Goal: Task Accomplishment & Management: Manage account settings

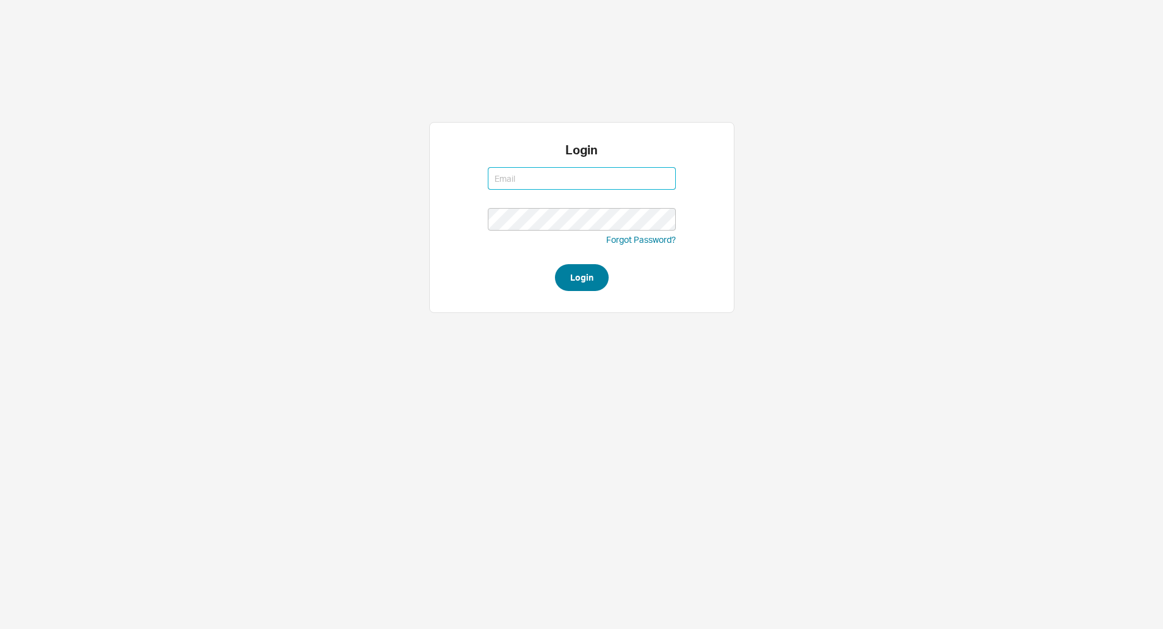
type input "jack@qualitybath.com"
click at [600, 272] on button "Login" at bounding box center [582, 277] width 54 height 27
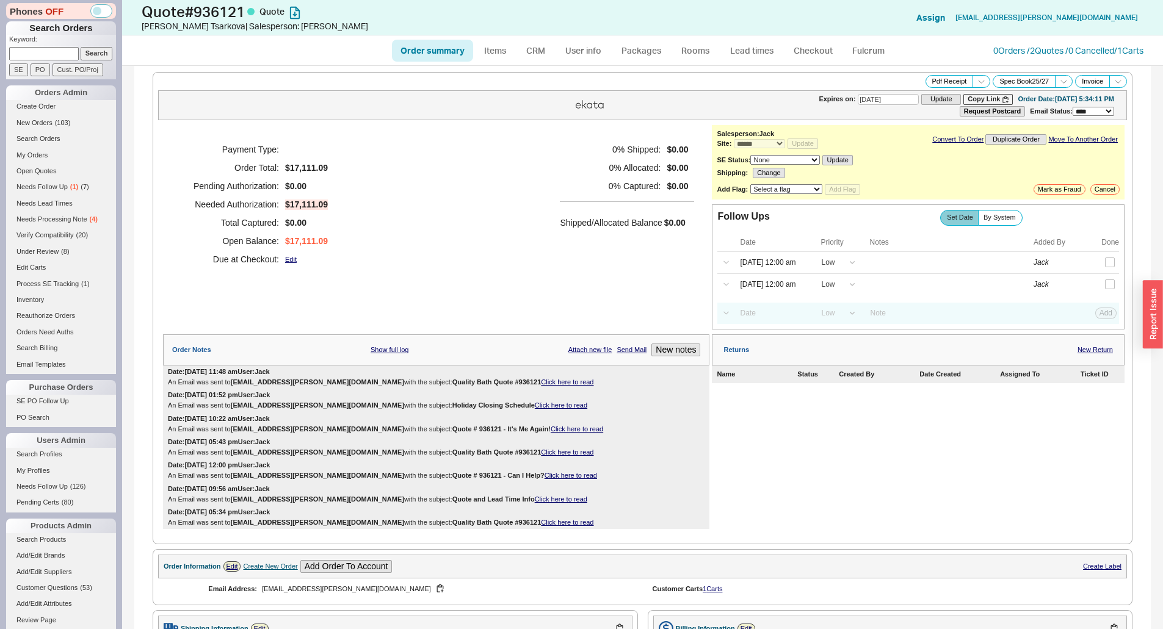
select select "*"
select select "LOW"
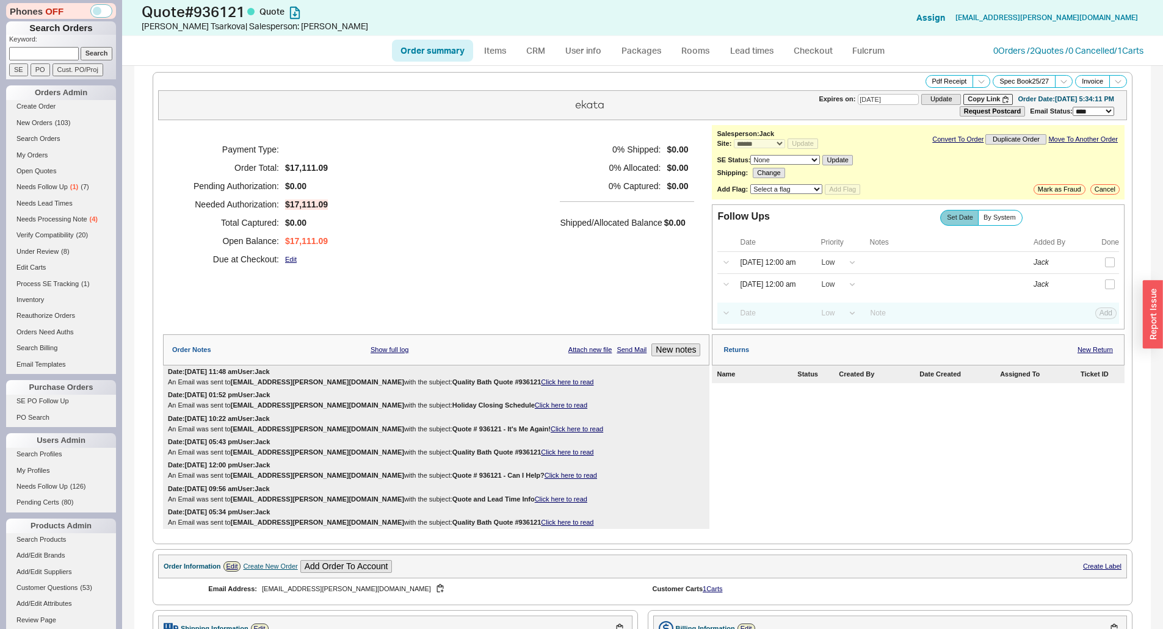
select select "3"
click at [611, 211] on div "Shipped/Allocated Balance $0.00" at bounding box center [627, 216] width 134 height 30
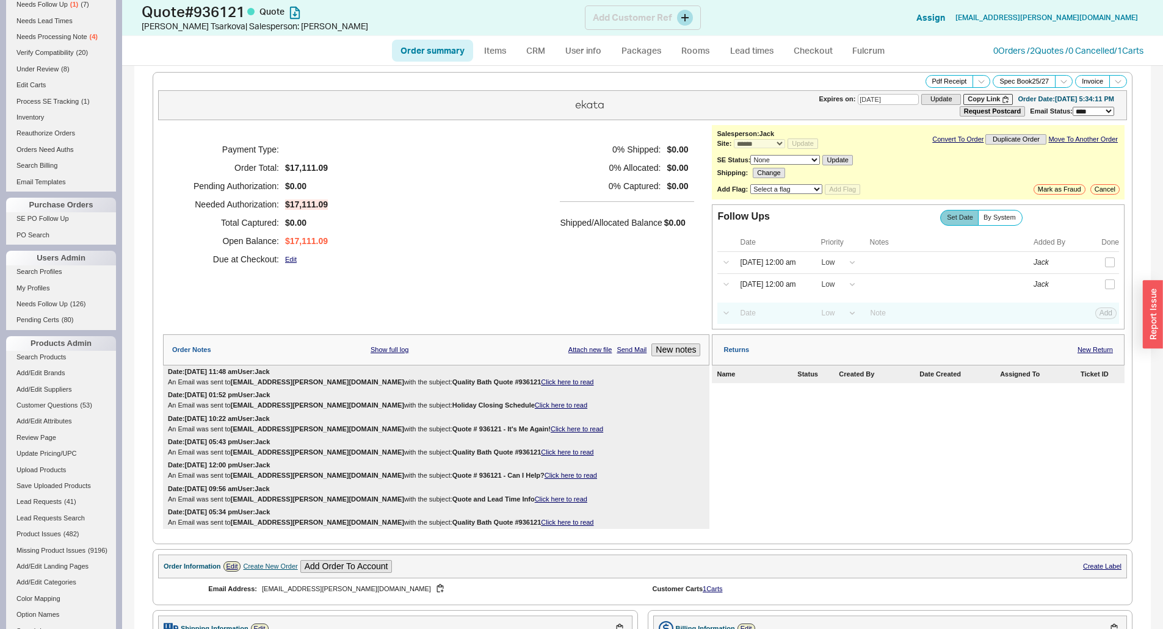
scroll to position [183, 0]
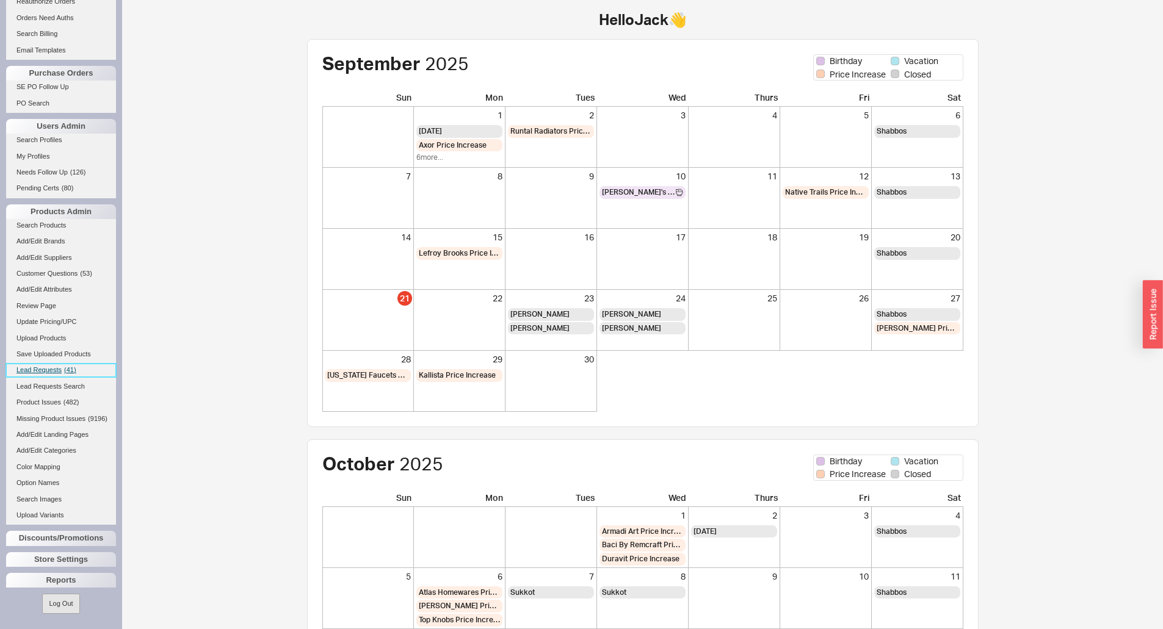
click at [43, 366] on span "Lead Requests" at bounding box center [38, 369] width 45 height 7
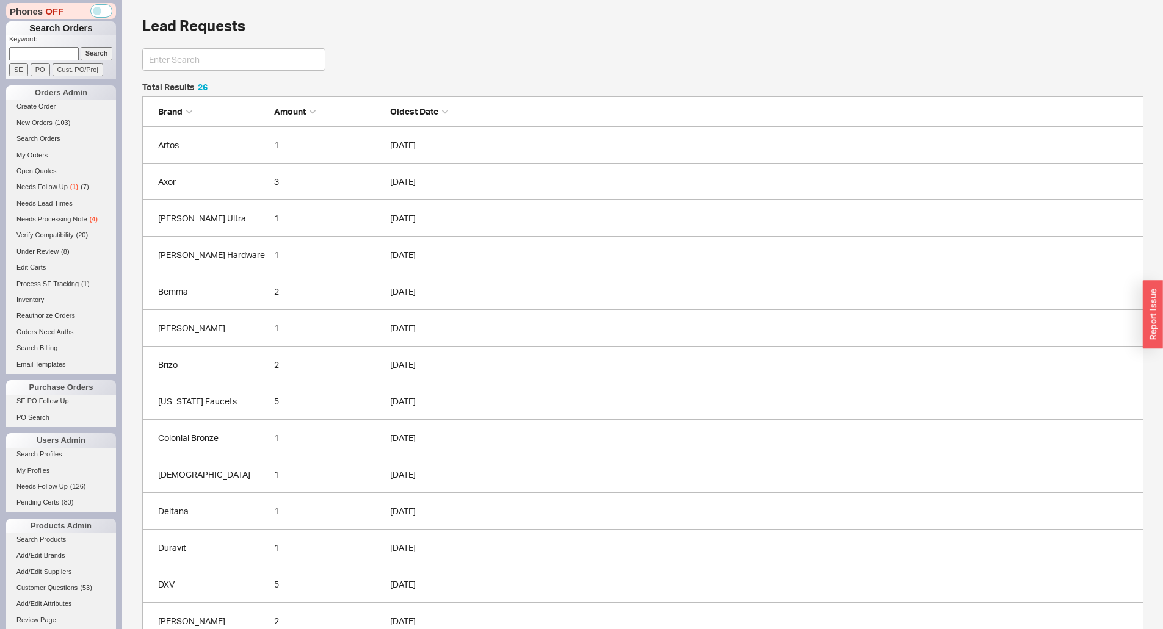
scroll to position [10, 10]
click at [131, 322] on div "Lead Requests Total Results 26 Brand Amount Oldest Date Artos 1 09/21/2025 Axor…" at bounding box center [642, 545] width 1041 height 1091
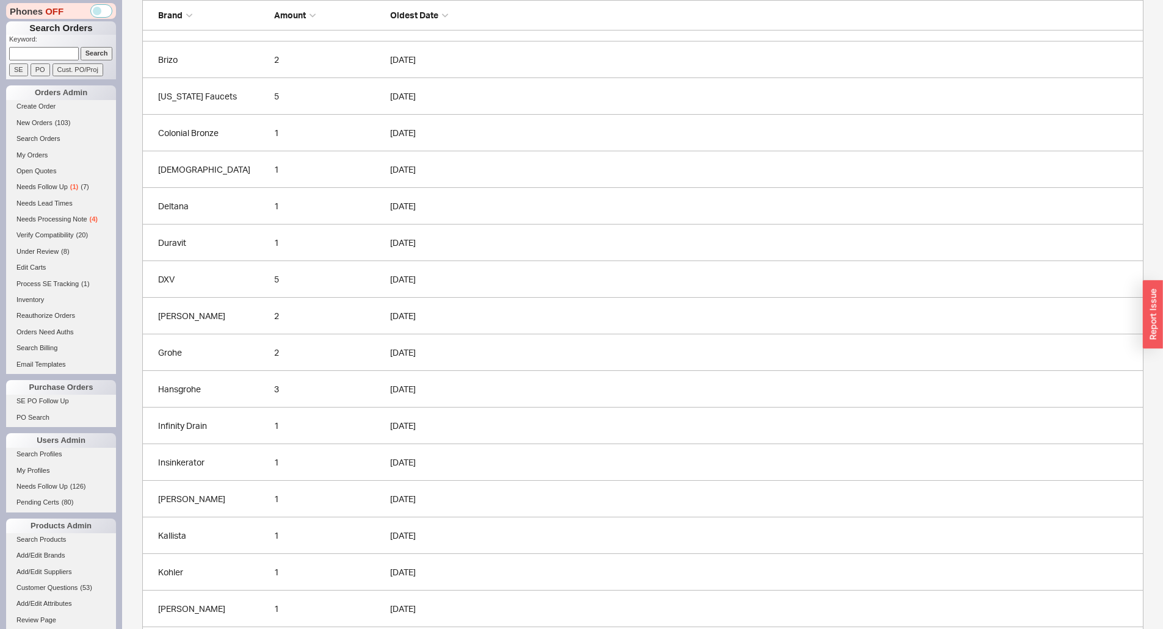
scroll to position [462, 0]
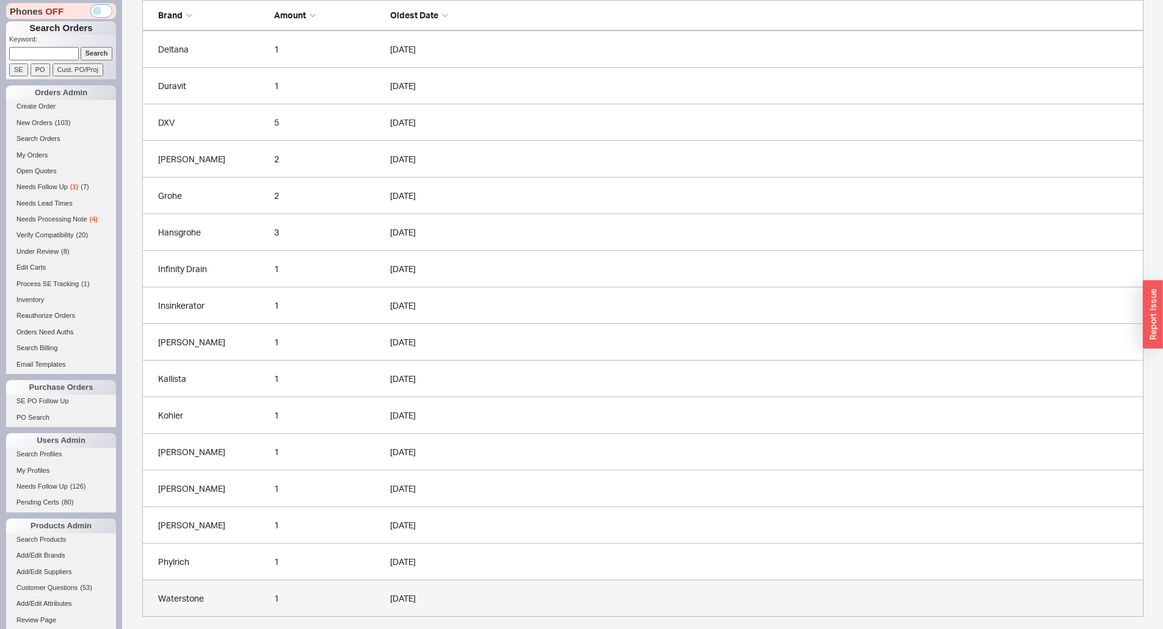
click at [215, 597] on div "Waterstone" at bounding box center [213, 599] width 110 height 12
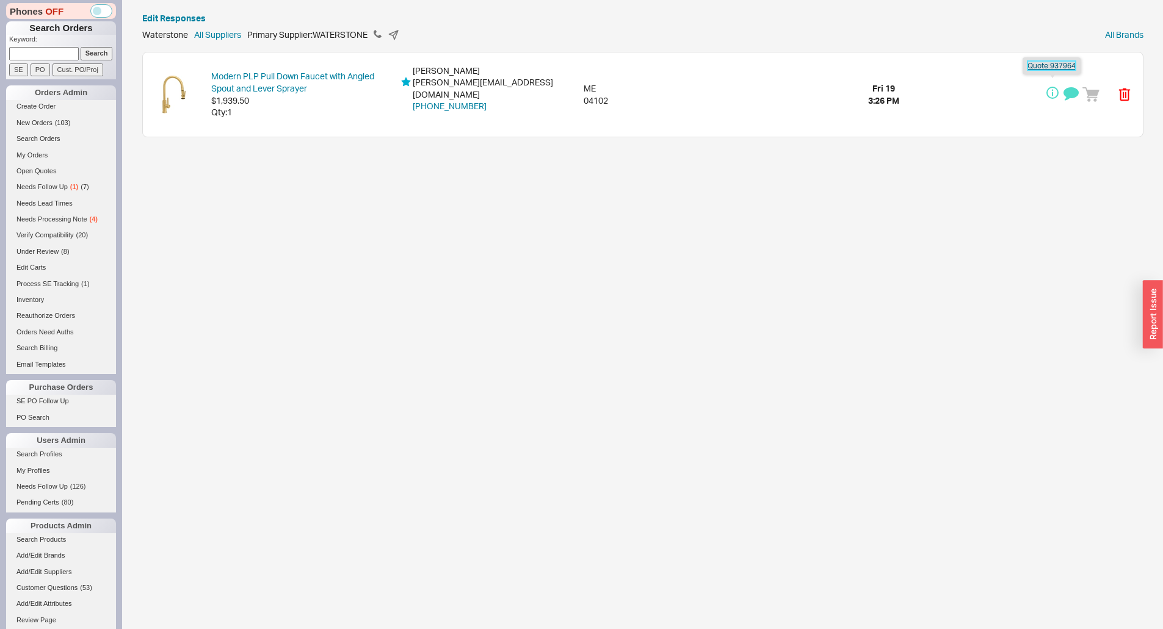
click at [1047, 62] on link "Quote: 937964" at bounding box center [1051, 65] width 48 height 9
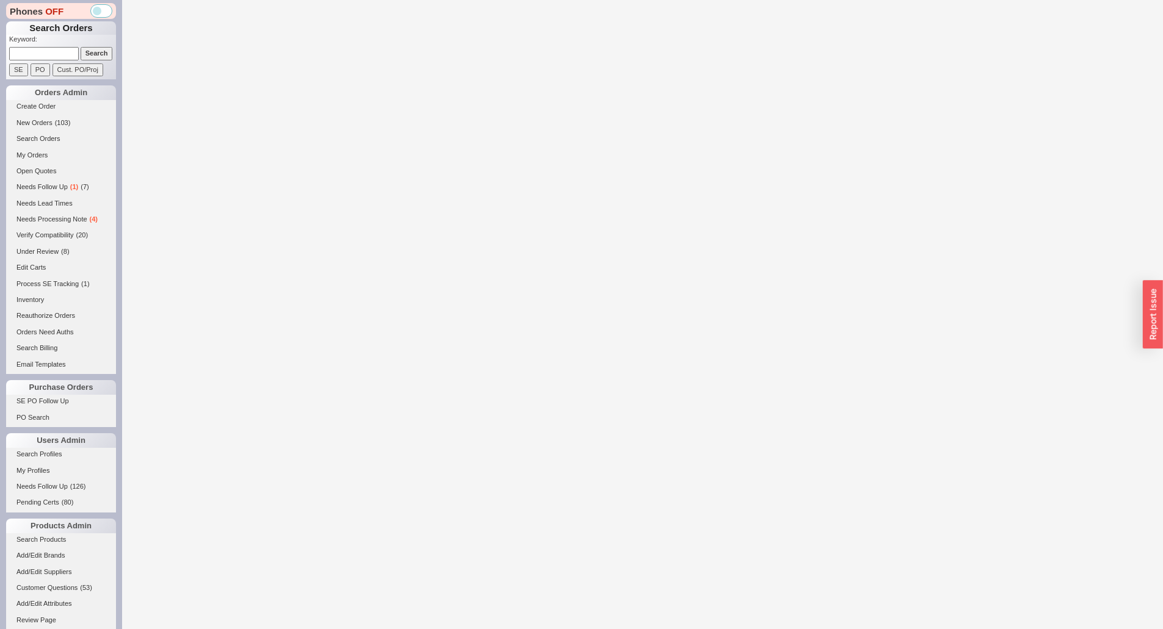
select select "*"
select select "3"
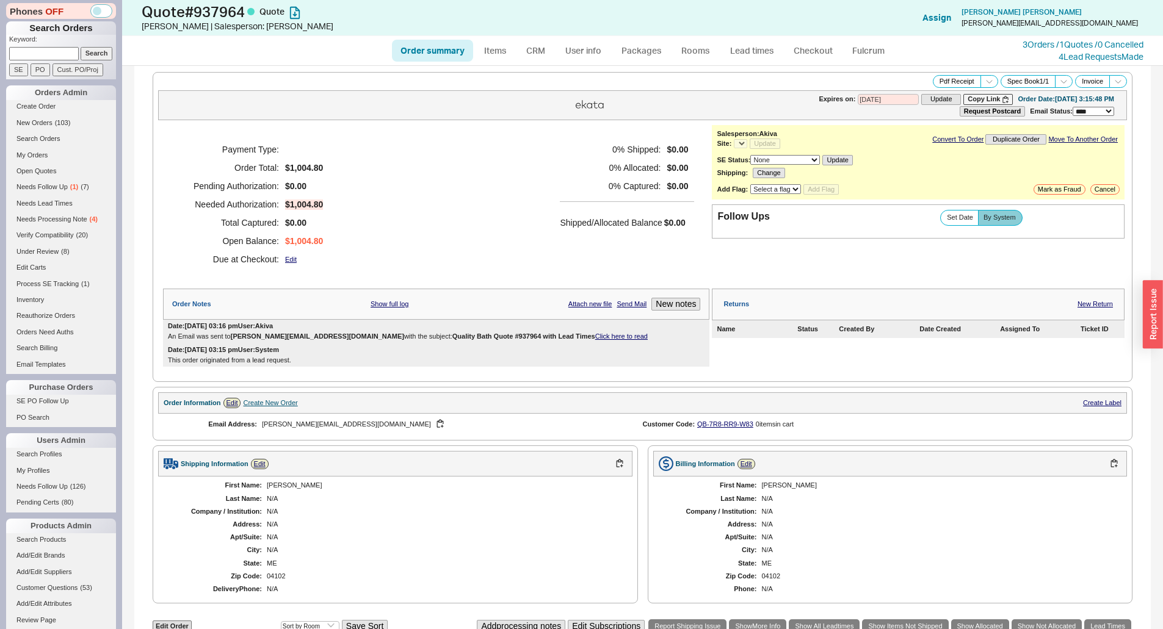
select select "*"
click at [544, 212] on div "Payment Type: Order Total: $1,004.80 Pending Authorization: $0.00 Needed Author…" at bounding box center [436, 204] width 546 height 159
click at [1047, 43] on link "3 Orders / 1 Quotes / 0 Cancelled" at bounding box center [1082, 44] width 121 height 10
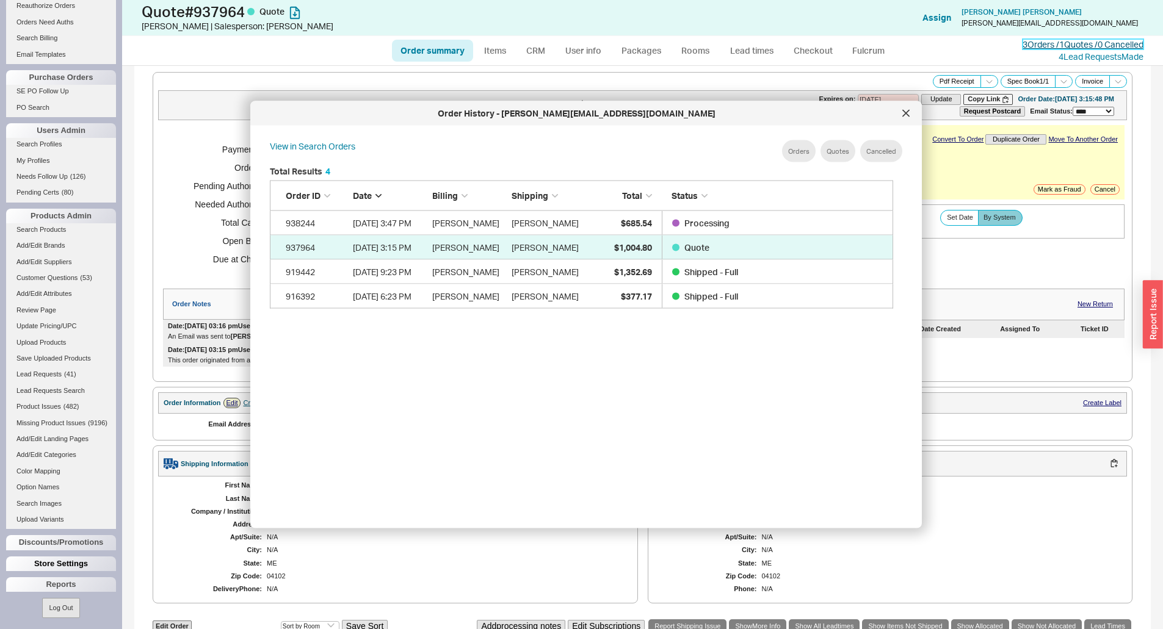
scroll to position [324, 0]
click at [46, 366] on span "Lead Requests" at bounding box center [38, 369] width 45 height 7
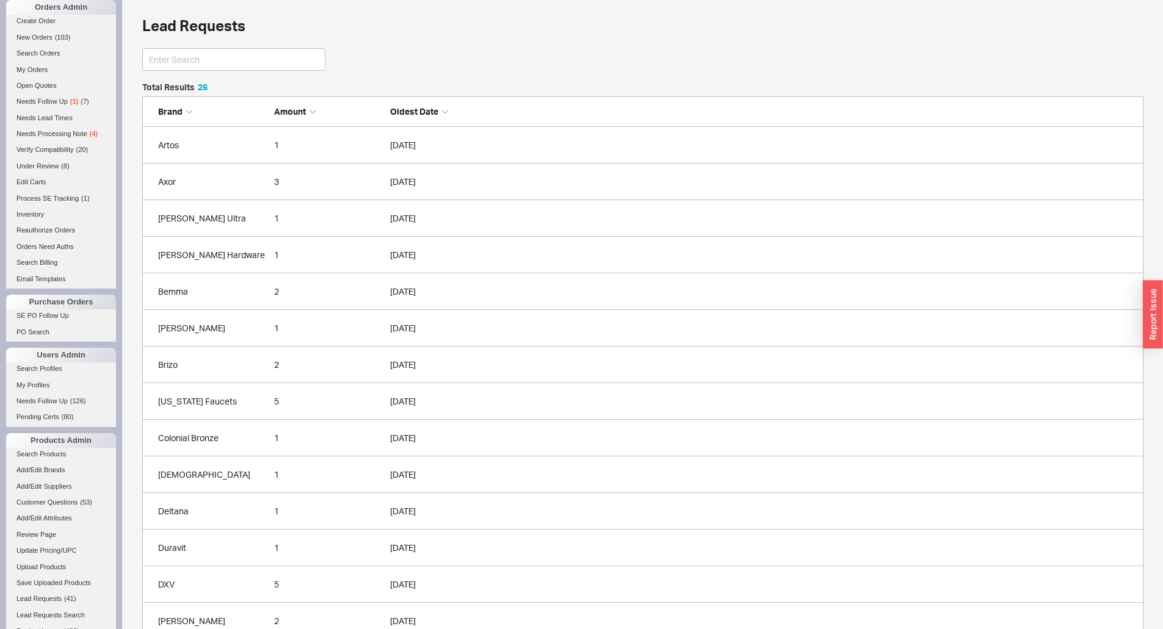
scroll to position [324, 0]
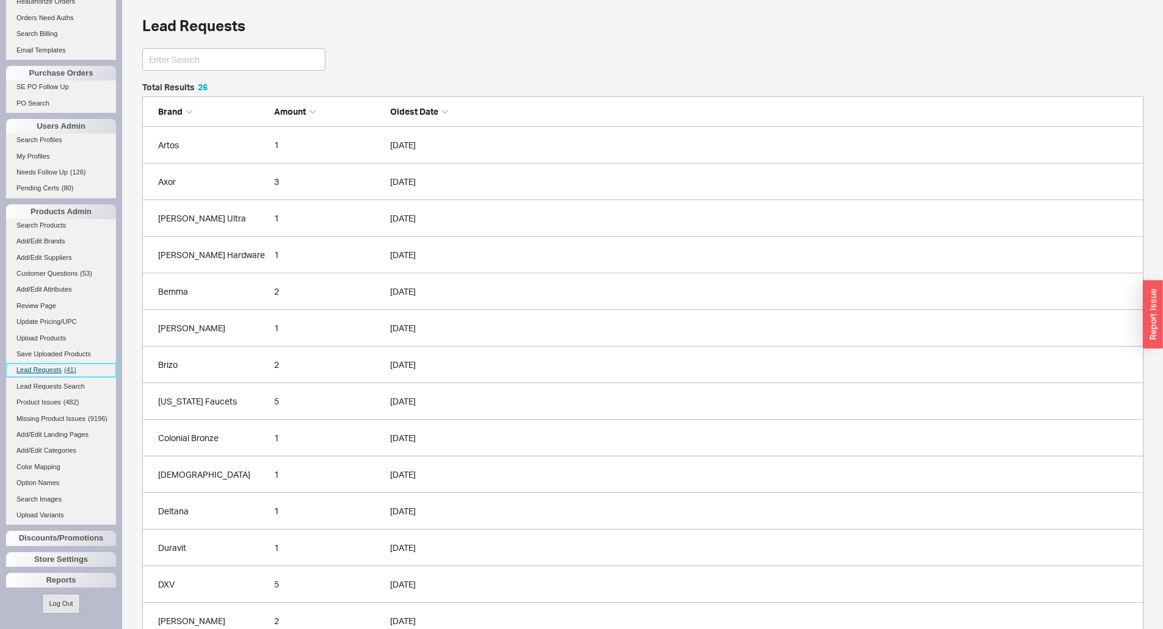
click at [54, 366] on span "Lead Requests" at bounding box center [38, 369] width 45 height 7
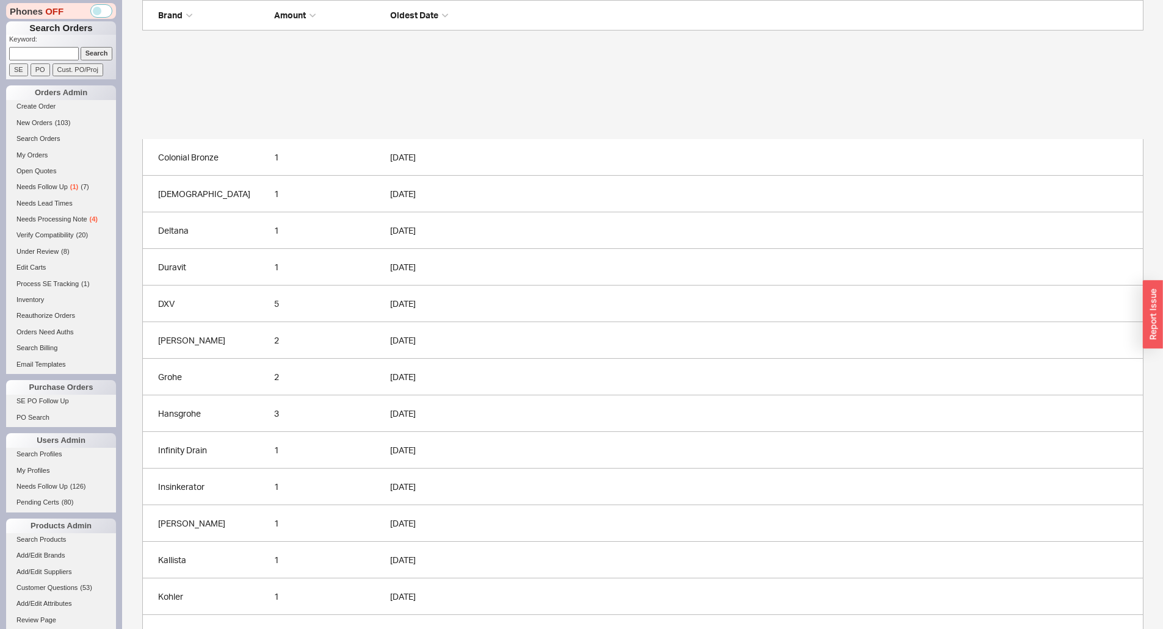
scroll to position [462, 0]
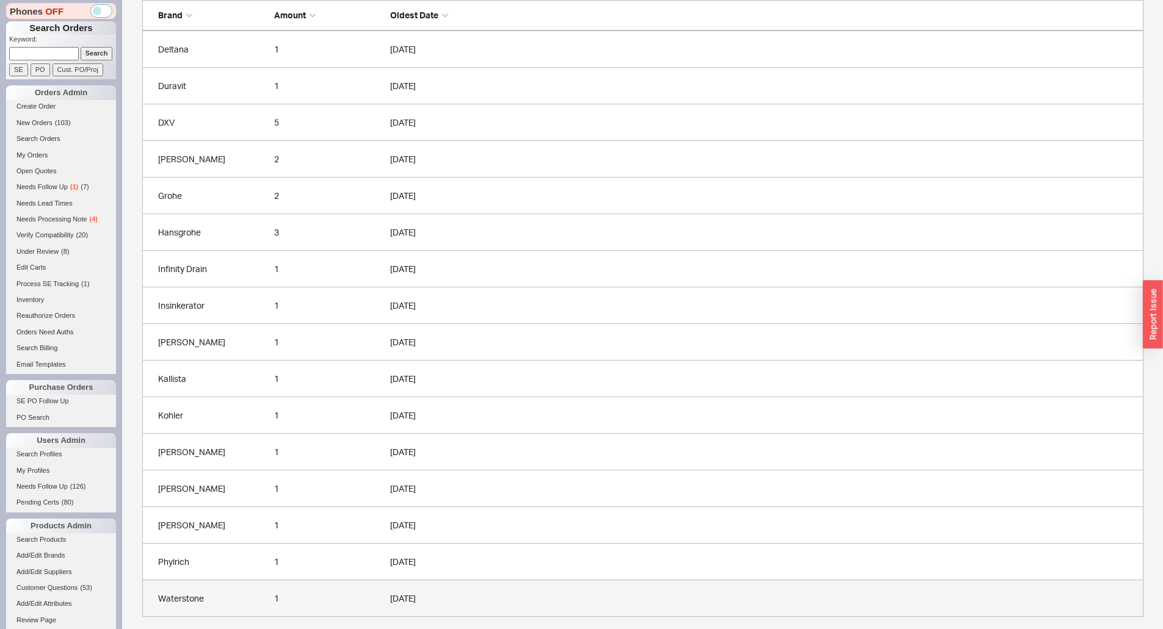
click at [363, 586] on link "Waterstone 1 09/19/2025" at bounding box center [642, 598] width 1001 height 37
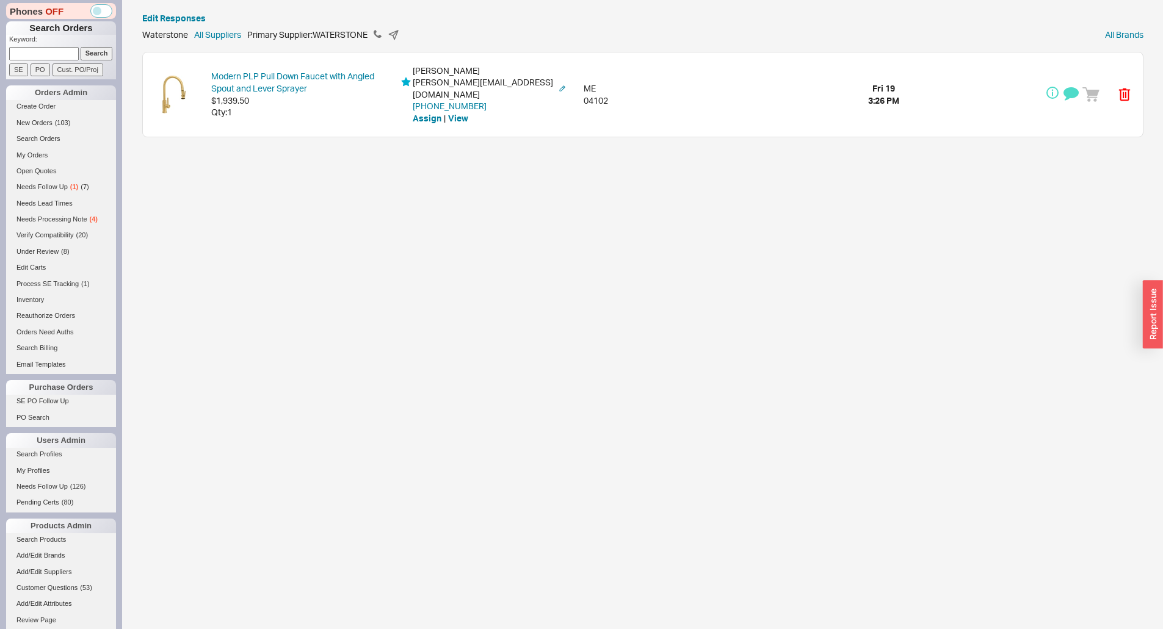
click at [983, 86] on div "Modern PLP Pull Down Faucet with Angled Spout and Lever Sprayer $1,939.50 Qty: …" at bounding box center [643, 94] width 1000 height 84
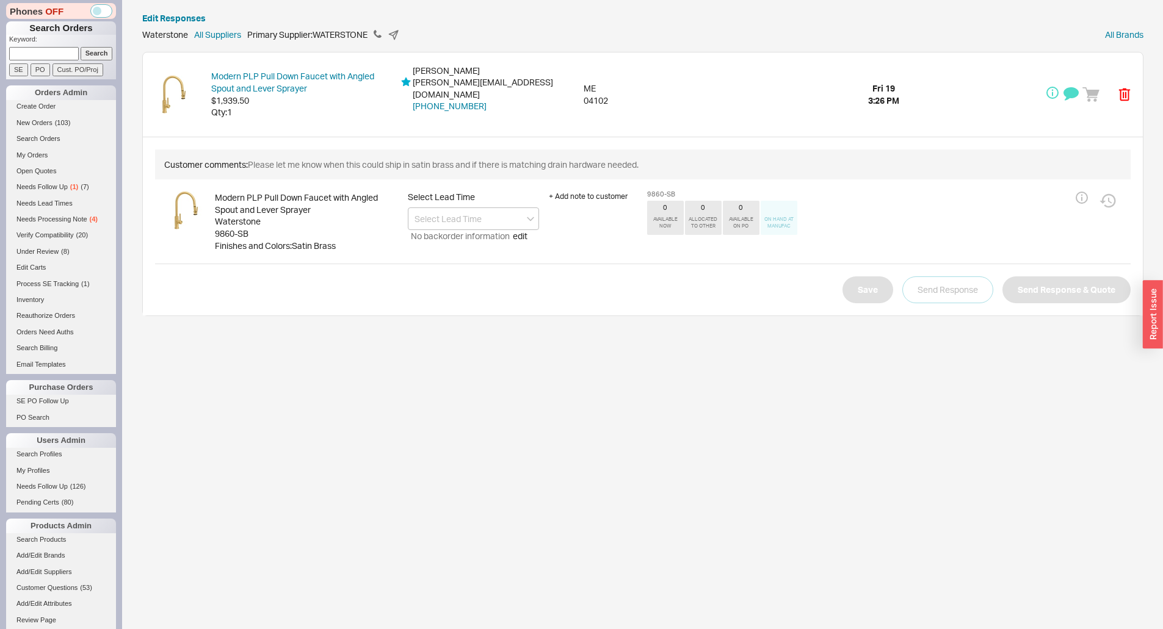
click at [226, 228] on div "9860-SB" at bounding box center [306, 234] width 183 height 12
copy div "9860-SB"
click at [239, 228] on div "9860-SB" at bounding box center [306, 234] width 183 height 12
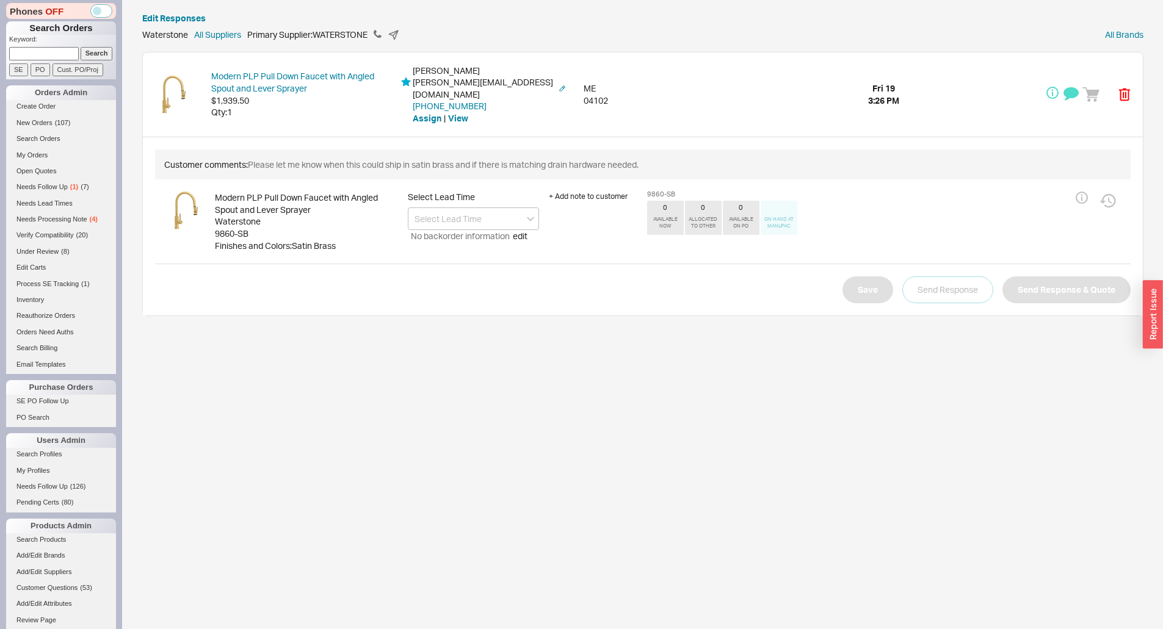
click at [430, 81] on div "goldstein.ianm@gmail.com" at bounding box center [485, 88] width 144 height 24
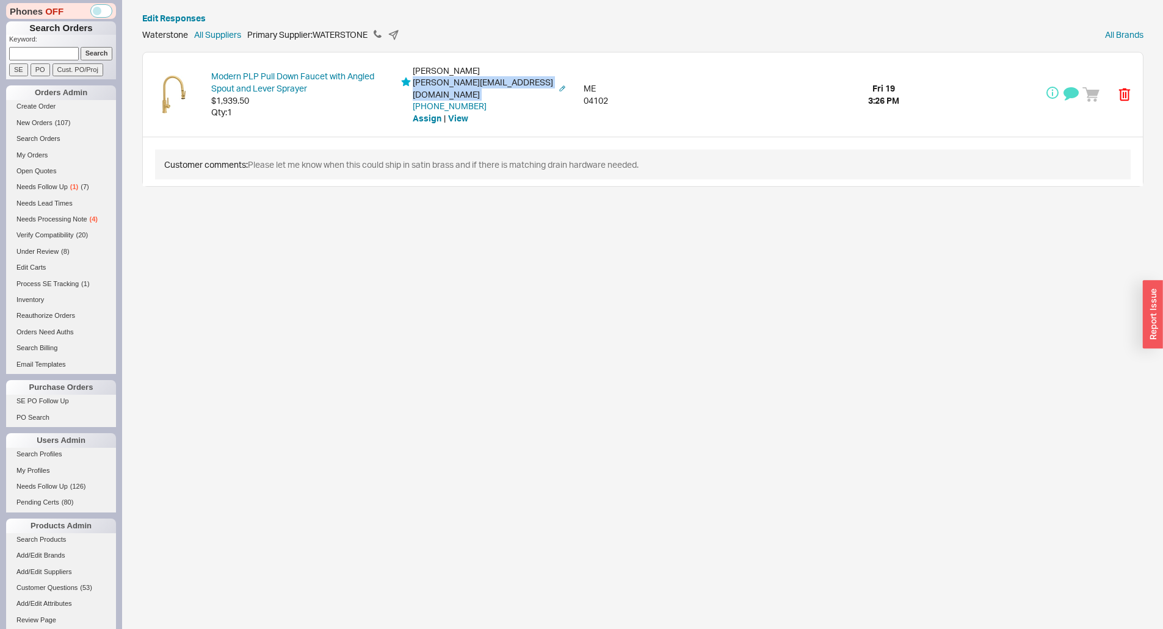
click at [430, 81] on div "goldstein.ianm@gmail.com" at bounding box center [485, 88] width 144 height 24
copy div "goldstein.ianm@gmail.com"
click at [441, 84] on div "goldstein.ianm@gmail.com" at bounding box center [485, 88] width 144 height 24
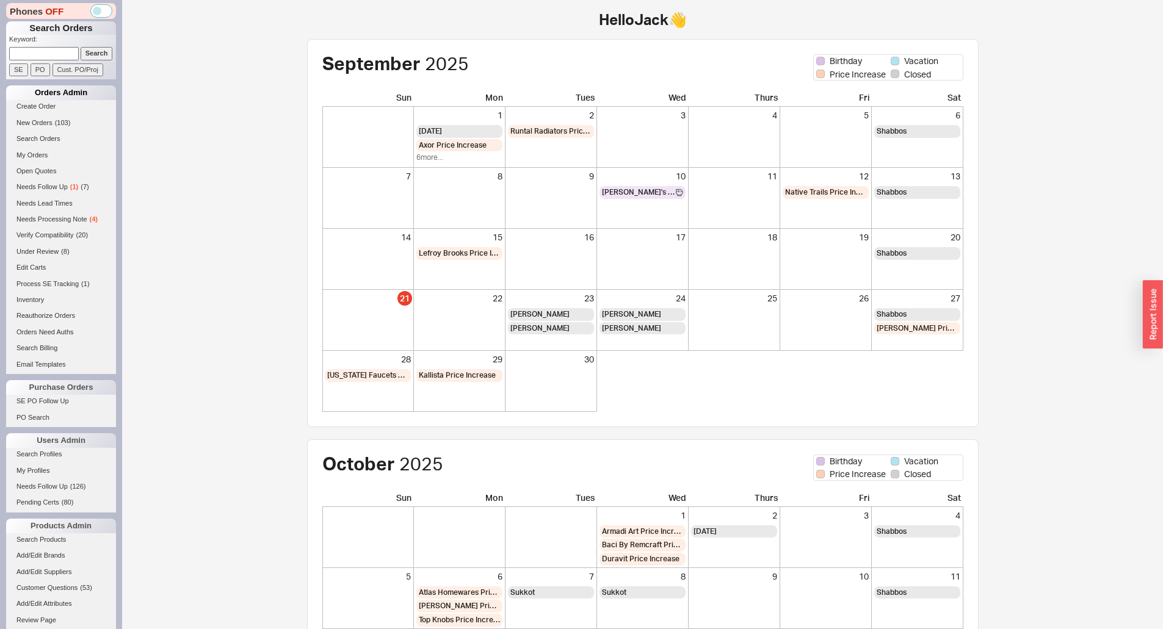
click at [44, 98] on div "Orders Admin" at bounding box center [61, 92] width 110 height 15
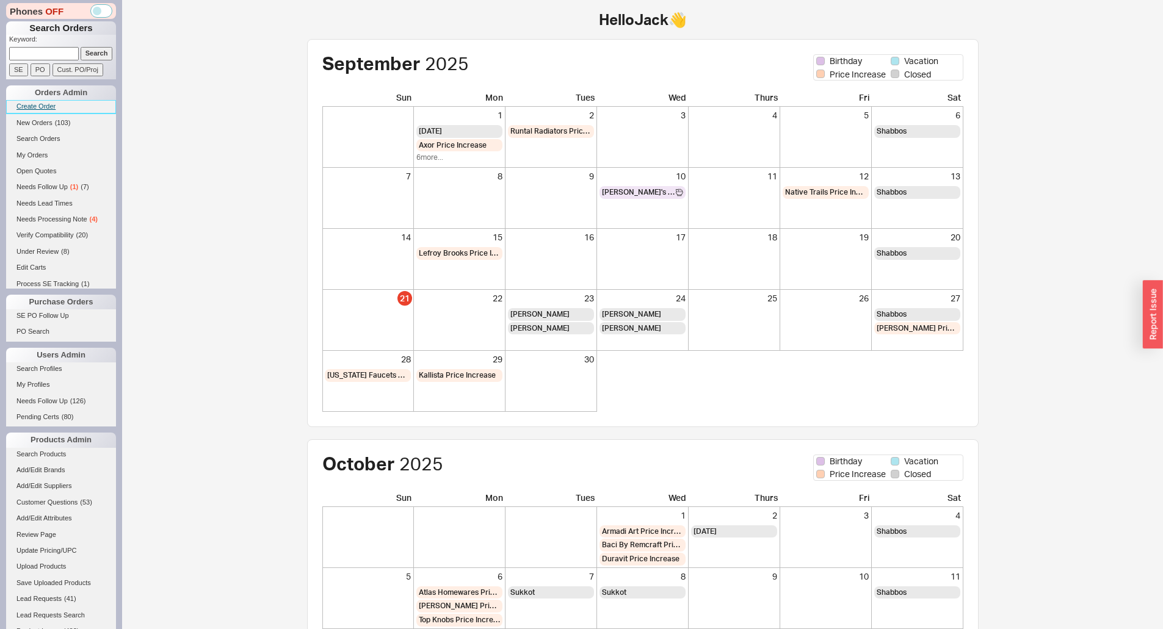
click at [41, 106] on link "Create Order" at bounding box center [61, 106] width 110 height 13
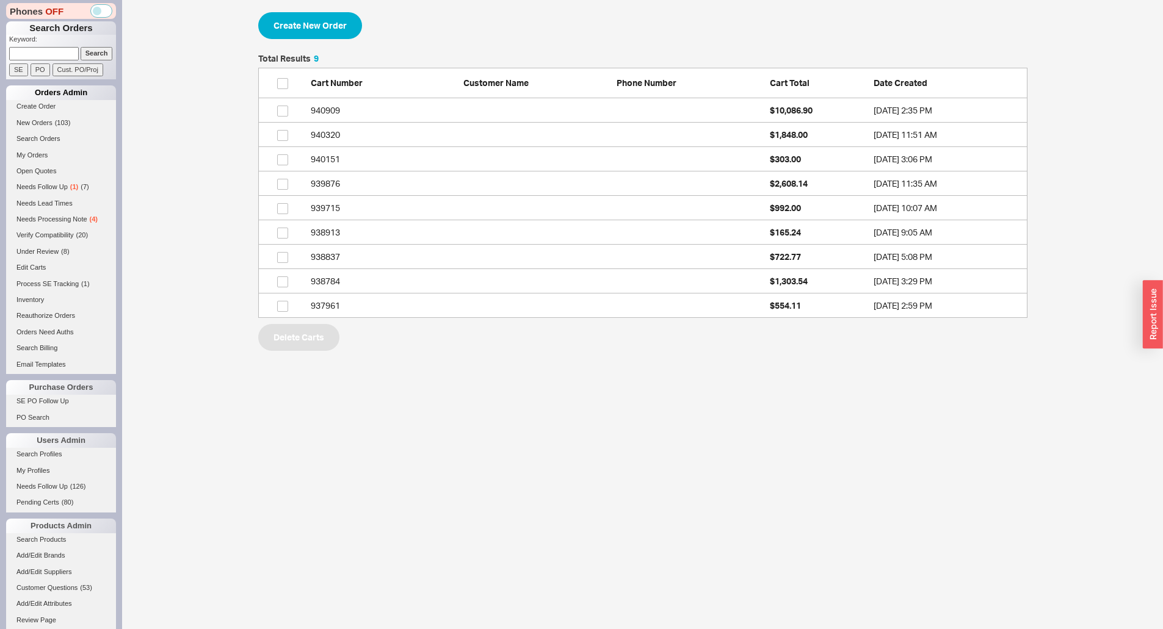
scroll to position [255, 760]
click at [349, 27] on button "Create New Order" at bounding box center [310, 25] width 104 height 27
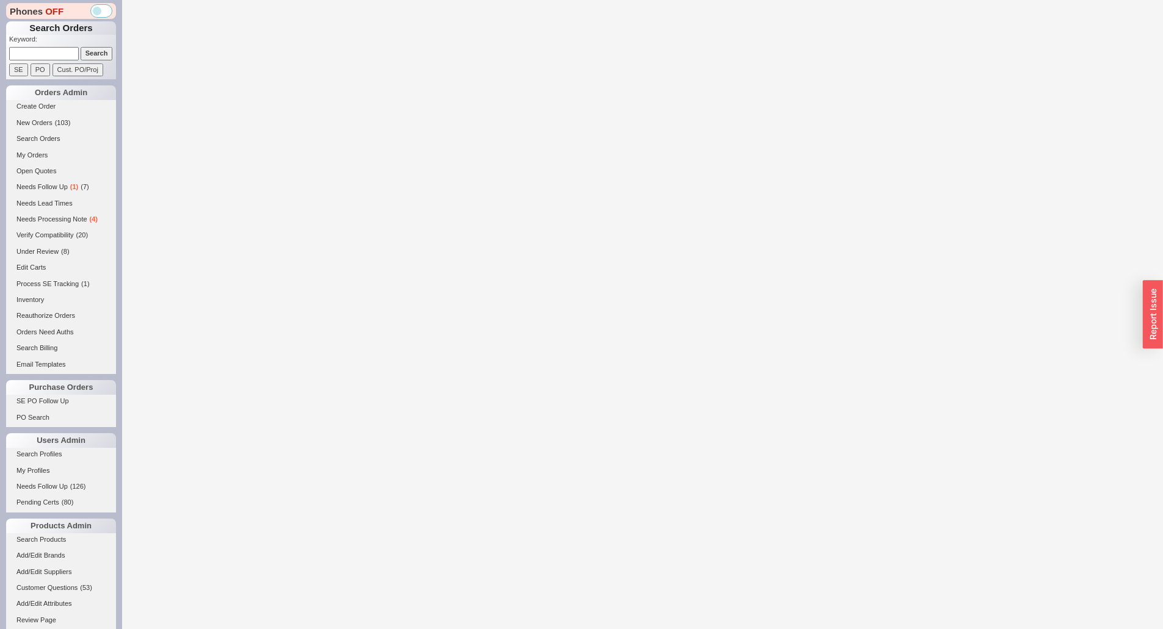
select select "3"
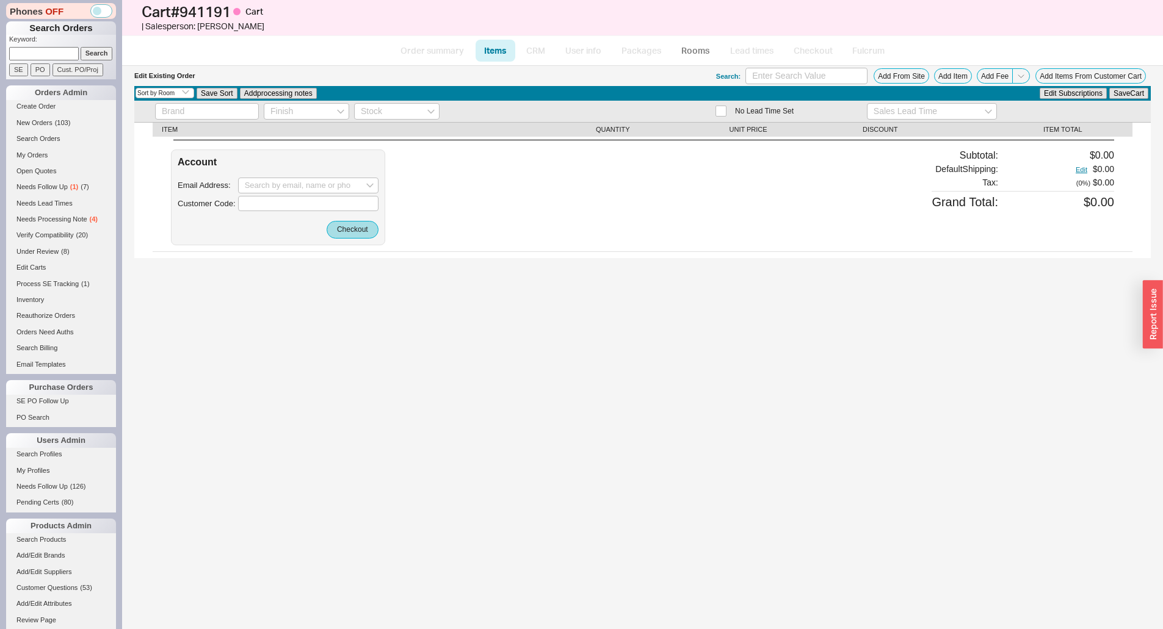
click at [971, 82] on div "Search: Add From Site Add Item Add Fee Add Items From Customer Cart" at bounding box center [933, 76] width 435 height 16
click at [950, 82] on button "Add Item" at bounding box center [953, 75] width 38 height 15
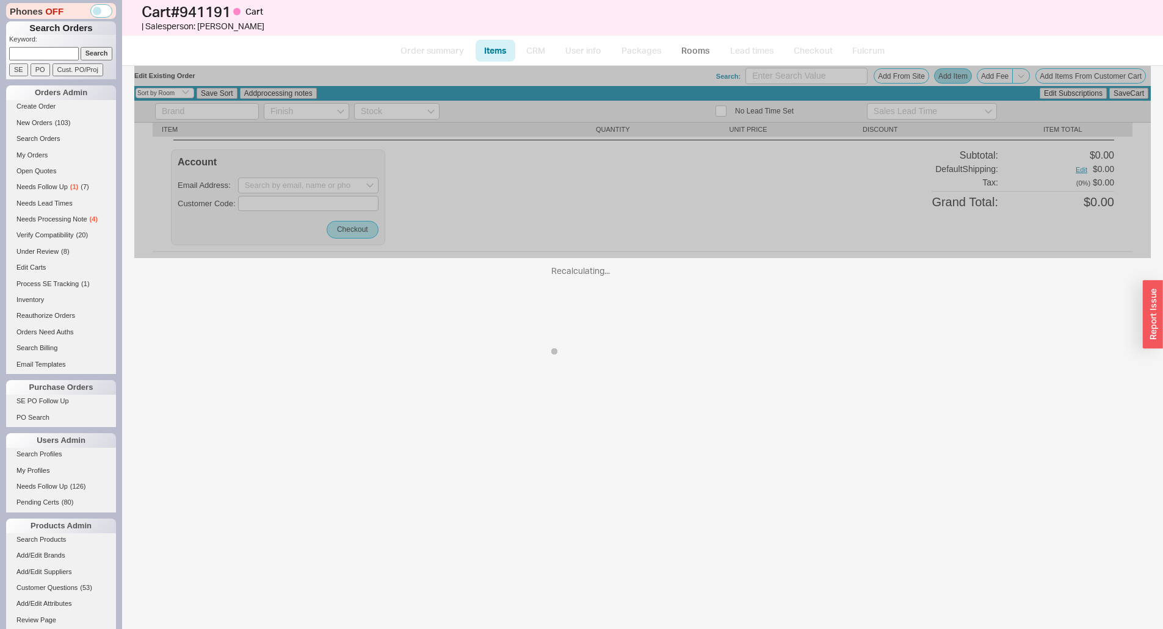
select select "ON_CHECKOUT_AGGREGATED"
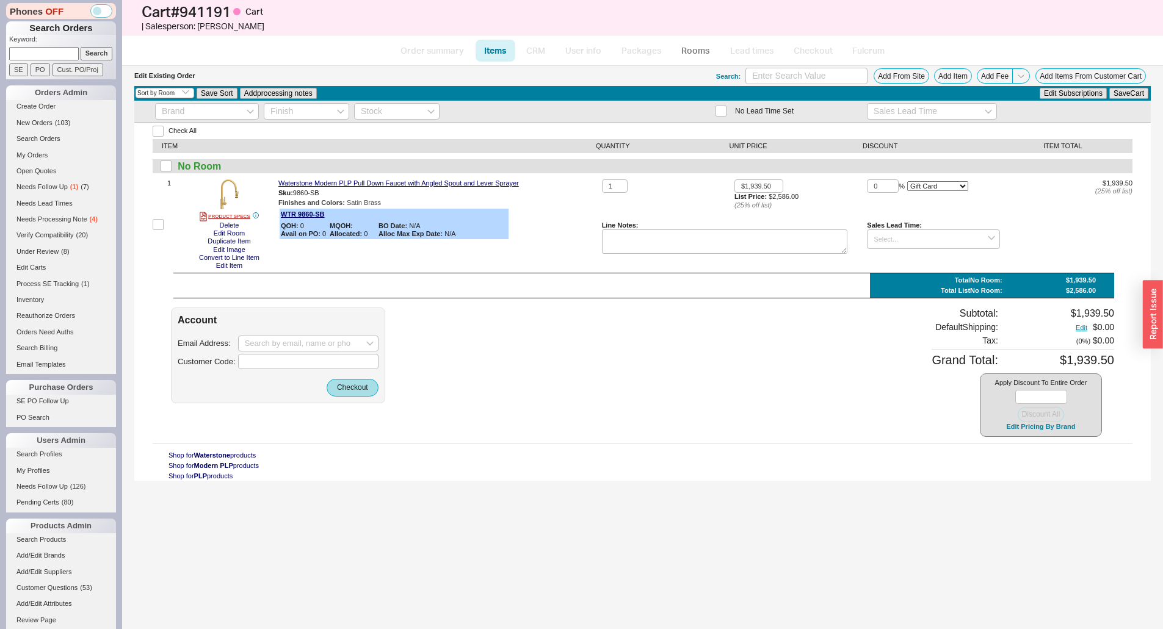
drag, startPoint x: 938, startPoint y: 424, endPoint x: 928, endPoint y: 418, distance: 10.7
click at [938, 424] on div "Subtotal: $1,939.50 Default Shipping: Edit $0.00 Tax : ( 0 %) $0.00 Grand Total…" at bounding box center [1022, 372] width 183 height 129
click at [312, 328] on div "Account Email Address: Customer Code: Checkout" at bounding box center [278, 356] width 214 height 96
click at [320, 342] on input at bounding box center [308, 344] width 140 height 16
paste input "goldstein.ianm@gmail.com"
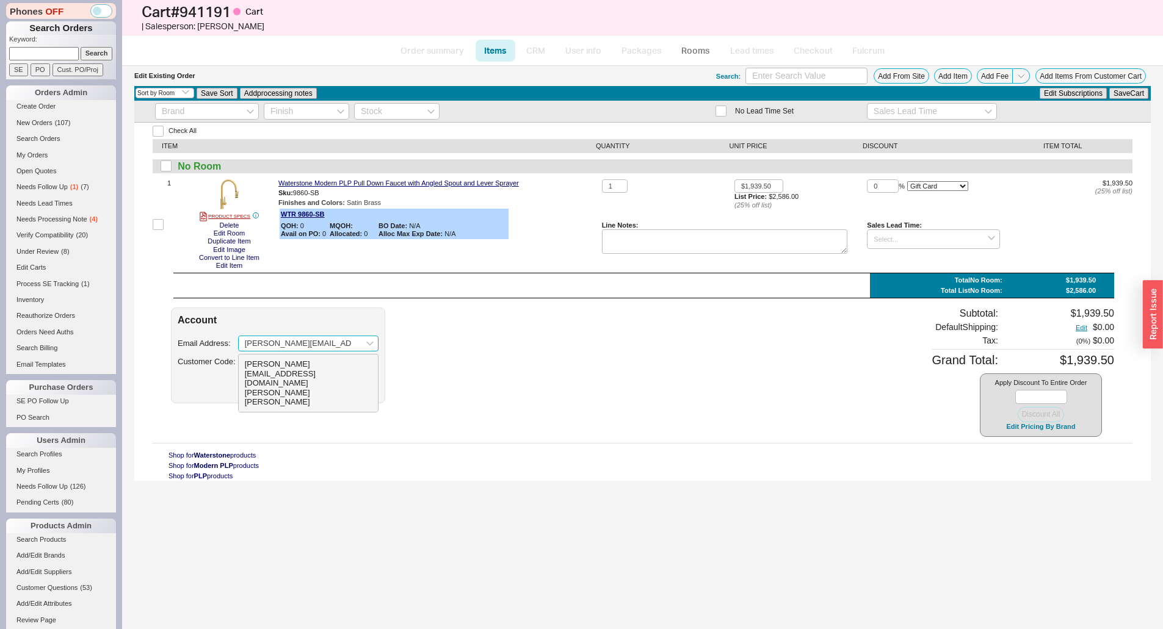
click at [308, 388] on div "Ian Goldstein" at bounding box center [308, 397] width 127 height 19
type input "goldstein.ianm@gmail.com"
click at [335, 383] on button "Checkout" at bounding box center [353, 387] width 52 height 17
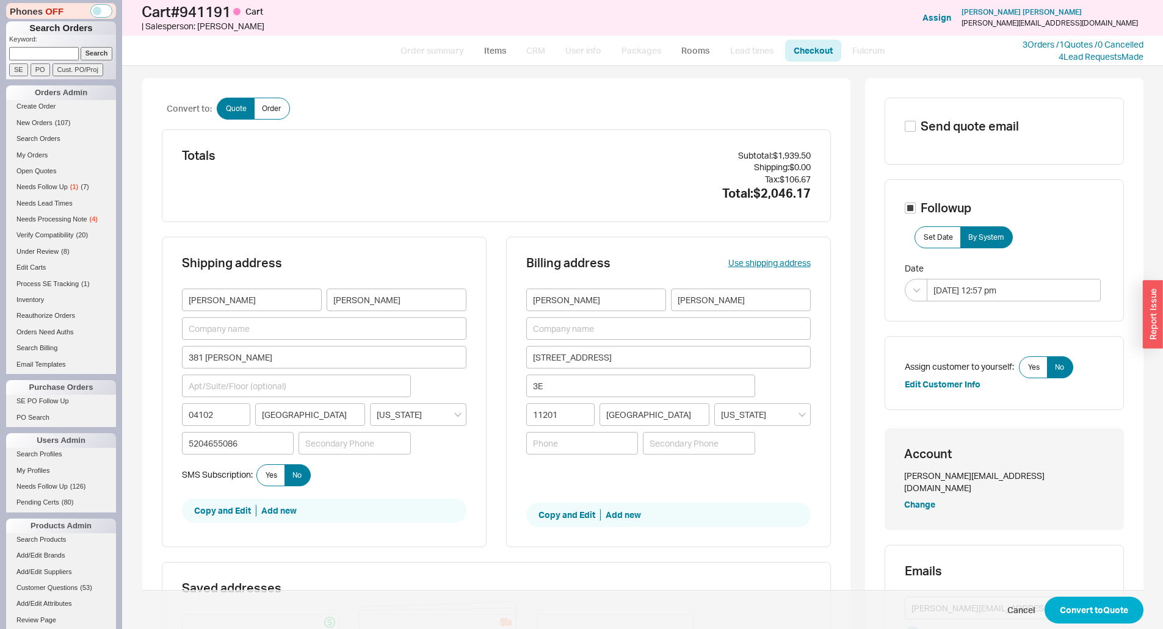
click at [488, 309] on div "Shipping address Ian Goldstein 381 Danforth 04102 PORTLAND Maine 5204655086 SMS…" at bounding box center [496, 399] width 669 height 325
click at [1028, 363] on span "Yes" at bounding box center [1034, 368] width 12 height 10
click at [0, 0] on input "Yes" at bounding box center [0, 0] width 0 height 0
click at [1066, 595] on span "Cancel Convert to Quote" at bounding box center [642, 610] width 1001 height 40
click at [1074, 598] on button "Convert to Quote" at bounding box center [1093, 610] width 99 height 27
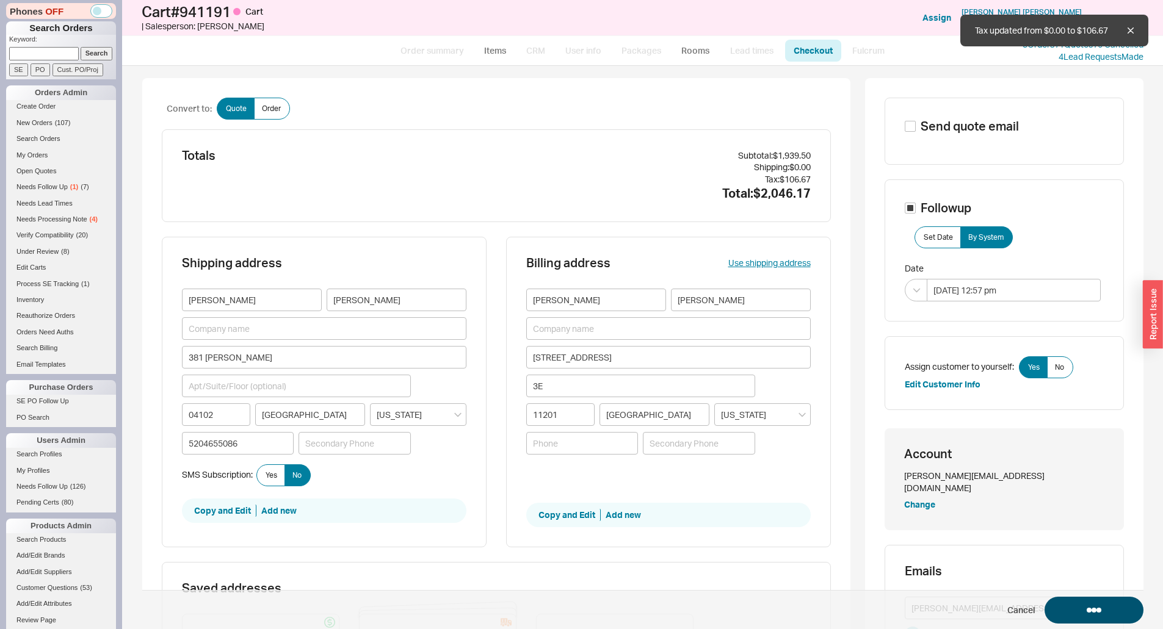
select select "*"
select select "3"
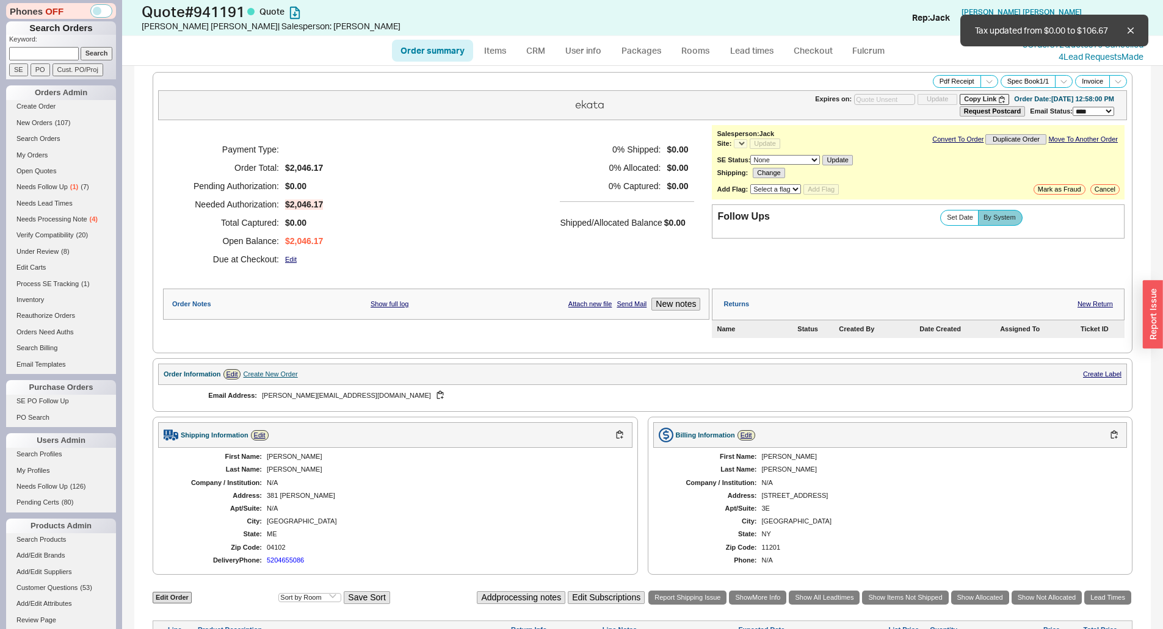
select select "*"
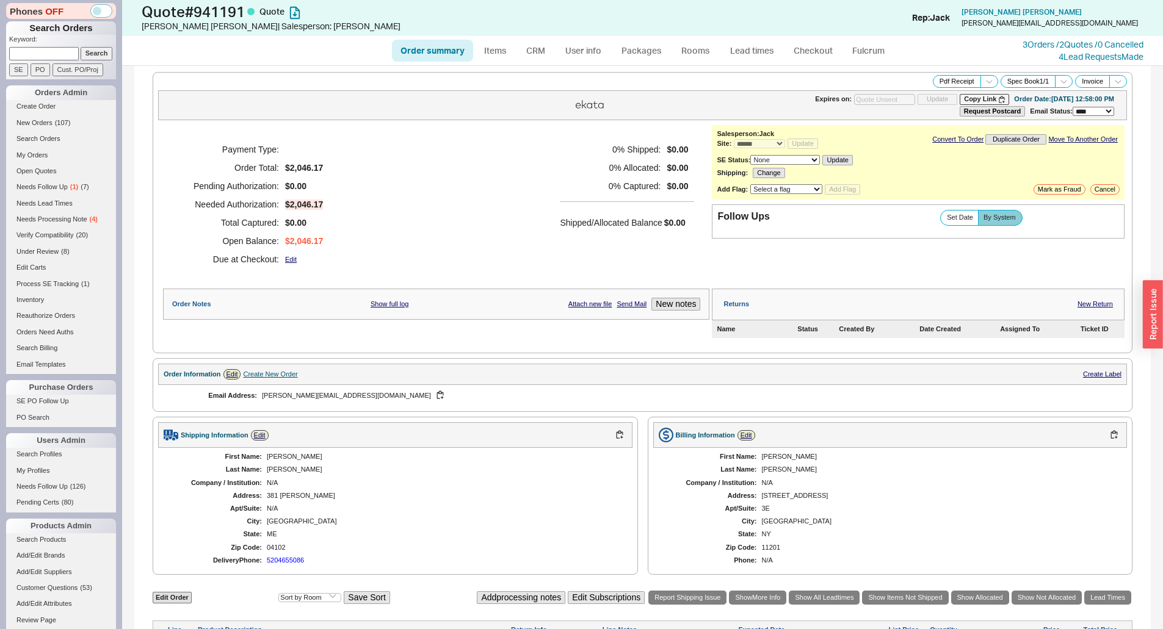
click at [560, 215] on h5 "Shipped/Allocated Balance" at bounding box center [611, 222] width 102 height 17
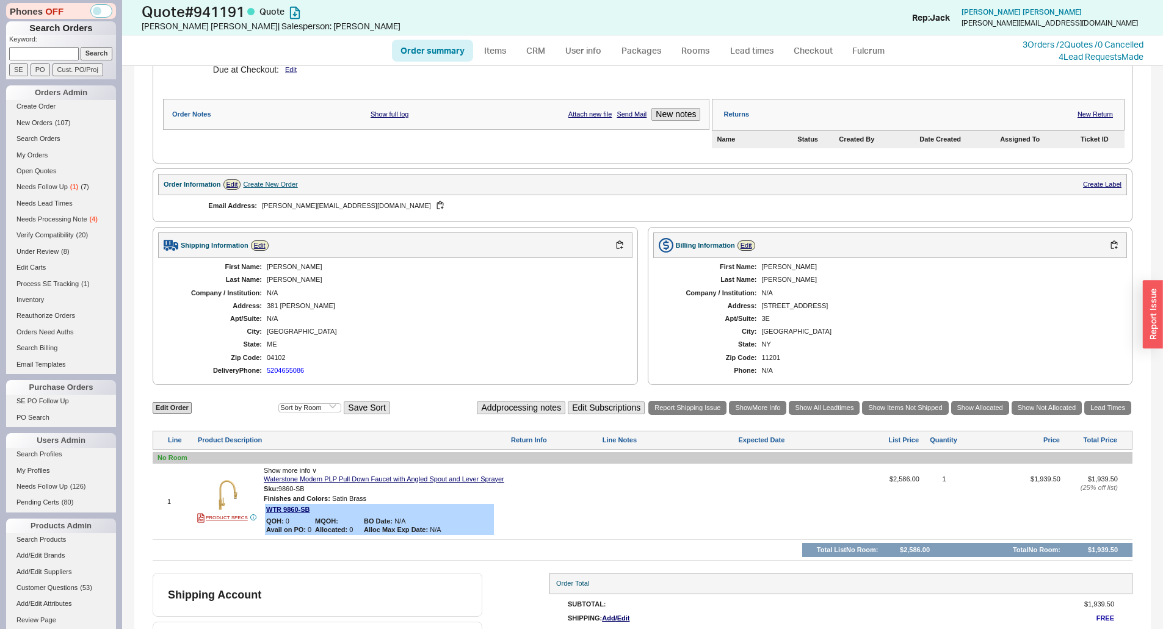
scroll to position [233, 0]
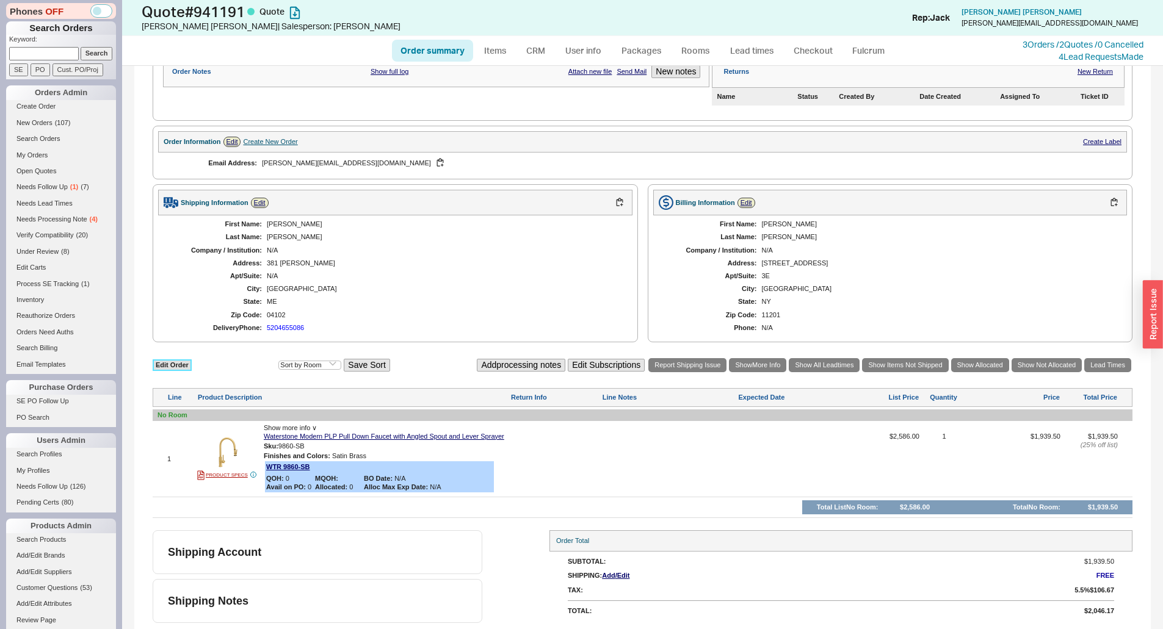
click at [183, 363] on link "Edit Order" at bounding box center [172, 366] width 39 height 12
select select "3"
select select "ON_CHECKOUT_AGGREGATED"
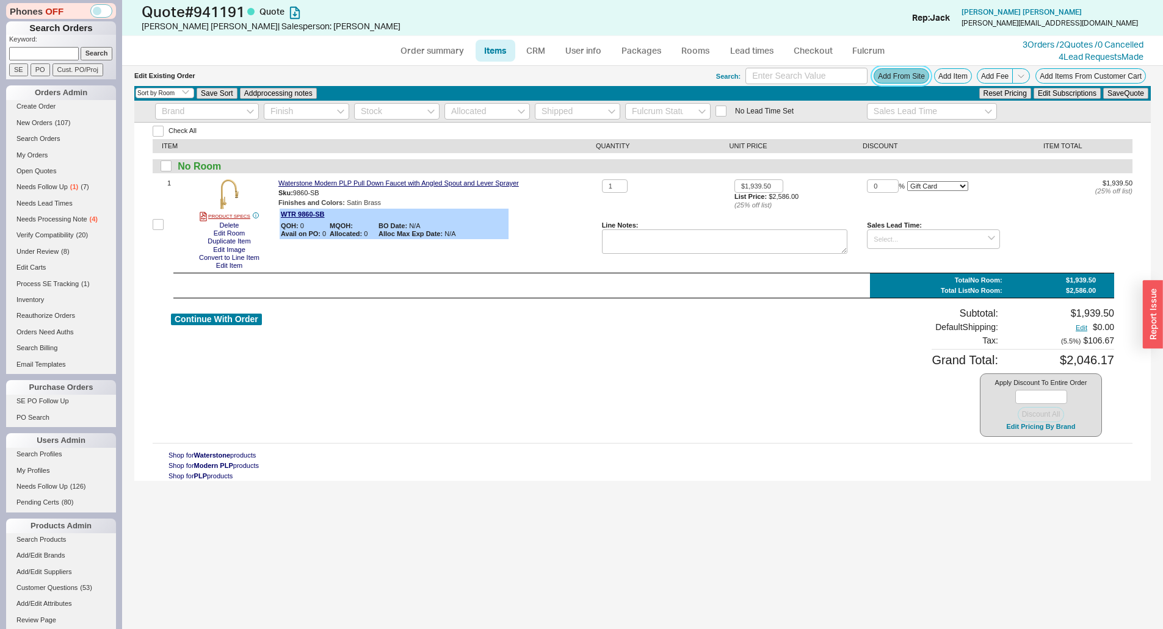
click at [913, 76] on button "Add From Site" at bounding box center [901, 75] width 56 height 15
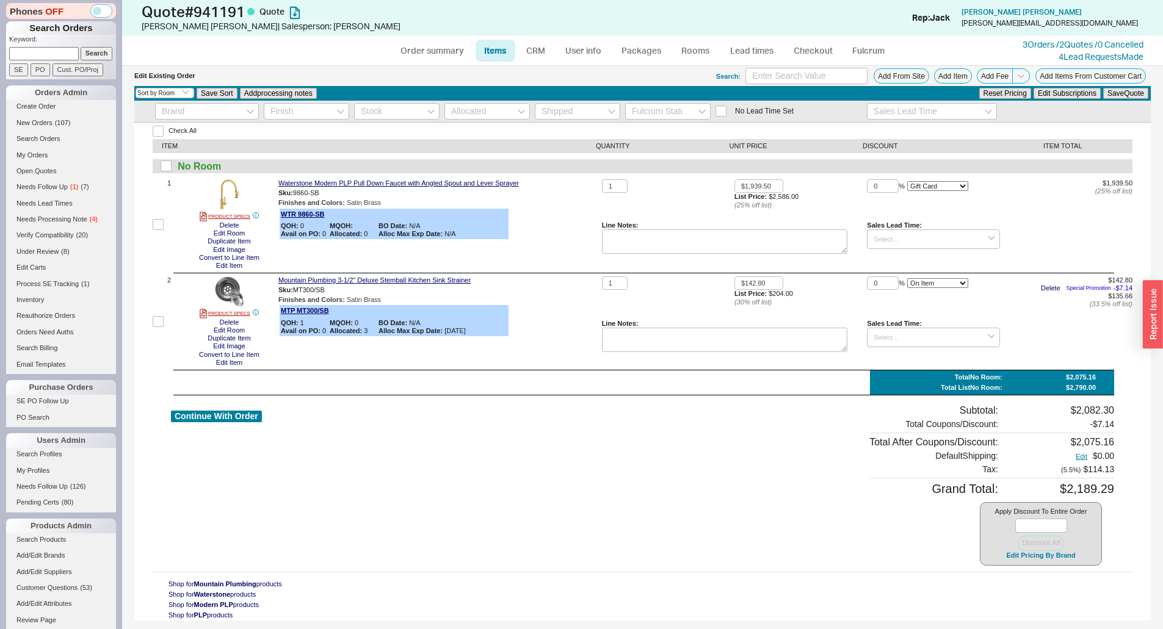
click at [562, 220] on div "Waterstone Modern PLP Pull Down Faucet with Angled Spout and Lever Sprayer Sku:…" at bounding box center [437, 224] width 319 height 90
click at [432, 56] on link "Order summary" at bounding box center [432, 51] width 81 height 22
select select "*"
select select "3"
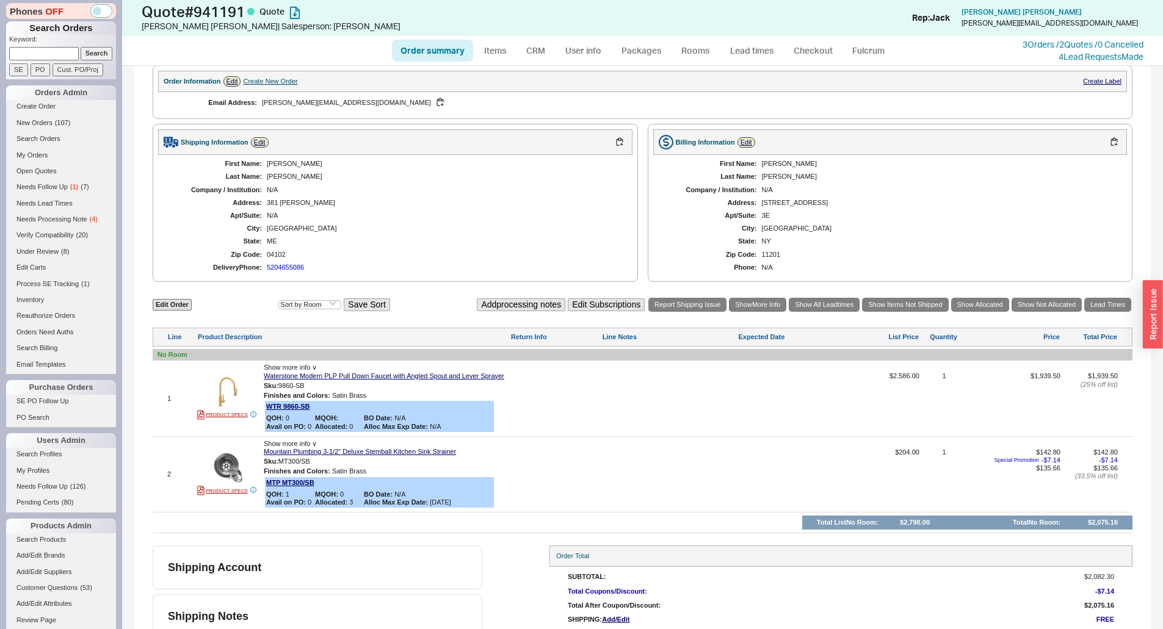
scroll to position [305, 0]
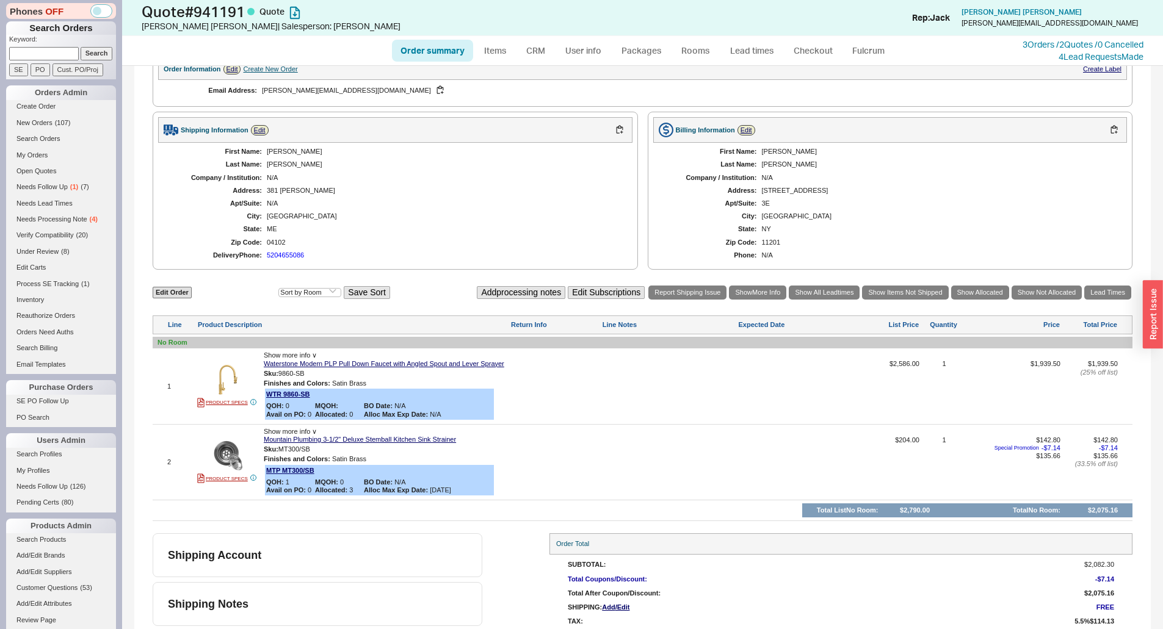
click at [267, 254] on div "5204655086" at bounding box center [285, 255] width 37 height 8
click at [403, 230] on div "ME" at bounding box center [443, 229] width 353 height 8
click at [316, 374] on button "button" at bounding box center [313, 374] width 15 height 12
click at [609, 156] on div "Ian" at bounding box center [443, 152] width 353 height 8
click at [184, 292] on link "Edit Order" at bounding box center [172, 293] width 39 height 12
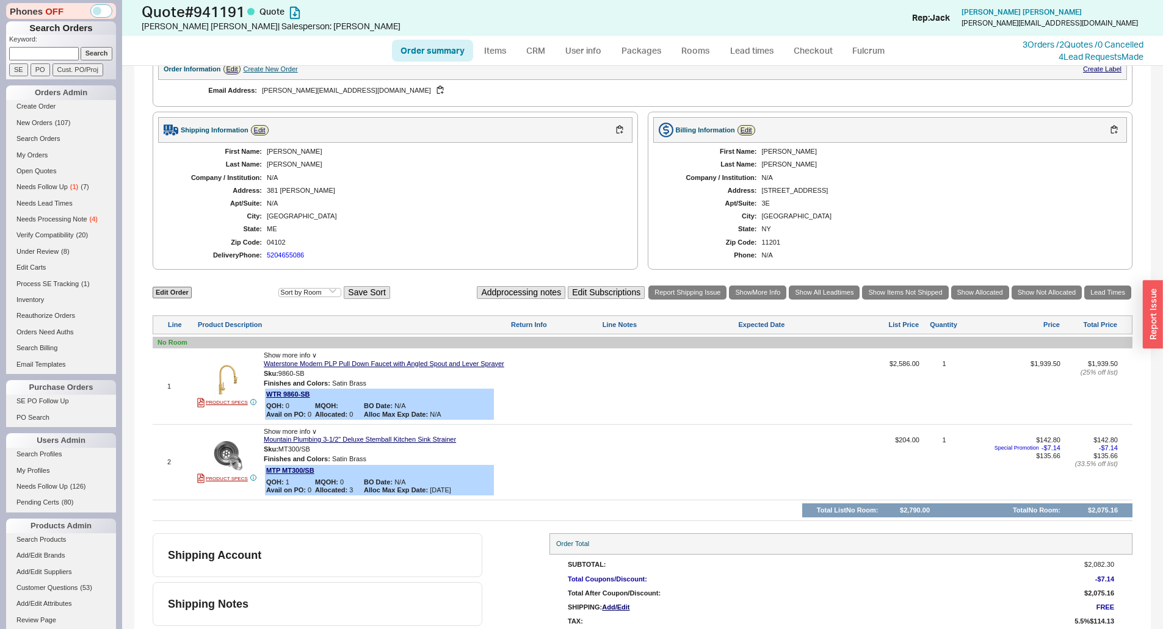
select select "3"
select select "ON_CHECKOUT_AGGREGATED"
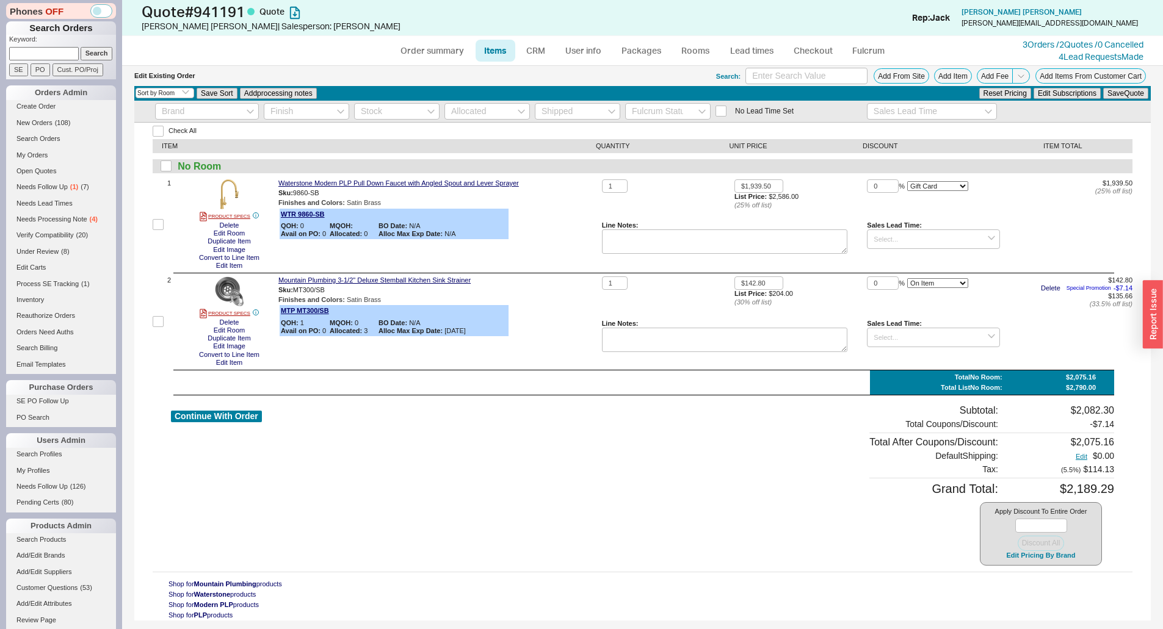
click at [588, 202] on div "Finishes and Colors : Satin Brass" at bounding box center [437, 203] width 319 height 8
click at [907, 78] on button "Add From Site" at bounding box center [901, 75] width 56 height 15
click at [1092, 34] on div "Quote # 941191 Quote Ian Goldstein | Salesperson: Jack Add Customer Ref Rep: Ja…" at bounding box center [642, 18] width 1041 height 36
click at [1088, 42] on link "3 Orders / 2 Quotes / 0 Cancelled" at bounding box center [1082, 44] width 121 height 10
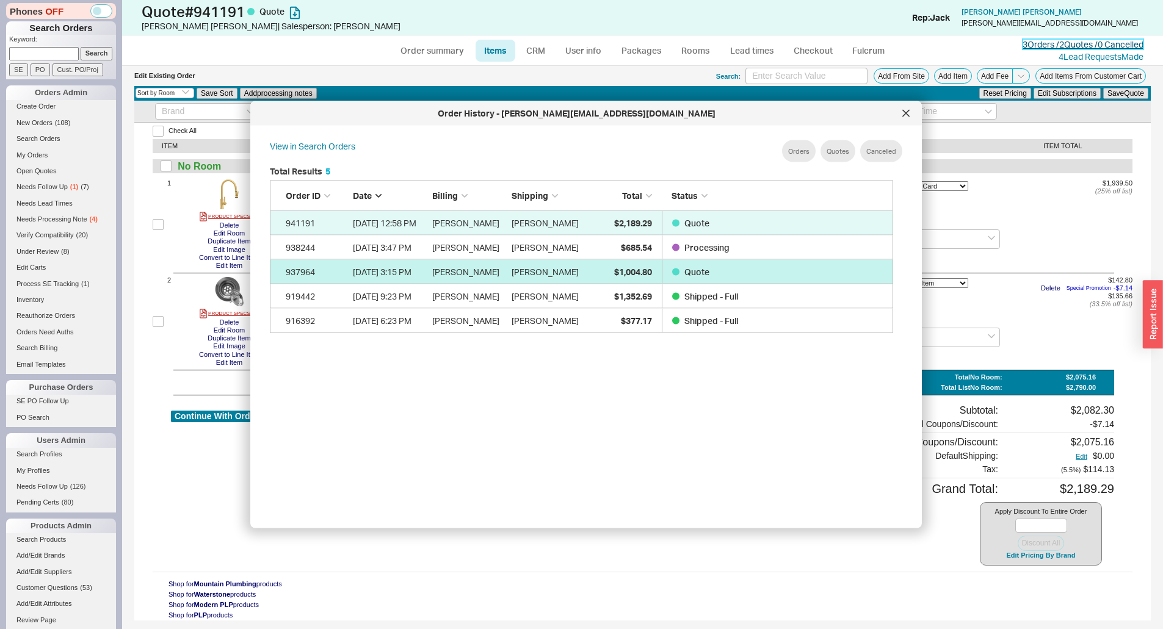
scroll to position [364, 634]
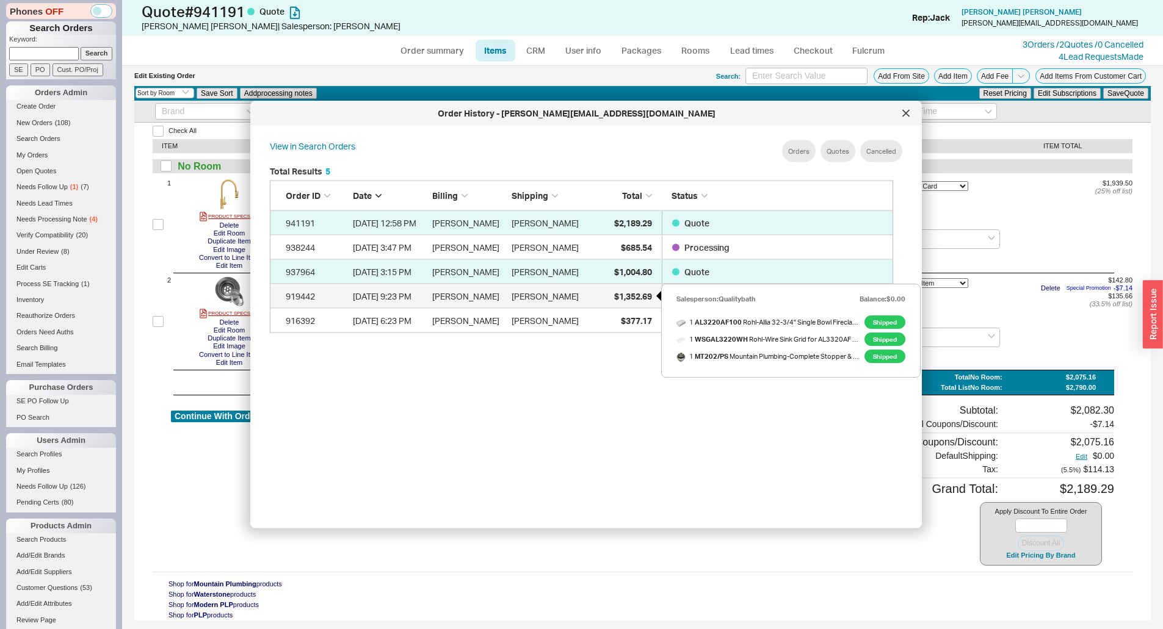
click at [624, 305] on div "$1,352.69" at bounding box center [621, 296] width 61 height 24
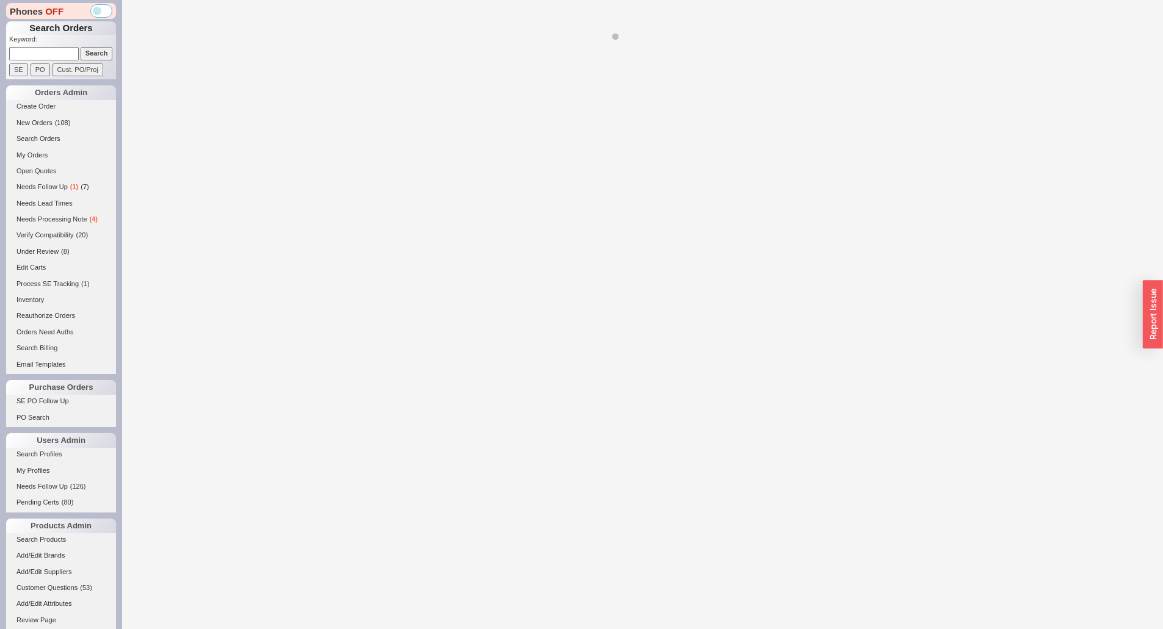
select select "*"
select select "LOW"
select select "3"
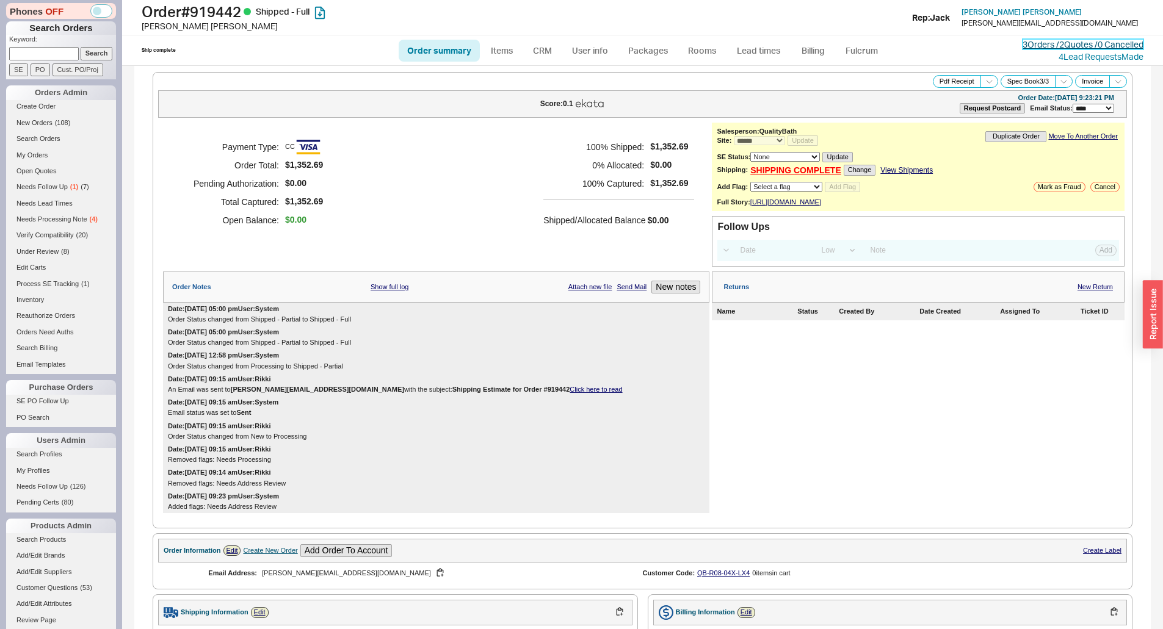
click at [1032, 44] on link "3 Orders / 2 Quotes / 0 Cancelled" at bounding box center [1082, 44] width 121 height 10
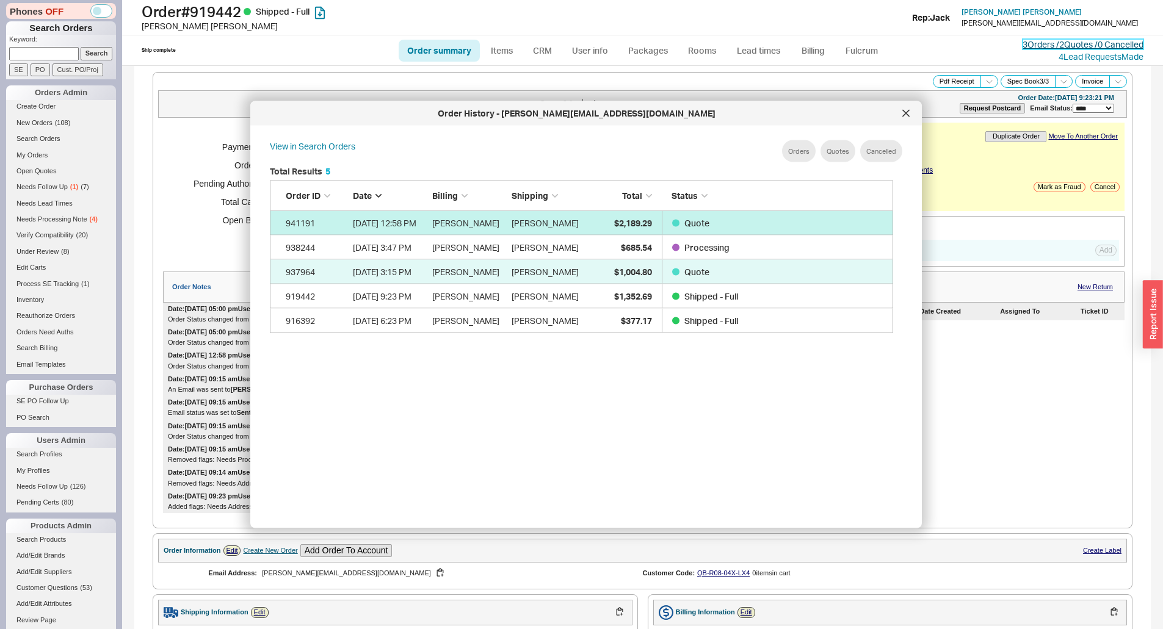
scroll to position [364, 634]
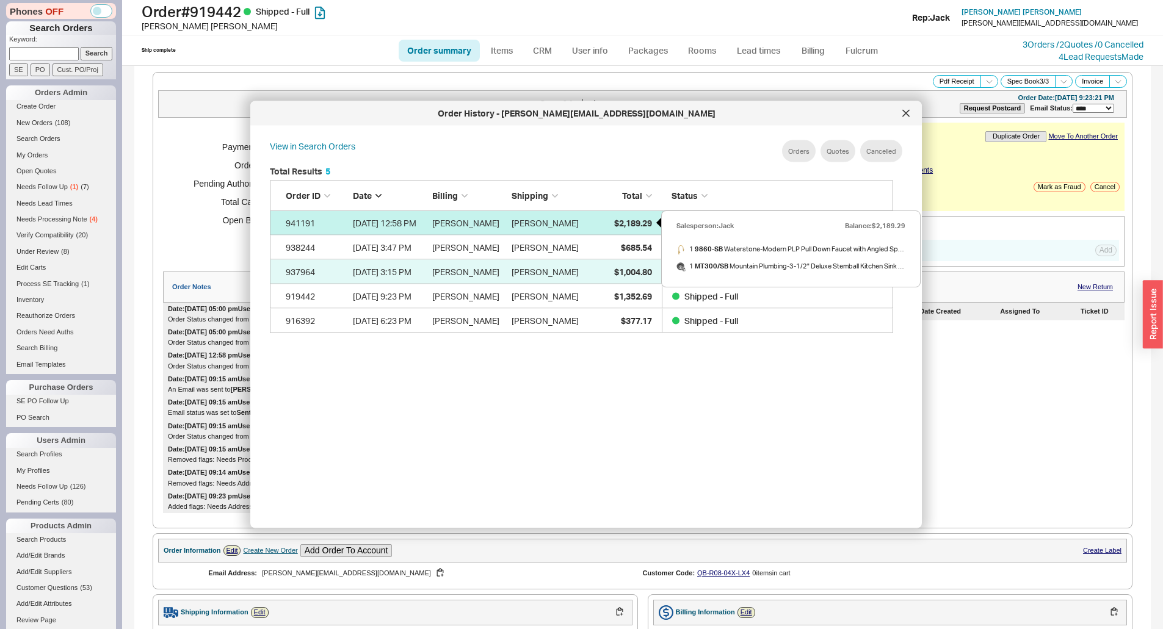
click at [624, 214] on div "$2,189.29" at bounding box center [621, 223] width 61 height 24
select select "*"
select select "3"
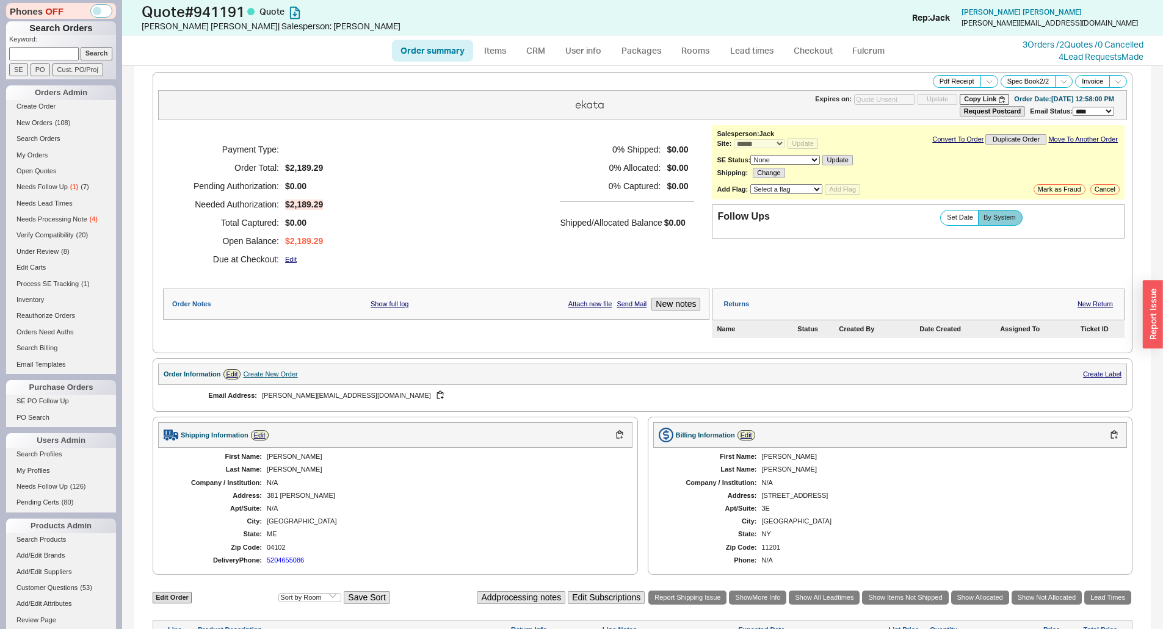
click at [560, 264] on div "0 % Shipped: $0.00 0 % Allocated: $0.00 0 % Captured: $0.00 Shipped/Allocated B…" at bounding box center [627, 204] width 134 height 128
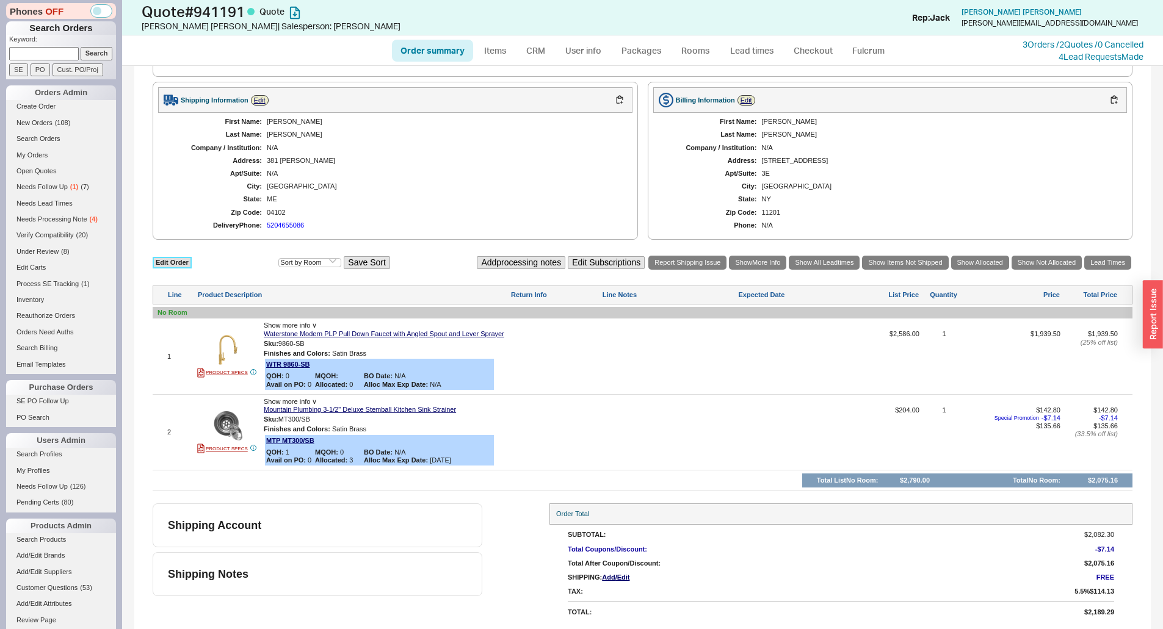
click at [179, 264] on link "Edit Order" at bounding box center [172, 263] width 39 height 12
select select "3"
select select "ON_CHECKOUT_AGGREGATED"
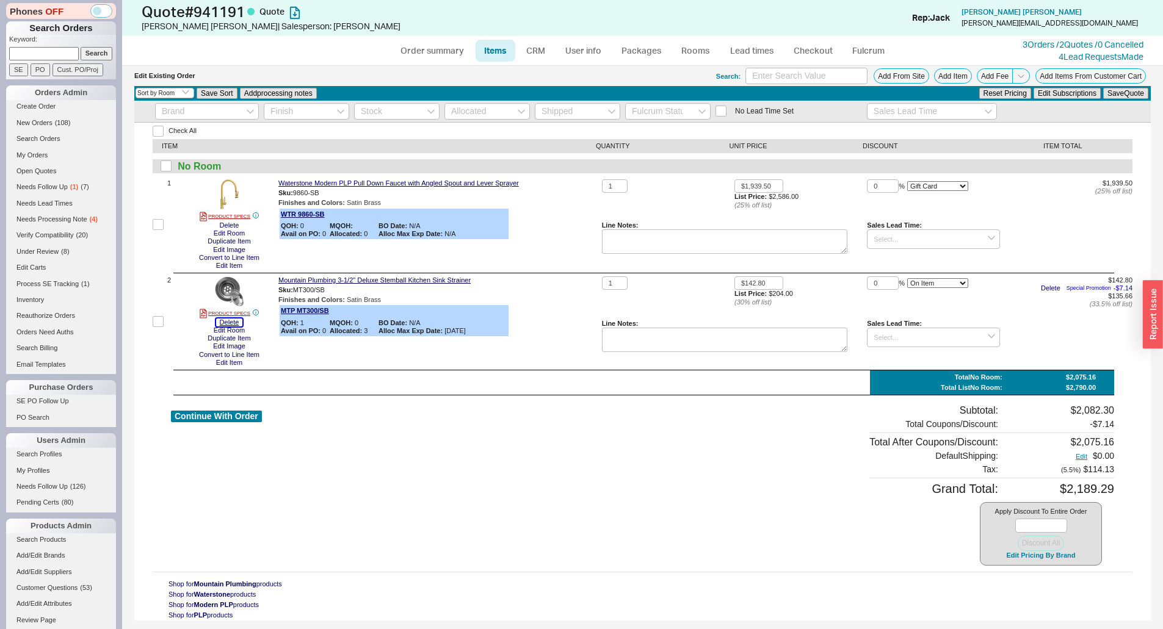
click at [233, 321] on button "Delete" at bounding box center [229, 323] width 27 height 8
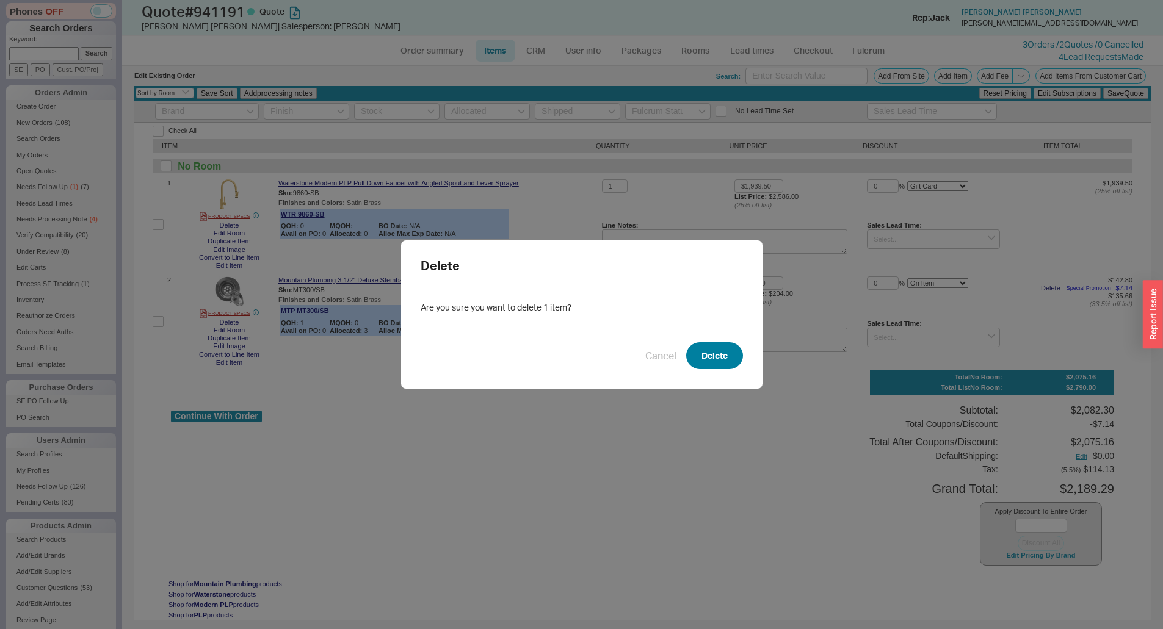
click at [706, 367] on button "Delete" at bounding box center [714, 355] width 57 height 27
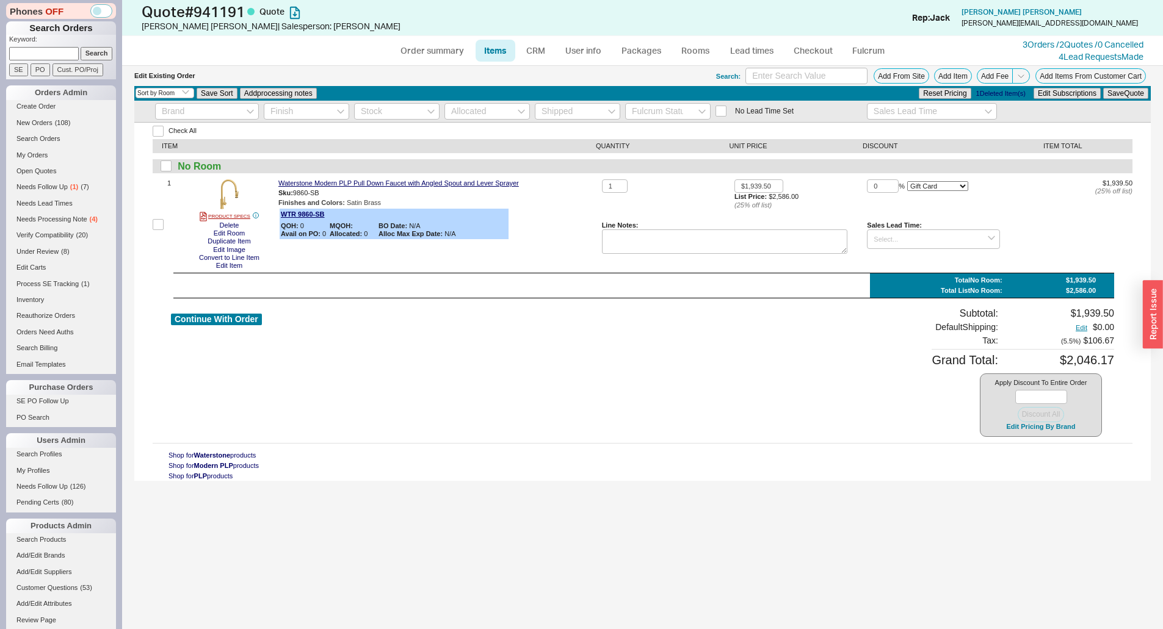
click at [549, 222] on div "Waterstone Modern PLP Pull Down Faucet with Angled Spout and Lever Sprayer Sku:…" at bounding box center [437, 224] width 319 height 90
click at [250, 321] on button "Continue With Order" at bounding box center [216, 320] width 91 height 12
select select "*"
select select "3"
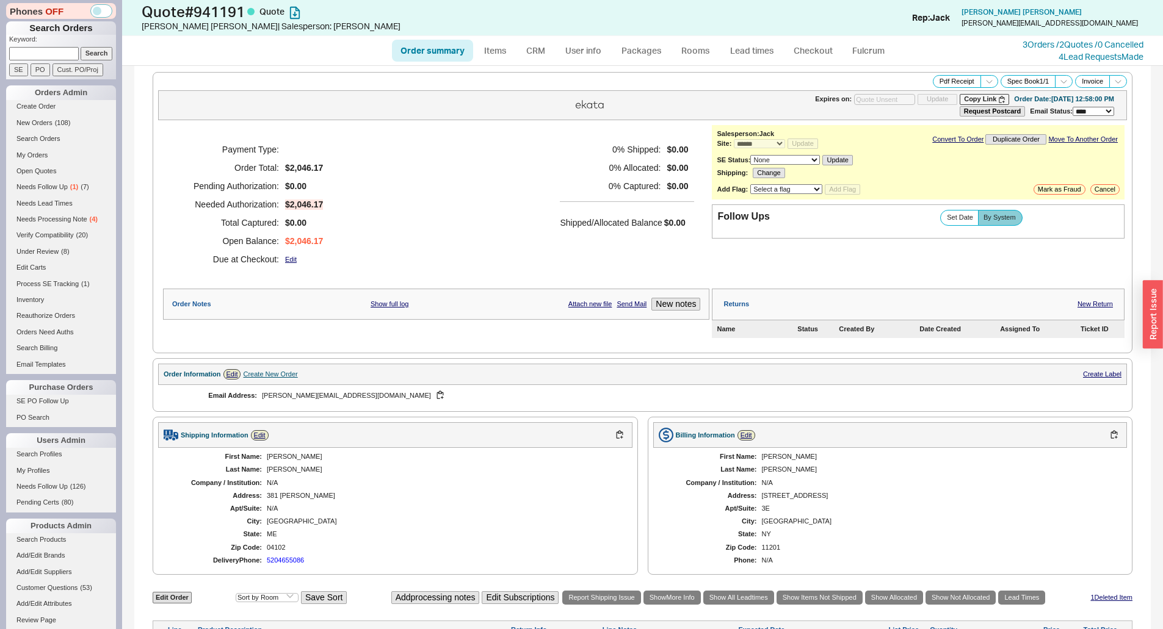
click at [496, 266] on div "Payment Type: Order Total: $2,046.17 Pending Authorization: $0.00 Needed Author…" at bounding box center [436, 204] width 546 height 159
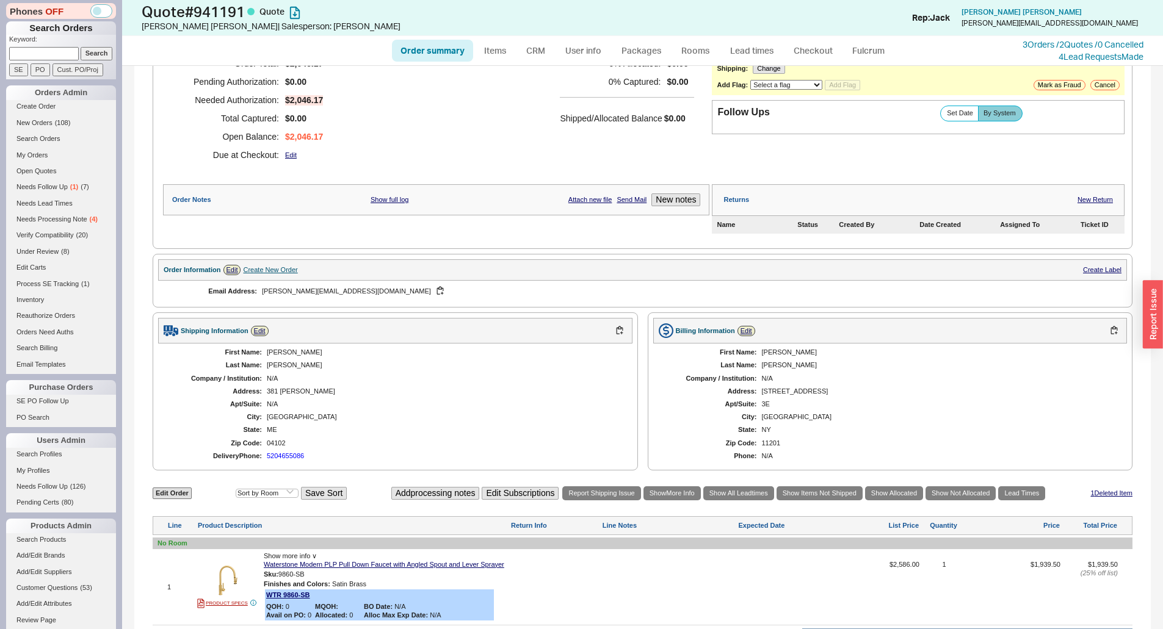
scroll to position [233, 0]
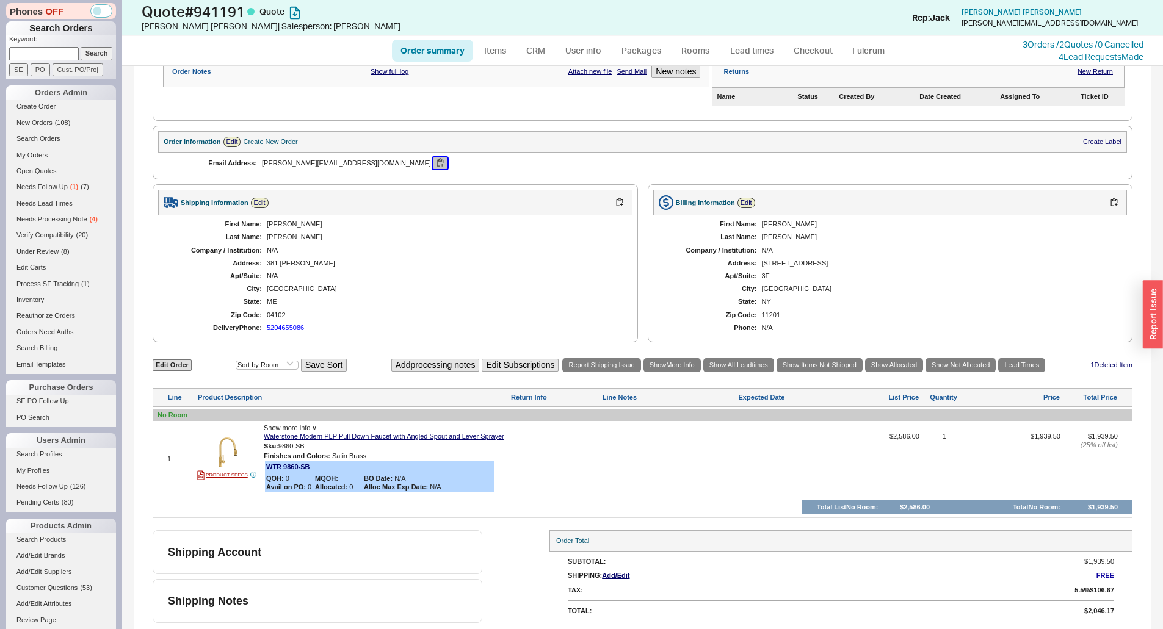
click at [433, 160] on button "button" at bounding box center [440, 163] width 15 height 12
click at [574, 250] on div "N/A" at bounding box center [443, 251] width 353 height 8
click at [499, 225] on div "Ian" at bounding box center [443, 224] width 353 height 8
click at [41, 51] on input at bounding box center [44, 53] width 70 height 13
paste input "936121"
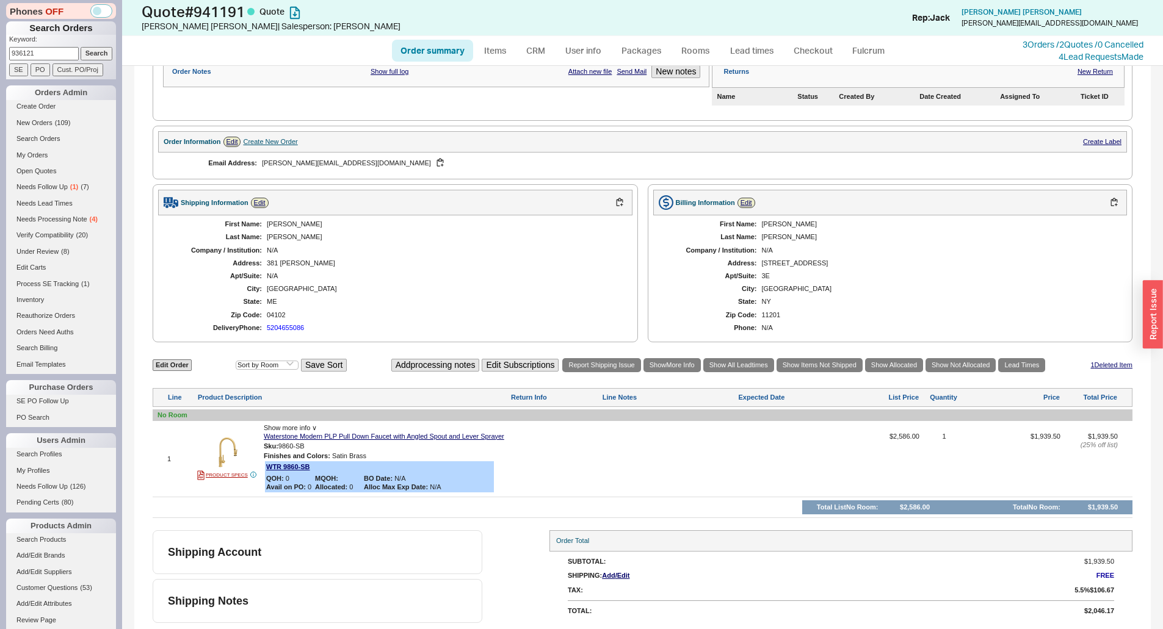
type input "936121"
click at [96, 53] on input "Search" at bounding box center [97, 53] width 32 height 13
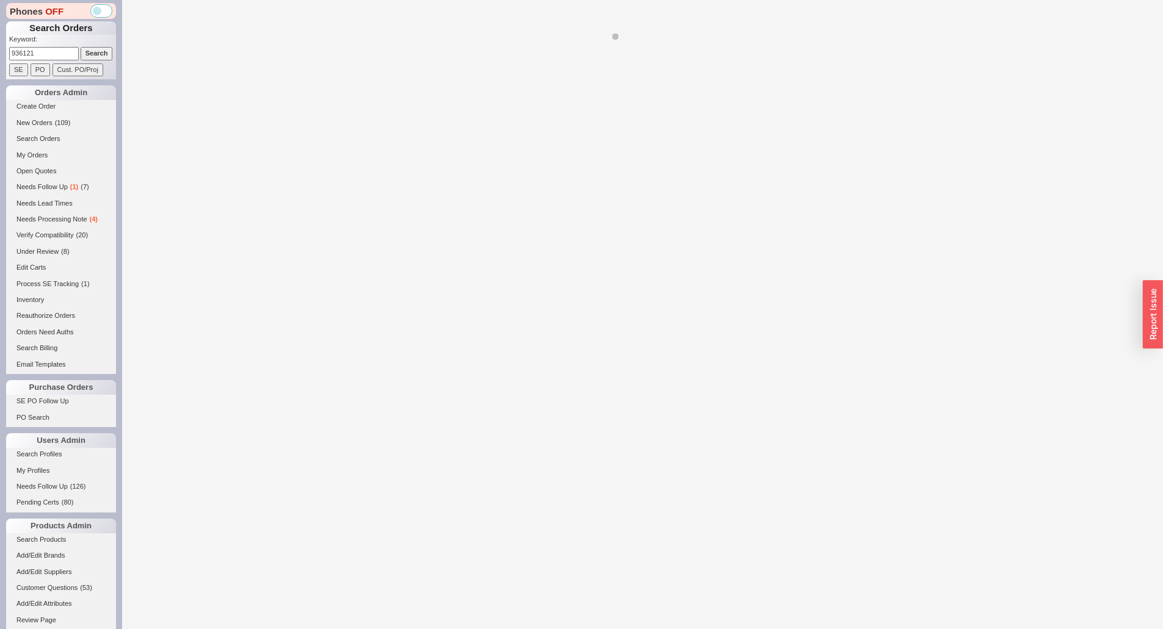
select select "*"
select select "LOW"
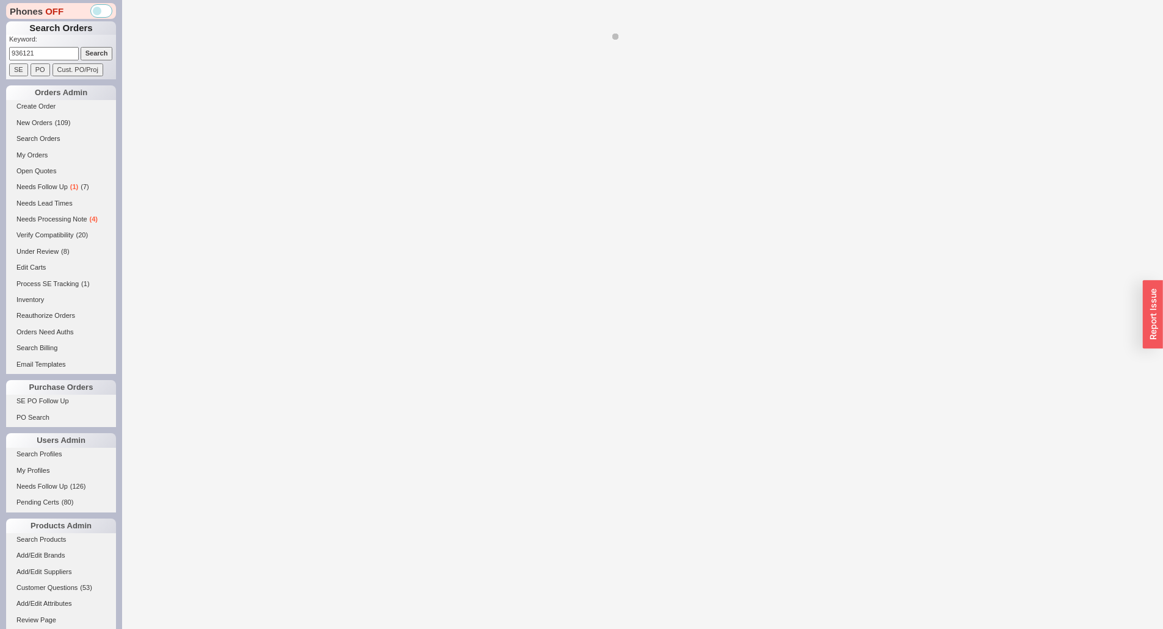
select select "3"
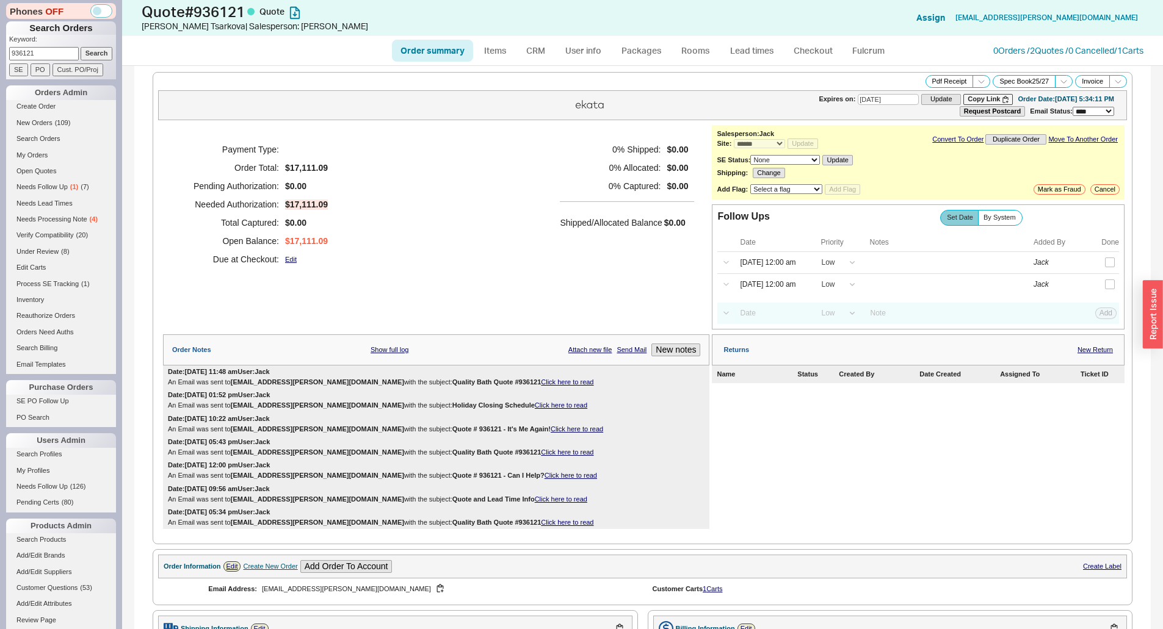
select select "*"
select select "3"
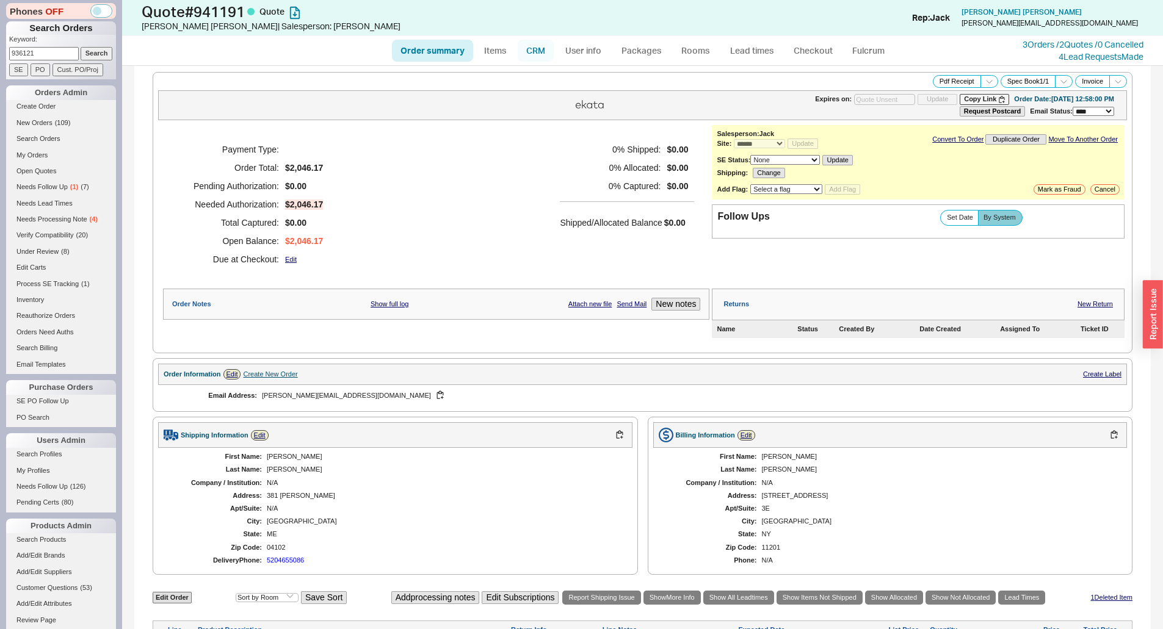
click at [550, 54] on link "CRM" at bounding box center [536, 51] width 36 height 22
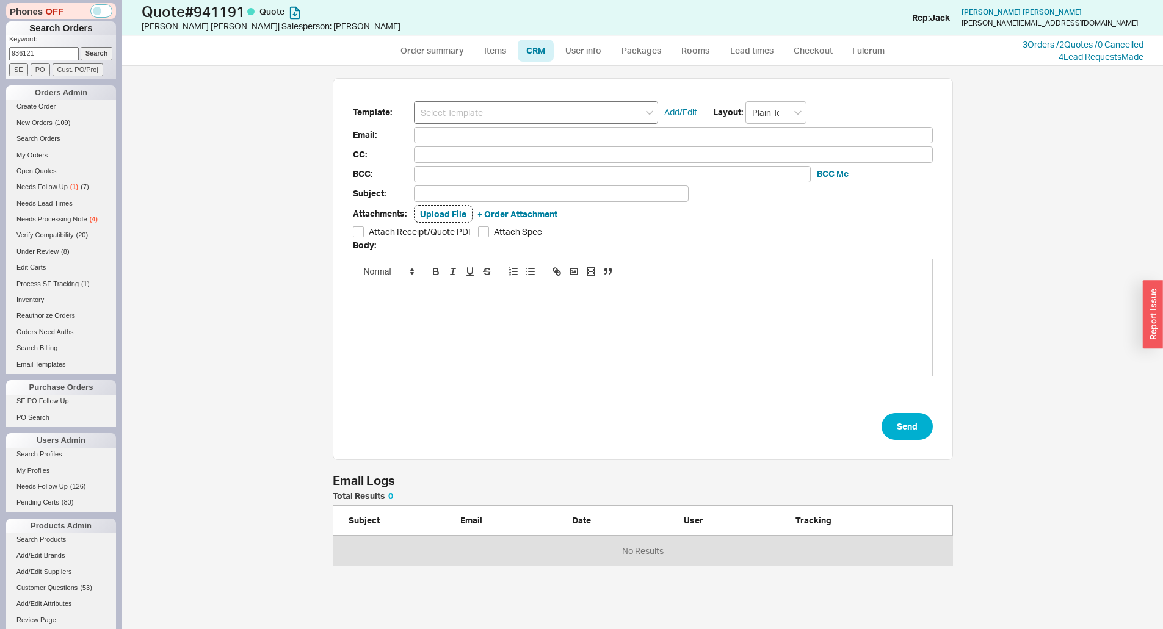
scroll to position [65, 611]
click at [546, 112] on input at bounding box center [536, 112] width 244 height 23
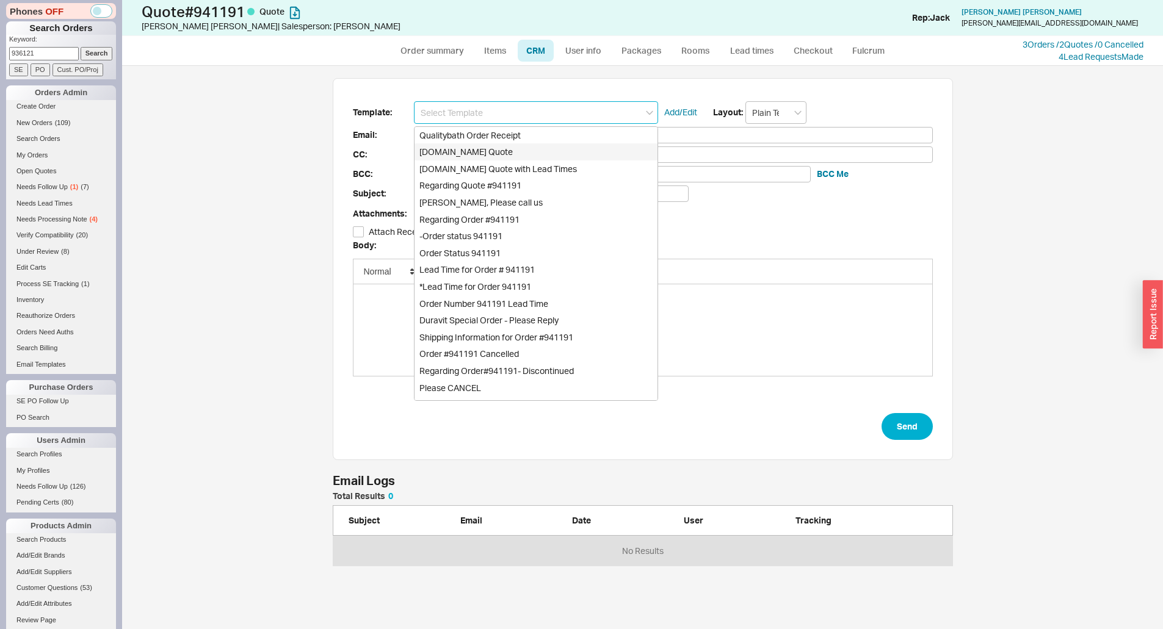
click at [526, 146] on div "Qualitybath.com Quote" at bounding box center [535, 151] width 243 height 17
type input "Receipt"
type input "goldstein.ianm@gmail.com"
type input "Quality Bath Quote #941191"
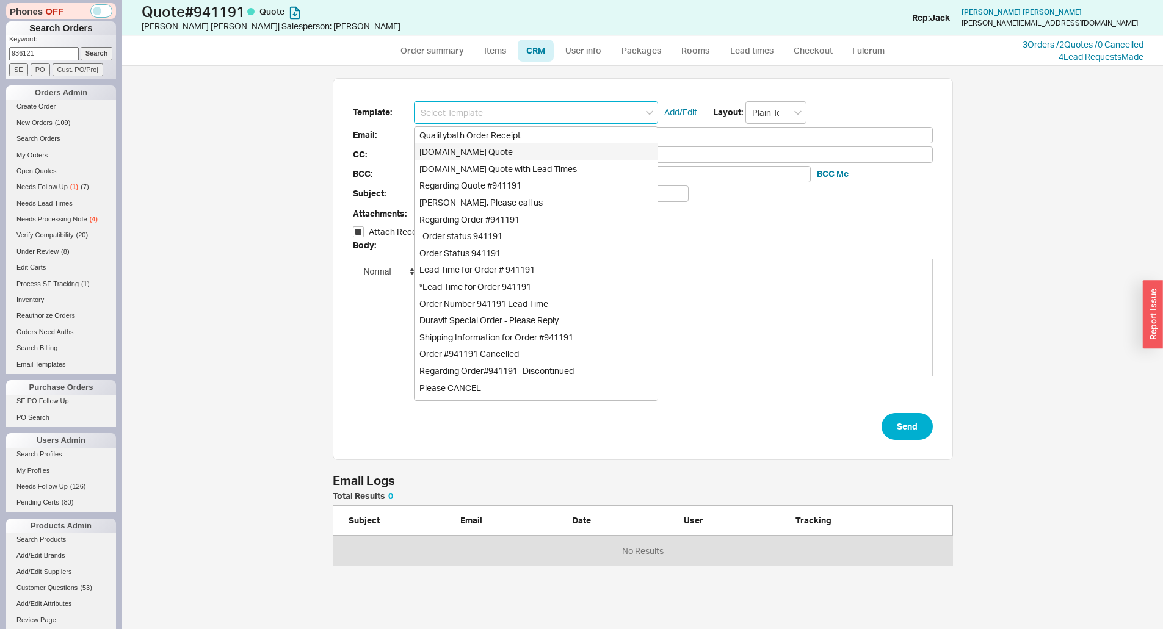
checkbox input "true"
type input "Qualitybath.com Quote"
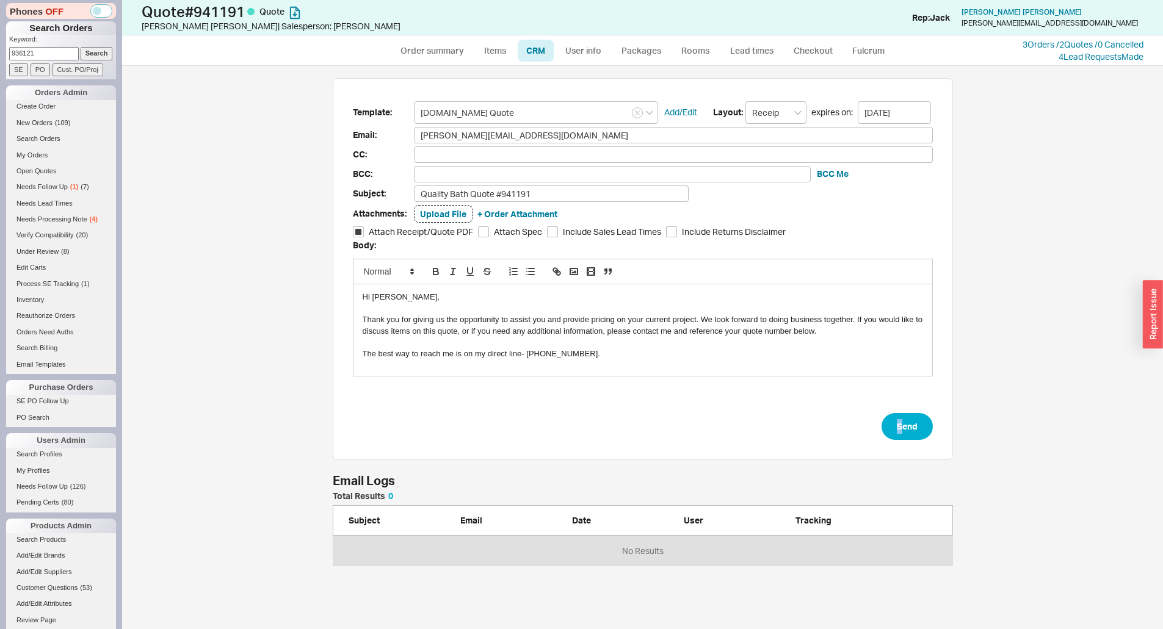
drag, startPoint x: 875, startPoint y: 396, endPoint x: 905, endPoint y: 412, distance: 33.9
click at [905, 412] on form "Template: Qualitybath.com Quote Add/Edit Layout: Receipt expires on: 10/05/2025…" at bounding box center [643, 270] width 580 height 339
drag, startPoint x: 906, startPoint y: 413, endPoint x: 911, endPoint y: 417, distance: 7.0
click at [906, 413] on form "Template: Qualitybath.com Quote Add/Edit Layout: Receipt expires on: 10/05/2025…" at bounding box center [643, 270] width 580 height 339
click at [947, 436] on div "Template: Qualitybath.com Quote Add/Edit Layout: Receipt expires on: 10/05/2025…" at bounding box center [643, 269] width 620 height 383
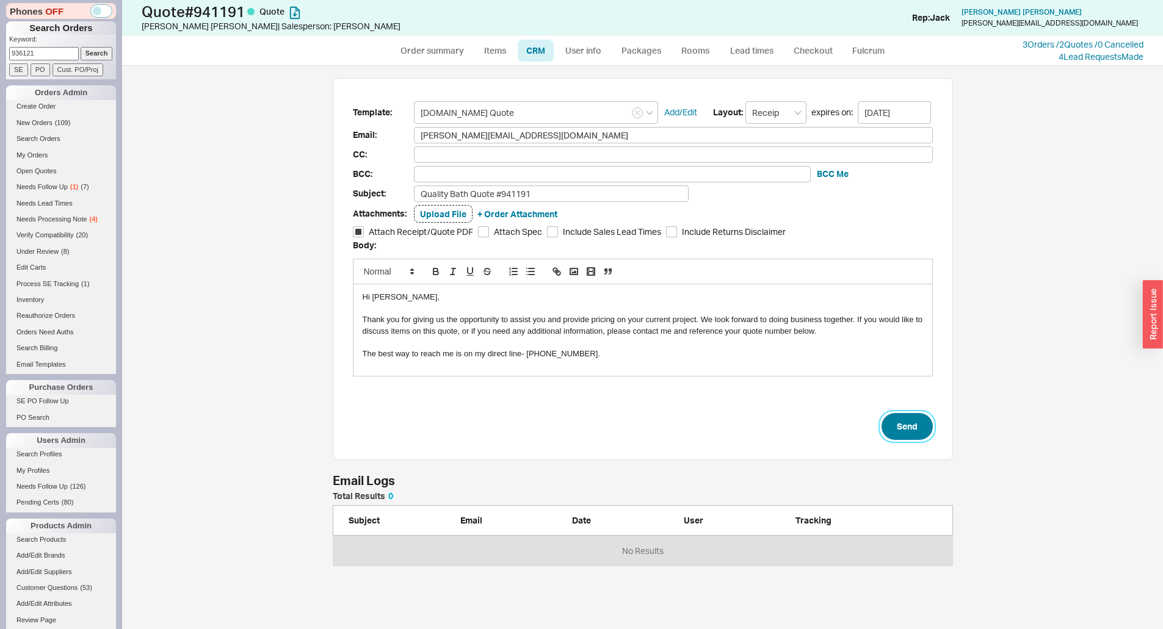
click at [908, 431] on button "Send" at bounding box center [906, 426] width 51 height 27
select select "*"
select select "3"
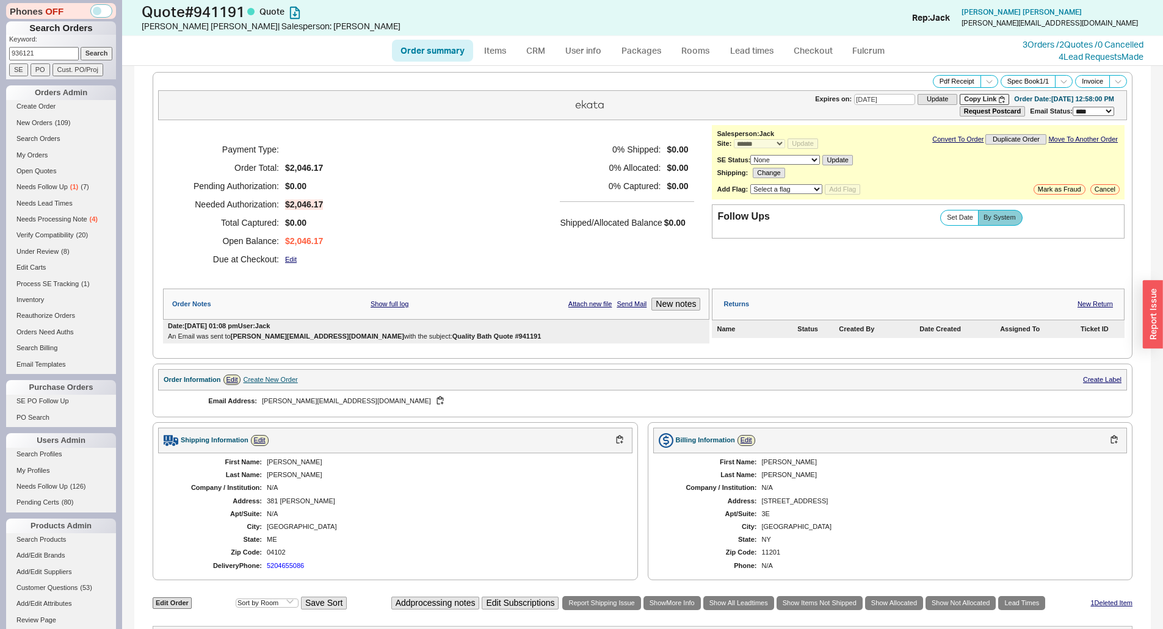
click at [442, 204] on div "Payment Type: Order Total: $2,046.17 Pending Authorization: $0.00 Needed Author…" at bounding box center [436, 204] width 546 height 159
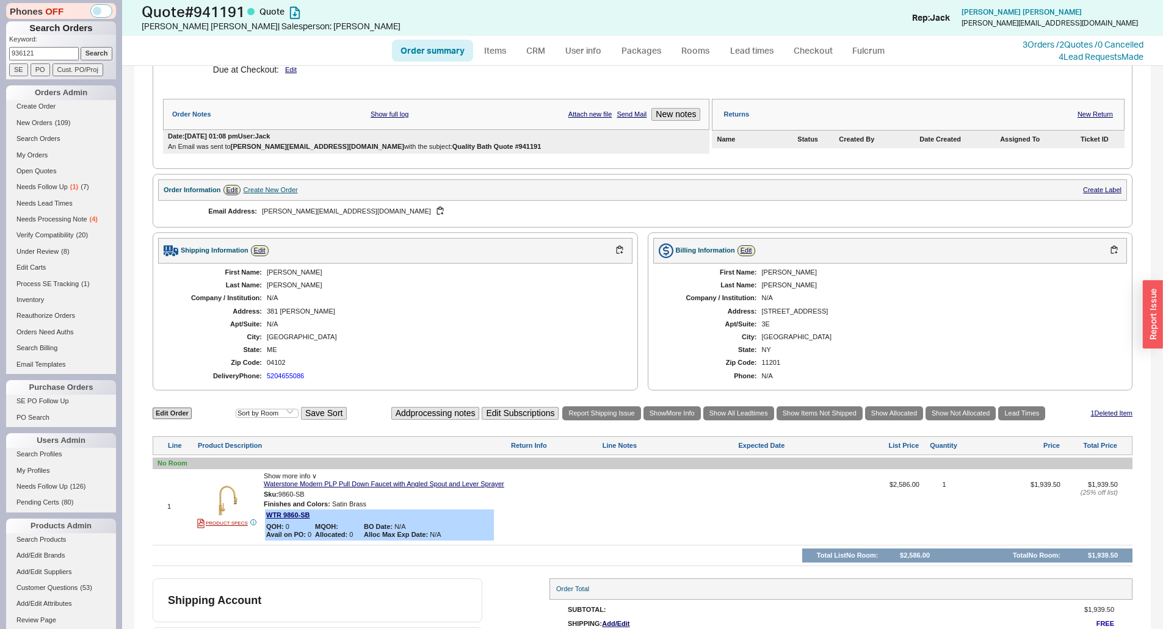
scroll to position [238, 0]
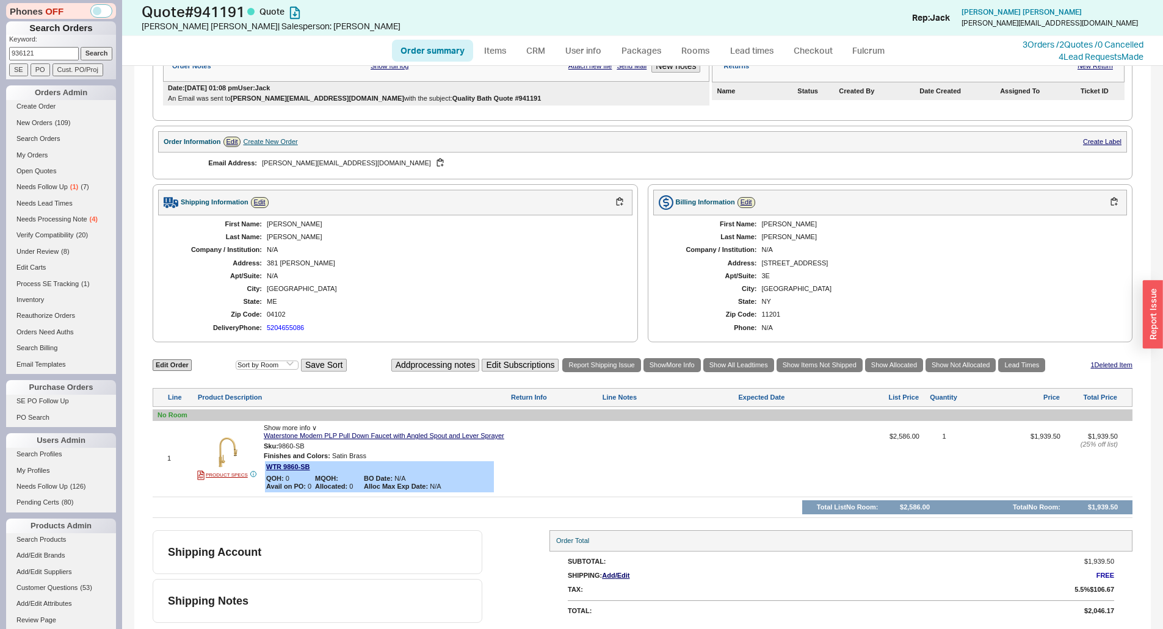
drag, startPoint x: 632, startPoint y: 232, endPoint x: 619, endPoint y: 242, distance: 16.1
click at [632, 232] on div "Shipping Information Edit First Name: Ian Last Name: Goldstein Company / Instit…" at bounding box center [395, 263] width 485 height 158
click at [56, 52] on input "936121" at bounding box center [44, 53] width 70 height 13
click at [91, 52] on input "Search" at bounding box center [97, 53] width 32 height 13
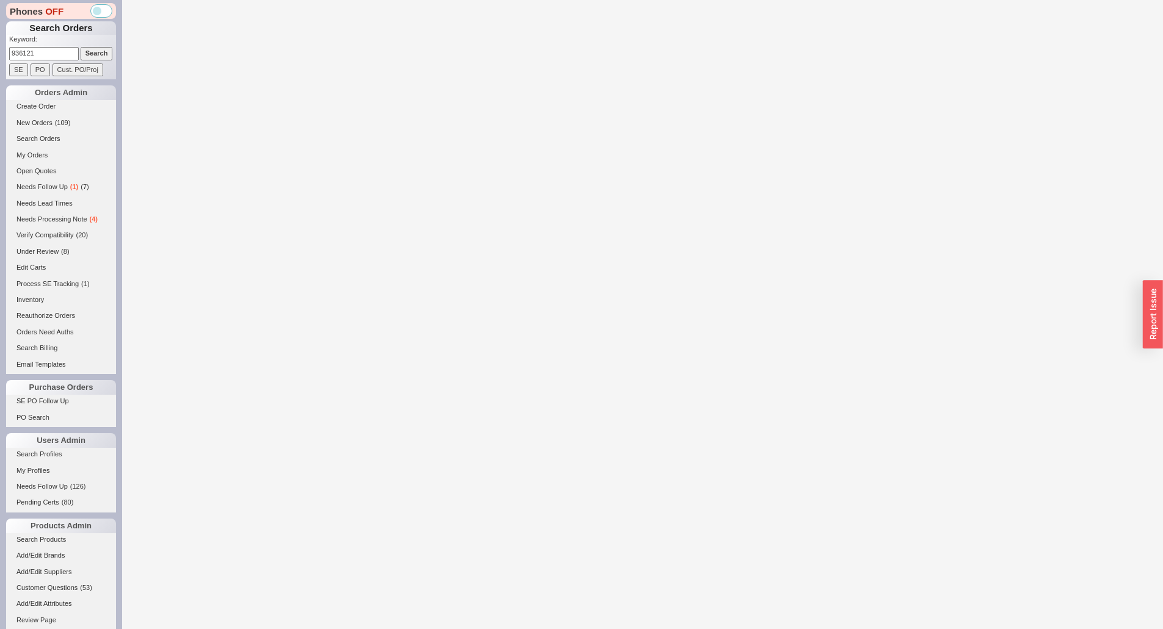
select select "*"
select select "LOW"
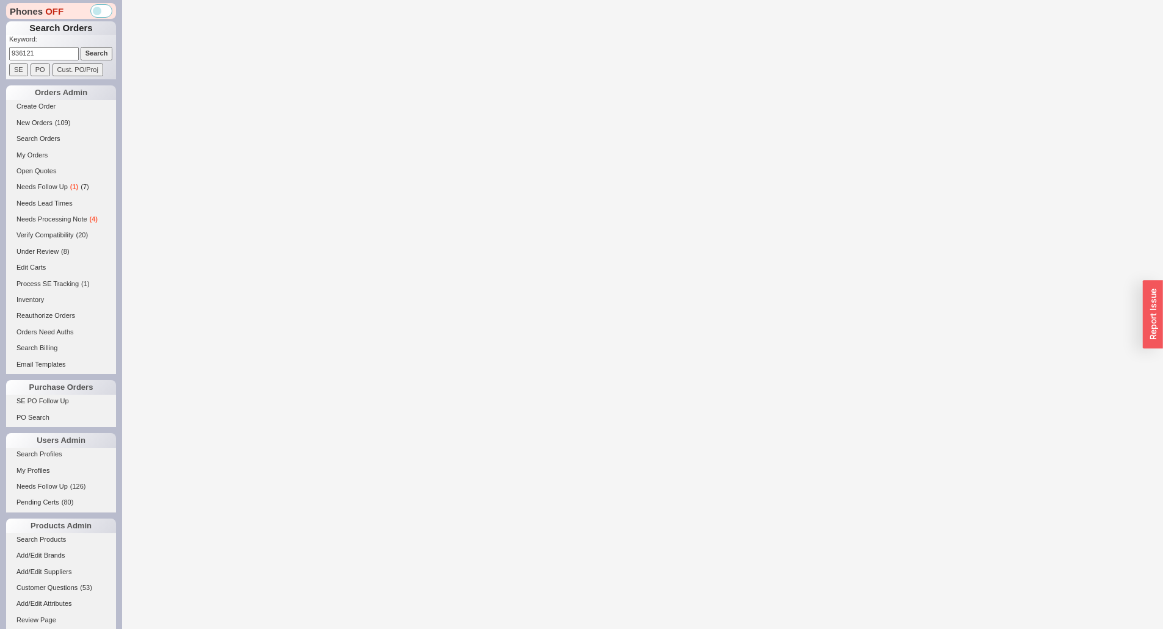
select select "3"
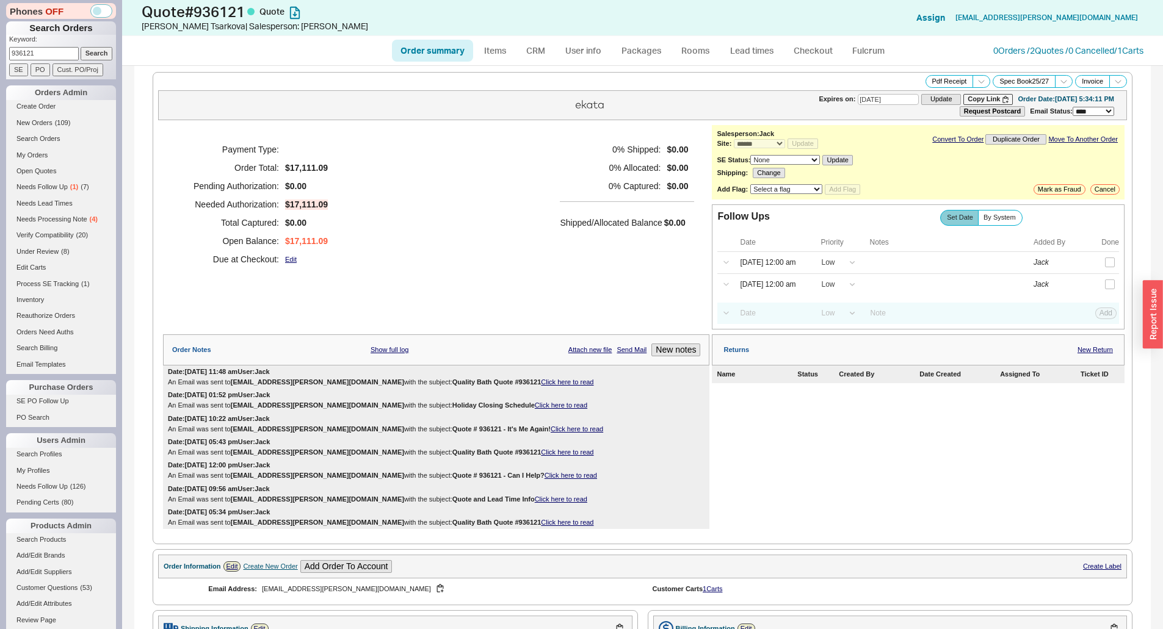
click at [573, 223] on h5 "Shipped/Allocated Balance" at bounding box center [611, 222] width 102 height 17
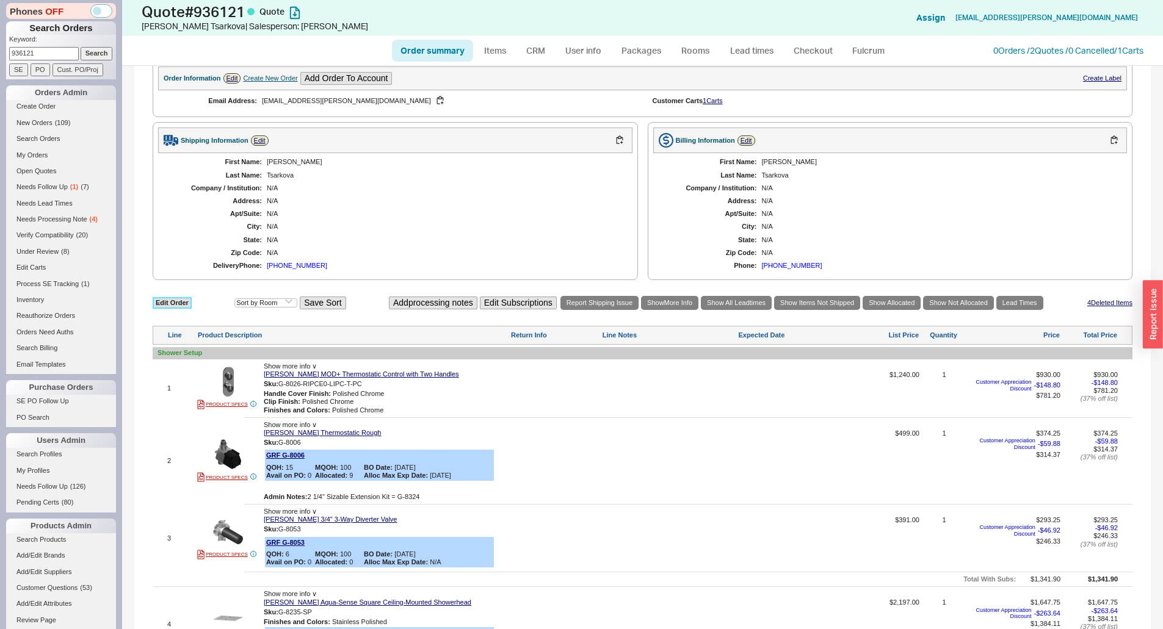
click at [162, 303] on link "Edit Order" at bounding box center [172, 303] width 39 height 12
select select "3"
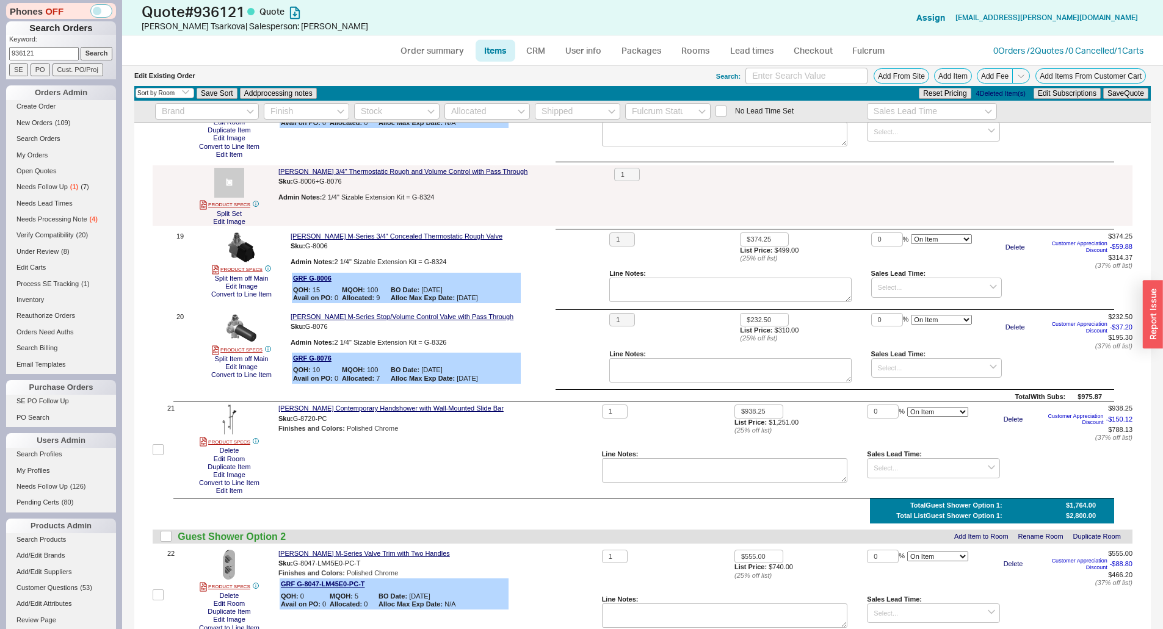
scroll to position [1953, 0]
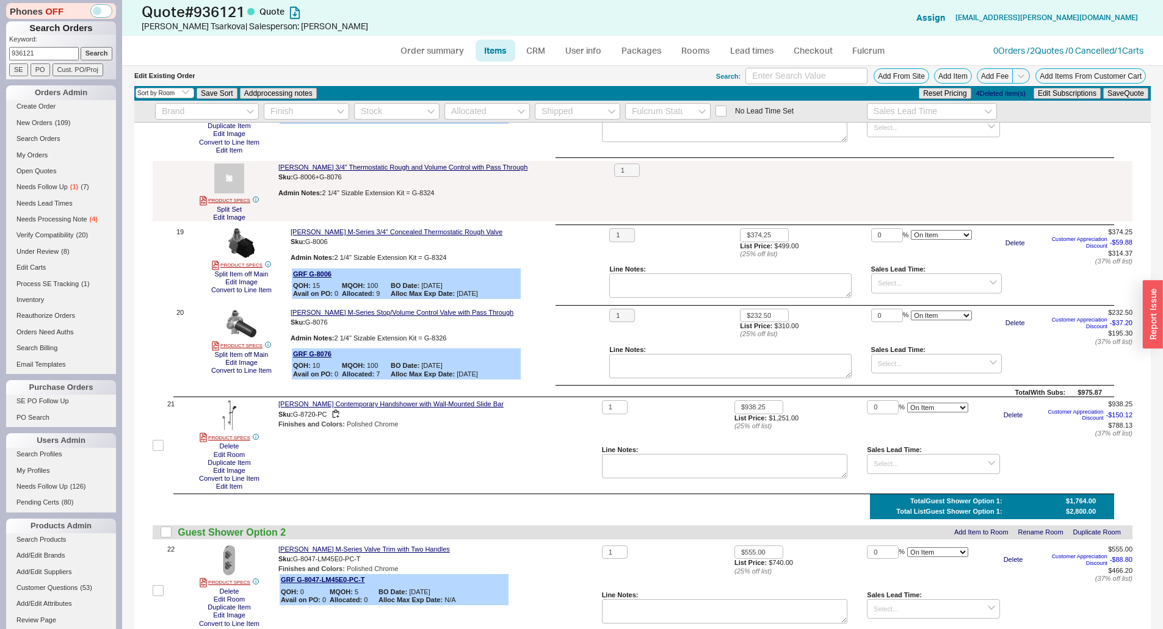
click at [386, 411] on div "Sku: G-8720-PC" at bounding box center [437, 415] width 319 height 12
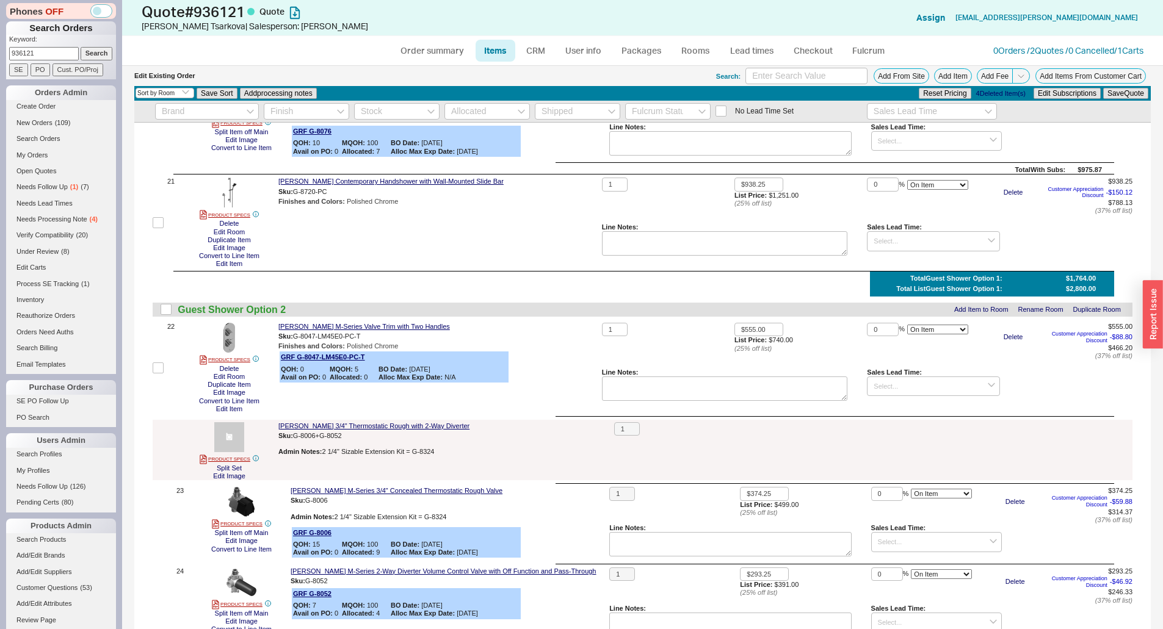
scroll to position [2075, 0]
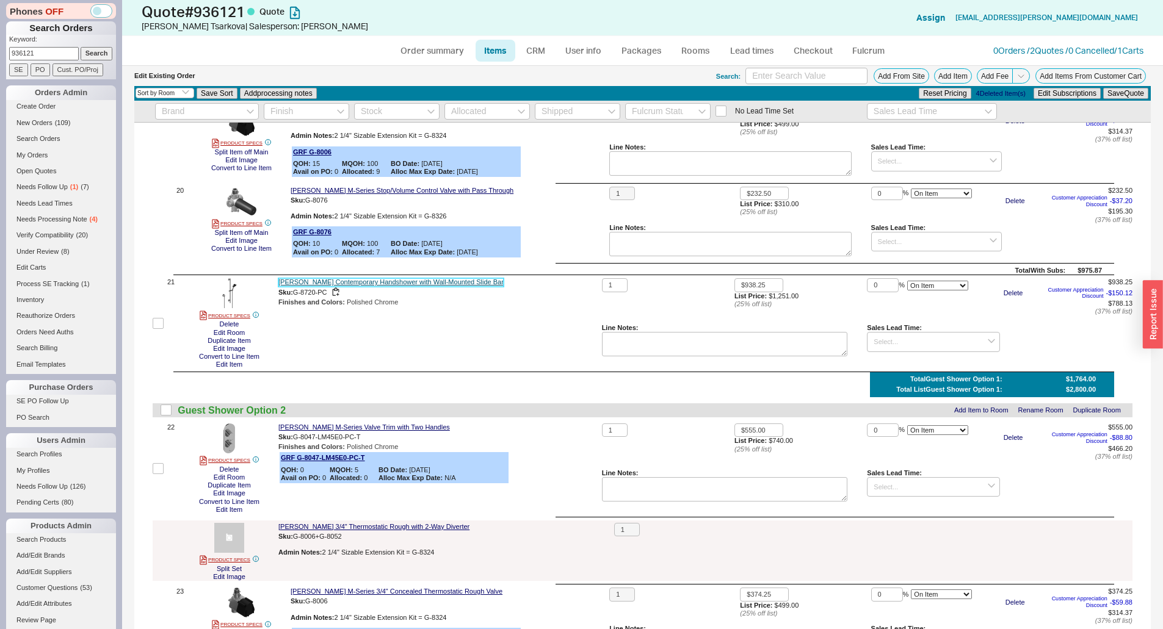
click at [383, 281] on link "Graff Contemporary Handshower with Wall-Mounted Slide Bar" at bounding box center [390, 282] width 225 height 8
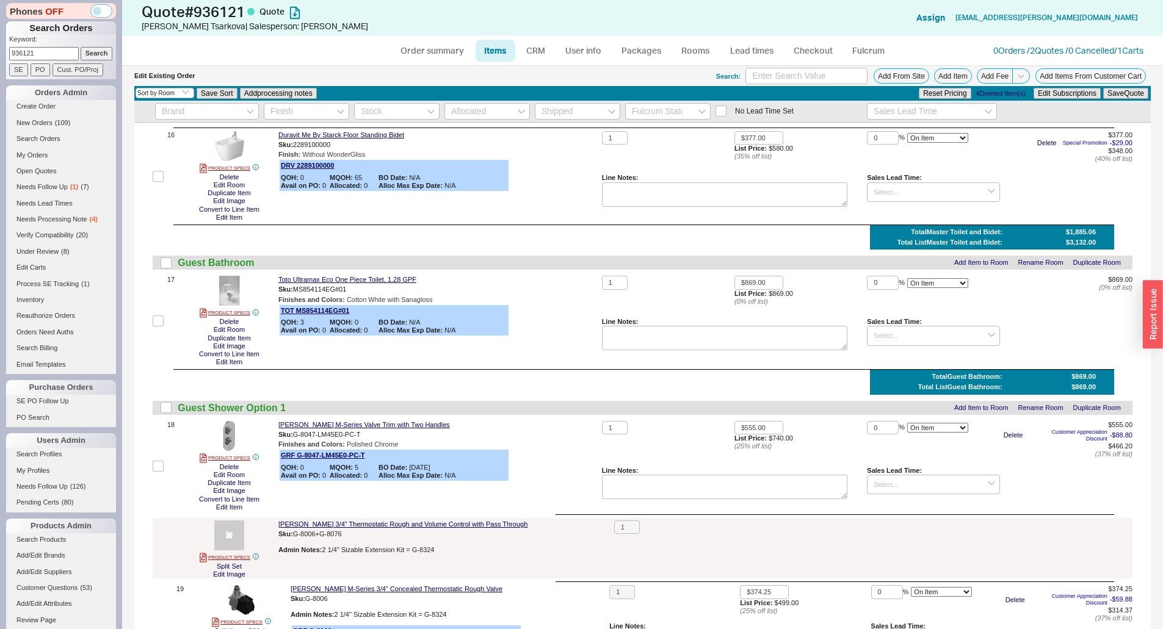
scroll to position [1404, 0]
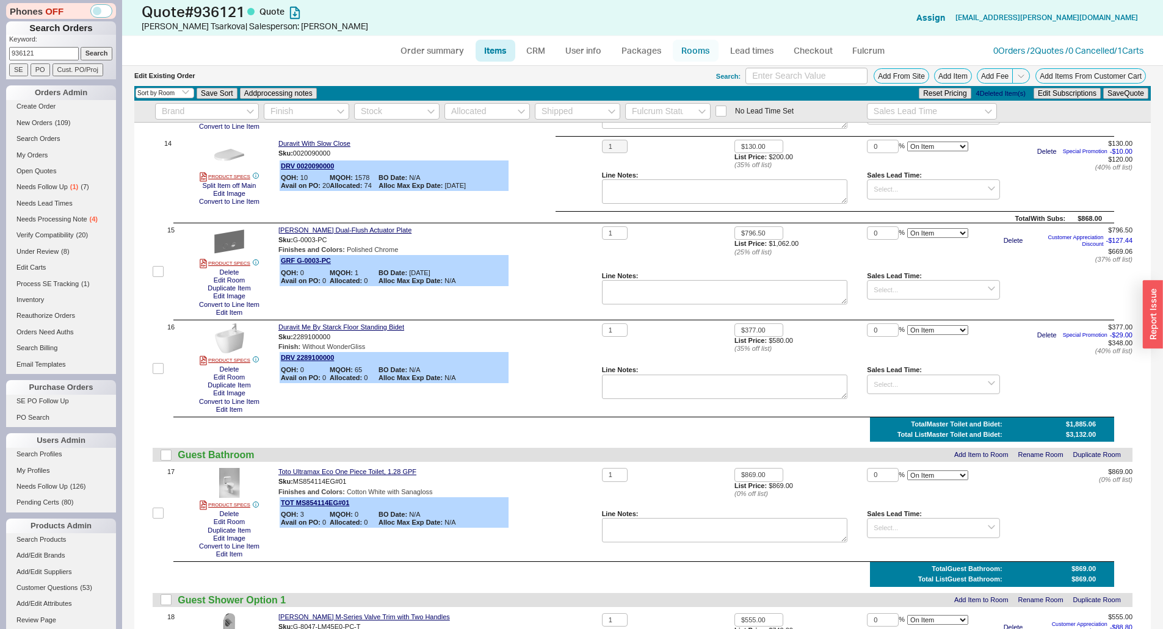
click at [703, 48] on link "Rooms" at bounding box center [696, 51] width 46 height 22
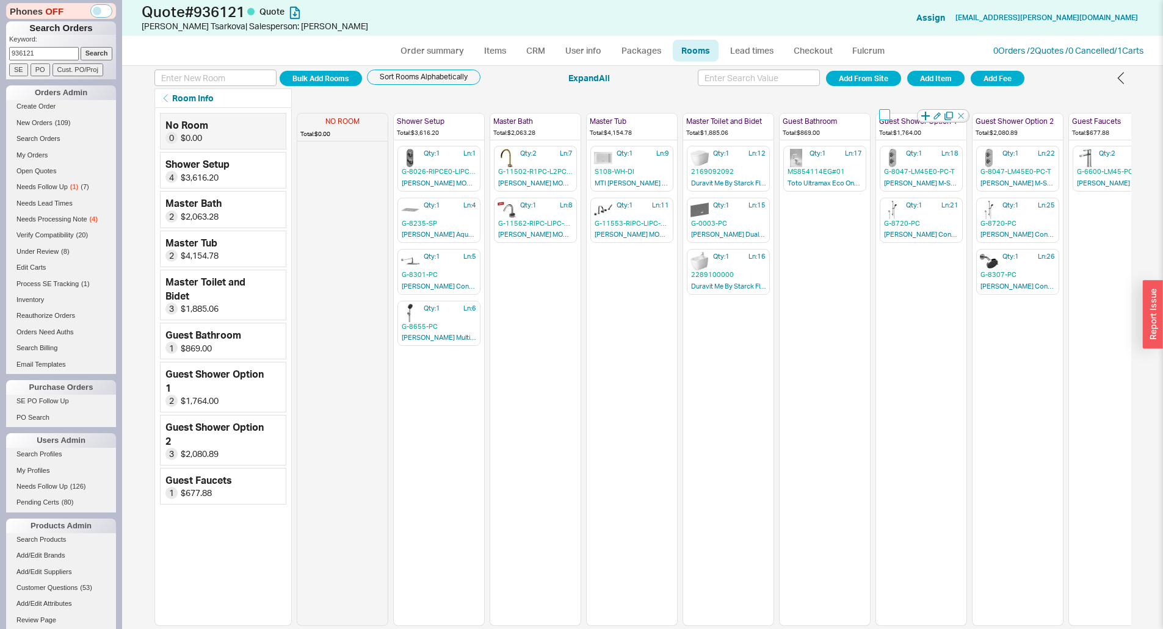
click at [889, 117] on input "checkbox" at bounding box center [884, 114] width 11 height 11
checkbox input "true"
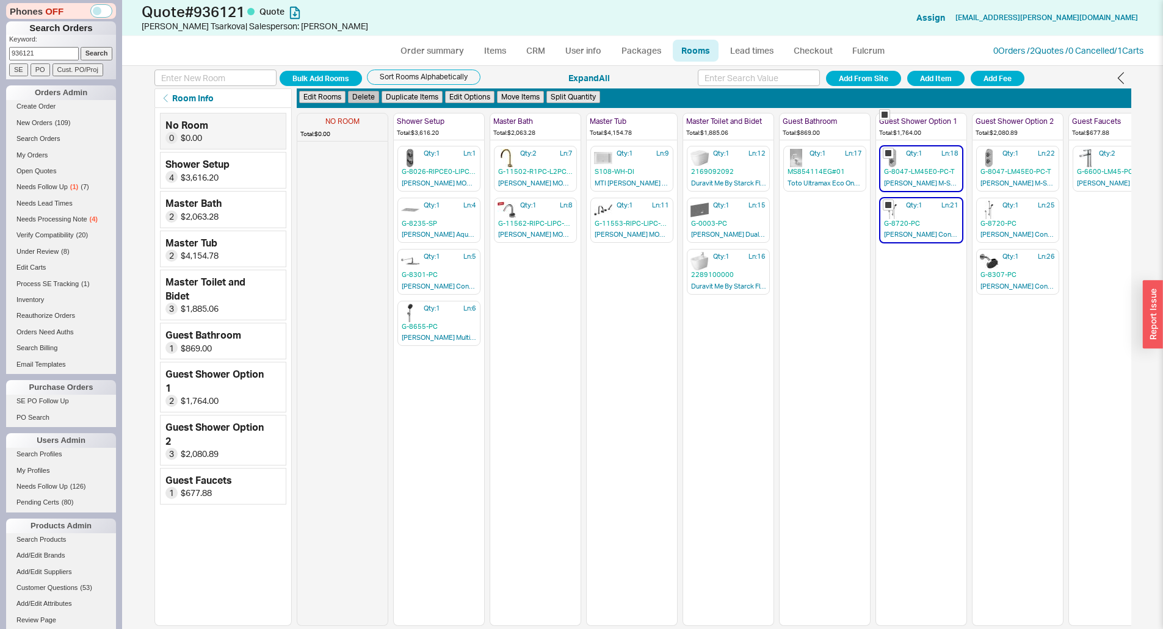
click at [353, 100] on button "Delete" at bounding box center [363, 97] width 31 height 13
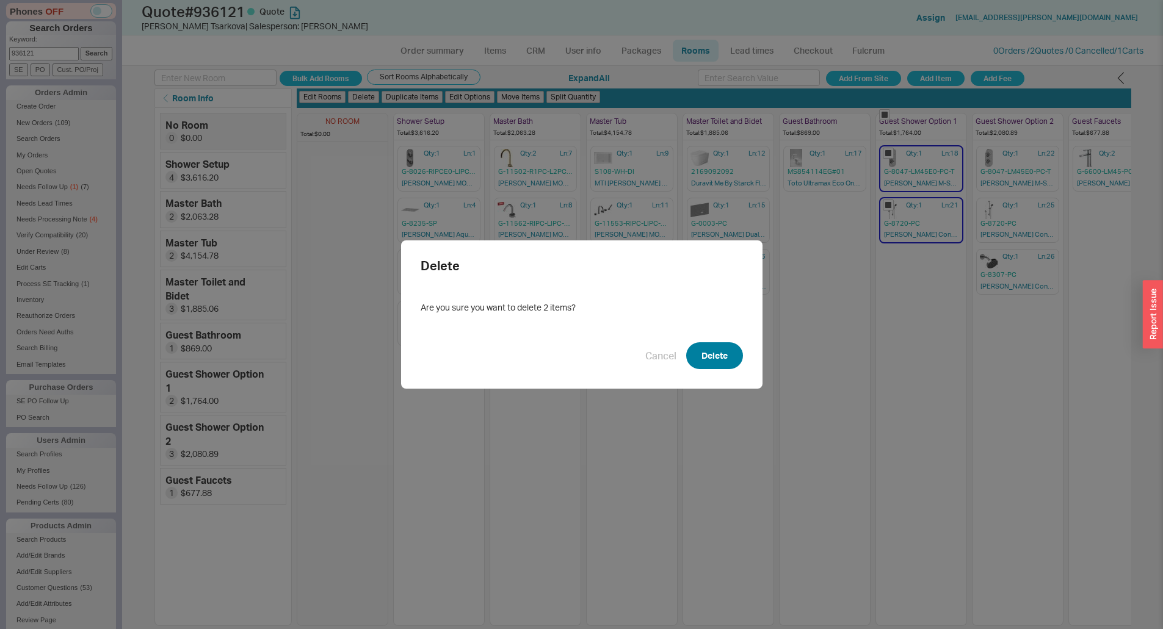
click at [712, 354] on button "Delete" at bounding box center [714, 355] width 57 height 27
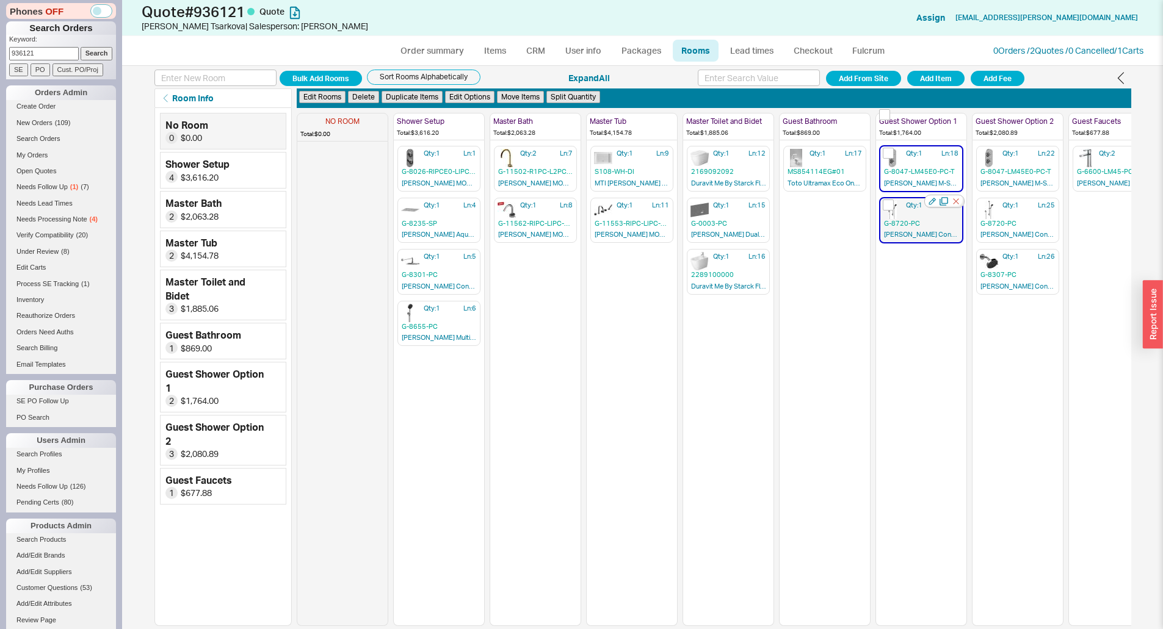
checkbox input "false"
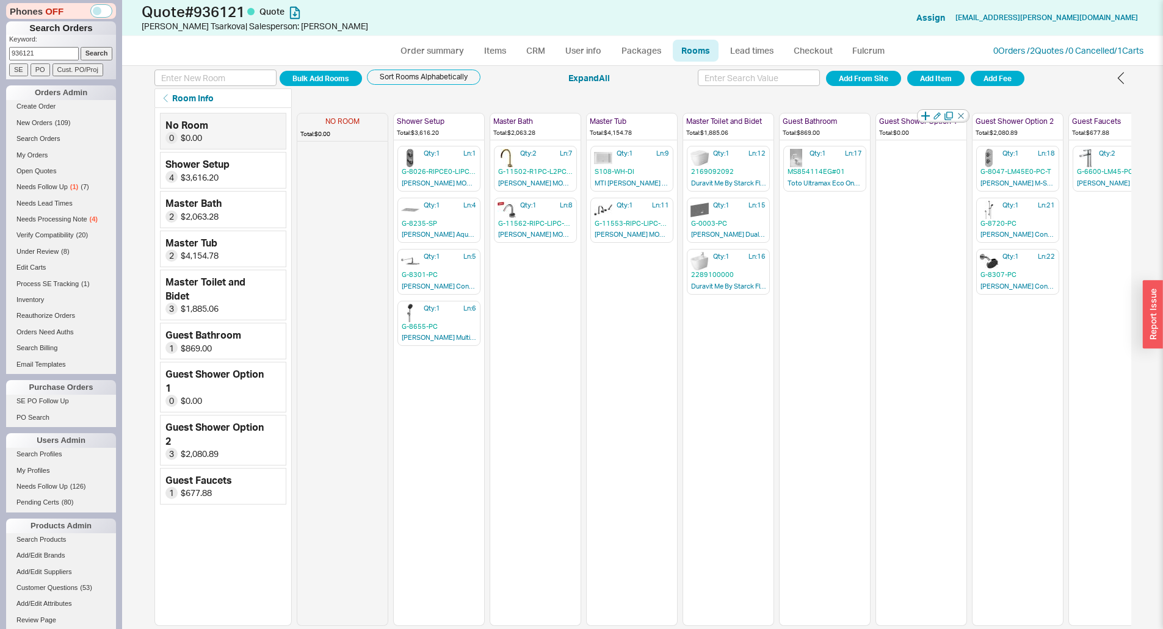
click at [958, 117] on icon "button" at bounding box center [961, 116] width 12 height 12
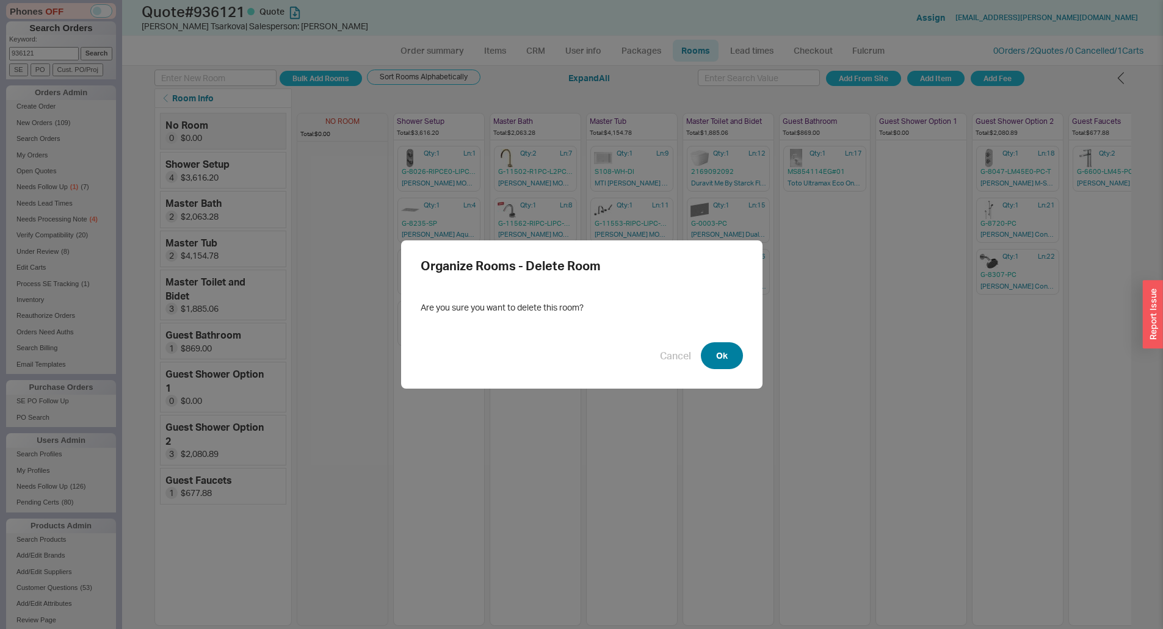
click at [723, 364] on button "Ok" at bounding box center [722, 355] width 42 height 27
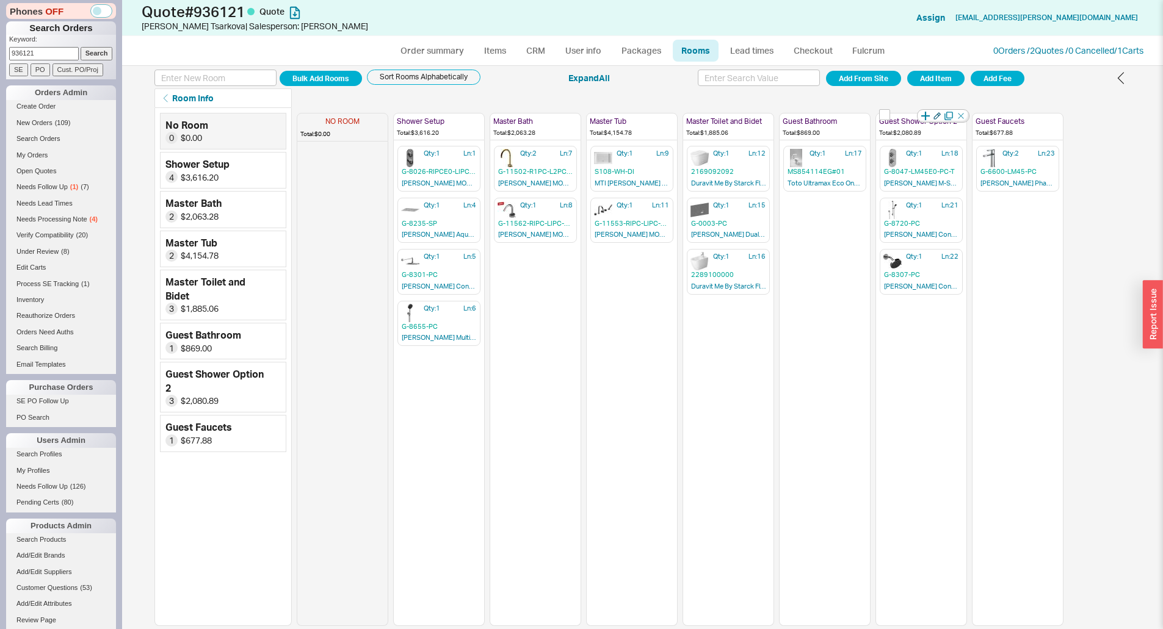
click at [939, 114] on icon "button" at bounding box center [936, 115] width 7 height 7
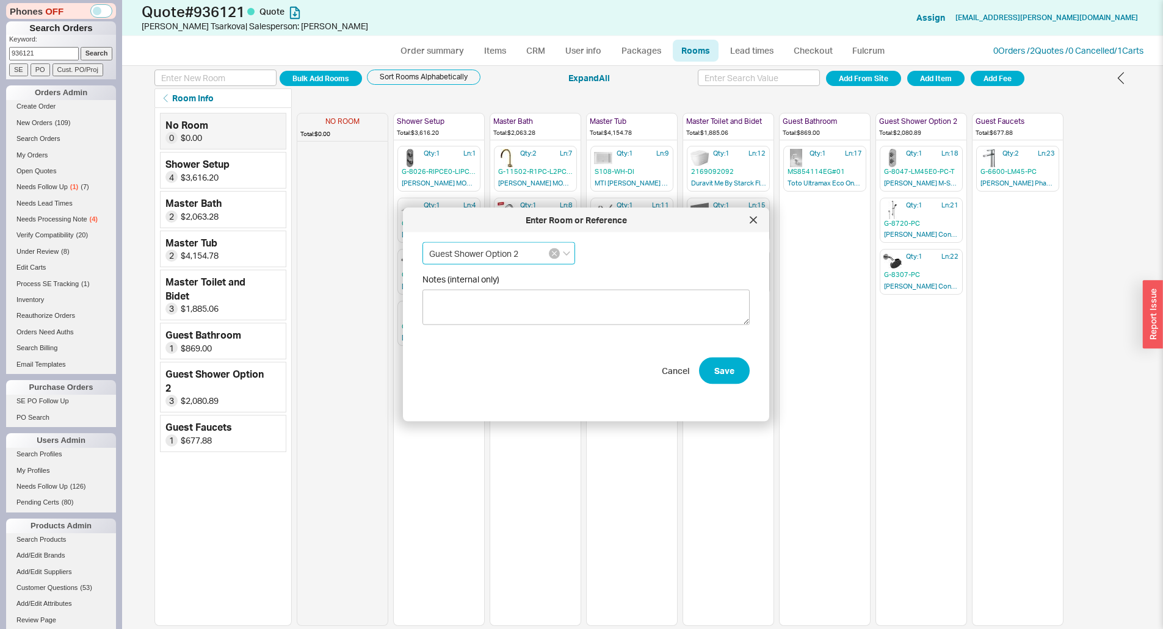
drag, startPoint x: 485, startPoint y: 251, endPoint x: 557, endPoint y: 253, distance: 72.7
click at [557, 253] on div "Guest Shower Option 2" at bounding box center [498, 253] width 153 height 23
type input "Guest Shower"
click at [699, 360] on button "Save" at bounding box center [724, 370] width 51 height 27
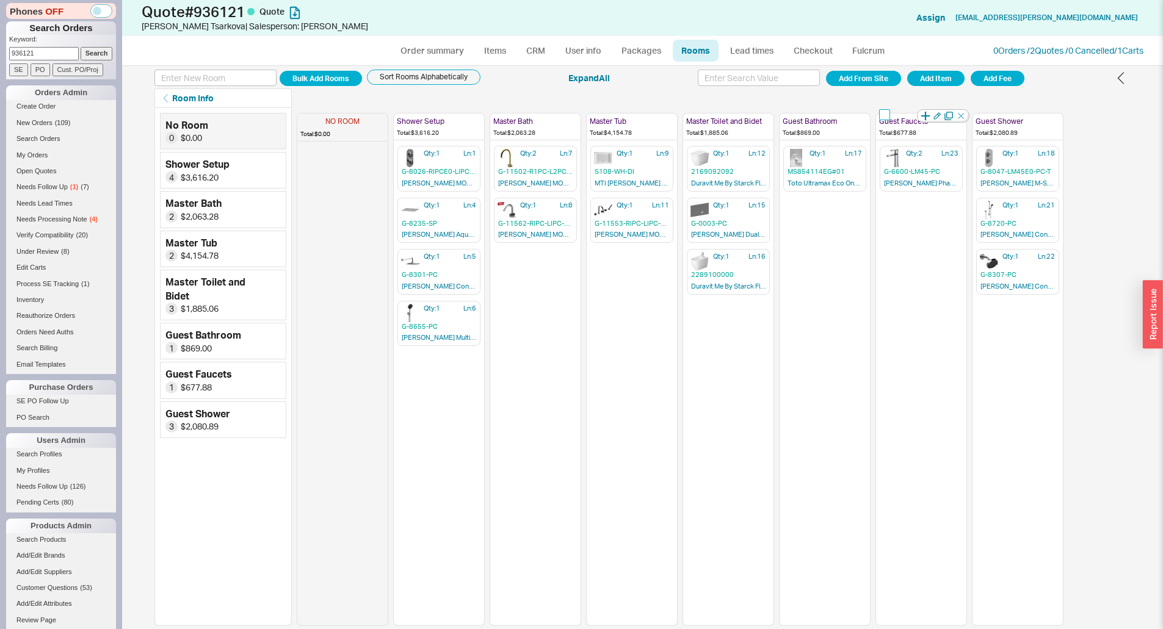
click at [883, 116] on input "checkbox" at bounding box center [884, 114] width 11 height 11
checkbox input "true"
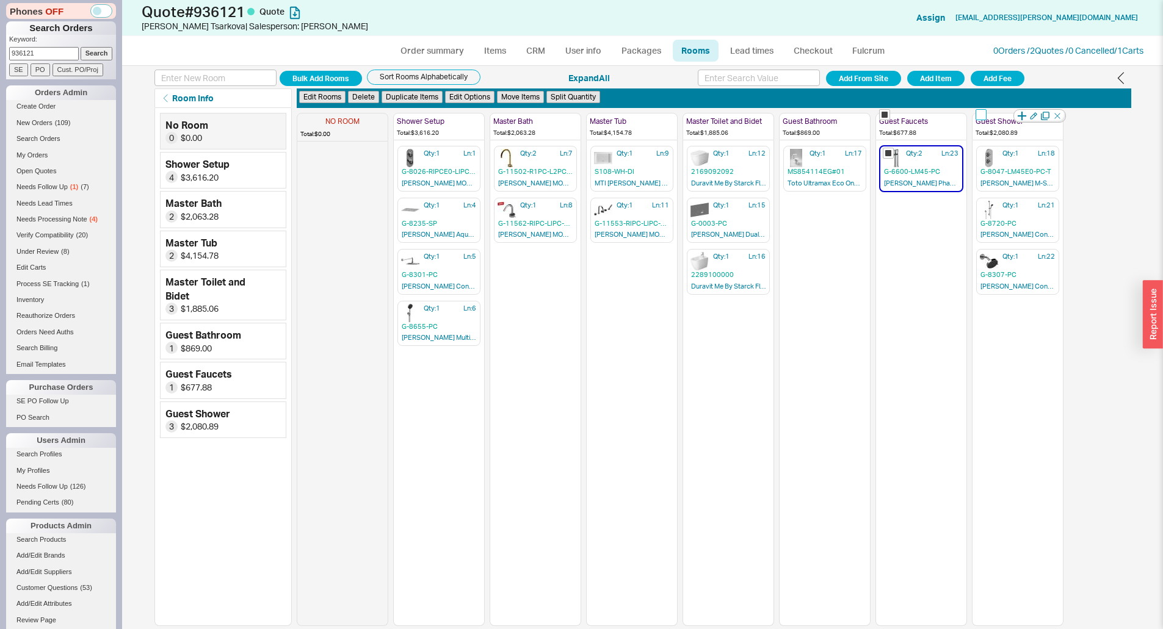
click at [978, 117] on input "checkbox" at bounding box center [980, 114] width 11 height 11
checkbox input "true"
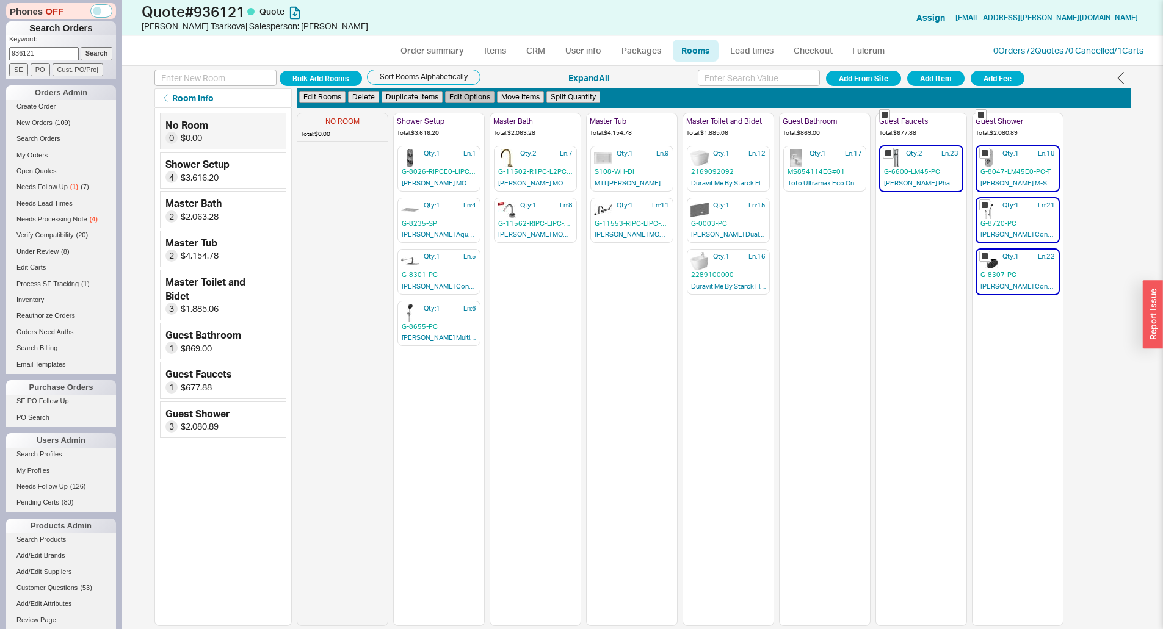
click at [472, 94] on button "Edit Options" at bounding box center [469, 97] width 49 height 13
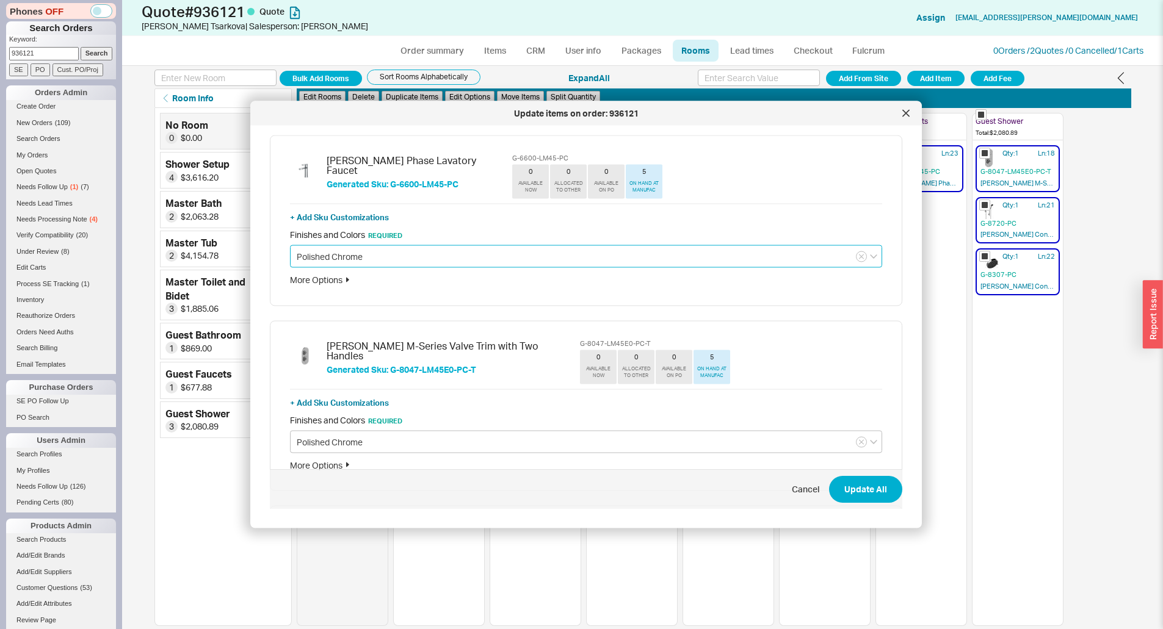
click at [338, 262] on input "Polished Chrome" at bounding box center [586, 256] width 592 height 23
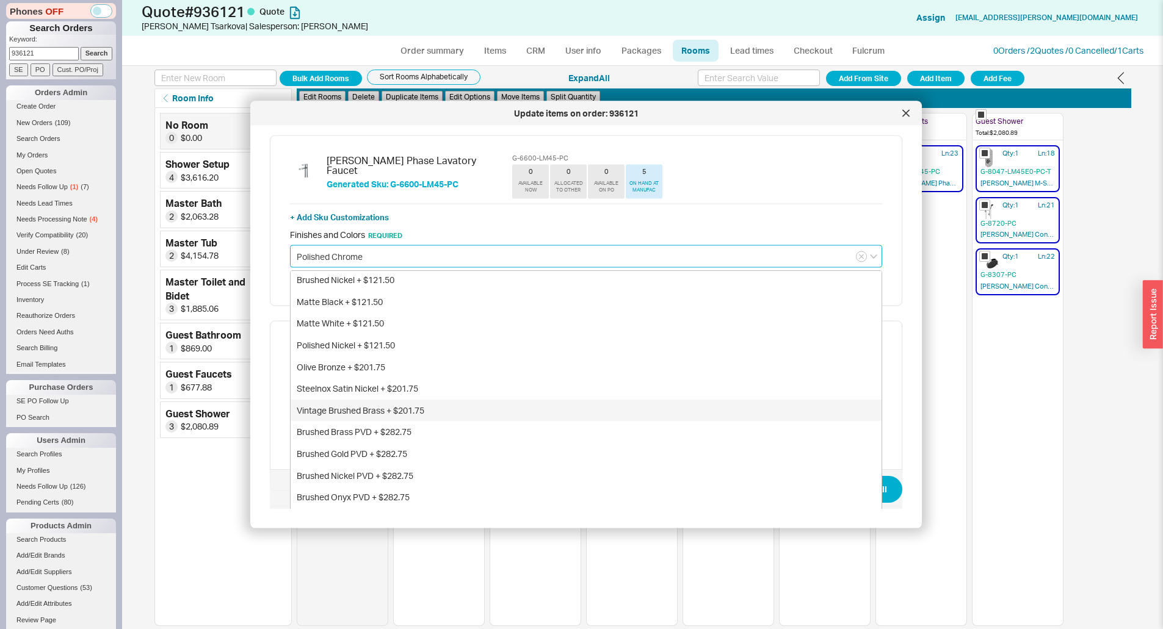
scroll to position [122, 0]
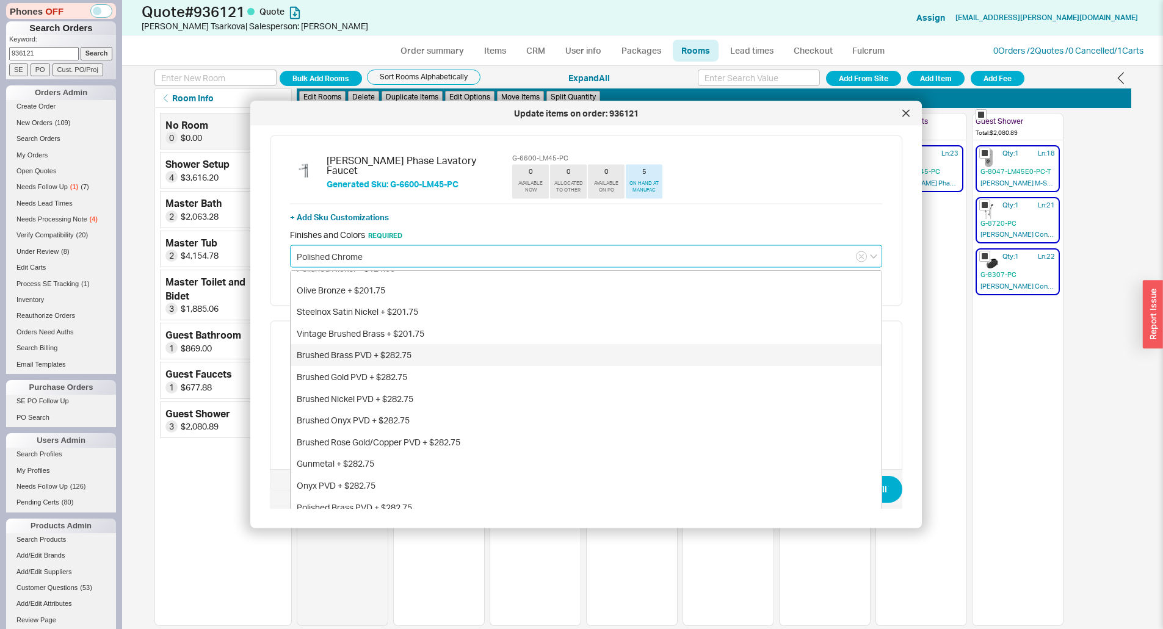
click at [356, 355] on div "Brushed Brass PVD + $282.75" at bounding box center [586, 355] width 591 height 22
type input "Brushed Brass PVD + $282.75"
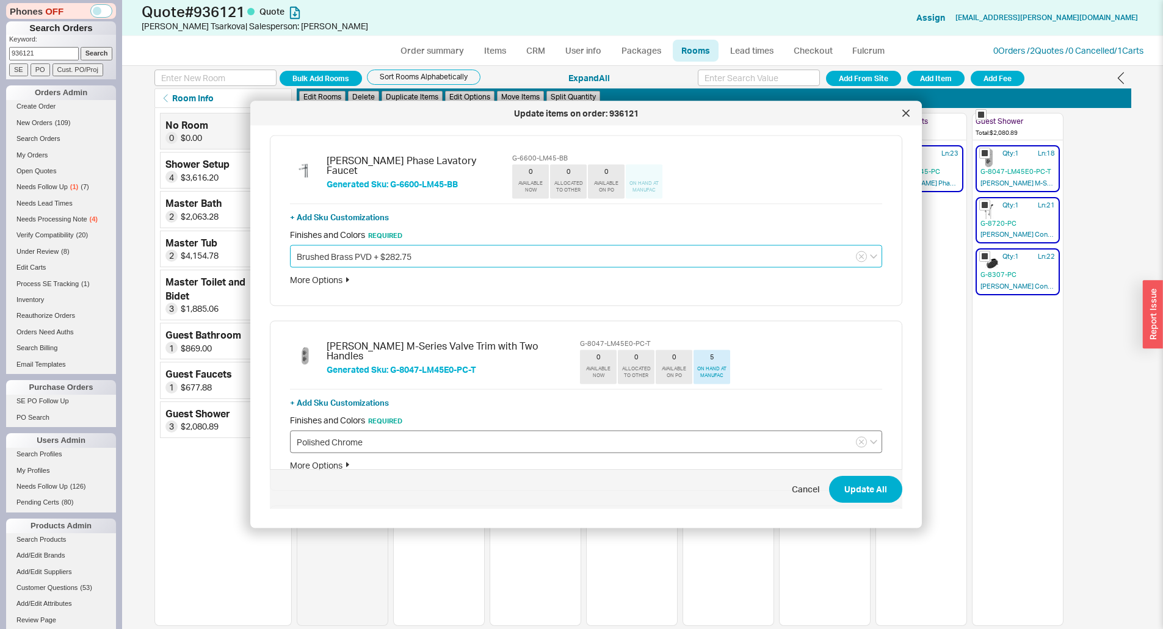
scroll to position [61, 0]
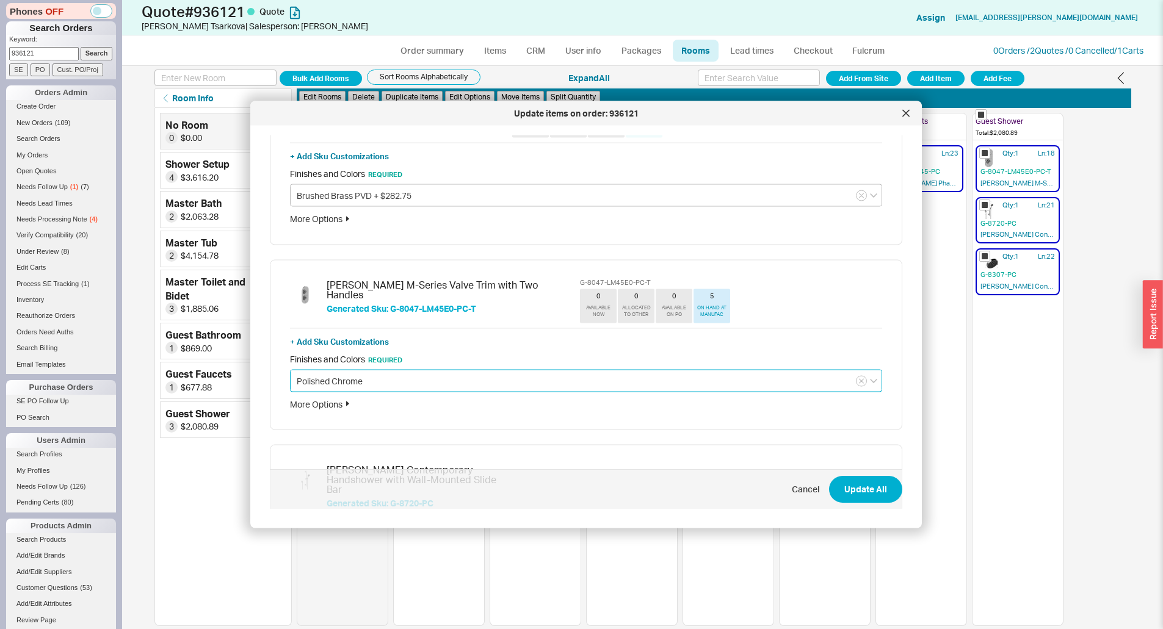
click at [355, 376] on input "Polished Chrome" at bounding box center [586, 380] width 592 height 23
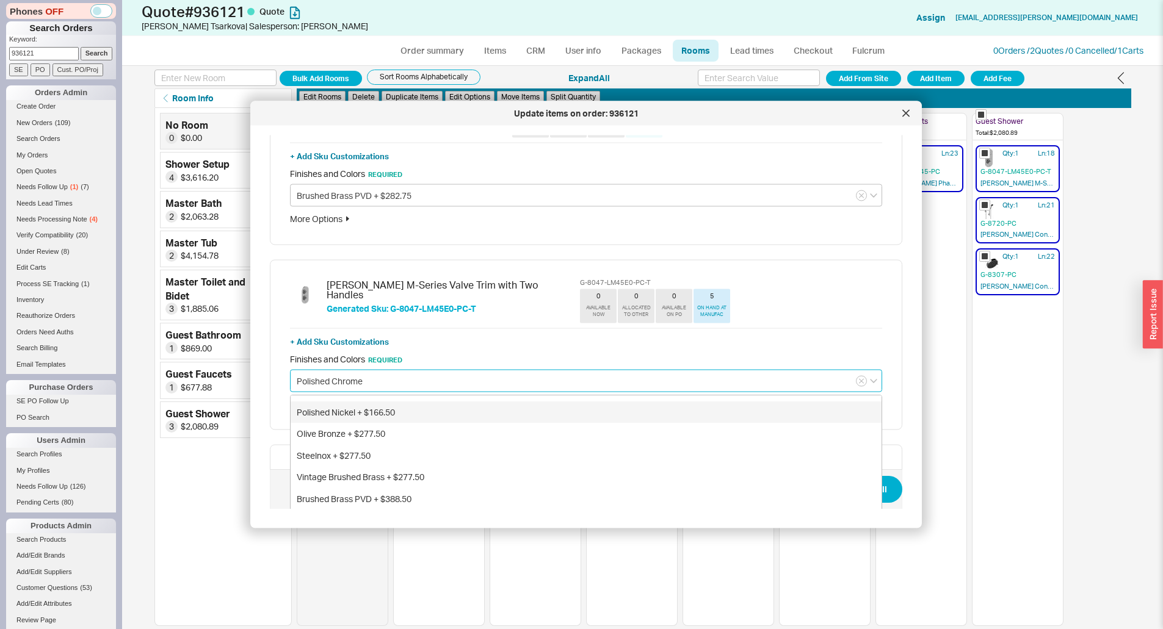
scroll to position [122, 0]
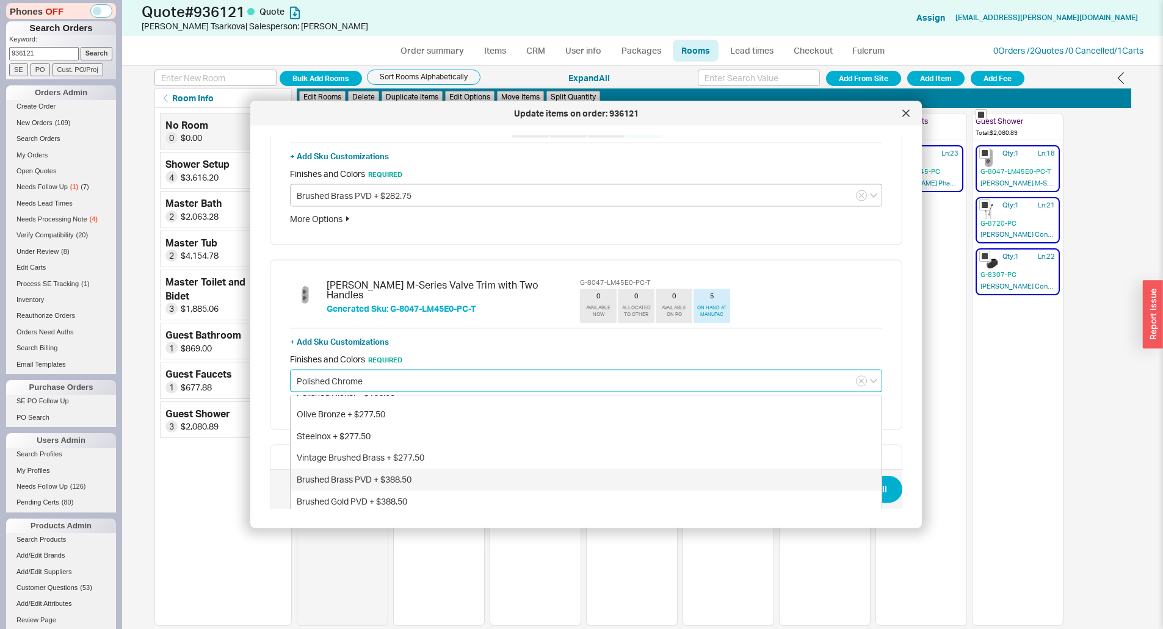
click at [350, 472] on div "Brushed Brass PVD + $388.50" at bounding box center [586, 479] width 591 height 22
type input "Brushed Brass PVD + $388.50"
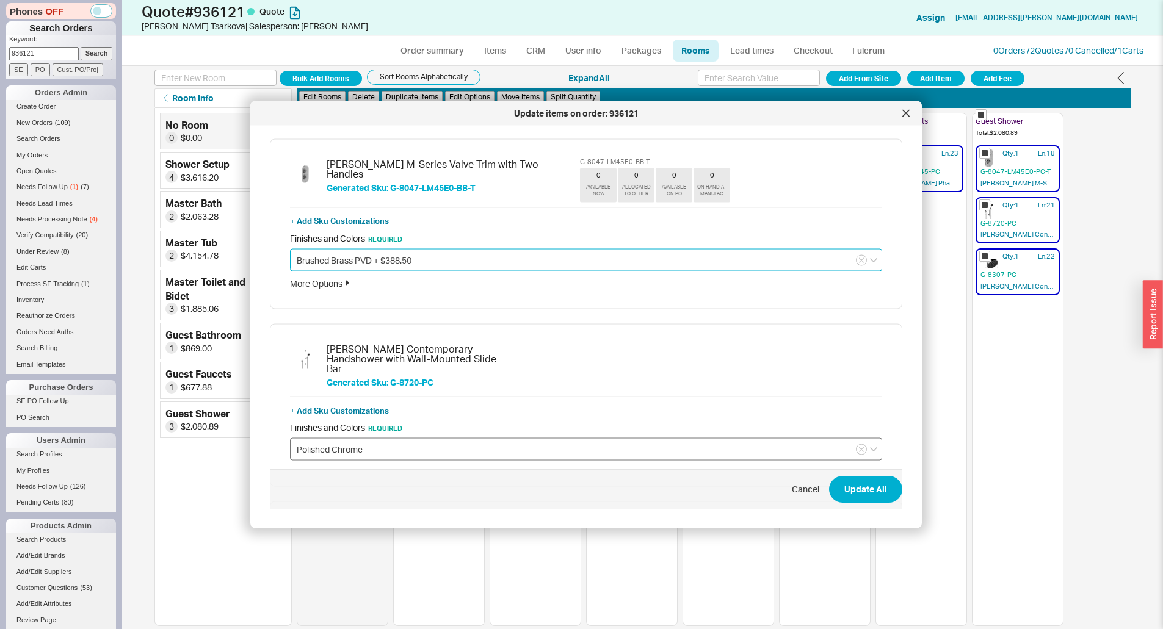
scroll to position [183, 0]
click at [347, 421] on div "Finishes and Colors Required Polished Chrome" at bounding box center [586, 440] width 592 height 38
click at [344, 437] on input "Polished Chrome" at bounding box center [586, 448] width 592 height 23
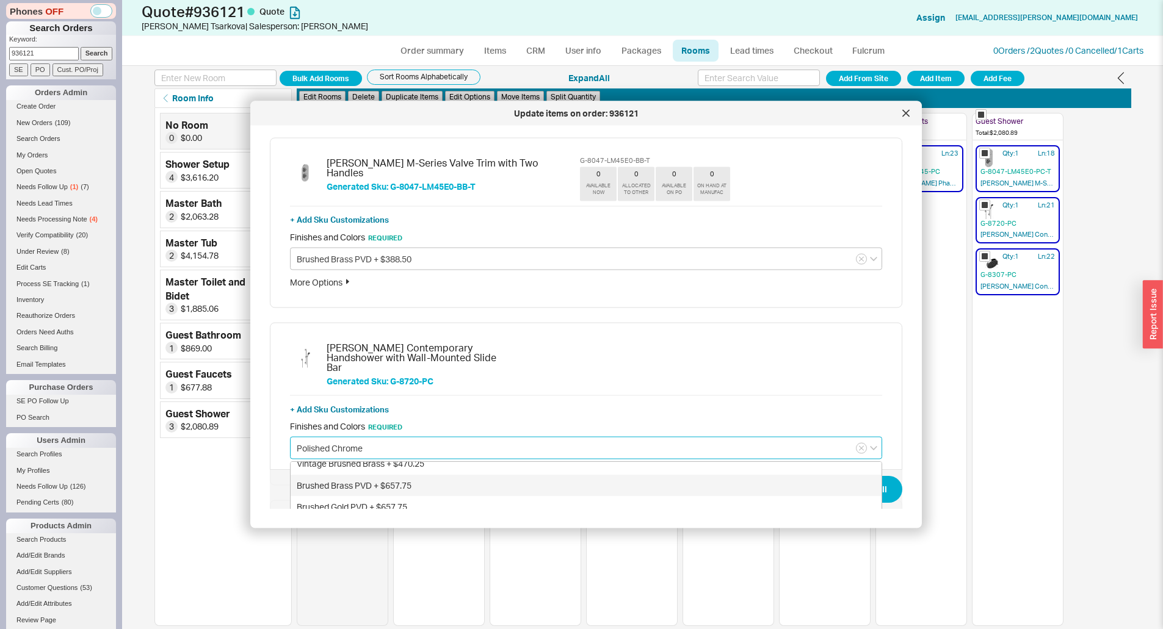
click at [352, 475] on div "Brushed Brass PVD + $657.75" at bounding box center [586, 486] width 591 height 22
type input "Brushed Brass PVD + $657.75"
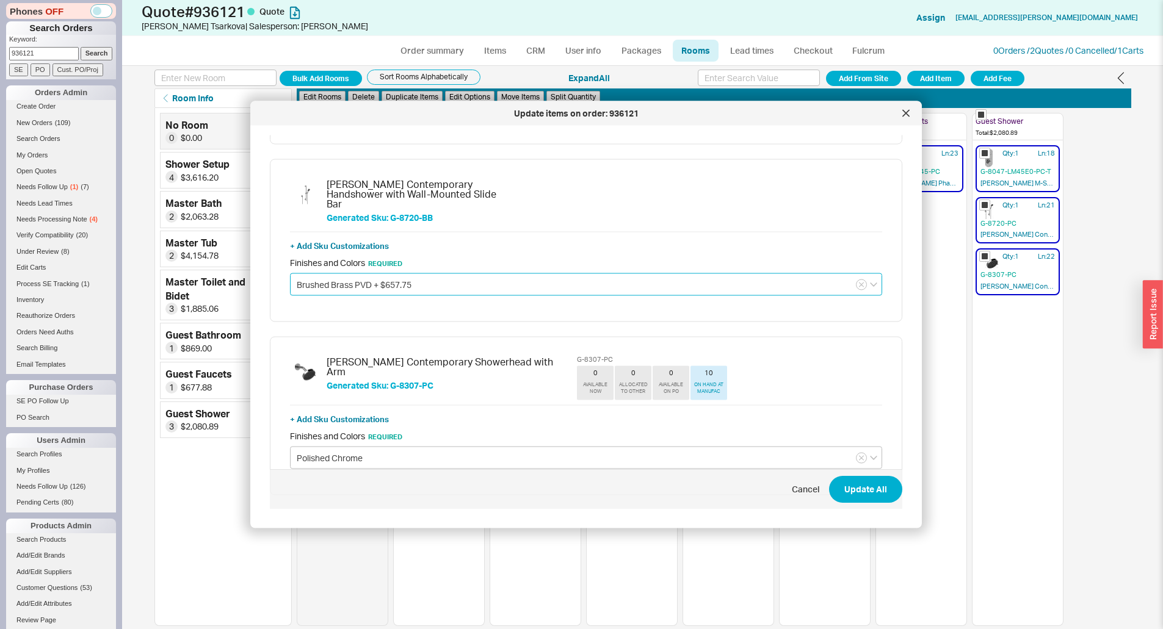
scroll to position [371, 0]
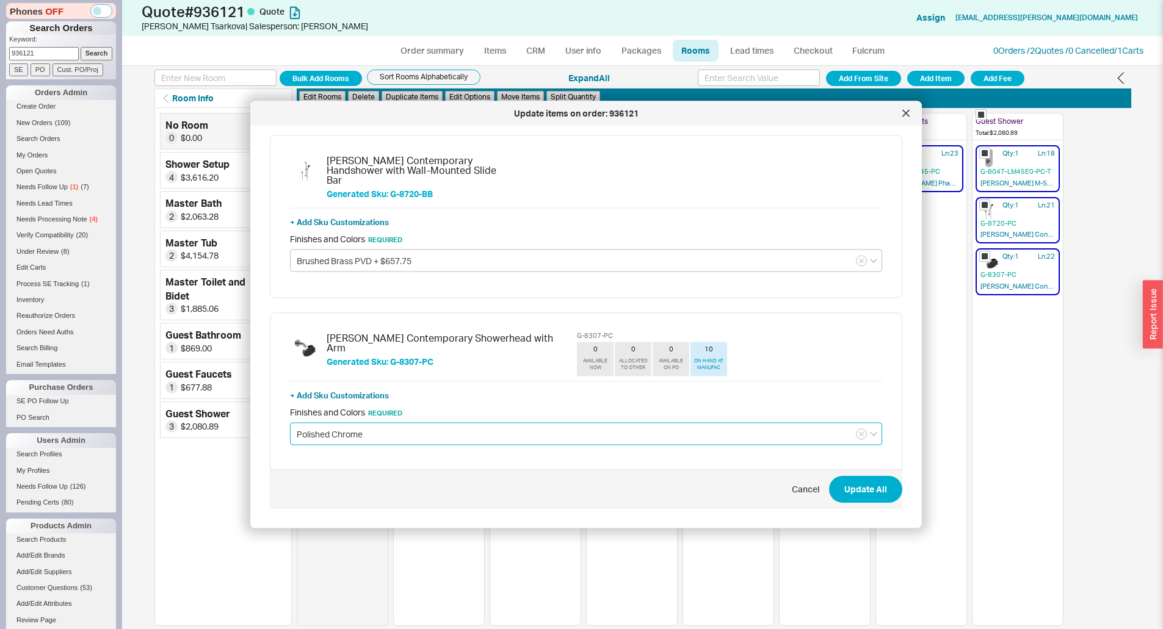
click at [349, 423] on input "Polished Chrome" at bounding box center [586, 434] width 592 height 23
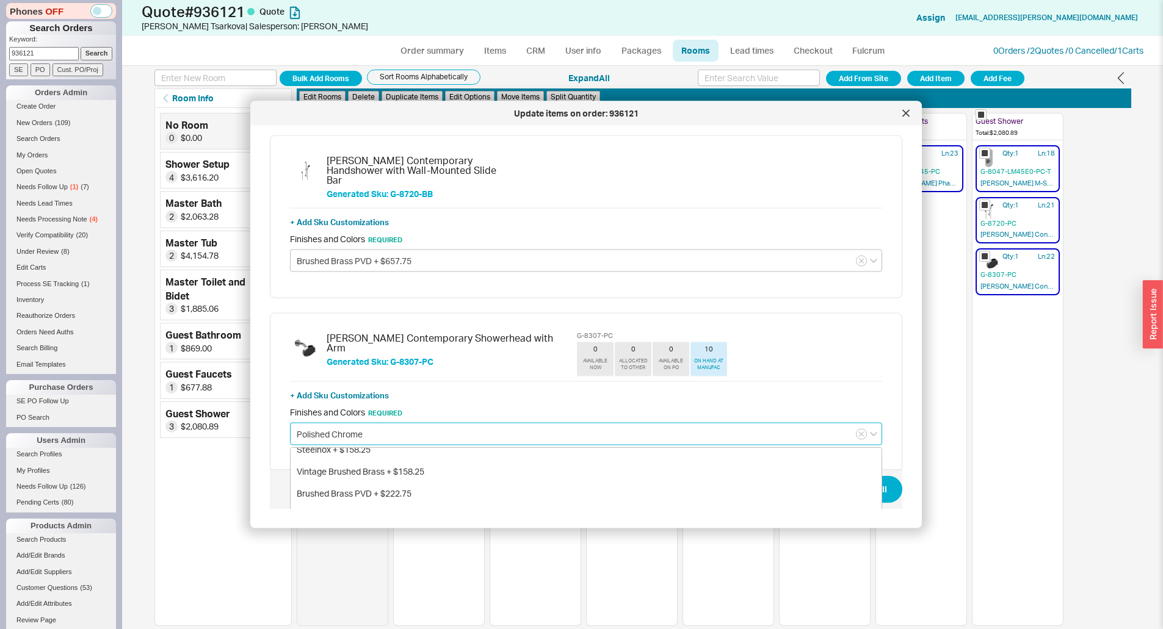
scroll to position [183, 0]
click at [352, 461] on div "Brushed Brass PVD + $222.75" at bounding box center [586, 472] width 591 height 22
type input "Brushed Brass PVD + $222.75"
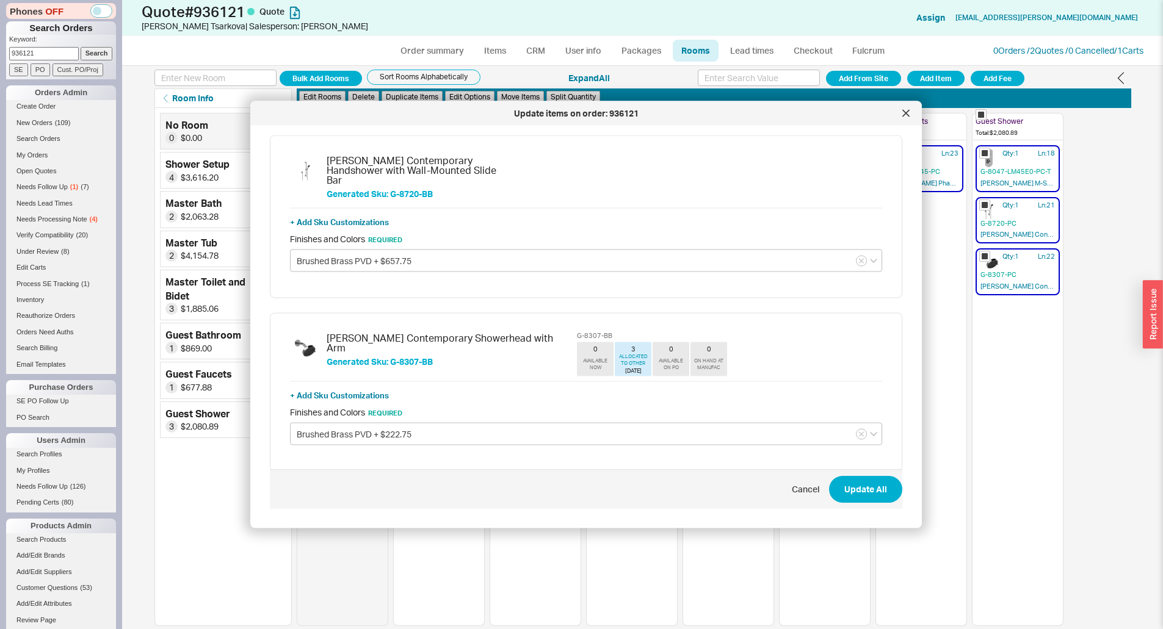
click at [396, 449] on div "Graff Contemporary Showerhead with Arm Generated Sku: G-8307-BB G-8307-BB 0 AVA…" at bounding box center [586, 392] width 632 height 159
click at [869, 494] on button "Update All" at bounding box center [865, 490] width 73 height 27
checkbox input "false"
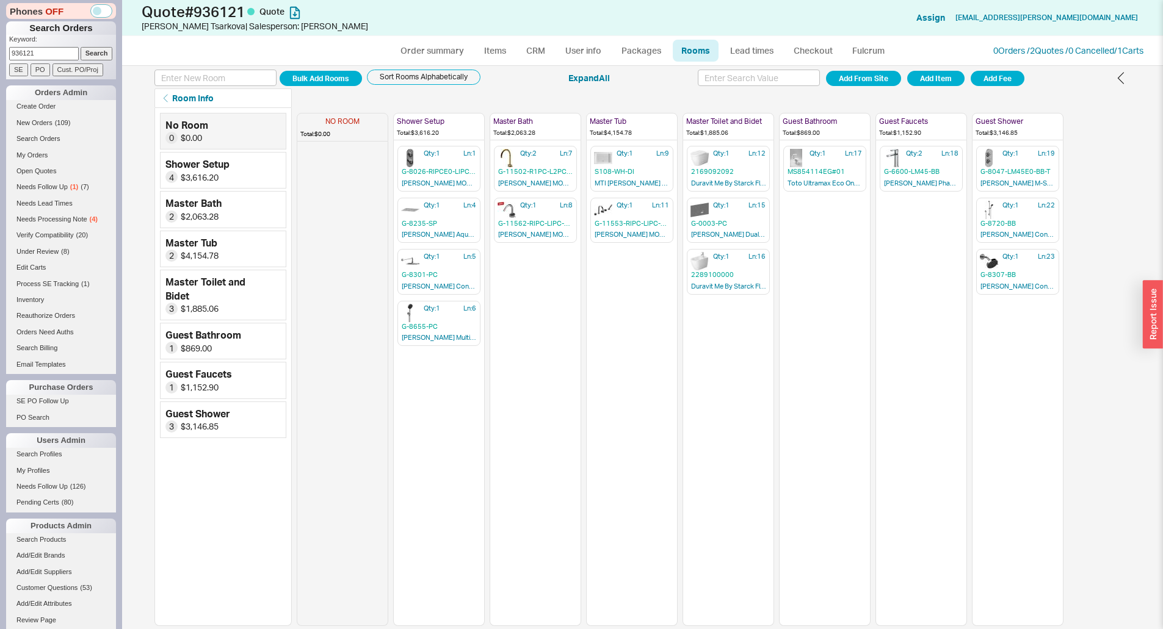
click at [1067, 405] on div "NO ROOM Total: $0.00 Shower Setup Total: $3,616.20 Qty: 1 Ln: 1 G-8026-RIPCE0-L…" at bounding box center [714, 367] width 834 height 518
click at [451, 51] on link "Order summary" at bounding box center [432, 51] width 81 height 22
select select "*"
select select "LOW"
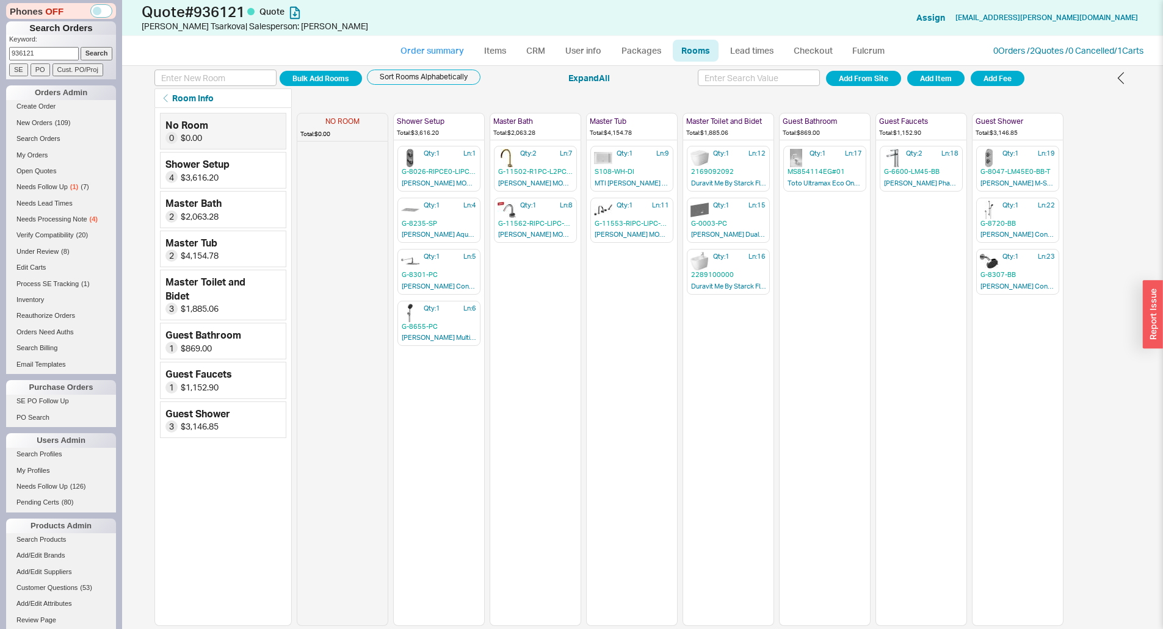
select select "LOW"
select select "3"
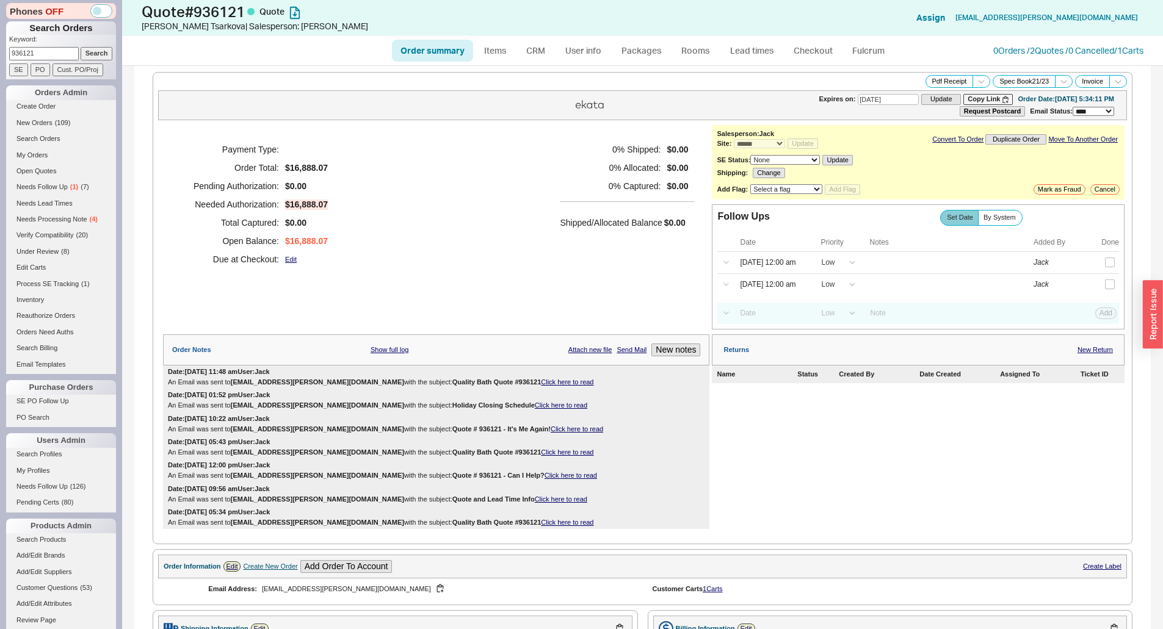
click at [465, 295] on div "Payment Type: Order Total: $16,888.07 Pending Authorization: $0.00 Needed Autho…" at bounding box center [436, 227] width 546 height 204
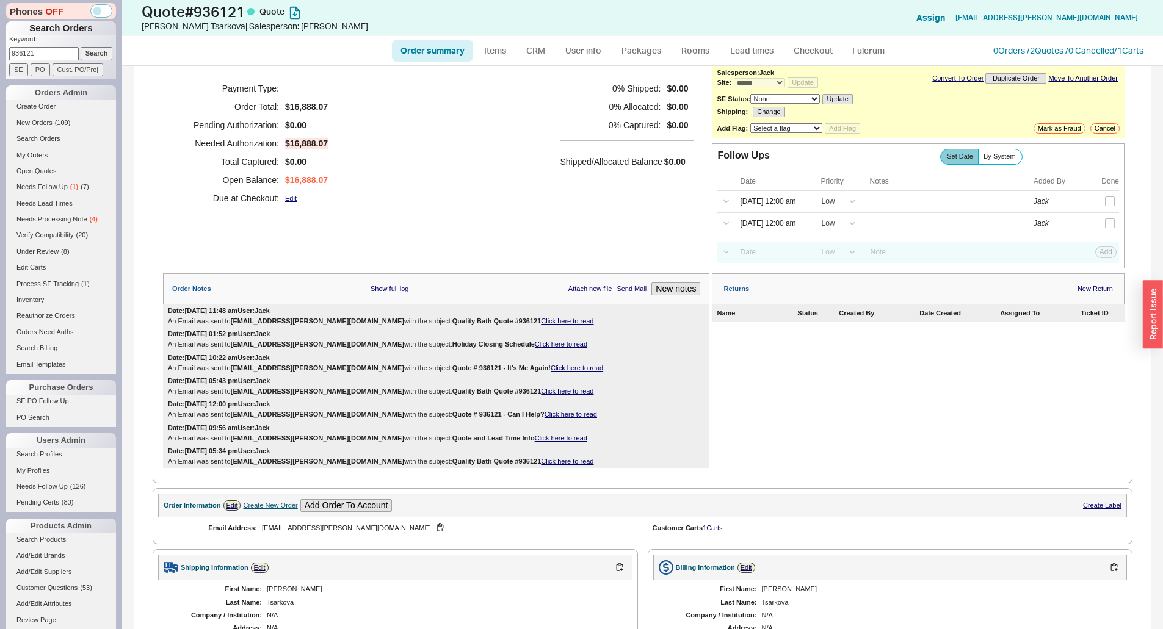
scroll to position [305, 0]
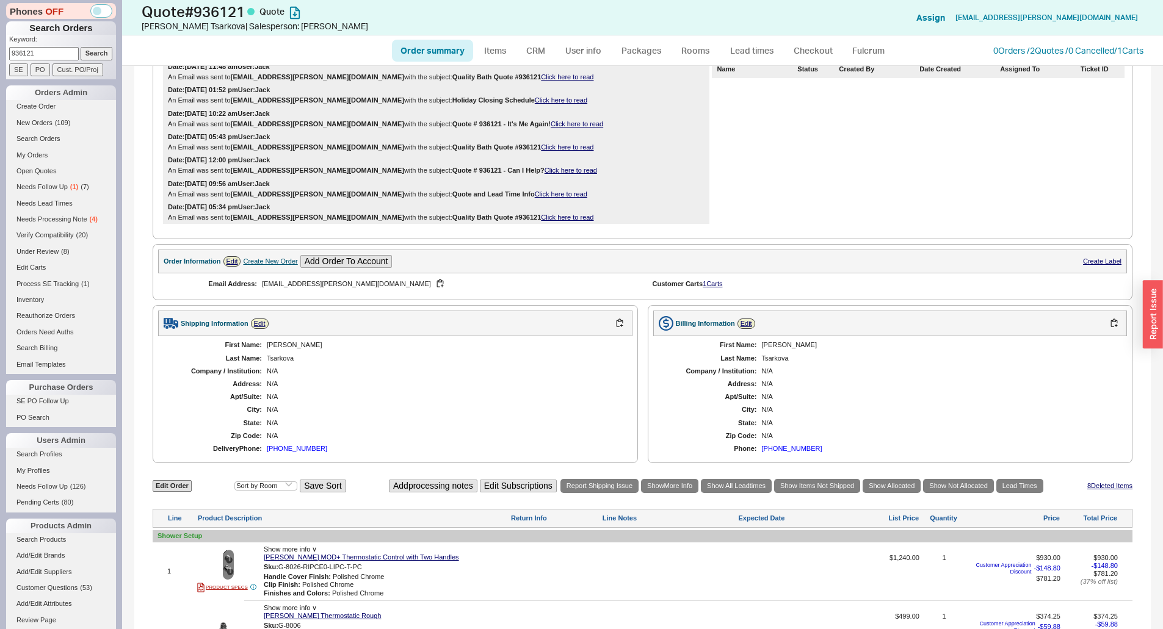
click at [295, 447] on div "[PHONE_NUMBER]" at bounding box center [297, 449] width 60 height 8
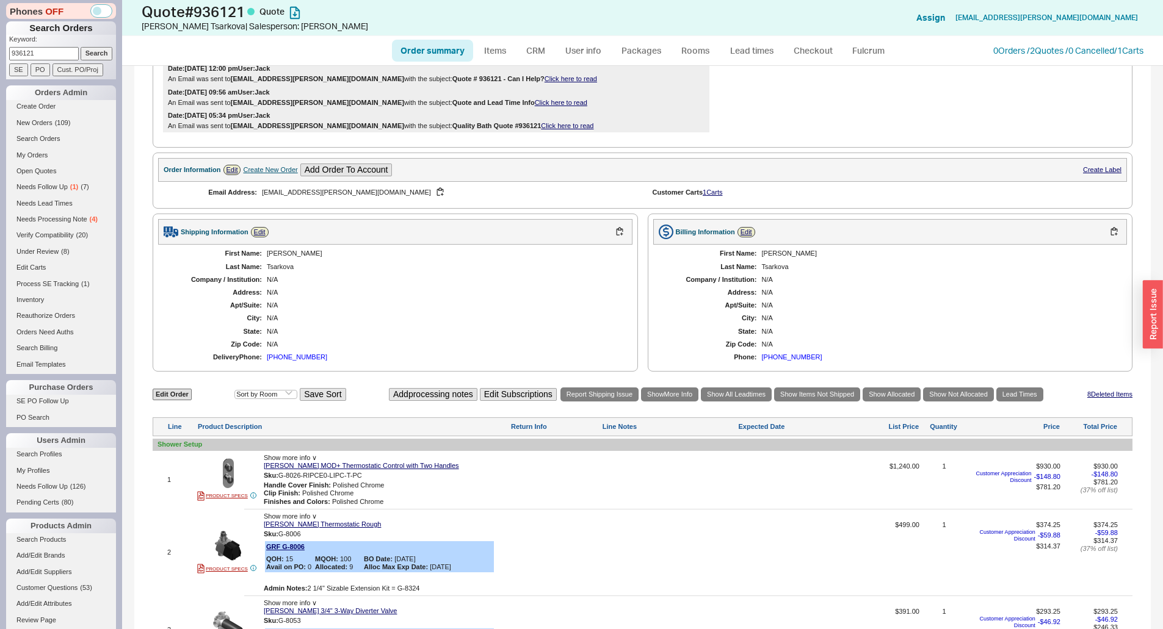
scroll to position [610, 0]
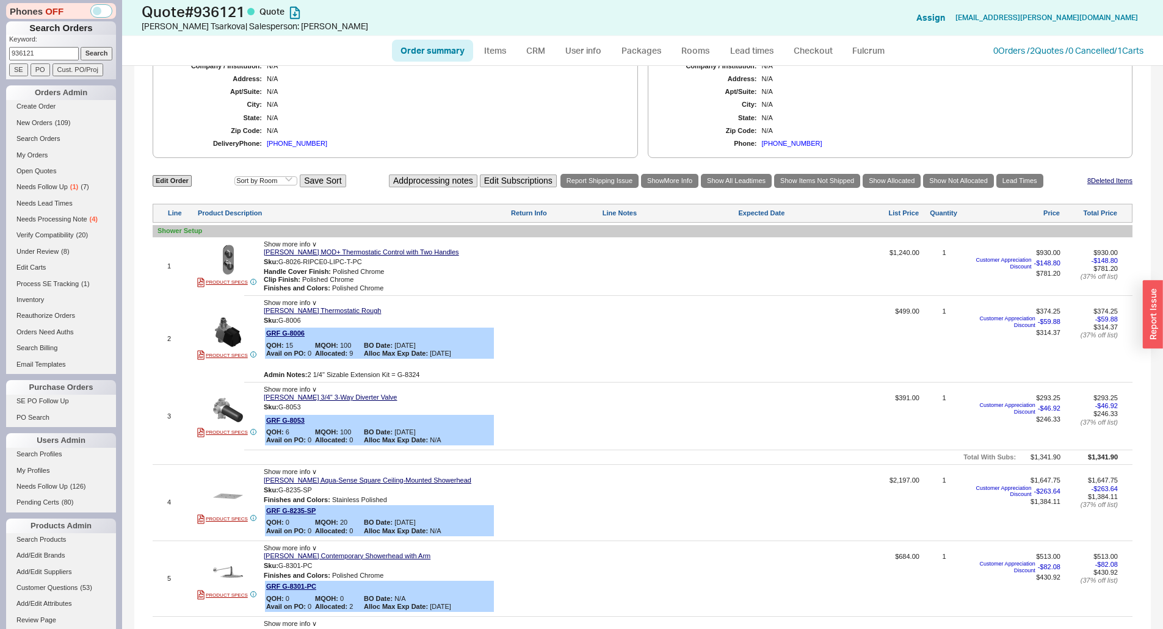
click at [697, 389] on div "3 PRODUCT SPECS Show more info ∨ Graff 3/4" 3-Way Diverter Valve Sku: G-8053 GR…" at bounding box center [643, 416] width 980 height 61
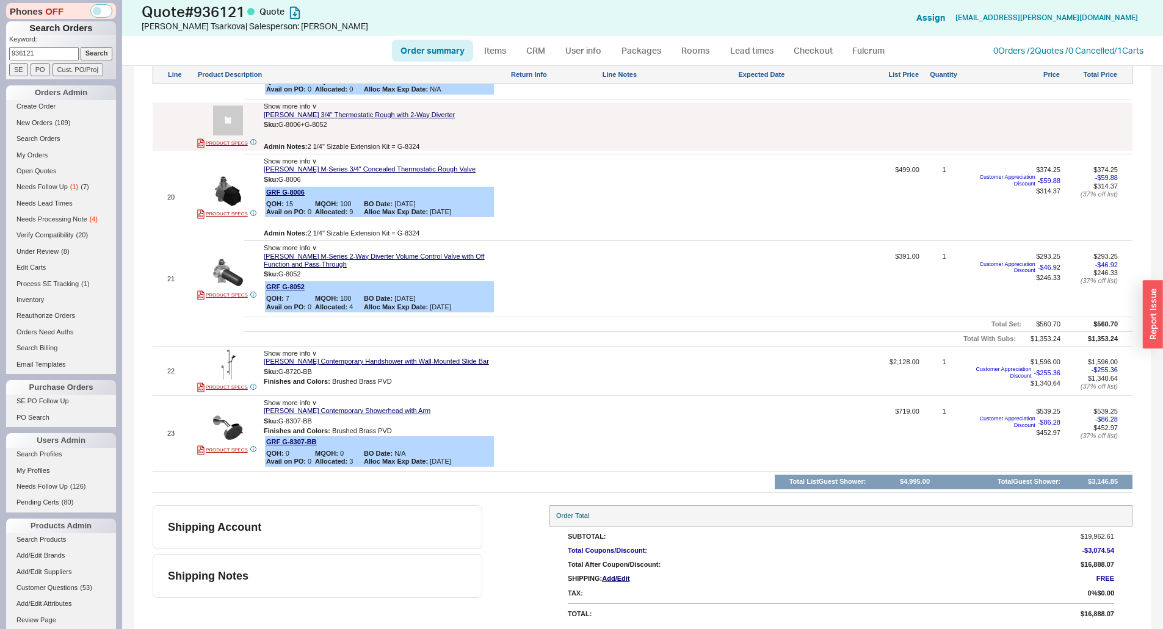
scroll to position [2414, 0]
click at [508, 56] on link "Items" at bounding box center [495, 51] width 40 height 22
select select "3"
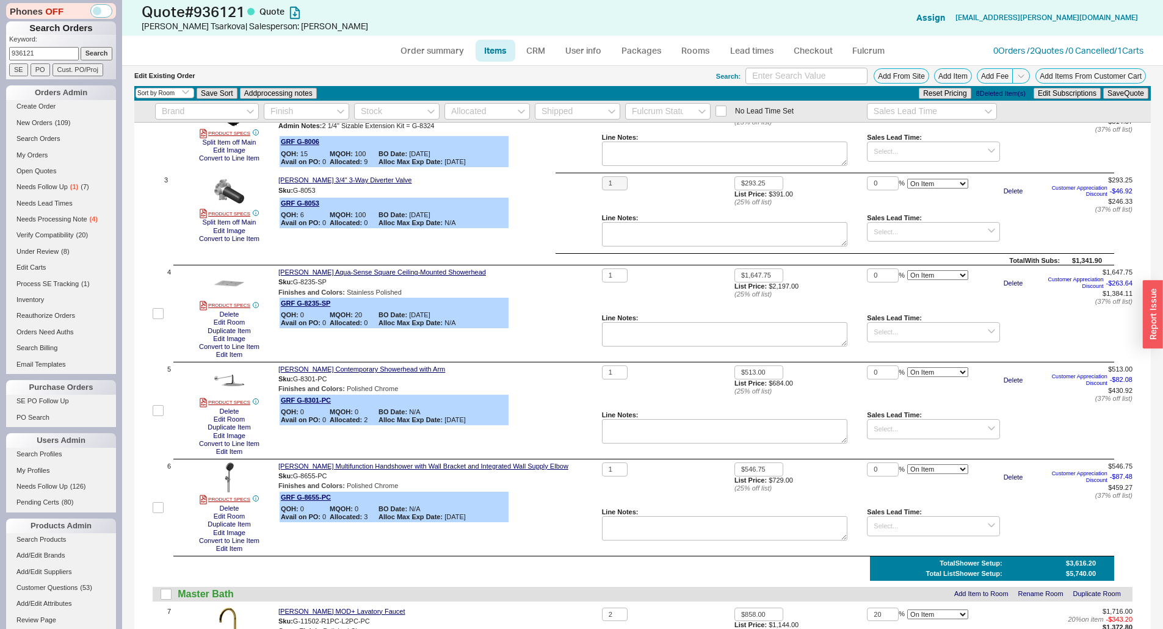
scroll to position [183, 0]
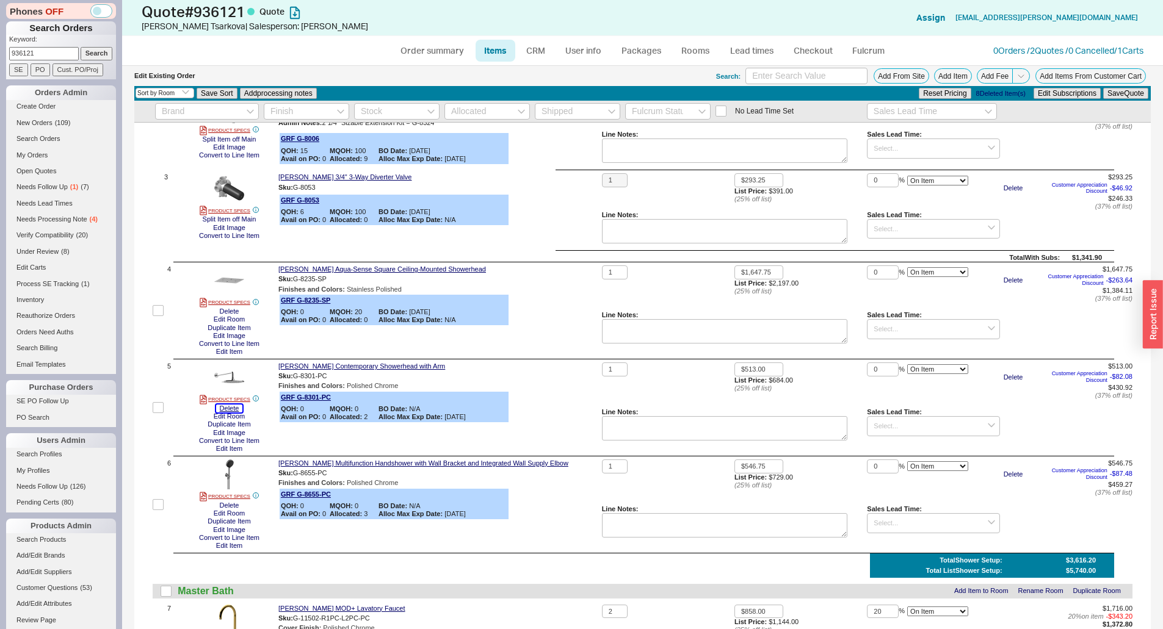
click at [226, 408] on button "Delete" at bounding box center [229, 409] width 27 height 8
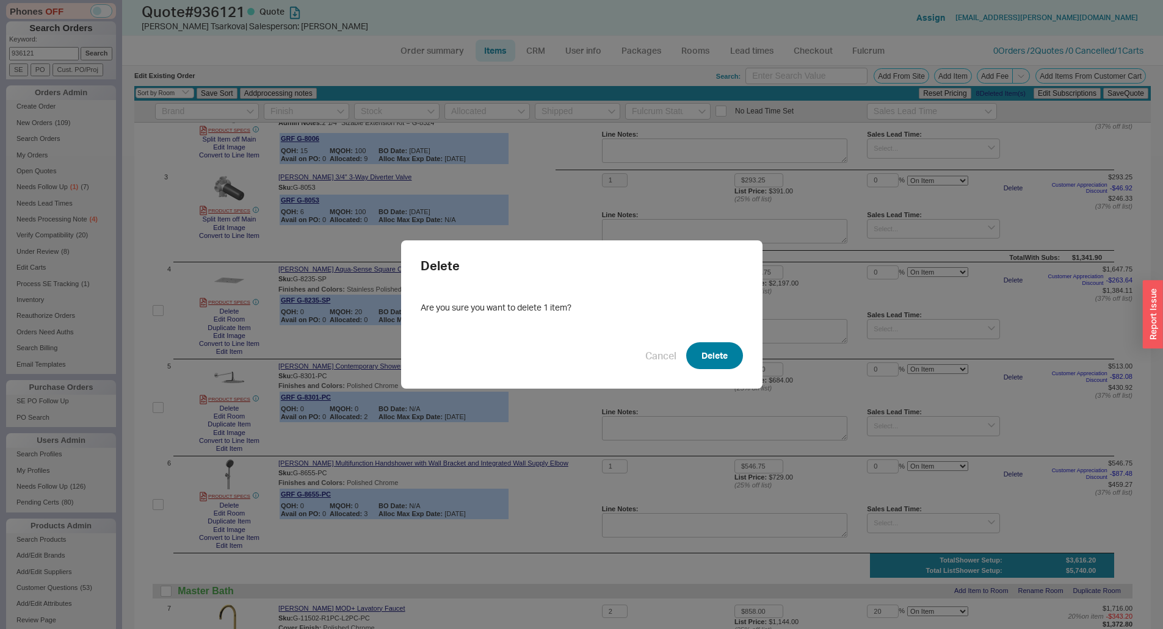
click at [699, 364] on button "Delete" at bounding box center [714, 355] width 57 height 27
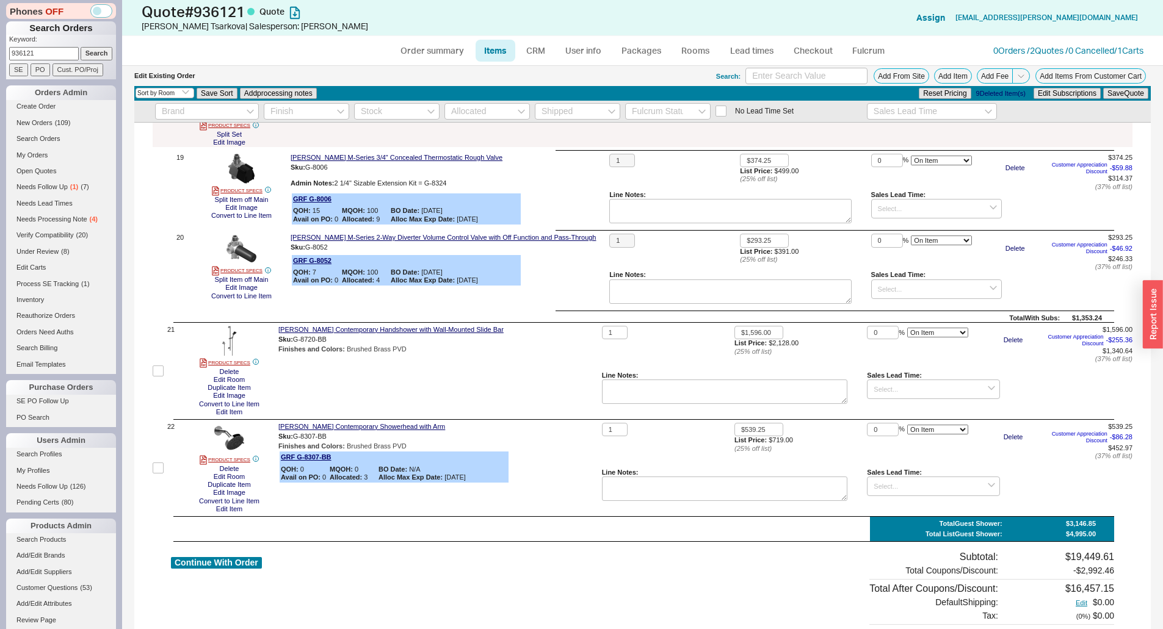
scroll to position [2319, 0]
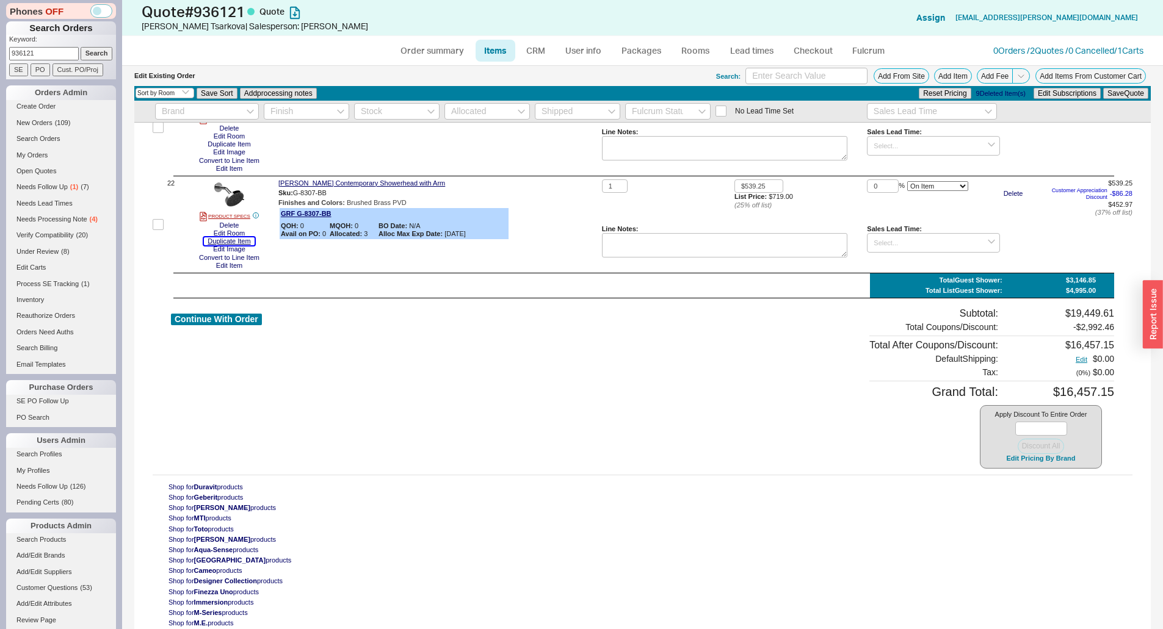
click at [228, 241] on button "Duplicate Item" at bounding box center [229, 241] width 50 height 8
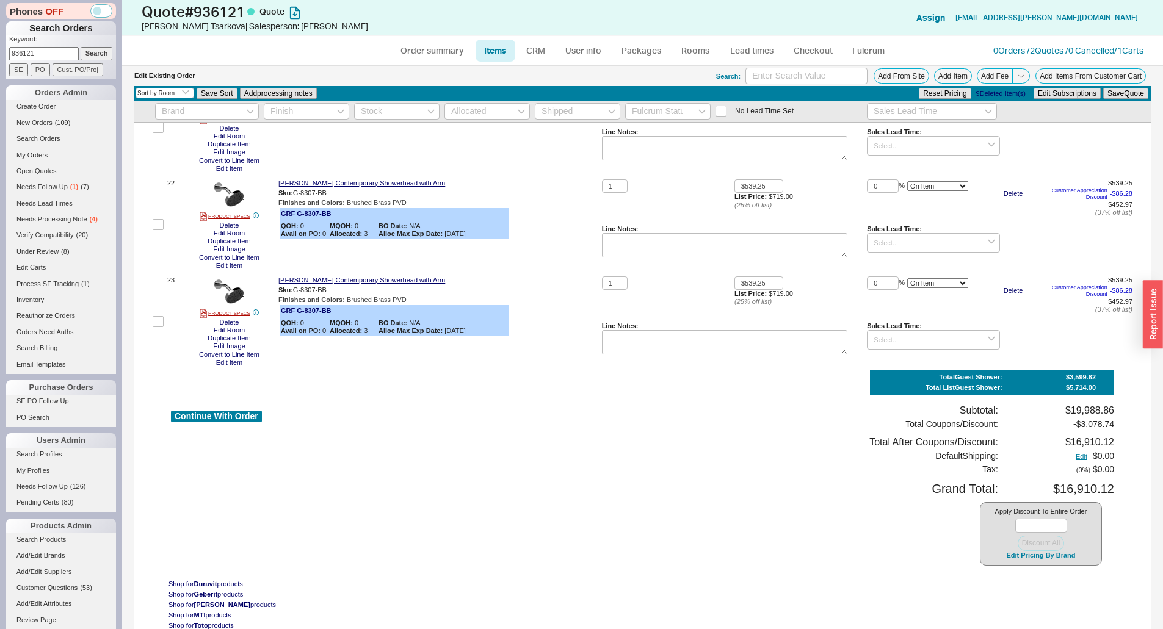
click at [408, 447] on div "Continue With Order Subtotal: $19,988.86 Total Coupons/Discount: - $3,078.74 To…" at bounding box center [642, 485] width 943 height 161
click at [701, 56] on link "Rooms" at bounding box center [696, 51] width 46 height 22
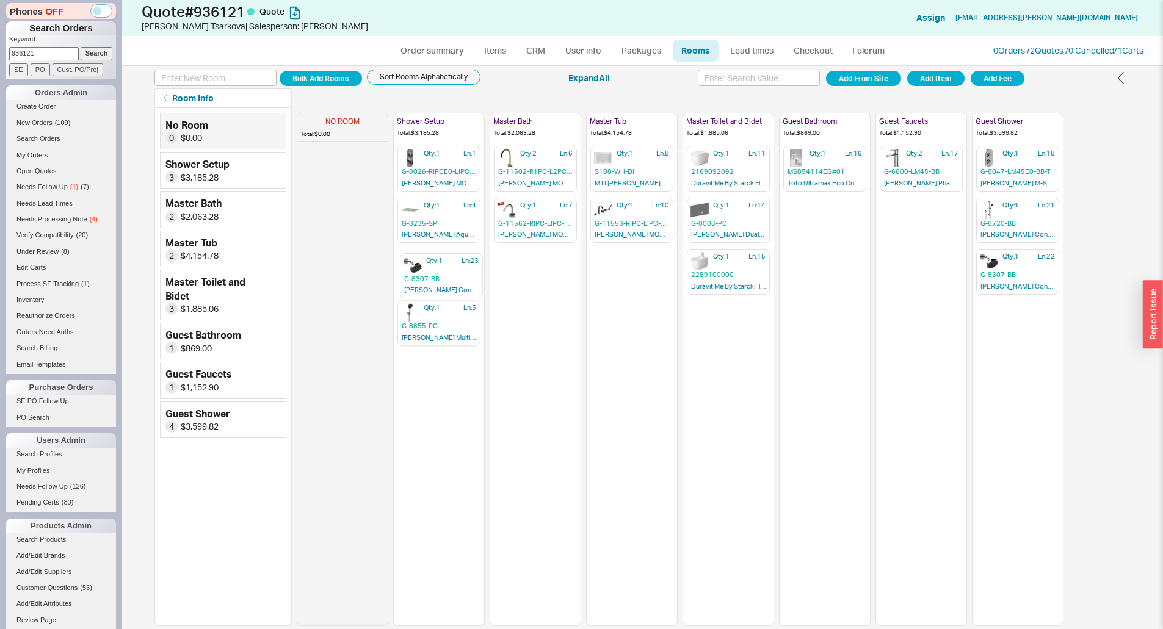
drag, startPoint x: 1003, startPoint y: 319, endPoint x: 421, endPoint y: 278, distance: 583.1
click at [421, 278] on div "NO ROOM Total: $0.00 Shower Setup Total: $3,185.28 Qty: 1 Ln: 1 G-8026-RIPCE0-L…" at bounding box center [680, 367] width 767 height 518
click at [439, 73] on button "Sort Rooms Alphabetically" at bounding box center [424, 77] width 114 height 15
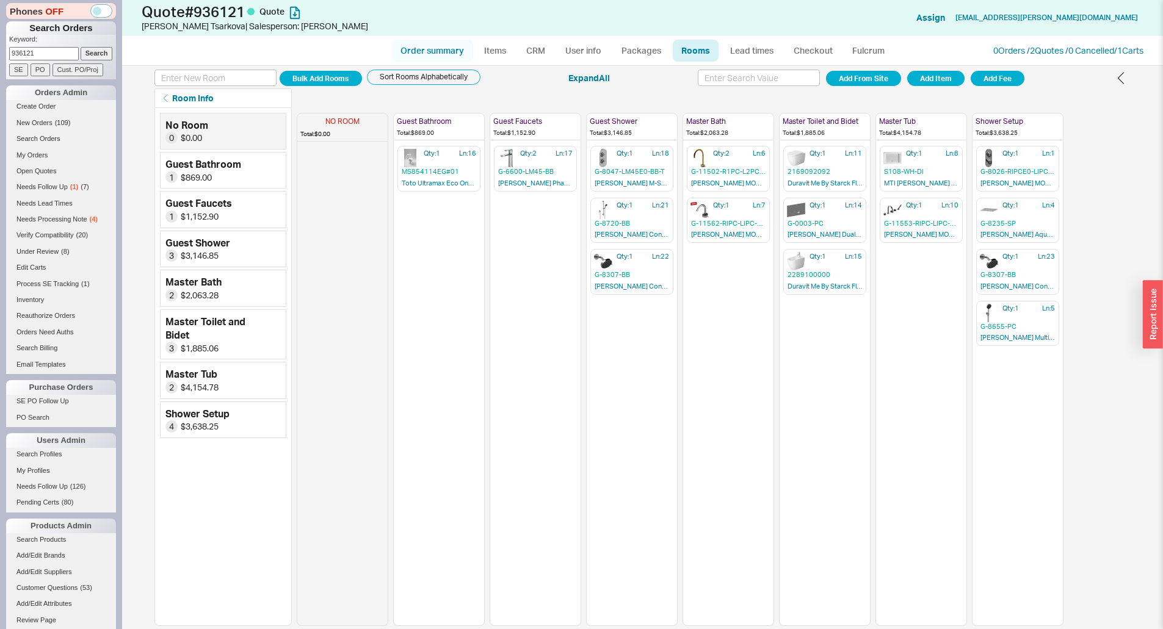
click at [438, 52] on link "Order summary" at bounding box center [432, 51] width 81 height 22
select select "*"
select select "LOW"
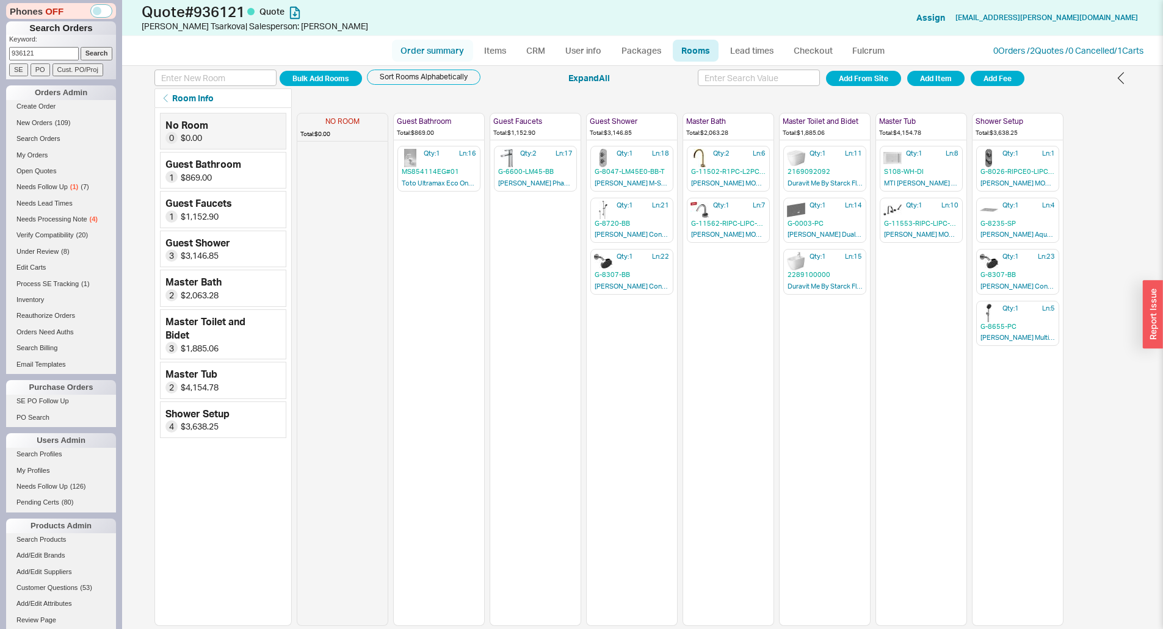
select select "LOW"
select select "3"
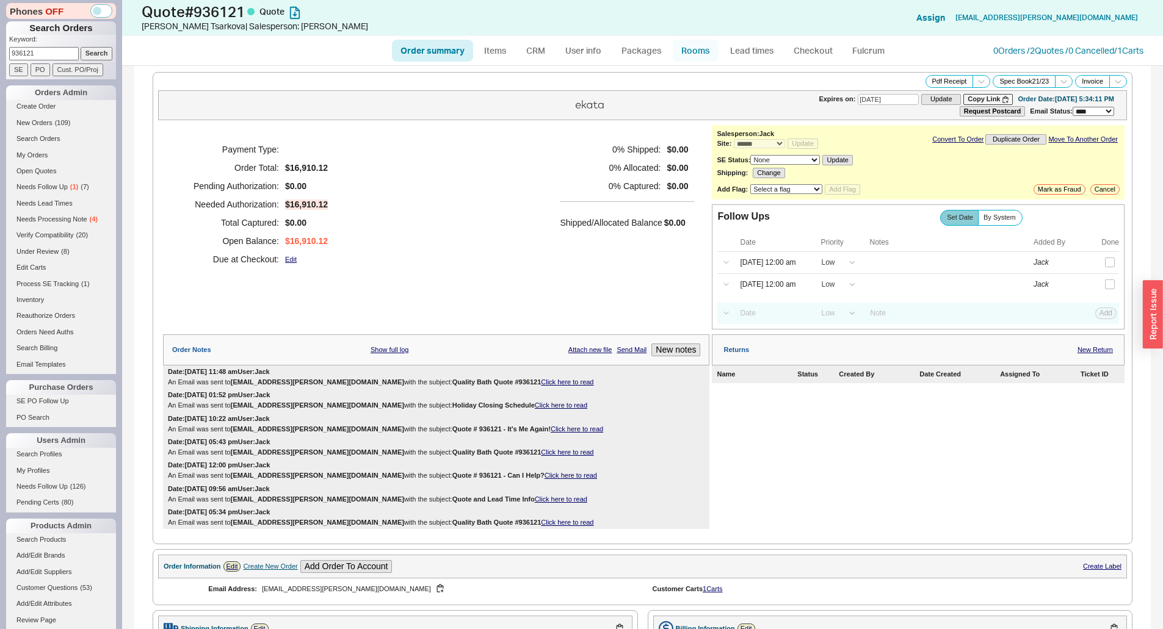
click at [706, 60] on link "Rooms" at bounding box center [696, 51] width 46 height 22
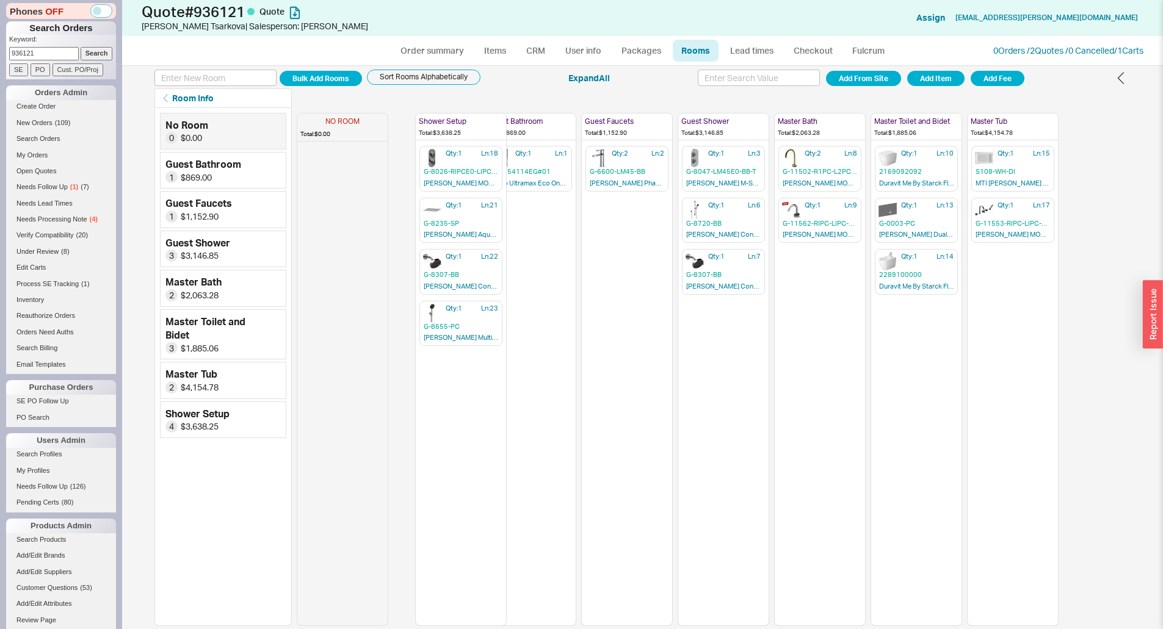
drag, startPoint x: 1005, startPoint y: 121, endPoint x: 436, endPoint y: 129, distance: 568.3
click at [436, 129] on div "NO ROOM Total: $0.00 Guest Bathroom Total: $869.00 Qty: 1 Ln: 1 MS854114EG#01 T…" at bounding box center [680, 367] width 767 height 518
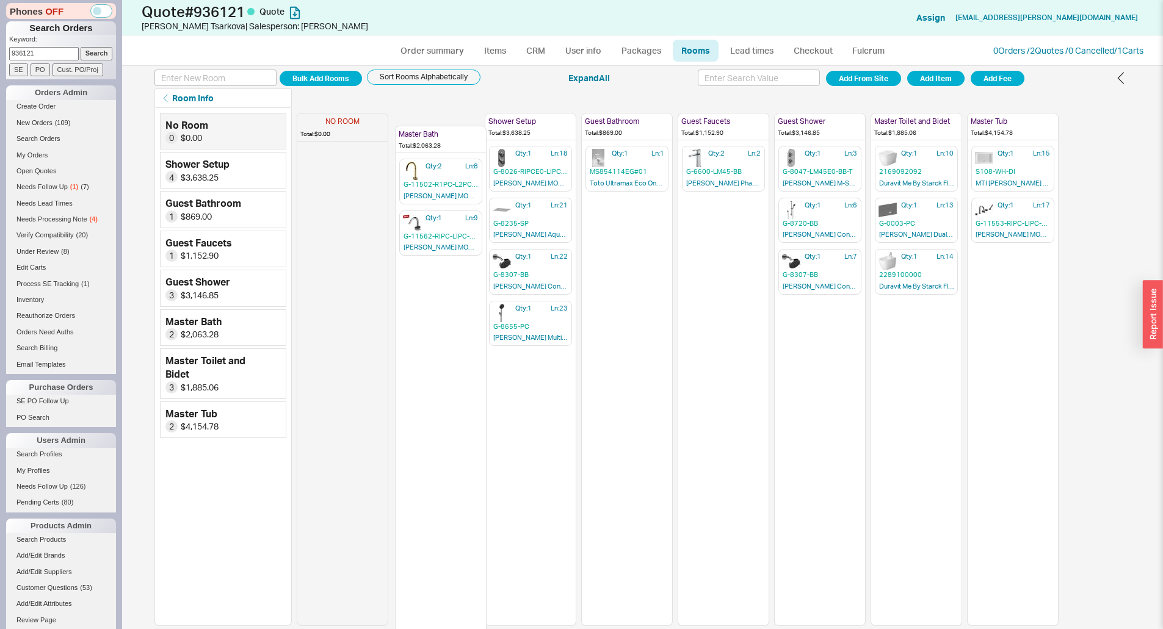
drag, startPoint x: 830, startPoint y: 126, endPoint x: 437, endPoint y: 141, distance: 393.4
click at [437, 141] on div "NO ROOM Total: $0.00 Shower Setup Total: $3,638.25 Qty: 1 Ln: 18 G-8026-RIPCE0-…" at bounding box center [680, 367] width 767 height 518
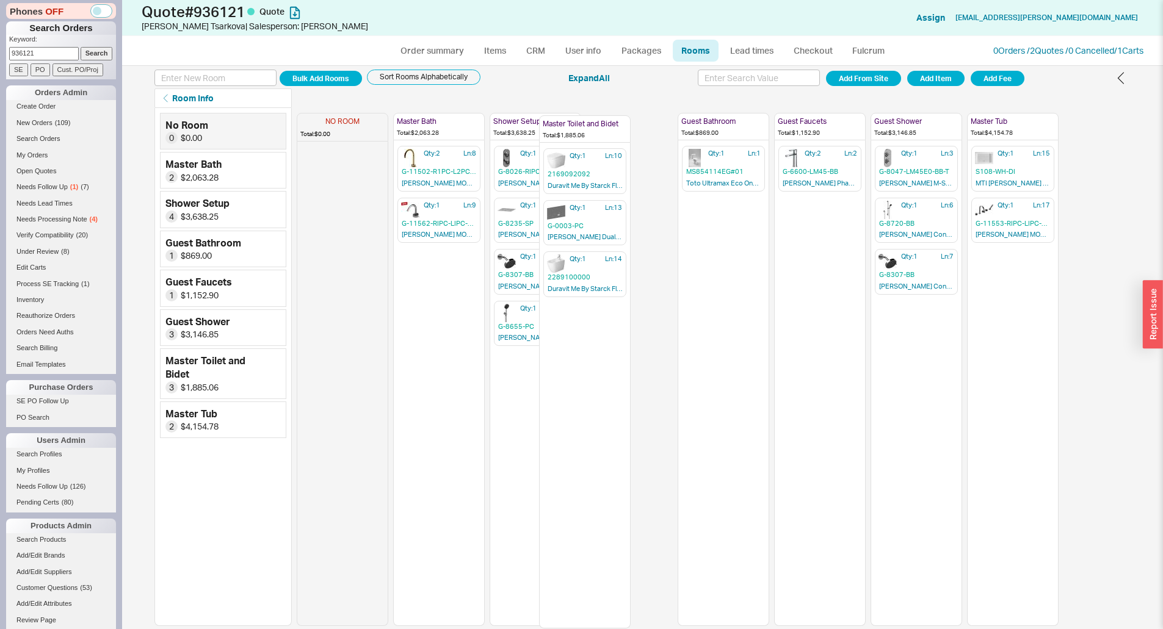
drag, startPoint x: 903, startPoint y: 124, endPoint x: 561, endPoint y: 126, distance: 342.4
click at [561, 126] on div "NO ROOM Total: $0.00 Master Bath Total: $2,063.28 Qty: 2 Ln: 8 G-11502-R1PC-L2P…" at bounding box center [680, 367] width 767 height 518
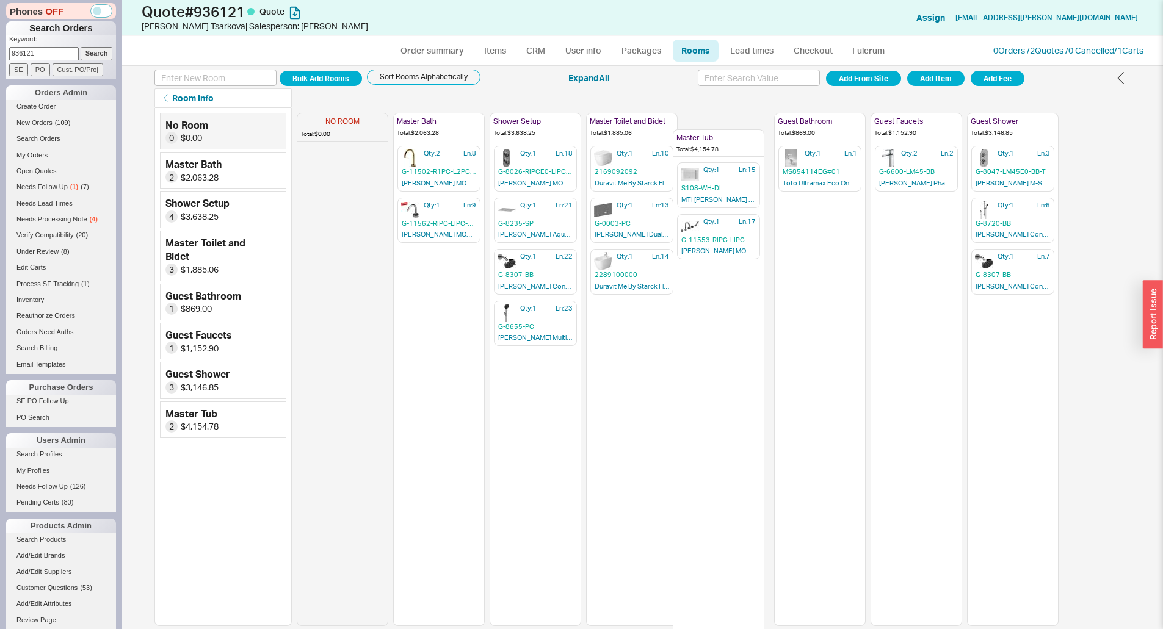
drag, startPoint x: 1028, startPoint y: 112, endPoint x: 724, endPoint y: 131, distance: 305.2
click at [724, 131] on div "NO ROOM Total: $0.00 Master Bath Total: $2,063.28 Qty: 2 Ln: 8 G-11502-R1PC-L2P…" at bounding box center [680, 367] width 767 height 518
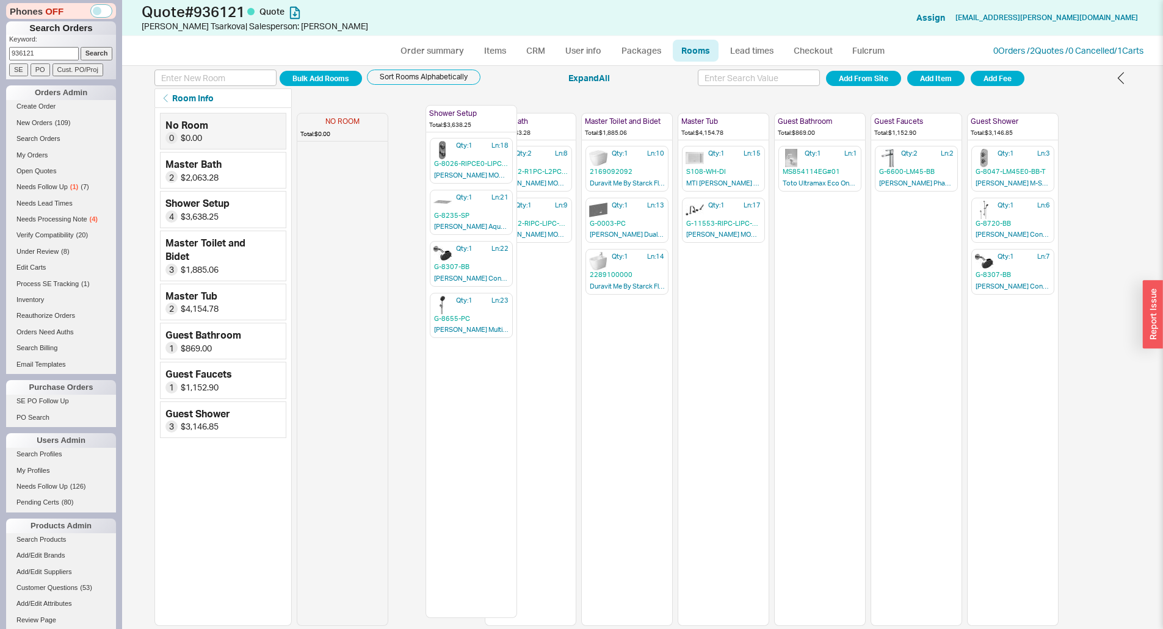
drag, startPoint x: 526, startPoint y: 130, endPoint x: 455, endPoint y: 121, distance: 71.3
click at [455, 121] on div "NO ROOM Total: $0.00 Master Bath Total: $2,063.28 Qty: 2 Ln: 8 G-11502-R1PC-L2P…" at bounding box center [680, 367] width 767 height 518
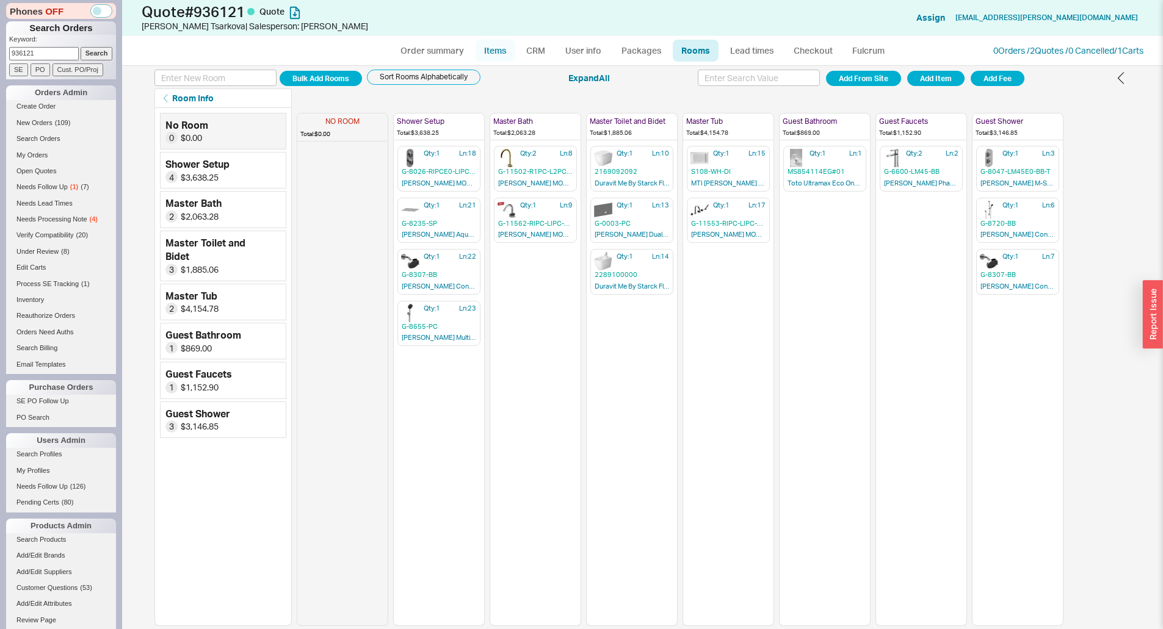
click at [483, 48] on link "Items" at bounding box center [495, 51] width 40 height 22
select select "3"
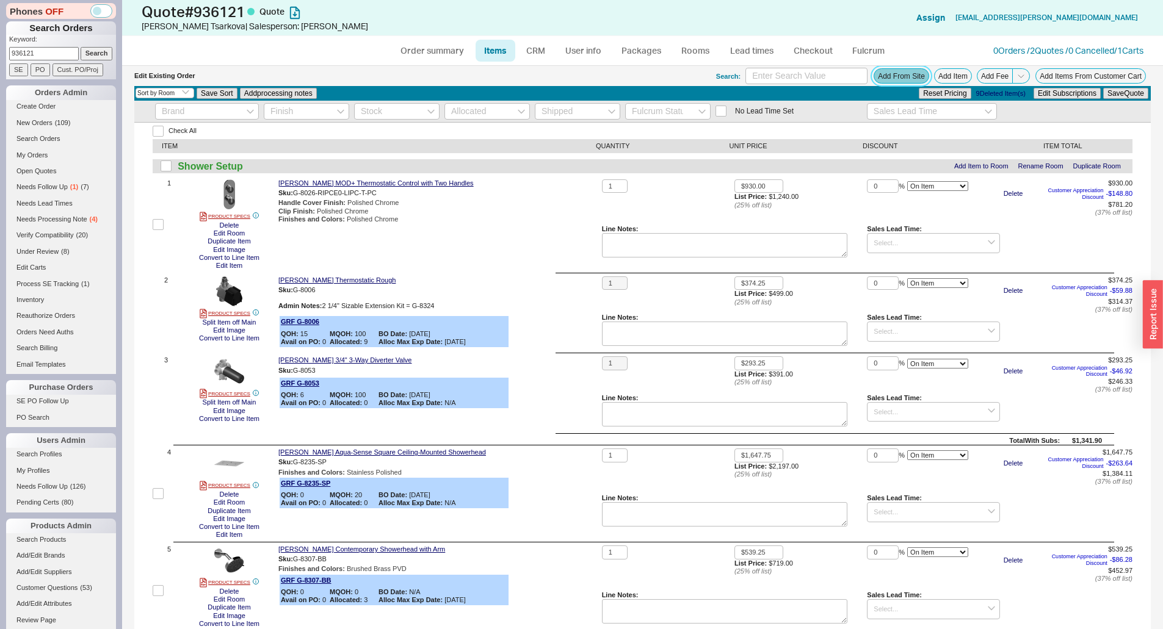
click at [889, 72] on button "Add From Site" at bounding box center [901, 75] width 56 height 15
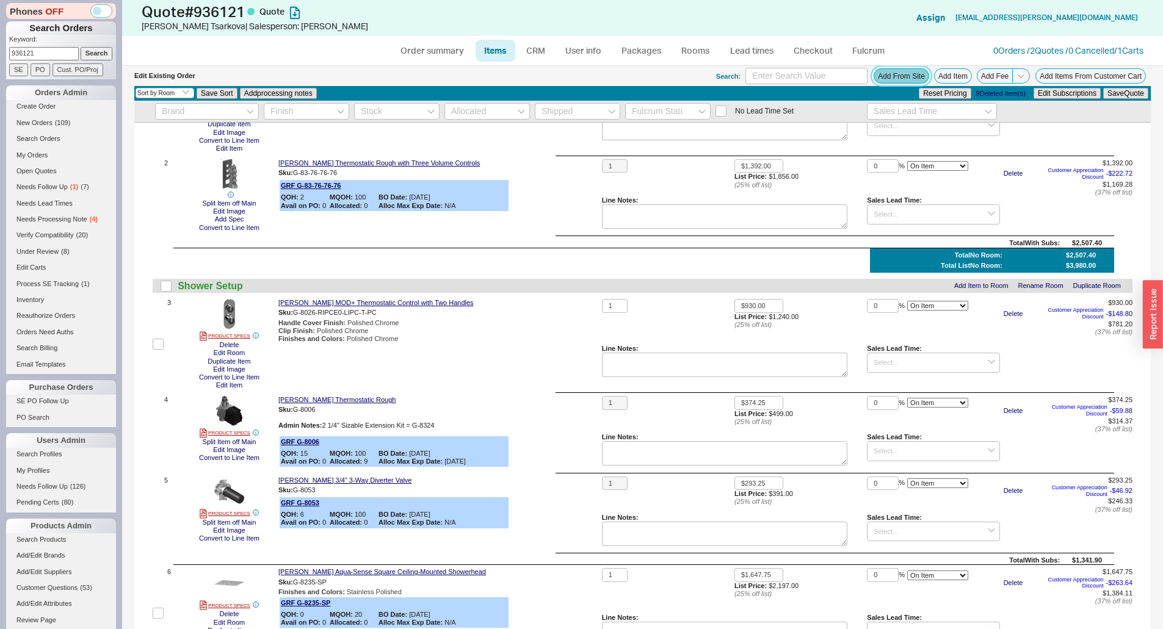
scroll to position [122, 0]
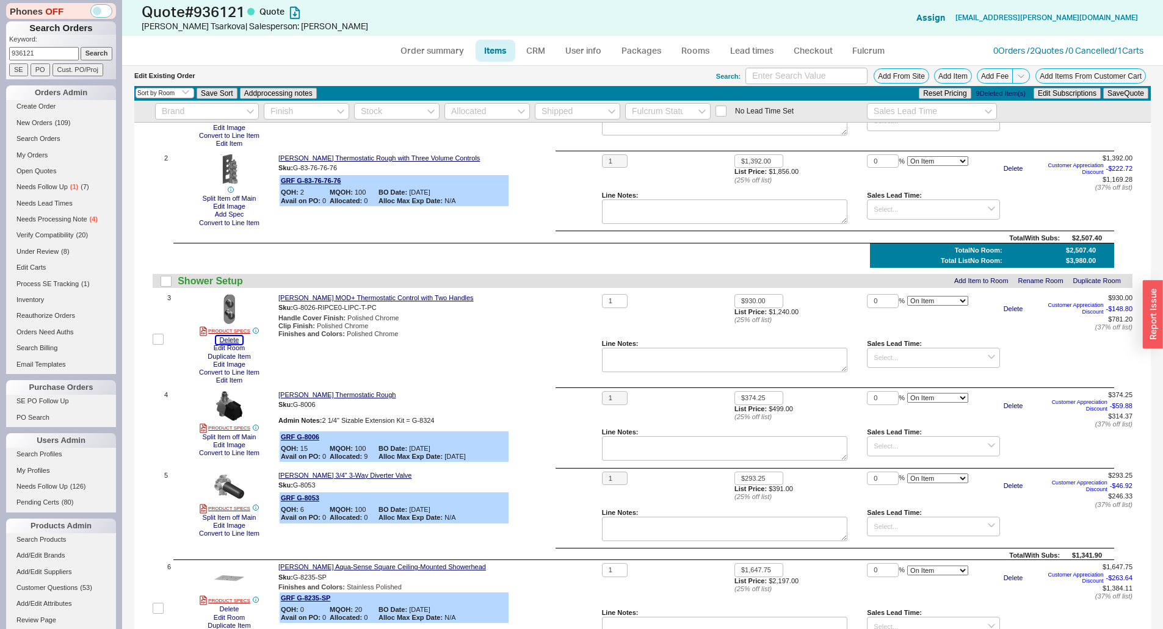
click at [230, 339] on button "Delete" at bounding box center [229, 340] width 27 height 8
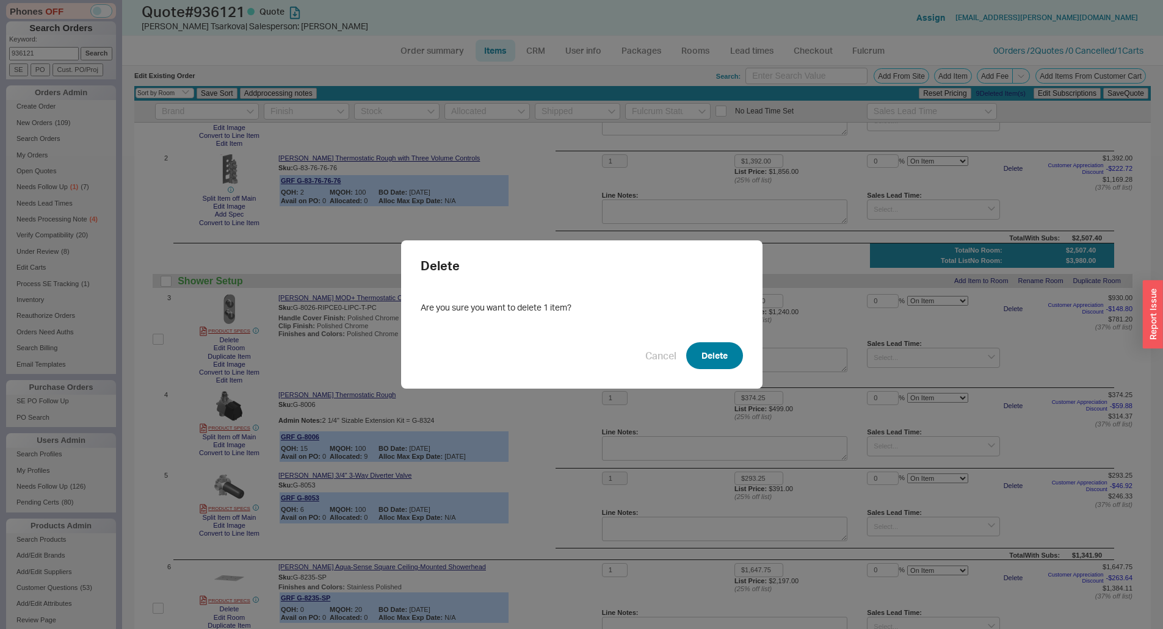
click at [706, 350] on button "Delete" at bounding box center [714, 355] width 57 height 27
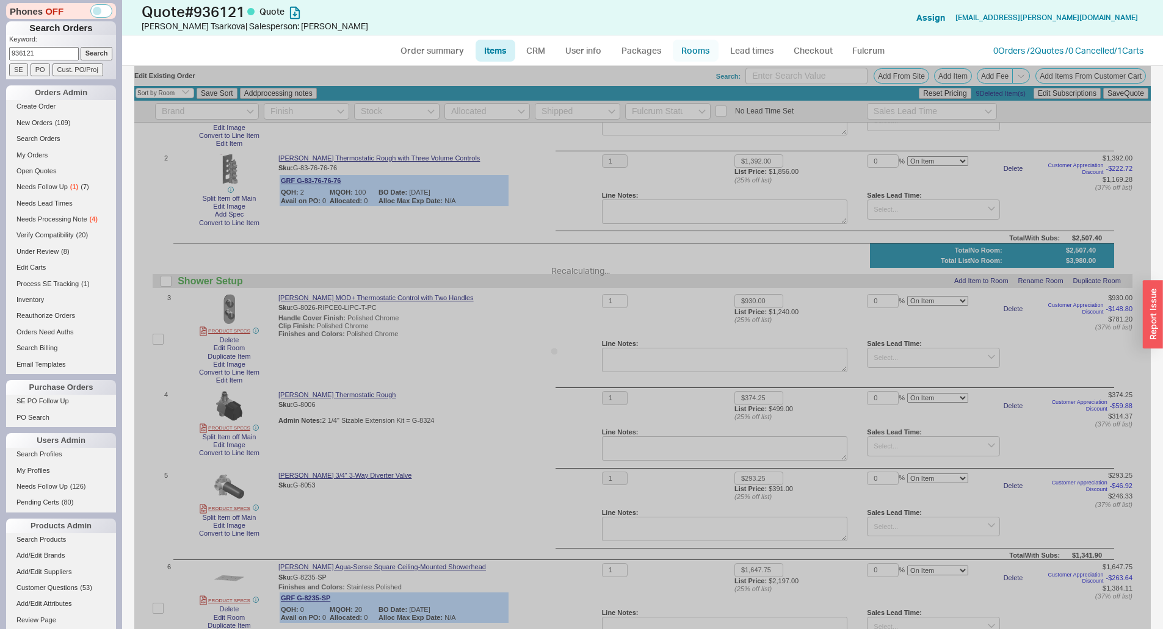
click at [692, 48] on link "Rooms" at bounding box center [696, 51] width 46 height 22
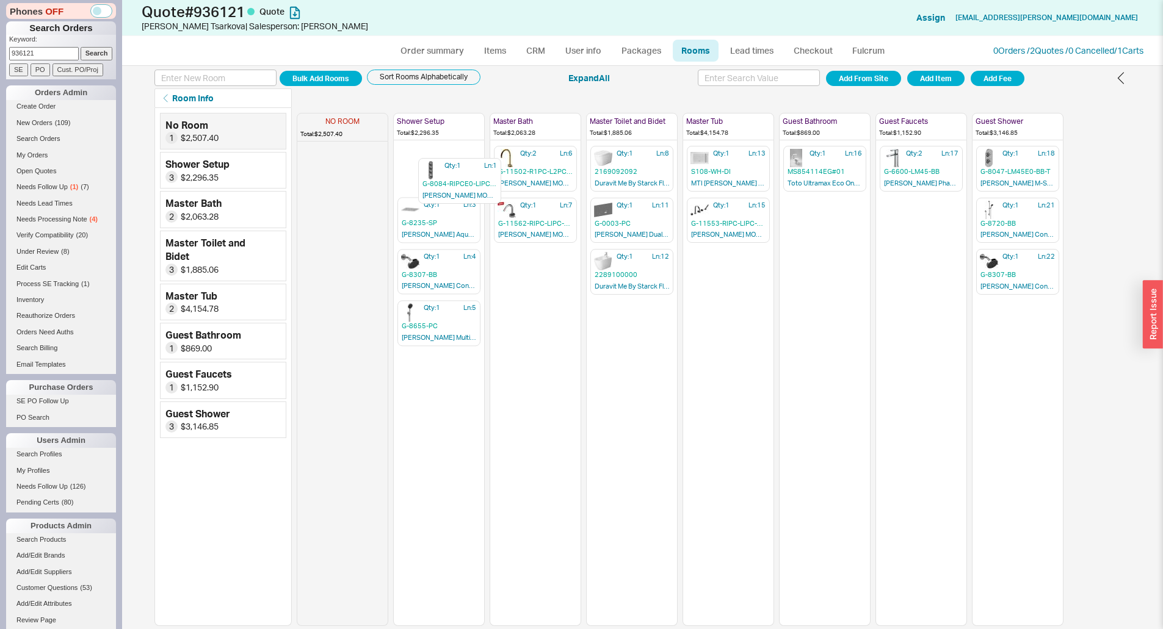
drag, startPoint x: 357, startPoint y: 173, endPoint x: 469, endPoint y: 184, distance: 112.2
click at [469, 184] on div "NO ROOM Total: $2,507.40 Qty: 1 Ln: 1 G-8084-RIPCE0-LIPC-T-PC Graff MOD+ Thermo…" at bounding box center [680, 367] width 767 height 518
click at [948, 115] on icon "button" at bounding box center [948, 116] width 9 height 9
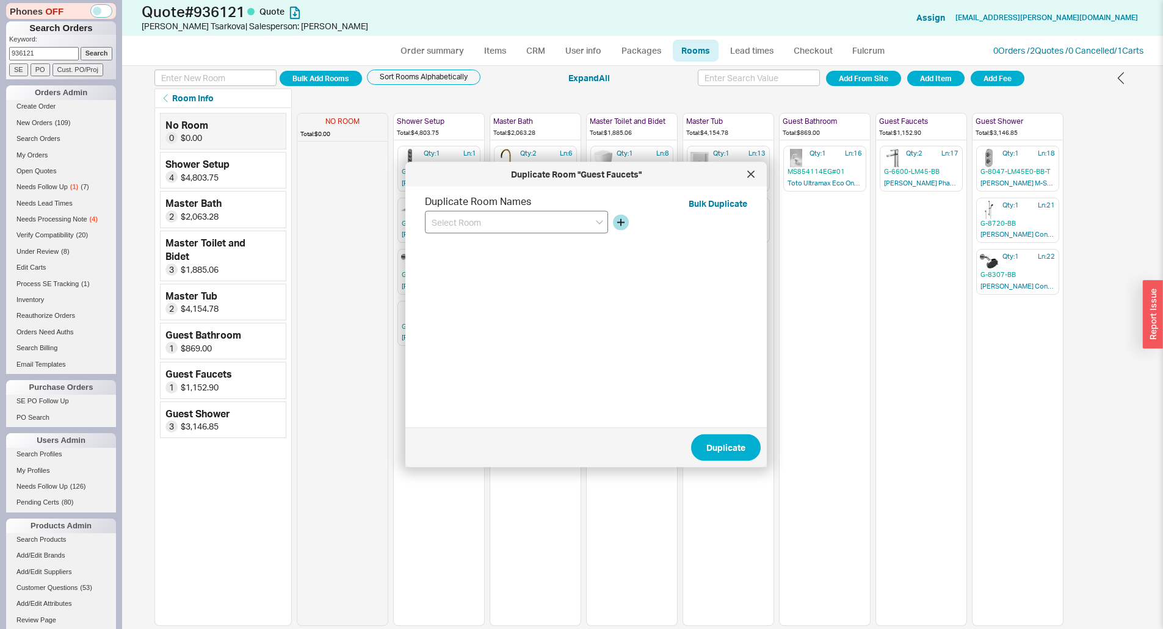
click at [508, 215] on input at bounding box center [516, 222] width 183 height 23
type input "Gues Chrome"
drag, startPoint x: 451, startPoint y: 222, endPoint x: 467, endPoint y: 235, distance: 20.4
click at [452, 224] on input "Gues Chrome" at bounding box center [516, 222] width 183 height 23
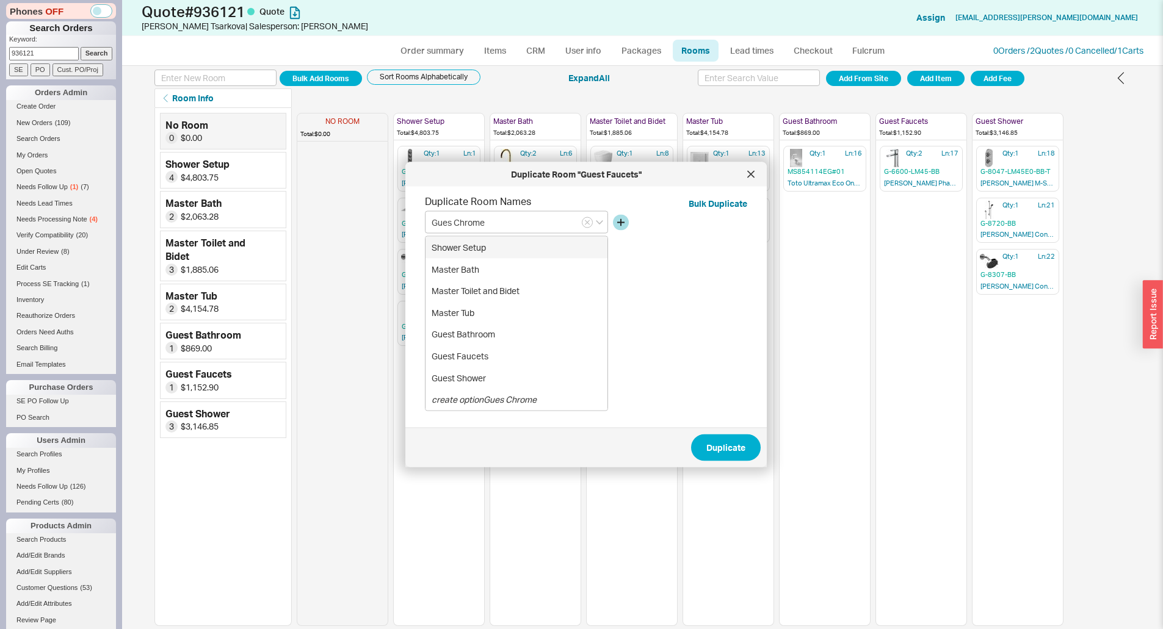
type input "Guest Chrome"
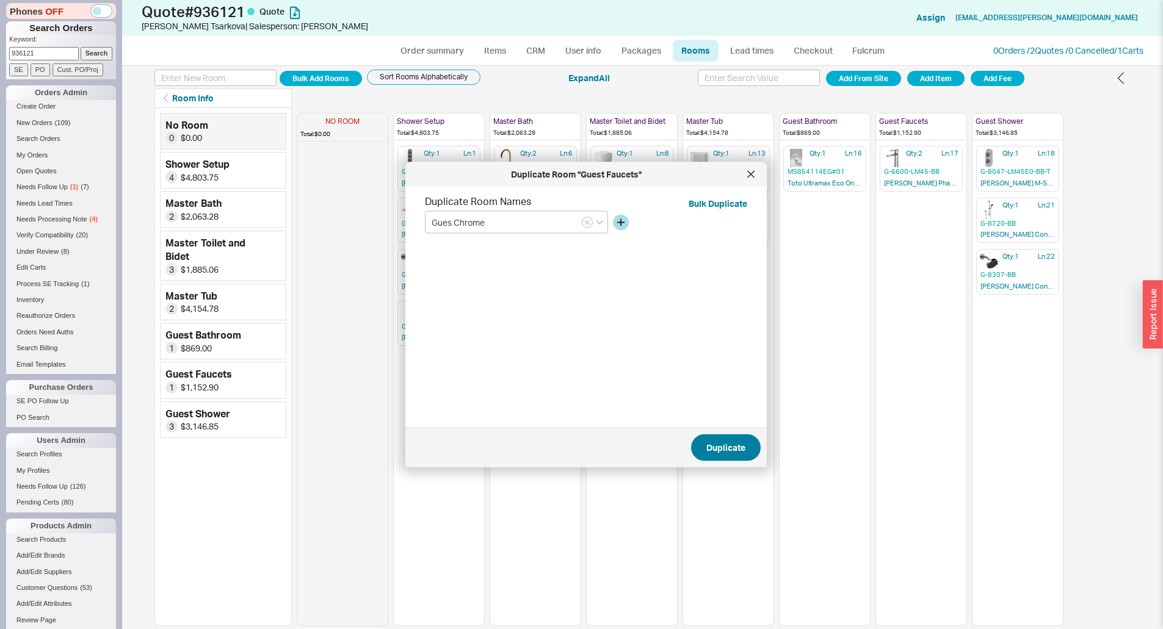
click at [727, 443] on span "Duplicate" at bounding box center [725, 448] width 39 height 15
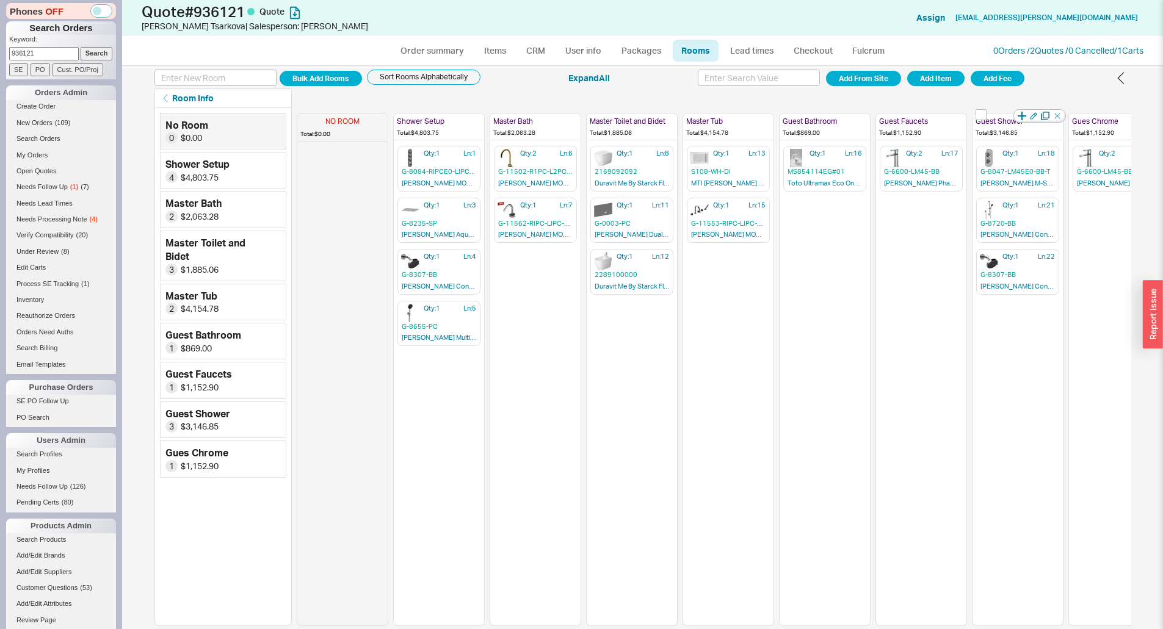
click at [1047, 117] on icon "button" at bounding box center [1045, 116] width 9 height 9
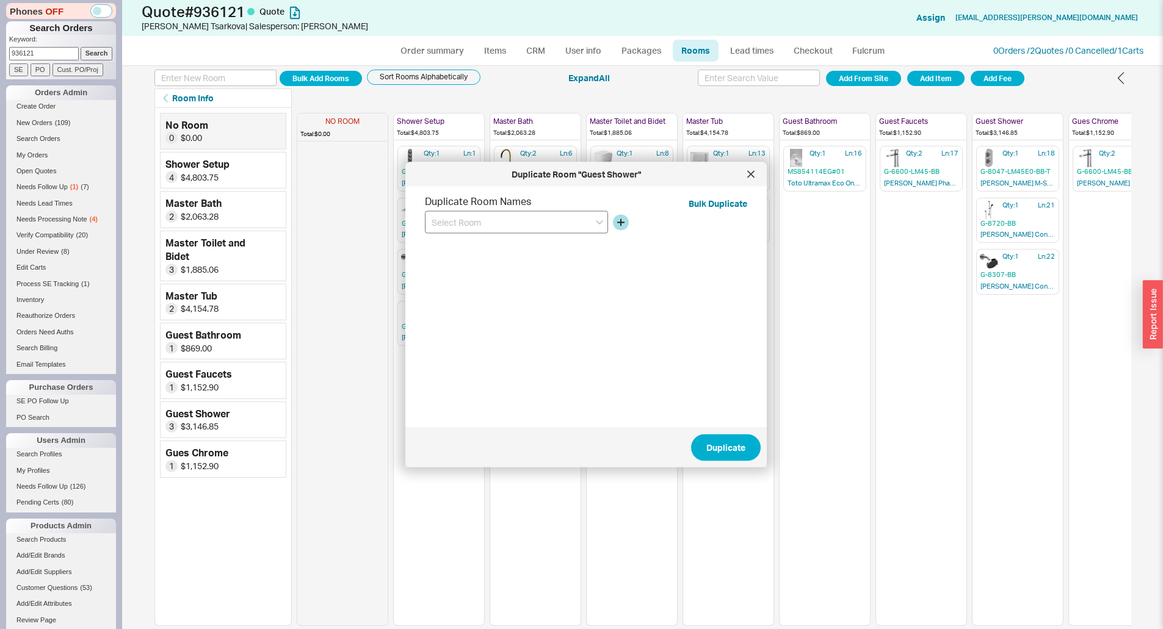
click at [504, 226] on input at bounding box center [516, 222] width 183 height 23
type input "Guest Shower Chrome"
click at [712, 454] on span "Duplicate" at bounding box center [725, 448] width 39 height 15
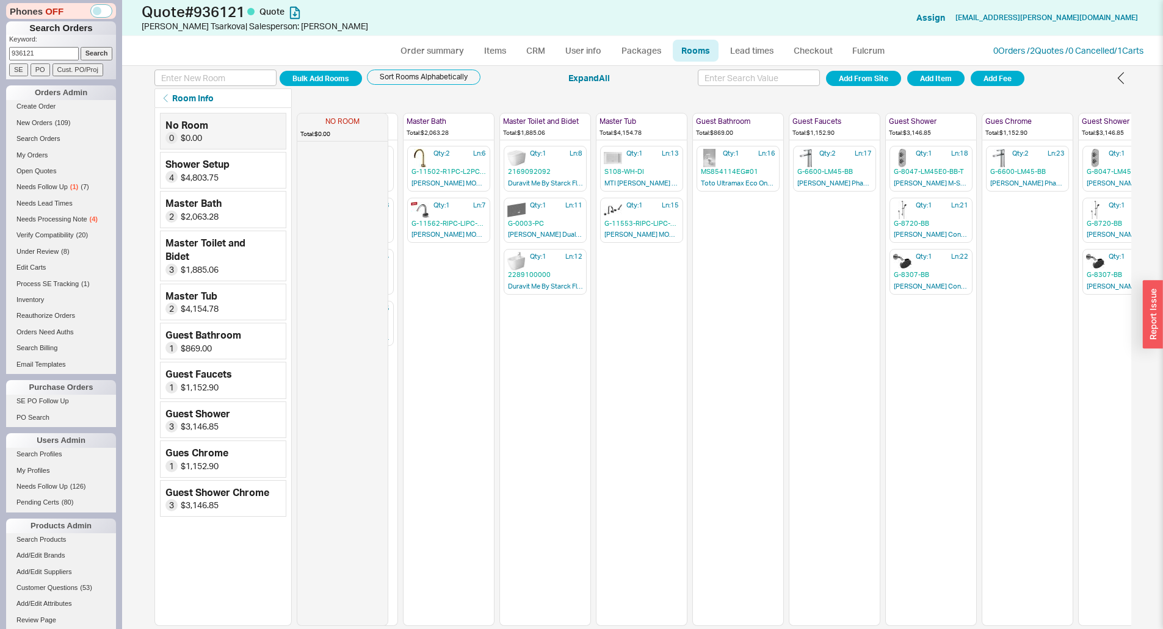
scroll to position [0, 128]
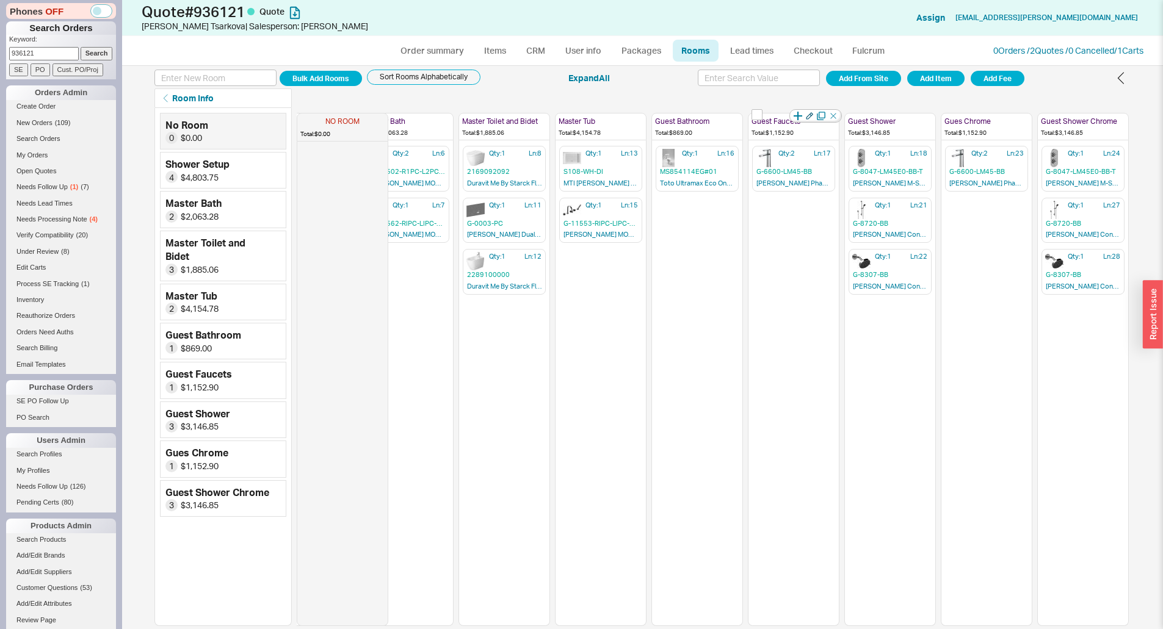
click at [812, 116] on icon "button" at bounding box center [809, 115] width 7 height 7
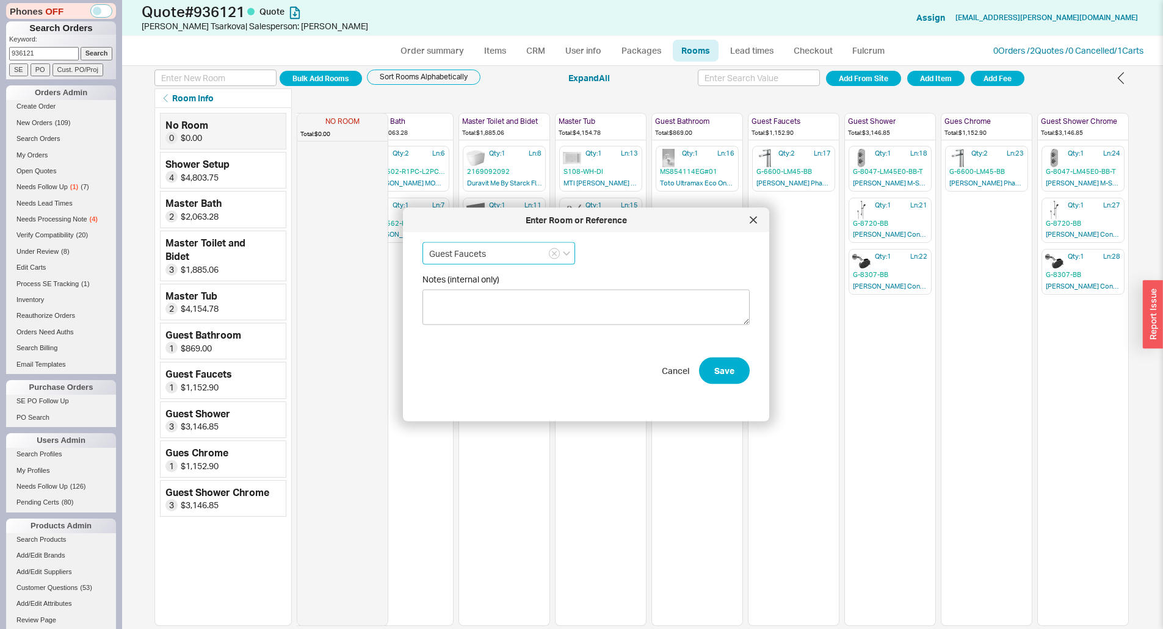
click at [540, 262] on input "Guest Faucets" at bounding box center [498, 253] width 153 height 23
type input "Guest Faucets Brass"
click at [715, 372] on button "Save" at bounding box center [724, 370] width 51 height 27
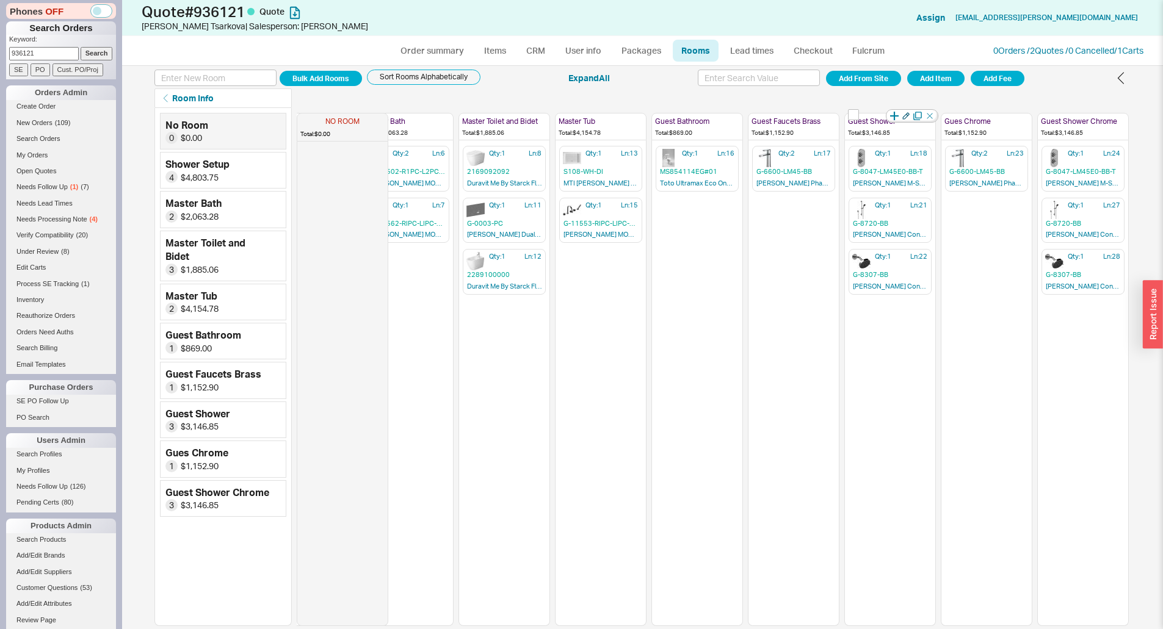
click at [906, 116] on icon "button" at bounding box center [905, 115] width 7 height 7
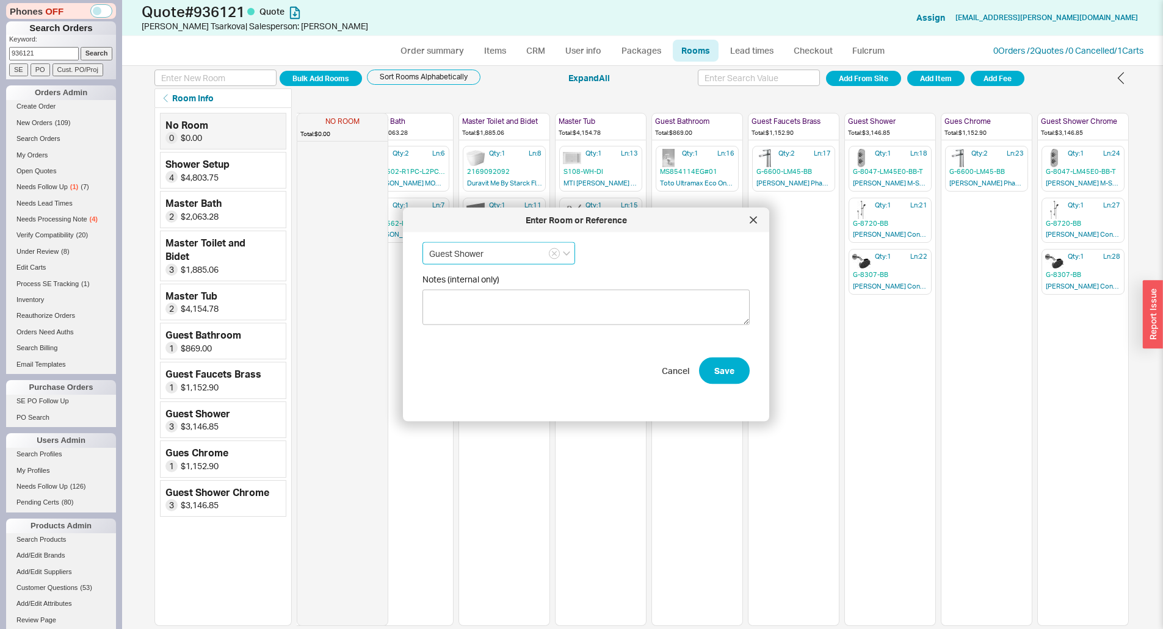
click at [522, 251] on input "Guest Shower" at bounding box center [498, 253] width 153 height 23
type input "Guest Shower Brass"
click at [712, 368] on button "Save" at bounding box center [724, 370] width 51 height 27
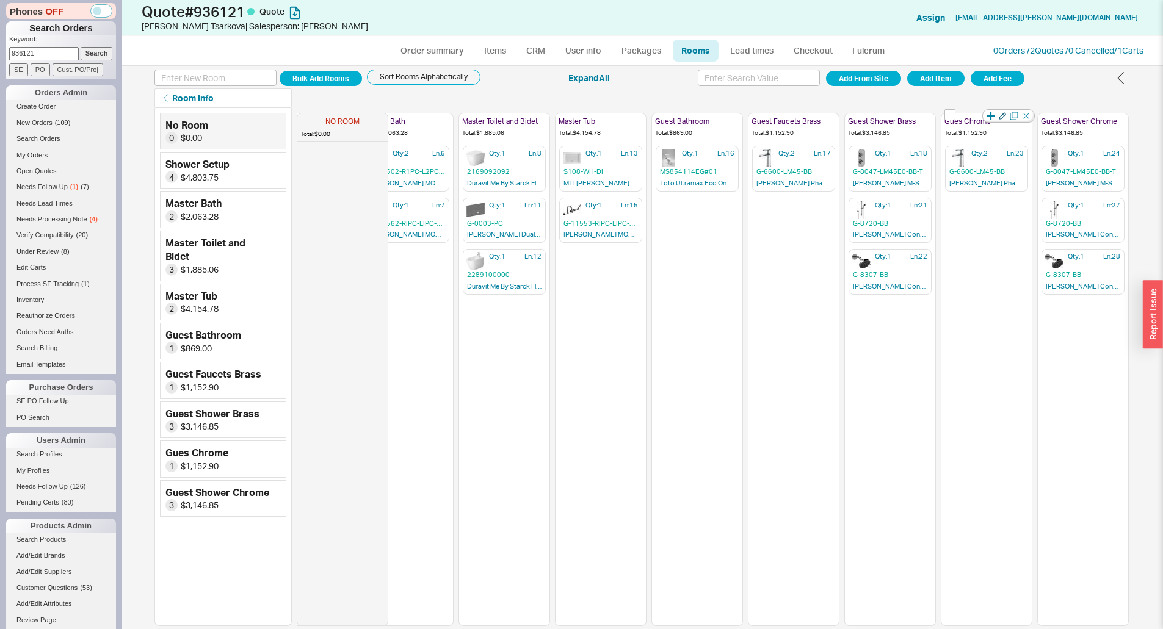
click at [1004, 114] on icon "button" at bounding box center [1002, 115] width 7 height 7
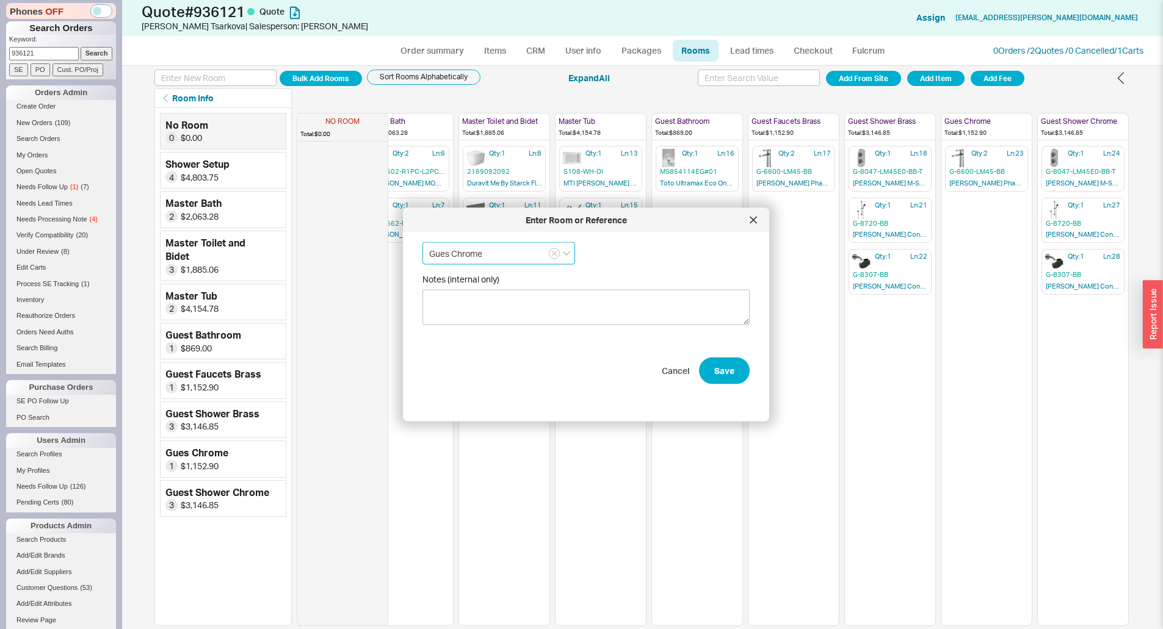
click at [447, 253] on input "Gues Chrome" at bounding box center [498, 253] width 153 height 23
type input "Guest Chrome"
click at [701, 383] on button "Save" at bounding box center [724, 370] width 51 height 27
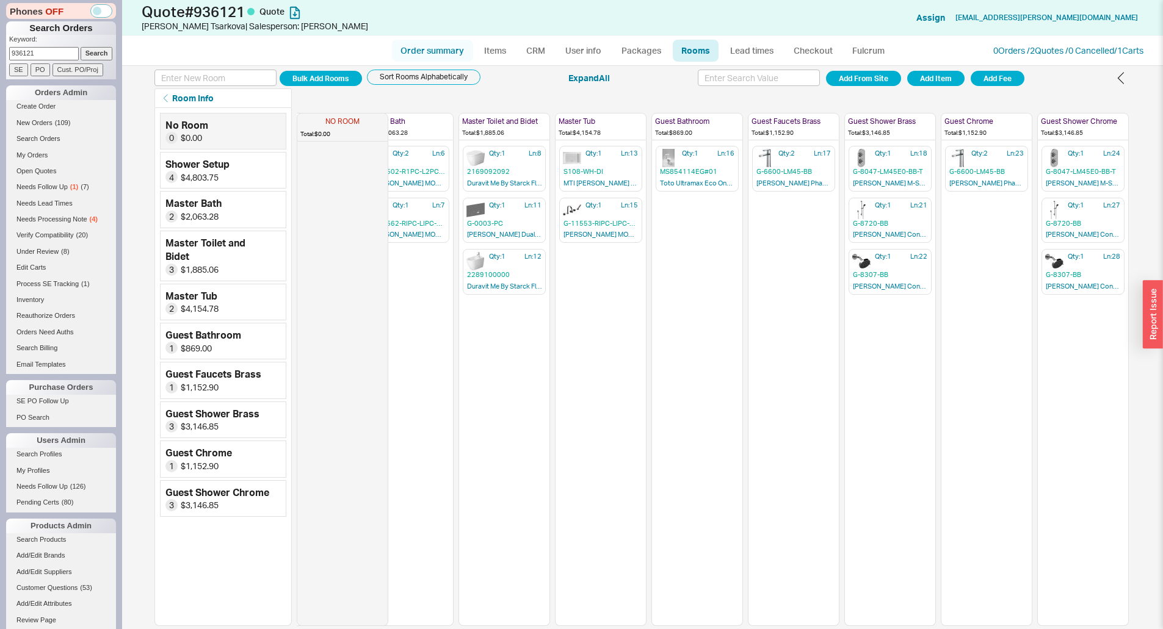
drag, startPoint x: 456, startPoint y: 49, endPoint x: 459, endPoint y: 63, distance: 14.4
click at [456, 49] on link "Order summary" at bounding box center [432, 51] width 81 height 22
select select "*"
select select "LOW"
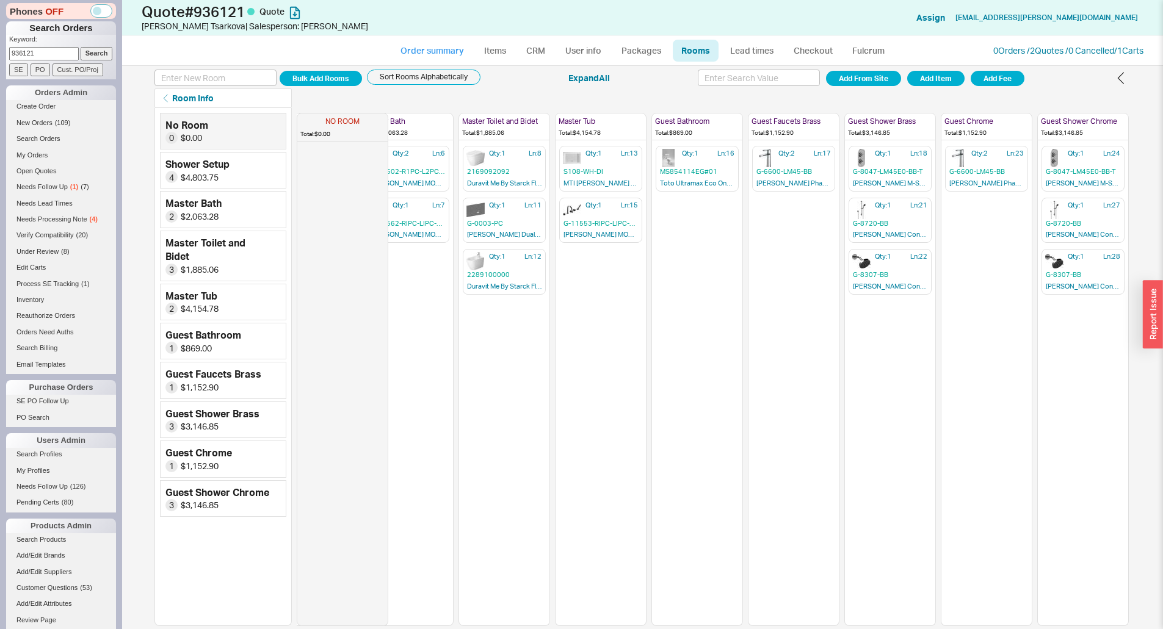
select select "LOW"
select select "3"
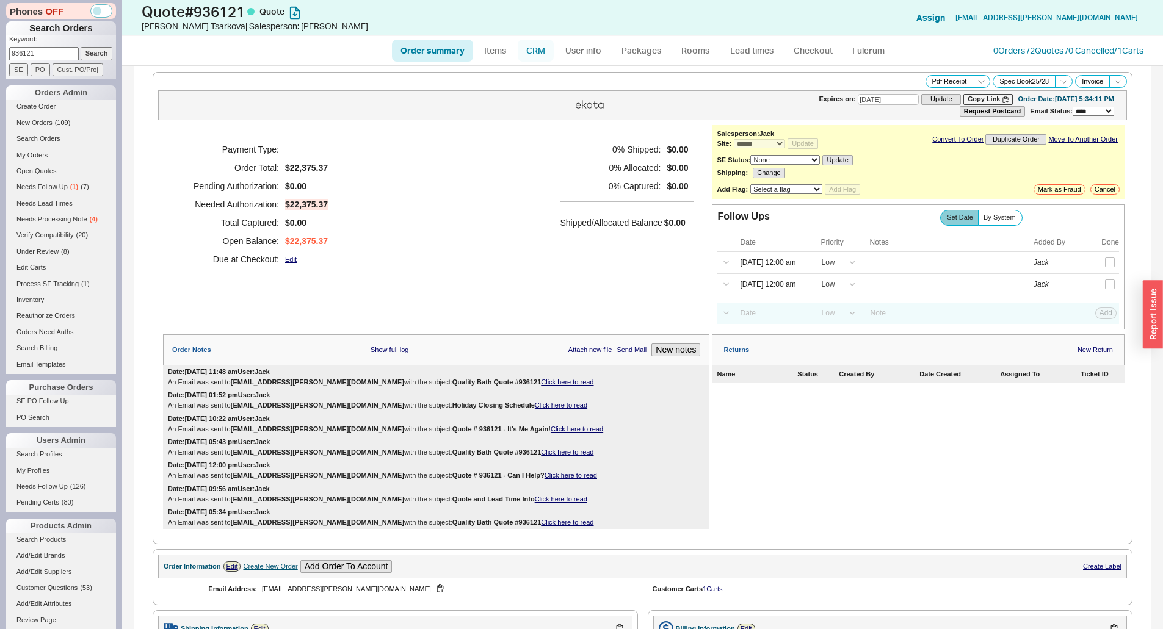
click at [546, 53] on link "CRM" at bounding box center [536, 51] width 36 height 22
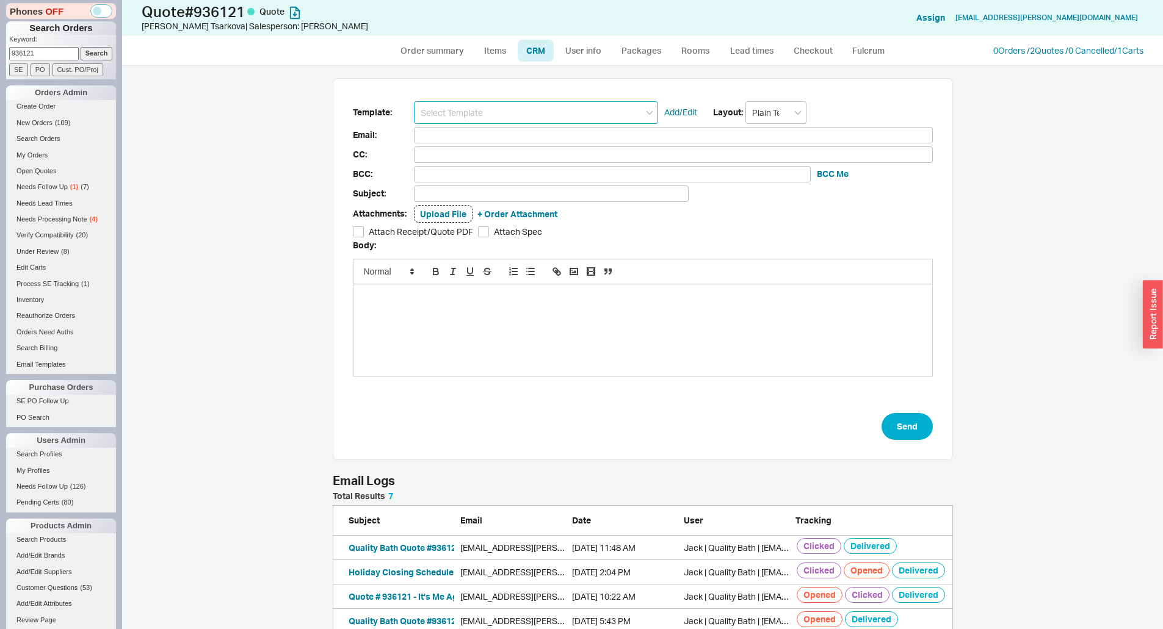
scroll to position [206, 611]
click at [530, 122] on input at bounding box center [536, 112] width 244 height 23
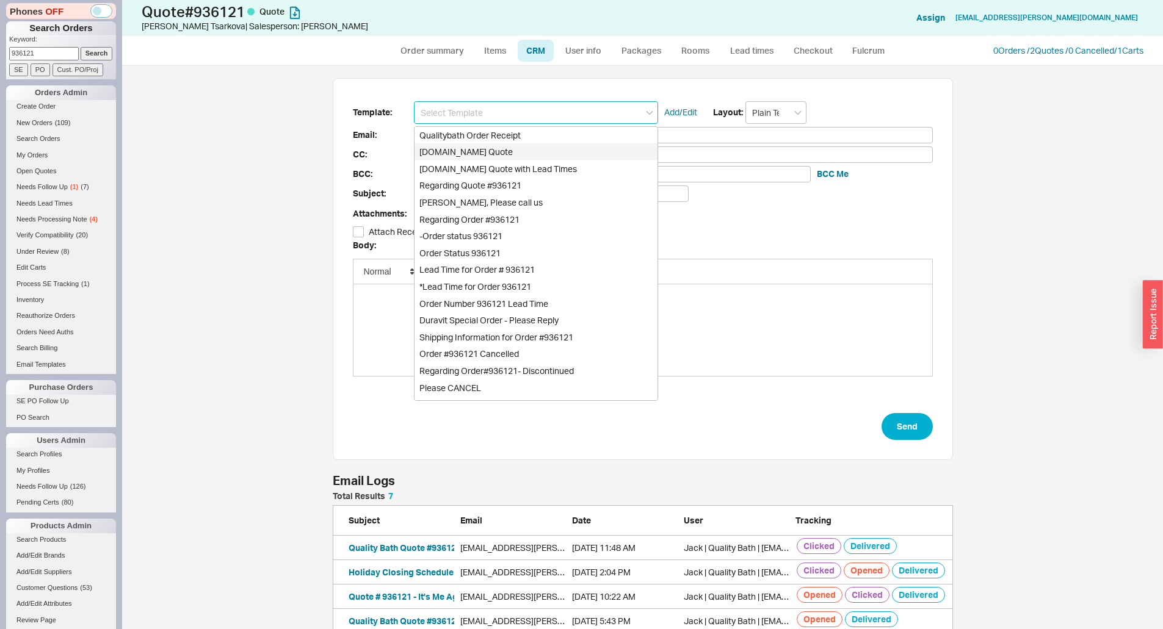
click at [532, 144] on div "Qualitybath.com Quote" at bounding box center [535, 151] width 243 height 17
type input "Receipt"
type input "tsarkova.eugenia@gmail.com"
type input "Quality Bath Quote #936121"
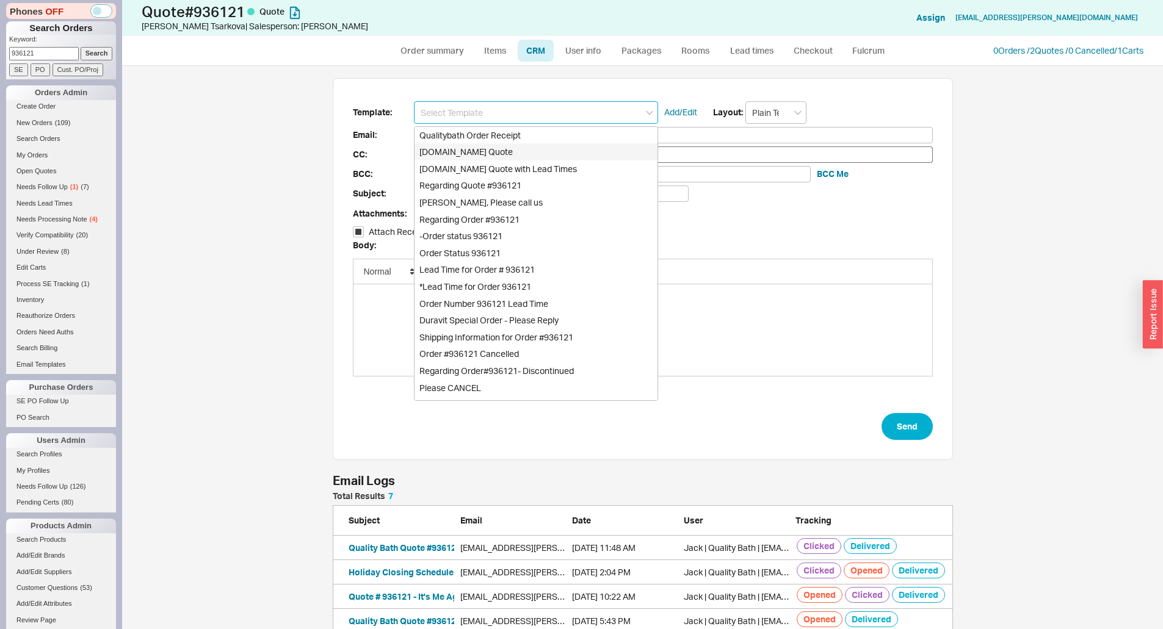
checkbox input "true"
type input "Qualitybath.com Quote"
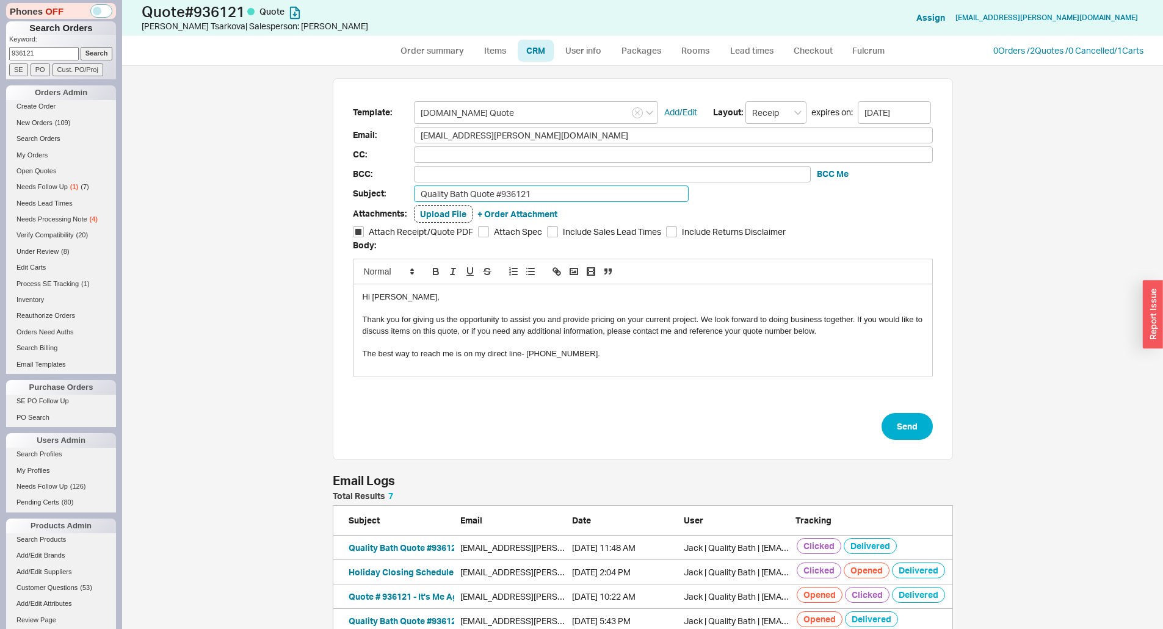
click at [536, 194] on input "Quality Bath Quote #936121" at bounding box center [551, 194] width 275 height 16
type input "Quality Bath Quote #936121 Revised"
click at [900, 436] on button "Send" at bounding box center [906, 426] width 51 height 27
select select "*"
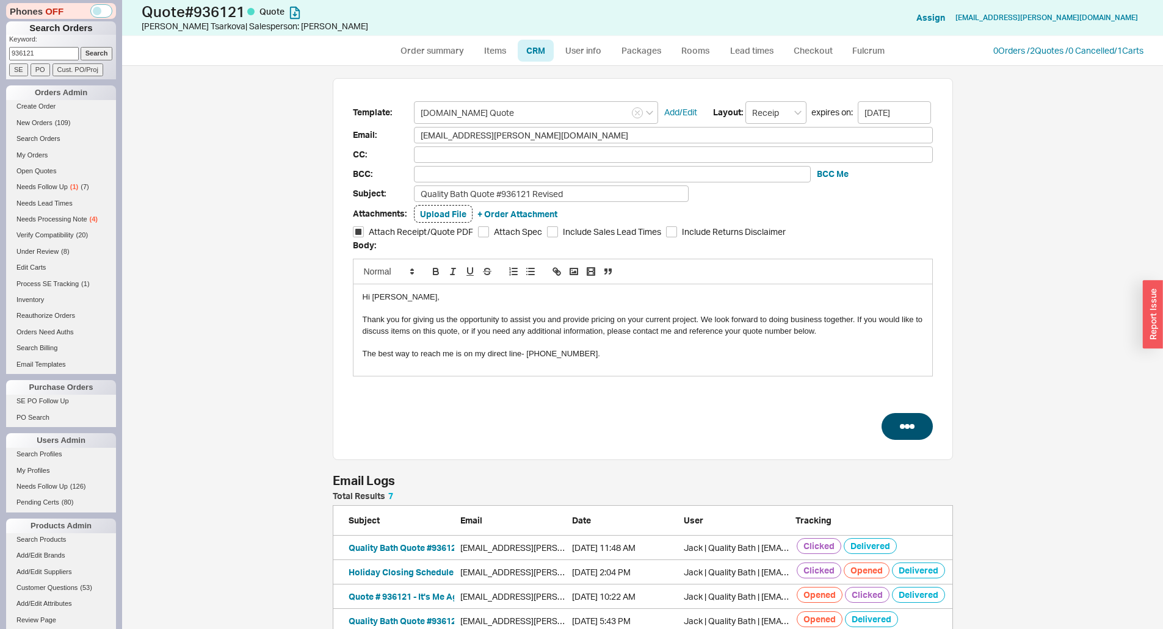
select select "LOW"
select select "3"
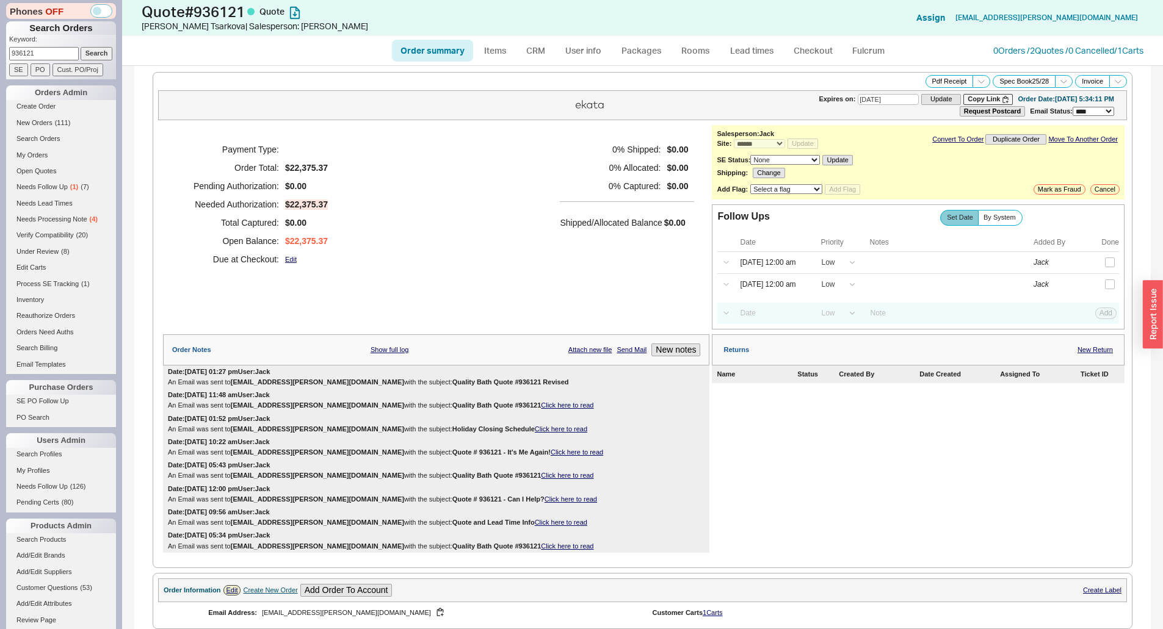
click at [571, 211] on div "Shipped/Allocated Balance $0.00" at bounding box center [627, 216] width 134 height 30
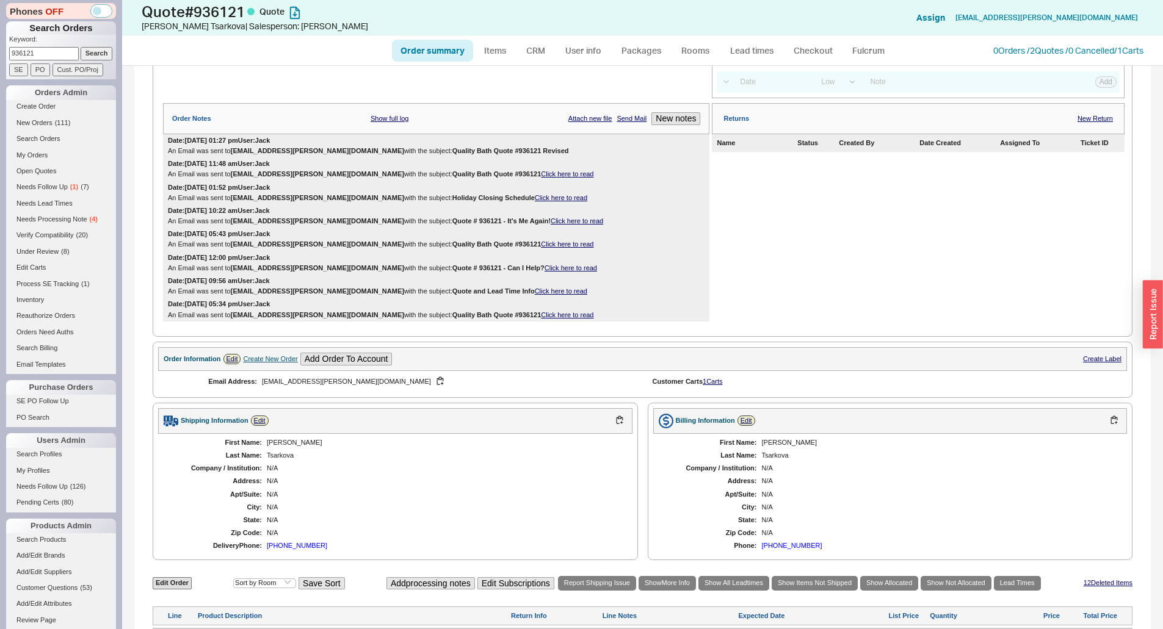
scroll to position [549, 0]
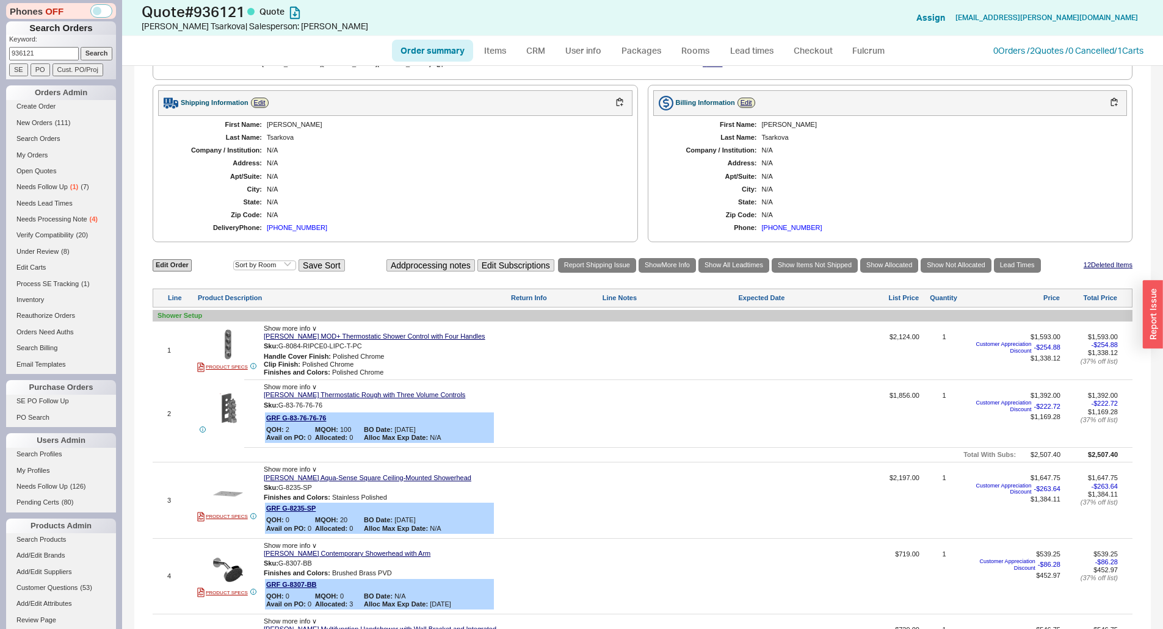
click at [536, 193] on div "N/A" at bounding box center [443, 190] width 353 height 8
click at [450, 51] on link "Order summary" at bounding box center [432, 51] width 81 height 22
select select "*"
select select "LOW"
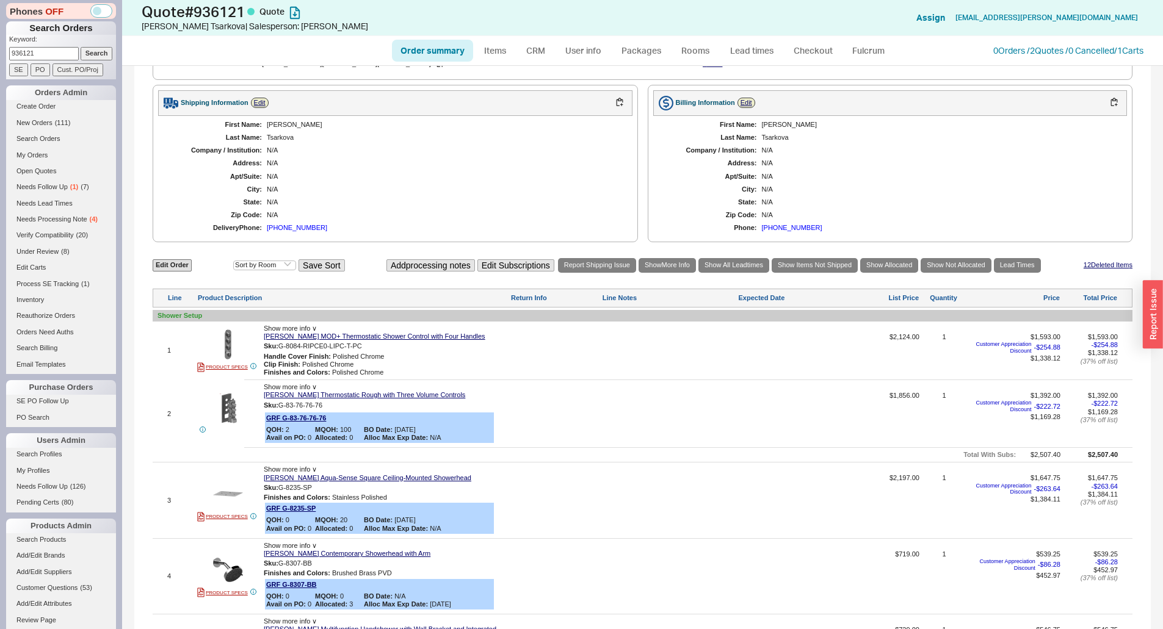
select select "LOW"
select select "3"
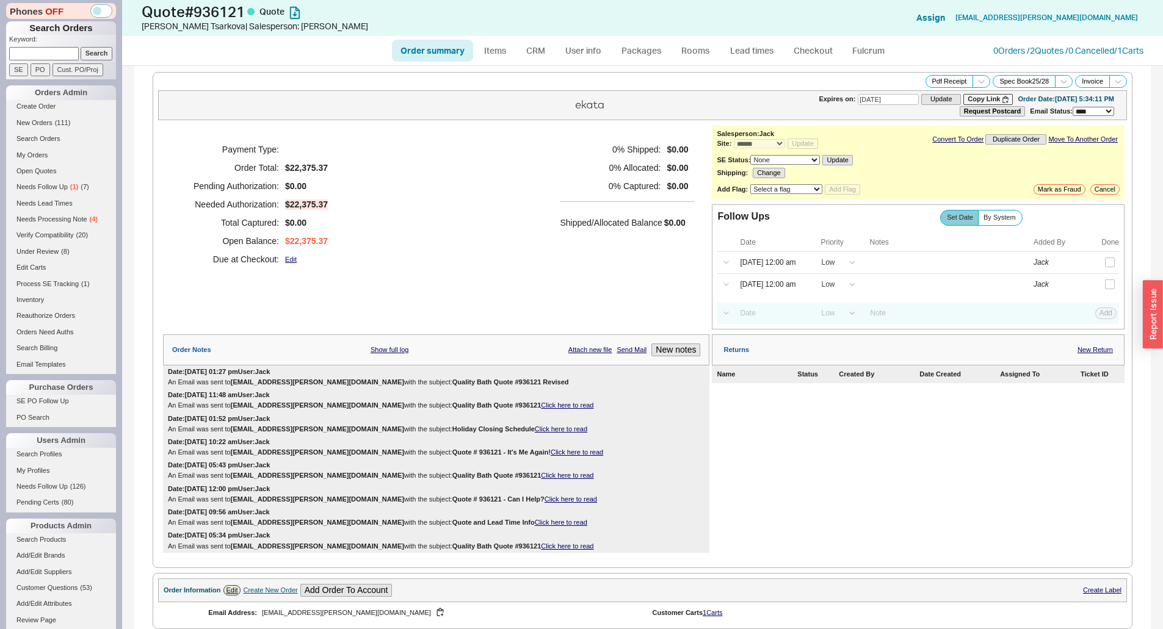
click at [513, 131] on div "Payment Type: Order Total: $22,375.37 Pending Authorization: $0.00 Needed Autho…" at bounding box center [436, 204] width 546 height 159
click at [414, 209] on div "Payment Type: Order Total: $22,375.37 Pending Authorization: $0.00 Needed Autho…" at bounding box center [436, 204] width 546 height 159
click at [38, 62] on form "Keyword: Search SE PO Cust. PO/Proj" at bounding box center [62, 56] width 107 height 42
click at [50, 51] on input at bounding box center [44, 53] width 70 height 13
paste input "ladrees@hotmail.com"
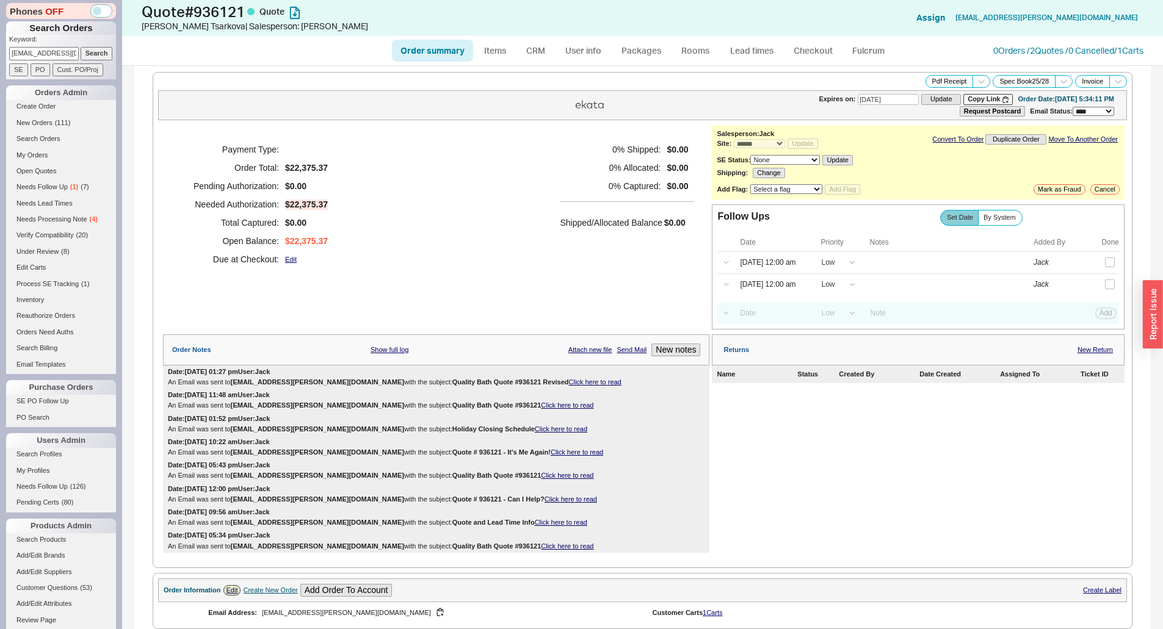
scroll to position [0, 6]
type input "ladrees@hotmail.com"
click at [96, 56] on input "Search" at bounding box center [97, 53] width 32 height 13
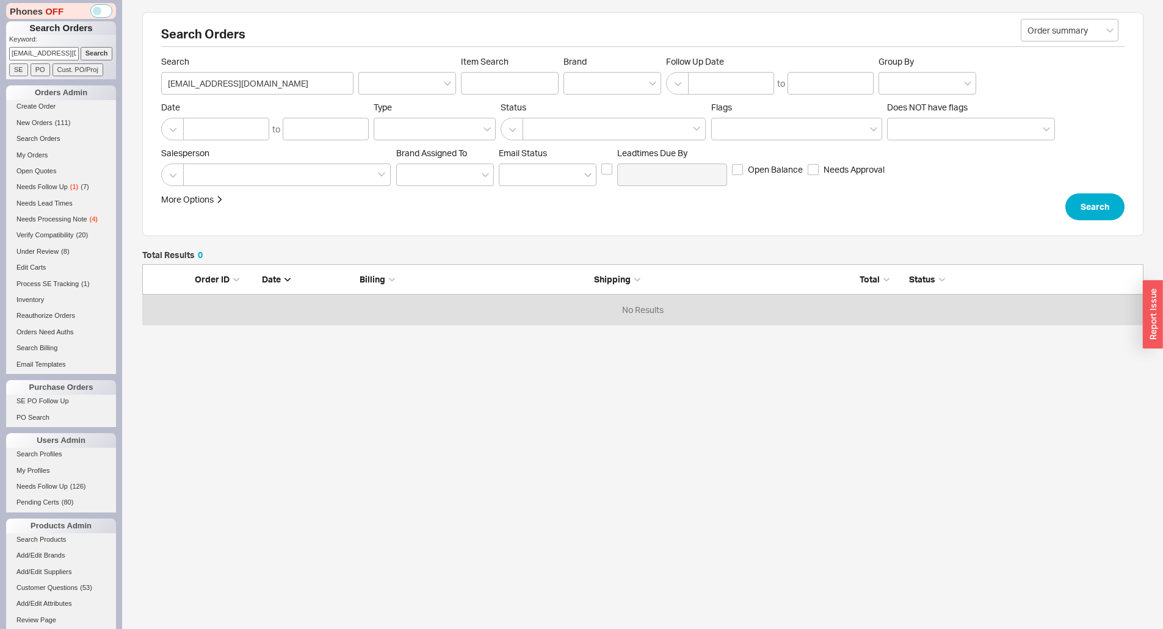
scroll to position [51, 992]
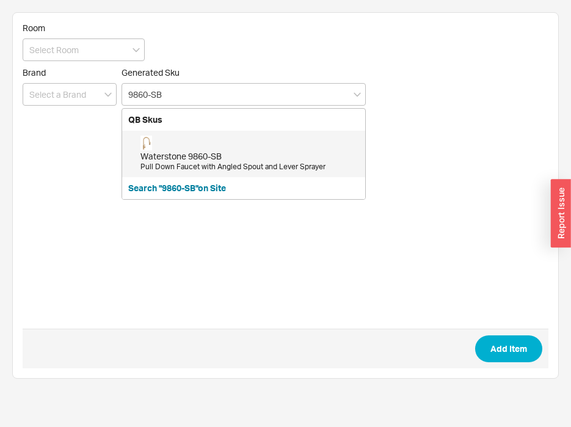
click at [226, 151] on div "Waterstone 9860-SB" at bounding box center [249, 156] width 219 height 12
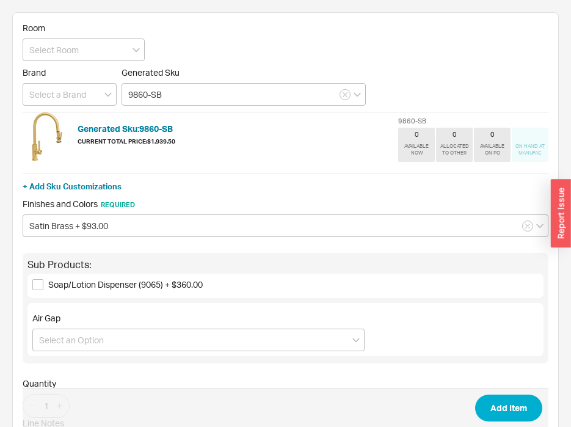
type input "9860-SB"
click at [504, 391] on span "Add Item" at bounding box center [286, 408] width 526 height 40
click at [503, 393] on span "Add Item" at bounding box center [286, 408] width 526 height 40
click at [515, 411] on button "Add Item" at bounding box center [508, 407] width 67 height 27
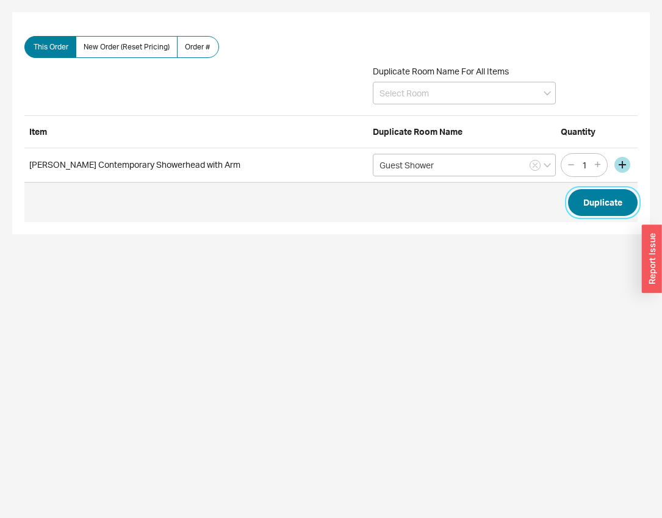
drag, startPoint x: 588, startPoint y: 204, endPoint x: 575, endPoint y: 202, distance: 13.6
click at [588, 204] on button "Duplicate" at bounding box center [603, 202] width 70 height 27
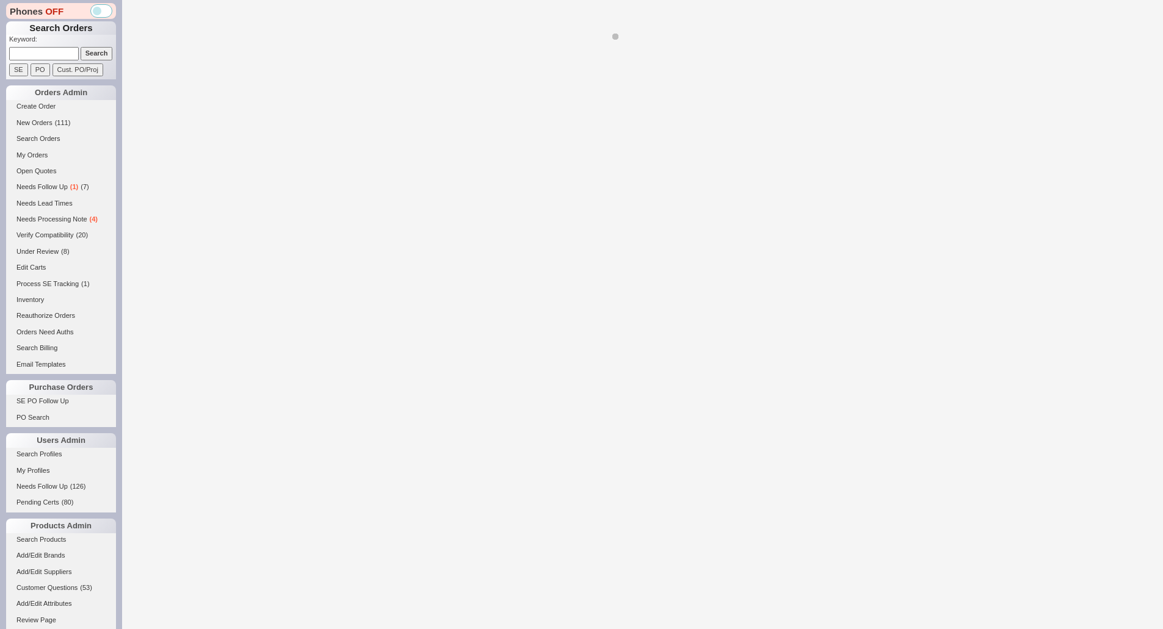
select select "LOW"
select select "3"
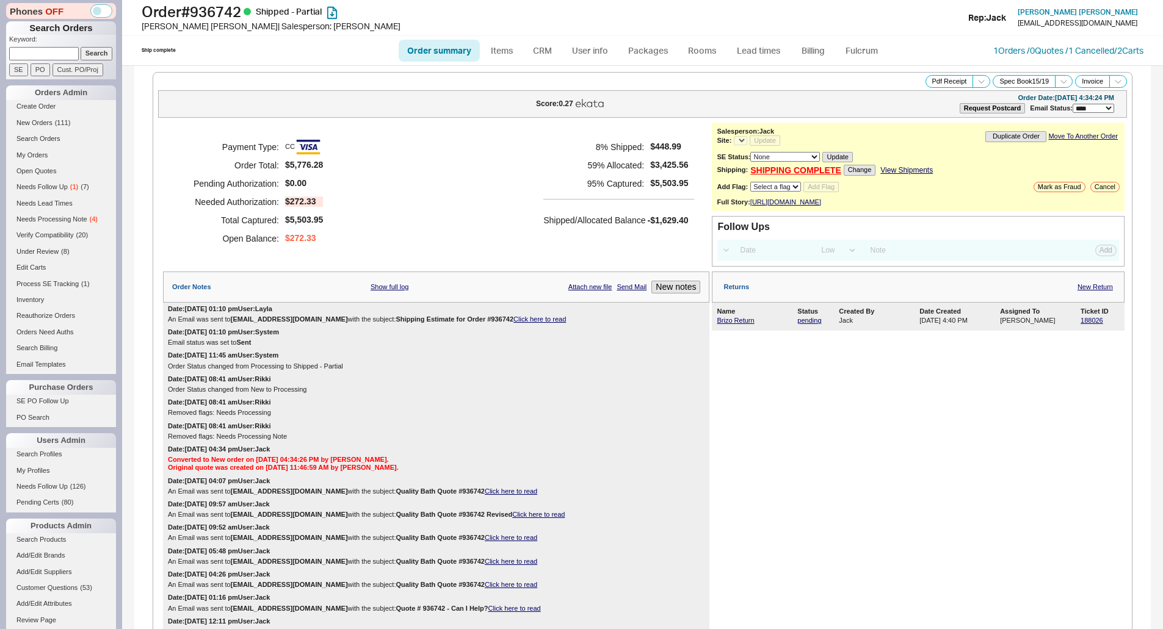
select select "*"
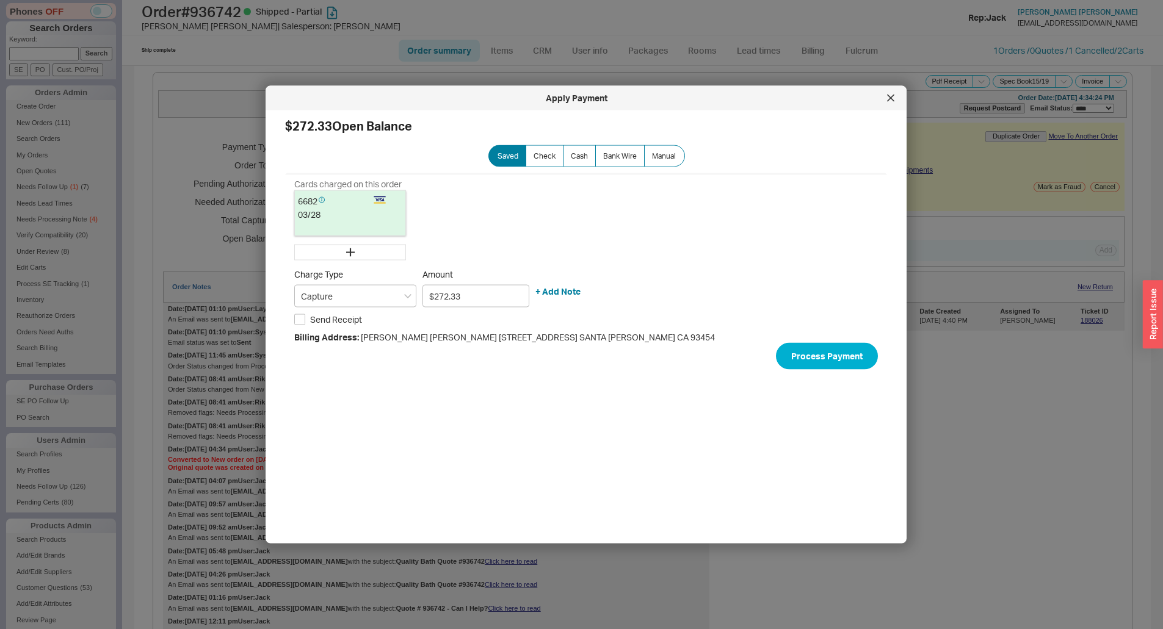
click at [894, 100] on div at bounding box center [891, 99] width 20 height 20
click at [528, 200] on div "Payment Type: CC Order Total: $5,776.28 Pending Authorization: $0.00 Needed Aut…" at bounding box center [436, 193] width 546 height 140
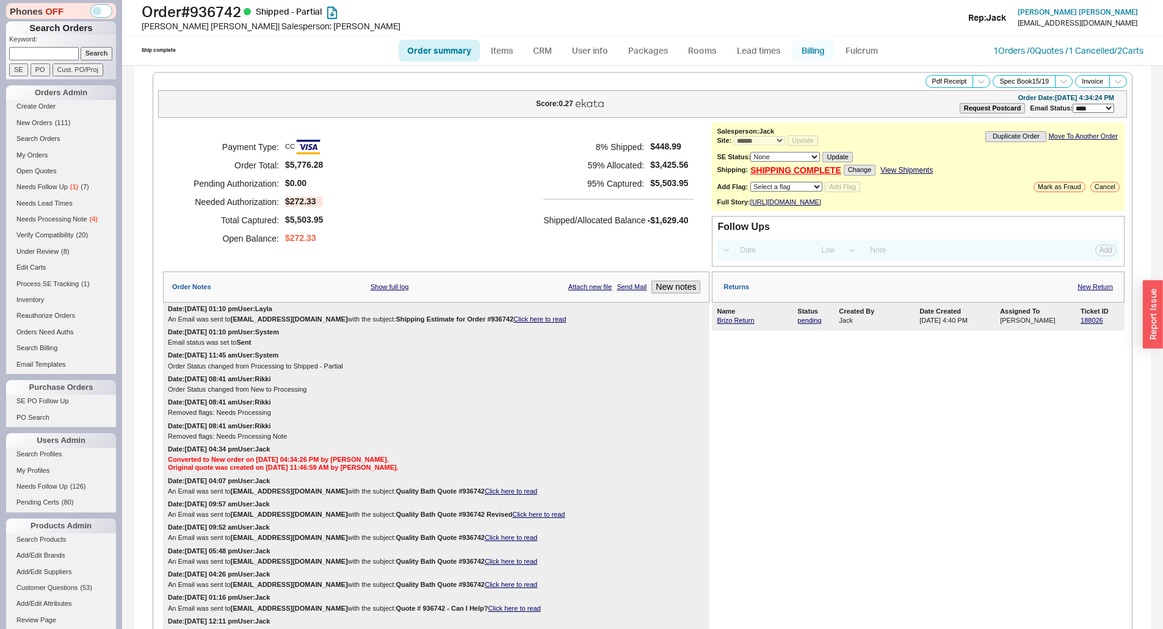
click at [809, 52] on link "Billing" at bounding box center [813, 51] width 43 height 22
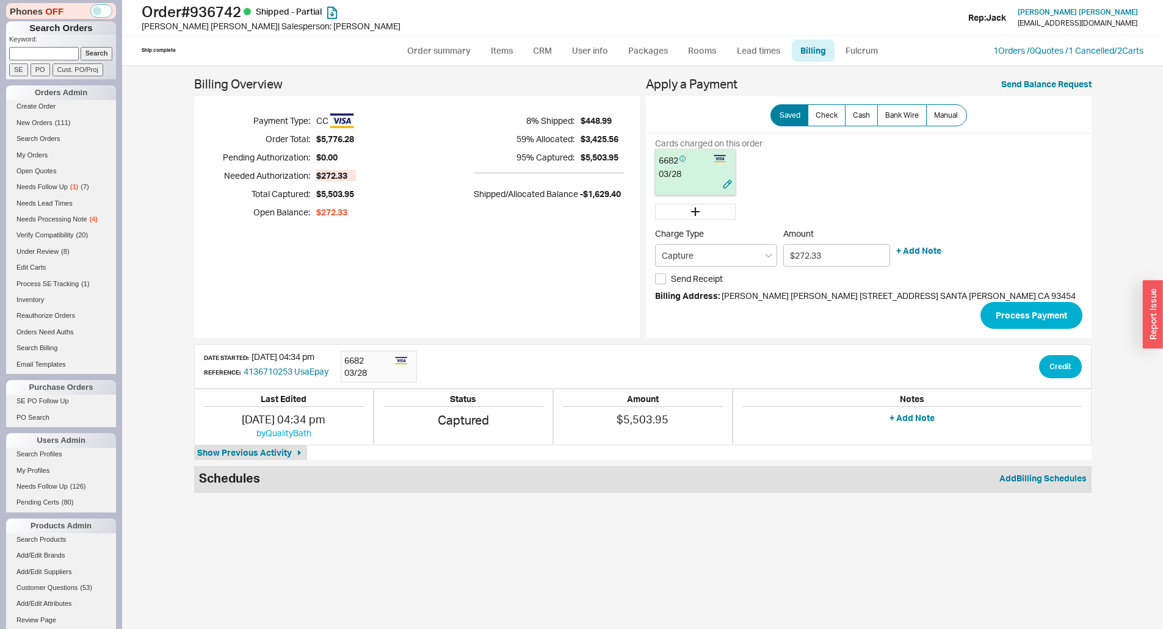
click at [662, 175] on div "03 / 28" at bounding box center [695, 174] width 73 height 12
click at [1012, 310] on button "Process Payment" at bounding box center [1031, 315] width 102 height 27
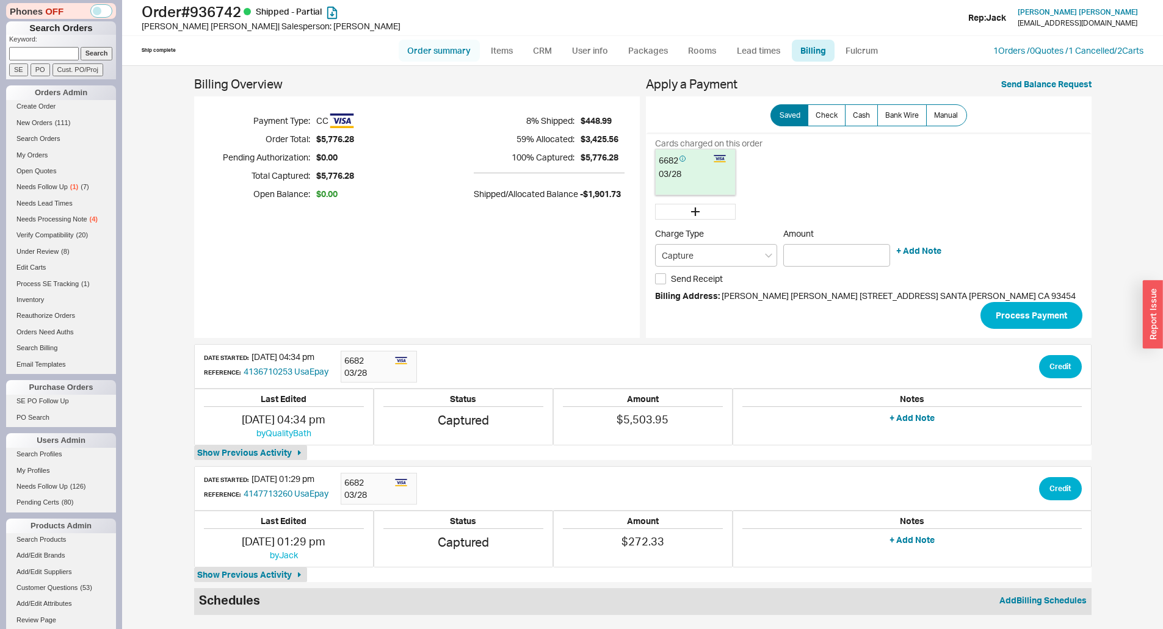
click at [459, 49] on link "Order summary" at bounding box center [439, 51] width 81 height 22
select select "*"
select select "LOW"
select select "3"
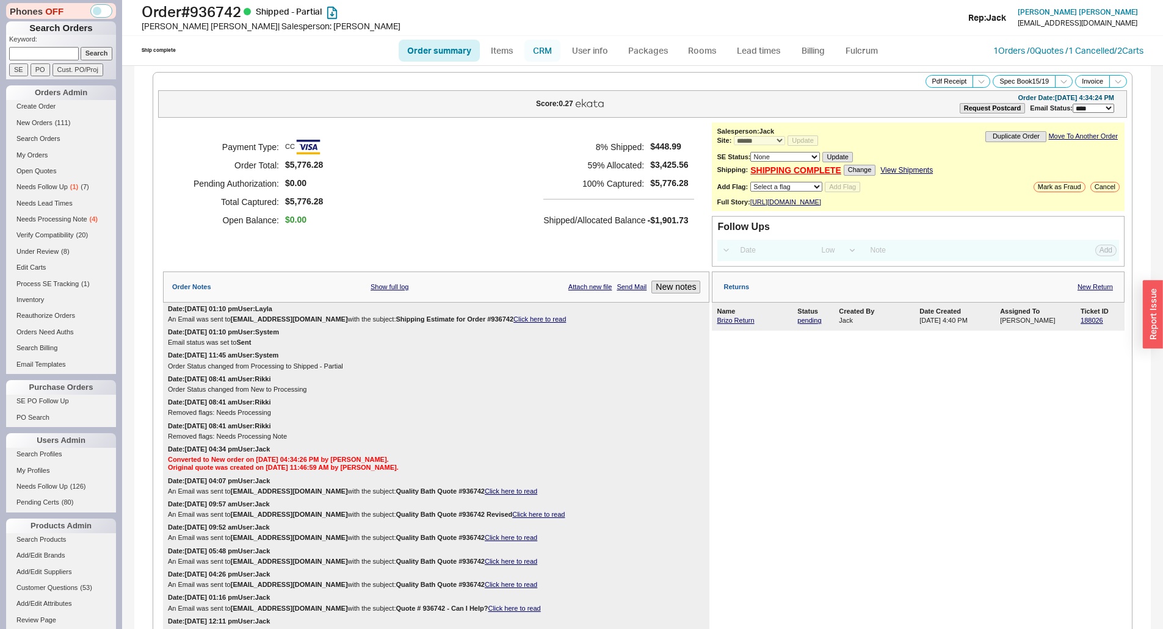
click at [544, 48] on link "CRM" at bounding box center [542, 51] width 36 height 22
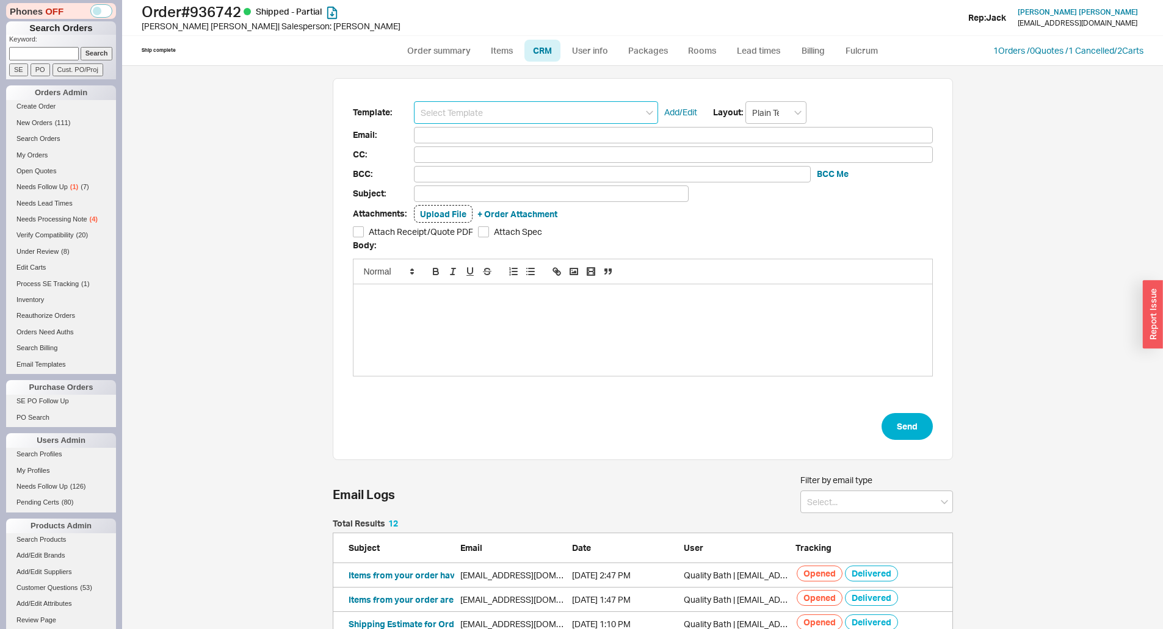
scroll to position [328, 611]
click at [506, 106] on input at bounding box center [536, 112] width 244 height 23
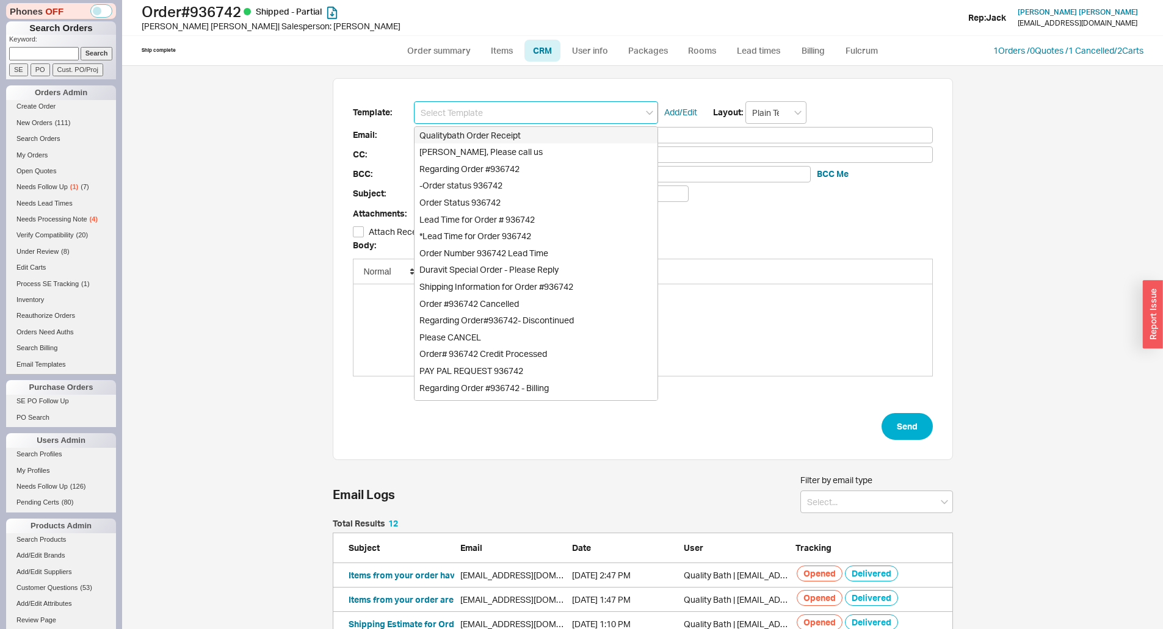
click at [504, 119] on input at bounding box center [536, 112] width 244 height 23
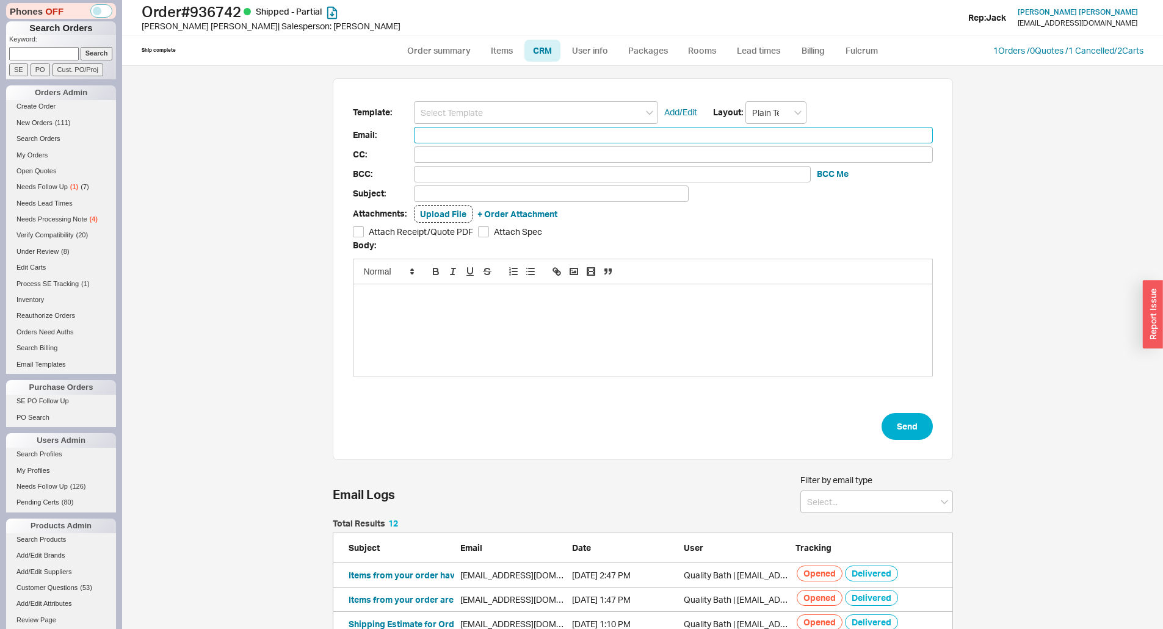
click at [505, 131] on input at bounding box center [673, 135] width 519 height 16
click at [512, 117] on input at bounding box center [536, 112] width 244 height 23
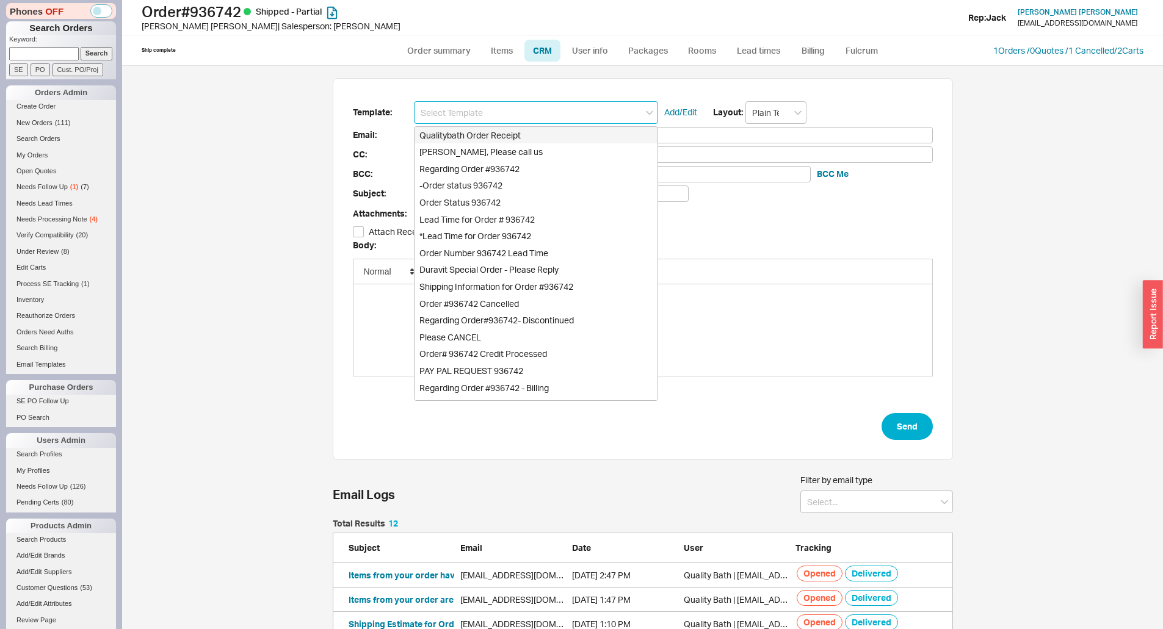
click at [509, 132] on div "Qualitybath Order Receipt" at bounding box center [535, 135] width 243 height 17
type input "Qualitybath Order Receipt"
type input "Receipt"
type input "ahcam76@gmail.com"
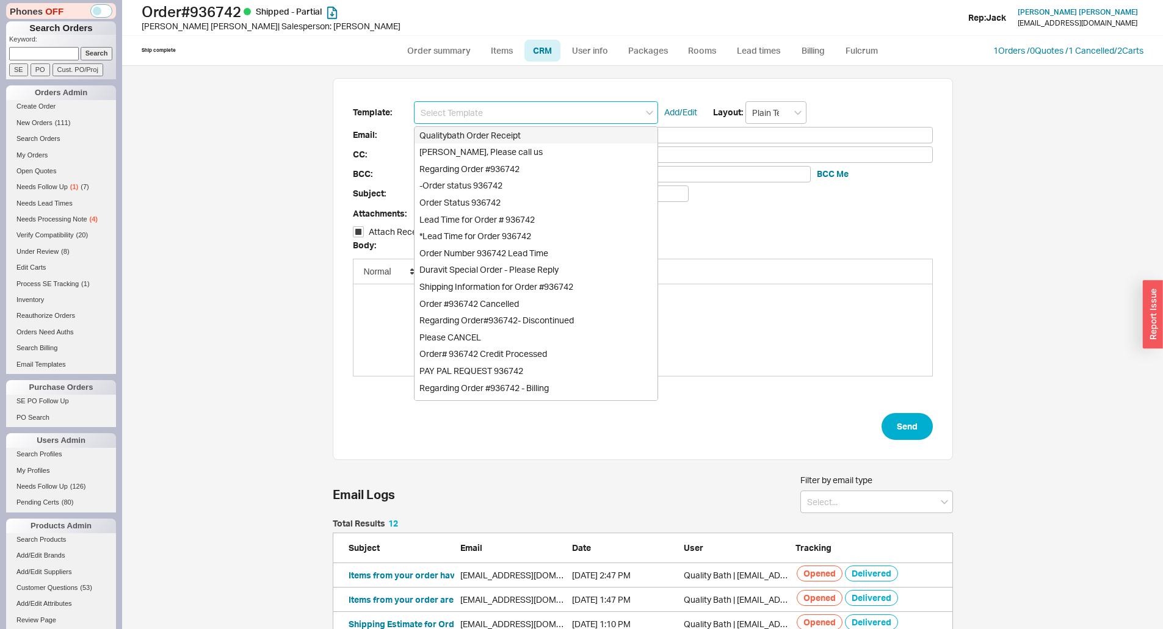
type input "Quality Bath Order # 936742 Receipt"
checkbox input "true"
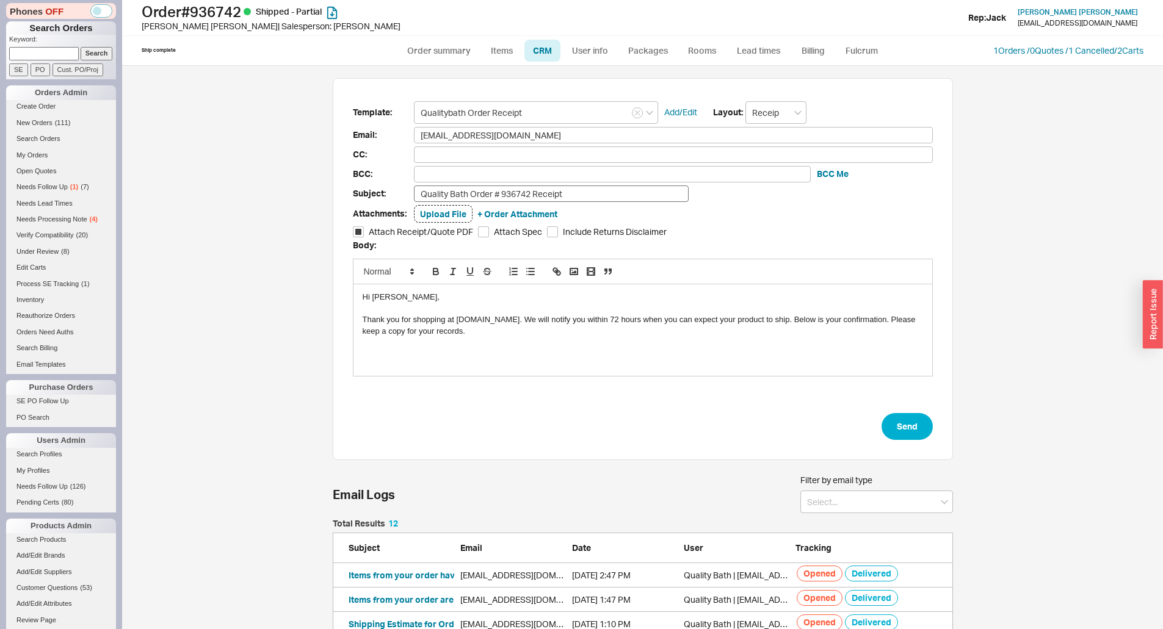
drag, startPoint x: 563, startPoint y: 184, endPoint x: 574, endPoint y: 188, distance: 11.8
click at [574, 188] on form "Template: Qualitybath Order Receipt Add/Edit Layout: Receipt Email: ahcam76@gma…" at bounding box center [643, 270] width 580 height 339
click at [574, 188] on input "Quality Bath Order # 936742 Receipt" at bounding box center [551, 194] width 275 height 16
type input "Quality Bath Order # 936742 Receipt Revised"
click at [894, 427] on button "Send" at bounding box center [906, 426] width 51 height 27
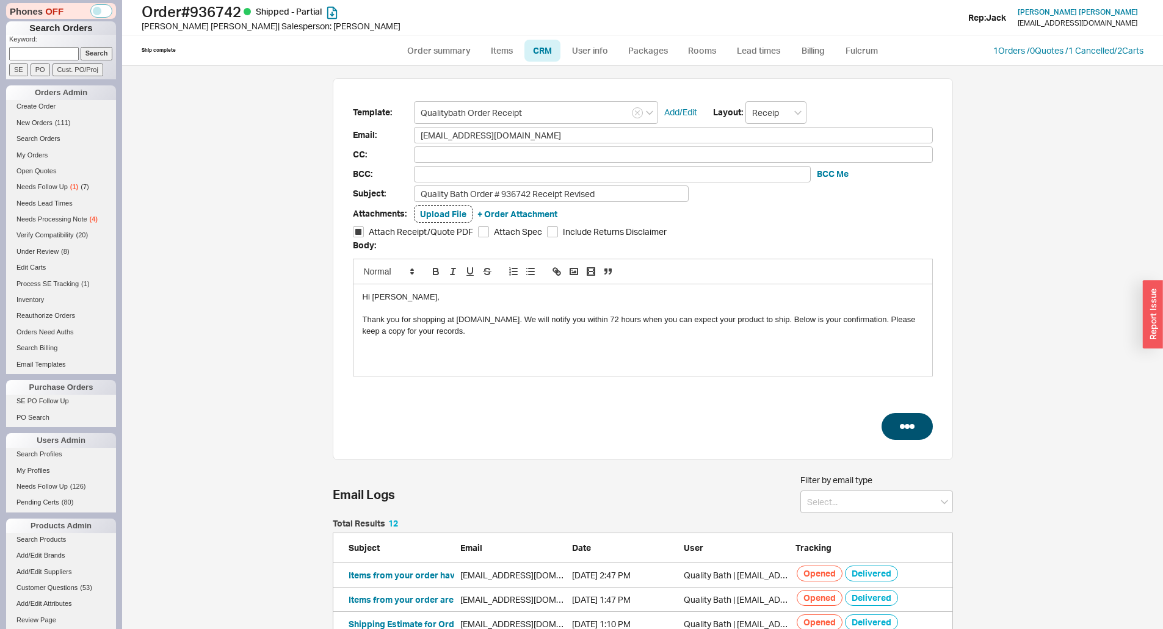
select select "*"
select select "LOW"
select select "3"
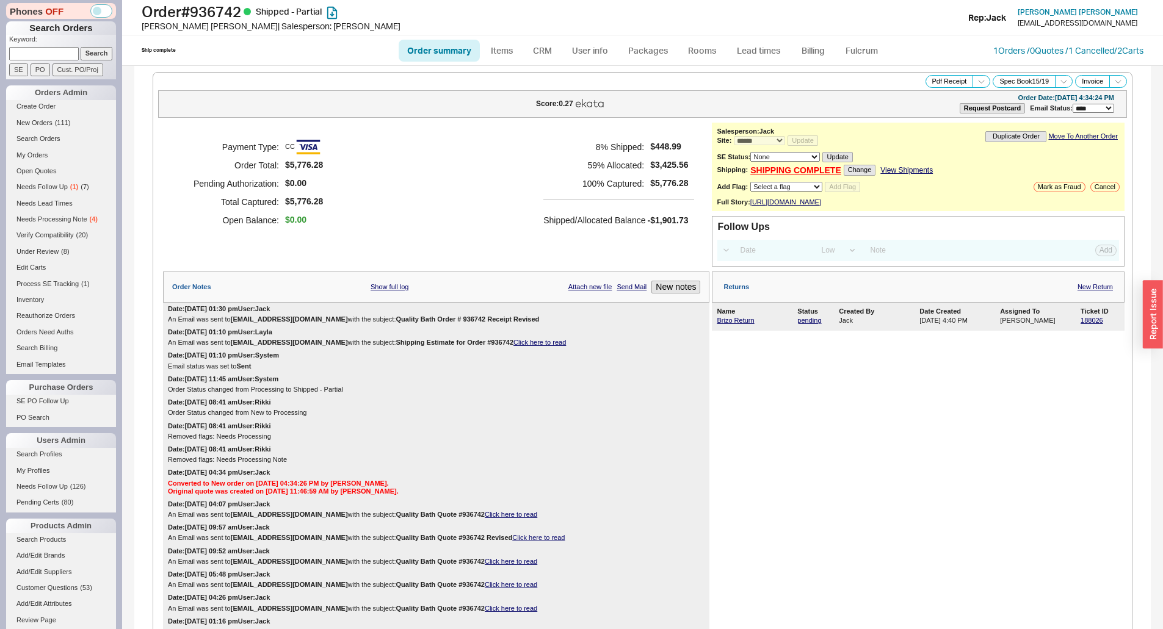
click at [627, 241] on div "Payment Type: CC Order Total: $5,776.28 Pending Authorization: $0.00 Total Capt…" at bounding box center [436, 184] width 546 height 122
click at [781, 156] on select "None On Hold Call Before Ship Hold for Balance Hold For Payment Wait For Cust. …" at bounding box center [785, 157] width 70 height 10
click at [772, 159] on select "None On Hold Call Before Ship Hold for Balance Hold For Payment Wait For Cust. …" at bounding box center [785, 157] width 70 height 10
click at [779, 183] on select "Select a flag Under Review Hold Verify Compatibility Needs Processing Cannot Be…" at bounding box center [786, 187] width 72 height 10
select select "11"
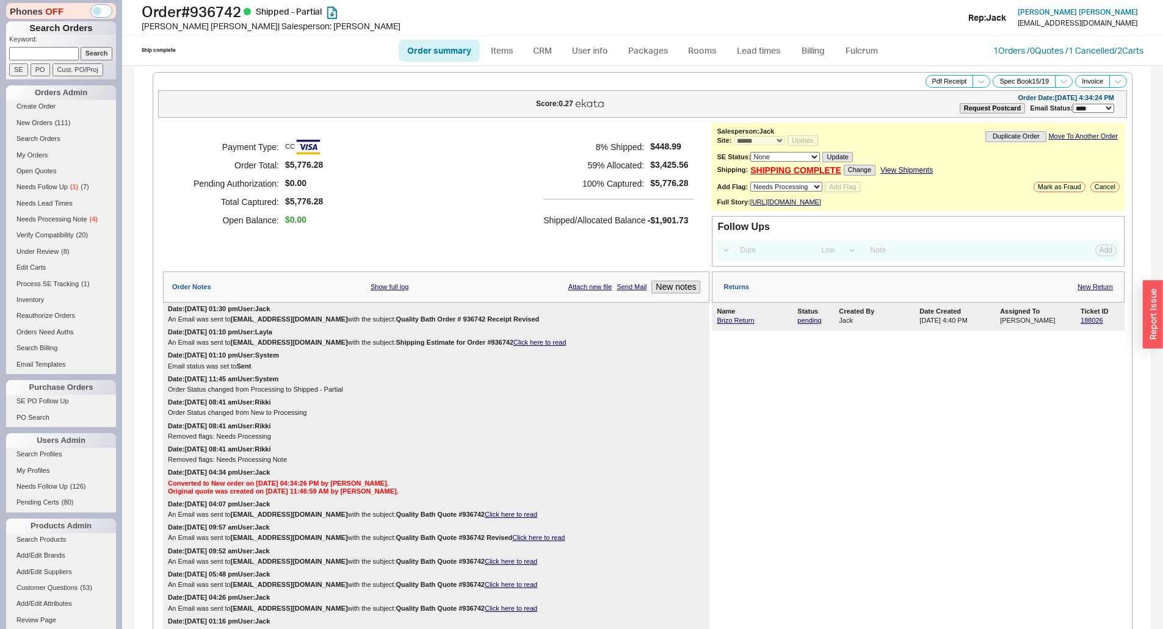
click at [750, 182] on select "Select a flag Under Review Hold Verify Compatibility Needs Processing Cannot Be…" at bounding box center [786, 187] width 72 height 10
click at [842, 189] on button "Add Flag" at bounding box center [842, 187] width 35 height 10
click at [447, 54] on link "Order summary" at bounding box center [439, 51] width 81 height 22
select select "*"
select select "LOW"
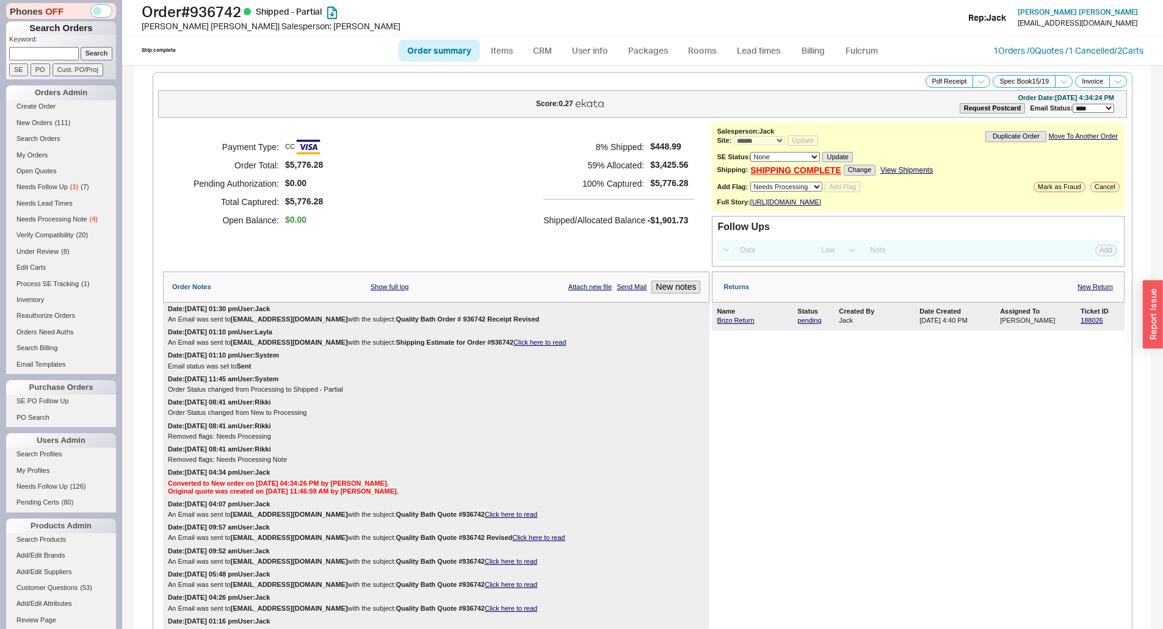
select select "3"
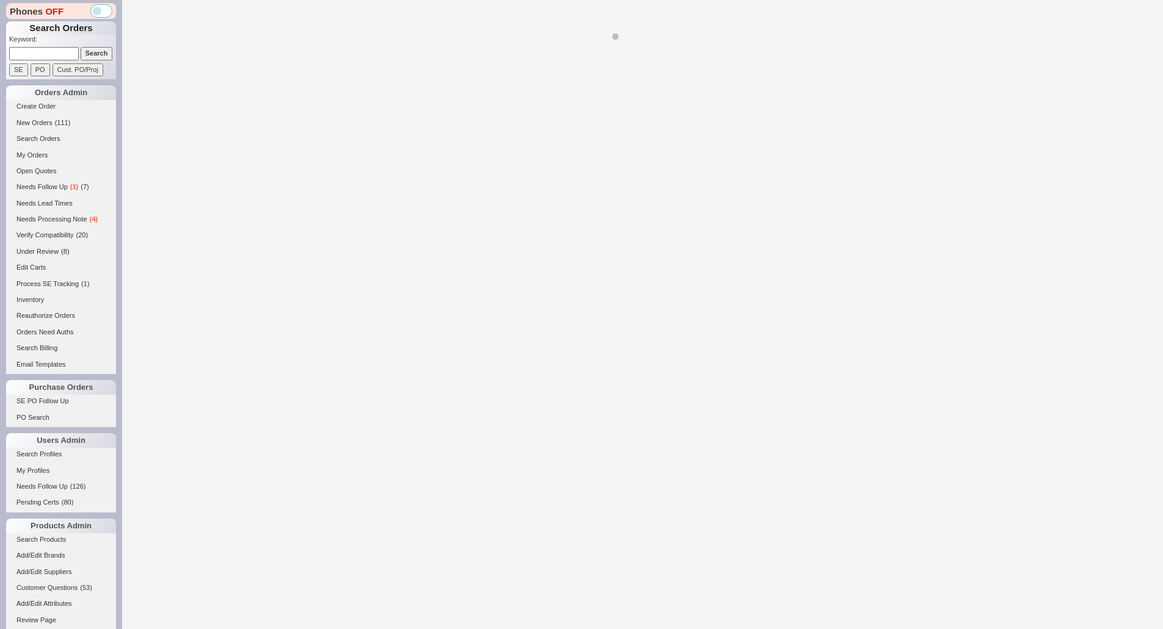
select select "*"
select select "LOW"
select select "3"
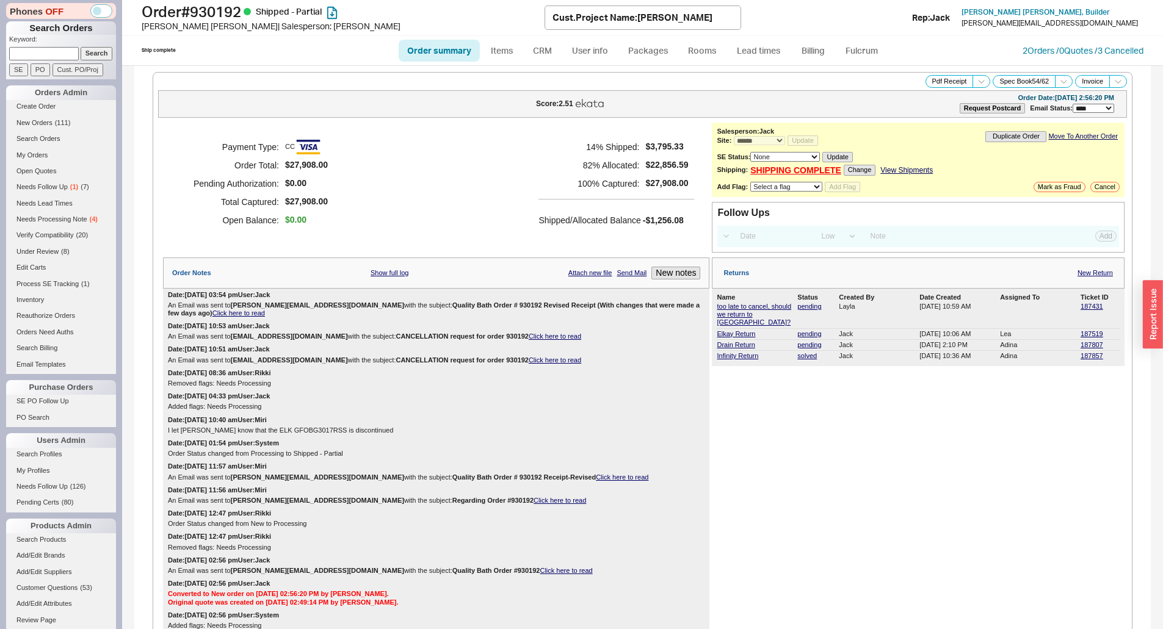
click at [784, 187] on select "Select a flag Under Review Hold Verify Compatibility Needs Processing Cannot Be…" at bounding box center [786, 187] width 72 height 10
select select "11"
click at [750, 182] on select "Select a flag Under Review Hold Verify Compatibility Needs Processing Cannot Be…" at bounding box center [786, 187] width 72 height 10
click at [843, 192] on div "**********" at bounding box center [918, 160] width 413 height 74
click at [844, 187] on button "Add Flag" at bounding box center [842, 187] width 35 height 10
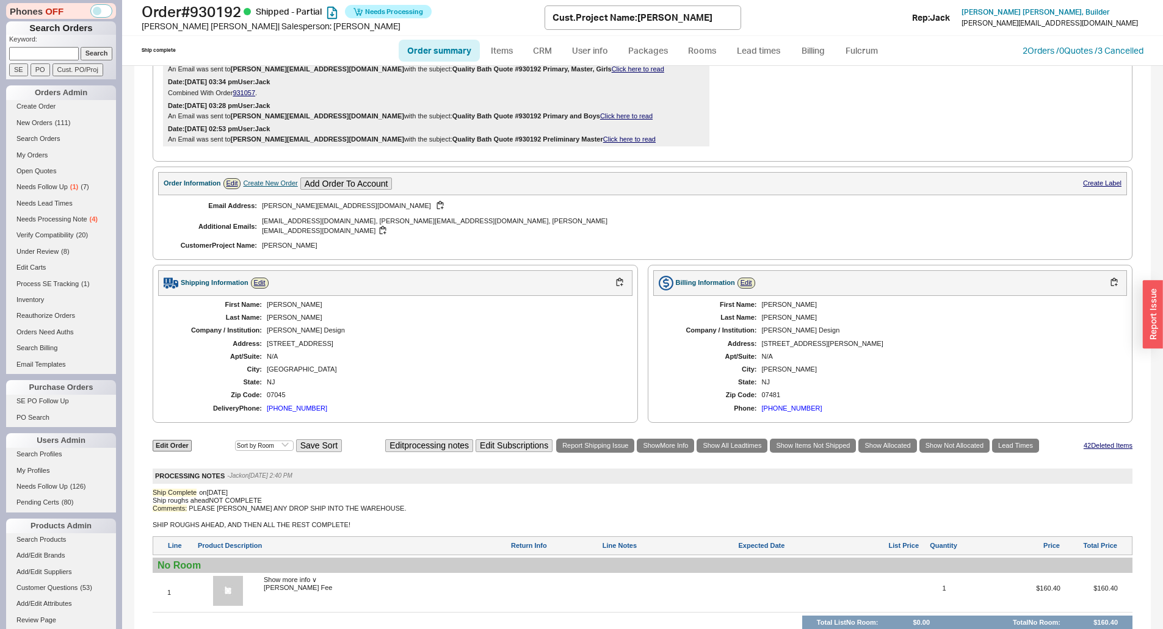
scroll to position [1221, 0]
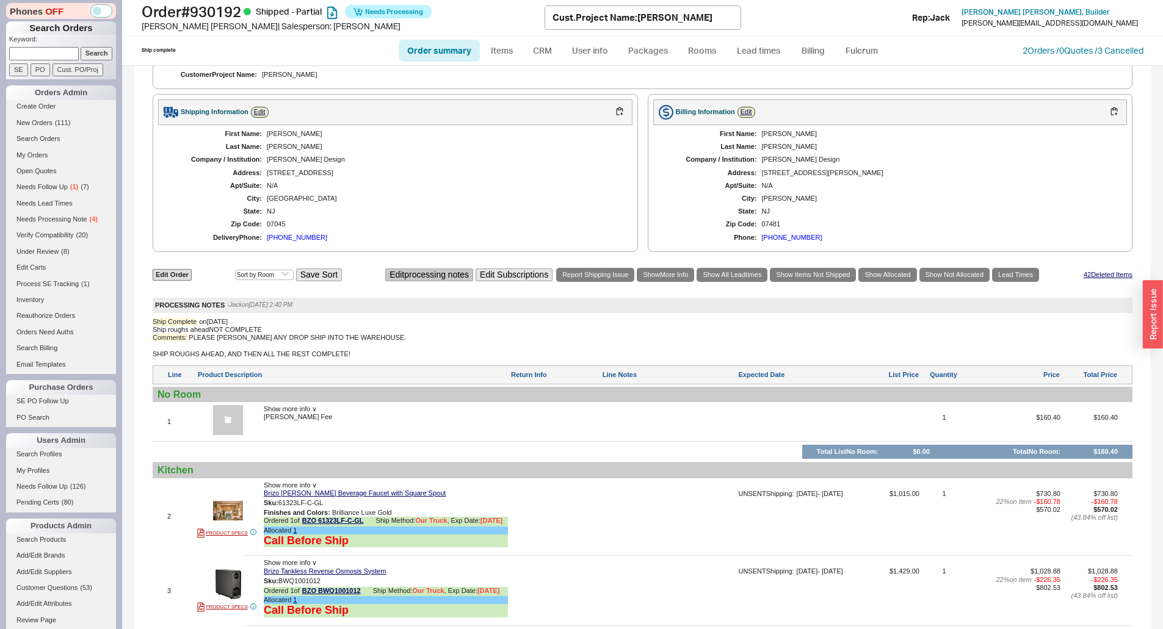
click at [435, 269] on button "Edit processing notes" at bounding box center [429, 275] width 88 height 13
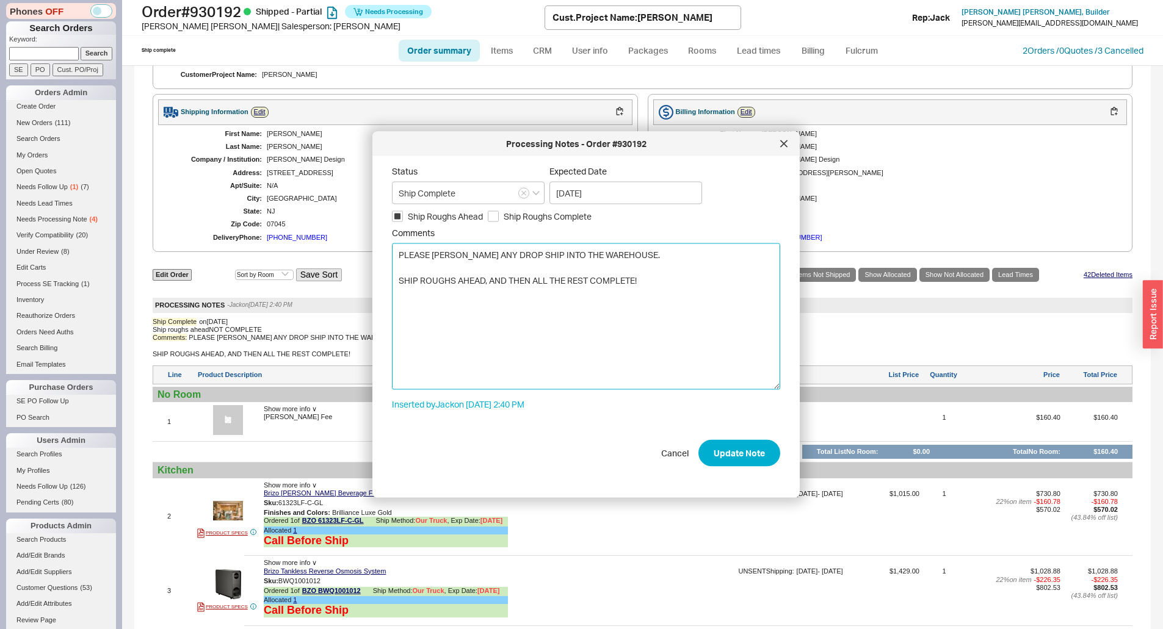
click at [449, 289] on textarea "PLEASE BRONG ANY DROP SHIP INTO THE WAREHOUSE. SHIP ROUGHS AHEAD, AND THEN ALL …" at bounding box center [586, 316] width 388 height 146
click at [783, 141] on icon at bounding box center [783, 143] width 7 height 7
click at [529, 220] on div "07045" at bounding box center [443, 224] width 353 height 8
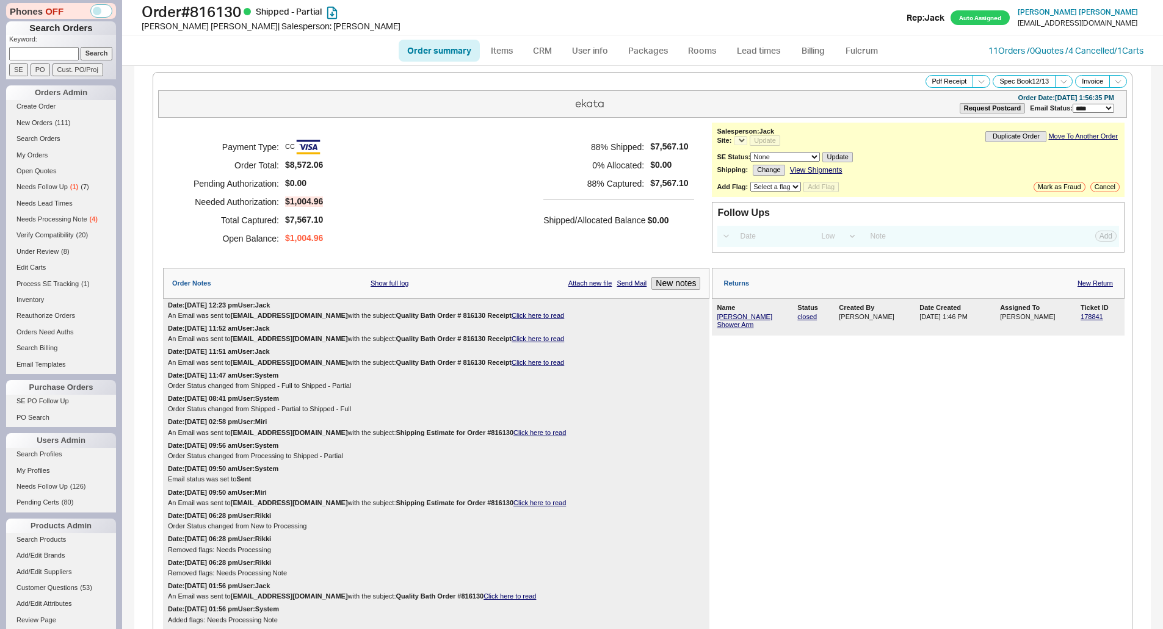
select select "LOW"
select select "3"
select select "*"
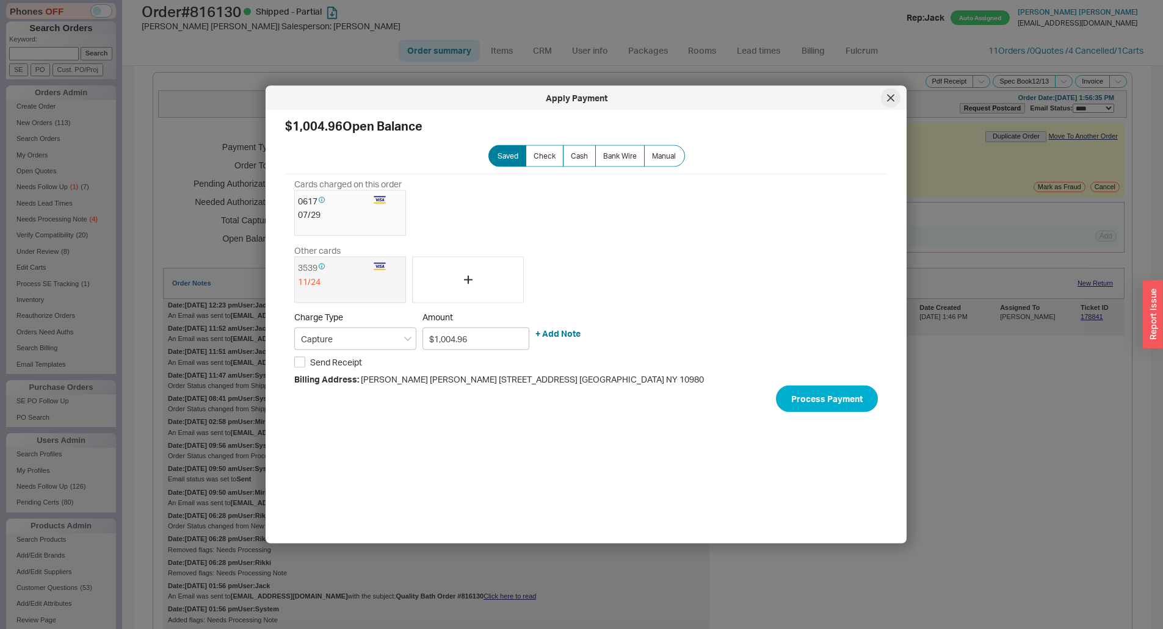
click at [889, 97] on icon at bounding box center [890, 98] width 6 height 6
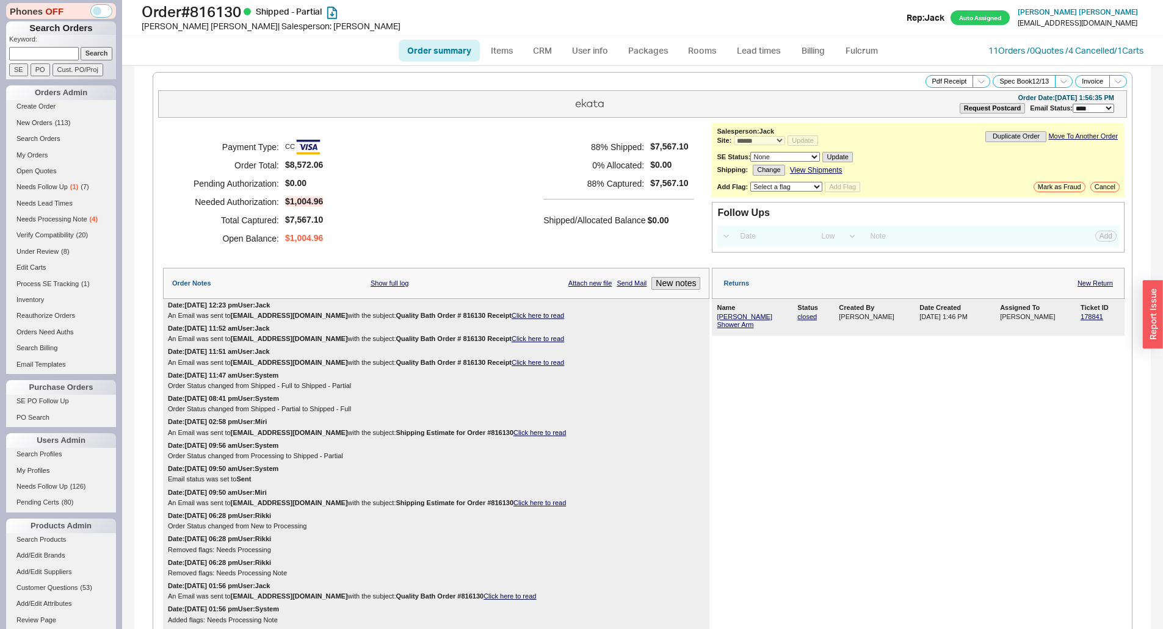
click at [568, 189] on h5 "88 % Captured:" at bounding box center [593, 184] width 101 height 18
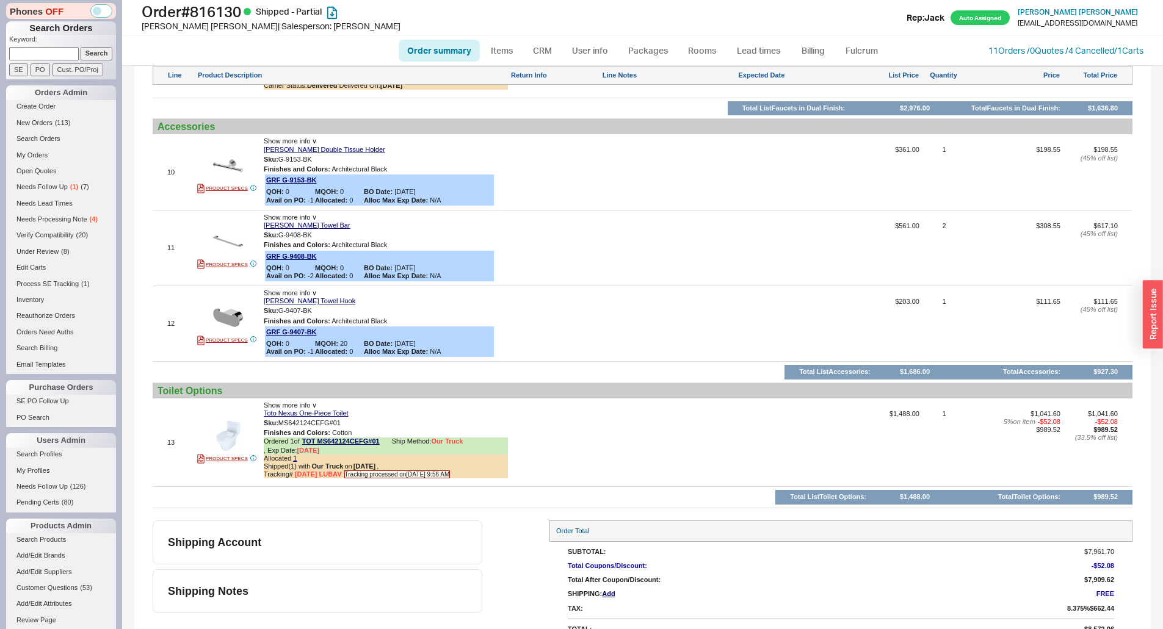
scroll to position [2224, 0]
drag, startPoint x: 50, startPoint y: 44, endPoint x: 57, endPoint y: 50, distance: 9.1
click at [50, 44] on p "Keyword:" at bounding box center [62, 41] width 107 height 12
click at [58, 51] on input at bounding box center [44, 53] width 70 height 13
paste input "QB-X6L-686-70W"
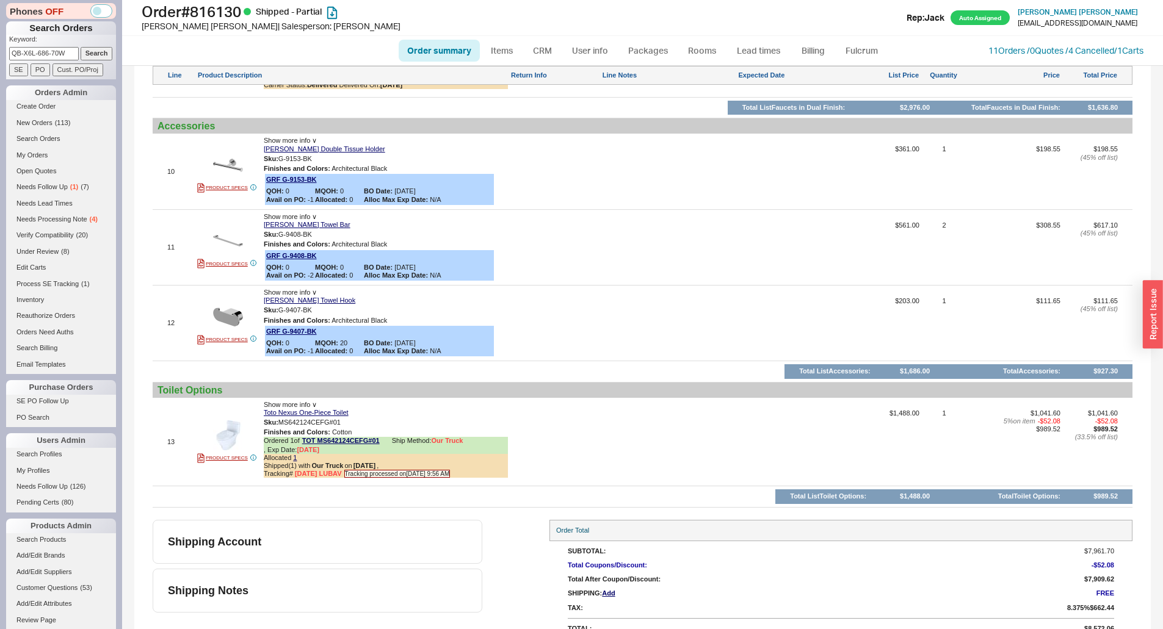
type input "QB-X6L-686-70W"
click at [85, 51] on input "Search" at bounding box center [97, 53] width 32 height 13
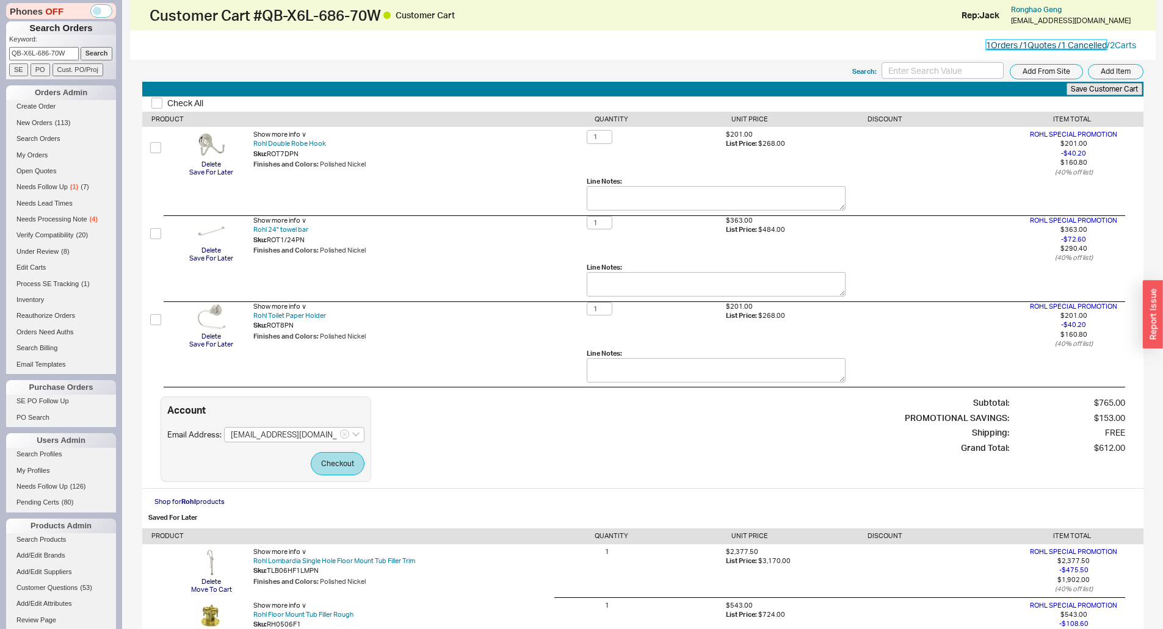
click at [1065, 41] on link "1 Orders / 1 Quotes / 1 Cancelled" at bounding box center [1046, 45] width 121 height 10
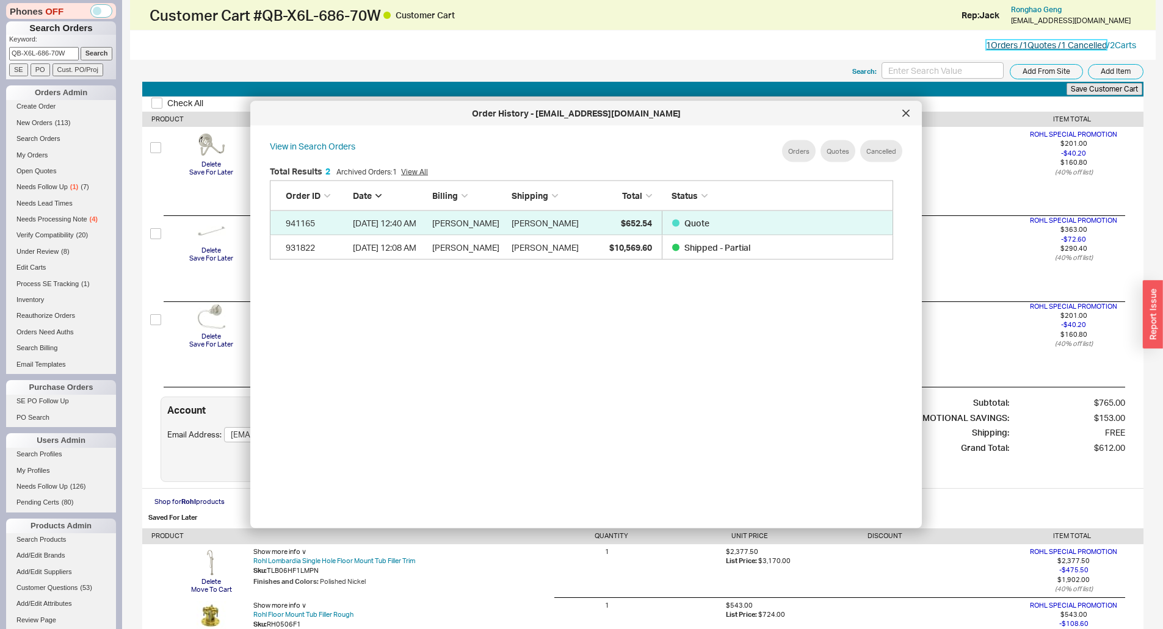
scroll to position [364, 634]
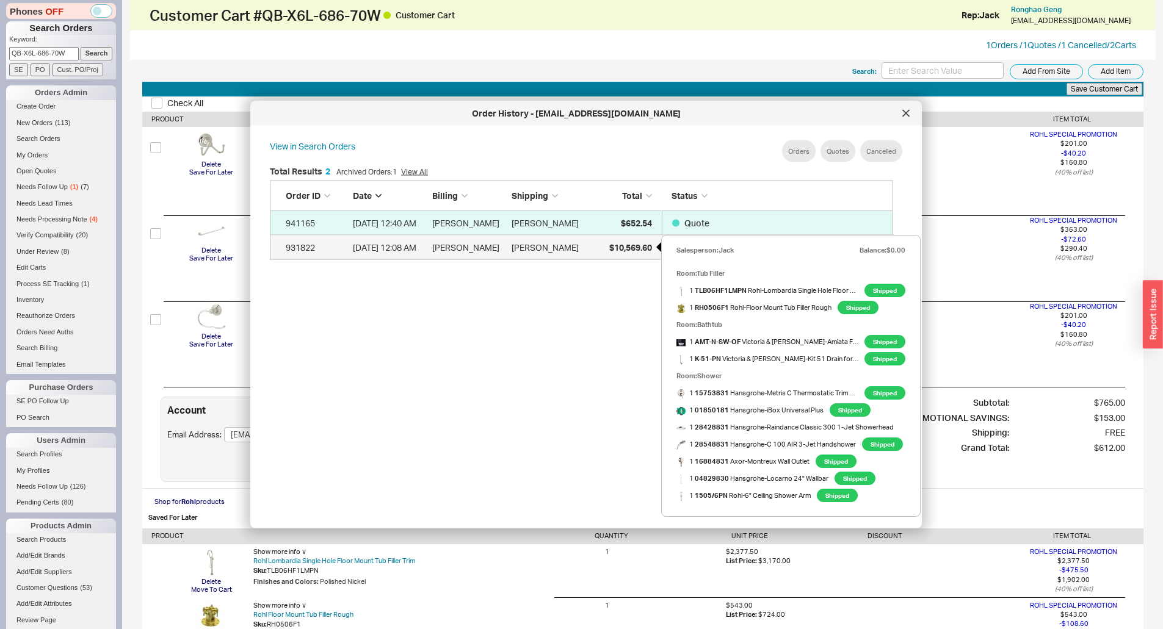
click at [596, 241] on div "$10,569.60" at bounding box center [621, 247] width 61 height 24
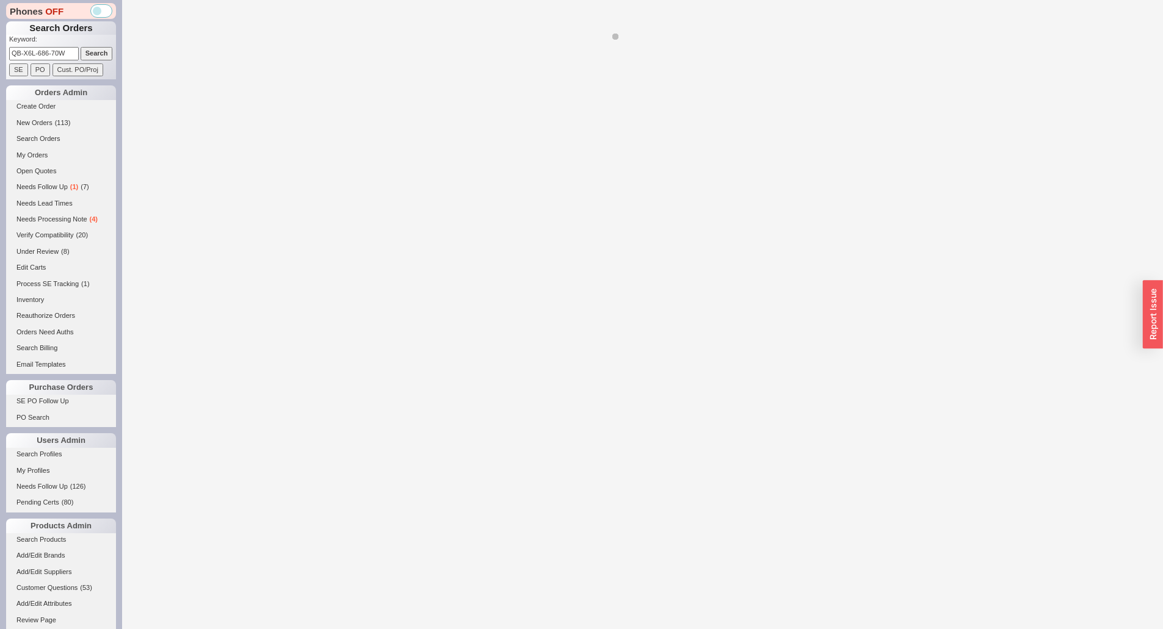
select select "*"
select select "LOW"
select select "3"
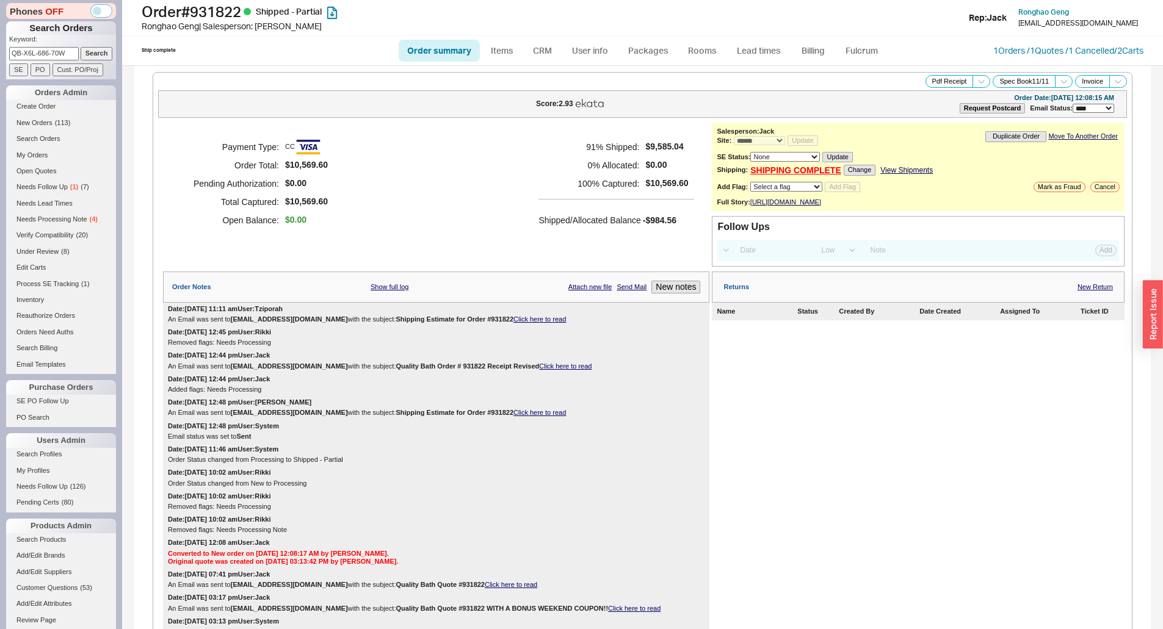
click at [57, 51] on input "QB-X6L-686-70W" at bounding box center [44, 53] width 70 height 13
paste input "gengronghao@gmail.com"
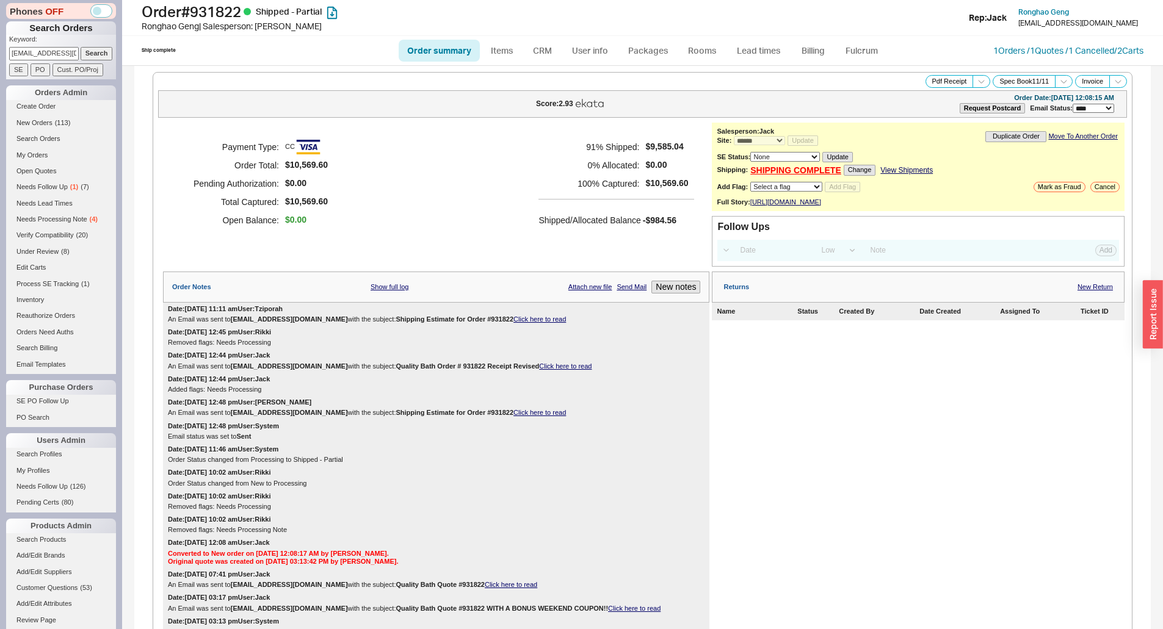
type input "gengronghao@gmail.com"
click at [102, 49] on input "Search" at bounding box center [97, 53] width 32 height 13
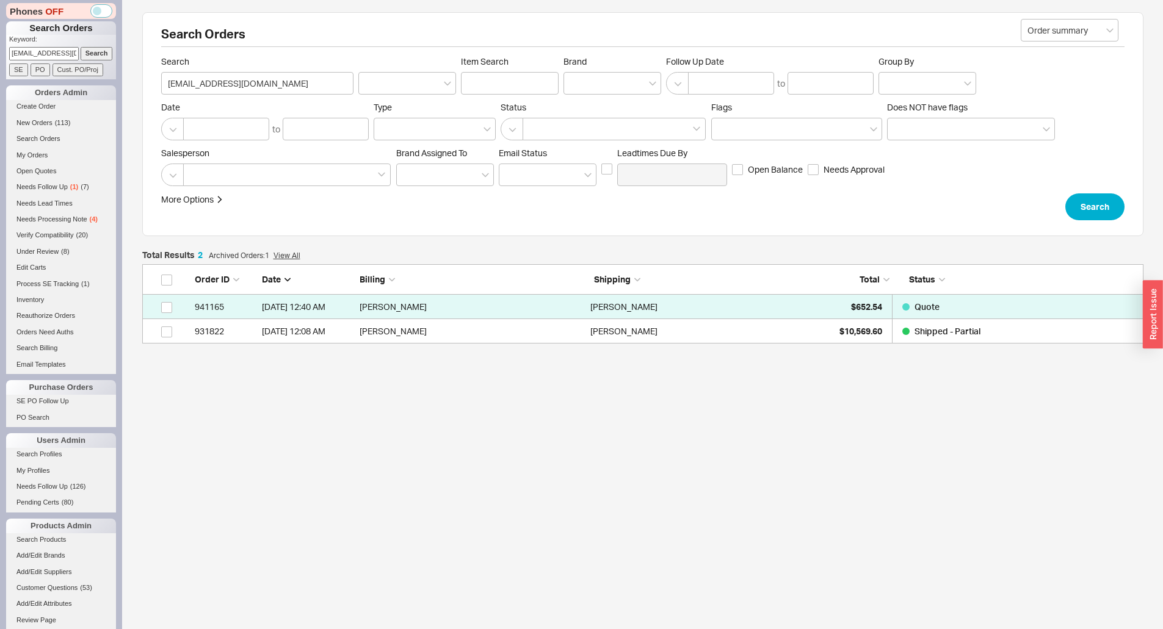
scroll to position [70, 992]
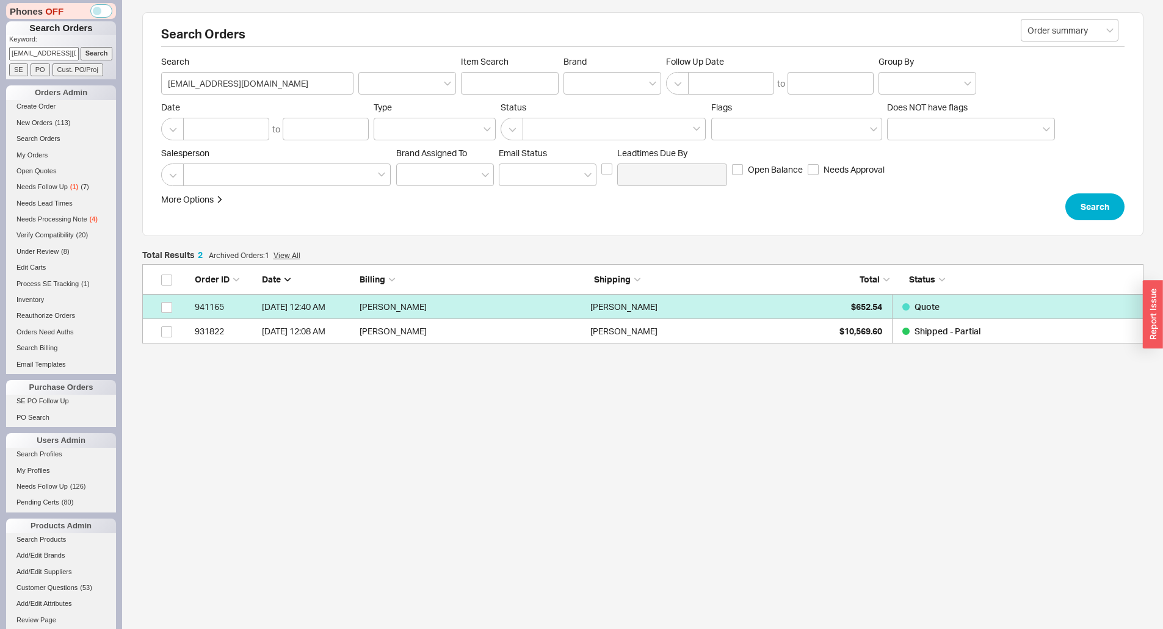
drag, startPoint x: 870, startPoint y: 289, endPoint x: 863, endPoint y: 306, distance: 19.2
click at [870, 289] on div "Order ID Date Billing Shipping Total Status" at bounding box center [642, 279] width 1001 height 31
click at [863, 306] on span "$652.54" at bounding box center [866, 307] width 31 height 10
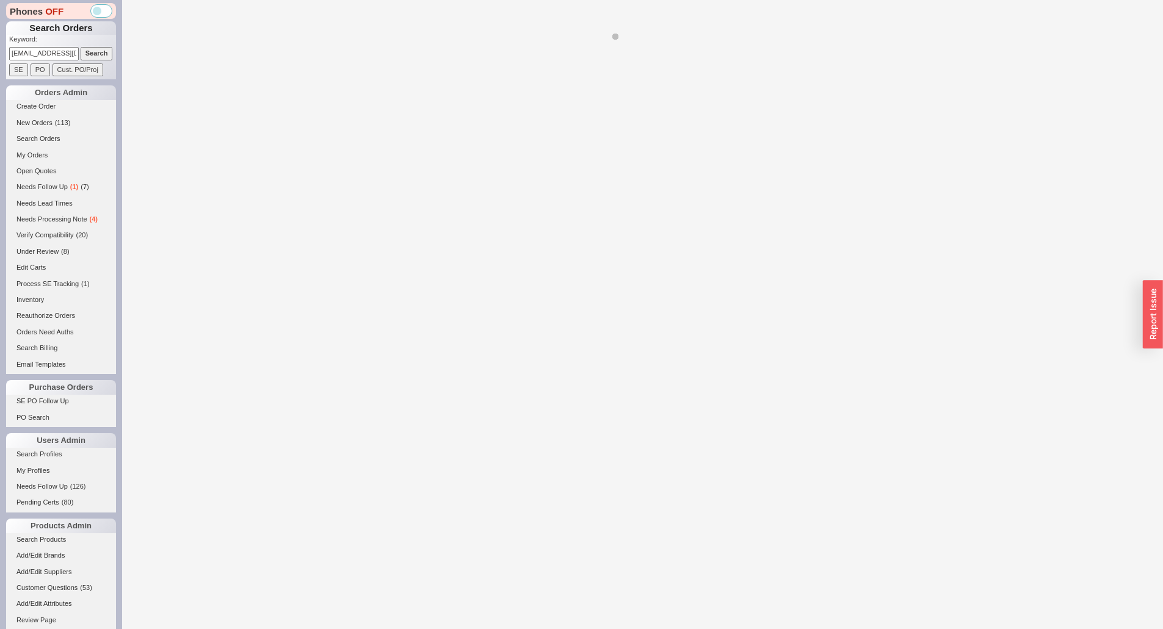
select select "*"
select select "3"
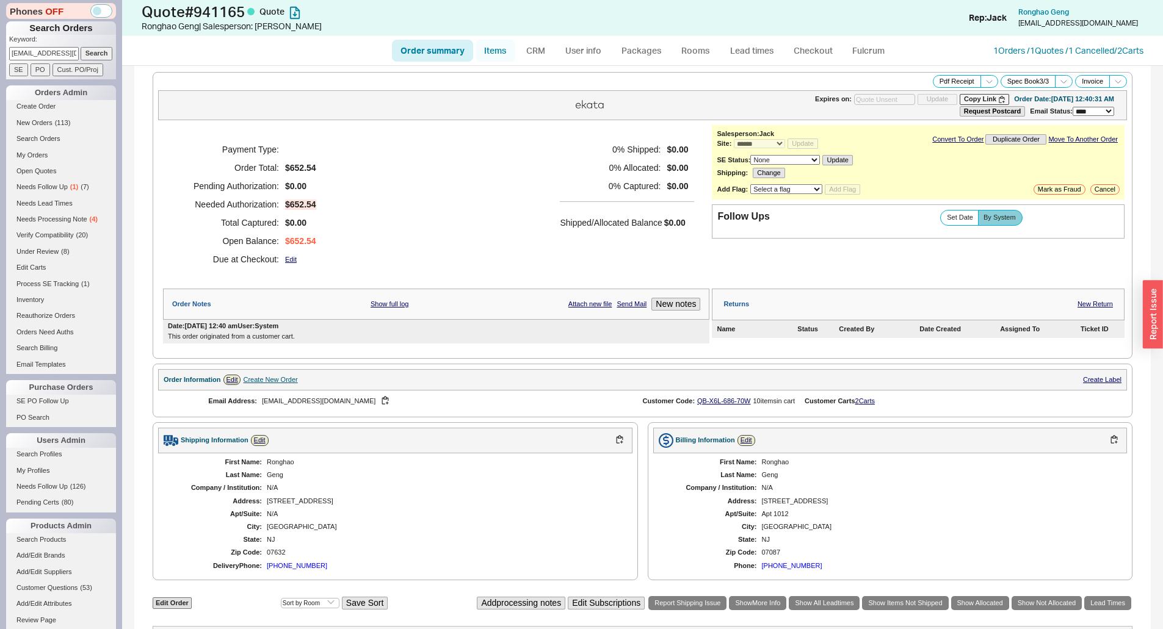
click at [486, 56] on link "Items" at bounding box center [495, 51] width 40 height 22
select select "3"
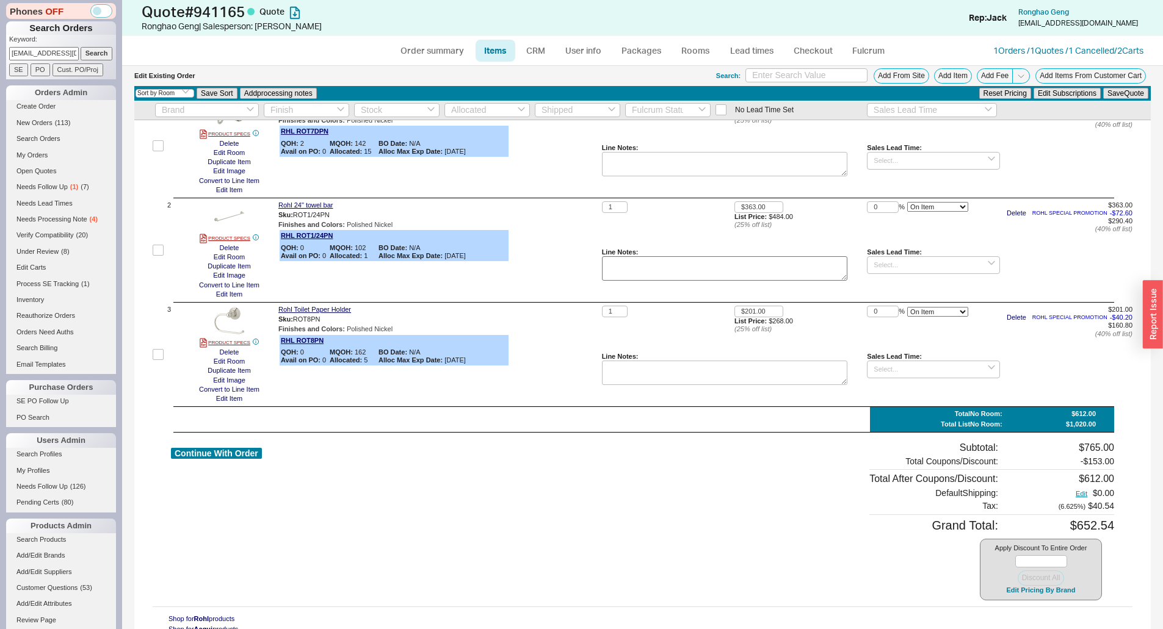
scroll to position [117, 0]
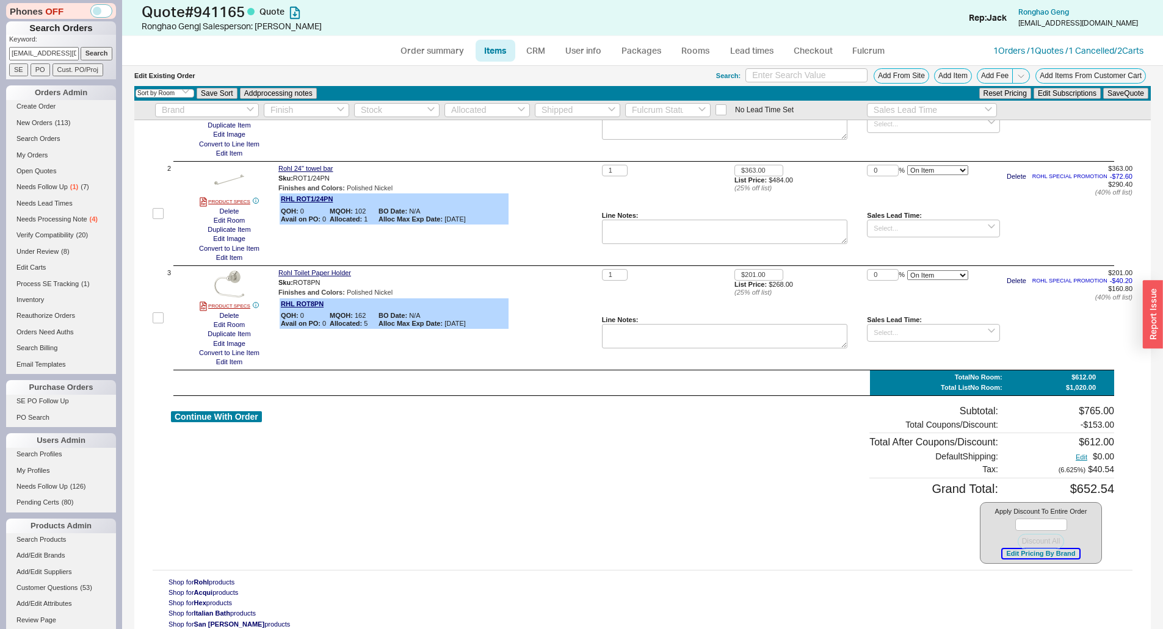
click at [1009, 554] on button "Edit Pricing By Brand" at bounding box center [1040, 553] width 76 height 9
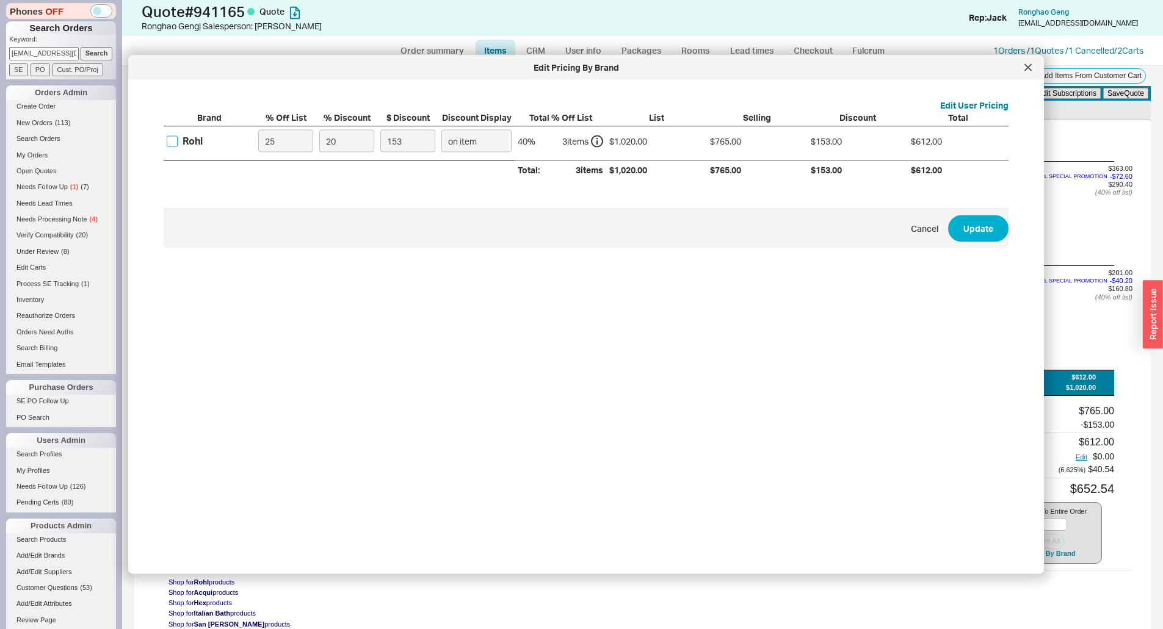
click at [174, 140] on input "Rohl" at bounding box center [172, 141] width 11 height 11
checkbox input "false"
click at [1030, 70] on icon at bounding box center [1028, 67] width 6 height 6
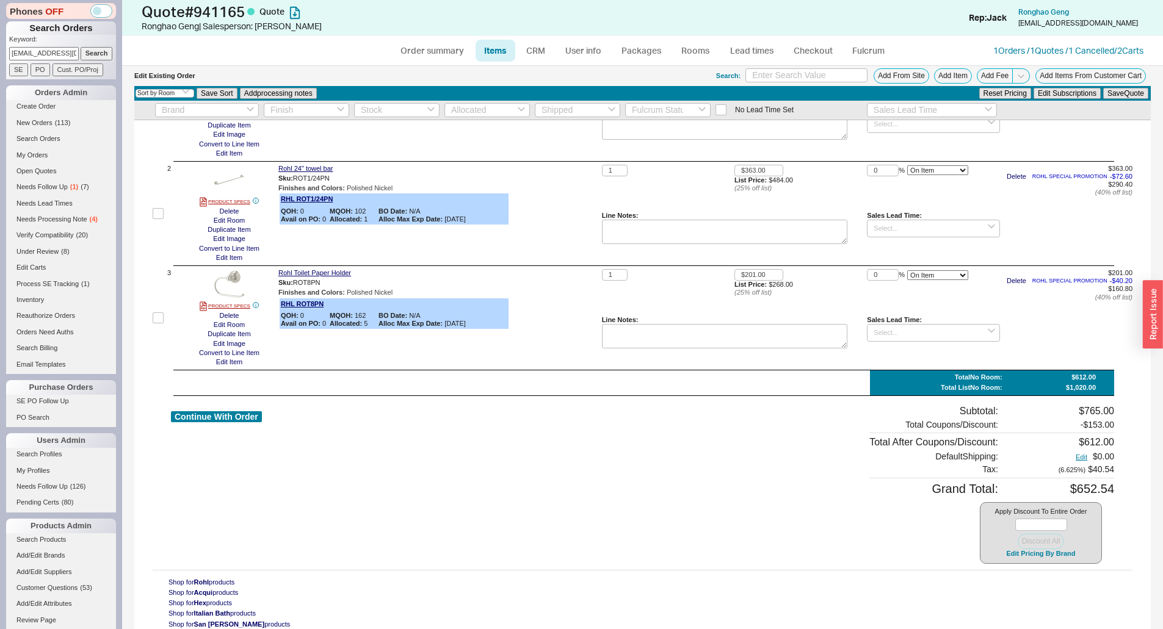
click at [1025, 74] on span "Add Fee" at bounding box center [1006, 75] width 59 height 15
click at [1019, 74] on span at bounding box center [1021, 75] width 18 height 15
click at [978, 89] on button "Add Order Discount" at bounding box center [979, 90] width 82 height 12
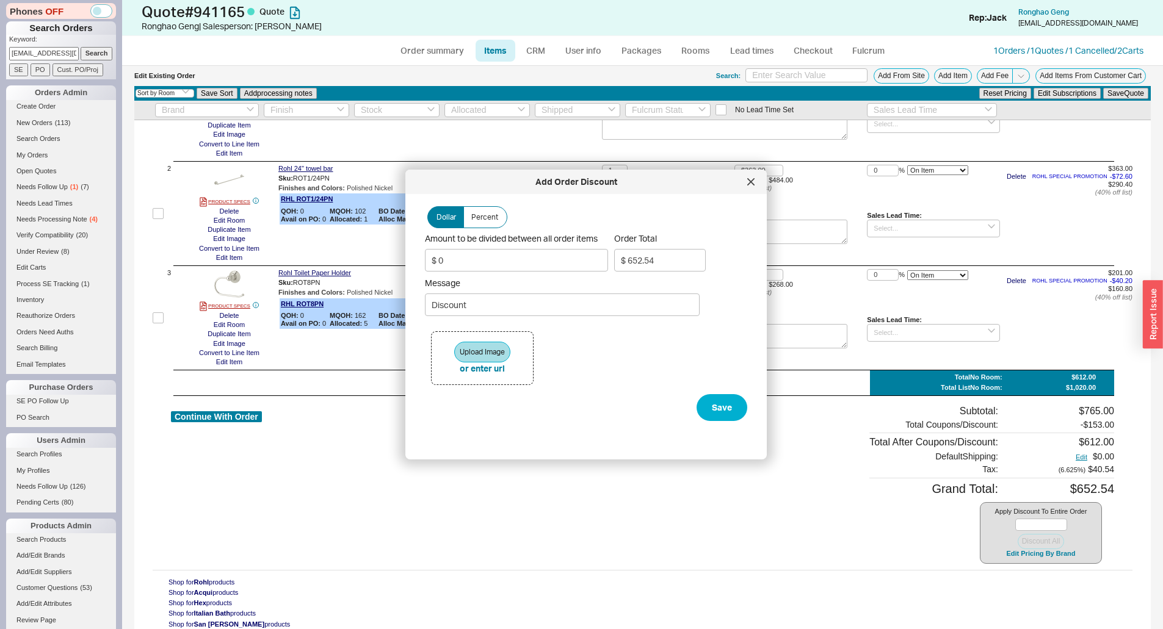
click at [554, 245] on label "Amount to be divided between all order items $ 0" at bounding box center [516, 252] width 183 height 38
click at [554, 249] on input "$ 0" at bounding box center [516, 260] width 183 height 23
click at [554, 245] on label "Amount to be divided between all order items $ 0" at bounding box center [516, 252] width 183 height 38
click at [554, 249] on input "$ 0" at bounding box center [516, 260] width 183 height 23
click at [554, 245] on label "Amount to be divided between all order items $ 0" at bounding box center [516, 252] width 183 height 38
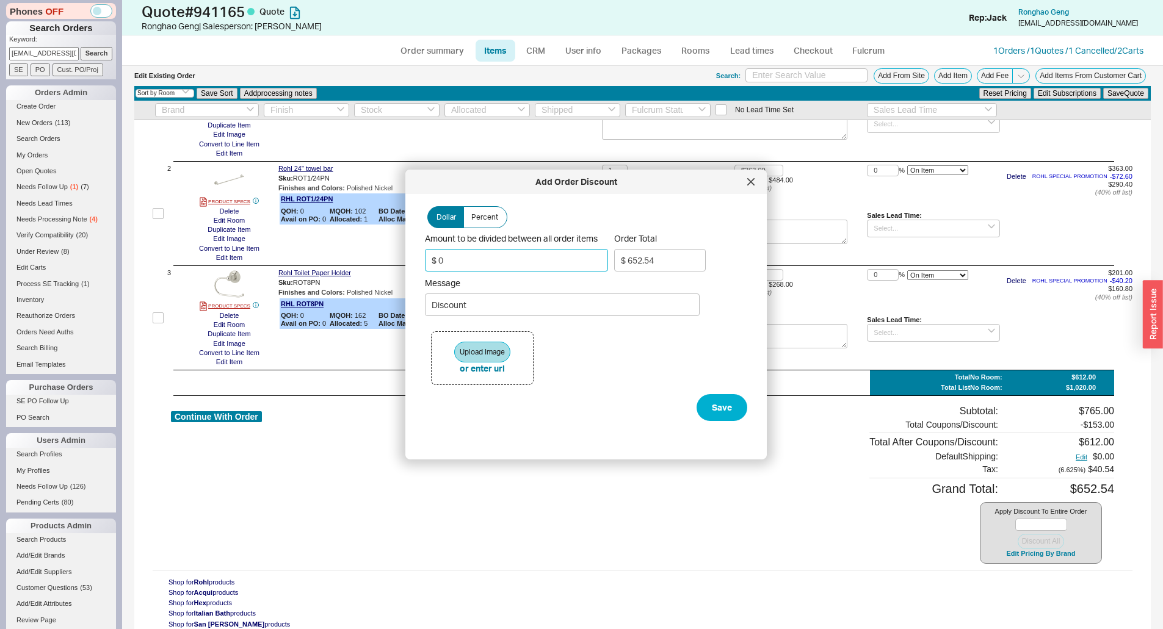
click at [554, 249] on input "$ 0" at bounding box center [516, 260] width 183 height 23
click at [551, 250] on input "$ 0" at bounding box center [516, 260] width 183 height 23
type input "$ 5"
type input "$ 647.21"
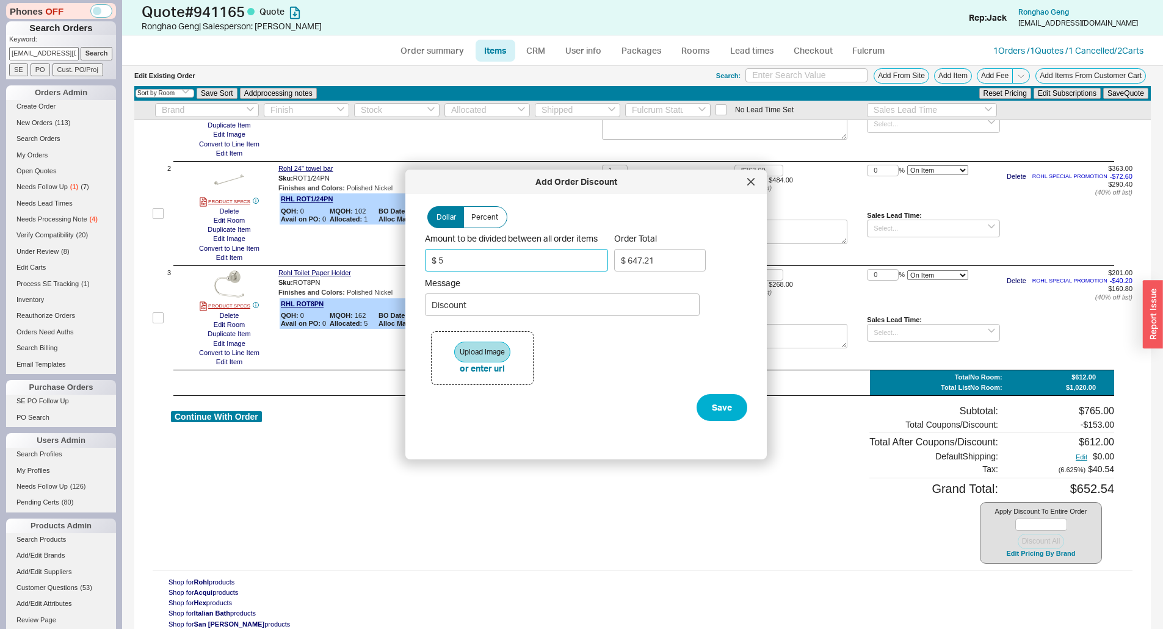
type input "$ 50"
type input "$ 599.23"
type input "$ 50"
type input "BONUS PACKAGE COUPON!"
click at [718, 397] on button "Save" at bounding box center [721, 407] width 51 height 27
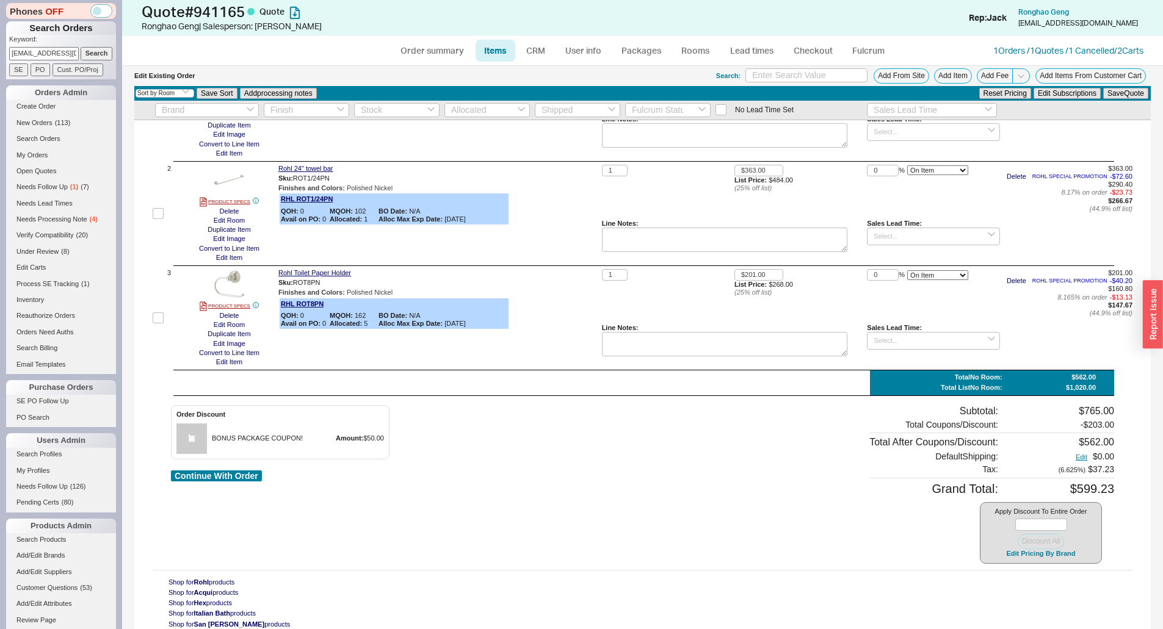
click at [645, 404] on div "Check All ITEM QUANTITY UNIT PRICE DISCOUNT ITEM TOTAL No Room 1 PRODUCT SPECS …" at bounding box center [642, 317] width 1016 height 626
click at [368, 413] on div at bounding box center [377, 413] width 27 height 20
click at [372, 413] on icon "button" at bounding box center [372, 412] width 9 height 9
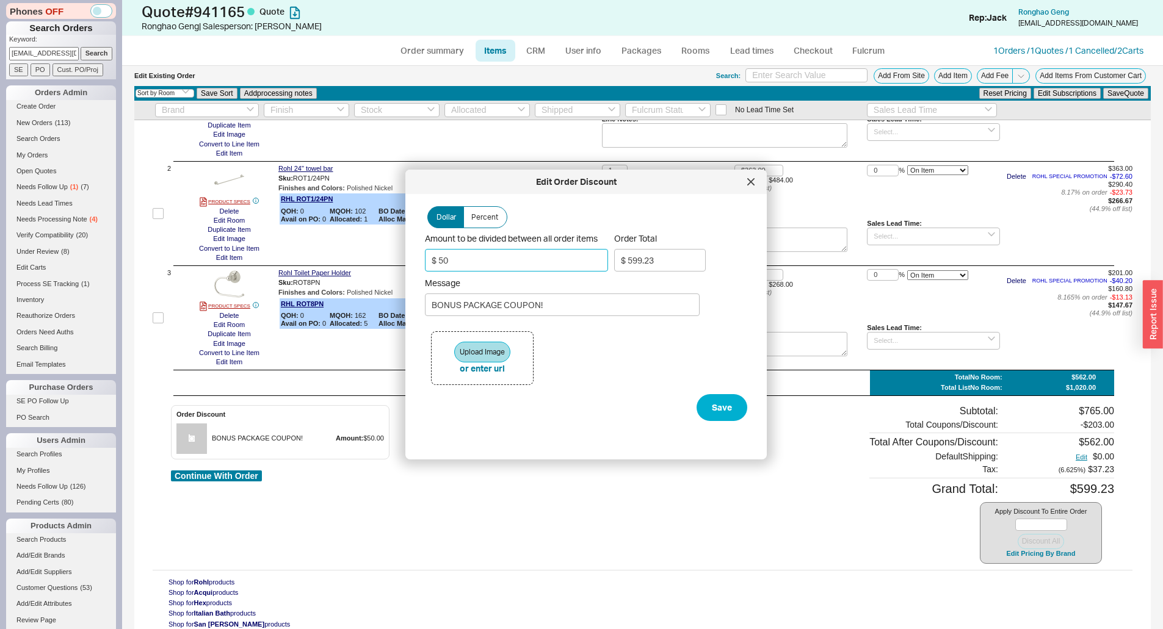
click at [465, 254] on input "$ 50" at bounding box center [516, 260] width 183 height 23
type input "$ 3"
type input "$ 649.35"
type input "$ 35"
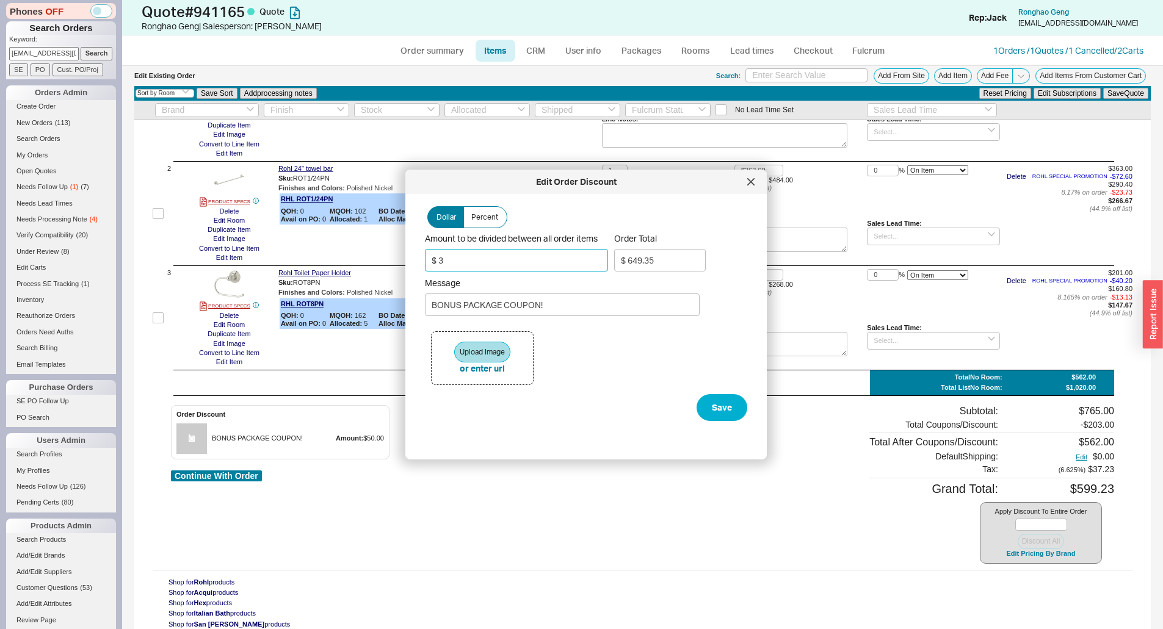
type input "$ 615.23"
type input "$ 35"
click at [696, 405] on button "Save" at bounding box center [721, 407] width 51 height 27
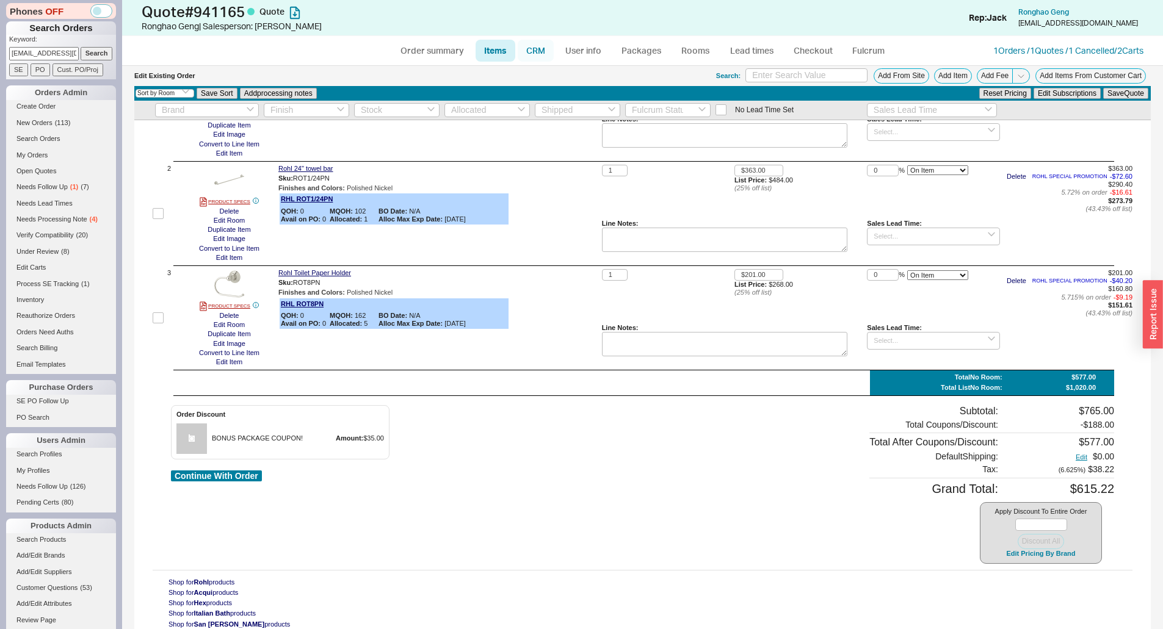
click at [541, 42] on link "CRM" at bounding box center [536, 51] width 36 height 22
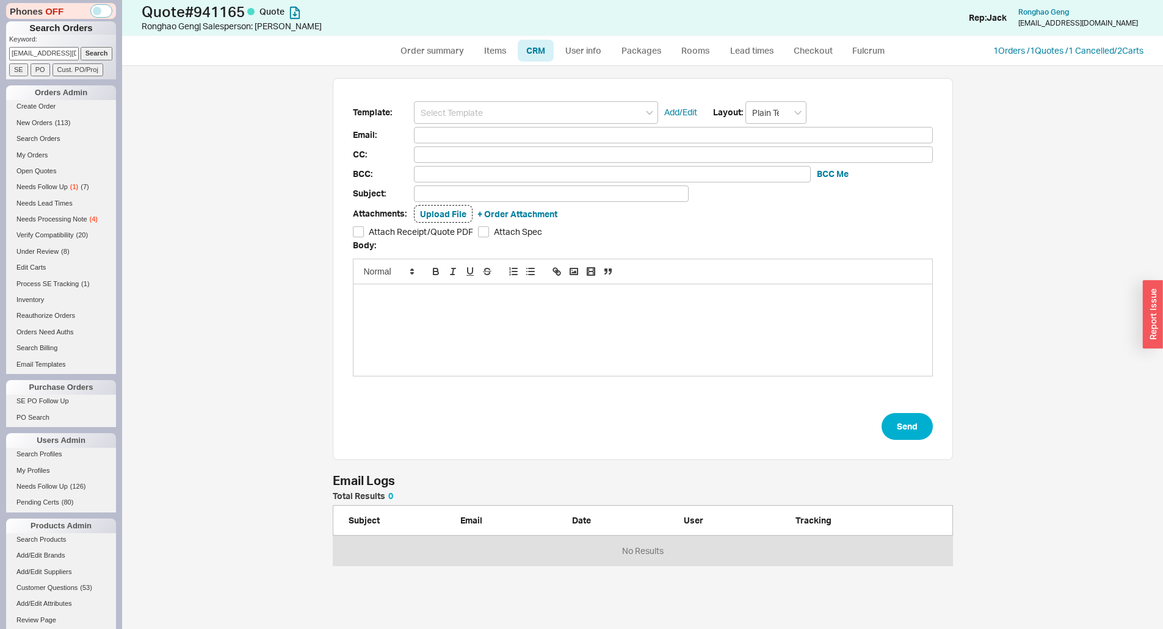
scroll to position [555, 1032]
click at [569, 124] on form "Template: Add/Edit Layout: Plain Text Email: CC: BCC: BCC Me Subject: Attachmen…" at bounding box center [643, 270] width 580 height 339
click at [563, 111] on input at bounding box center [536, 112] width 244 height 23
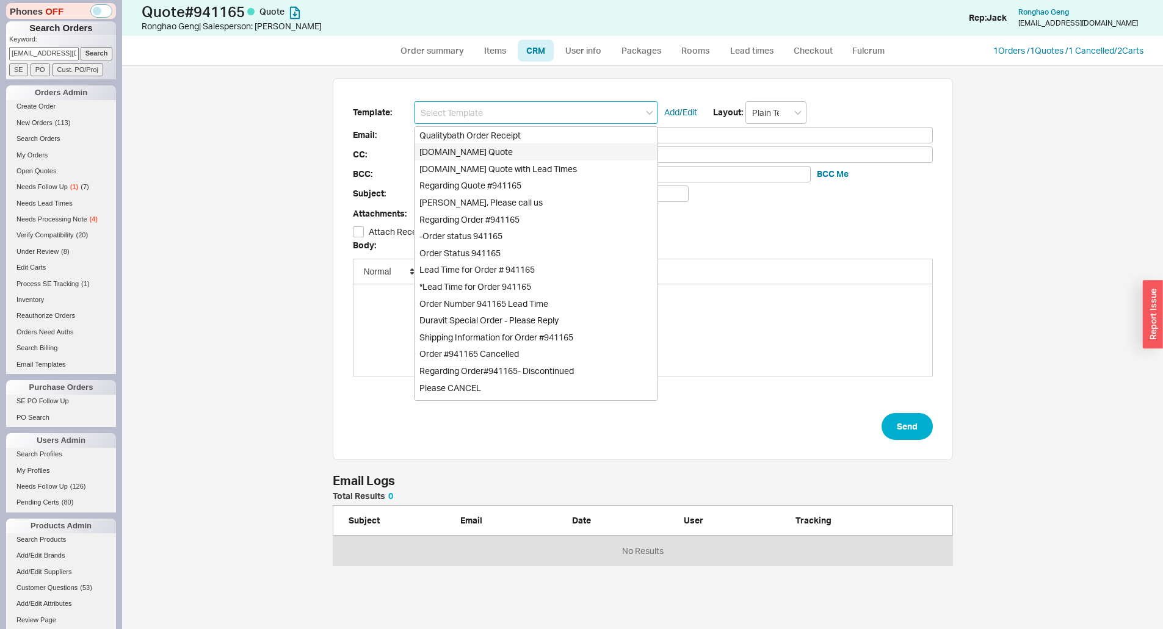
click at [516, 158] on div "Qualitybath.com Quote" at bounding box center [535, 151] width 243 height 17
type input "Qualitybath.com Quote"
type input "Receipt"
type input "gengronghao@gmail.com"
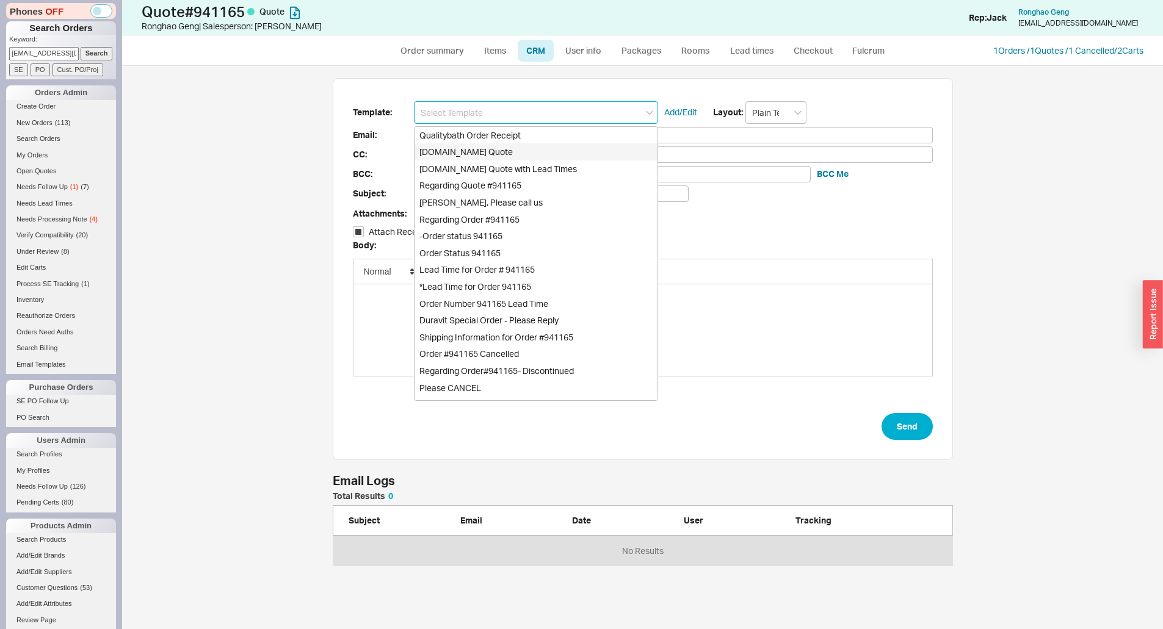
type input "Quality Bath Quote #941165"
checkbox input "true"
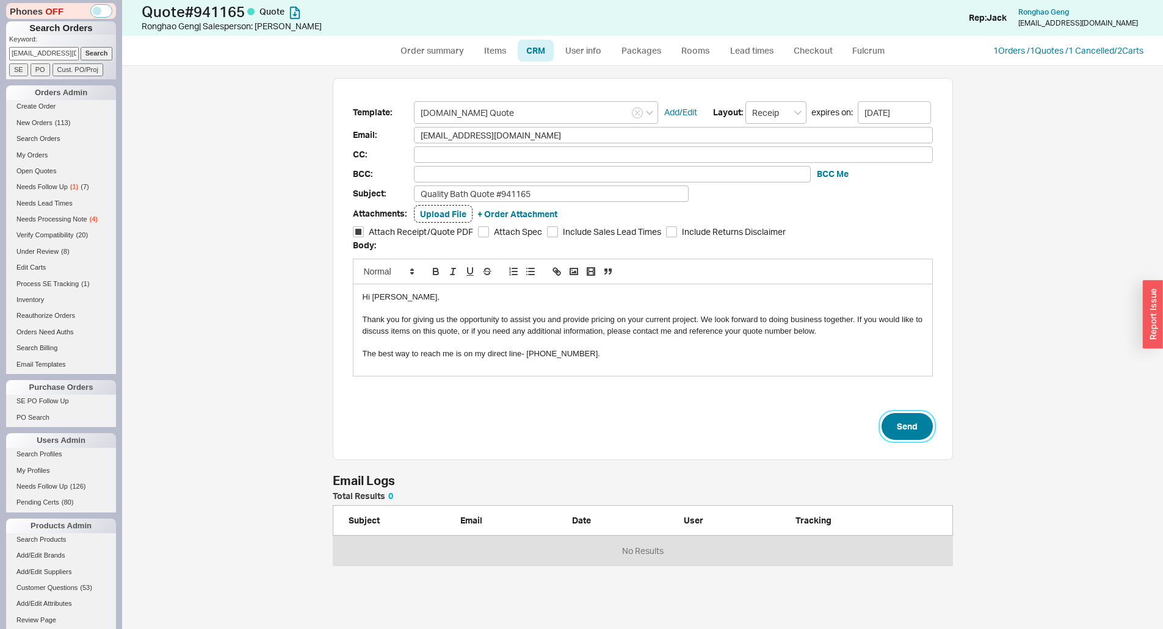
click at [884, 434] on button "Send" at bounding box center [906, 426] width 51 height 27
select select "*"
select select "3"
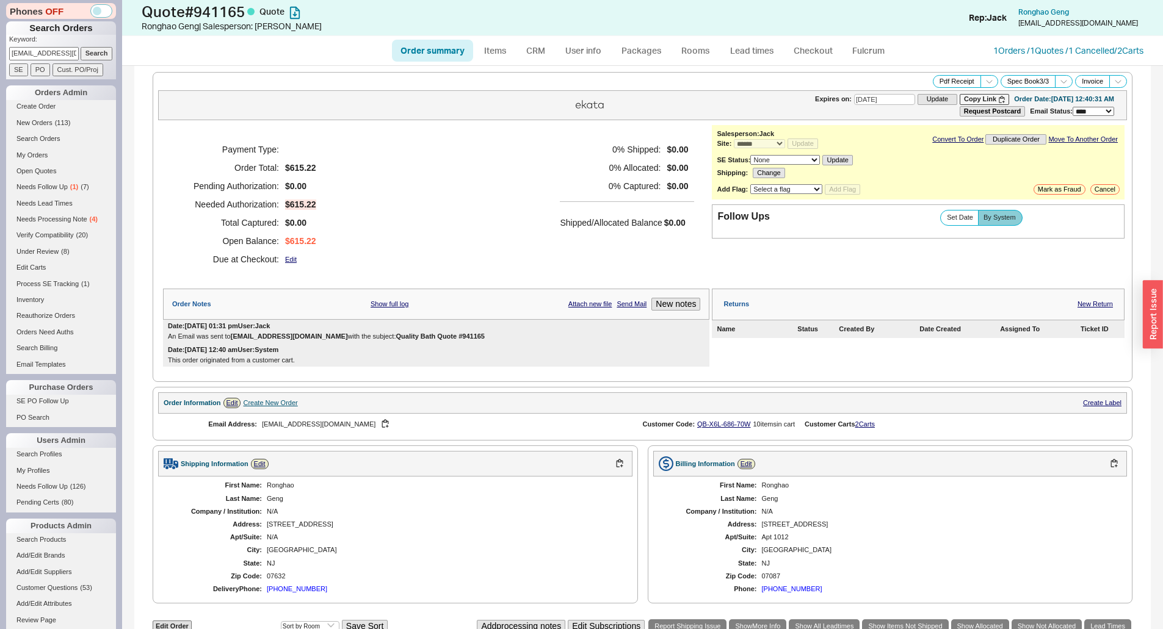
click at [60, 56] on input "gengronghao@gmail.com" at bounding box center [44, 53] width 70 height 13
drag, startPoint x: 60, startPoint y: 56, endPoint x: 73, endPoint y: 54, distance: 13.0
click at [60, 56] on input "gengronghao@gmail.com" at bounding box center [44, 53] width 70 height 13
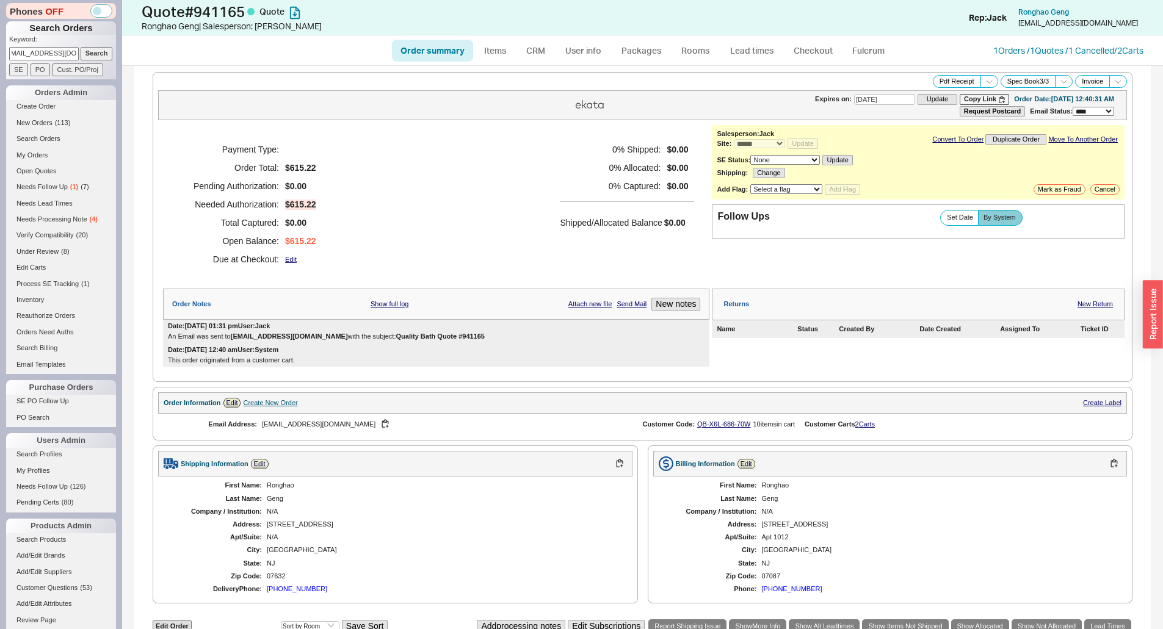
paste input "andra.r.miller"
type input "andra.r.miller@gmail.com"
click at [81, 53] on input "Search" at bounding box center [97, 53] width 32 height 13
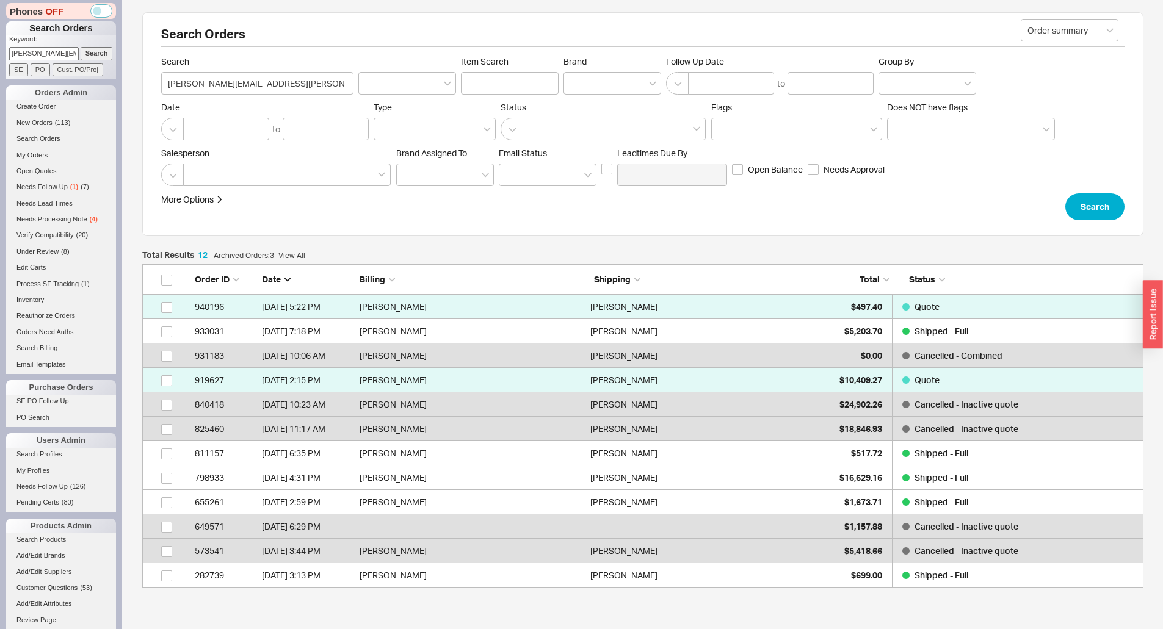
scroll to position [314, 992]
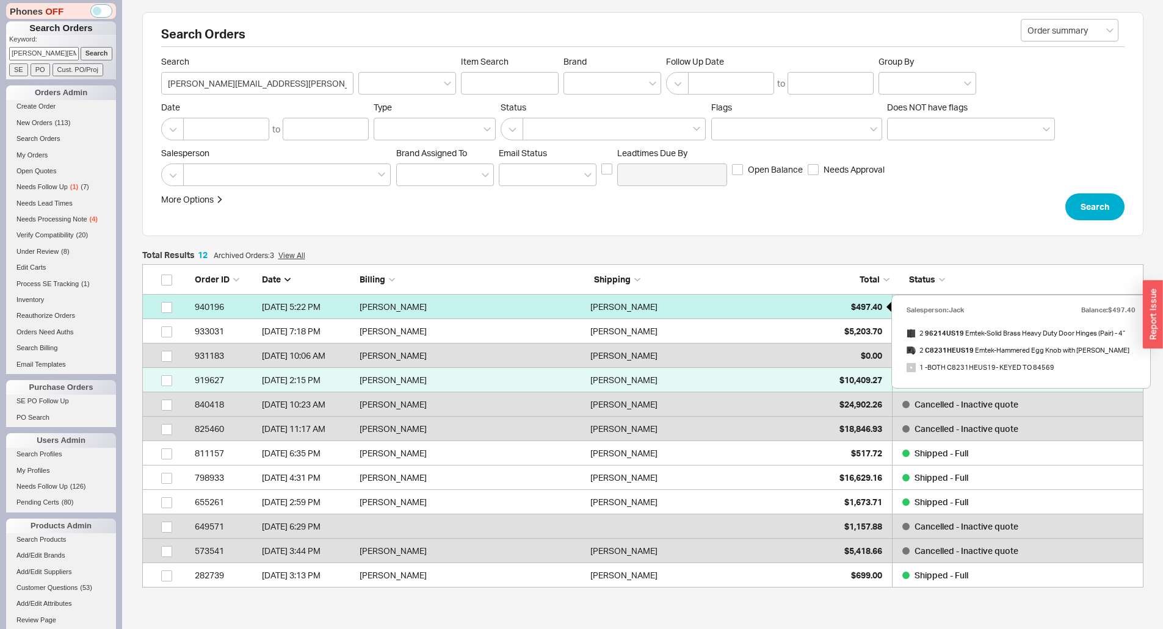
click at [834, 304] on div "$497.40" at bounding box center [851, 307] width 61 height 24
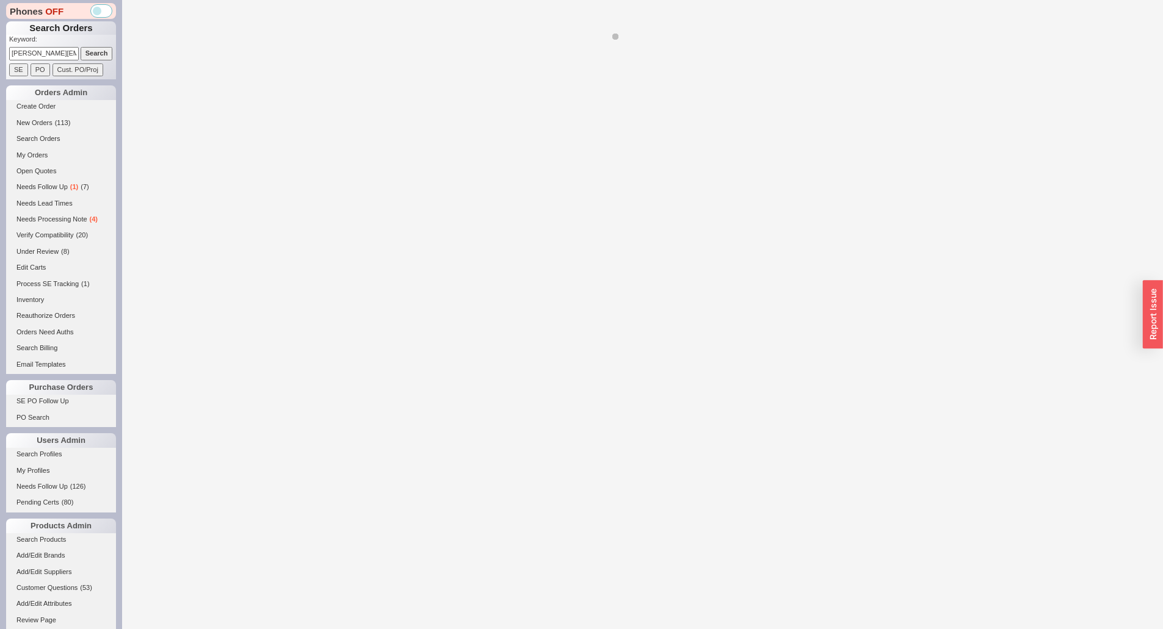
select select "*"
select select "LOW"
select select "3"
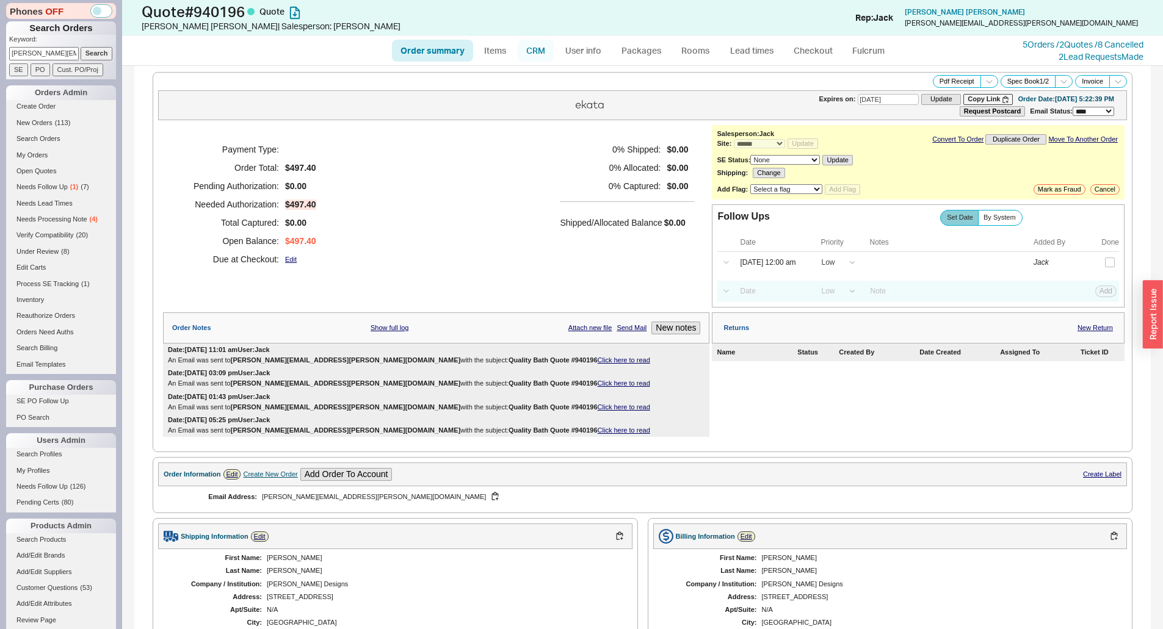
click at [545, 49] on link "CRM" at bounding box center [536, 51] width 36 height 22
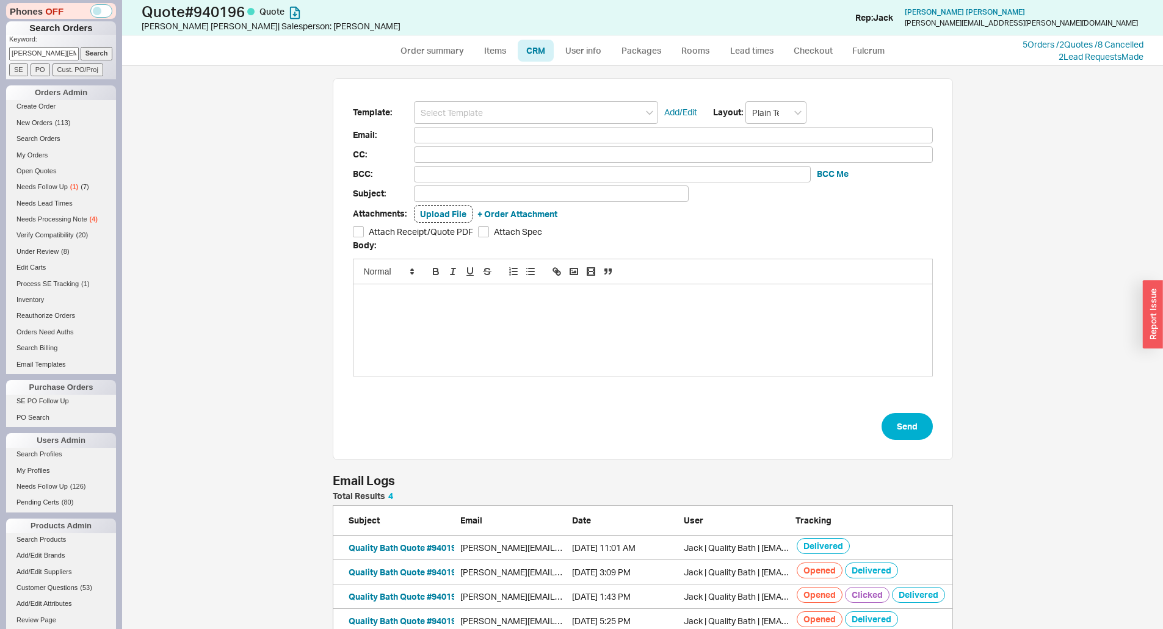
scroll to position [132, 611]
click at [410, 68] on div "Template: Add/Edit Layout: Plain Text Email: CC: BCC: BCC Me Subject: Attachmen…" at bounding box center [642, 347] width 1041 height 563
click at [410, 57] on link "Order summary" at bounding box center [432, 51] width 81 height 22
select select "*"
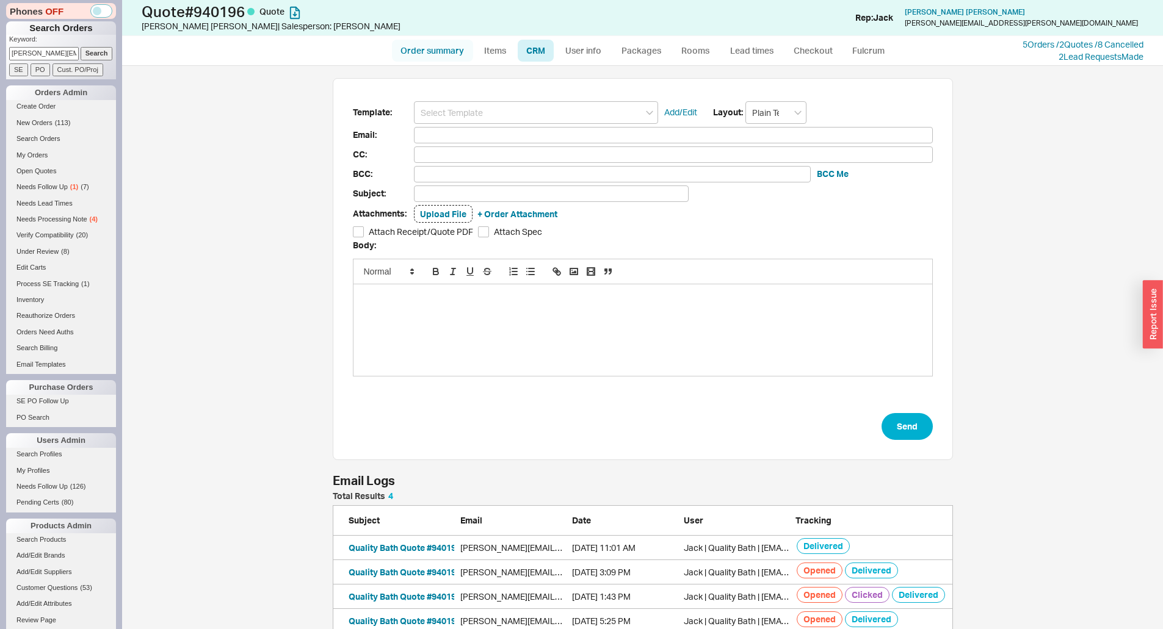
select select "LOW"
select select "3"
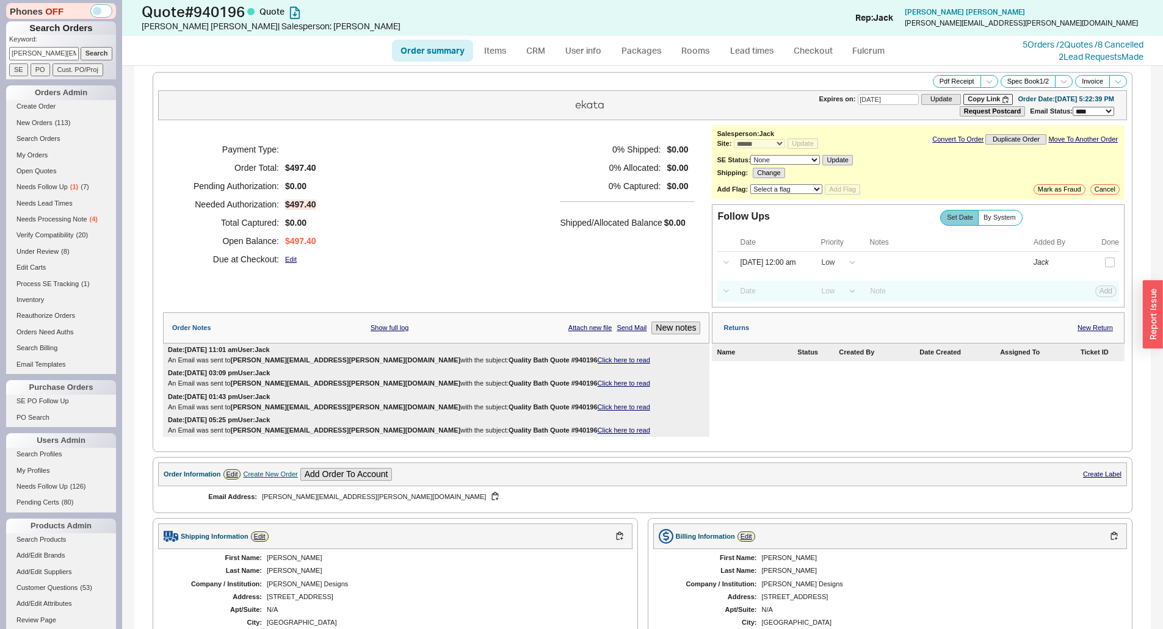
click at [34, 52] on input "andra.r.miller@gmail.com" at bounding box center [44, 53] width 70 height 13
paste input "swarwa"
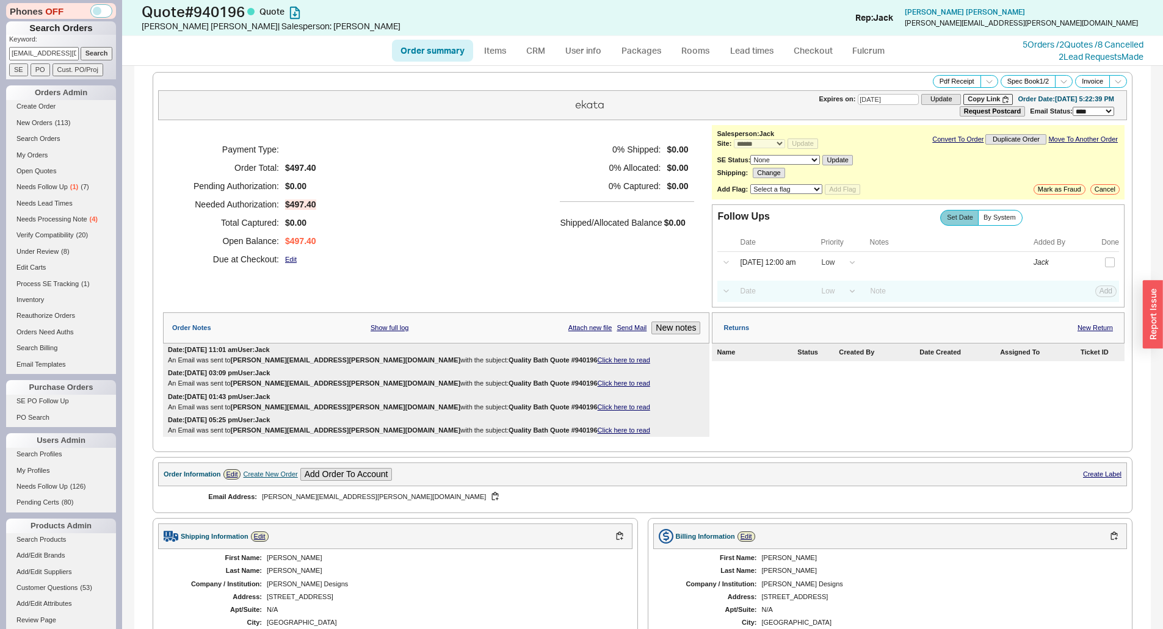
scroll to position [0, 7]
type input "aswarwar@gmail.com"
click at [89, 53] on input "Search" at bounding box center [97, 53] width 32 height 13
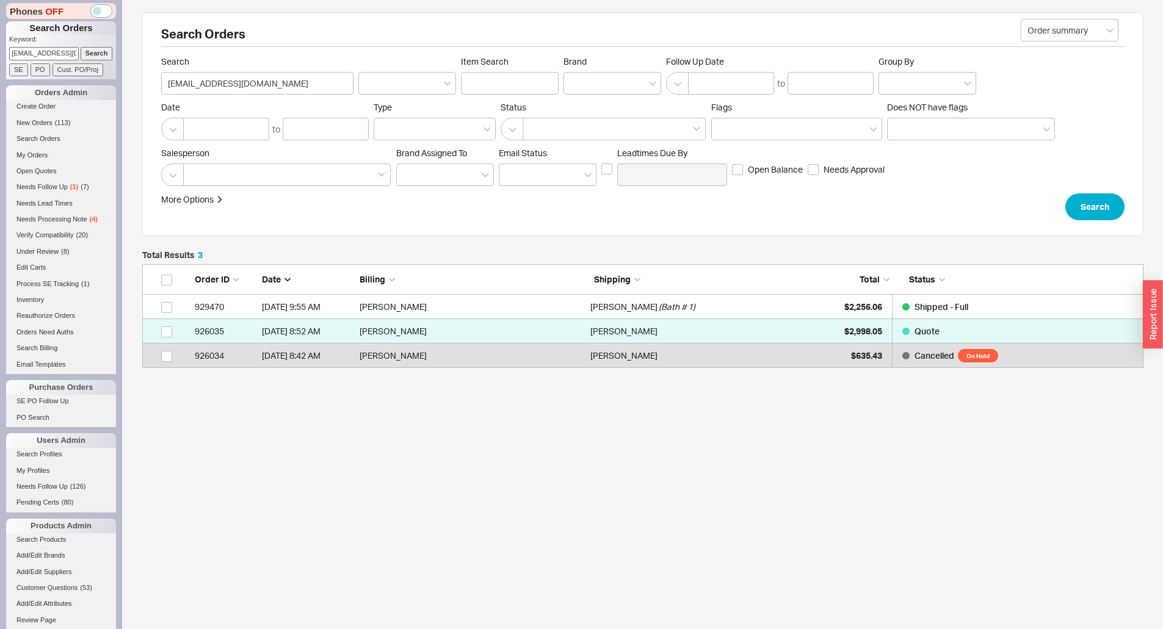
scroll to position [95, 992]
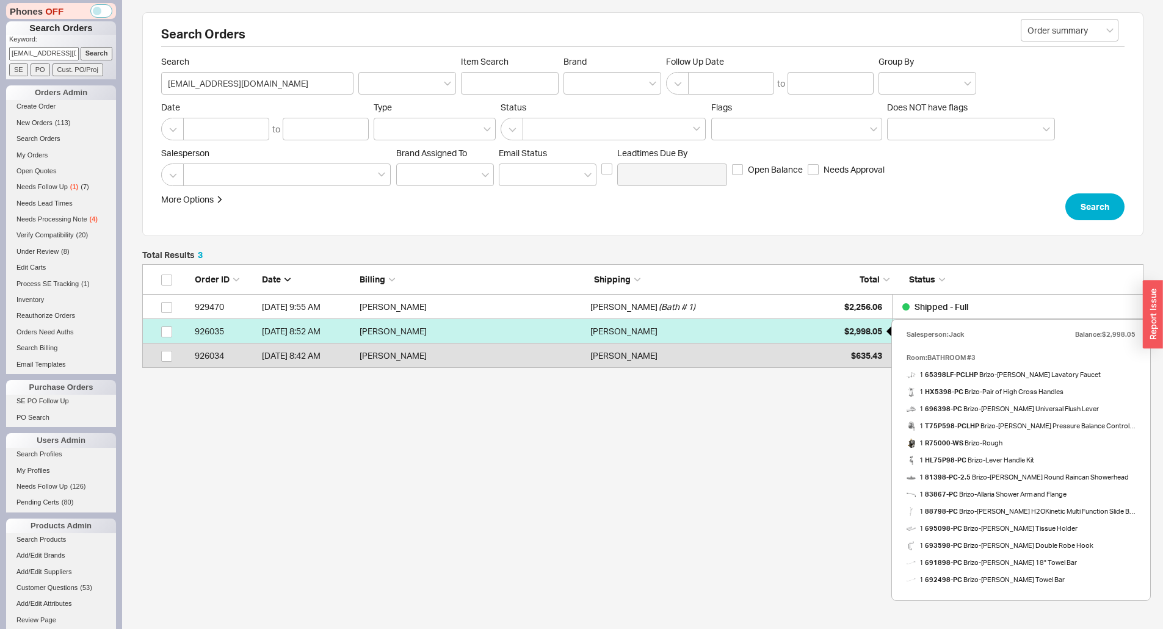
click at [822, 332] on div "$2,998.05" at bounding box center [851, 331] width 61 height 24
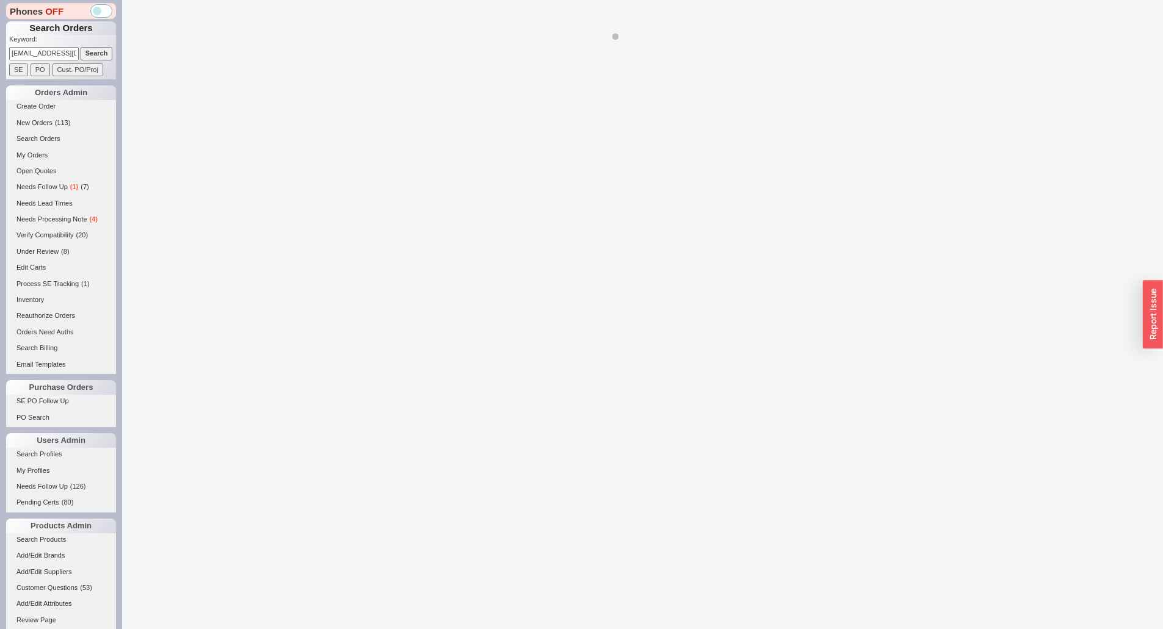
select select "*"
select select "LOW"
select select "3"
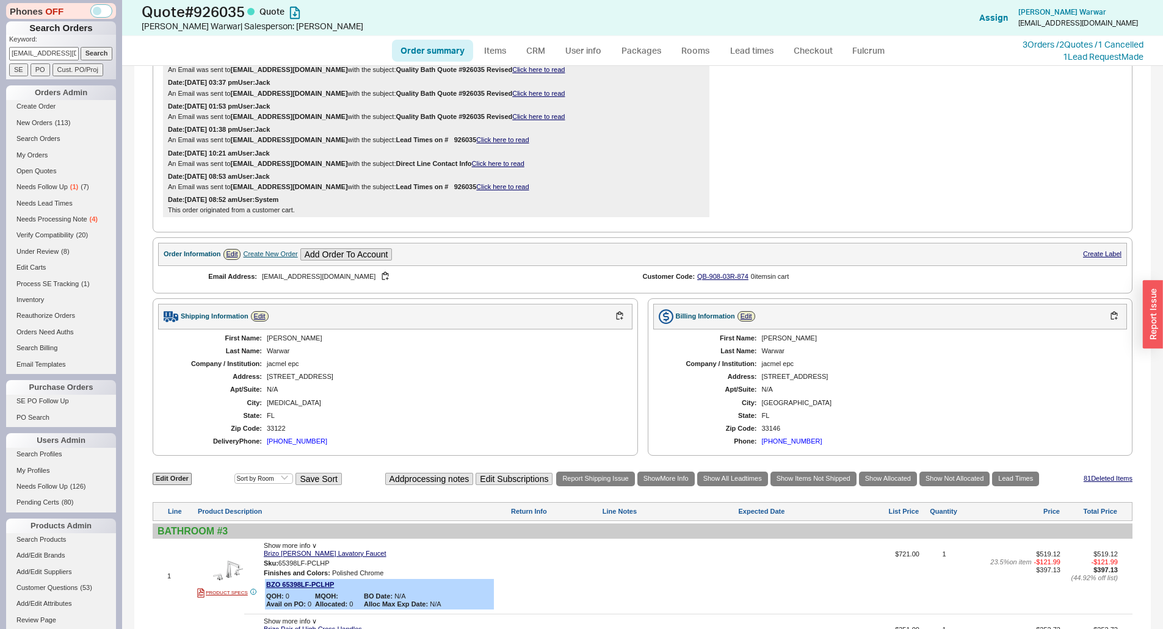
scroll to position [183, 0]
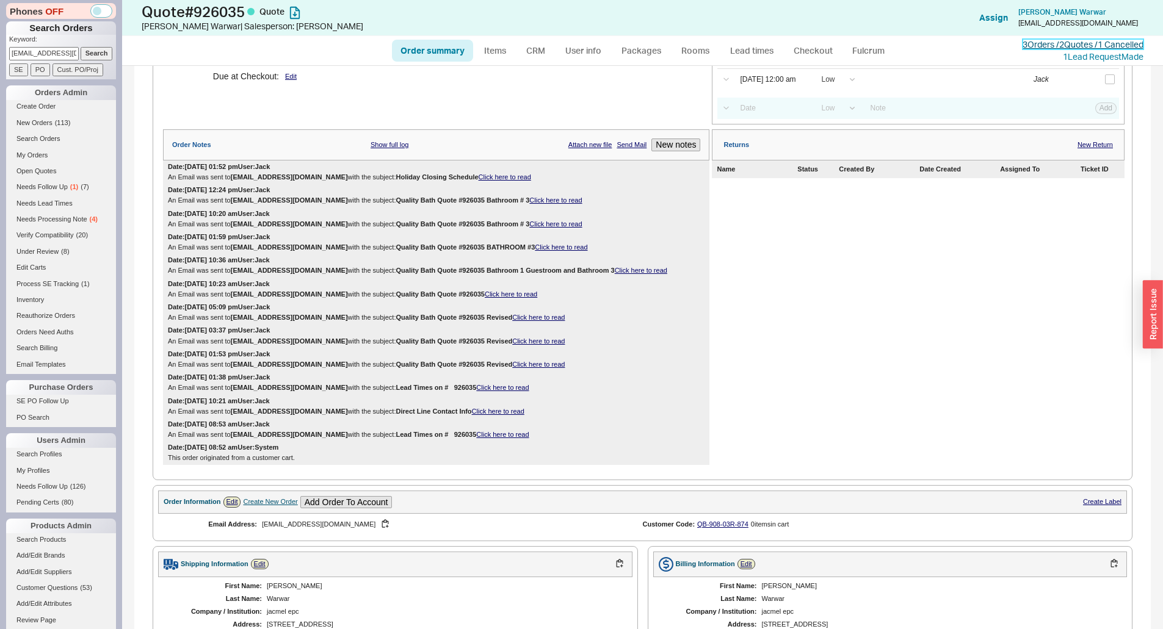
click at [1038, 41] on link "3 Orders / 2 Quotes / 1 Cancelled" at bounding box center [1082, 44] width 121 height 10
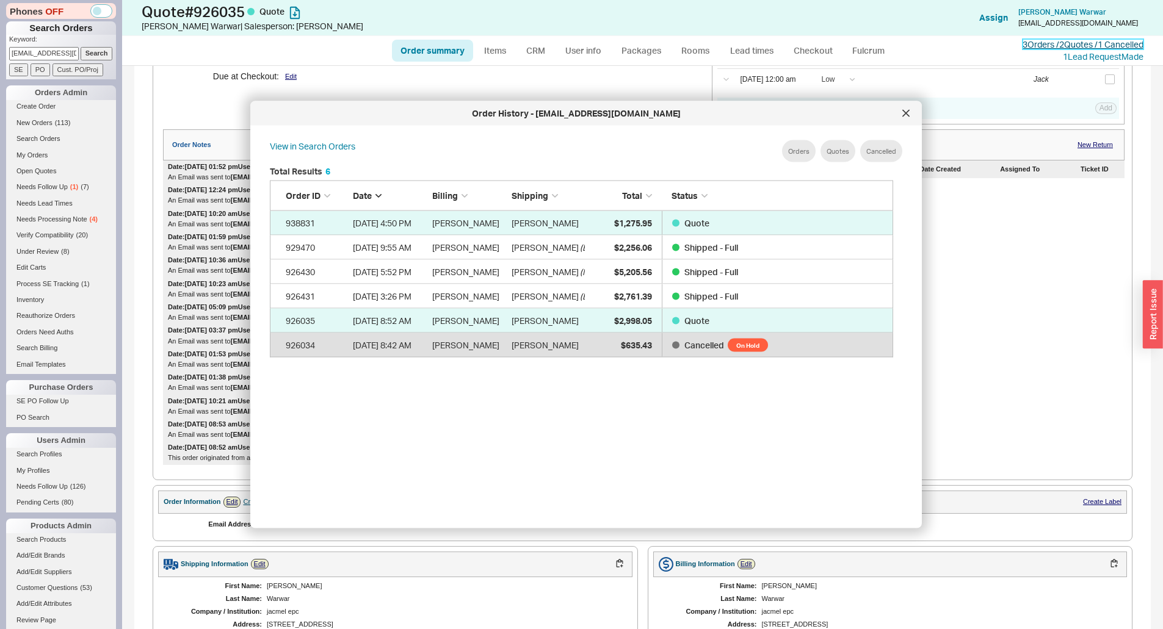
scroll to position [364, 634]
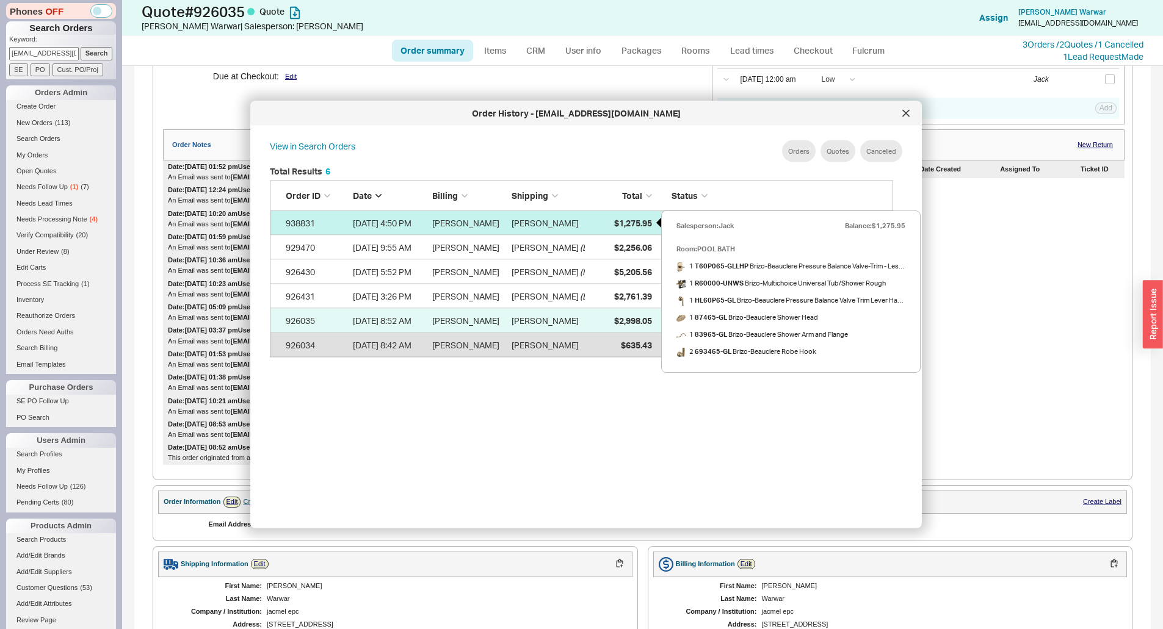
click at [634, 227] on span "$1,275.95" at bounding box center [633, 222] width 38 height 10
select select "*"
select select "LOW"
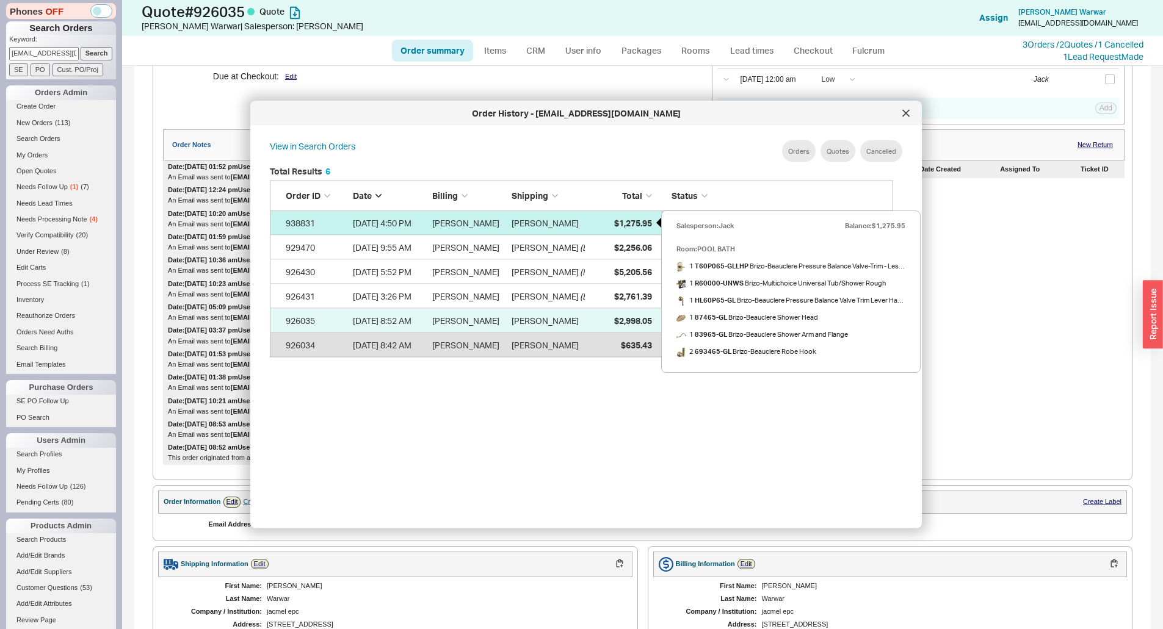
select select "3"
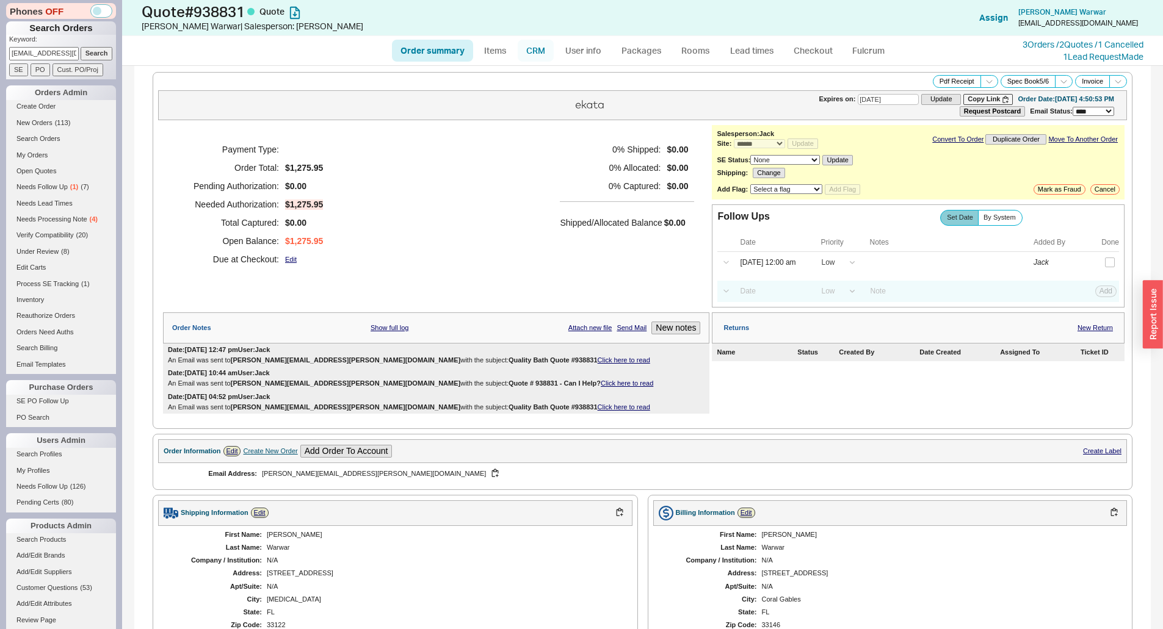
click at [538, 46] on link "CRM" at bounding box center [536, 51] width 36 height 22
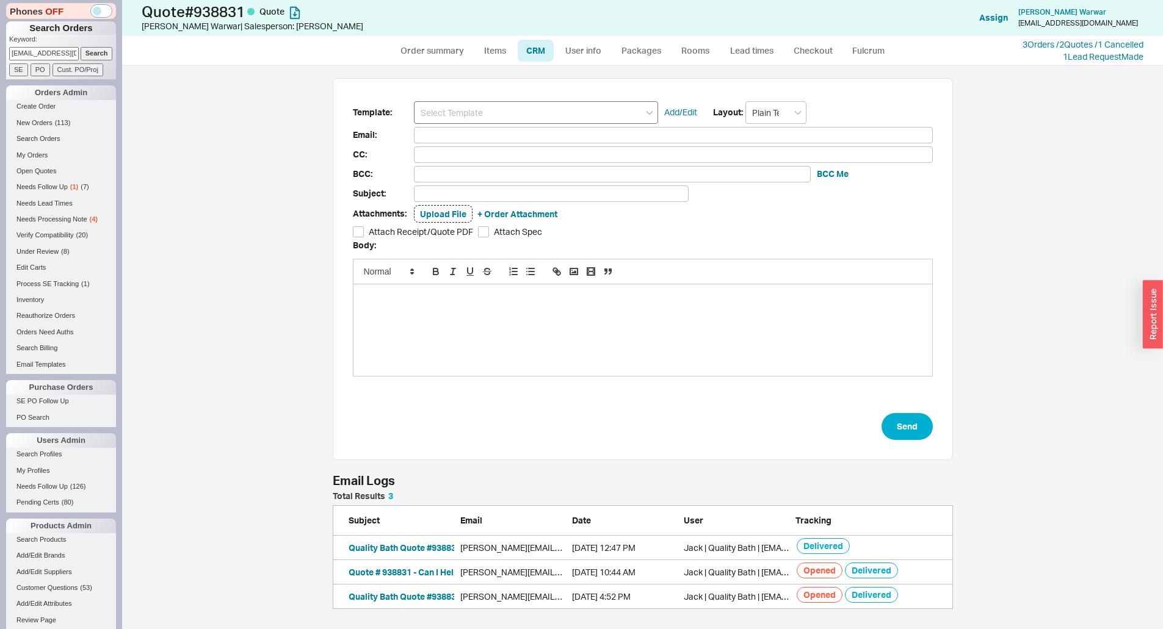
scroll to position [108, 611]
click at [531, 113] on input at bounding box center [536, 112] width 244 height 23
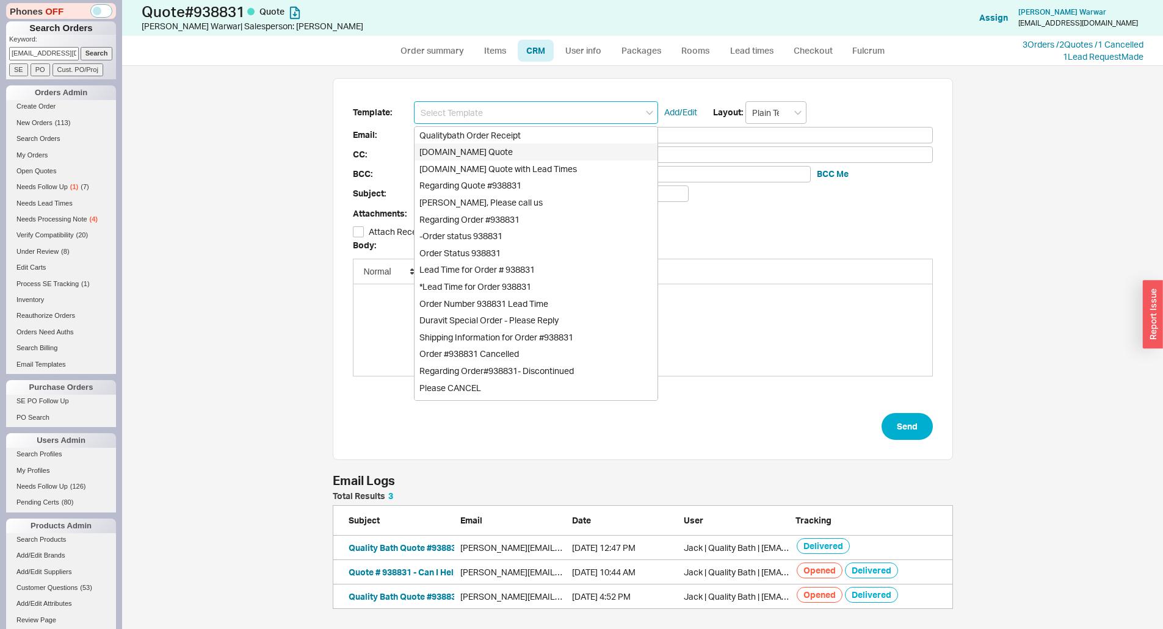
click at [510, 145] on div "[DOMAIN_NAME] Quote" at bounding box center [535, 151] width 243 height 17
type input "Receipt"
type input "andrew.warwar@icloud.com"
type input "Quality Bath Quote #938831"
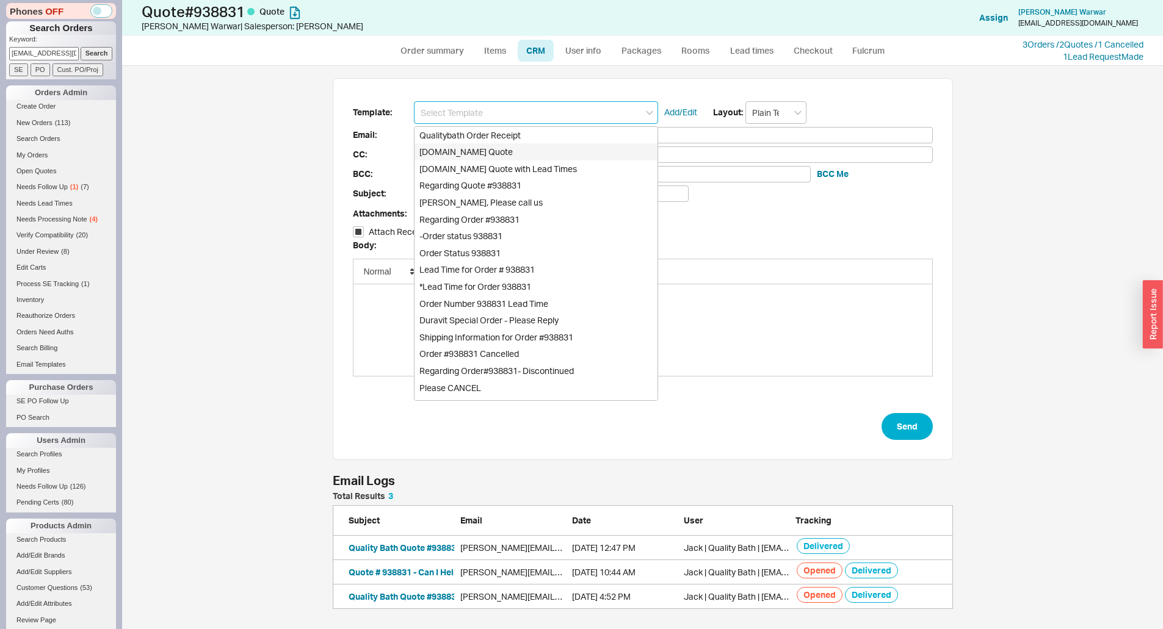
checkbox input "true"
type input "[DOMAIN_NAME] Quote"
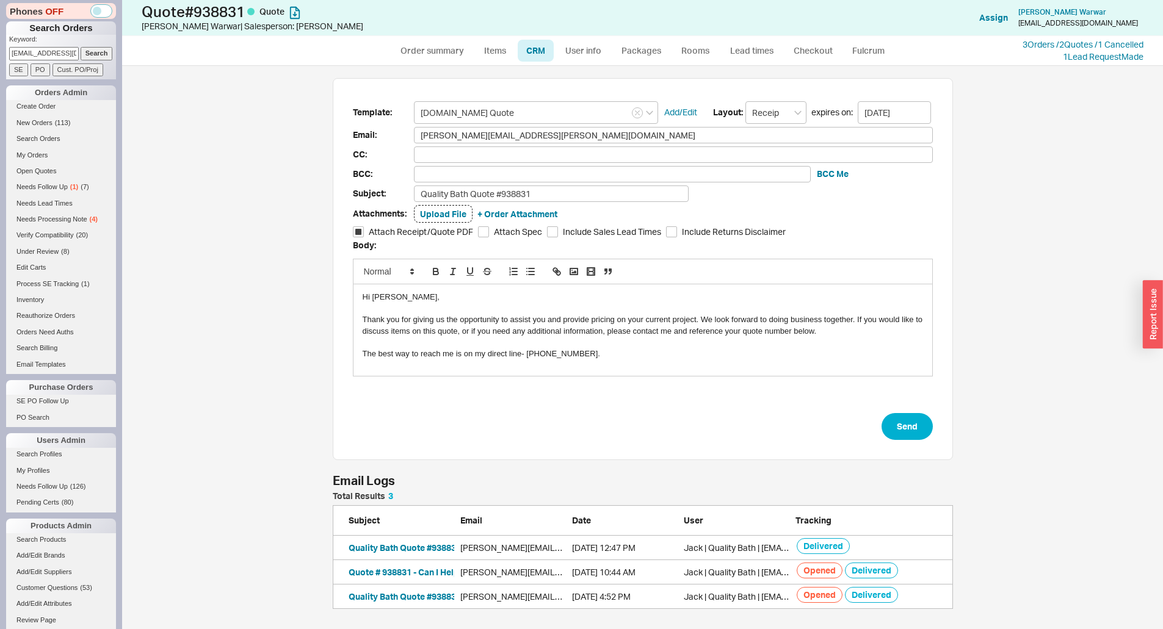
drag, startPoint x: 889, startPoint y: 403, endPoint x: 905, endPoint y: 413, distance: 18.3
click at [905, 413] on form "Template: Qualitybath.com Quote Add/Edit Layout: Receipt expires on: 10/05/2025…" at bounding box center [643, 270] width 580 height 339
click at [908, 422] on button "Send" at bounding box center [906, 426] width 51 height 27
select select "*"
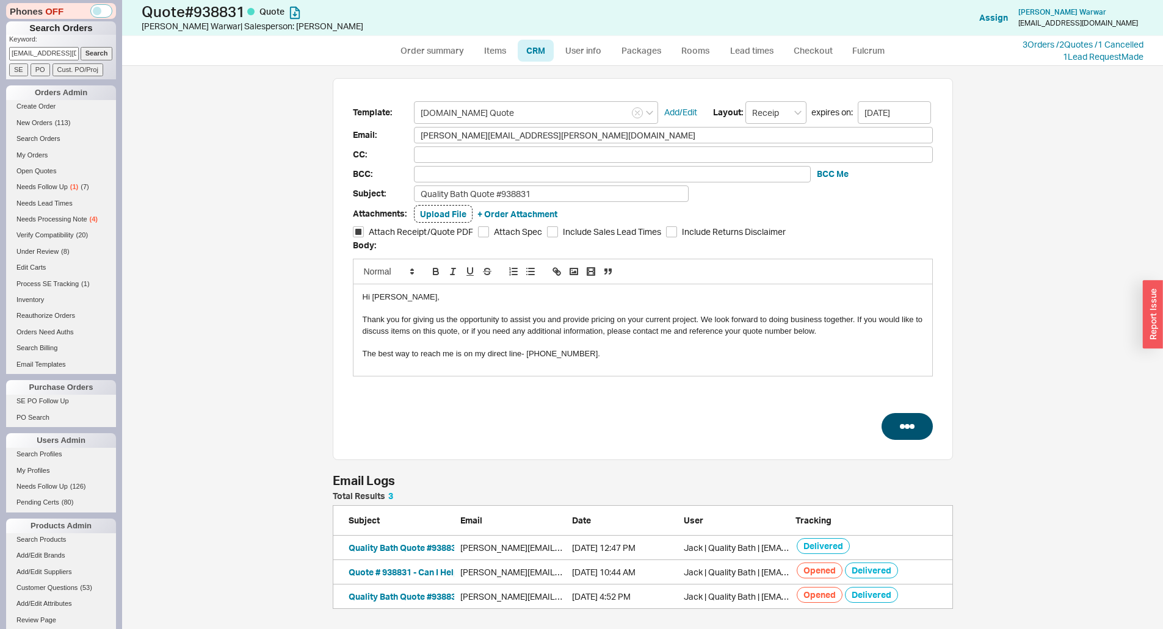
select select "*"
select select "LOW"
select select "3"
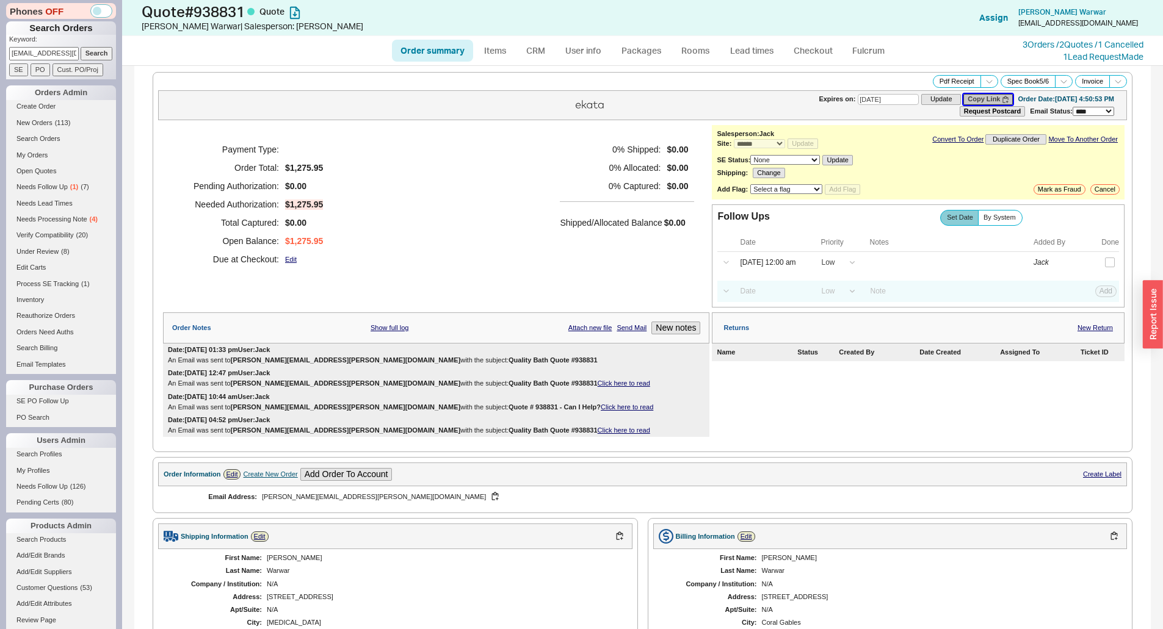
click at [968, 96] on button "Copy Link" at bounding box center [987, 99] width 49 height 10
drag, startPoint x: 631, startPoint y: 223, endPoint x: 228, endPoint y: 178, distance: 405.9
click at [631, 223] on h5 "Shipped/Allocated Balance" at bounding box center [611, 222] width 102 height 17
click at [62, 52] on input "aswarwar@gmail.com" at bounding box center [44, 53] width 70 height 13
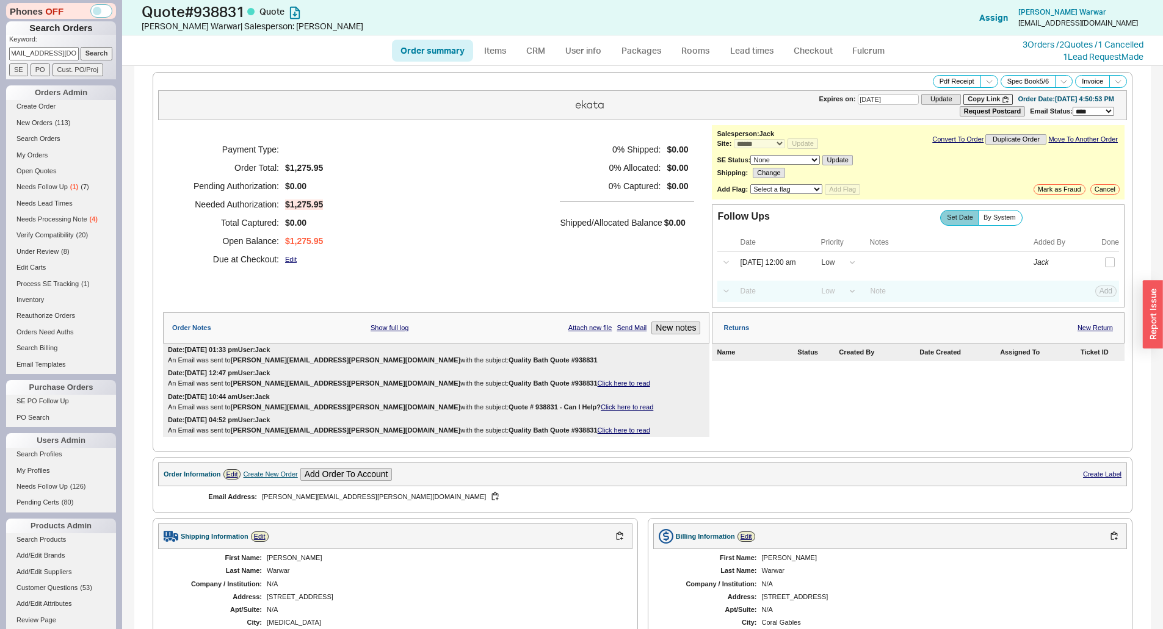
click at [62, 52] on input "aswarwar@gmail.com" at bounding box center [44, 53] width 70 height 13
paste input "uslik@yahoo"
type input "asuslik@yahoo.com"
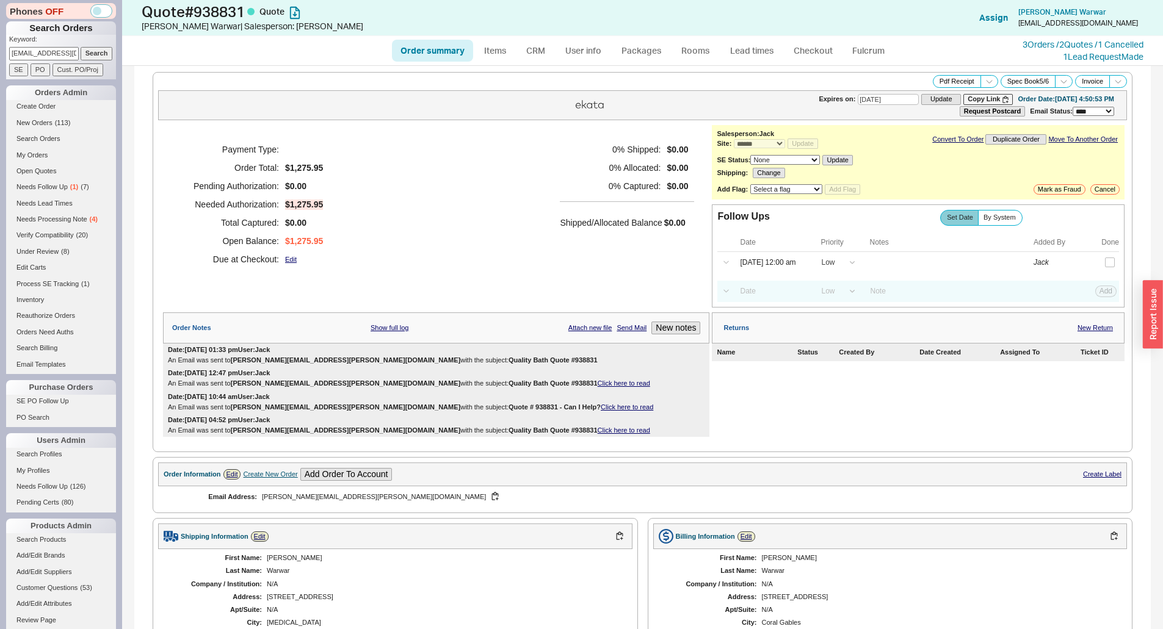
click at [87, 52] on input "Search" at bounding box center [97, 53] width 32 height 13
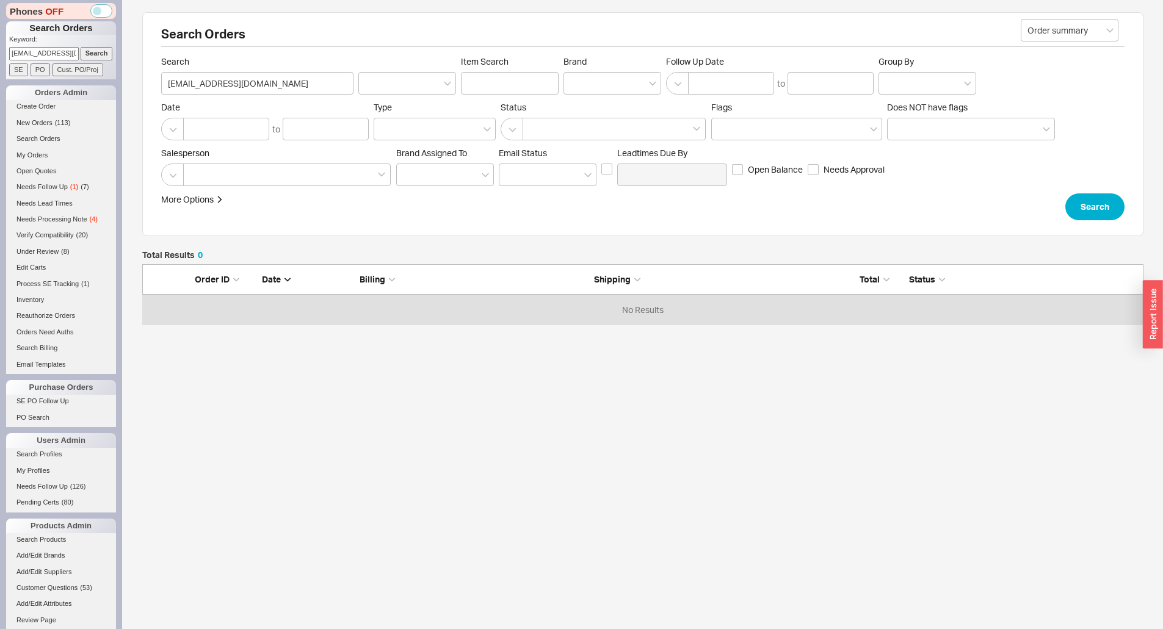
scroll to position [51, 992]
click at [801, 432] on div "Total Results 0 Order ID Date Billing Shipping Total Status No Results" at bounding box center [642, 352] width 1001 height 203
click at [42, 101] on link "Create Order" at bounding box center [61, 106] width 110 height 13
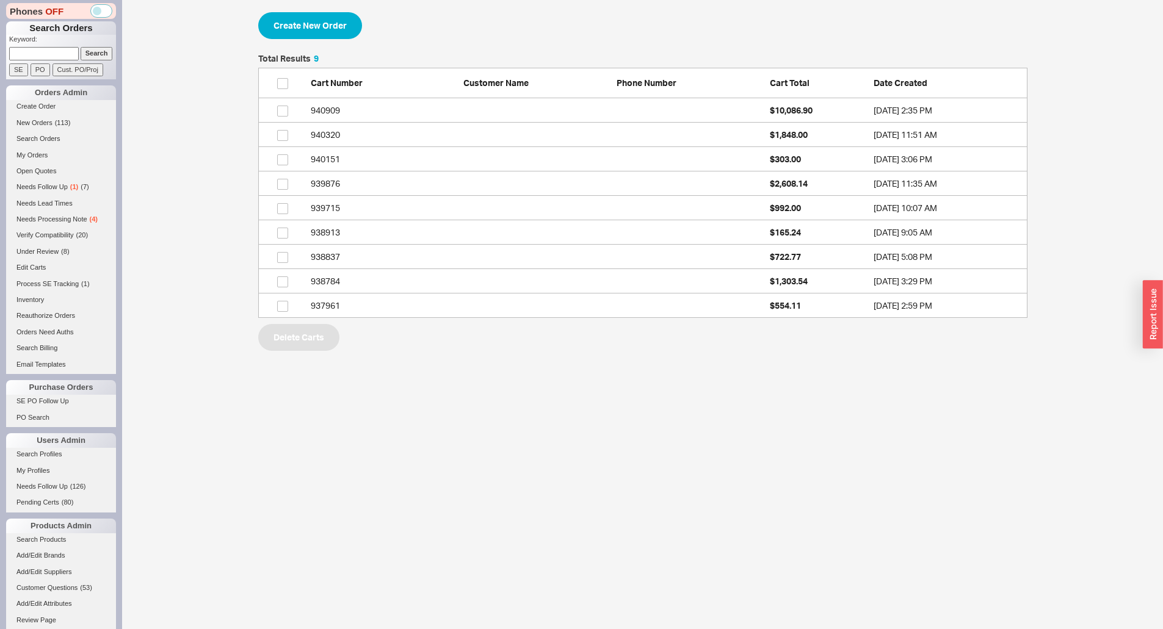
scroll to position [255, 760]
click at [308, 38] on button "Create New Order" at bounding box center [310, 25] width 104 height 27
select select "3"
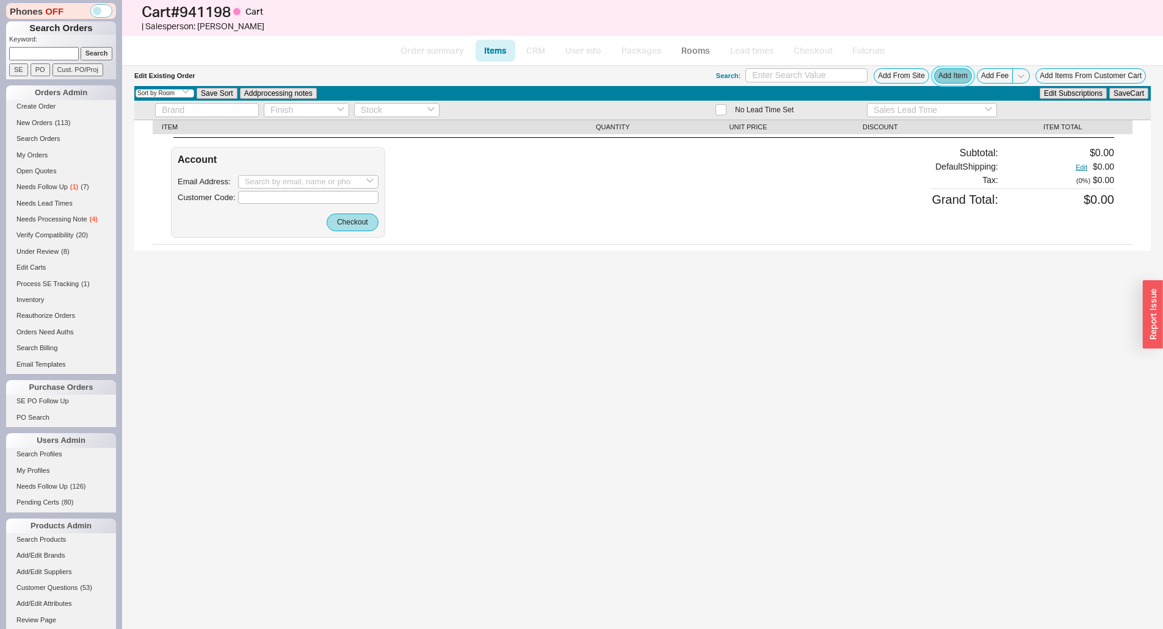
click at [964, 78] on button "Add Item" at bounding box center [953, 75] width 38 height 15
click at [958, 78] on button "Add Item" at bounding box center [953, 75] width 38 height 15
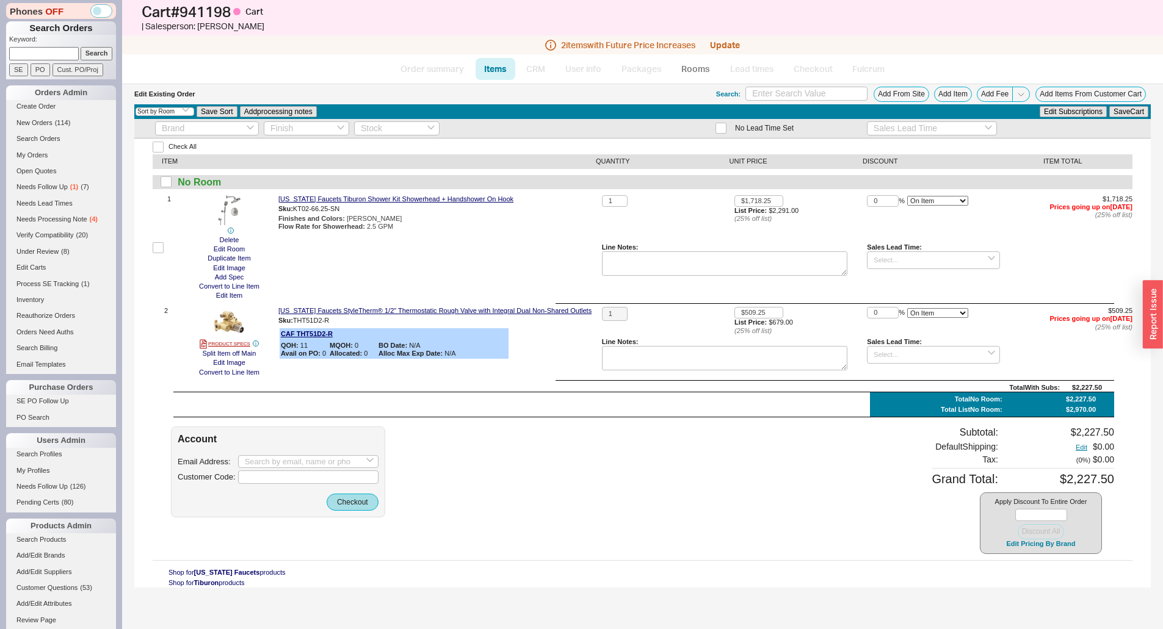
click at [588, 547] on div "Account Email Address: Customer Code: Checkout Subtotal: $2,227.50 Default Ship…" at bounding box center [642, 490] width 943 height 127
drag, startPoint x: 229, startPoint y: 260, endPoint x: 236, endPoint y: 264, distance: 8.2
click at [229, 260] on button "Duplicate Item" at bounding box center [229, 258] width 50 height 9
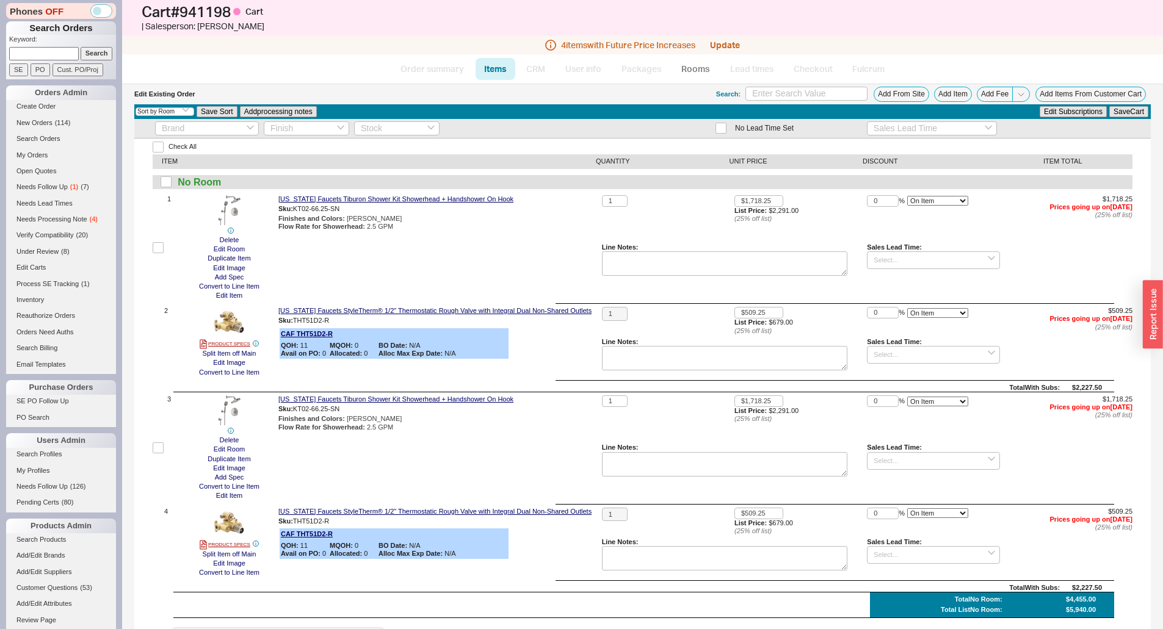
click at [262, 472] on div "Delete Edit Room Duplicate Item Edit Image Add Spec Convert to Line Item Edit I…" at bounding box center [229, 449] width 89 height 106
click at [233, 493] on button "Edit Item" at bounding box center [229, 495] width 34 height 9
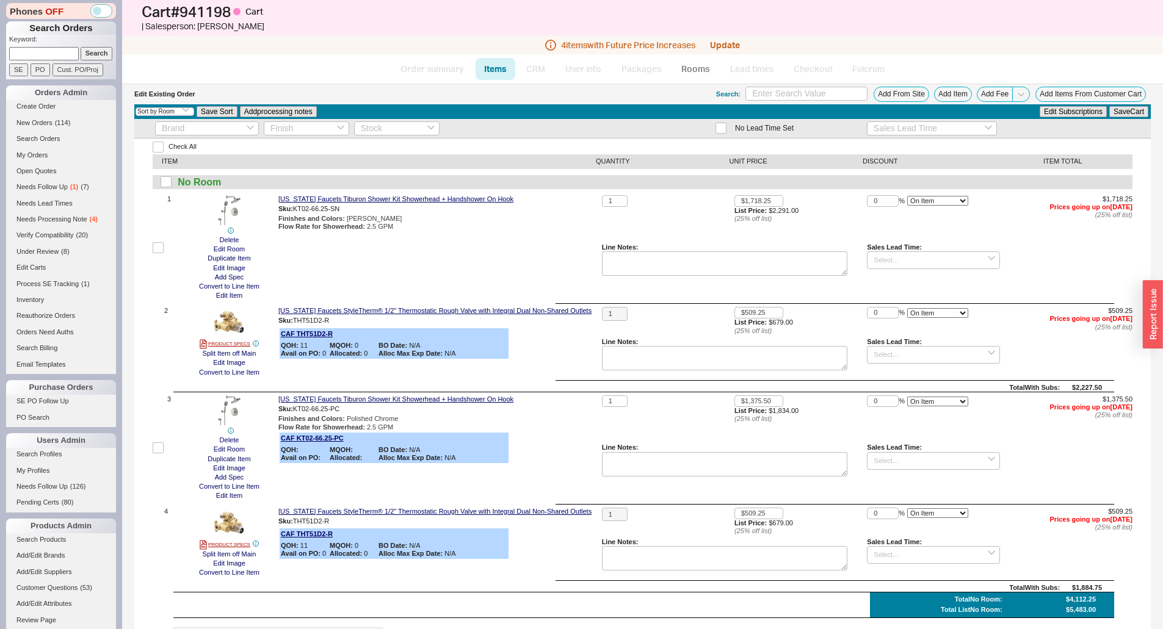
click at [553, 360] on div "California Faucets StyleTherm® 1/2" Thermostatic Rough Valve with Integral Dual…" at bounding box center [437, 342] width 319 height 70
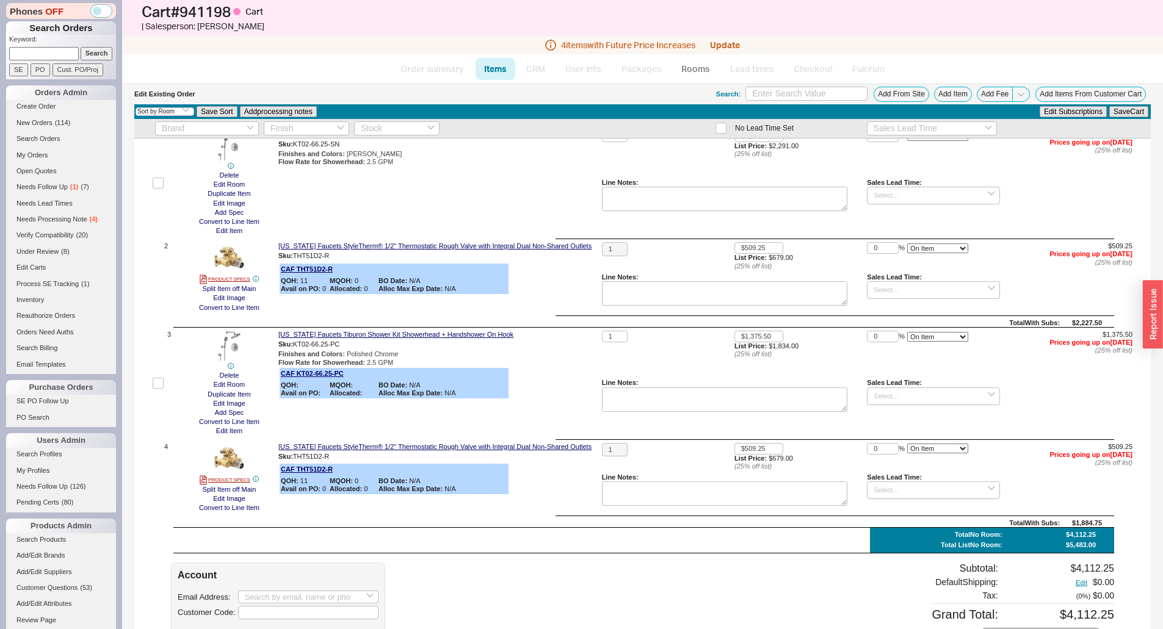
scroll to position [159, 0]
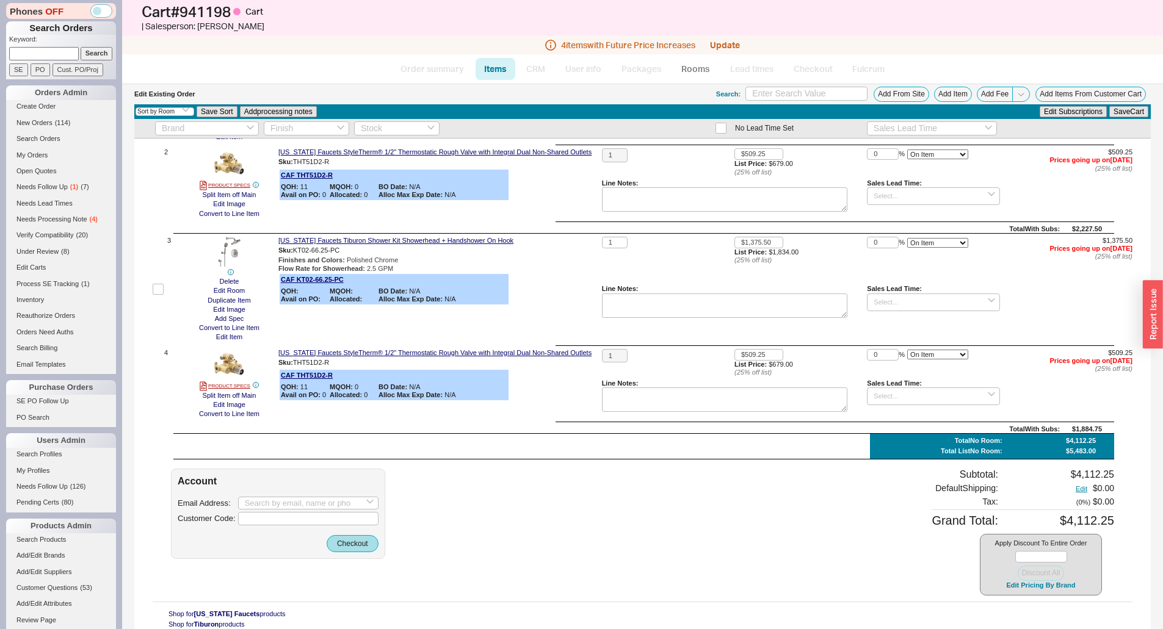
click at [318, 512] on div "Email Address: Customer Code:" at bounding box center [278, 511] width 201 height 29
click at [324, 506] on input at bounding box center [308, 503] width 140 height 13
paste input "Alex Suslik <asuslik@yahoo.com>"
drag, startPoint x: 277, startPoint y: 501, endPoint x: 110, endPoint y: 512, distance: 167.0
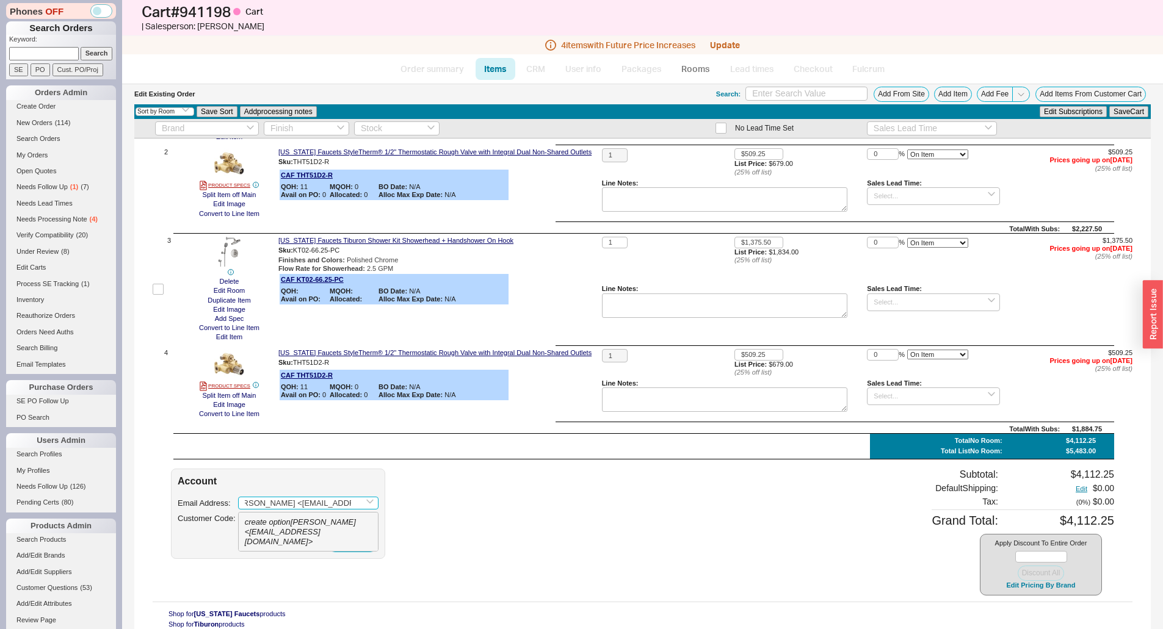
click at [110, 512] on div "Phones OFF Search Orders Keyword: Search SE PO Cust. PO/Proj Orders Admin Creat…" at bounding box center [581, 314] width 1163 height 629
click at [337, 502] on input "asuslik@yahoo.com>" at bounding box center [308, 503] width 140 height 13
click at [331, 523] on div "asuslik@yahoo.com" at bounding box center [308, 527] width 127 height 19
type input "asuslik@yahoo.com"
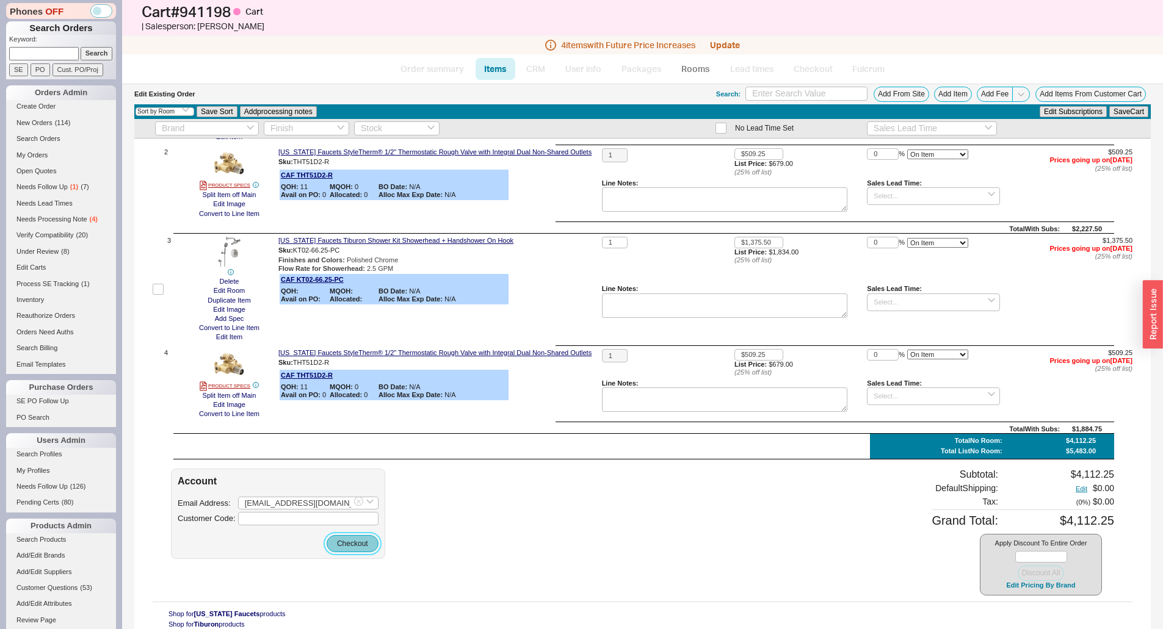
click at [338, 551] on button "Checkout" at bounding box center [353, 543] width 52 height 17
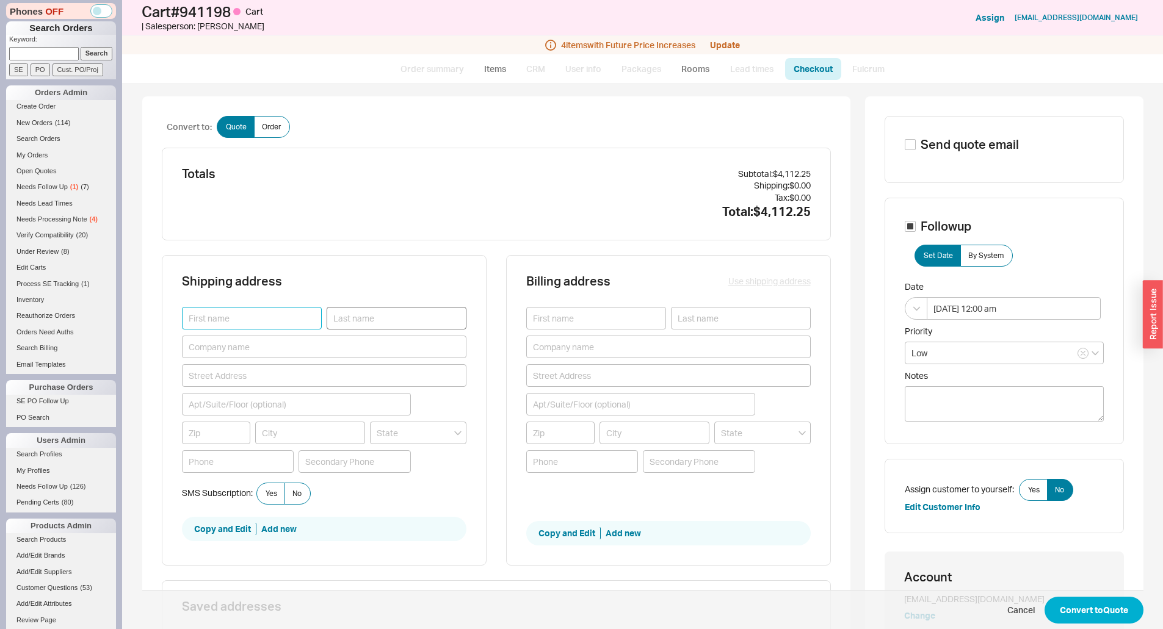
drag, startPoint x: 297, startPoint y: 314, endPoint x: 340, endPoint y: 315, distance: 43.3
click at [297, 314] on input at bounding box center [252, 318] width 140 height 23
paste input "Alex Suslik <asuslik@yahoo.com>"
type input "Alex Suslik <asuslik@yahoo.com>"
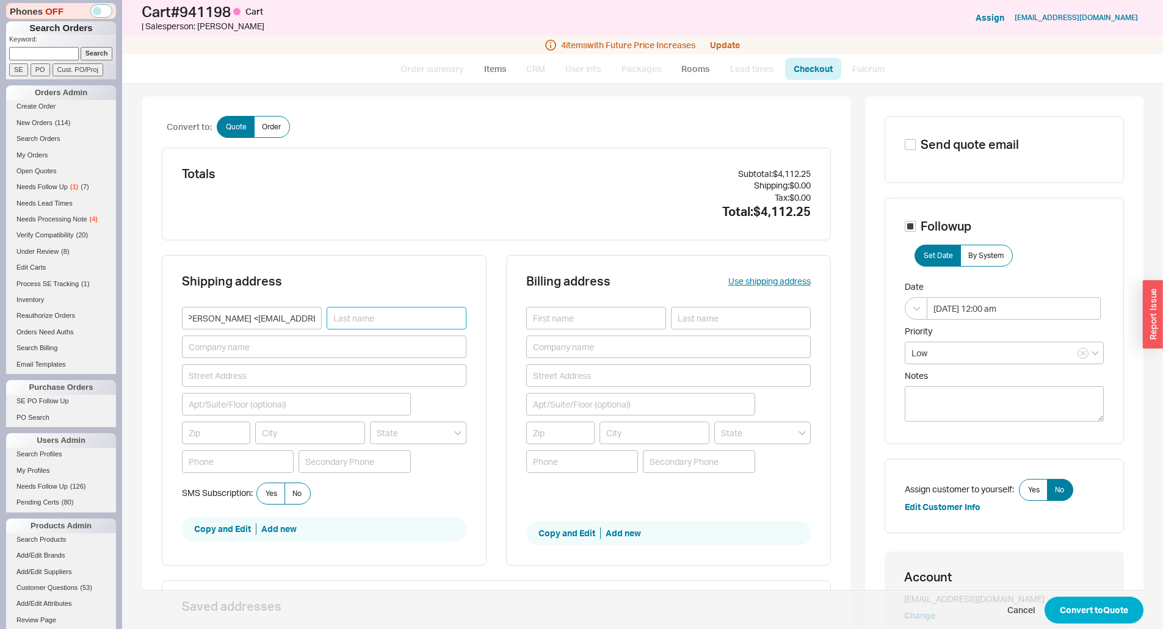
scroll to position [0, 0]
click at [350, 313] on input at bounding box center [397, 318] width 140 height 23
paste input "Alex Suslik <asuslik@yahoo.com>"
type input "Alex Suslik <asuslik@yahoo.com>"
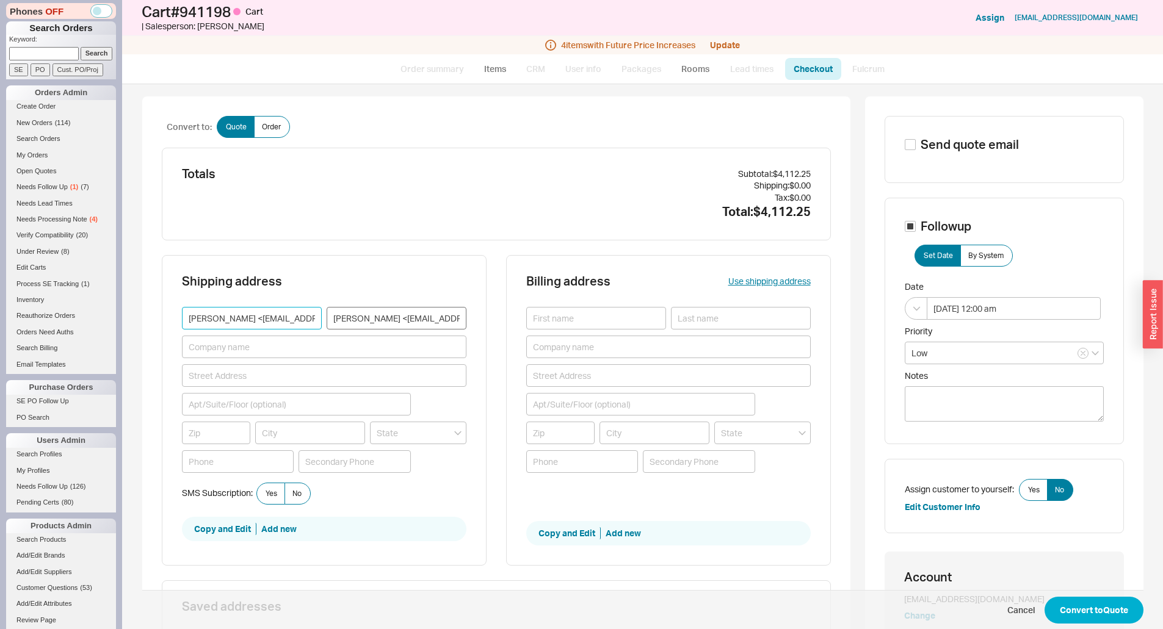
scroll to position [0, 5]
drag, startPoint x: 200, startPoint y: 320, endPoint x: 351, endPoint y: 325, distance: 151.5
click at [351, 325] on div "Alex Suslik <asuslik@yahoo.com> Alex Suslik <asuslik@yahoo.com>" at bounding box center [324, 318] width 284 height 23
type input "Alex"
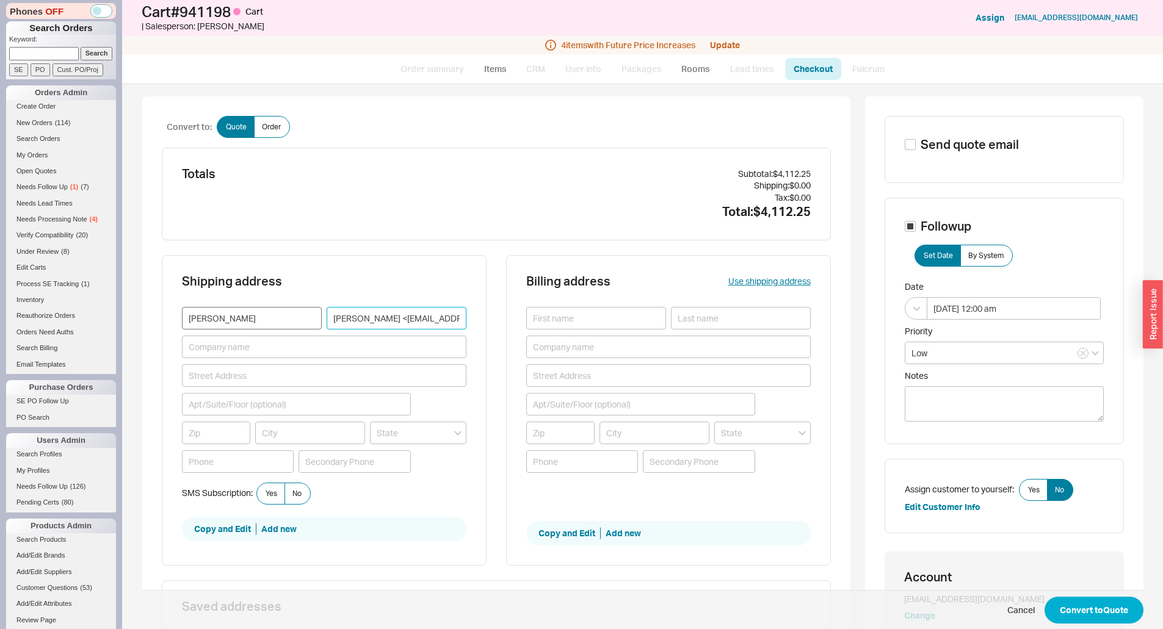
drag, startPoint x: 349, startPoint y: 319, endPoint x: 311, endPoint y: 322, distance: 38.0
click at [311, 322] on div "Alex Alex Suslik <asuslik@yahoo.com>" at bounding box center [324, 318] width 284 height 23
drag, startPoint x: 353, startPoint y: 320, endPoint x: 470, endPoint y: 323, distance: 116.6
click at [470, 323] on div "Shipping address Alex Suslik <asuslik@yahoo.com> SMS Subscription: Yes No Copy …" at bounding box center [324, 410] width 325 height 311
type input "Suslik"
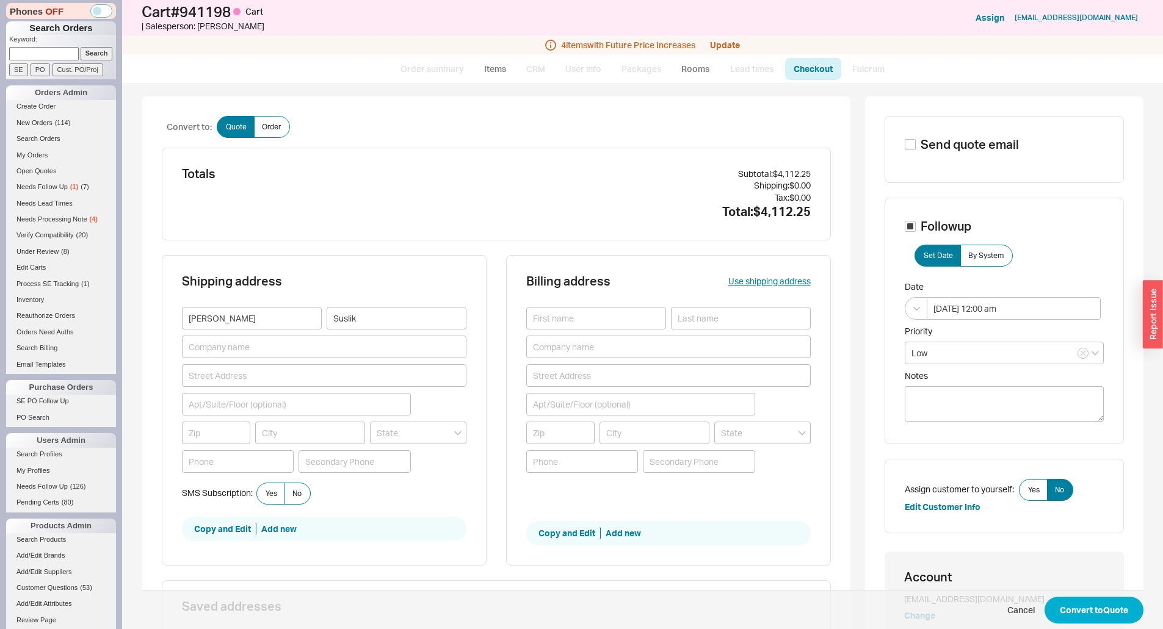
click at [470, 323] on div "Shipping address Alex Suslik SMS Subscription: Yes No Copy and Edit Add new" at bounding box center [324, 410] width 325 height 311
click at [273, 494] on span "Yes" at bounding box center [272, 494] width 12 height 10
click at [0, 0] on input "Yes" at bounding box center [0, 0] width 0 height 0
click at [294, 494] on span "No" at bounding box center [296, 494] width 9 height 10
click at [0, 0] on input "No" at bounding box center [0, 0] width 0 height 0
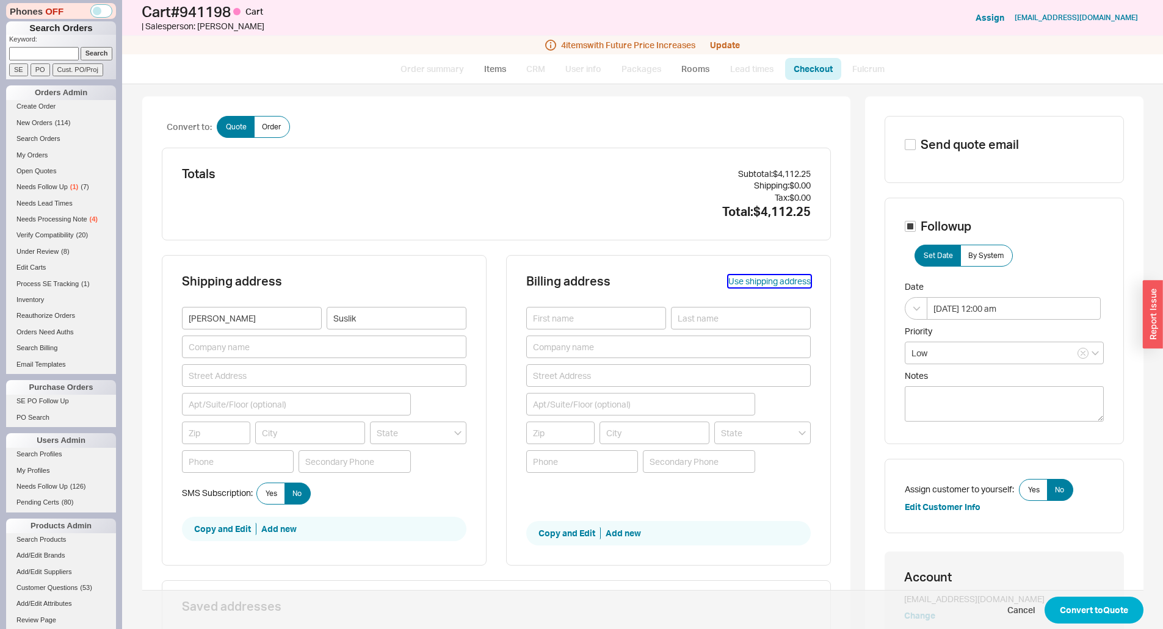
click at [728, 284] on button "Use shipping address" at bounding box center [769, 281] width 82 height 12
type input "Alex"
type input "Suslik"
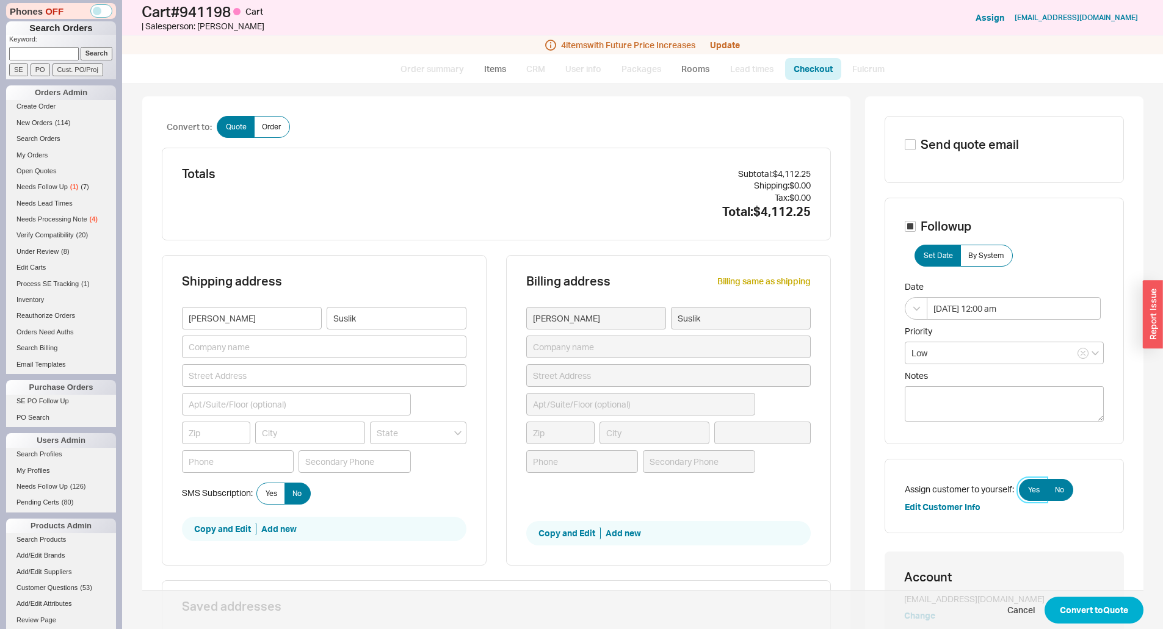
click at [1031, 491] on span "Yes" at bounding box center [1034, 490] width 12 height 10
click at [0, 0] on input "Yes" at bounding box center [0, 0] width 0 height 0
click at [1085, 609] on button "Convert to Quote" at bounding box center [1093, 610] width 99 height 27
select select "*"
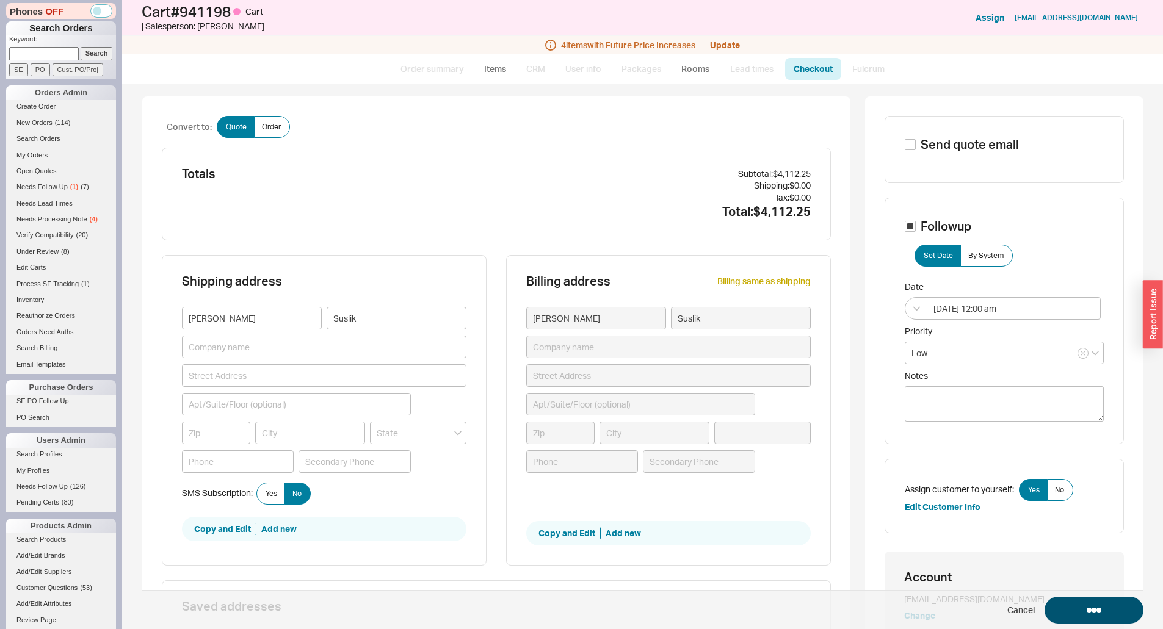
select select "LOW"
select select "3"
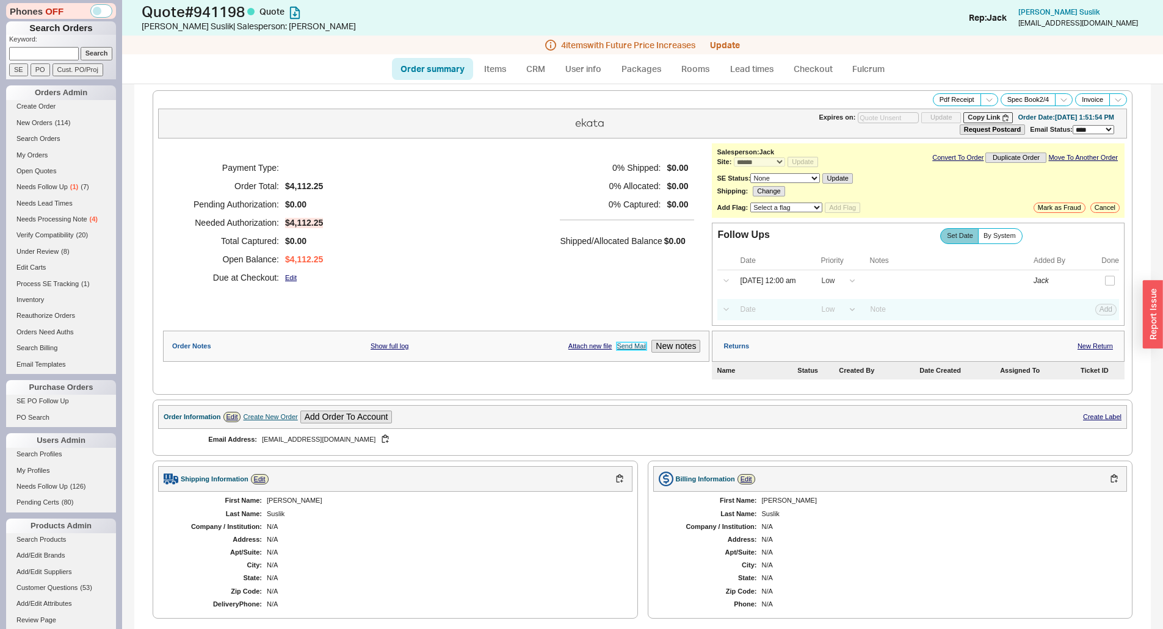
click at [635, 343] on link "Send Mail" at bounding box center [631, 346] width 30 height 8
click at [610, 200] on h5 "0 % Captured:" at bounding box center [610, 204] width 101 height 18
click at [565, 231] on div "Shipped/Allocated Balance $0.00" at bounding box center [627, 235] width 134 height 30
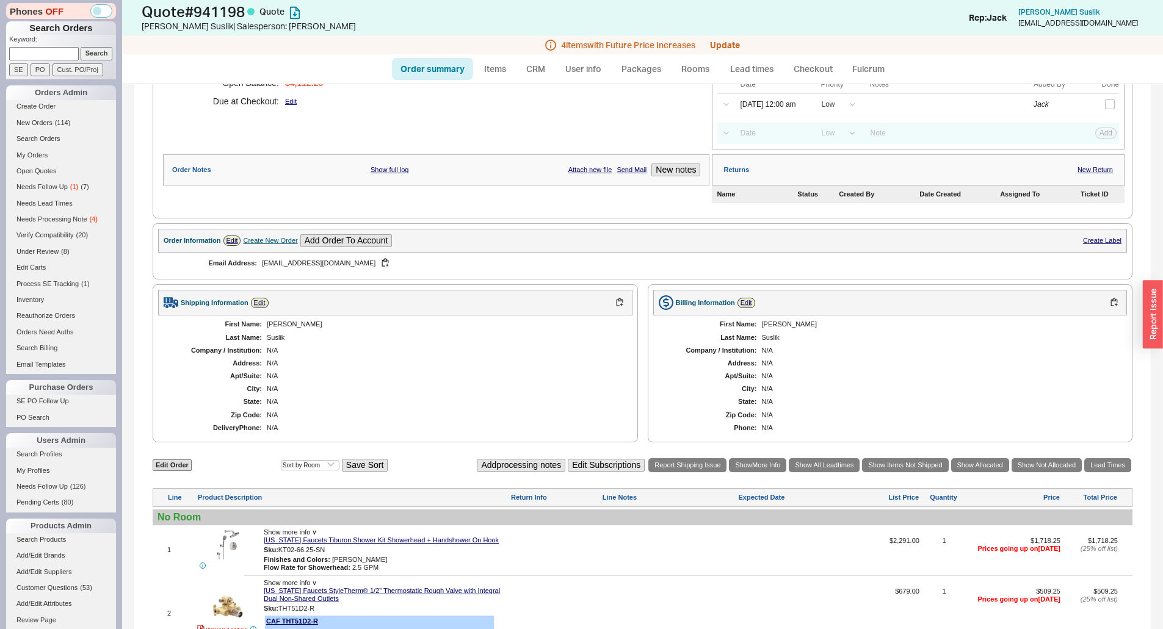
scroll to position [305, 0]
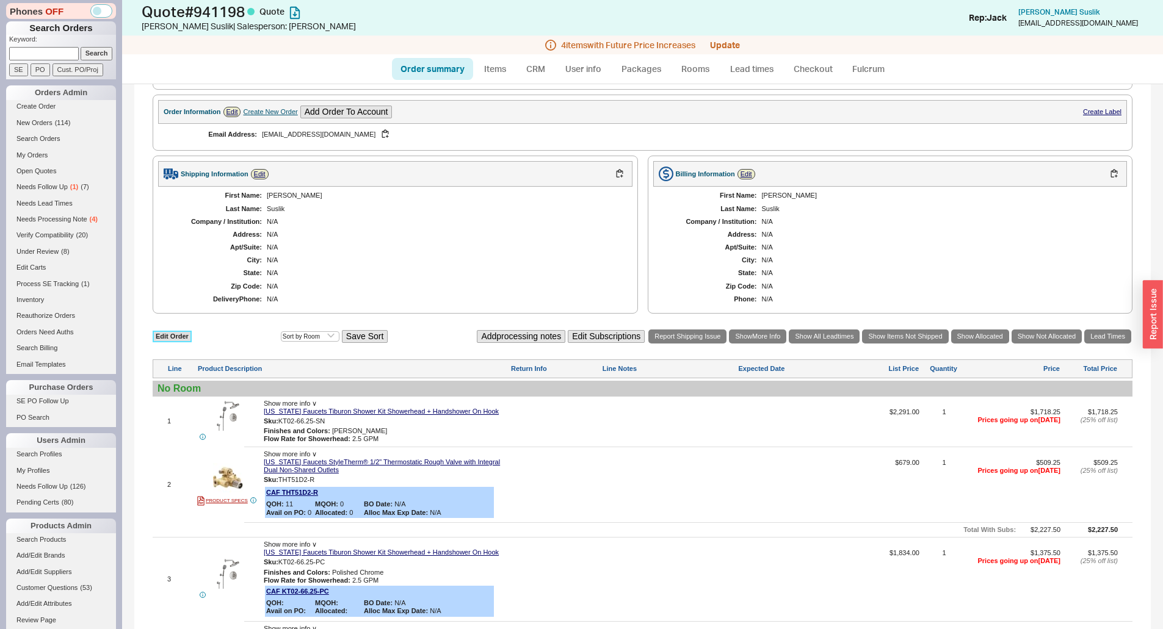
click at [176, 339] on link "Edit Order" at bounding box center [172, 337] width 39 height 12
select select "3"
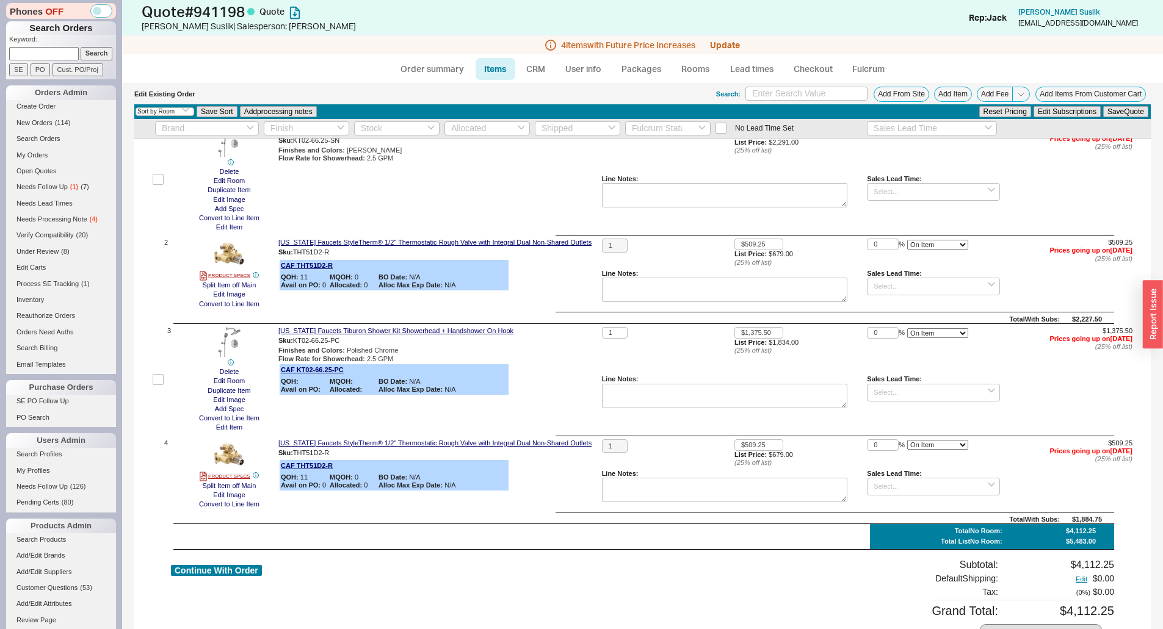
scroll to position [159, 0]
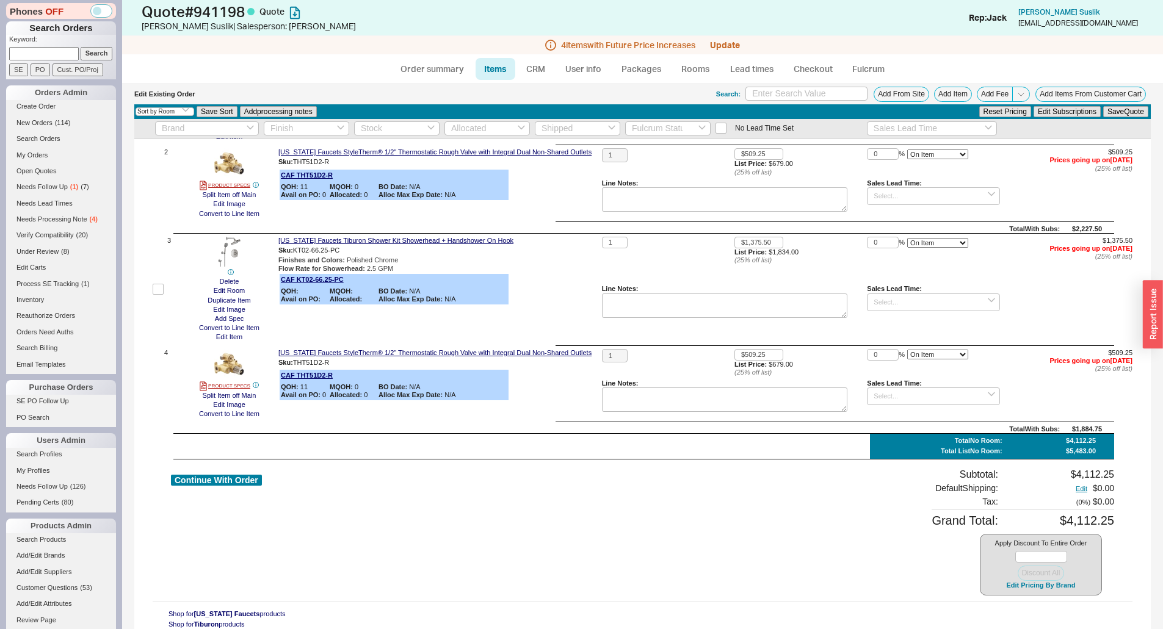
click at [1027, 590] on div "Apply Discount To Entire Order Discount All Edit Pricing By Brand" at bounding box center [1041, 565] width 122 height 62
click at [1028, 587] on button "Edit Pricing By Brand" at bounding box center [1040, 585] width 76 height 9
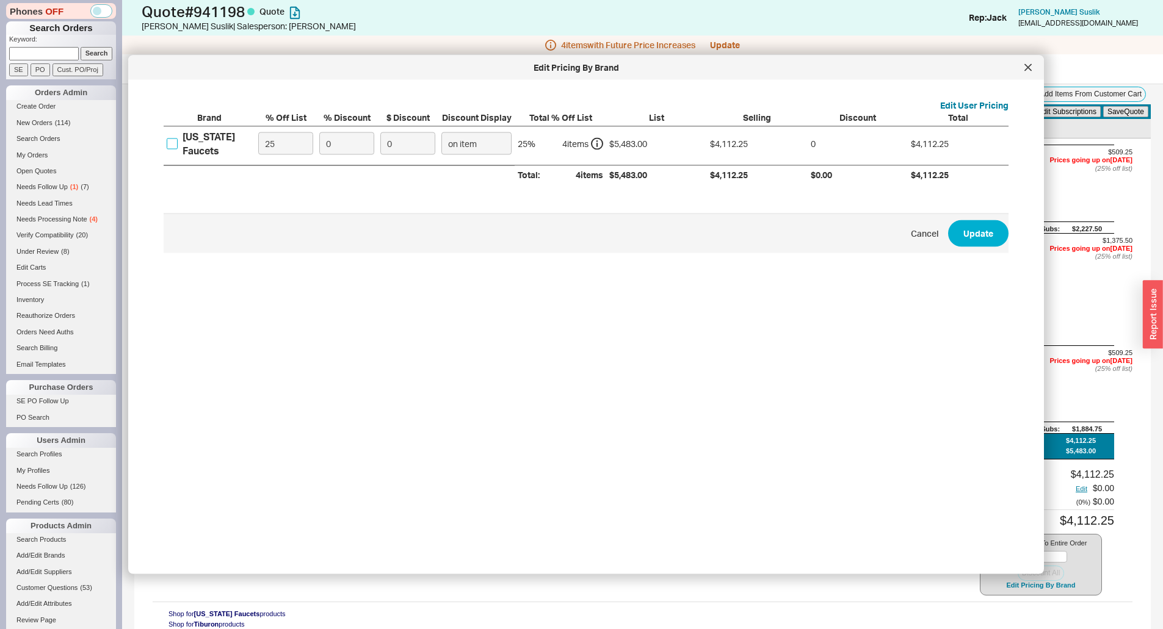
click at [171, 146] on input "California Faucets" at bounding box center [172, 143] width 11 height 11
checkbox input "true"
click at [298, 147] on input "25" at bounding box center [285, 143] width 55 height 23
type input "42"
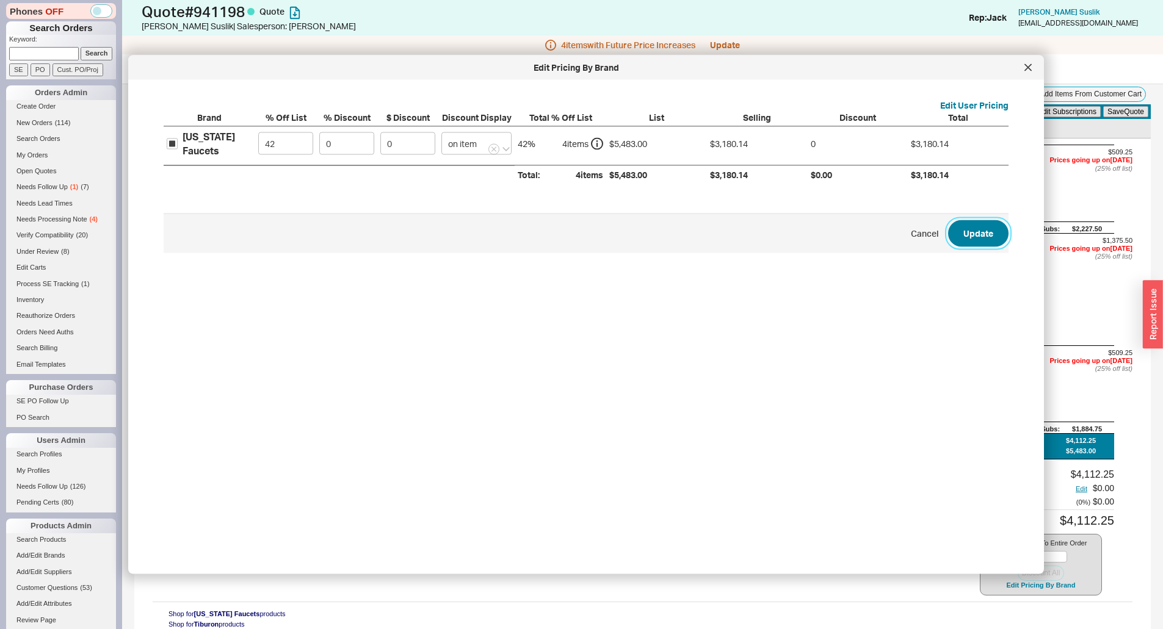
click at [952, 228] on button "Update" at bounding box center [978, 233] width 60 height 27
type input "$1,328.78"
type input "$393.82"
type input "$1,063.72"
type input "$393.82"
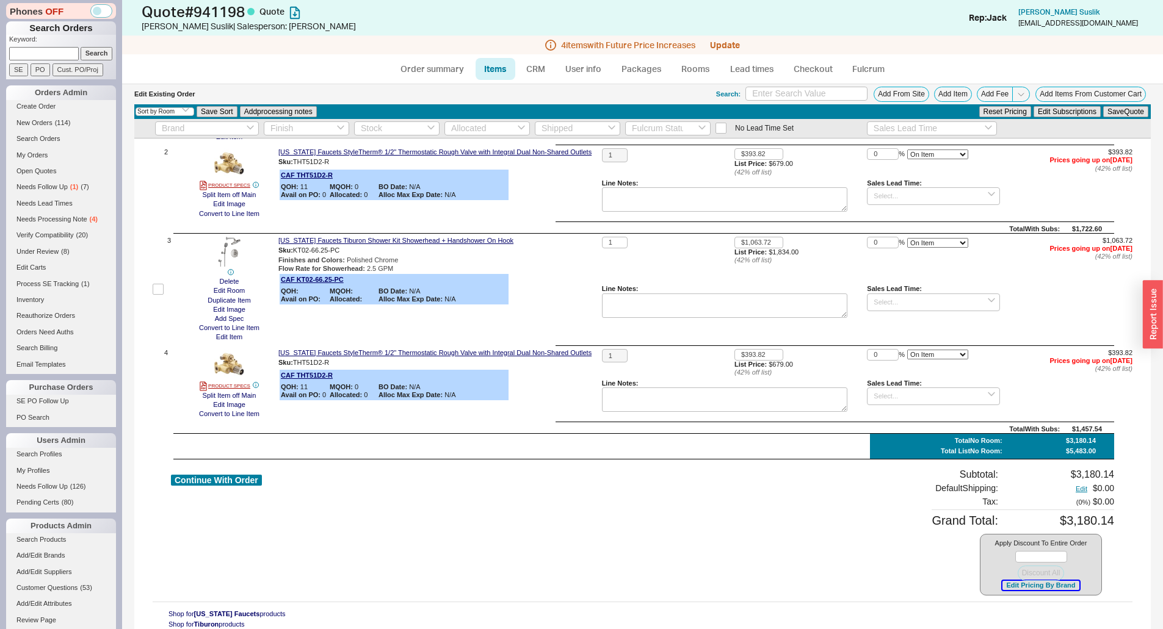
click at [1050, 587] on button "Edit Pricing By Brand" at bounding box center [1040, 585] width 76 height 9
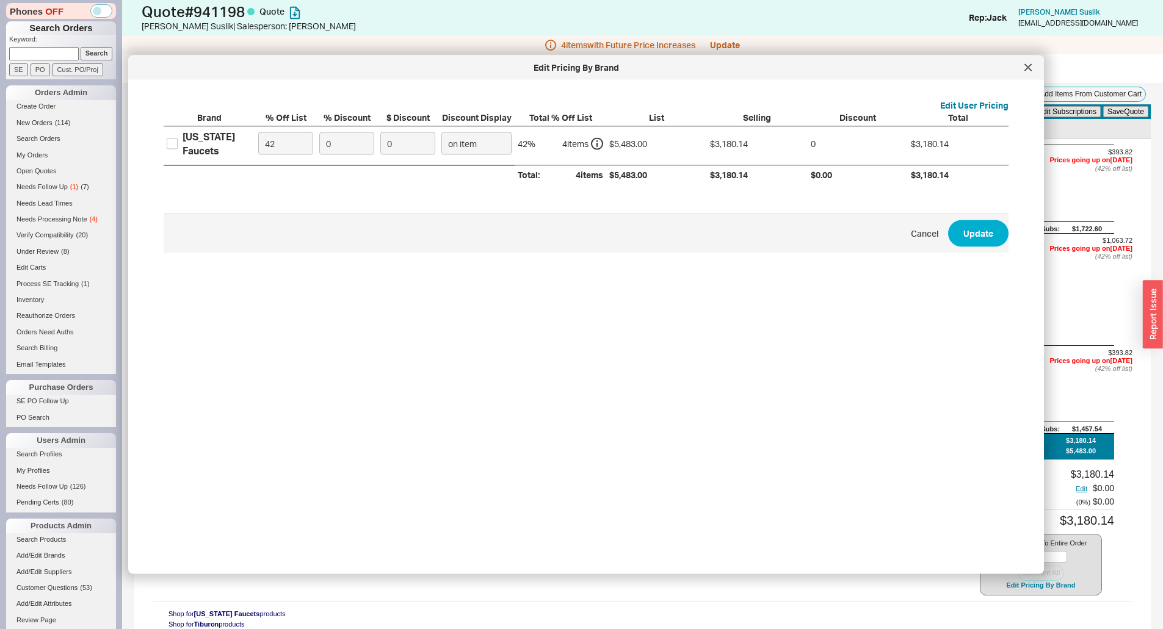
click at [180, 145] on label "California Faucets" at bounding box center [209, 143] width 85 height 27
click at [178, 145] on input "California Faucets" at bounding box center [172, 143] width 11 height 11
checkbox input "true"
click at [295, 145] on input "42" at bounding box center [285, 143] width 55 height 23
type input "42.5"
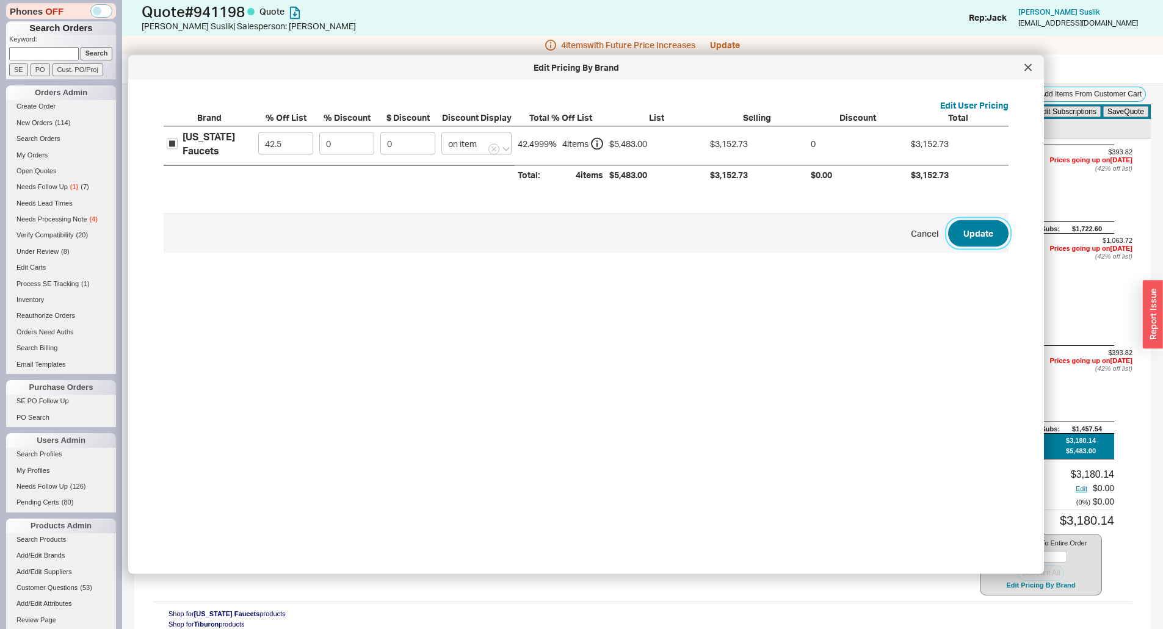
click at [967, 240] on button "Update" at bounding box center [978, 233] width 60 height 27
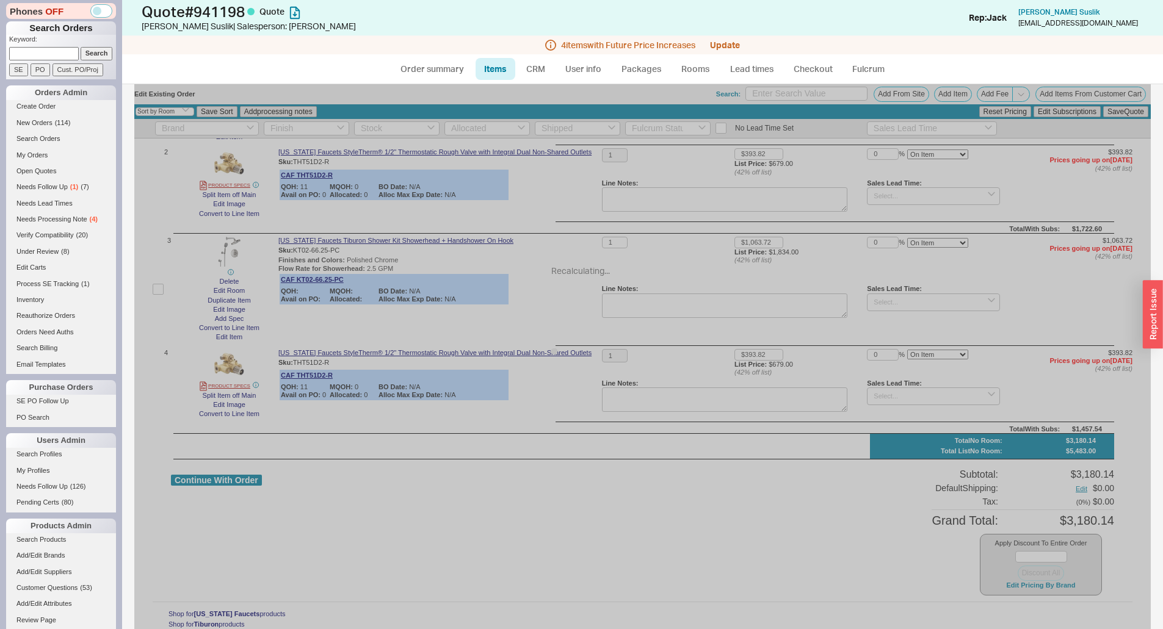
type input "$1,317.33"
type input "$390.43"
type input "$1,054.55"
type input "$390.43"
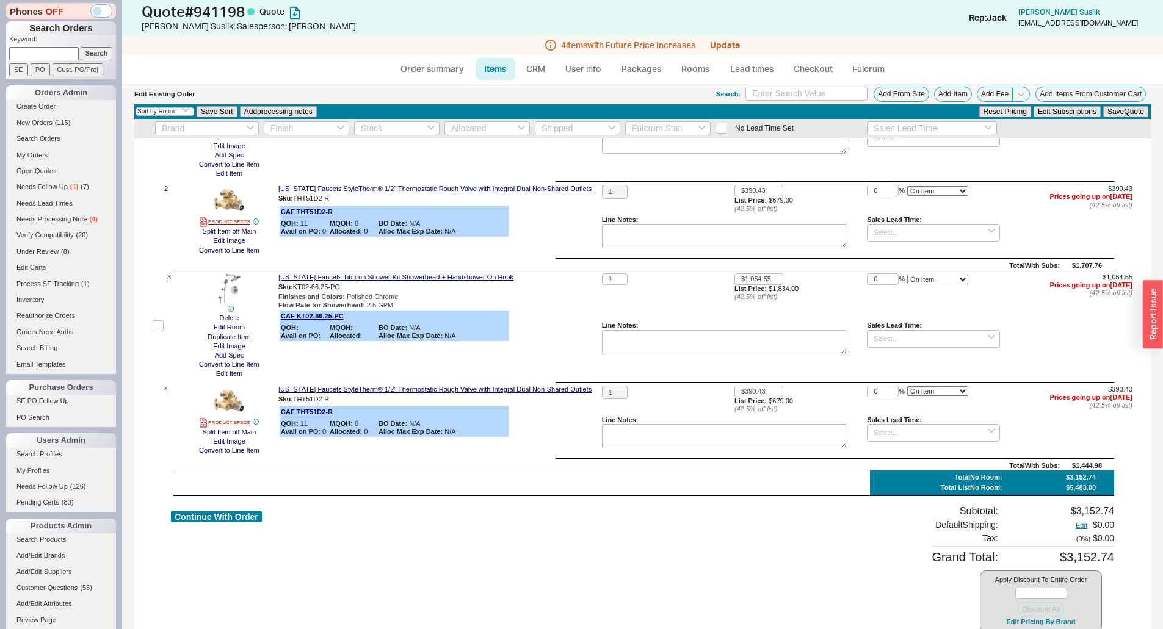
scroll to position [0, 0]
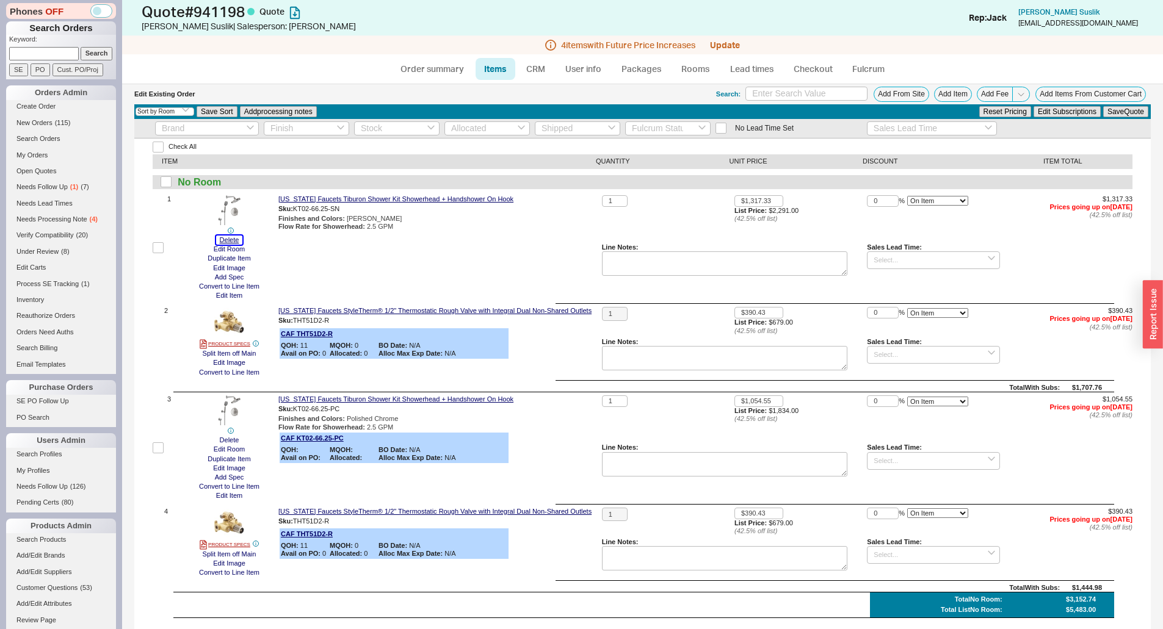
click at [223, 240] on button "Delete" at bounding box center [229, 240] width 27 height 9
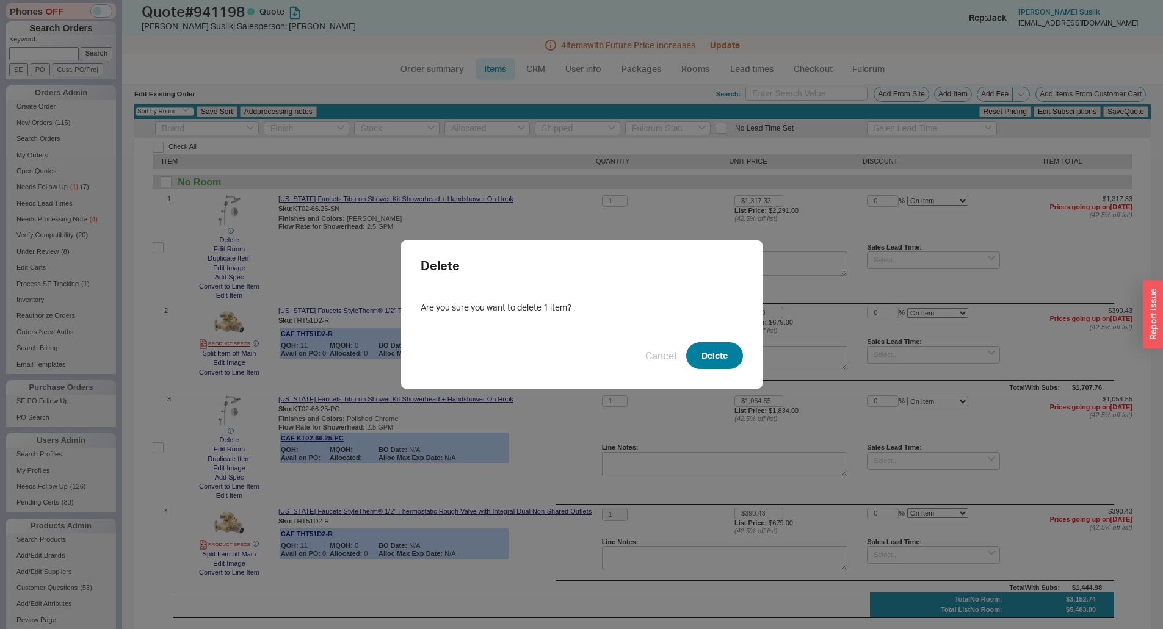
click at [702, 353] on button "Delete" at bounding box center [714, 355] width 57 height 27
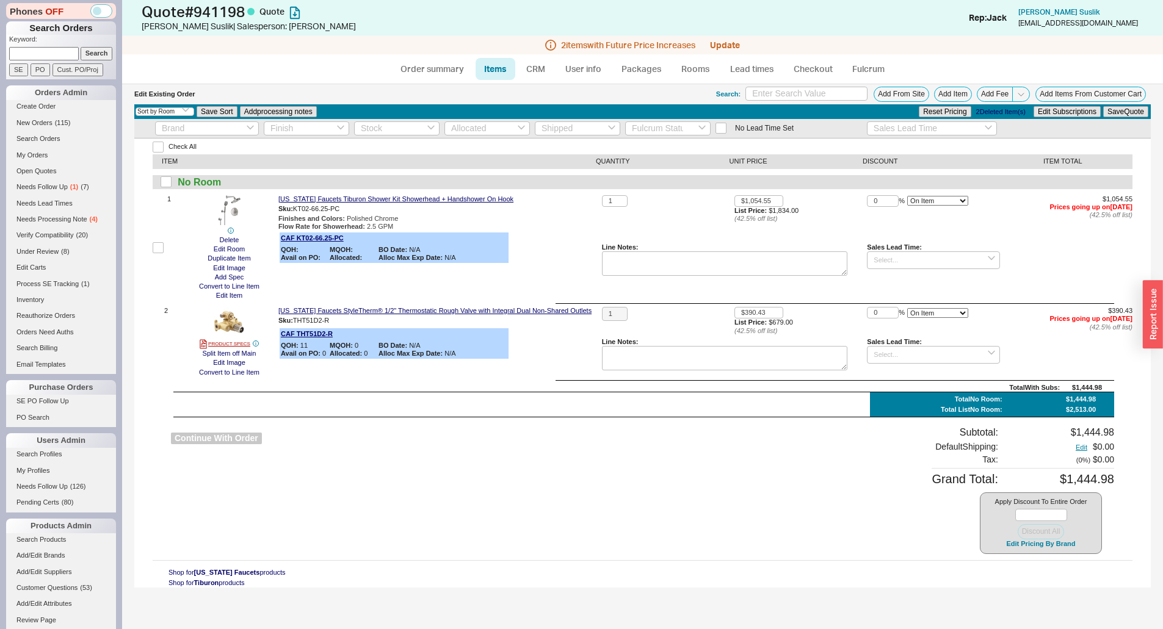
click at [237, 436] on button "Continue With Order" at bounding box center [216, 439] width 91 height 12
select select "*"
select select "LOW"
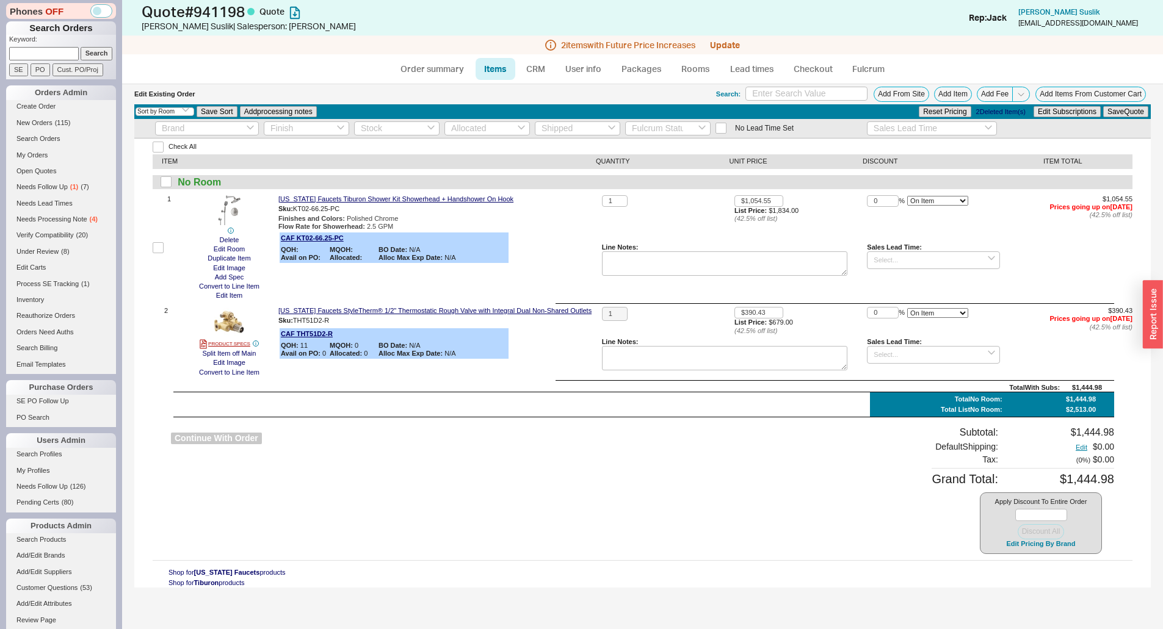
select select "3"
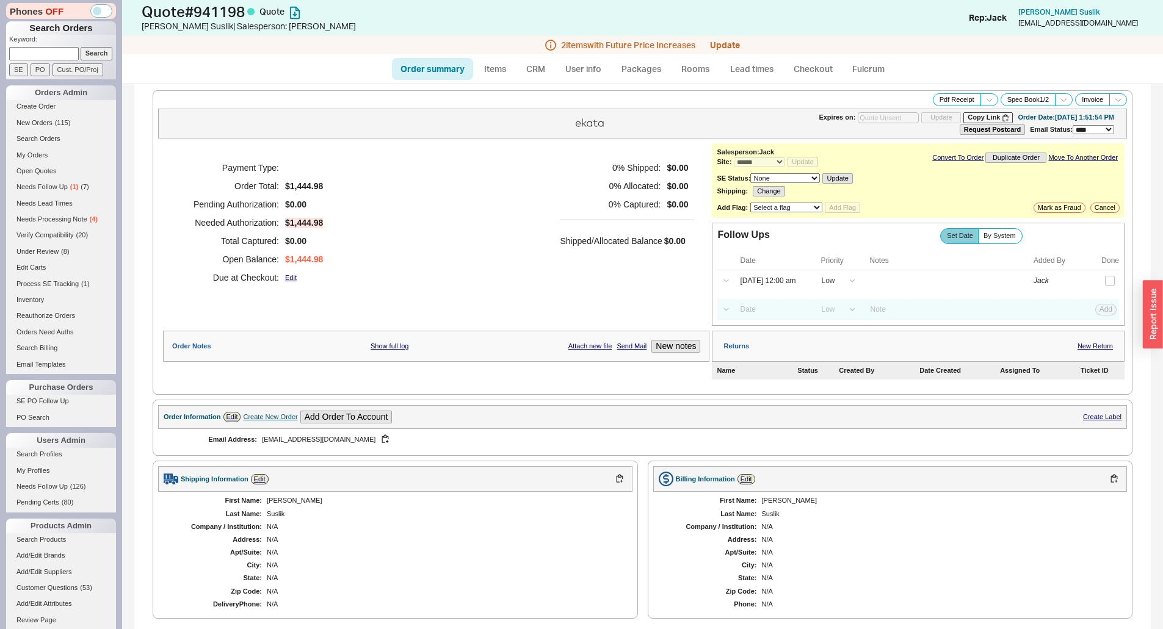
click at [499, 282] on div "Payment Type: Order Total: $1,444.98 Pending Authorization: $0.00 Needed Author…" at bounding box center [436, 222] width 546 height 159
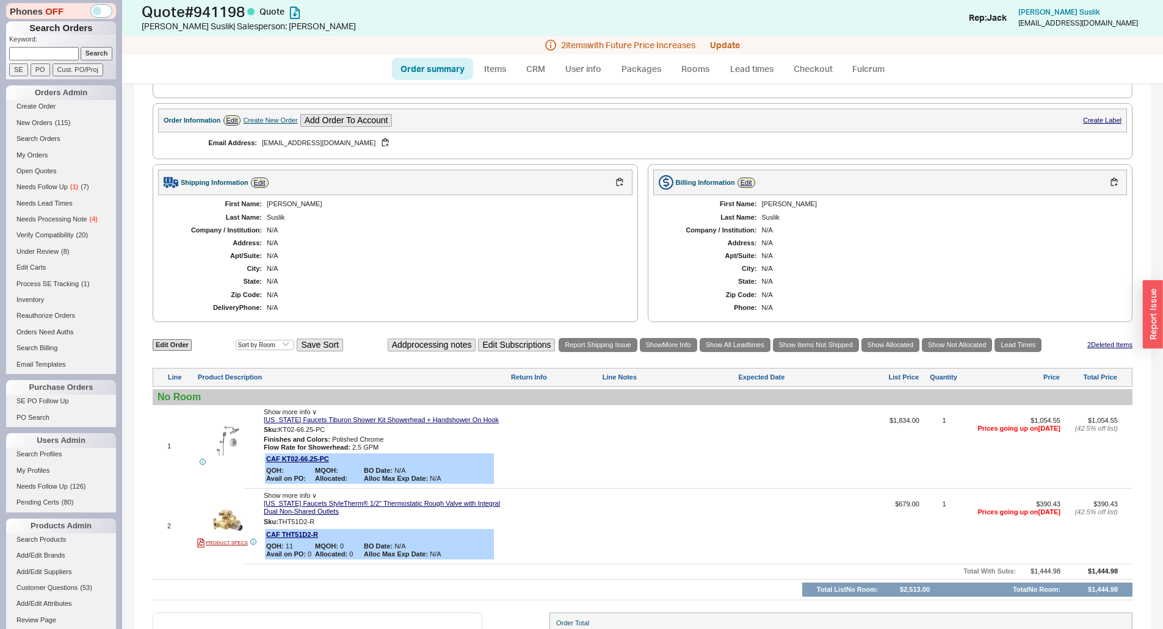
scroll to position [379, 0]
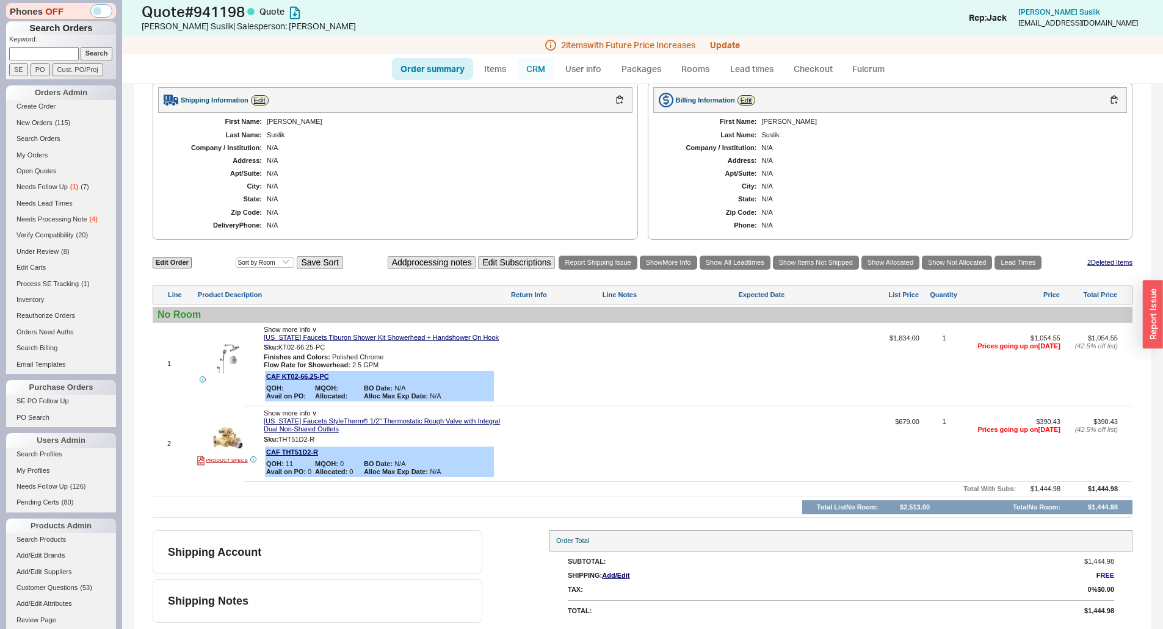
click at [541, 70] on link "CRM" at bounding box center [536, 69] width 36 height 22
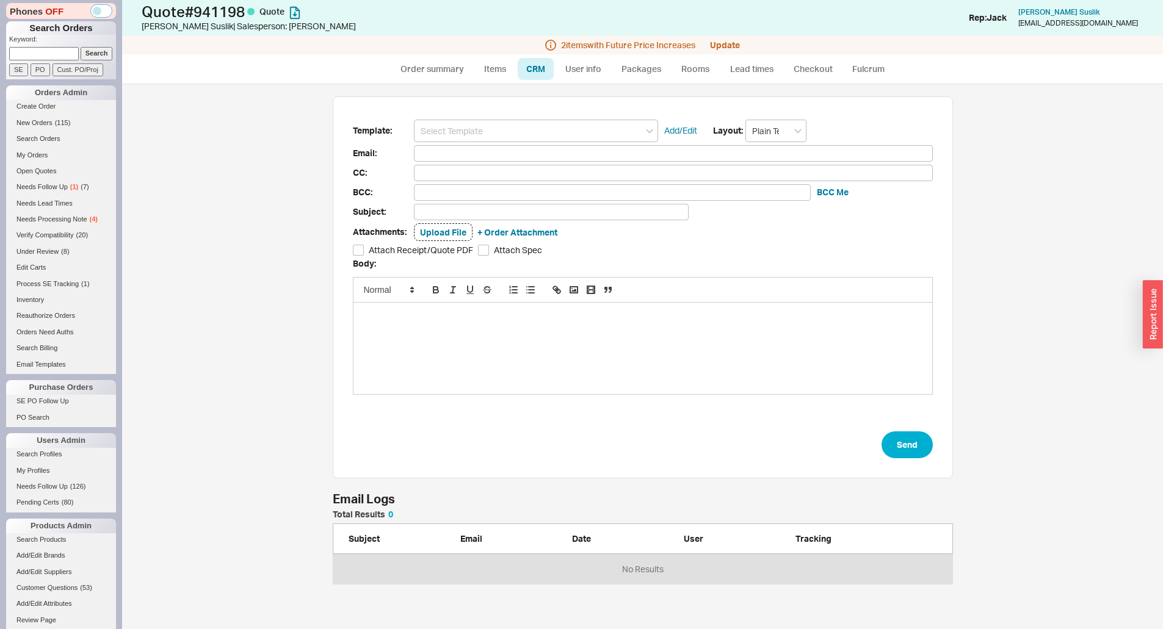
scroll to position [537, 1032]
click at [522, 130] on input at bounding box center [536, 131] width 244 height 23
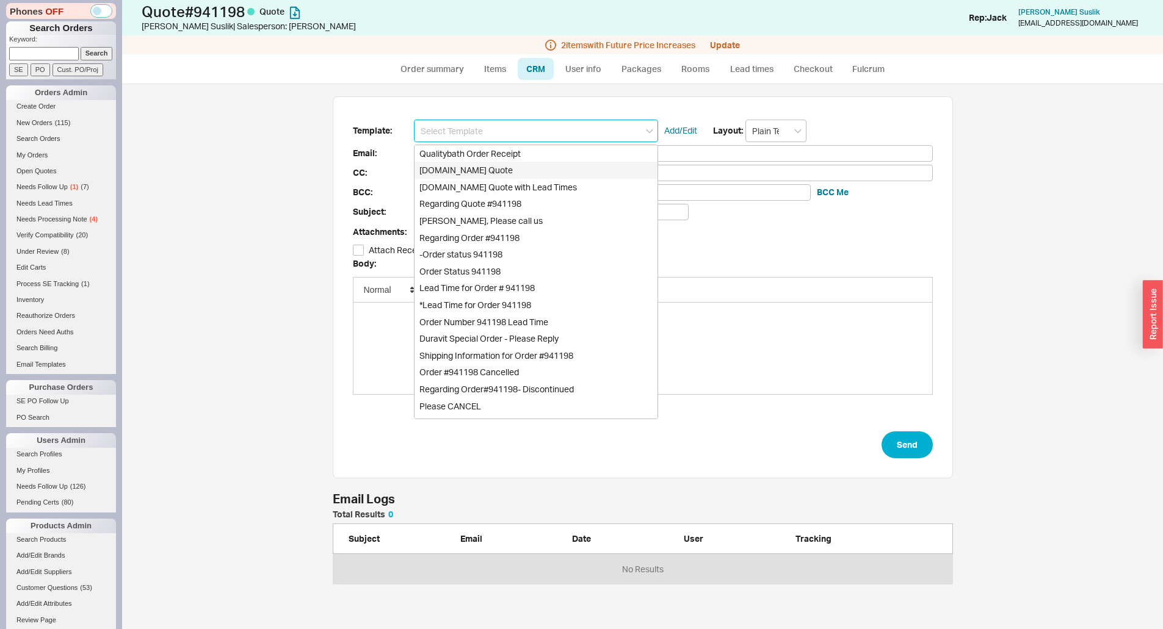
click at [515, 171] on div "[DOMAIN_NAME] Quote" at bounding box center [535, 170] width 243 height 17
type input "[DOMAIN_NAME] Quote"
type input "Receipt"
type input "asuslik@yahoo.com"
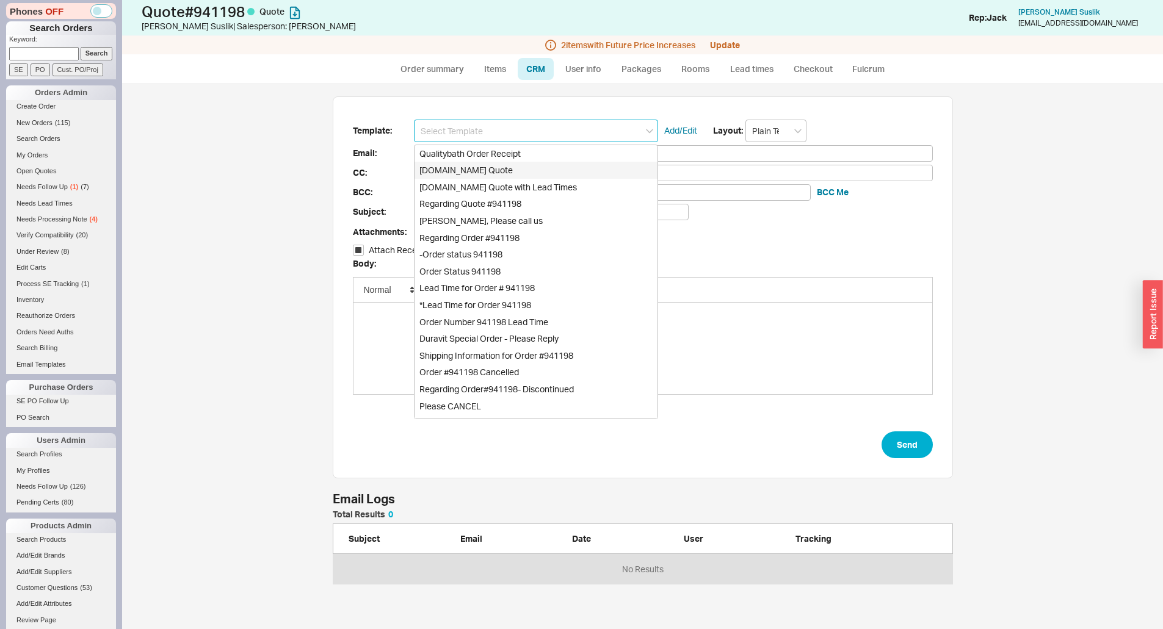
type input "Quality Bath Quote #941198"
checkbox input "true"
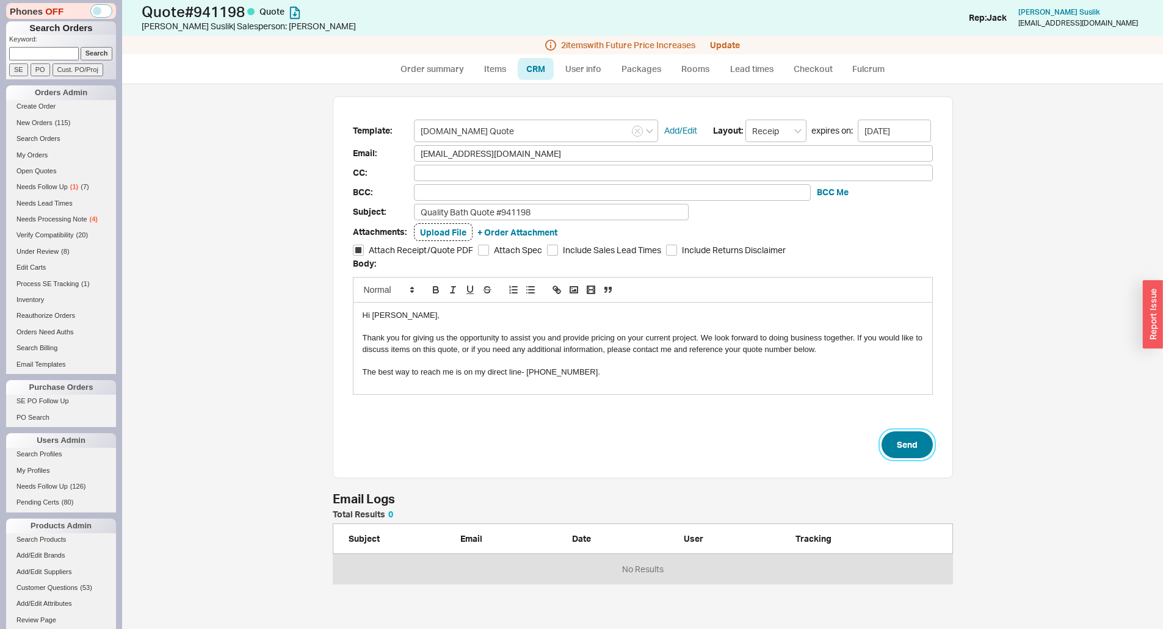
click at [899, 439] on button "Send" at bounding box center [906, 445] width 51 height 27
select select "*"
select select "LOW"
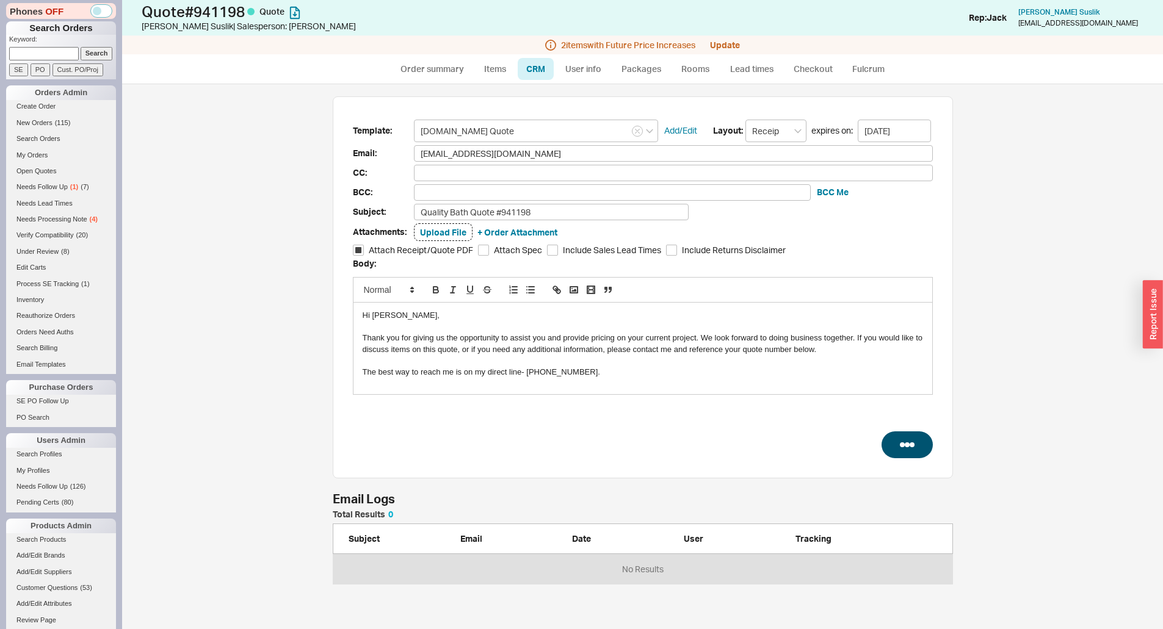
select select "3"
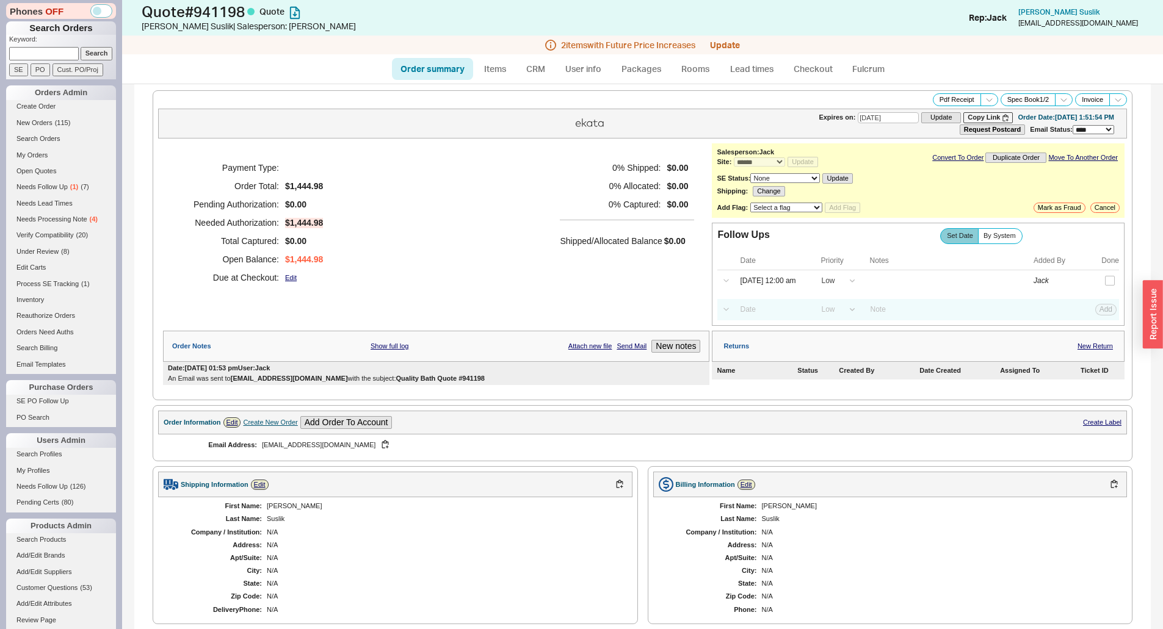
click at [653, 236] on h5 "Shipped/Allocated Balance" at bounding box center [611, 241] width 102 height 17
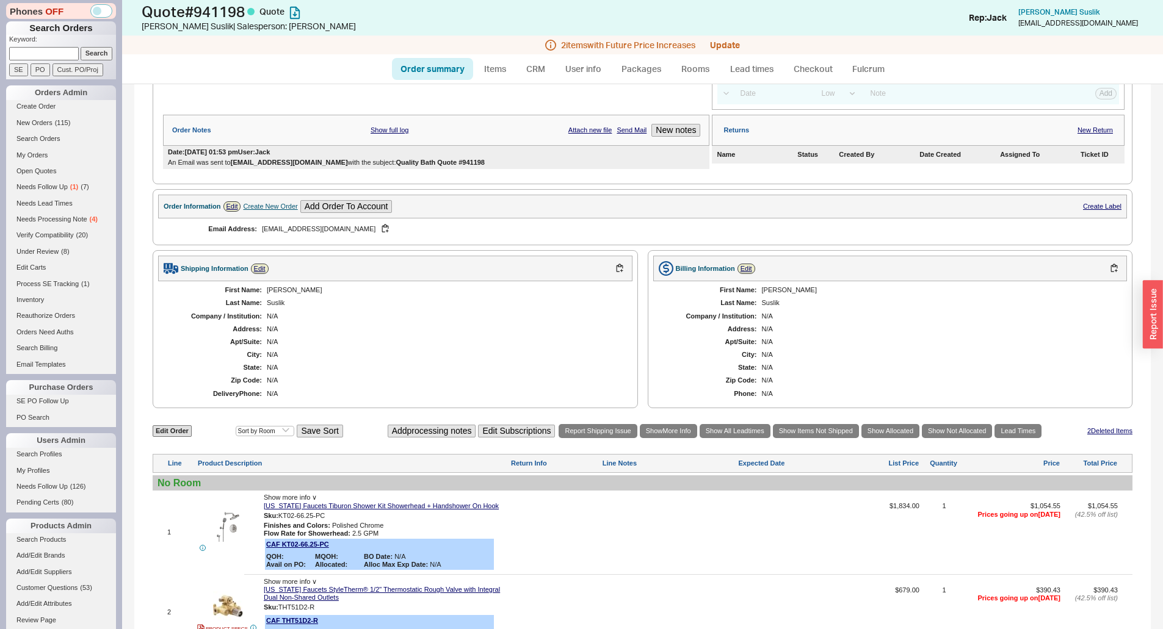
scroll to position [385, 0]
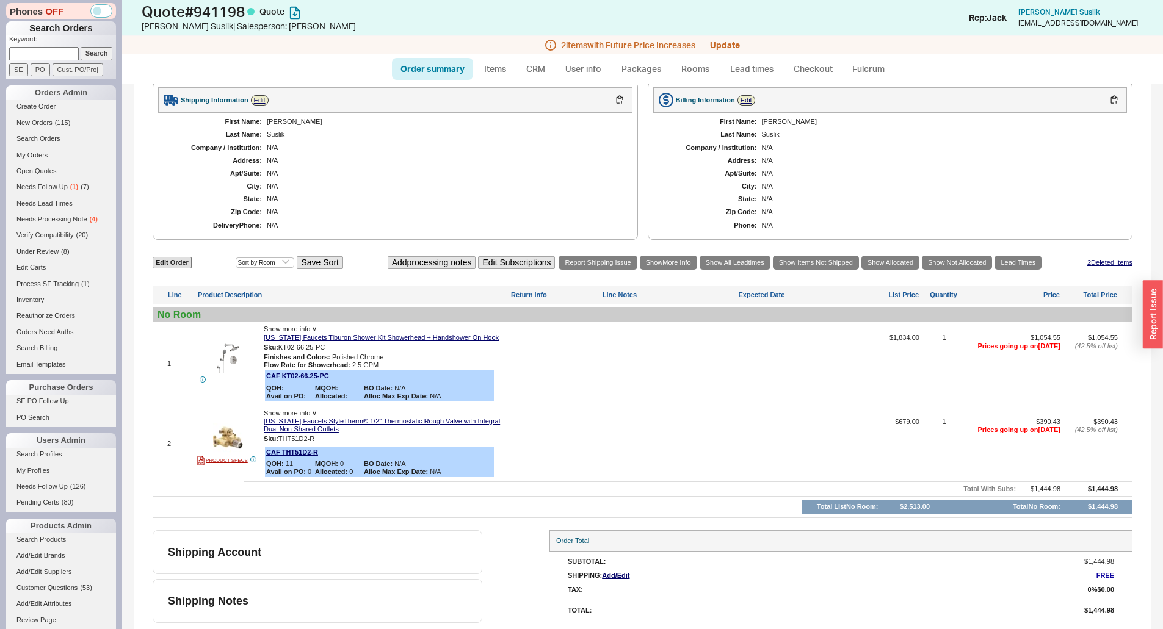
click at [430, 63] on link "Order summary" at bounding box center [432, 69] width 81 height 22
select select "*"
select select "LOW"
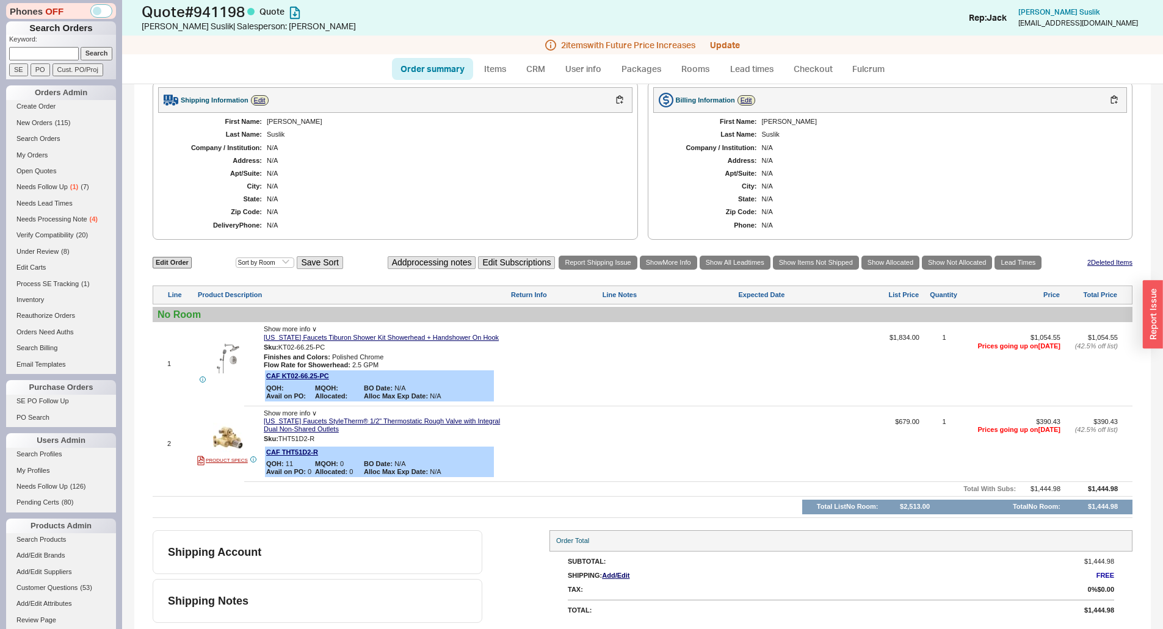
select select "3"
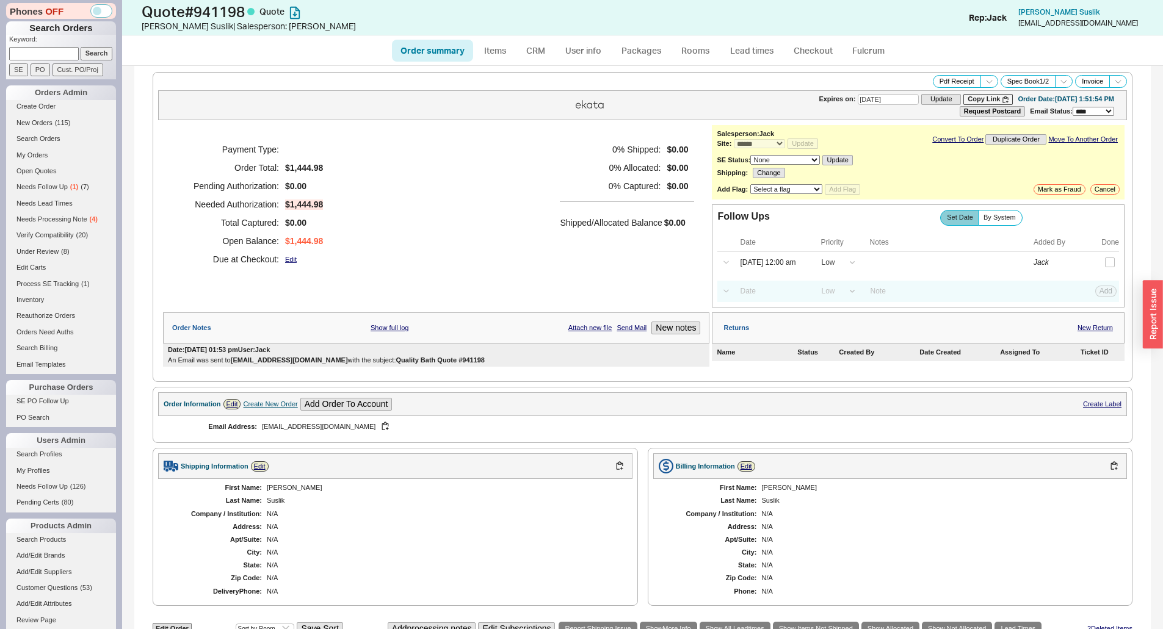
click at [516, 188] on div "Payment Type: Order Total: $1,444.98 Pending Authorization: $0.00 Needed Author…" at bounding box center [436, 204] width 546 height 159
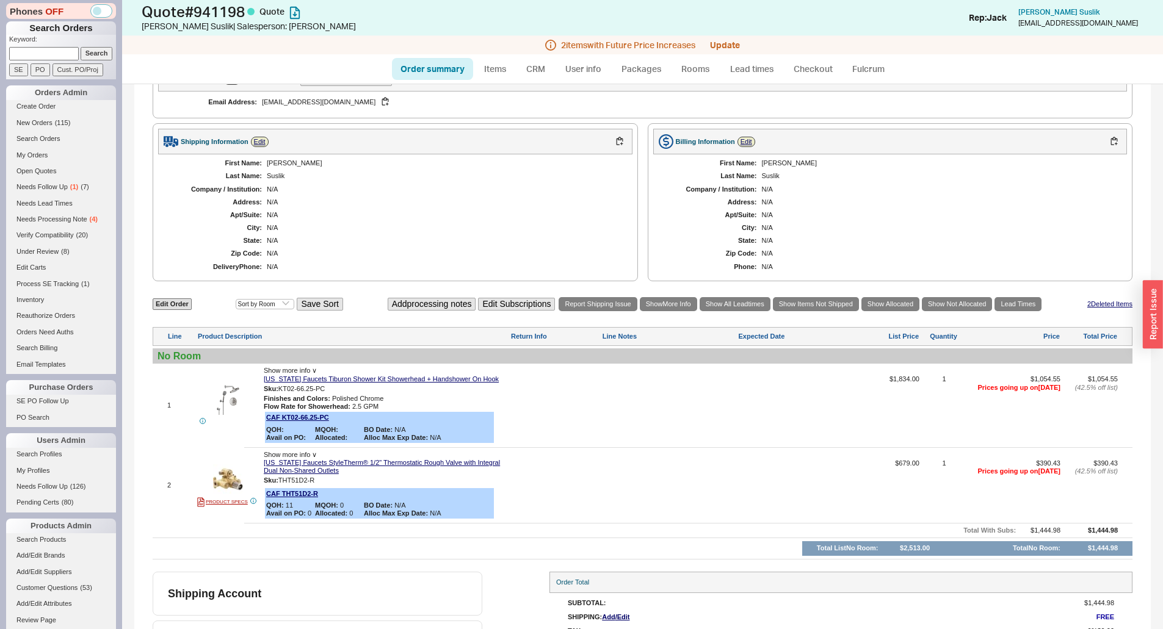
scroll to position [324, 0]
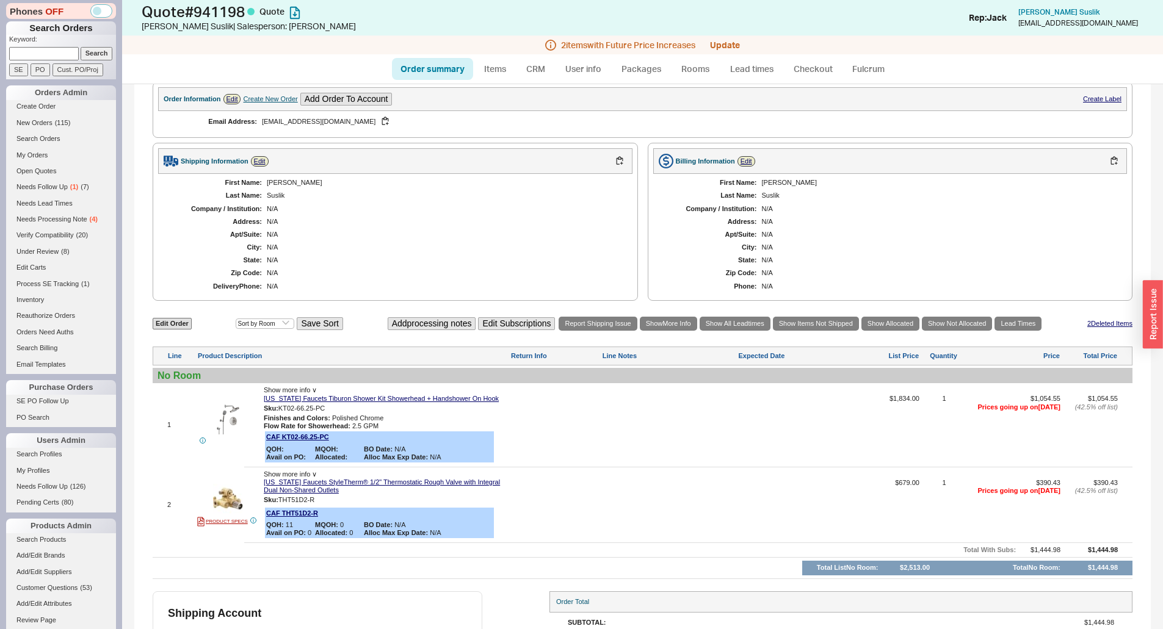
drag, startPoint x: 168, startPoint y: 314, endPoint x: 174, endPoint y: 319, distance: 7.3
click at [168, 314] on div "**********" at bounding box center [642, 226] width 1016 height 930
click at [175, 320] on link "Edit Order" at bounding box center [172, 324] width 39 height 12
select select "3"
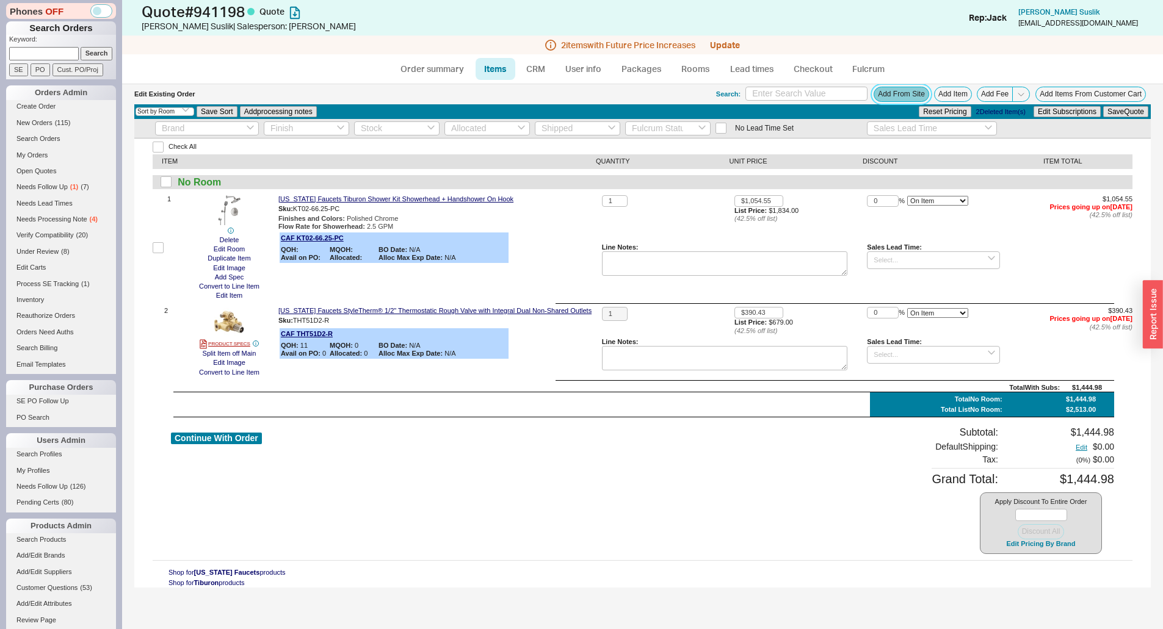
click at [917, 95] on button "Add From Site" at bounding box center [901, 94] width 56 height 15
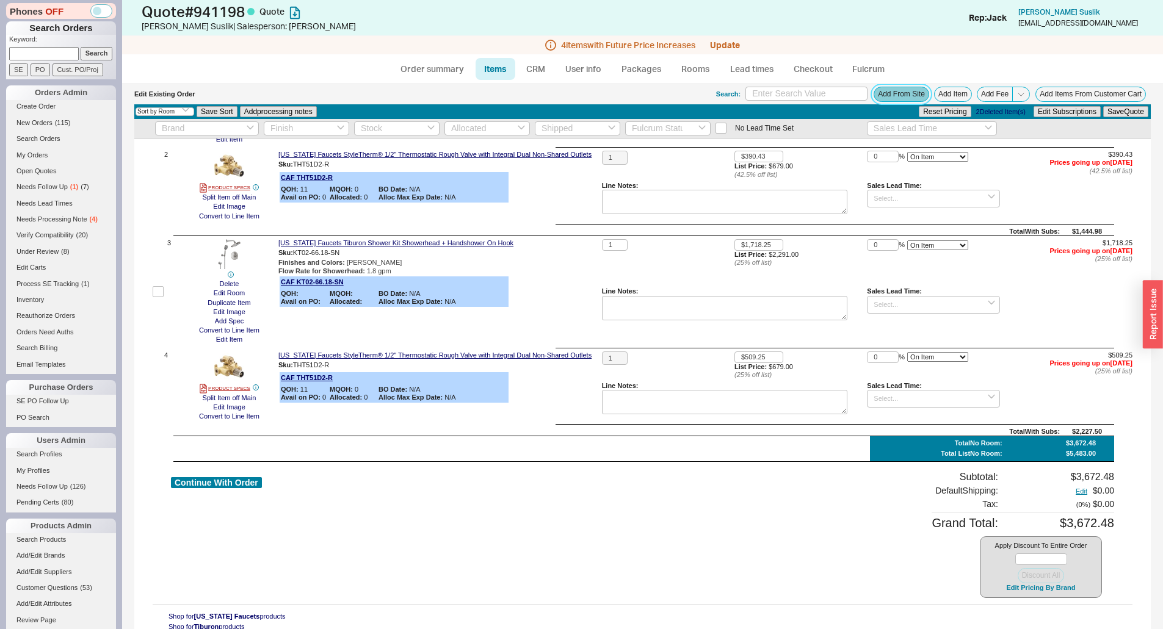
scroll to position [159, 0]
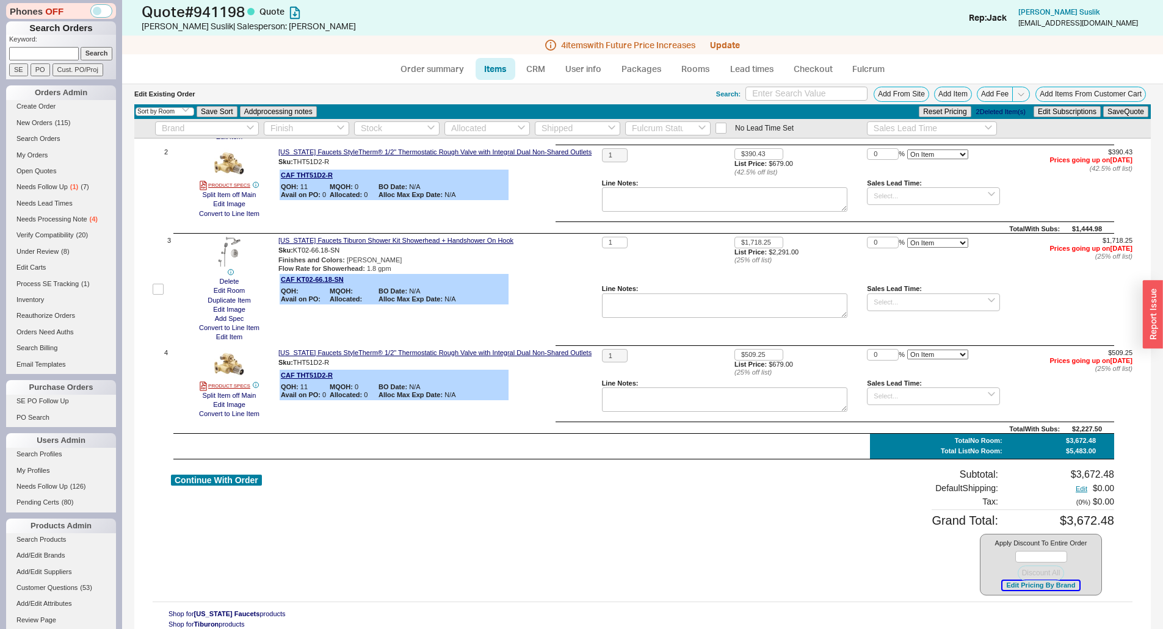
click at [1016, 582] on button "Edit Pricing By Brand" at bounding box center [1040, 585] width 76 height 9
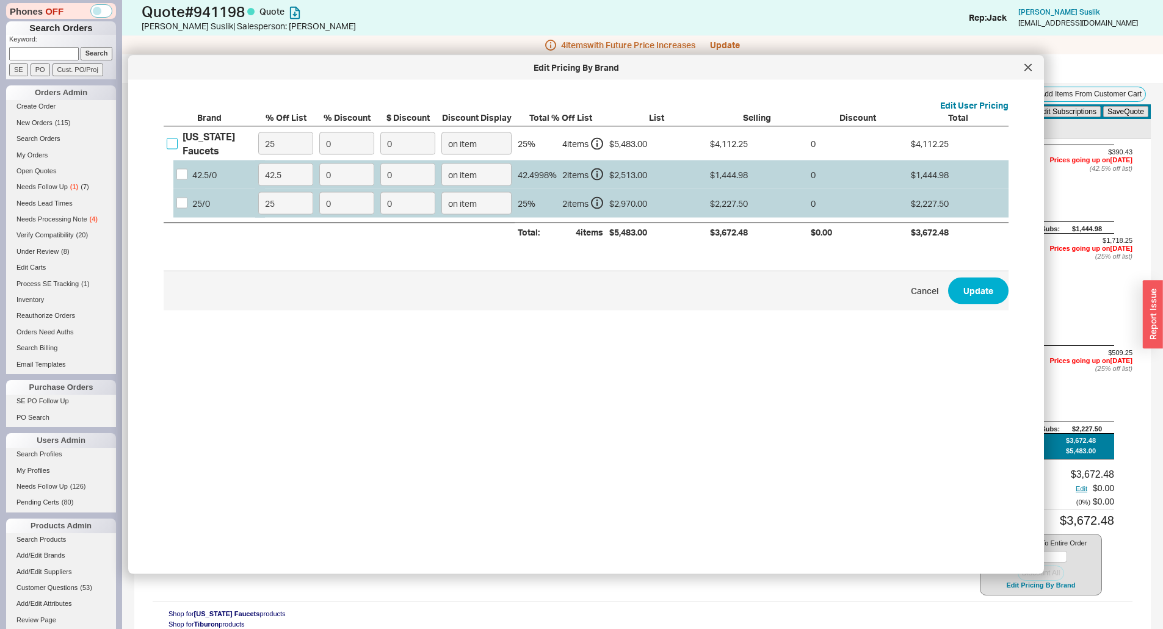
drag, startPoint x: 177, startPoint y: 139, endPoint x: 270, endPoint y: 151, distance: 93.6
click at [177, 139] on input "California Faucets" at bounding box center [172, 143] width 11 height 11
checkbox input "true"
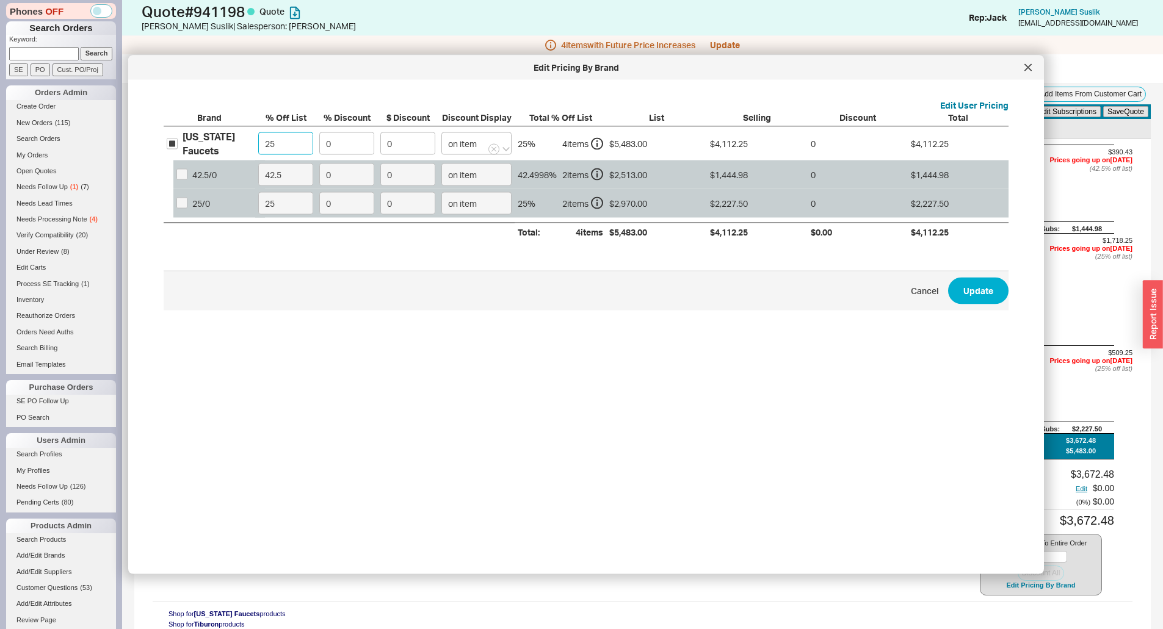
click at [291, 138] on input "25" at bounding box center [285, 143] width 55 height 23
type input "42.5"
click at [995, 303] on span "Cancel Update" at bounding box center [586, 290] width 845 height 40
click at [983, 287] on button "Update" at bounding box center [978, 290] width 60 height 27
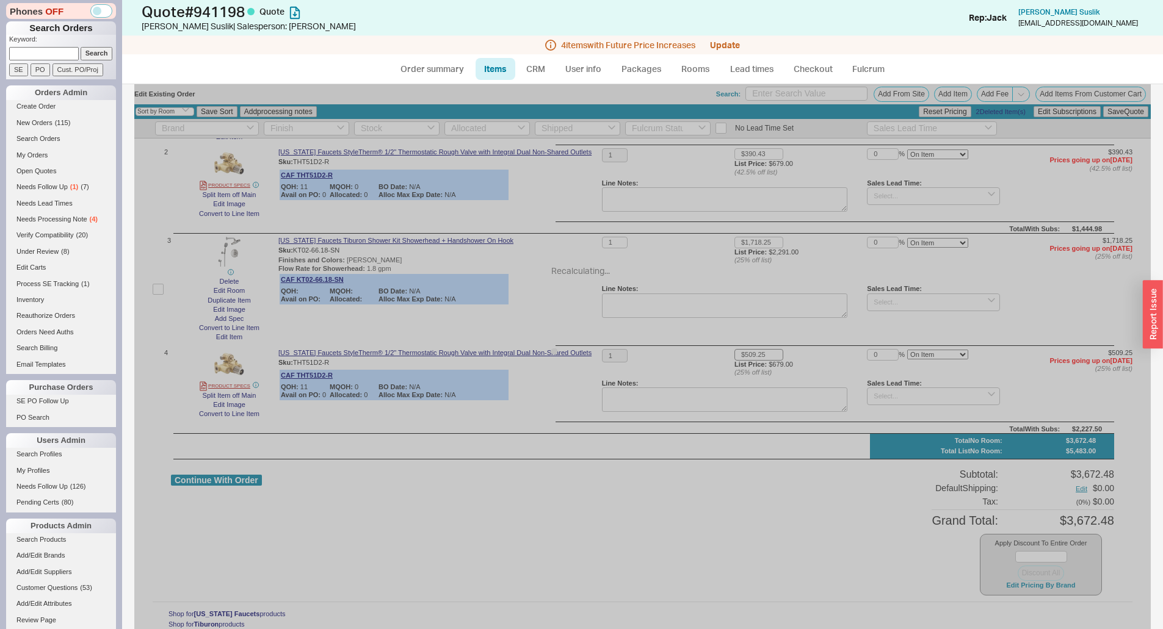
type input "$1,317.33"
type input "$390.43"
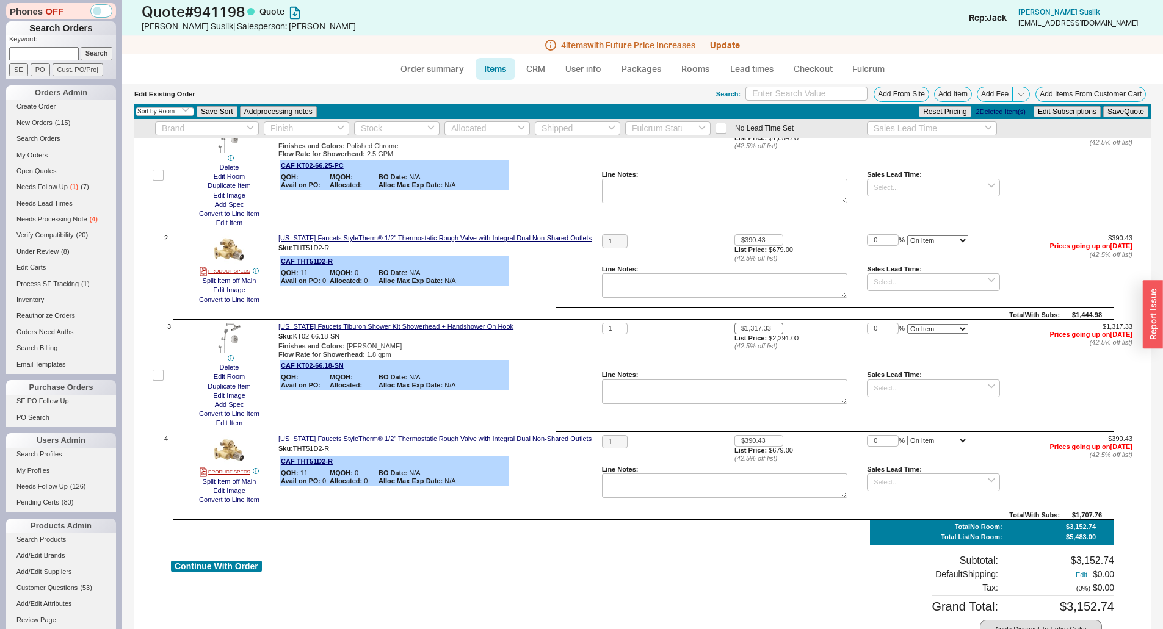
scroll to position [0, 0]
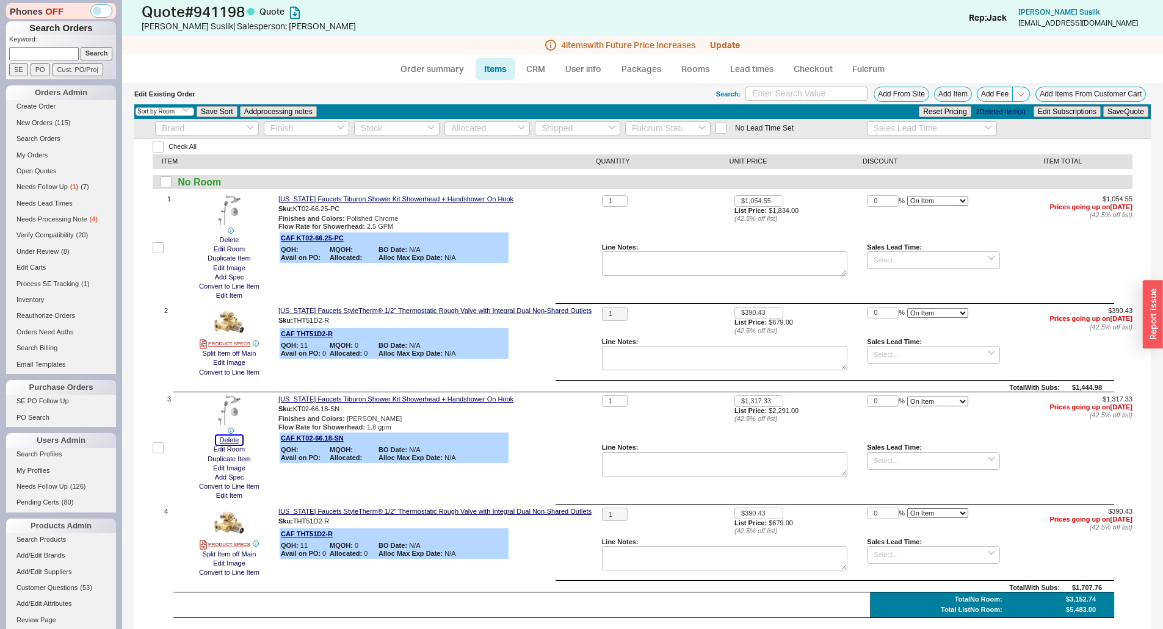
click at [222, 440] on button "Delete" at bounding box center [229, 440] width 27 height 9
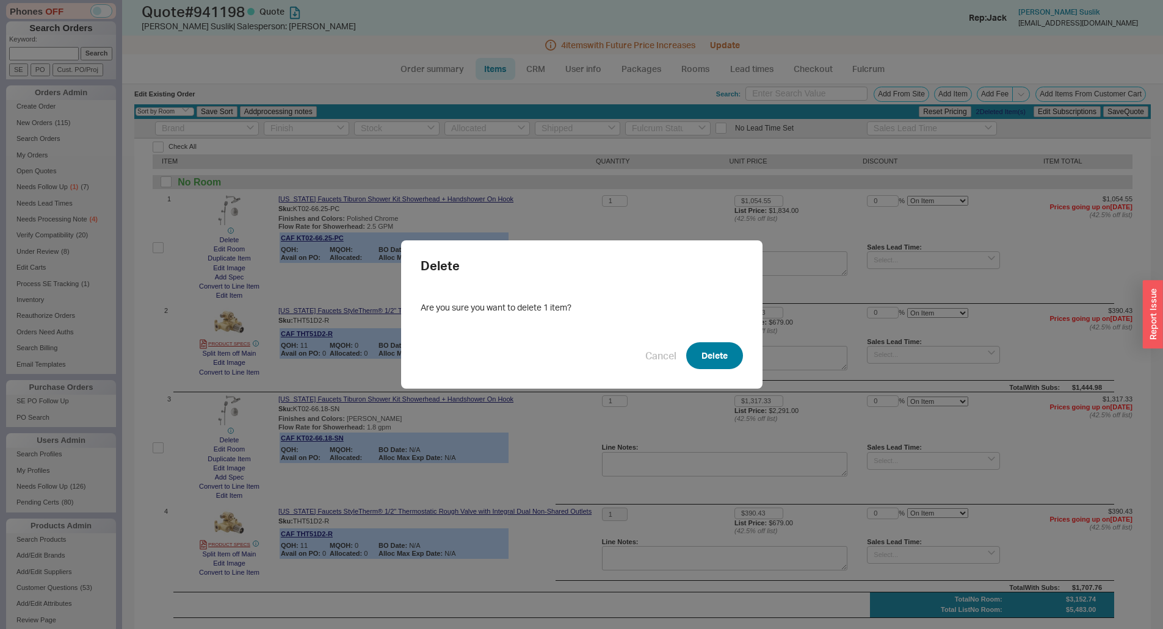
click at [701, 366] on button "Delete" at bounding box center [714, 355] width 57 height 27
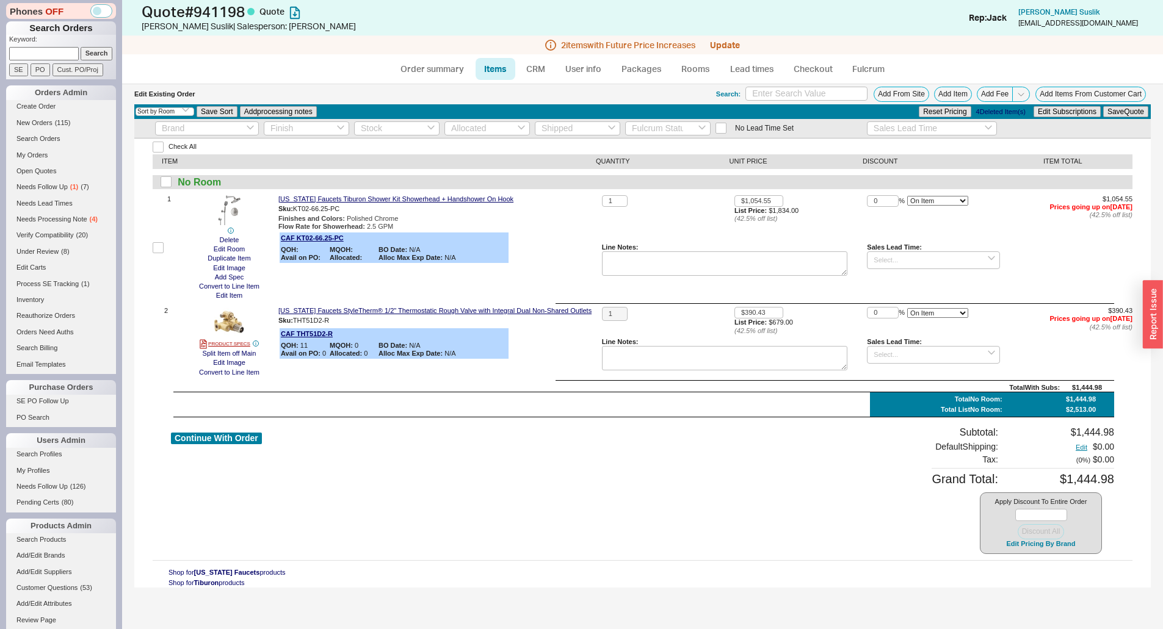
click at [576, 253] on div "California Faucets Tiburon Shower Kit Showerhead + Handshower On Hook Sku: KT02…" at bounding box center [437, 248] width 319 height 106
click at [546, 137] on div "No Lead Time Set" at bounding box center [474, 128] width 643 height 19
click at [546, 49] on circle at bounding box center [551, 45] width 10 height 10
click at [544, 64] on link "CRM" at bounding box center [536, 69] width 36 height 22
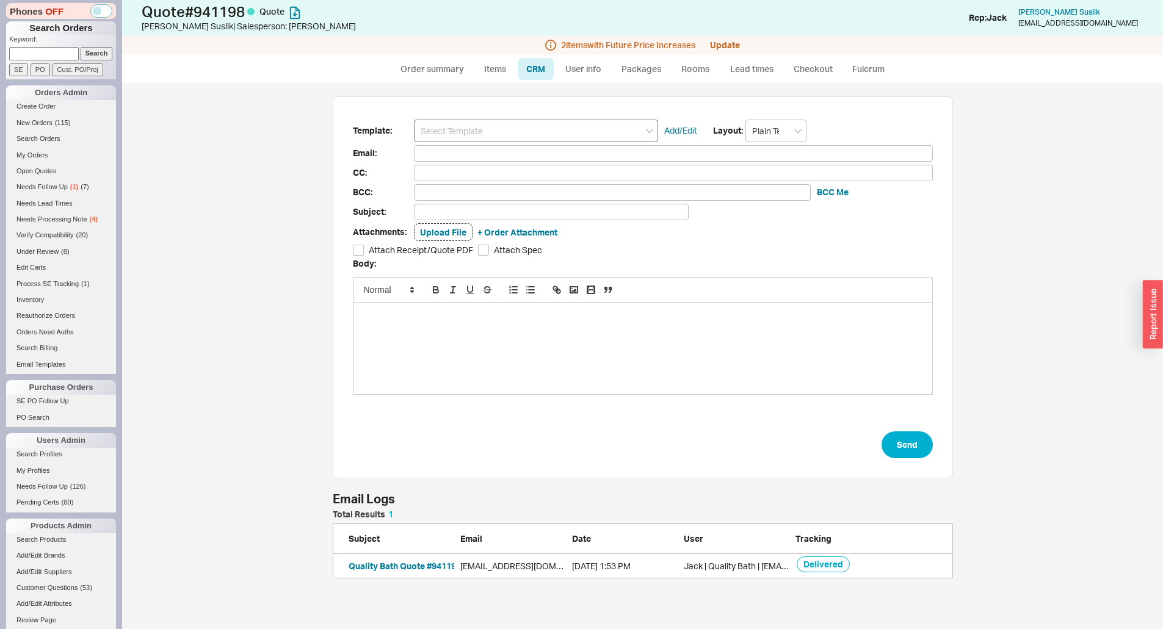
scroll to position [59, 611]
click at [573, 126] on input at bounding box center [536, 131] width 244 height 23
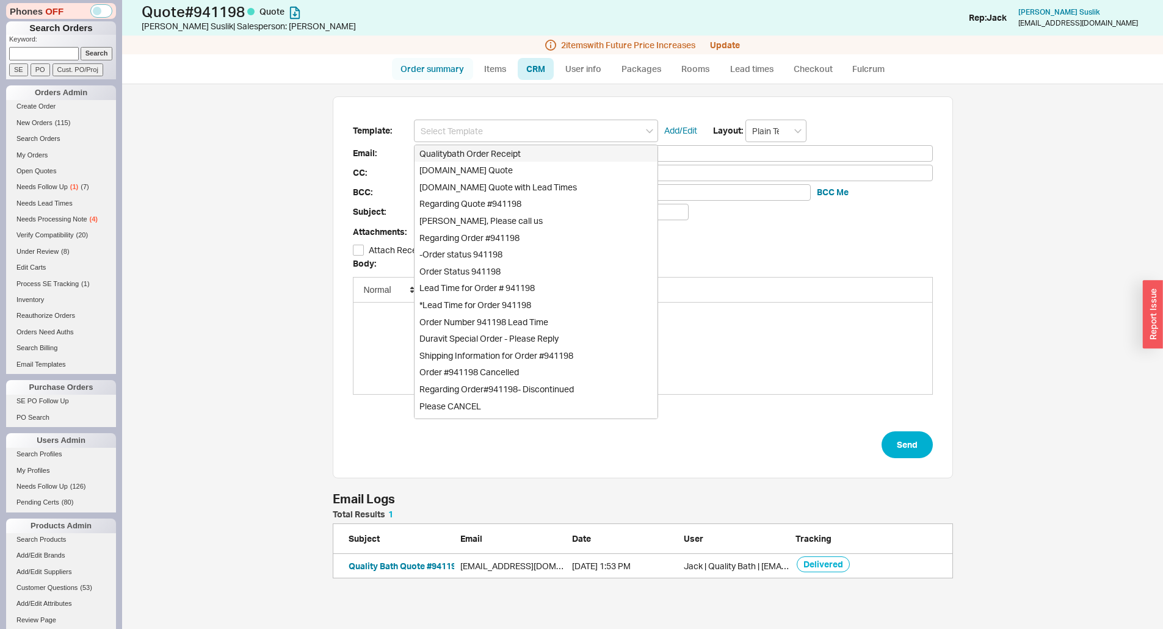
click at [408, 74] on link "Order summary" at bounding box center [432, 69] width 81 height 22
select select "*"
select select "LOW"
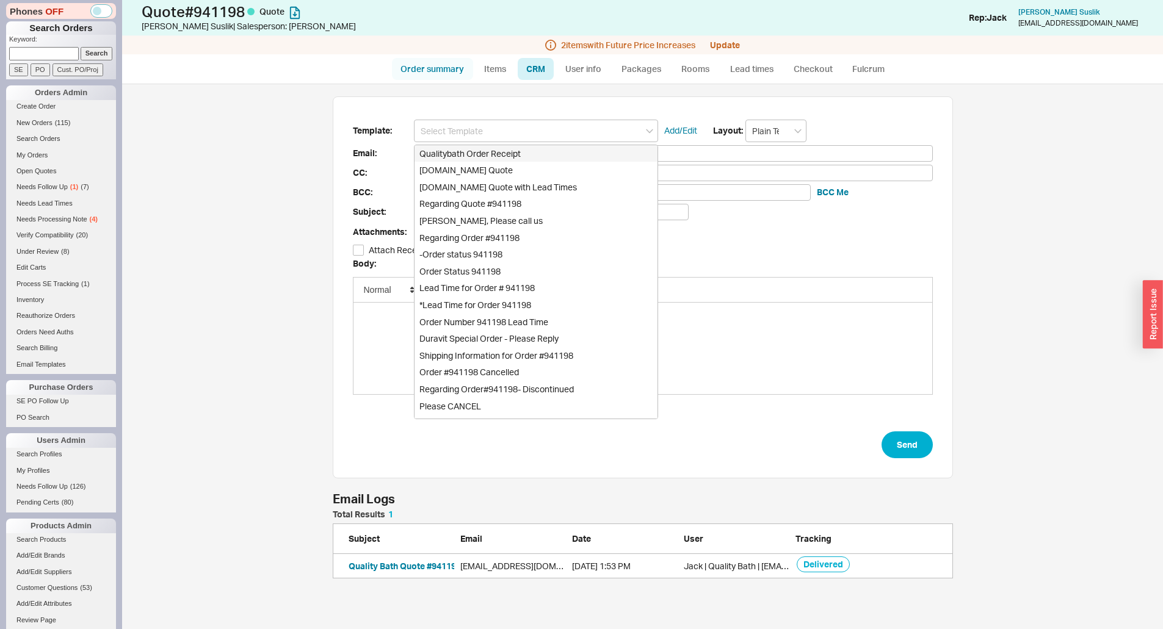
select select "3"
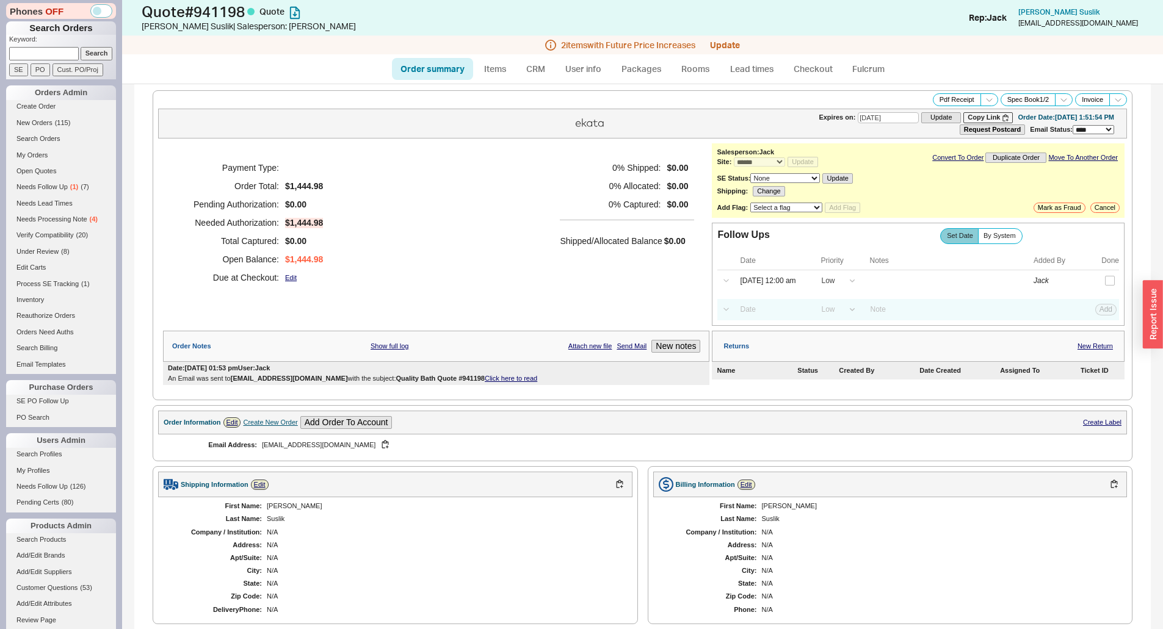
click at [458, 193] on div "Payment Type: Order Total: $1,444.98 Pending Authorization: $0.00 Needed Author…" at bounding box center [436, 222] width 546 height 159
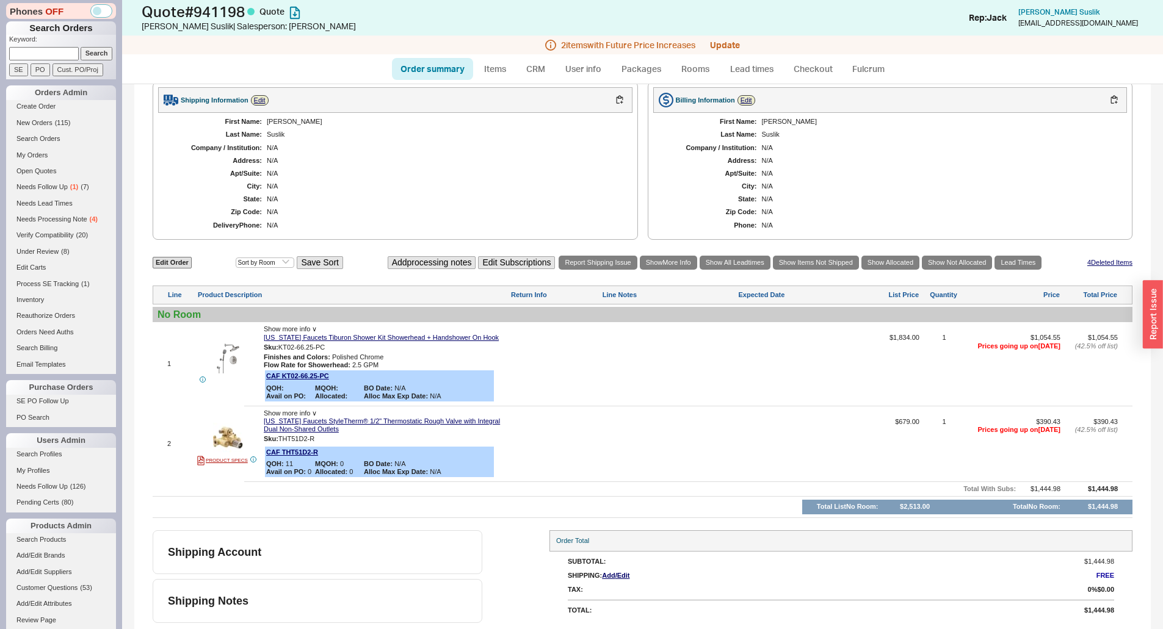
scroll to position [18, 0]
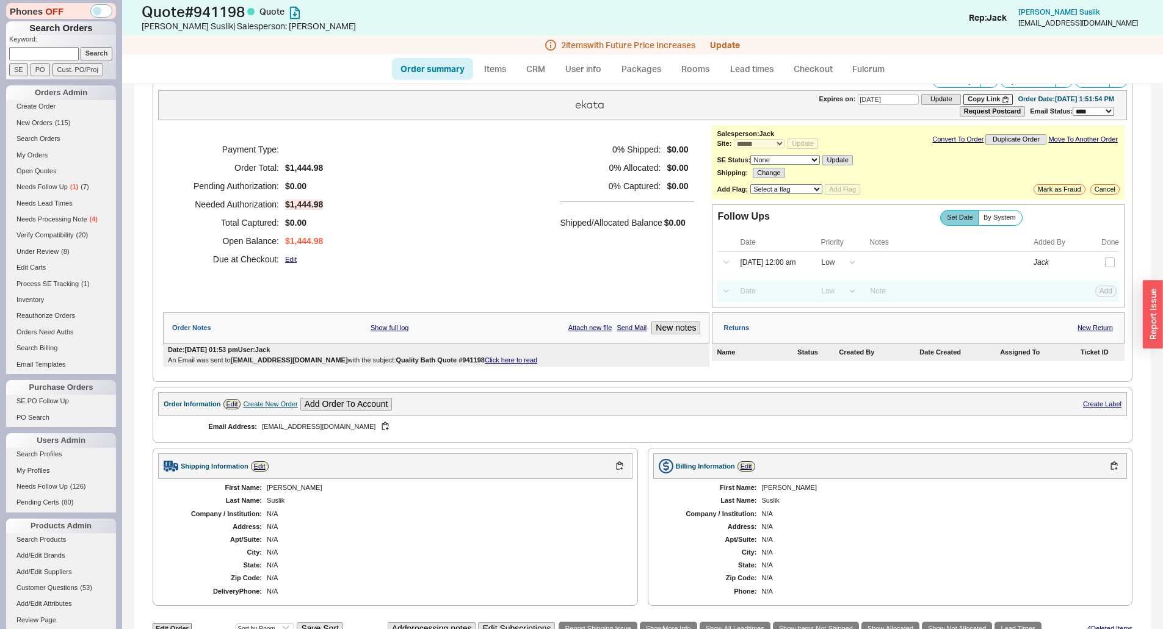
click at [432, 74] on link "Order summary" at bounding box center [432, 69] width 81 height 22
select select "*"
select select "LOW"
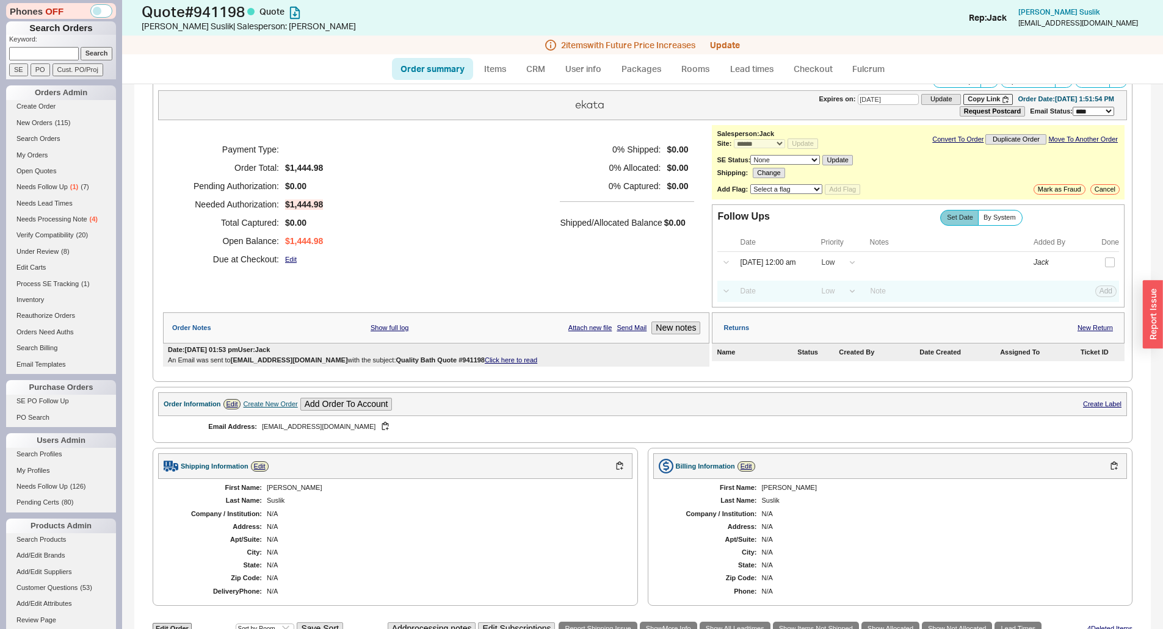
select select "3"
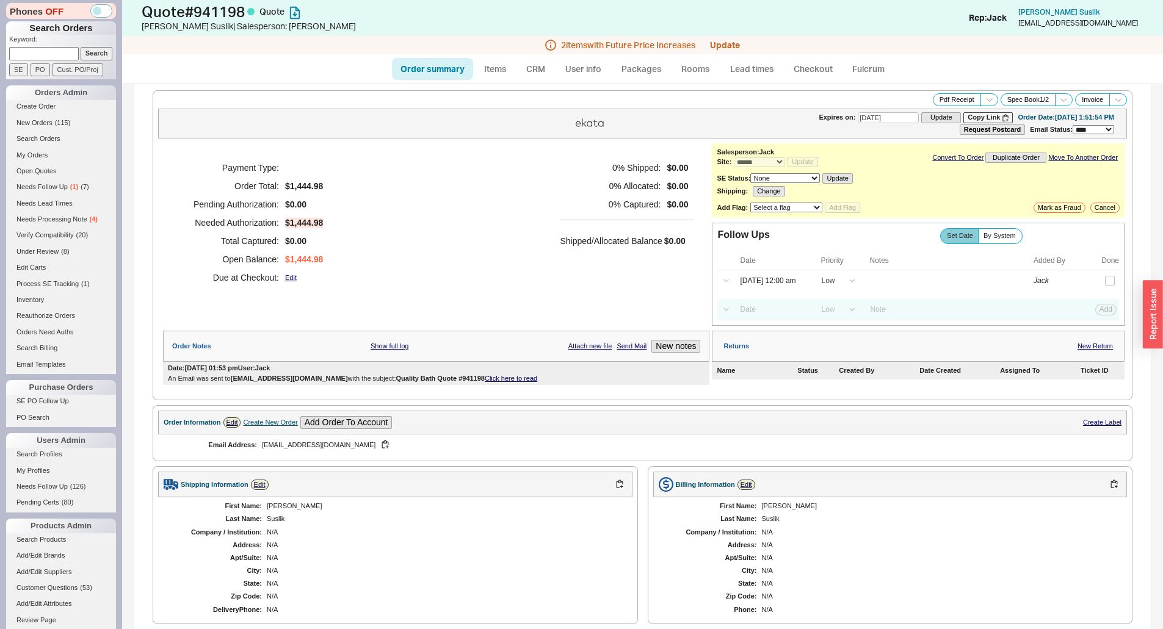
click at [553, 197] on div "Payment Type: Order Total: $1,444.98 Pending Authorization: $0.00 Needed Author…" at bounding box center [436, 222] width 546 height 159
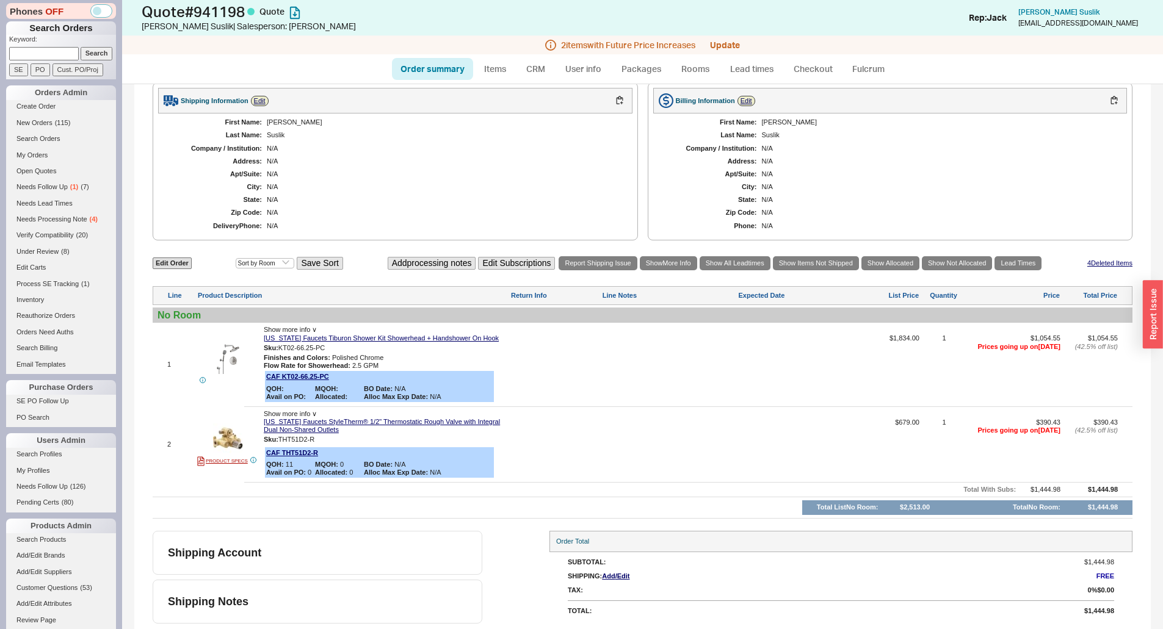
scroll to position [385, 0]
click at [649, 338] on div at bounding box center [669, 368] width 134 height 69
click at [195, 261] on div "Edit Order Select an option Sort by Brand Sort by Room Save Sort Add processing…" at bounding box center [643, 263] width 980 height 16
click at [192, 263] on div "Edit Order Select an option Sort by Brand Sort by Room Save Sort Add processing…" at bounding box center [643, 263] width 980 height 16
click at [185, 264] on link "Edit Order" at bounding box center [172, 263] width 39 height 12
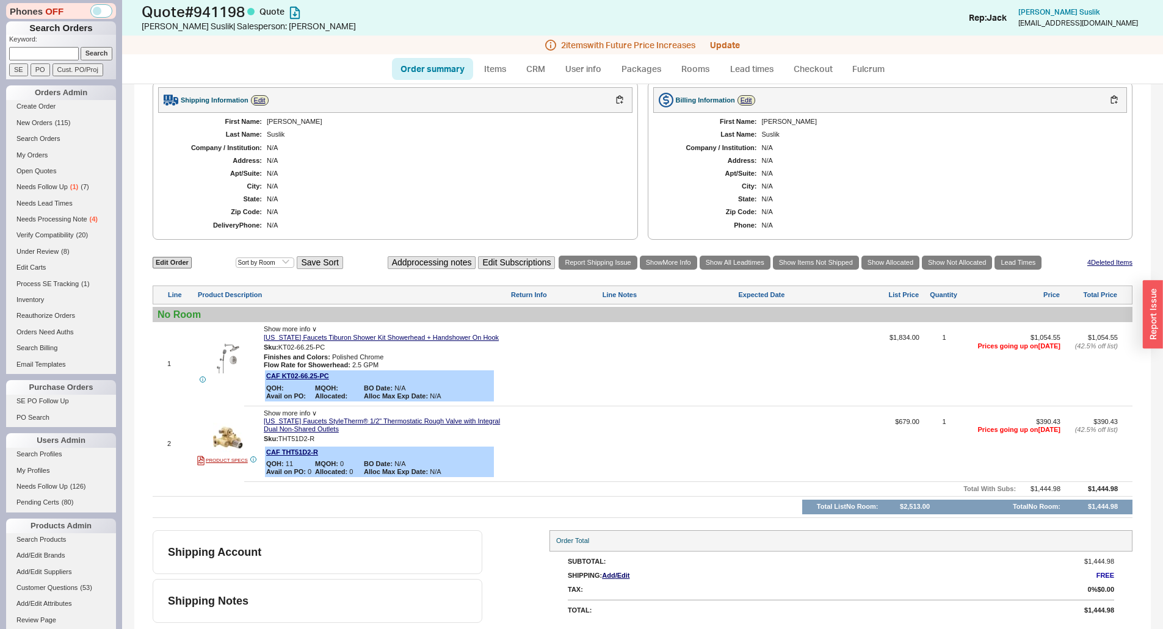
select select "3"
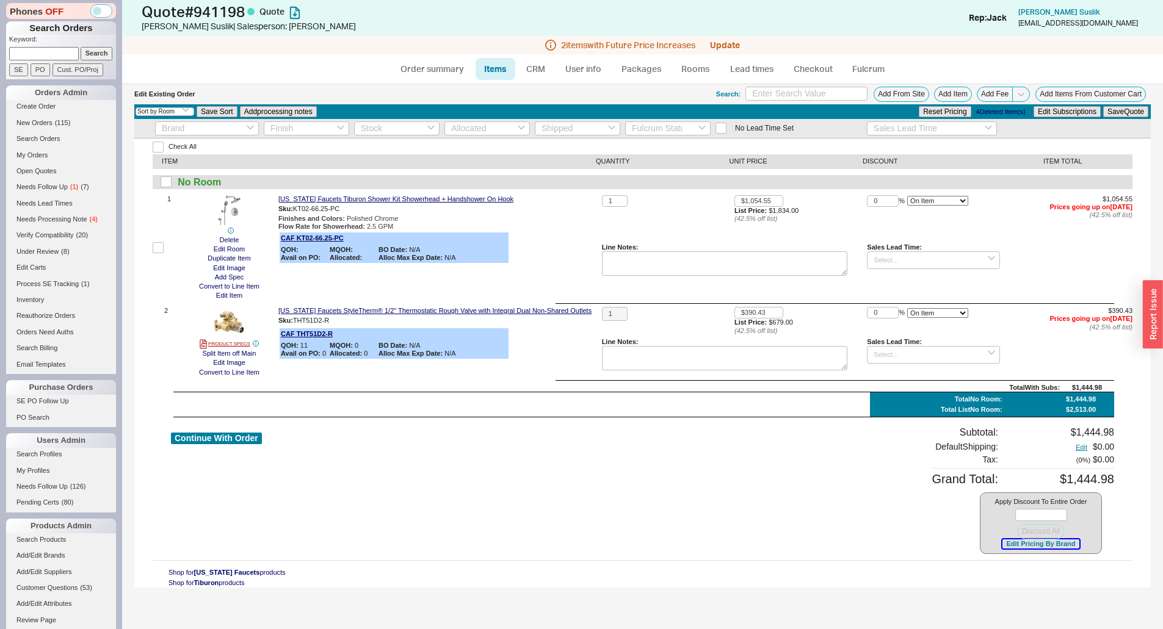
click at [1023, 542] on button "Edit Pricing By Brand" at bounding box center [1040, 544] width 76 height 9
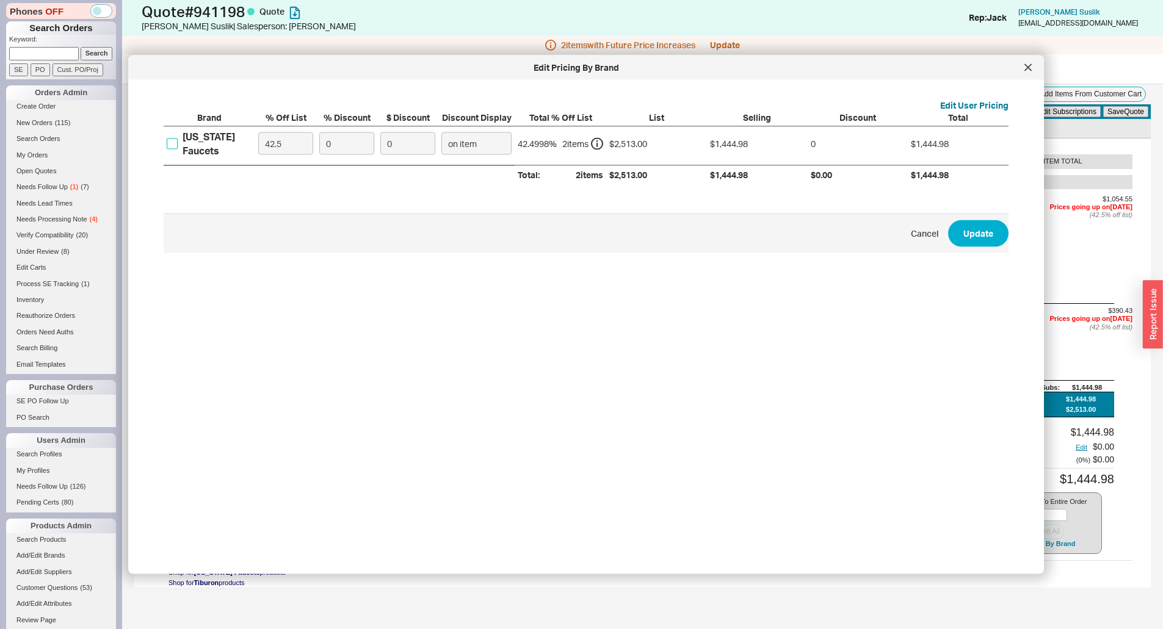
click at [176, 142] on input "California Faucets" at bounding box center [172, 143] width 11 height 11
checkbox input "true"
click at [295, 148] on input "42.5" at bounding box center [285, 143] width 55 height 23
type input "45"
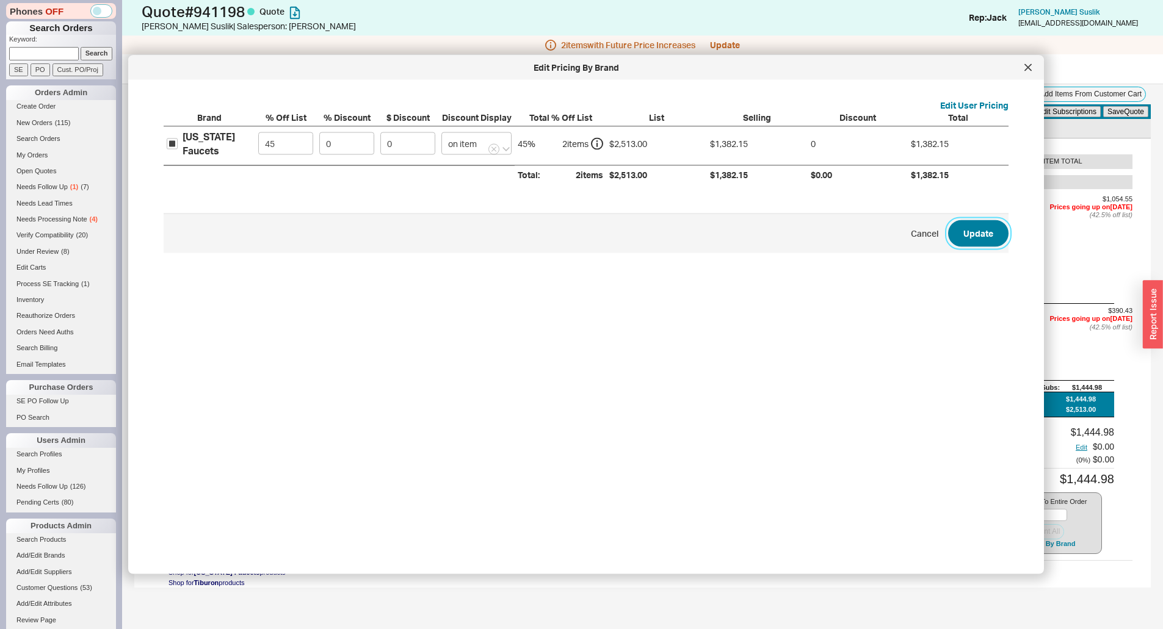
click at [986, 233] on button "Update" at bounding box center [978, 233] width 60 height 27
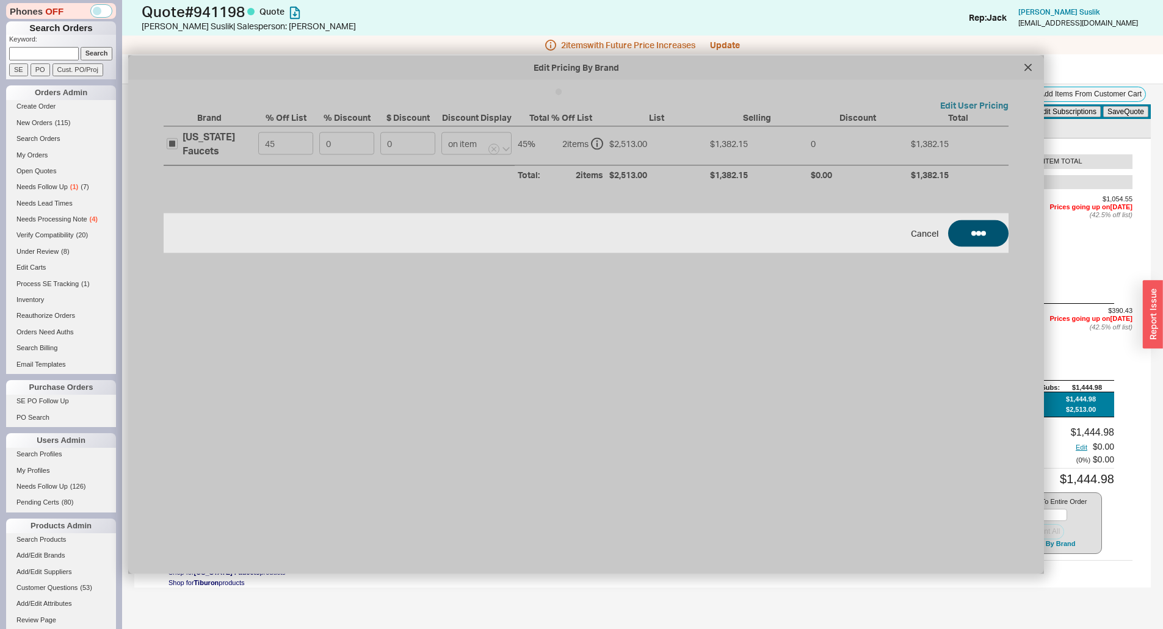
type input "$1,008.70"
type input "$373.45"
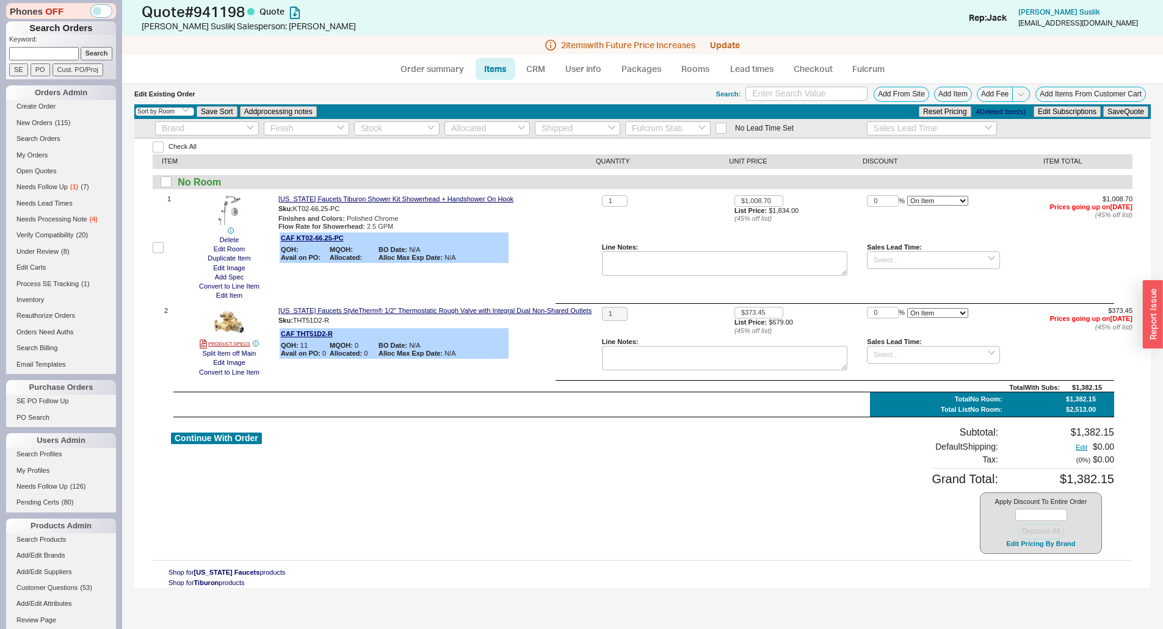
click at [576, 385] on div "Total With Subs : $1,382.15" at bounding box center [627, 388] width 949 height 8
click at [569, 245] on div "California Faucets Tiburon Shower Kit Showerhead + Handshower On Hook Sku: KT02…" at bounding box center [437, 248] width 319 height 106
click at [524, 69] on link "CRM" at bounding box center [536, 69] width 36 height 22
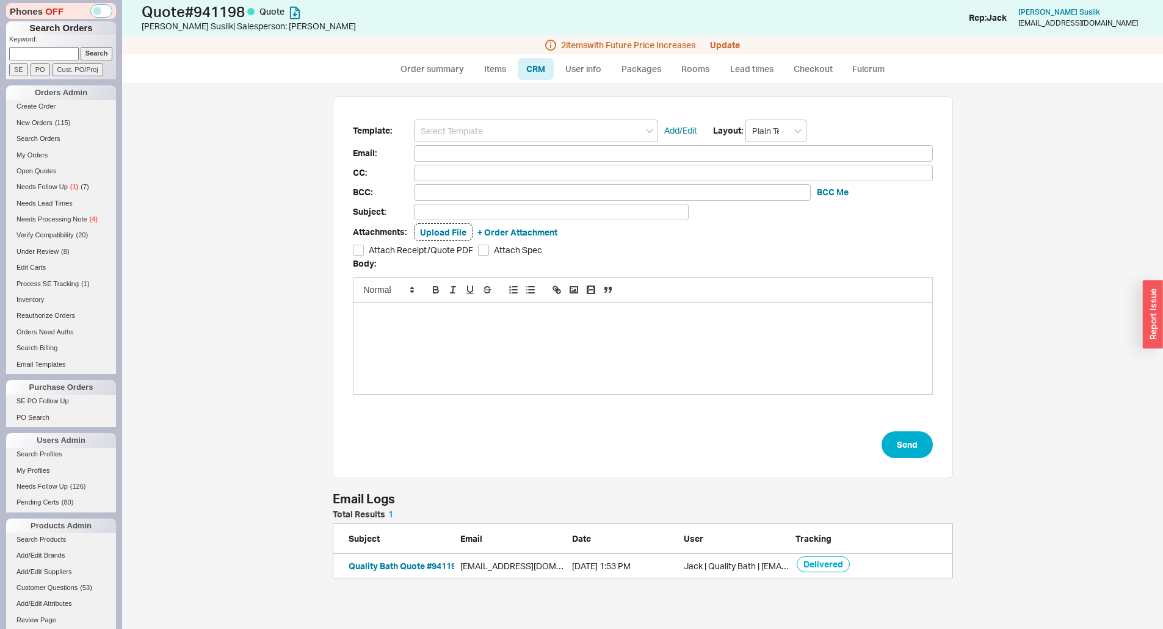
scroll to position [59, 611]
click at [521, 112] on div "Template: Add/Edit Layout: Plain Text Email: CC: BCC: BCC Me Subject: Attachmen…" at bounding box center [643, 287] width 620 height 383
click at [517, 124] on input at bounding box center [536, 131] width 244 height 23
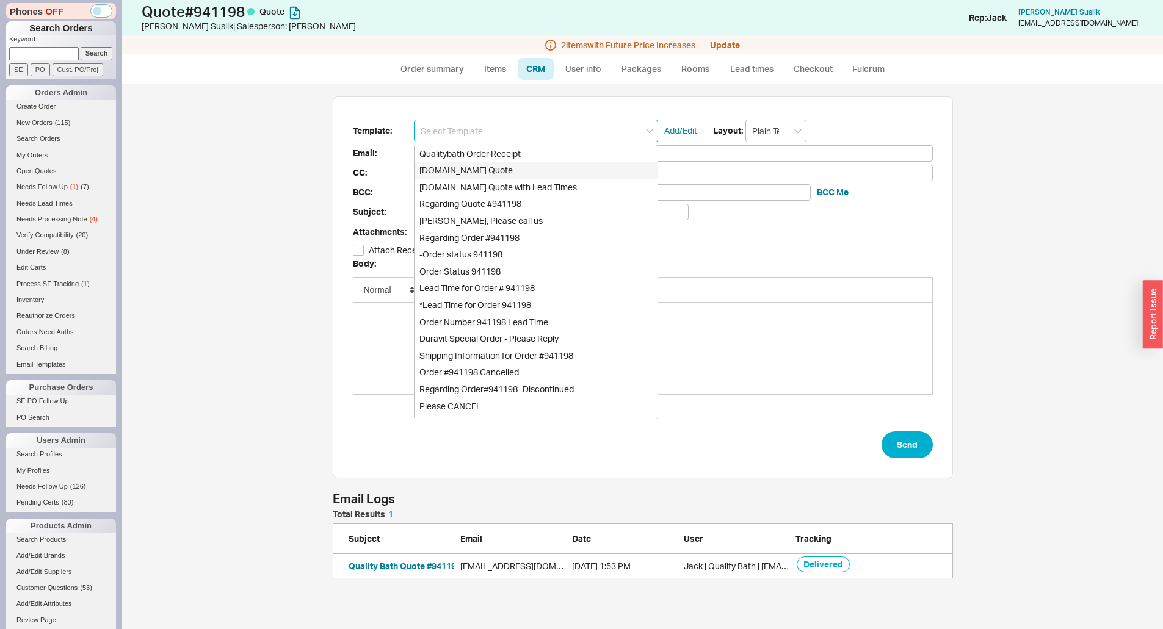
click at [494, 176] on div "[DOMAIN_NAME] Quote" at bounding box center [535, 170] width 243 height 17
type input "Receipt"
type input "asuslik@yahoo.com"
type input "Quality Bath Quote #941198"
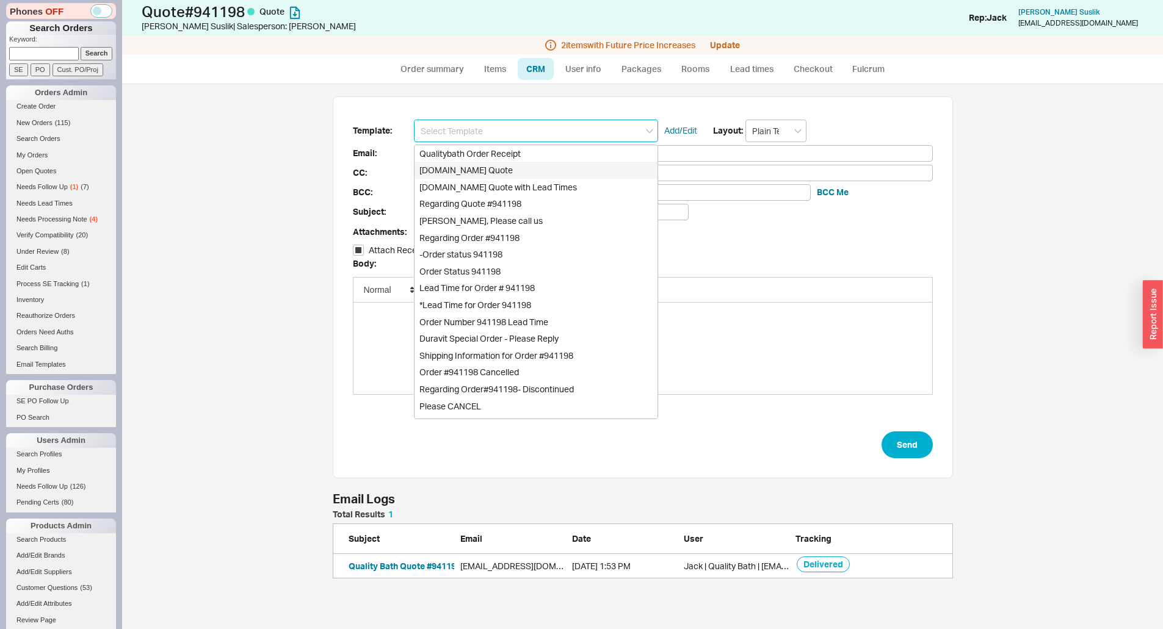
checkbox input "true"
type input "[DOMAIN_NAME] Quote"
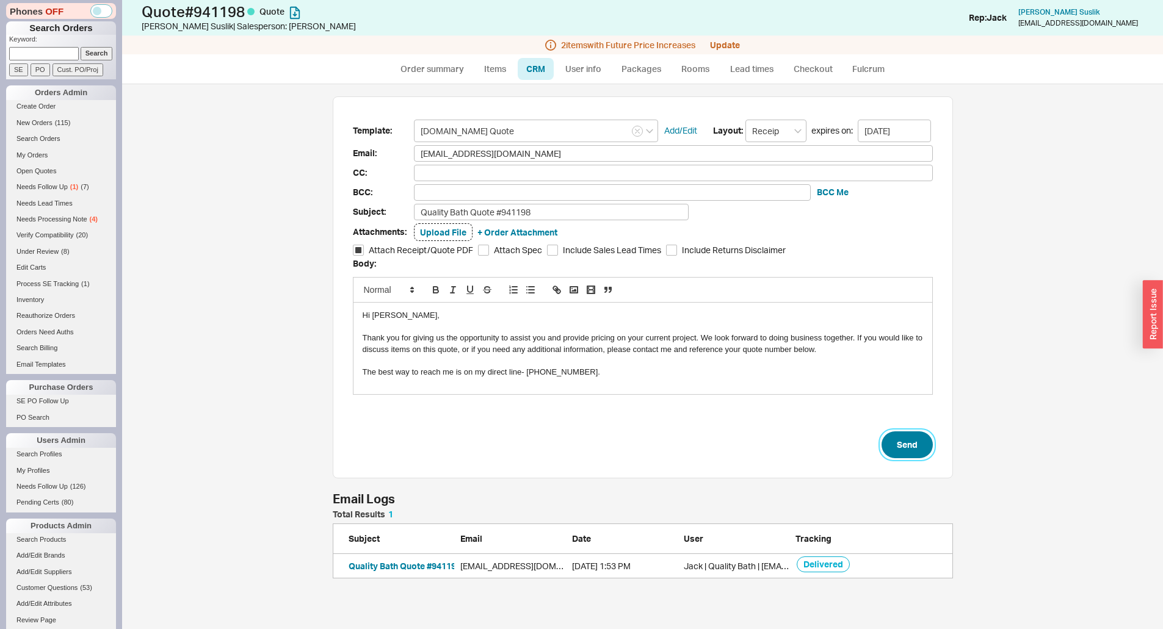
click at [898, 446] on button "Send" at bounding box center [906, 445] width 51 height 27
select select "*"
select select "LOW"
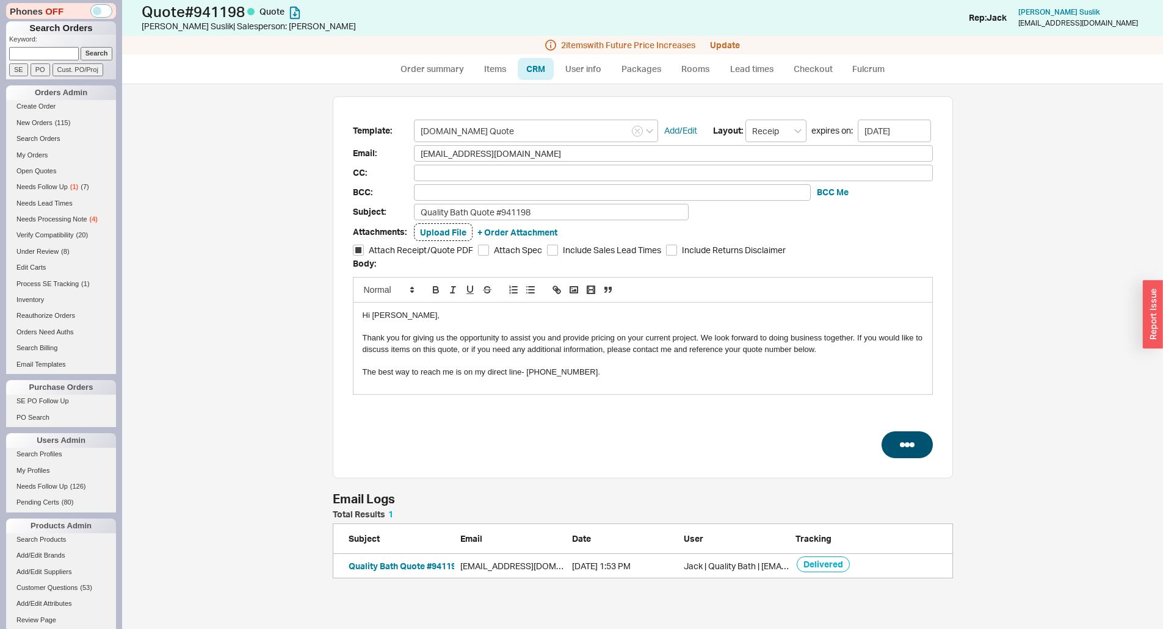
select select "3"
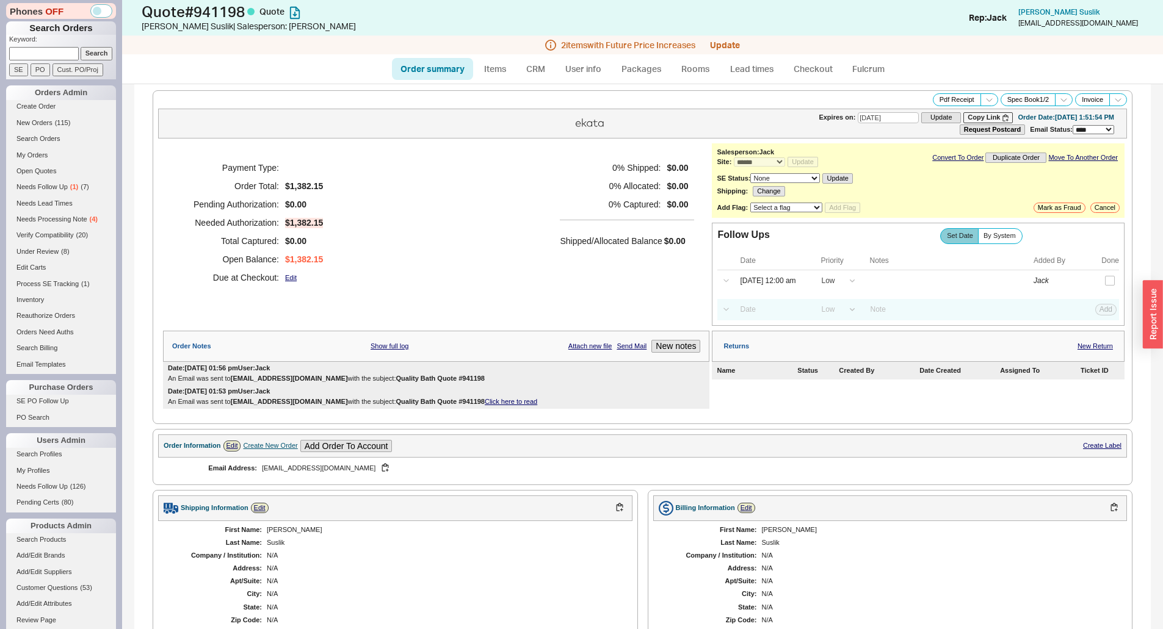
click at [508, 161] on div "Payment Type: Order Total: $1,382.15 Pending Authorization: $0.00 Needed Author…" at bounding box center [436, 222] width 546 height 159
click at [535, 250] on div "Payment Type: Order Total: $1,382.15 Pending Authorization: $0.00 Needed Author…" at bounding box center [436, 222] width 546 height 159
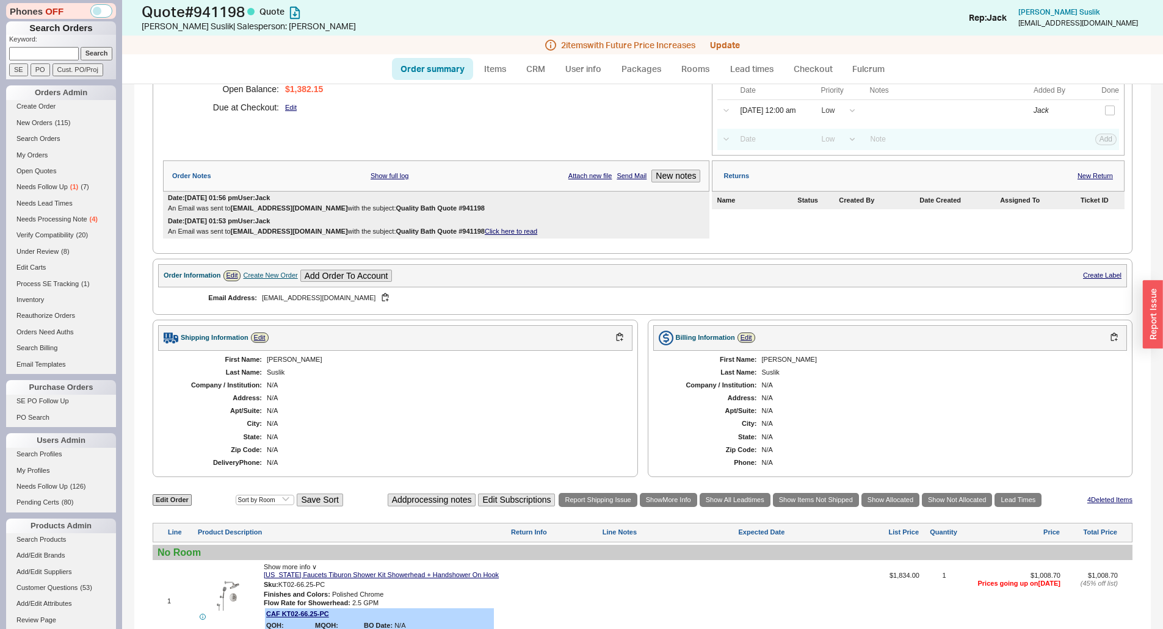
scroll to position [366, 0]
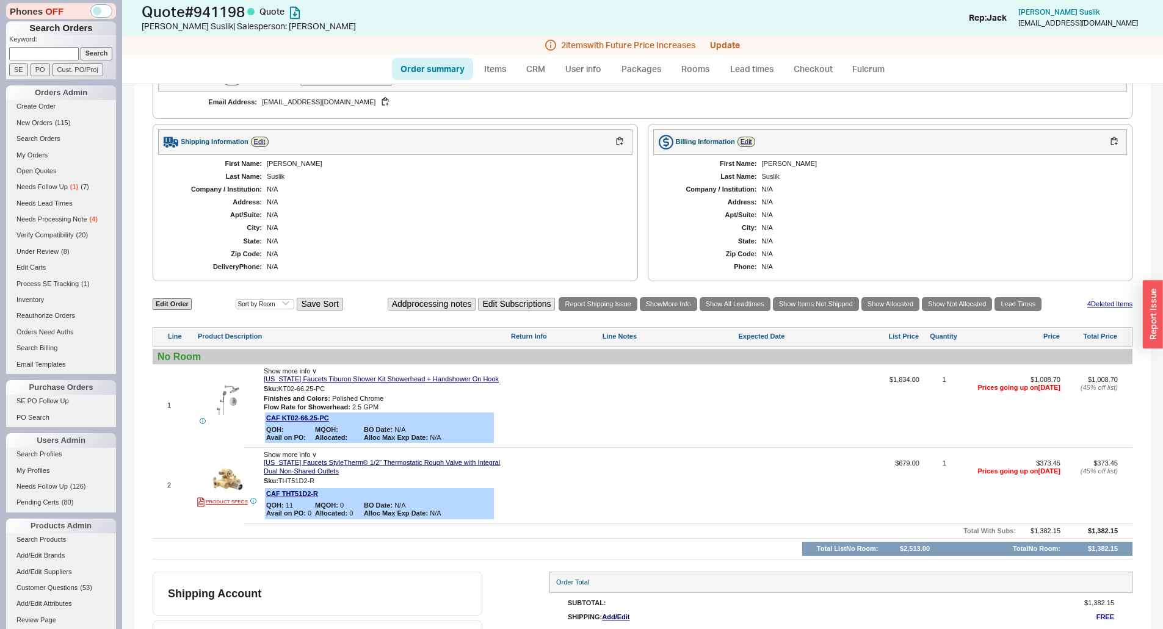
click at [393, 220] on div "First Name: Alex Last Name: Suslik Company / Institution: N/A Address: N/A Apt/…" at bounding box center [395, 215] width 474 height 121
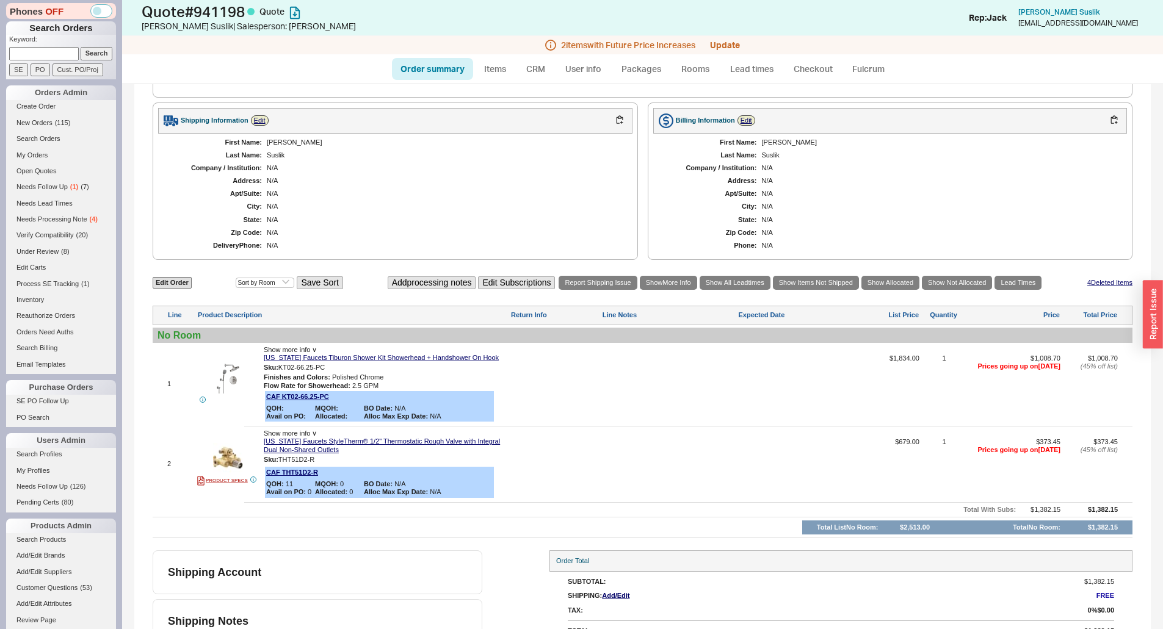
scroll to position [408, 0]
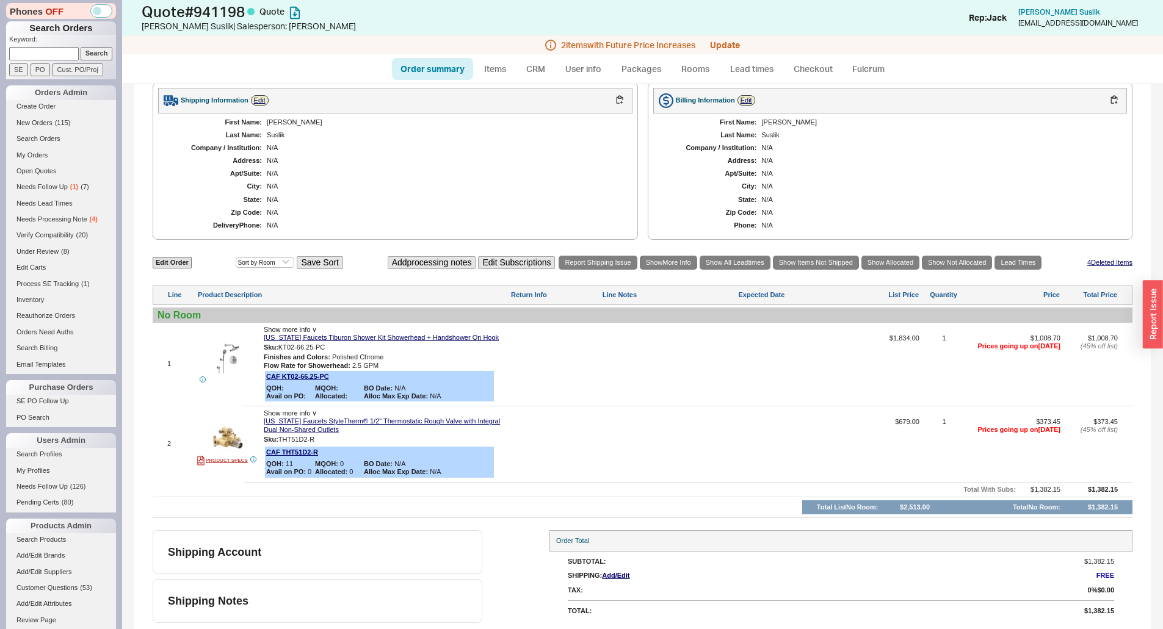
click at [634, 367] on div at bounding box center [669, 368] width 134 height 69
click at [635, 220] on div "Shipping Information Edit First Name: Alex Last Name: Suslik Company / Institut…" at bounding box center [643, 161] width 980 height 158
click at [596, 220] on div "First Name: Alex Last Name: Suslik Company / Institution: N/A Address: N/A Apt/…" at bounding box center [395, 174] width 474 height 121
click at [174, 261] on link "Edit Order" at bounding box center [172, 263] width 39 height 12
select select "3"
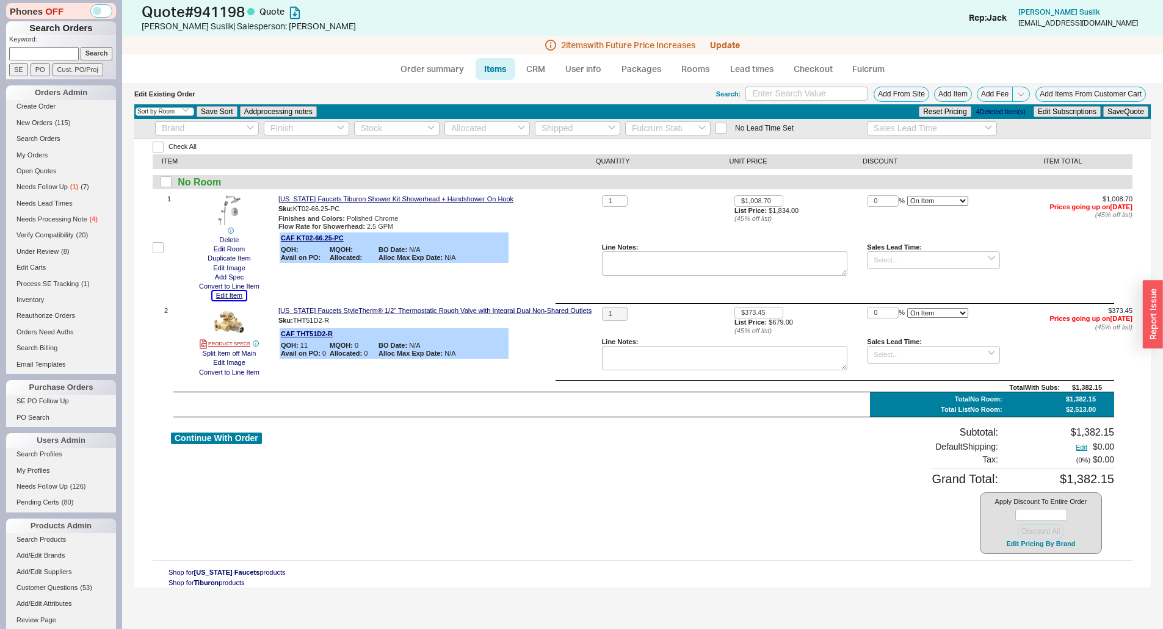
click at [228, 295] on button "Edit Item" at bounding box center [229, 295] width 34 height 9
click at [486, 209] on div "Sku: KT02-66.25-PC" at bounding box center [437, 209] width 319 height 12
click at [232, 294] on button "Edit Item" at bounding box center [229, 295] width 34 height 9
click at [562, 279] on div "California Faucets Tiburon Shower Kit Showerhead + Handshower On Hook Sku: KT02…" at bounding box center [437, 248] width 319 height 106
click at [539, 84] on div "Edit Existing Order Search: Add From Site Add Item Add Fee Add Items From Custo…" at bounding box center [642, 94] width 1016 height 20
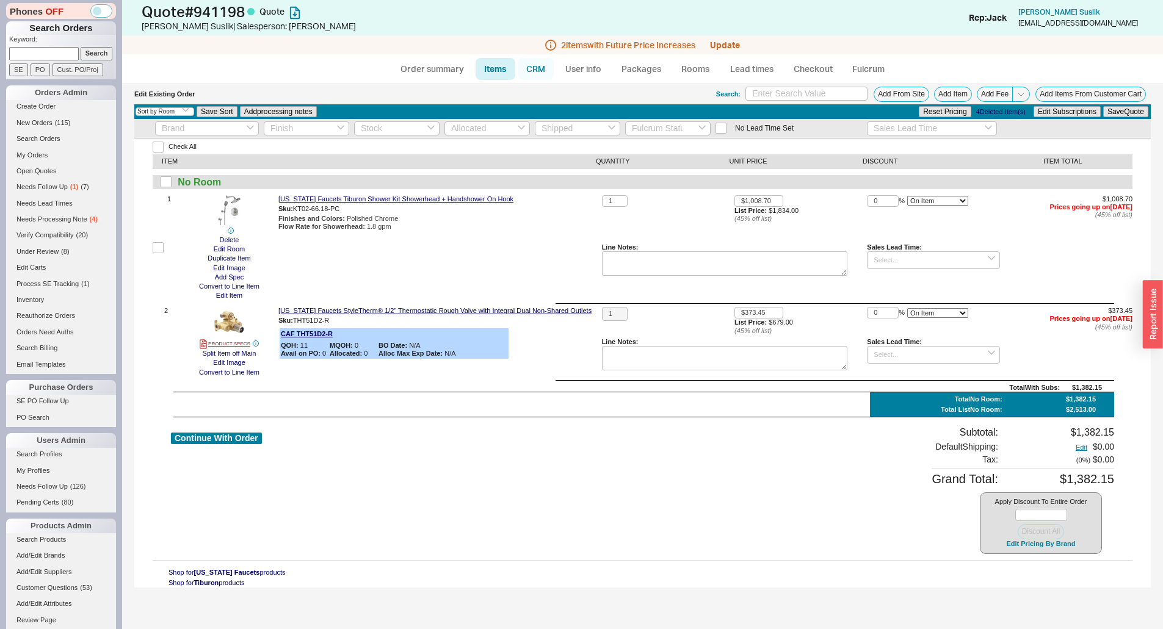
click at [536, 74] on link "CRM" at bounding box center [536, 69] width 36 height 22
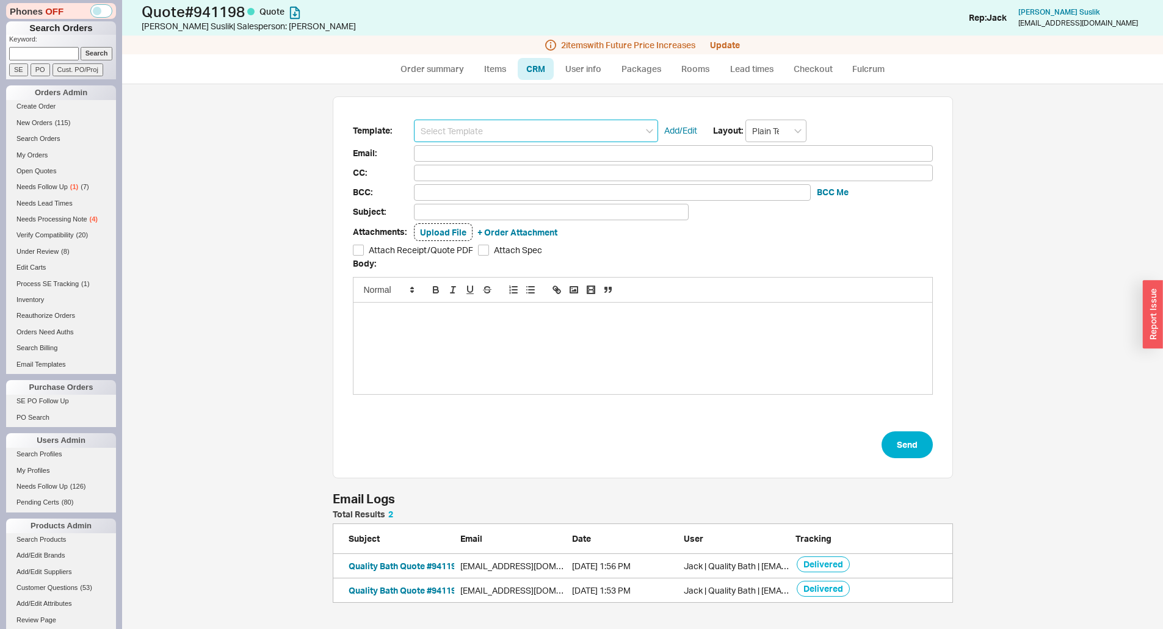
scroll to position [84, 611]
click at [524, 122] on input at bounding box center [536, 131] width 244 height 23
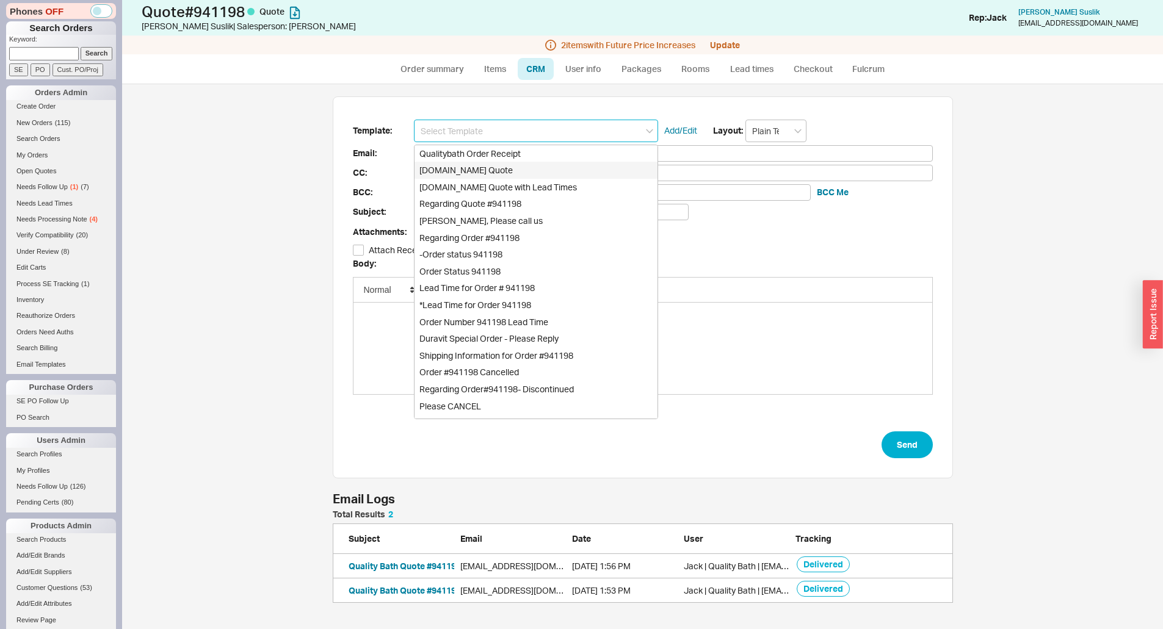
click at [516, 166] on div "[DOMAIN_NAME] Quote" at bounding box center [535, 170] width 243 height 17
type input "Receipt"
type input "asuslik@yahoo.com"
type input "Quality Bath Quote #941198"
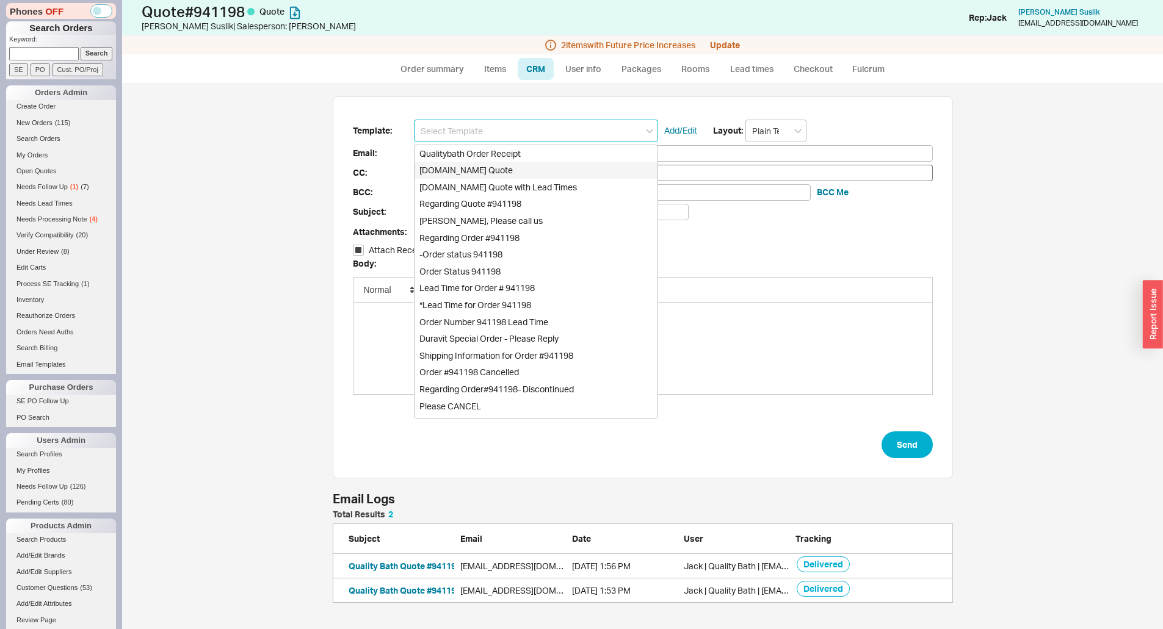
checkbox input "true"
type input "[DOMAIN_NAME] Quote"
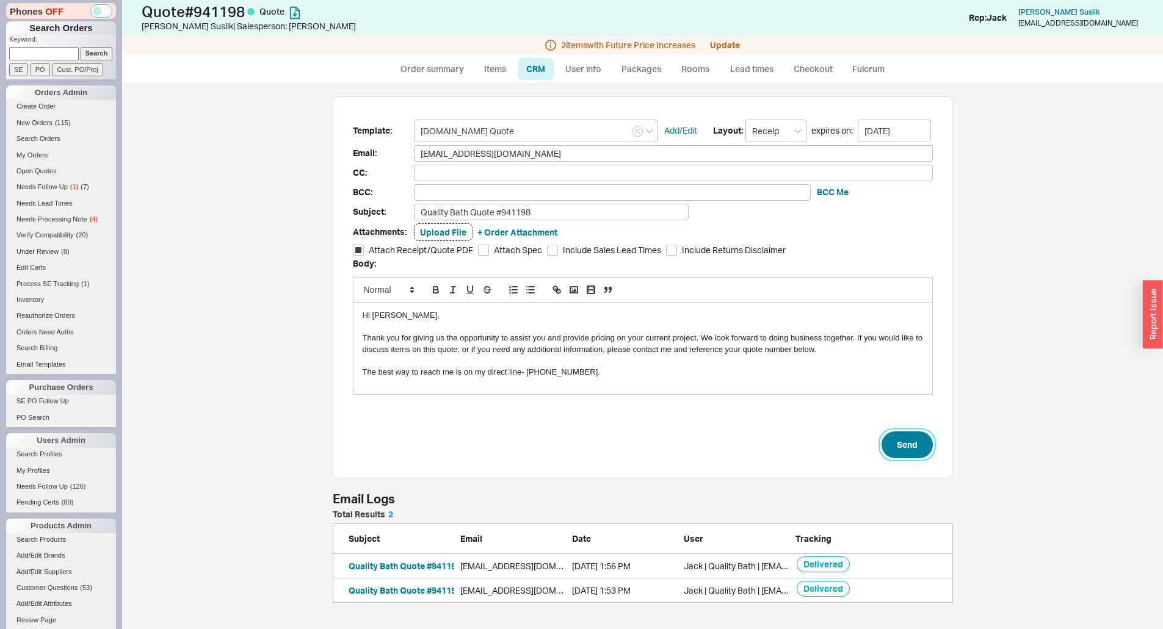
click at [903, 450] on button "Send" at bounding box center [906, 445] width 51 height 27
select select "*"
select select "LOW"
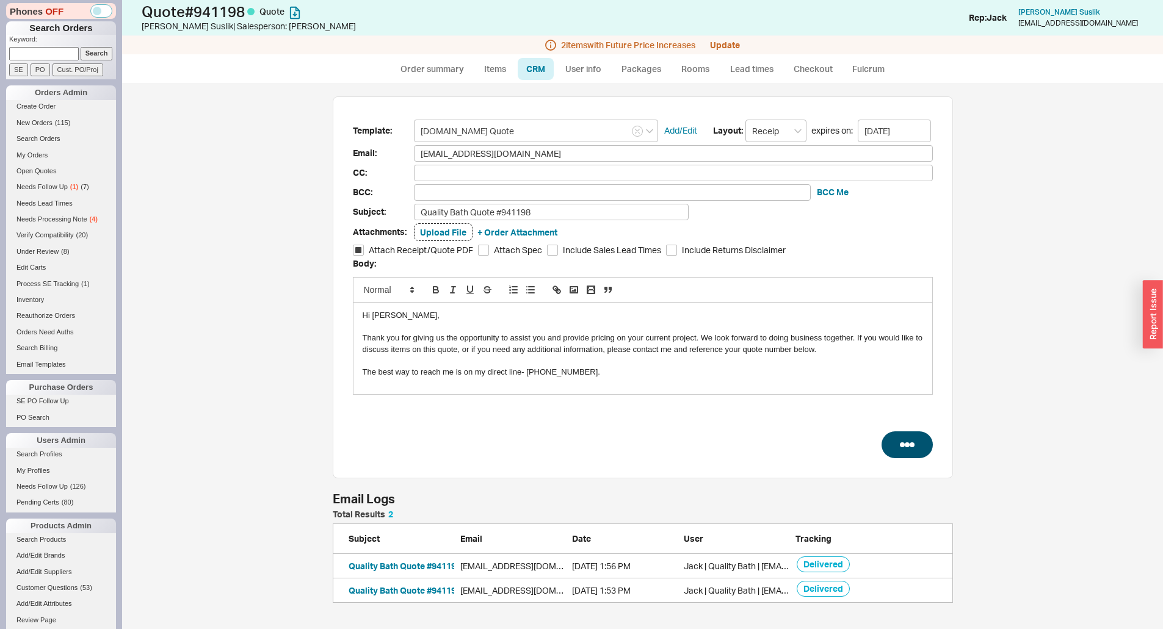
select select "3"
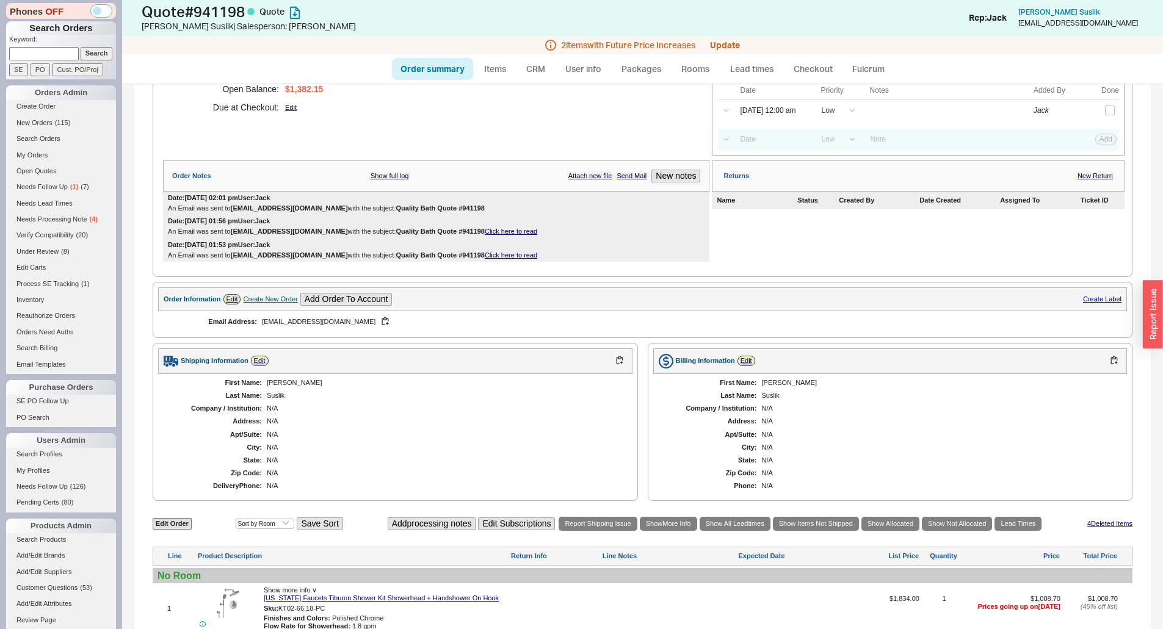
scroll to position [244, 0]
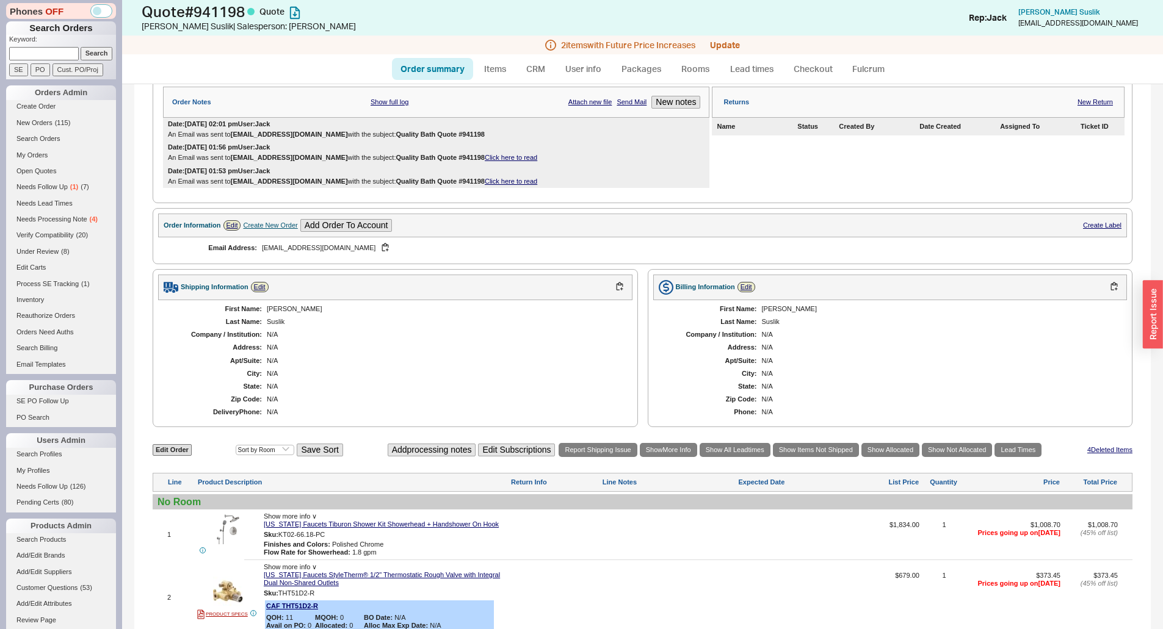
click at [573, 328] on div "First Name: Alex Last Name: Suslik Company / Institution: N/A Address: N/A Apt/…" at bounding box center [395, 360] width 474 height 121
click at [618, 242] on div "Email Address: asuslik@yahoo.com" at bounding box center [400, 247] width 485 height 21
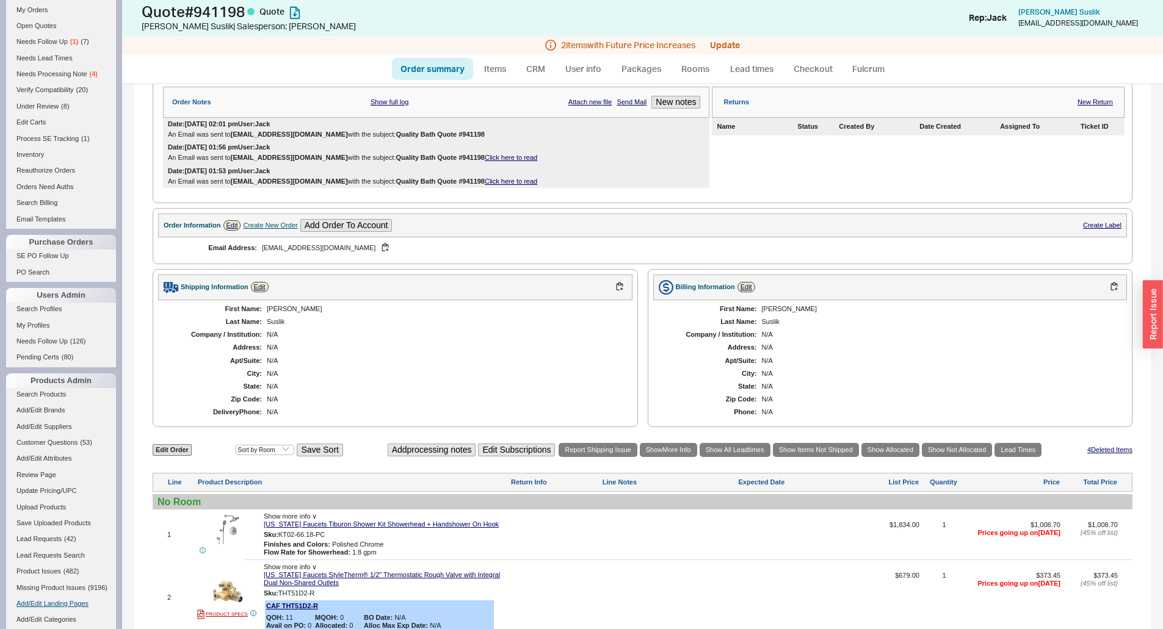
scroll to position [324, 0]
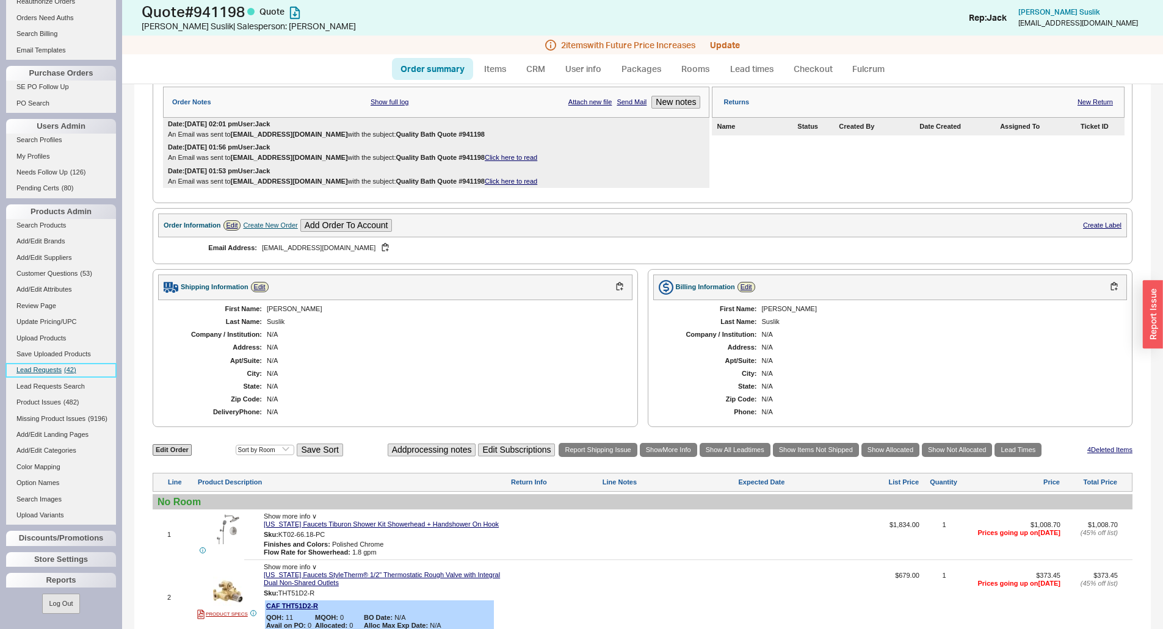
click at [56, 366] on span "Lead Requests" at bounding box center [38, 369] width 45 height 7
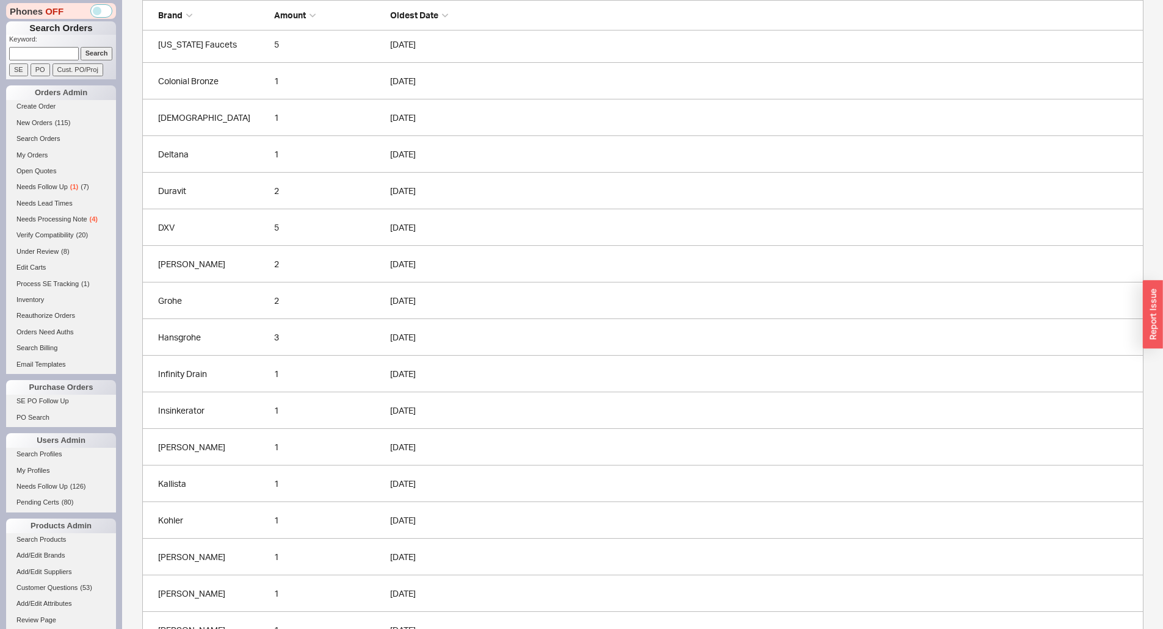
scroll to position [425, 0]
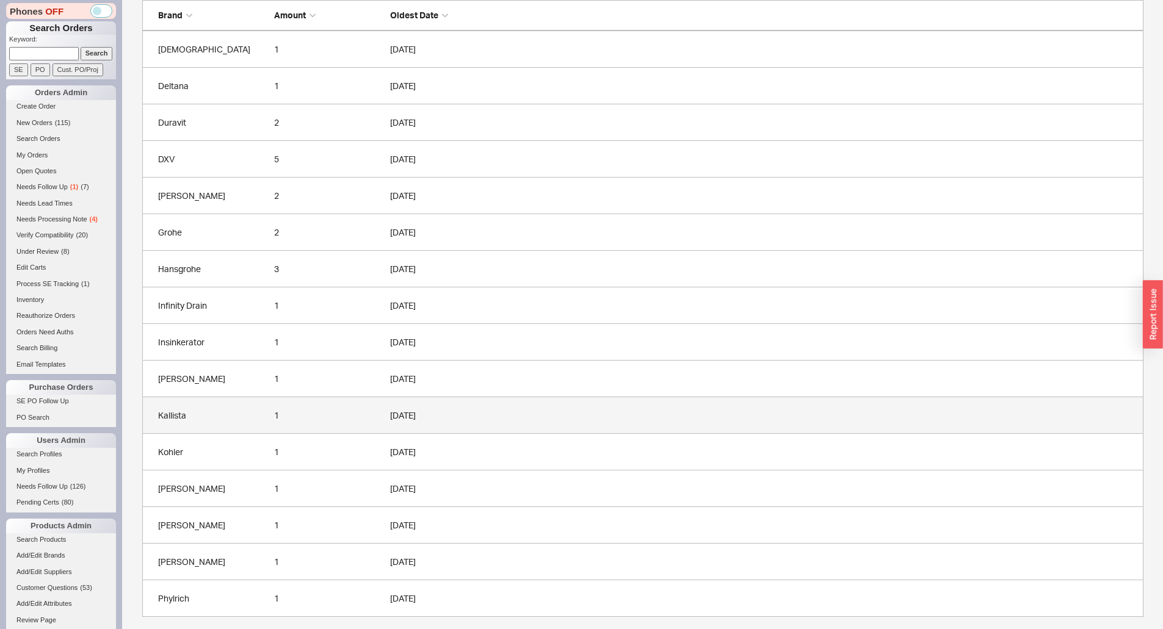
click at [183, 416] on div "Kallista" at bounding box center [213, 416] width 110 height 12
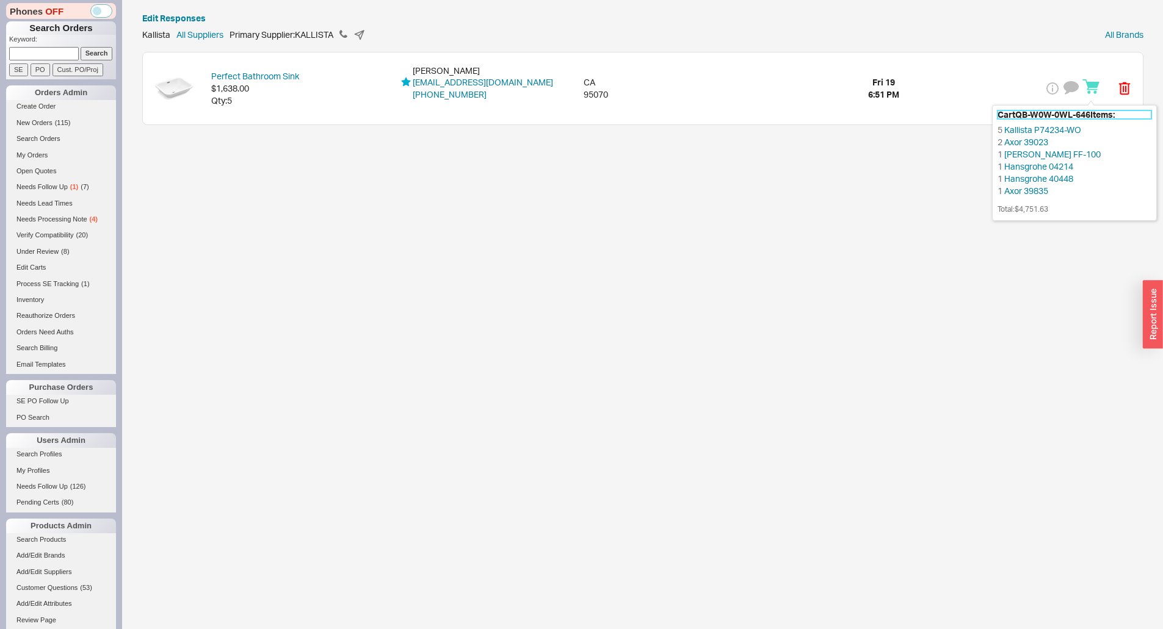
click at [1085, 115] on h5 "Cart QB-W0W-0WL-646 Items:" at bounding box center [1074, 114] width 154 height 9
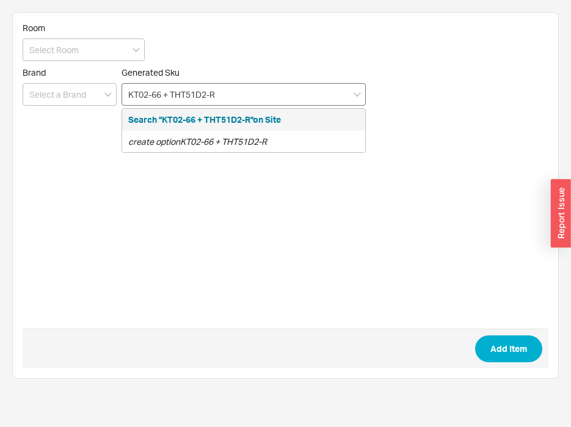
click at [248, 94] on input "KT02-66 + THT51D2-R" at bounding box center [243, 94] width 244 height 23
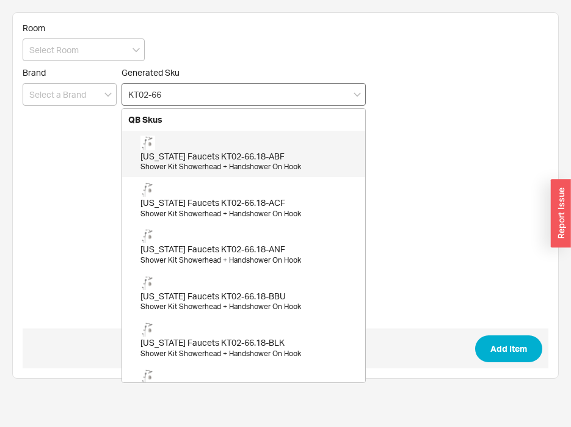
drag, startPoint x: 221, startPoint y: 93, endPoint x: 124, endPoint y: 92, distance: 97.1
click at [124, 92] on input "KT02-66" at bounding box center [243, 94] width 244 height 23
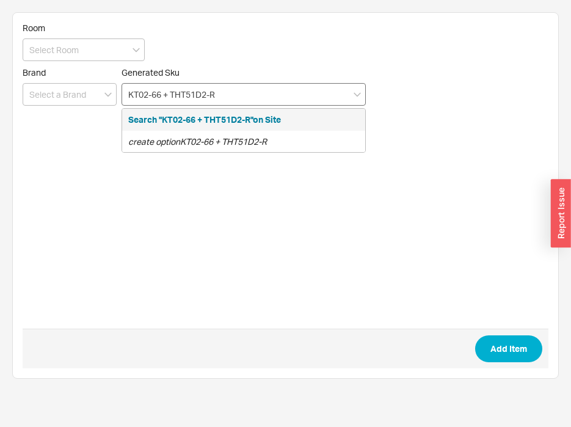
click at [173, 96] on input "KT02-66 + THT51D2-R" at bounding box center [243, 94] width 244 height 23
click at [164, 95] on input "KT02-66 +THT51D2-R" at bounding box center [243, 94] width 244 height 23
click at [228, 98] on input "KT02-66+THT51D2-R" at bounding box center [243, 94] width 244 height 23
type input "KT02-66+THT51D2"
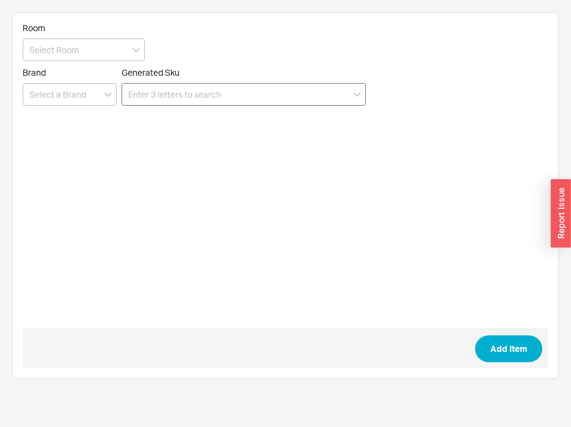
drag, startPoint x: 354, startPoint y: 83, endPoint x: 340, endPoint y: 96, distance: 19.4
click at [351, 88] on input at bounding box center [243, 94] width 244 height 23
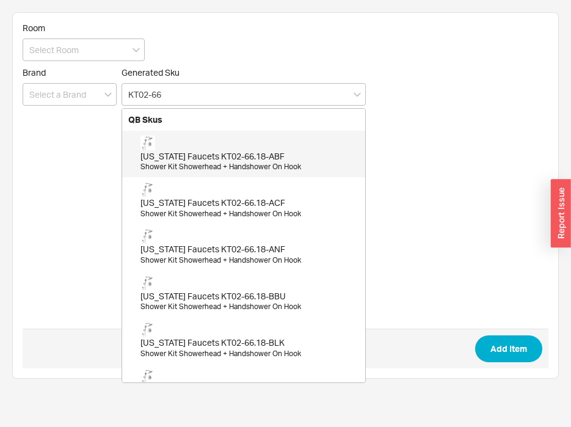
click at [217, 148] on div "[US_STATE] Faucets KT02-66.18-ABF Shower Kit Showerhead + Handshower On Hook" at bounding box center [249, 154] width 219 height 37
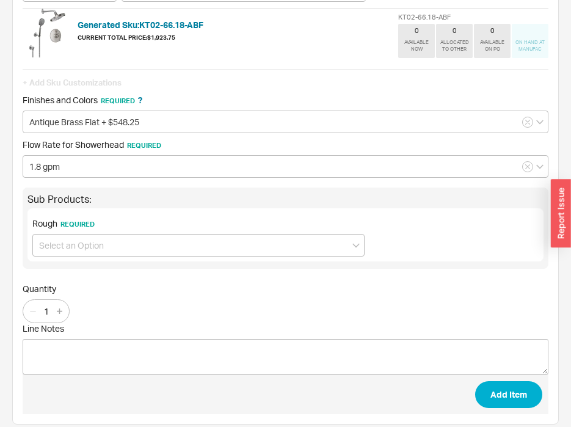
scroll to position [114, 0]
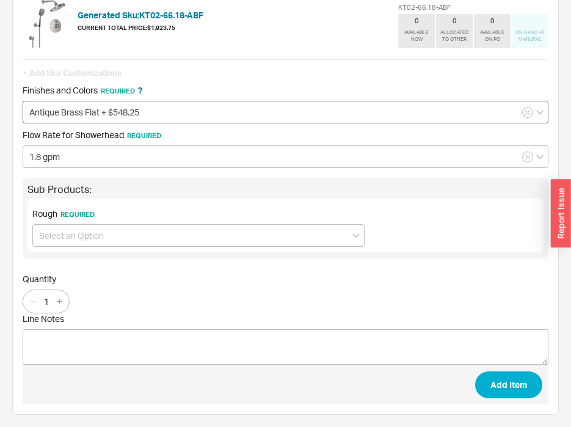
type input "KT02-66.18-ABF"
click at [158, 115] on input "Antique Brass Flat + $548.25" at bounding box center [286, 112] width 526 height 23
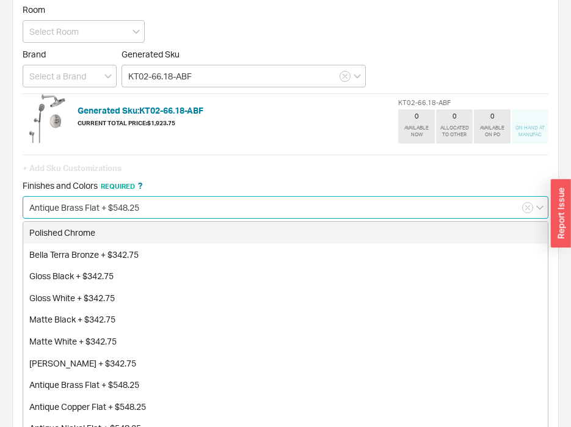
scroll to position [0, 0]
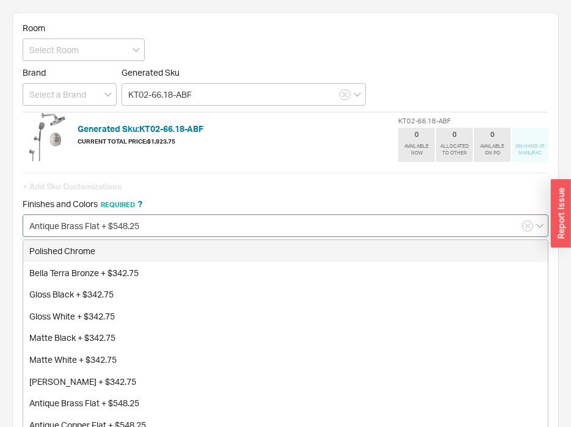
click at [156, 225] on input "Antique Brass Flat + $548.25" at bounding box center [286, 225] width 526 height 23
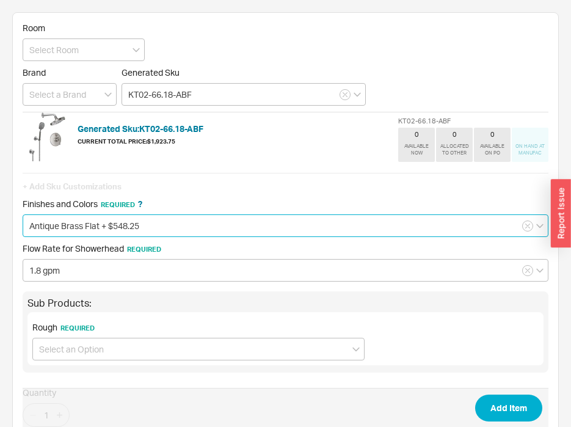
click at [156, 225] on input "Antique Brass Flat + $548.25" at bounding box center [286, 225] width 526 height 23
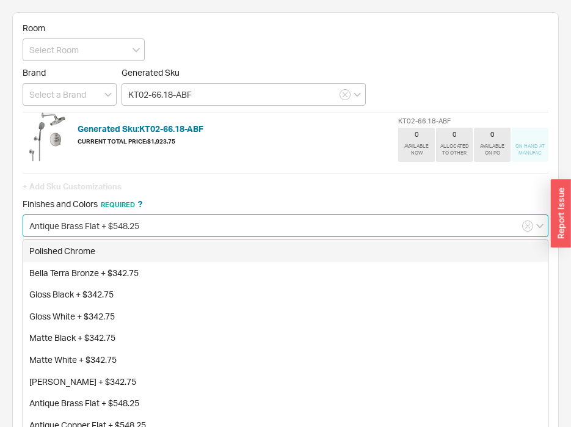
click at [156, 225] on input "Antique Brass Flat + $548.25" at bounding box center [286, 225] width 526 height 23
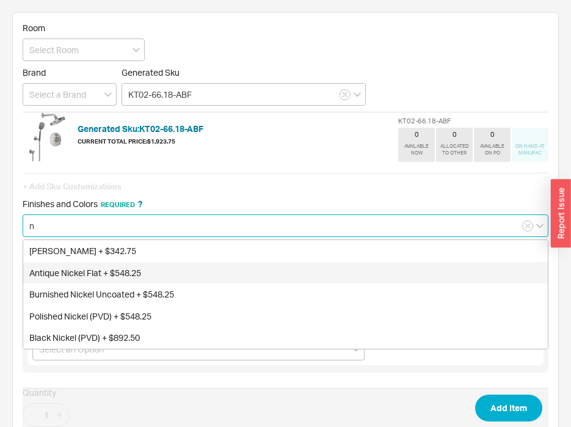
click at [104, 266] on div "Antique Nickel Flat + $548.25" at bounding box center [285, 273] width 524 height 22
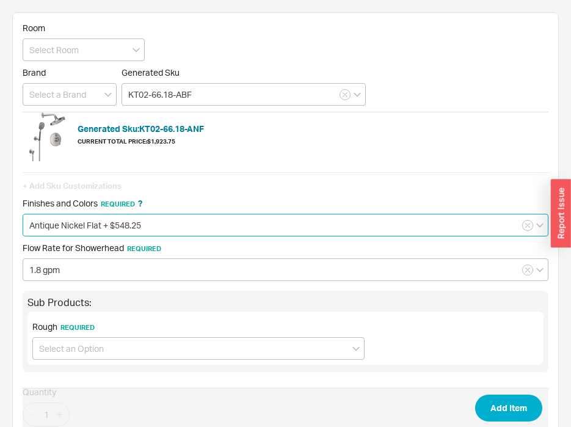
click at [168, 224] on input "Antique Nickel Flat + $548.25" at bounding box center [286, 225] width 526 height 23
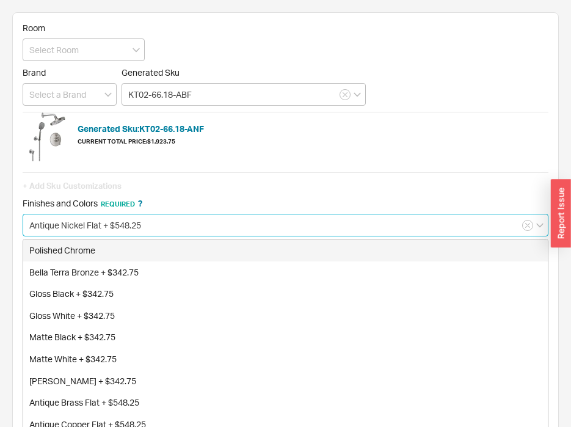
click at [121, 221] on input "Antique Nickel Flat + $548.25" at bounding box center [286, 225] width 526 height 23
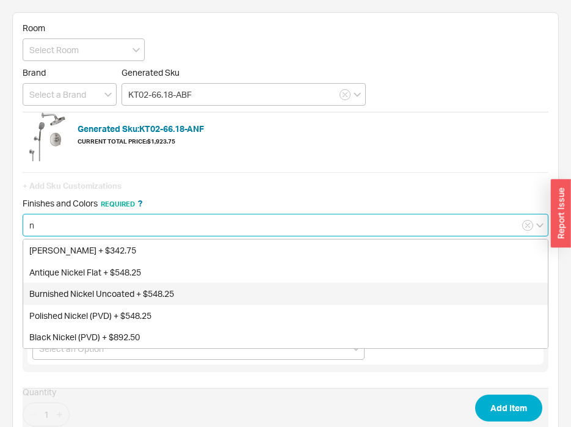
click at [99, 297] on div "Burnished Nickel Uncoated + $548.25" at bounding box center [285, 294] width 524 height 22
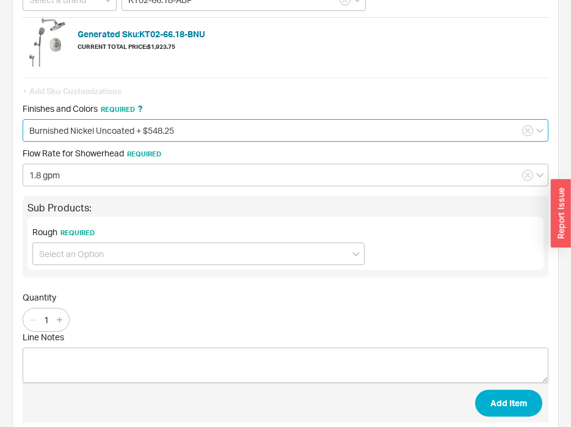
scroll to position [113, 0]
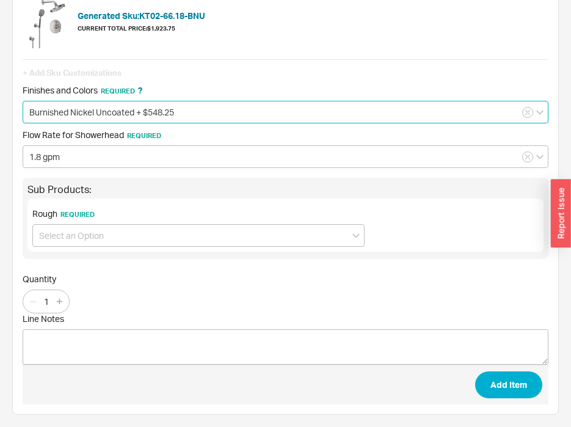
click at [200, 112] on input "Burnished Nickel Uncoated + $548.25" at bounding box center [286, 112] width 526 height 23
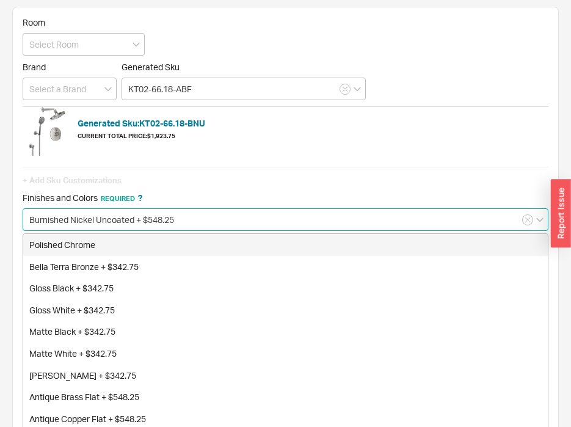
scroll to position [0, 0]
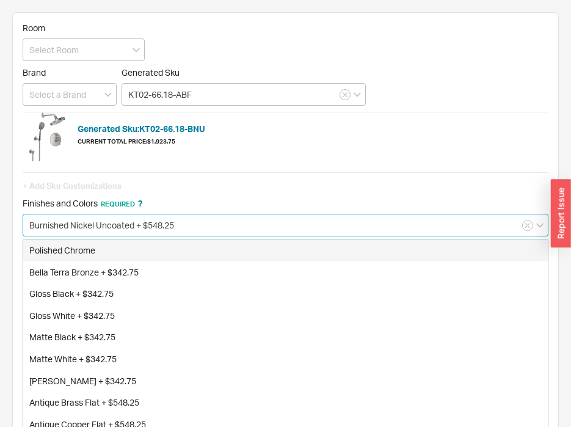
click at [112, 234] on input "Burnished Nickel Uncoated + $548.25" at bounding box center [286, 225] width 526 height 23
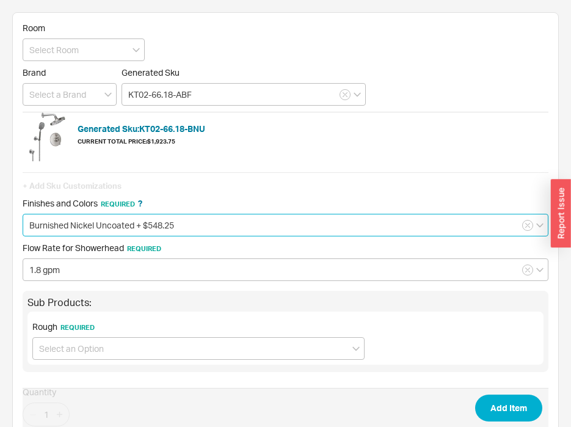
click at [112, 234] on input "Burnished Nickel Uncoated + $548.25" at bounding box center [286, 225] width 526 height 23
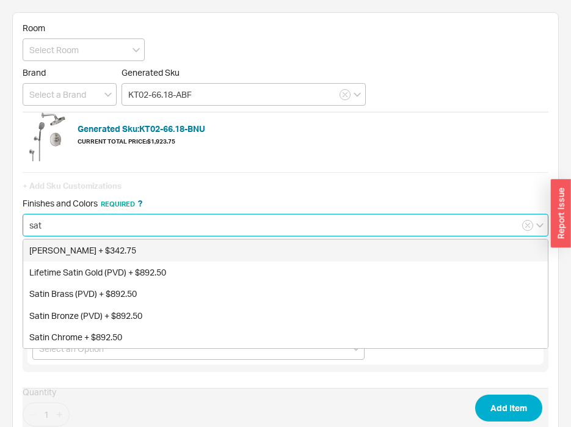
click at [93, 251] on div "[PERSON_NAME] + $342.75" at bounding box center [285, 250] width 524 height 22
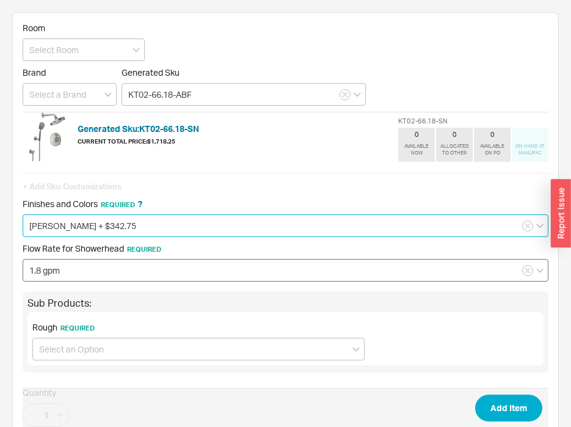
type input "[PERSON_NAME] + $342.75"
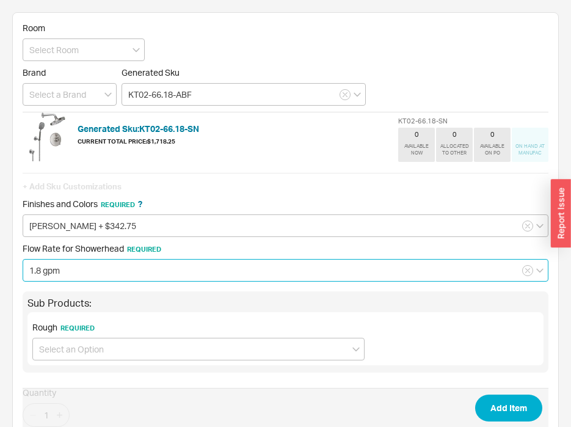
click at [107, 275] on input "1.8 gpm" at bounding box center [286, 270] width 526 height 23
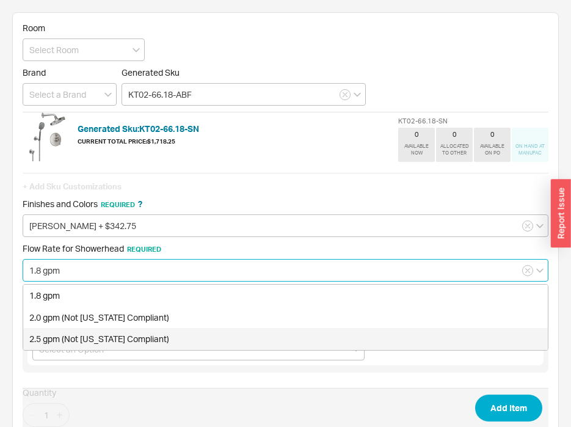
click at [68, 336] on div "2.5 gpm (Not [US_STATE] Compliant)" at bounding box center [285, 339] width 524 height 22
type input "2.5 gpm (Not [US_STATE] Compliant)"
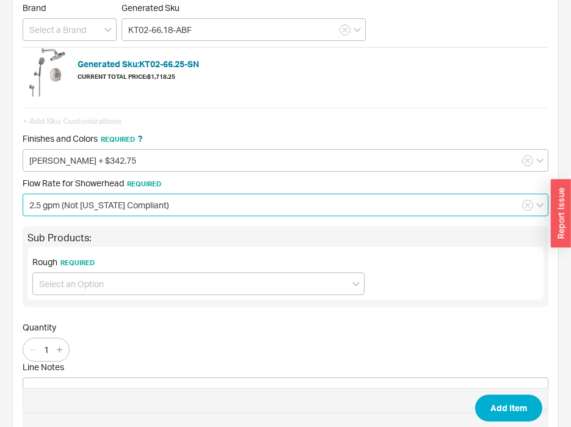
scroll to position [113, 0]
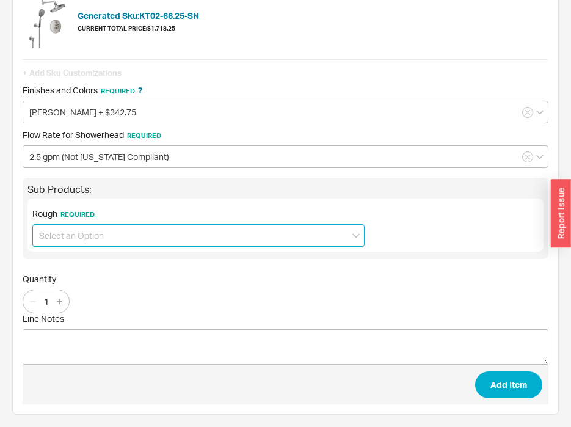
click at [119, 230] on input at bounding box center [198, 235] width 332 height 23
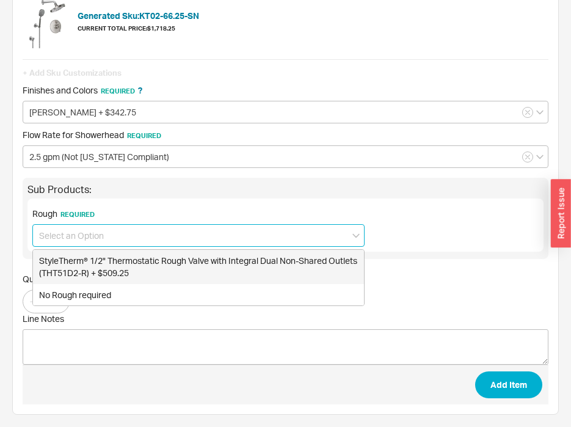
click at [93, 262] on div "StyleTherm® 1/2" Thermostatic Rough Valve with Integral Dual Non-Shared Outlets…" at bounding box center [198, 267] width 331 height 34
type input "StyleTherm® 1/2" Thermostatic Rough Valve with Integral Dual Non-Shared Outlets…"
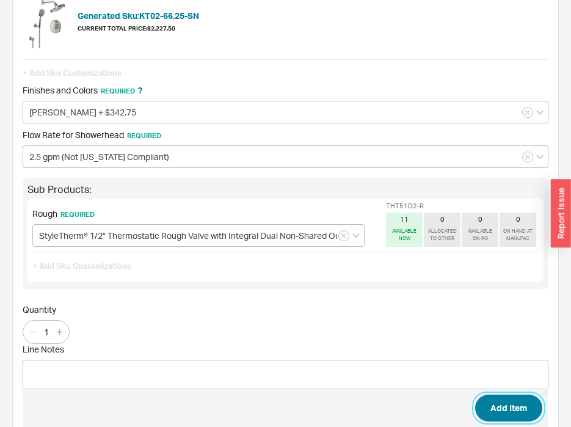
click at [502, 397] on button "Add Item" at bounding box center [508, 407] width 67 height 27
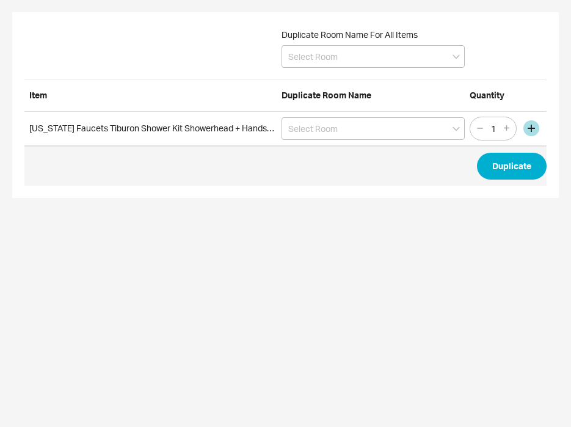
click at [502, 210] on html "Duplicate Room Name For All Items Item Duplicate Room Name Quantity California …" at bounding box center [285, 105] width 571 height 210
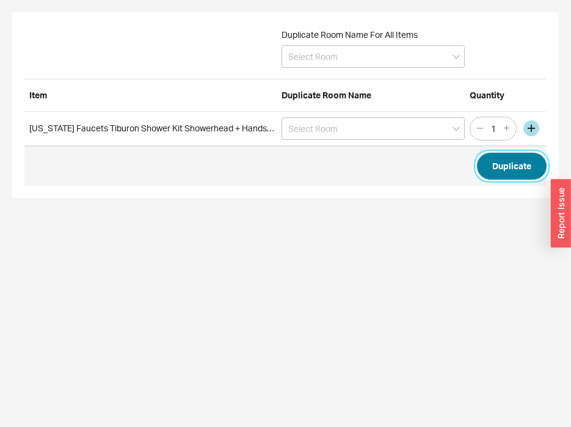
click at [511, 165] on button "Duplicate" at bounding box center [512, 166] width 70 height 27
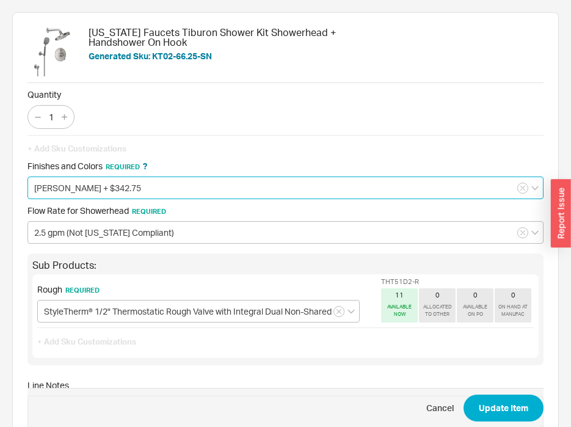
click at [125, 189] on input "[PERSON_NAME] + $342.75" at bounding box center [285, 187] width 516 height 23
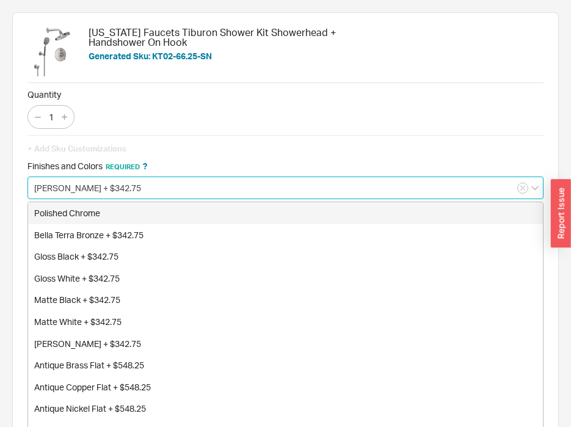
click at [114, 211] on div "Polished Chrome" at bounding box center [285, 213] width 515 height 22
type input "Polished Chrome"
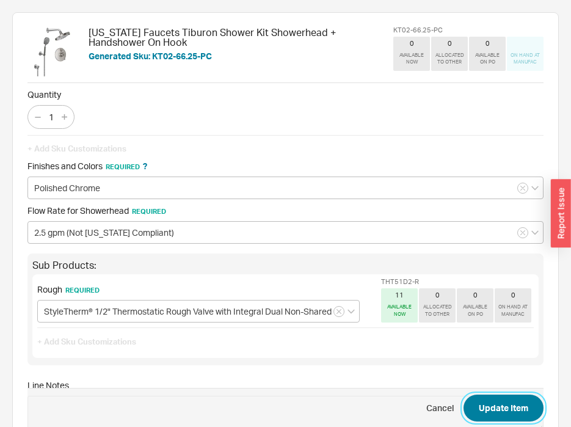
click at [494, 408] on button "Update Item" at bounding box center [503, 407] width 80 height 27
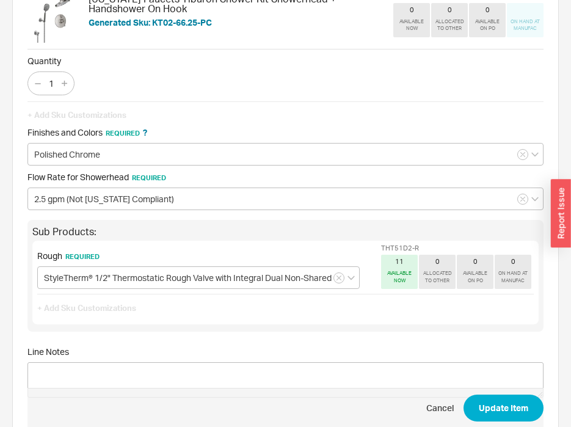
scroll to position [61, 0]
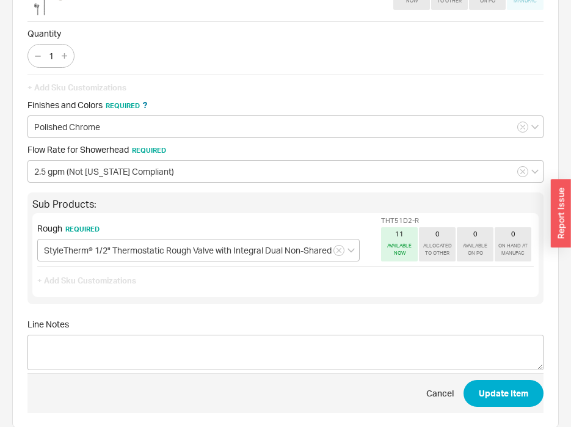
click at [106, 183] on div "+ Add Sku Customizations Finishes and Colors Required ? Polished Chrome Flow Ra…" at bounding box center [285, 189] width 516 height 230
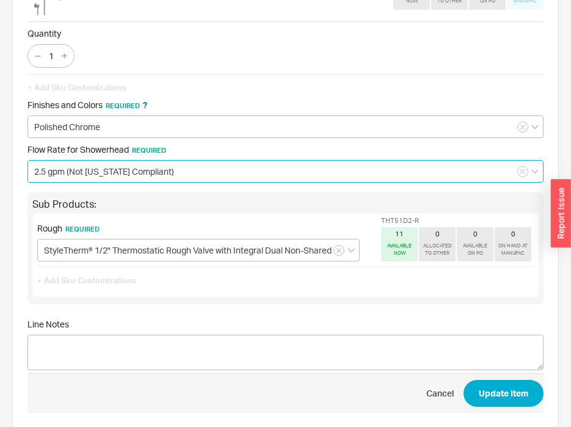
click at [105, 179] on input "2.5 gpm (Not [US_STATE] Compliant)" at bounding box center [285, 171] width 516 height 23
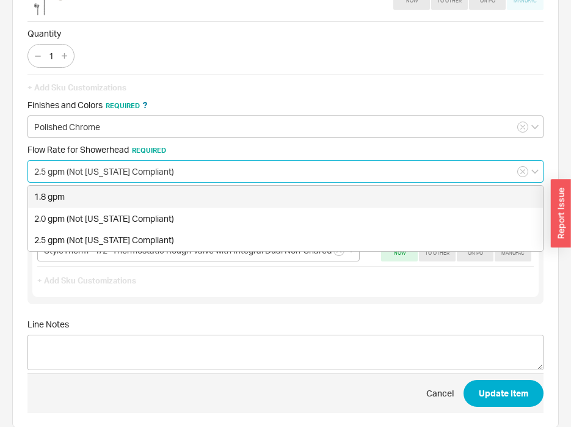
click at [85, 201] on div "1.8 gpm" at bounding box center [285, 197] width 515 height 22
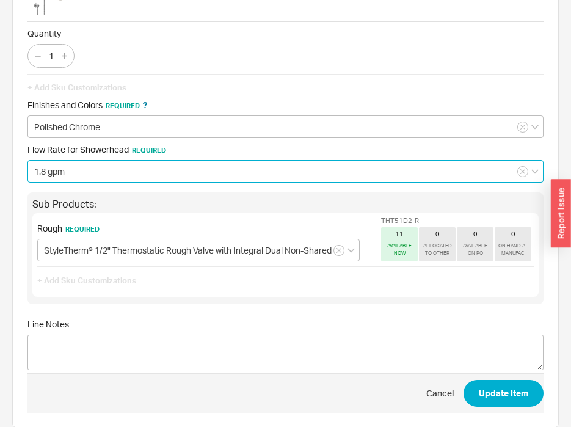
click at [109, 178] on input "1.8 gpm" at bounding box center [285, 171] width 516 height 23
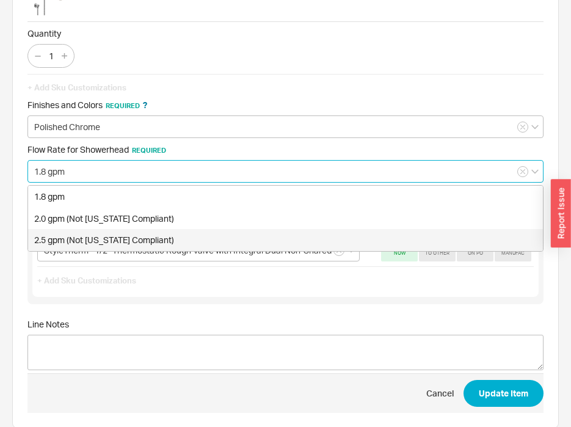
click at [109, 240] on div "2.5 gpm (Not [US_STATE] Compliant)" at bounding box center [285, 240] width 515 height 22
type input "2.5 gpm (Not [US_STATE] Compliant)"
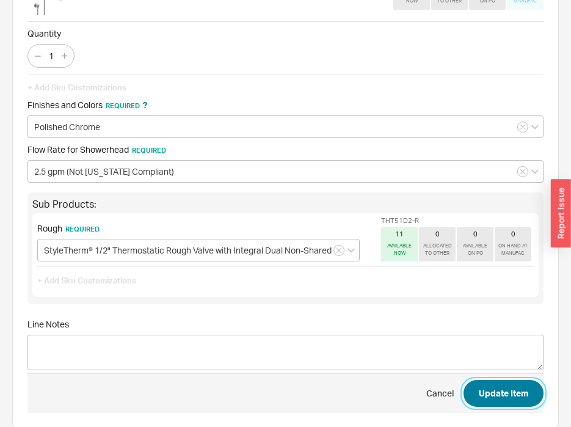
click at [504, 384] on button "Update Item" at bounding box center [503, 393] width 80 height 27
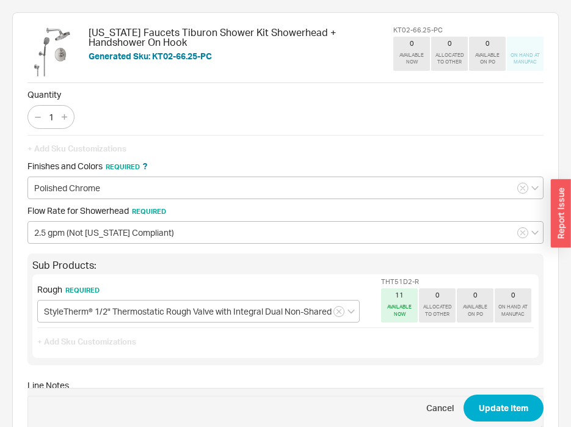
click at [95, 219] on div "Flow Rate for Showerhead Required 2.5 gpm (Not [US_STATE] Compliant)" at bounding box center [285, 224] width 516 height 38
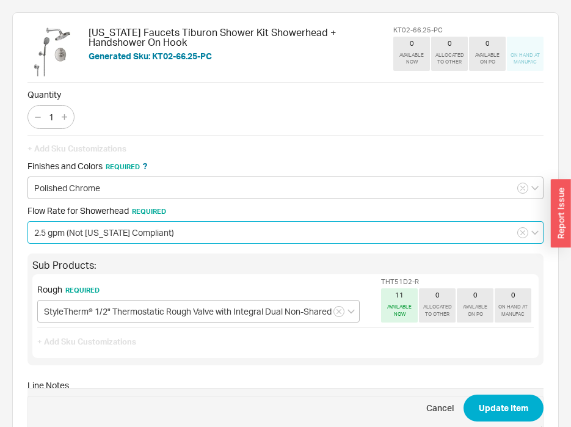
click at [99, 234] on input "2.5 gpm (Not [US_STATE] Compliant)" at bounding box center [285, 232] width 516 height 23
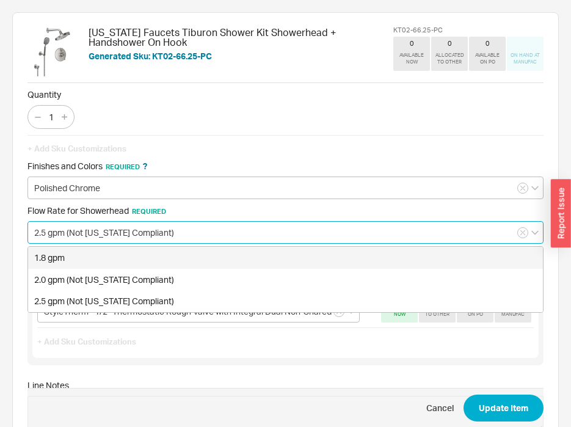
click at [98, 261] on div "1.8 gpm" at bounding box center [285, 258] width 515 height 22
type input "1.8 gpm"
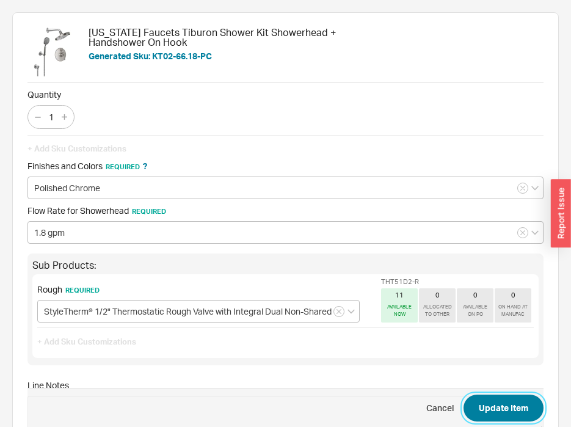
click at [479, 405] on button "Update Item" at bounding box center [503, 407] width 80 height 27
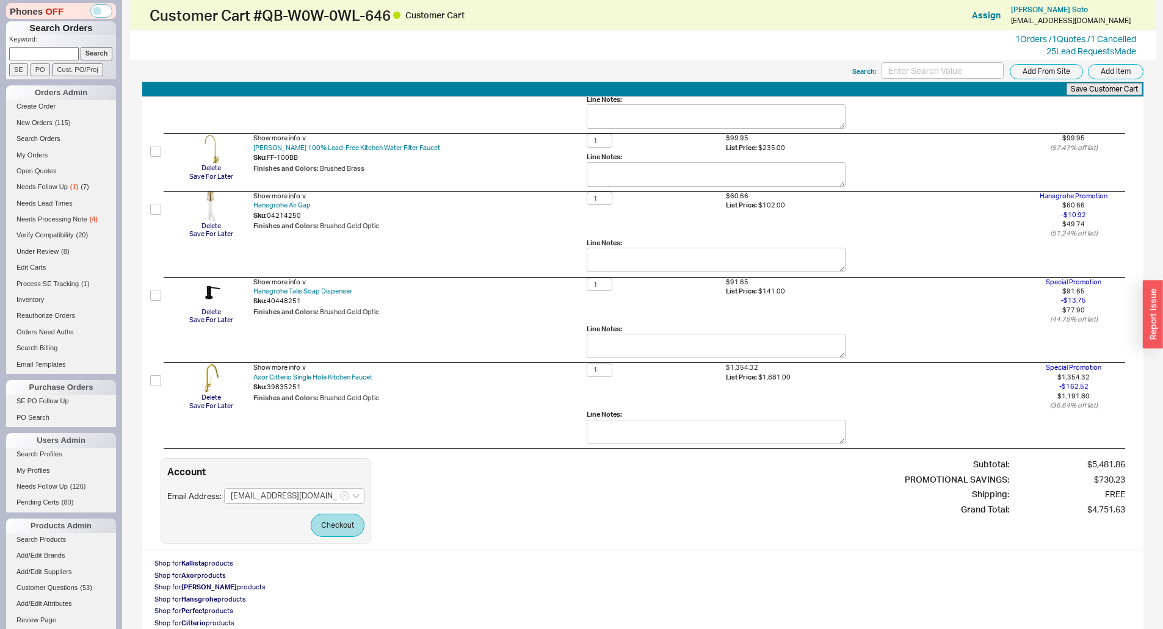
scroll to position [246, 0]
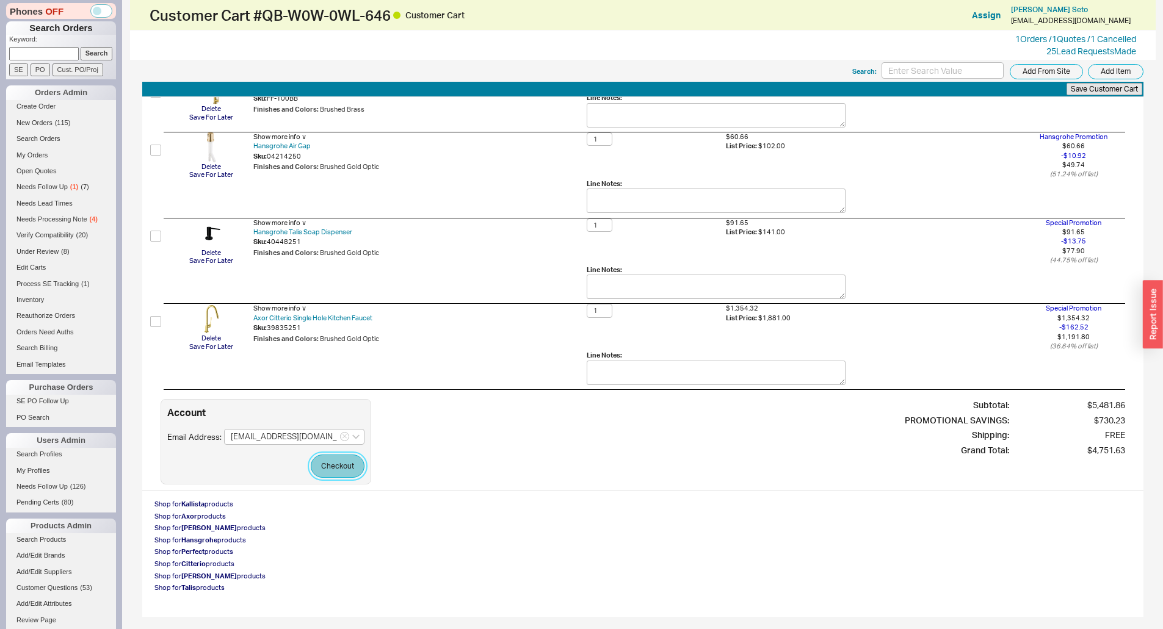
click at [333, 465] on button "Checkout" at bounding box center [338, 466] width 54 height 23
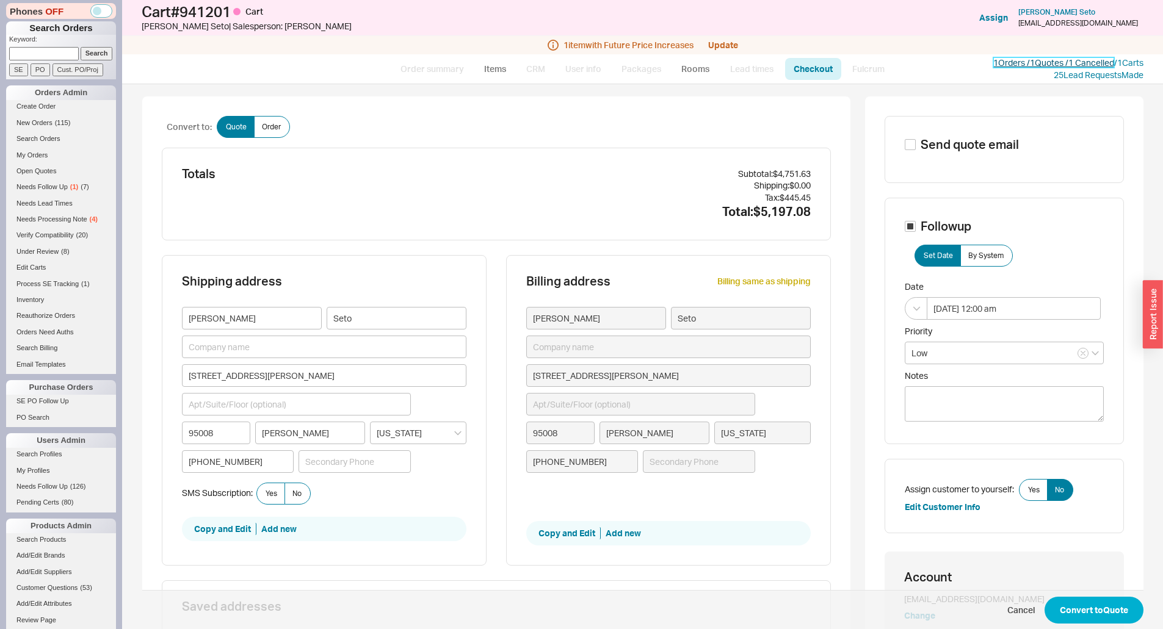
click at [1006, 62] on link "1 Orders / 1 Quotes / 1 Cancelled" at bounding box center [1053, 62] width 121 height 10
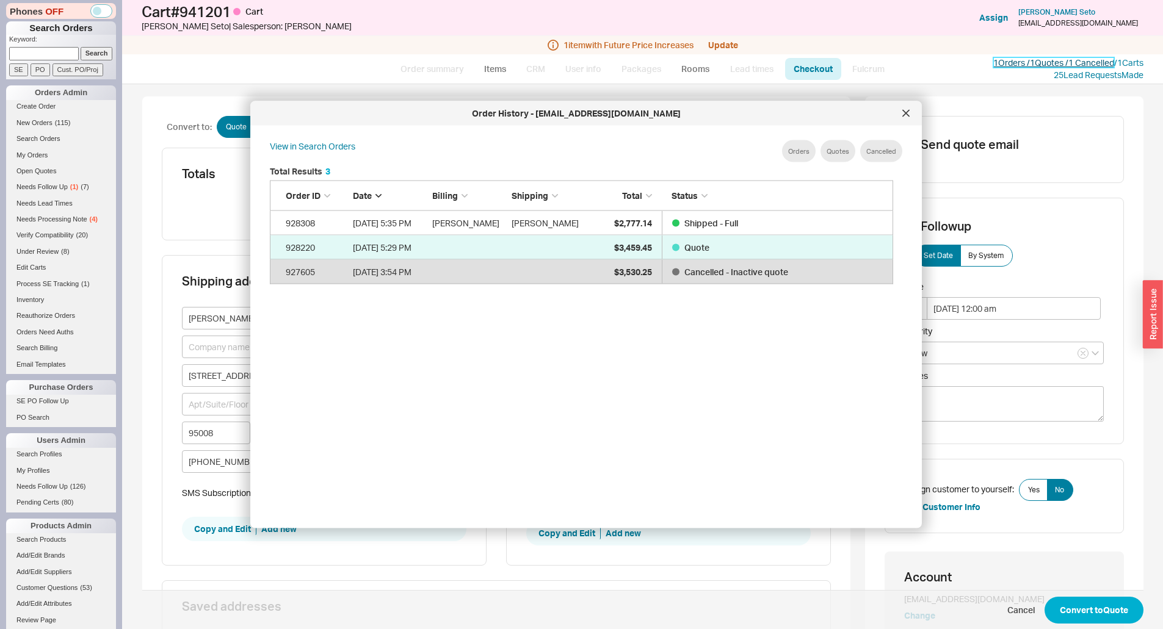
scroll to position [364, 634]
click at [905, 113] on icon at bounding box center [905, 113] width 7 height 7
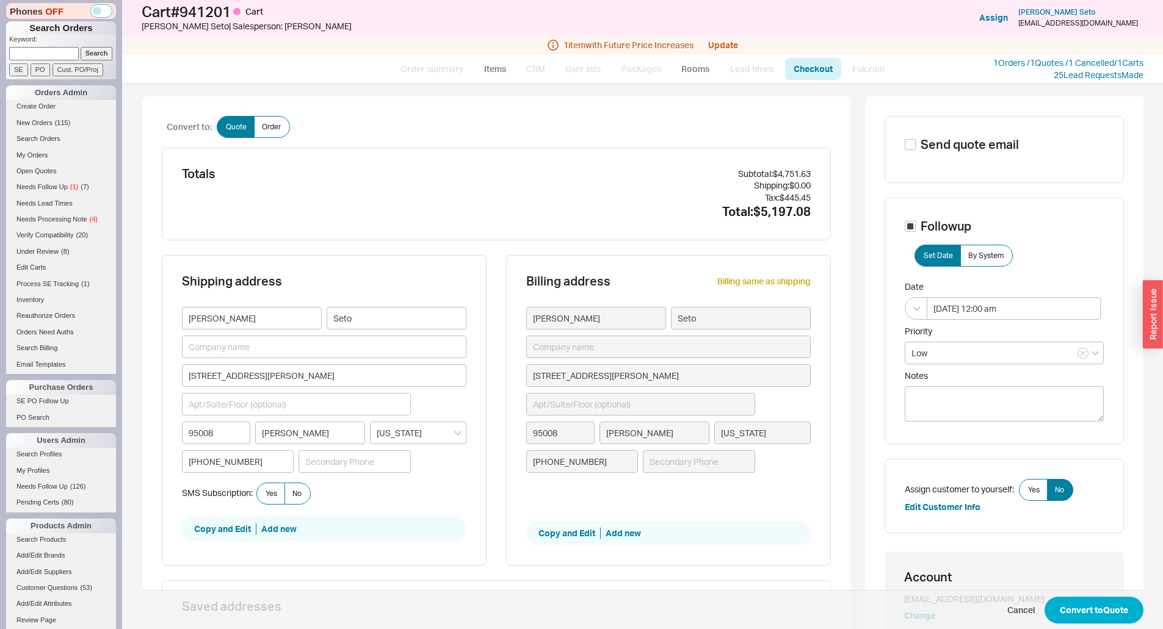
click at [1079, 595] on span "Cancel Convert to Quote" at bounding box center [642, 610] width 1001 height 40
click at [1078, 601] on button "Convert to Quote" at bounding box center [1093, 610] width 99 height 27
select select "*"
select select "LOW"
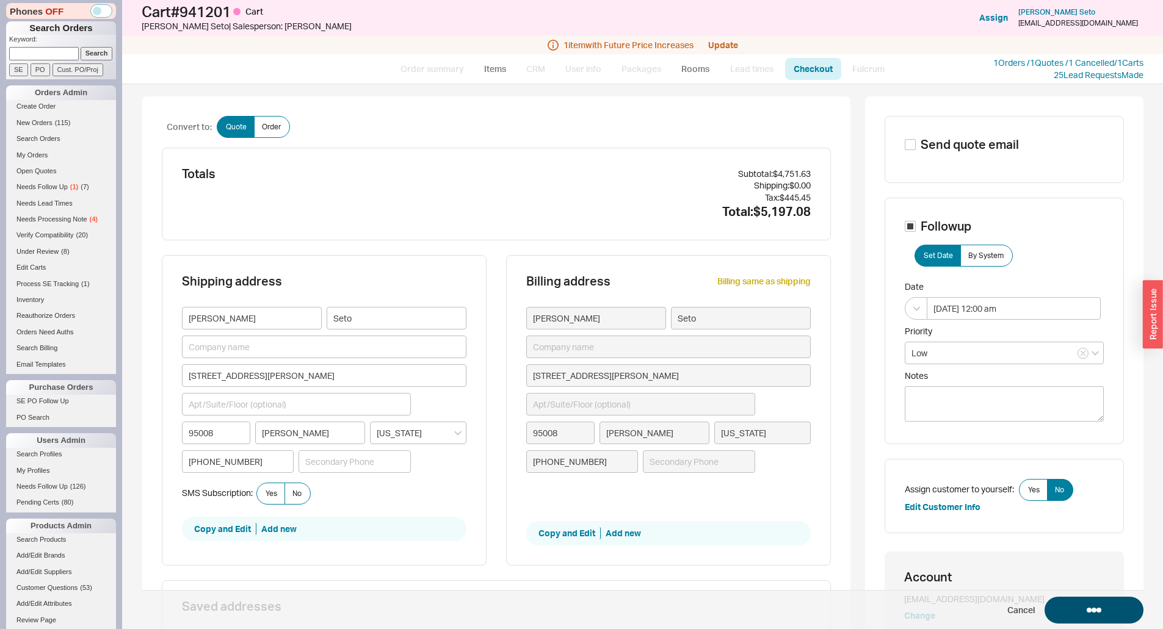
select select "3"
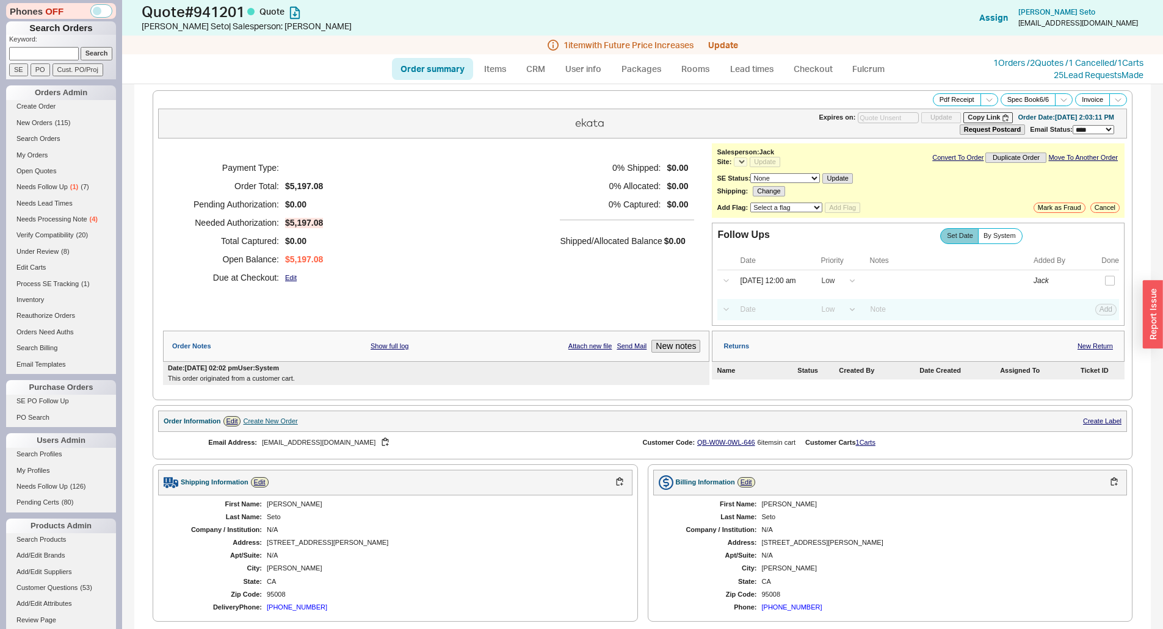
select select "*"
click at [599, 280] on div "0 % Shipped: $0.00 0 % Allocated: $0.00 0 % Captured: $0.00 Shipped/Allocated B…" at bounding box center [627, 223] width 134 height 128
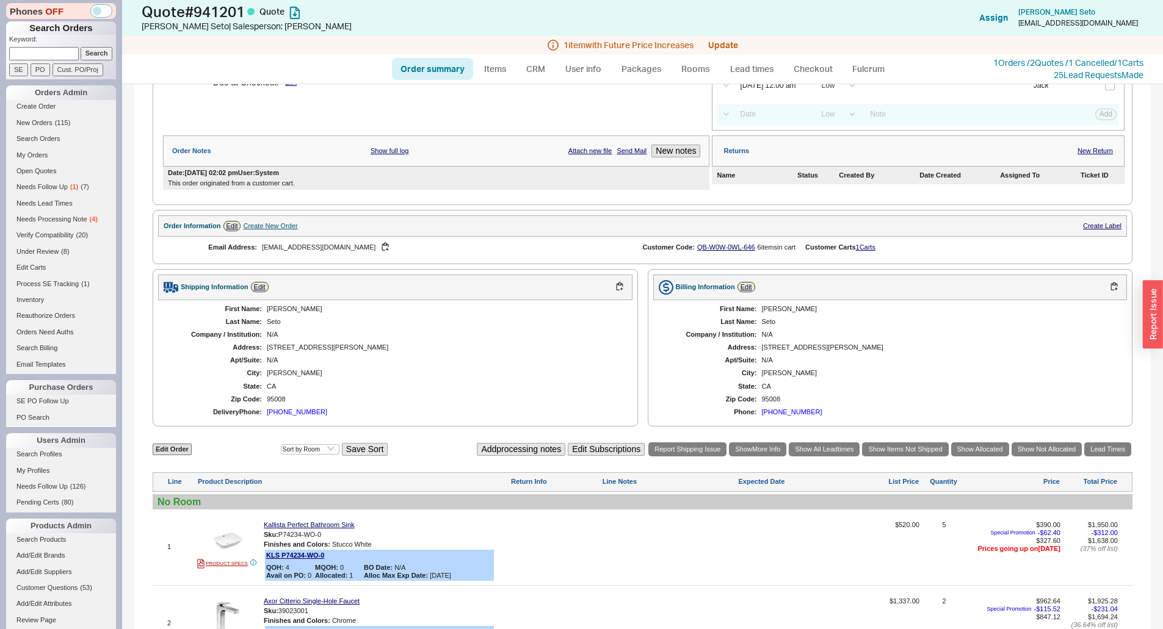
scroll to position [366, 0]
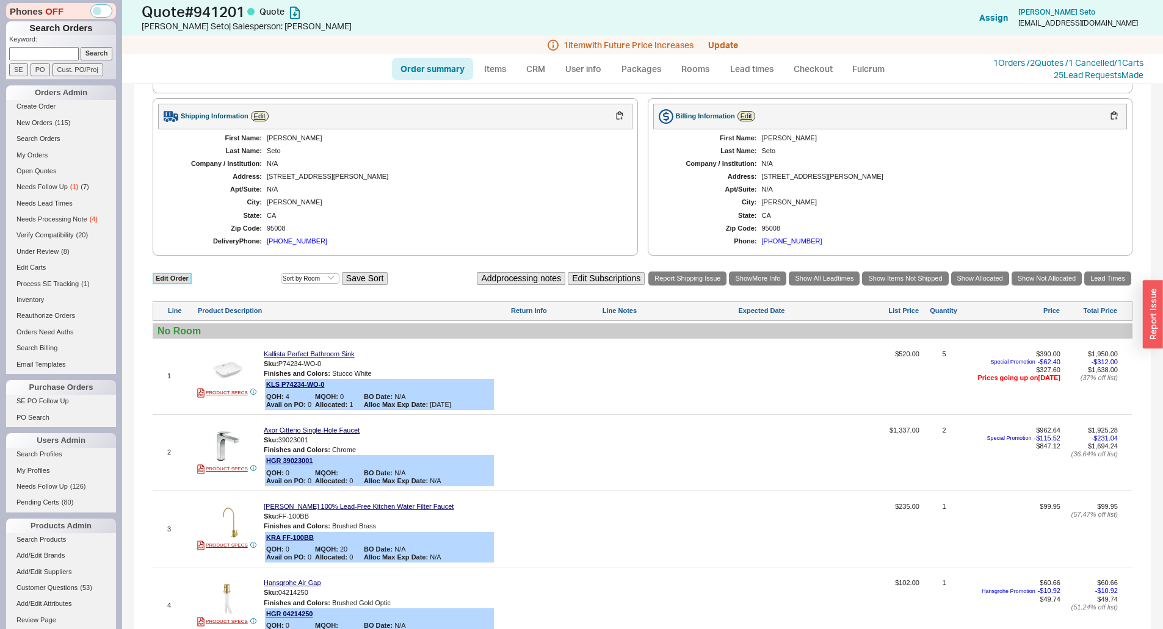
click at [171, 278] on link "Edit Order" at bounding box center [172, 279] width 39 height 12
select select "3"
select select "ON_CHECKOUT_AGGREGATED"
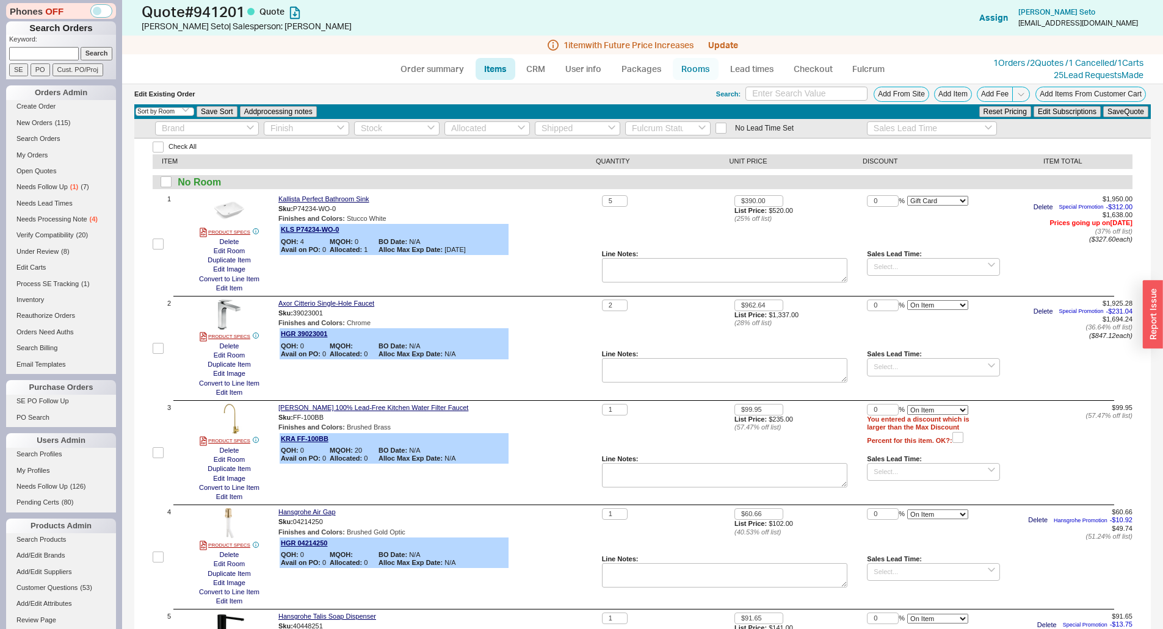
click at [690, 75] on link "Rooms" at bounding box center [696, 69] width 46 height 22
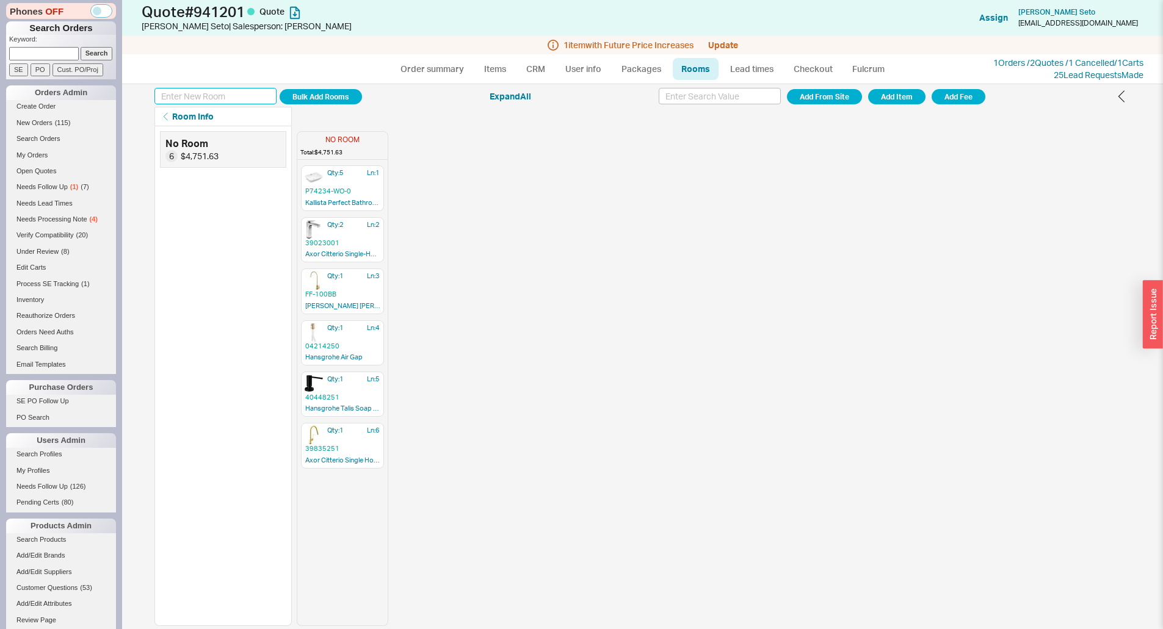
click at [255, 101] on input at bounding box center [215, 96] width 122 height 16
type input "Bathroom Sinks"
click at [280, 89] on button "Add Room" at bounding box center [321, 96] width 82 height 15
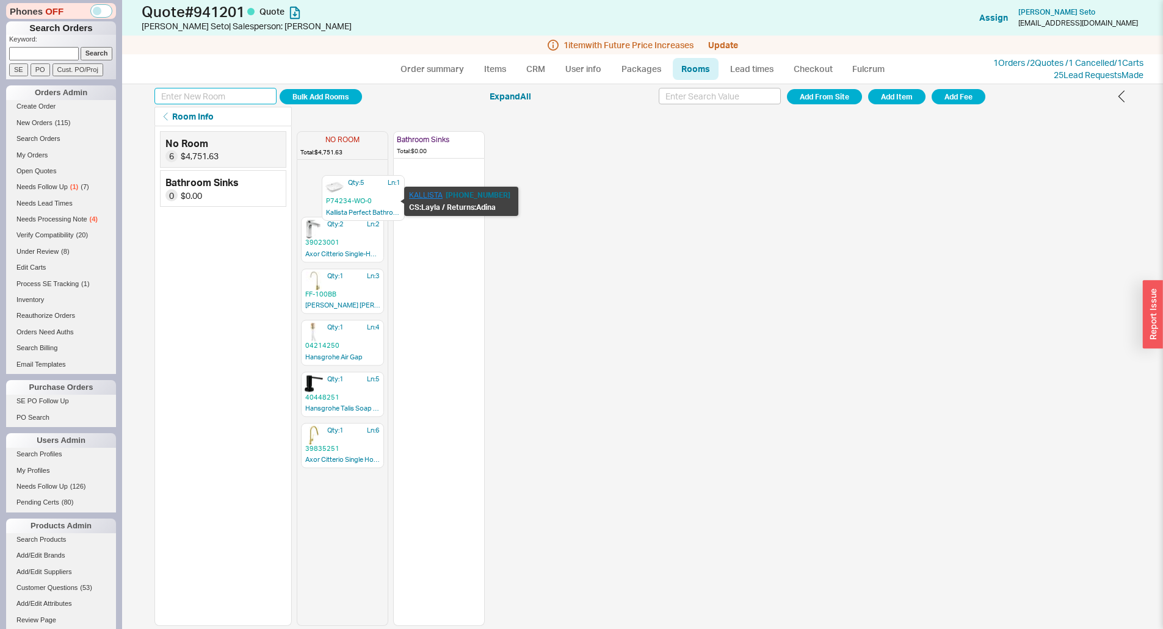
drag, startPoint x: 373, startPoint y: 197, endPoint x: 413, endPoint y: 197, distance: 39.7
click at [413, 197] on body "Phones OFF Search Orders Keyword: Search SE PO Cust. PO/Proj Orders Admin Creat…" at bounding box center [581, 314] width 1163 height 629
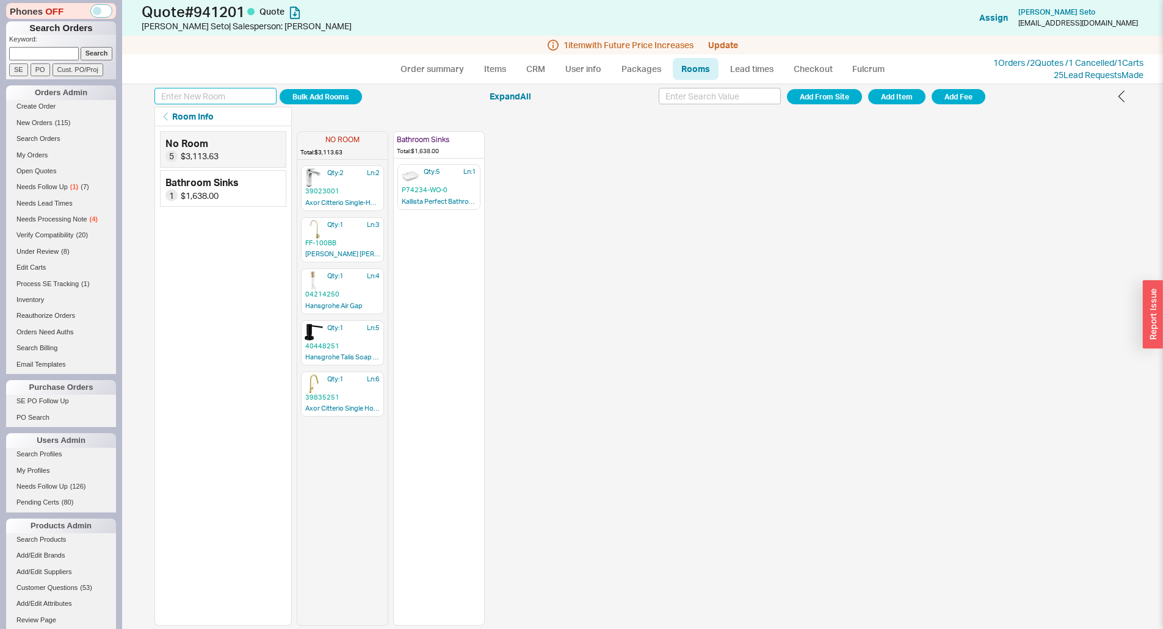
click at [225, 99] on input at bounding box center [215, 96] width 122 height 16
type input "b"
type input "A"
type input "Bathroom Faucets"
click at [280, 89] on button "Add Room" at bounding box center [321, 96] width 82 height 15
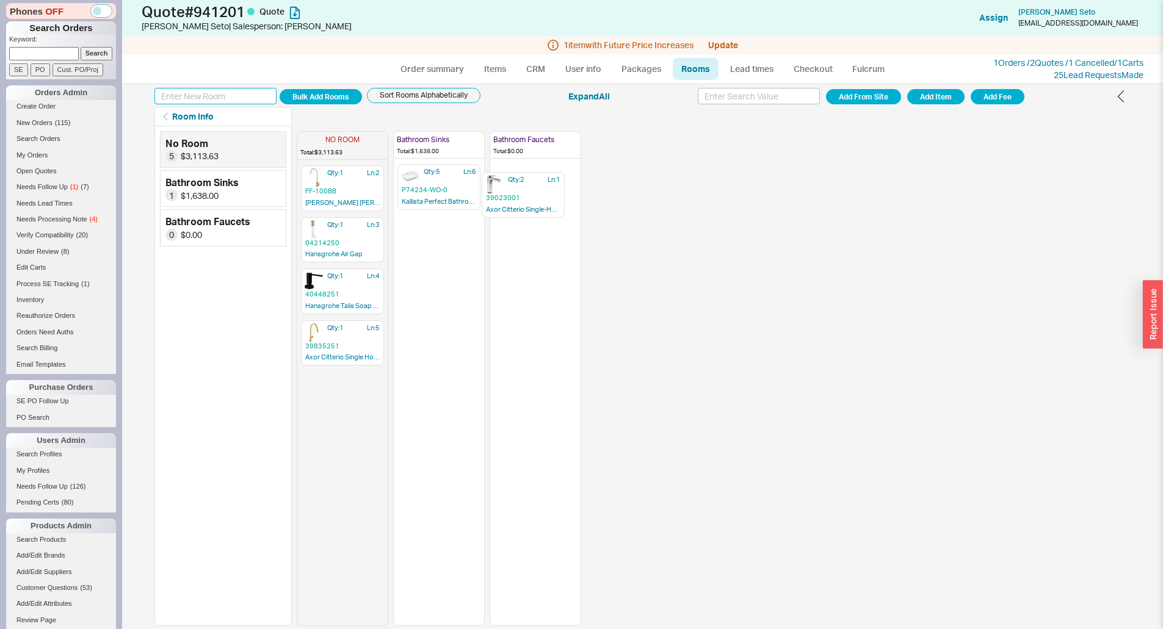
drag, startPoint x: 335, startPoint y: 195, endPoint x: 520, endPoint y: 202, distance: 185.1
click at [520, 202] on div "NO ROOM Total: $3,113.63 Qty: 2 Ln: 1 39023001 Axor Citterio Single-Hole Faucet…" at bounding box center [439, 376] width 284 height 500
click at [217, 93] on input at bounding box center [215, 96] width 122 height 16
type input "Kitchen"
click at [280, 89] on button "Add Room" at bounding box center [321, 96] width 82 height 15
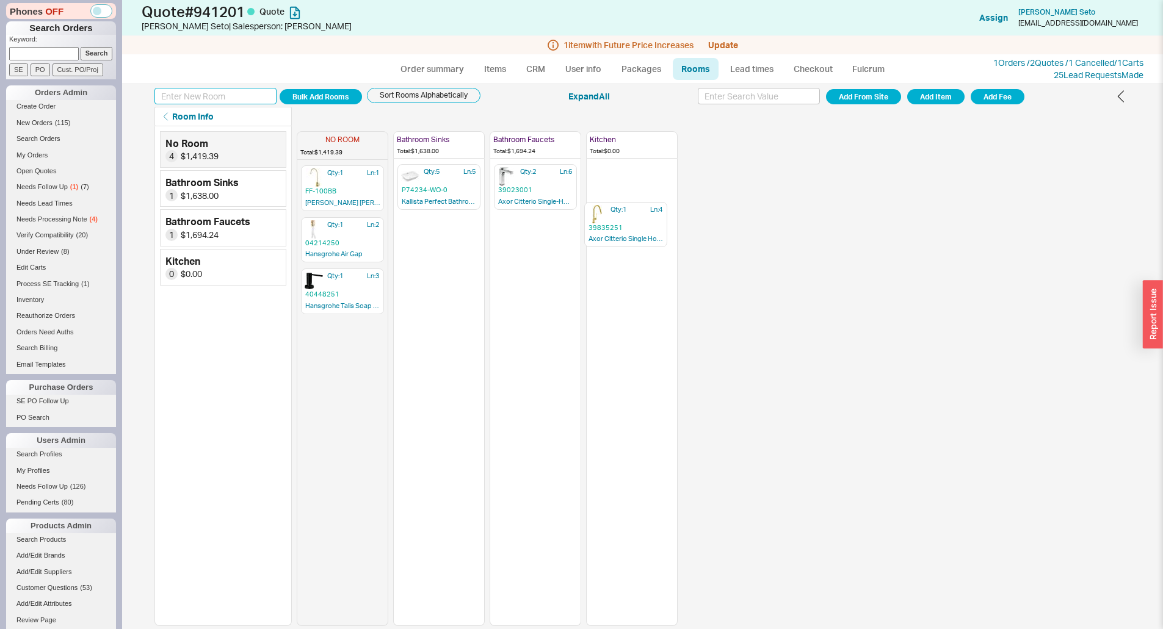
drag, startPoint x: 325, startPoint y: 341, endPoint x: 609, endPoint y: 214, distance: 310.9
click at [612, 220] on div "NO ROOM Total: $1,419.39 Qty: 1 Ln: 1 FF-100BB Kraus Purita 100% Lead-Free Kitc…" at bounding box center [487, 376] width 381 height 500
drag, startPoint x: 338, startPoint y: 197, endPoint x: 607, endPoint y: 265, distance: 277.0
click at [607, 265] on div "NO ROOM Total: $227.59 Qty: 1 Ln: 1 FF-100BB Kraus Purita 100% Lead-Free Kitche…" at bounding box center [487, 376] width 381 height 500
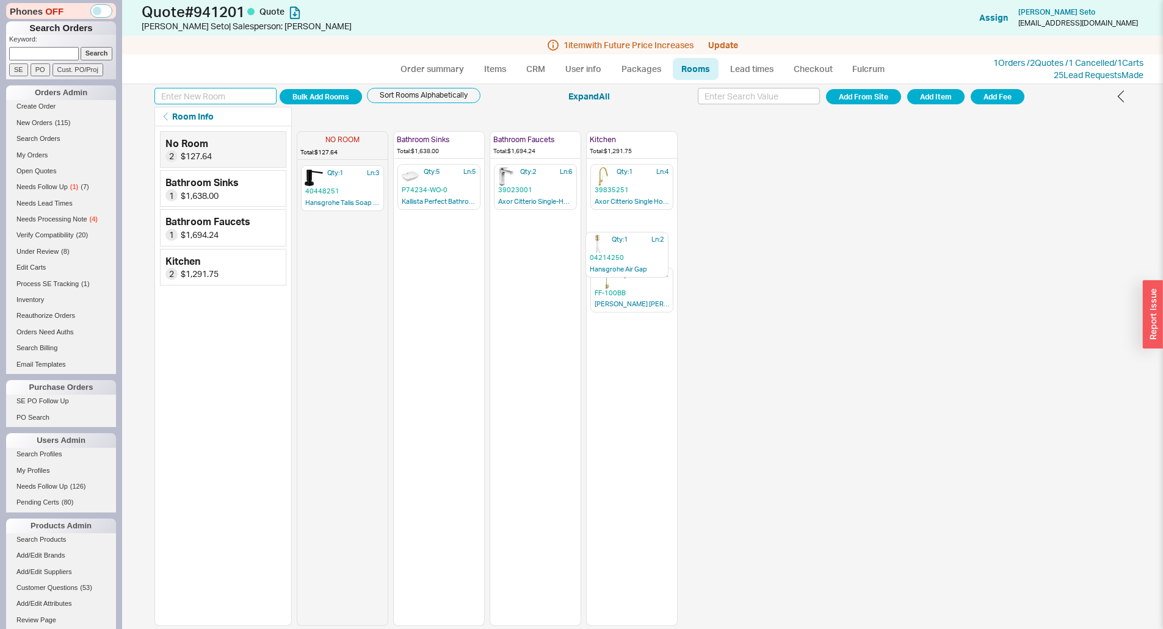
drag, startPoint x: 363, startPoint y: 190, endPoint x: 648, endPoint y: 258, distance: 293.6
click at [648, 258] on div "NO ROOM Total: $127.64 Qty: 1 Ln: 2 04214250 Hansgrohe Air Gap Qty: 1 Ln: 3 404…" at bounding box center [487, 376] width 381 height 500
drag, startPoint x: 354, startPoint y: 173, endPoint x: 632, endPoint y: 281, distance: 298.3
click at [632, 281] on div "NO ROOM Total: $77.90 Qty: 1 Ln: 3 40448251 Hansgrohe Talis Soap Dispenser Bath…" at bounding box center [487, 376] width 381 height 500
click at [645, 287] on div "Qty: 1 Ln: 3 40448251 Hansgrohe Talis Soap Dispenser" at bounding box center [631, 289] width 83 height 45
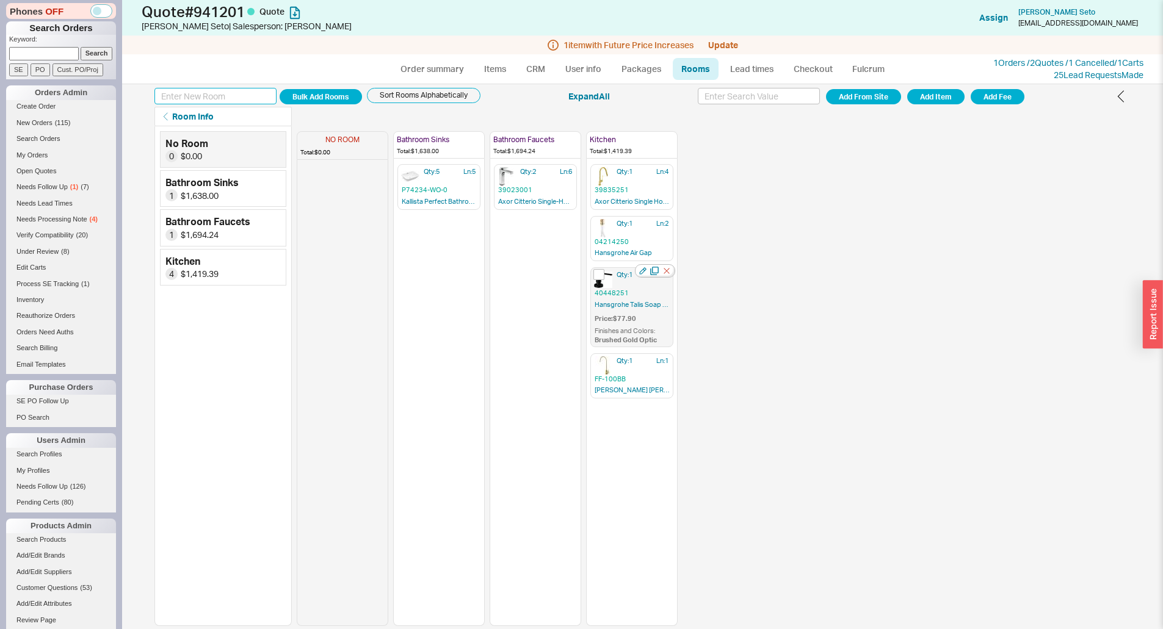
click at [645, 287] on div "Qty: 1 Ln: 3 40448251 Hansgrohe Talis Soap Dispenser Price: $77.90 Finishes and…" at bounding box center [631, 307] width 83 height 80
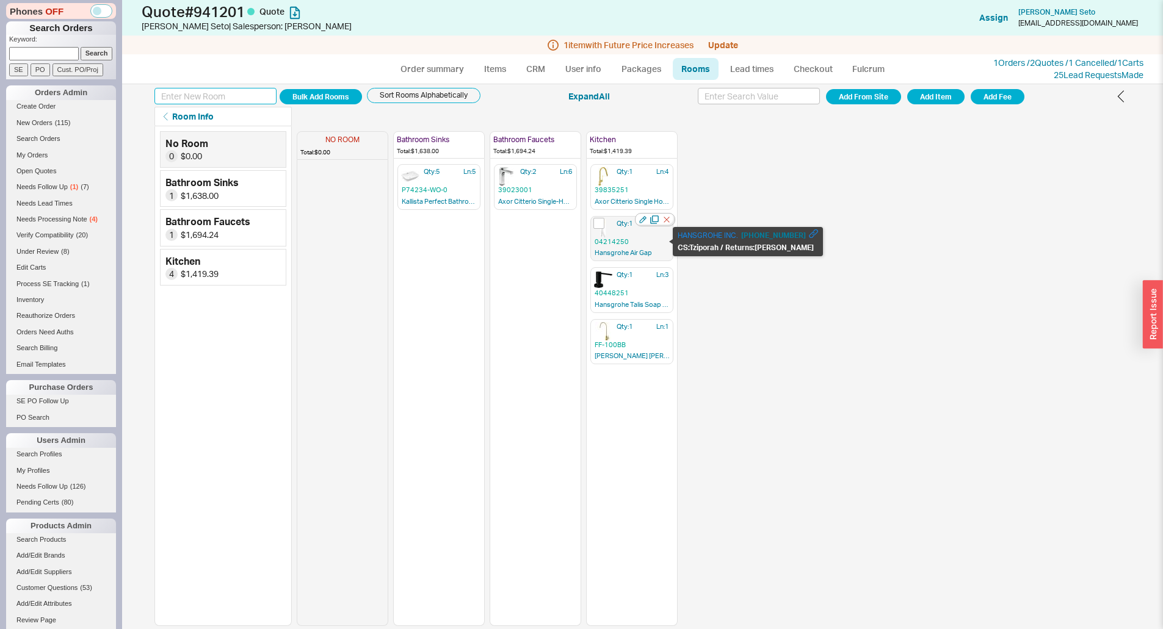
click at [622, 239] on span "04214250" at bounding box center [632, 241] width 74 height 9
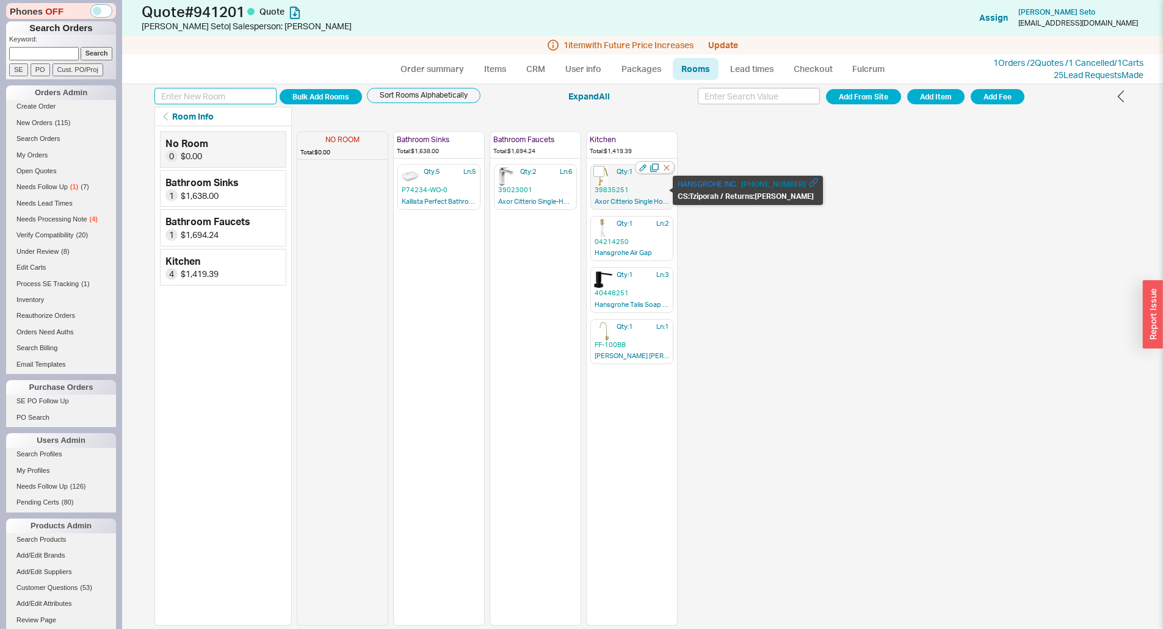
click at [611, 184] on div at bounding box center [604, 176] width 18 height 18
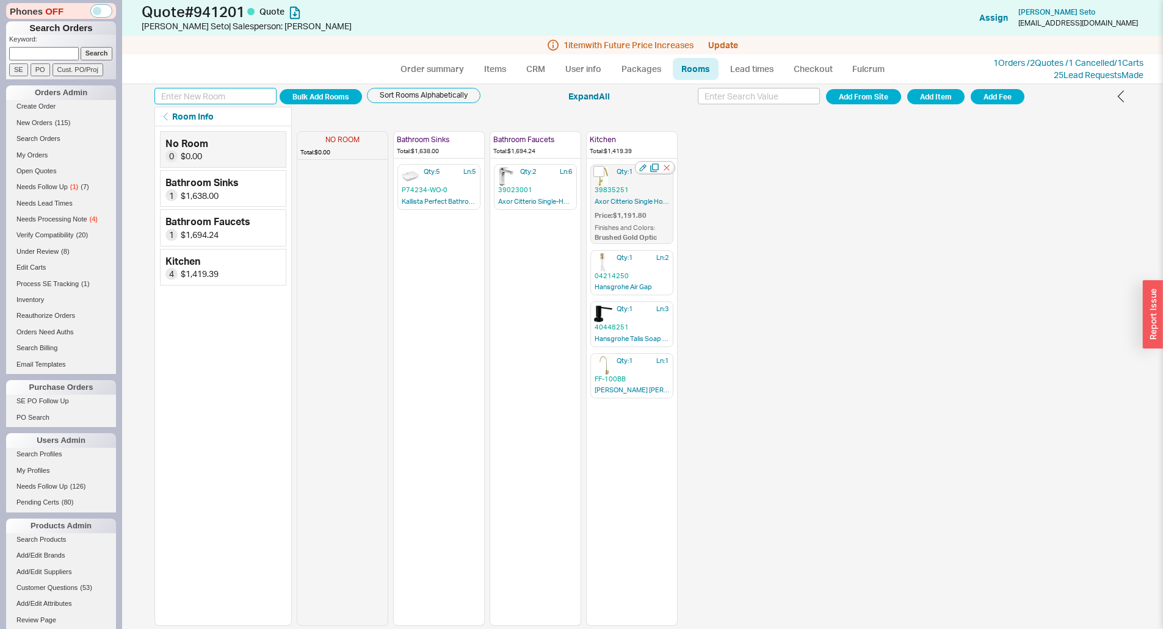
click at [611, 184] on div at bounding box center [604, 176] width 18 height 18
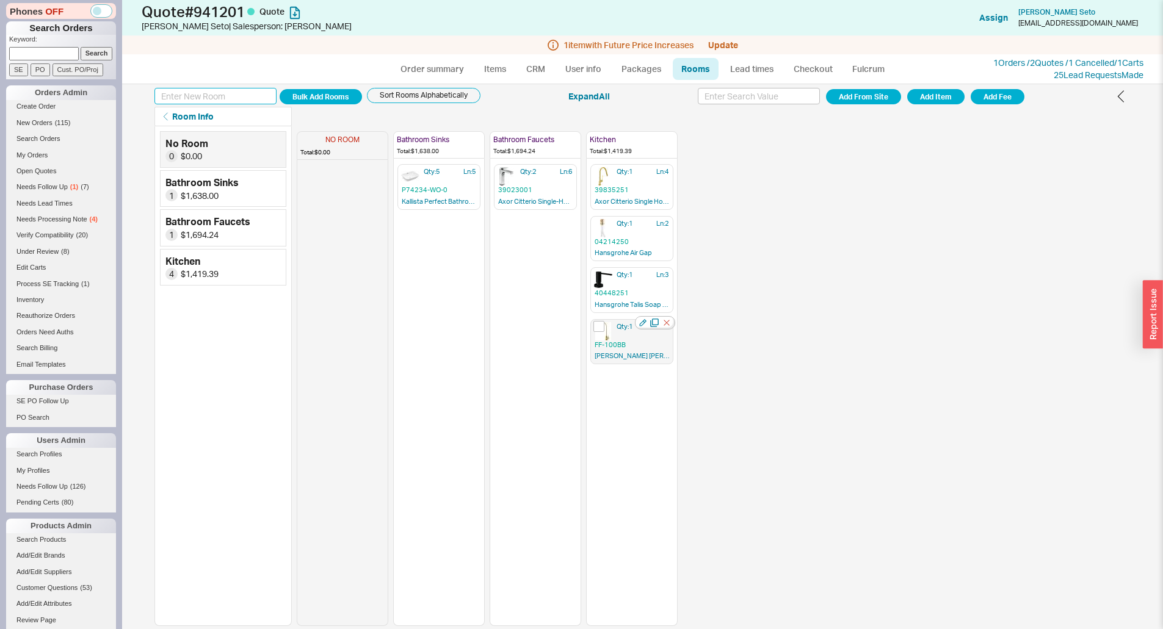
click at [620, 325] on span "Qty: 1" at bounding box center [624, 326] width 16 height 9
click at [713, 324] on div "NO ROOM Total: $0.00 Bathroom Sinks Total: $1,638.00 Qty: 5 Ln: 5 P74234-WO-0 K…" at bounding box center [714, 376] width 834 height 500
click at [491, 67] on link "Items" at bounding box center [495, 69] width 40 height 22
select select "3"
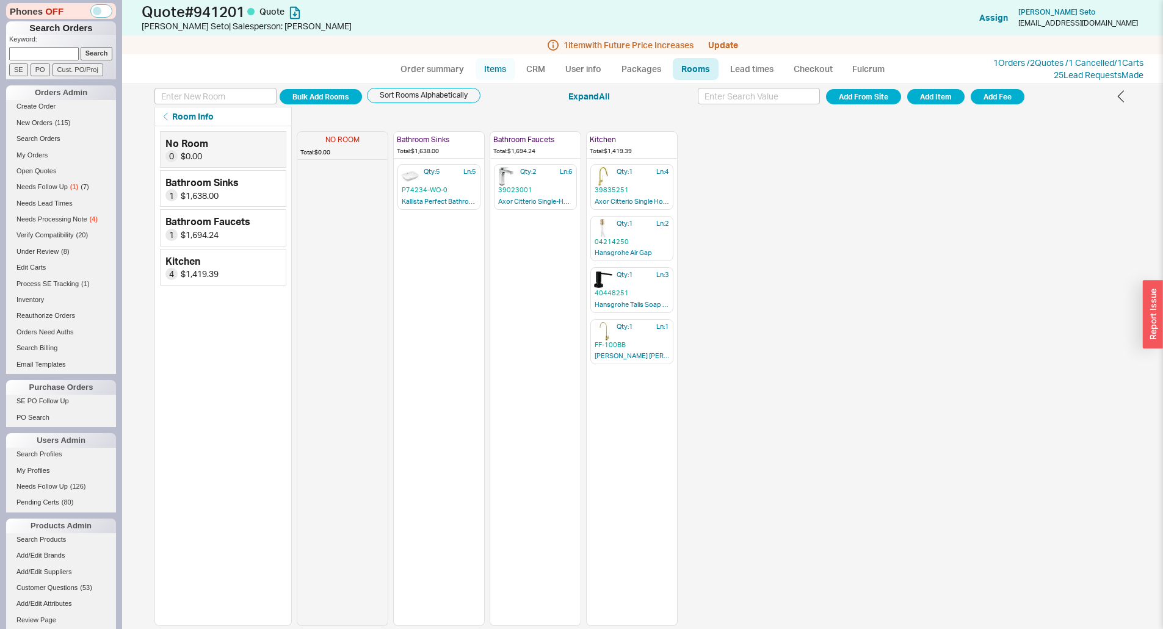
select select "ON_CHECKOUT_AGGREGATED"
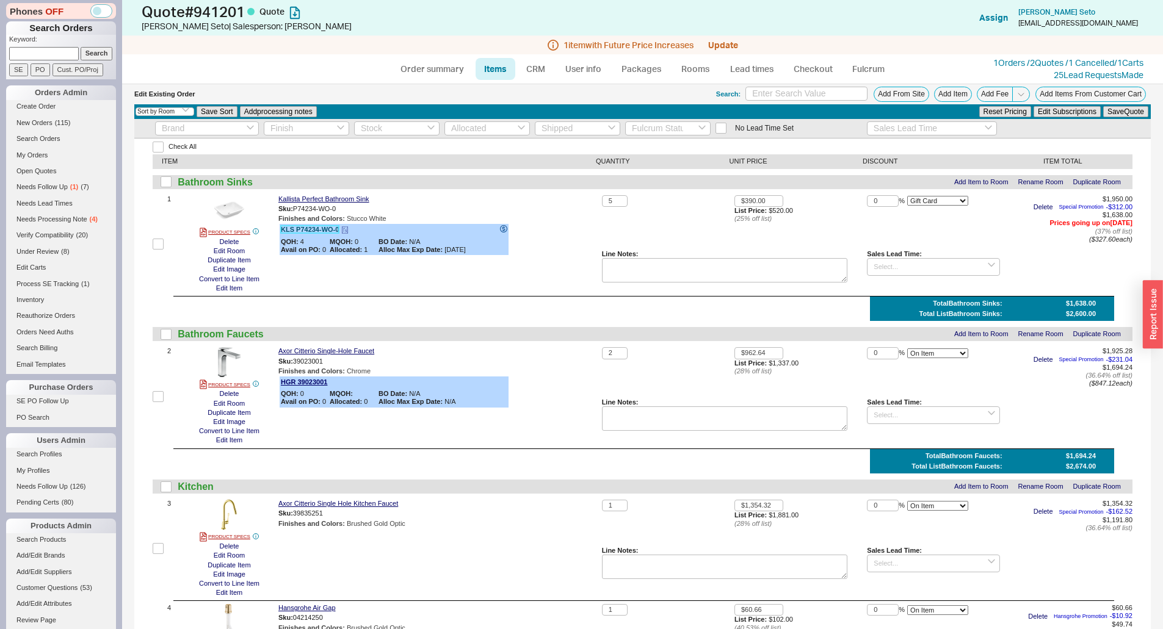
click at [314, 232] on link "KLS P74234-WO-0" at bounding box center [310, 229] width 58 height 7
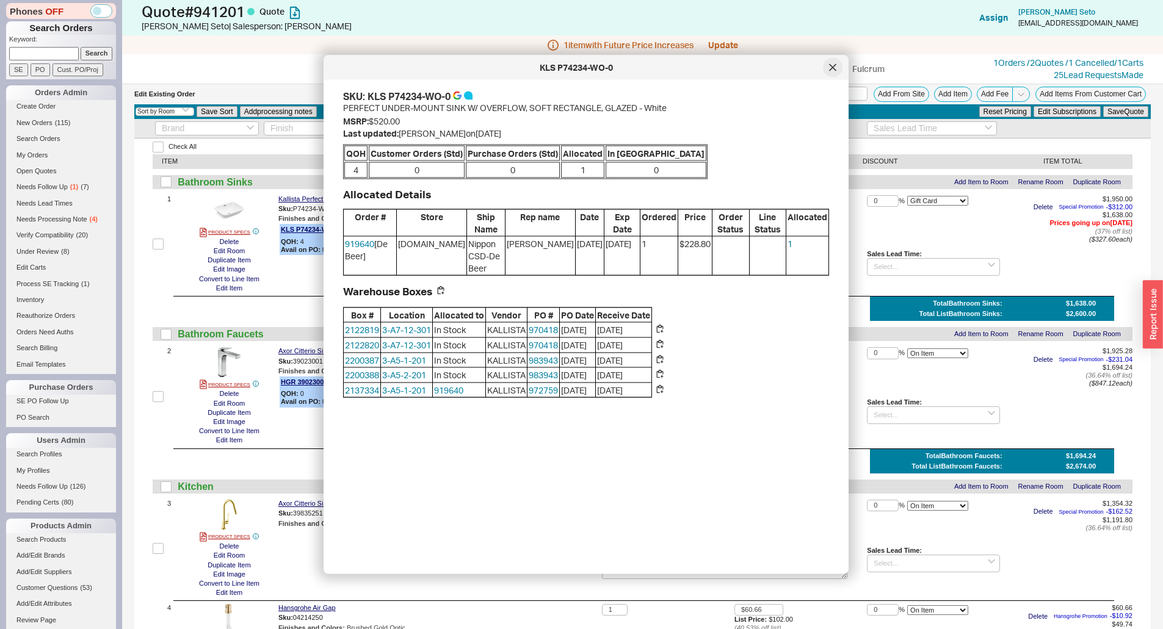
click at [831, 74] on div at bounding box center [833, 68] width 20 height 20
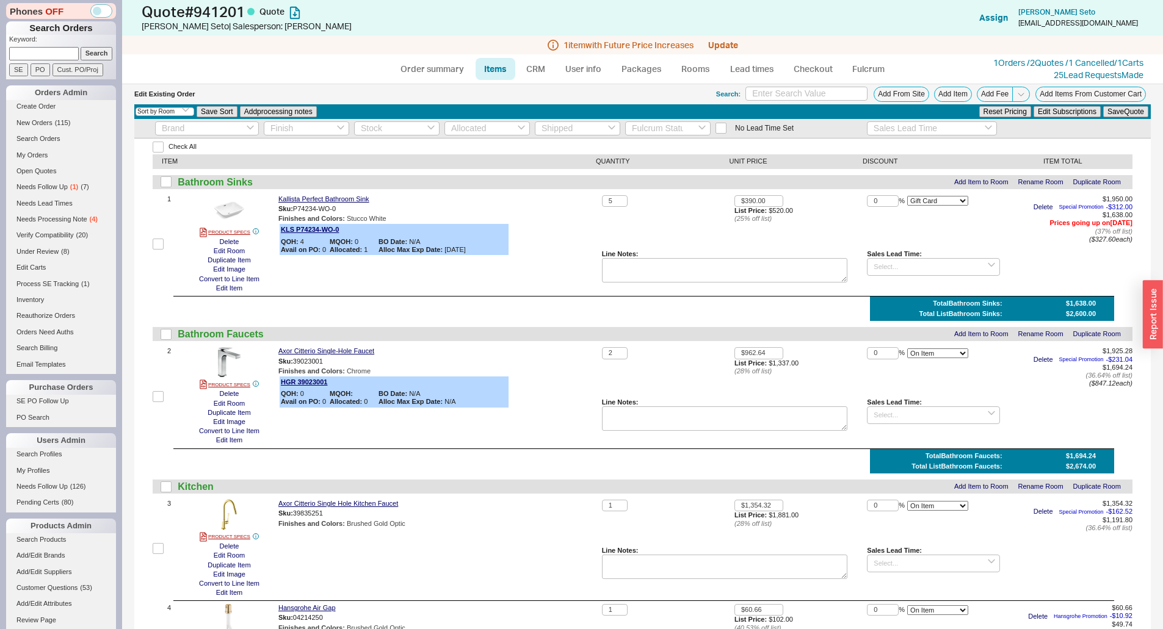
click at [610, 257] on div "Line Notes:" at bounding box center [725, 254] width 246 height 8
click at [569, 259] on div "Kallista Perfect Bathroom Sink Sku: P74234-WO-0 Finishes and Colors : Stucco Wh…" at bounding box center [437, 244] width 319 height 98
click at [892, 273] on input at bounding box center [933, 267] width 132 height 18
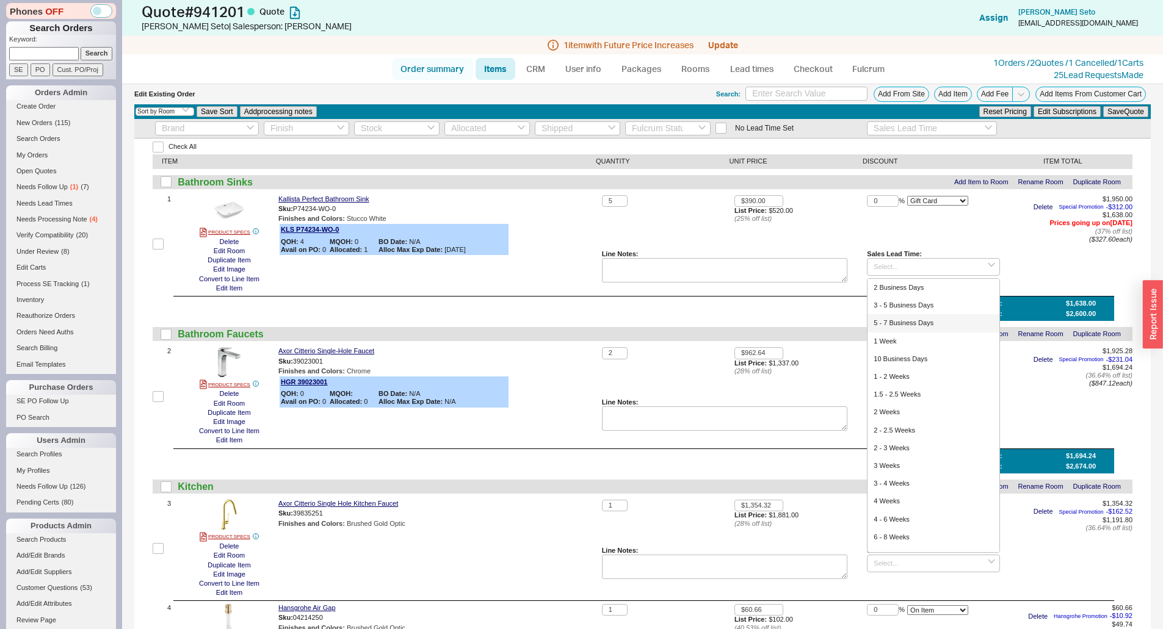
click at [452, 74] on link "Order summary" at bounding box center [432, 69] width 81 height 22
select select "*"
select select "LOW"
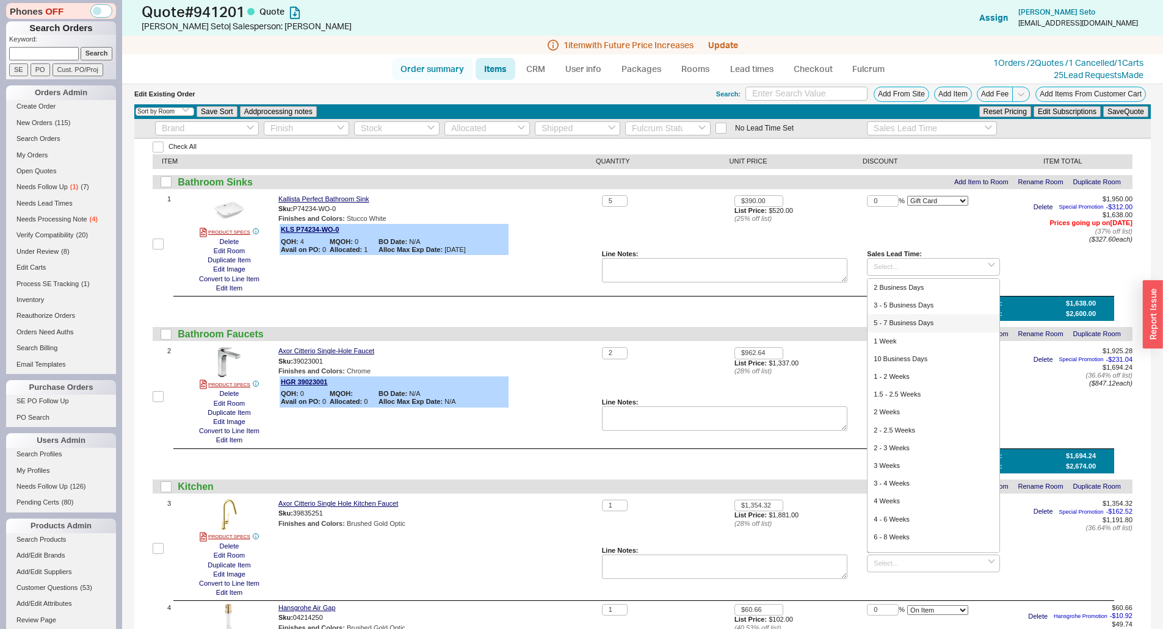
select select "3"
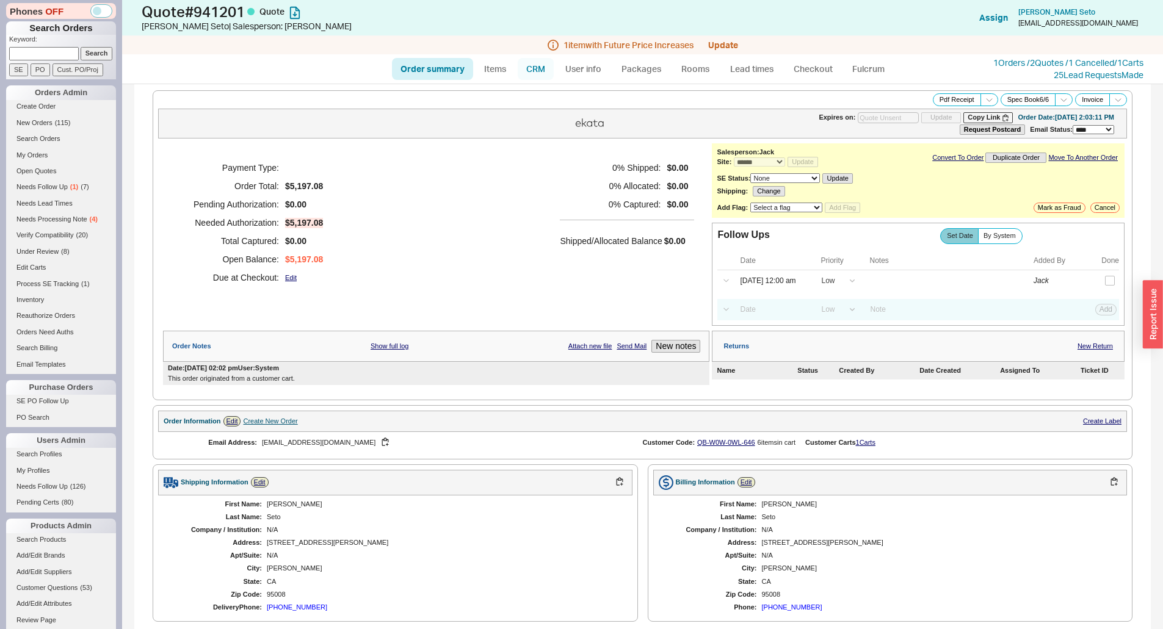
click at [540, 73] on link "CRM" at bounding box center [536, 69] width 36 height 22
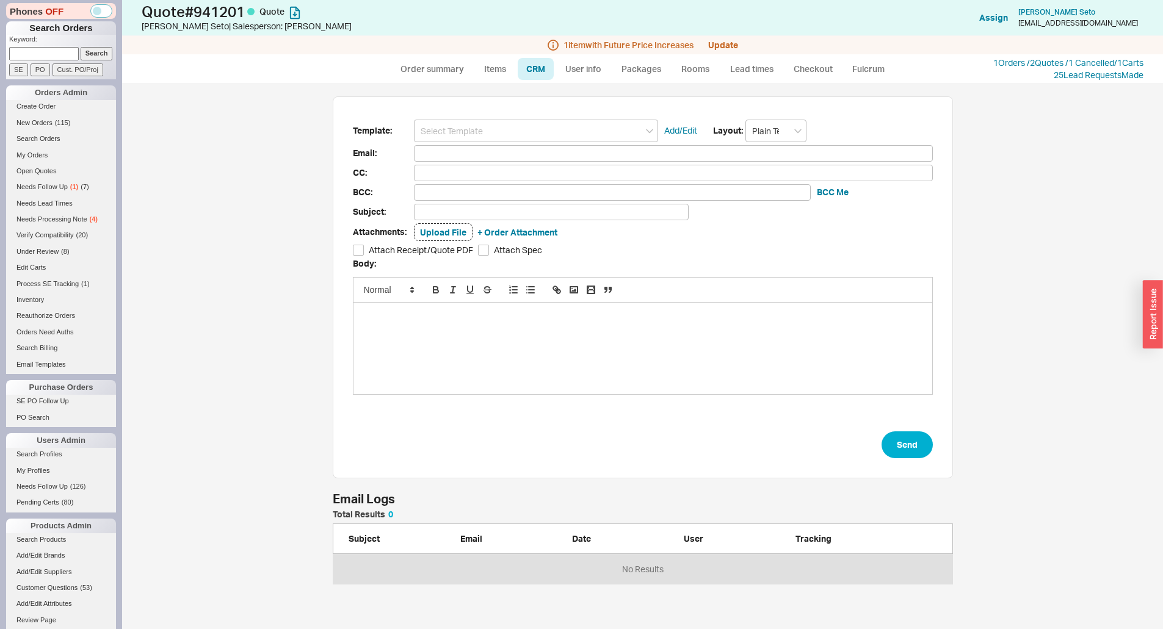
scroll to position [65, 611]
click at [518, 120] on input at bounding box center [536, 131] width 244 height 23
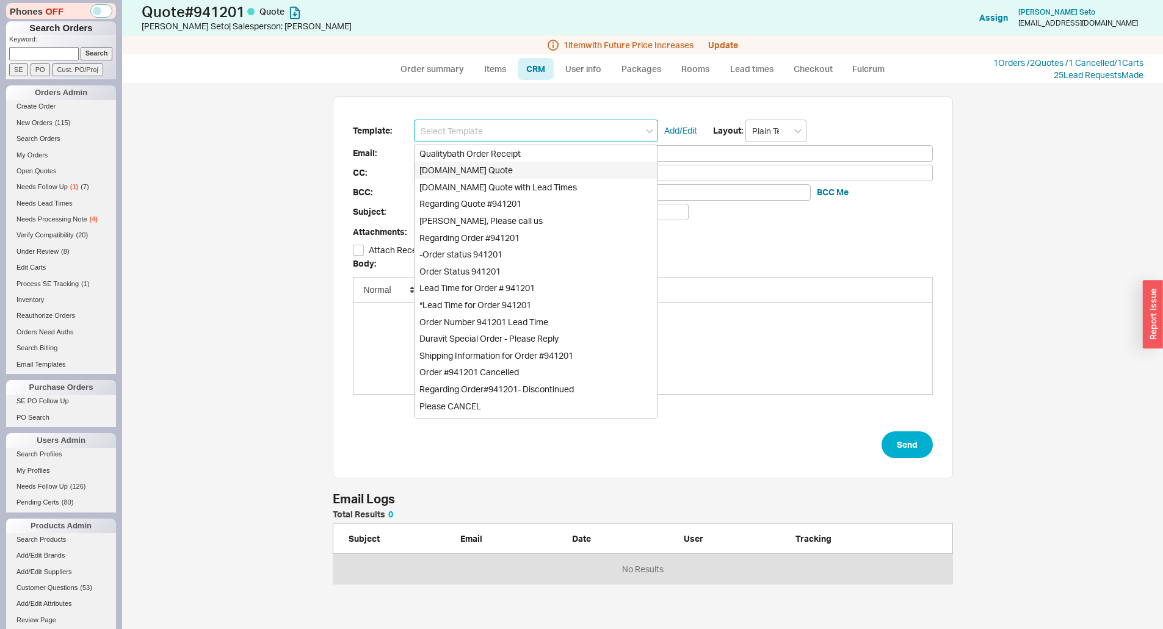
click at [508, 167] on div "[DOMAIN_NAME] Quote" at bounding box center [535, 170] width 243 height 17
type input "Receipt"
type input "twseto@gmail.com"
type input "Quality Bath Quote #941201"
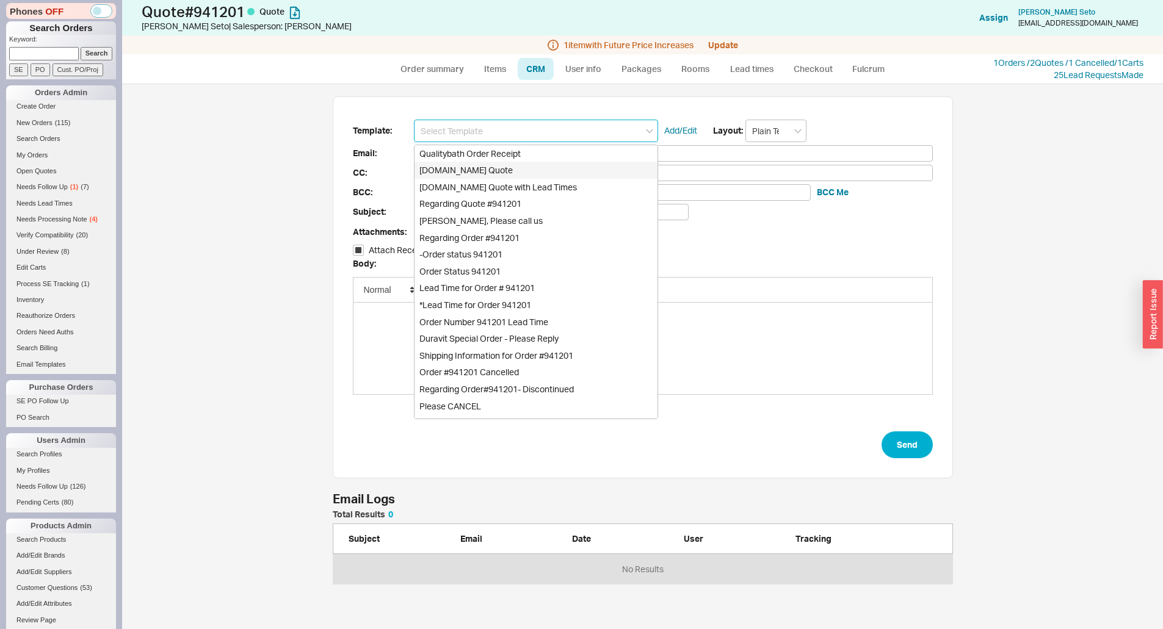
checkbox input "true"
type input "[DOMAIN_NAME] Quote"
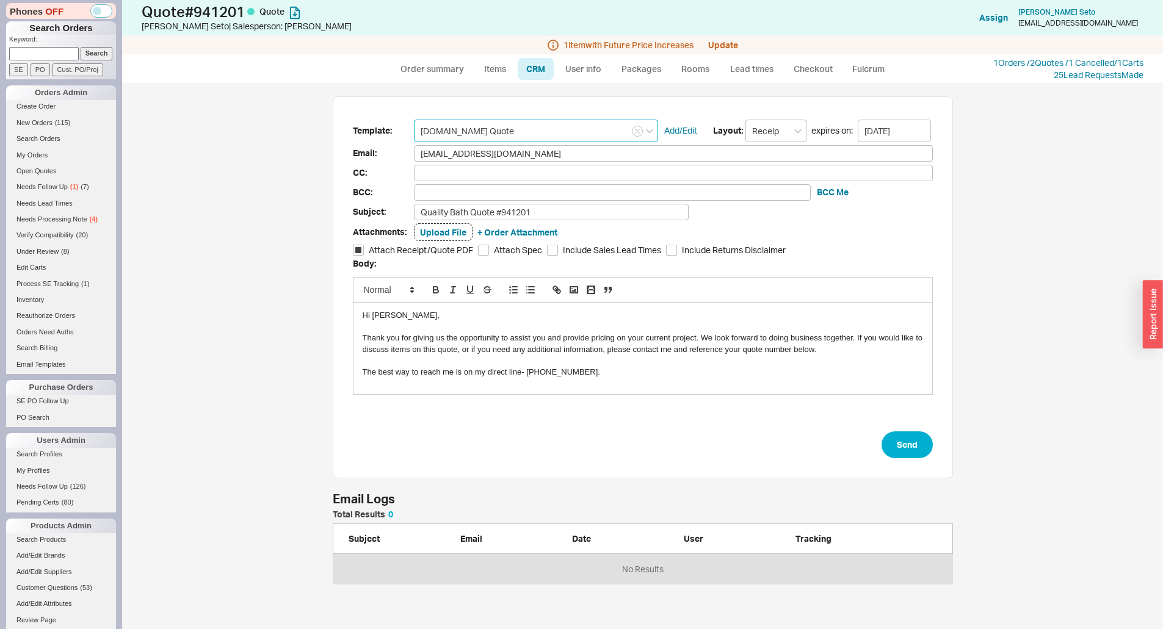
click at [519, 132] on input "[DOMAIN_NAME] Quote" at bounding box center [536, 131] width 244 height 23
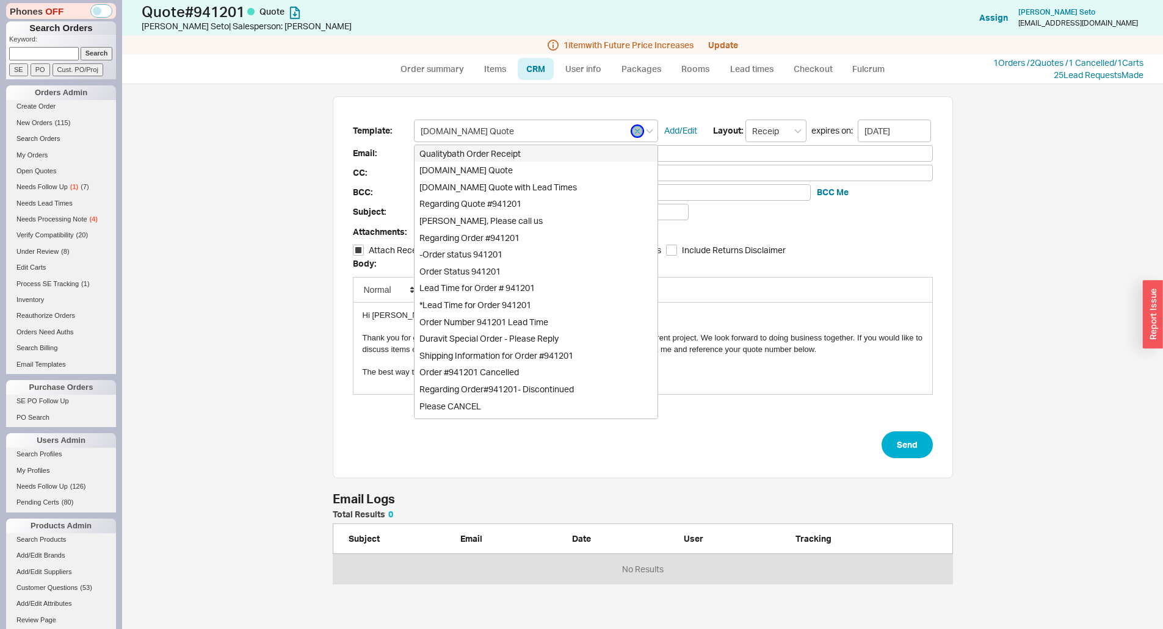
click at [636, 129] on icon "button" at bounding box center [637, 131] width 5 height 7
type input "Plain Text"
checkbox input "false"
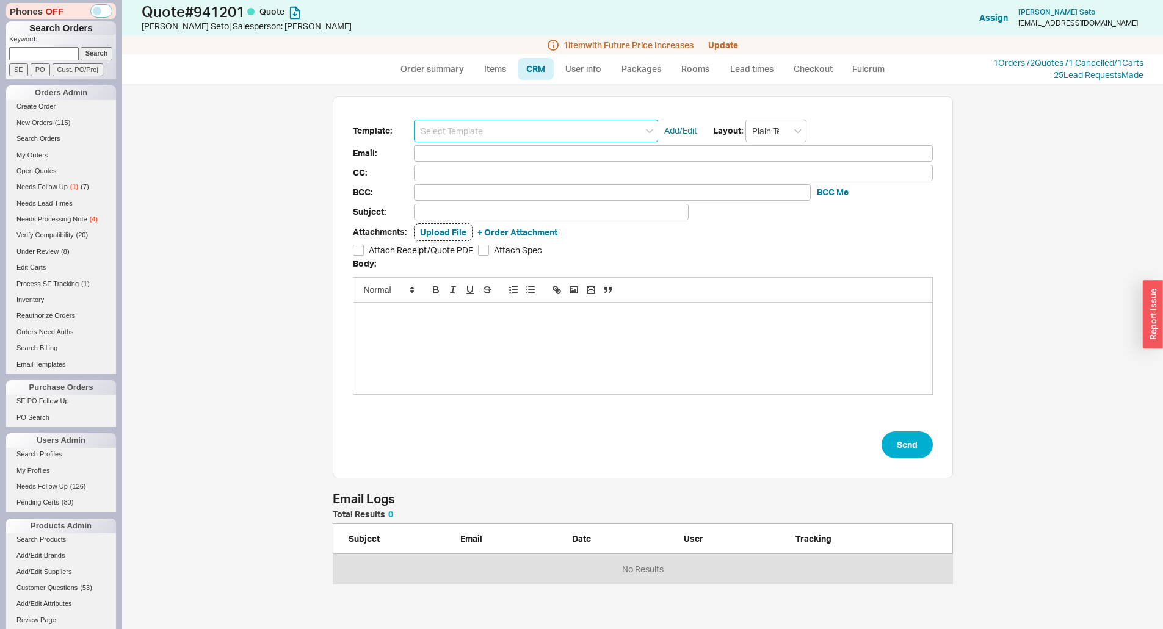
click at [584, 129] on input at bounding box center [536, 131] width 244 height 23
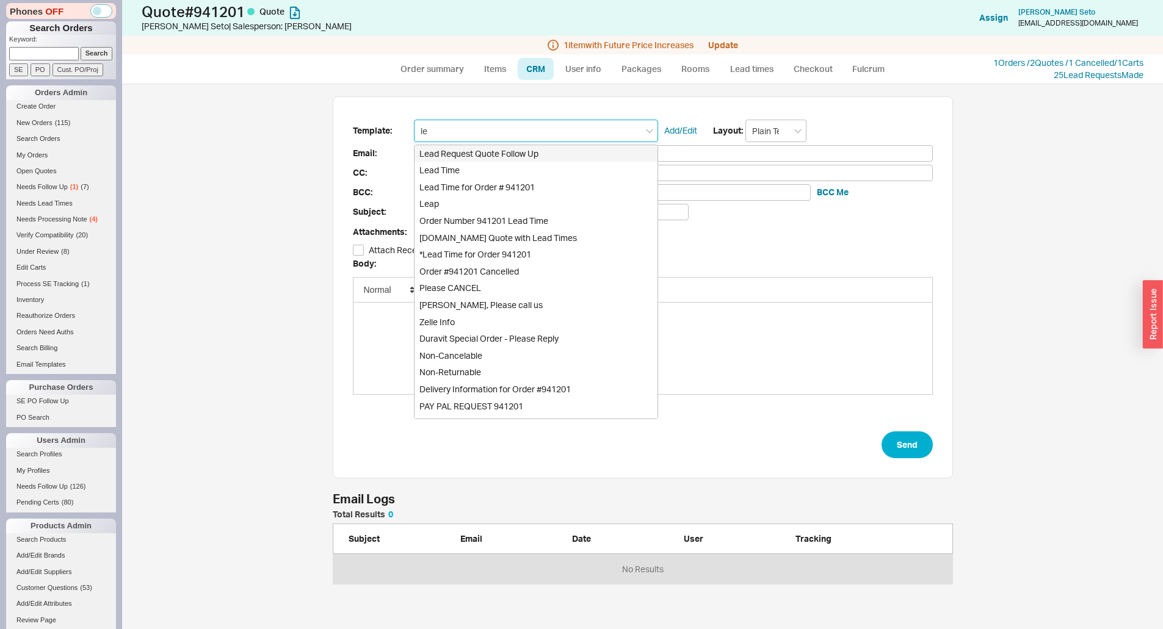
type input "lea"
click at [454, 162] on div "Lead Time" at bounding box center [535, 170] width 243 height 17
type input "Receipt"
type input "twseto@gmail.com"
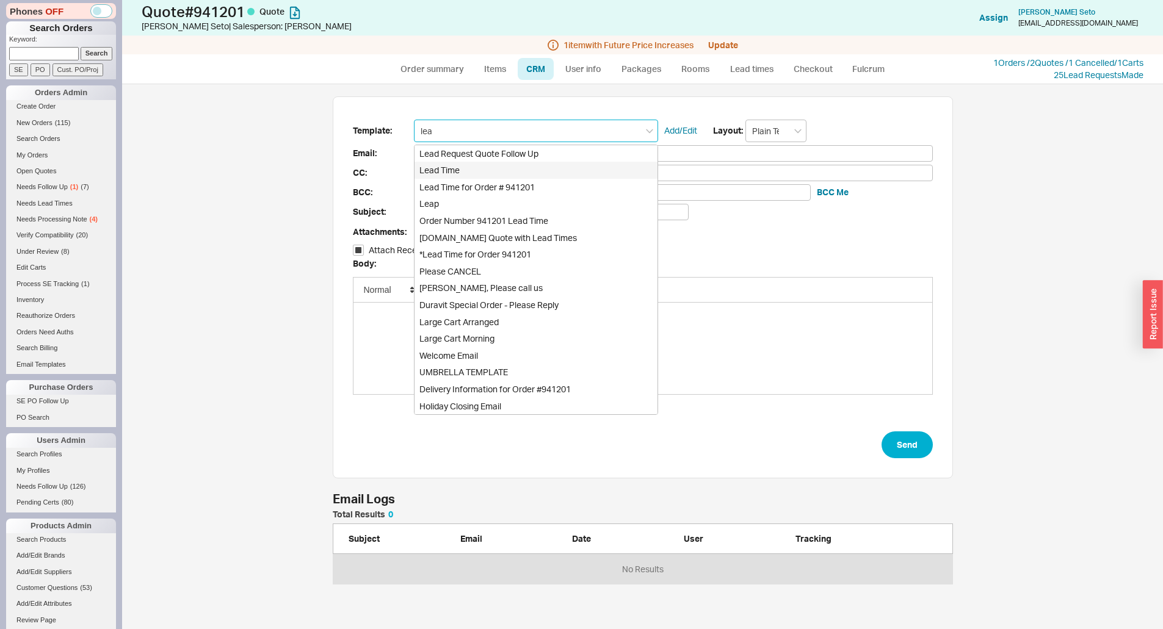
type input "Quote and Lead Time Info"
checkbox input "true"
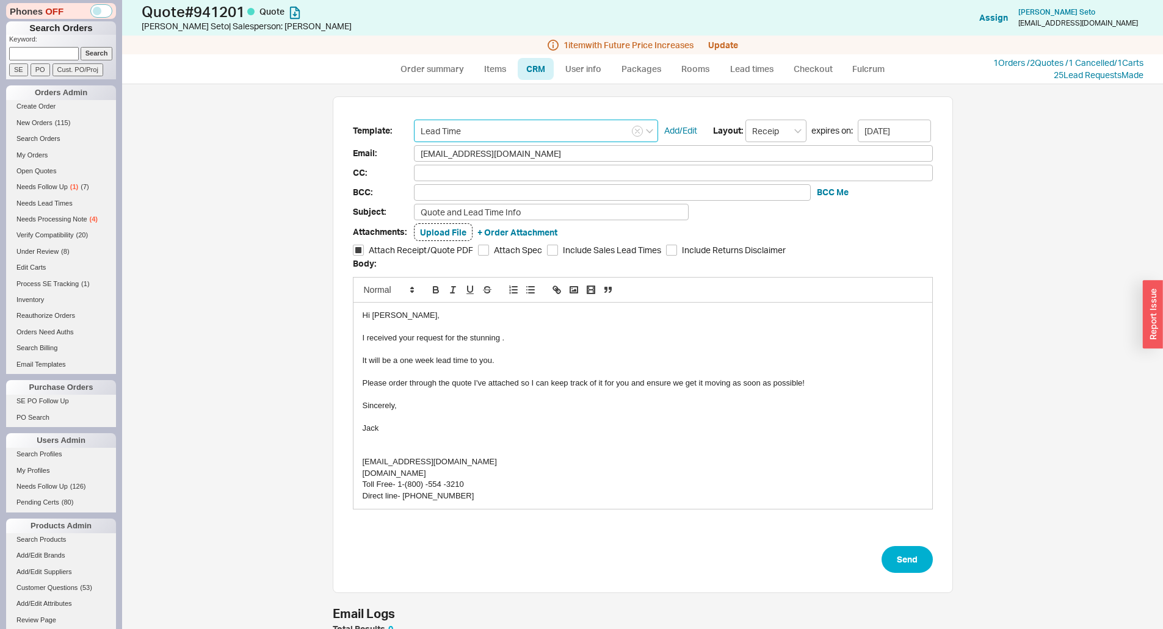
scroll to position [537, 1022]
type input "Lead Time"
click at [530, 333] on div "I received your request for the stunning ." at bounding box center [643, 338] width 560 height 11
click at [485, 357] on div "It will be a one week lead time to you." at bounding box center [643, 360] width 560 height 11
click at [527, 356] on div "It will be a one week lead time to you." at bounding box center [643, 360] width 560 height 11
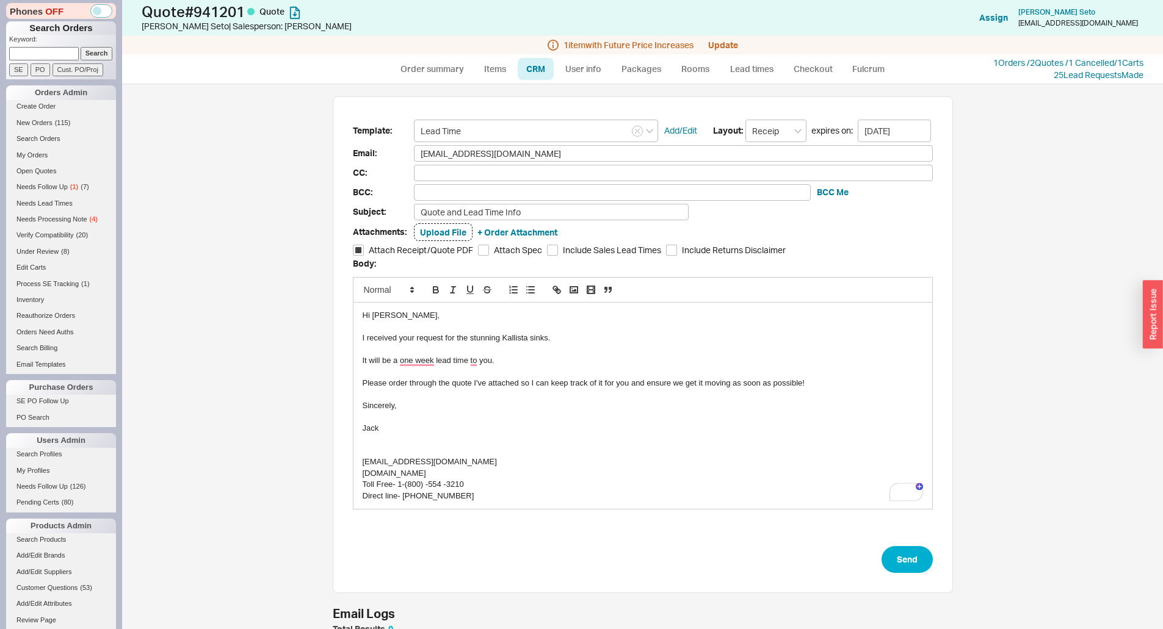
click at [530, 397] on div "To enrich screen reader interactions, please activate Accessibility in Grammarl…" at bounding box center [643, 394] width 560 height 11
click at [828, 378] on div "Please order through the quote I've attached so I can keep track of it for you …" at bounding box center [643, 383] width 560 height 11
click at [449, 438] on div "To enrich screen reader interactions, please activate Accessibility in Grammarl…" at bounding box center [643, 439] width 560 height 11
click at [402, 73] on link "Order summary" at bounding box center [432, 69] width 81 height 22
select select "*"
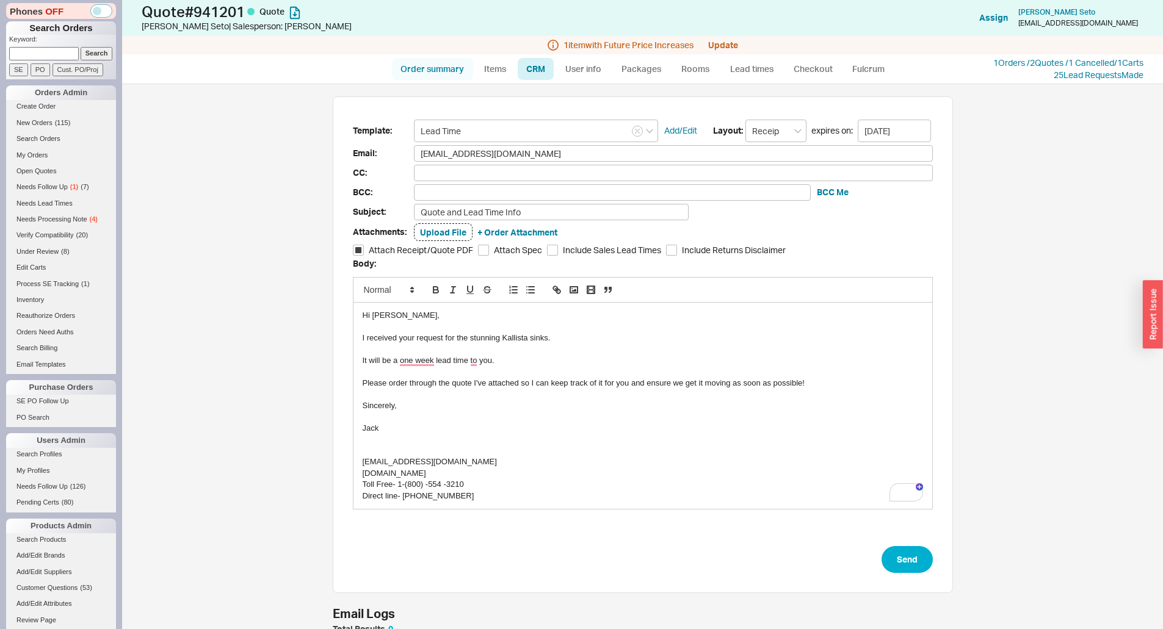
select select "*"
select select "LOW"
select select "3"
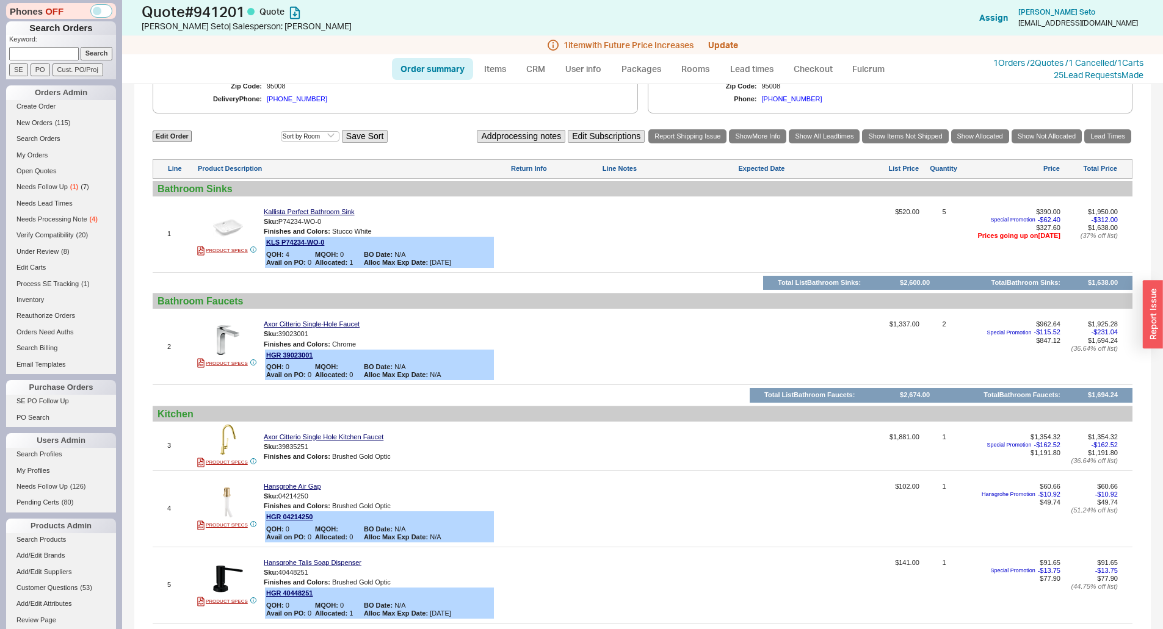
scroll to position [488, 0]
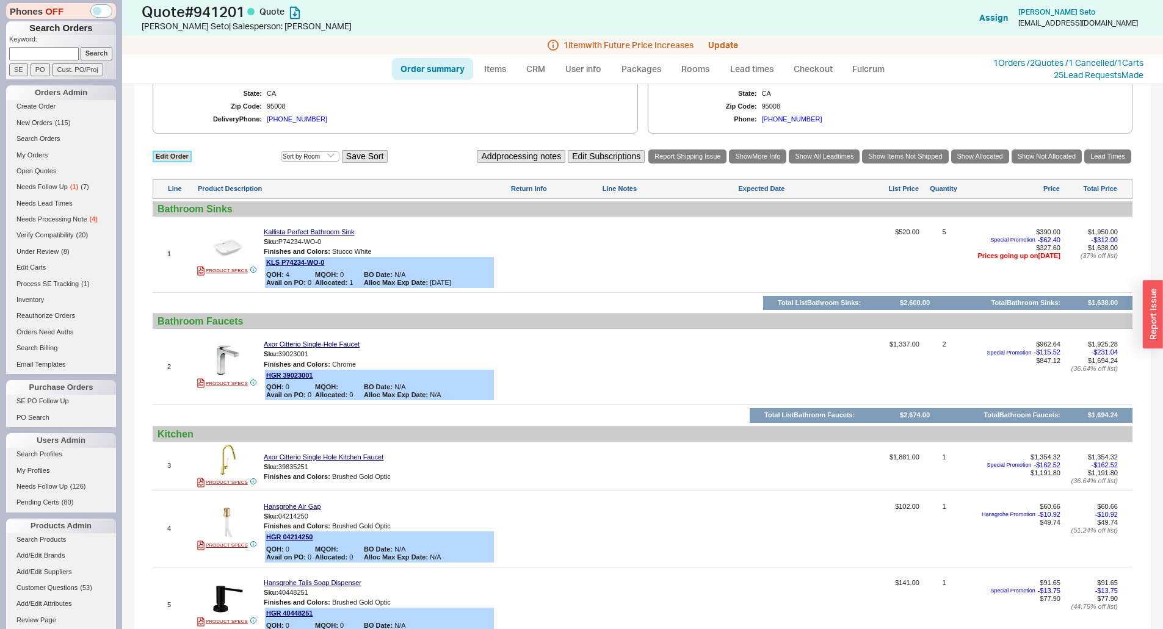
click at [171, 152] on link "Edit Order" at bounding box center [172, 157] width 39 height 12
select select "3"
select select "ON_CHECKOUT_AGGREGATED"
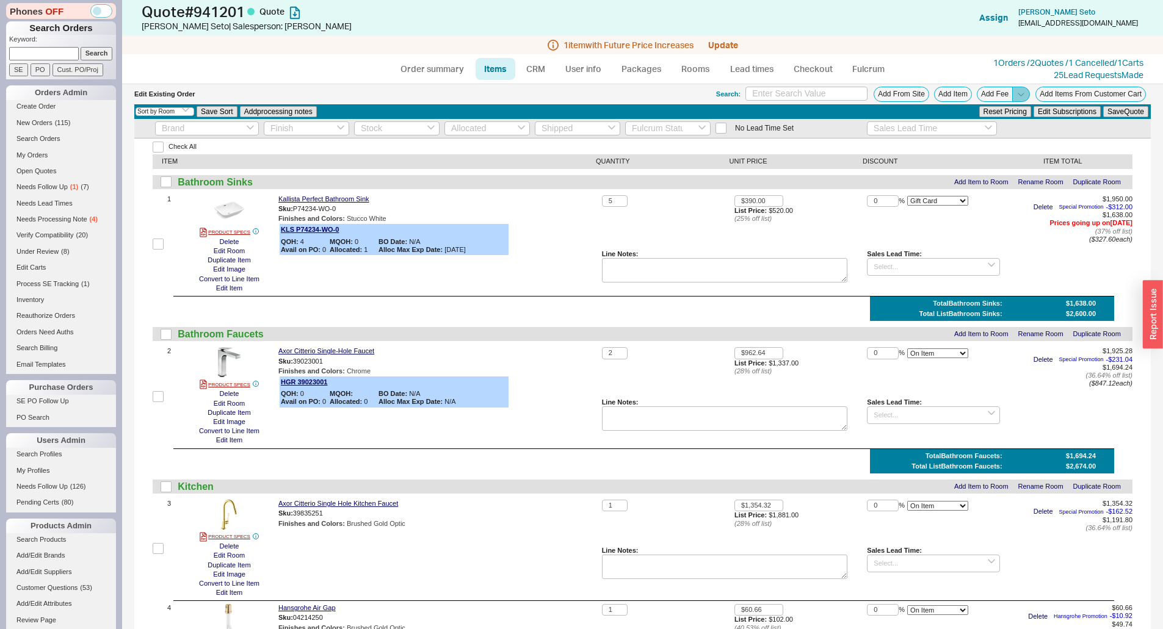
click at [1016, 90] on icon at bounding box center [1020, 94] width 9 height 9
click at [996, 111] on button "Add Order Discount" at bounding box center [979, 109] width 82 height 12
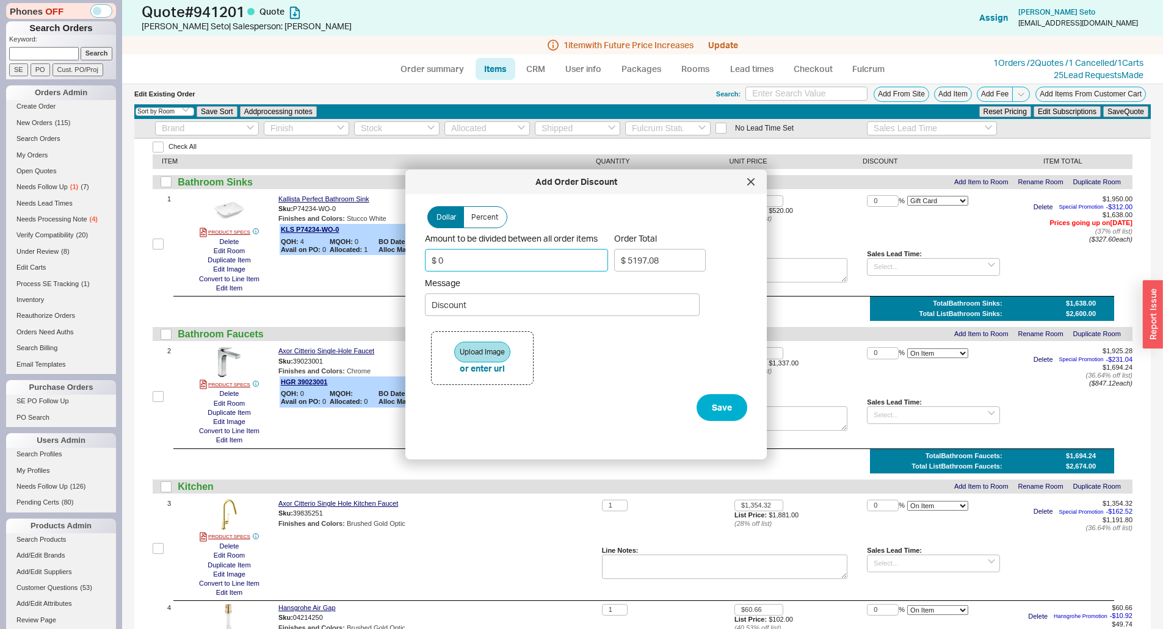
click at [563, 249] on input "$ 0" at bounding box center [516, 260] width 183 height 23
type input "$ 1"
type input "$ 5196"
type input "$ 10"
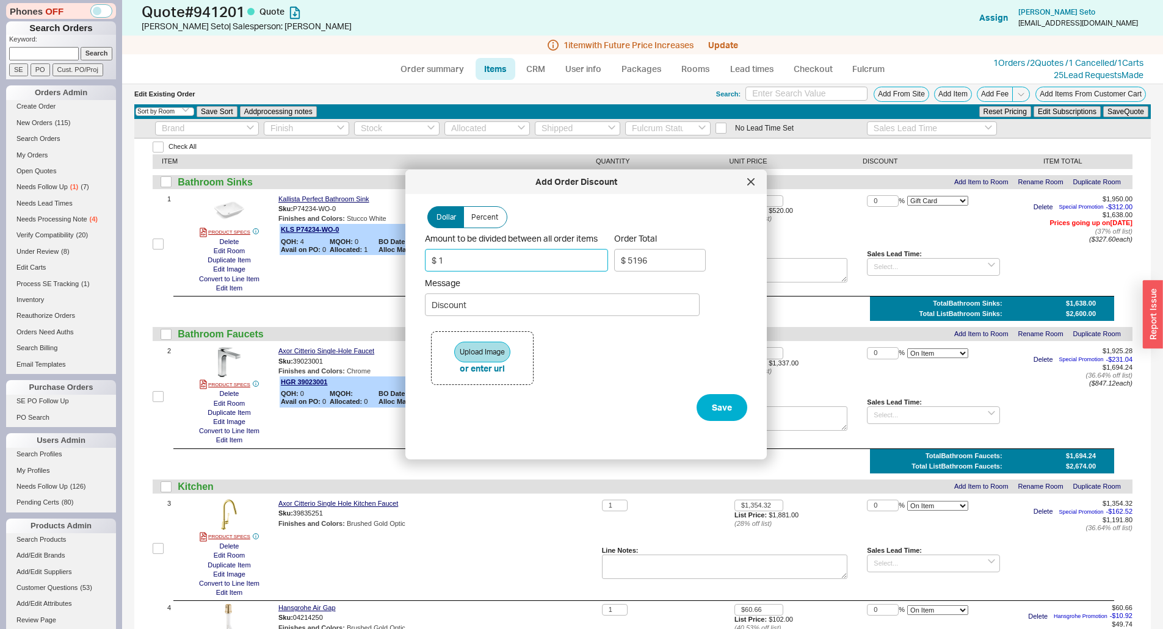
type input "$ 5186.16"
type input "$ 100"
type input "$ 5087.72"
type input "$ 100"
click at [468, 296] on input "Discount" at bounding box center [562, 305] width 275 height 23
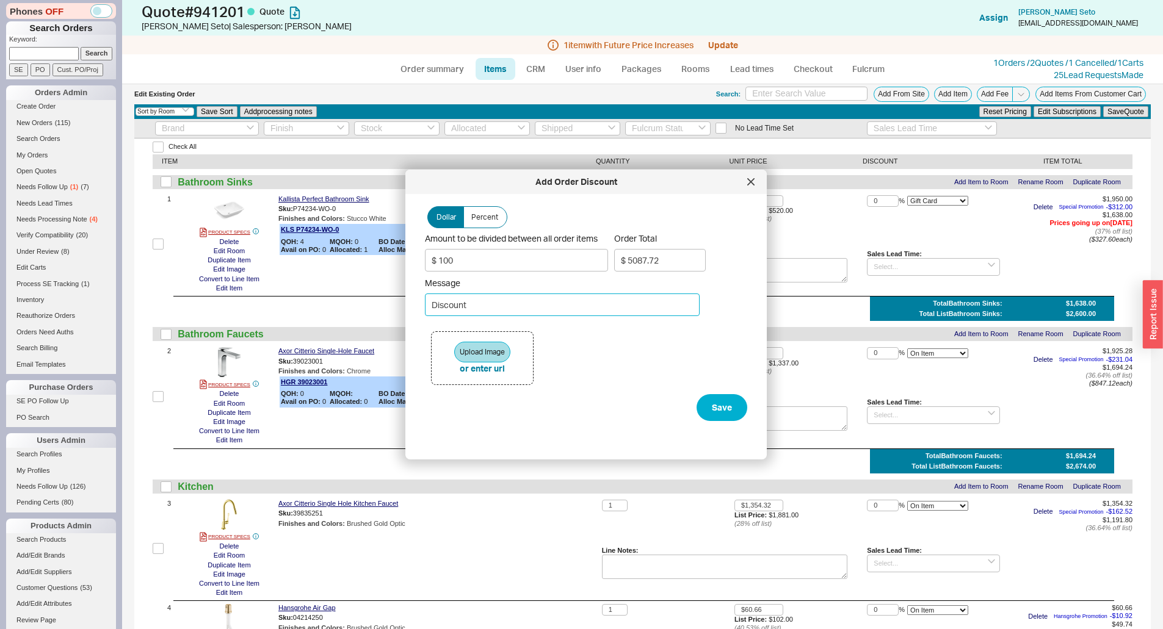
click at [468, 296] on input "Discount" at bounding box center [562, 305] width 275 height 23
type input "a"
type input "BONUS PACKAGE COUPON!"
click at [699, 405] on button "Save" at bounding box center [721, 407] width 51 height 27
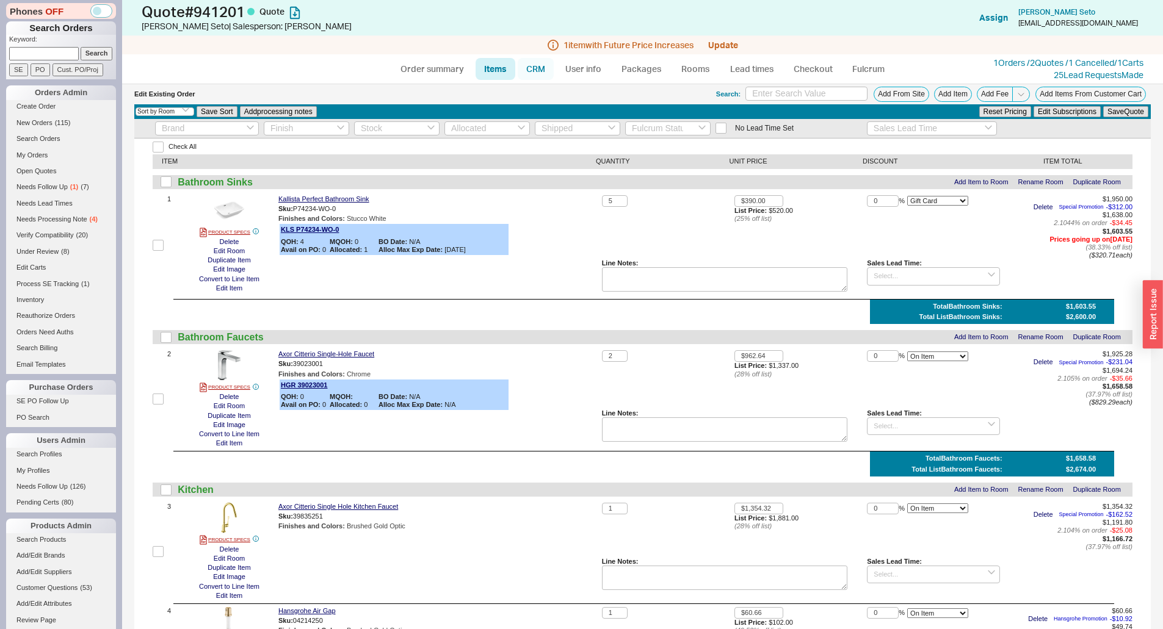
click at [540, 69] on link "CRM" at bounding box center [536, 69] width 36 height 22
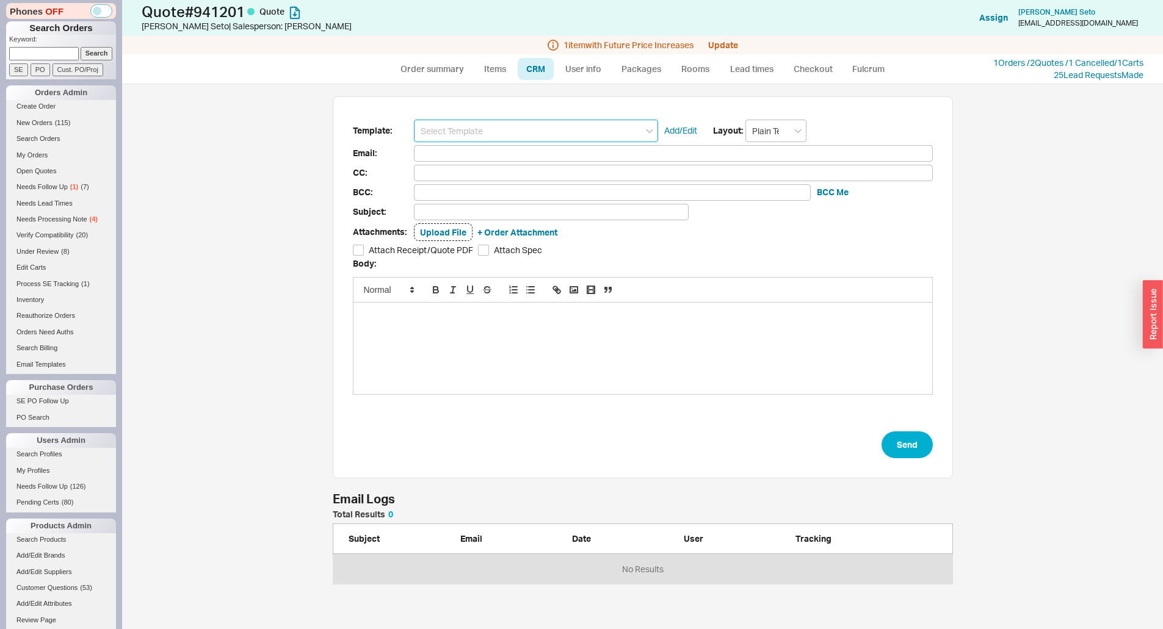
click at [565, 135] on input at bounding box center [536, 131] width 244 height 23
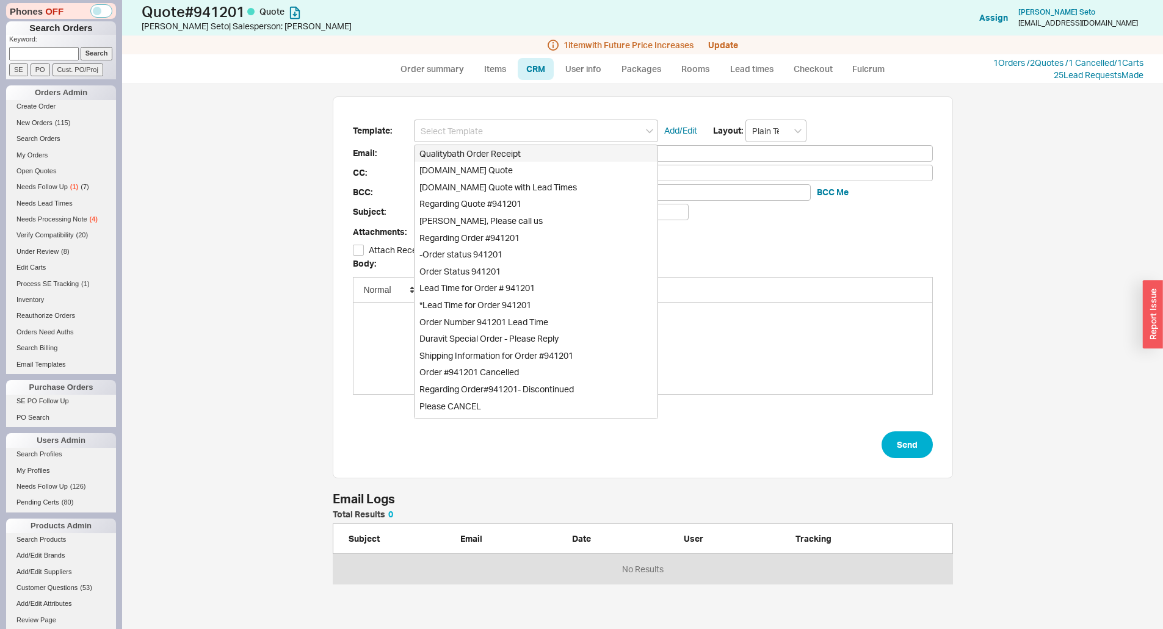
click at [501, 117] on div "Template: Qualitybath Order Receipt Qualitybath.com Quote Qualitybath.com Quote…" at bounding box center [643, 287] width 620 height 383
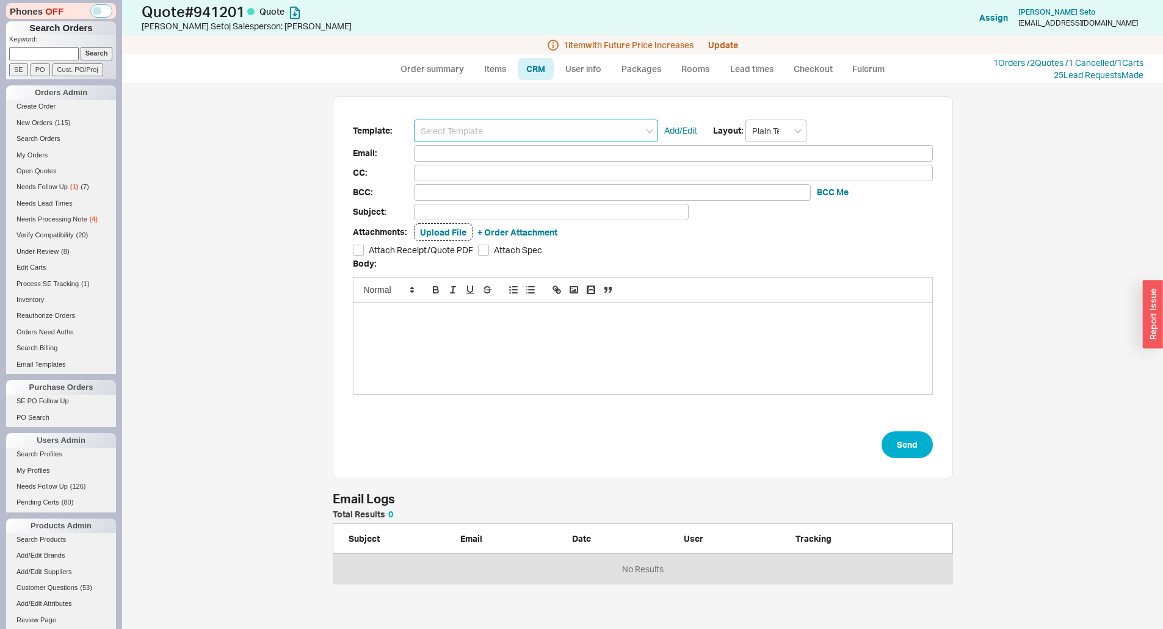
click at [504, 131] on input at bounding box center [536, 131] width 244 height 23
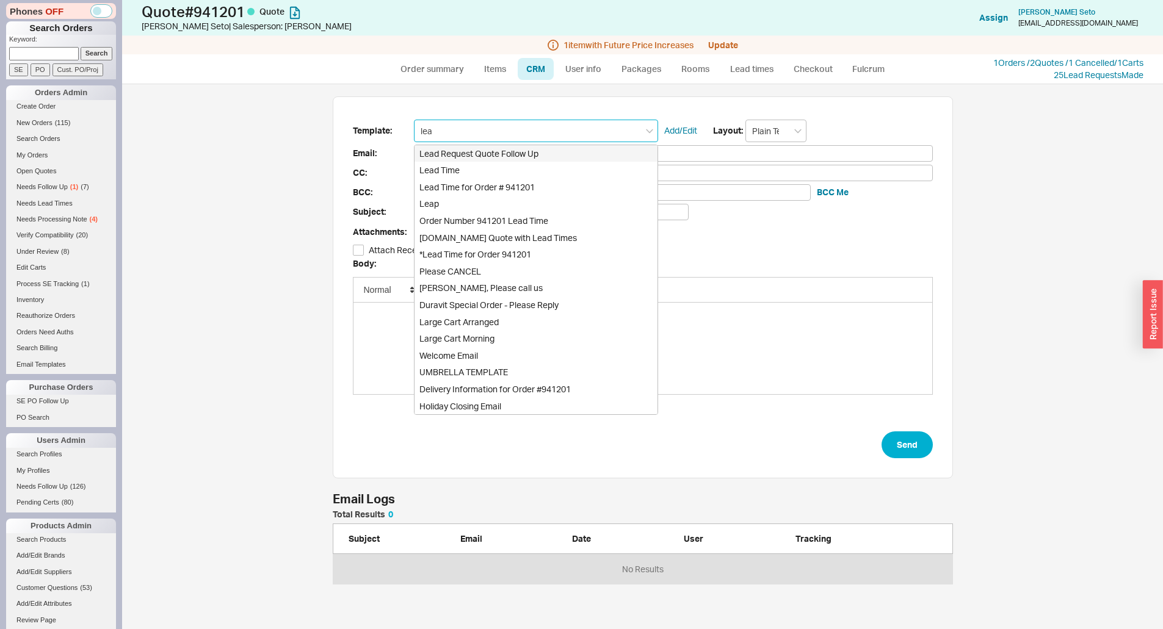
type input "lead"
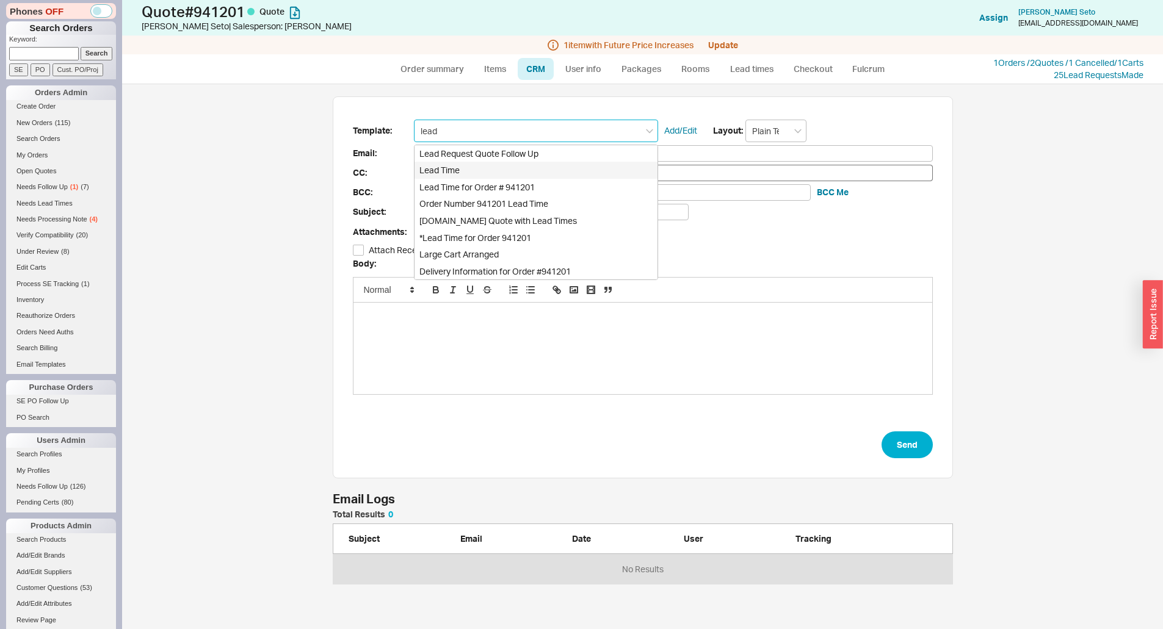
click at [471, 167] on div "Lead Time" at bounding box center [535, 170] width 243 height 17
type input "Receipt"
type input "twseto@gmail.com"
type input "Quote and Lead Time Info"
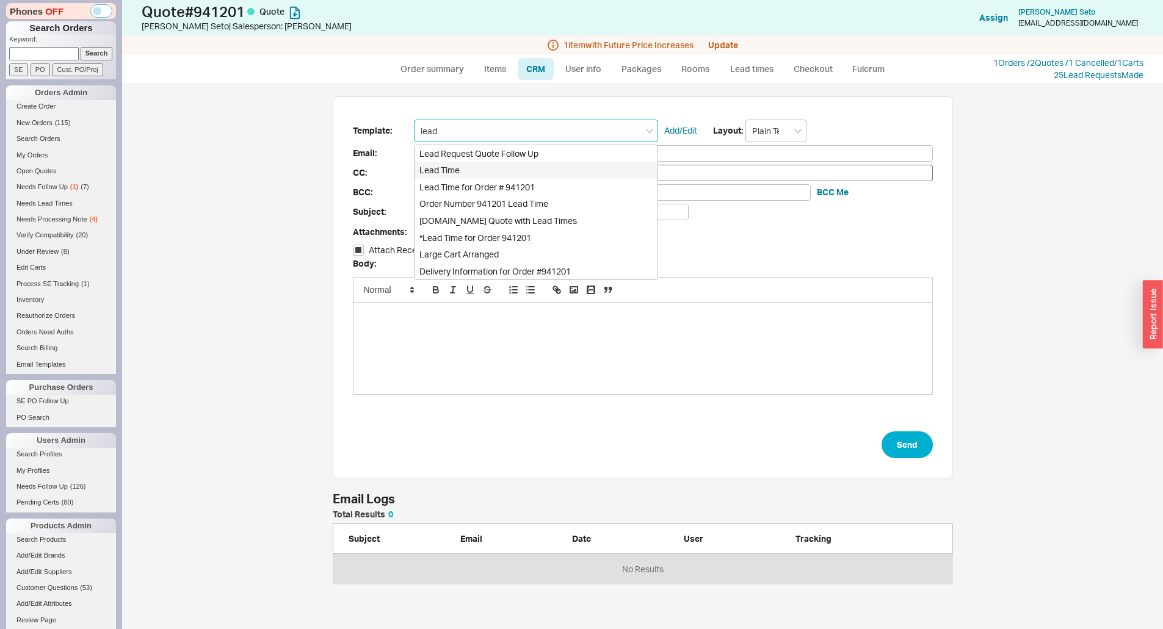
checkbox input "true"
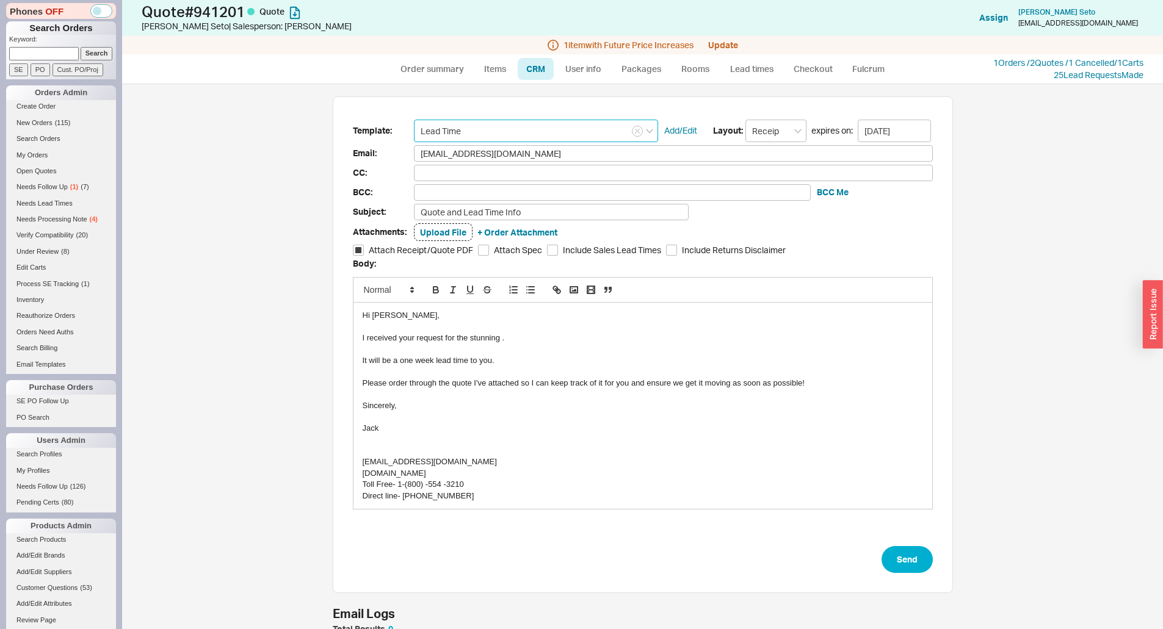
scroll to position [537, 1022]
type input "Lead Time"
click at [508, 334] on div "I received your request for the stunning ." at bounding box center [643, 338] width 560 height 11
click at [569, 371] on div "To enrich screen reader interactions, please activate Accessibility in Grammarl…" at bounding box center [643, 372] width 560 height 11
click at [526, 403] on div "Sincerely," at bounding box center [643, 405] width 560 height 11
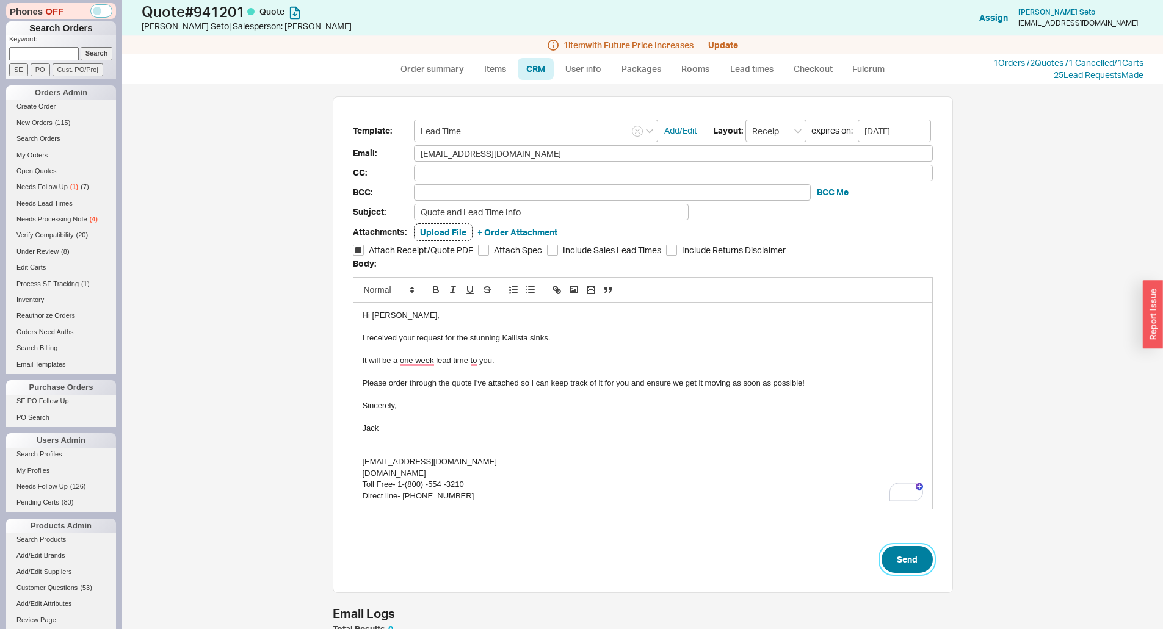
click at [911, 558] on button "Send" at bounding box center [906, 559] width 51 height 27
select select "*"
select select "LOW"
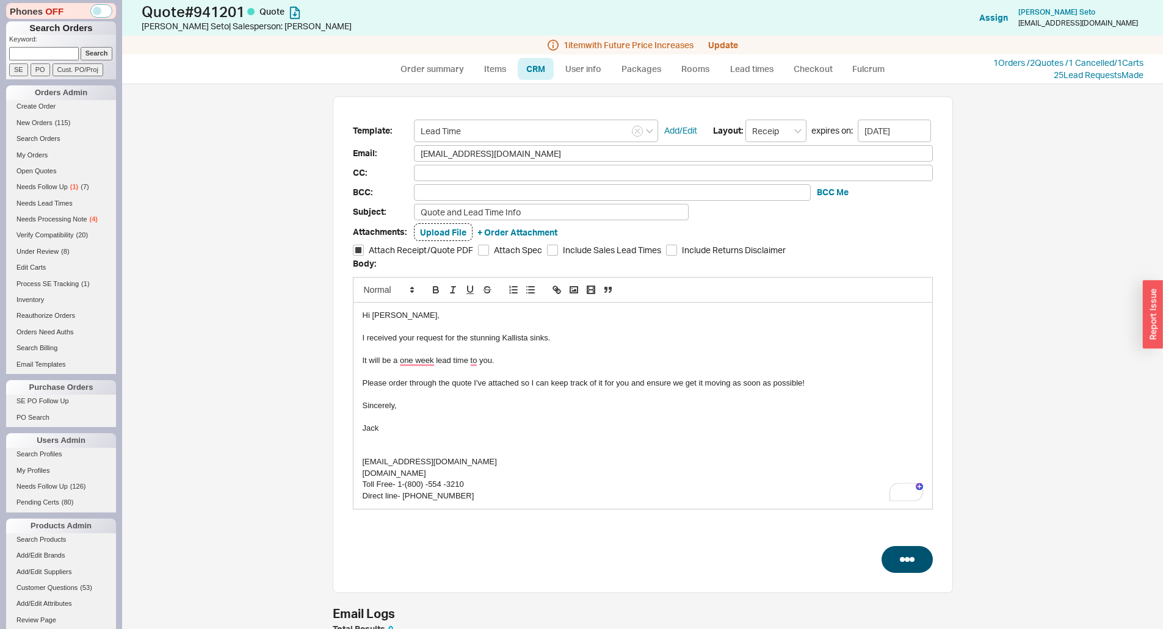
select select "3"
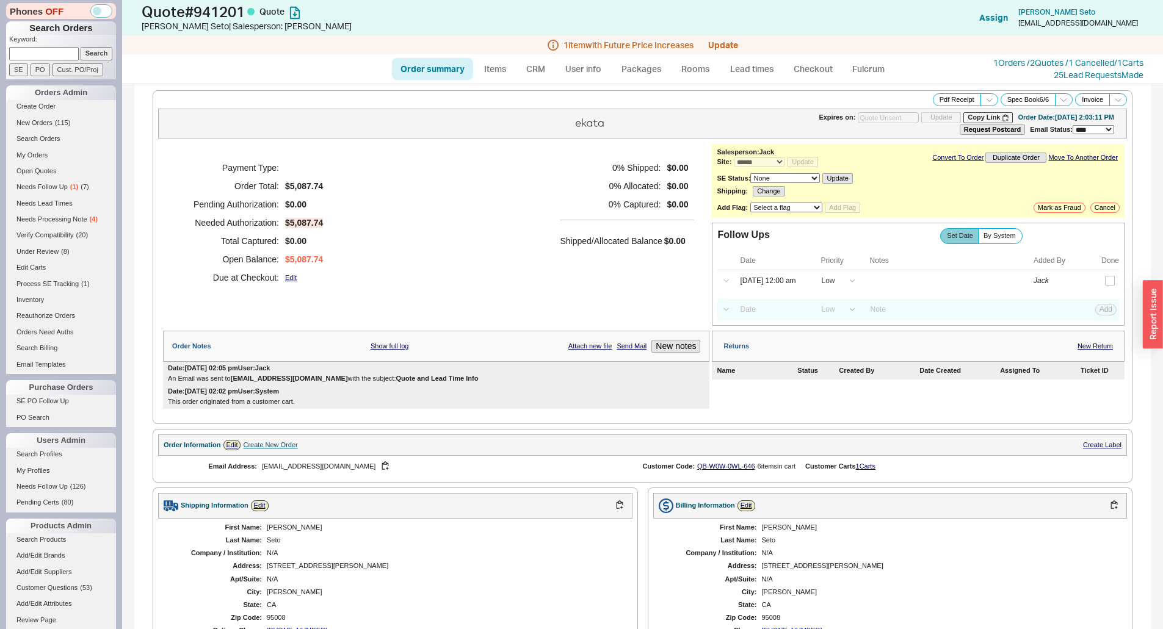
type input "09/29/2025"
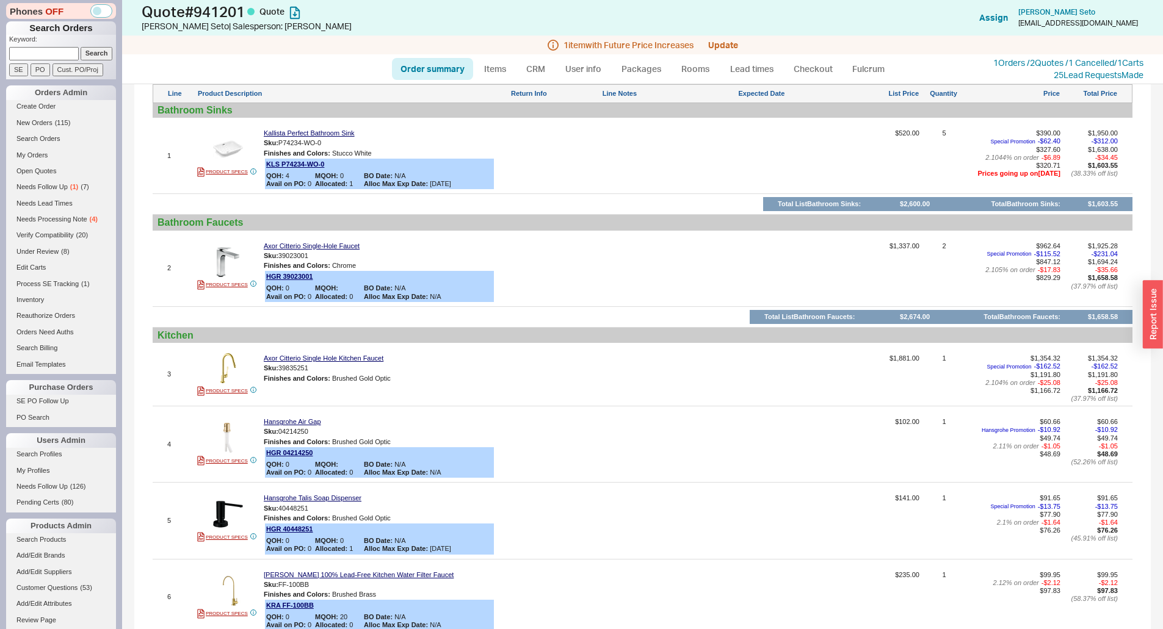
scroll to position [324, 0]
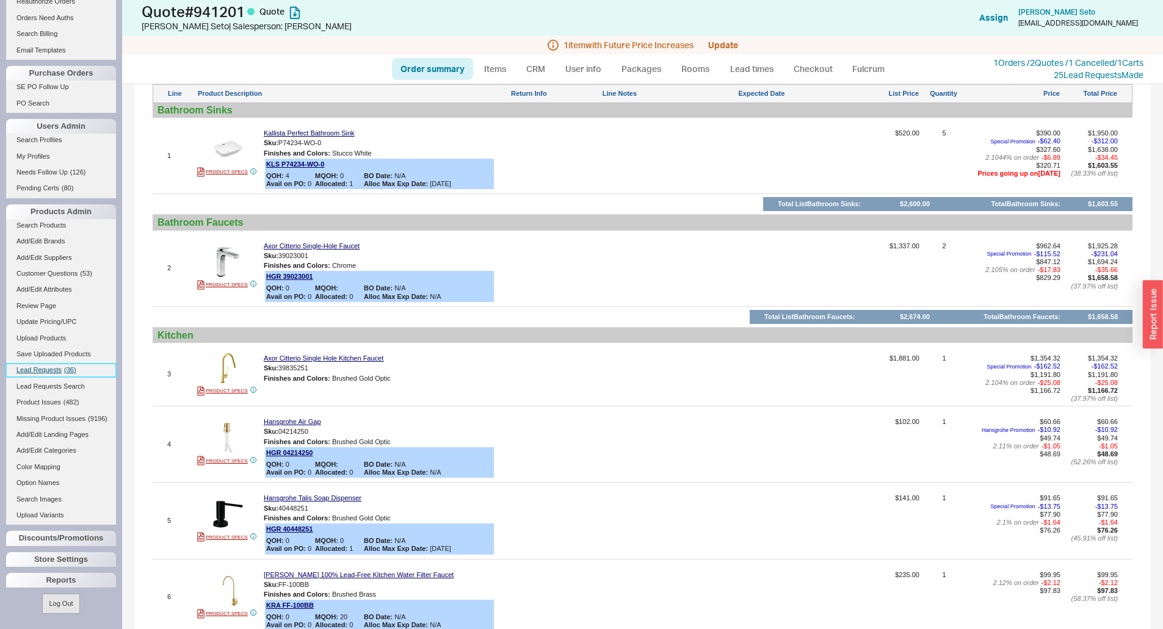
click at [67, 366] on span "( 36 )" at bounding box center [70, 369] width 12 height 7
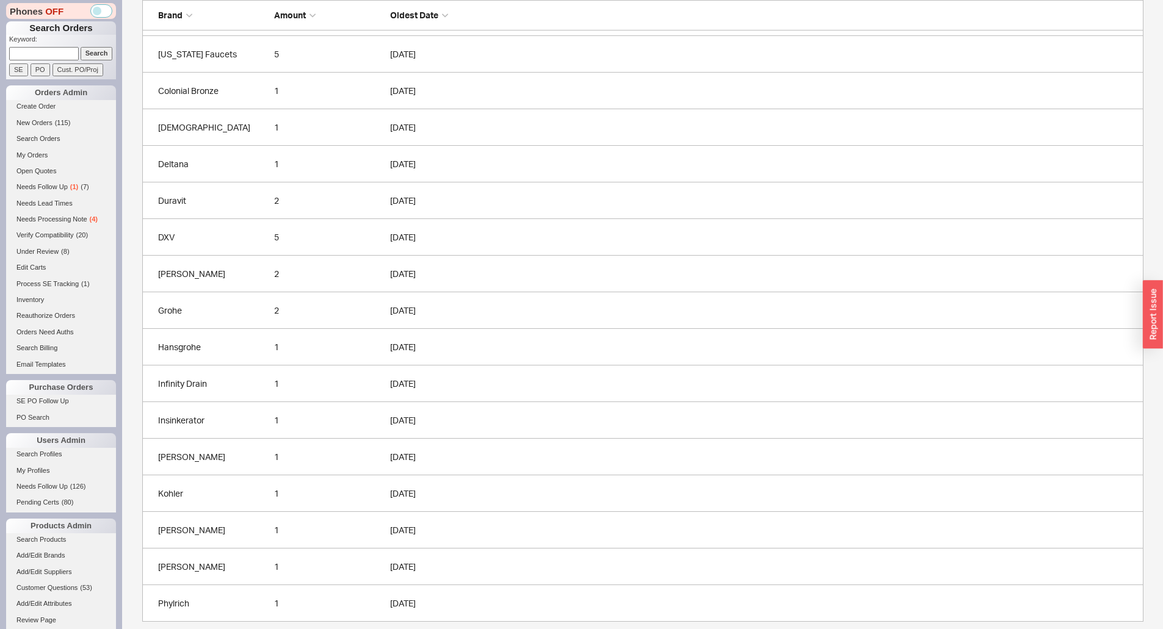
scroll to position [352, 0]
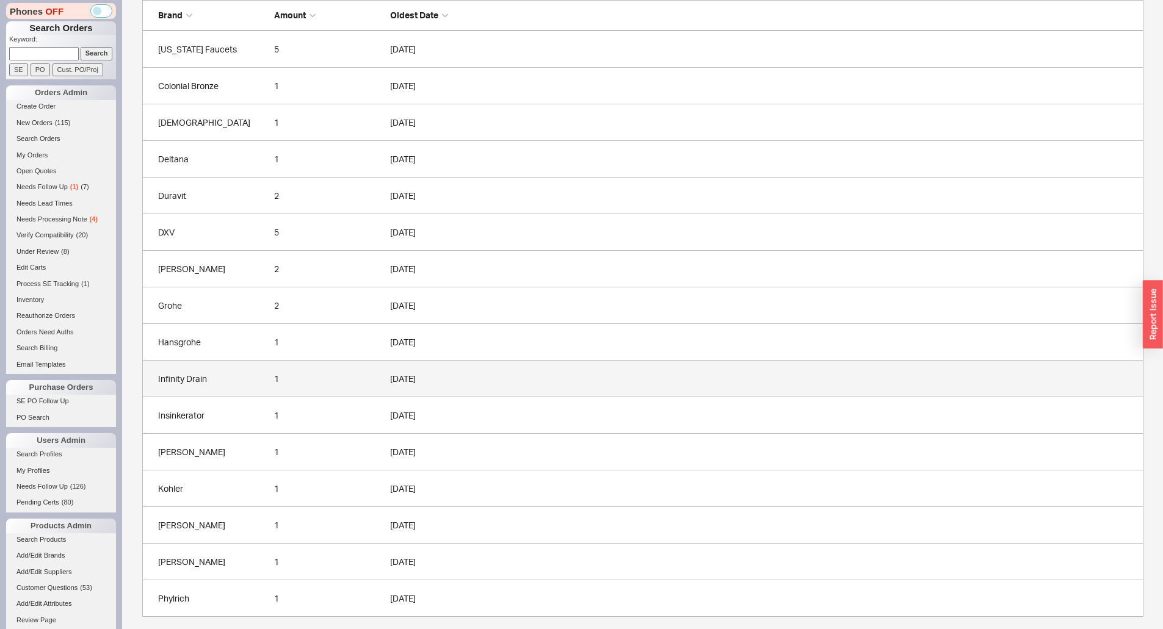
click at [230, 369] on link "Infinity Drain 1 09/19/2025" at bounding box center [642, 379] width 1001 height 37
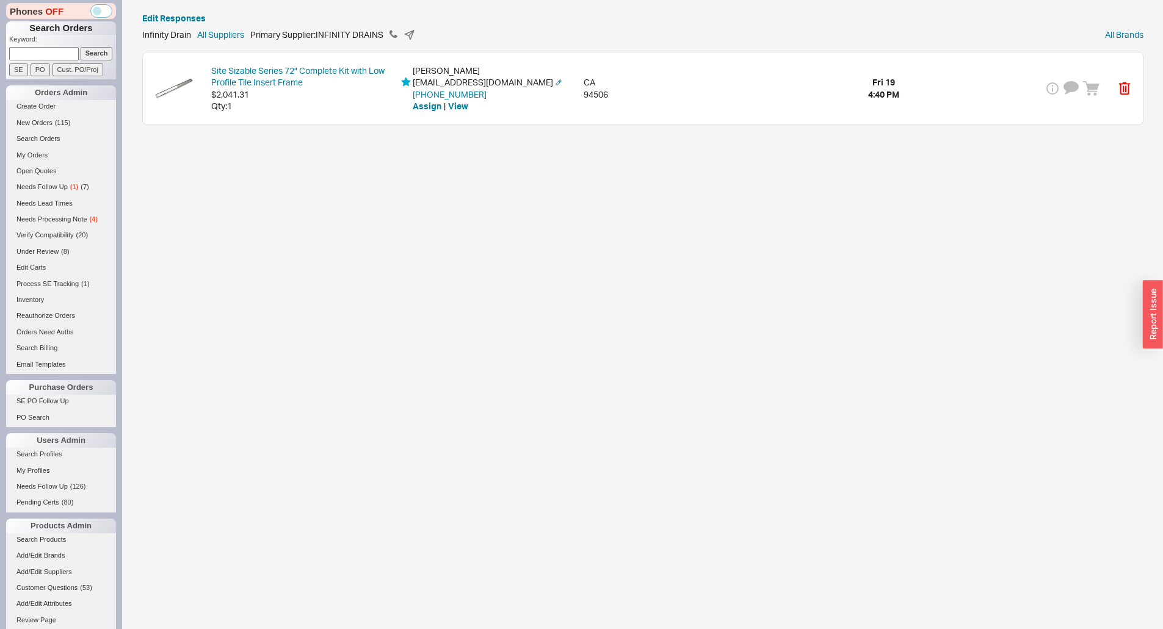
click at [881, 111] on div "Site Sizable Series 72" Complete Kit with Low Profile Tile Insert Frame $2,041.…" at bounding box center [643, 88] width 1000 height 72
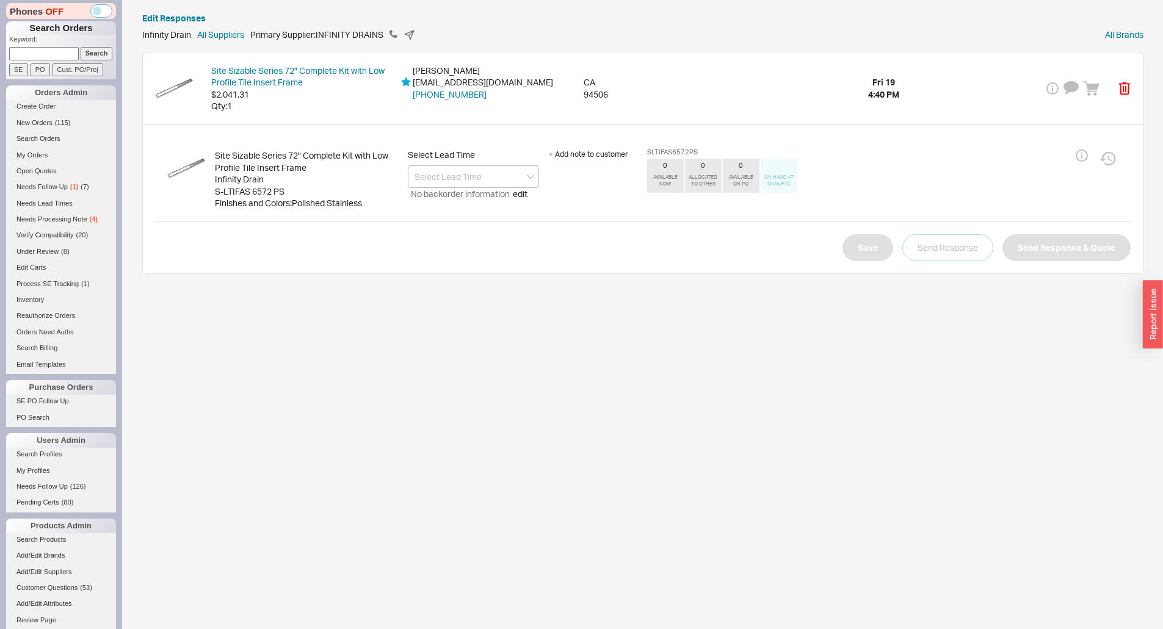
click at [252, 192] on div "S-LTIFAS 6572 PS" at bounding box center [306, 192] width 183 height 12
copy div "S-LTIFAS 6572 PS"
click at [283, 214] on div "Site Sizable Series 72" Complete Kit with Low Profile Tile Insert Frame Infinit…" at bounding box center [642, 179] width 975 height 85
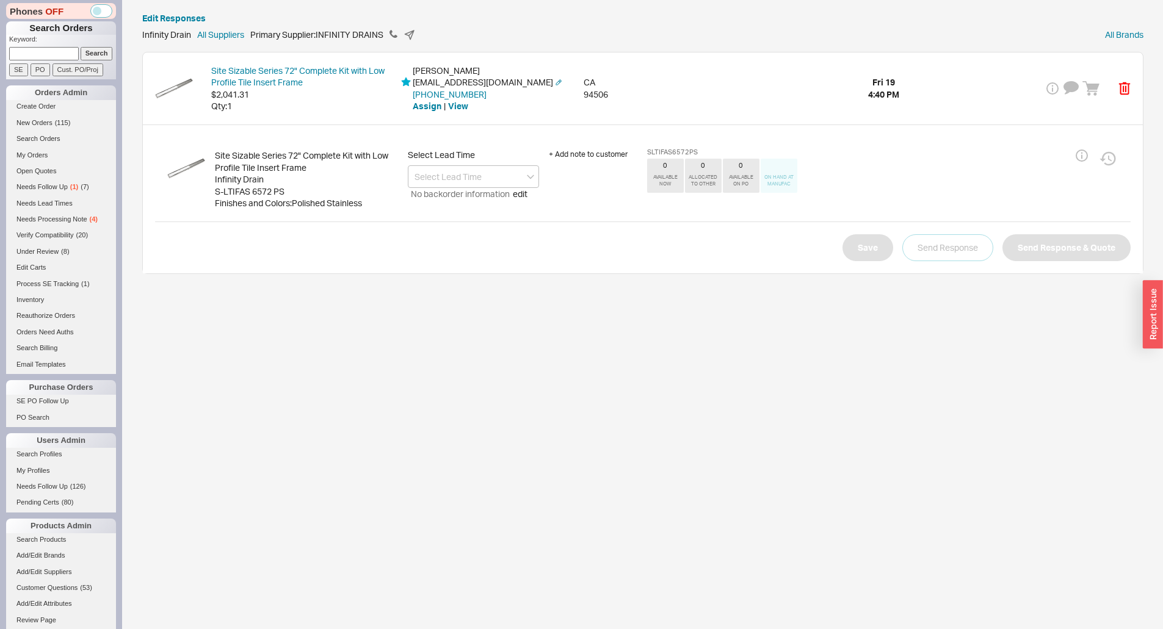
click at [465, 80] on div "gailahmet@hotmail.com" at bounding box center [483, 82] width 140 height 12
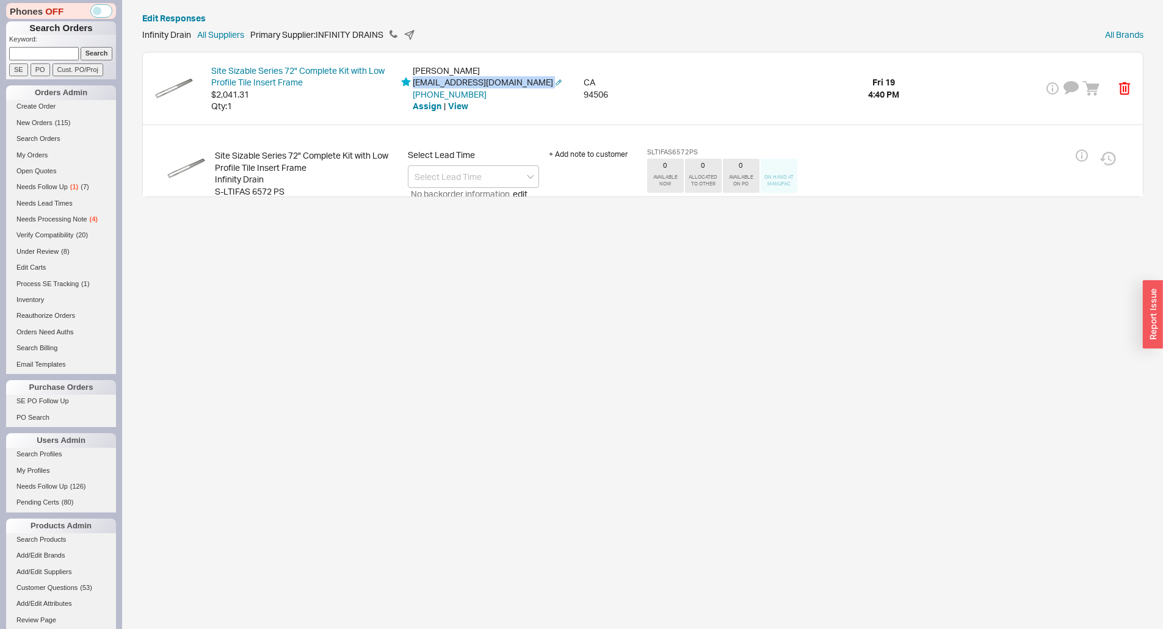
click at [465, 80] on div "gailahmet@hotmail.com" at bounding box center [483, 82] width 140 height 12
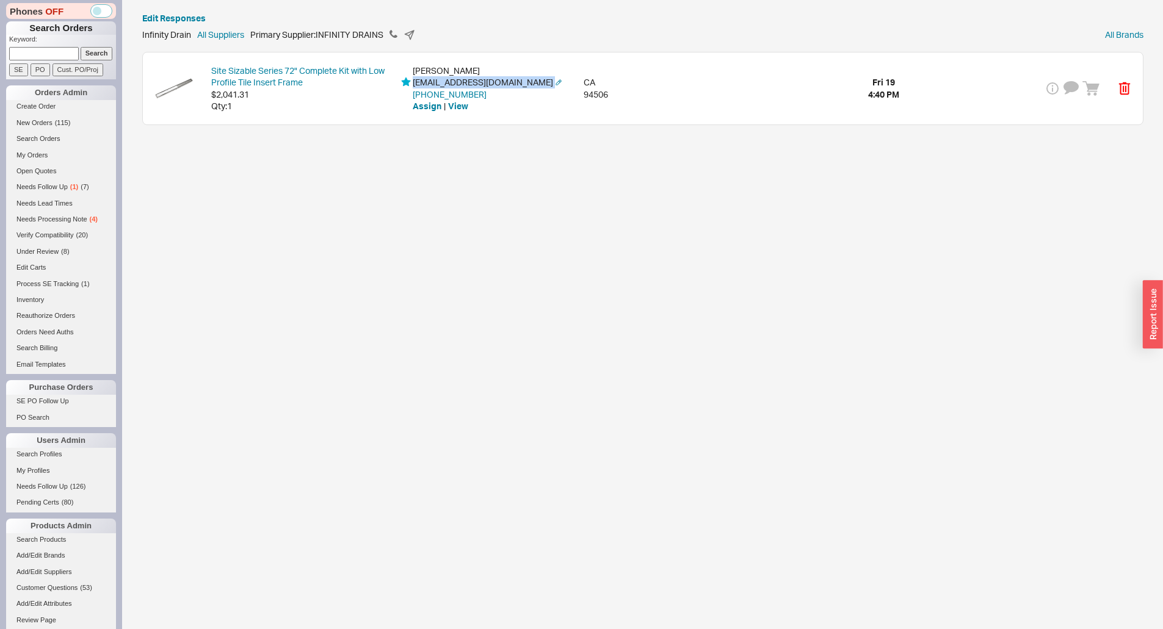
copy div "gailahmet@hotmail.com"
click at [480, 81] on div "gailahmet@hotmail.com" at bounding box center [483, 82] width 140 height 12
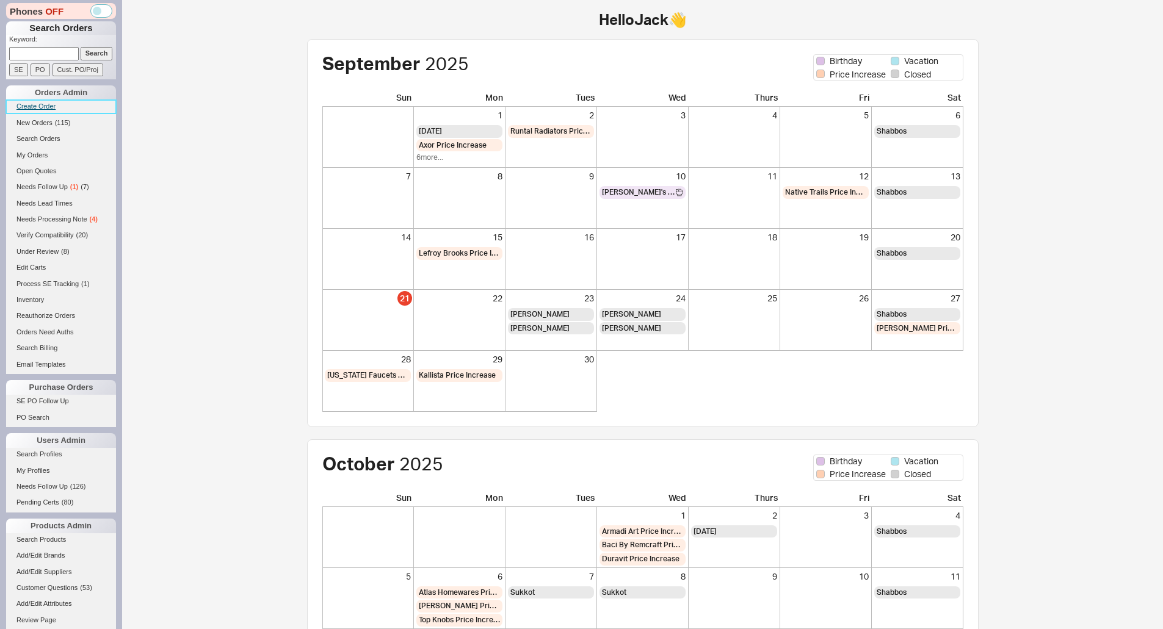
click at [34, 110] on link "Create Order" at bounding box center [61, 106] width 110 height 13
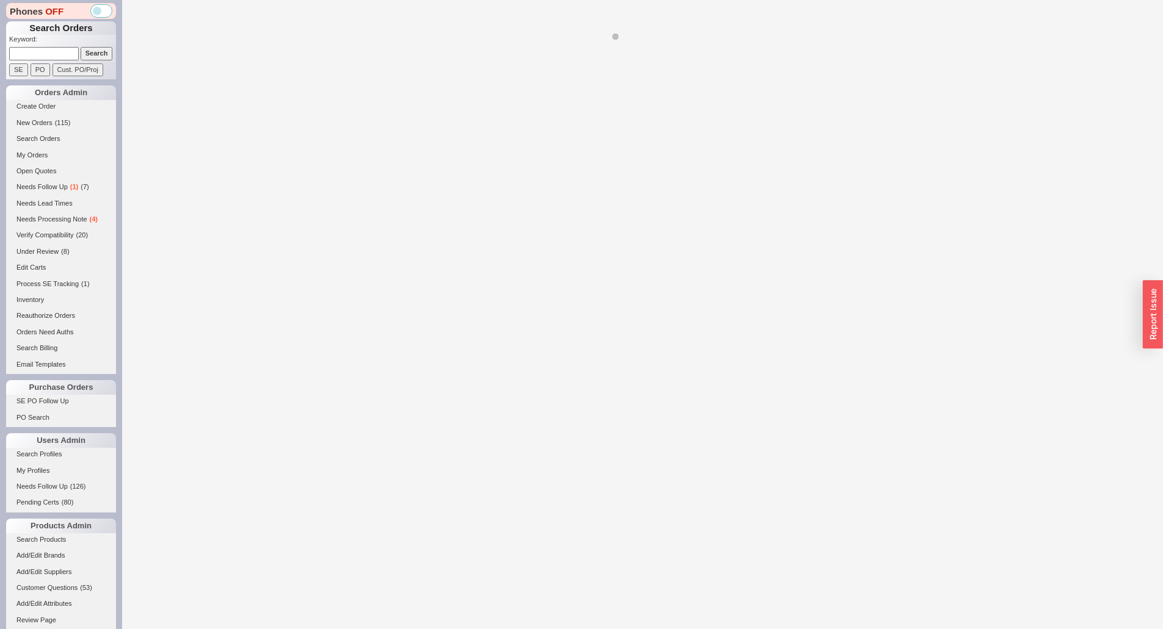
click at [60, 82] on div "Phones OFF Search Orders Keyword: Search SE PO Cust. PO/Proj Orders Admin Creat…" at bounding box center [61, 314] width 122 height 629
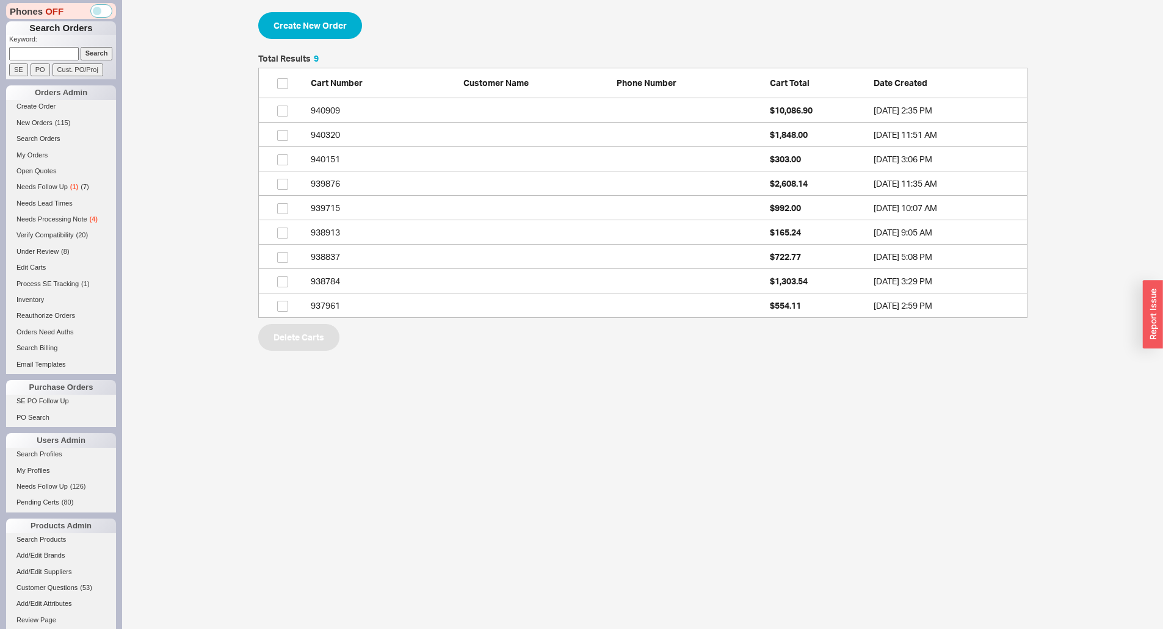
scroll to position [255, 760]
click at [352, 29] on button "Create New Order" at bounding box center [310, 25] width 104 height 27
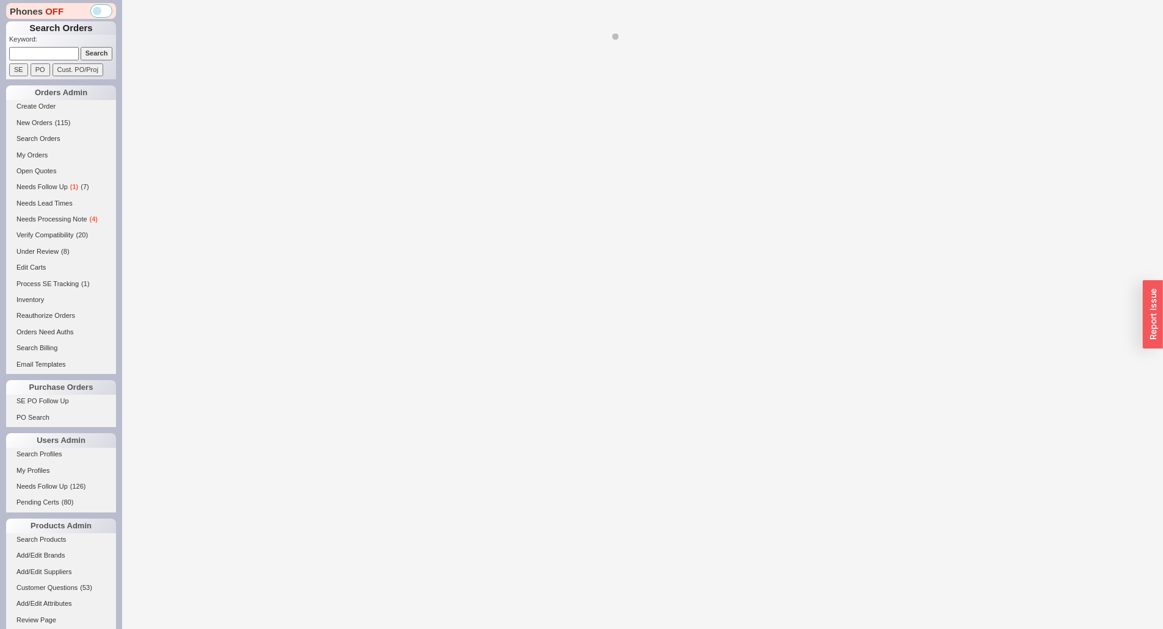
select select "3"
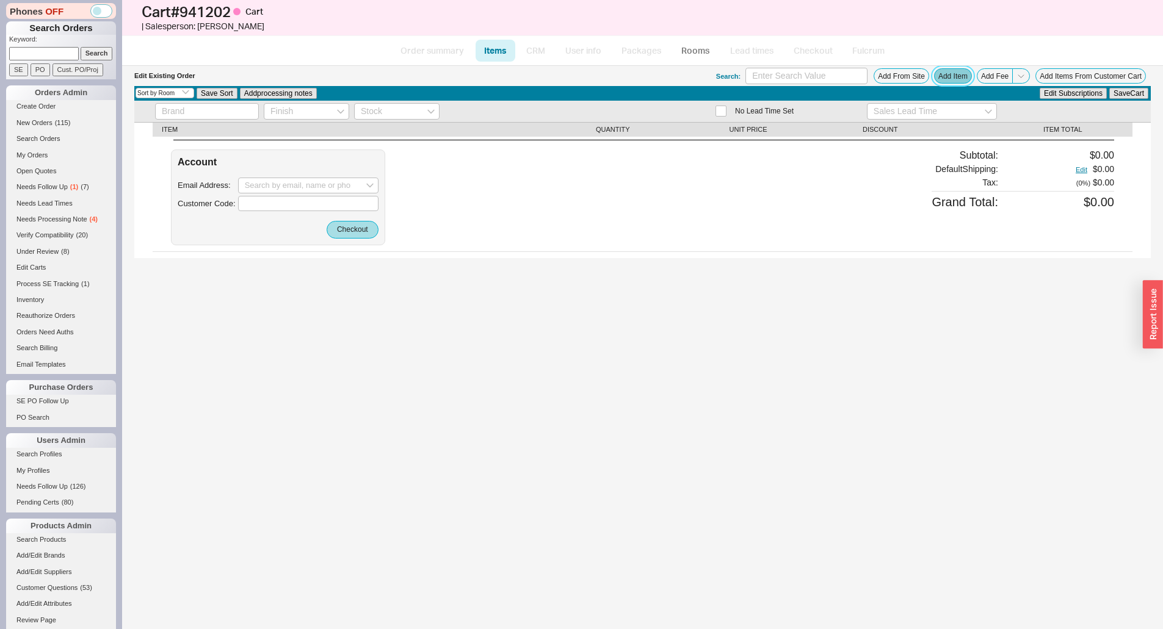
click at [952, 78] on button "Add Item" at bounding box center [953, 75] width 38 height 15
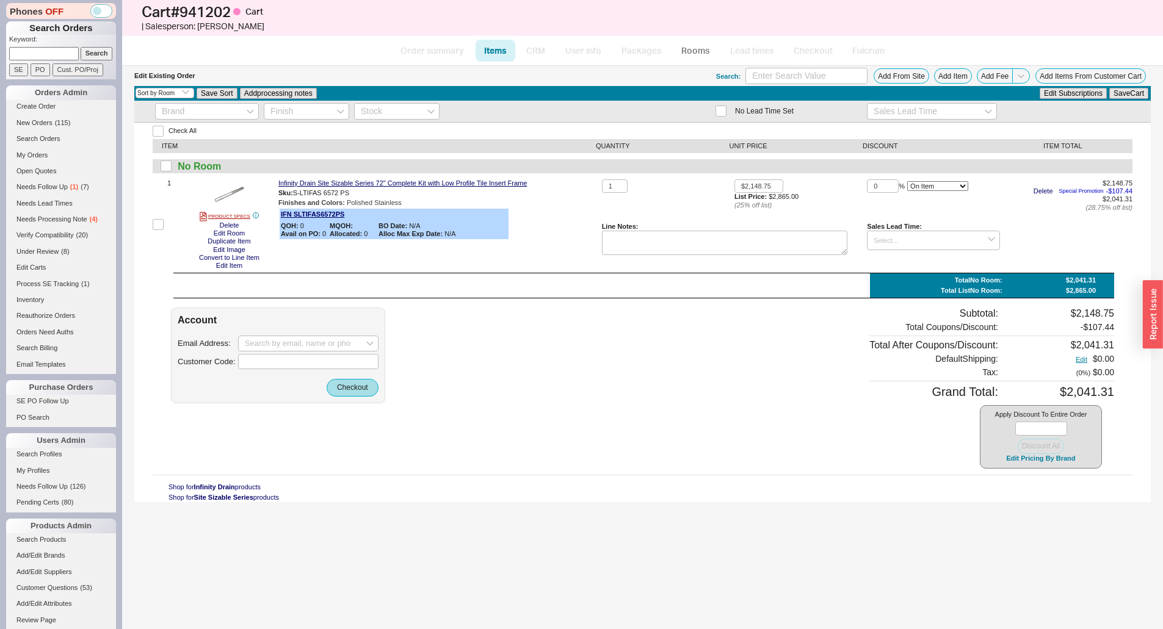
click at [253, 287] on div "Check All ITEM QUANTITY UNIT PRICE DISCOUNT ITEM TOTAL No Room 1 PRODUCT SPECS …" at bounding box center [642, 313] width 1016 height 380
click at [330, 320] on div "Account" at bounding box center [278, 320] width 201 height 12
click at [306, 334] on div "Account Email Address: Customer Code: Checkout" at bounding box center [278, 356] width 214 height 96
click at [308, 337] on input at bounding box center [308, 344] width 140 height 16
paste input "[EMAIL_ADDRESS][DOMAIN_NAME]"
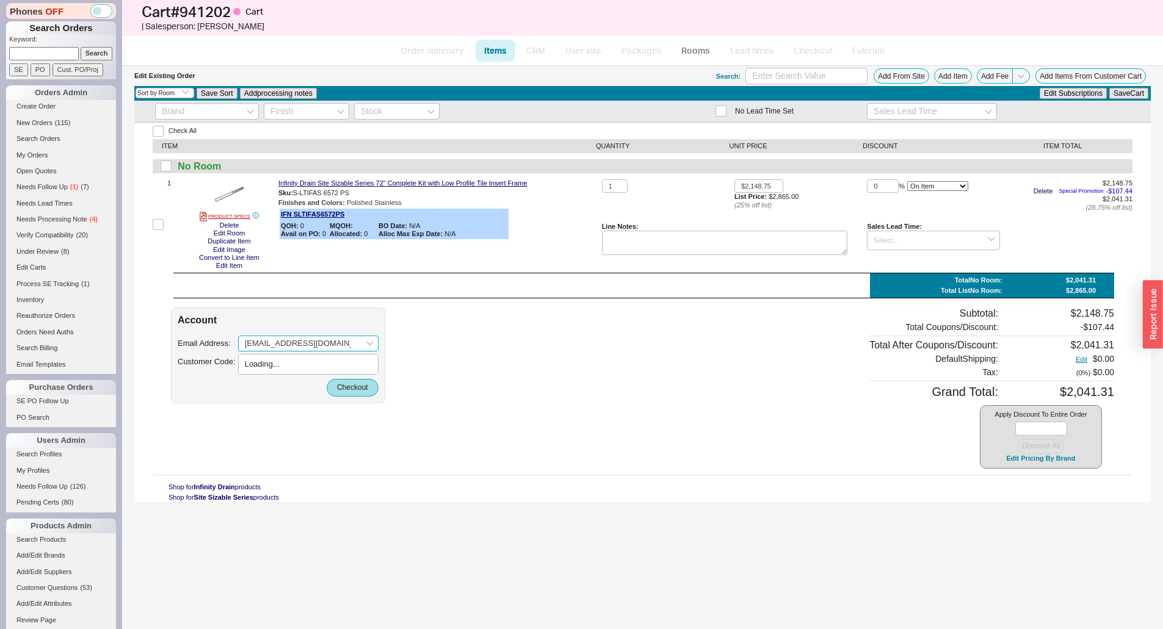
type input "[EMAIL_ADDRESS][DOMAIN_NAME]"
click at [322, 338] on input "[EMAIL_ADDRESS][DOMAIN_NAME]" at bounding box center [308, 344] width 140 height 16
click at [331, 364] on div "[EMAIL_ADDRESS][DOMAIN_NAME]" at bounding box center [308, 369] width 127 height 19
click at [341, 385] on button "Checkout" at bounding box center [353, 387] width 52 height 17
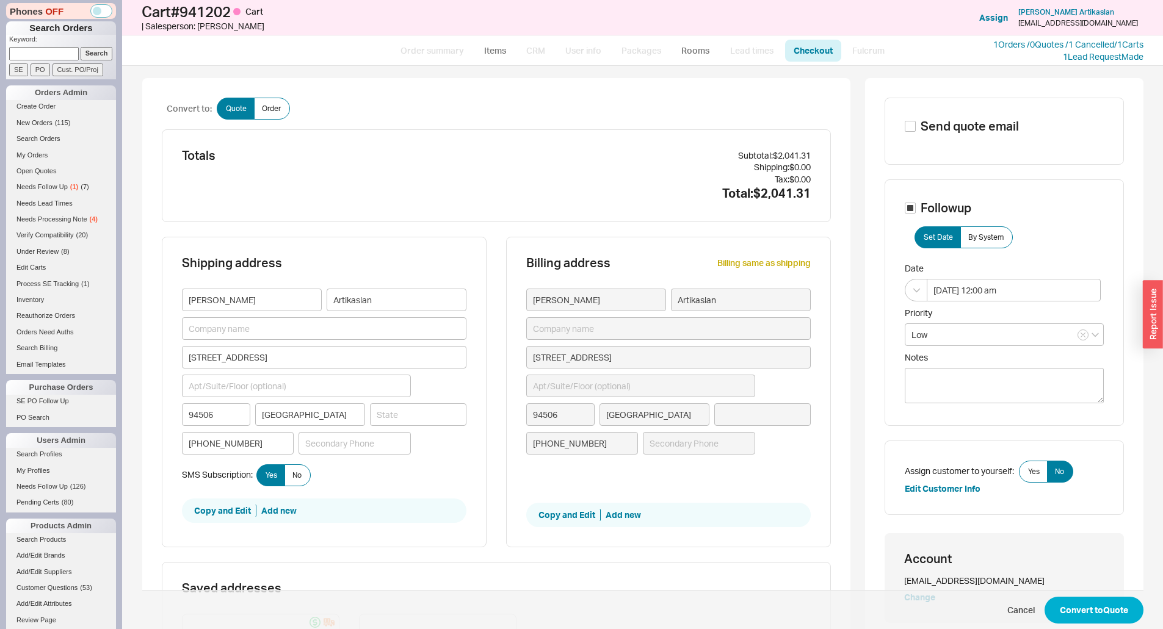
type input "[US_STATE]"
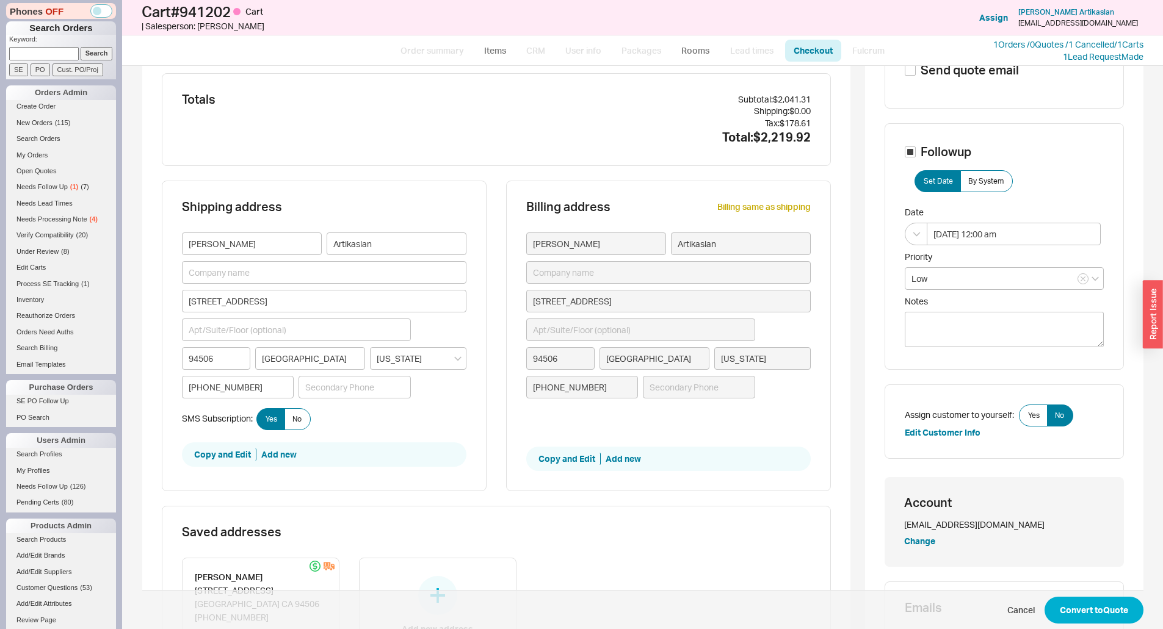
scroll to position [183, 0]
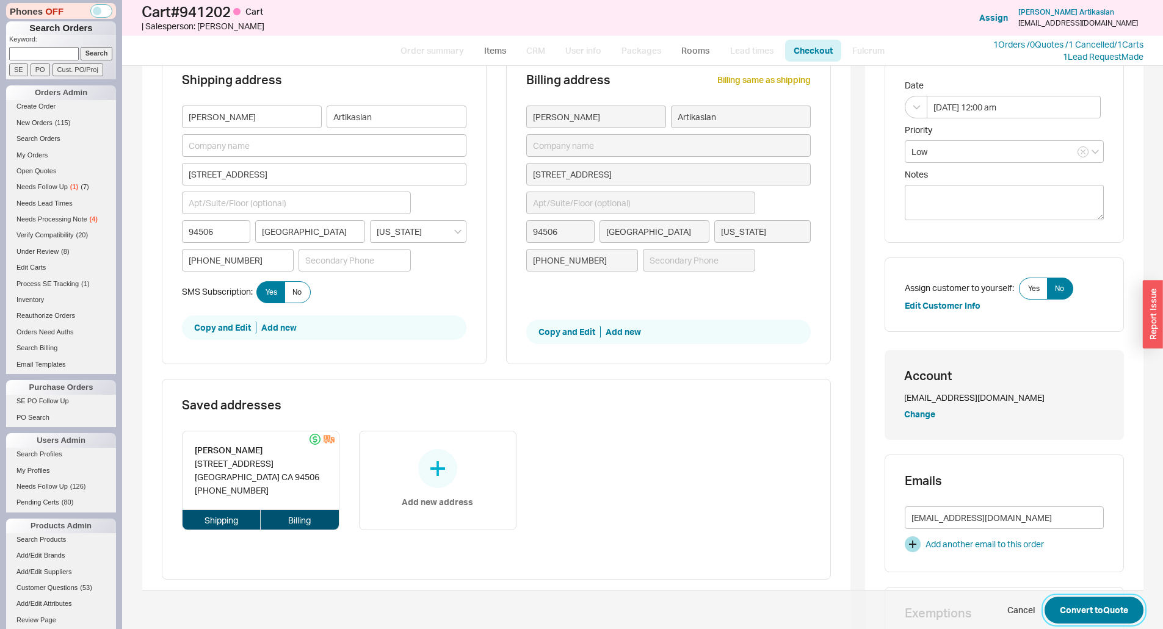
click at [1060, 603] on button "Convert to Quote" at bounding box center [1093, 610] width 99 height 27
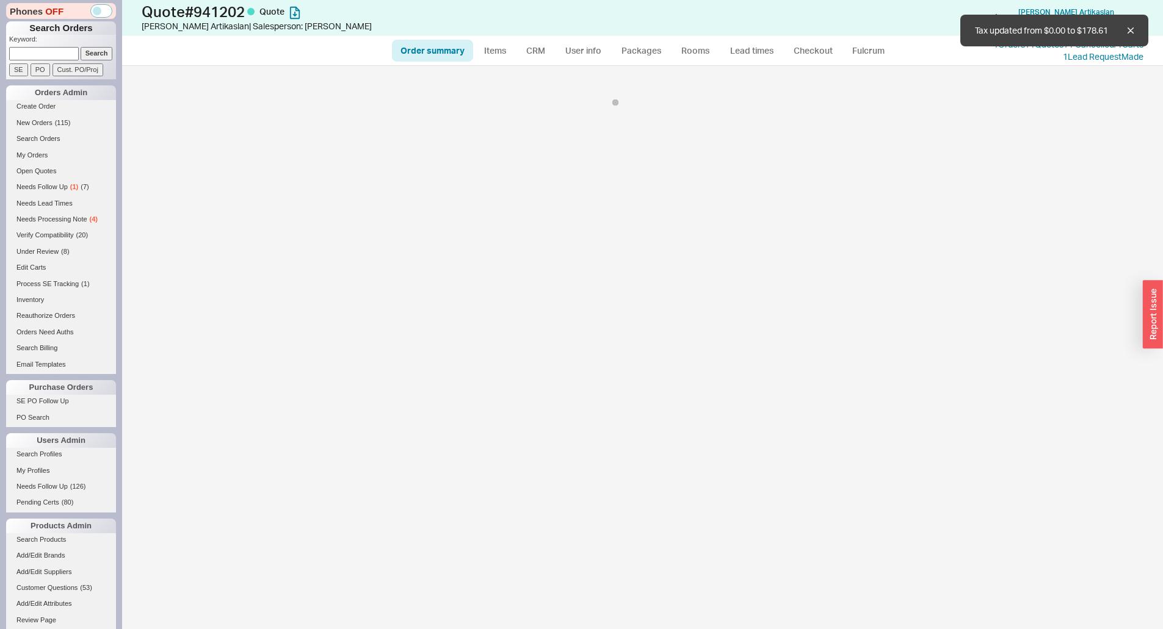
select select "*"
select select "LOW"
select select "3"
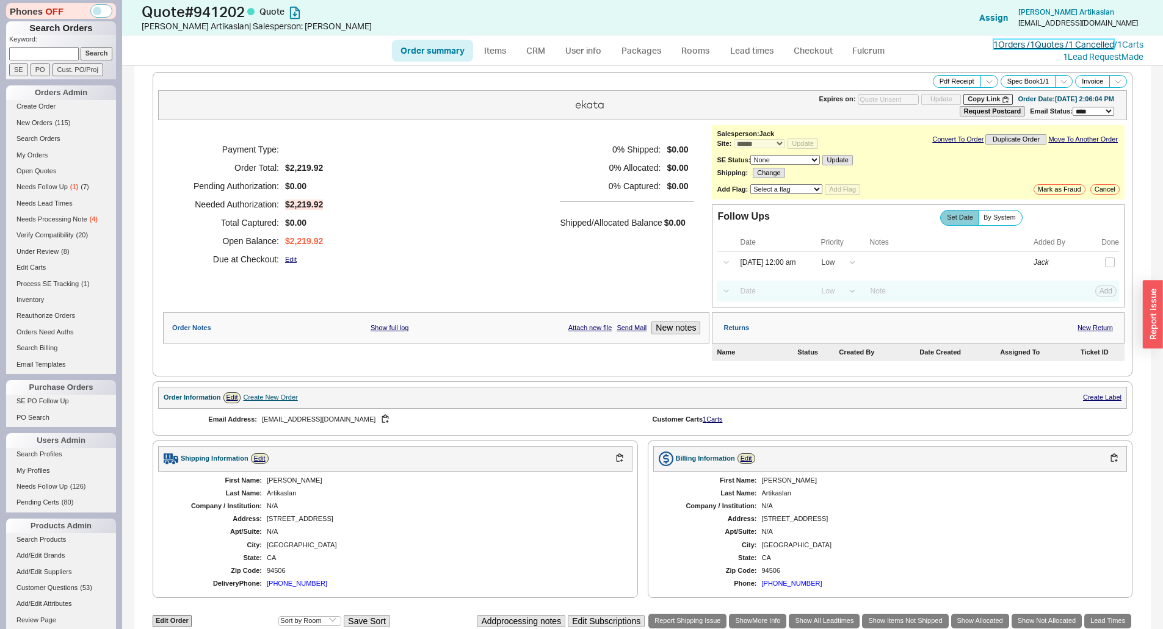
click at [1005, 49] on link "1 Orders / 1 Quotes / 1 Cancelled" at bounding box center [1053, 44] width 121 height 10
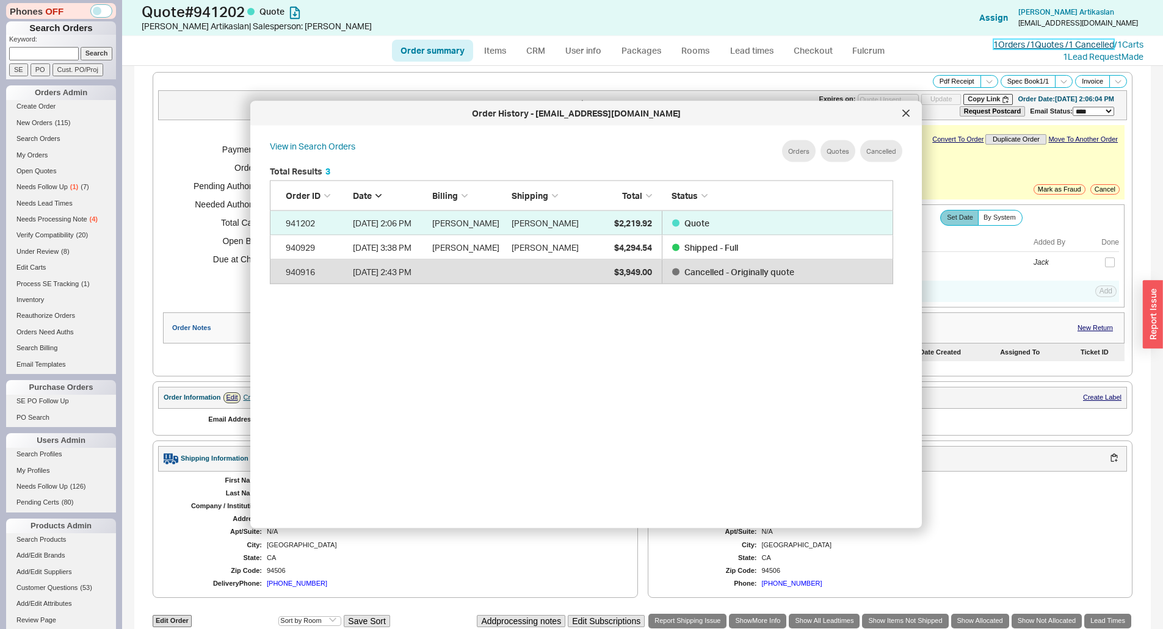
scroll to position [364, 634]
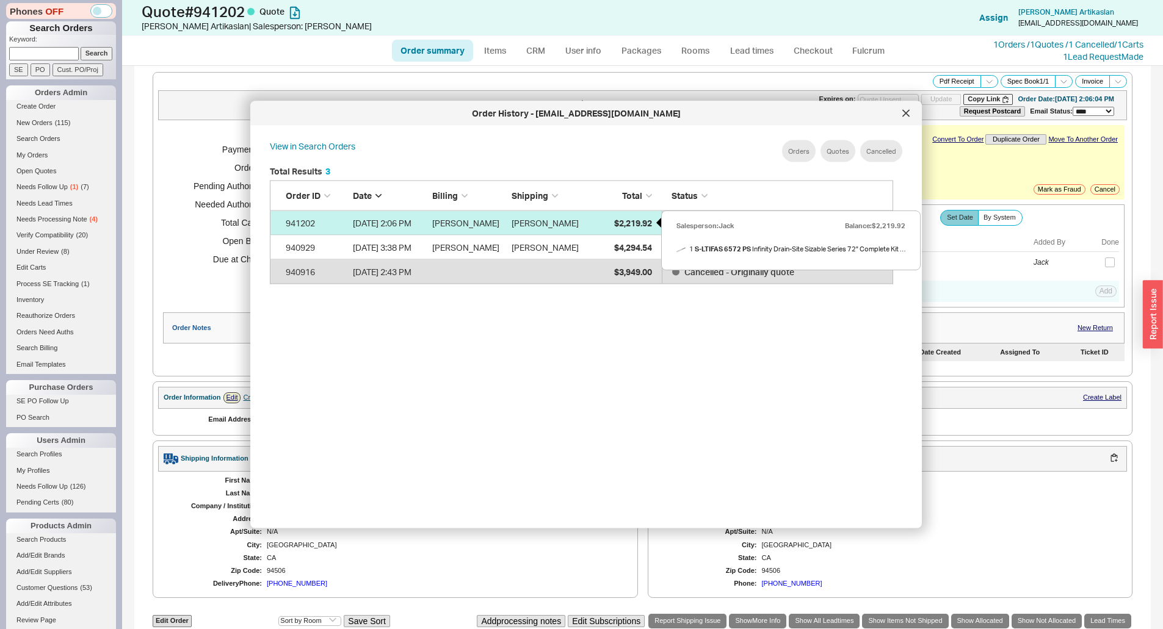
click at [605, 220] on div "$2,219.92" at bounding box center [621, 223] width 61 height 24
select select "*"
select select "LOW"
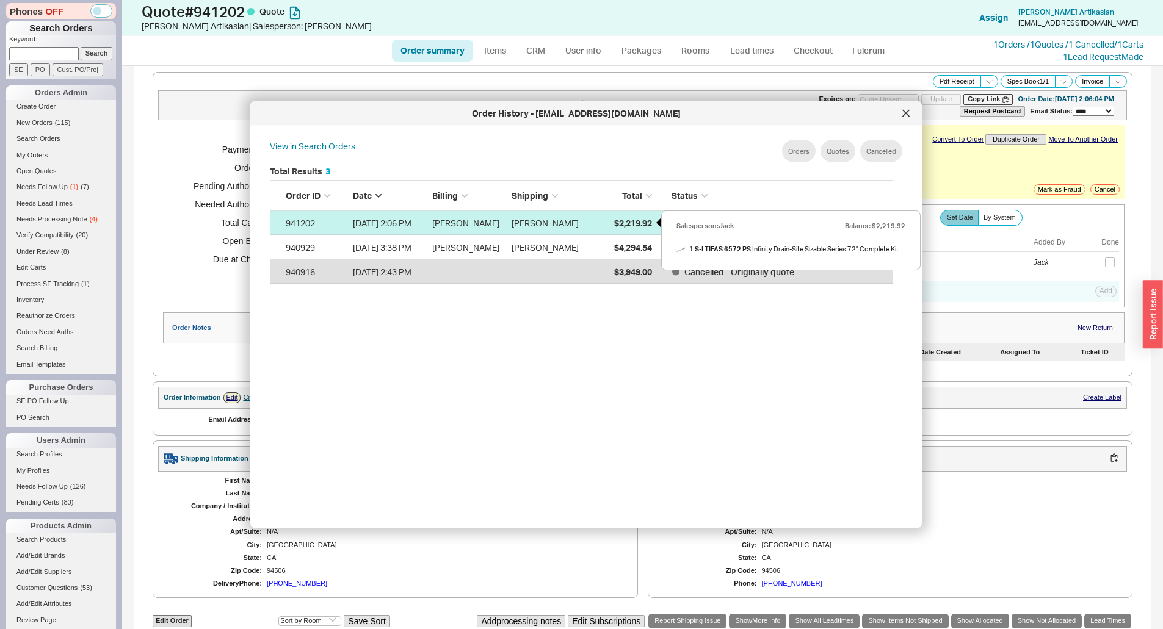
select select "3"
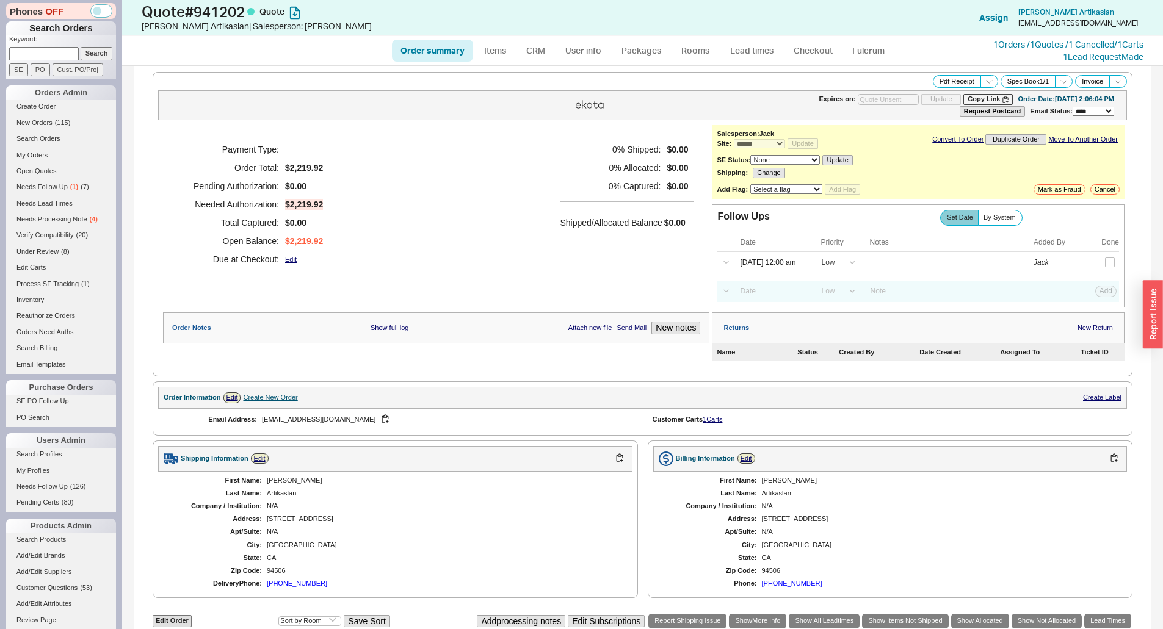
click at [517, 217] on div "Payment Type: Order Total: $2,219.92 Pending Authorization: $0.00 Needed Author…" at bounding box center [436, 204] width 546 height 159
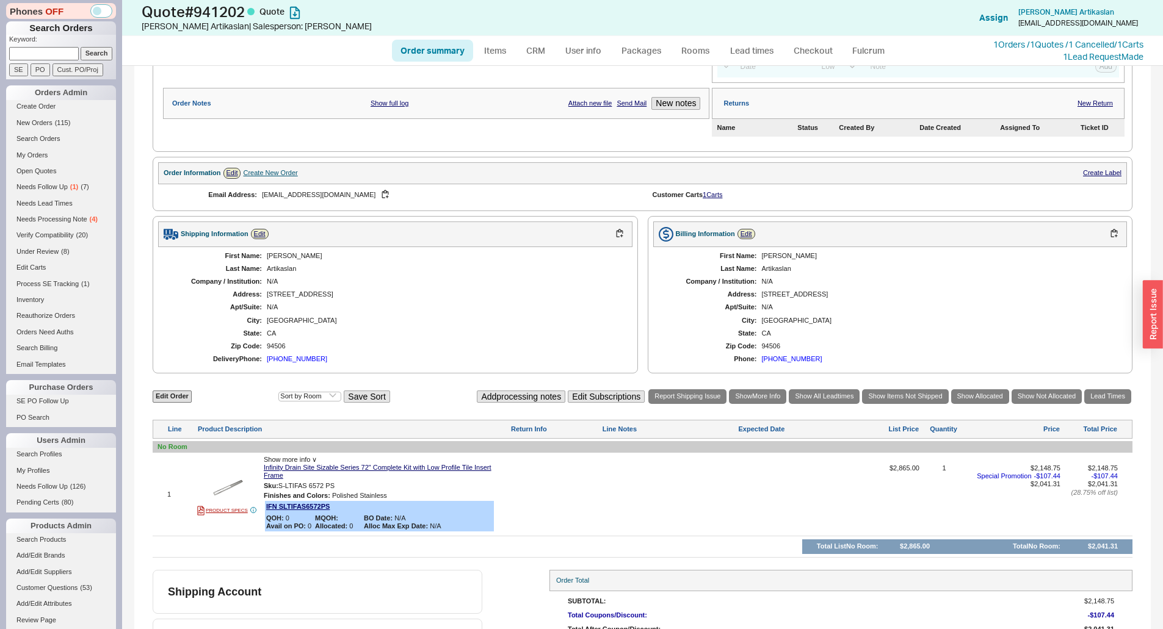
scroll to position [291, 0]
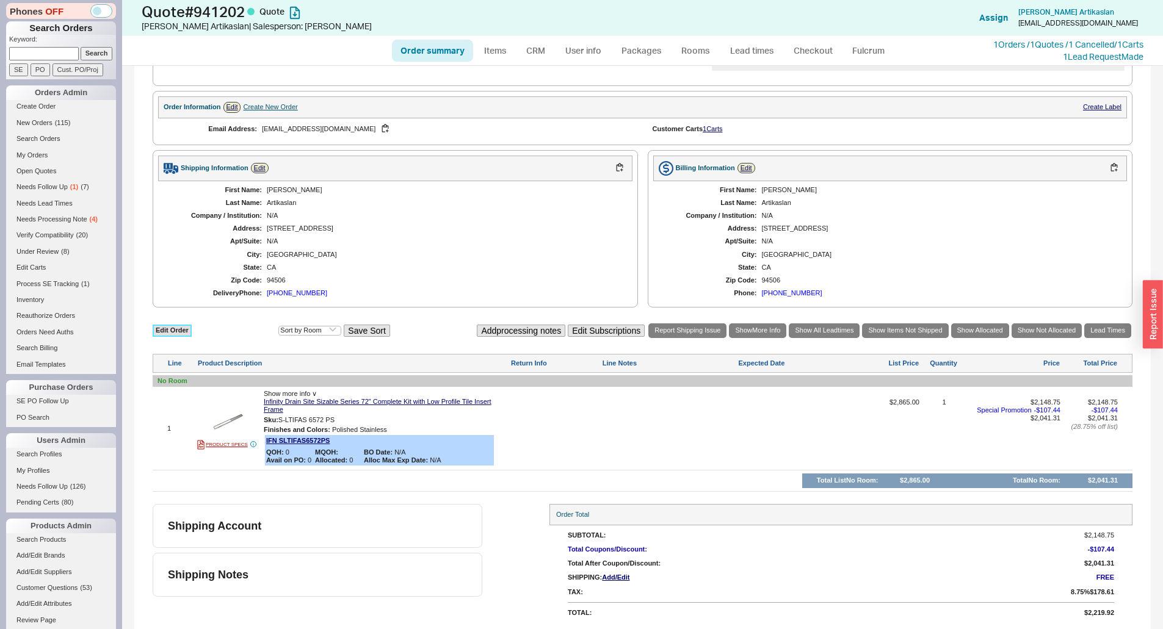
click at [155, 330] on link "Edit Order" at bounding box center [172, 331] width 39 height 12
select select "3"
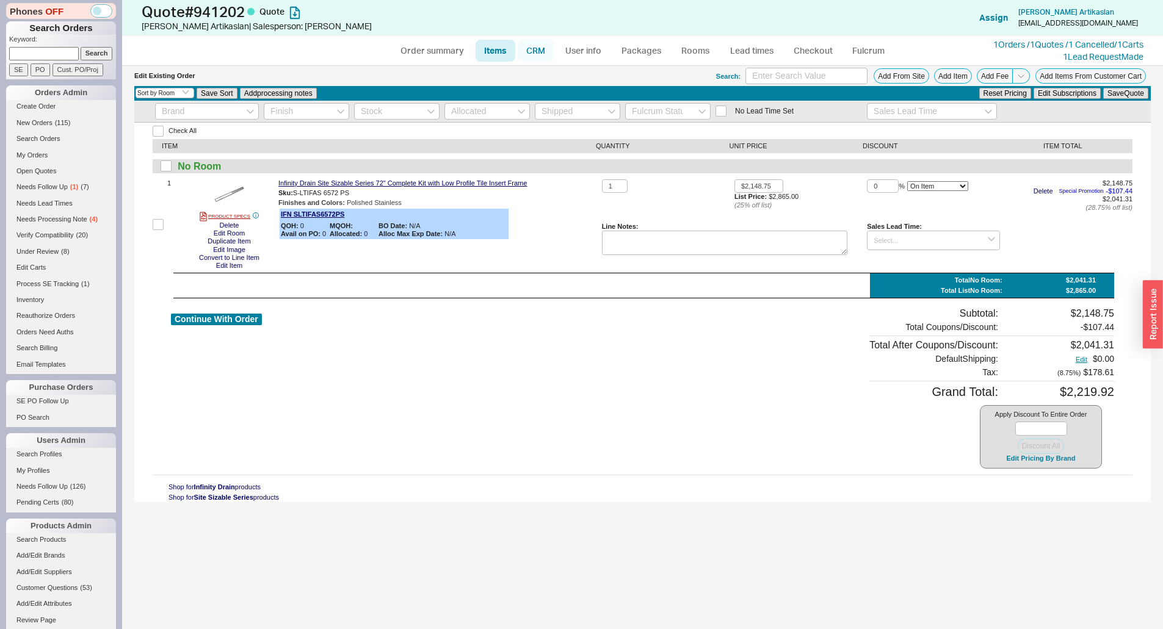
click at [534, 49] on link "CRM" at bounding box center [536, 51] width 36 height 22
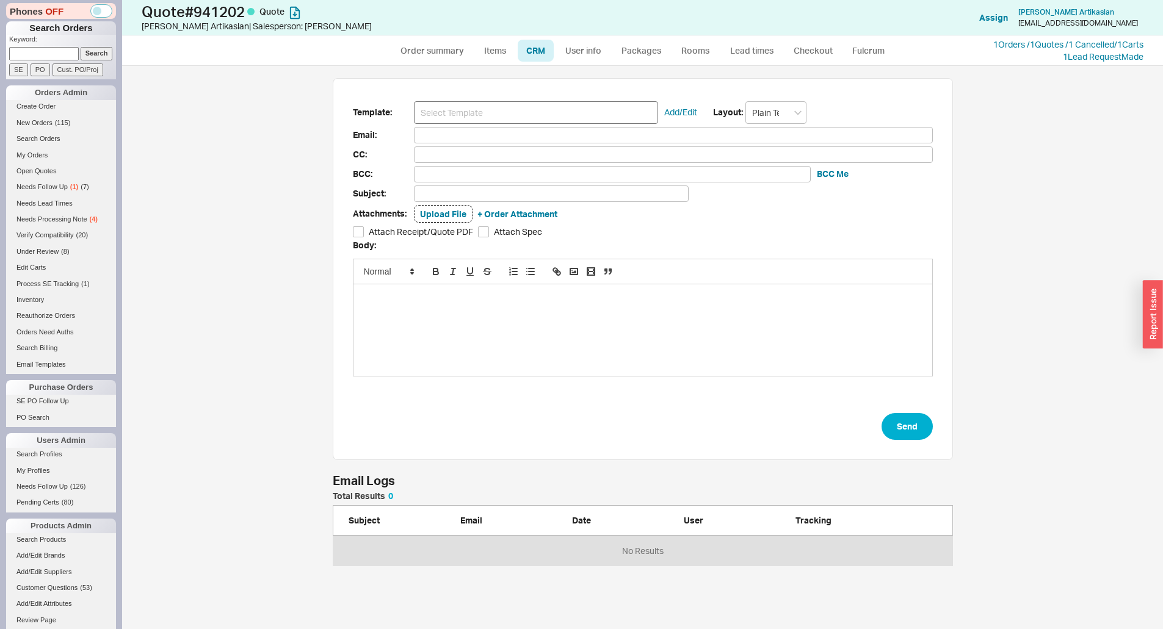
scroll to position [555, 1032]
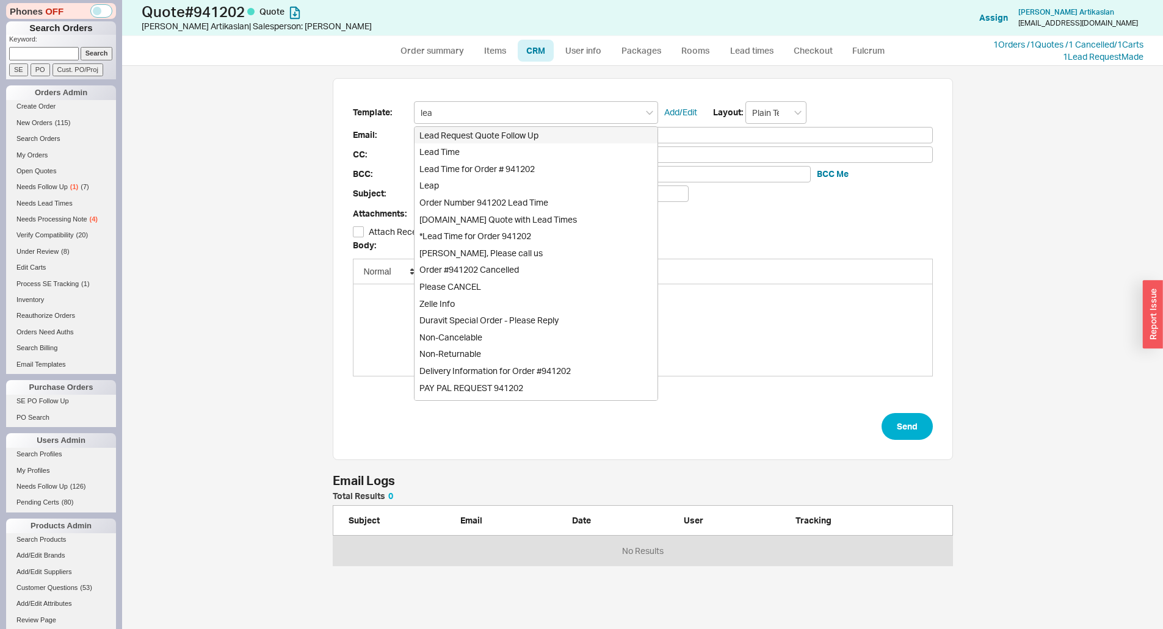
type input "lead"
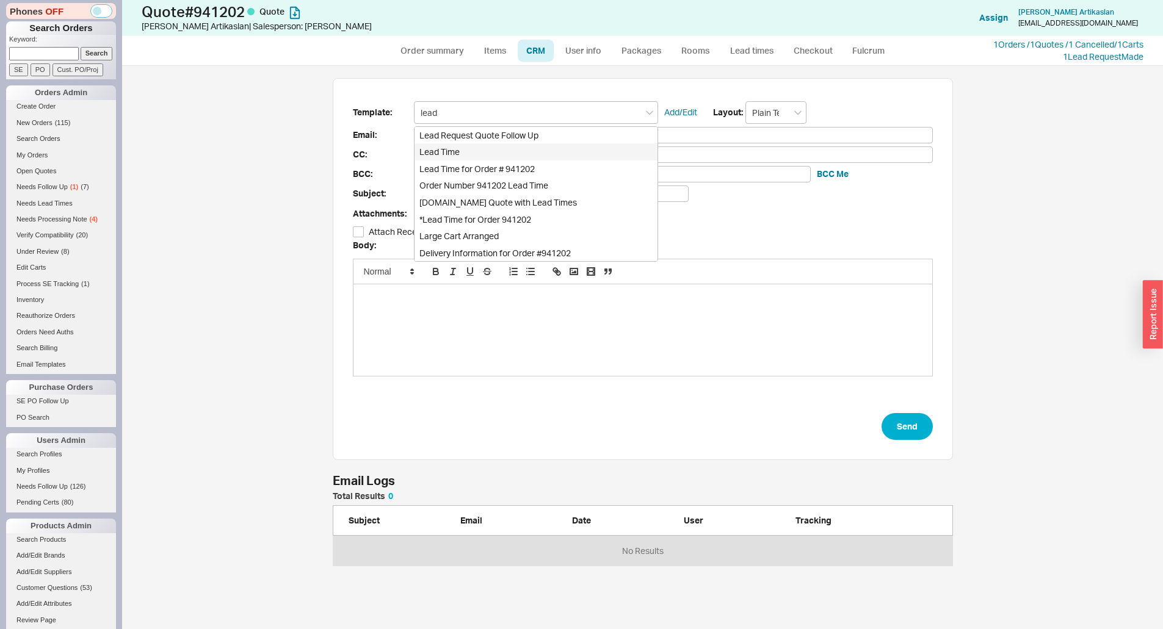
click at [513, 143] on div "Lead Time" at bounding box center [535, 151] width 243 height 17
type input "Receipt"
type input "[EMAIL_ADDRESS][DOMAIN_NAME]"
type input "Quote and Lead Time Info"
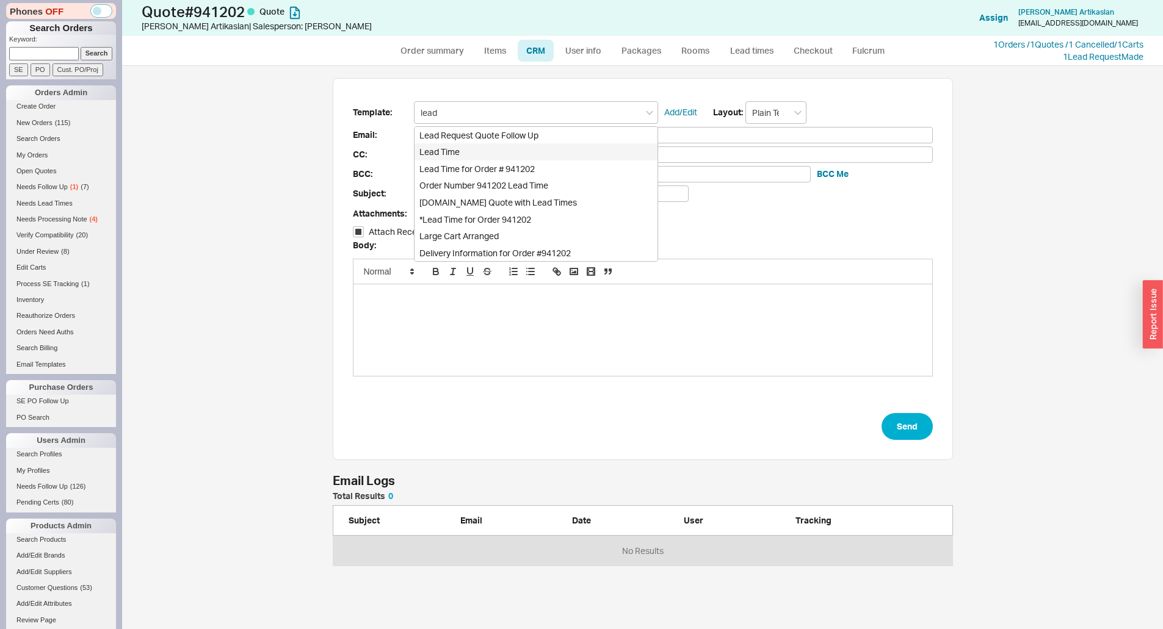
checkbox input "true"
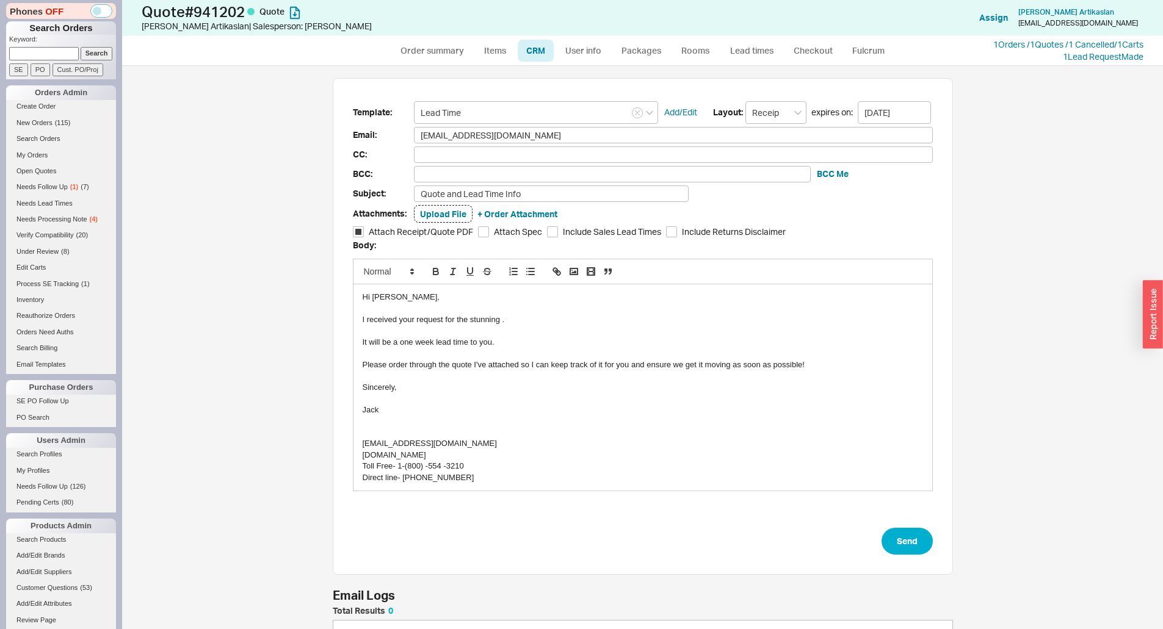
type input "Lead Time"
click at [537, 309] on div at bounding box center [643, 308] width 560 height 11
click at [539, 317] on div "I received your request for the stunning ." at bounding box center [643, 319] width 560 height 11
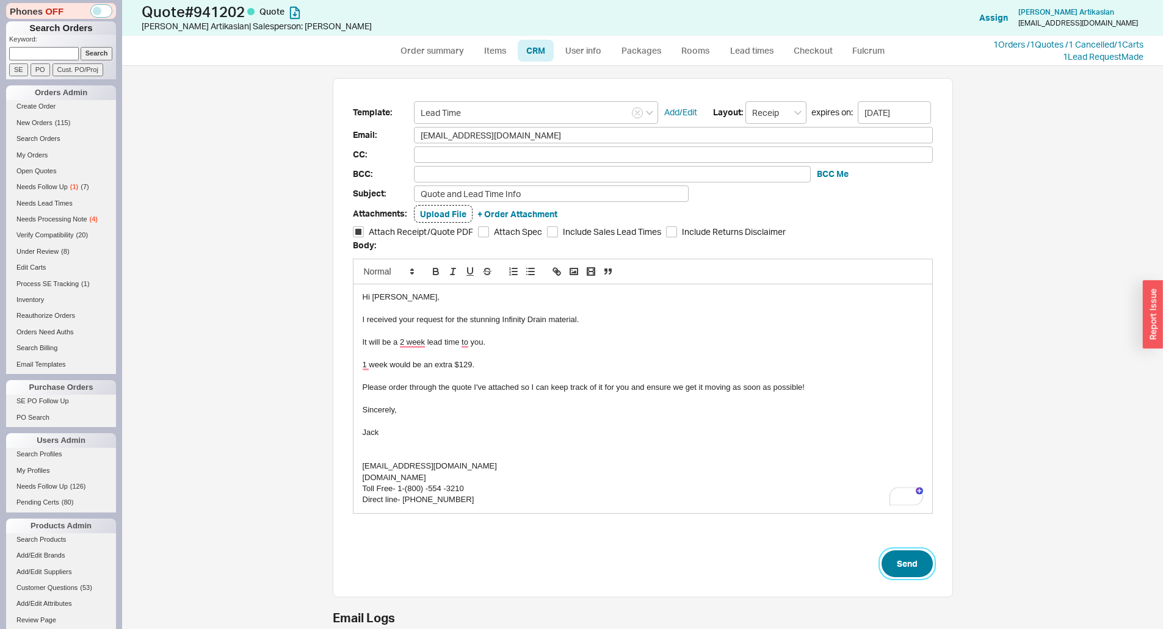
click at [907, 565] on button "Send" at bounding box center [906, 564] width 51 height 27
select select "*"
select select "LOW"
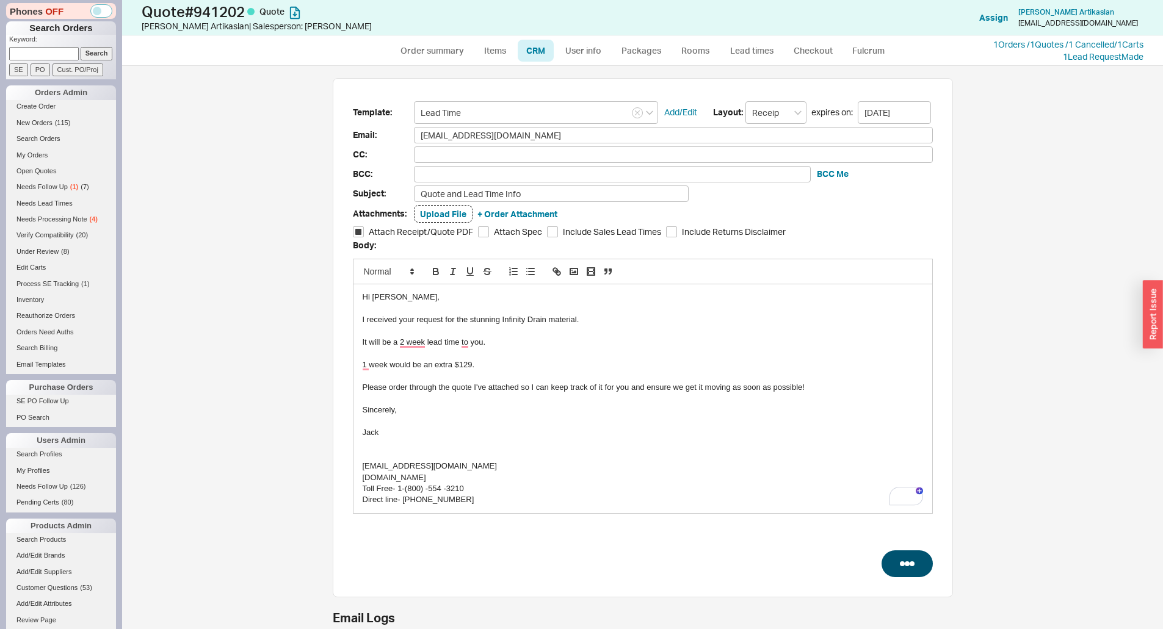
select select "3"
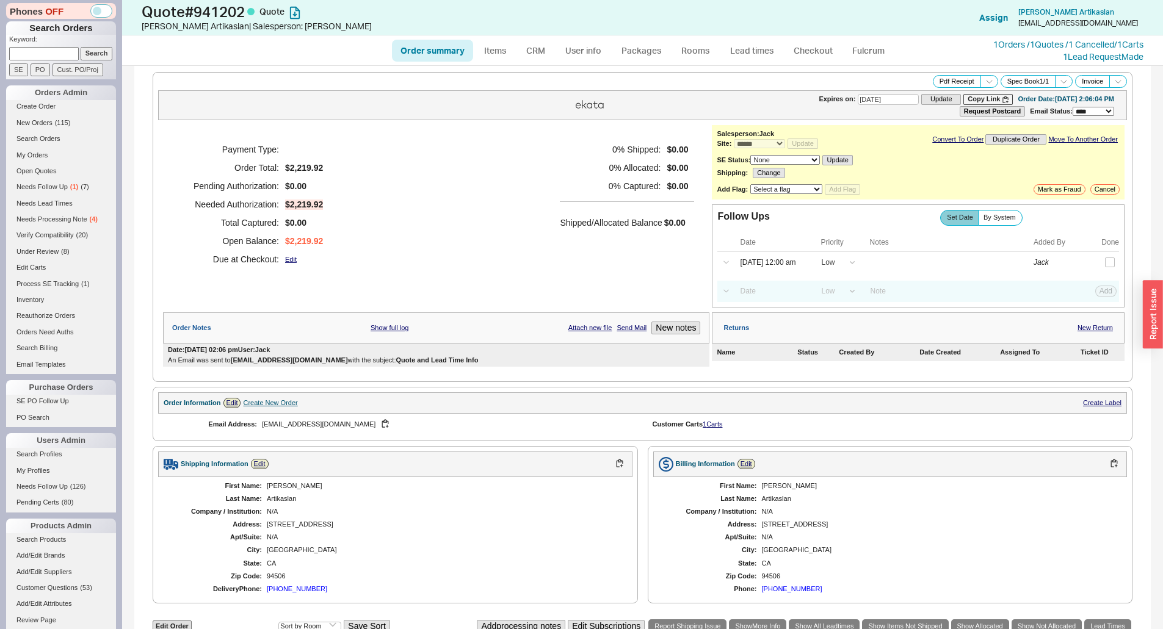
click at [435, 249] on div "Payment Type: Order Total: $2,219.92 Pending Authorization: $0.00 Needed Author…" at bounding box center [436, 204] width 546 height 159
click at [65, 56] on input at bounding box center [44, 53] width 70 height 13
paste input "936121"
type input "936121"
click at [81, 50] on input "Search" at bounding box center [97, 53] width 32 height 13
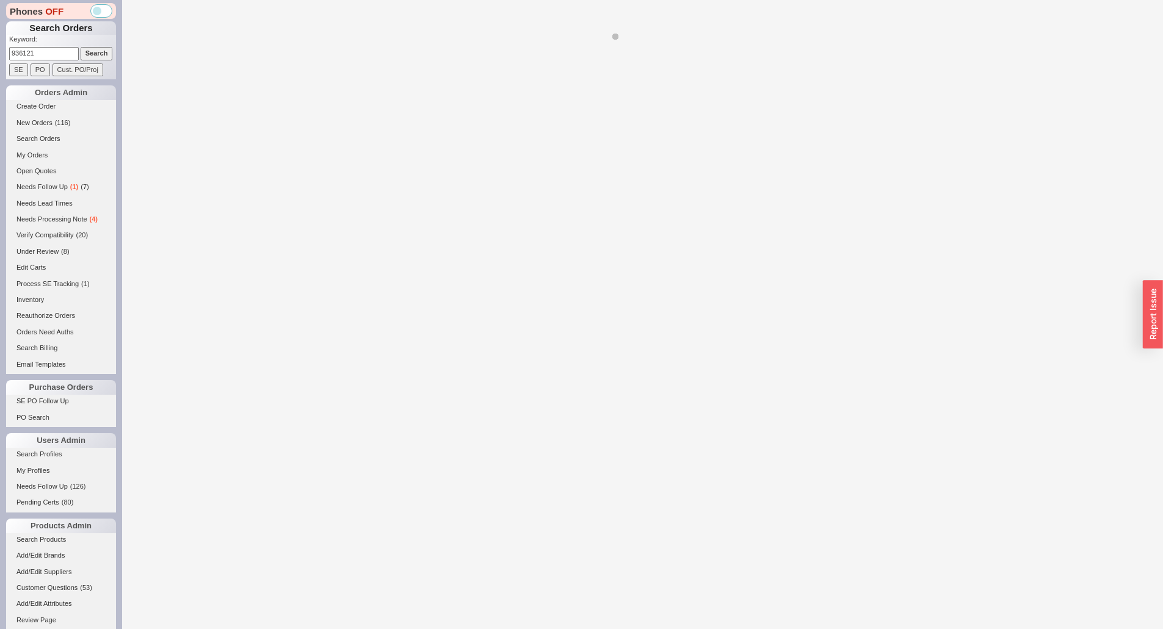
select select "*"
select select "LOW"
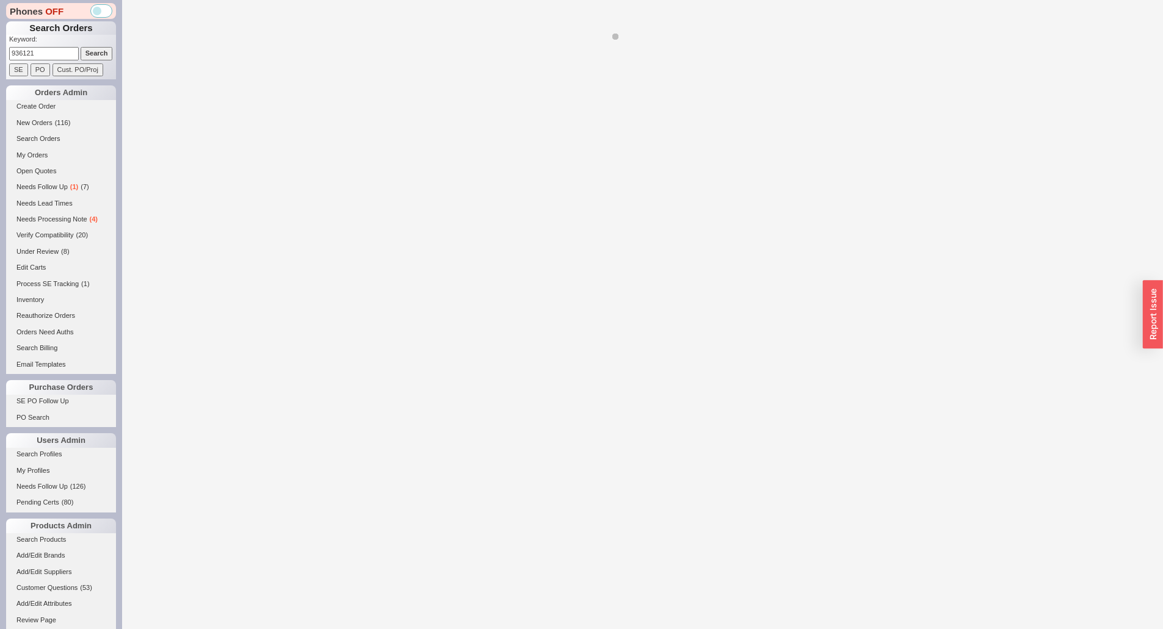
select select "3"
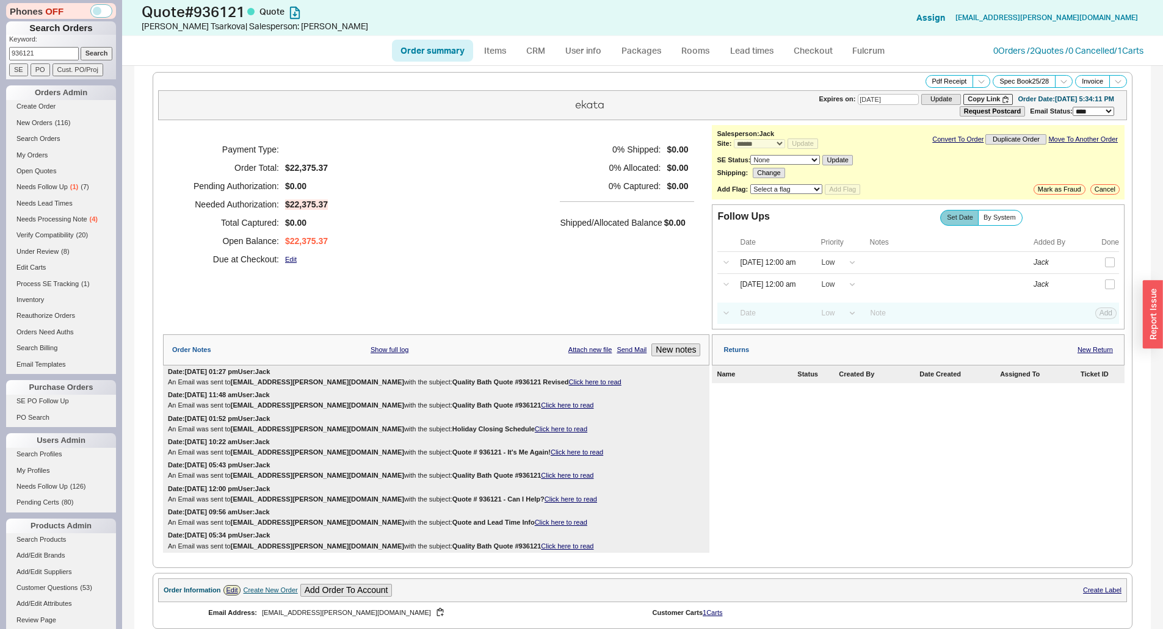
click at [526, 188] on div "Payment Type: Order Total: $22,375.37 Pending Authorization: $0.00 Needed Autho…" at bounding box center [436, 204] width 546 height 159
click at [501, 58] on link "Items" at bounding box center [495, 51] width 40 height 22
select select "3"
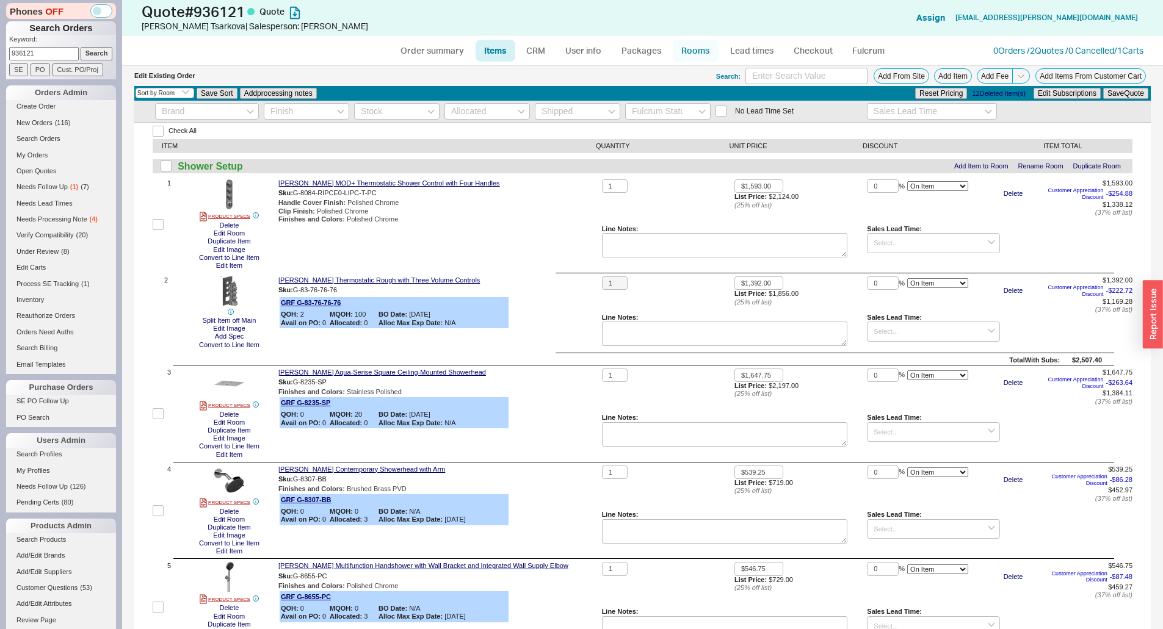
click at [709, 48] on link "Rooms" at bounding box center [696, 51] width 46 height 22
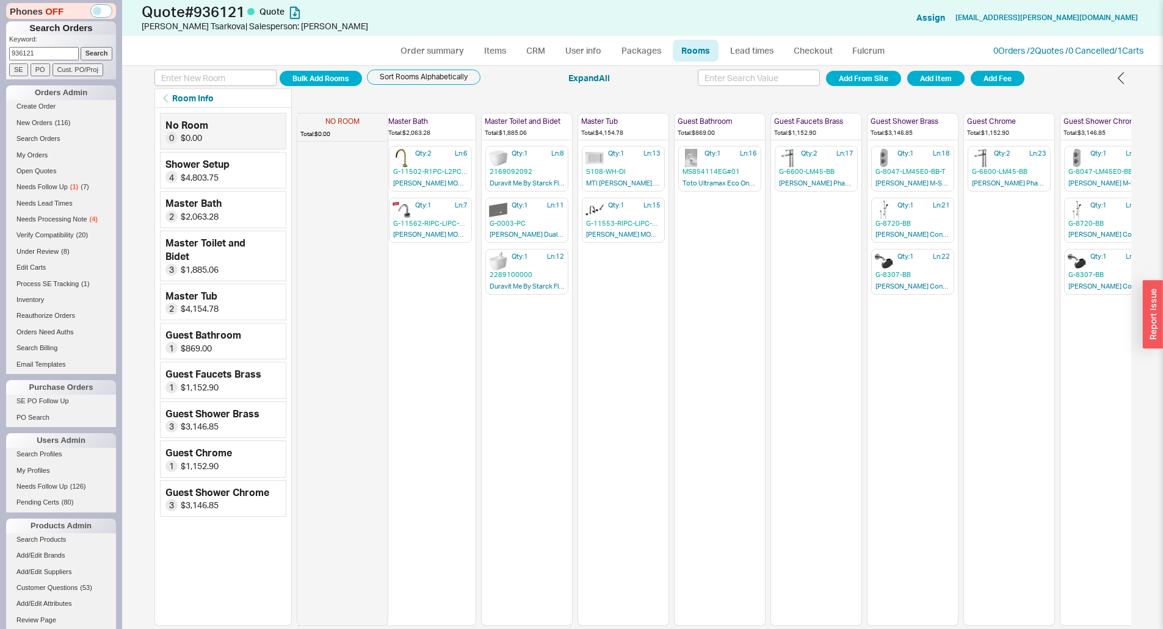
scroll to position [0, 128]
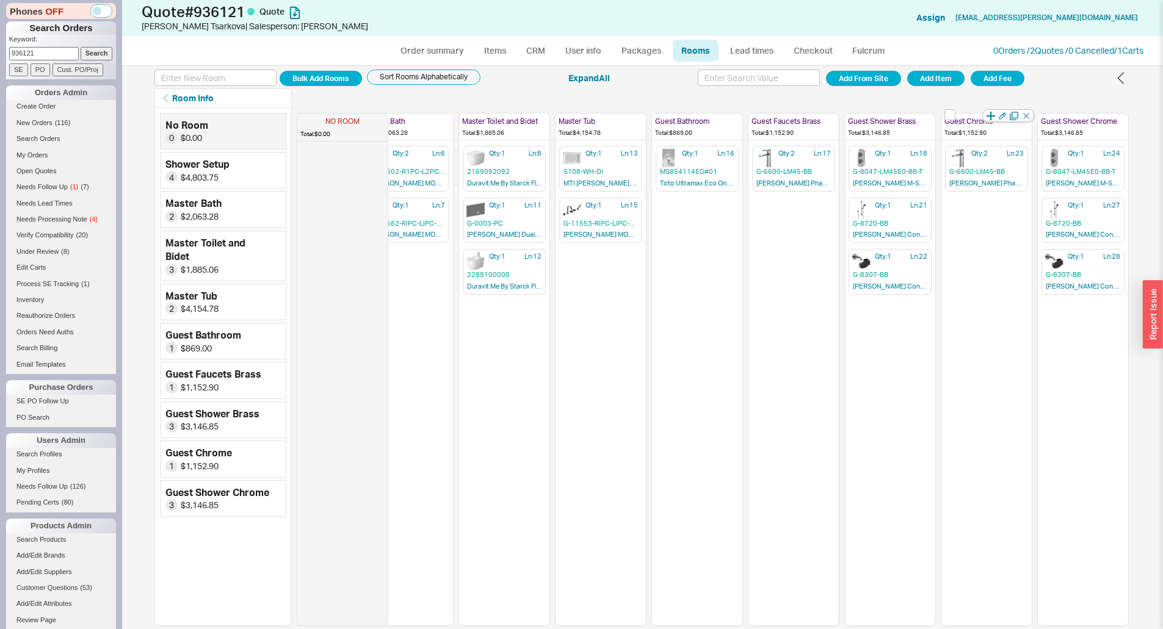
click at [1026, 119] on icon "button" at bounding box center [1026, 116] width 12 height 12
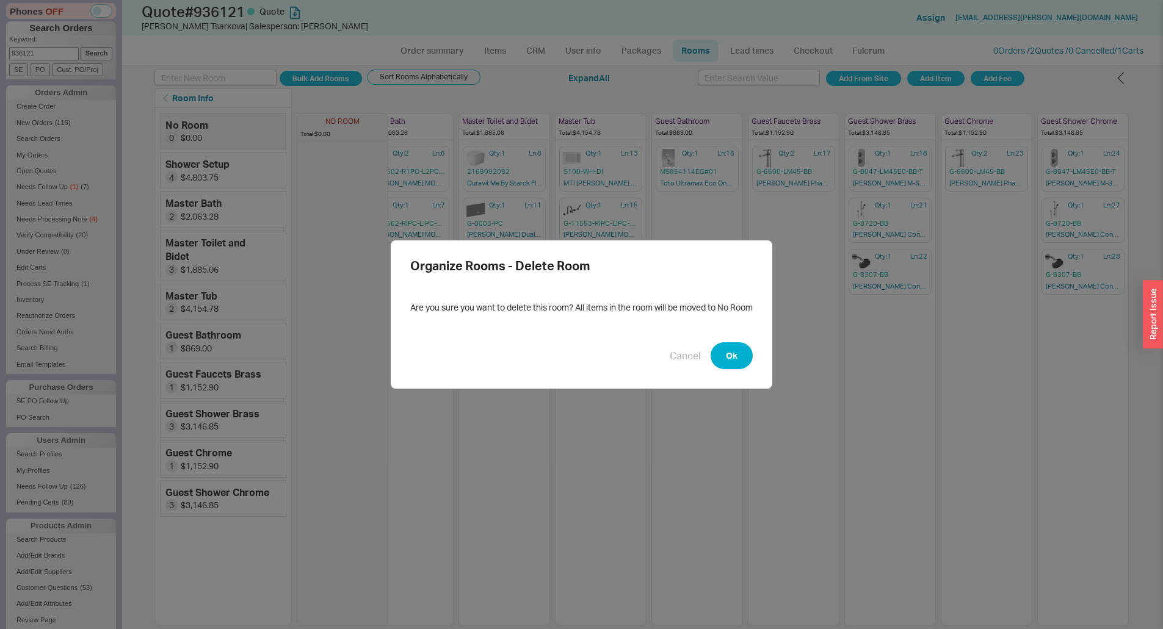
drag, startPoint x: 748, startPoint y: 345, endPoint x: 740, endPoint y: 349, distance: 9.0
click at [748, 346] on button "Ok" at bounding box center [731, 355] width 42 height 27
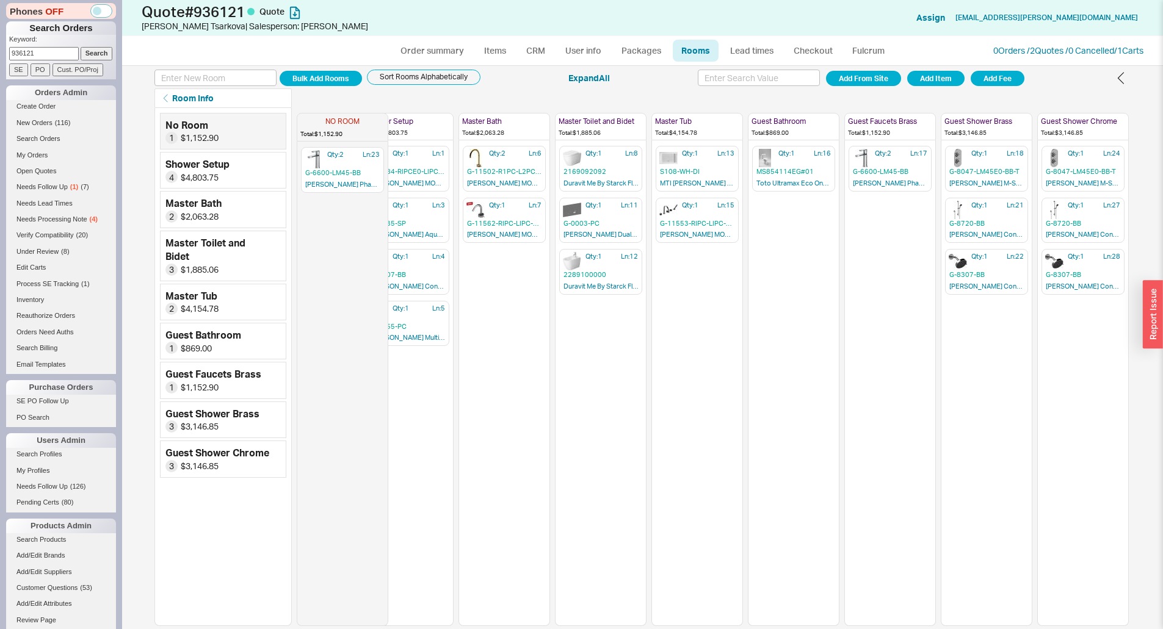
scroll to position [0, 31]
click at [1122, 118] on icon "button" at bounding box center [1122, 116] width 12 height 12
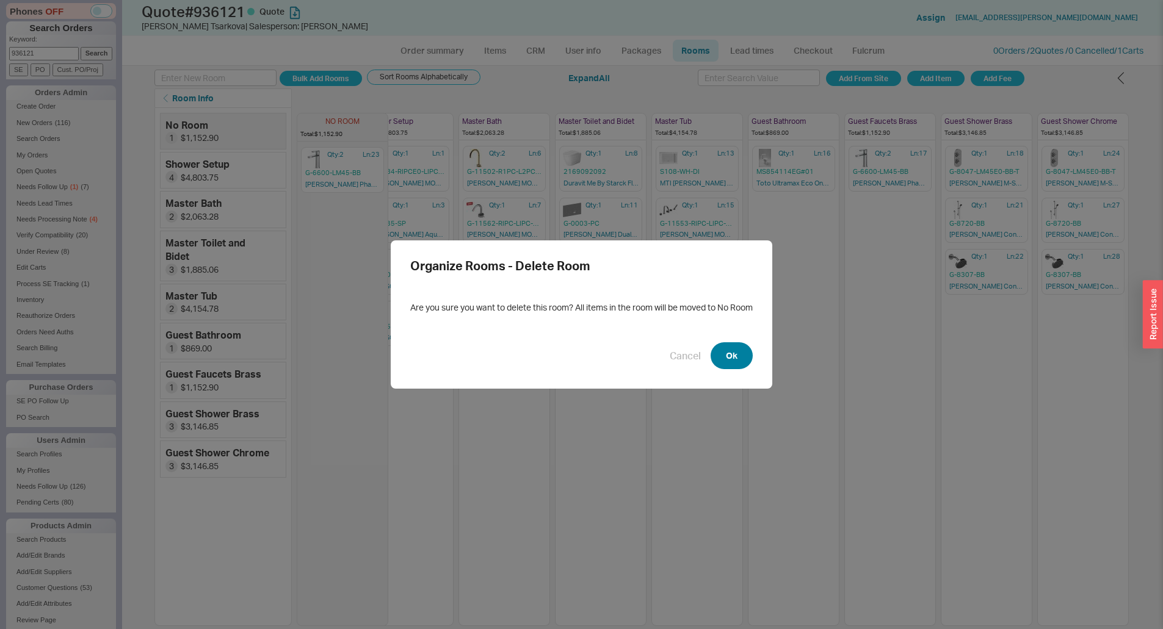
click at [737, 355] on button "Ok" at bounding box center [731, 355] width 42 height 27
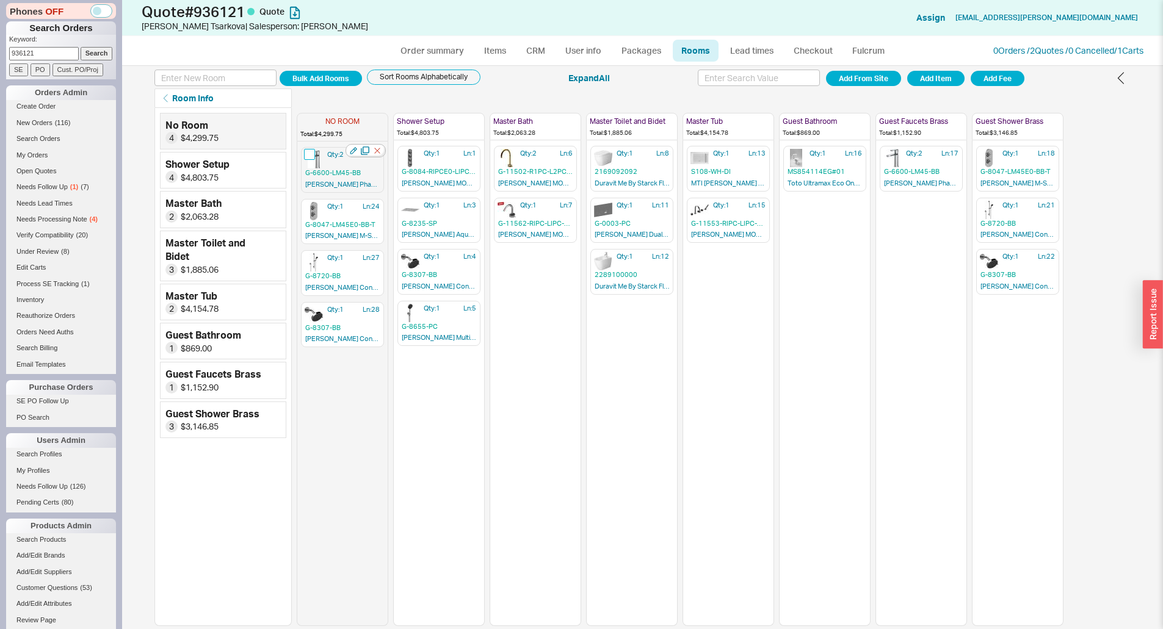
click at [307, 156] on input "checkbox" at bounding box center [309, 154] width 11 height 11
checkbox input "true"
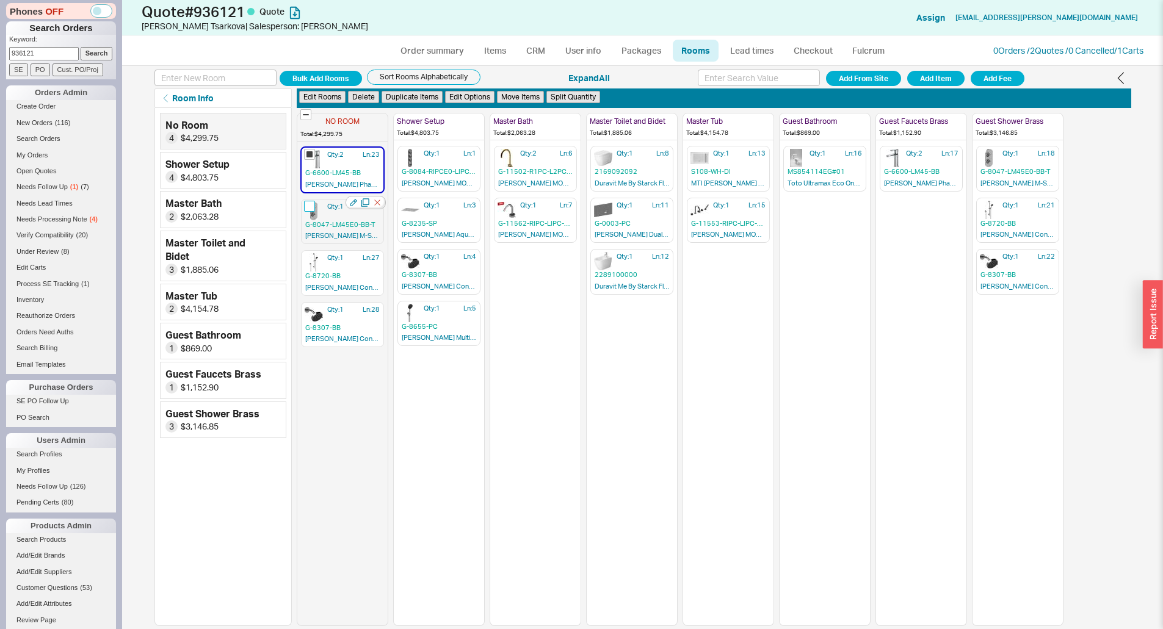
click at [306, 209] on input "checkbox" at bounding box center [309, 206] width 11 height 11
checkbox input "true"
click at [311, 259] on input "checkbox" at bounding box center [309, 257] width 11 height 11
checkbox input "true"
click at [309, 308] on input "checkbox" at bounding box center [309, 309] width 11 height 11
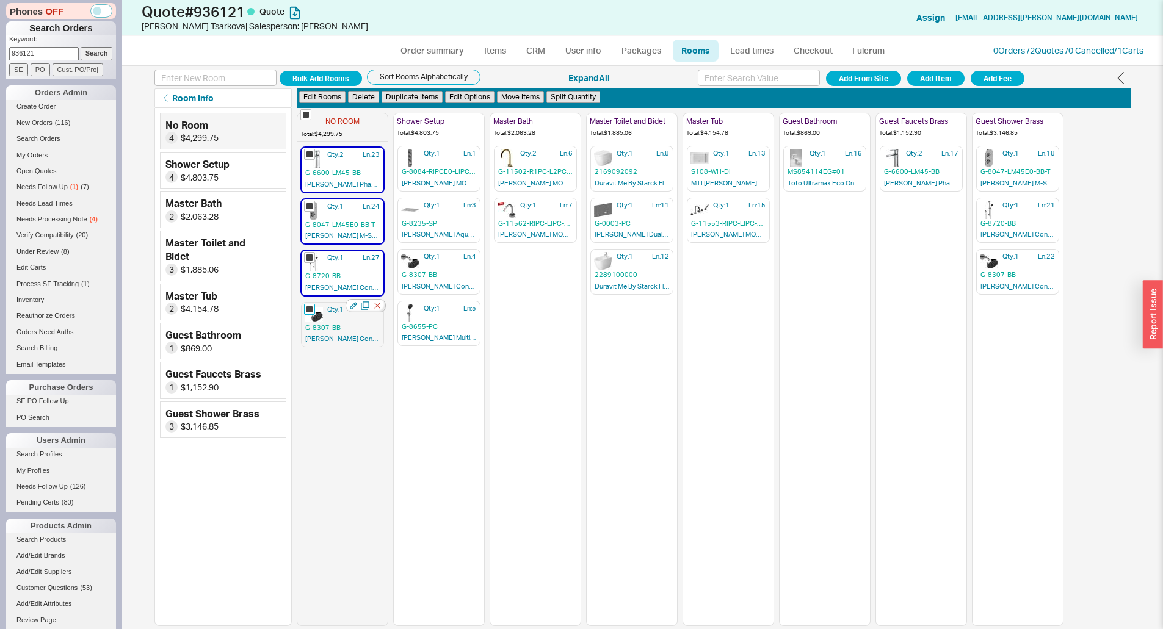
checkbox input "true"
click at [361, 98] on button "Delete" at bounding box center [363, 97] width 31 height 13
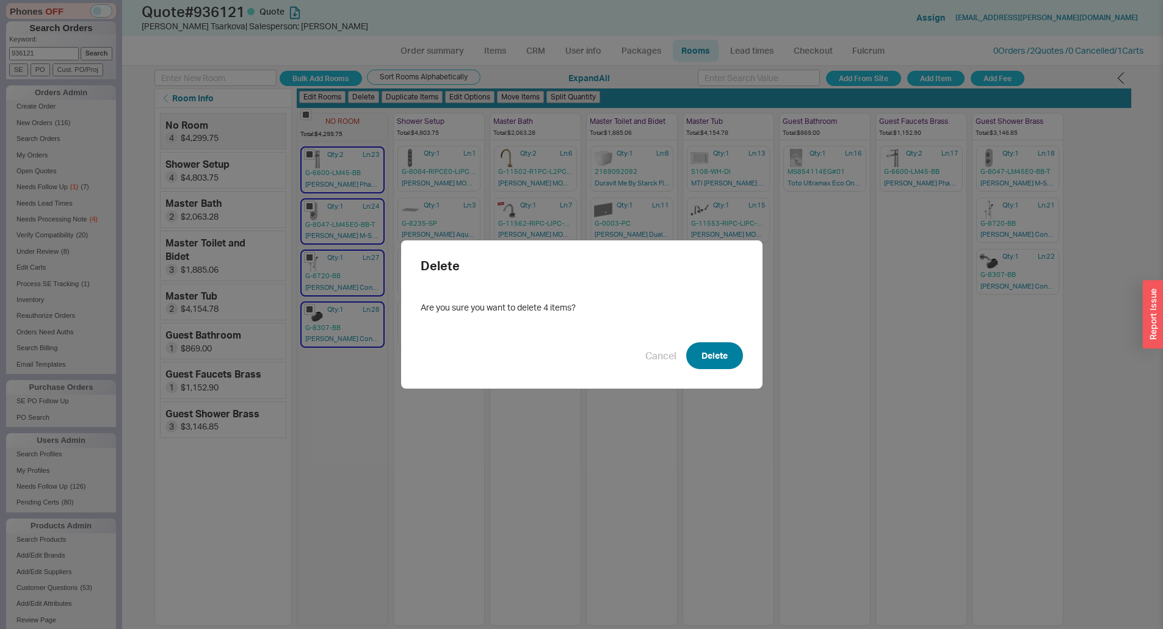
click at [714, 365] on button "Delete" at bounding box center [714, 355] width 57 height 27
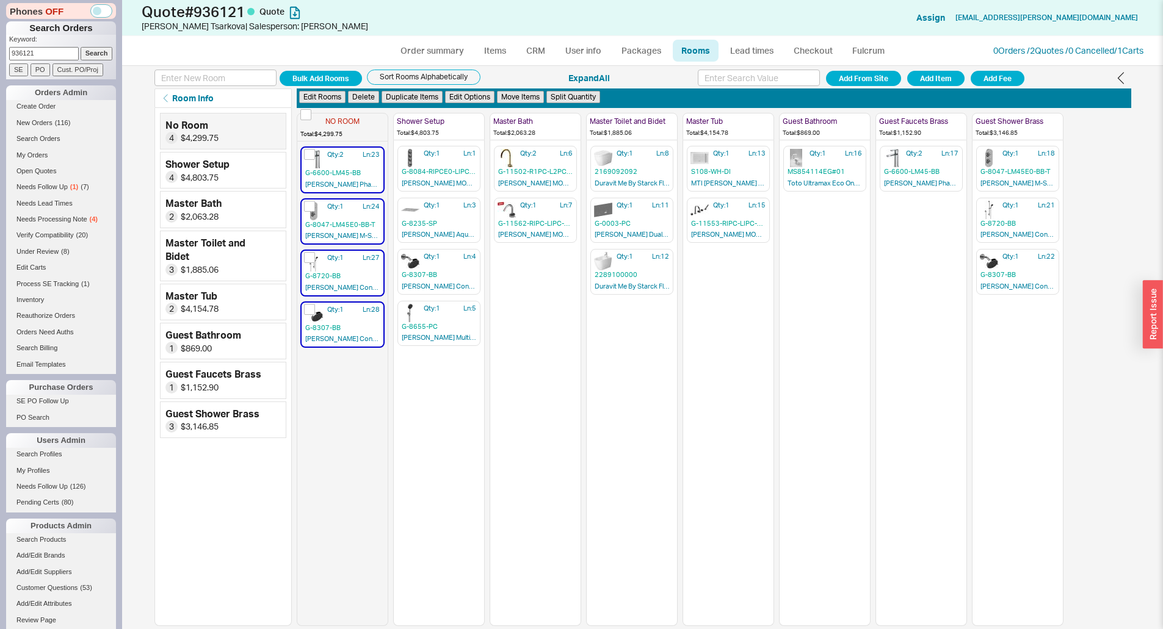
checkbox input "false"
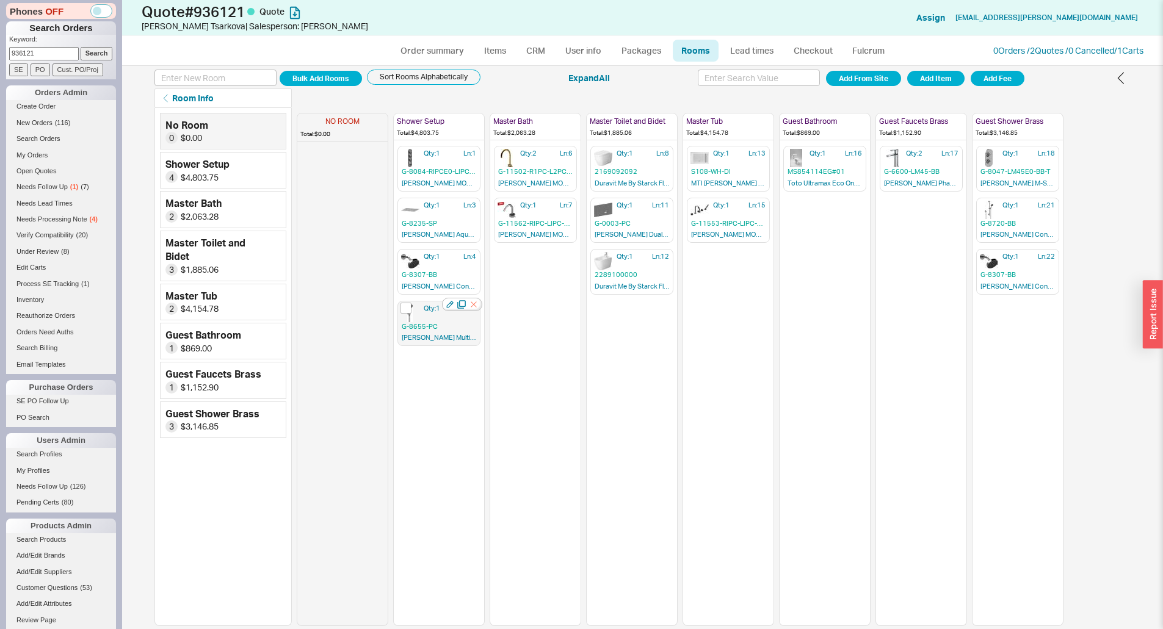
click at [473, 308] on icon "button" at bounding box center [474, 304] width 12 height 12
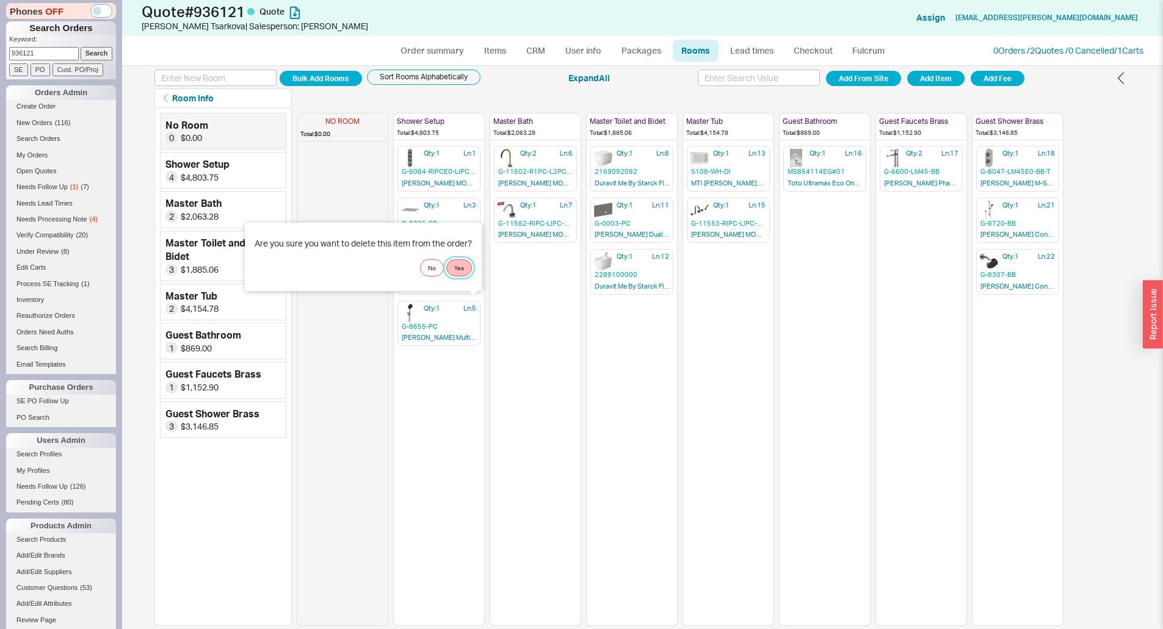
click at [469, 264] on button "Yes" at bounding box center [459, 267] width 26 height 17
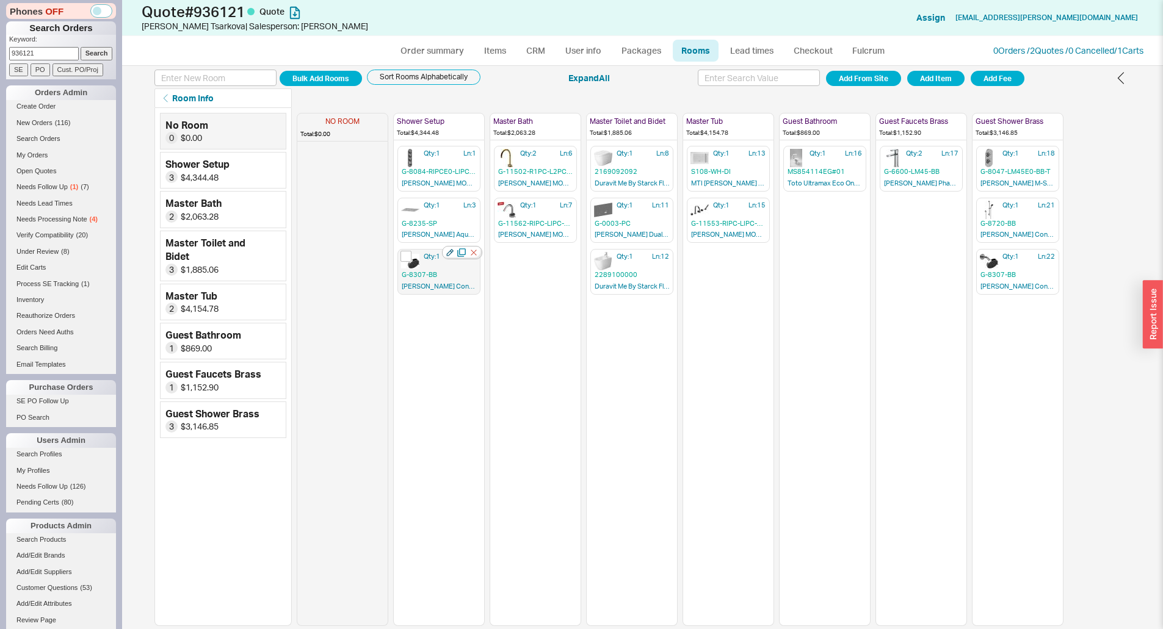
click at [447, 256] on icon "button" at bounding box center [449, 253] width 7 height 7
click at [1041, 207] on div at bounding box center [1041, 201] width 40 height 13
click at [1041, 202] on icon "button" at bounding box center [1040, 201] width 9 height 9
click at [462, 344] on div "Qty: 1 Ln: 1 G-8084-RIPCE0-LIPC-T-PC [PERSON_NAME] MOD+ Thermostatic Shower Con…" at bounding box center [439, 385] width 90 height 480
drag, startPoint x: 537, startPoint y: 273, endPoint x: 452, endPoint y: 278, distance: 84.4
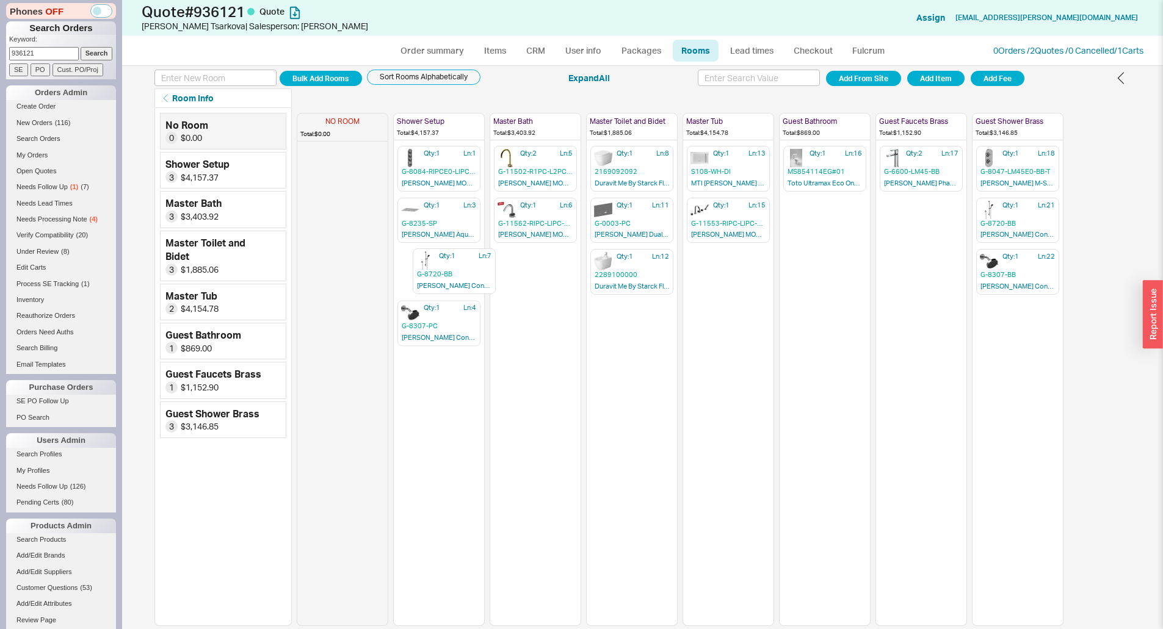
click at [452, 278] on div "NO ROOM Total: $0.00 Shower Setup Total: $4,157.37 Qty: 1 Ln: 1 G-8084-RIPCE0-L…" at bounding box center [680, 367] width 767 height 518
click at [450, 253] on icon "button" at bounding box center [449, 252] width 7 height 7
click at [559, 331] on div "Qty: 2 Ln: 6 G-11502-R1PC-L2PC-PC [PERSON_NAME] MOD+ Lavatory Faucet Qty: 1 Ln:…" at bounding box center [535, 385] width 90 height 480
click at [497, 54] on link "Items" at bounding box center [495, 51] width 40 height 22
select select "3"
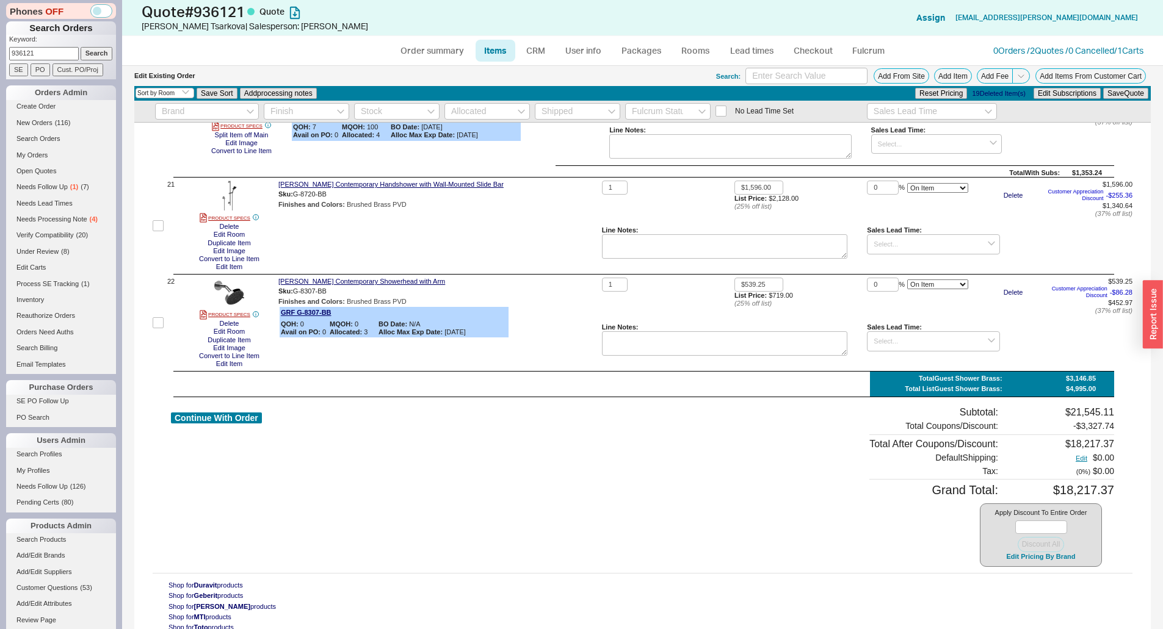
scroll to position [2319, 0]
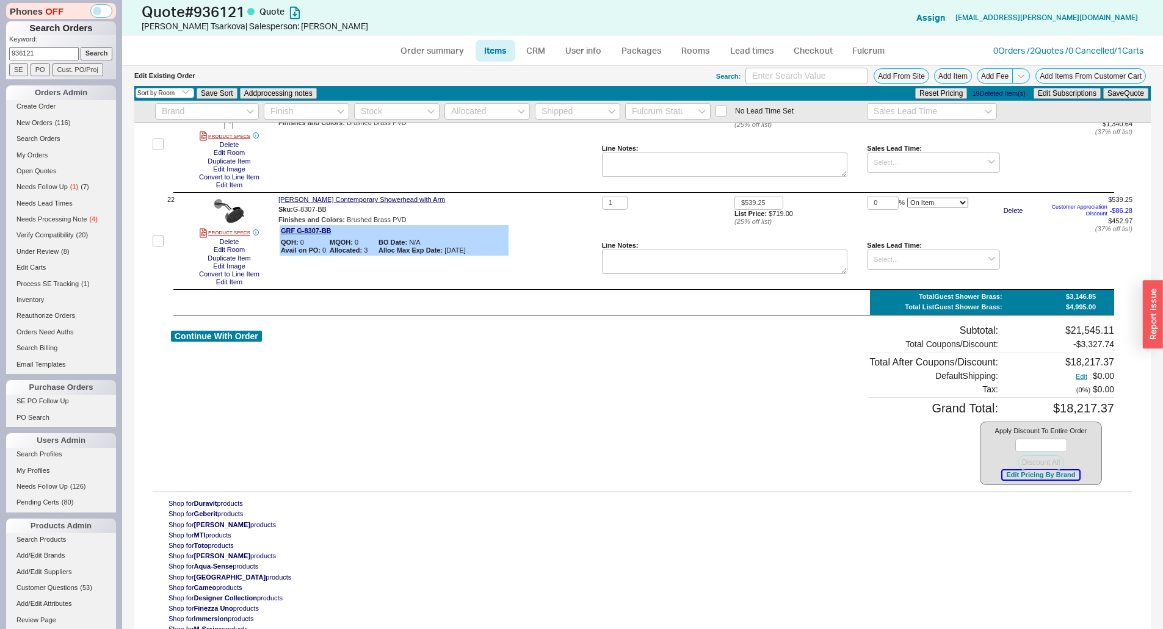
click at [1005, 474] on button "Edit Pricing By Brand" at bounding box center [1040, 475] width 76 height 9
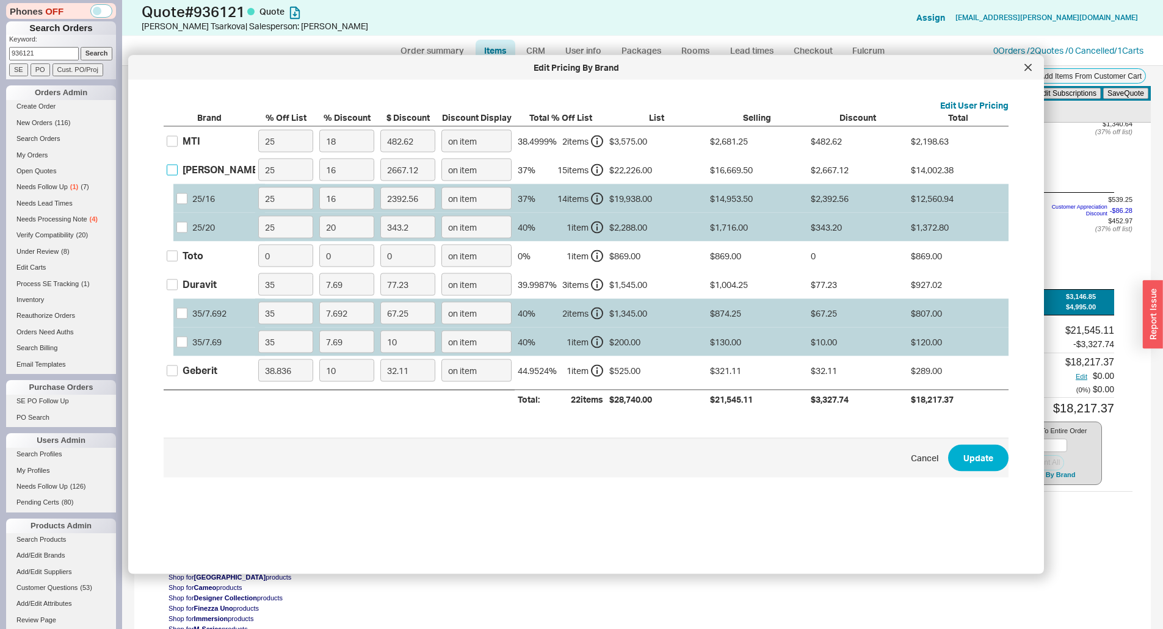
click at [169, 170] on input "[PERSON_NAME]" at bounding box center [172, 169] width 11 height 11
checkbox input "true"
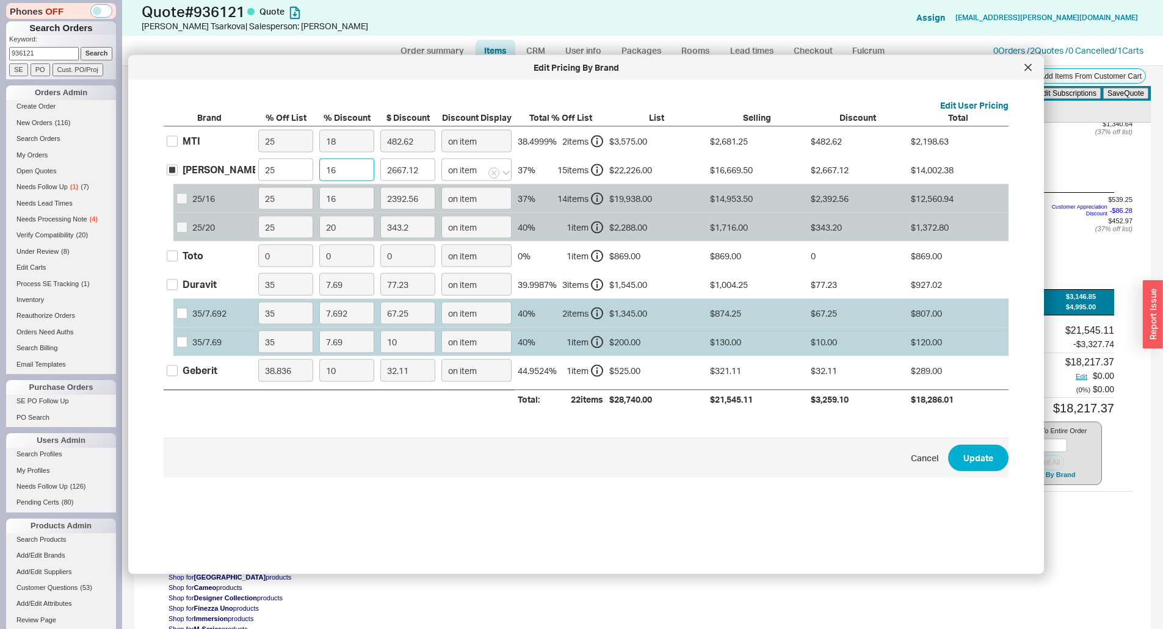
click at [340, 176] on input "16" at bounding box center [346, 170] width 55 height 23
click at [366, 170] on input "16" at bounding box center [346, 170] width 55 height 23
click at [177, 253] on input "Toto" at bounding box center [172, 255] width 11 height 11
checkbox input "true"
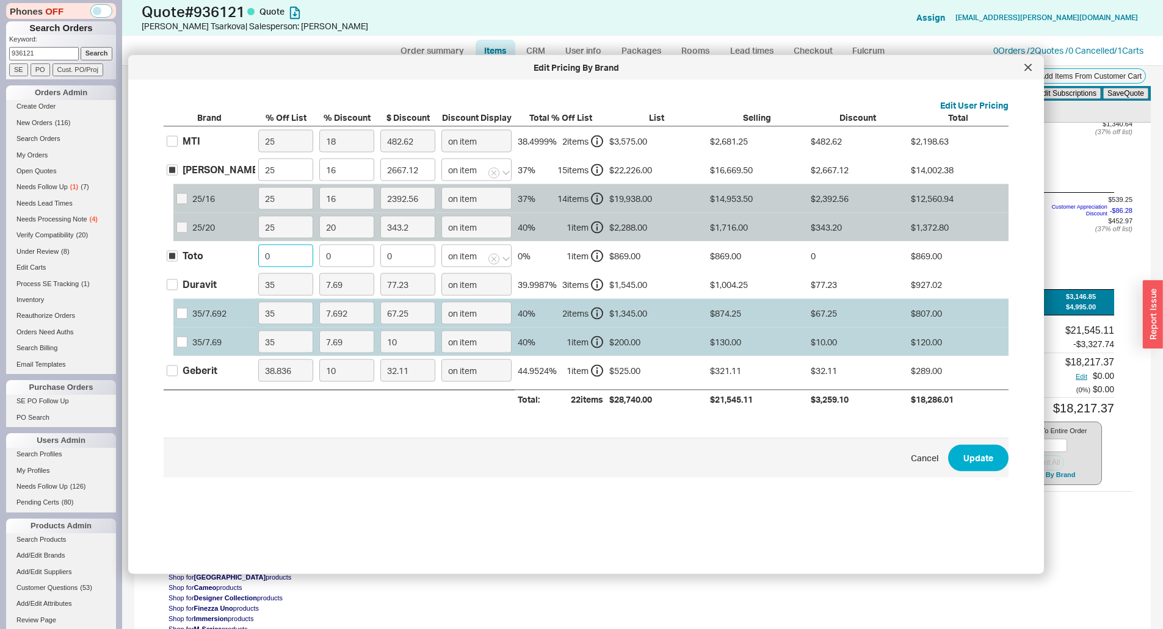
click at [266, 255] on input "0" at bounding box center [285, 256] width 55 height 23
type input "25"
click at [988, 456] on button "Update" at bounding box center [978, 457] width 60 height 27
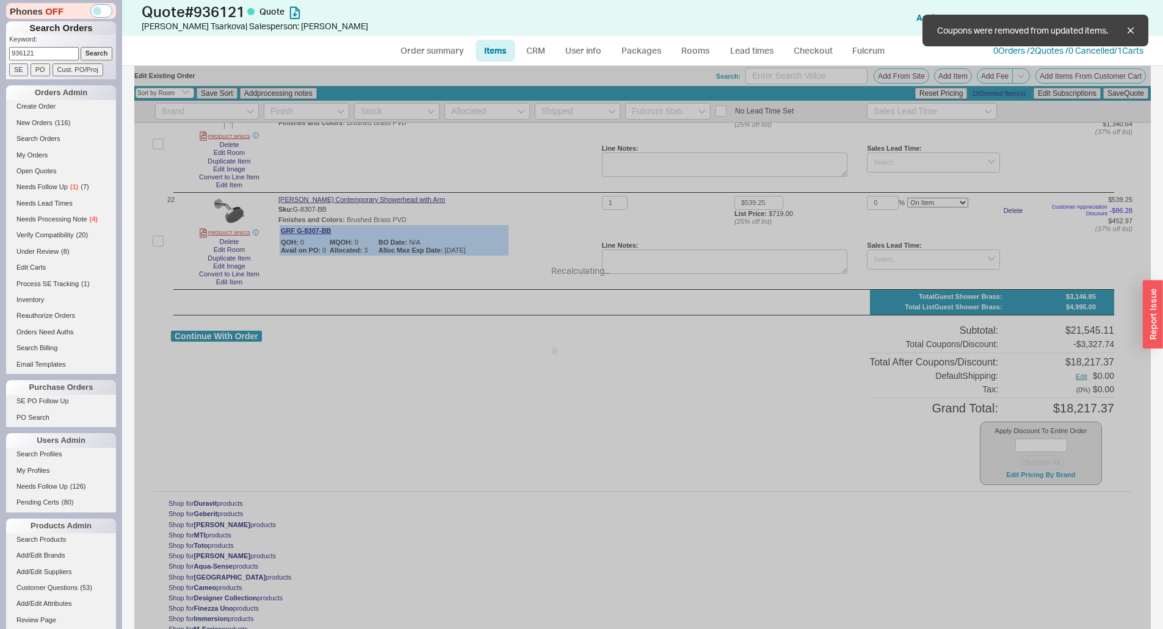
type input "16"
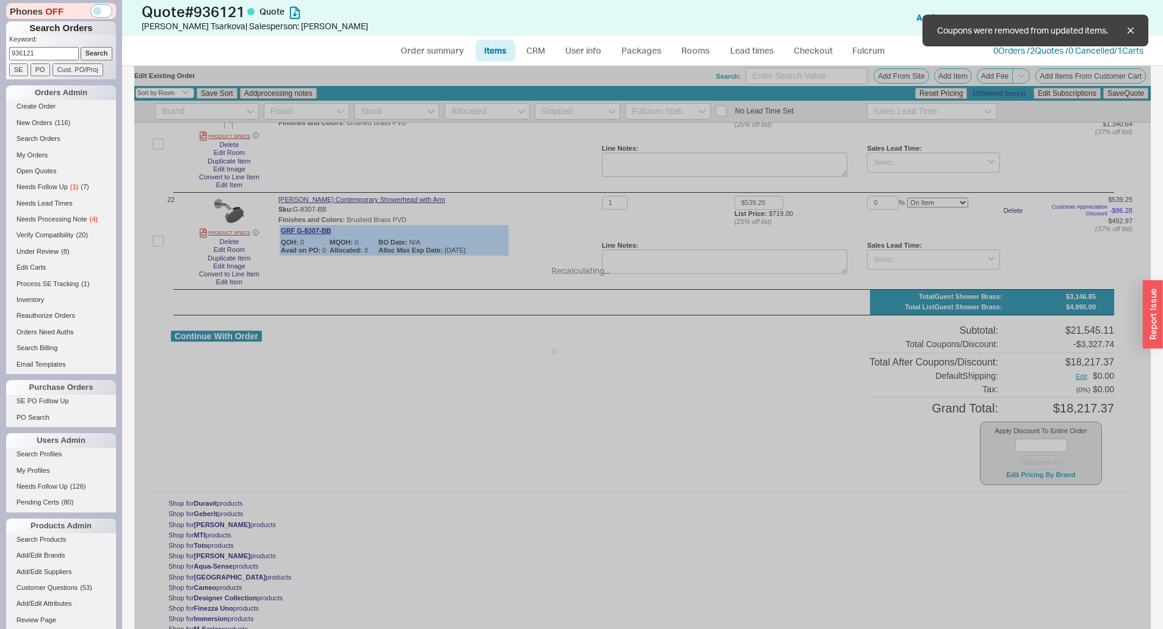
type input "16"
type input "$651.75"
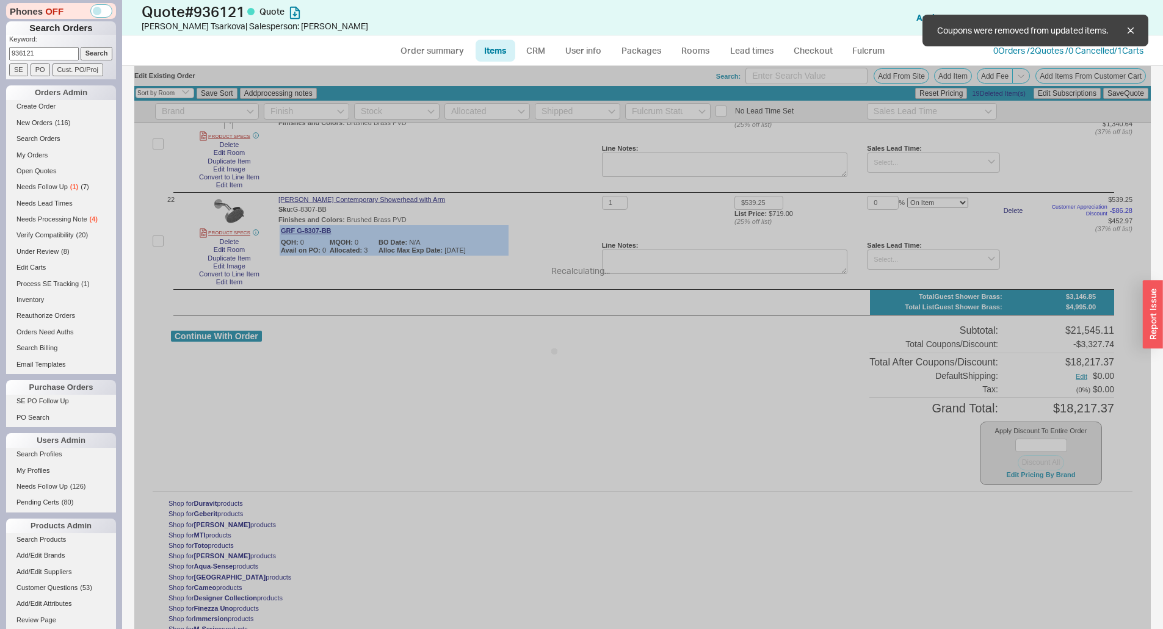
type input "16"
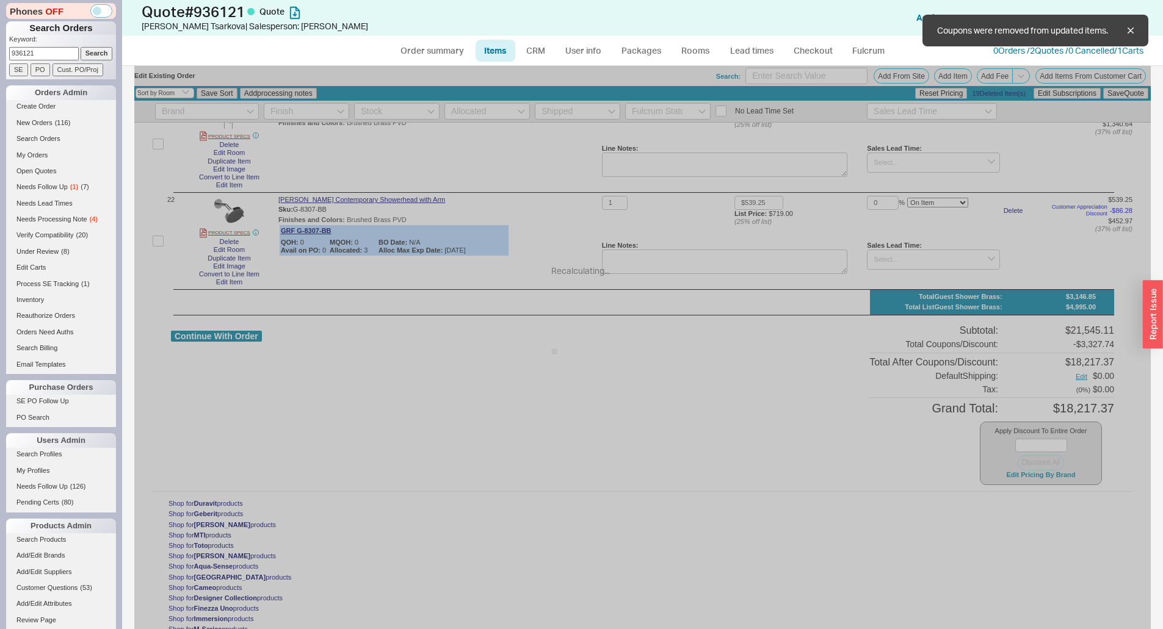
type input "16"
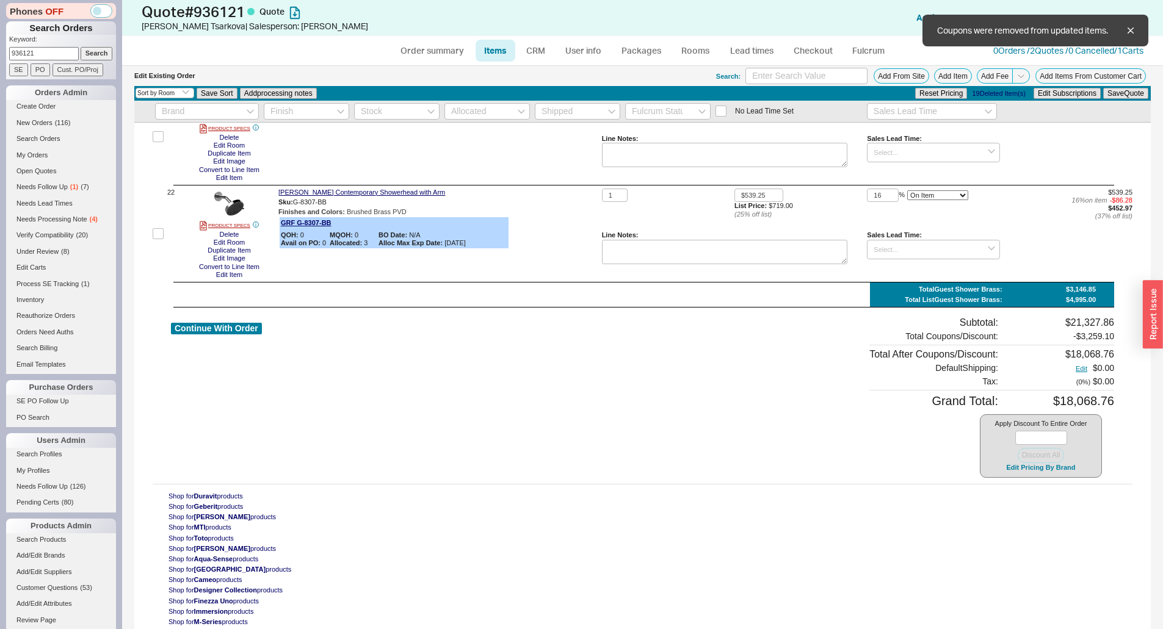
scroll to position [2317, 0]
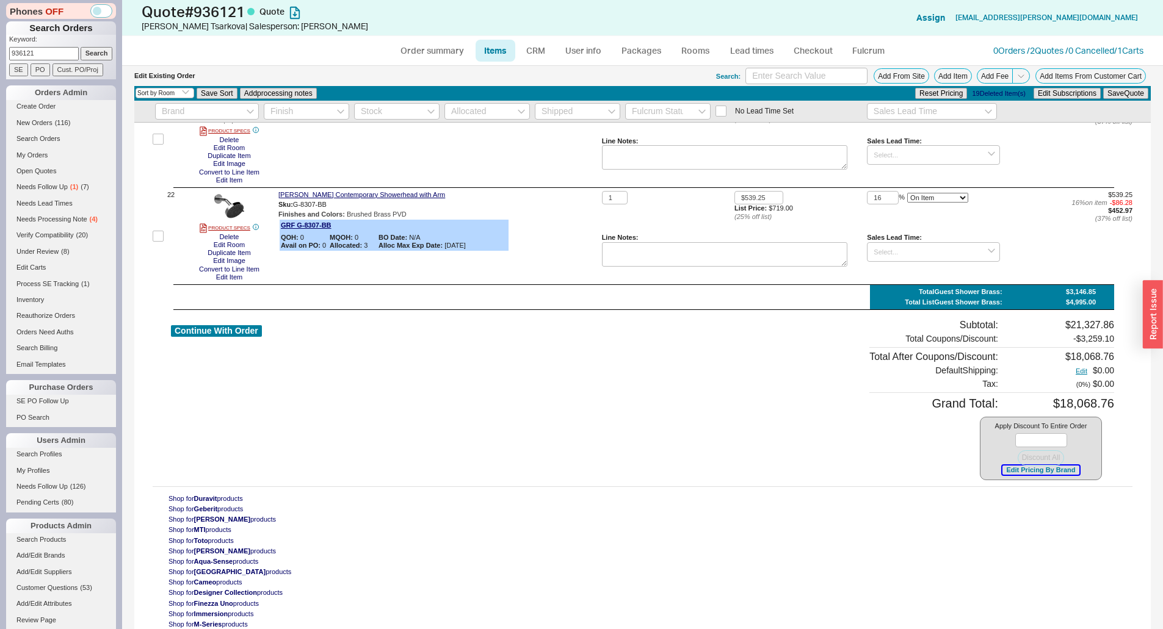
click at [1043, 470] on button "Edit Pricing By Brand" at bounding box center [1040, 470] width 76 height 9
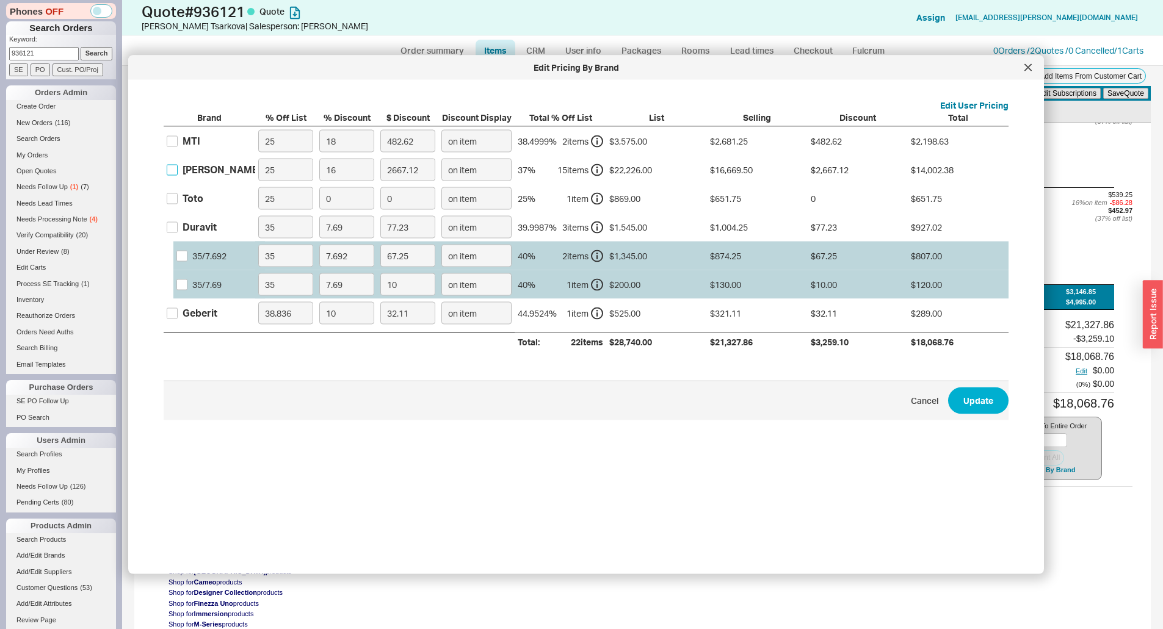
click at [172, 171] on input "[PERSON_NAME]" at bounding box center [172, 169] width 11 height 11
checkbox input "true"
click at [344, 175] on input "16" at bounding box center [346, 170] width 55 height 23
type input "2"
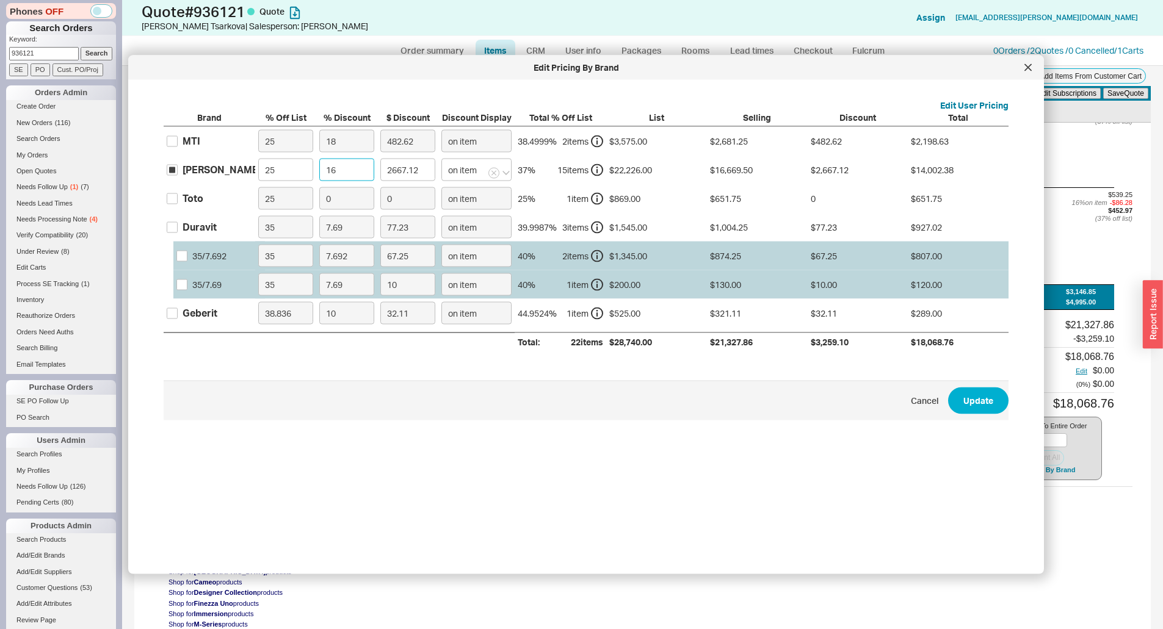
type input "333.39"
type input "21"
type input "3500.59"
click at [353, 173] on input "21" at bounding box center [346, 170] width 55 height 23
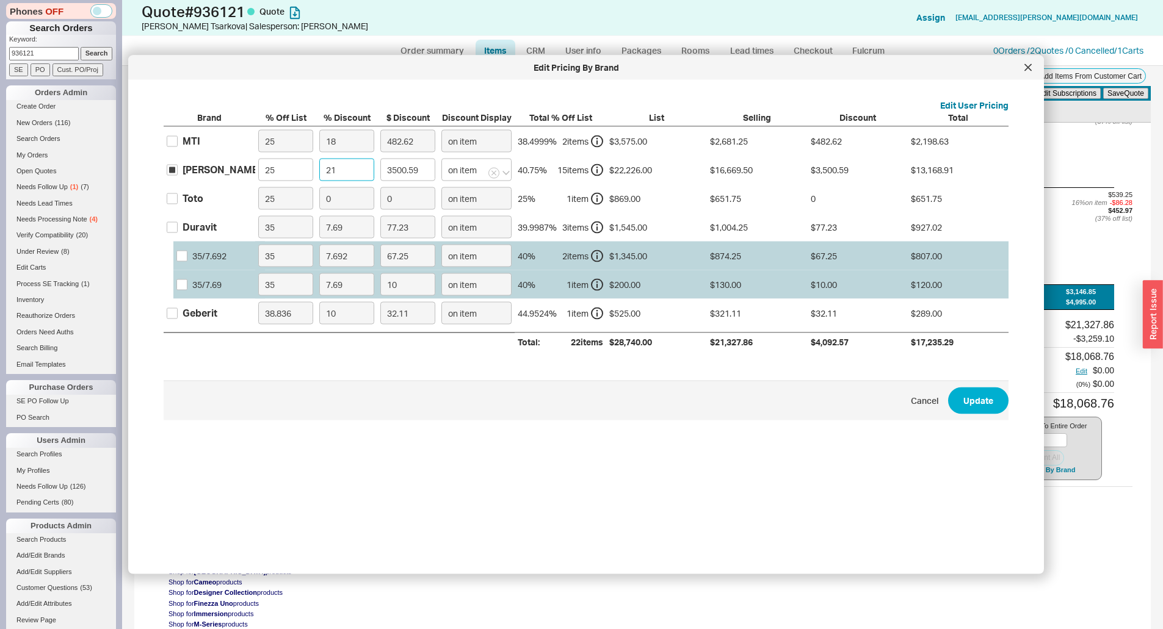
click at [353, 173] on input "21" at bounding box center [346, 170] width 55 height 23
type input "1"
type input "166.69"
type input "16"
type input "2667.12"
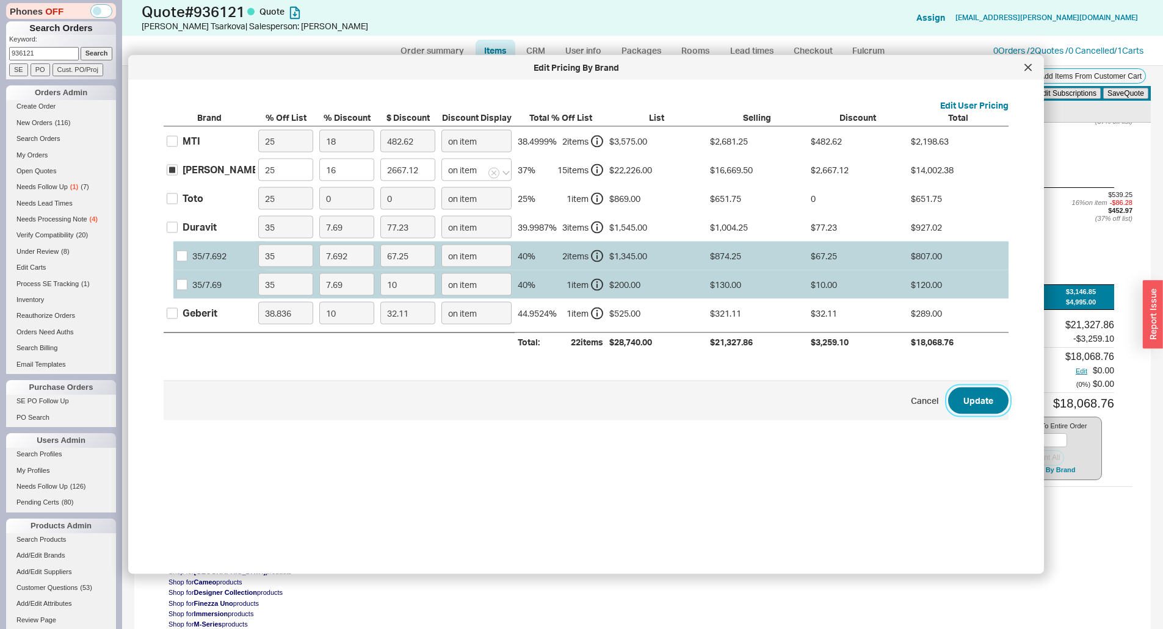
click at [978, 392] on button "Update" at bounding box center [978, 400] width 60 height 27
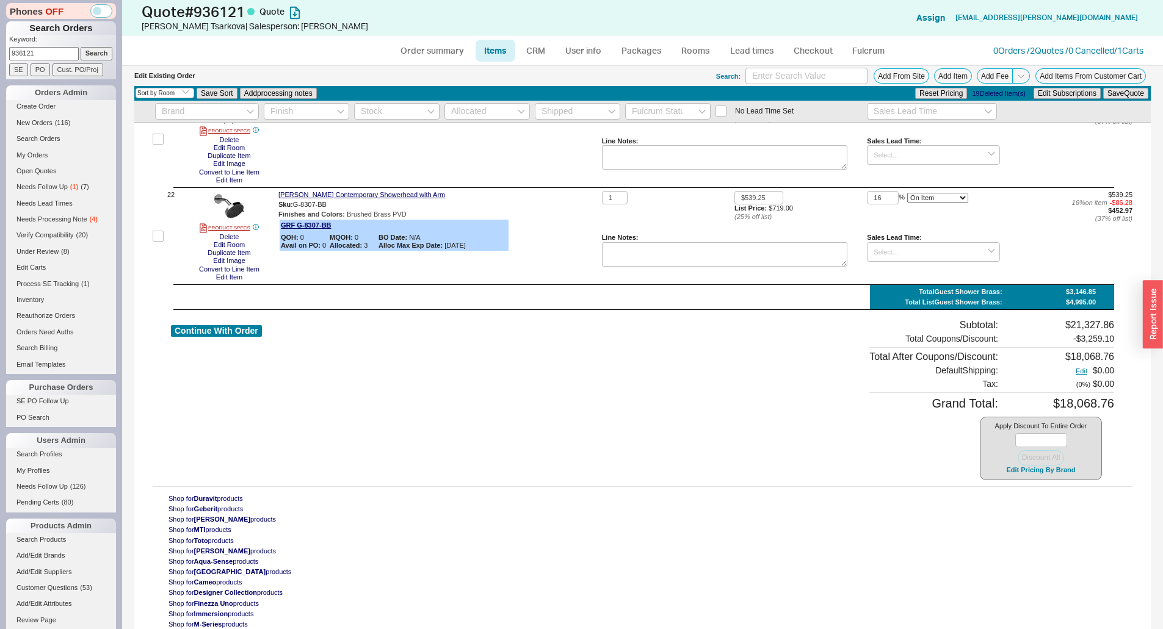
click at [728, 309] on div at bounding box center [643, 309] width 941 height 1
click at [1016, 77] on icon at bounding box center [1020, 75] width 9 height 9
click at [1000, 87] on button "Add Order Discount" at bounding box center [979, 91] width 82 height 12
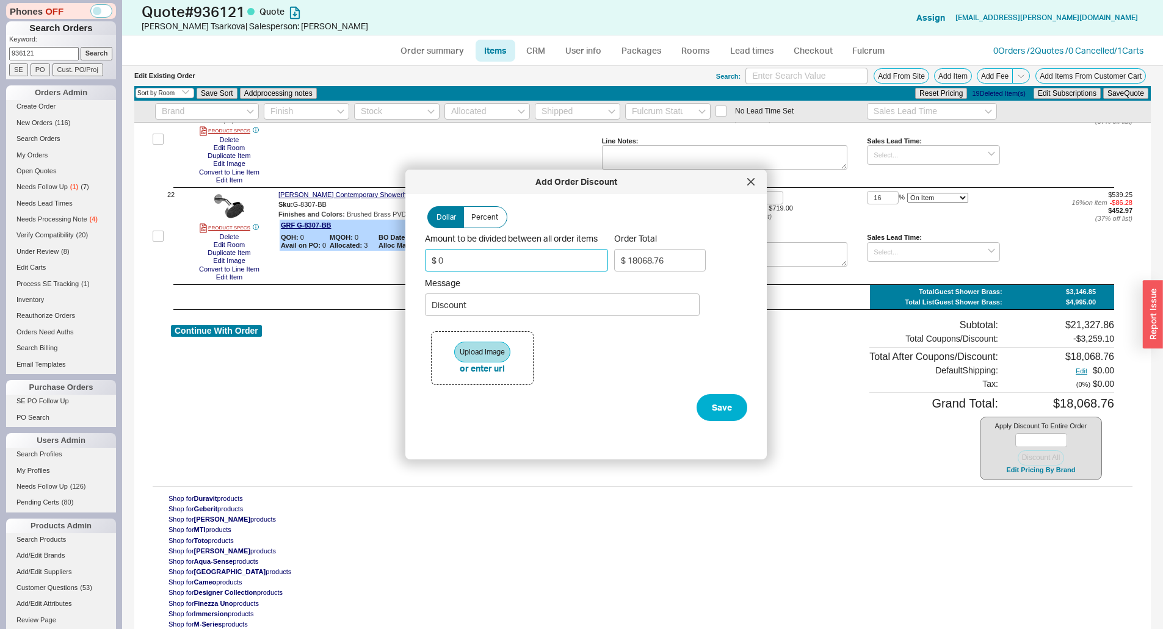
click at [491, 258] on input "$ 0" at bounding box center [516, 260] width 183 height 23
type input "$ 7"
type input "$ 18061.76"
type input "$ 75"
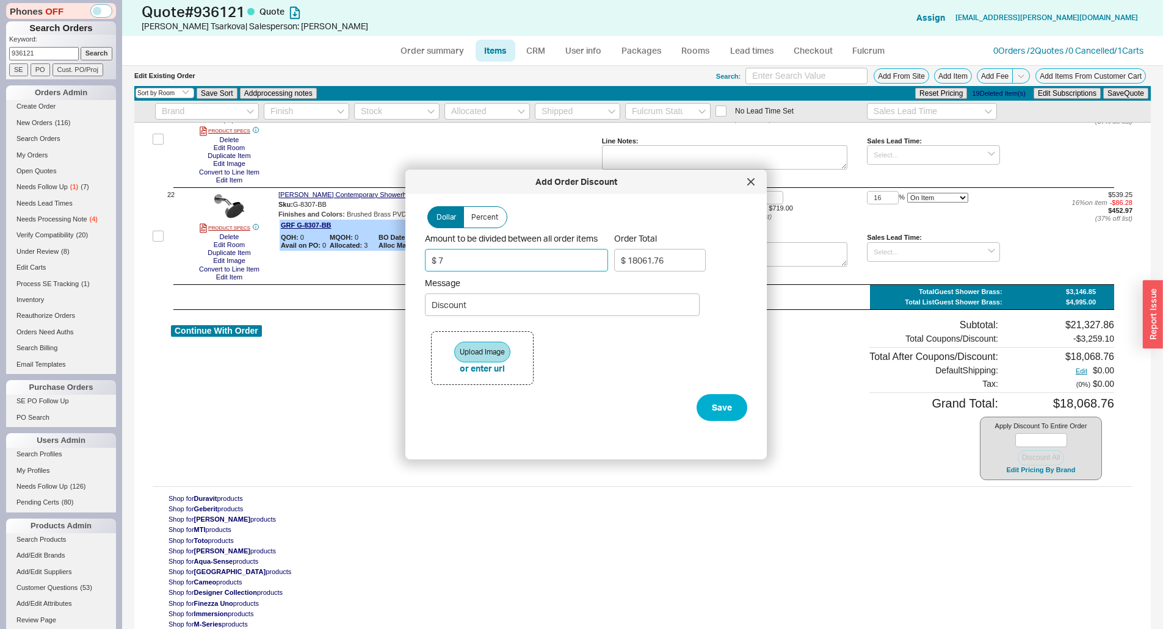
type input "$ 17993.76"
type input "$ 750"
type input "$ 17318.76"
type input "$ 750.0"
click at [494, 308] on input "Discount" at bounding box center [562, 305] width 275 height 23
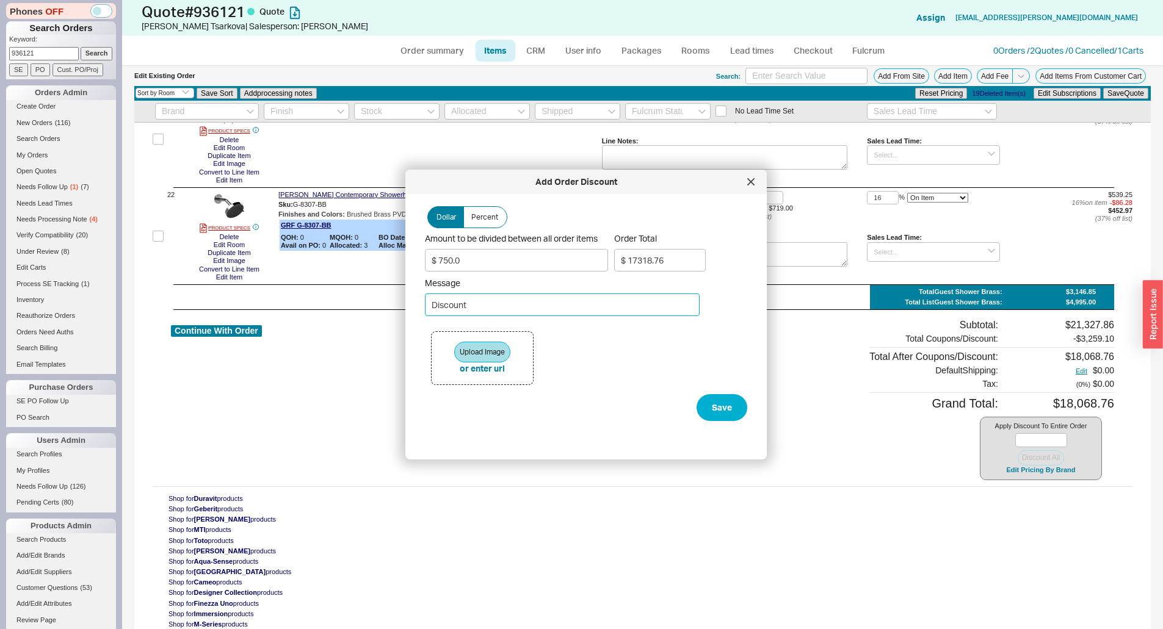
click at [494, 308] on input "Discount" at bounding box center [562, 305] width 275 height 23
type input "BONUS PACKAGE COUPON!"
click at [712, 408] on button "Save" at bounding box center [721, 407] width 51 height 27
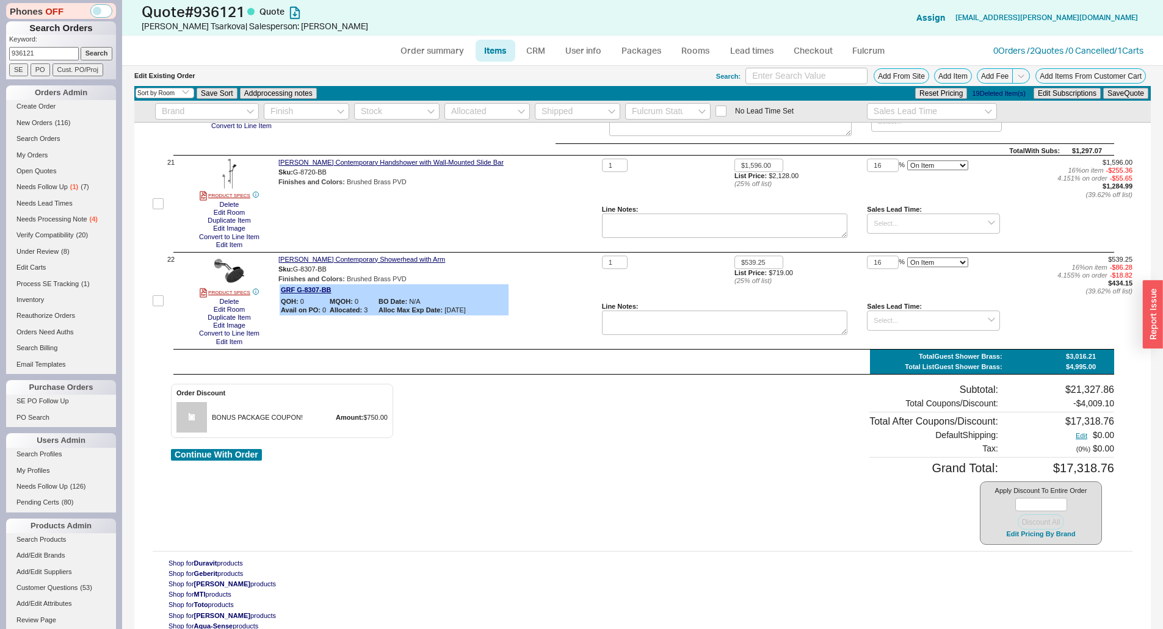
scroll to position [2374, 0]
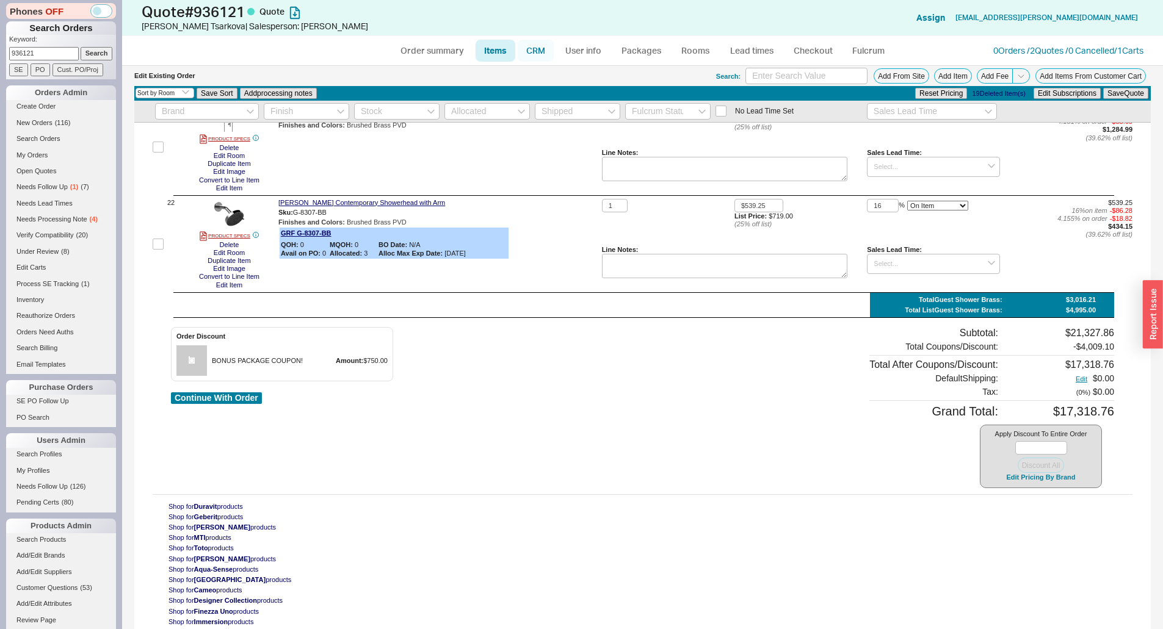
drag, startPoint x: 527, startPoint y: 49, endPoint x: 526, endPoint y: 55, distance: 6.1
click at [527, 49] on link "CRM" at bounding box center [536, 51] width 36 height 22
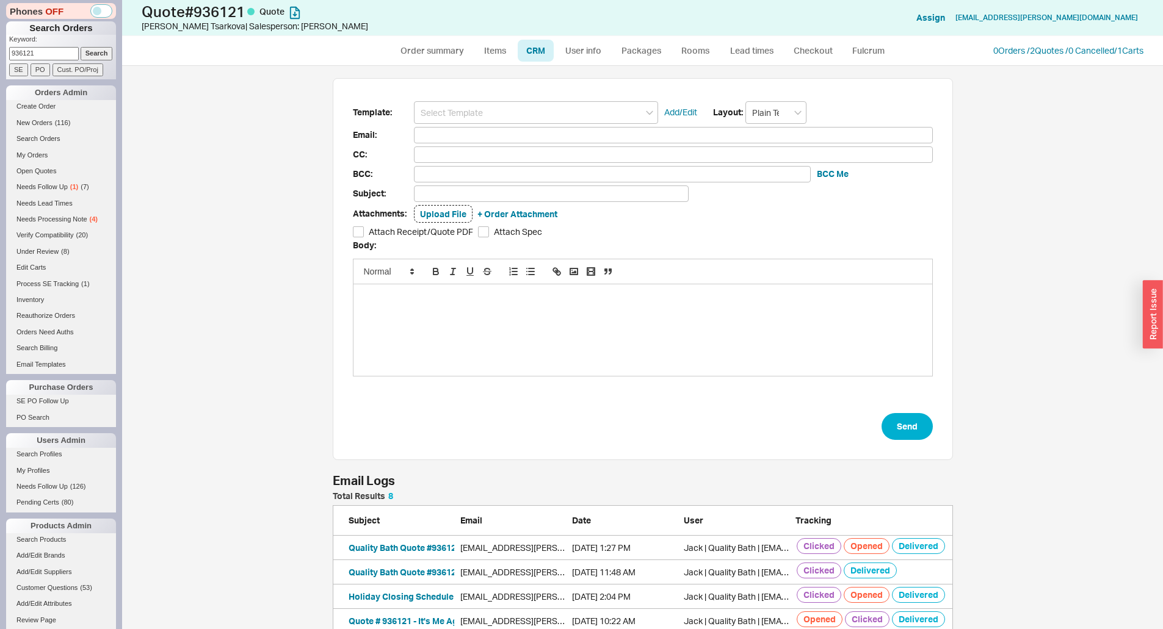
scroll to position [230, 611]
click at [507, 119] on input at bounding box center [536, 112] width 244 height 23
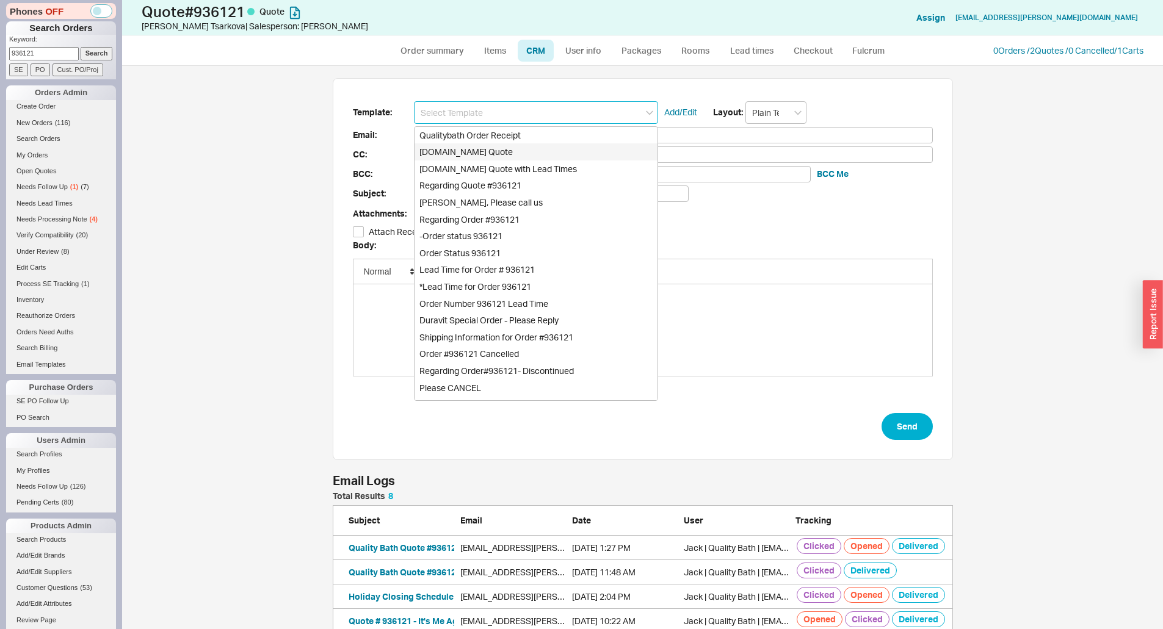
click at [497, 151] on div "[DOMAIN_NAME] Quote" at bounding box center [535, 151] width 243 height 17
type input "Receipt"
type input "[EMAIL_ADDRESS][PERSON_NAME][DOMAIN_NAME]"
type input "Quality Bath Quote #936121"
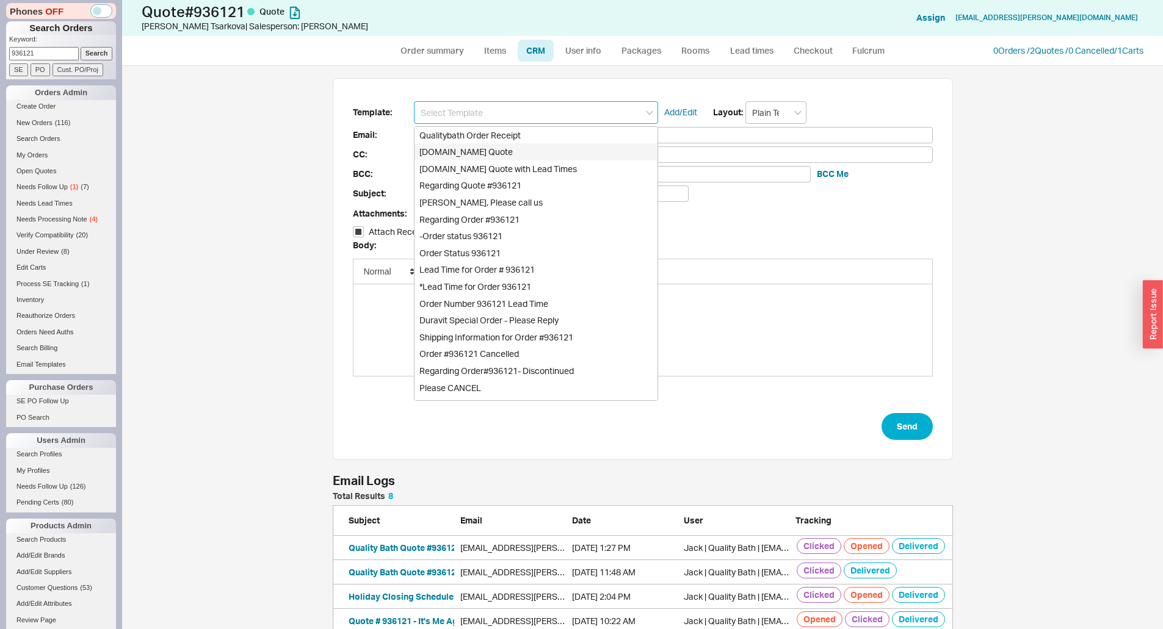
checkbox input "true"
type input "[DOMAIN_NAME] Quote"
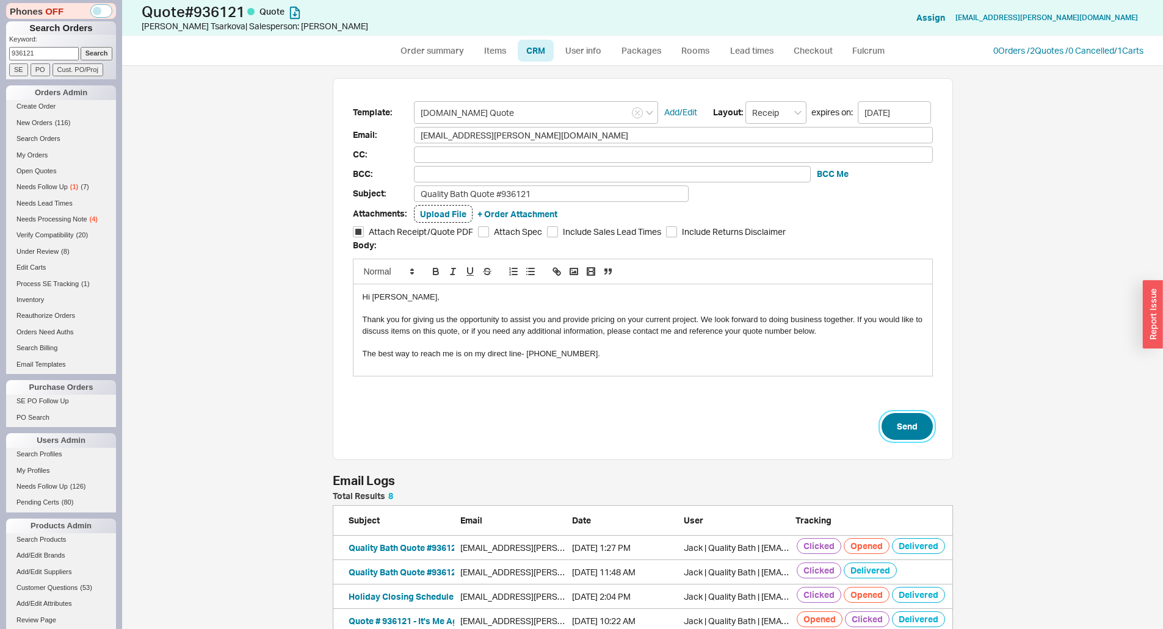
click at [907, 424] on button "Send" at bounding box center [906, 426] width 51 height 27
select select "*"
select select "LOW"
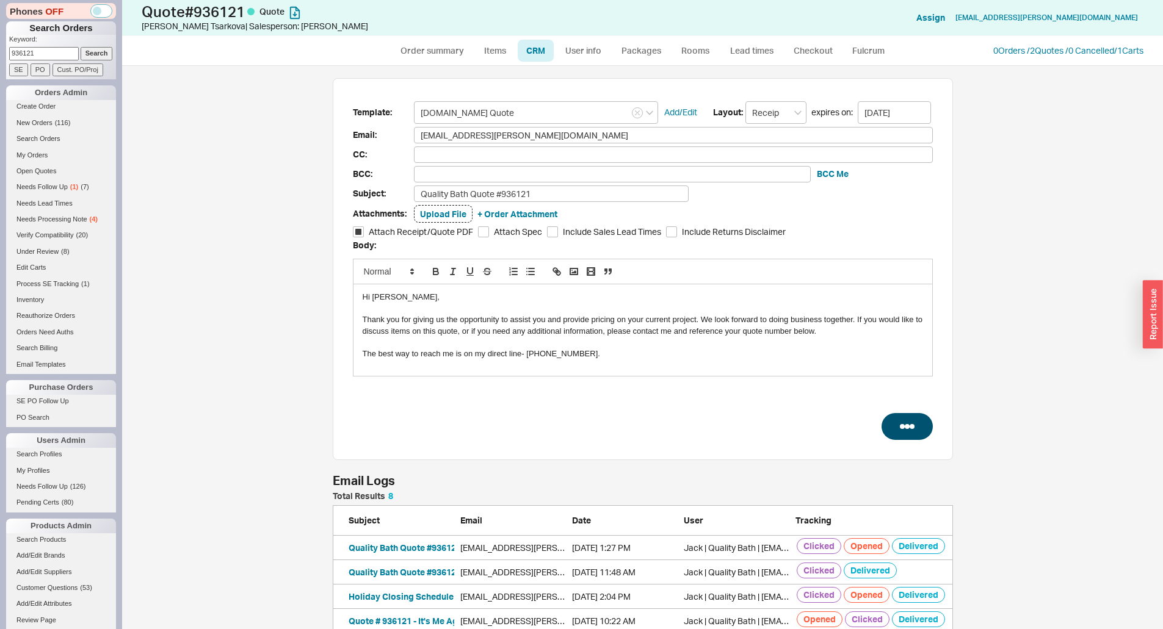
select select "LOW"
select select "3"
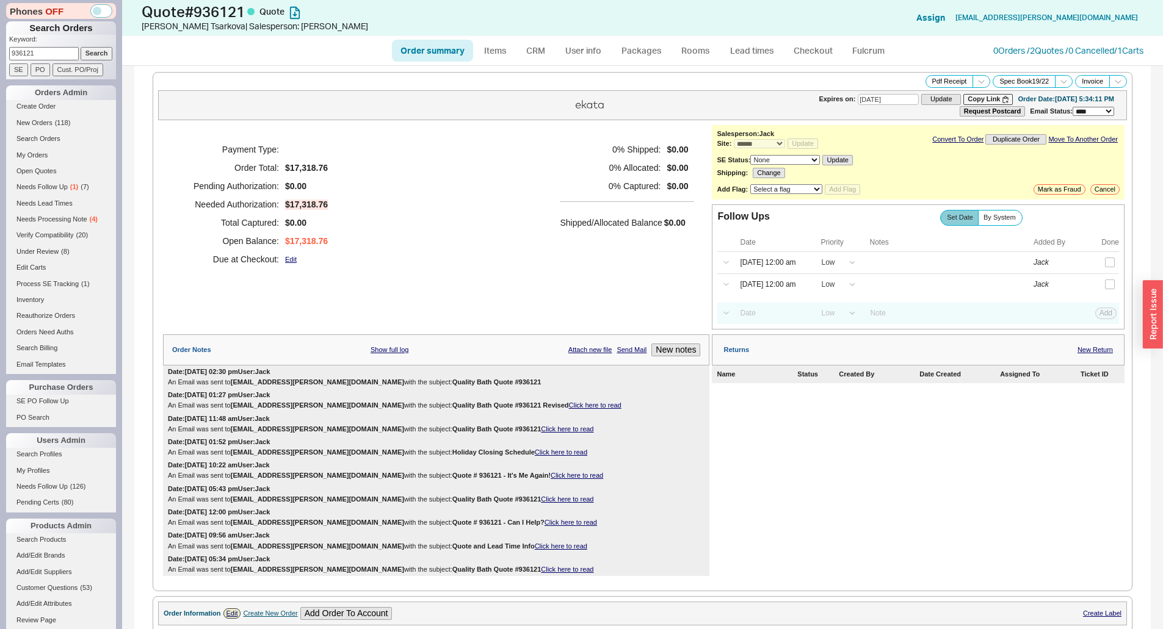
click at [419, 51] on link "Order summary" at bounding box center [432, 51] width 81 height 22
select select "*"
select select "LOW"
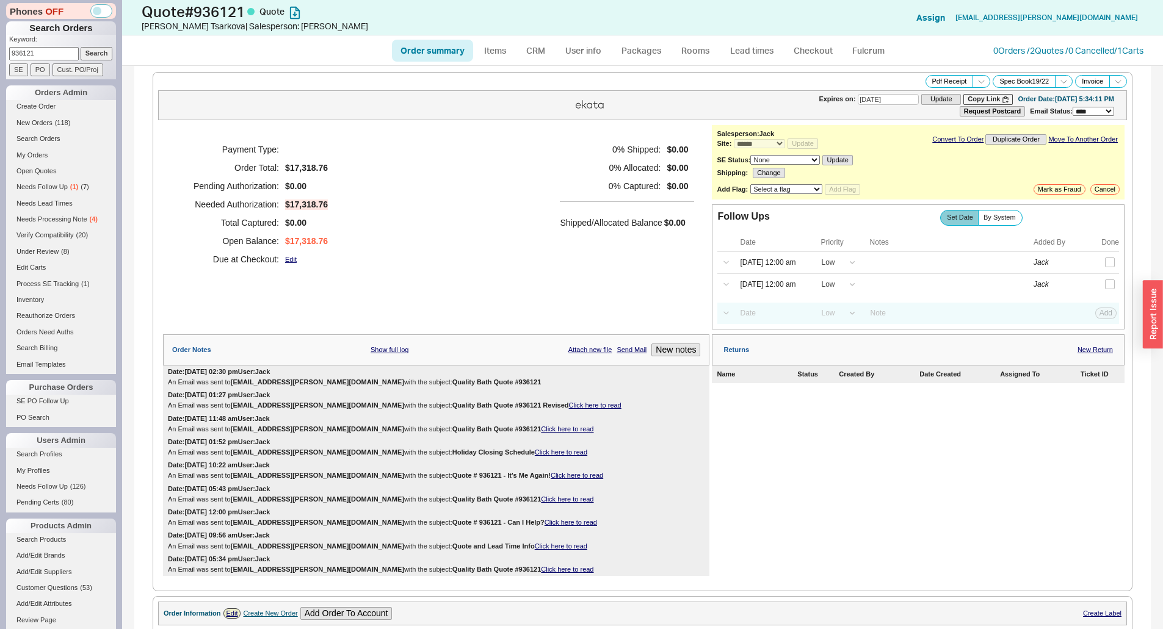
select select "LOW"
select select "3"
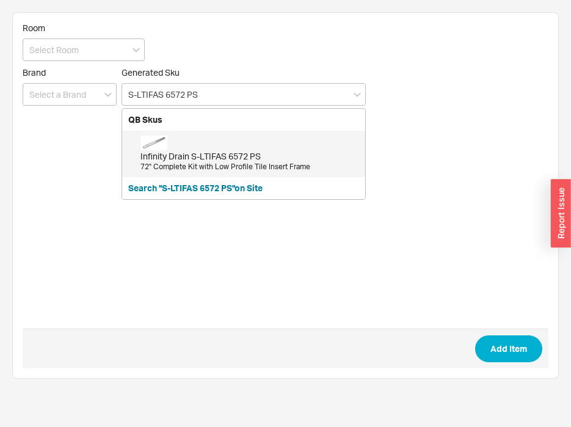
click at [216, 144] on div "Infinity Drain S-LTIFAS 6572 PS 72" Complete Kit with Low Profile Tile Insert F…" at bounding box center [249, 154] width 219 height 37
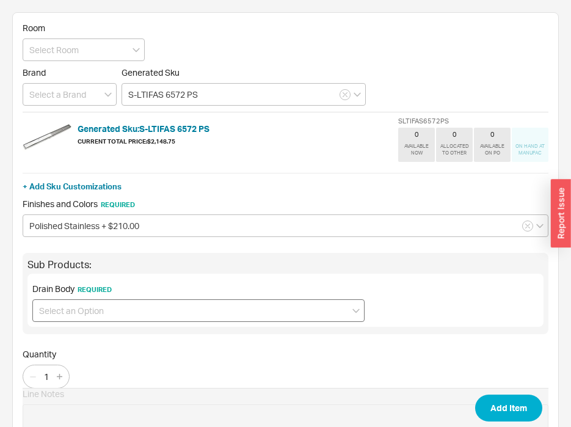
type input "S-LTIFAS 6572 PS"
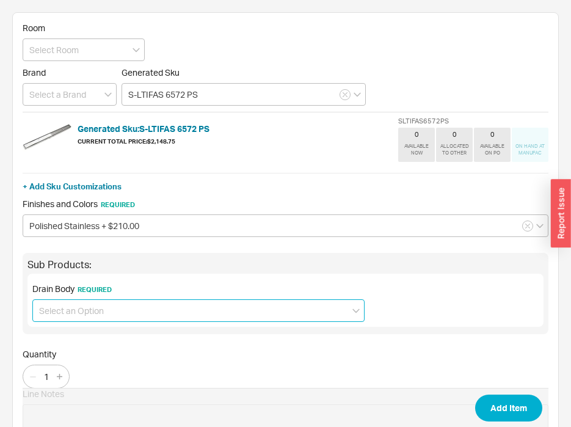
click at [93, 316] on input at bounding box center [198, 310] width 332 height 23
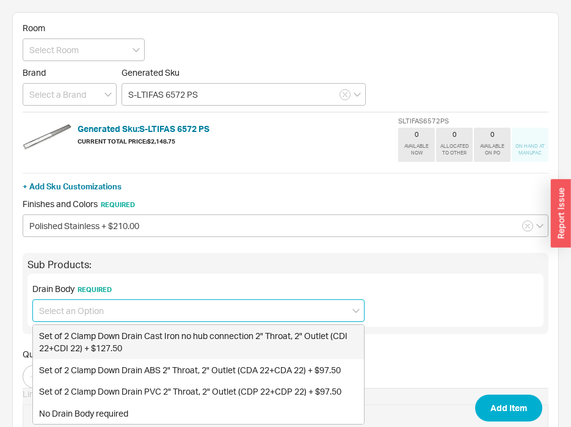
click at [92, 335] on div "Set of 2 Clamp Down Drain Cast Iron no hub connection 2" Throat, 2" Outlet (CDI…" at bounding box center [198, 342] width 331 height 34
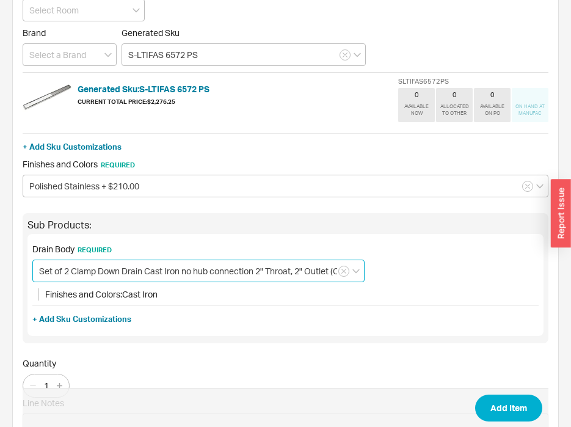
scroll to position [61, 0]
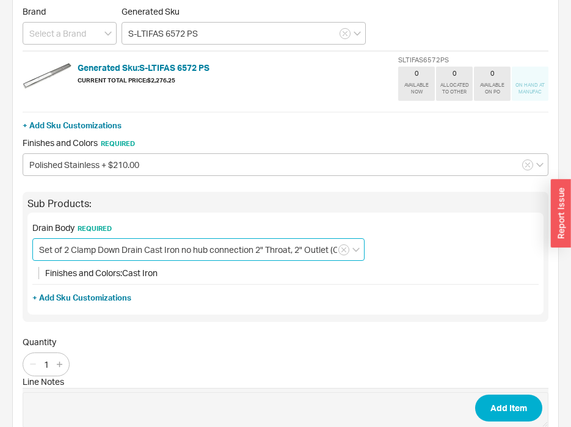
click at [107, 248] on input "Set of 2 Clamp Down Drain Cast Iron no hub connection 2" Throat, 2" Outlet (CDI…" at bounding box center [198, 249] width 332 height 23
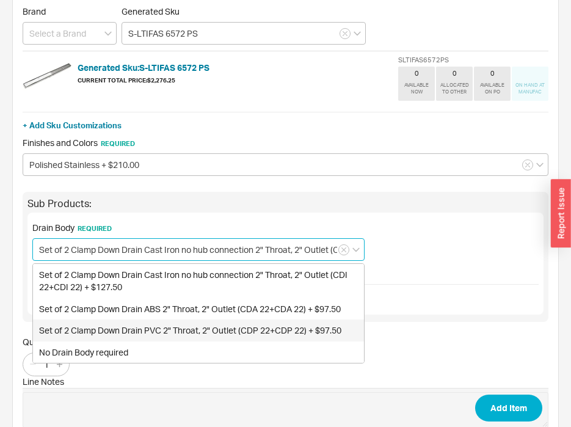
click at [89, 339] on div "Set of 2 Clamp Down Drain PVC 2" Throat, 2" Outlet (CDP 22+CDP 22) + $97.50" at bounding box center [198, 330] width 331 height 22
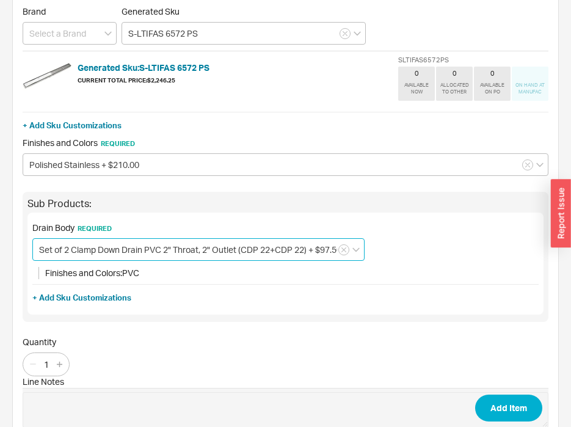
click at [118, 242] on input "Set of 2 Clamp Down Drain PVC 2" Throat, 2" Outlet (CDP 22+CDP 22) + $97.50" at bounding box center [198, 249] width 332 height 23
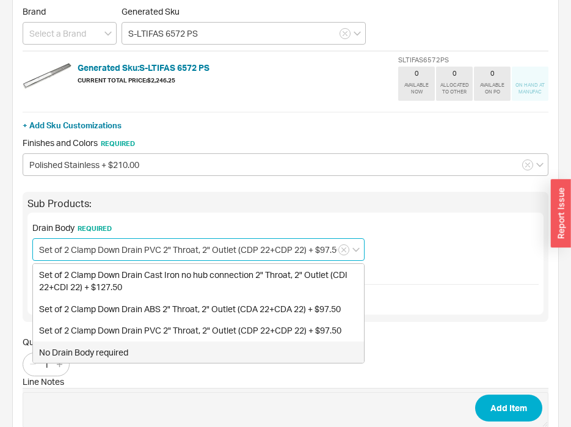
click at [113, 355] on div "No Drain Body required" at bounding box center [198, 352] width 331 height 22
type input "No Drain Body required"
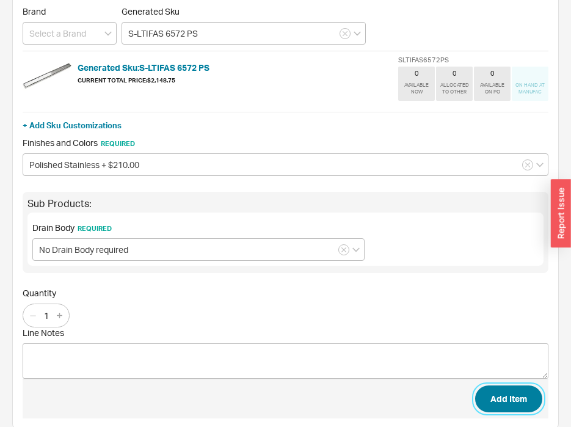
click at [527, 398] on button "Add Item" at bounding box center [508, 398] width 67 height 27
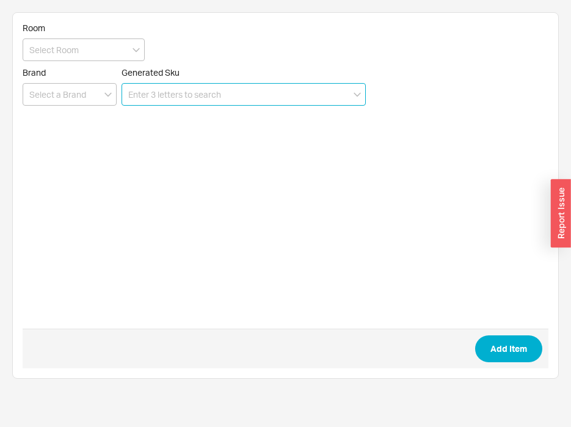
scroll to position [0, 0]
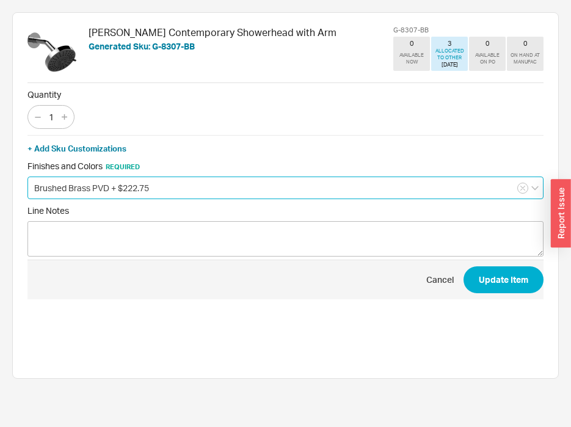
click at [139, 195] on input "Brushed Brass PVD + $222.75" at bounding box center [285, 187] width 516 height 23
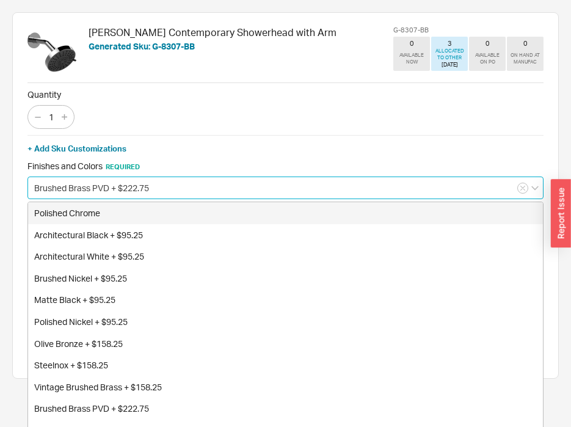
click at [121, 206] on div "Polished Chrome" at bounding box center [285, 213] width 515 height 22
type input "Polished Chrome"
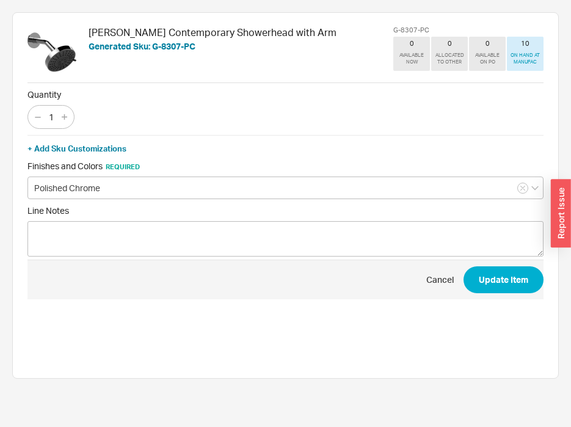
click at [447, 267] on div "Cancel Update Item" at bounding box center [285, 279] width 516 height 27
click at [519, 289] on button "Update Item" at bounding box center [503, 279] width 80 height 27
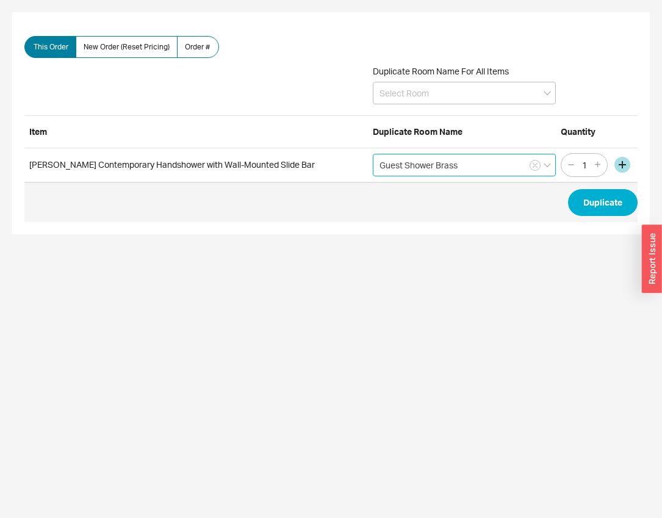
drag, startPoint x: 0, startPoint y: 0, endPoint x: 406, endPoint y: 164, distance: 437.9
click at [406, 164] on input "Guest Shower Brass" at bounding box center [464, 165] width 183 height 23
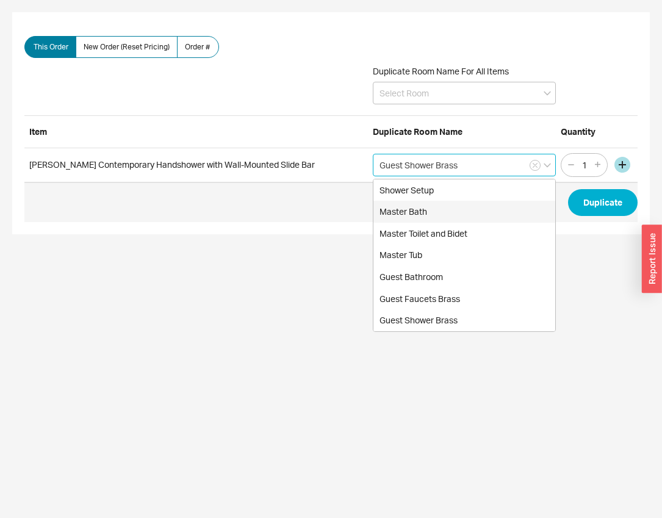
click at [405, 211] on div "Master Bath" at bounding box center [465, 212] width 182 height 22
type input "Master Bath"
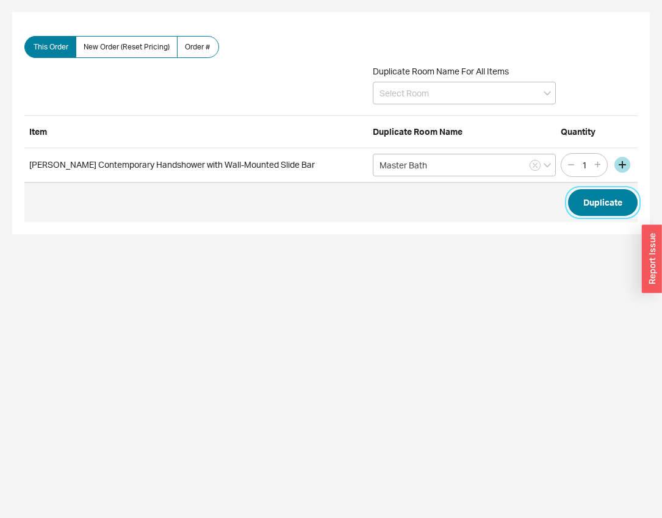
click at [592, 203] on button "Duplicate" at bounding box center [603, 202] width 70 height 27
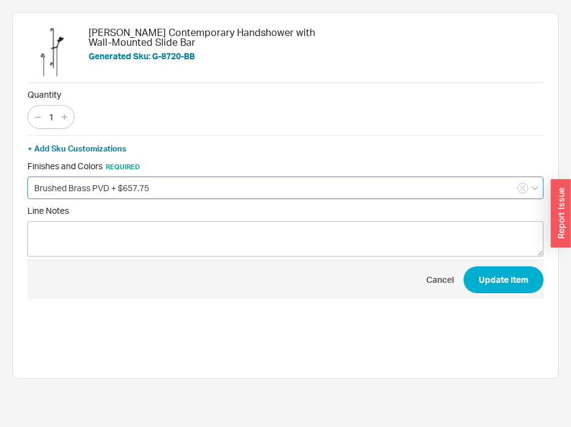
click at [128, 179] on input "Brushed Brass PVD + $657.75" at bounding box center [285, 187] width 516 height 23
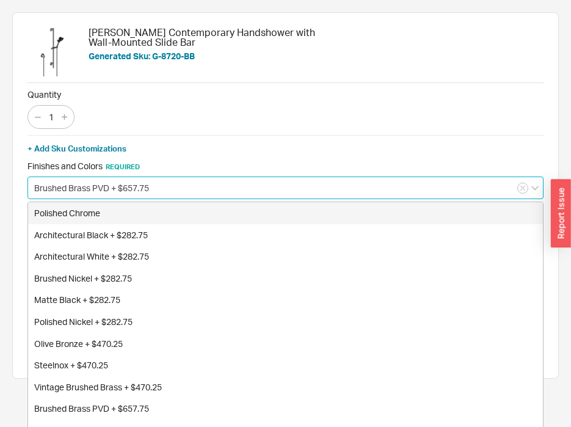
click at [121, 206] on div "Polished Chrome" at bounding box center [285, 213] width 515 height 22
type input "Polished Chrome"
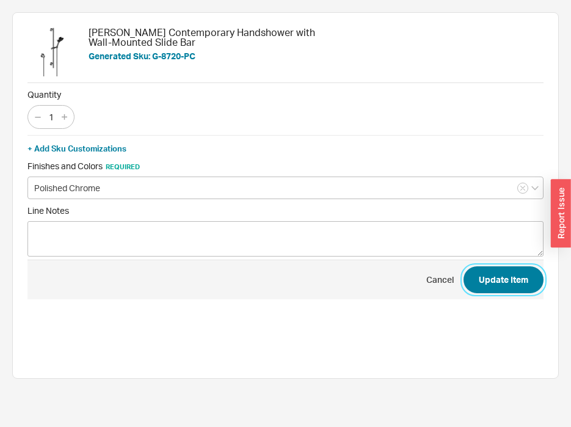
click at [469, 280] on button "Update Item" at bounding box center [503, 279] width 80 height 27
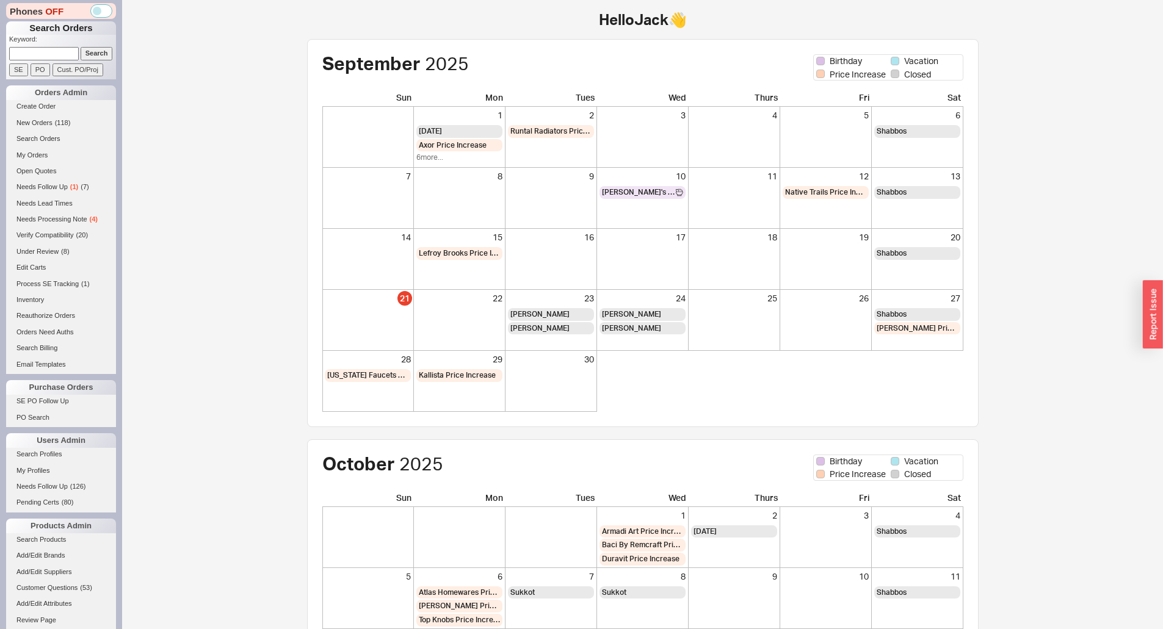
click at [90, 55] on input "Search" at bounding box center [97, 53] width 32 height 13
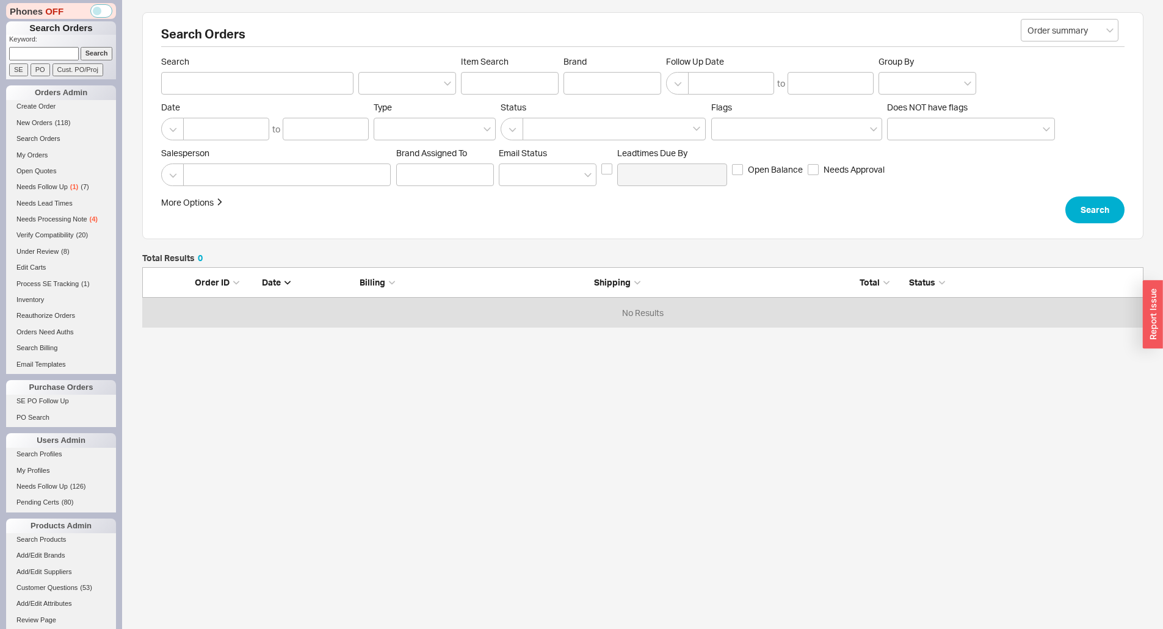
scroll to position [51, 992]
click at [51, 55] on input at bounding box center [44, 53] width 70 height 13
paste input "936121"
type input "936121"
click at [81, 59] on input "Search" at bounding box center [97, 53] width 32 height 13
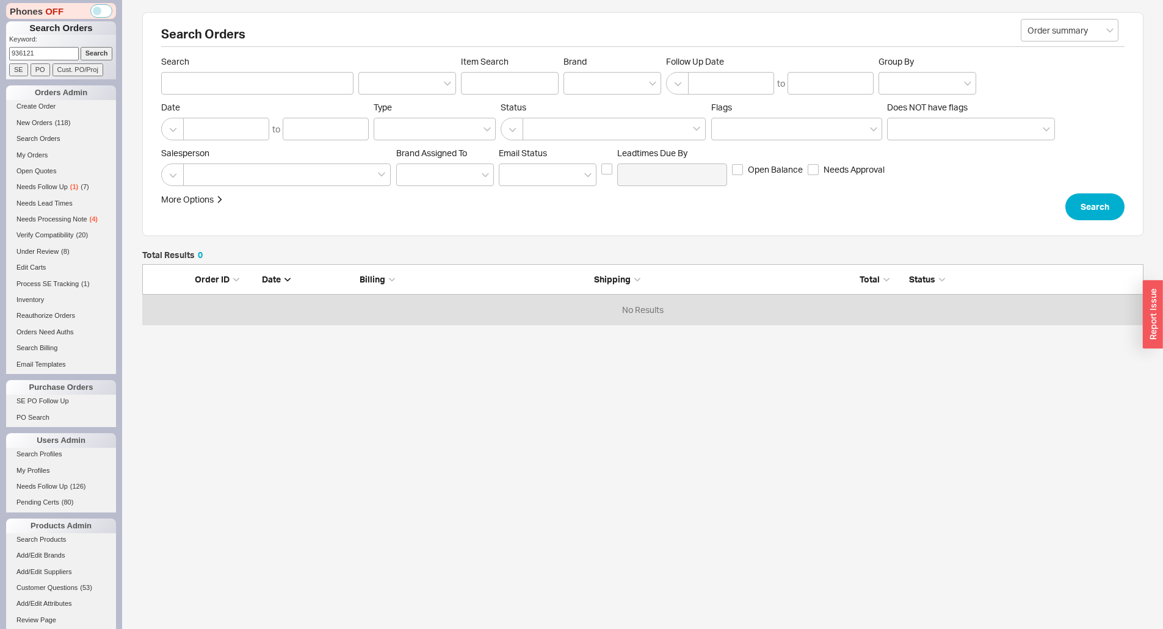
type input "936121"
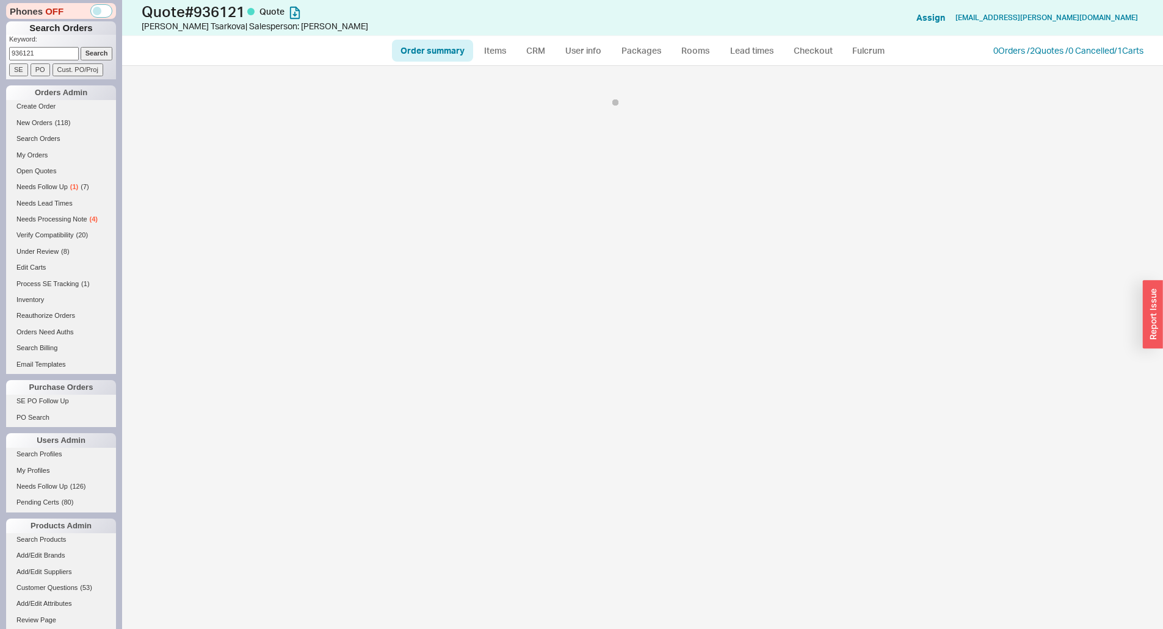
select select "*"
select select "LOW"
select select "3"
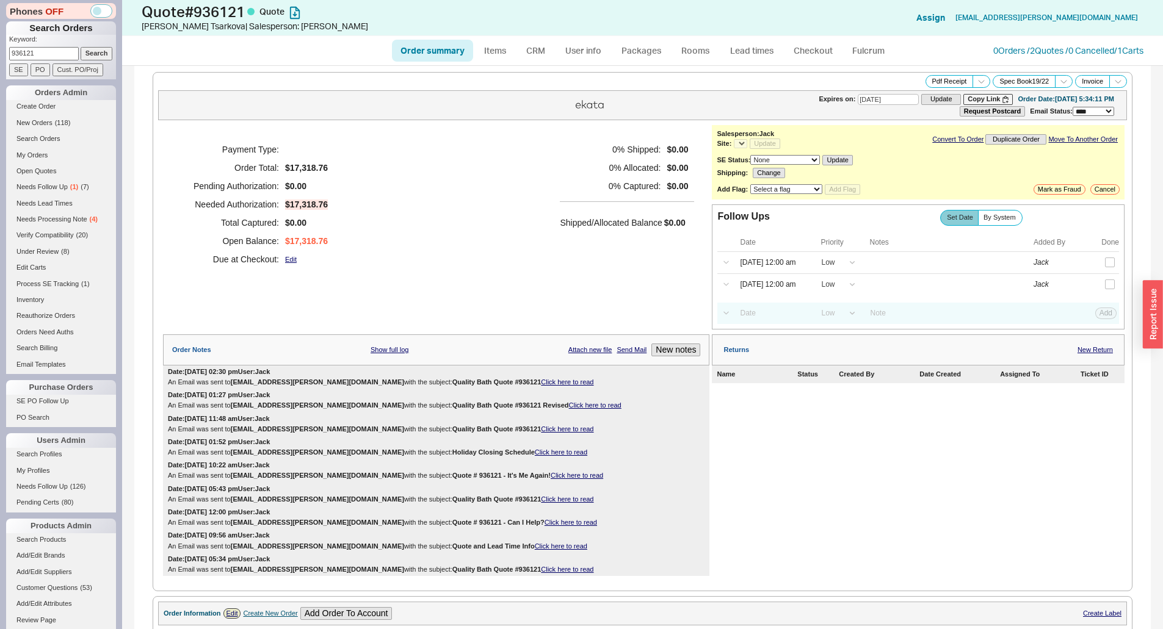
select select "*"
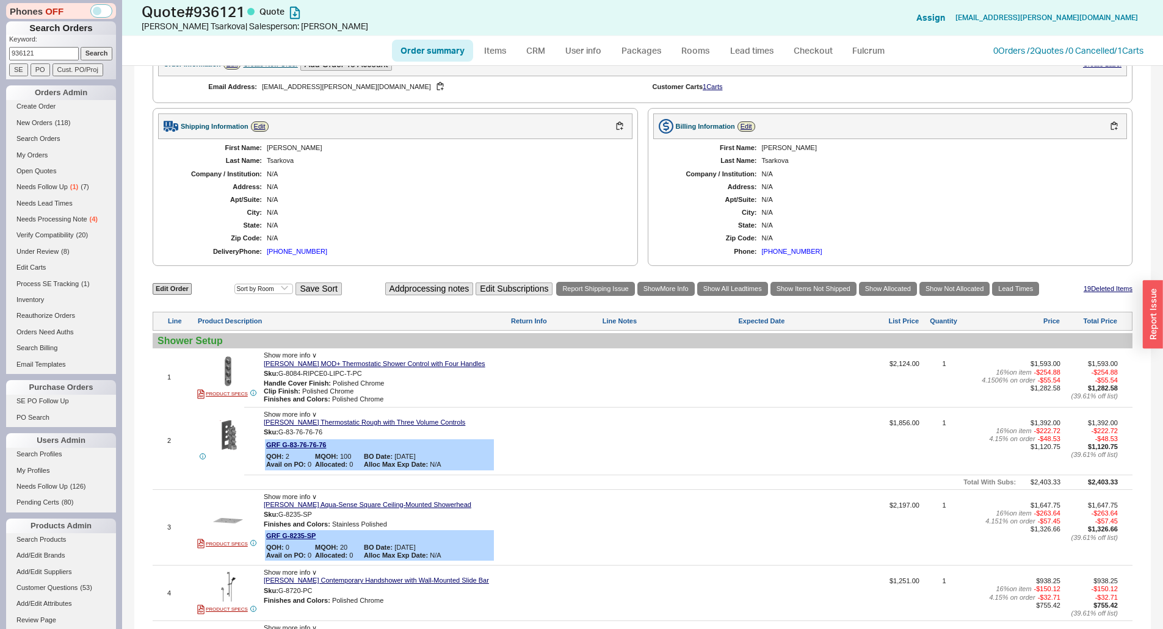
scroll to position [610, 0]
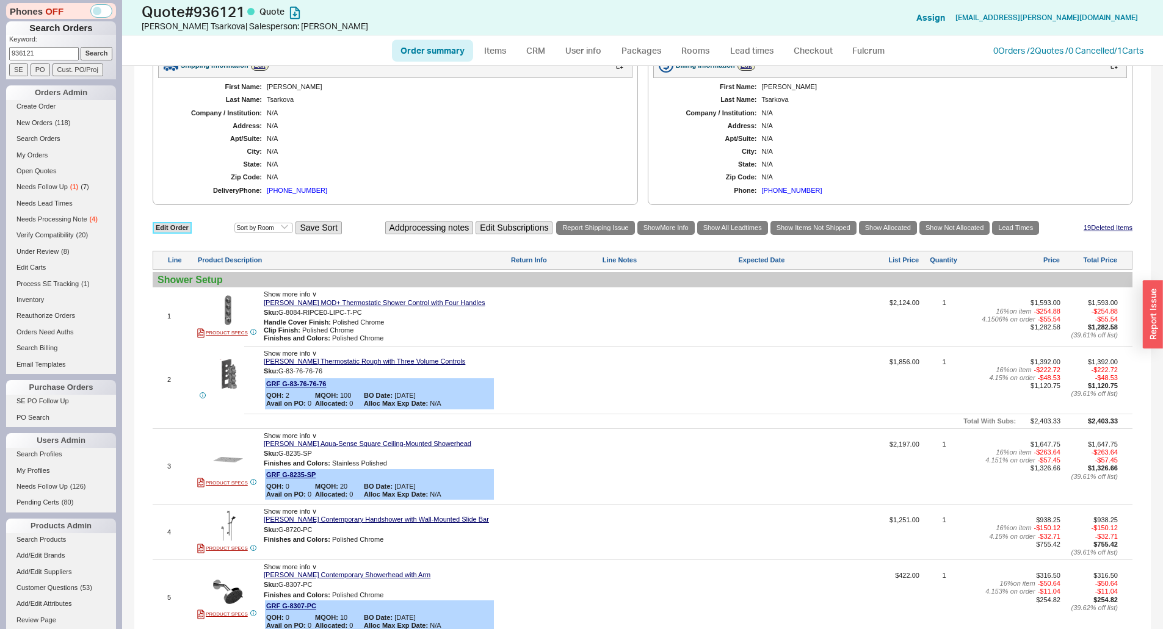
click at [179, 228] on link "Edit Order" at bounding box center [172, 228] width 39 height 12
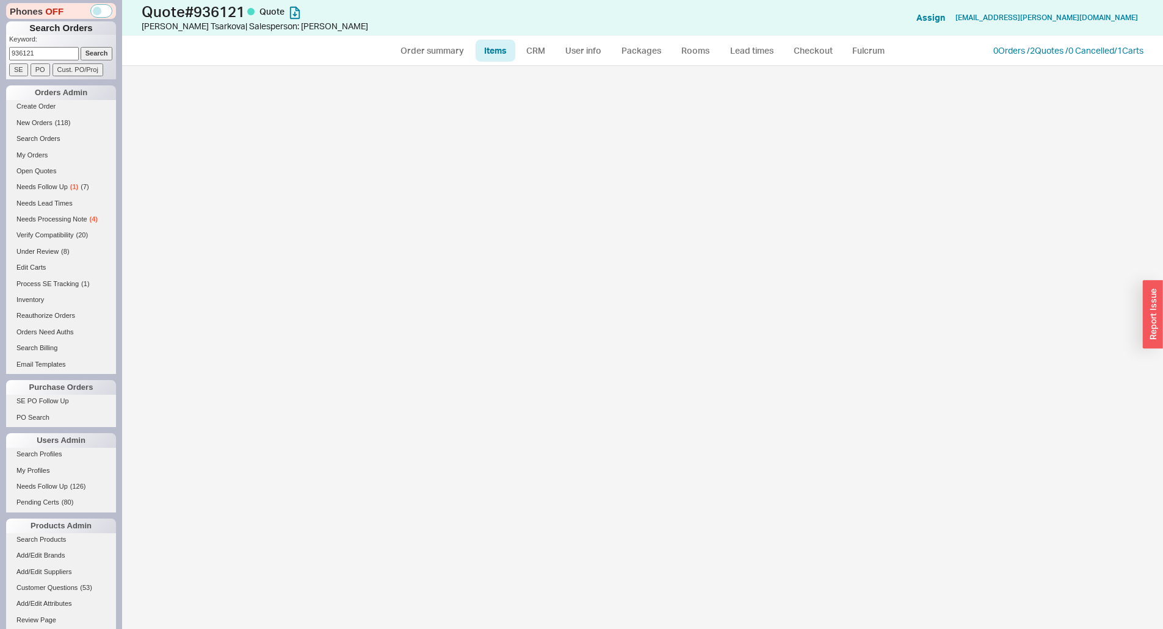
select select "3"
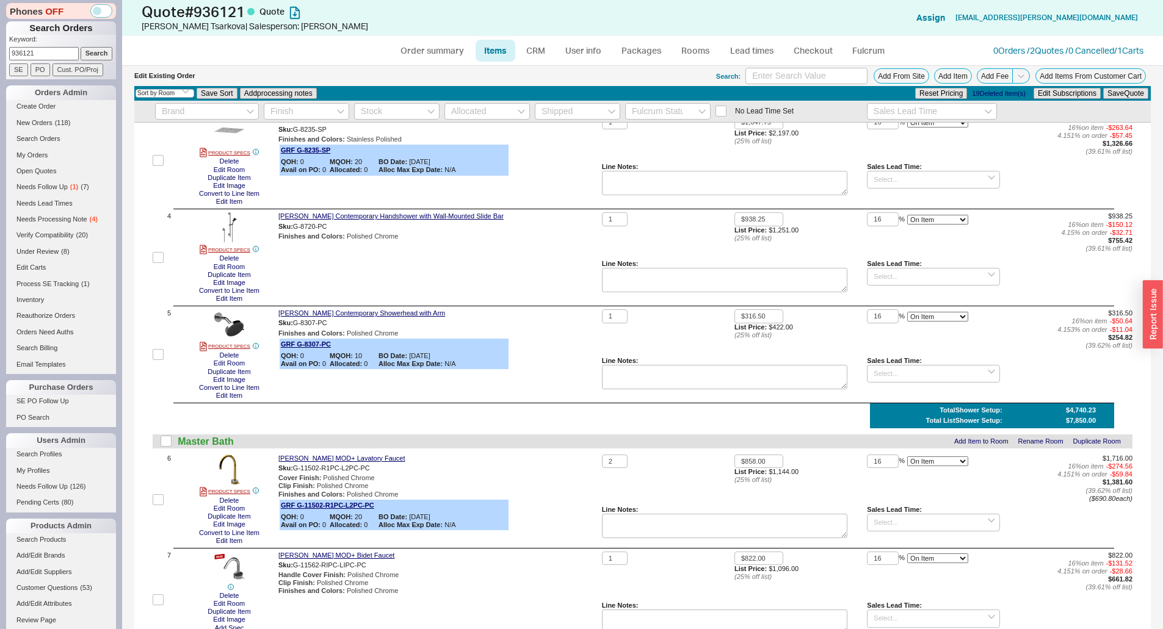
scroll to position [366, 0]
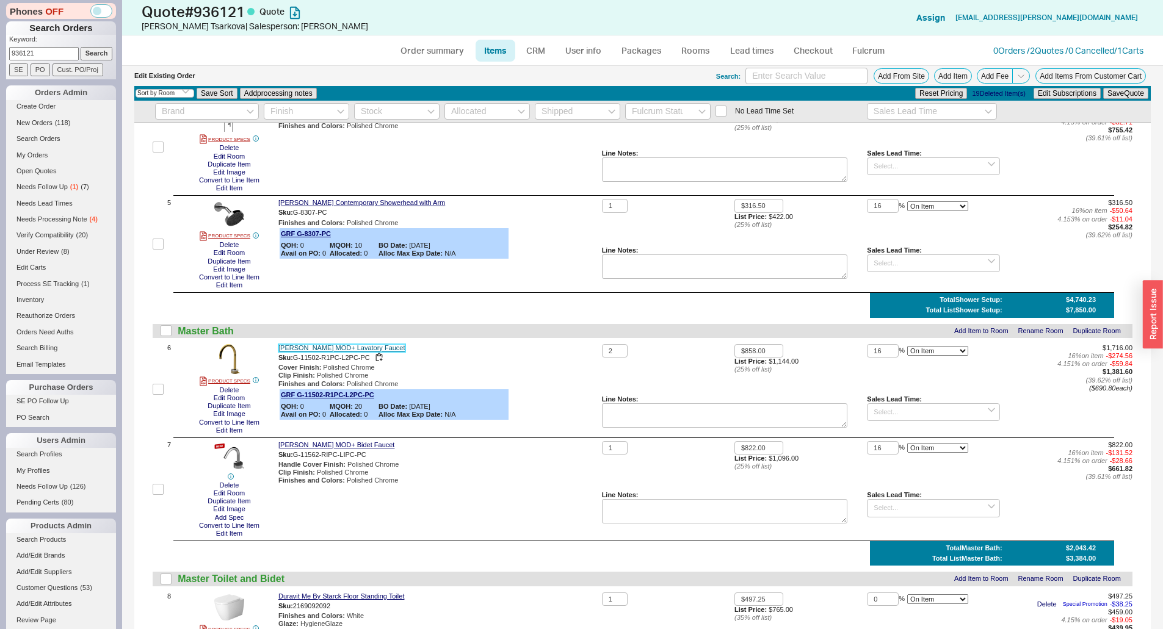
click at [331, 347] on link "[PERSON_NAME] MOD+ Lavatory Faucet" at bounding box center [341, 348] width 127 height 8
click at [546, 350] on div "[PERSON_NAME] MOD+ Lavatory Faucet" at bounding box center [437, 348] width 319 height 8
click at [552, 395] on div "[PERSON_NAME] MOD+ Lavatory Faucet Sku: G-11502-R1PC-L2PC-PC Cover Finish : Pol…" at bounding box center [437, 389] width 319 height 90
click at [434, 52] on link "Order summary" at bounding box center [432, 51] width 81 height 22
select select "*"
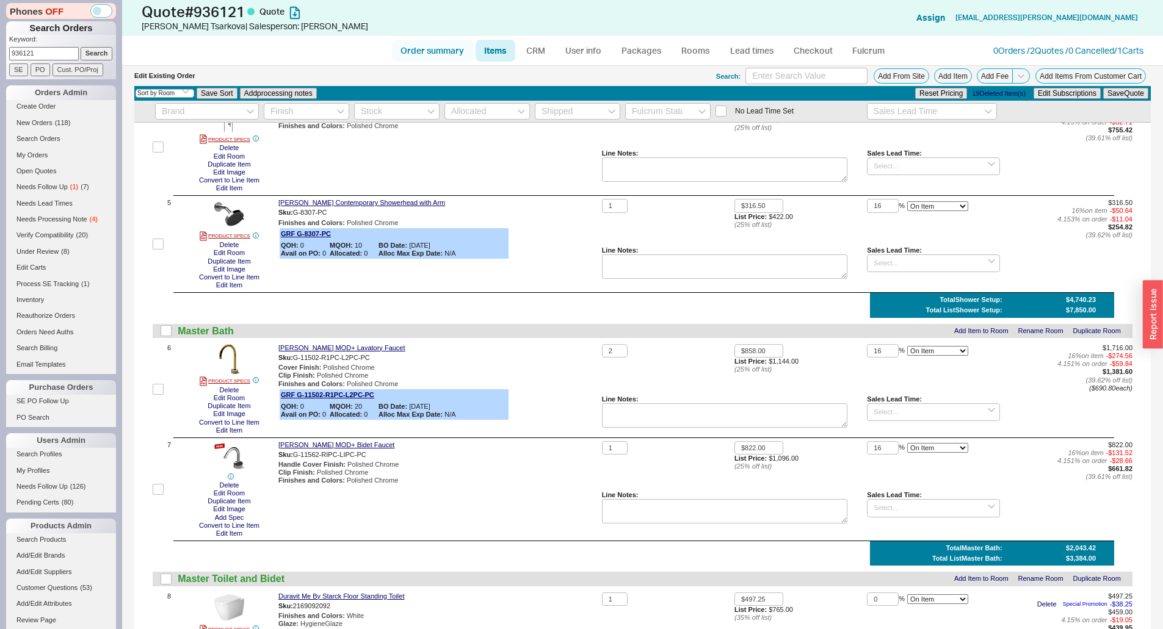
select select "*"
select select "LOW"
select select "3"
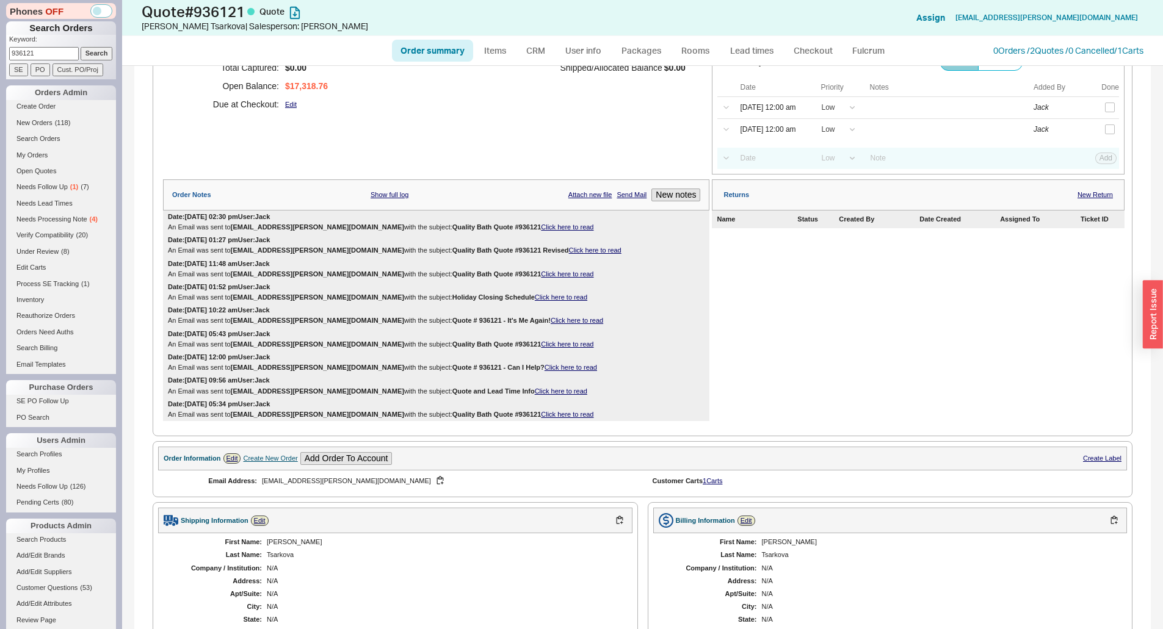
scroll to position [183, 0]
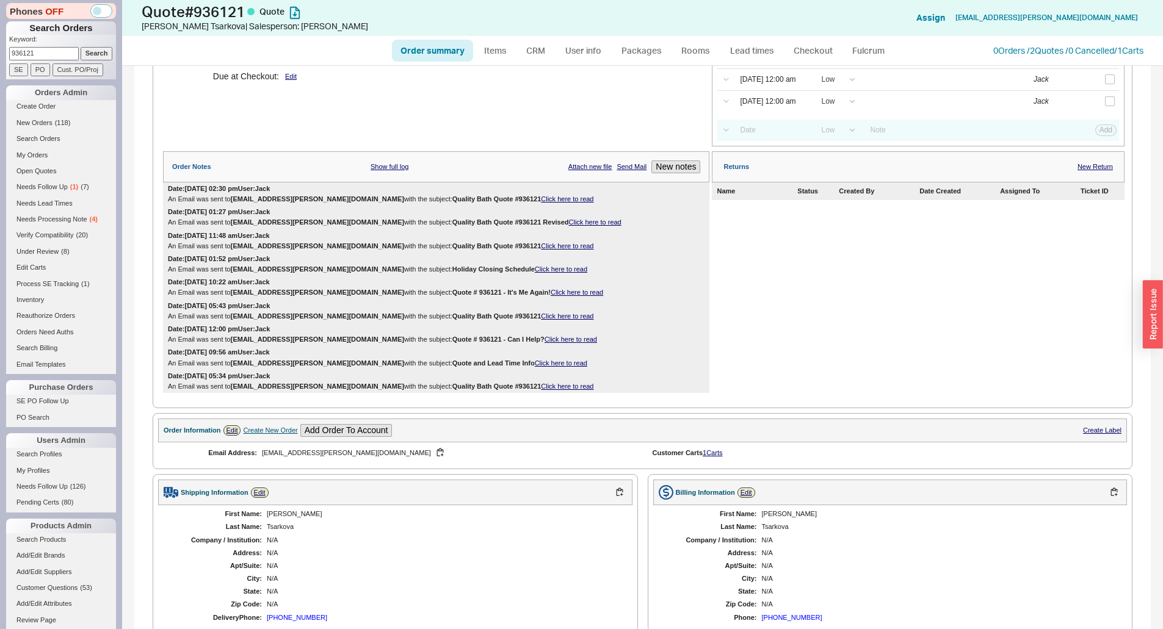
click at [541, 195] on link "Click here to read" at bounding box center [567, 198] width 52 height 7
click at [712, 259] on div "Returns New Return Name Status Created By Date Created Assigned To Ticket ID" at bounding box center [918, 272] width 413 height 242
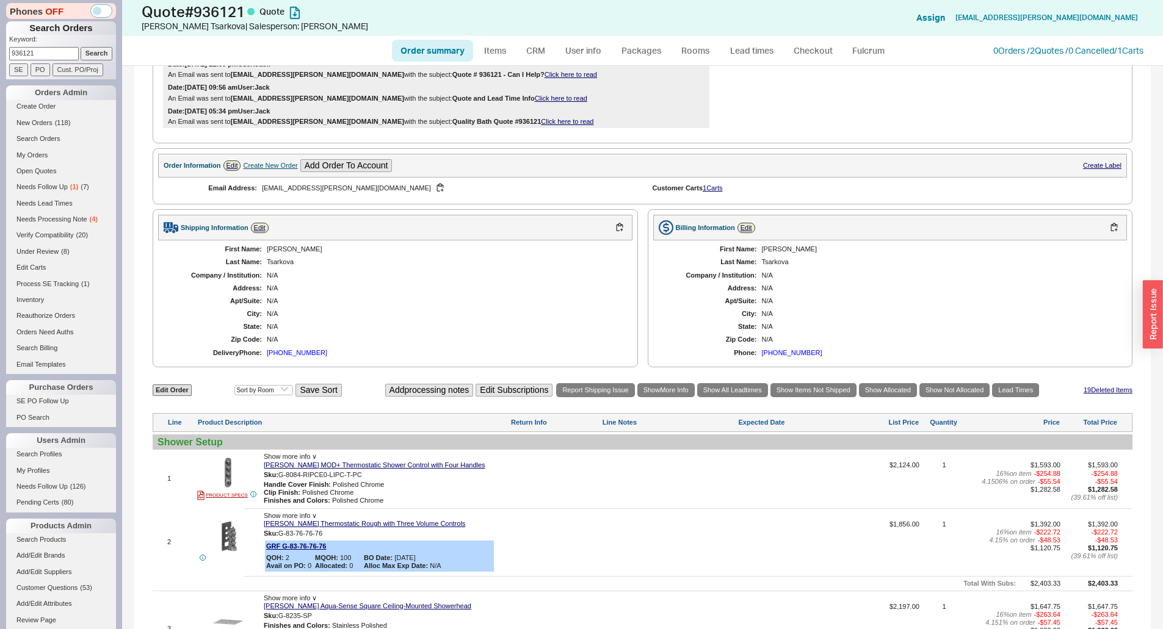
scroll to position [671, 0]
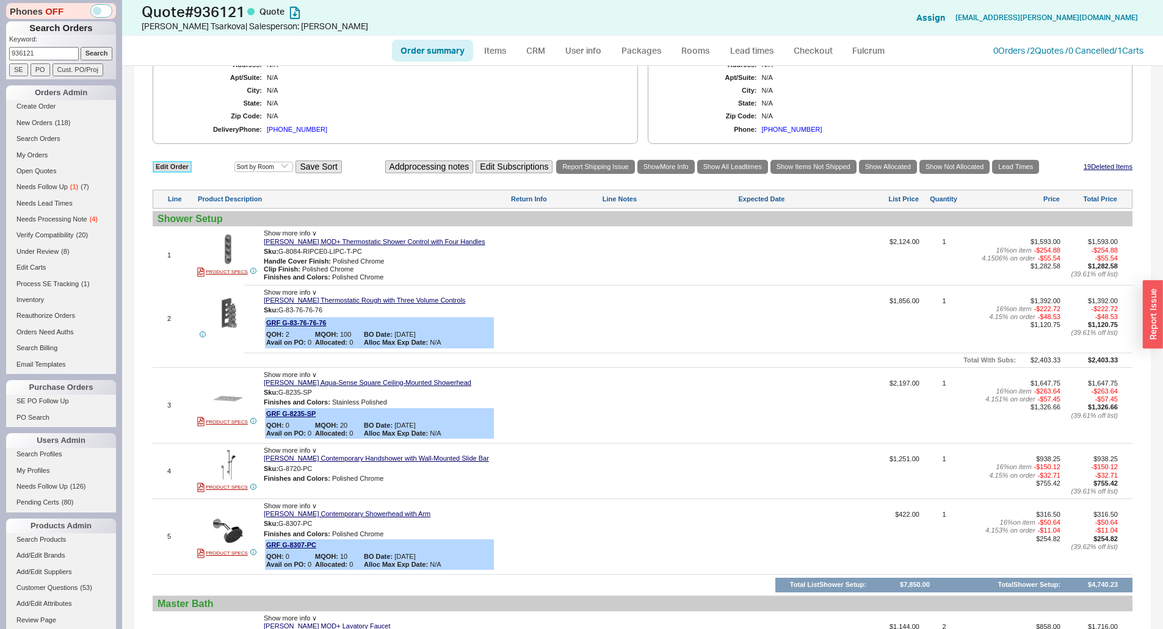
click at [176, 164] on link "Edit Order" at bounding box center [172, 167] width 39 height 12
select select "3"
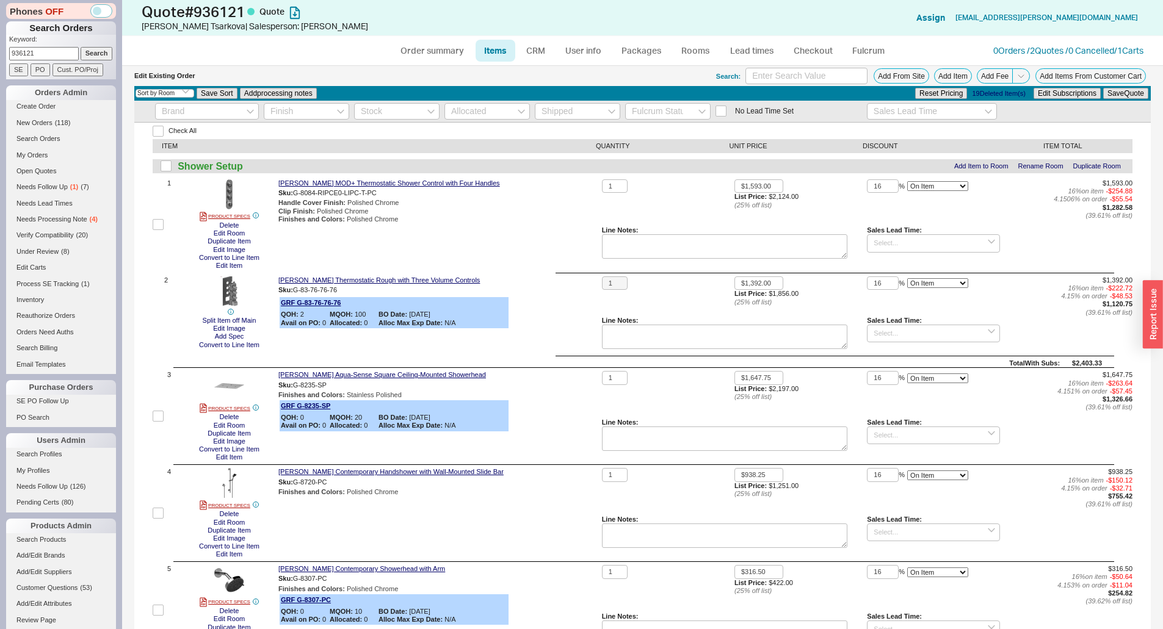
click at [504, 267] on div "[PERSON_NAME] MOD+ Thermostatic Shower Control with Four Handles Sku: G-8084-RI…" at bounding box center [437, 224] width 319 height 90
click at [417, 56] on link "Order summary" at bounding box center [432, 51] width 81 height 22
select select "*"
select select "LOW"
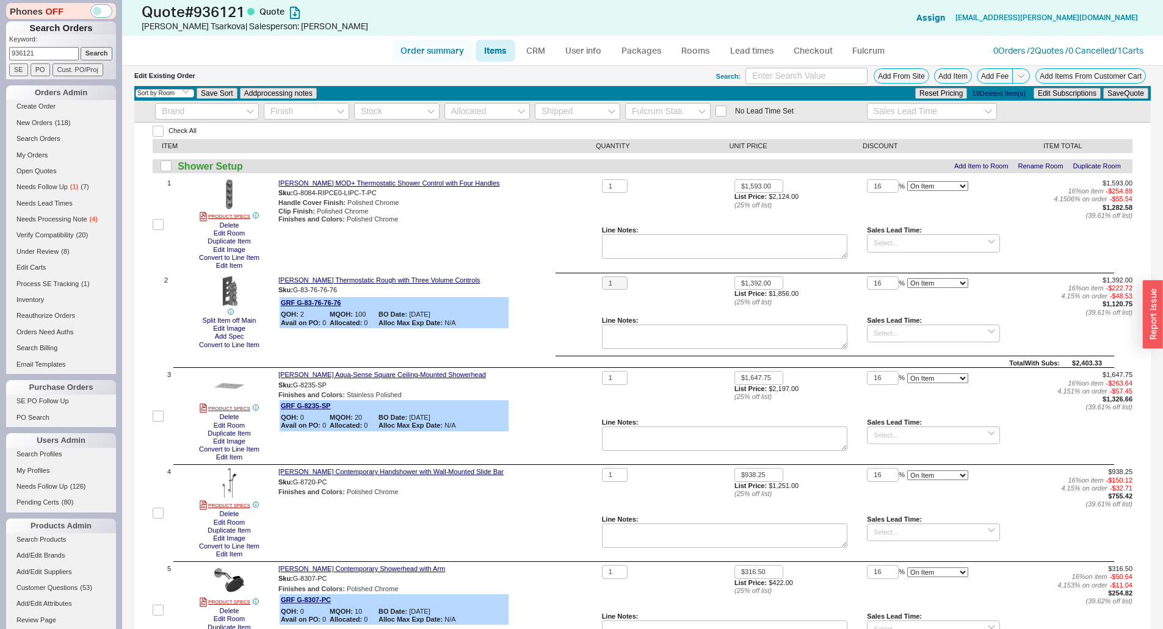
select select "LOW"
select select "3"
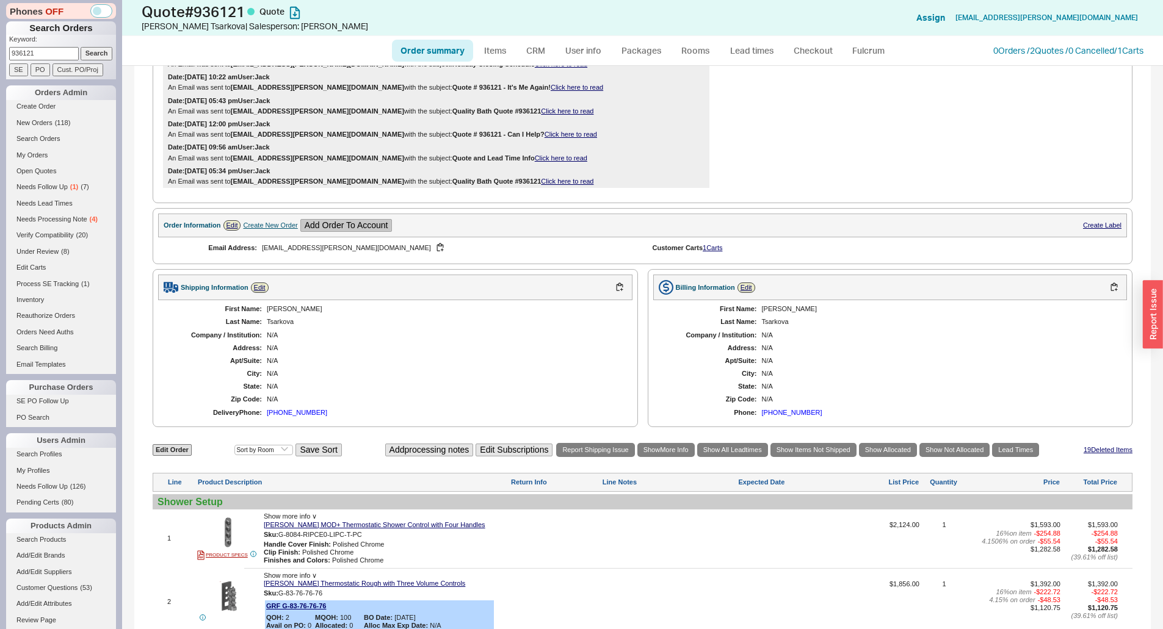
scroll to position [427, 0]
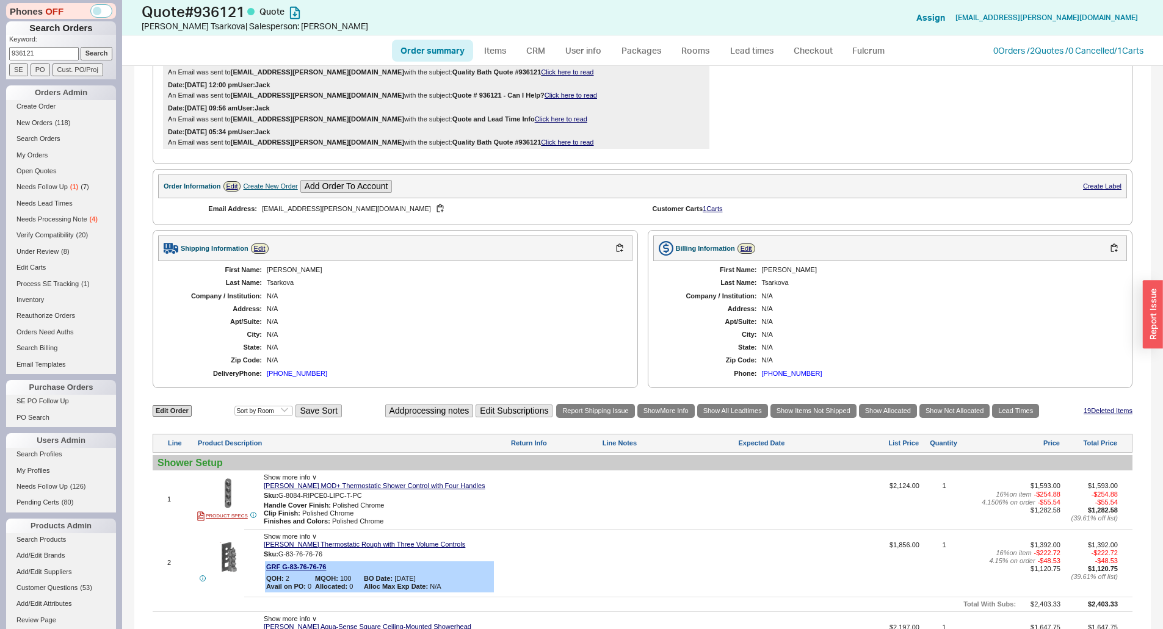
click at [279, 369] on div "First Name: [PERSON_NAME] Last Name: Tsarkova Company / Institution: N/A Addres…" at bounding box center [395, 321] width 474 height 121
click at [281, 372] on div "[PHONE_NUMBER]" at bounding box center [297, 374] width 60 height 8
click at [330, 347] on div "N/A" at bounding box center [443, 348] width 353 height 8
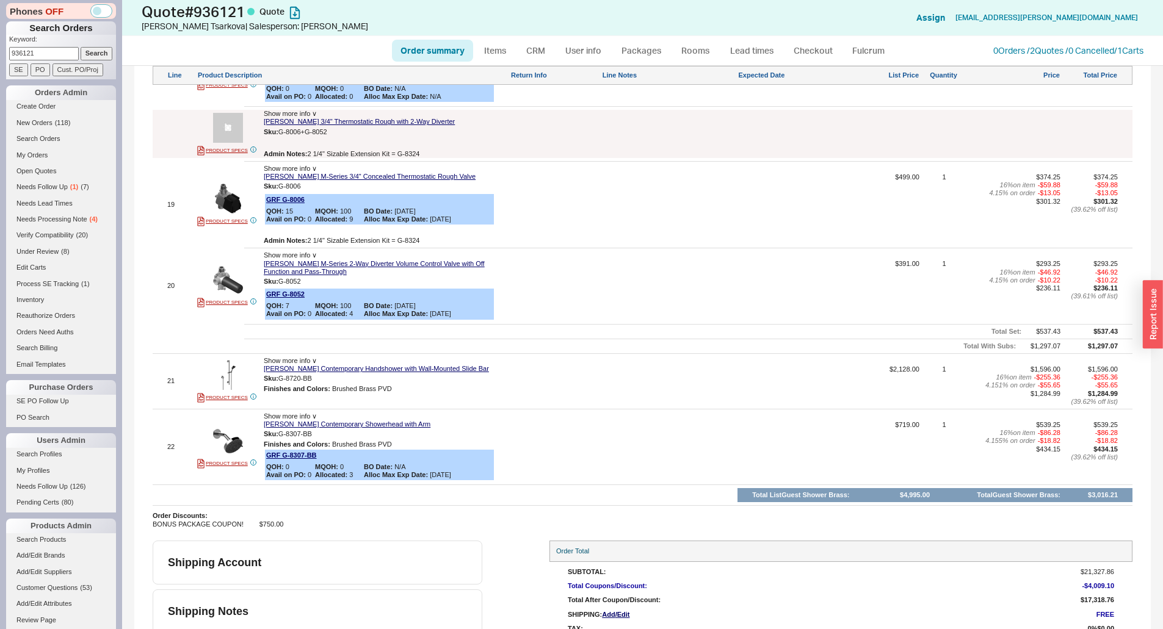
scroll to position [2399, 0]
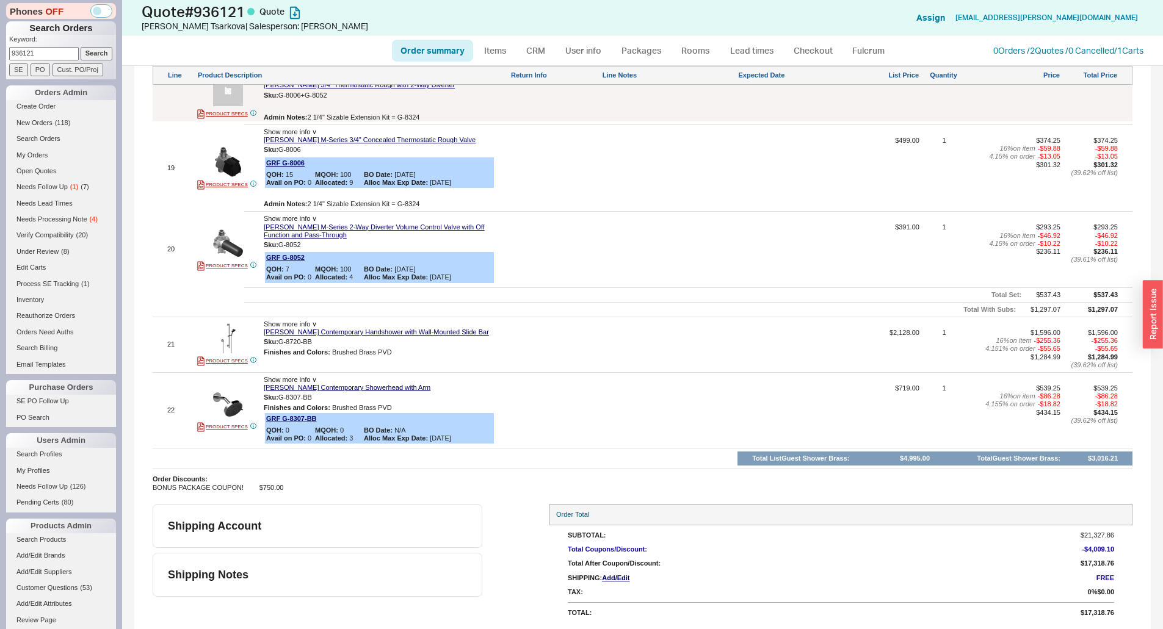
click at [649, 264] on div at bounding box center [669, 253] width 134 height 60
click at [587, 246] on div at bounding box center [554, 253] width 89 height 60
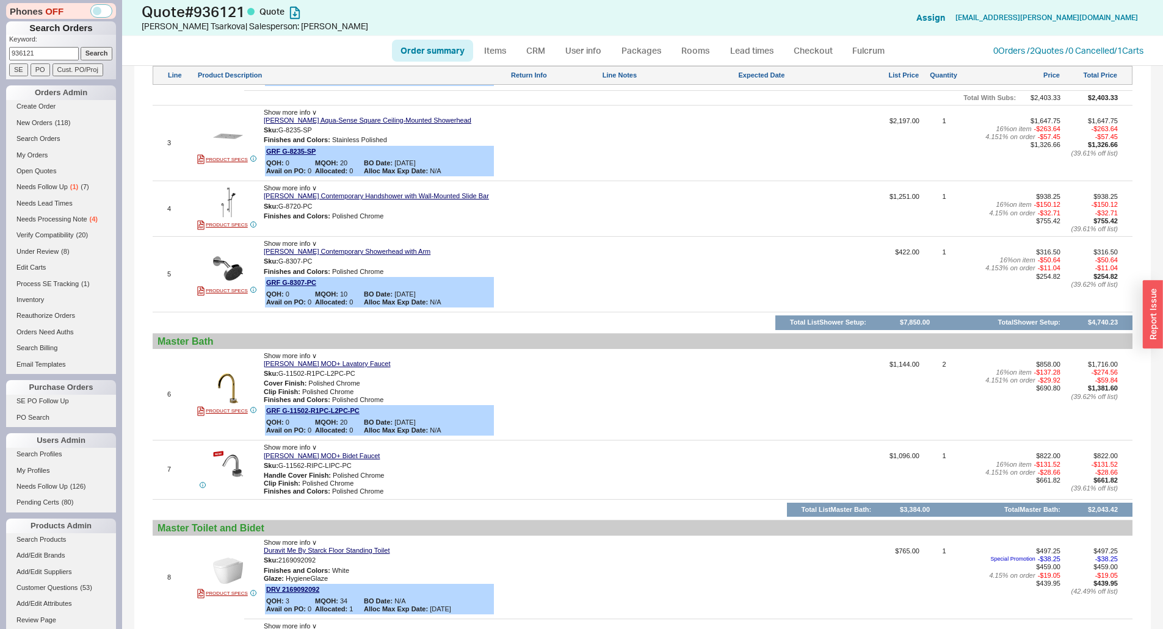
scroll to position [934, 0]
click at [334, 363] on link "[PERSON_NAME] MOD+ Lavatory Faucet" at bounding box center [327, 364] width 127 height 8
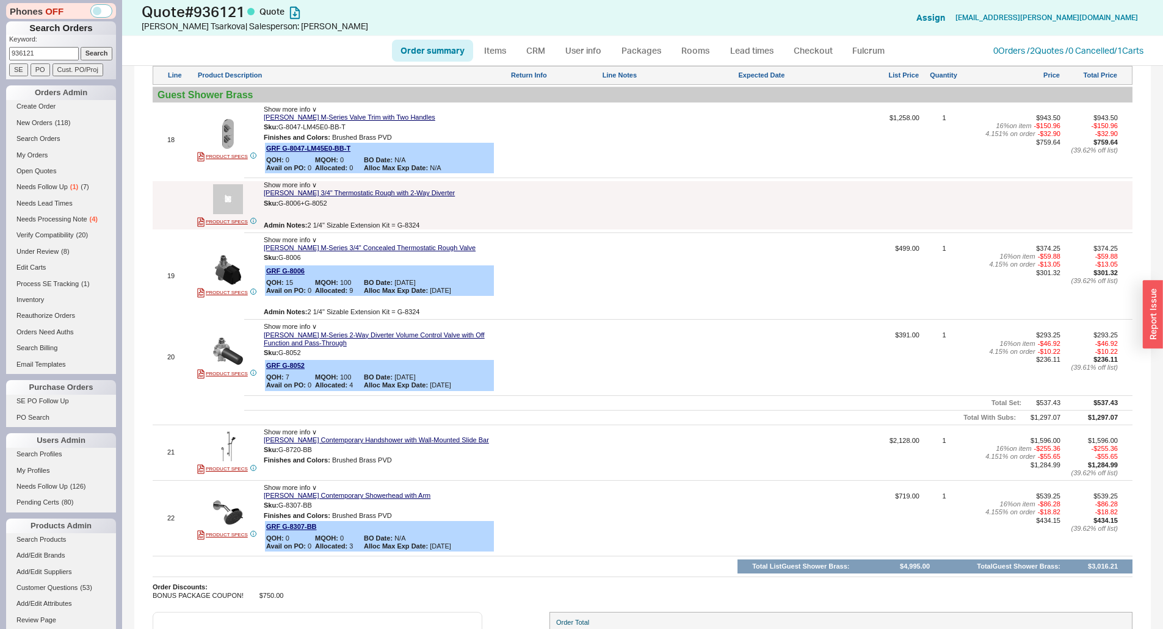
scroll to position [2399, 0]
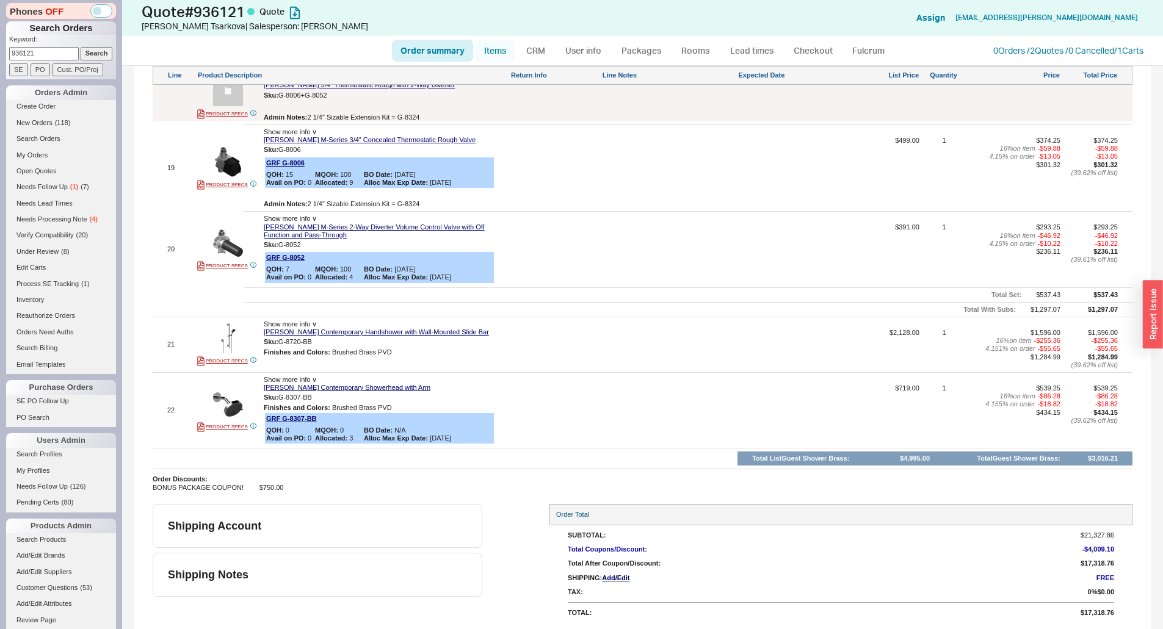
click at [515, 48] on link "Items" at bounding box center [495, 51] width 40 height 22
select select "3"
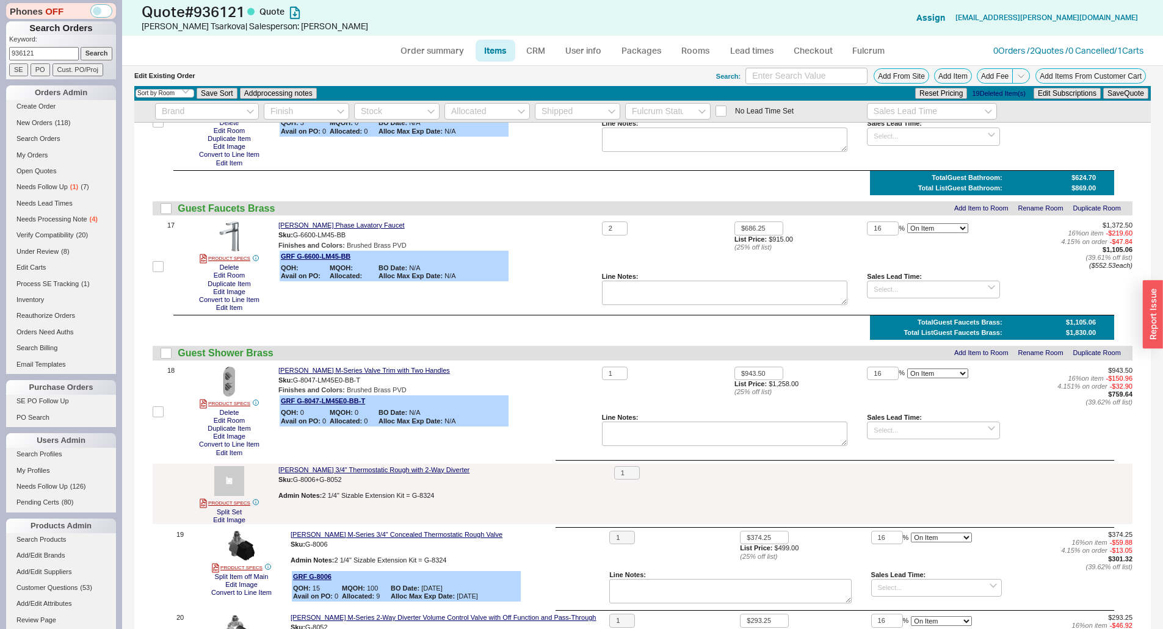
scroll to position [1648, 0]
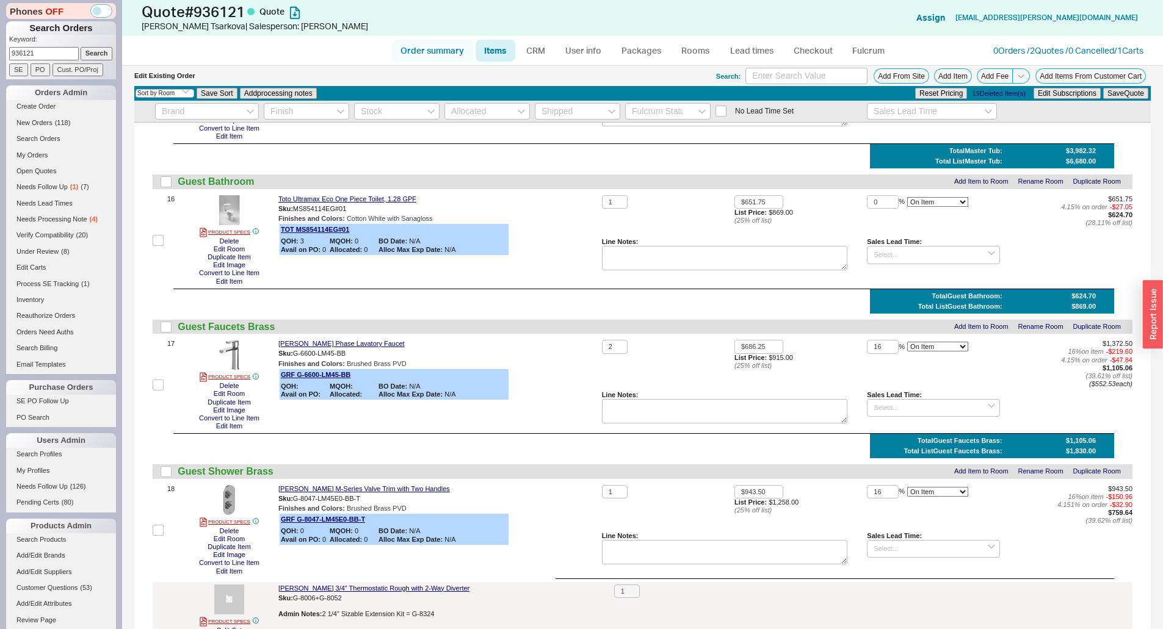
click at [446, 51] on link "Order summary" at bounding box center [432, 51] width 81 height 22
select select "*"
select select "LOW"
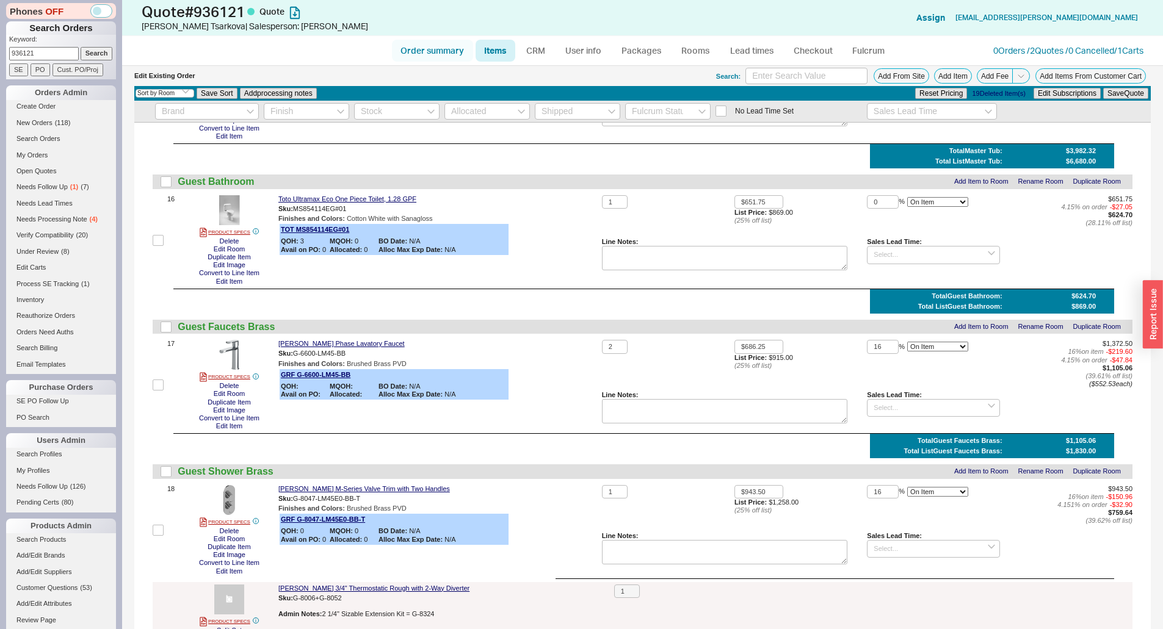
select select "LOW"
select select "3"
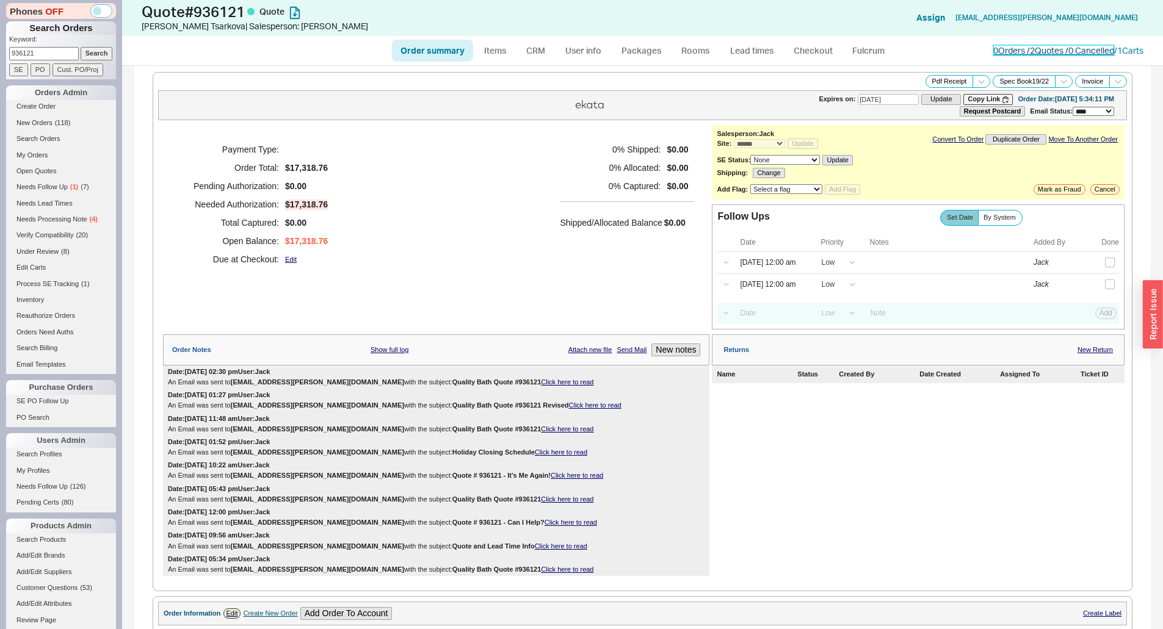
click at [1025, 51] on link "0 Orders / 2 Quotes / 0 Cancelled" at bounding box center [1053, 50] width 121 height 10
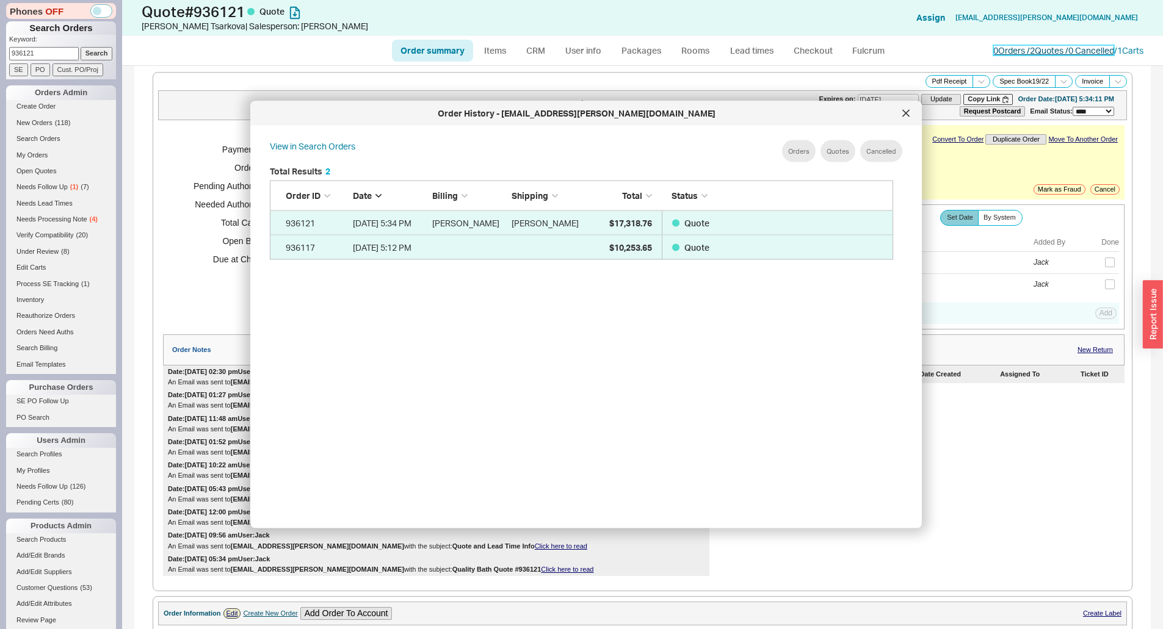
scroll to position [364, 634]
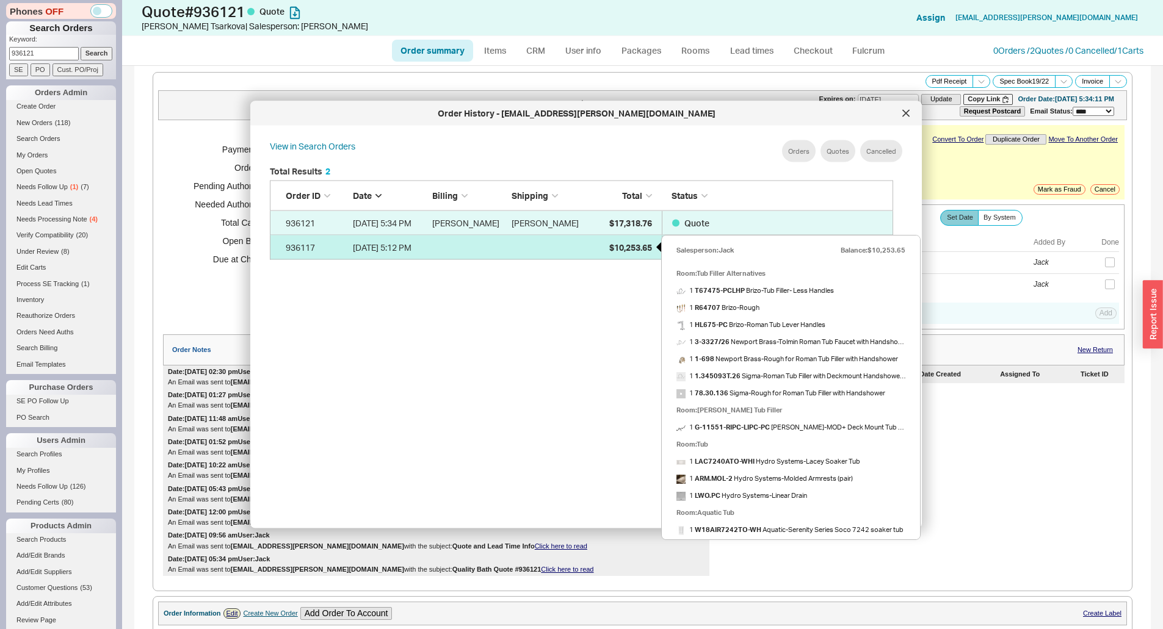
click at [635, 247] on span "$10,253.65" at bounding box center [630, 247] width 43 height 10
select select "*"
select select "LOW"
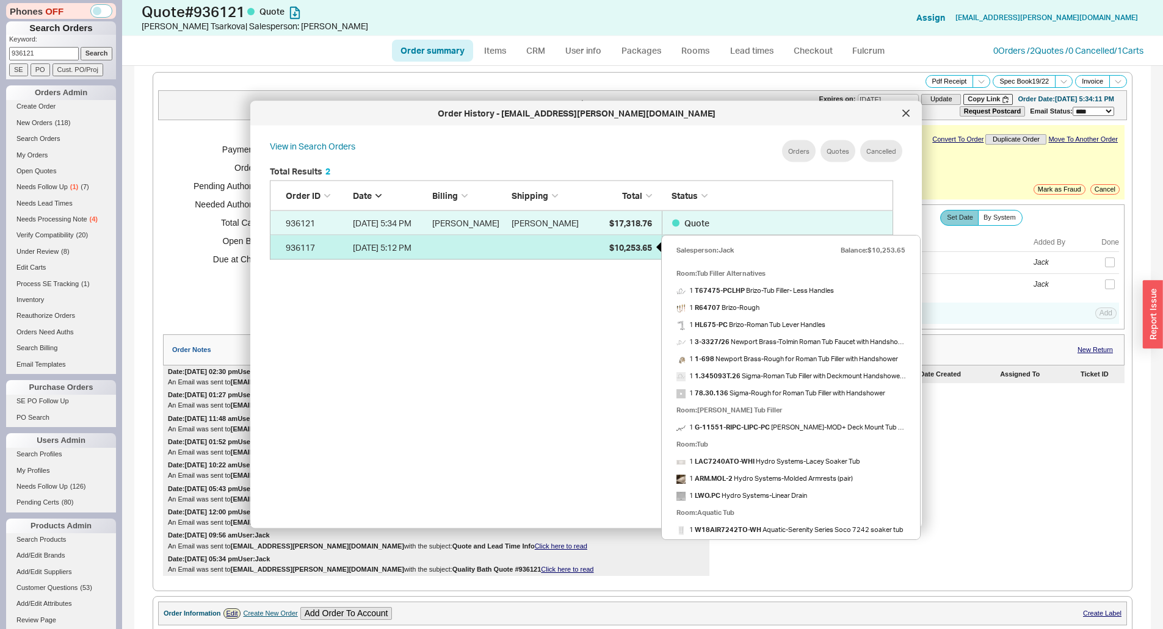
select select "3"
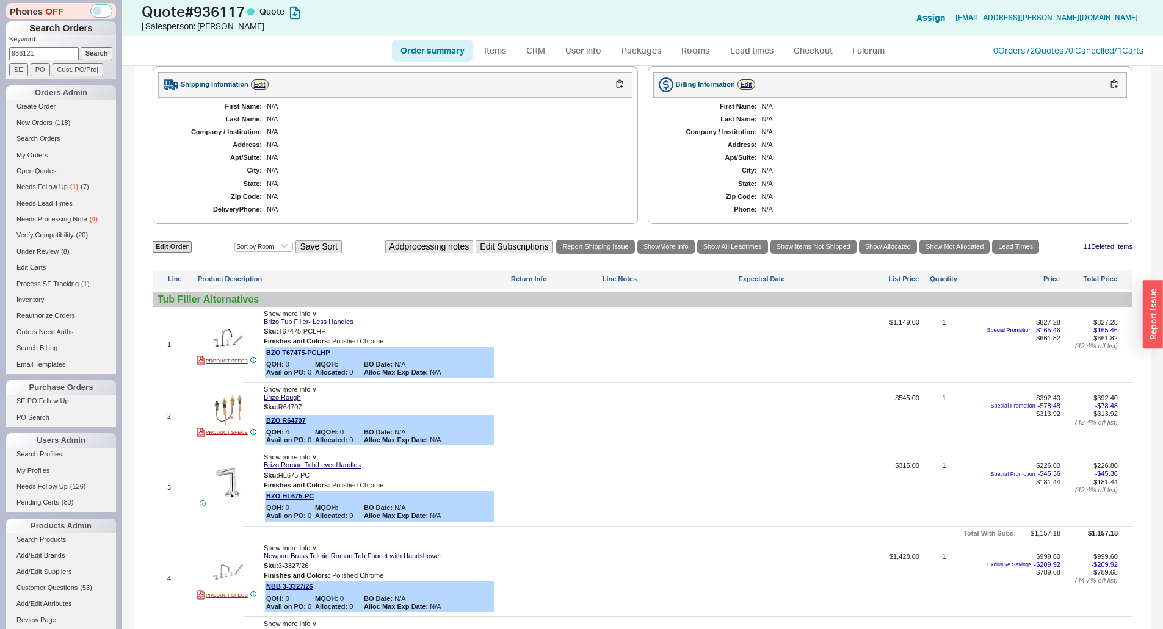
scroll to position [610, 0]
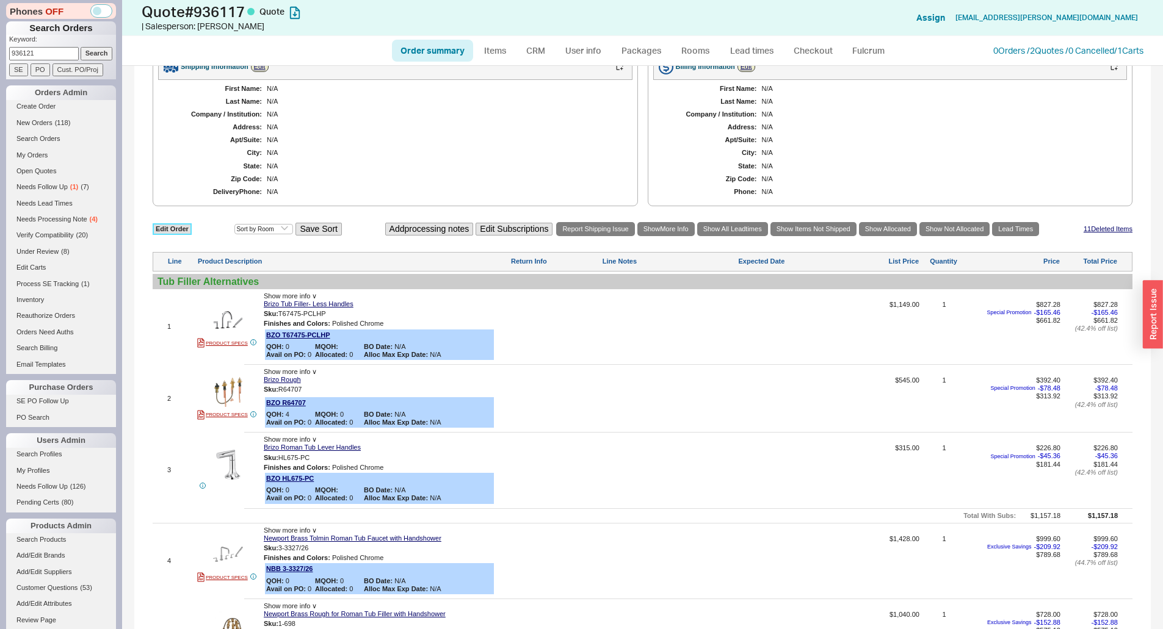
click at [175, 230] on link "Edit Order" at bounding box center [172, 229] width 39 height 12
select select "3"
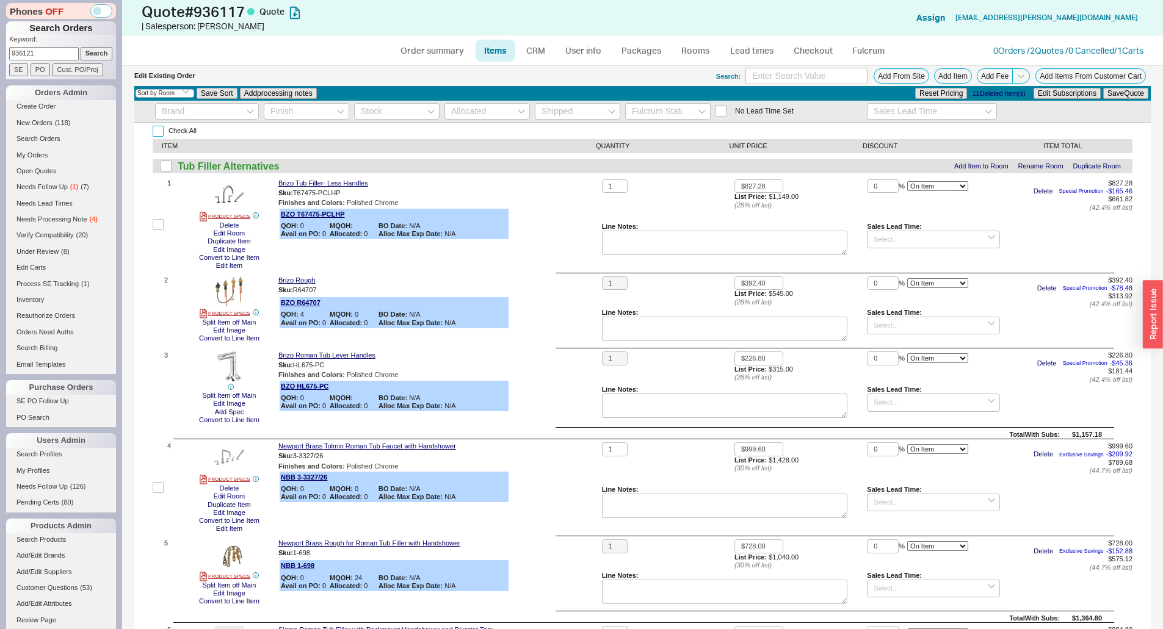
click at [157, 134] on input "Check All" at bounding box center [158, 131] width 11 height 11
checkbox input "true"
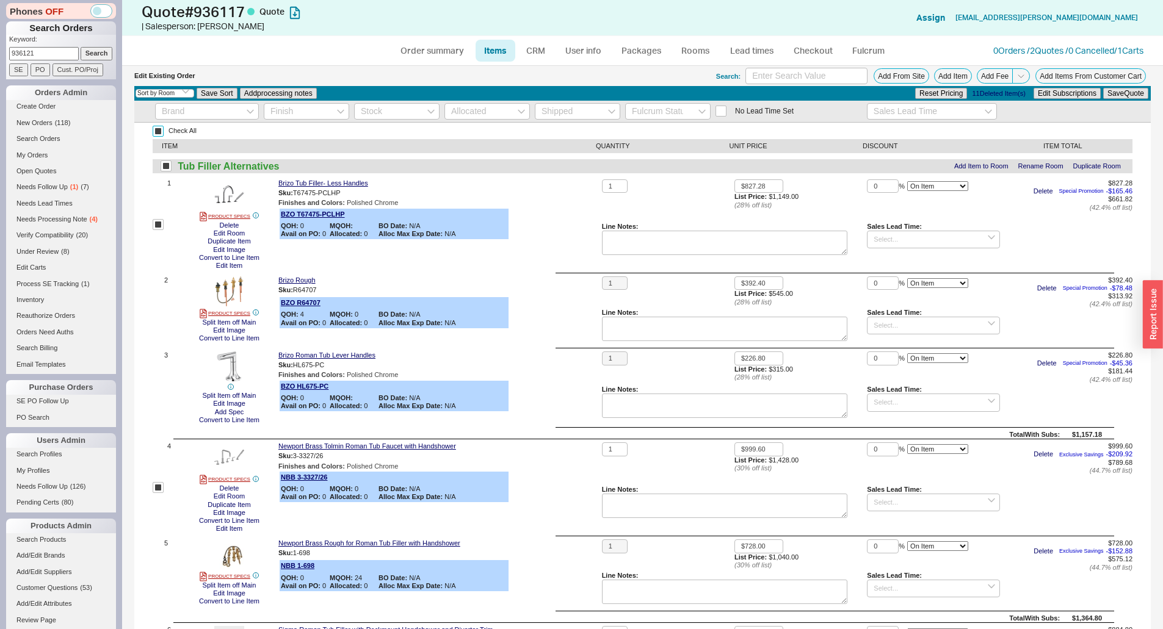
checkbox input "true"
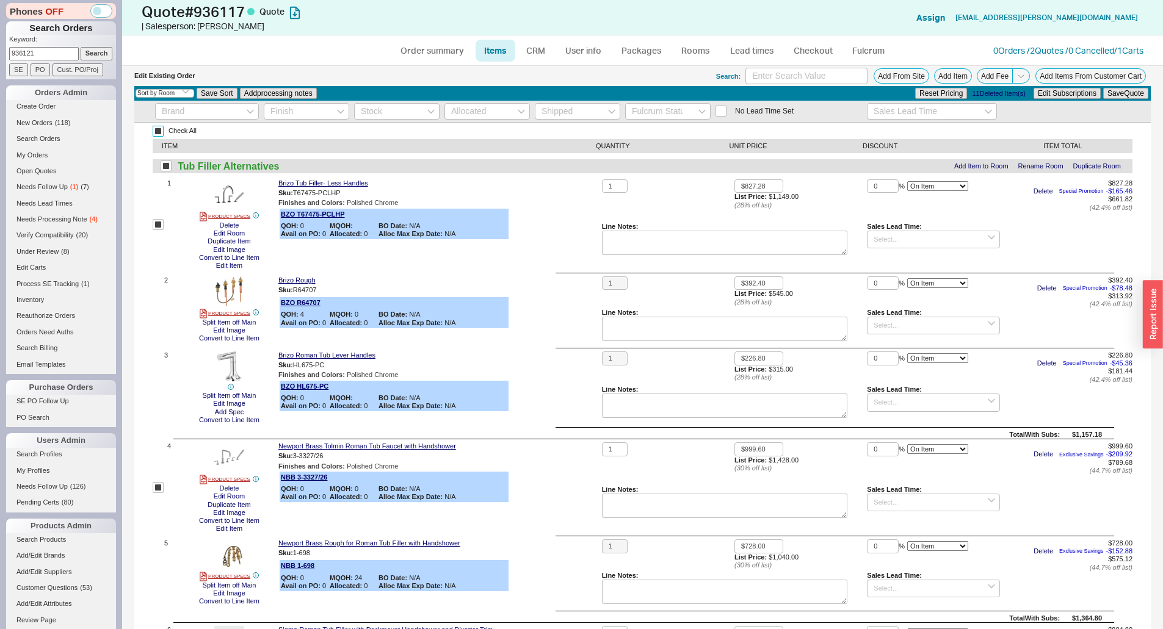
checkbox input "true"
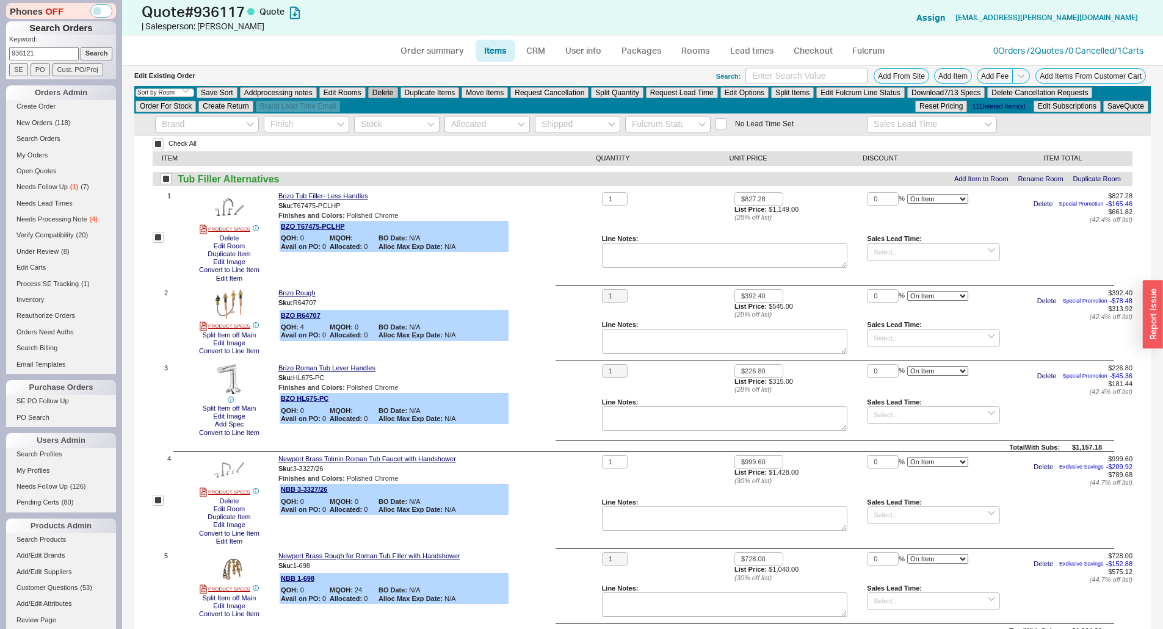
click at [393, 95] on button "Delete" at bounding box center [383, 92] width 30 height 11
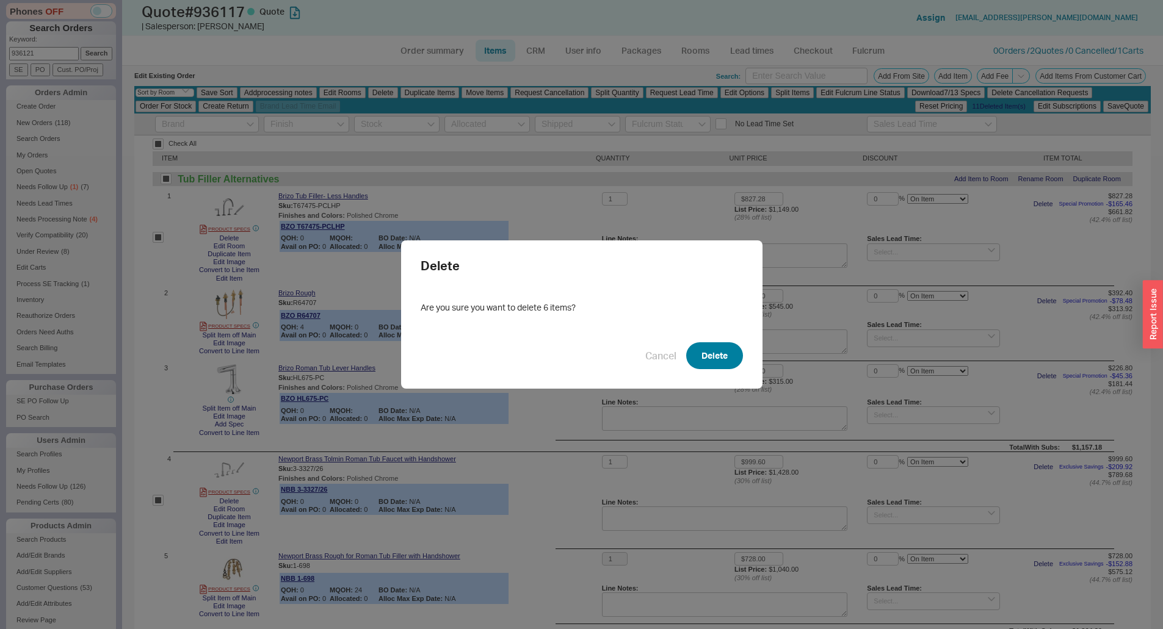
click at [720, 346] on button "Delete" at bounding box center [714, 355] width 57 height 27
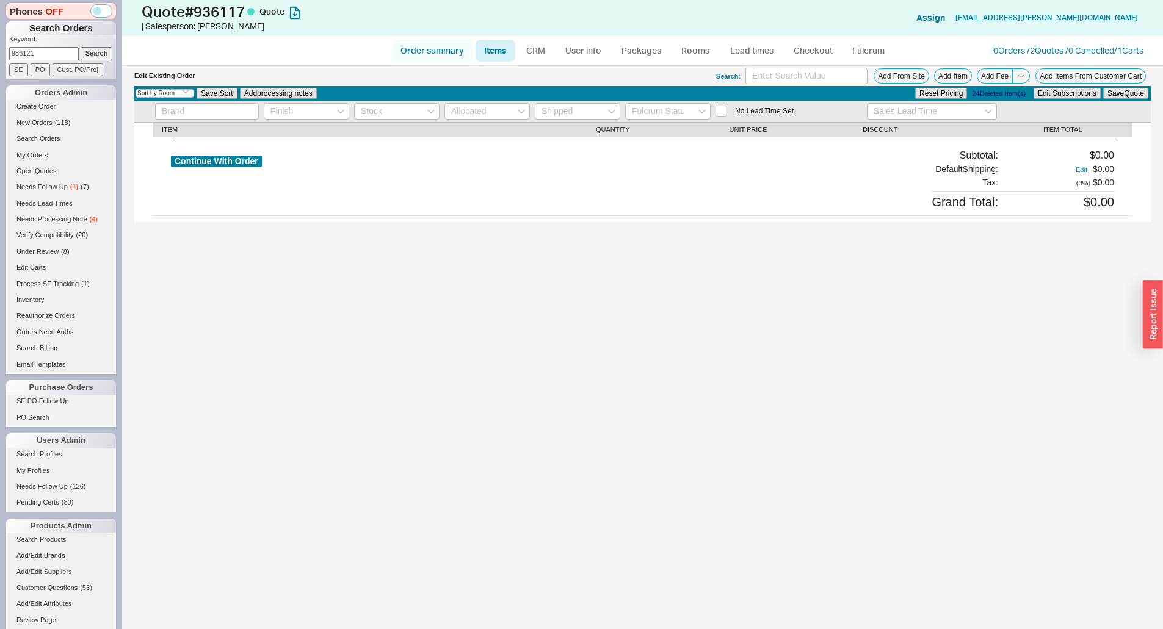
click at [428, 51] on link "Order summary" at bounding box center [432, 51] width 81 height 22
select select "*"
select select "LOW"
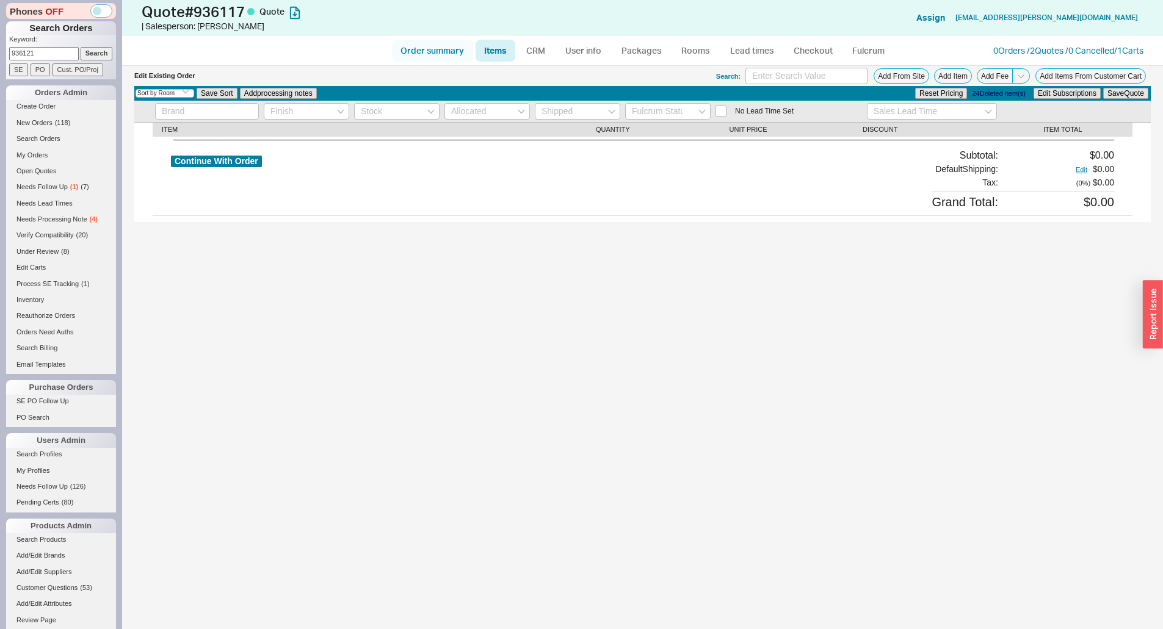
select select "3"
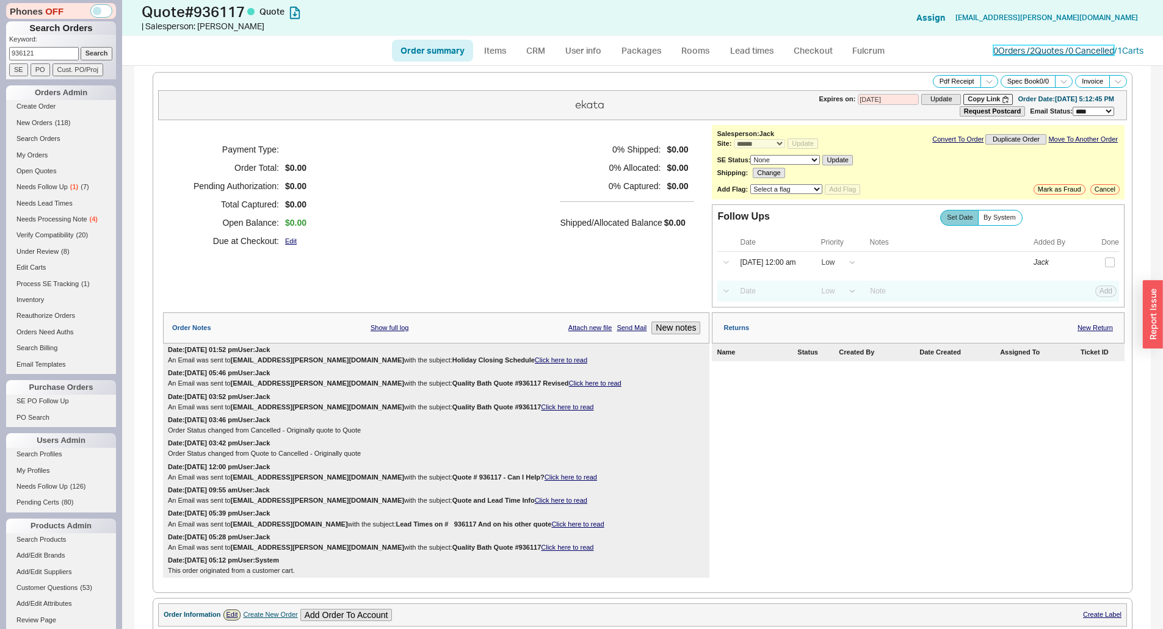
click at [997, 51] on link "0 Orders / 2 Quotes / 0 Cancelled" at bounding box center [1053, 50] width 121 height 10
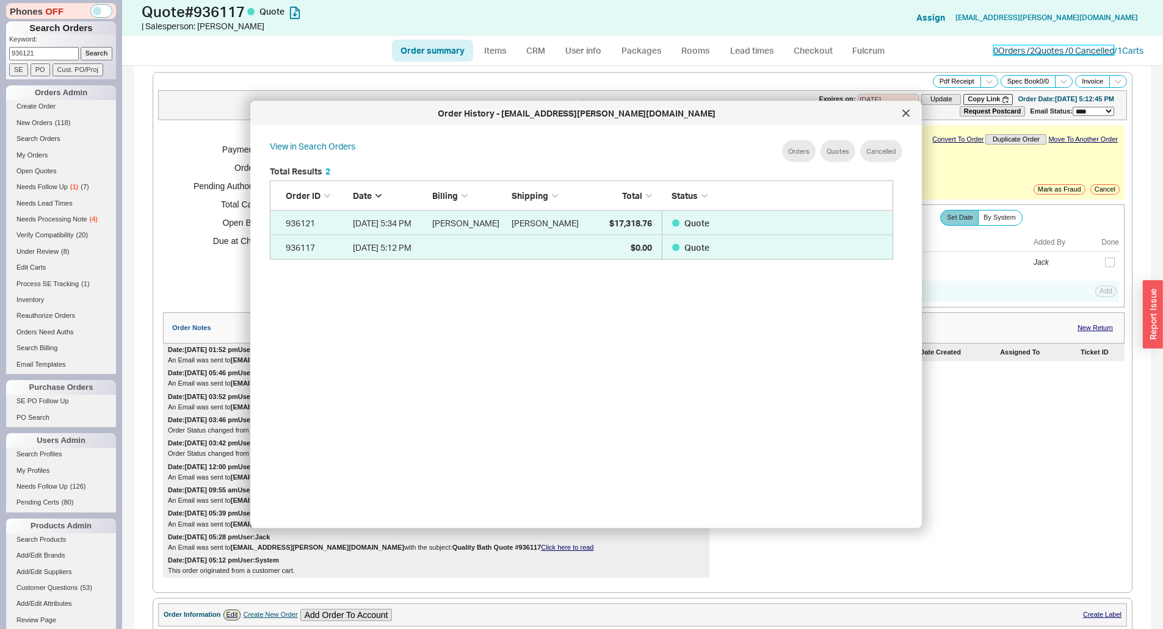
scroll to position [364, 634]
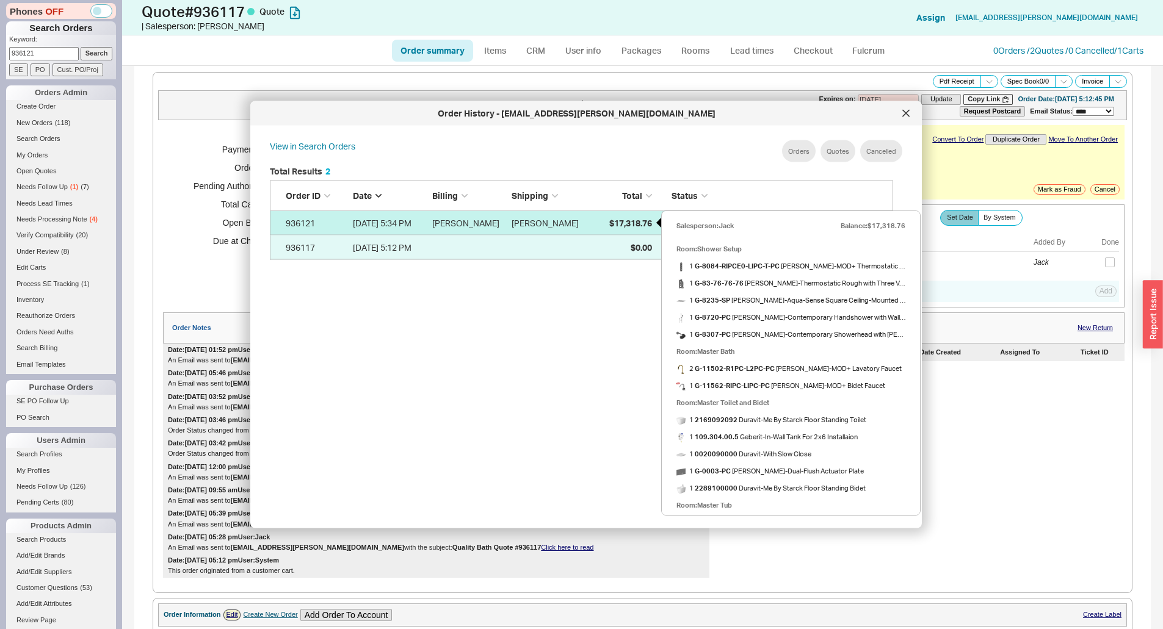
click at [635, 219] on span "$17,318.76" at bounding box center [630, 222] width 43 height 10
select select "*"
select select "LOW"
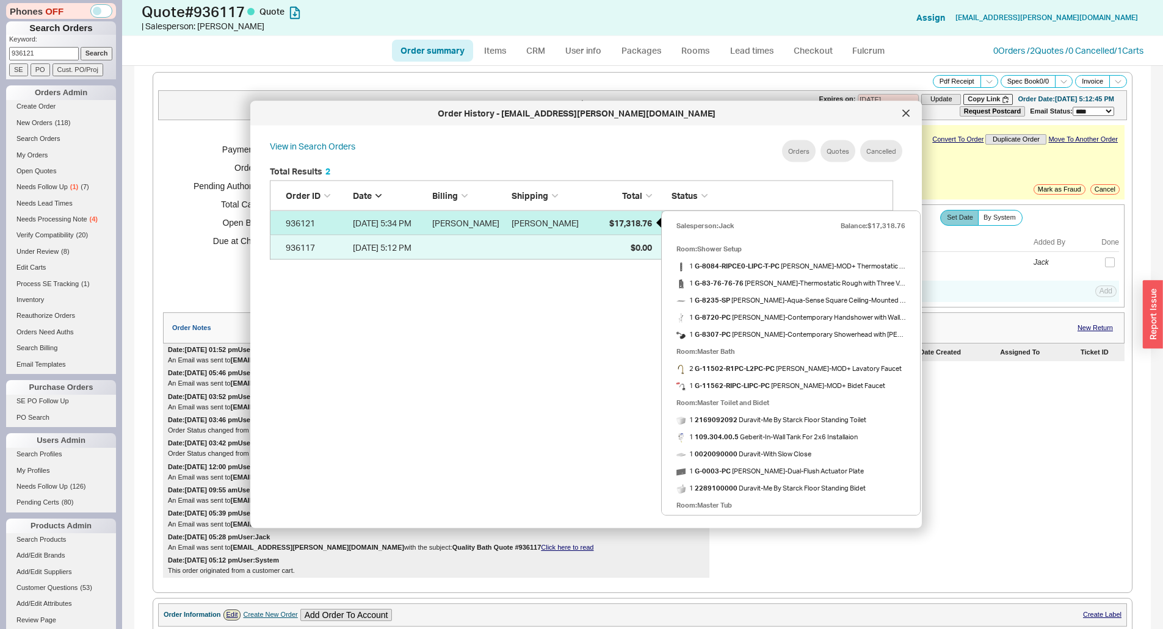
select select "LOW"
select select "3"
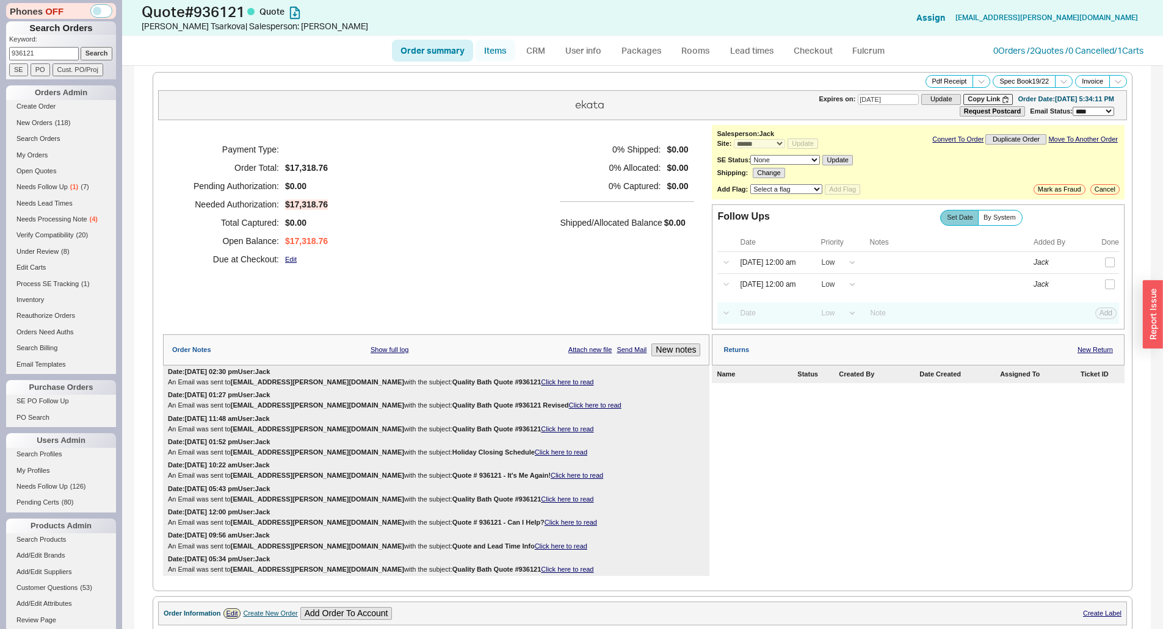
click at [489, 52] on link "Items" at bounding box center [495, 51] width 40 height 22
select select "3"
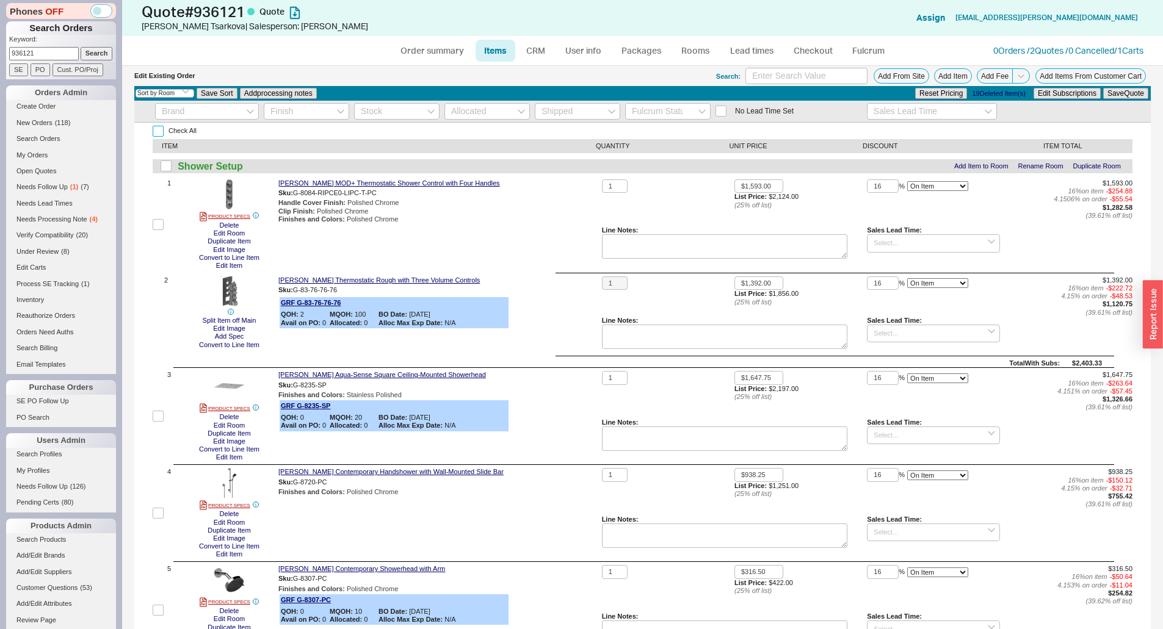
click at [162, 134] on input "Check All" at bounding box center [158, 131] width 11 height 11
checkbox input "true"
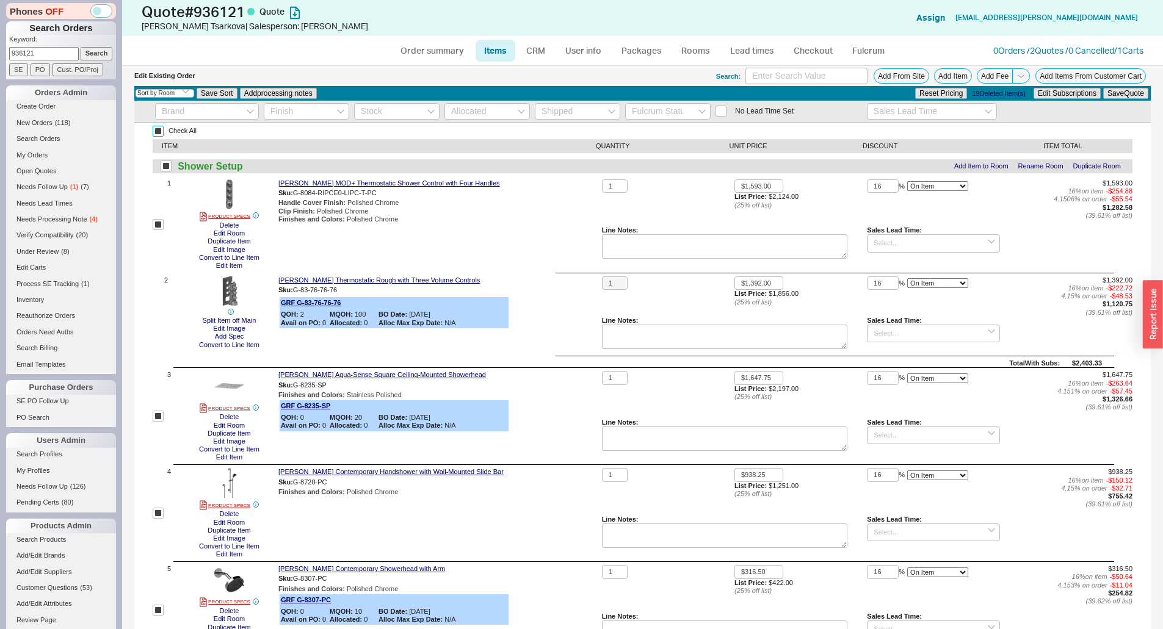
checkbox input "true"
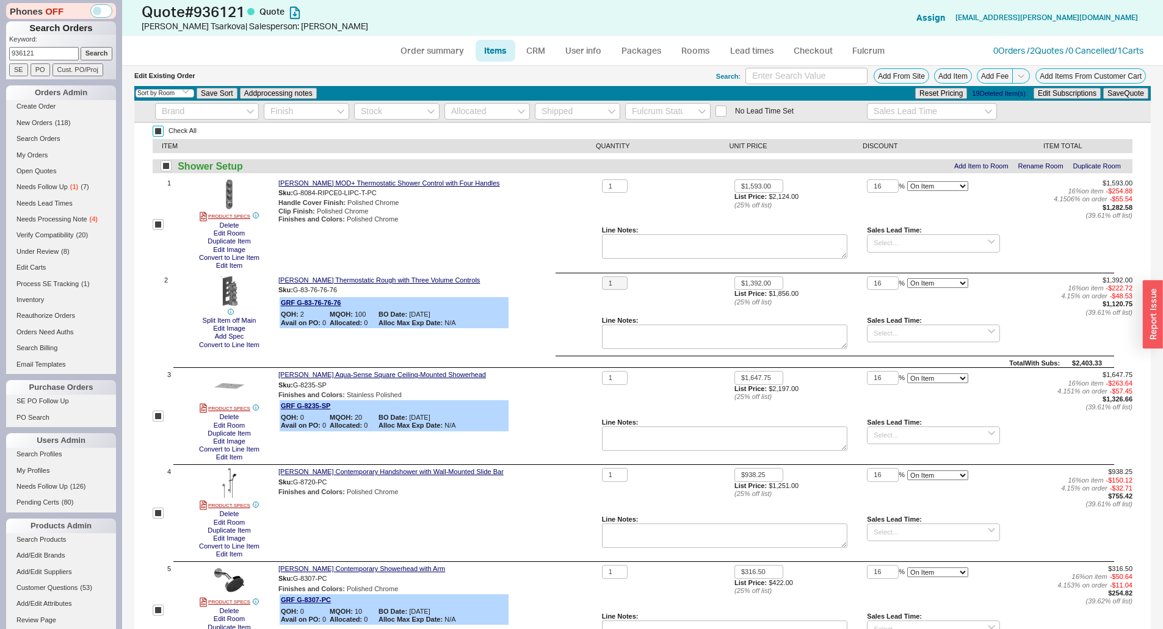
checkbox input "true"
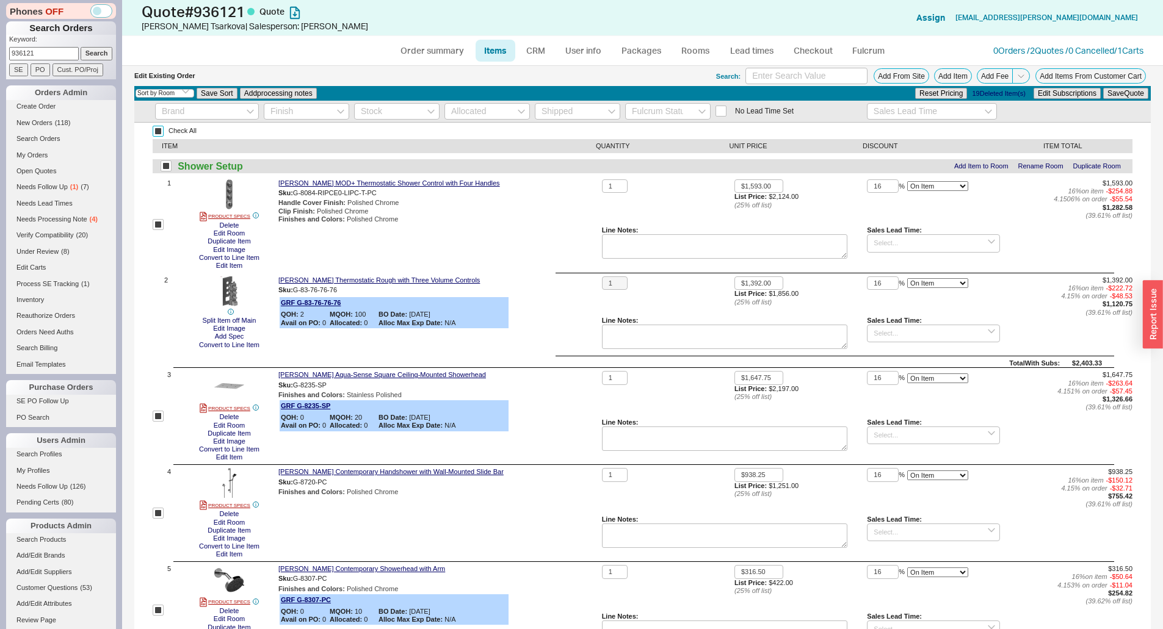
checkbox input "true"
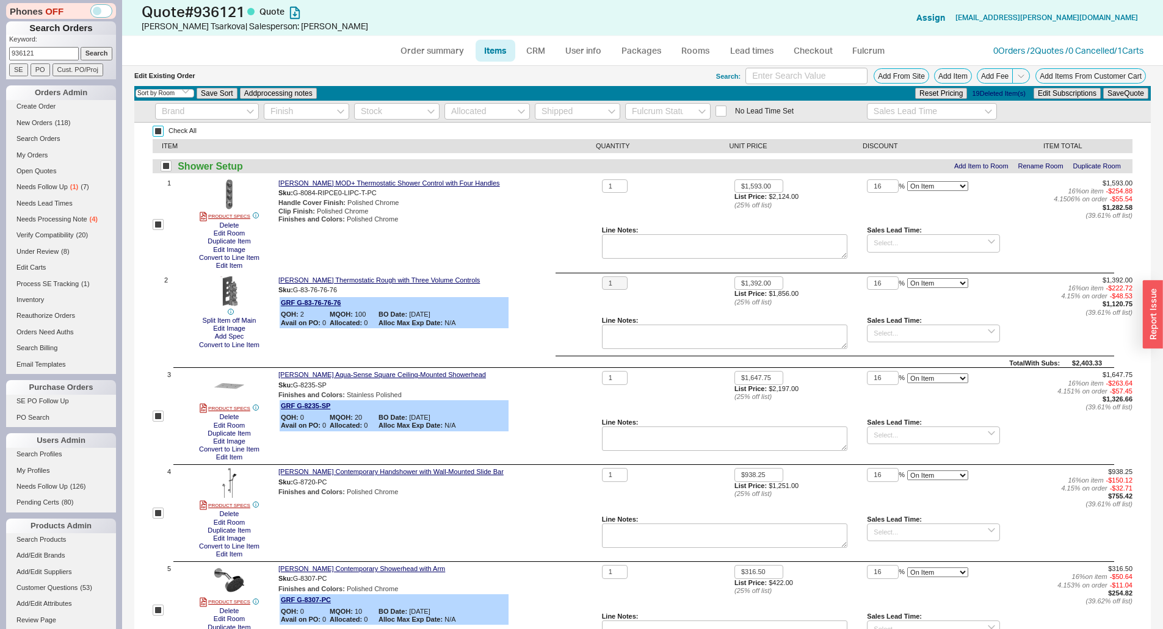
checkbox input "true"
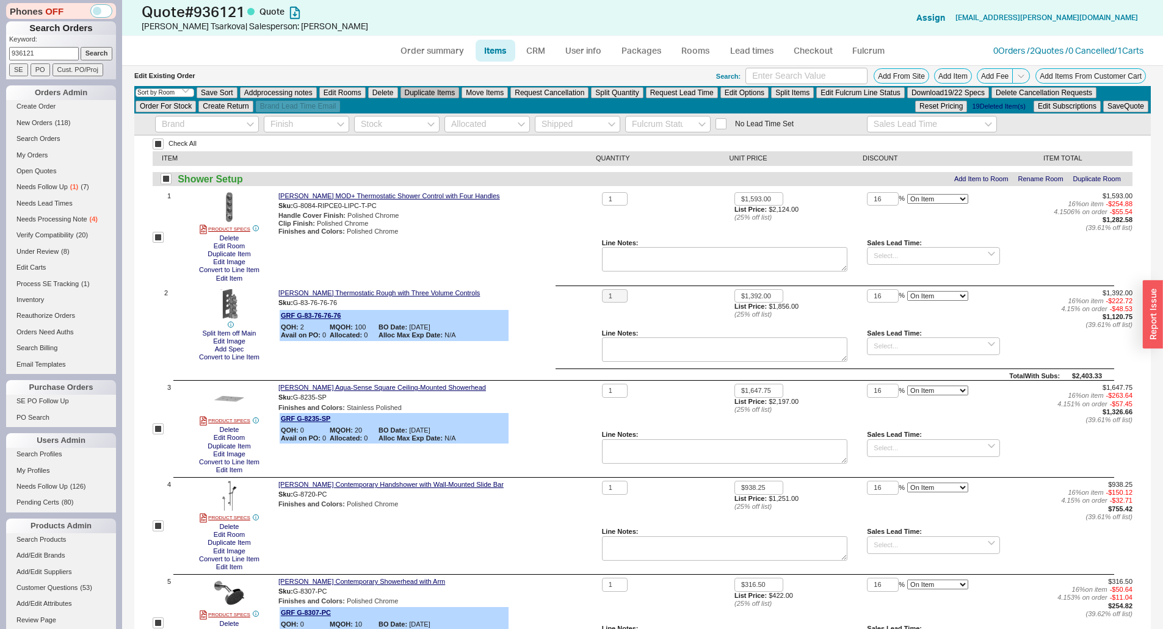
click at [430, 90] on button "Duplicate Items" at bounding box center [429, 92] width 59 height 11
click at [439, 45] on link "Order summary" at bounding box center [432, 51] width 81 height 22
select select "*"
select select "LOW"
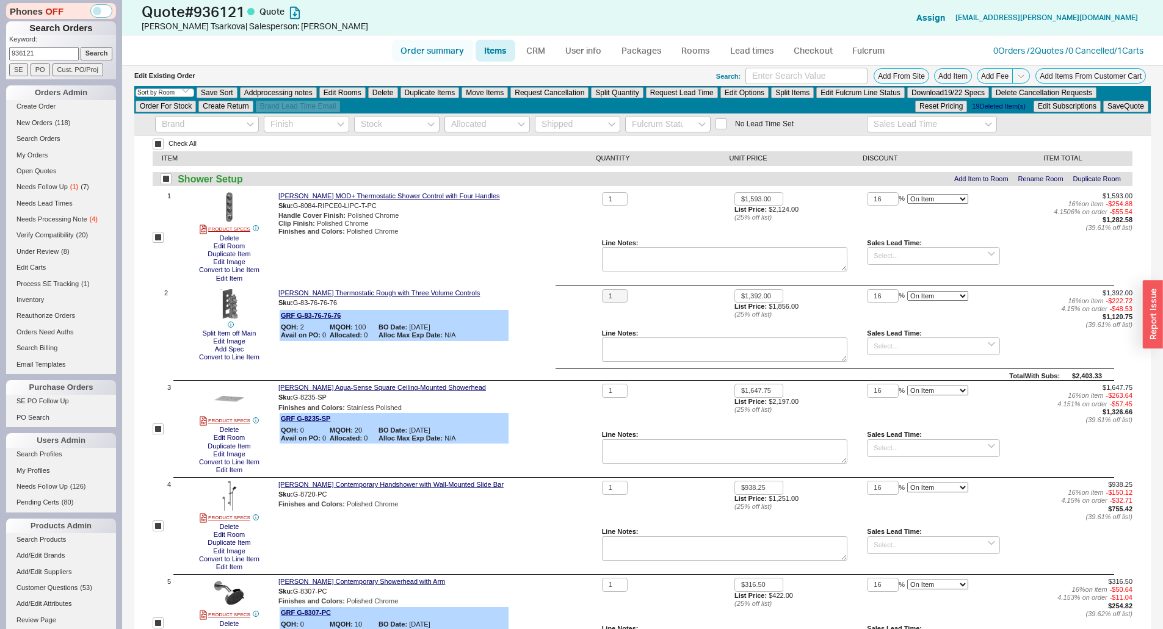
select select "LOW"
select select "3"
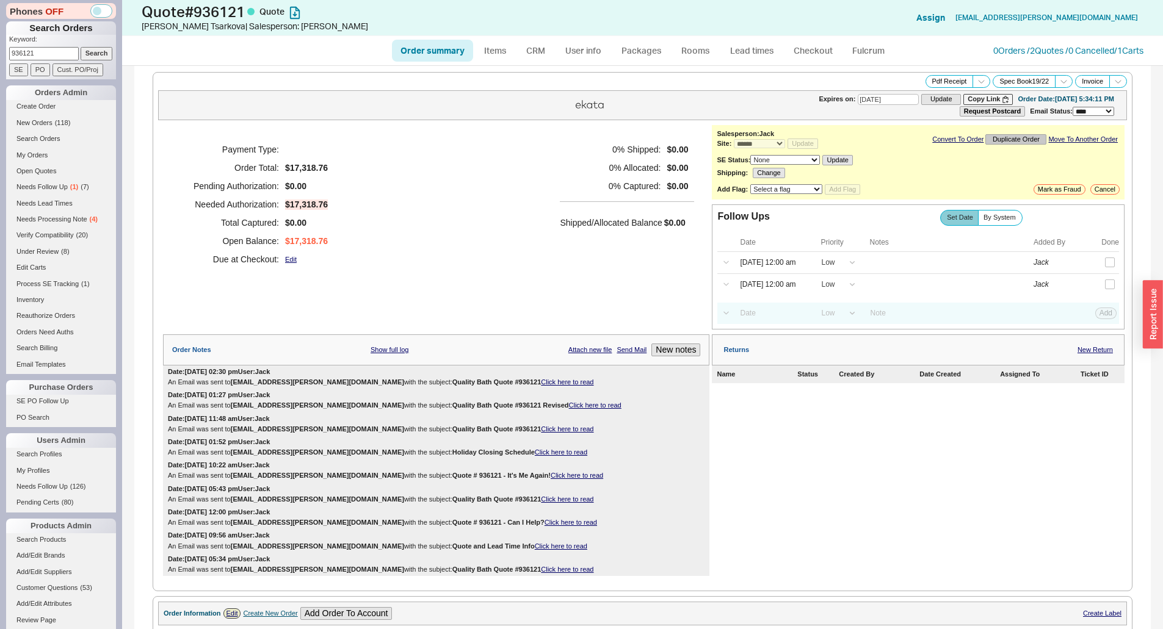
click at [992, 140] on button "Duplicate Order" at bounding box center [1015, 139] width 61 height 10
click at [981, 108] on button "No" at bounding box center [986, 103] width 24 height 17
click at [911, 169] on div "Shipping: Change" at bounding box center [918, 173] width 403 height 10
click at [499, 53] on link "Items" at bounding box center [495, 51] width 40 height 22
select select "3"
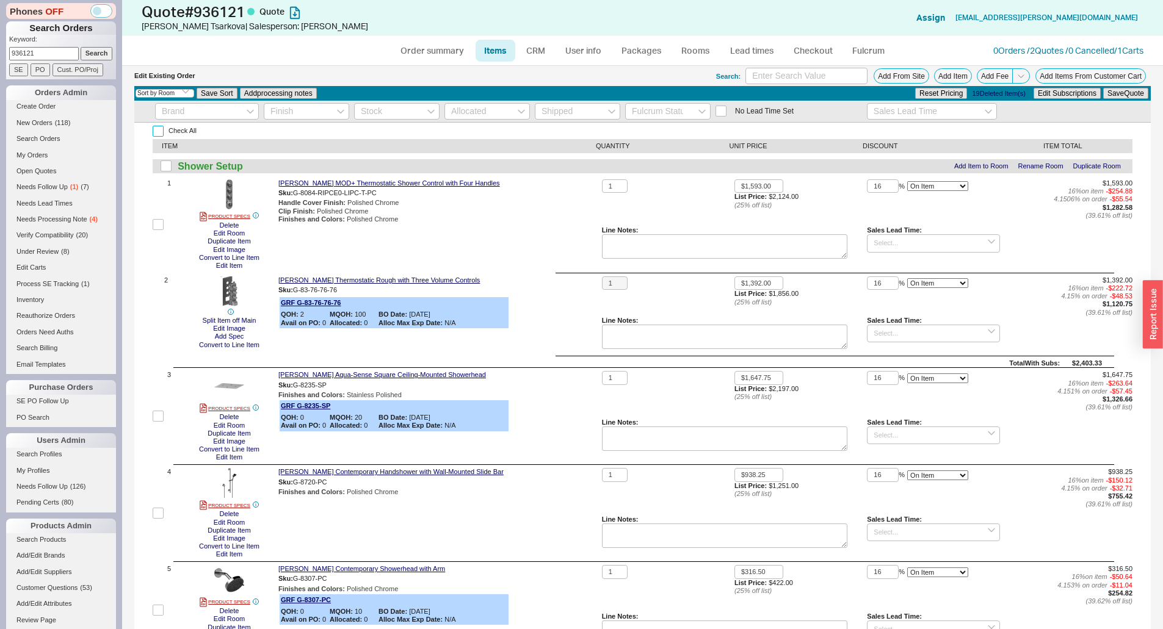
click at [157, 134] on input "Check All" at bounding box center [158, 131] width 11 height 11
checkbox input "true"
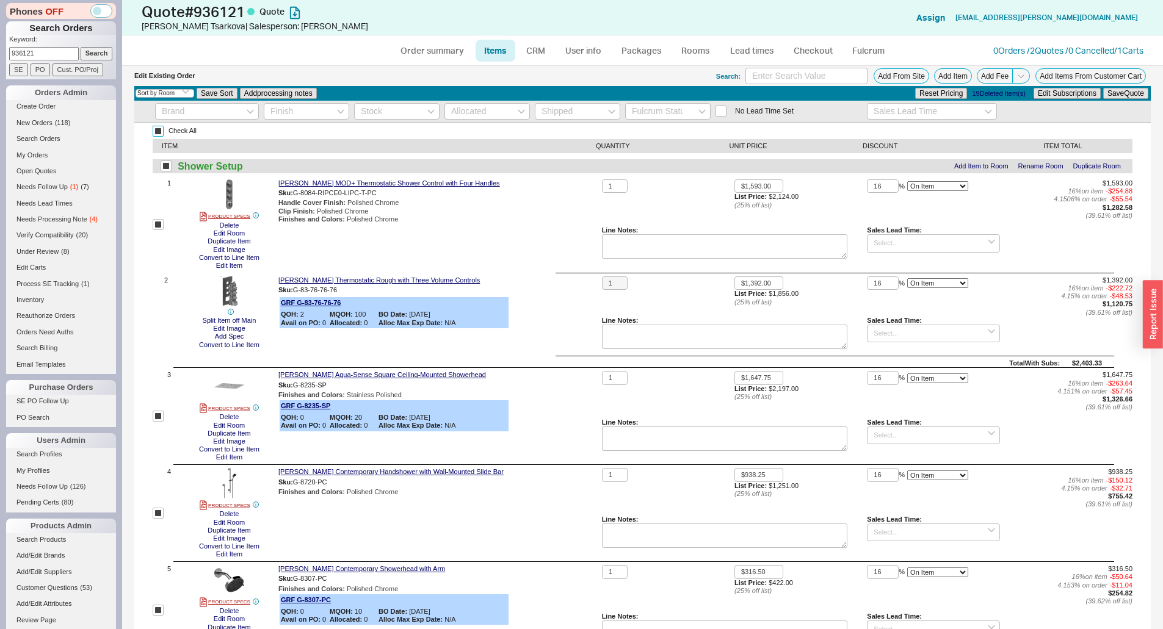
checkbox input "true"
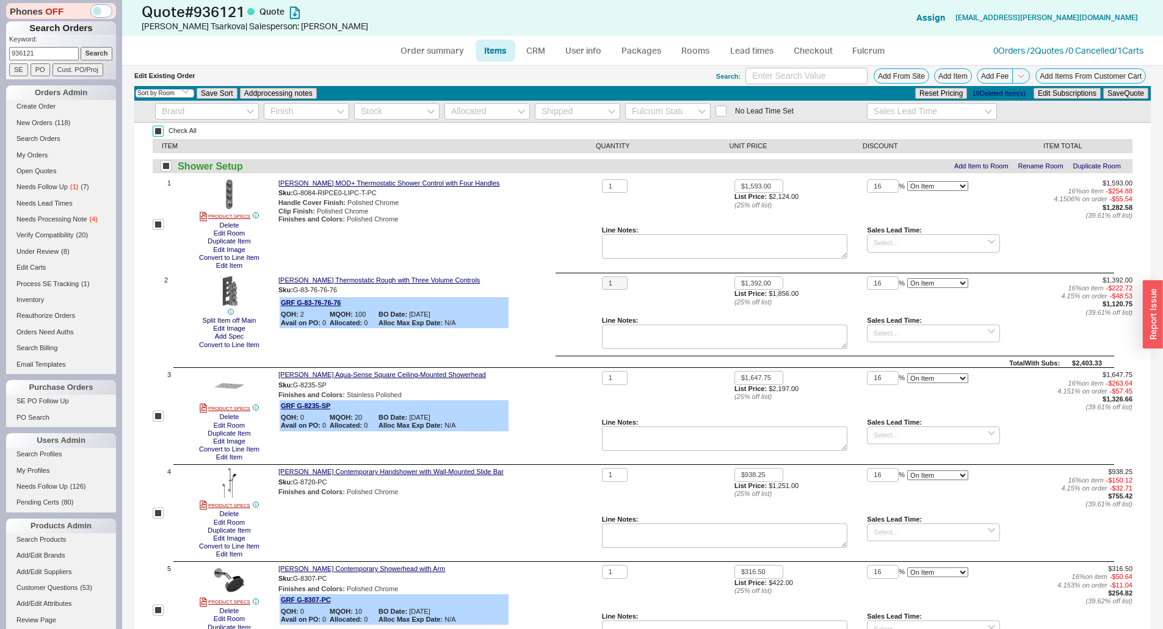
checkbox input "true"
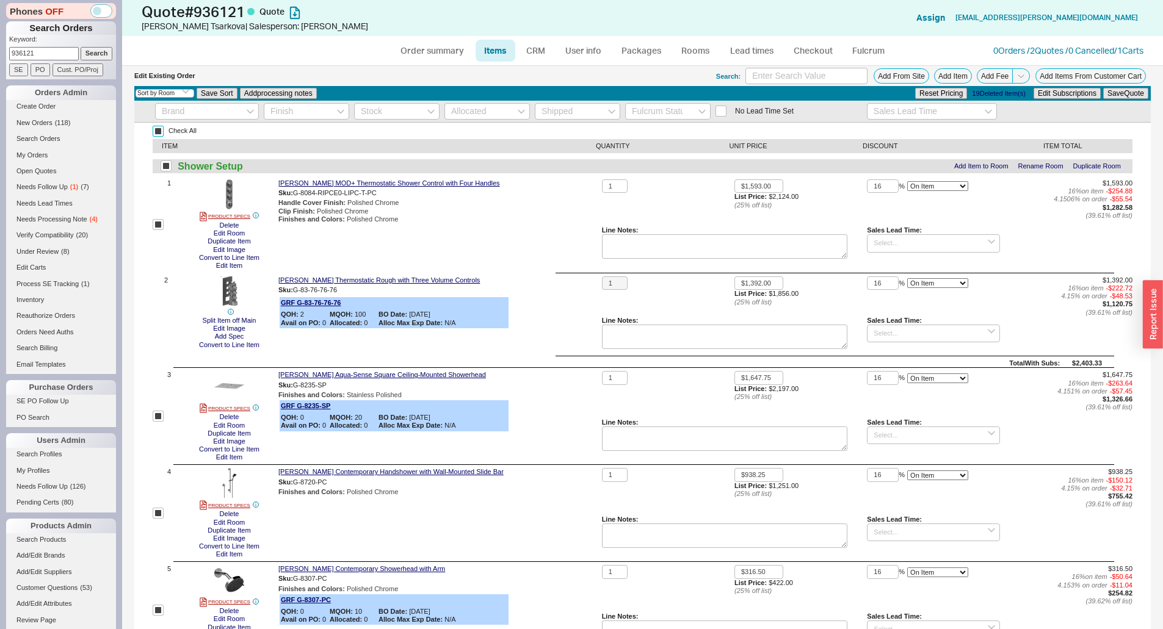
checkbox input "true"
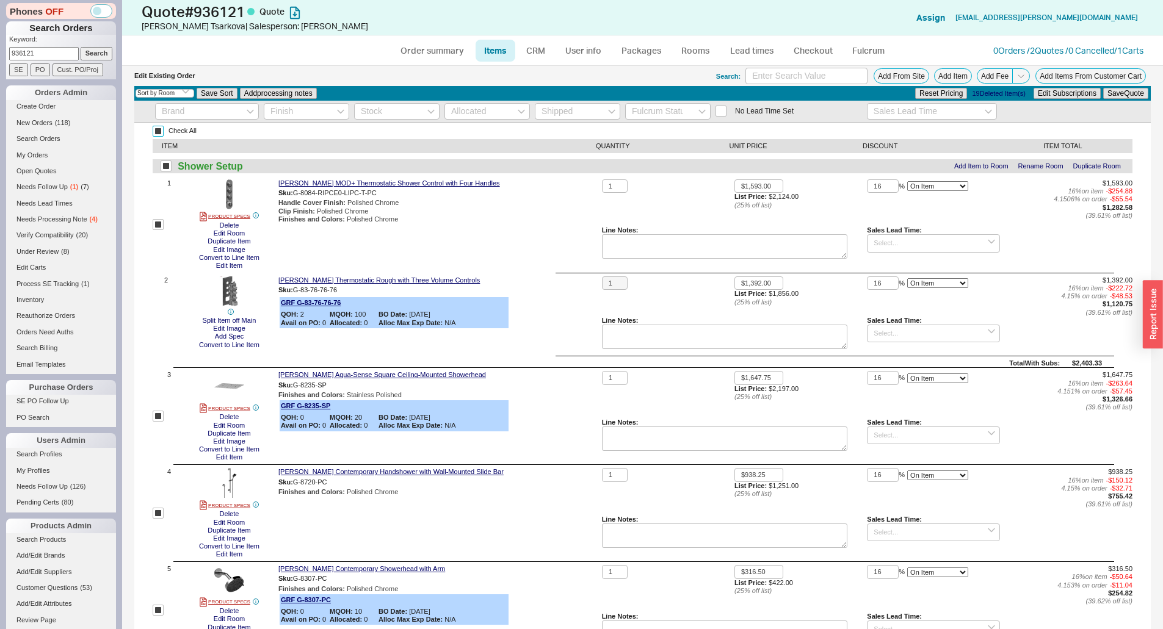
checkbox input "true"
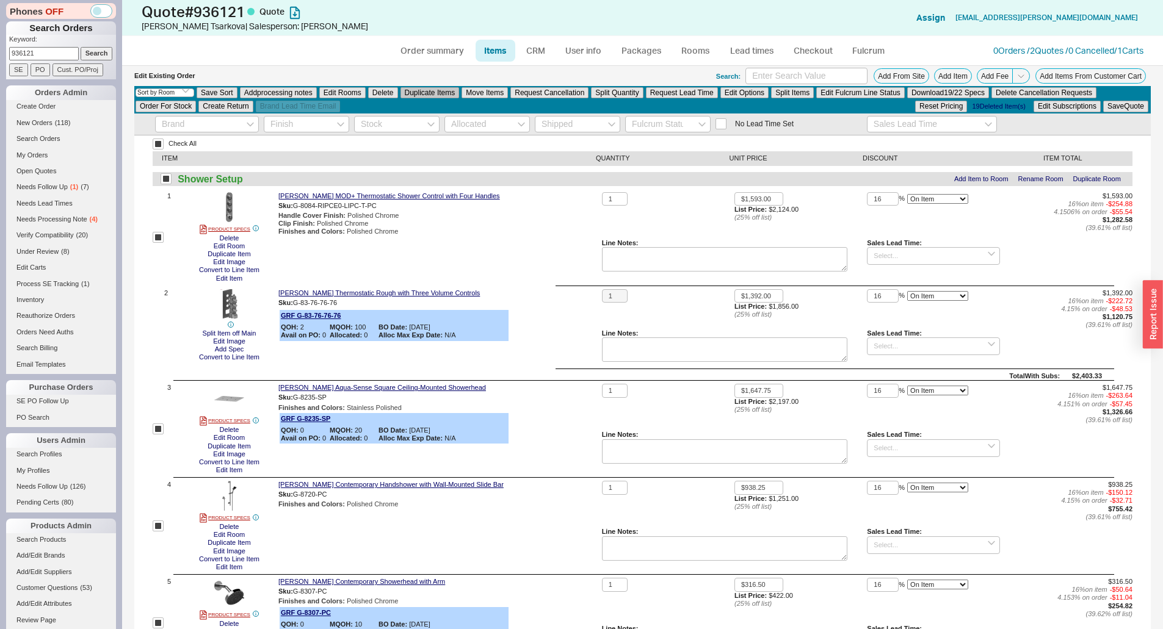
click at [439, 96] on button "Duplicate Items" at bounding box center [429, 92] width 59 height 11
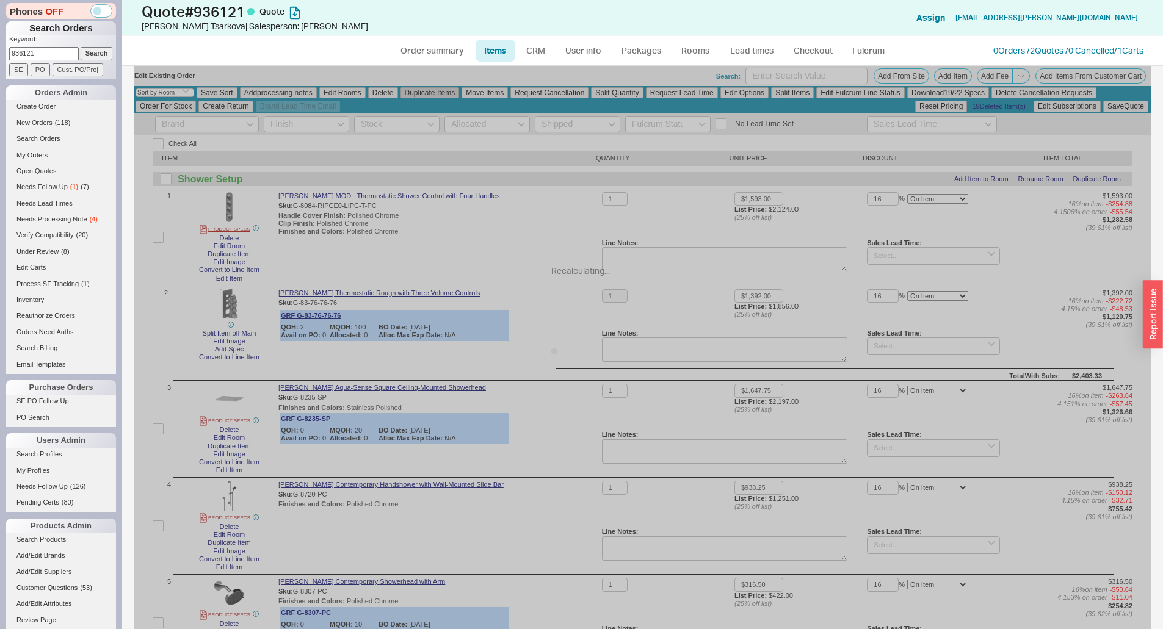
checkbox input "false"
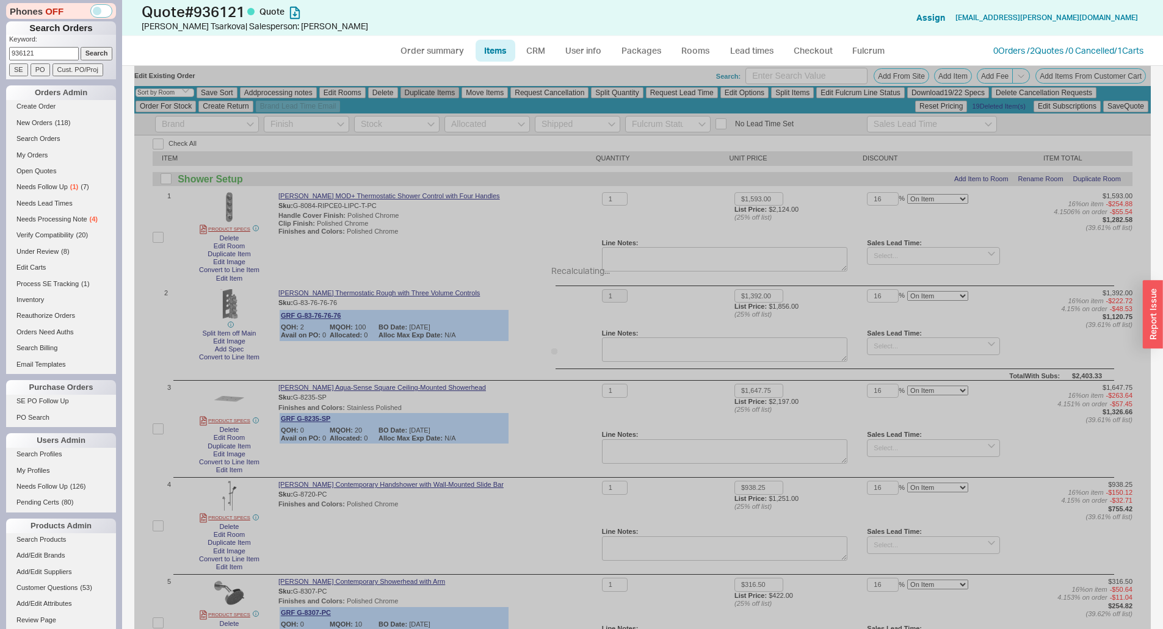
checkbox input "false"
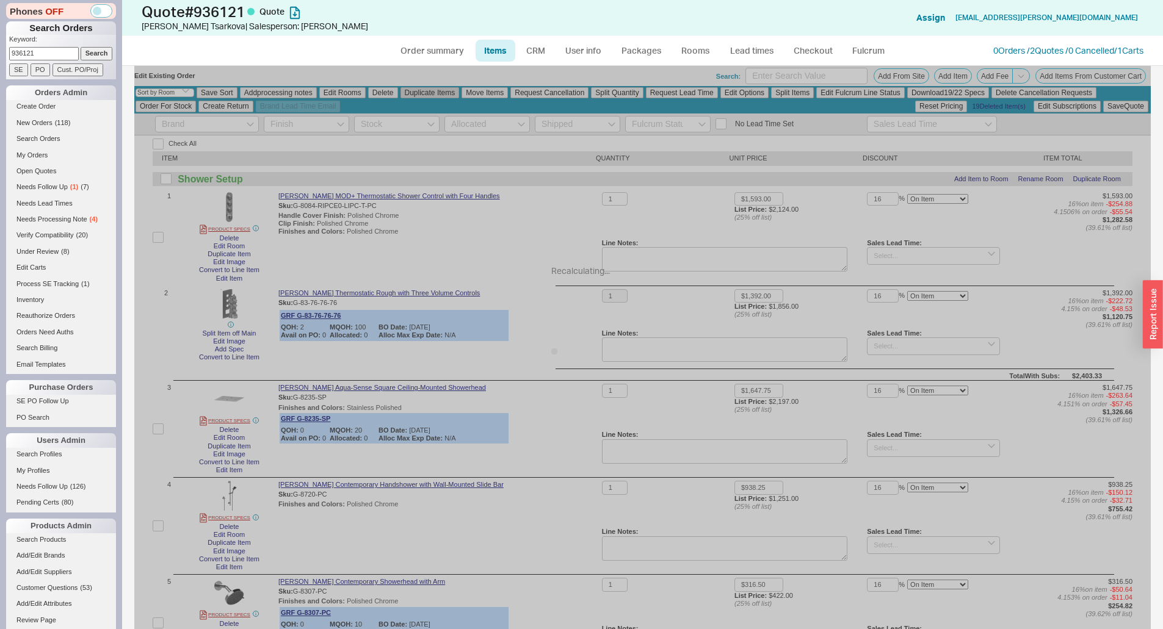
checkbox input "false"
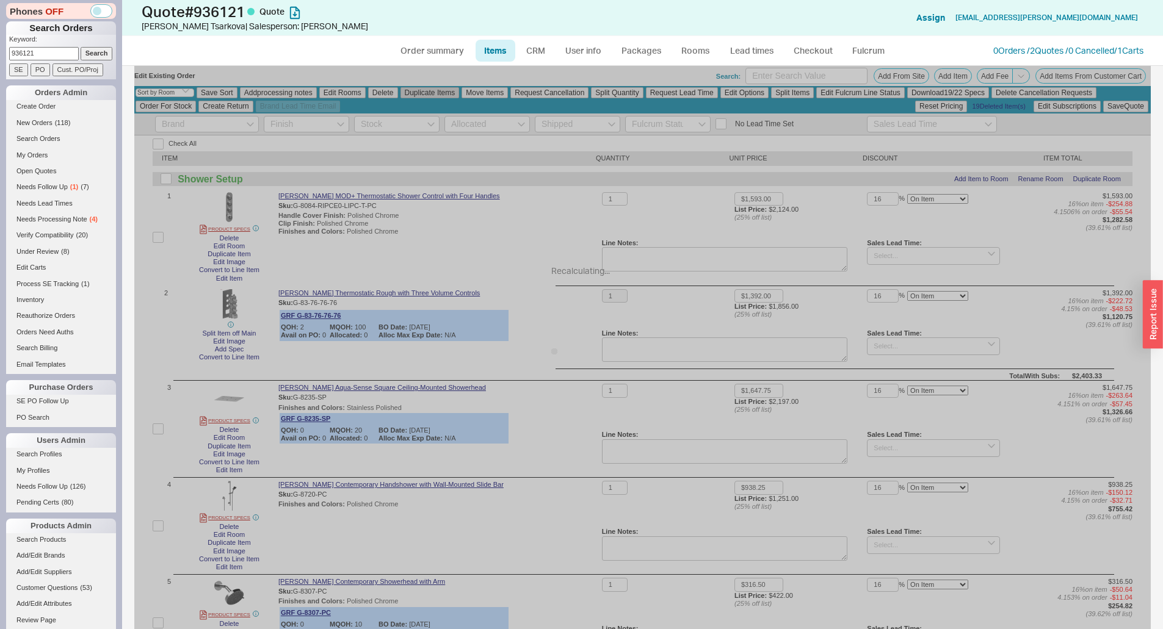
checkbox input "false"
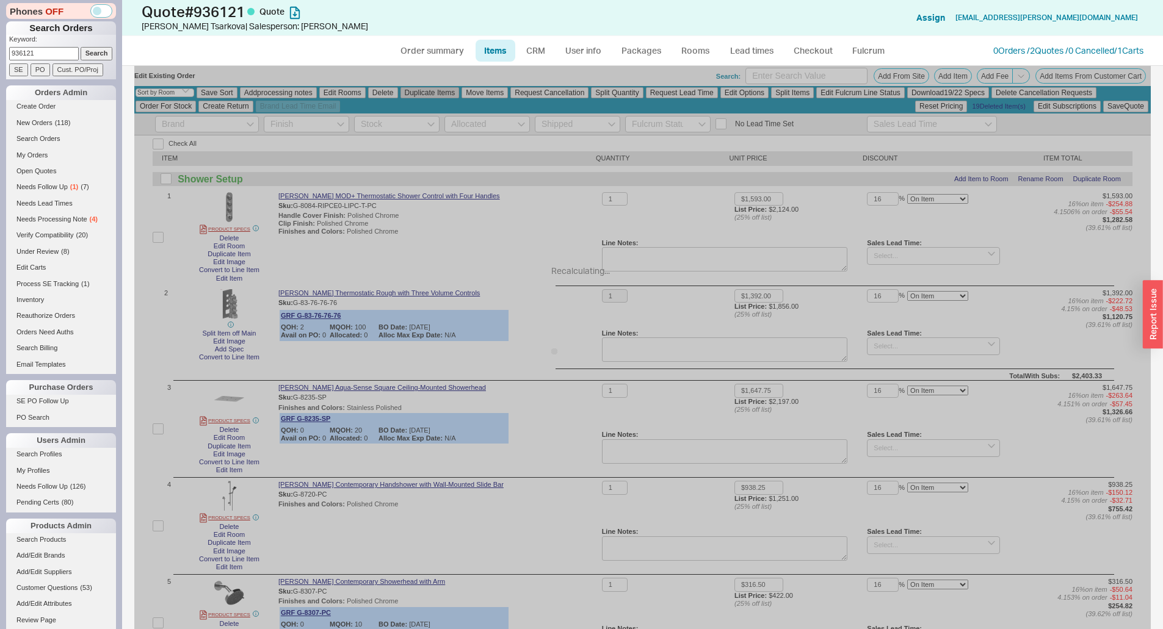
checkbox input "false"
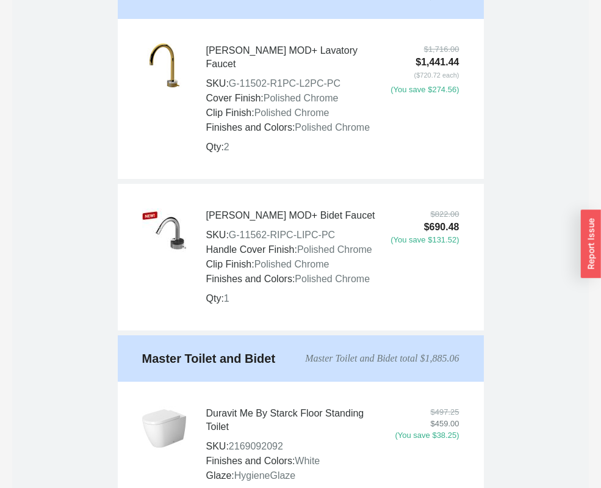
scroll to position [1648, 0]
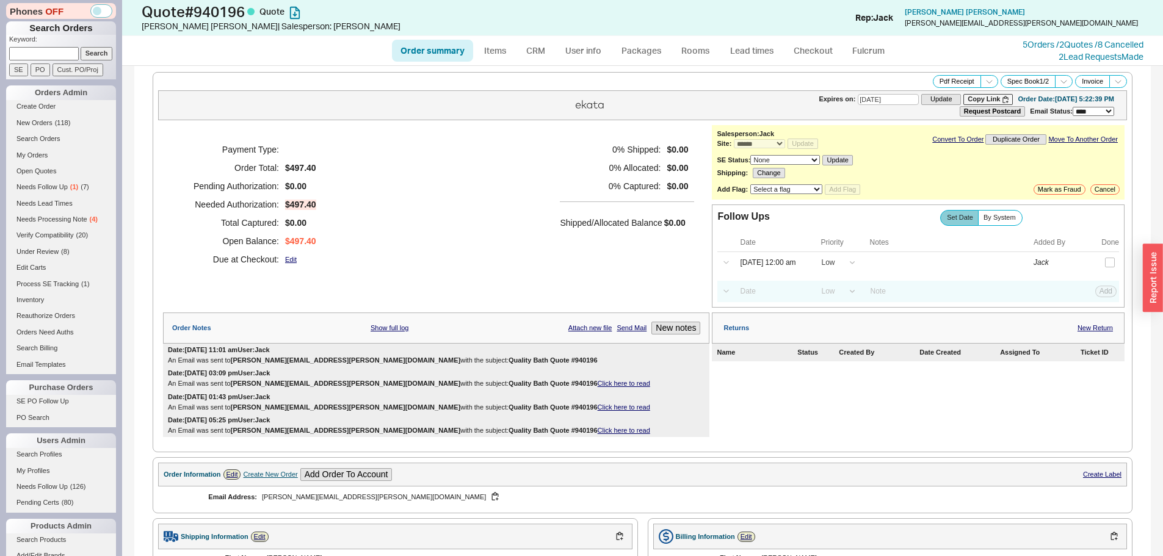
select select "*"
select select "LOW"
select select "3"
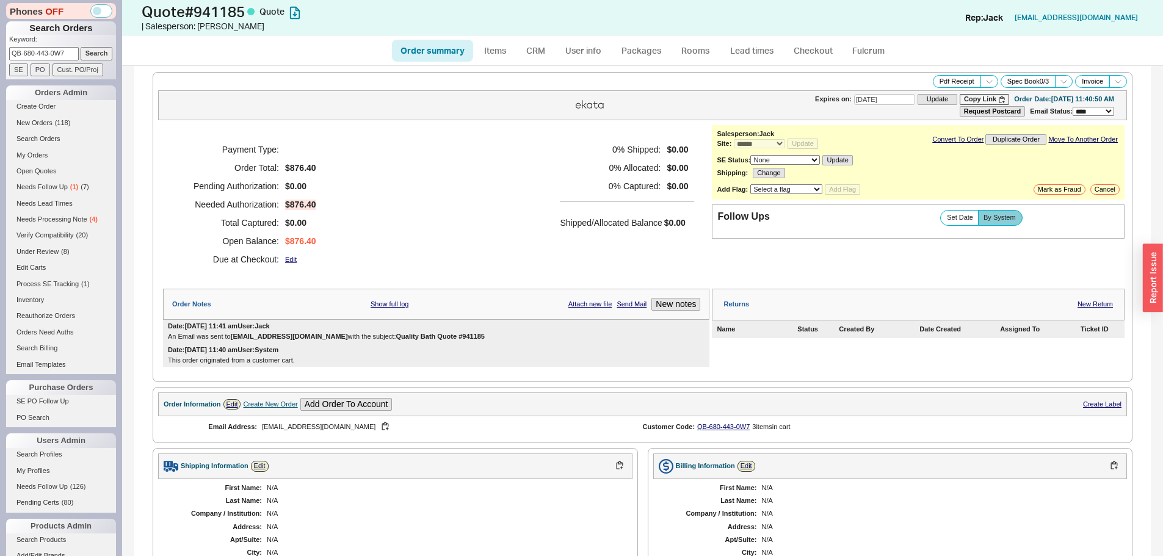
select select "*"
select select "3"
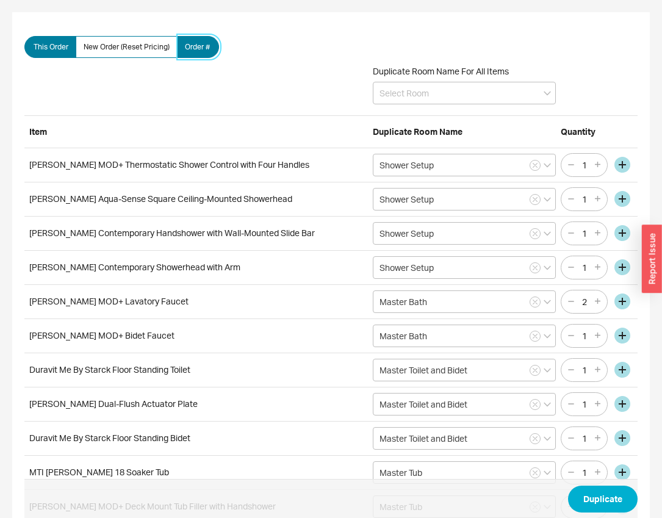
click at [203, 40] on label "Order #" at bounding box center [198, 47] width 42 height 22
click at [0, 0] on input "Order #" at bounding box center [0, 0] width 0 height 0
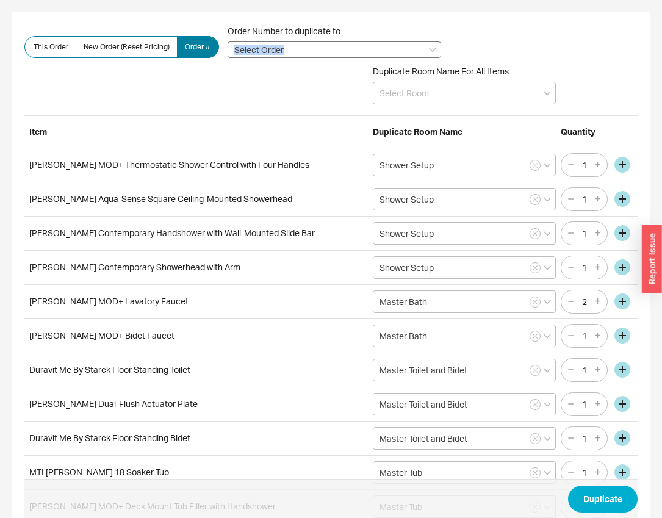
drag, startPoint x: 279, startPoint y: 60, endPoint x: 281, endPoint y: 52, distance: 8.1
click at [281, 52] on form "This Order New Order (Reset Pricing) Order # Order Number to duplicate to Dupli…" at bounding box center [330, 379] width 613 height 710
click at [281, 52] on input at bounding box center [335, 50] width 214 height 16
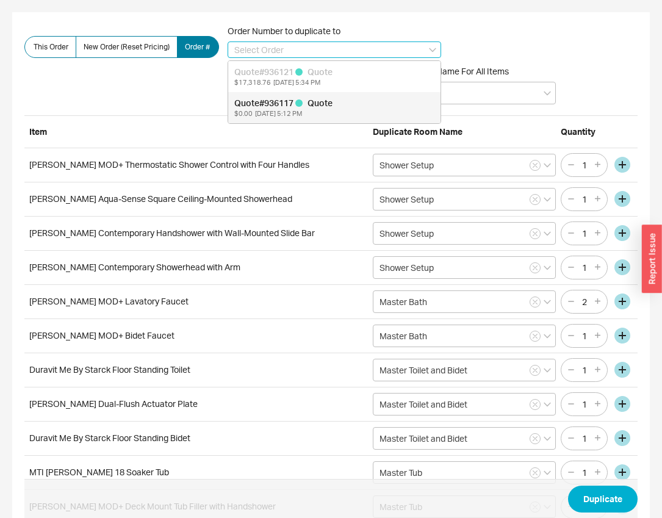
click at [289, 109] on div "08/25/2025 5:12 PM" at bounding box center [278, 113] width 47 height 9
type input "936117"
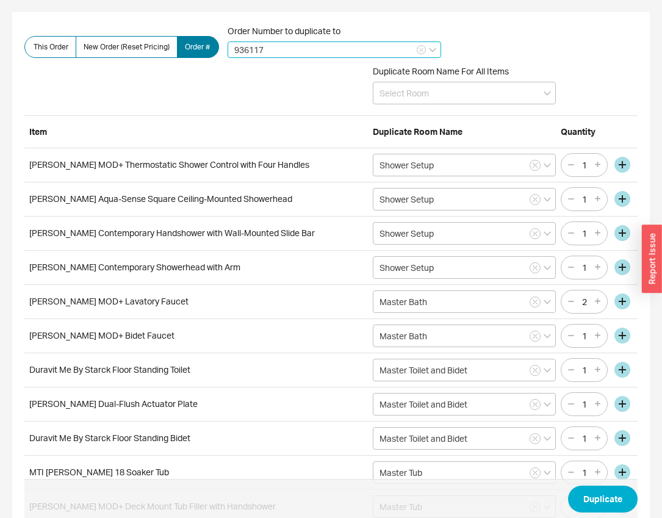
click at [277, 47] on input "936117" at bounding box center [335, 50] width 214 height 16
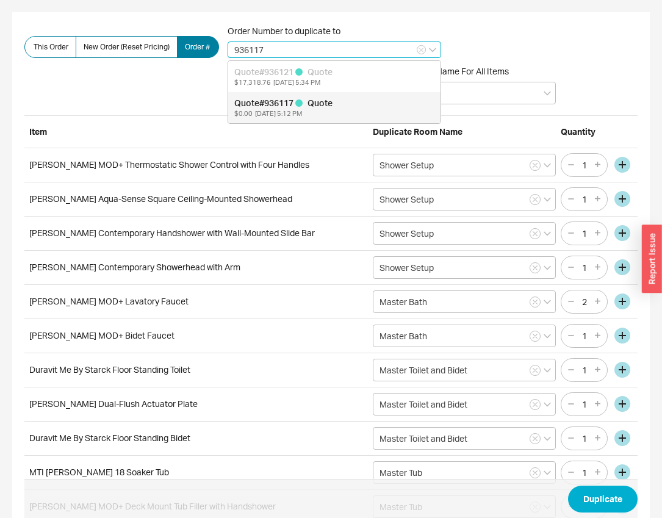
click at [295, 103] on div "Quote # 936117 Quote" at bounding box center [334, 103] width 200 height 12
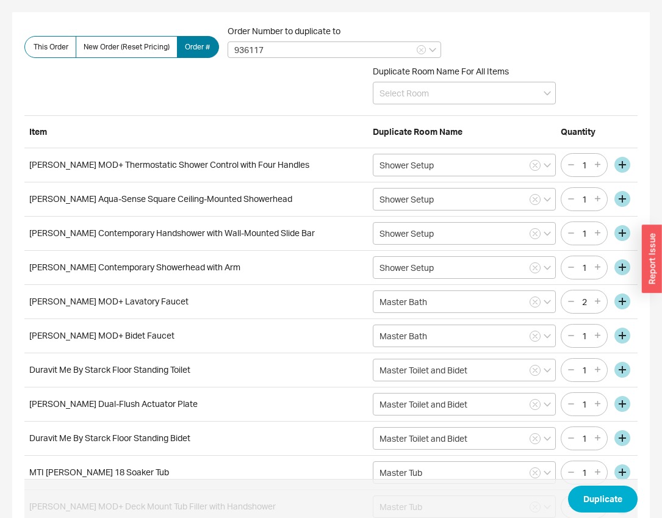
click at [275, 114] on div "Duplicate Room Name For All Items" at bounding box center [330, 88] width 613 height 55
click at [606, 505] on button "Duplicate" at bounding box center [603, 499] width 70 height 27
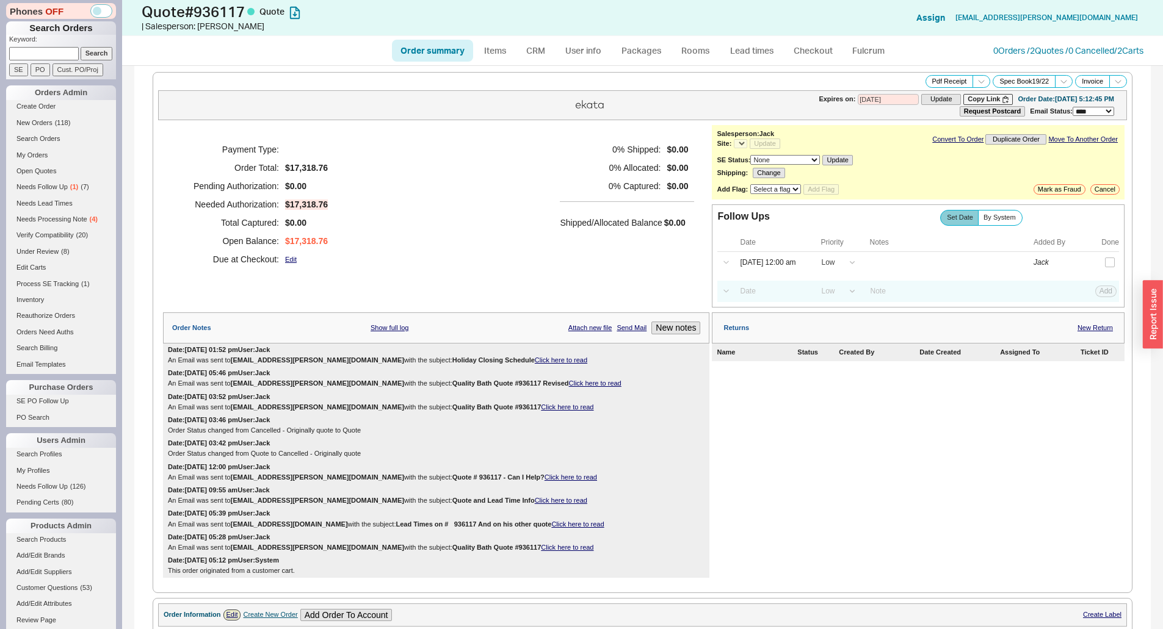
select select "*"
select select "LOW"
select select "3"
select select "*"
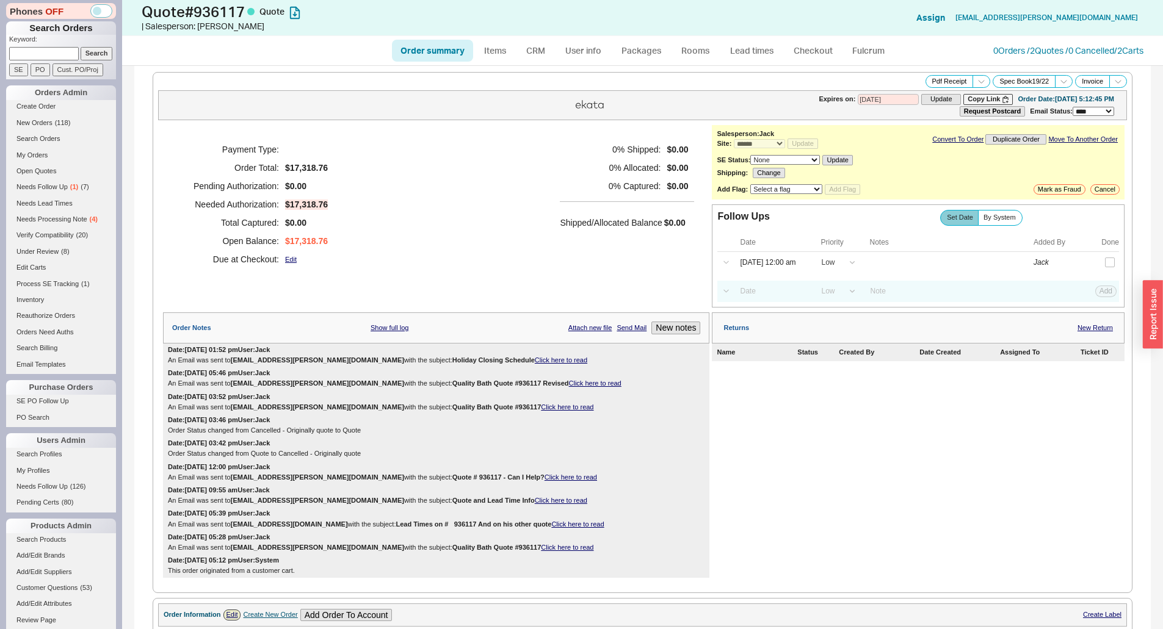
click at [493, 208] on div "Payment Type: Order Total: $17,318.76 Pending Authorization: $0.00 Needed Autho…" at bounding box center [436, 204] width 546 height 159
click at [496, 52] on link "Items" at bounding box center [495, 51] width 40 height 22
select select "3"
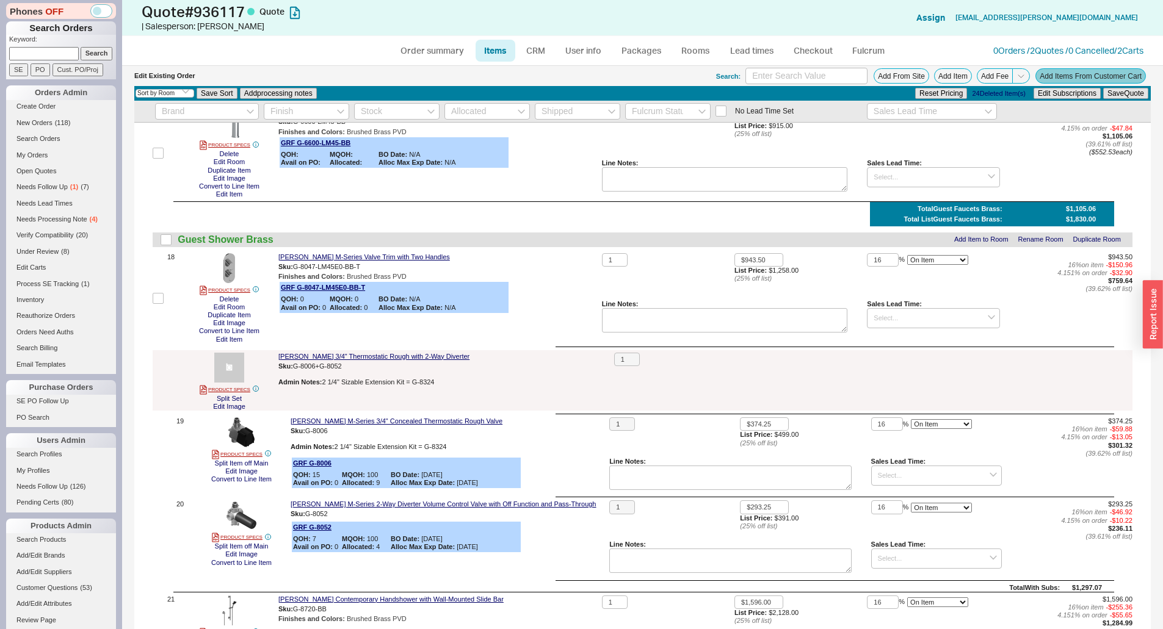
scroll to position [1526, 0]
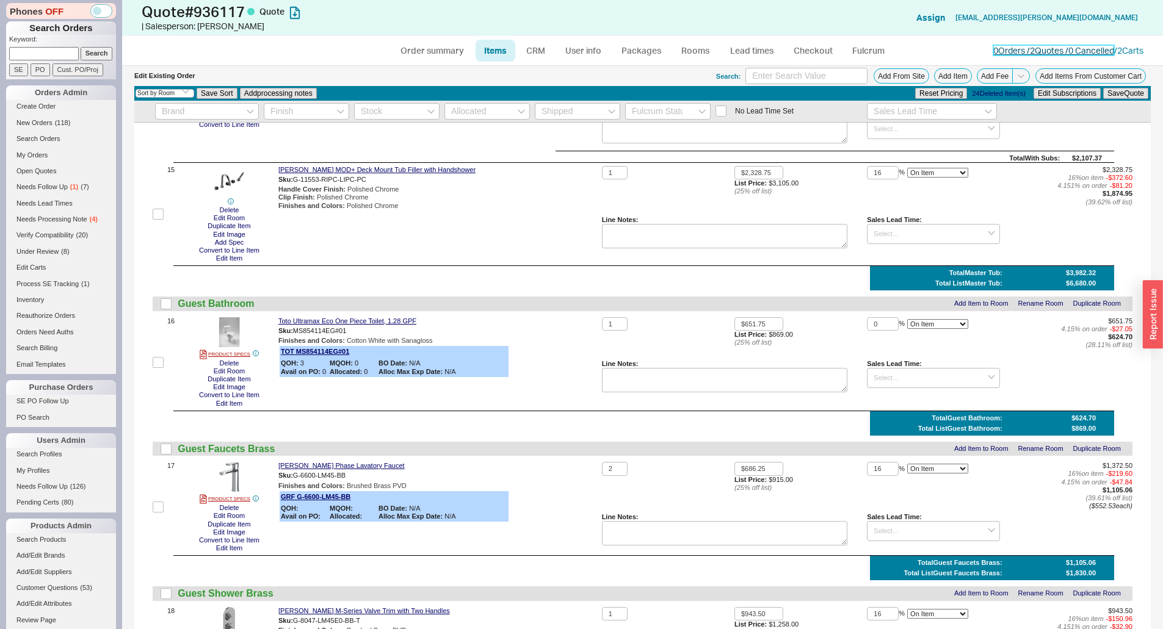
click at [1022, 52] on link "0 Orders / 2 Quotes / 0 Cancelled" at bounding box center [1053, 50] width 121 height 10
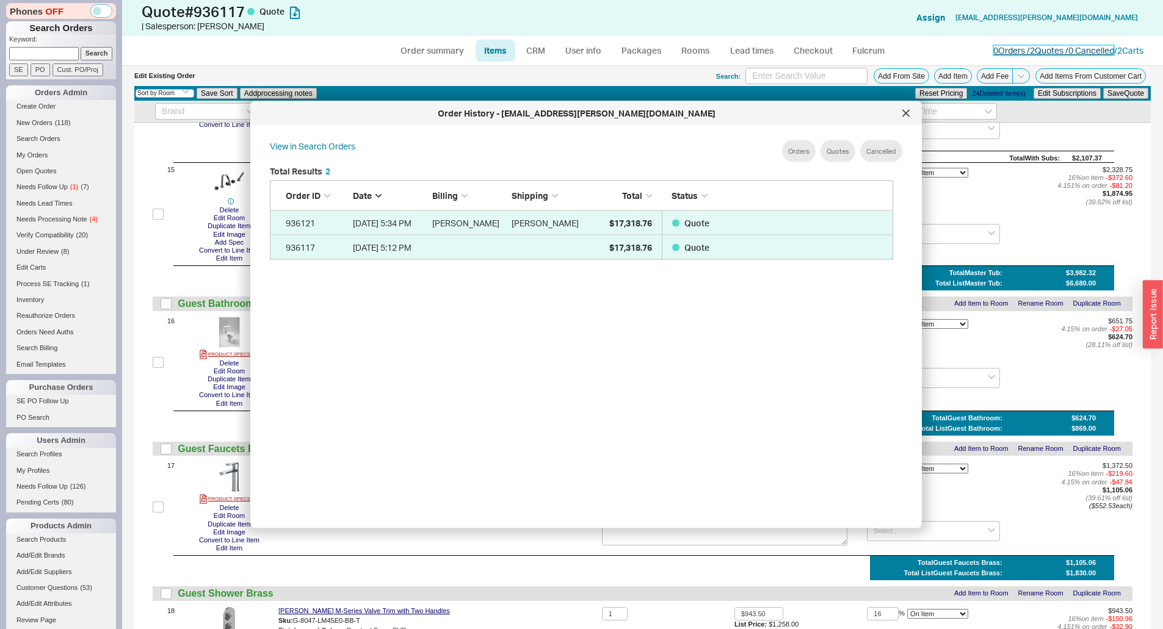
scroll to position [70, 614]
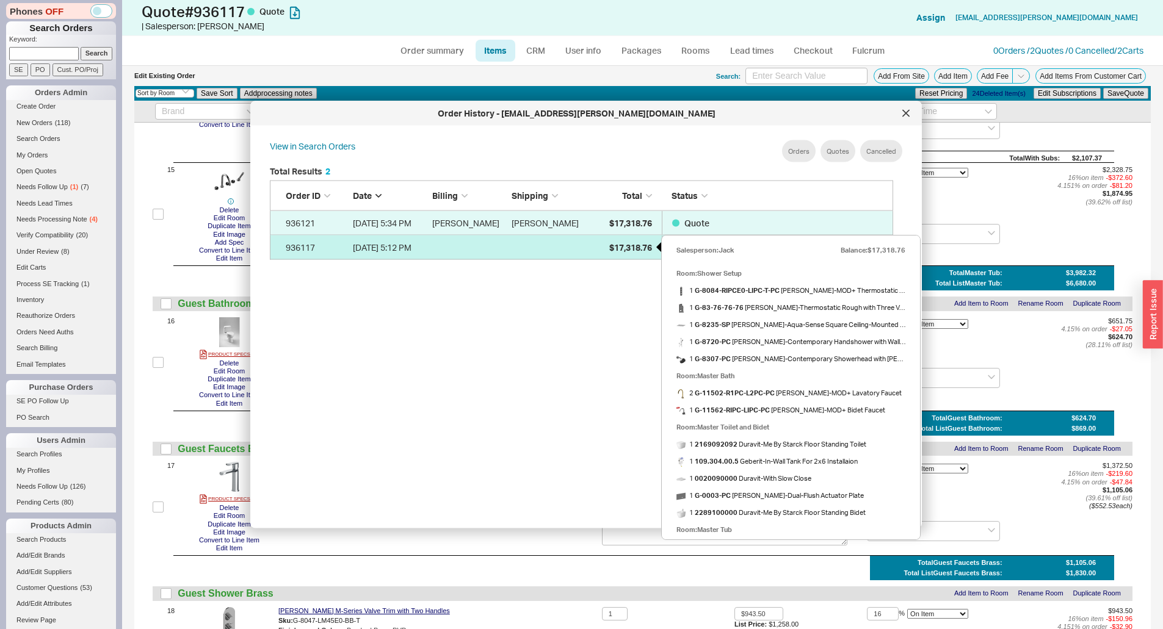
click at [609, 244] on span "$17,318.76" at bounding box center [630, 247] width 43 height 10
select select "*"
select select "LOW"
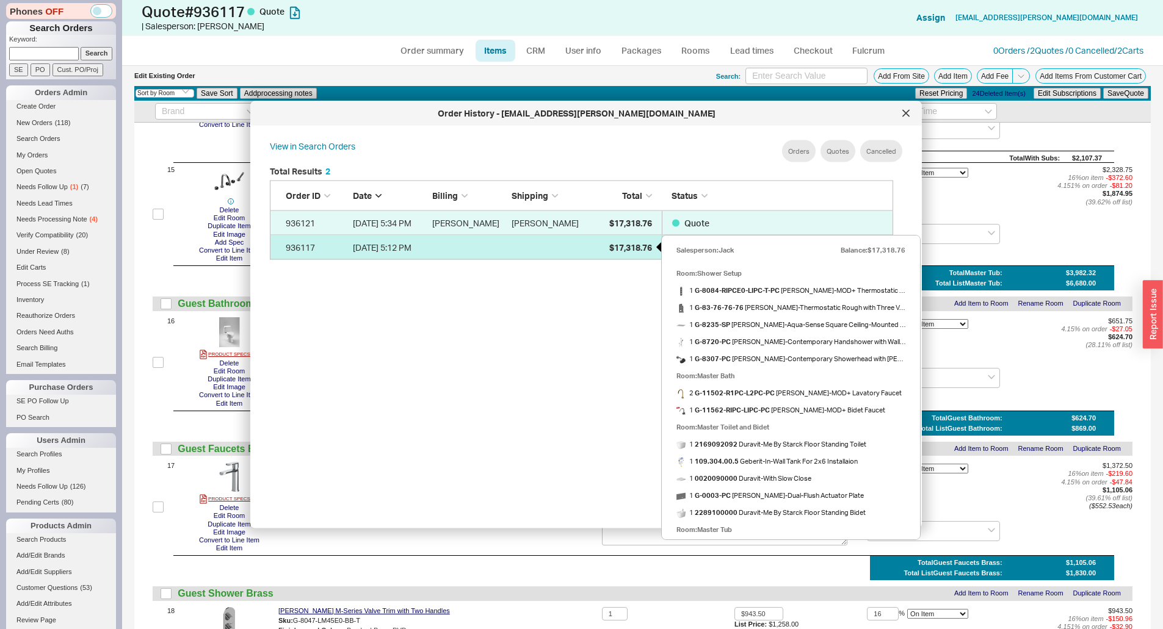
select select "3"
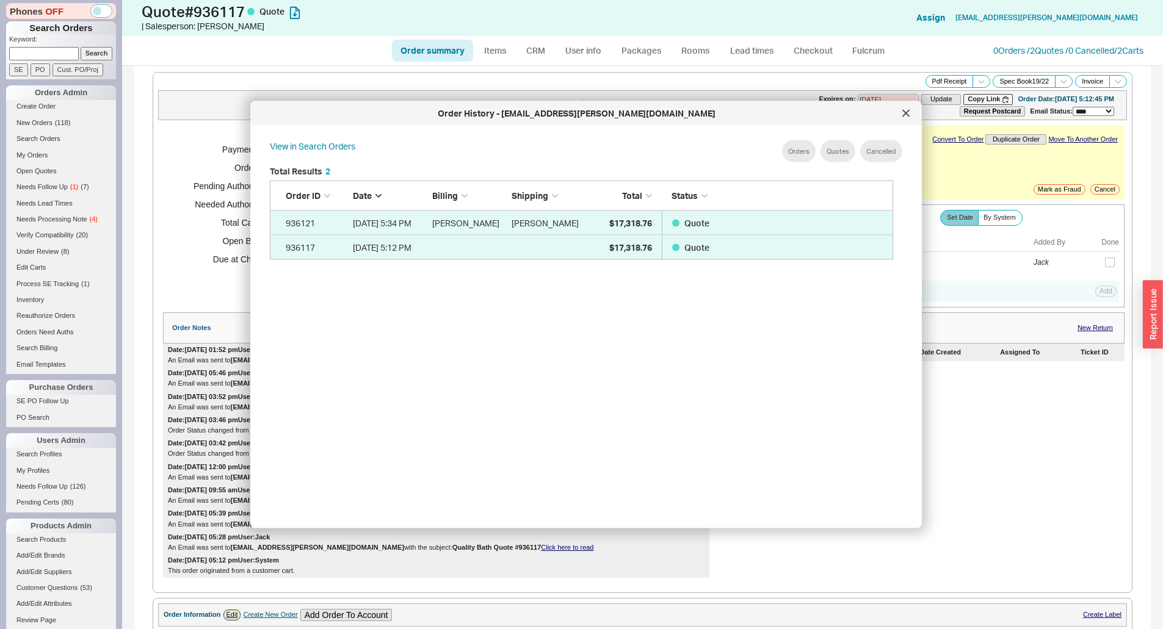
click at [895, 118] on div "Order History - tsarkova.eugenia@gmail.com" at bounding box center [576, 113] width 640 height 12
click at [898, 114] on div at bounding box center [906, 114] width 20 height 20
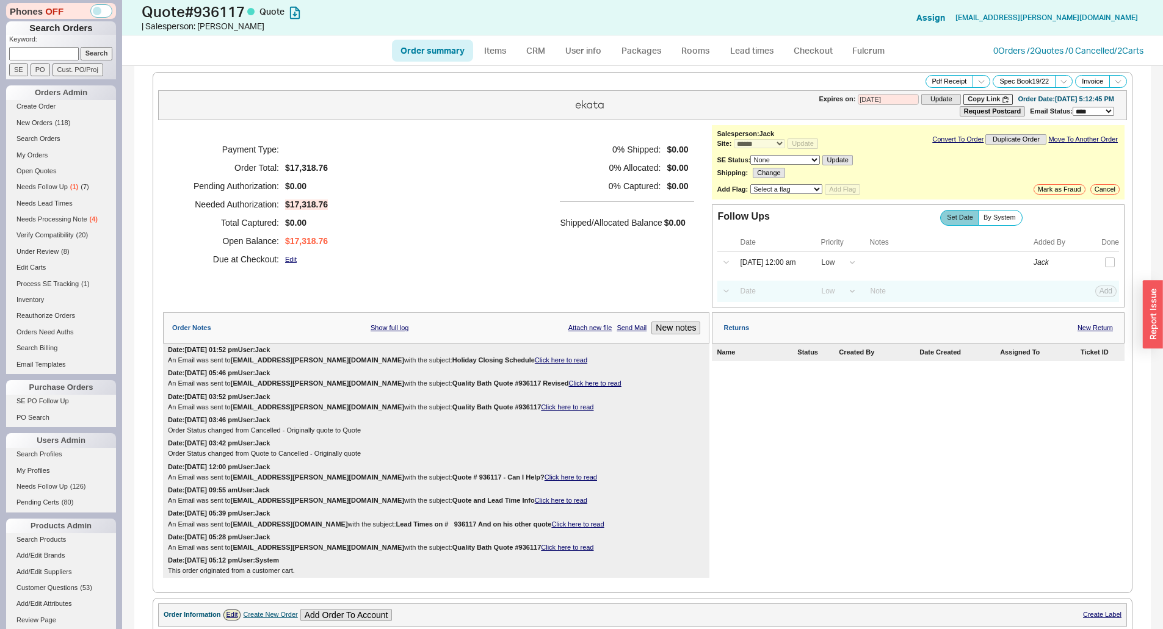
click at [533, 237] on div "Payment Type: Order Total: $17,318.76 Pending Authorization: $0.00 Needed Autho…" at bounding box center [436, 204] width 546 height 159
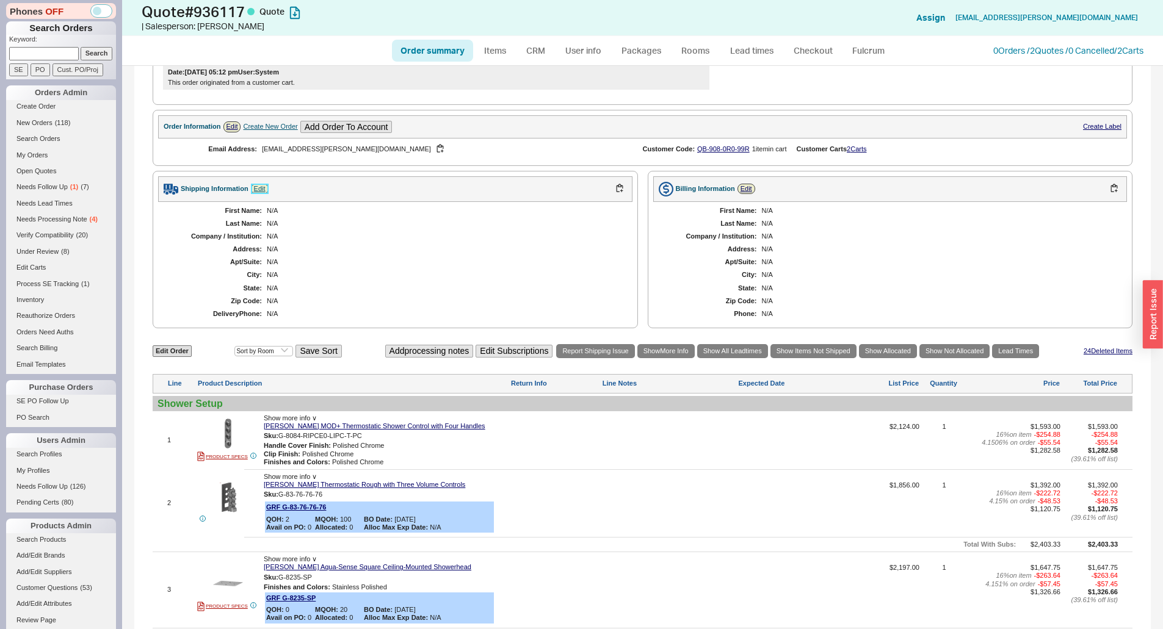
click at [257, 187] on link "Edit" at bounding box center [260, 189] width 18 height 10
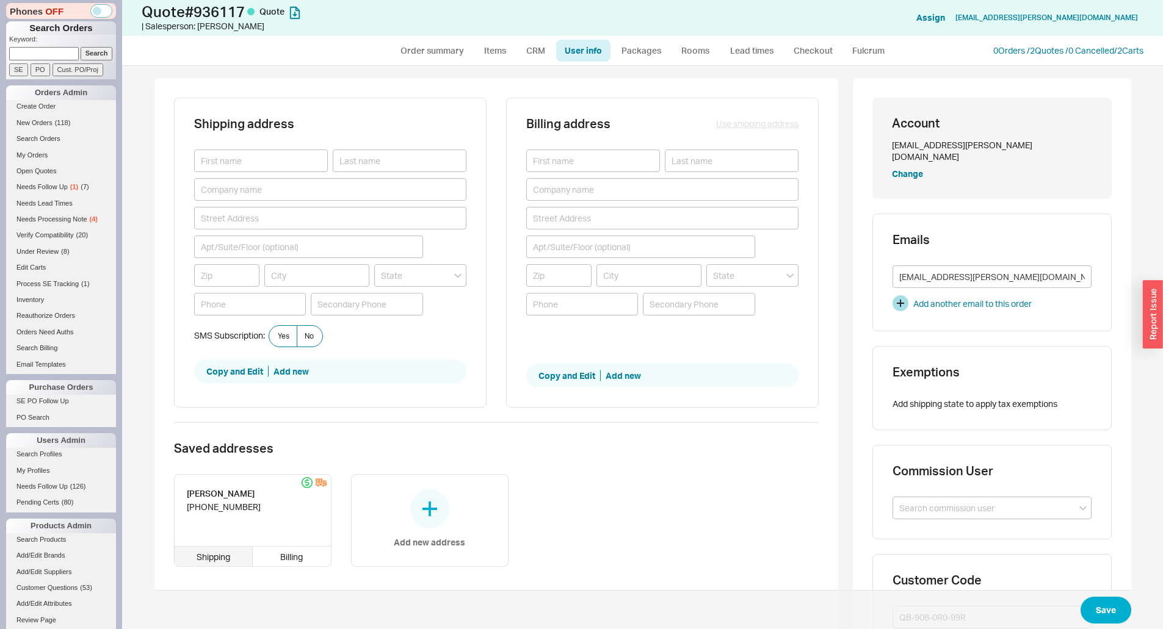
click at [209, 560] on div "Shipping" at bounding box center [214, 557] width 79 height 20
type input "Jane"
type input "Tsarkova"
type input "(786) 213 4355"
click at [259, 554] on div "Billing" at bounding box center [292, 557] width 78 height 20
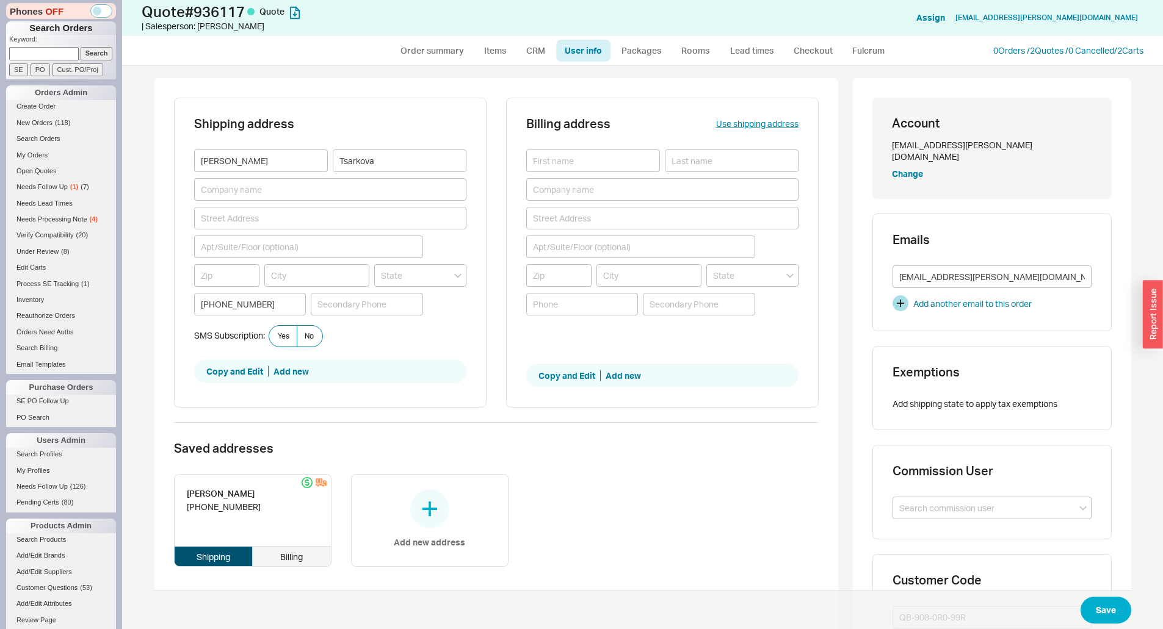
type input "Jane"
type input "Tsarkova"
type input "(786) 213 4355"
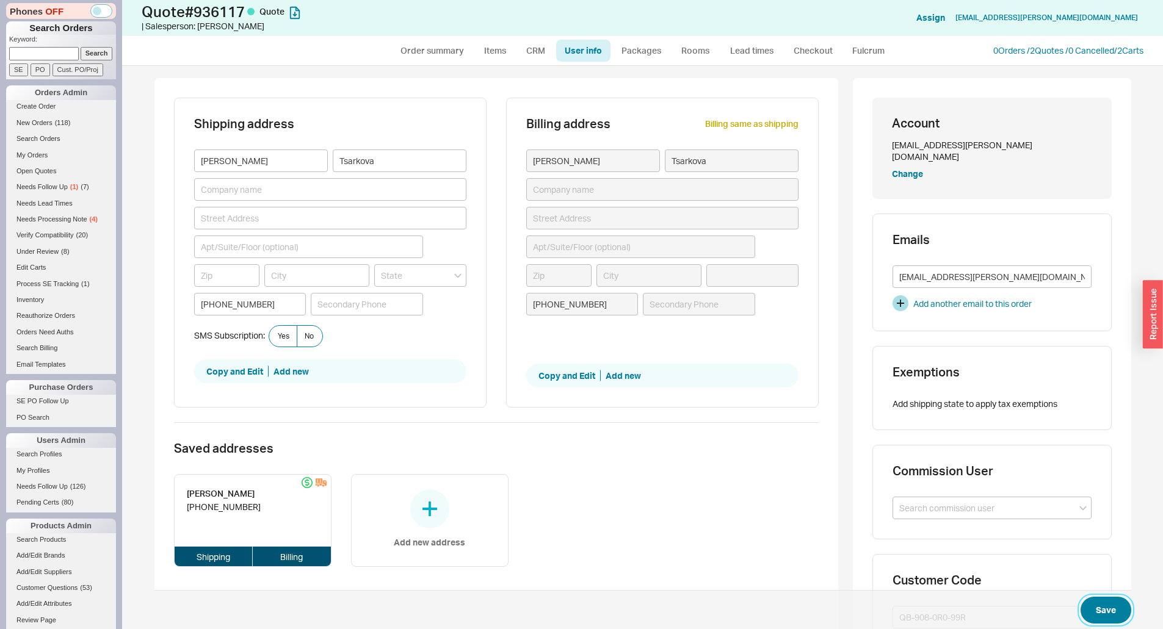
click at [1097, 597] on button "Save" at bounding box center [1105, 610] width 51 height 27
select select "*"
select select "LOW"
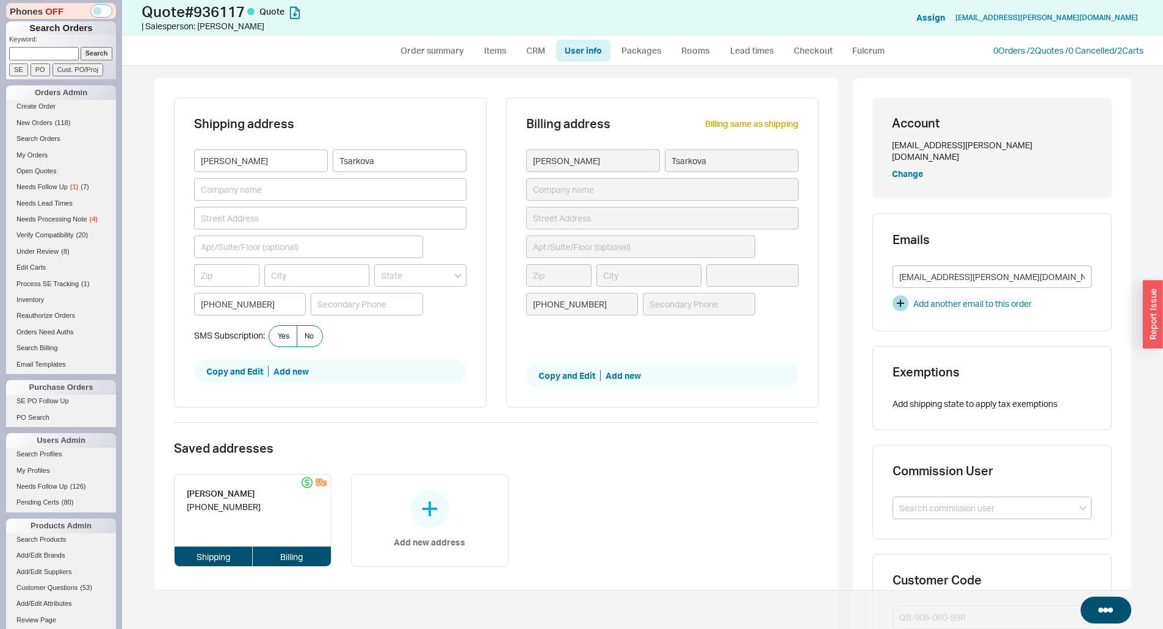
select select "3"
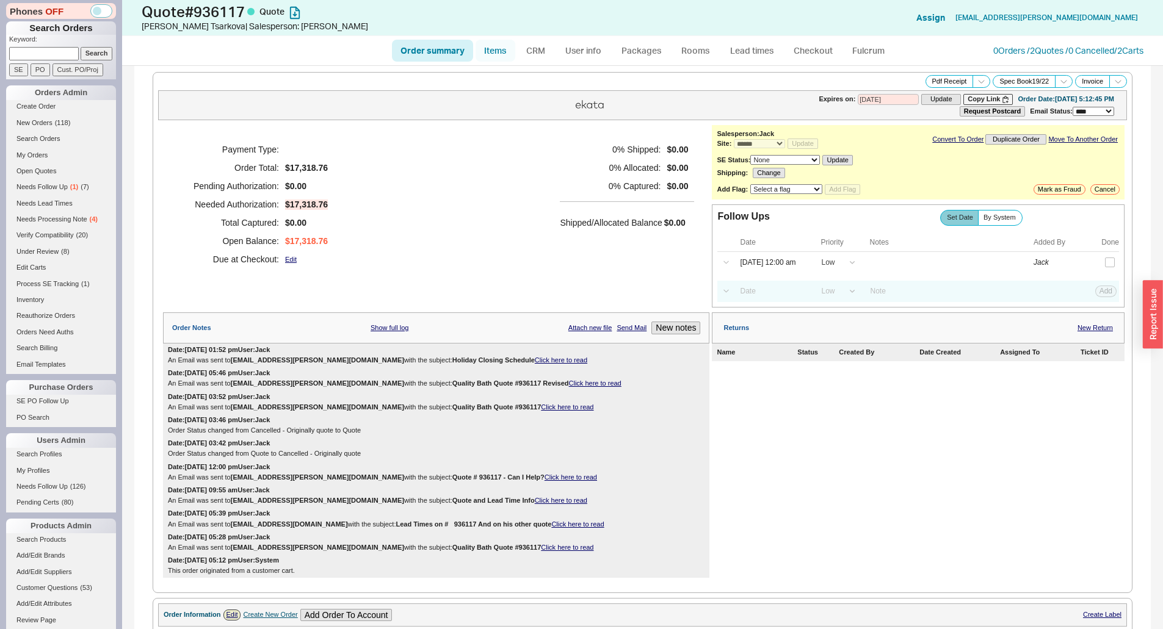
click at [502, 52] on link "Items" at bounding box center [495, 51] width 40 height 22
select select "3"
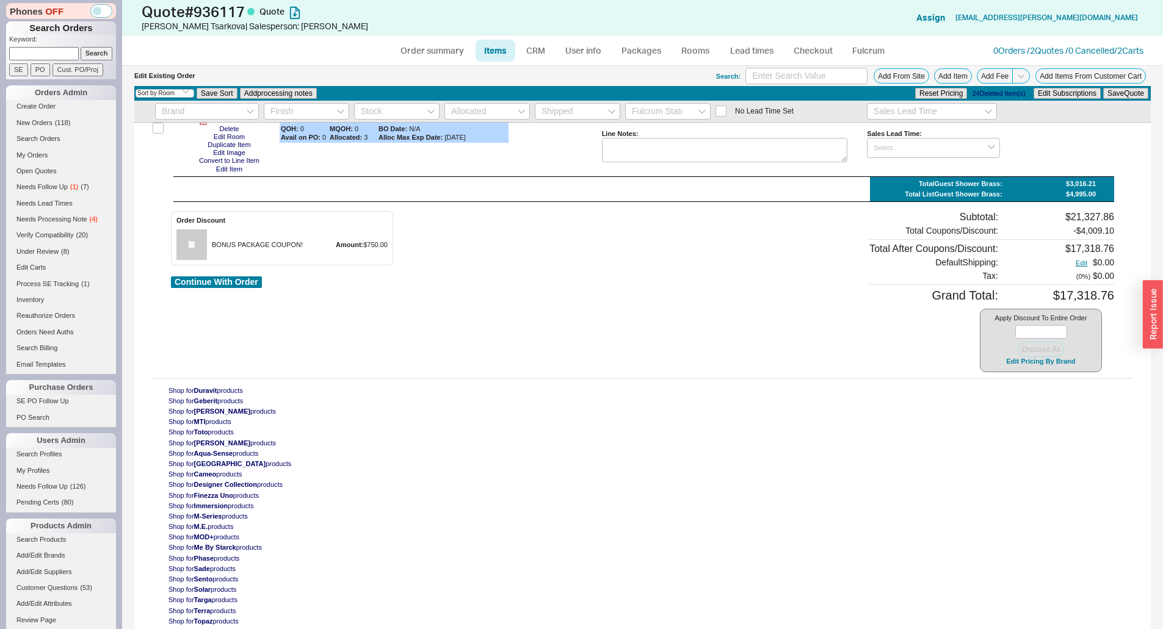
scroll to position [2497, 0]
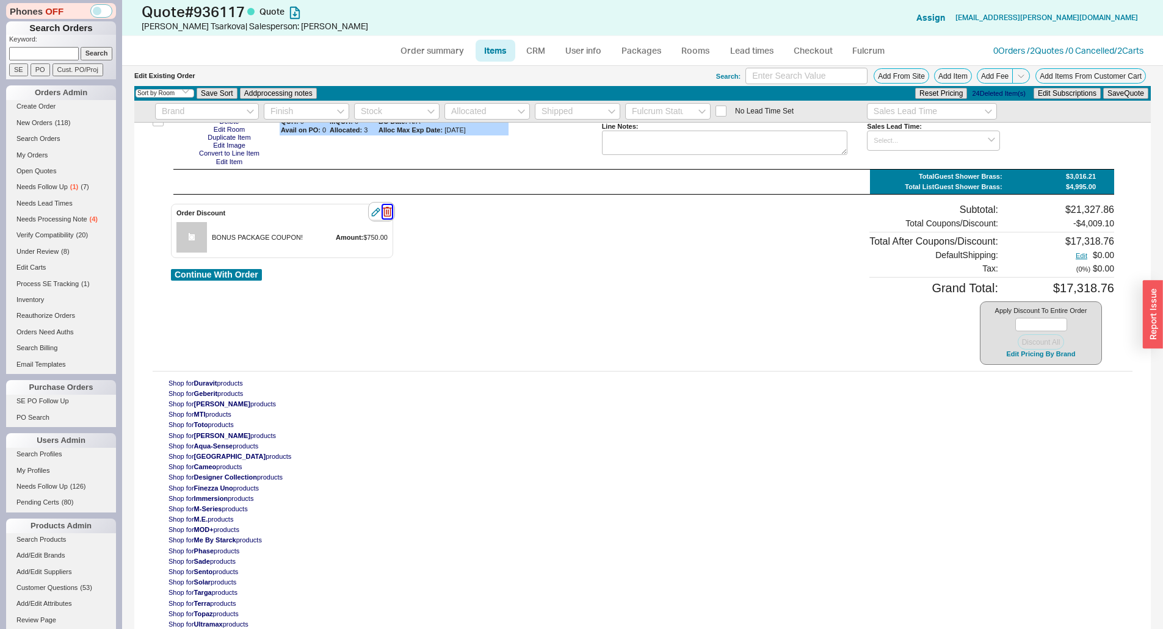
click at [391, 210] on icon "button" at bounding box center [387, 211] width 9 height 13
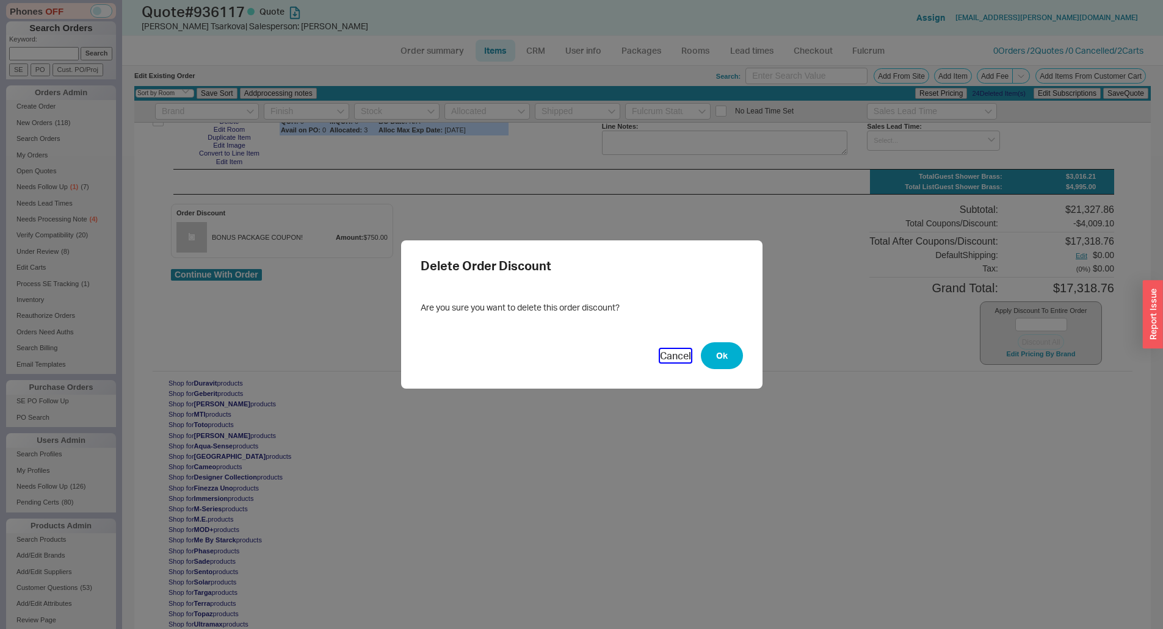
click at [668, 356] on button "Cancel" at bounding box center [675, 355] width 31 height 13
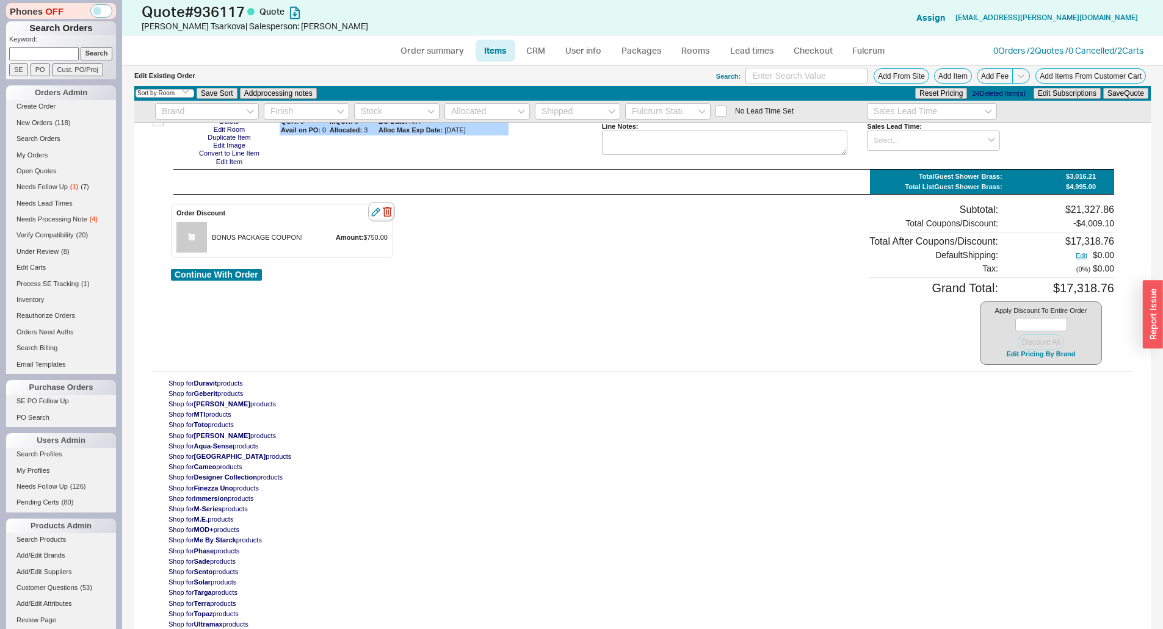
drag, startPoint x: 377, startPoint y: 206, endPoint x: 376, endPoint y: 213, distance: 6.8
click at [377, 207] on div at bounding box center [381, 212] width 27 height 20
click at [376, 213] on icon "button" at bounding box center [375, 212] width 9 height 9
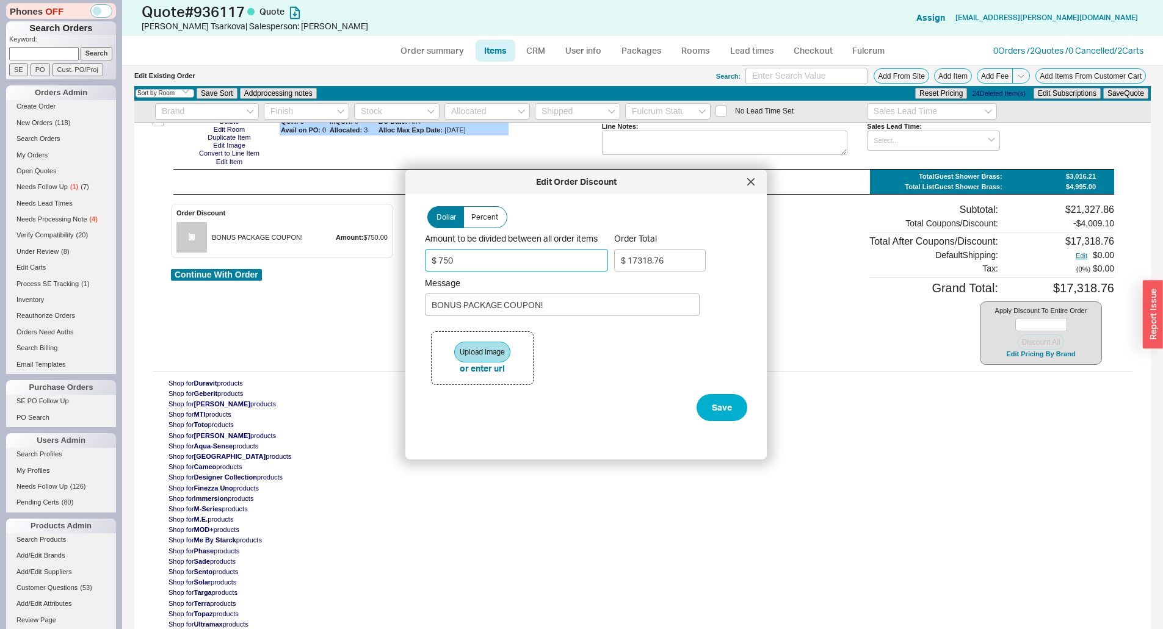
click at [458, 265] on input "$ 750" at bounding box center [516, 260] width 183 height 23
type input "$ 7"
type input "$ 18061.76"
type input "$ 72"
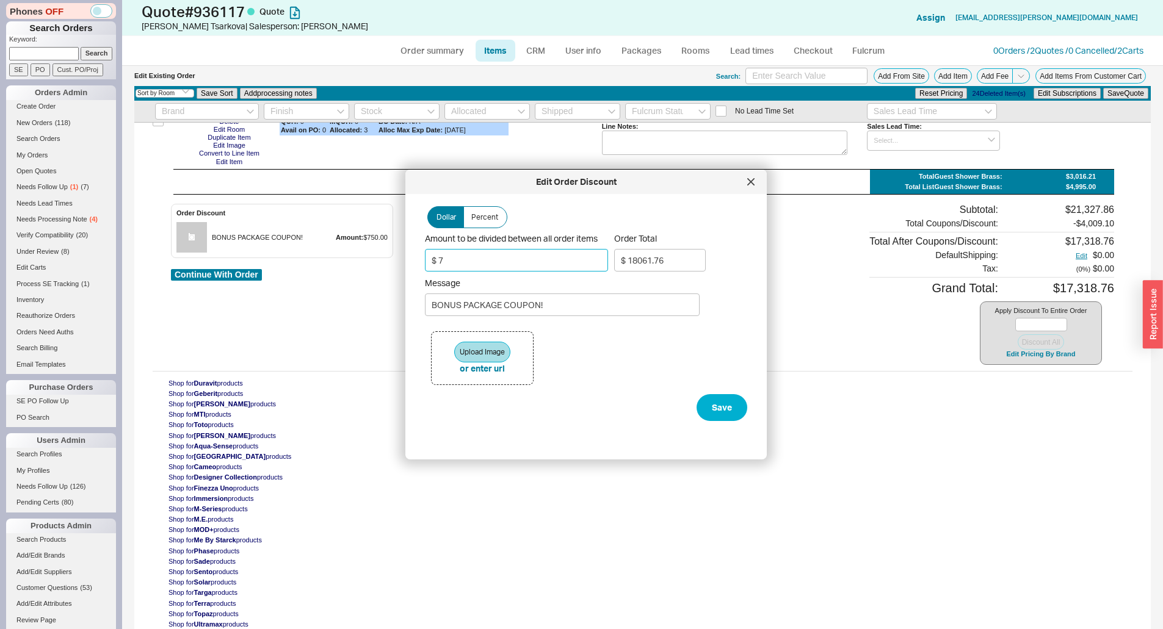
type input "$ 17996.76"
type input "$ 723"
type input "$ 17345.76"
type input "$ 723"
click at [716, 413] on button "Save" at bounding box center [721, 407] width 51 height 27
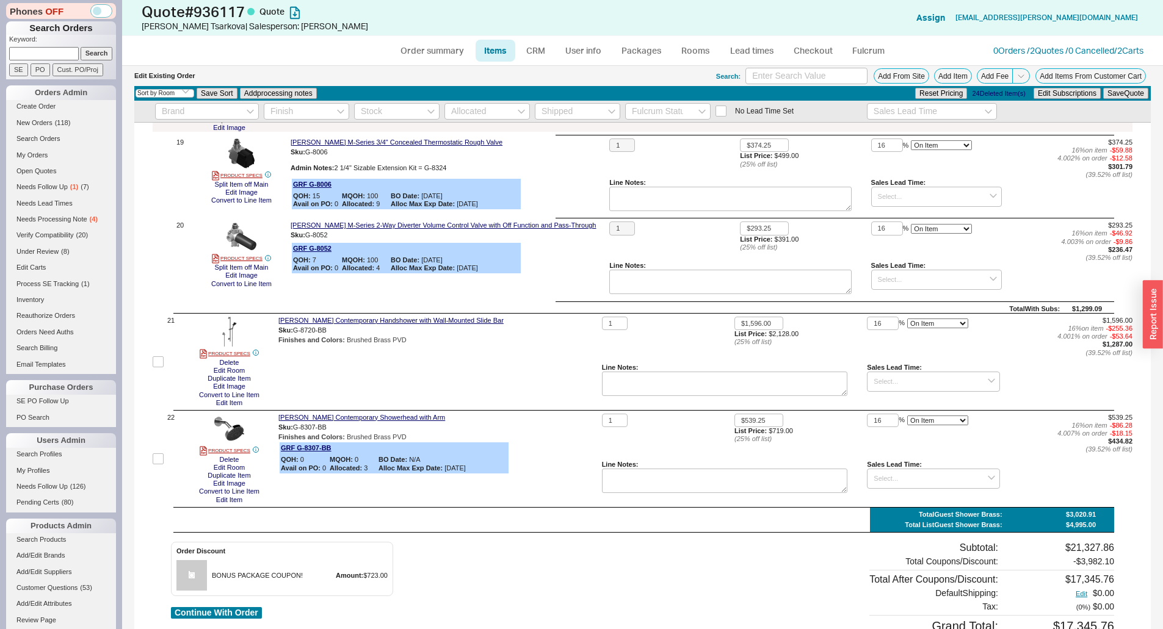
scroll to position [2314, 0]
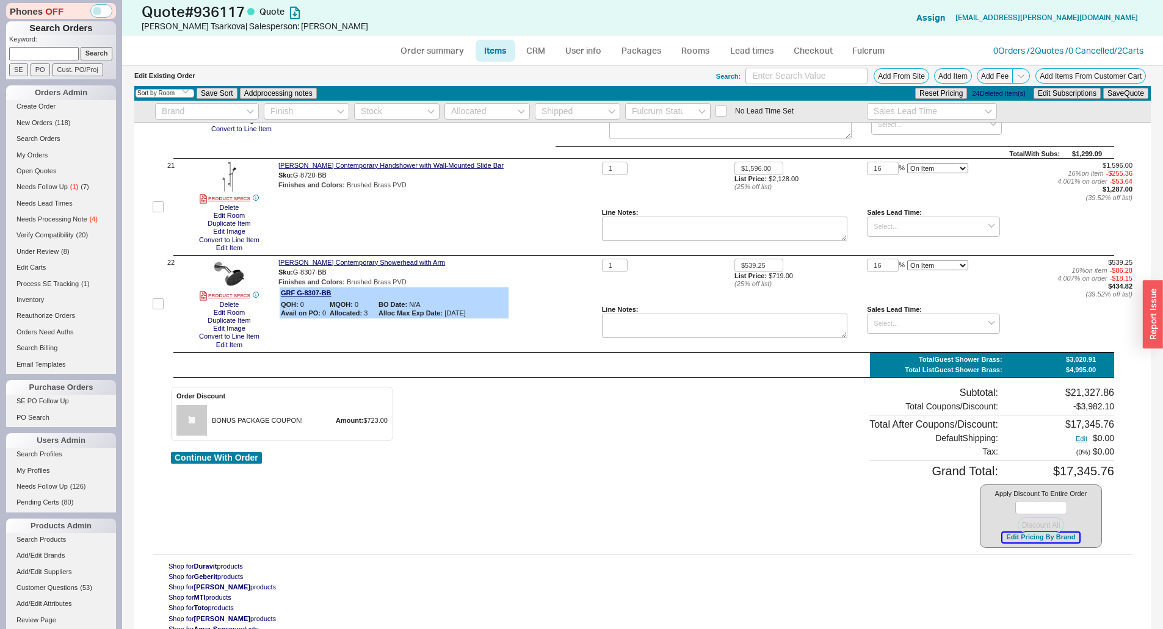
click at [1032, 535] on button "Edit Pricing By Brand" at bounding box center [1040, 537] width 76 height 9
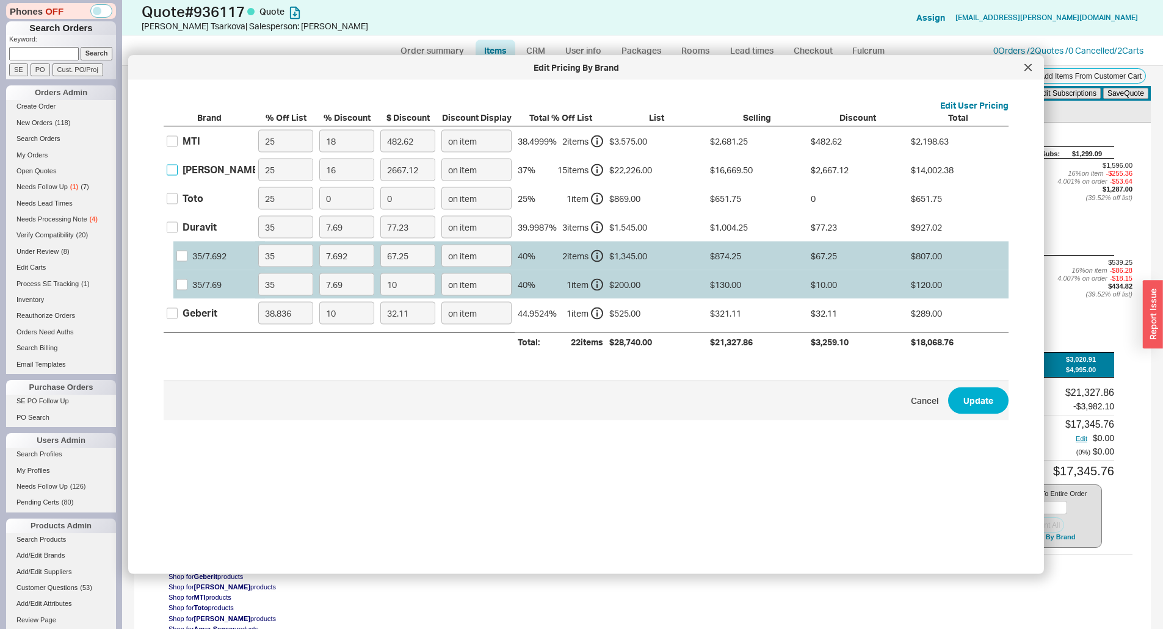
click at [173, 174] on input "Graff" at bounding box center [172, 169] width 11 height 11
checkbox input "true"
click at [355, 167] on input "16" at bounding box center [346, 170] width 55 height 23
type input "2"
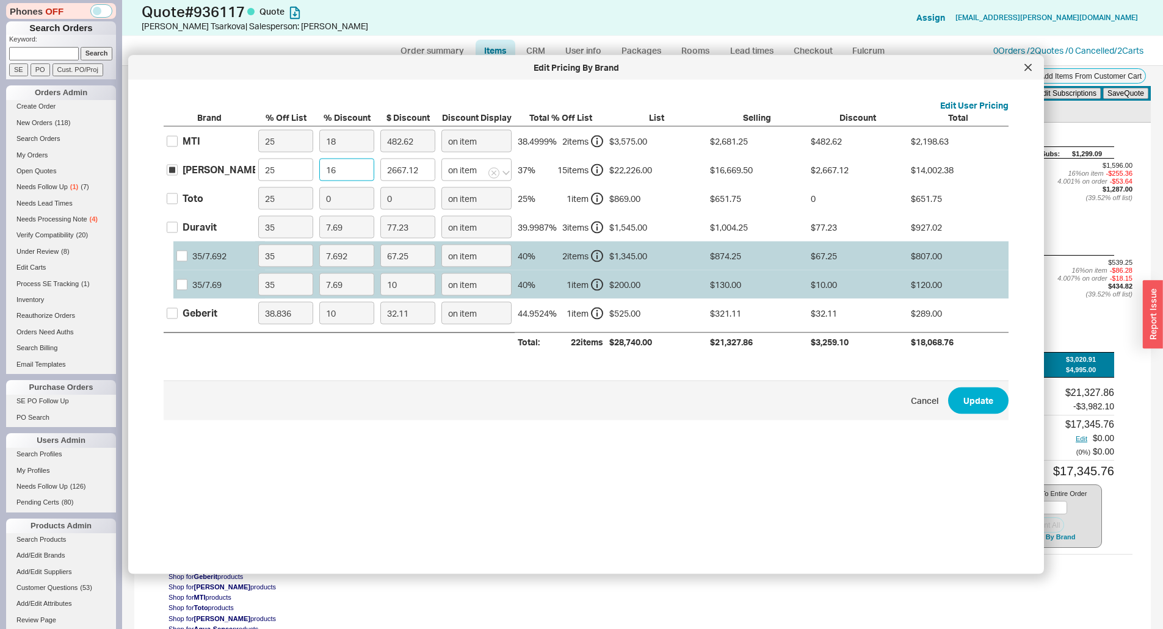
type input "333.39"
type input "20"
type input "3333.9"
type input "20"
click at [972, 413] on button "Update" at bounding box center [978, 400] width 60 height 27
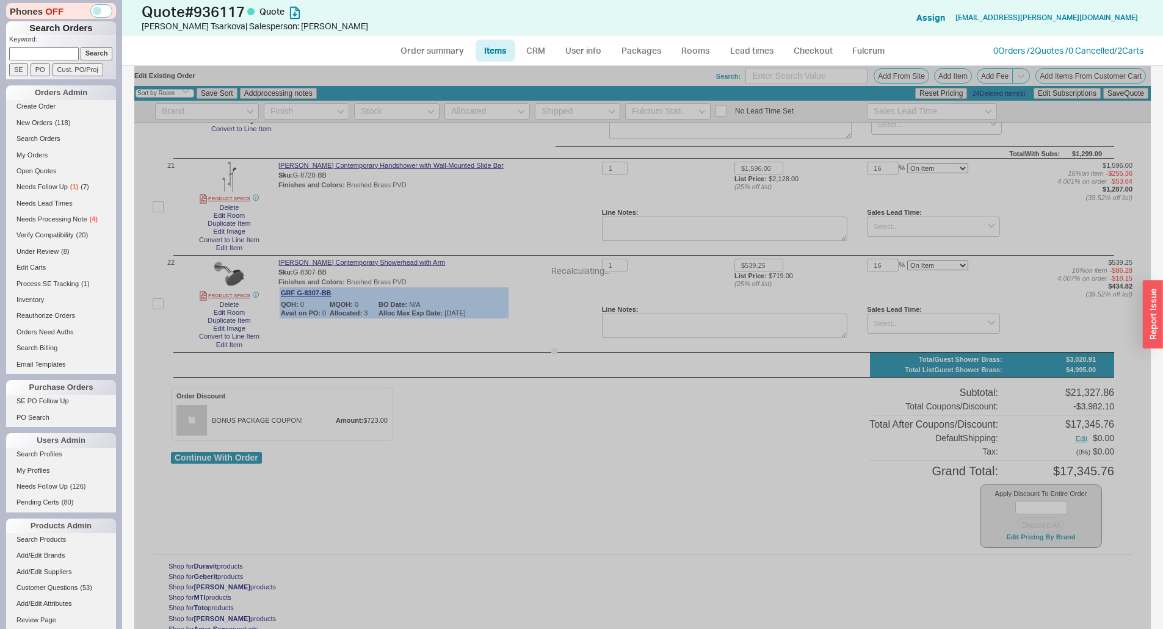
type input "20"
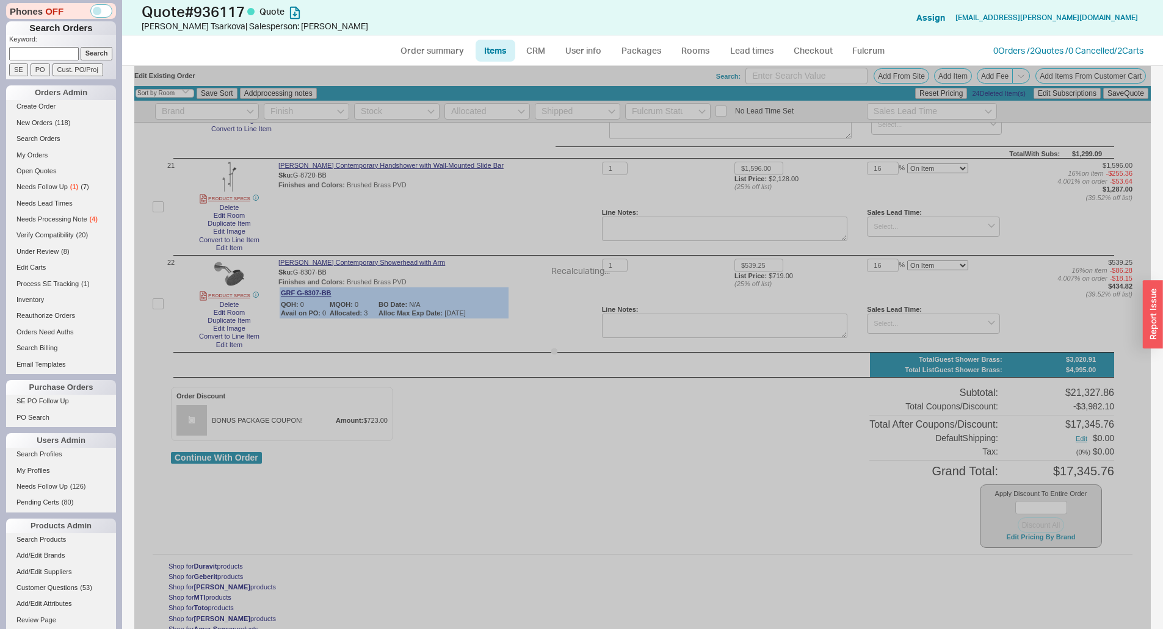
type input "20"
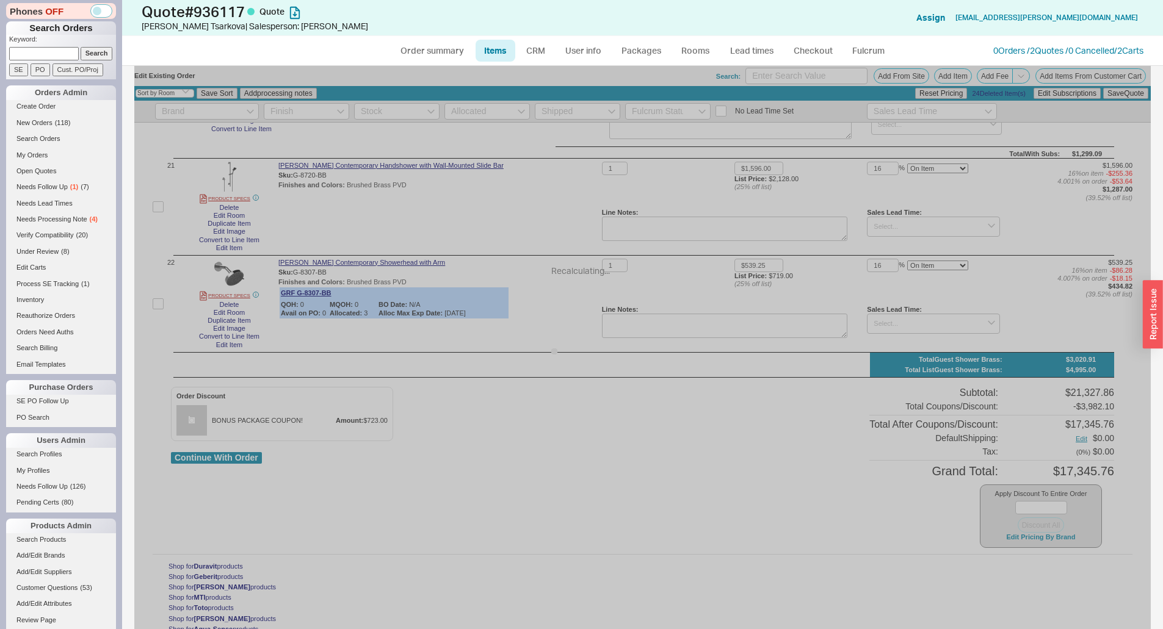
type input "20"
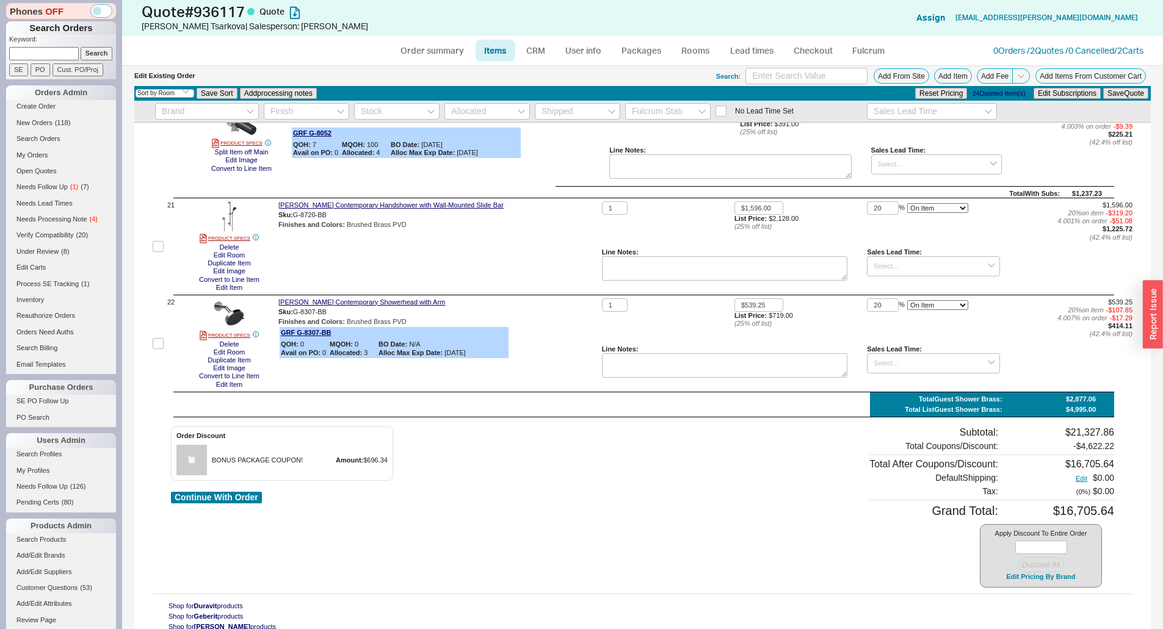
scroll to position [2497, 0]
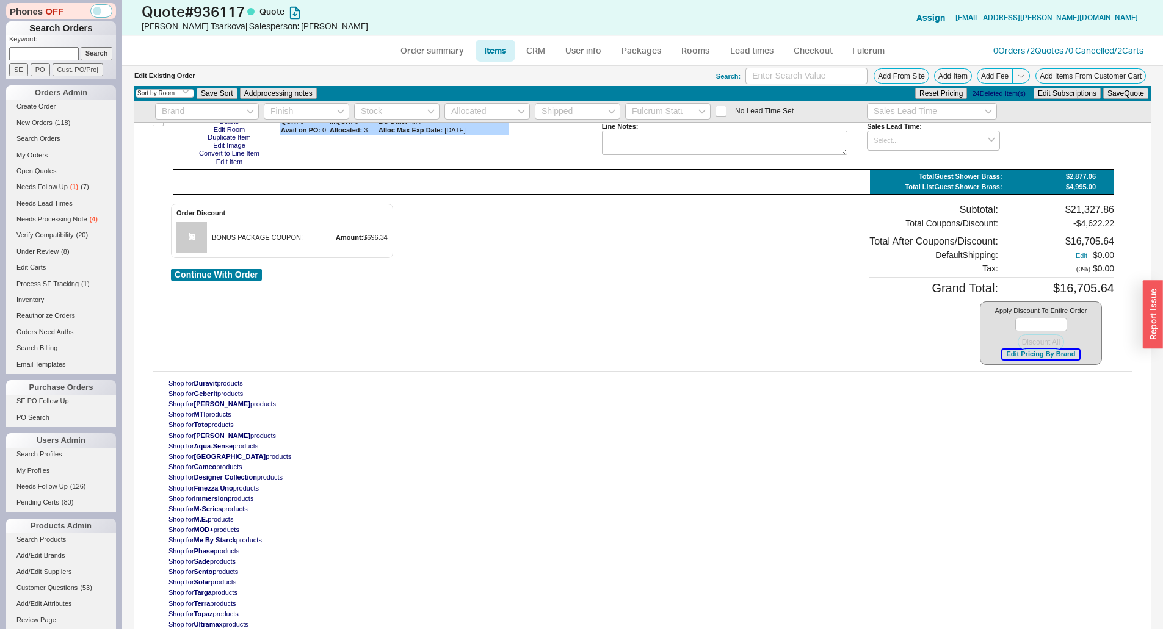
click at [1033, 354] on button "Edit Pricing By Brand" at bounding box center [1040, 354] width 76 height 9
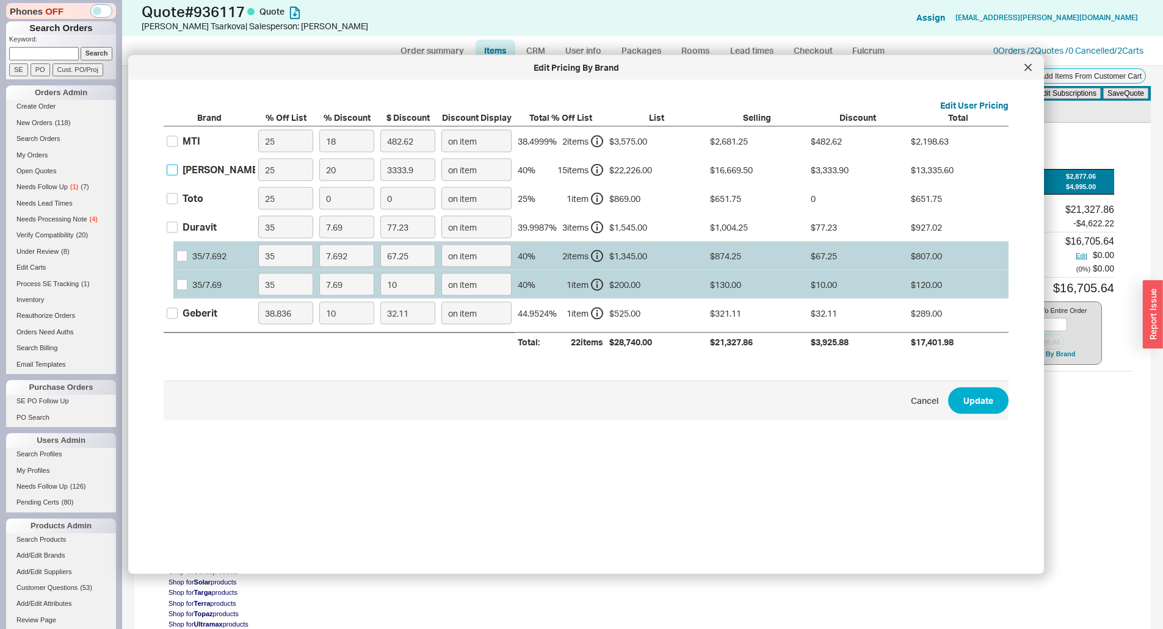
click at [170, 170] on input "Graff" at bounding box center [172, 169] width 11 height 11
checkbox input "true"
click at [346, 171] on input "20" at bounding box center [346, 170] width 55 height 23
type input "1"
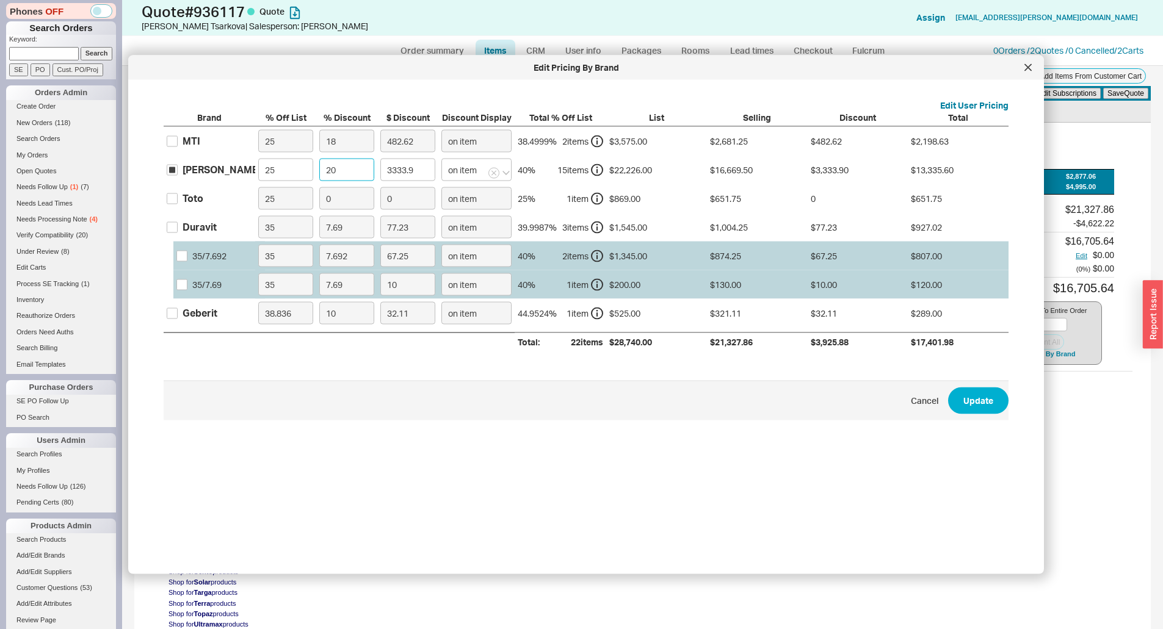
type input "166.69"
type input "18"
type input "3000.51"
type input "18"
click at [971, 396] on button "Update" at bounding box center [978, 400] width 60 height 27
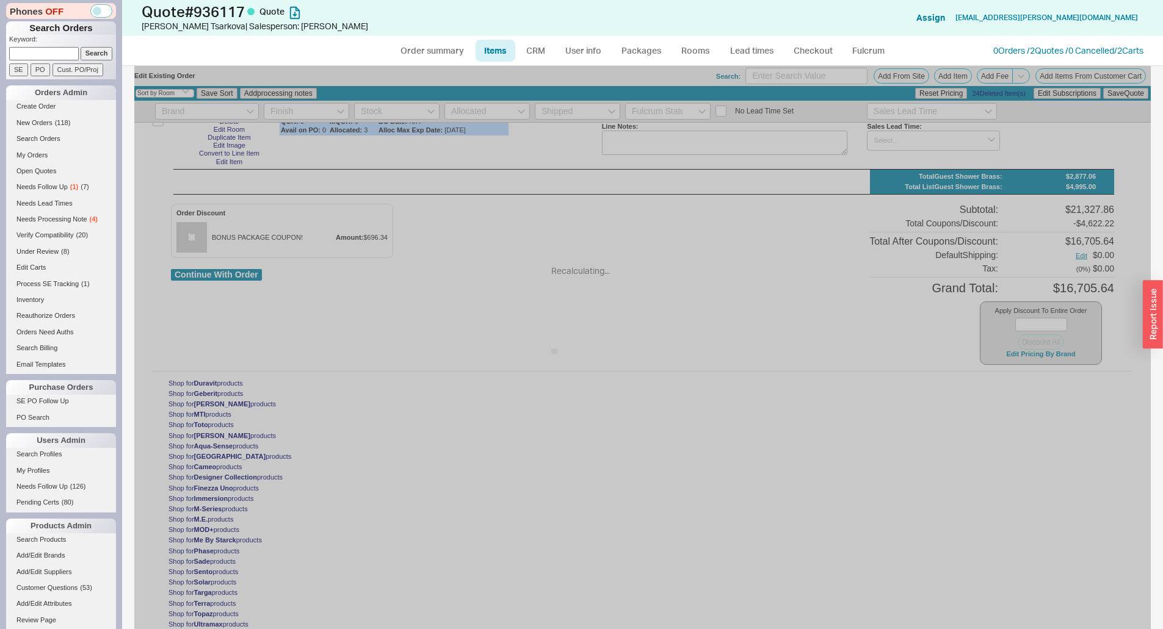
type input "18"
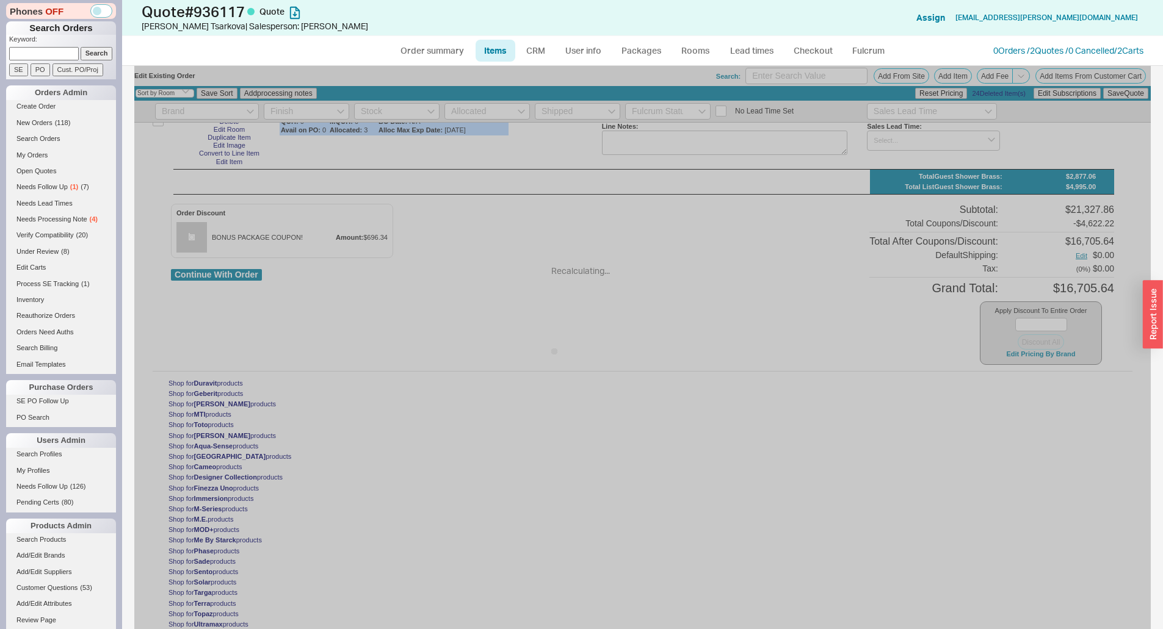
type input "18"
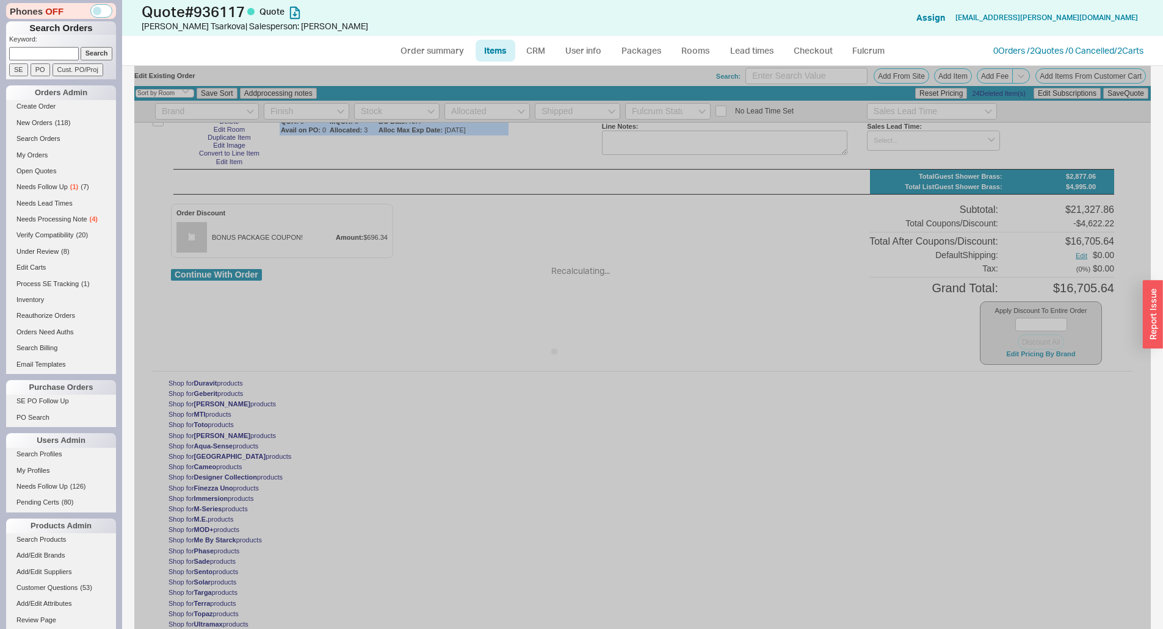
type input "18"
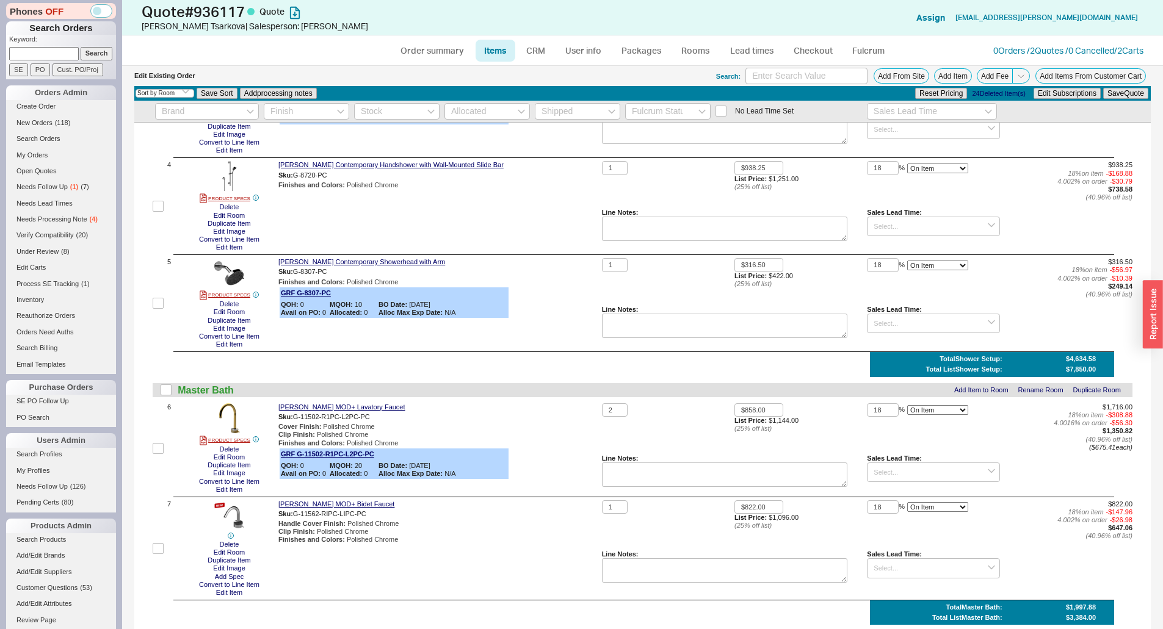
scroll to position [366, 0]
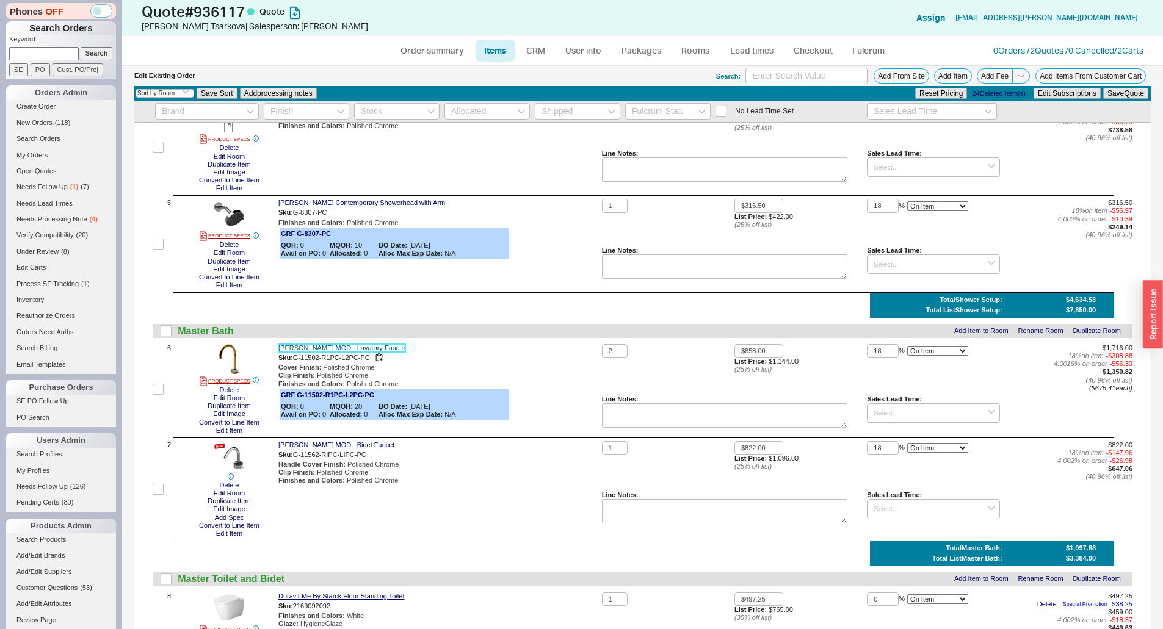
click at [331, 347] on link "Graff MOD+ Lavatory Faucet" at bounding box center [341, 348] width 127 height 8
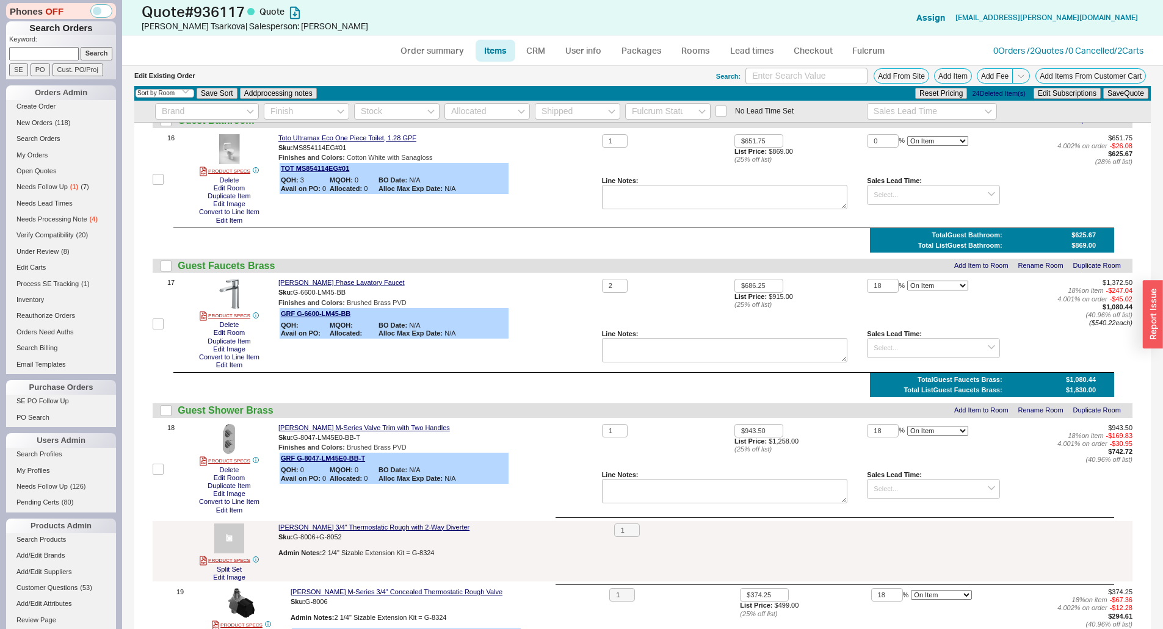
scroll to position [2497, 0]
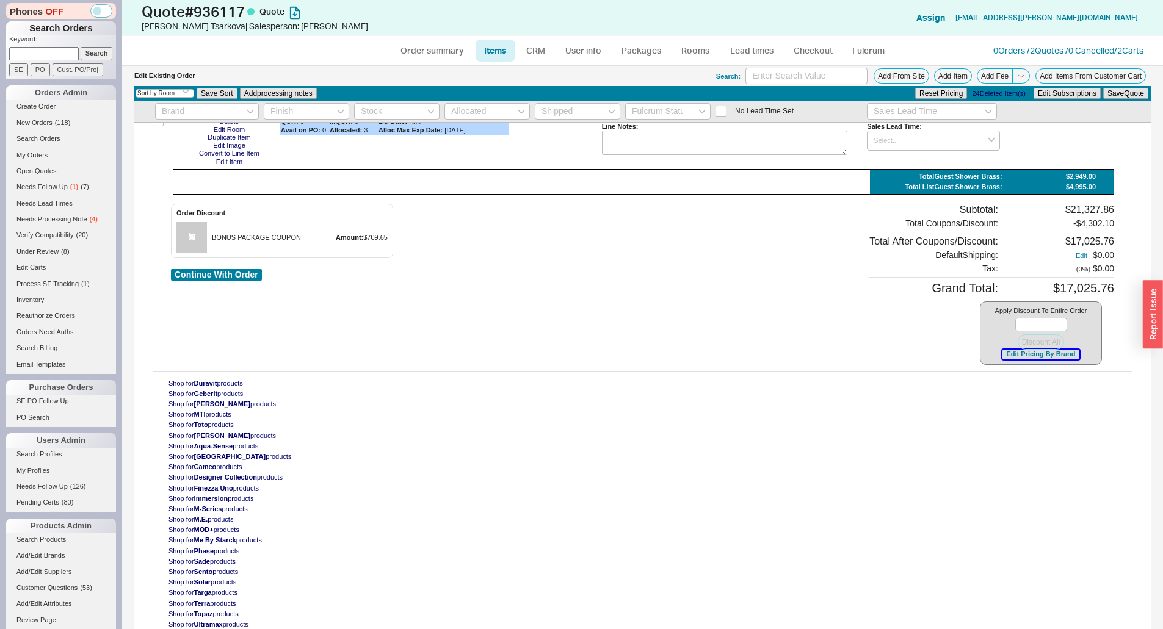
click at [1034, 356] on button "Edit Pricing By Brand" at bounding box center [1040, 354] width 76 height 9
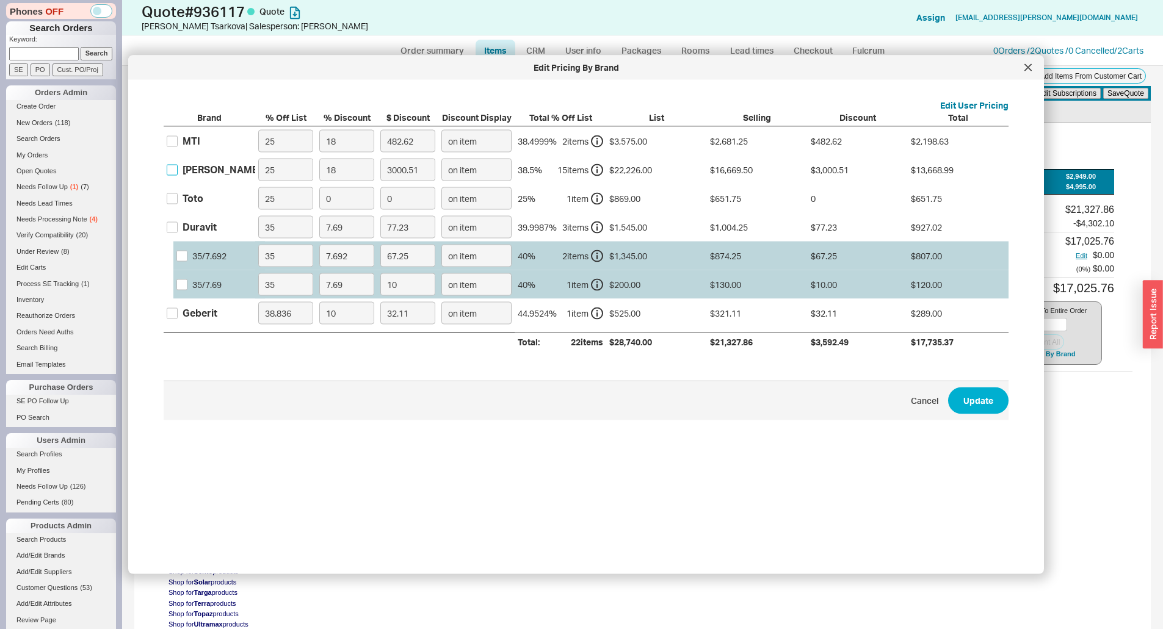
click at [167, 168] on input "Graff" at bounding box center [172, 169] width 11 height 11
click at [178, 168] on label "Graff" at bounding box center [214, 169] width 95 height 13
click at [178, 168] on input "Graff" at bounding box center [172, 169] width 11 height 11
click at [171, 166] on input "Graff" at bounding box center [172, 169] width 11 height 11
checkbox input "true"
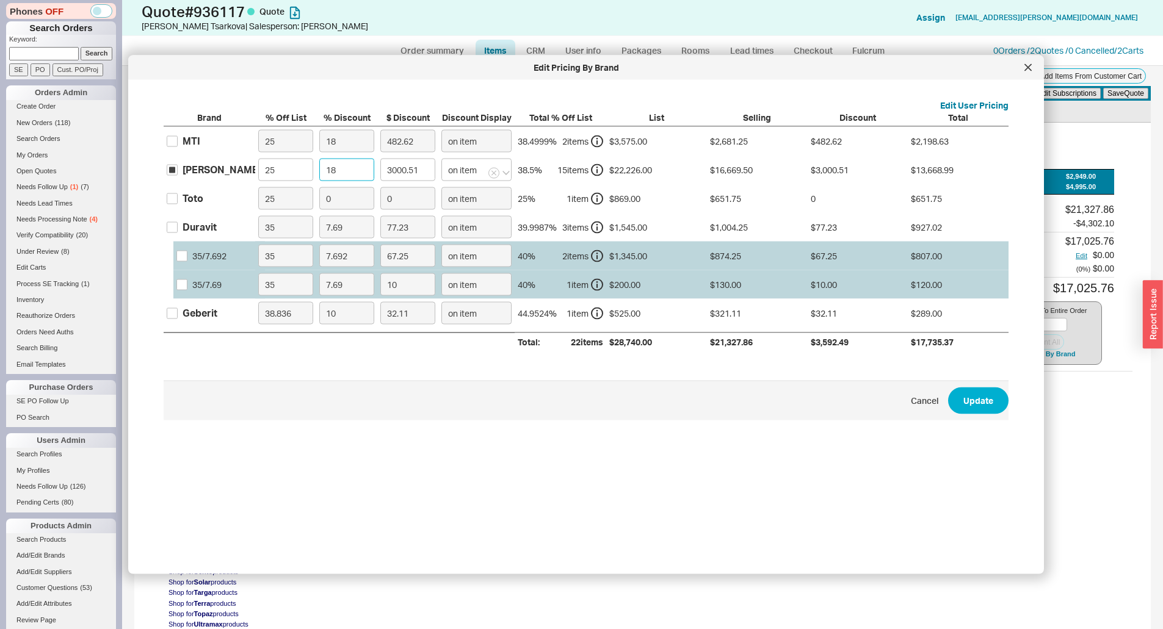
click at [322, 172] on input "18" at bounding box center [346, 170] width 55 height 23
click at [342, 168] on input "18" at bounding box center [346, 170] width 55 height 23
type input "20"
type input "3333.9"
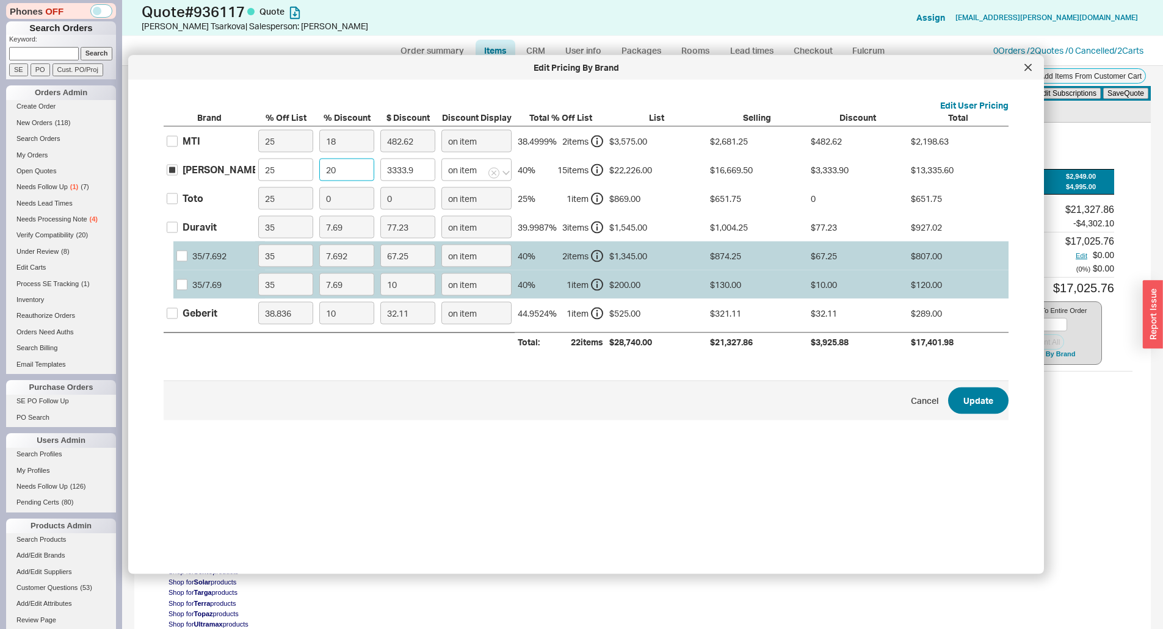
type input "20"
click at [969, 400] on button "Update" at bounding box center [978, 400] width 60 height 27
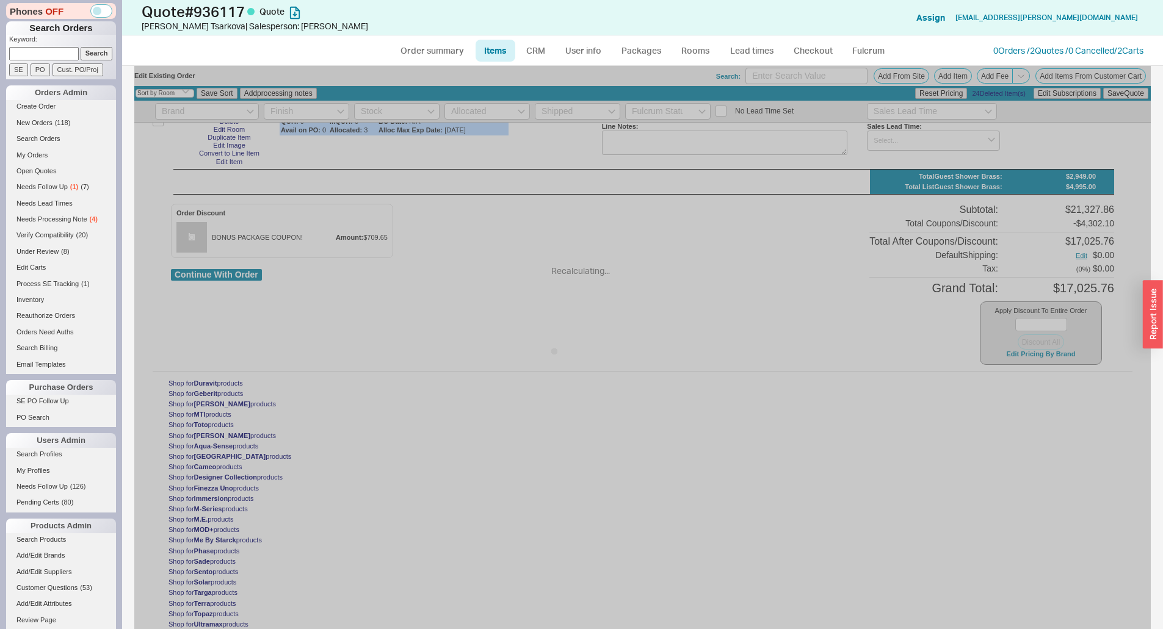
type input "20"
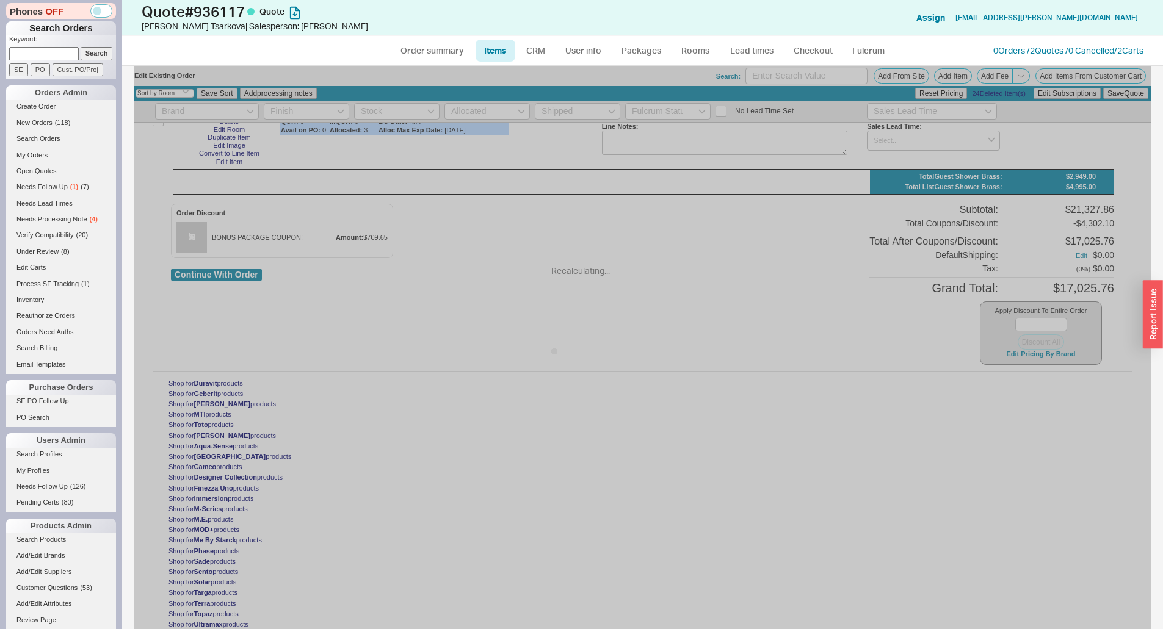
type input "20"
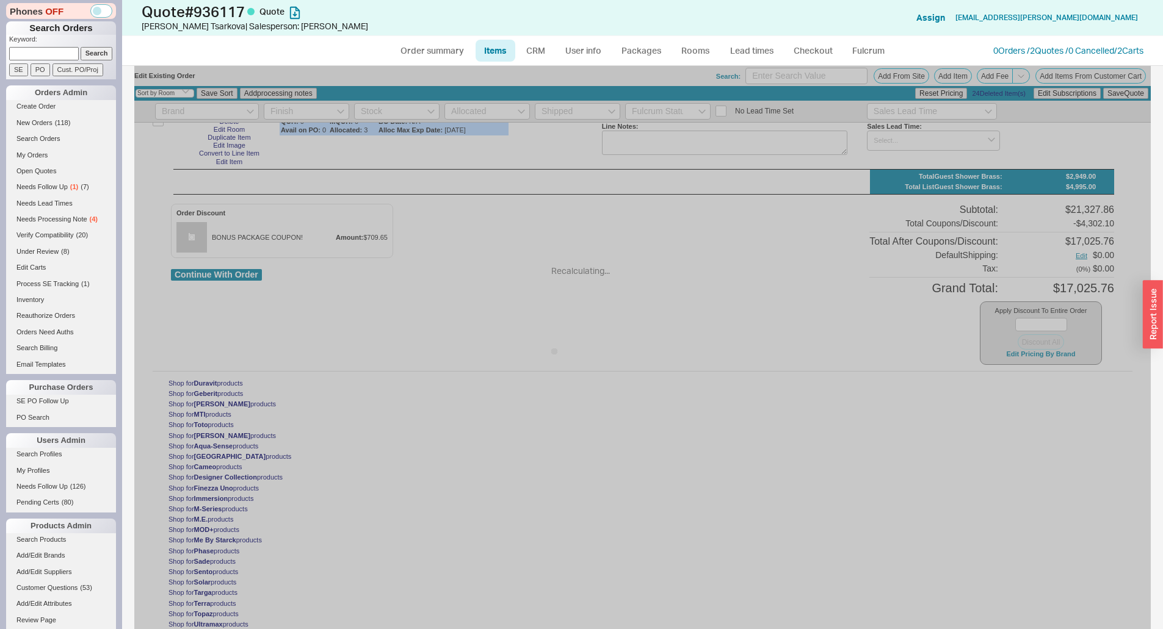
type input "20"
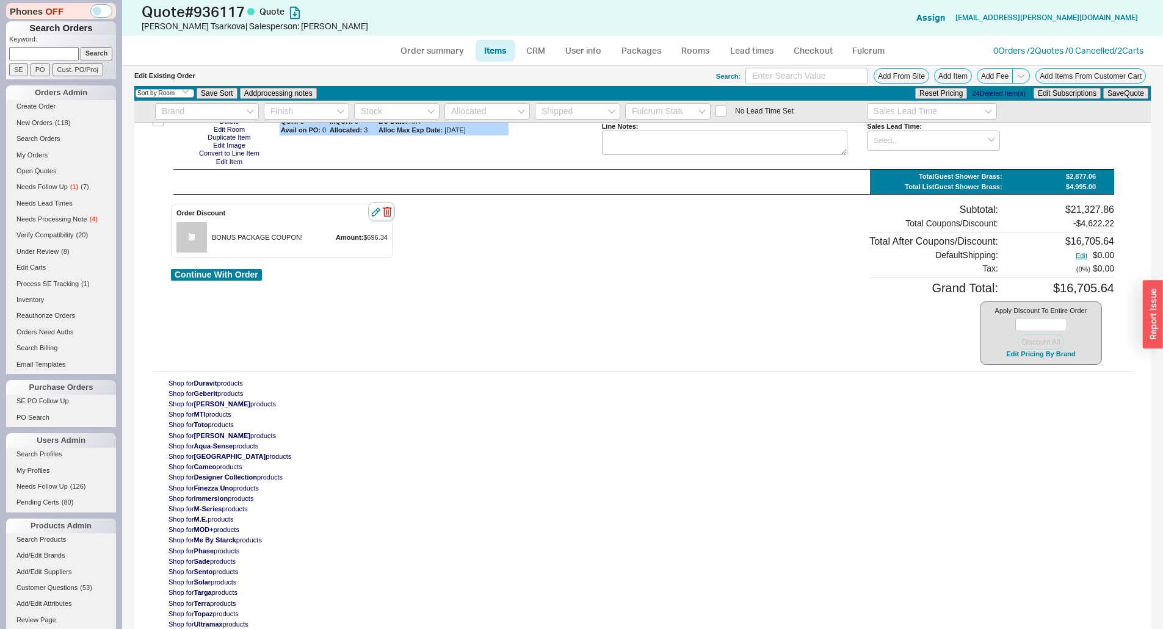
click at [395, 207] on div at bounding box center [381, 212] width 27 height 20
click at [391, 208] on icon "button" at bounding box center [387, 212] width 9 height 10
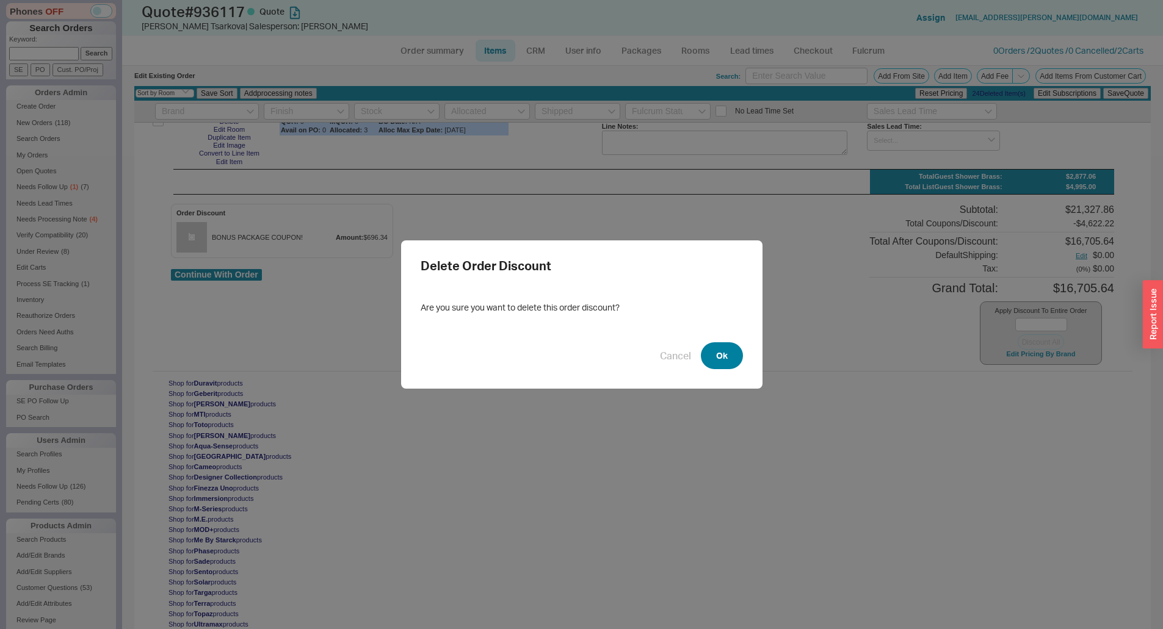
click at [704, 357] on button "Ok" at bounding box center [722, 355] width 42 height 27
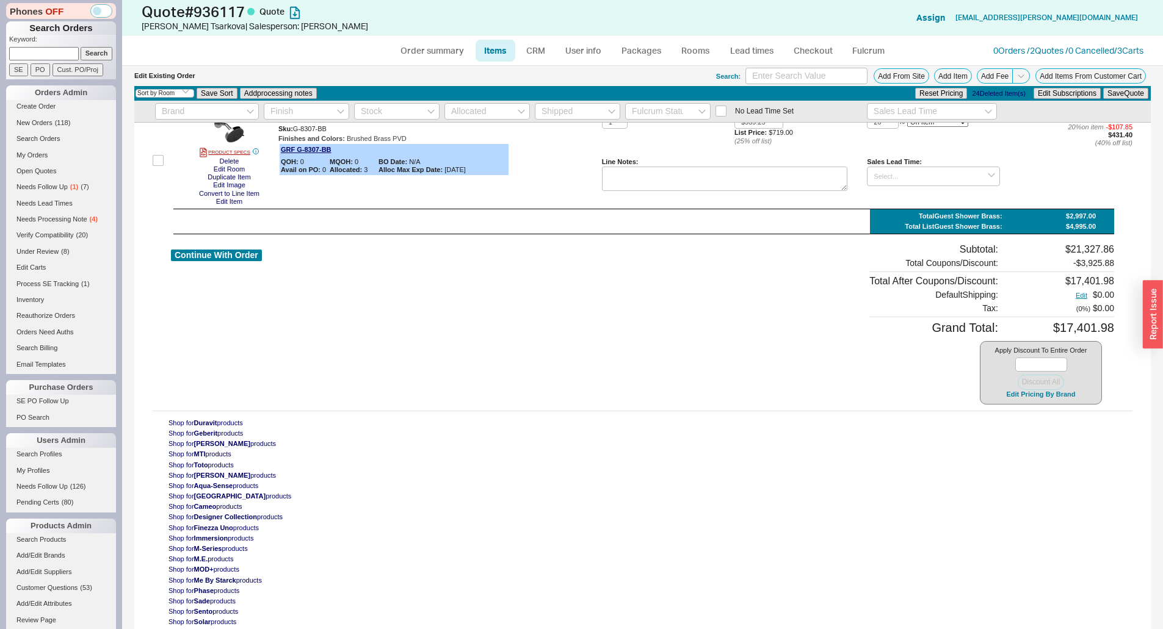
scroll to position [2371, 0]
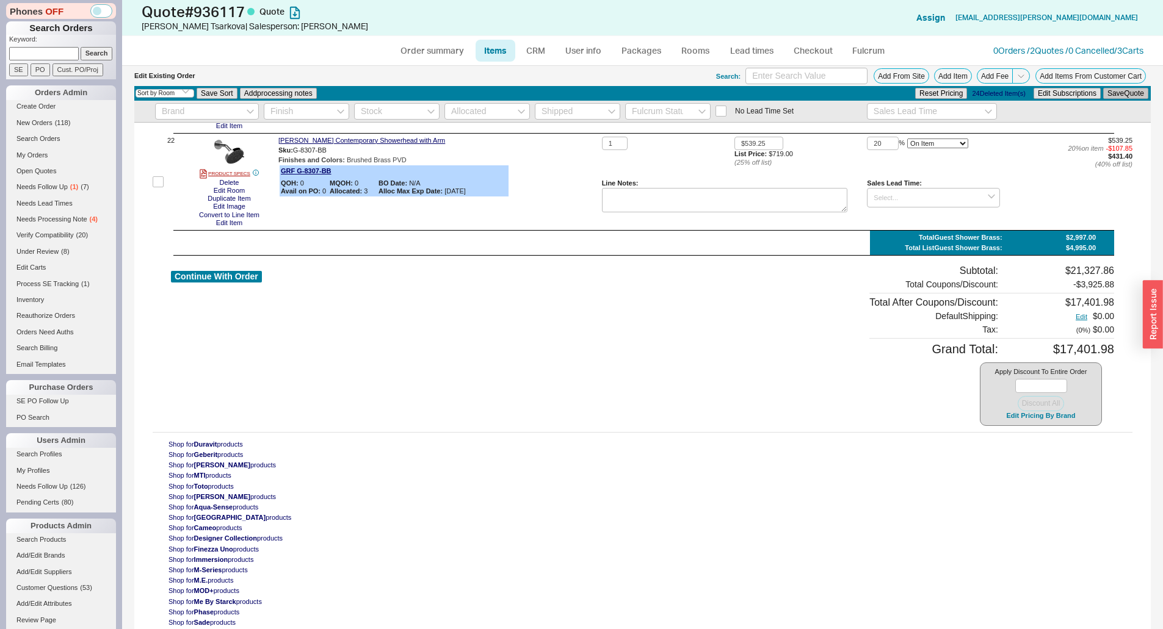
click at [1124, 88] on button "Save Quote" at bounding box center [1125, 93] width 45 height 11
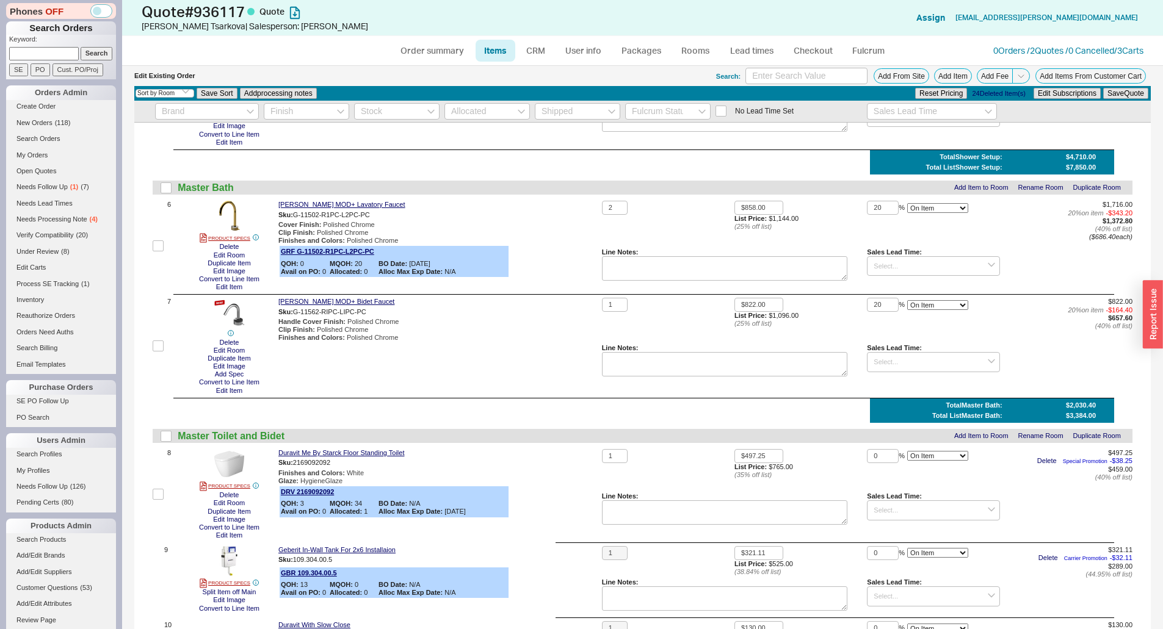
scroll to position [357, 0]
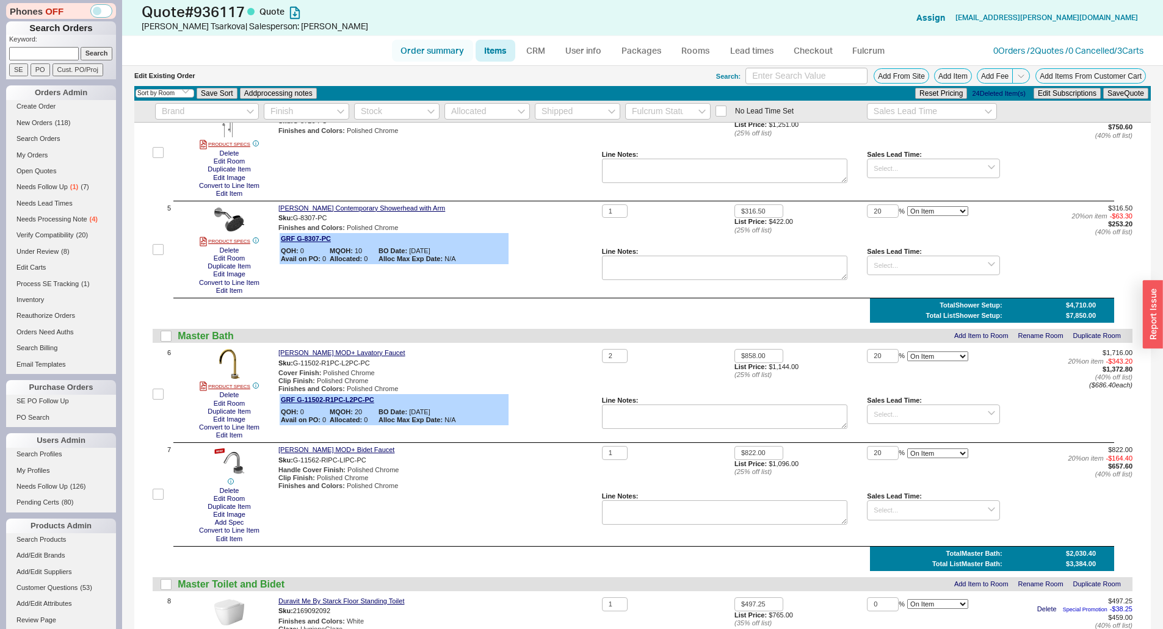
click at [442, 46] on link "Order summary" at bounding box center [432, 51] width 81 height 22
select select "*"
select select "LOW"
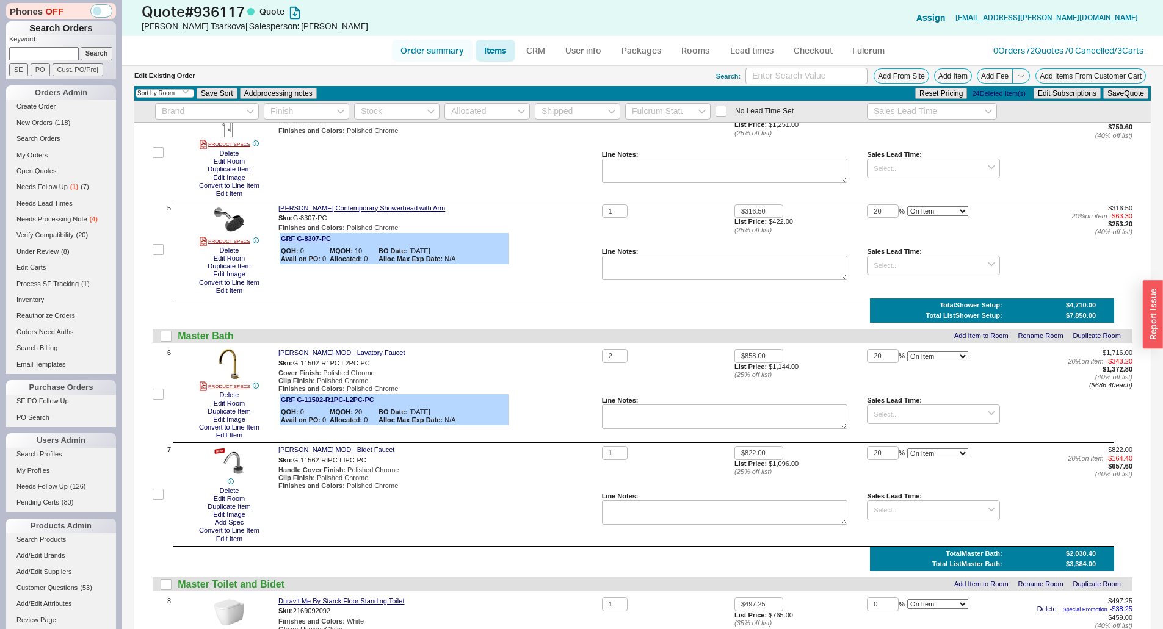
select select "3"
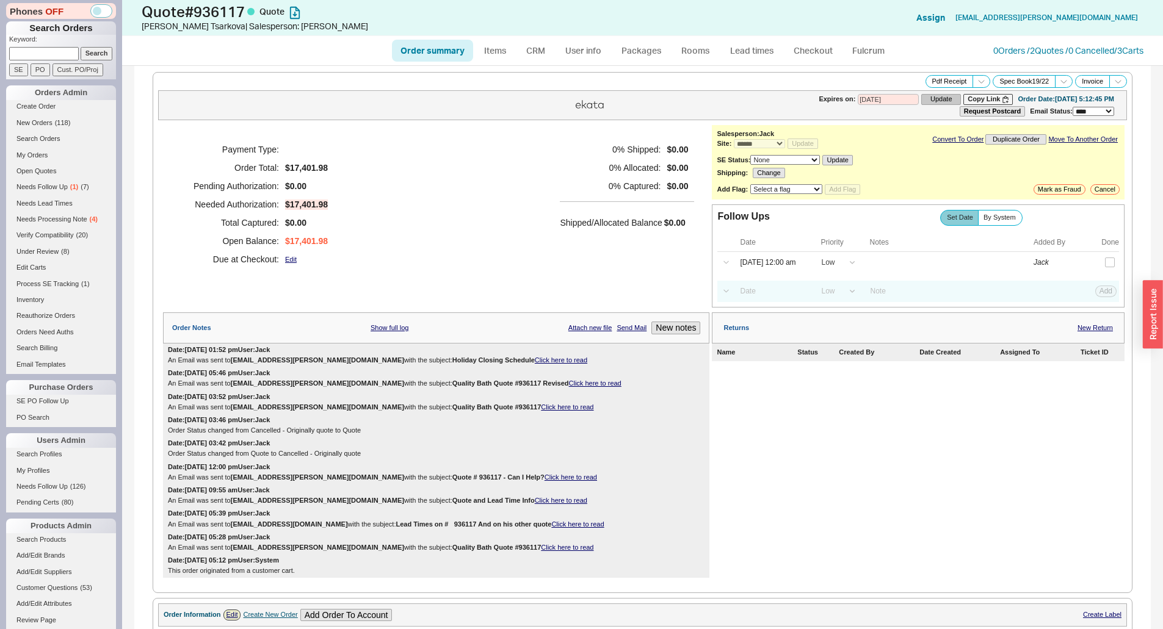
click at [523, 158] on div "Payment Type: Order Total: $17,401.98 Pending Authorization: $0.00 Needed Autho…" at bounding box center [436, 204] width 546 height 159
click at [1034, 46] on link "0 Orders / 2 Quotes / 0 Cancelled" at bounding box center [1053, 50] width 121 height 10
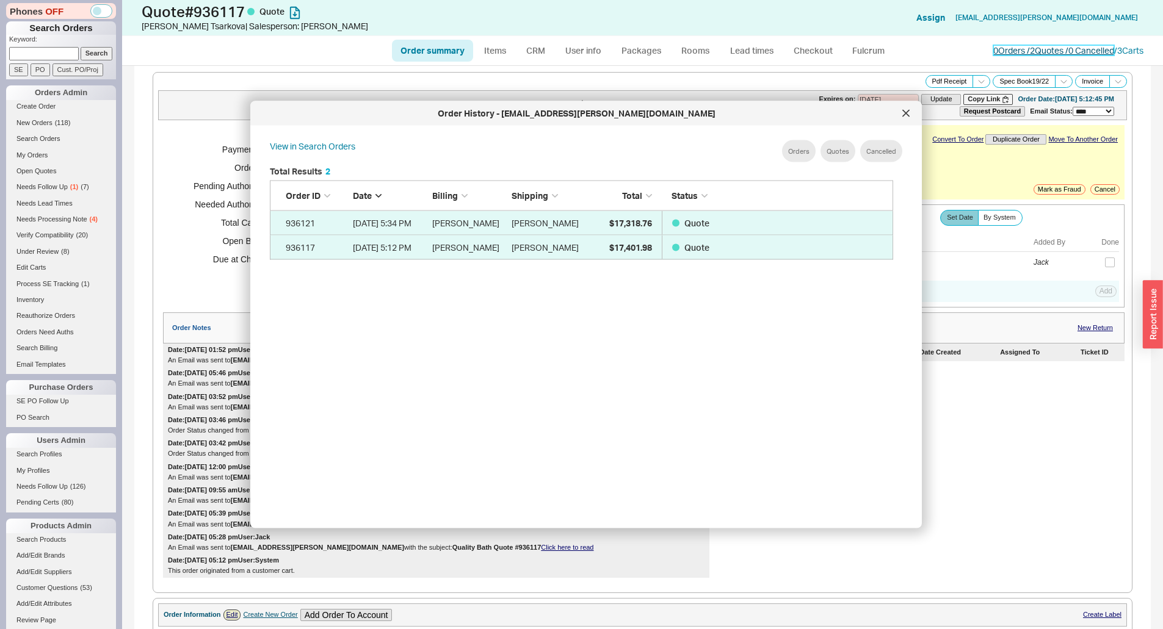
scroll to position [364, 634]
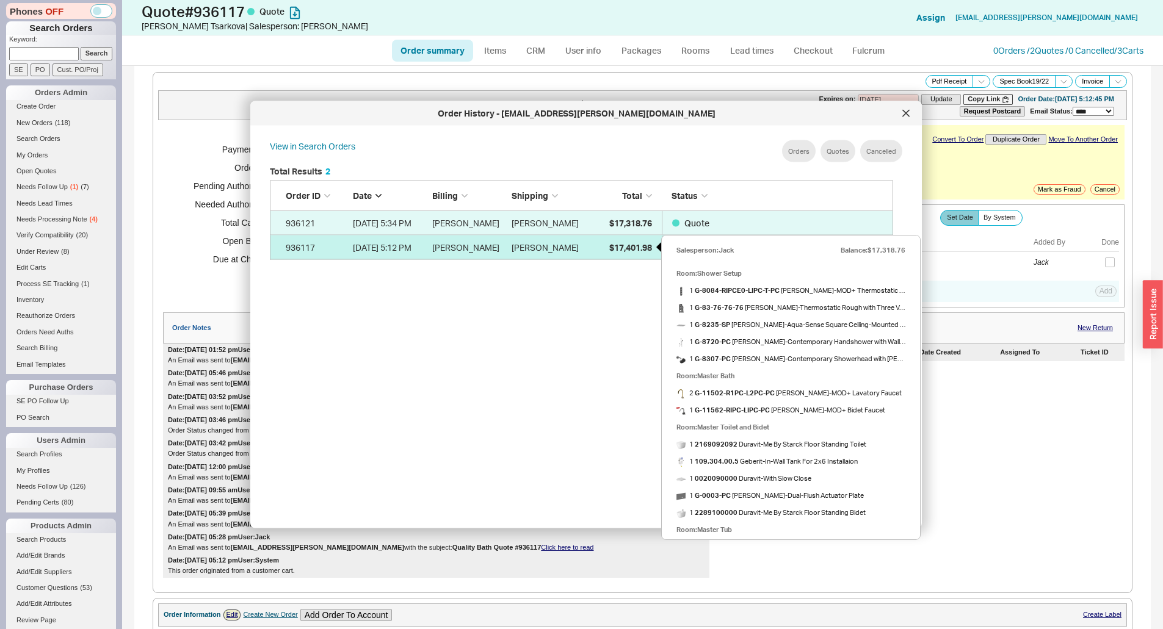
click at [619, 251] on span "$17,401.98" at bounding box center [630, 247] width 43 height 10
select select "*"
select select "LOW"
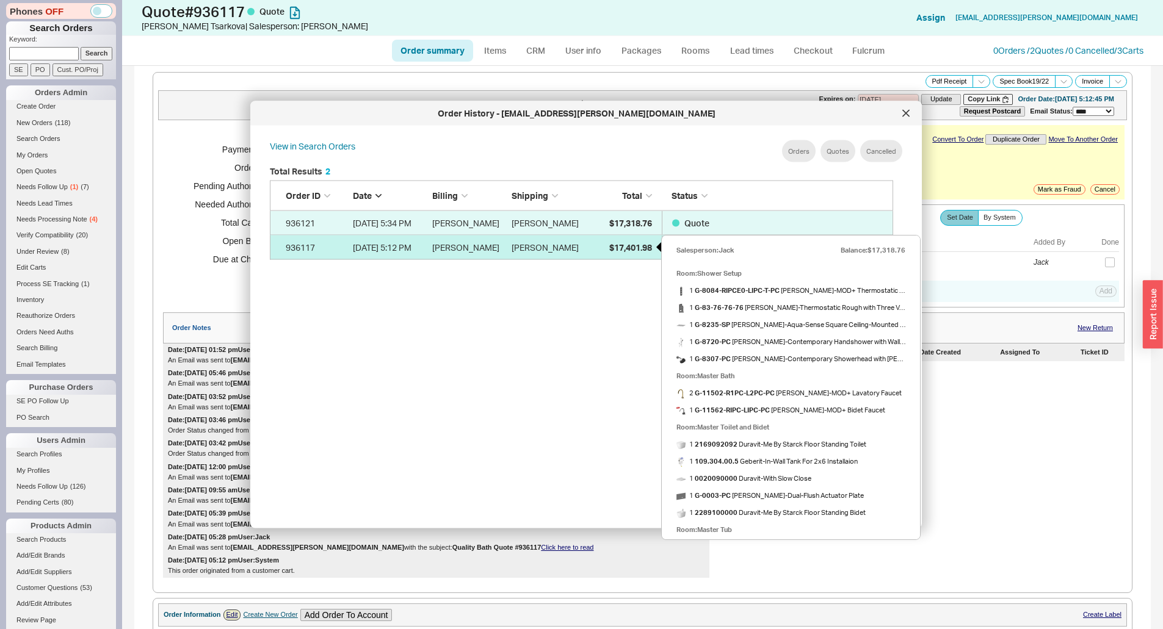
select select "3"
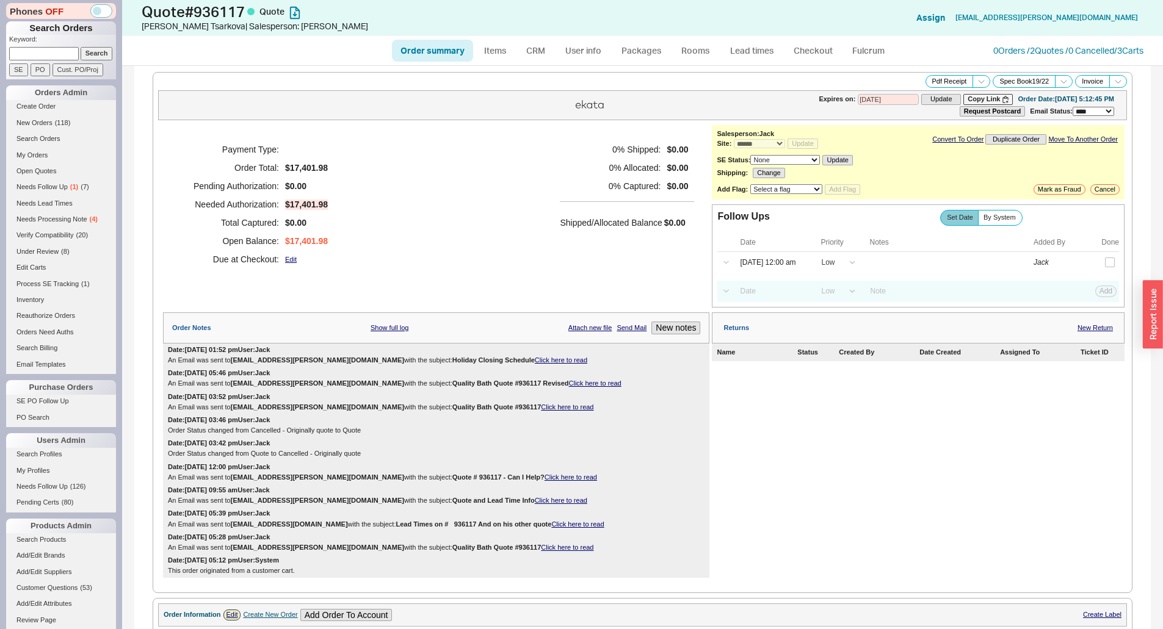
click at [619, 251] on div "0 % Shipped: $0.00 0 % Allocated: $0.00 0 % Captured: $0.00 Shipped/Allocated B…" at bounding box center [627, 204] width 134 height 128
click at [535, 50] on link "CRM" at bounding box center [536, 51] width 36 height 22
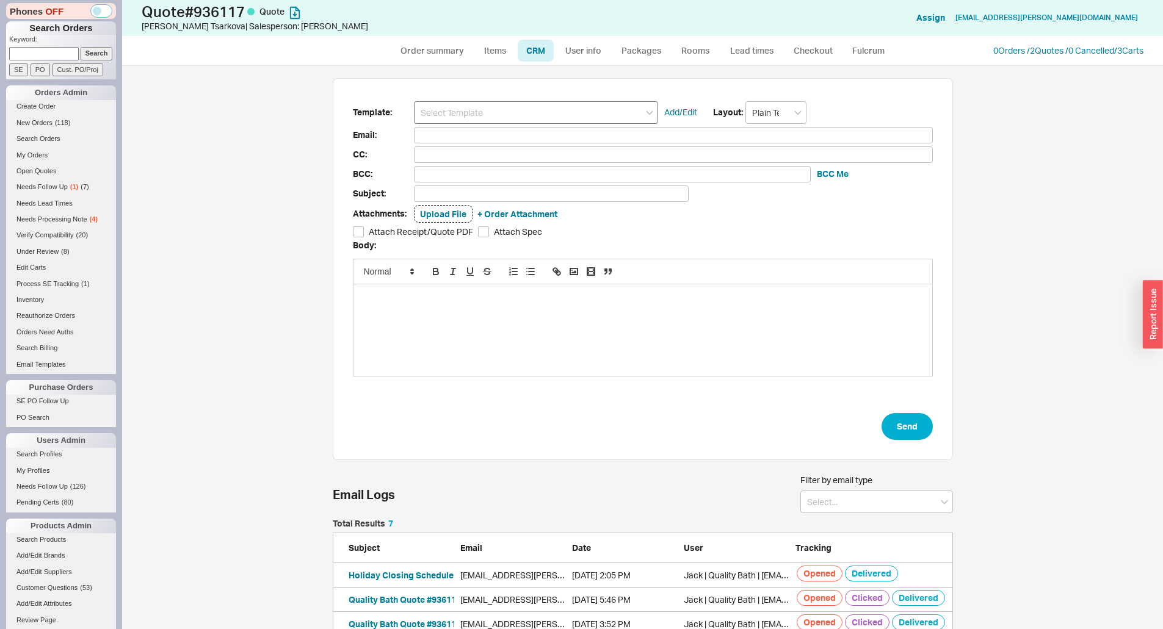
scroll to position [555, 1022]
click at [485, 107] on input at bounding box center [536, 112] width 244 height 23
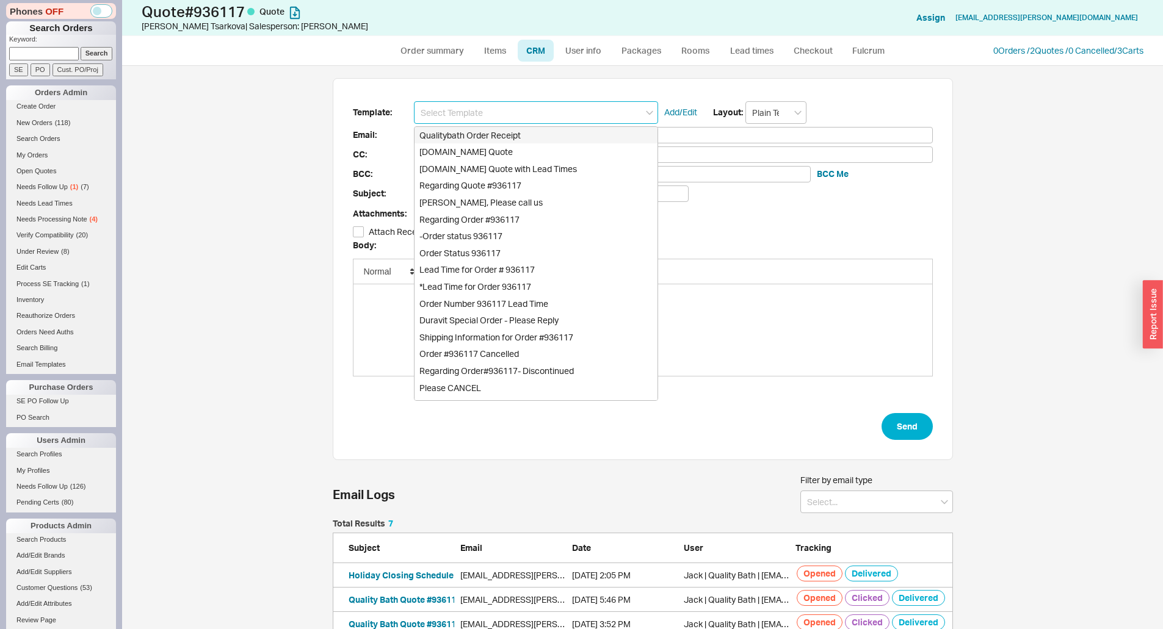
click at [485, 150] on div "[DOMAIN_NAME] Quote" at bounding box center [535, 151] width 243 height 17
type input "[DOMAIN_NAME] Quote"
type input "Receipt"
type input "tsarkova.eugenia@gmail.com"
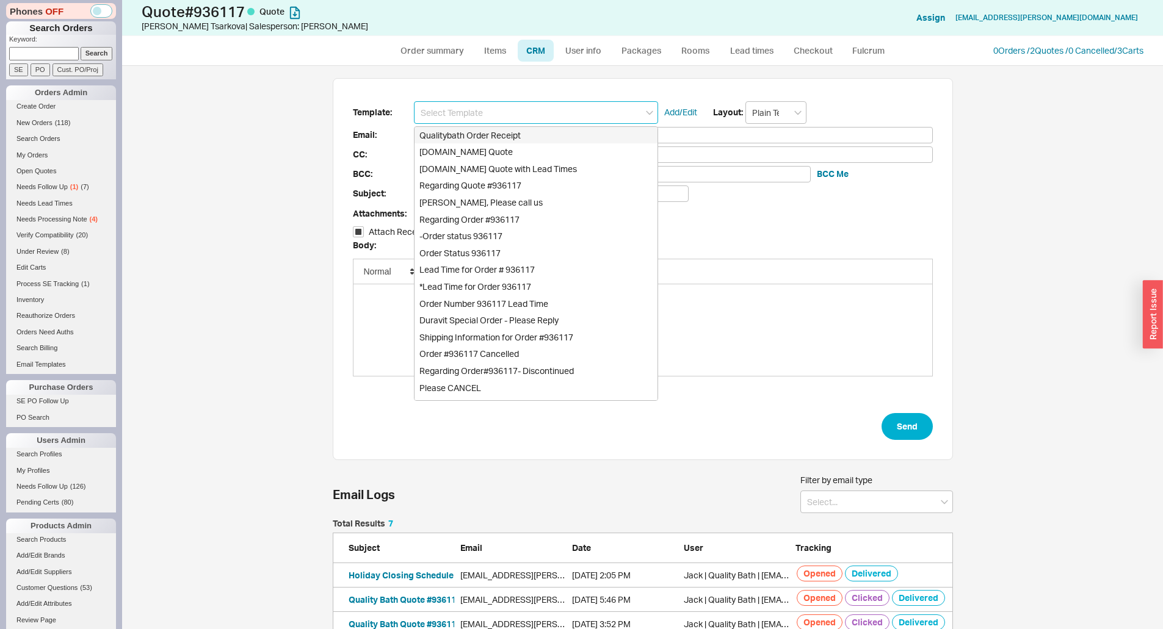
type input "Quality Bath Quote #936117"
checkbox input "true"
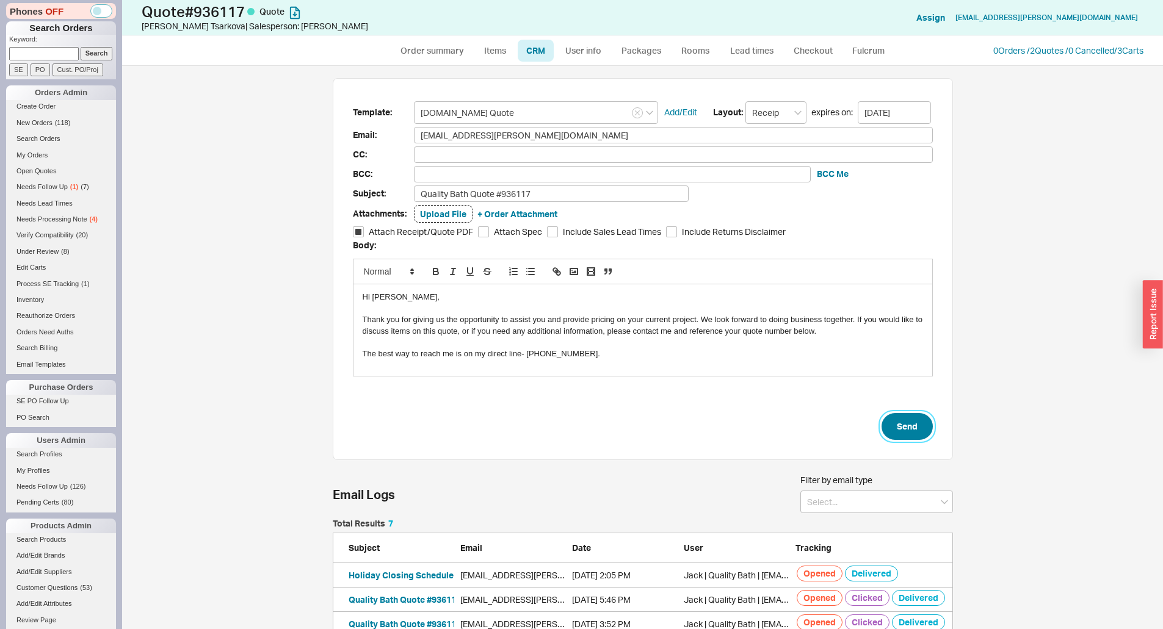
click at [900, 418] on button "Send" at bounding box center [906, 426] width 51 height 27
select select "*"
select select "LOW"
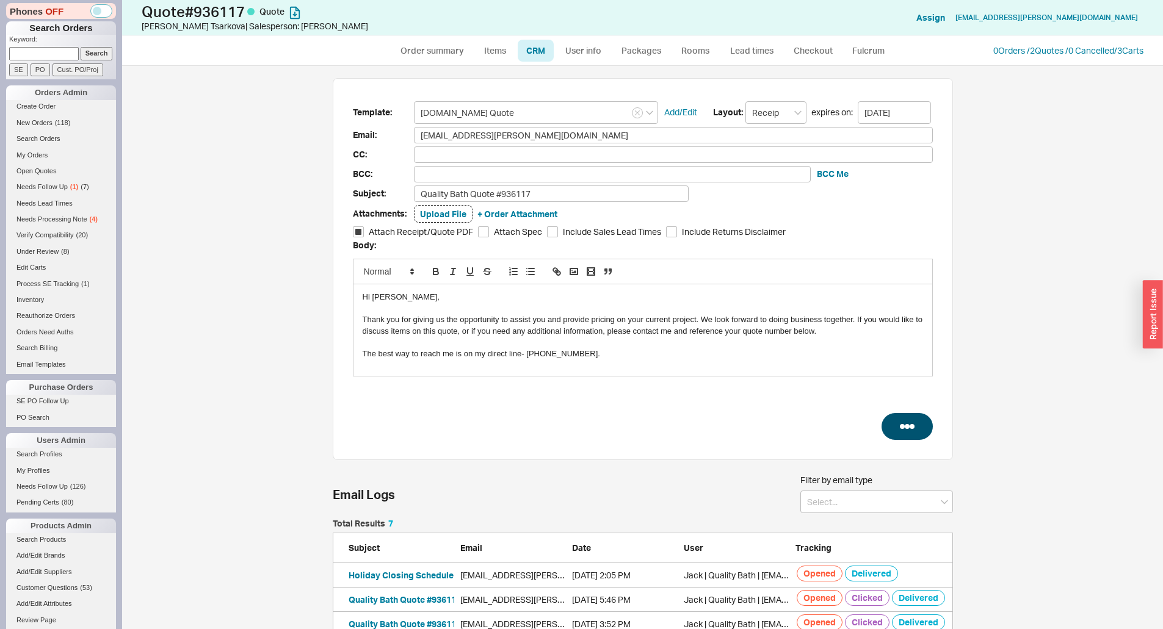
select select "3"
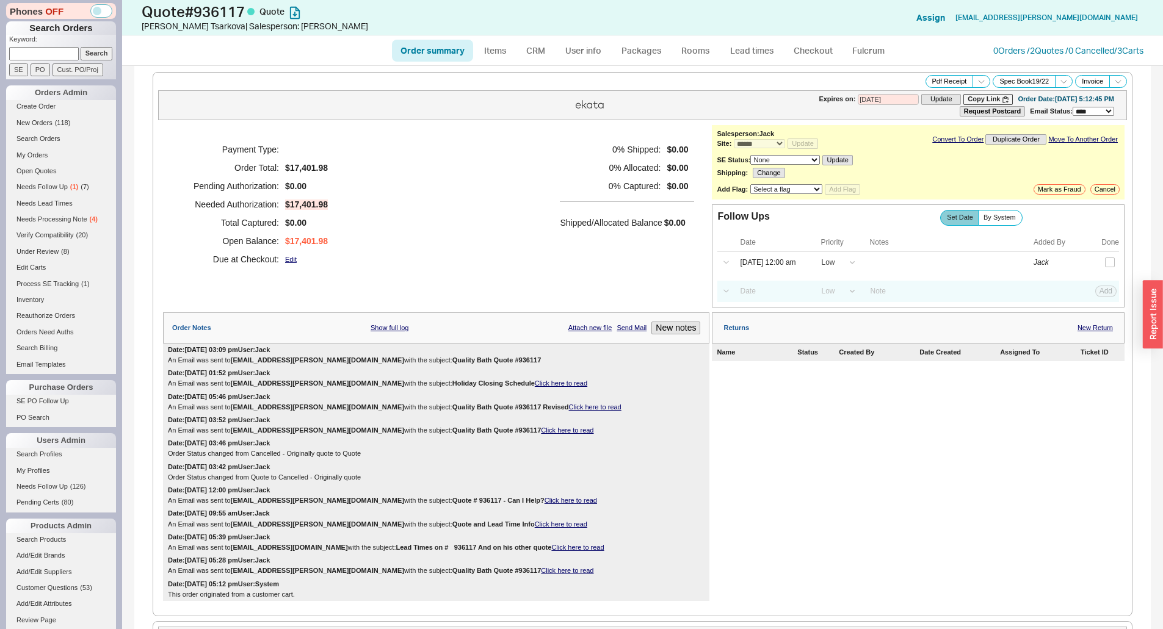
type input "[DATE]"
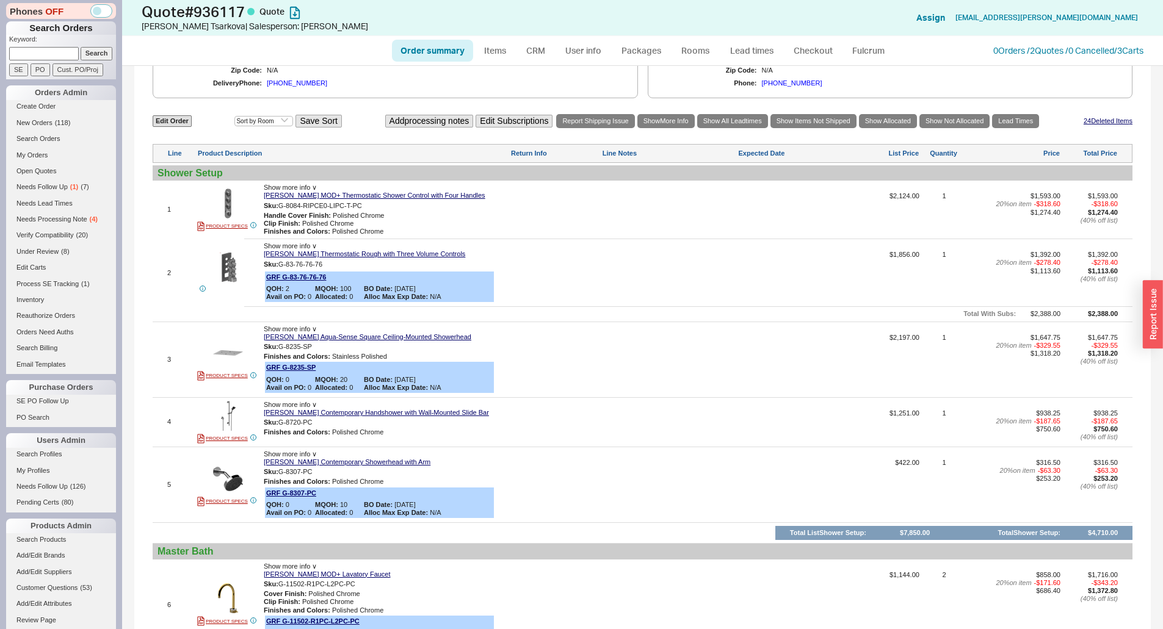
scroll to position [254, 0]
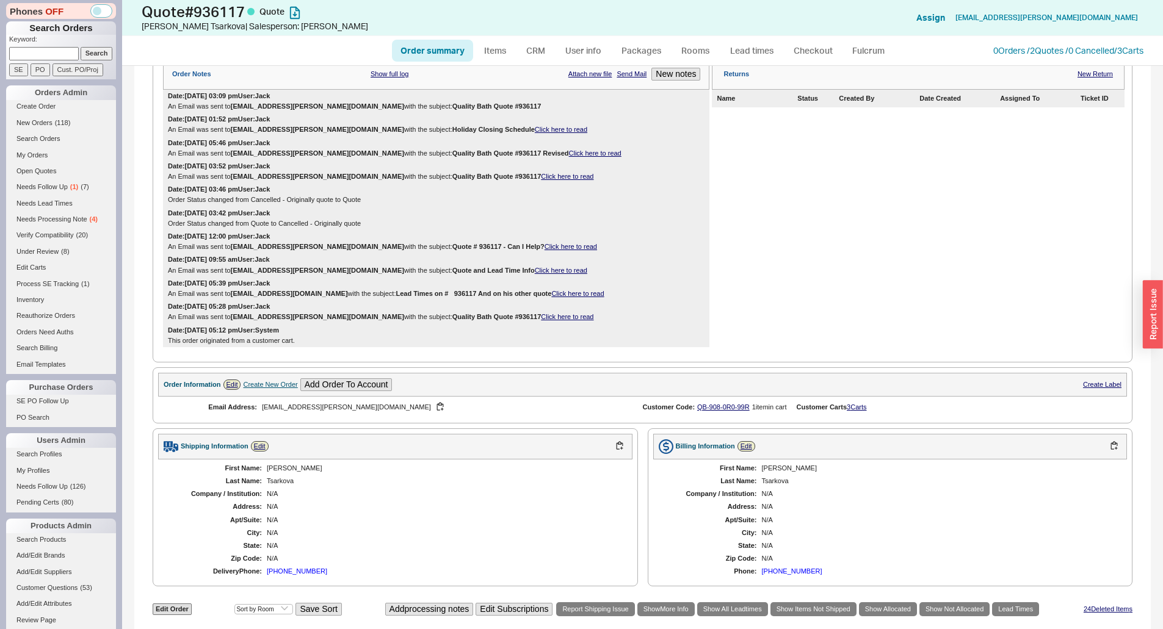
click at [424, 54] on link "Order summary" at bounding box center [432, 51] width 81 height 22
select select "*"
select select "LOW"
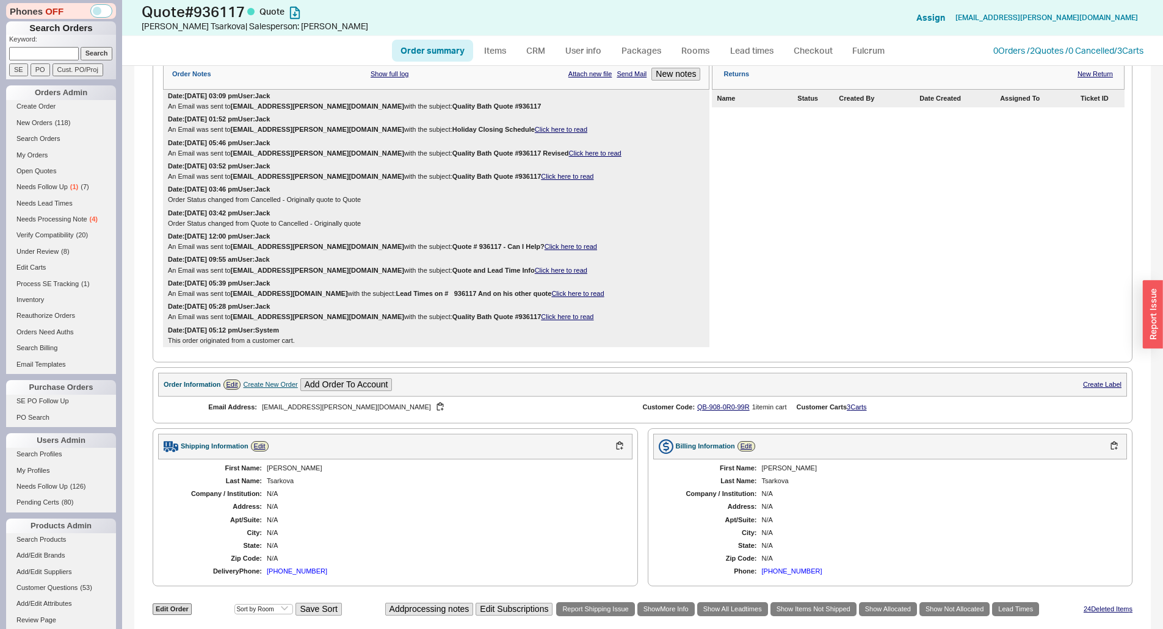
select select "3"
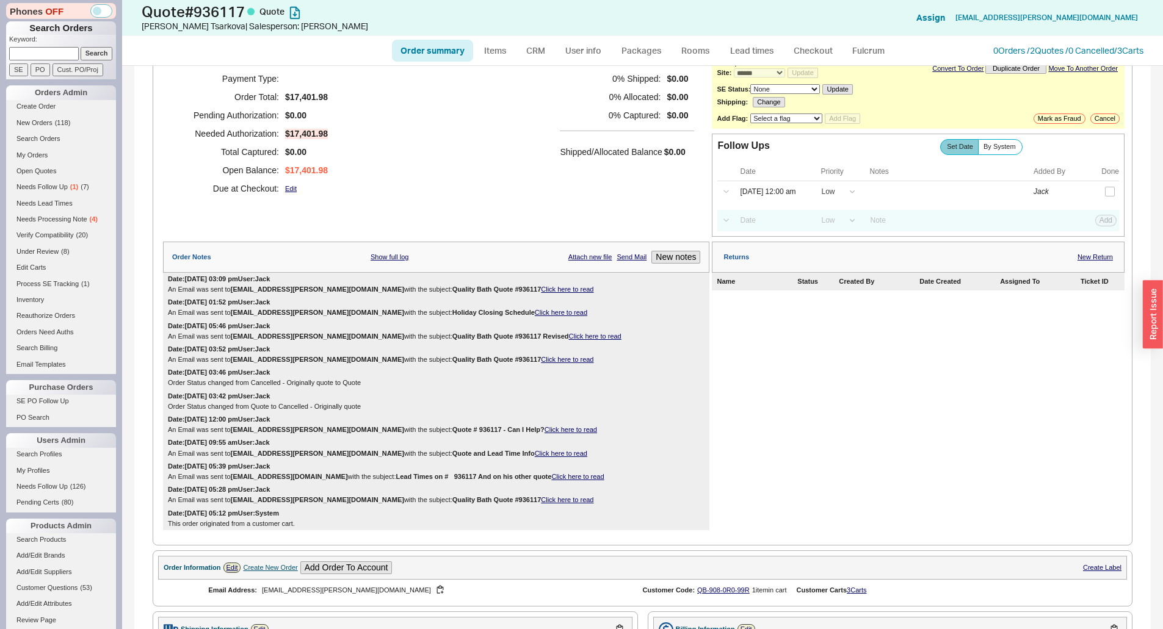
scroll to position [315, 0]
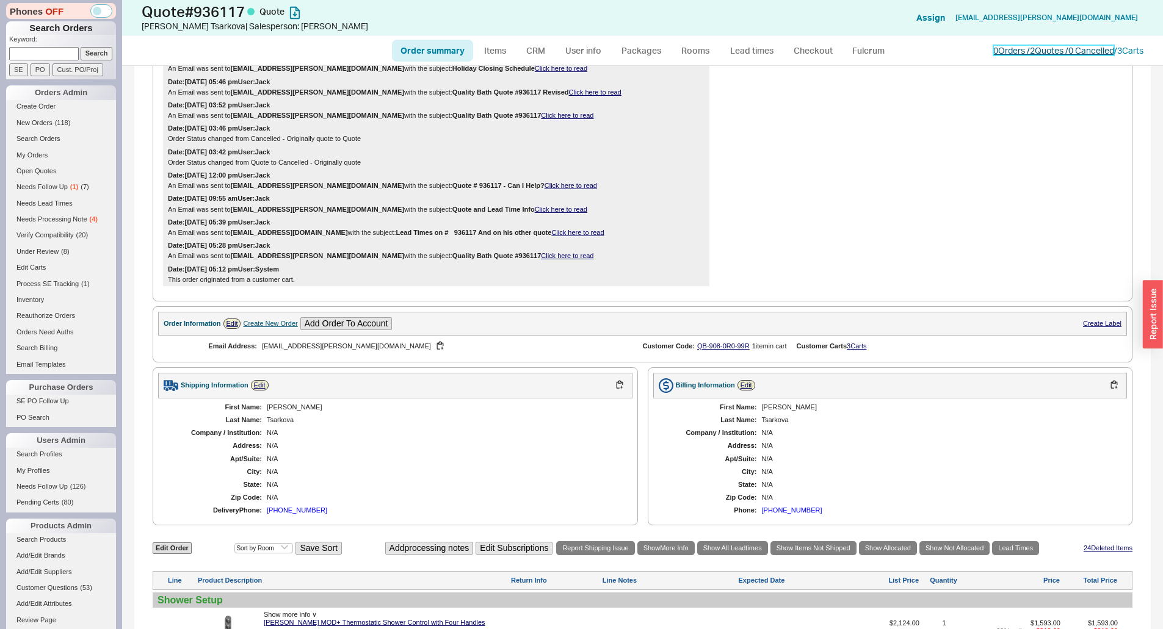
click at [1038, 48] on link "0 Orders / 2 Quotes / 0 Cancelled" at bounding box center [1053, 50] width 121 height 10
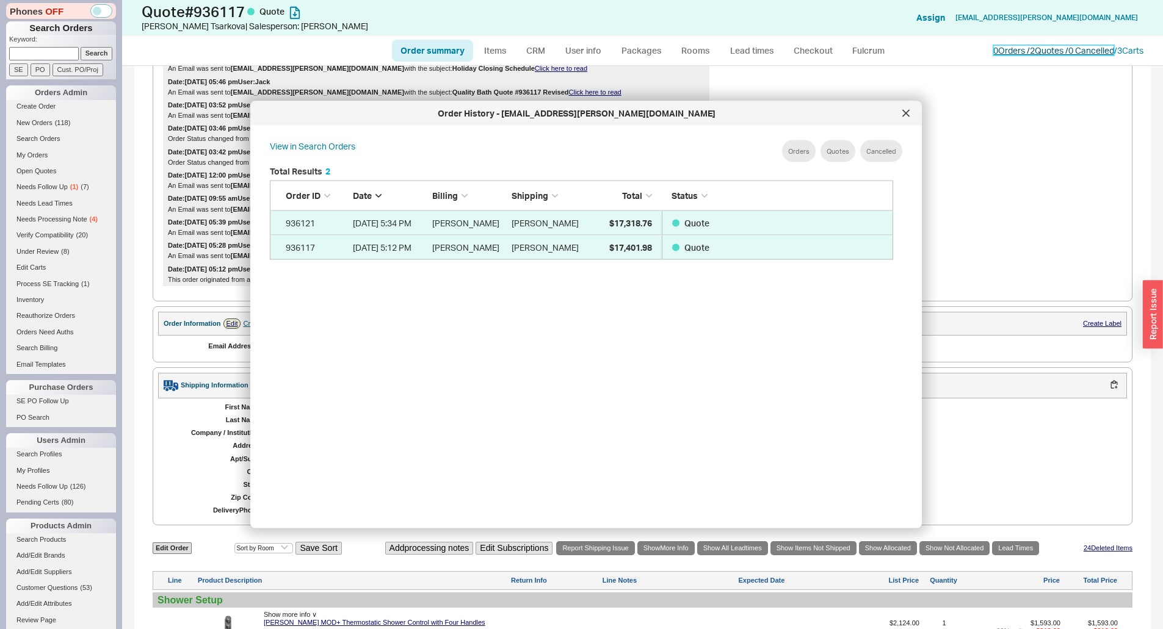
scroll to position [364, 634]
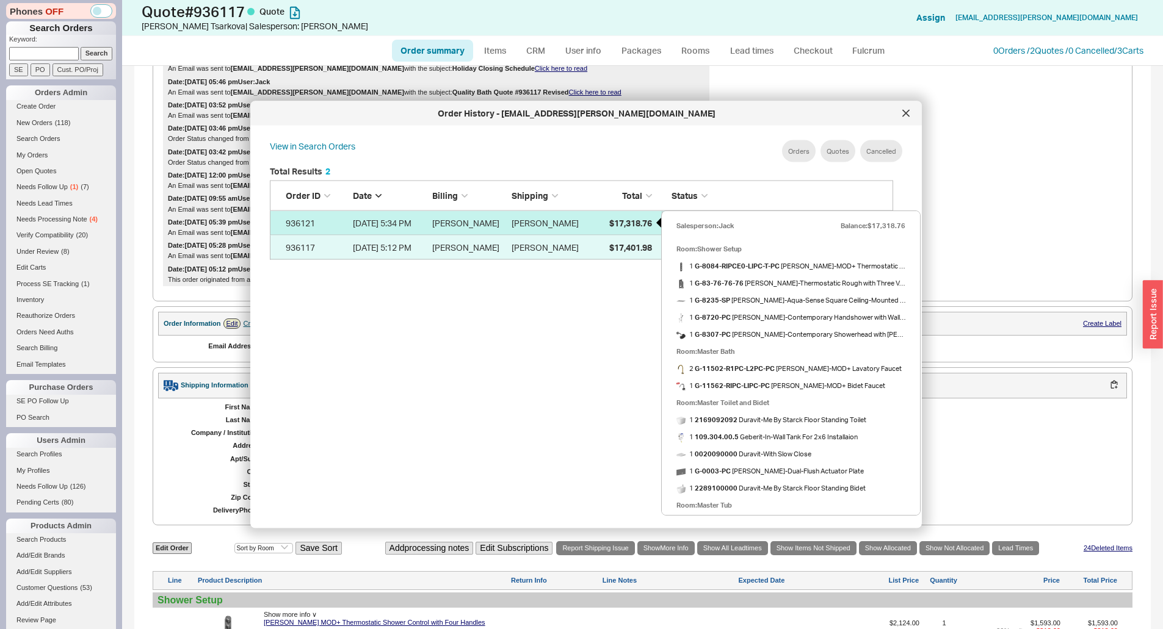
click at [629, 219] on span "$17,318.76" at bounding box center [630, 222] width 43 height 10
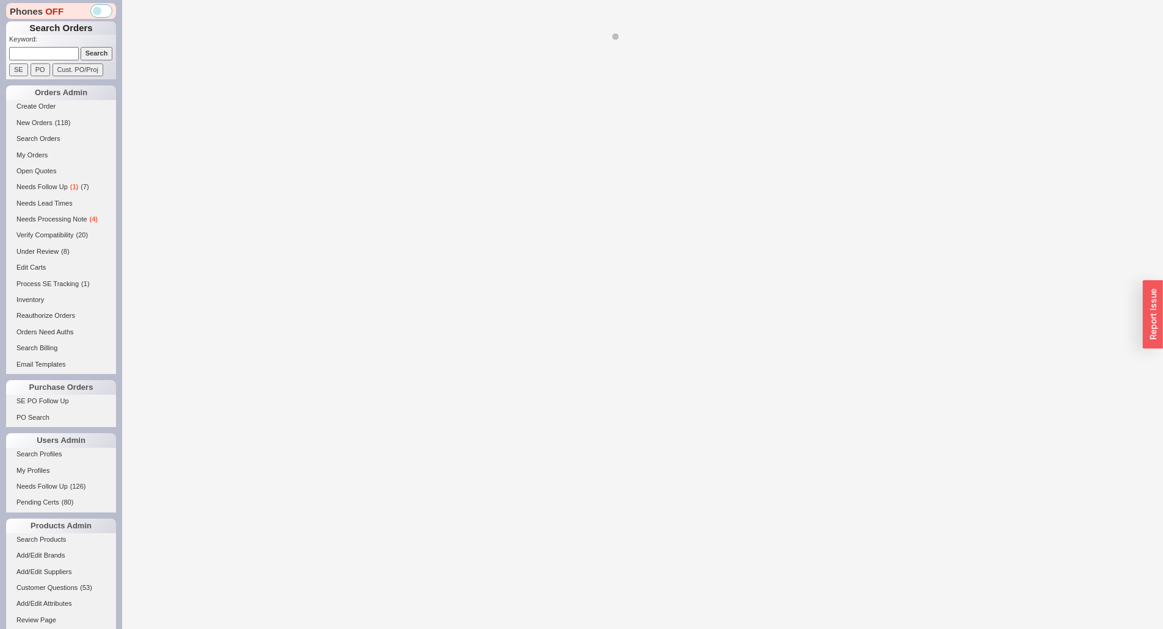
select select "*"
select select "LOW"
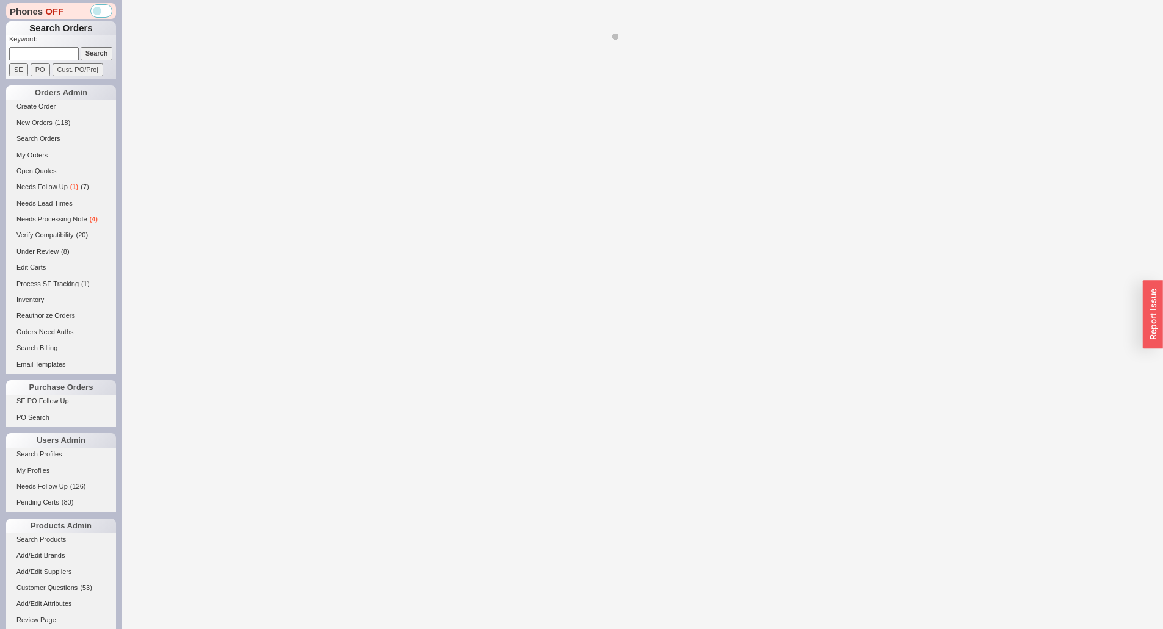
select select "3"
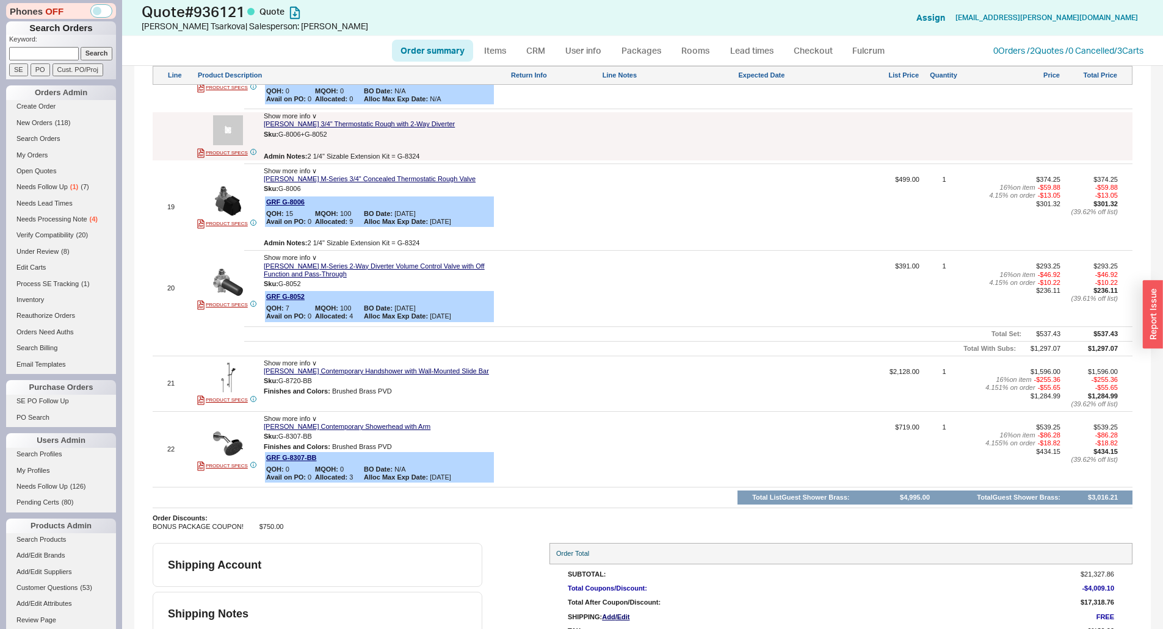
scroll to position [2399, 0]
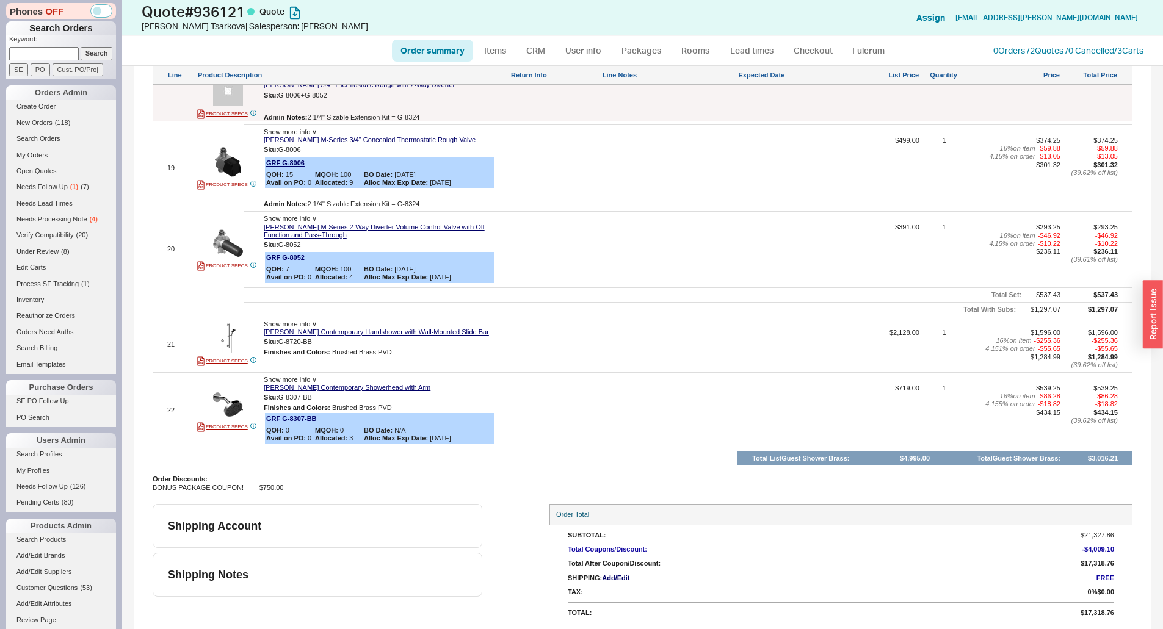
click at [1014, 45] on div "0 Orders / 2 Quotes / 0 Cancelled / 3 Carts" at bounding box center [1068, 51] width 150 height 12
click at [1013, 46] on link "0 Orders / 2 Quotes / 0 Cancelled" at bounding box center [1053, 50] width 121 height 10
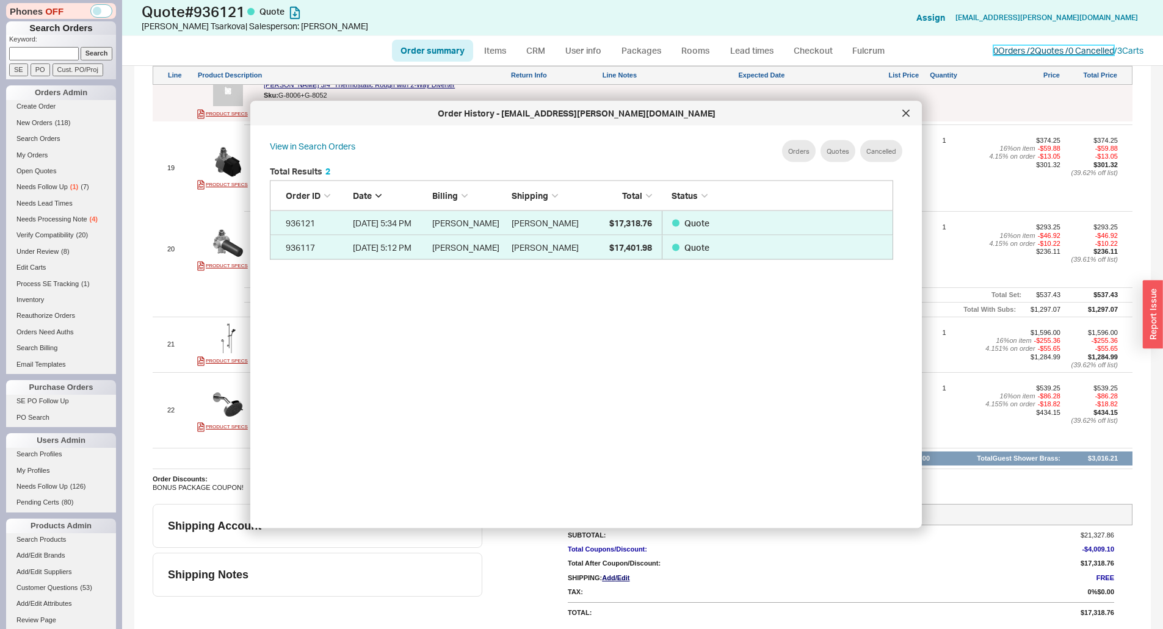
scroll to position [364, 634]
click at [903, 116] on icon at bounding box center [906, 113] width 6 height 6
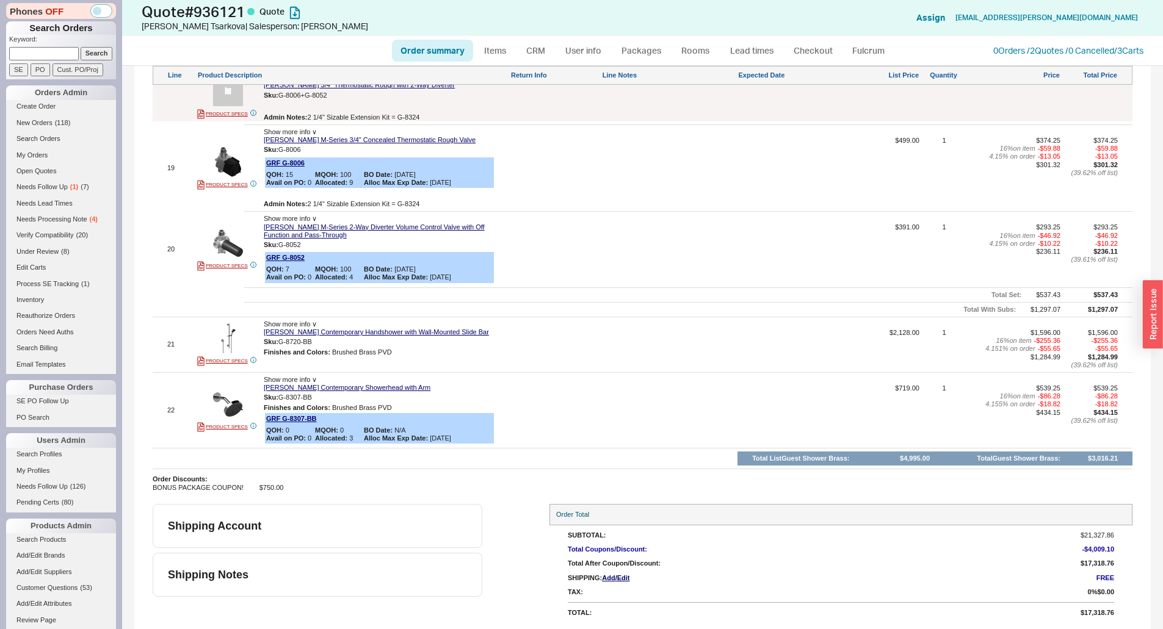
click at [770, 202] on div at bounding box center [794, 172] width 112 height 71
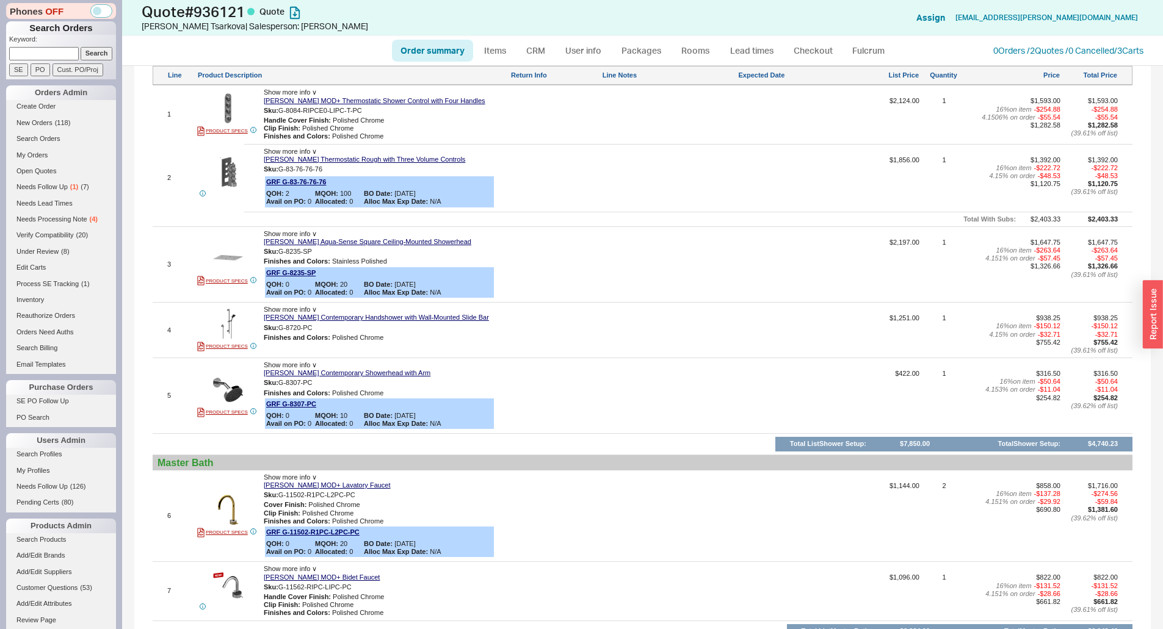
scroll to position [873, 0]
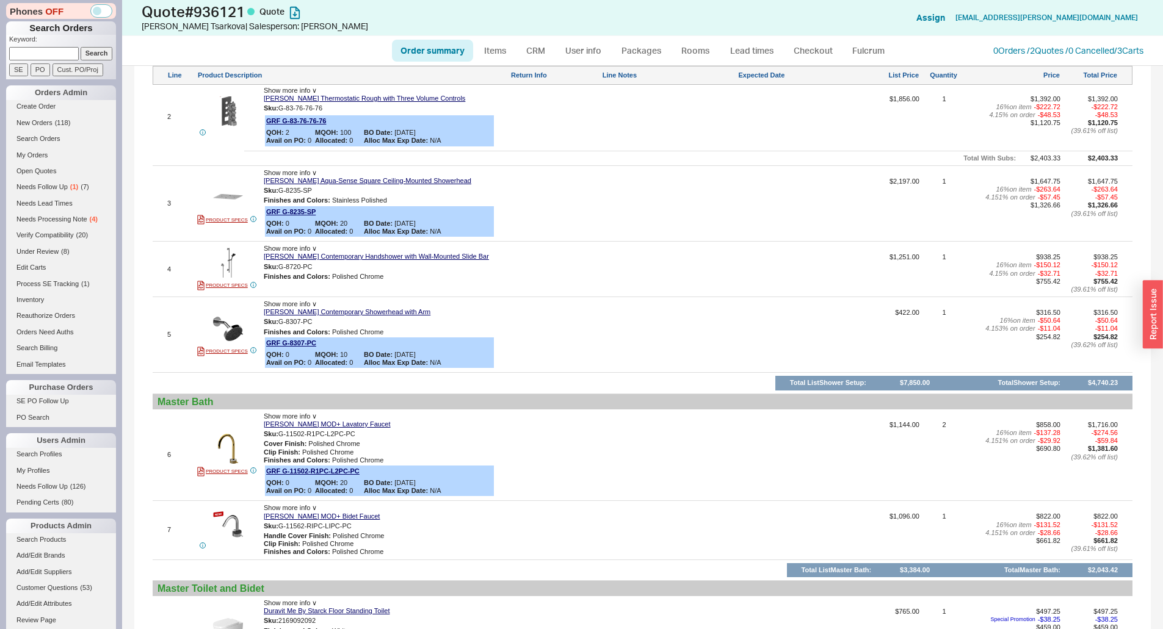
click at [629, 426] on div at bounding box center [669, 459] width 134 height 77
click at [628, 333] on div at bounding box center [669, 339] width 134 height 60
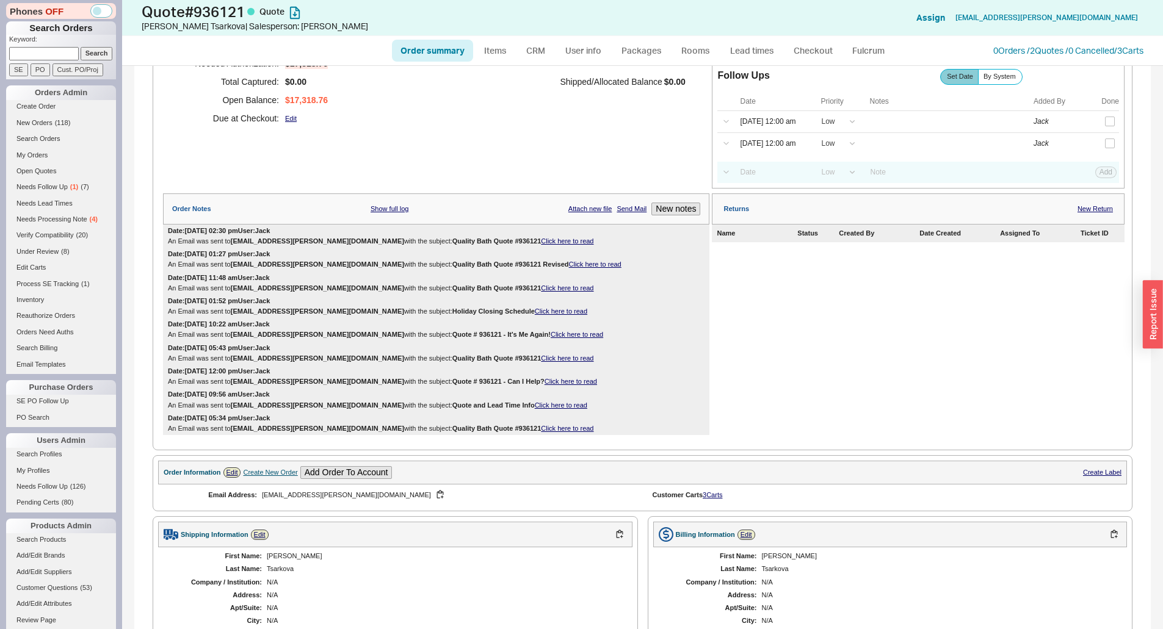
scroll to position [0, 0]
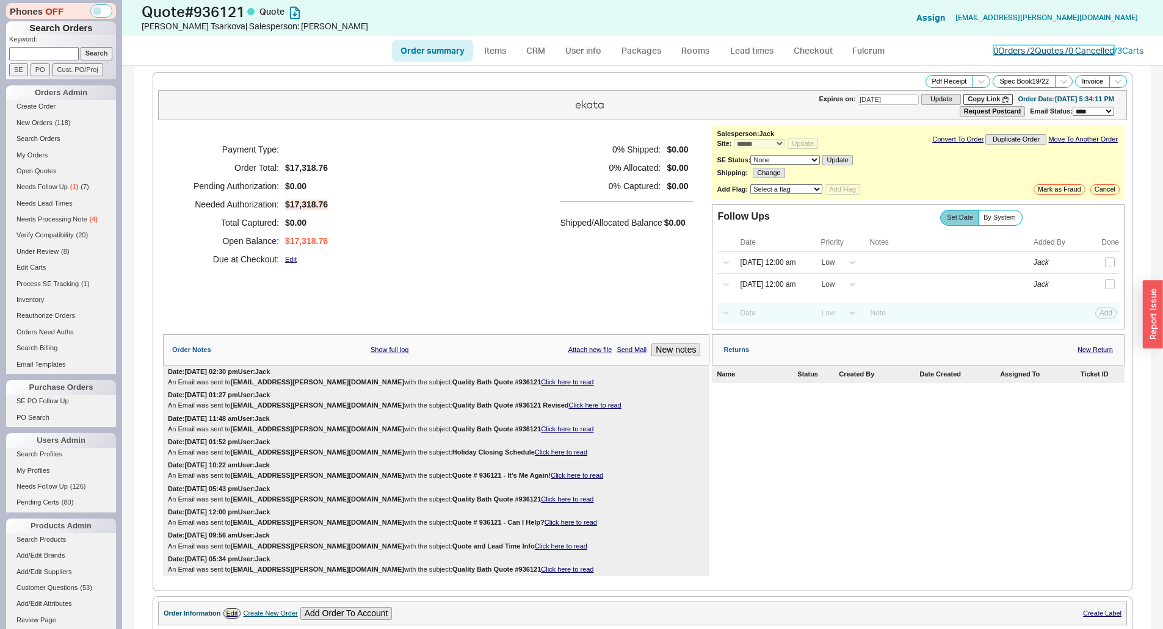
click at [1056, 52] on link "0 Orders / 2 Quotes / 0 Cancelled" at bounding box center [1053, 50] width 121 height 10
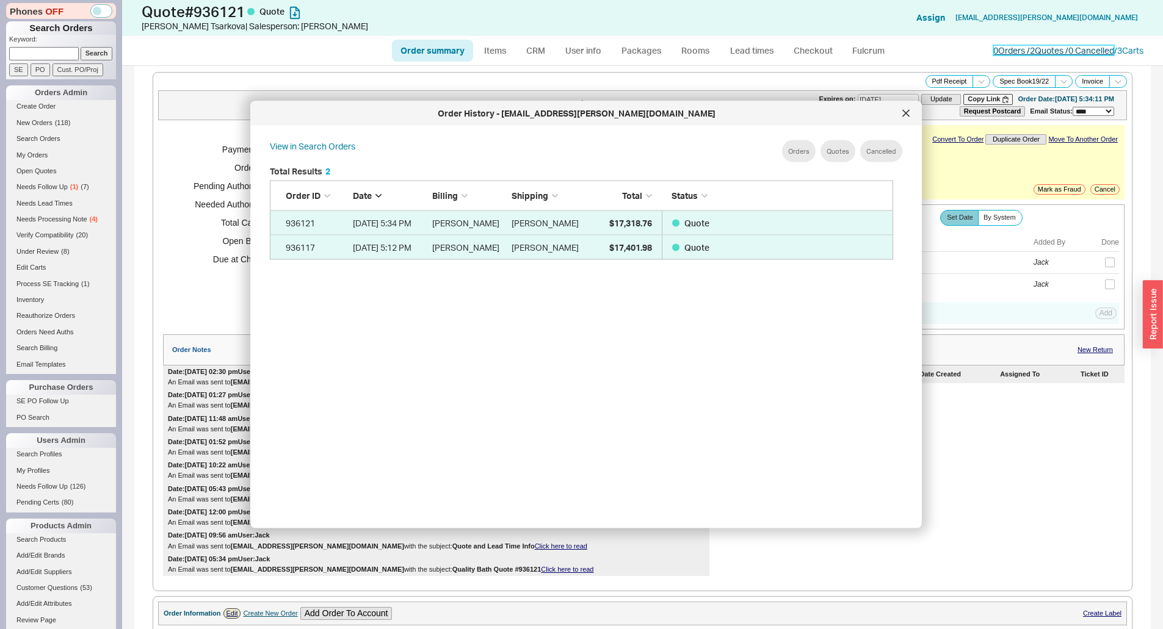
scroll to position [364, 634]
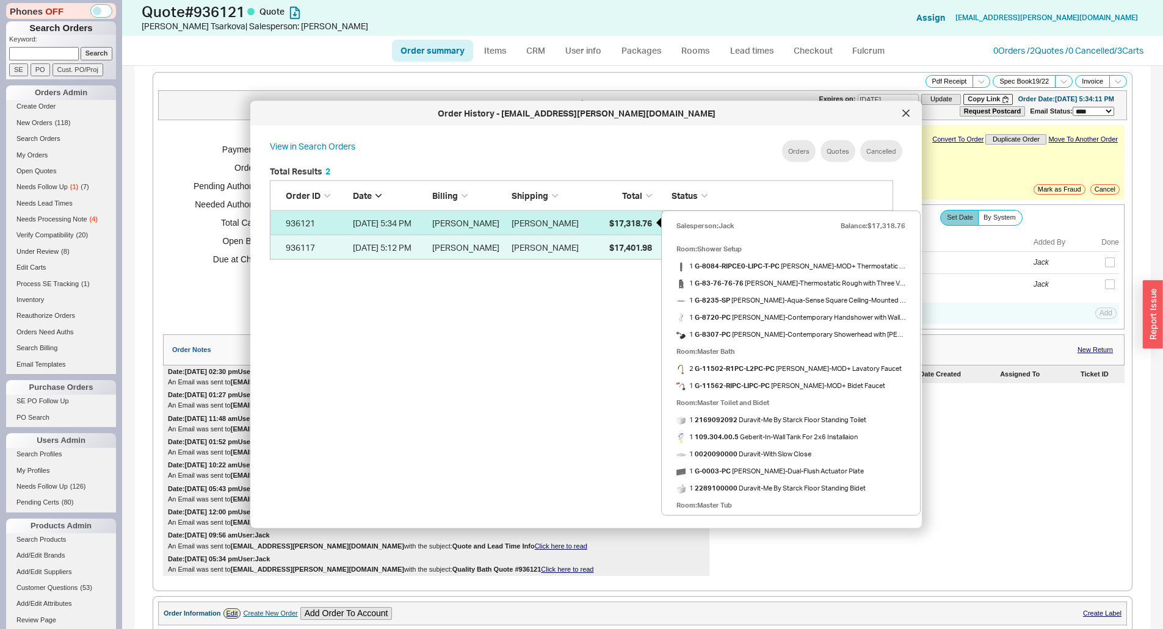
click at [624, 226] on span "$17,318.76" at bounding box center [630, 222] width 43 height 10
select select "*"
select select "LOW"
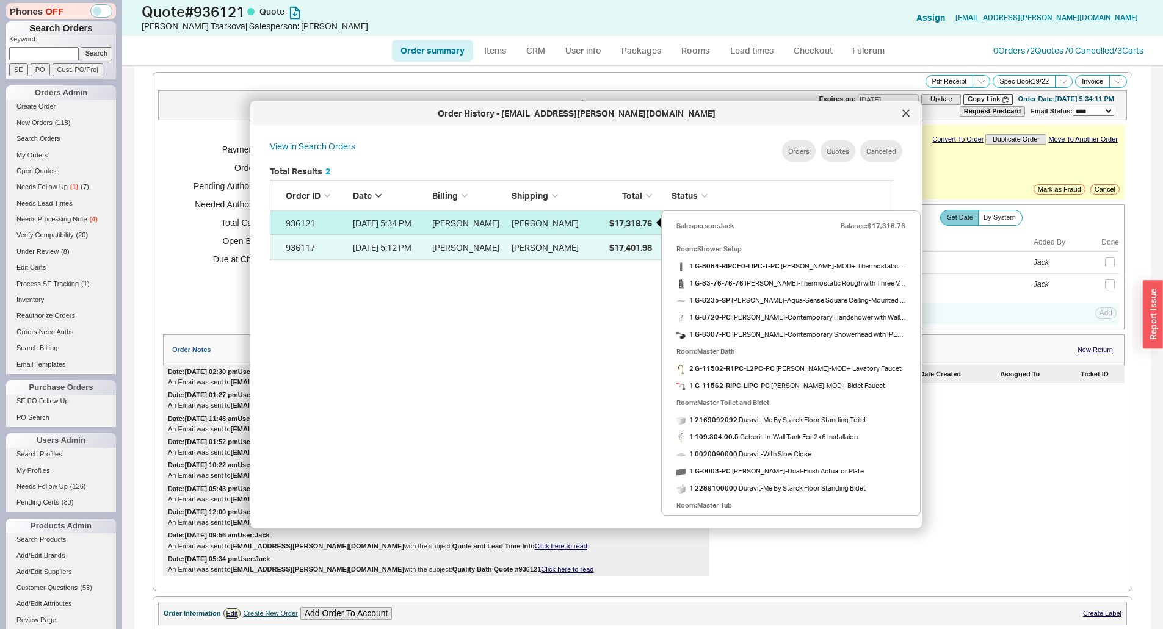
select select "LOW"
select select "3"
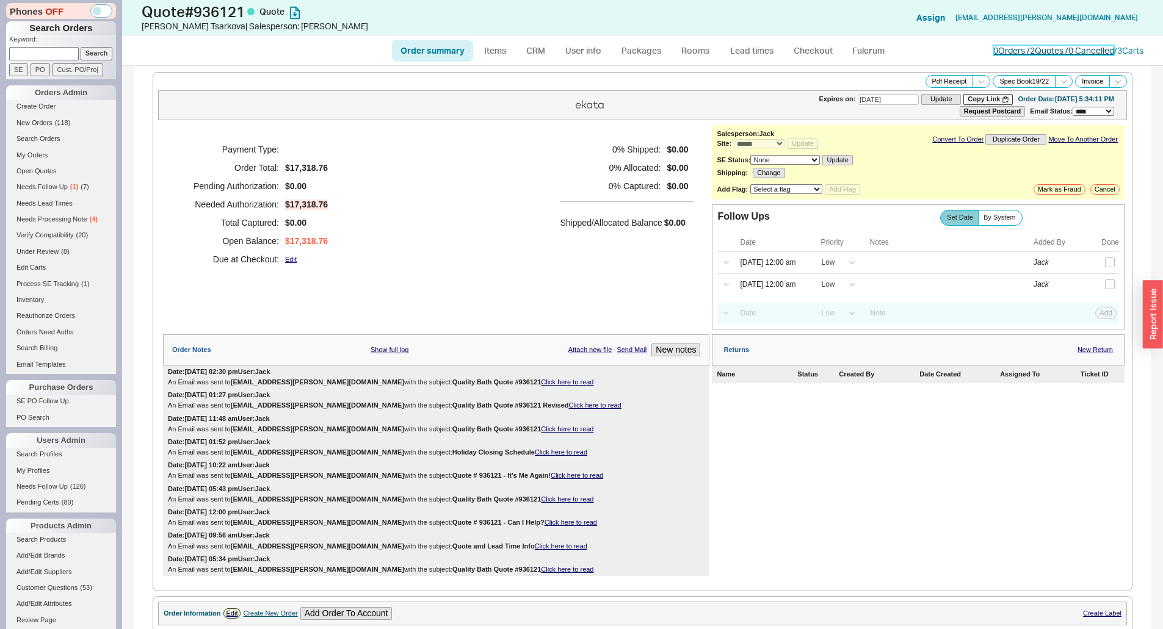
click at [1022, 51] on link "0 Orders / 2 Quotes / 0 Cancelled" at bounding box center [1053, 50] width 121 height 10
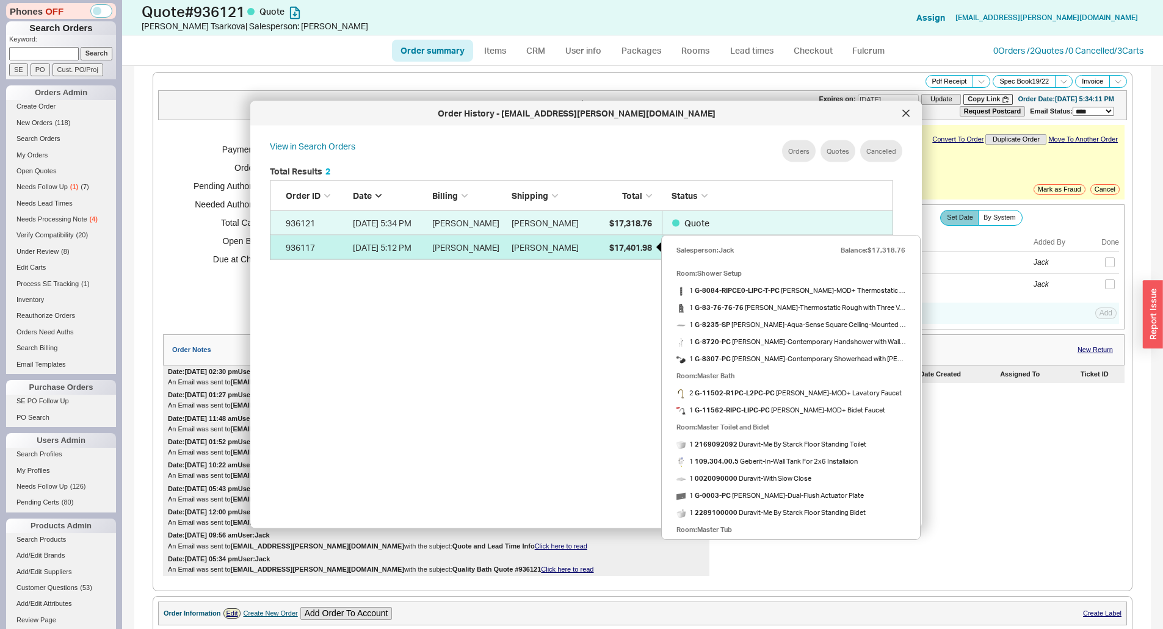
click at [619, 250] on span "$17,401.98" at bounding box center [630, 247] width 43 height 10
select select "*"
select select "LOW"
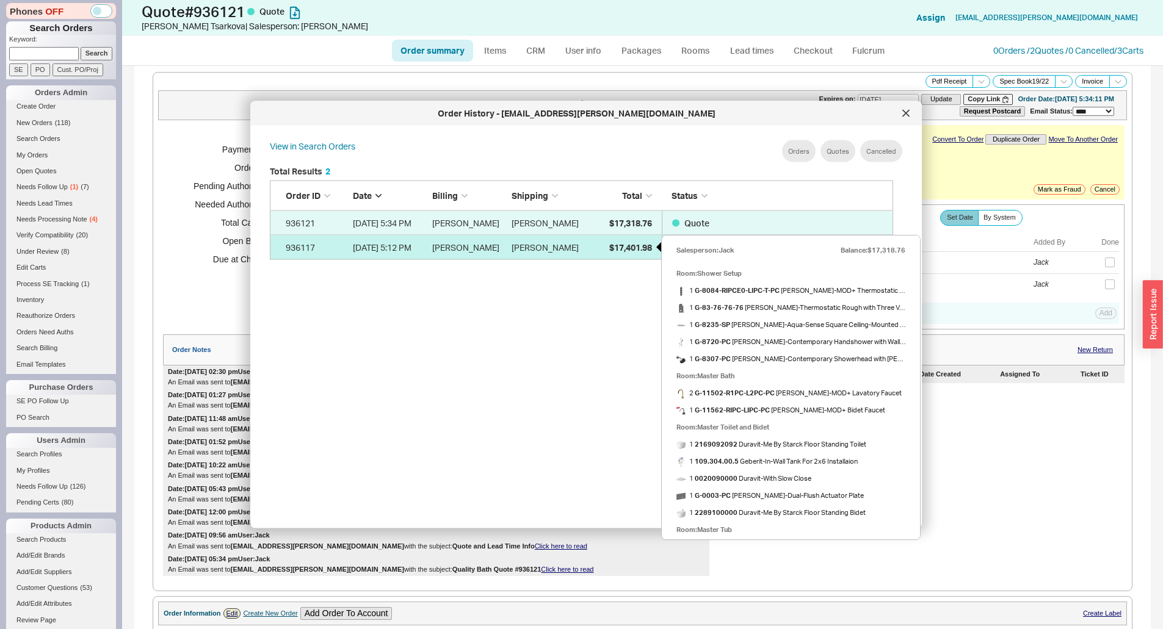
select select "3"
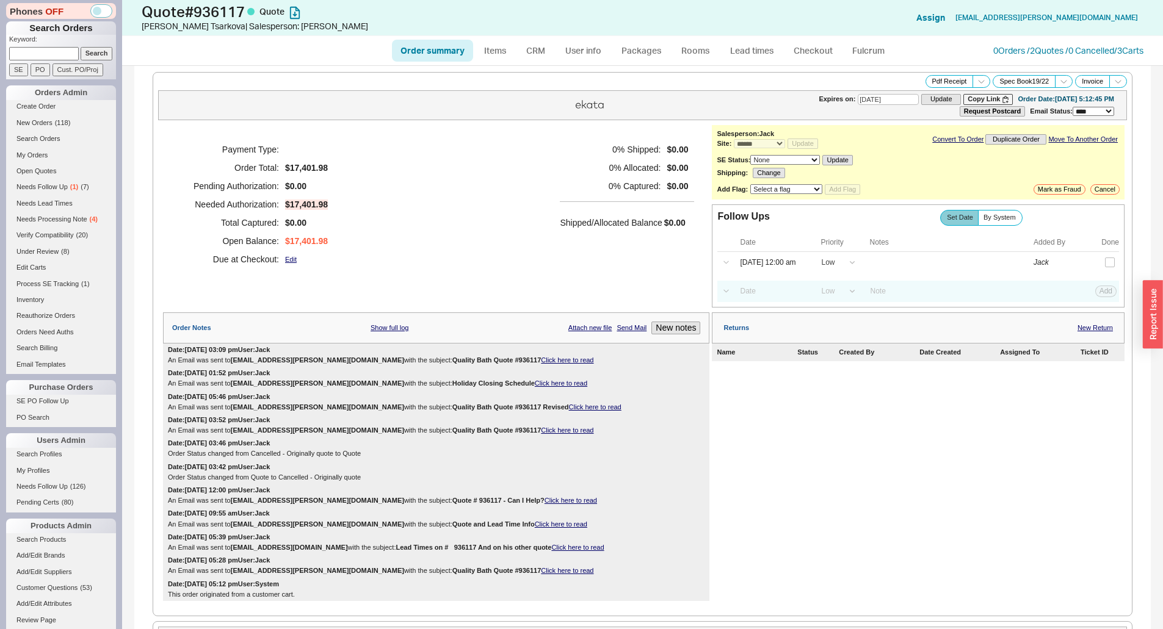
click at [618, 250] on div "0 % Shipped: $0.00 0 % Allocated: $0.00 0 % Captured: $0.00 Shipped/Allocated B…" at bounding box center [627, 204] width 134 height 128
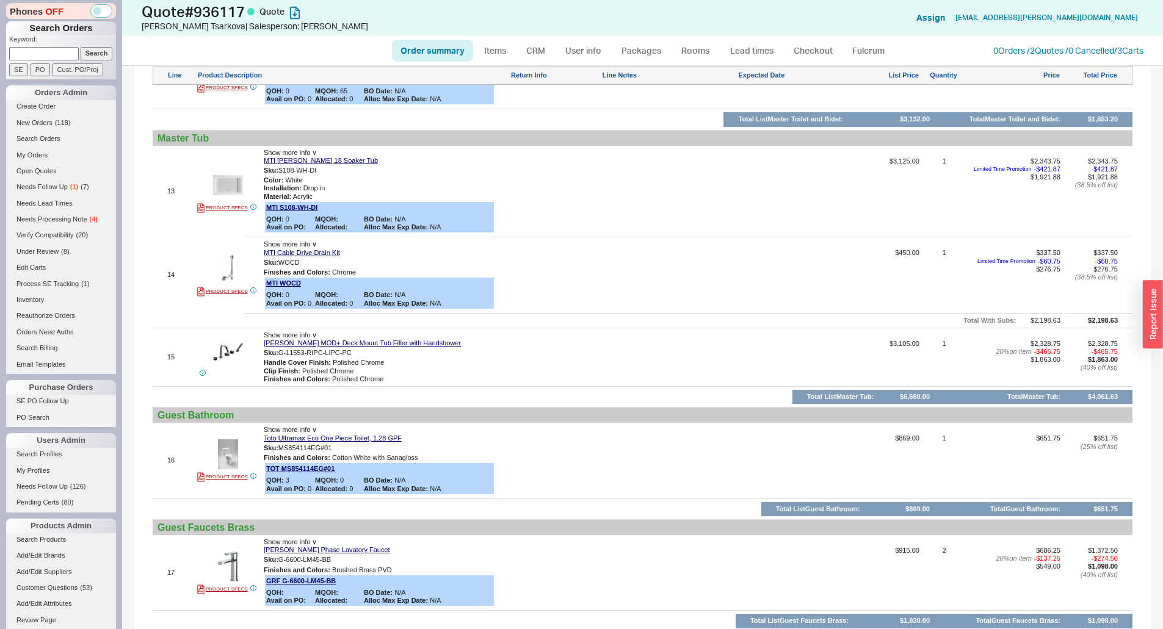
scroll to position [1770, 0]
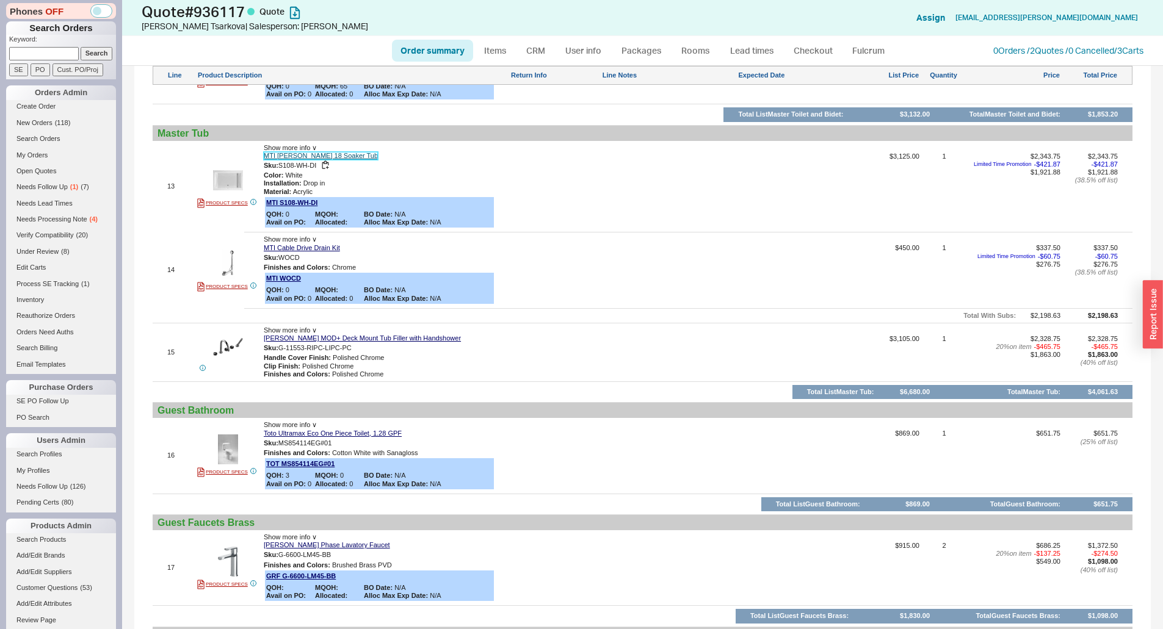
click at [298, 156] on link "MTI Andrea 18 Soaker Tub" at bounding box center [321, 156] width 114 height 8
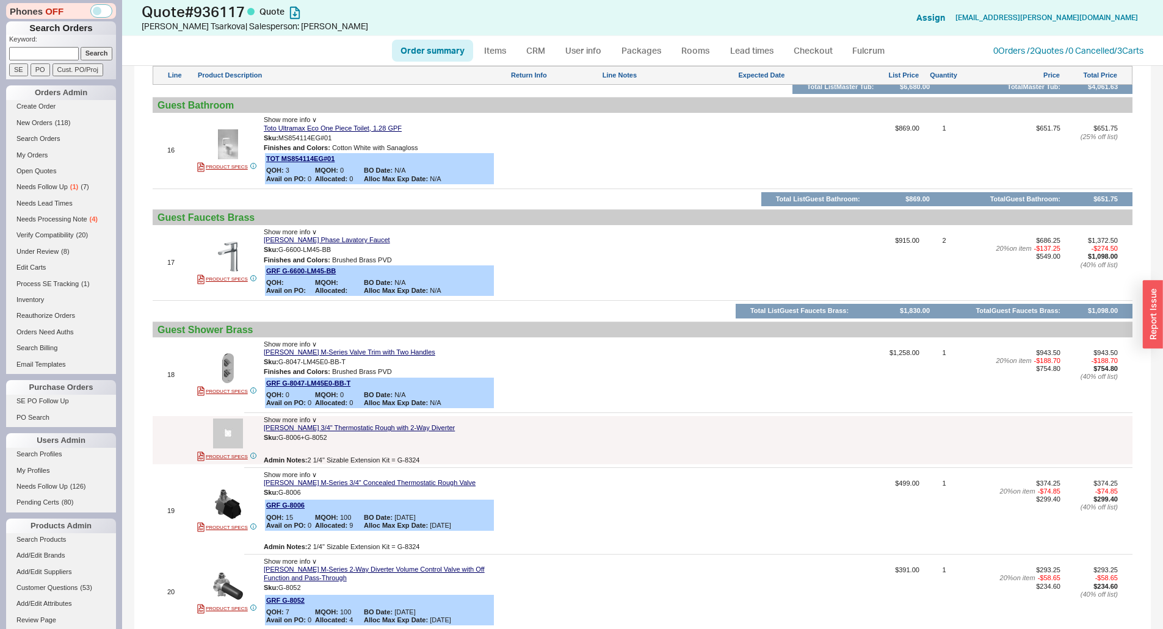
scroll to position [2390, 0]
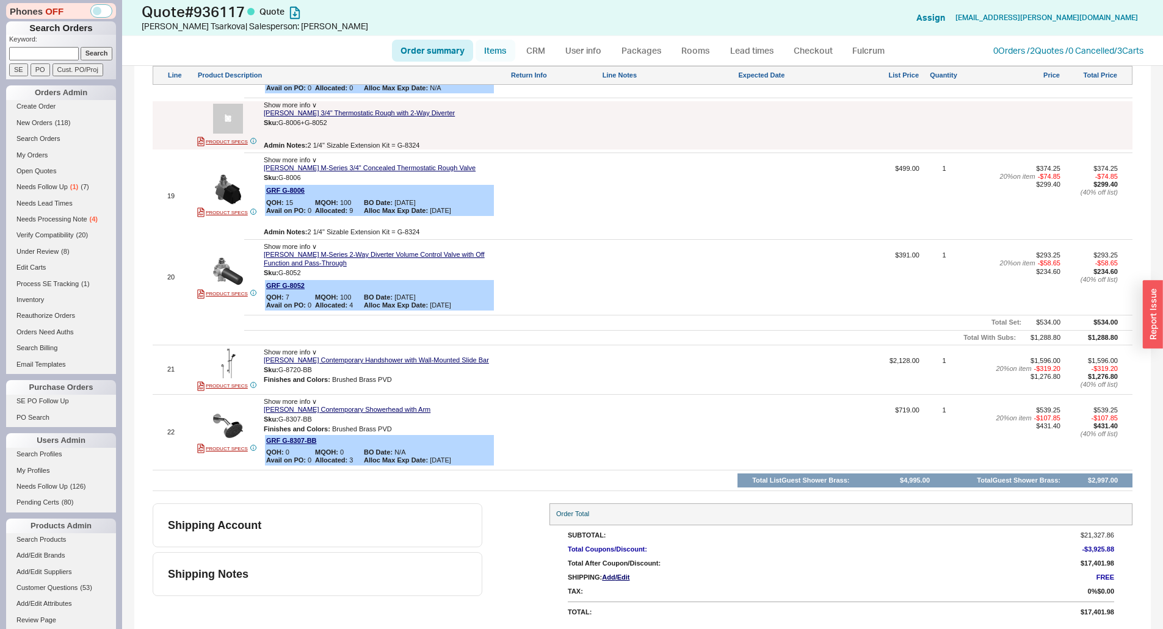
click at [502, 56] on link "Items" at bounding box center [495, 51] width 40 height 22
select select "3"
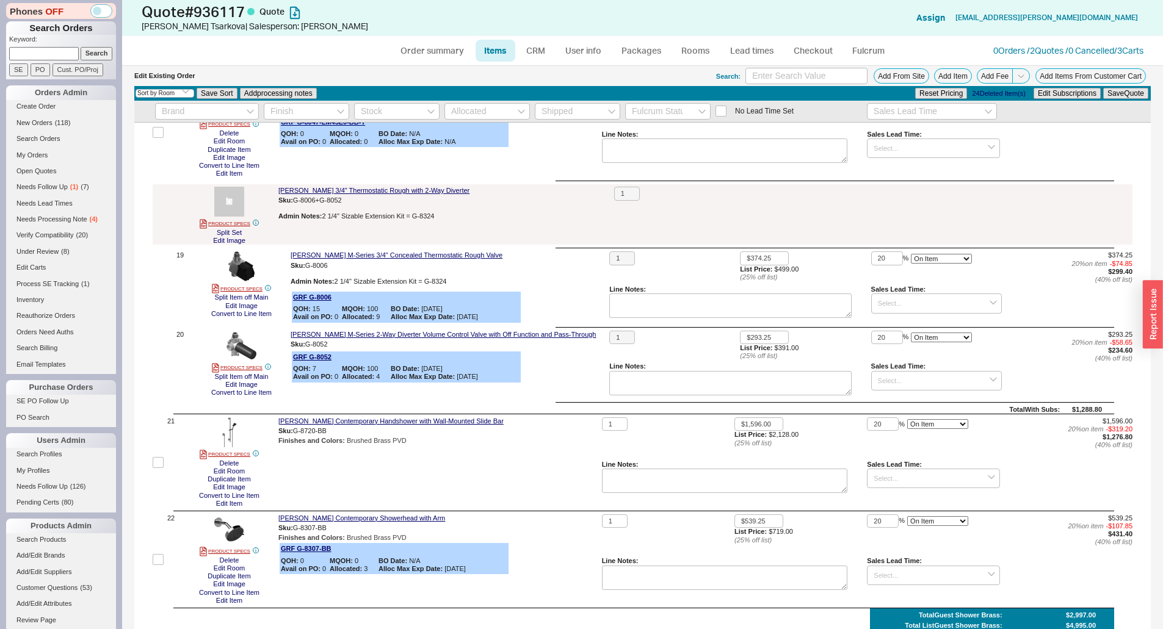
scroll to position [2258, 0]
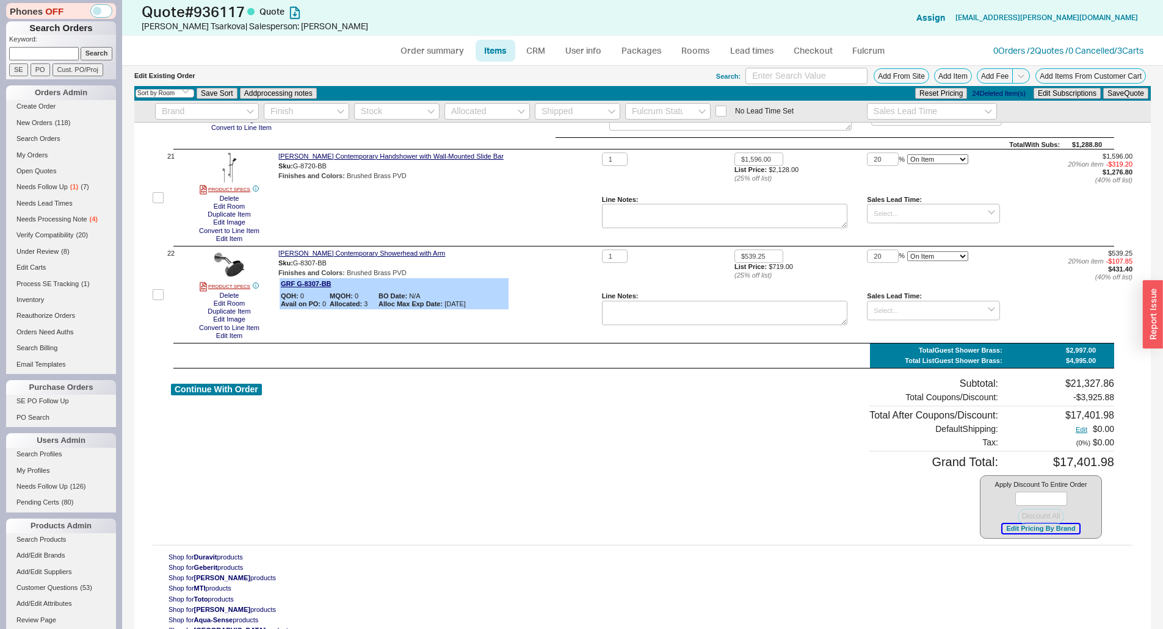
click at [1032, 525] on button "Edit Pricing By Brand" at bounding box center [1040, 528] width 76 height 9
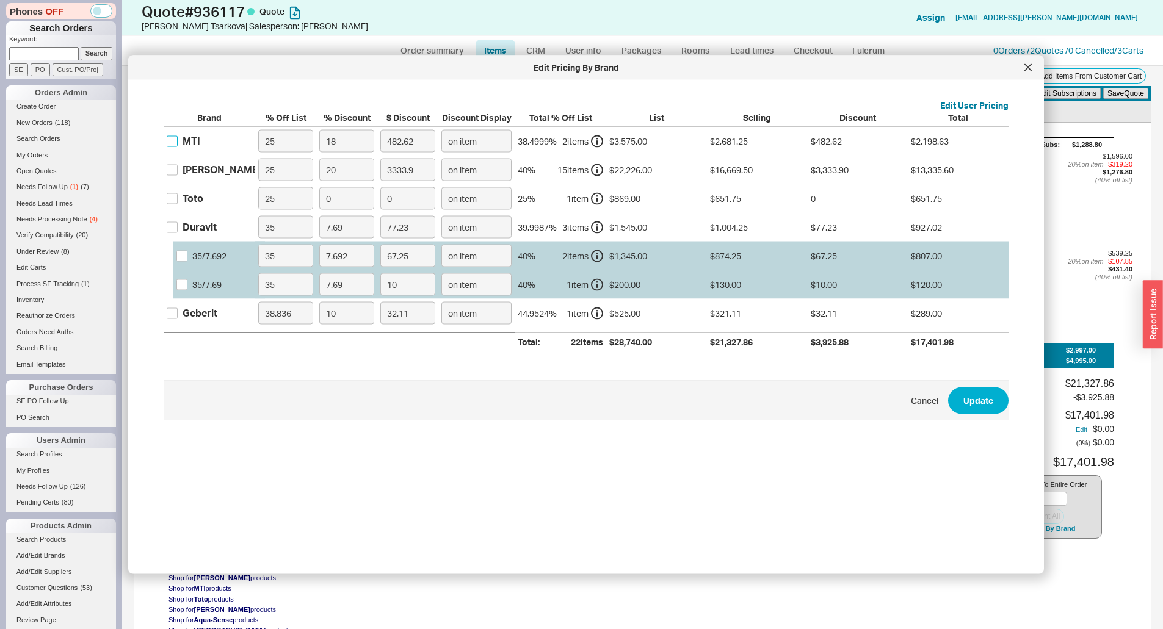
click at [170, 142] on input "MTI" at bounding box center [172, 141] width 11 height 11
checkbox input "true"
click at [358, 144] on input "18" at bounding box center [346, 141] width 55 height 23
type input "2"
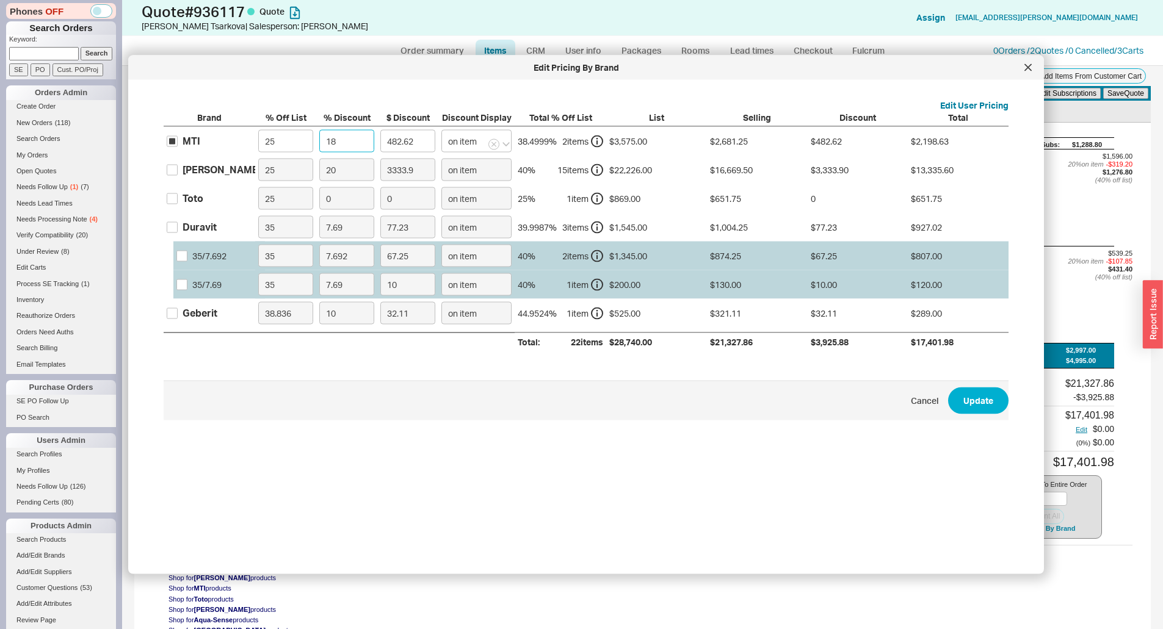
type input "53.62"
type input "20"
type input "536.25"
type input "20"
click at [172, 170] on input "Graff" at bounding box center [172, 169] width 11 height 11
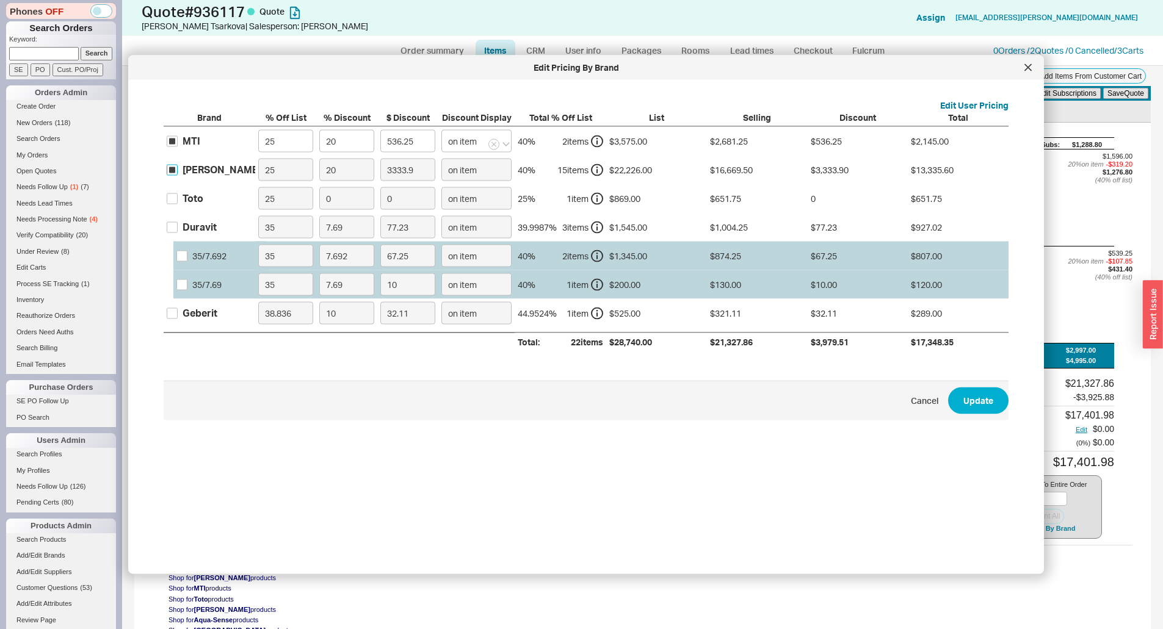
checkbox input "true"
click at [336, 167] on input "20" at bounding box center [346, 170] width 55 height 23
type input "2"
type input "333.39"
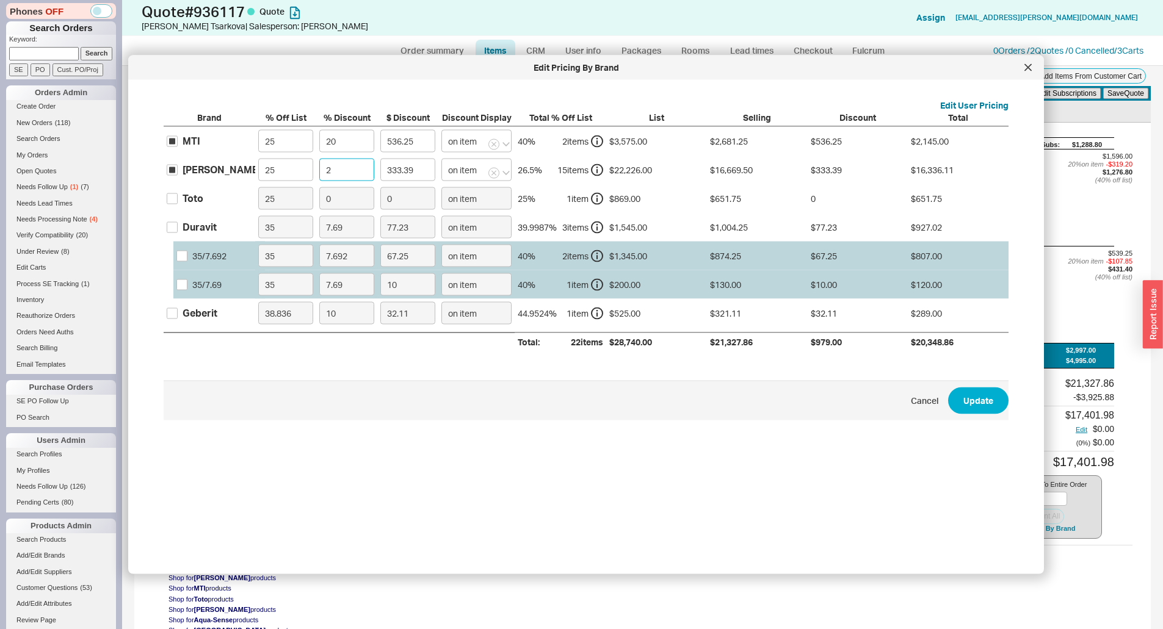
type input "22"
type input "3667.29"
type input "22.2"
type input "3700.63"
type input "22."
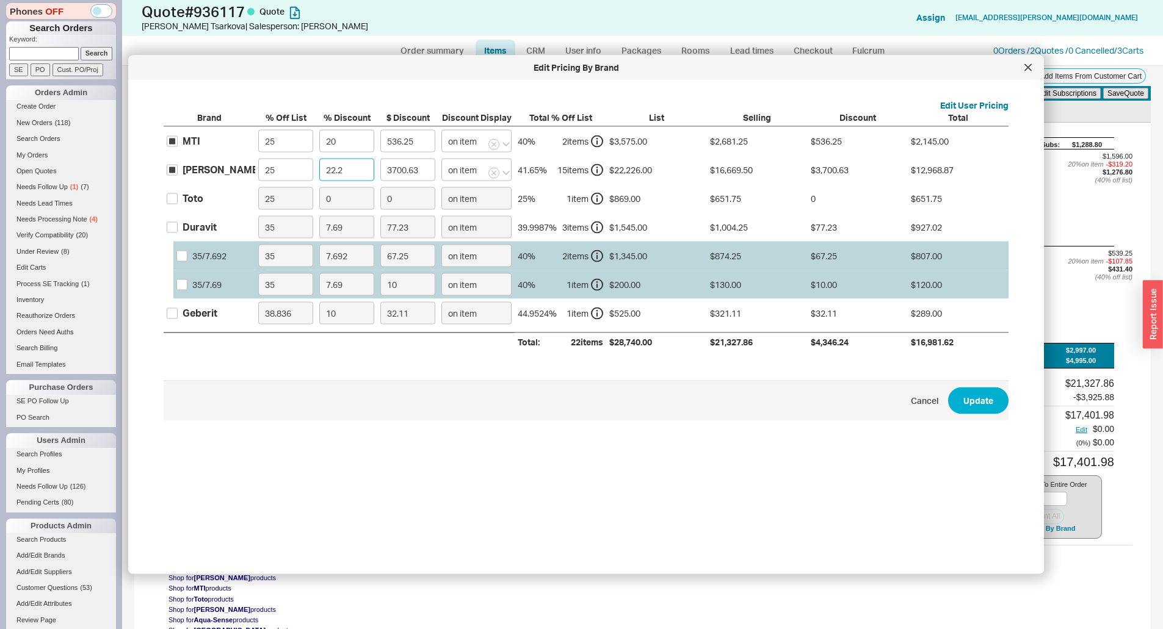
type input "3667.29"
type input "22.5"
type input "3750.64"
type input "22.5"
click at [966, 399] on button "Update" at bounding box center [978, 400] width 60 height 27
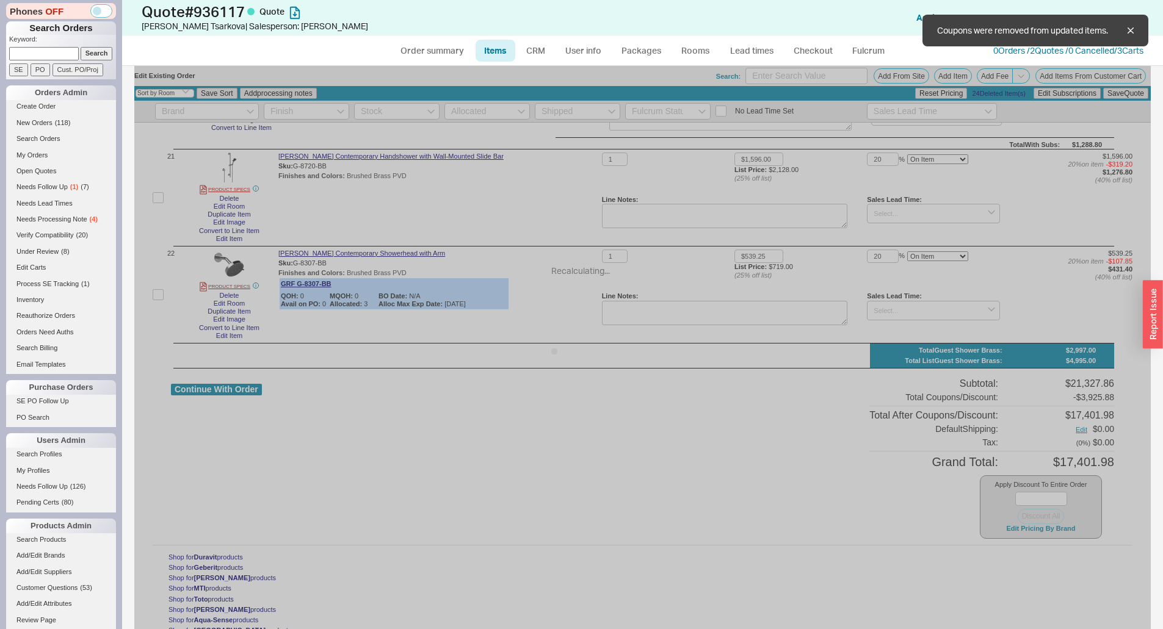
type input "22.5"
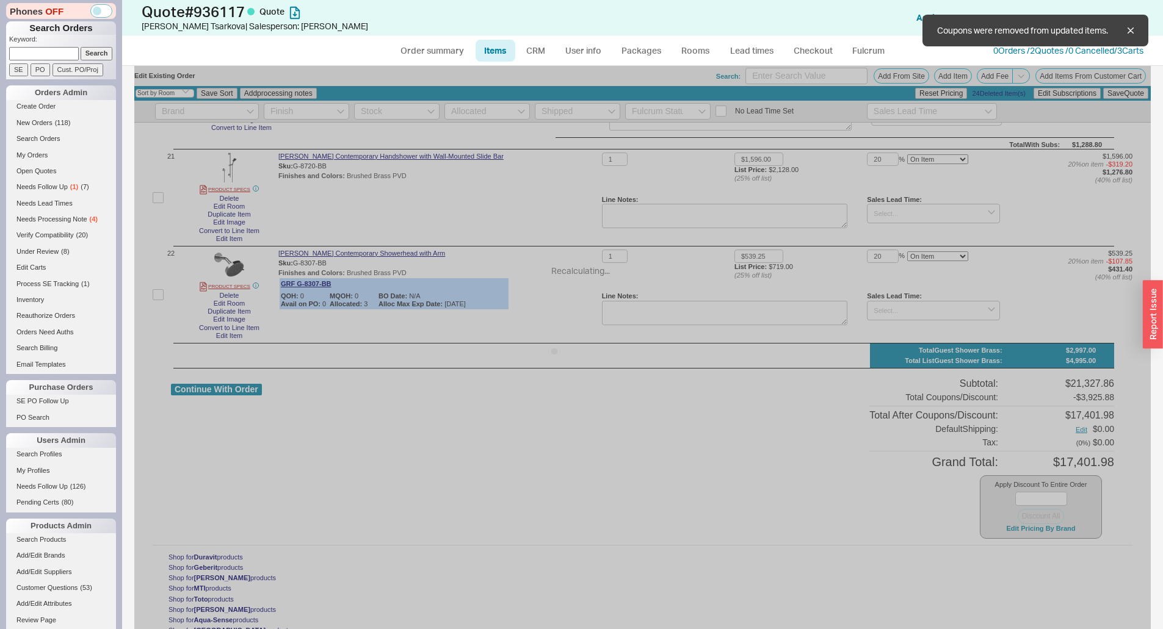
type input "22.5"
type input "20"
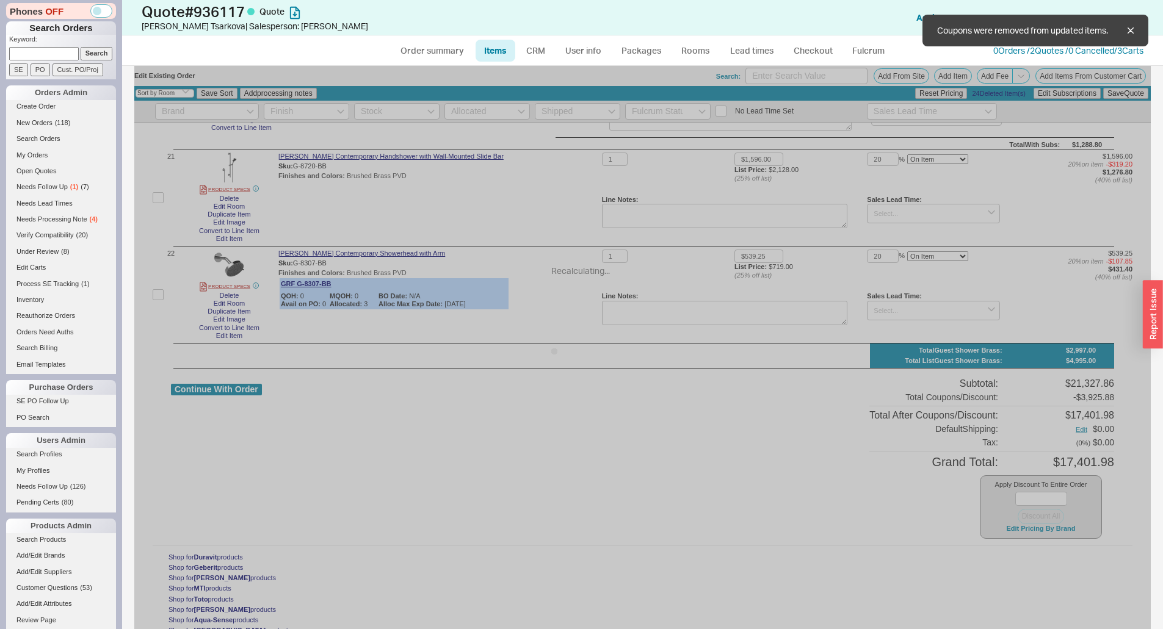
type input "22.5"
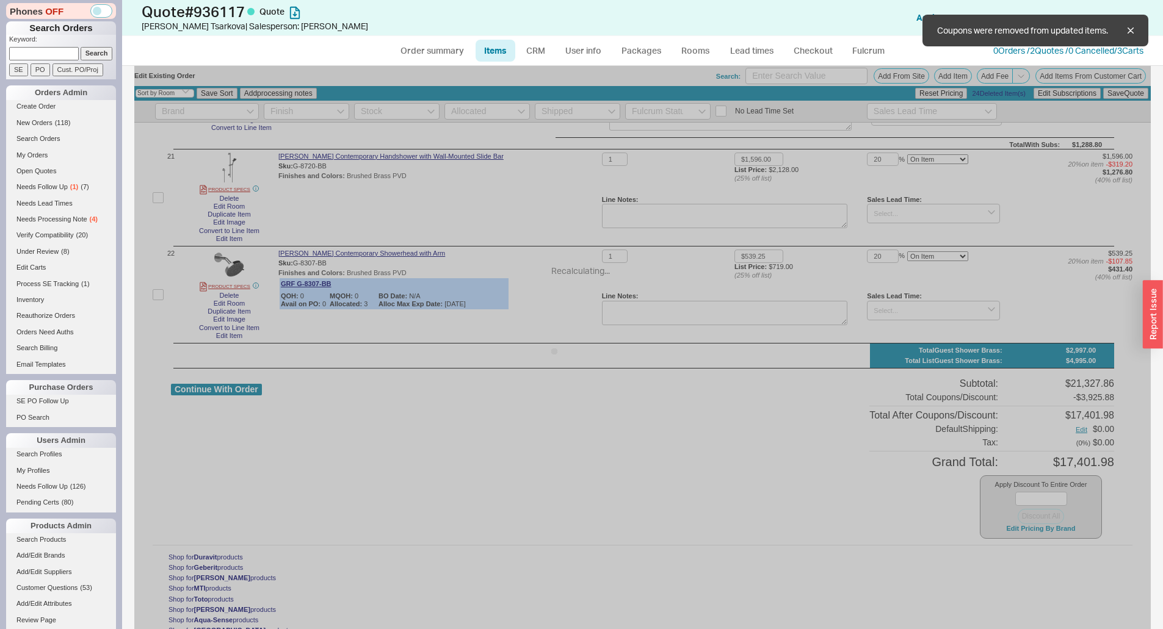
type input "22.5"
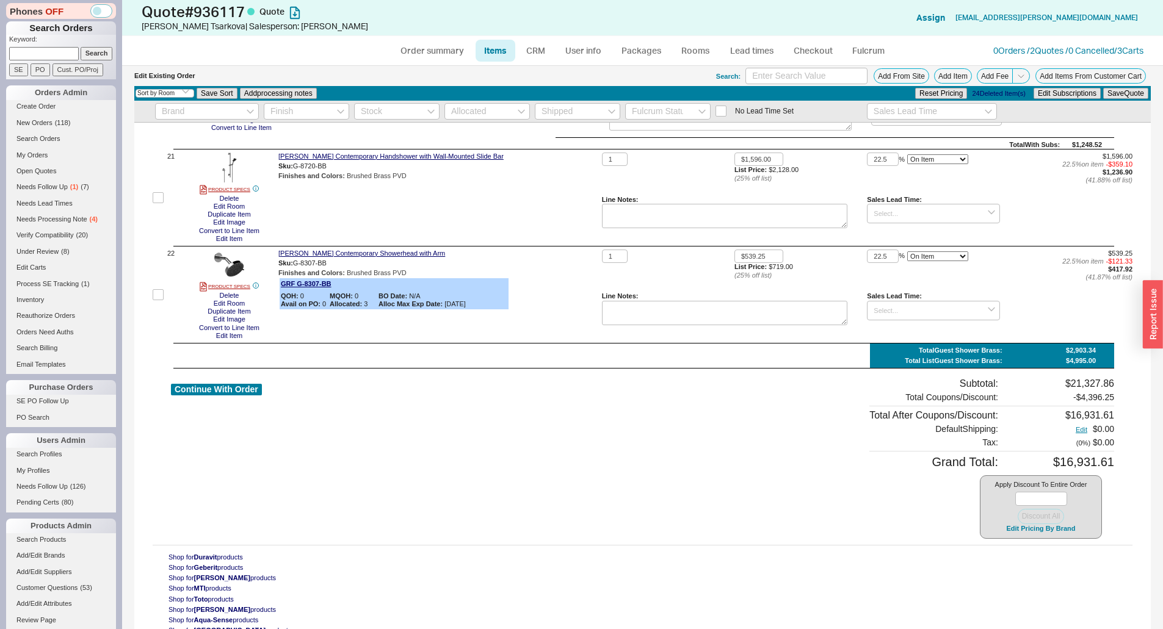
click at [559, 281] on div "Graff Contemporary Showerhead with Arm Sku: G-8307-BB Finishes and Colors : Bru…" at bounding box center [437, 295] width 319 height 90
click at [400, 38] on ul "Order summary Items CRM User info Packages Rooms Lead times Checkout Fulcrum" at bounding box center [643, 50] width 512 height 29
click at [413, 51] on link "Order summary" at bounding box center [432, 51] width 81 height 22
select select "*"
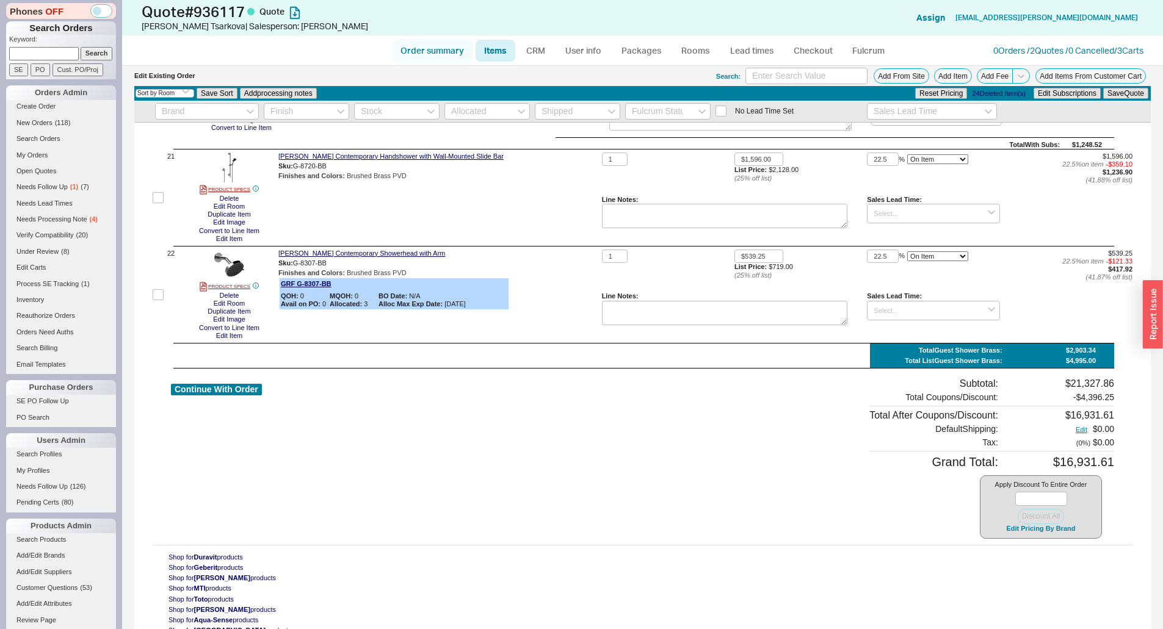
select select "LOW"
select select "3"
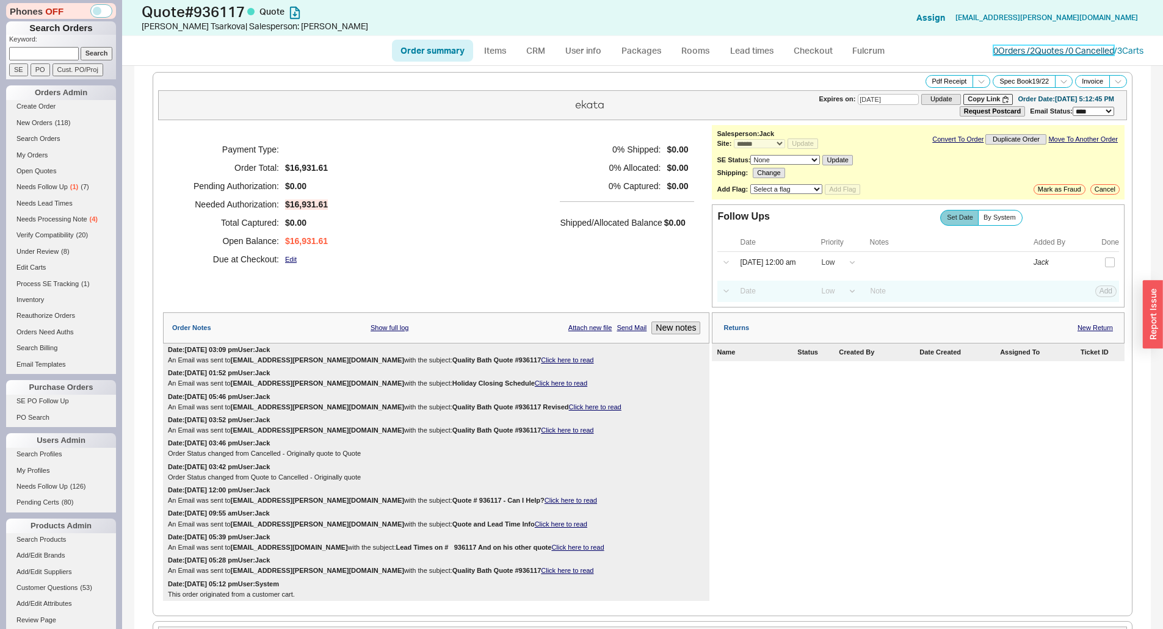
click at [1065, 52] on link "0 Orders / 2 Quotes / 0 Cancelled" at bounding box center [1053, 50] width 121 height 10
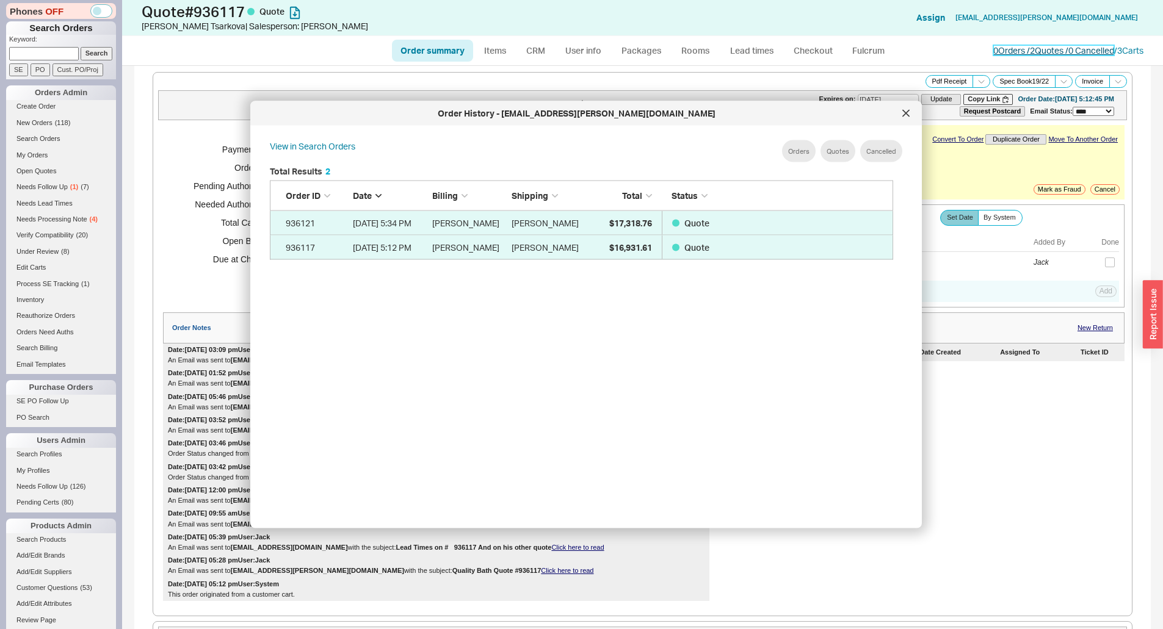
scroll to position [364, 634]
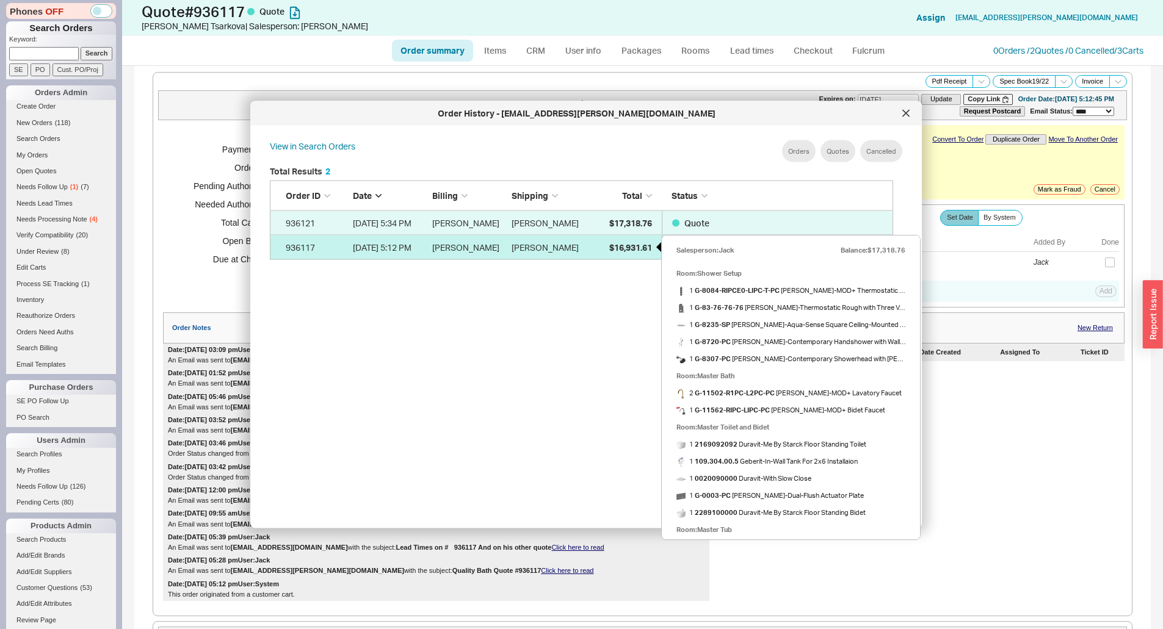
click at [606, 247] on div "$16,931.61" at bounding box center [621, 247] width 61 height 24
select select "*"
select select "LOW"
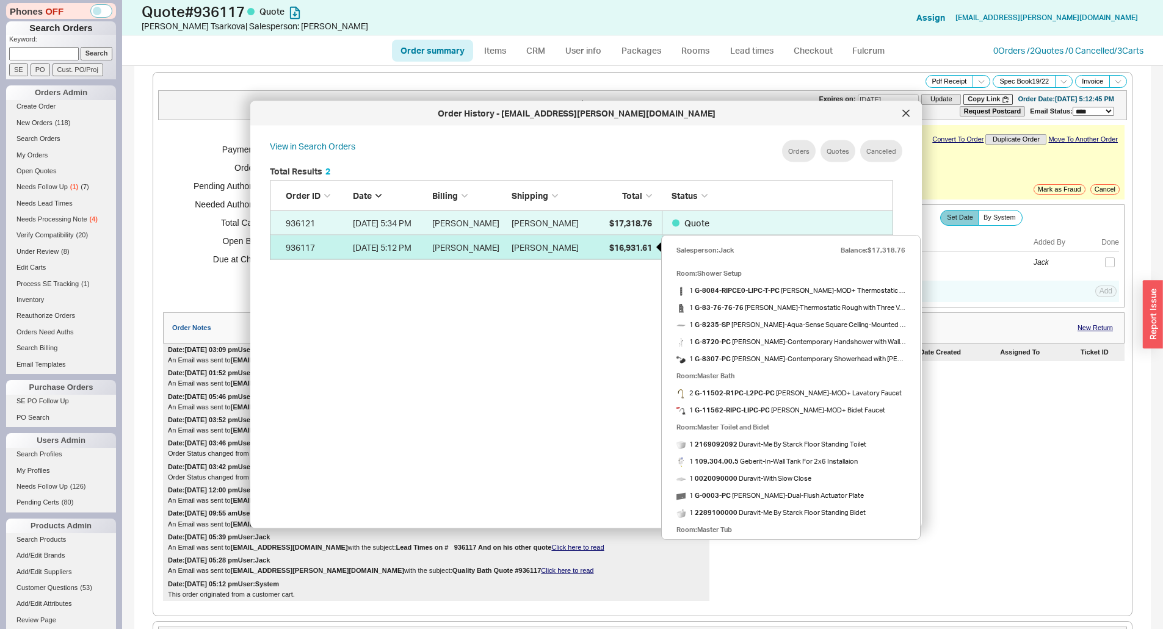
select select "3"
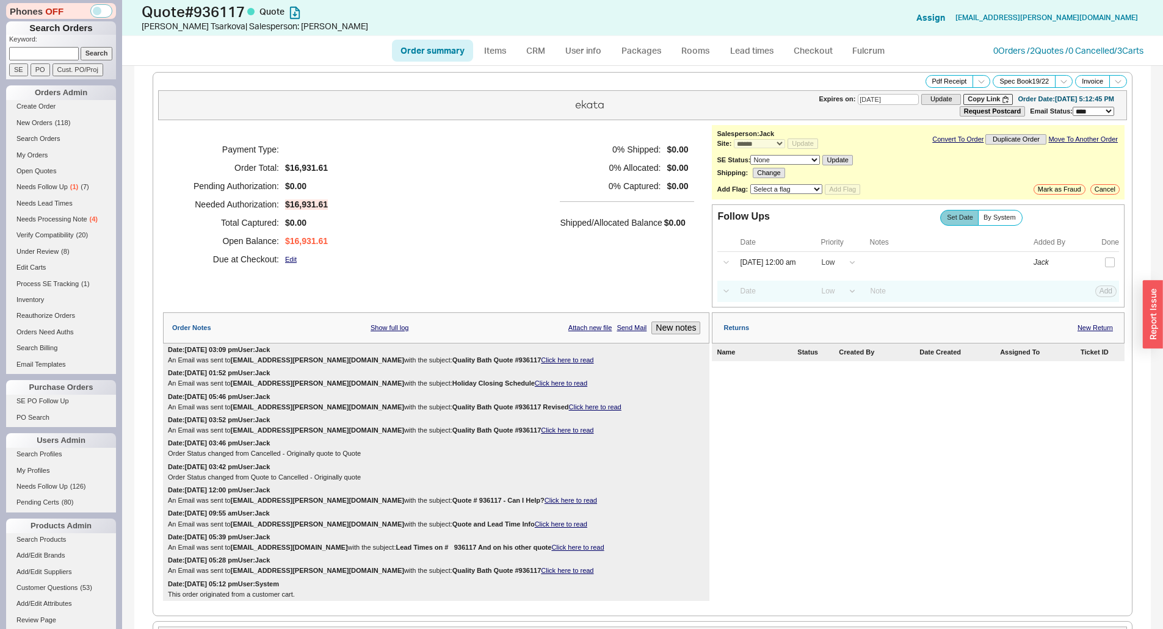
click at [606, 247] on div "0 % Shipped: $0.00 0 % Allocated: $0.00 0 % Captured: $0.00 Shipped/Allocated B…" at bounding box center [627, 204] width 134 height 128
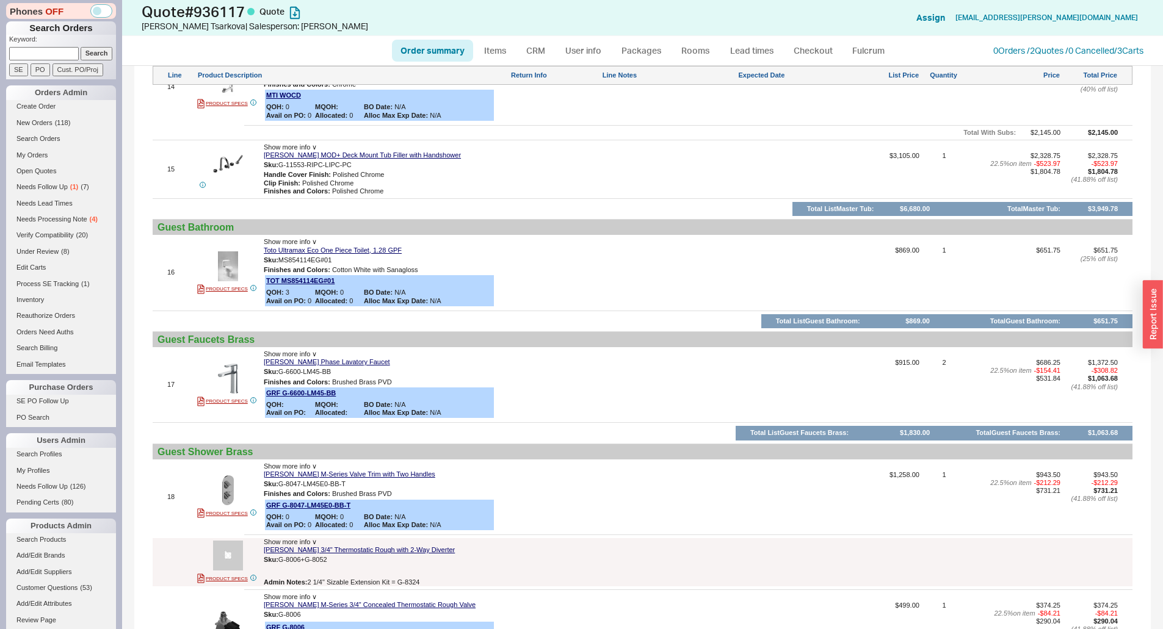
scroll to position [2390, 0]
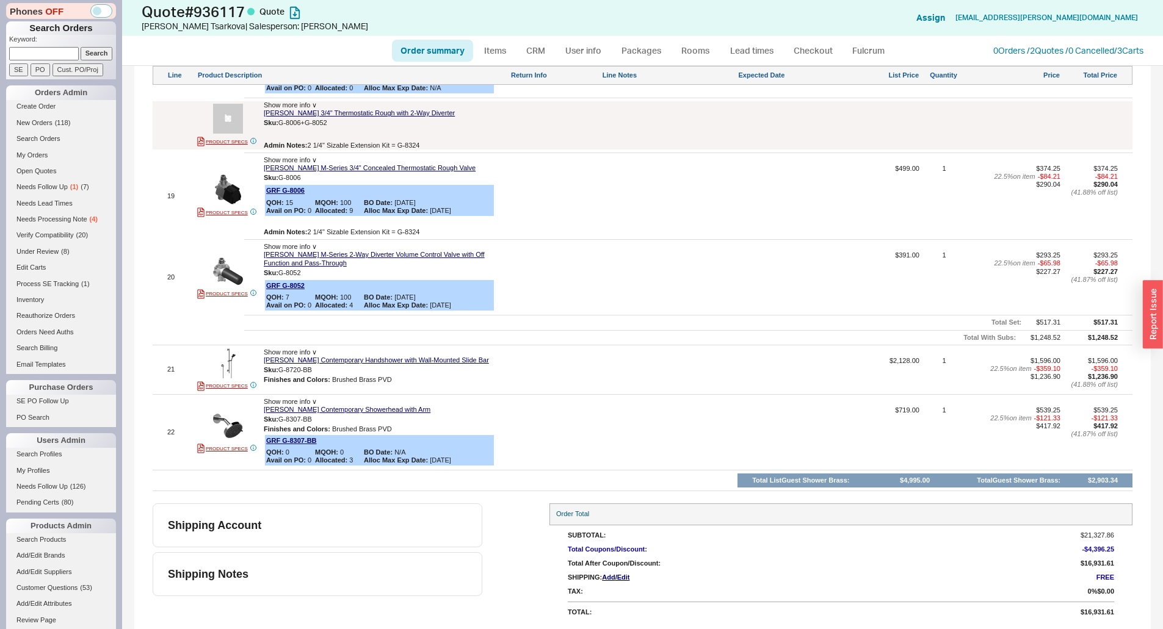
click at [585, 216] on div at bounding box center [554, 200] width 89 height 71
click at [449, 52] on link "Order summary" at bounding box center [432, 51] width 81 height 22
select select "*"
select select "LOW"
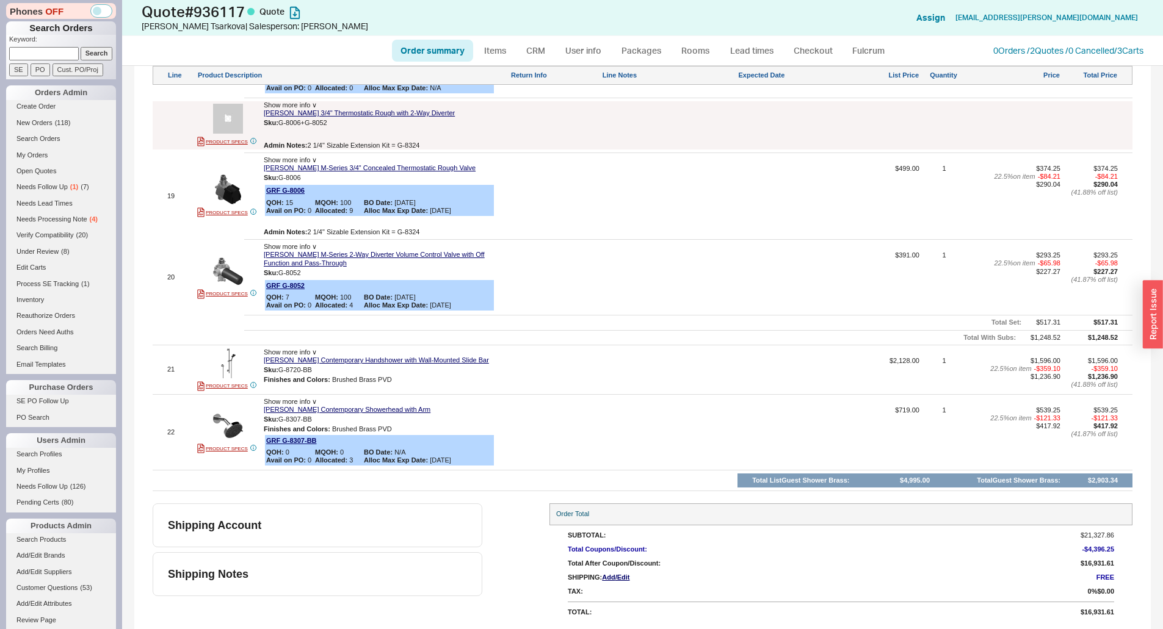
select select "LOW"
select select "3"
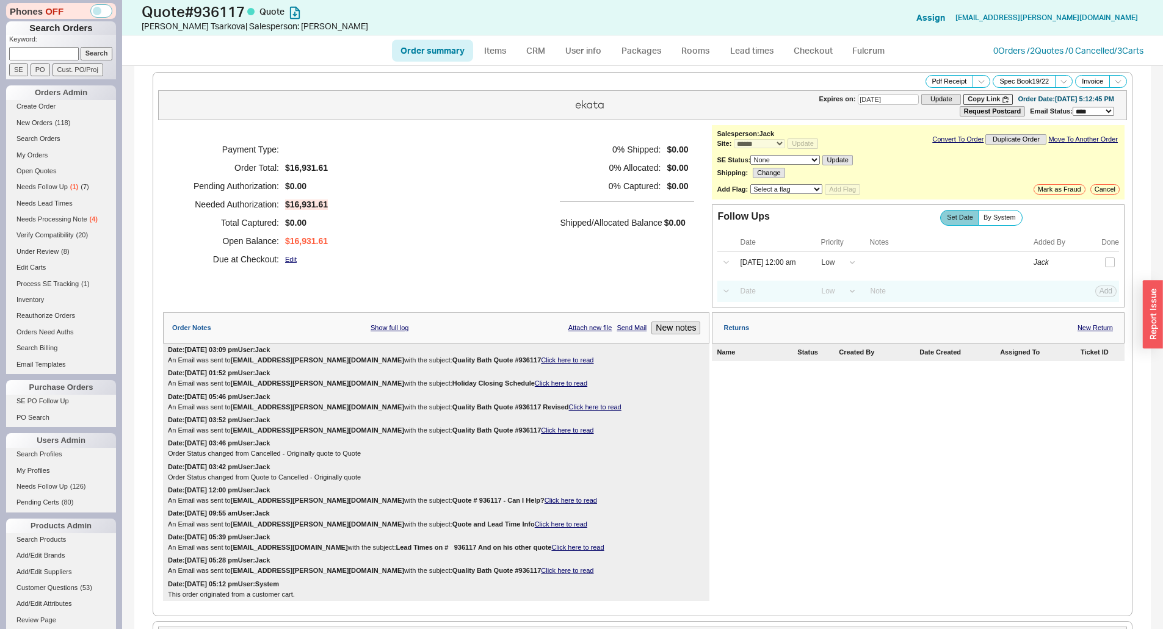
click at [612, 175] on h5 "0 % Allocated:" at bounding box center [610, 168] width 101 height 18
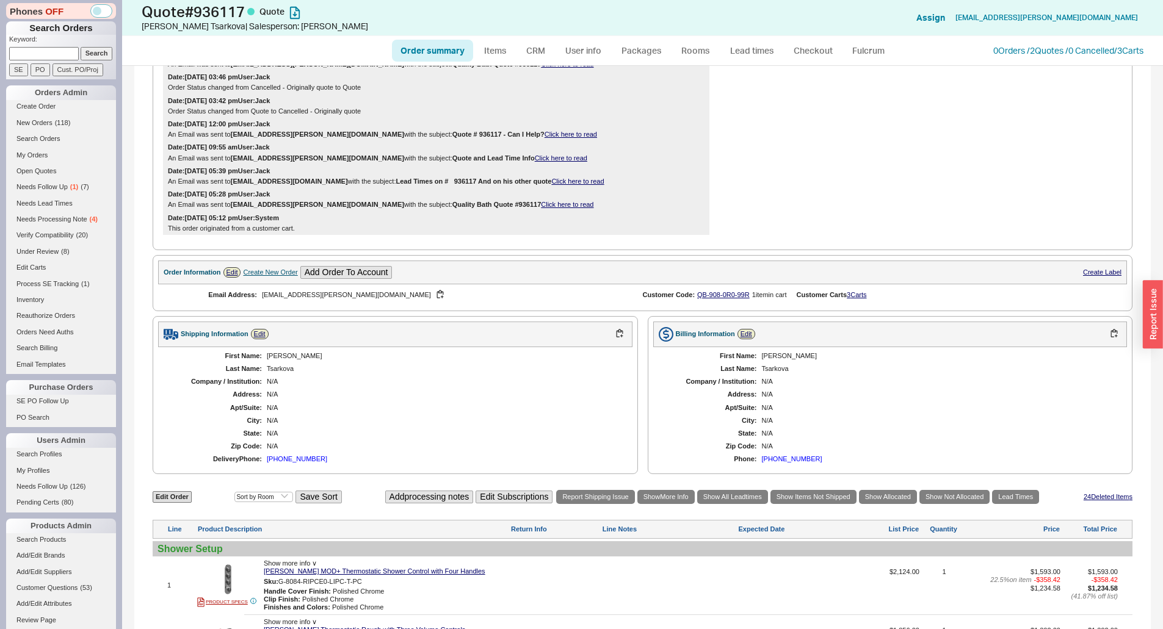
scroll to position [671, 0]
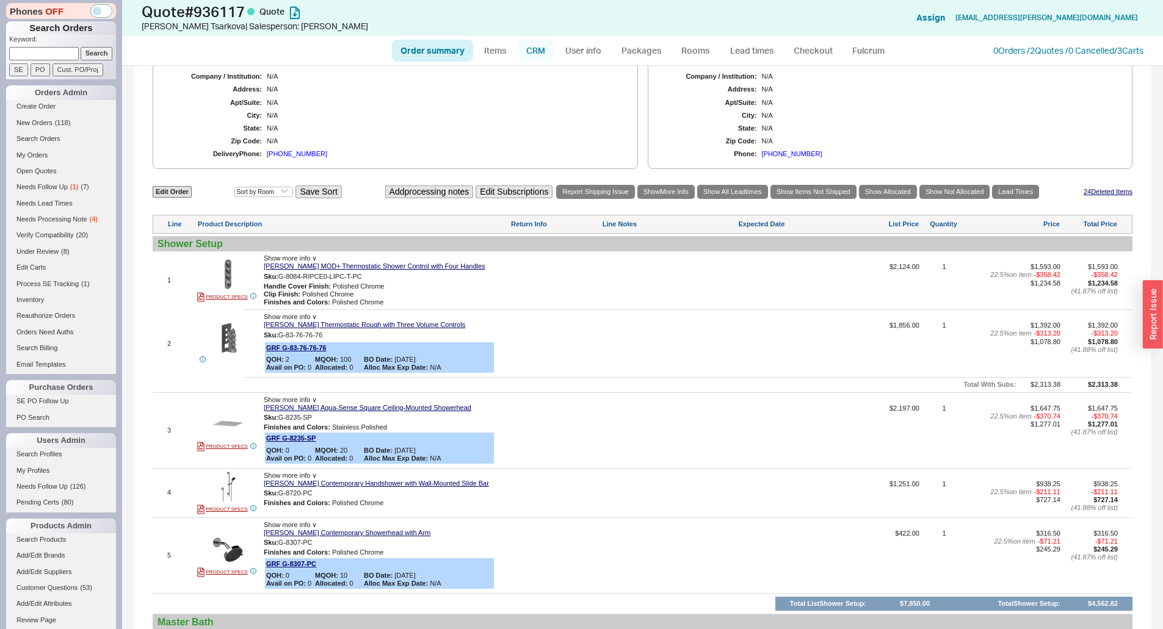
click at [544, 47] on link "CRM" at bounding box center [536, 51] width 36 height 22
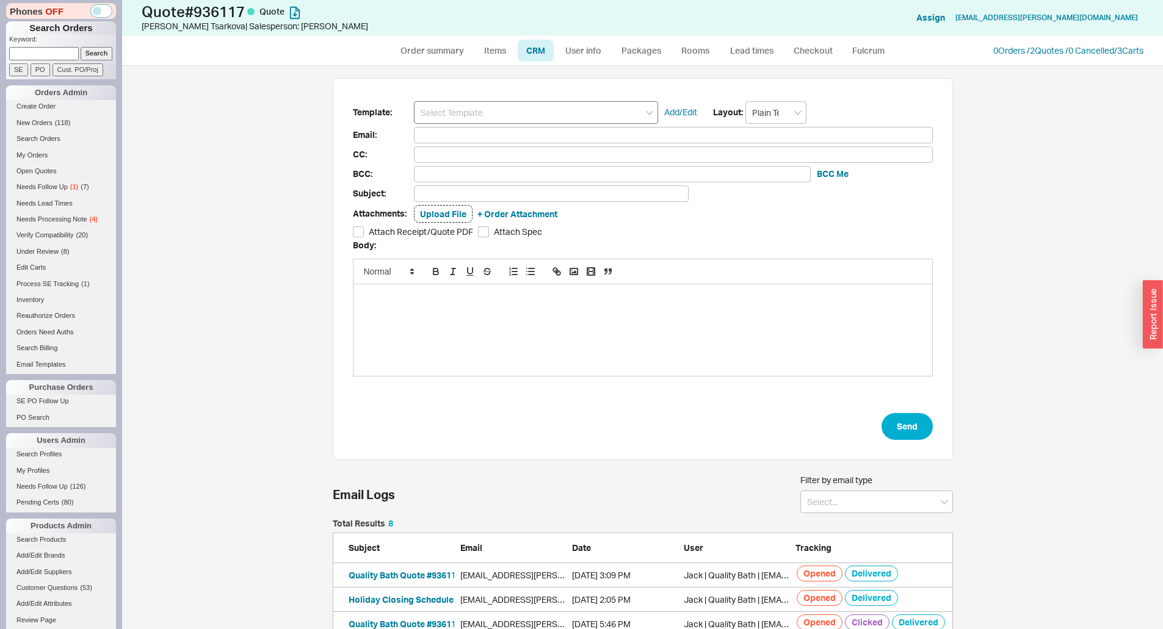
scroll to position [230, 611]
click at [450, 66] on div "Template: Add/Edit Layout: Plain Text Email: CC: BCC: BCC Me Subject: Attachmen…" at bounding box center [642, 347] width 1041 height 563
click at [450, 52] on link "Order summary" at bounding box center [432, 51] width 81 height 22
select select "*"
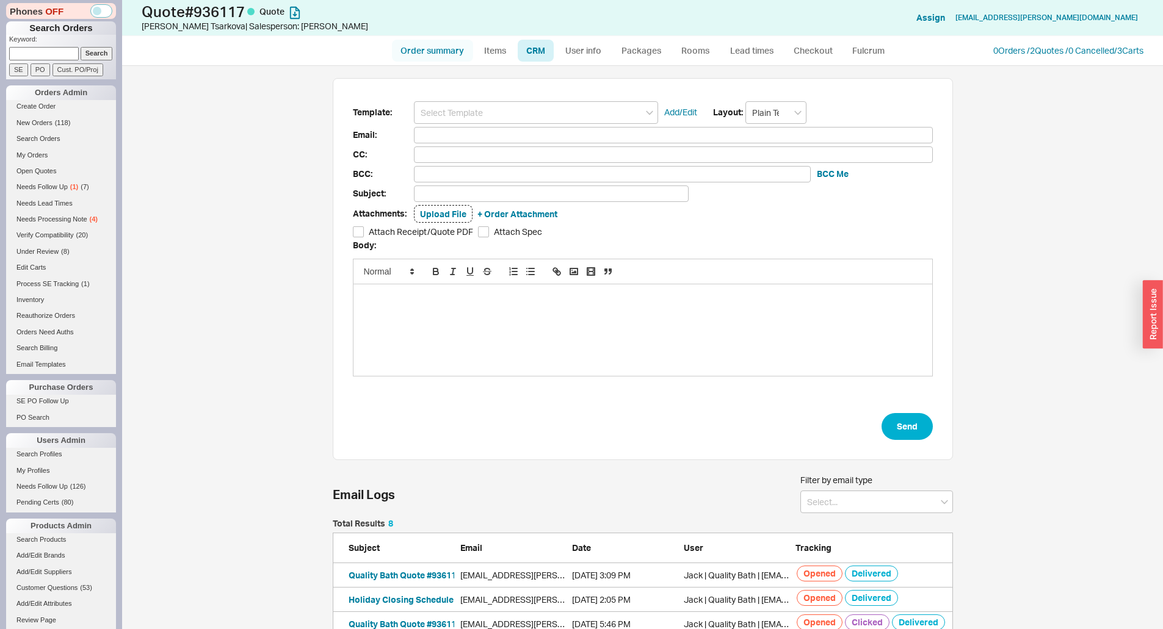
select select "LOW"
select select "3"
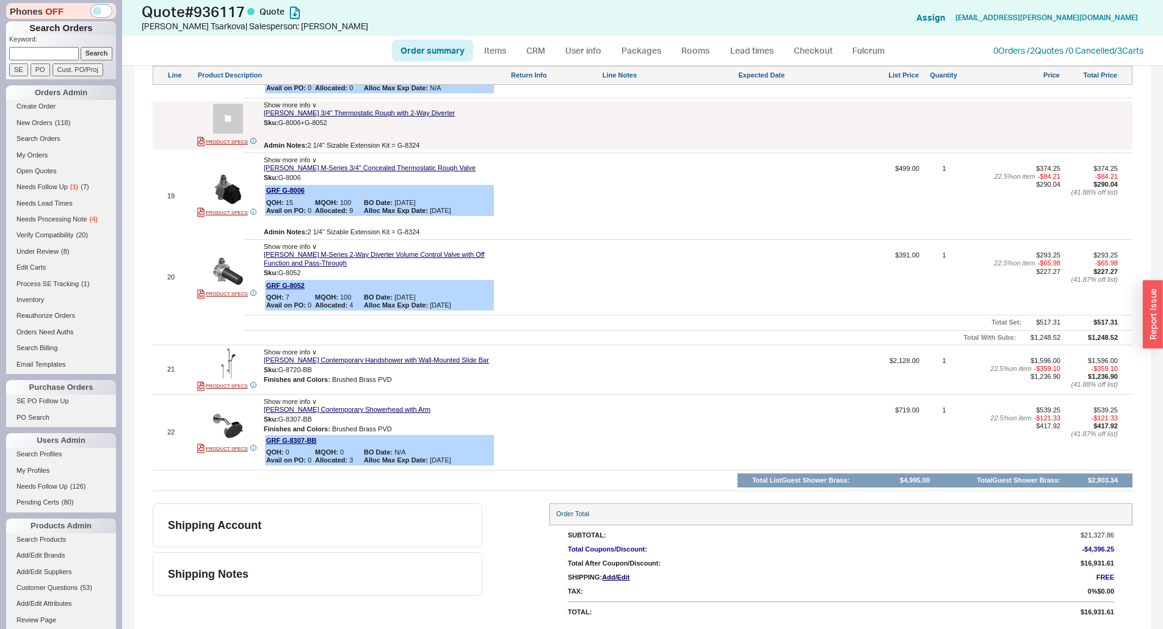
scroll to position [1658, 0]
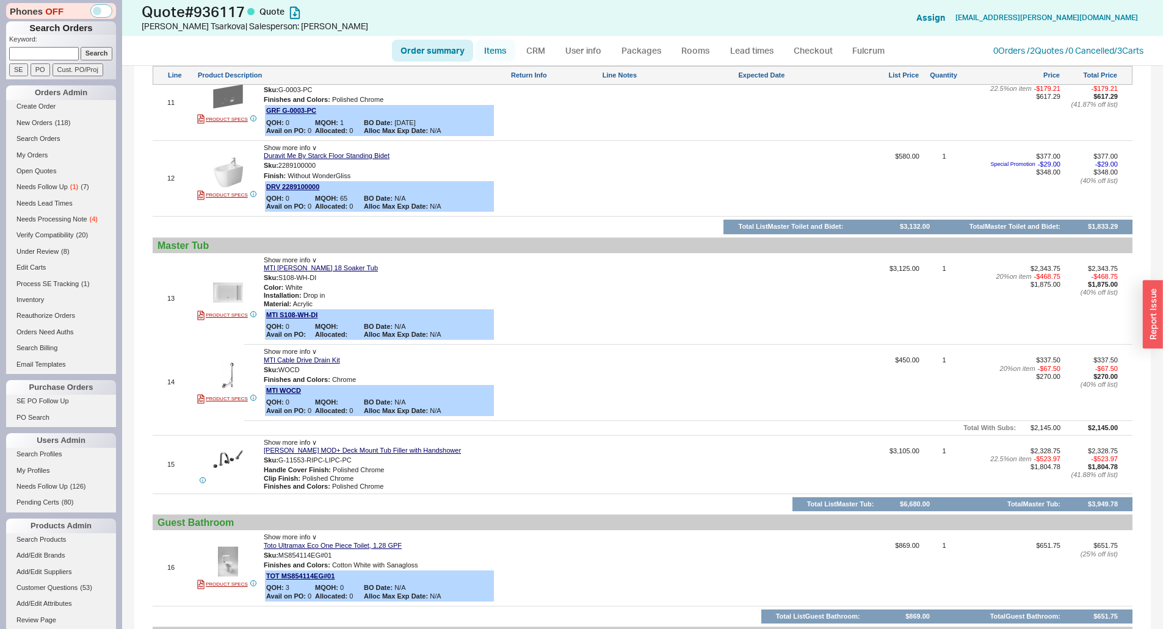
drag, startPoint x: 510, startPoint y: 50, endPoint x: 503, endPoint y: 58, distance: 10.8
click at [510, 50] on link "Items" at bounding box center [495, 51] width 40 height 22
select select "3"
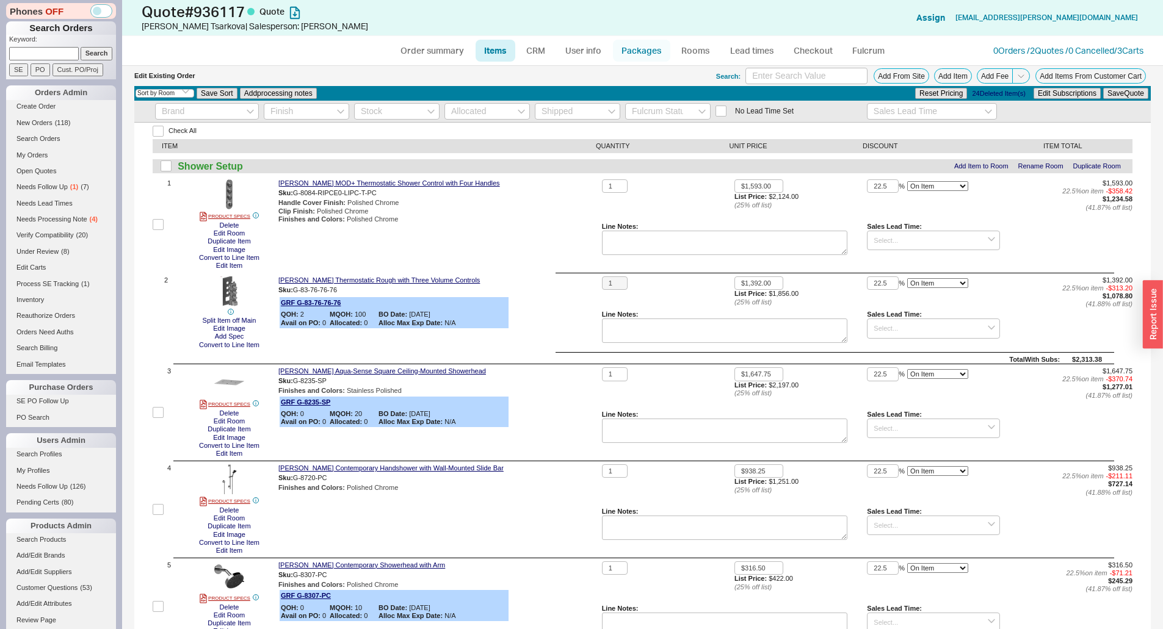
click at [620, 50] on link "Packages" at bounding box center [641, 51] width 57 height 22
click at [594, 47] on link "User info" at bounding box center [583, 51] width 54 height 22
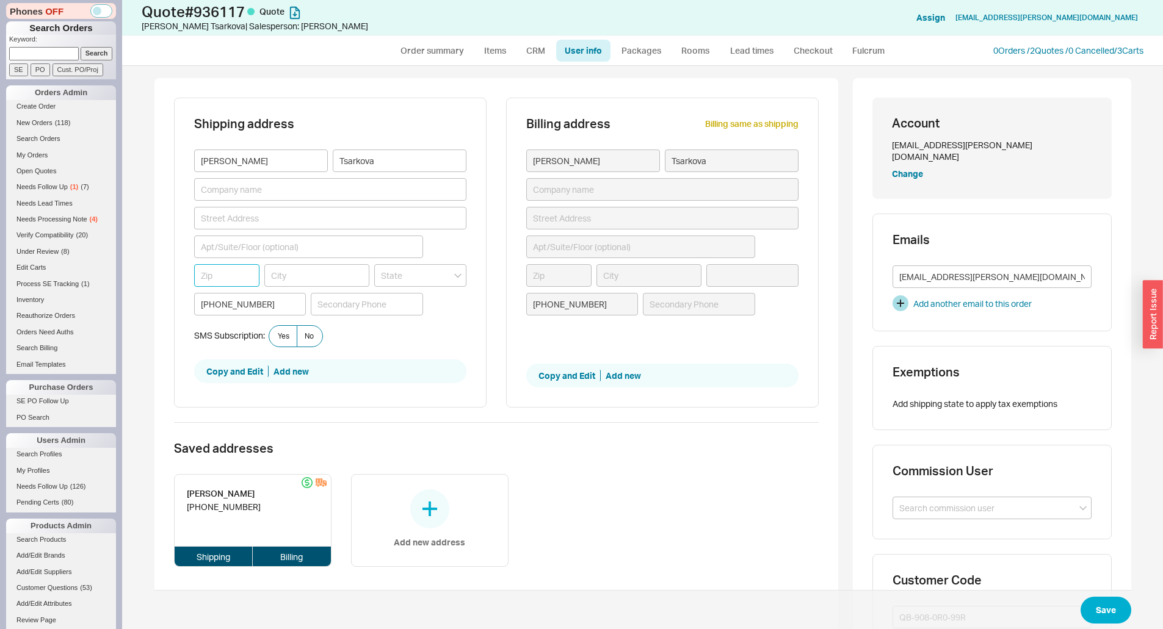
click at [237, 277] on input at bounding box center [227, 275] width 66 height 23
type input "3"
type input "33"
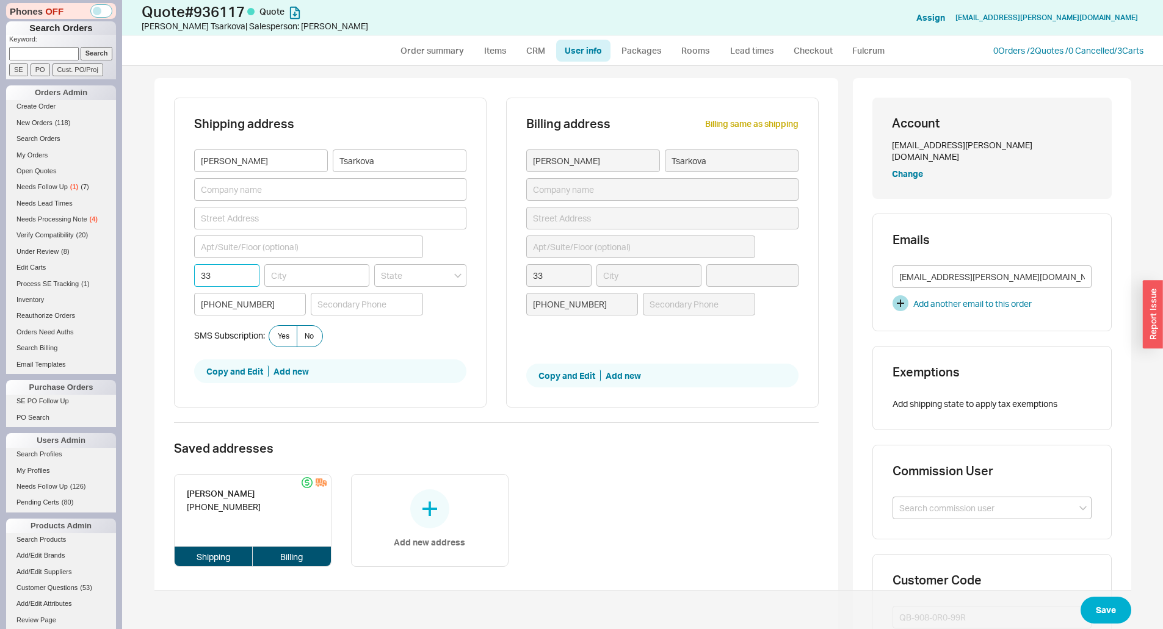
type input "331"
type input "3316"
click at [248, 219] on input at bounding box center [330, 218] width 272 height 23
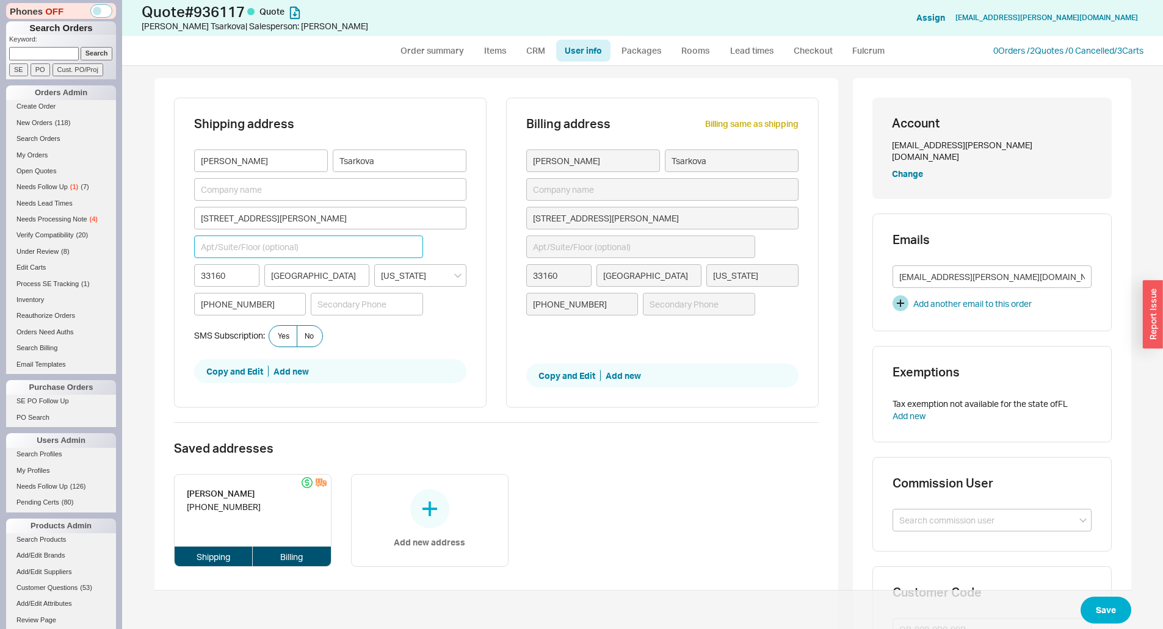
click at [260, 248] on input at bounding box center [308, 247] width 229 height 23
click at [1097, 604] on button "Save" at bounding box center [1105, 610] width 51 height 27
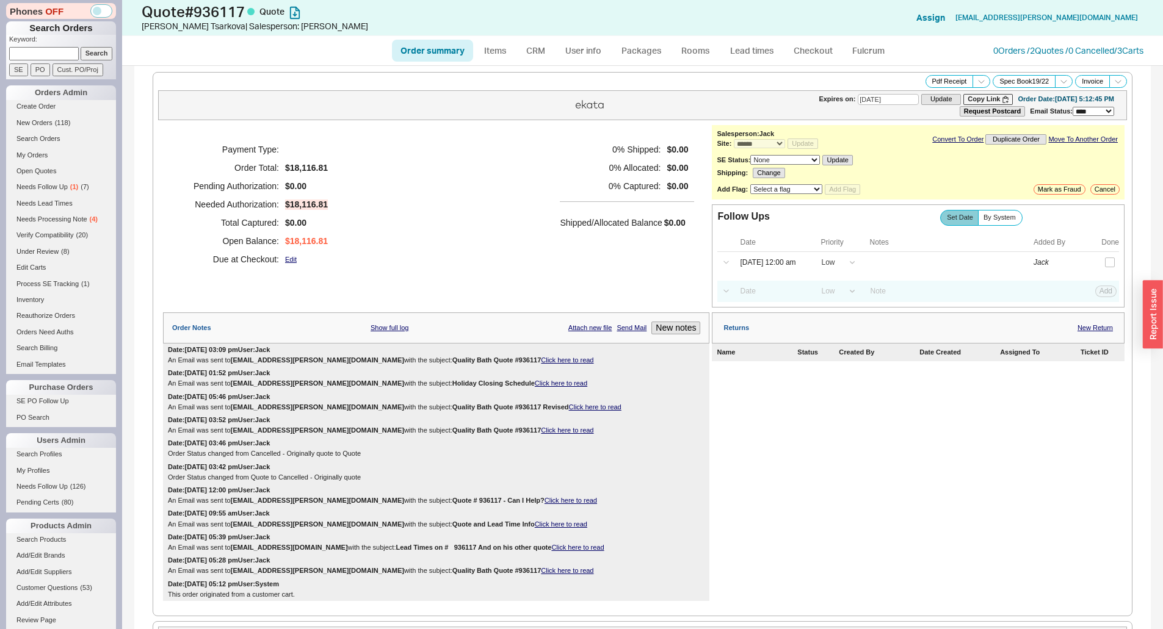
click at [529, 175] on div "Payment Type: Order Total: $18,116.81 Pending Authorization: $0.00 Needed Autho…" at bounding box center [436, 204] width 546 height 159
click at [523, 53] on link "CRM" at bounding box center [536, 51] width 36 height 22
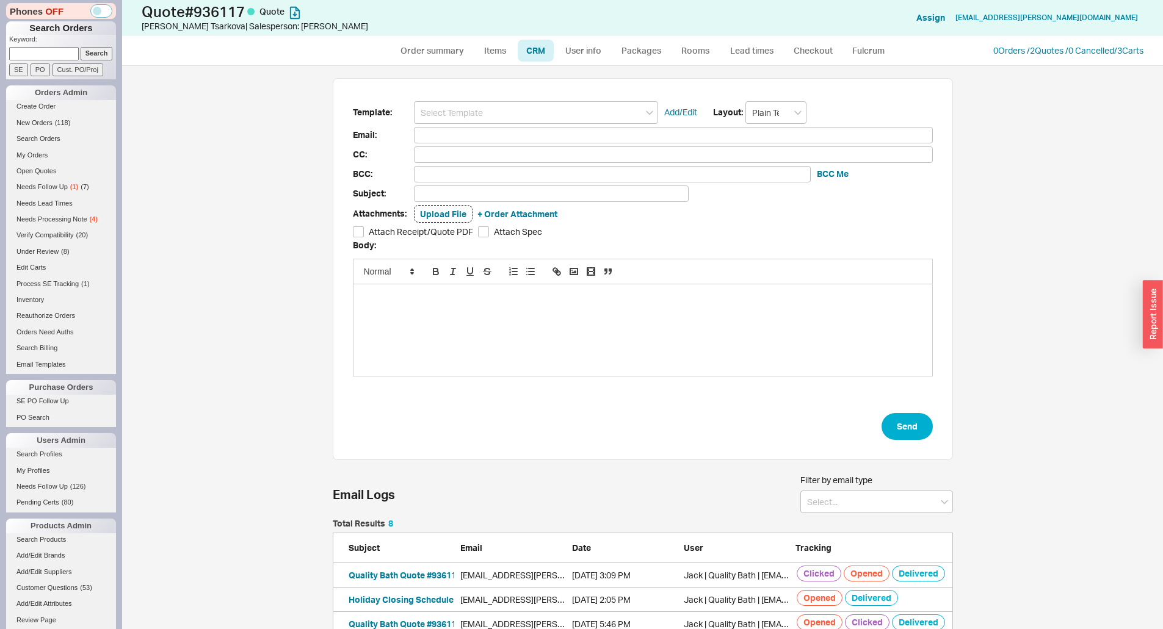
scroll to position [230, 611]
click at [488, 110] on input at bounding box center [536, 112] width 244 height 23
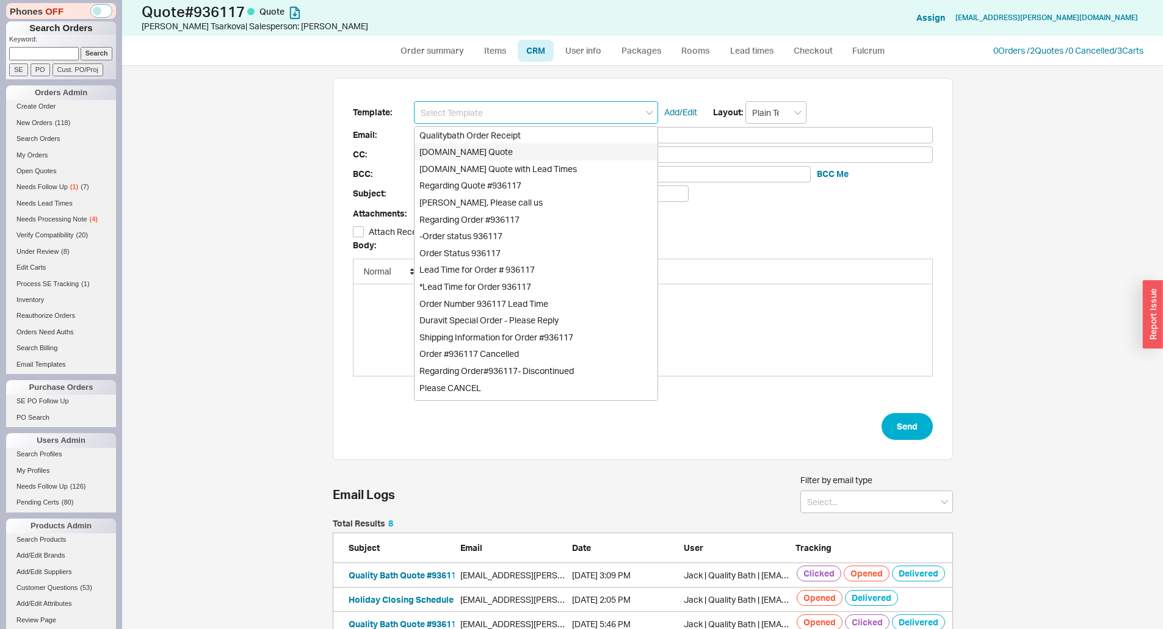
click at [493, 148] on div "[DOMAIN_NAME] Quote" at bounding box center [535, 151] width 243 height 17
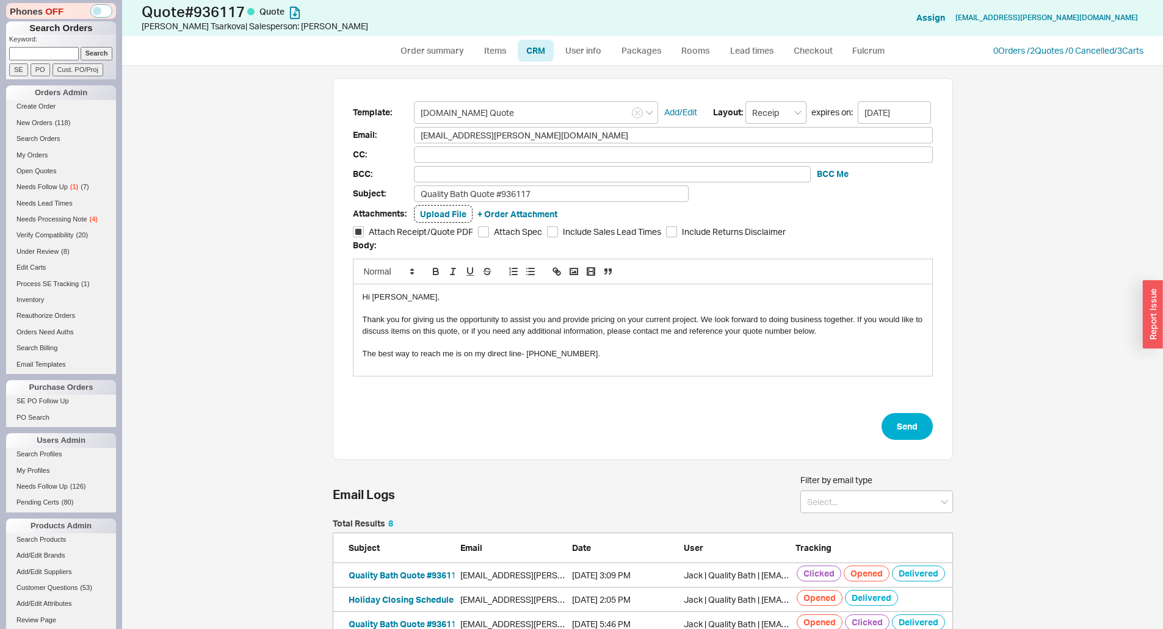
click at [970, 240] on div "Template: Qualitybath.com Quote Add/Edit Layout: Receipt expires on: 10/05/2025…" at bounding box center [642, 347] width 1041 height 563
click at [892, 425] on button "Send" at bounding box center [906, 426] width 51 height 27
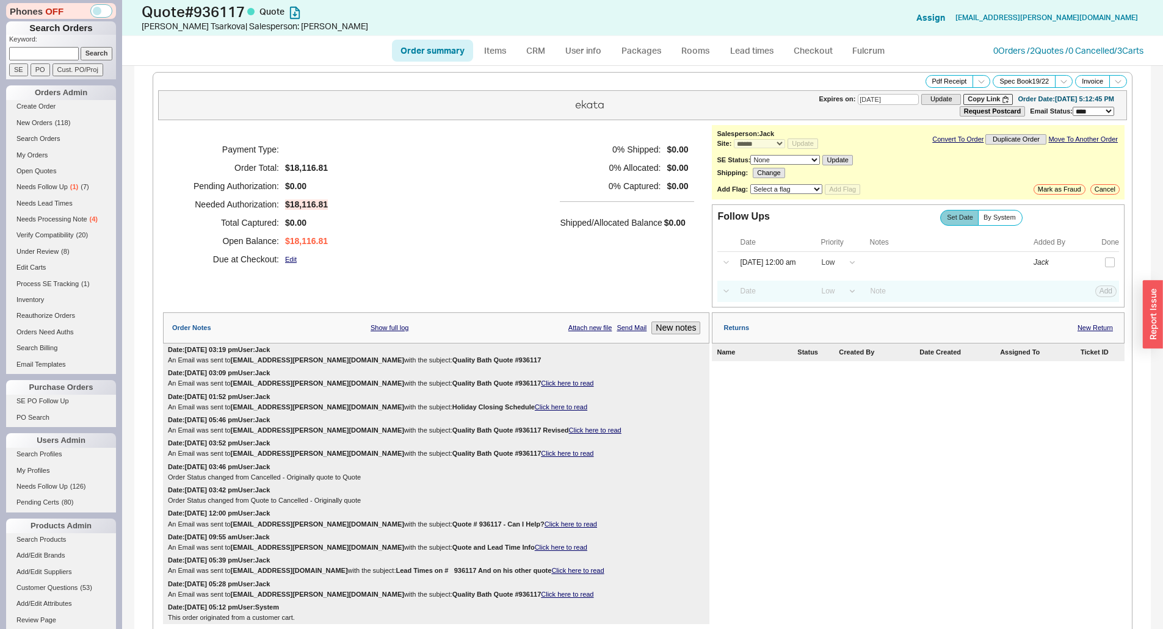
click at [521, 198] on div "Payment Type: Order Total: $18,116.81 Pending Authorization: $0.00 Needed Autho…" at bounding box center [436, 204] width 546 height 159
click at [646, 180] on h5 "0 % Captured:" at bounding box center [610, 186] width 101 height 18
click at [610, 266] on div "0 % Shipped: $0.00 0 % Allocated: $0.00 0 % Captured: $0.00 Shipped/Allocated B…" at bounding box center [627, 204] width 134 height 128
click at [295, 257] on link "Edit" at bounding box center [291, 260] width 12 height 8
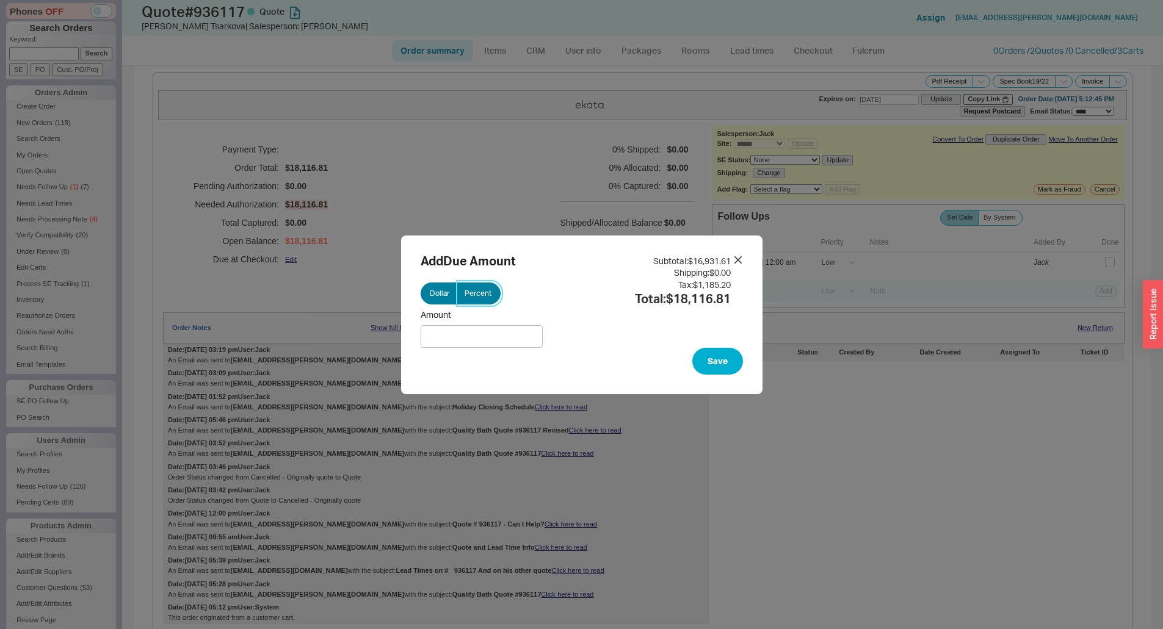
click at [482, 292] on span "Percent" at bounding box center [478, 294] width 27 height 10
click at [0, 0] on input "Percent" at bounding box center [0, 0] width 0 height 0
click at [475, 350] on div "Save" at bounding box center [582, 361] width 322 height 27
click at [474, 343] on input "Percent" at bounding box center [482, 336] width 122 height 23
click at [595, 324] on div "Add Due Amount Dollar Percent Percent 50 Subtotal: $16,931.61 Shipping: $0.00 T…" at bounding box center [582, 301] width 322 height 93
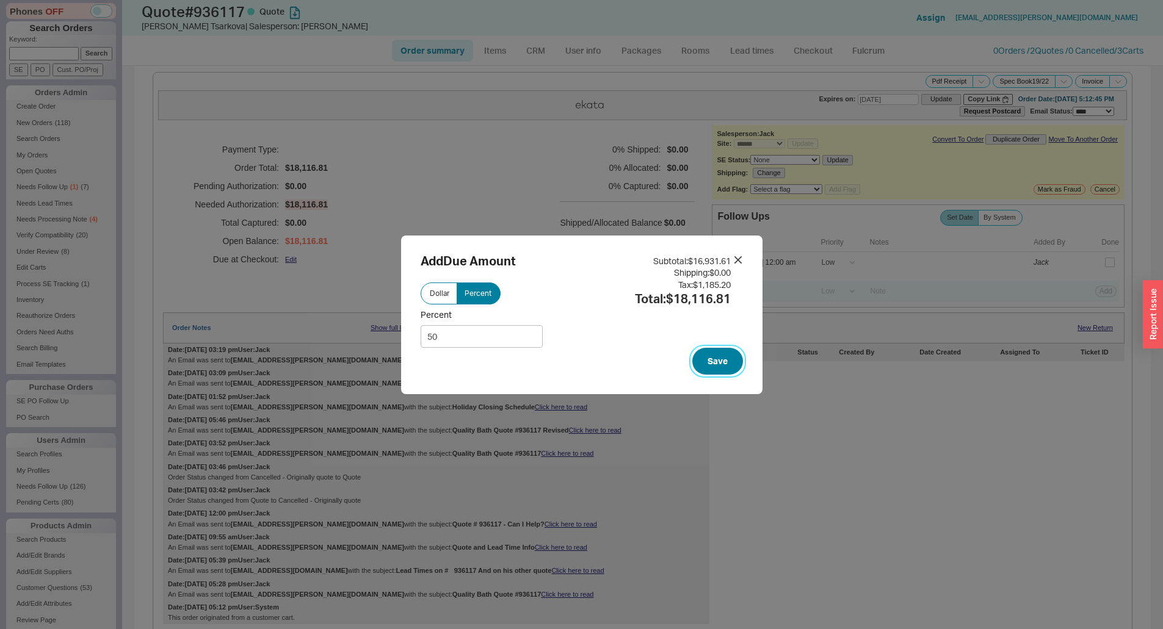
click at [703, 357] on button "Save" at bounding box center [717, 361] width 51 height 27
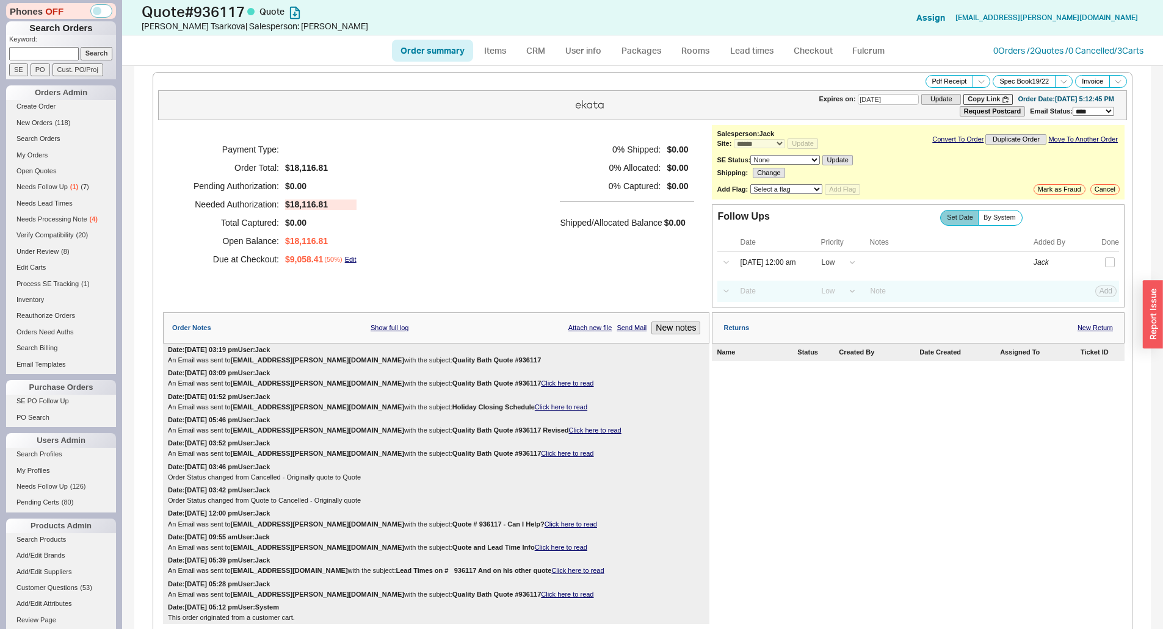
click at [491, 205] on div "Payment Type: Order Total: $18,116.81 Pending Authorization: $0.00 Needed Autho…" at bounding box center [436, 204] width 546 height 159
click at [441, 49] on link "Order summary" at bounding box center [432, 51] width 81 height 22
click at [490, 153] on div "Payment Type: Order Total: $18,116.81 Pending Authorization: $0.00 Needed Autho…" at bounding box center [436, 204] width 546 height 159
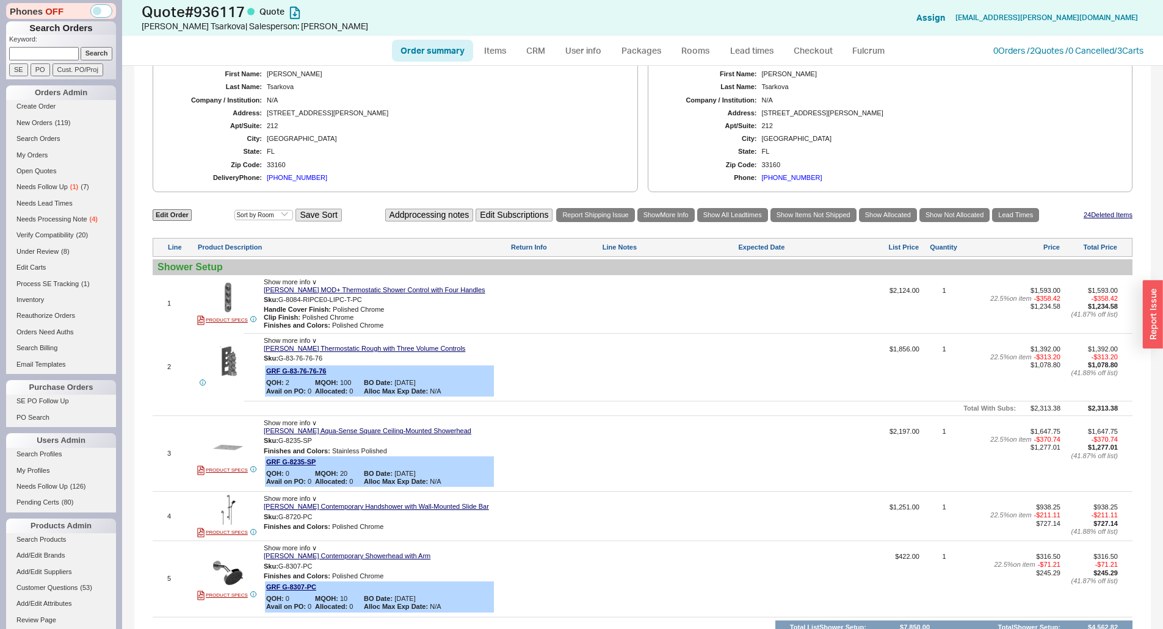
scroll to position [488, 0]
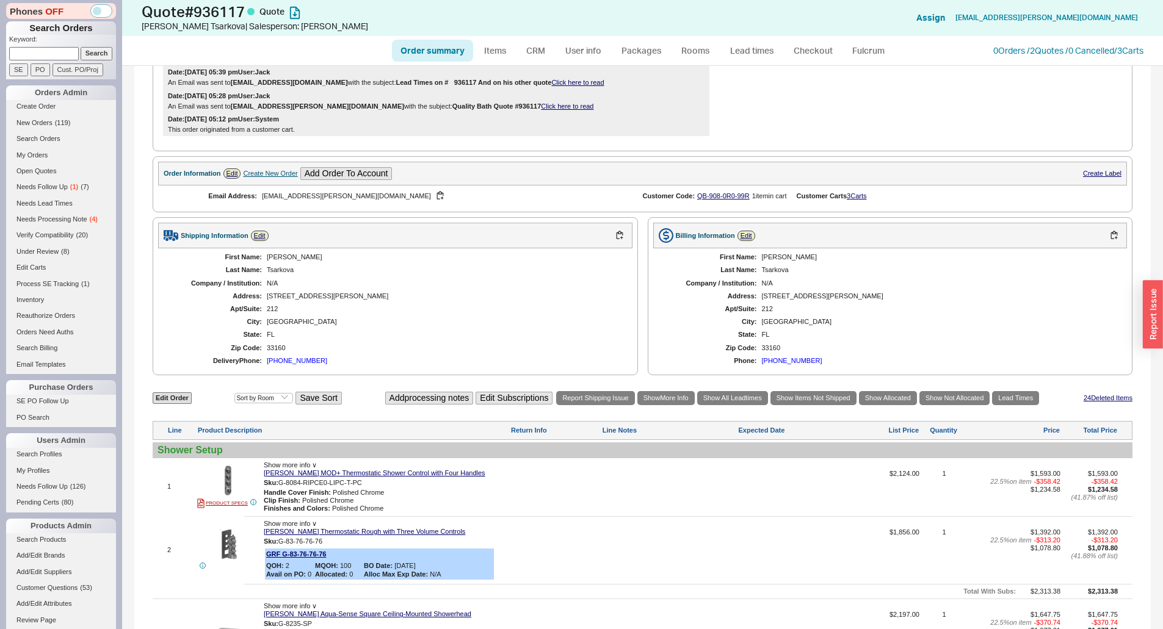
click at [639, 309] on div "Shipping Information Edit First Name: Jane Last Name: Tsarkova Company / Instit…" at bounding box center [643, 296] width 980 height 158
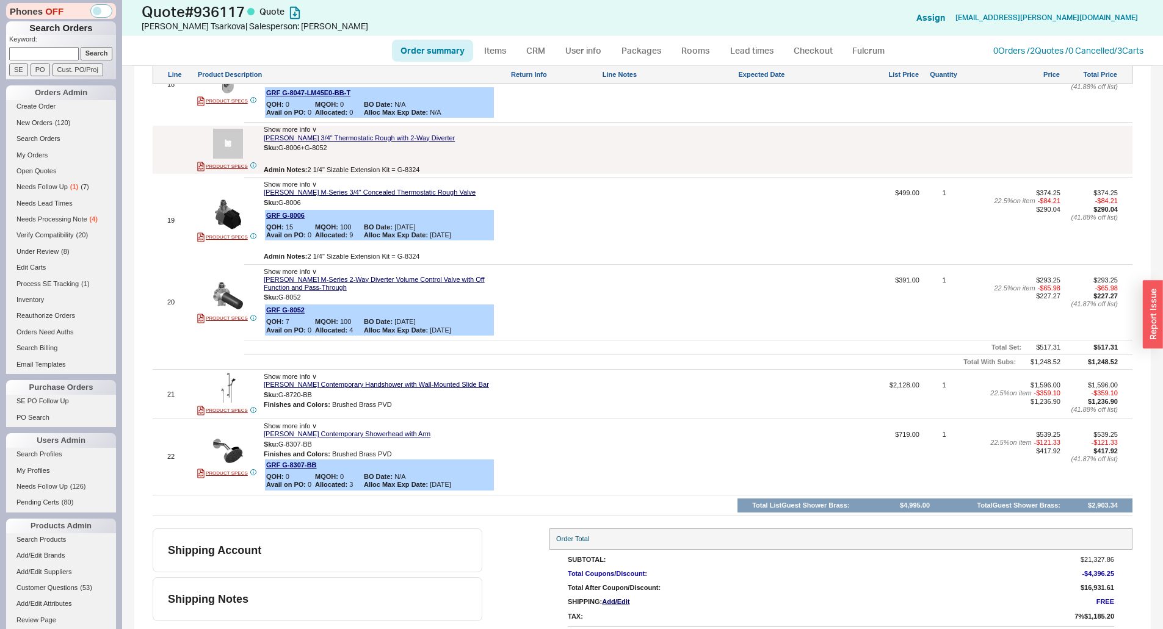
scroll to position [2413, 0]
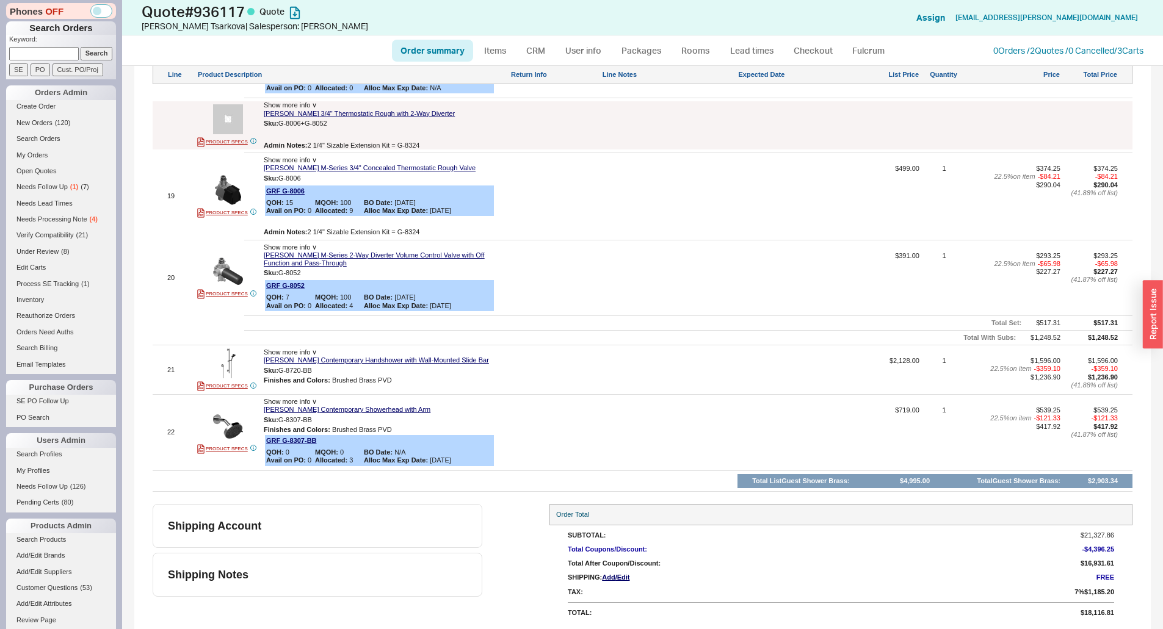
click at [624, 299] on div at bounding box center [669, 282] width 134 height 60
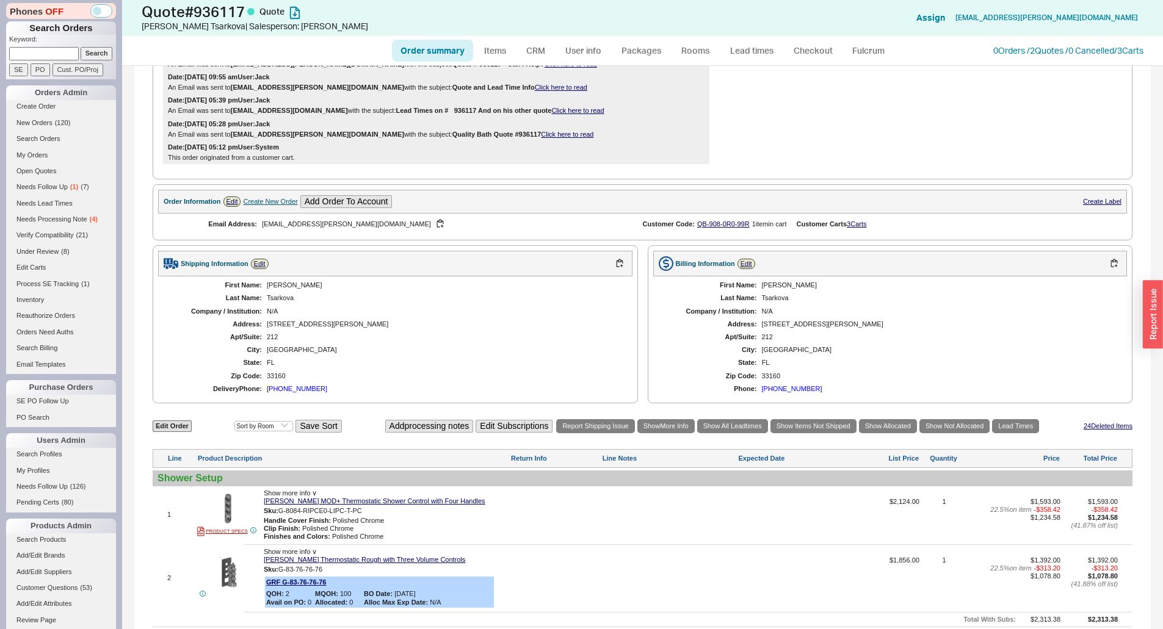
scroll to position [0, 0]
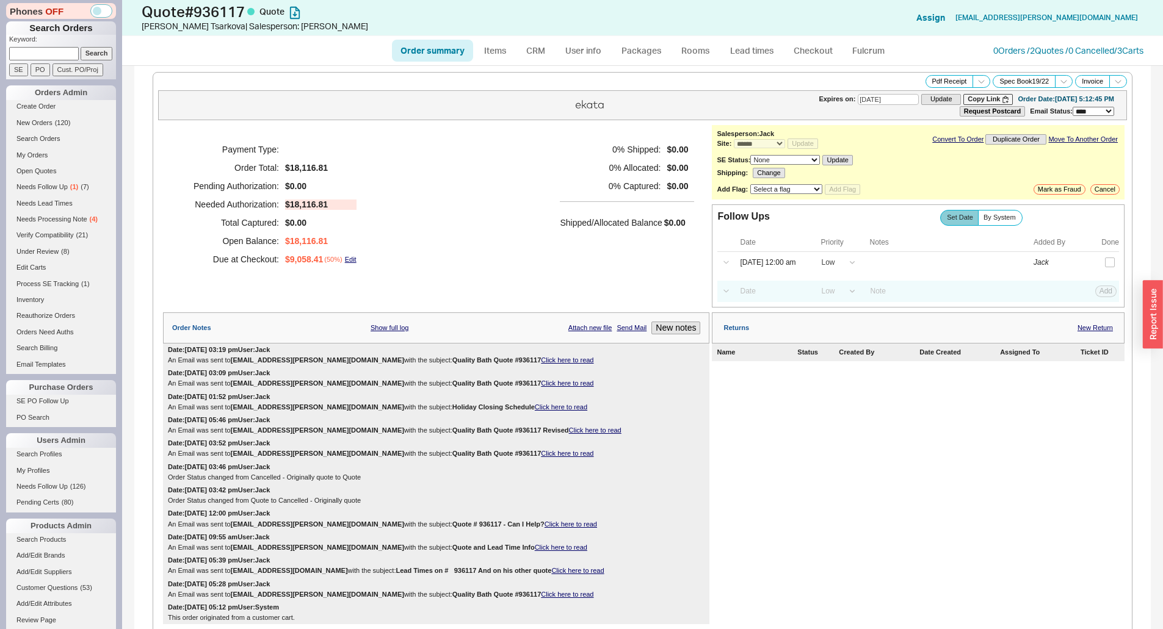
drag, startPoint x: 49, startPoint y: 46, endPoint x: 64, endPoint y: 46, distance: 14.6
click at [49, 46] on p "Keyword:" at bounding box center [62, 41] width 107 height 12
click at [439, 52] on link "Order summary" at bounding box center [432, 51] width 81 height 22
click at [48, 56] on input at bounding box center [44, 53] width 70 height 13
paste input "QB-R0W-33X-474"
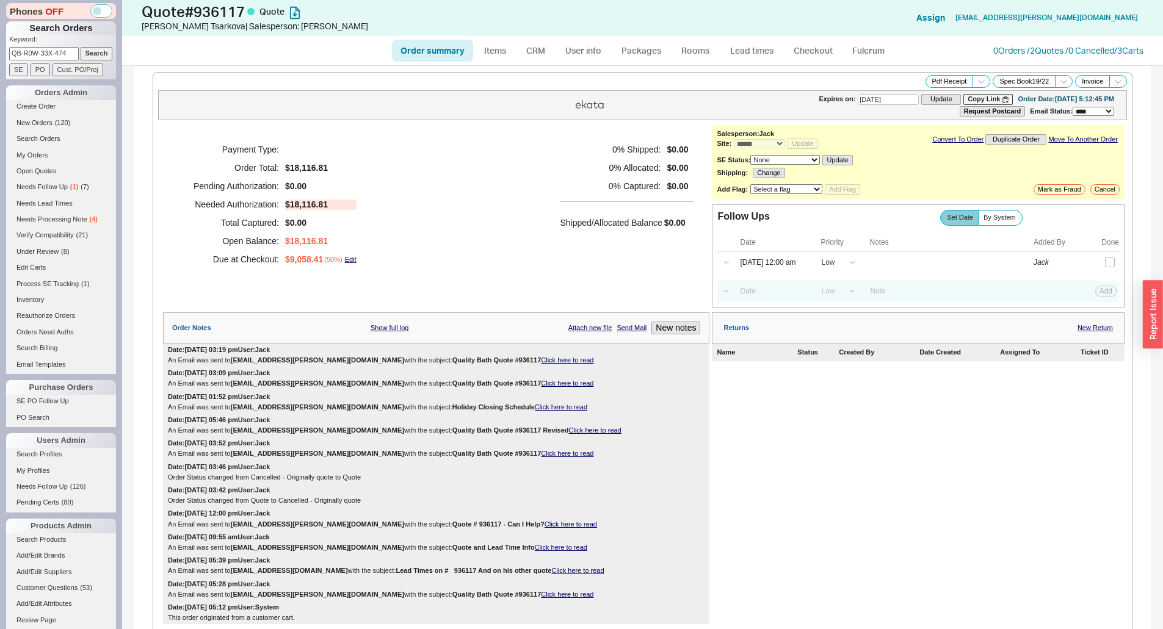
click at [88, 59] on input "Search" at bounding box center [97, 53] width 32 height 13
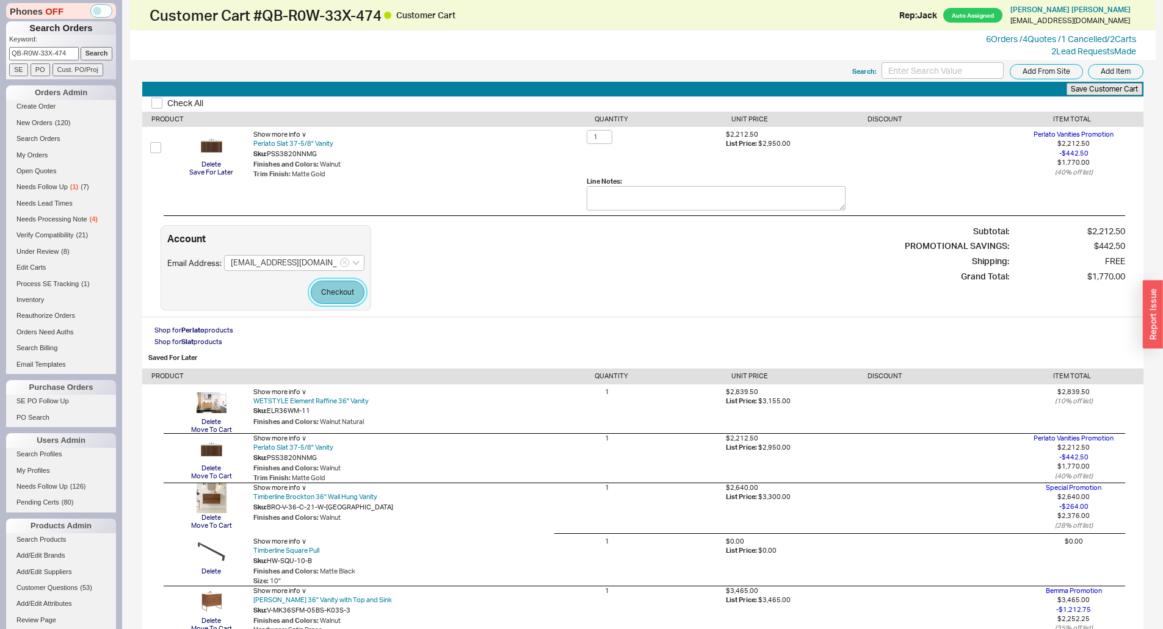
click at [341, 291] on button "Checkout" at bounding box center [338, 292] width 54 height 23
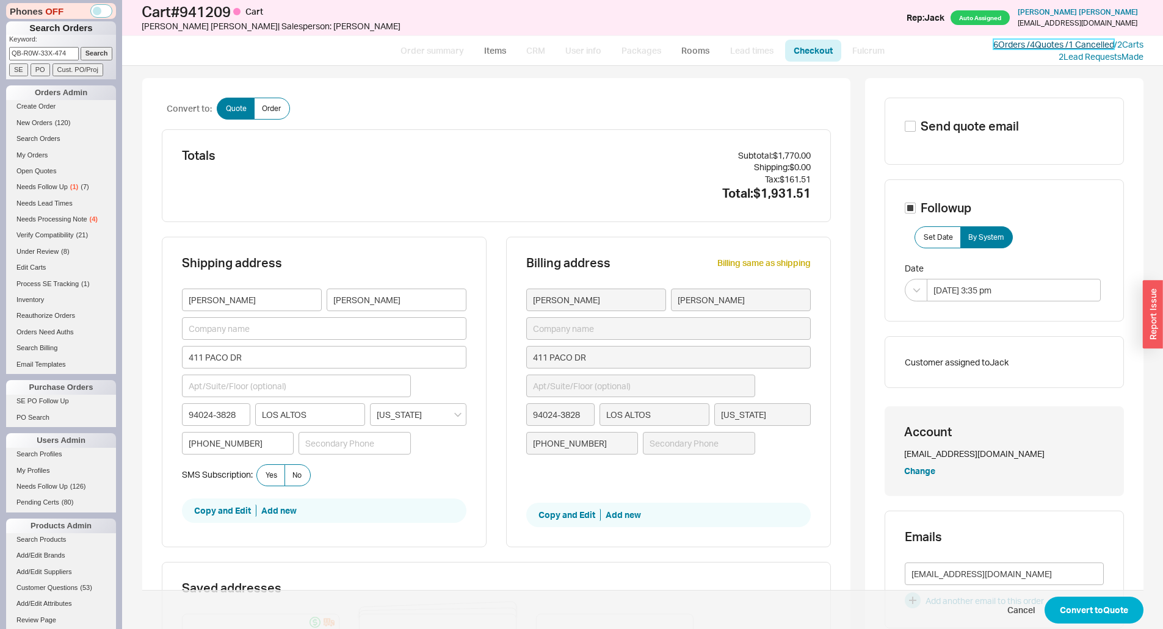
click at [1048, 46] on link "6 Orders / 4 Quotes / 1 Cancelled" at bounding box center [1053, 44] width 121 height 10
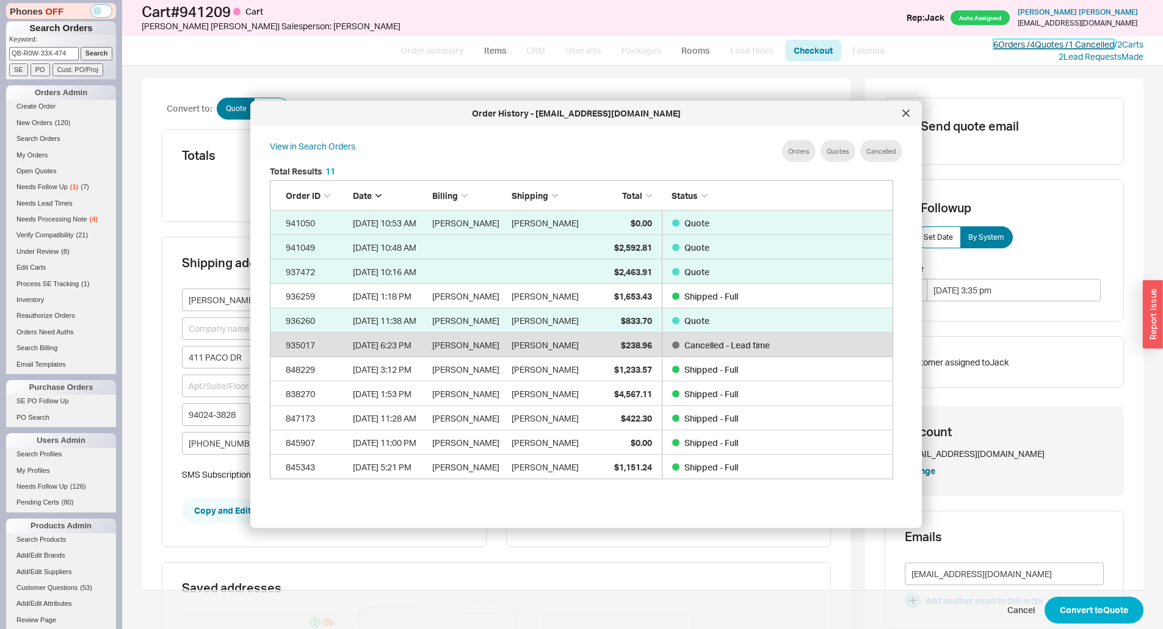
scroll to position [364, 634]
click at [916, 113] on div "Order History - nuskab2007@gmail.com" at bounding box center [585, 113] width 671 height 24
click at [905, 113] on icon at bounding box center [906, 113] width 6 height 6
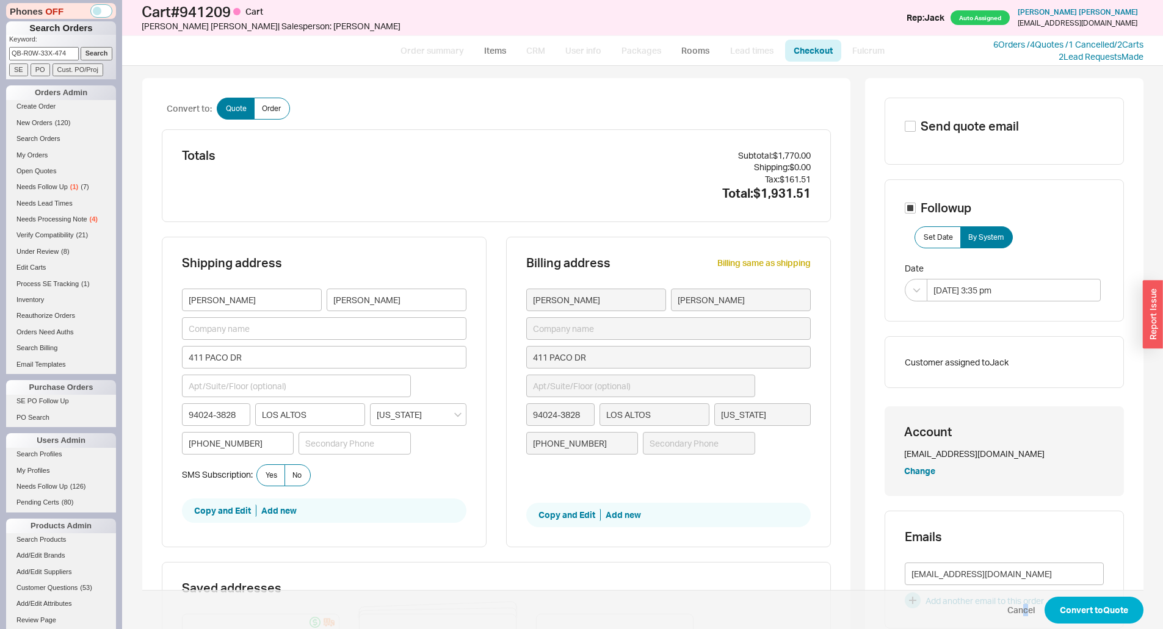
click at [1019, 612] on span "Cancel" at bounding box center [1020, 610] width 27 height 12
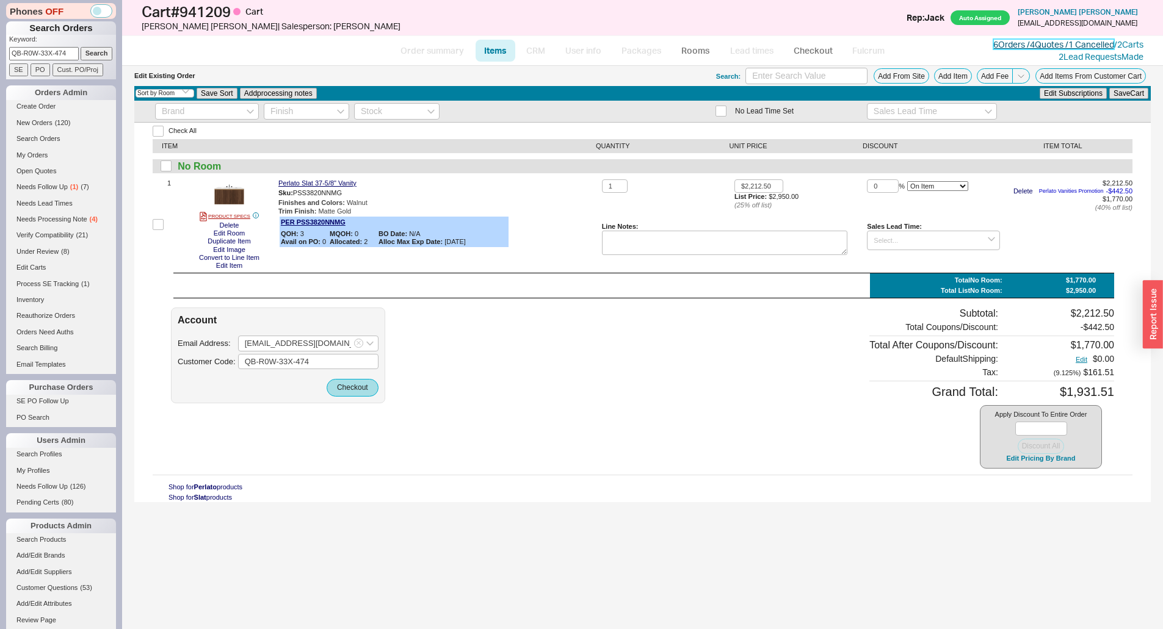
click at [1076, 45] on link "6 Orders / 4 Quotes / 1 Cancelled" at bounding box center [1053, 44] width 121 height 10
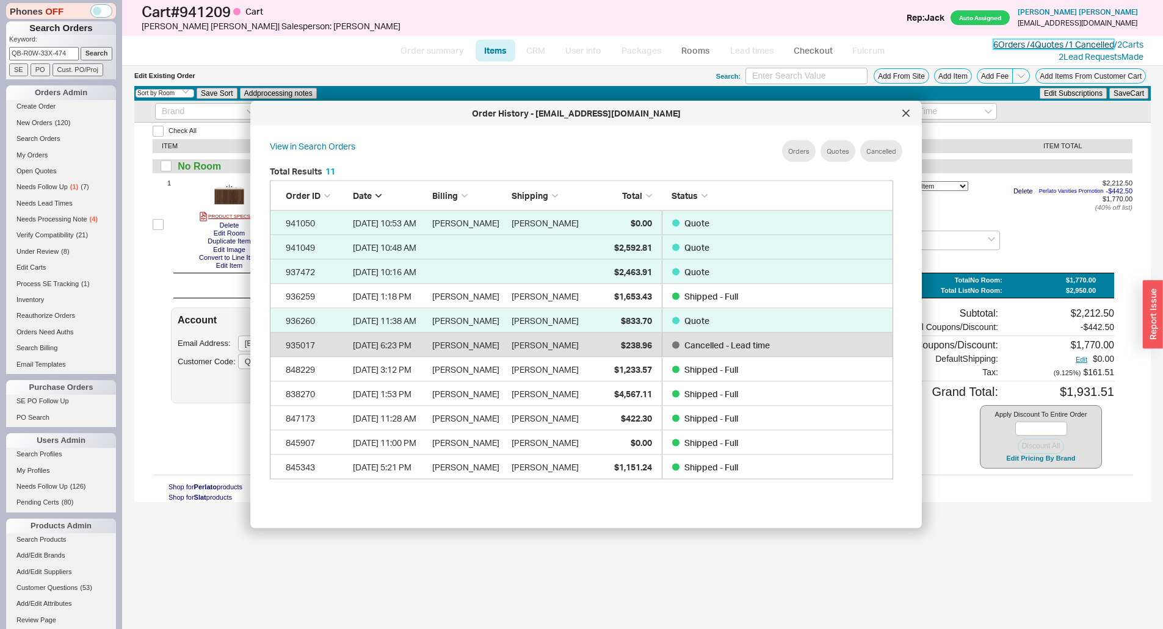
scroll to position [364, 634]
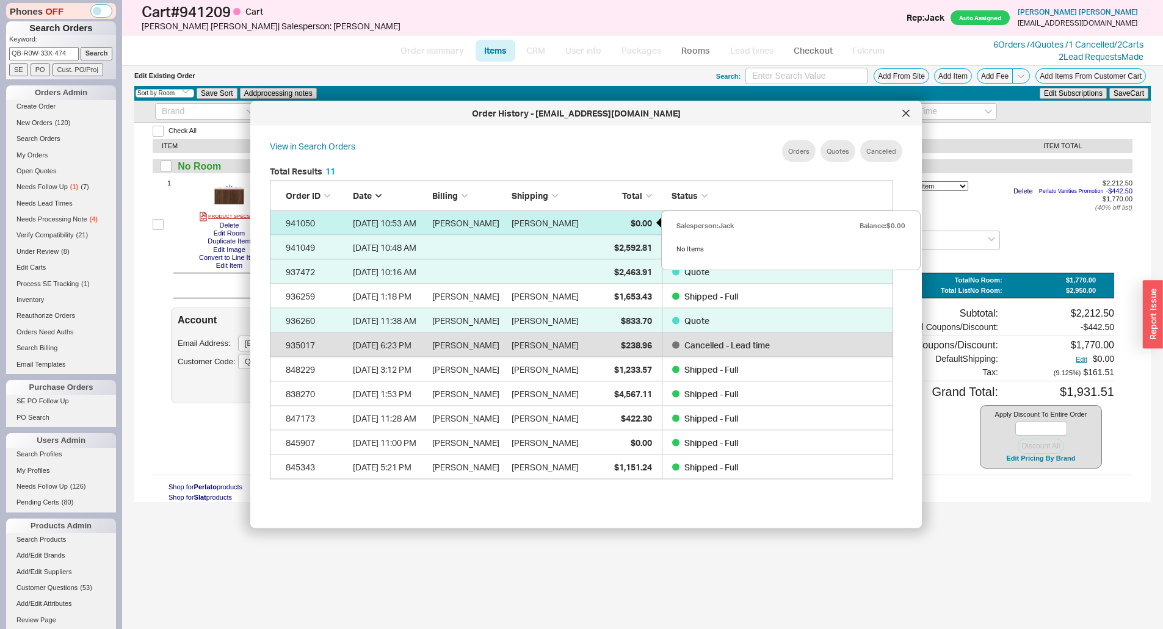
click at [627, 227] on div "$0.00" at bounding box center [621, 223] width 61 height 24
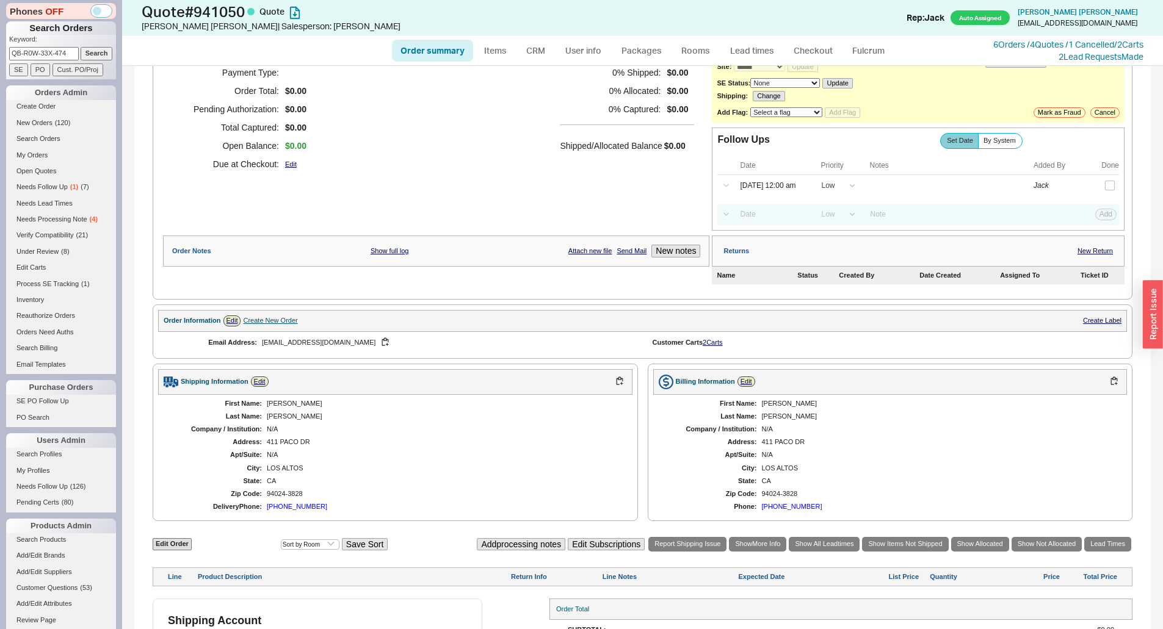
scroll to position [145, 0]
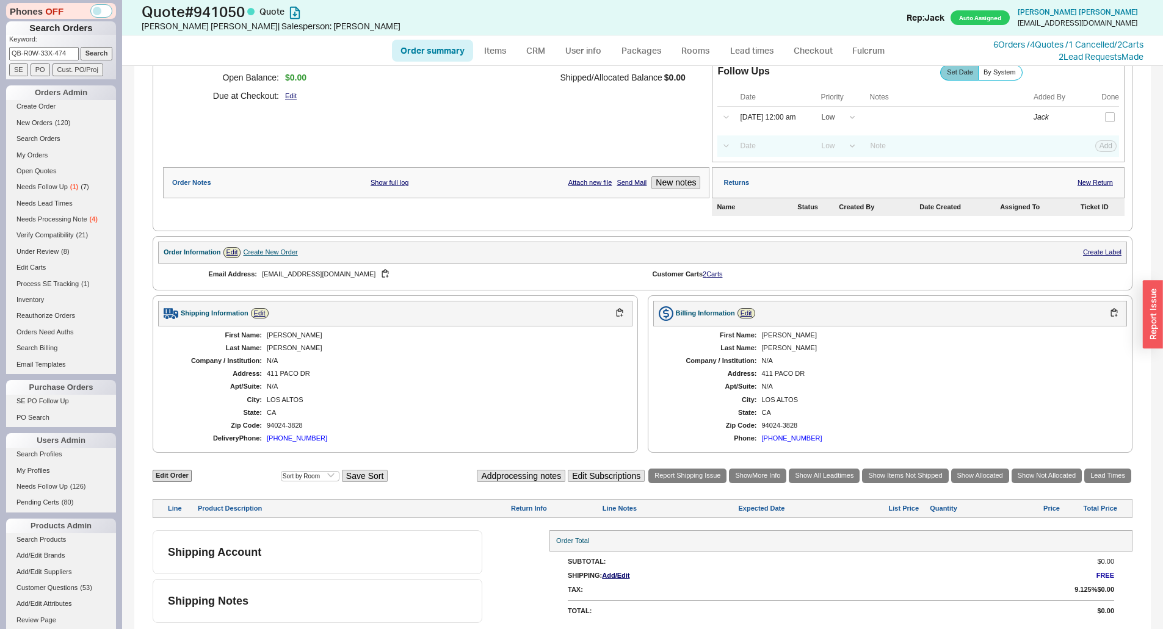
click at [178, 483] on div "Edit Order Select an option Sort by Brand Sort by Room Save Sort Add processing…" at bounding box center [643, 476] width 980 height 16
click at [176, 475] on link "Edit Order" at bounding box center [172, 476] width 39 height 12
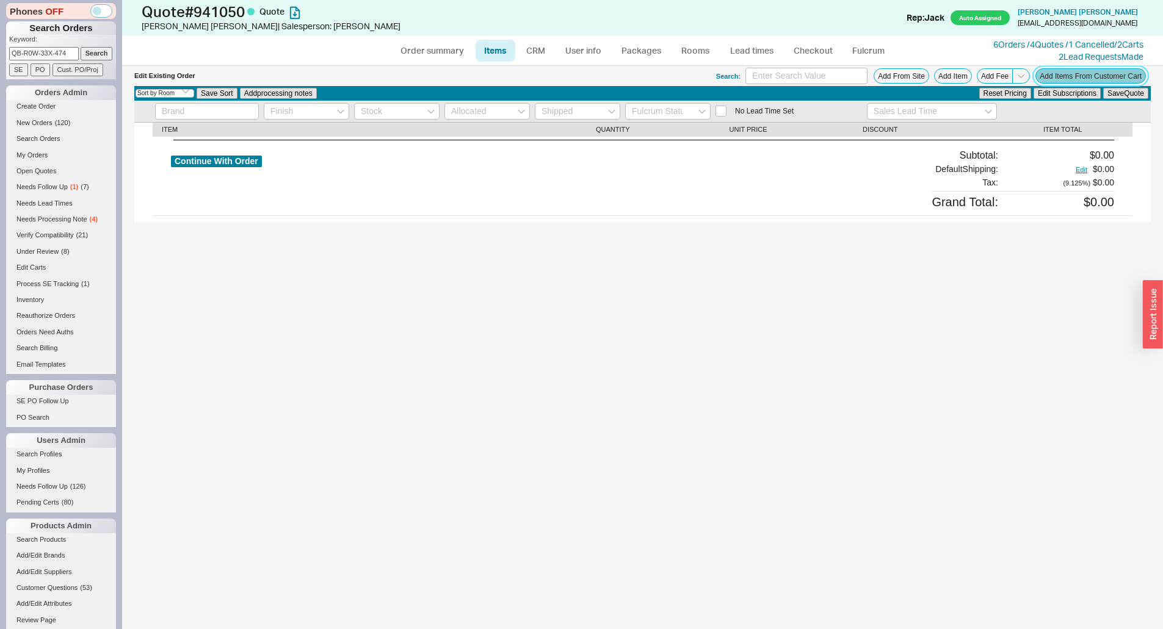
click at [1076, 73] on button "Add Items From Customer Cart" at bounding box center [1090, 75] width 110 height 15
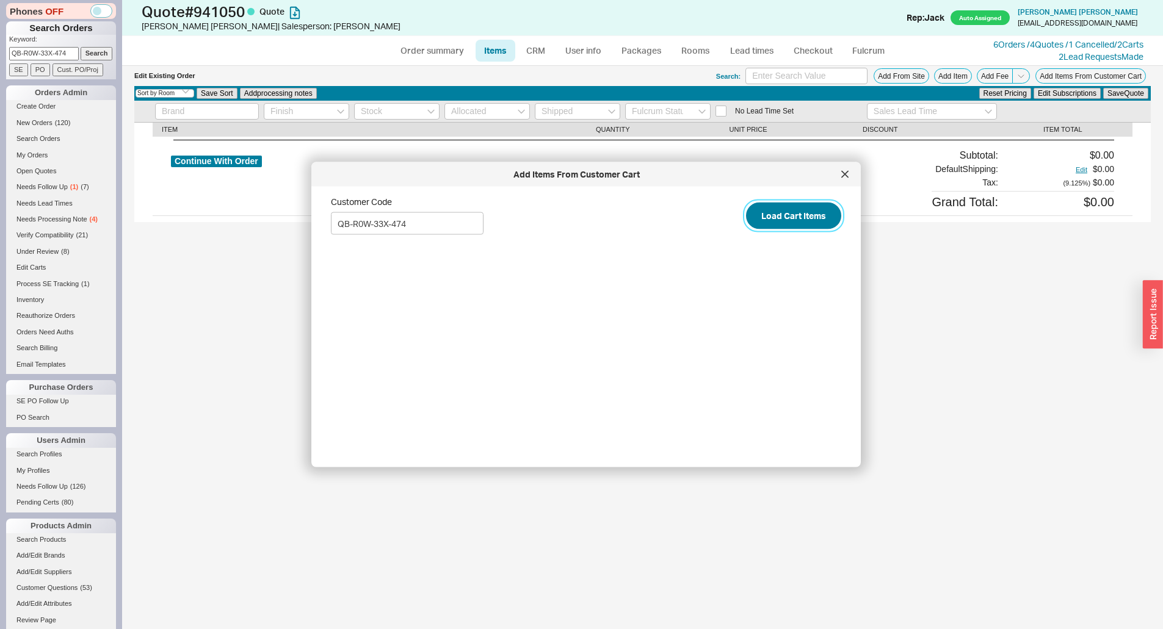
click at [809, 215] on button "Load Cart Items" at bounding box center [793, 215] width 95 height 27
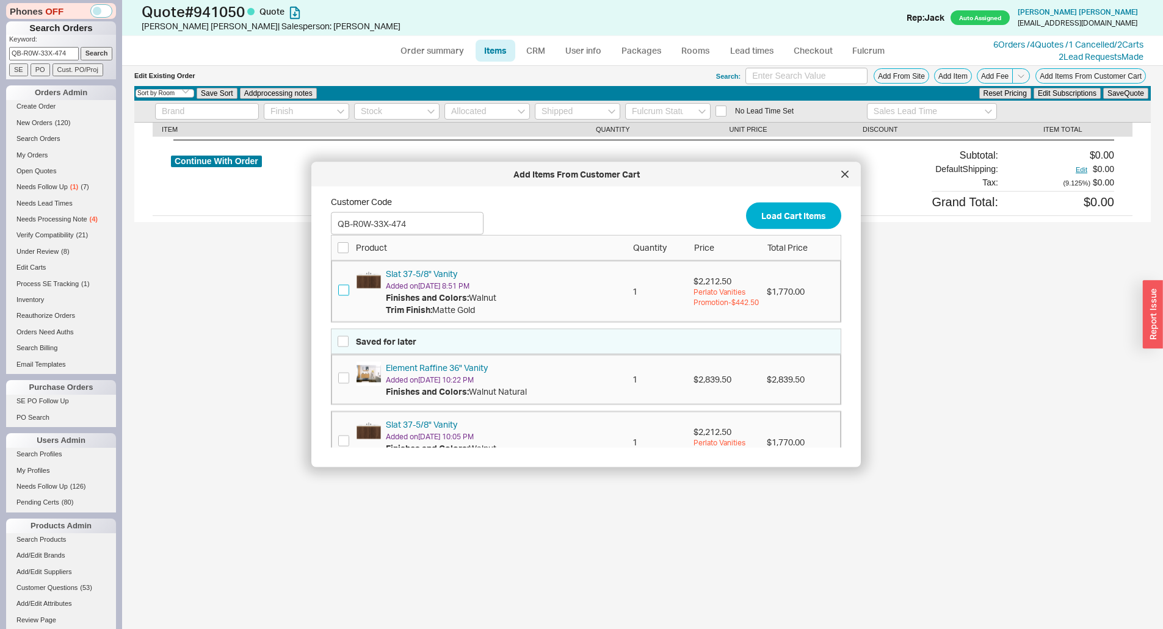
click at [342, 294] on input "checkbox" at bounding box center [343, 289] width 11 height 11
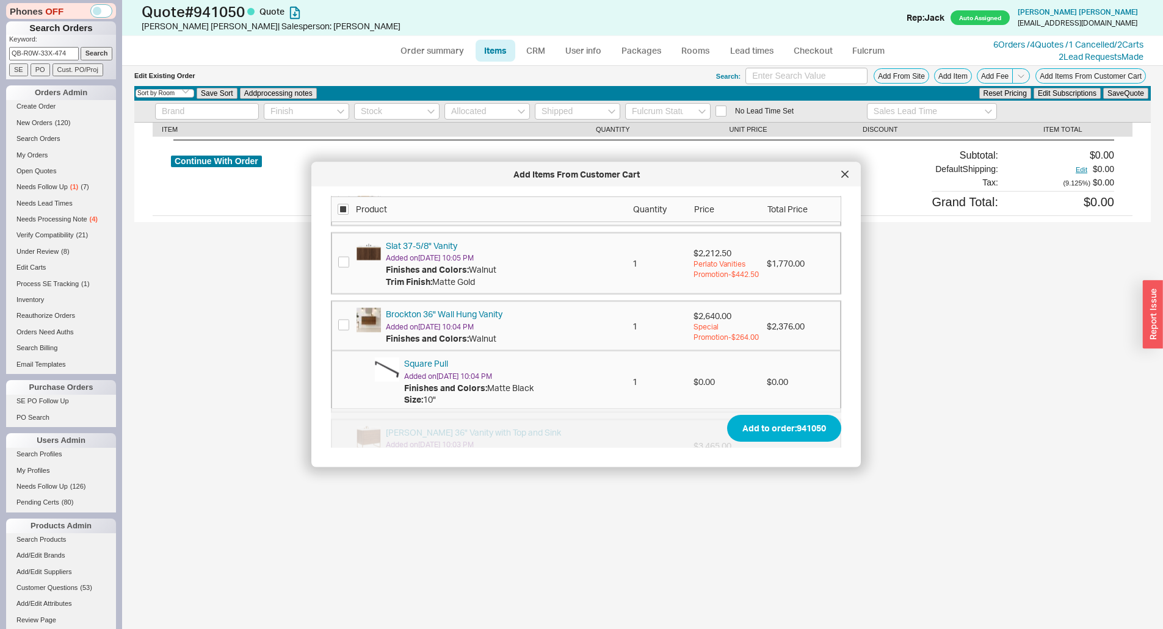
scroll to position [270, 0]
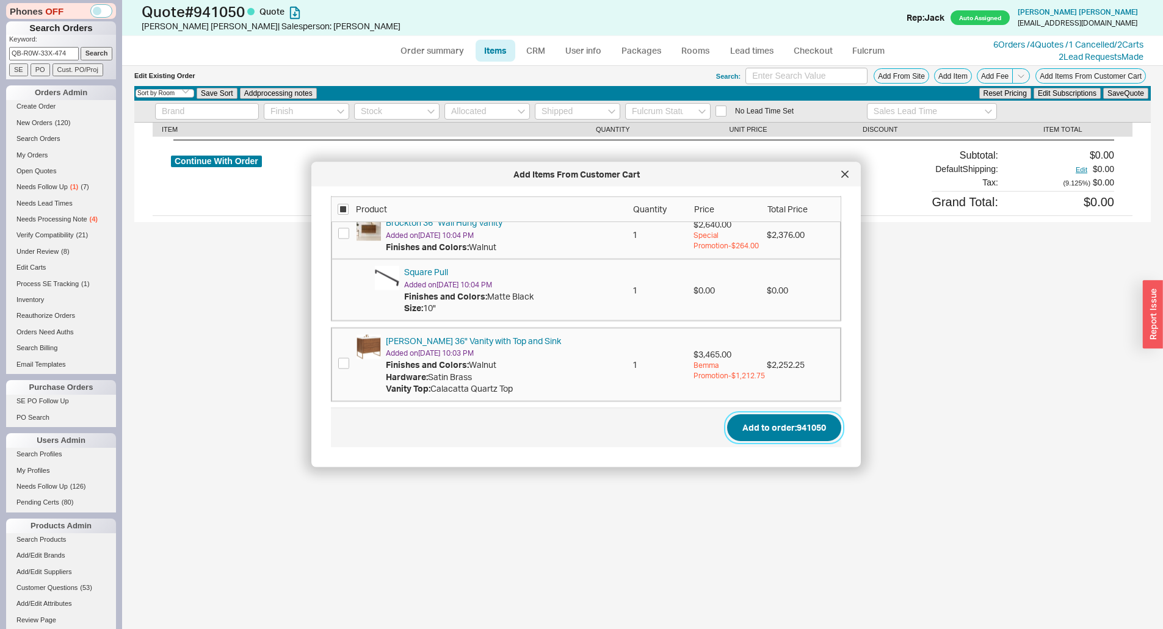
click at [763, 420] on button "Add to order: 941050" at bounding box center [784, 428] width 114 height 27
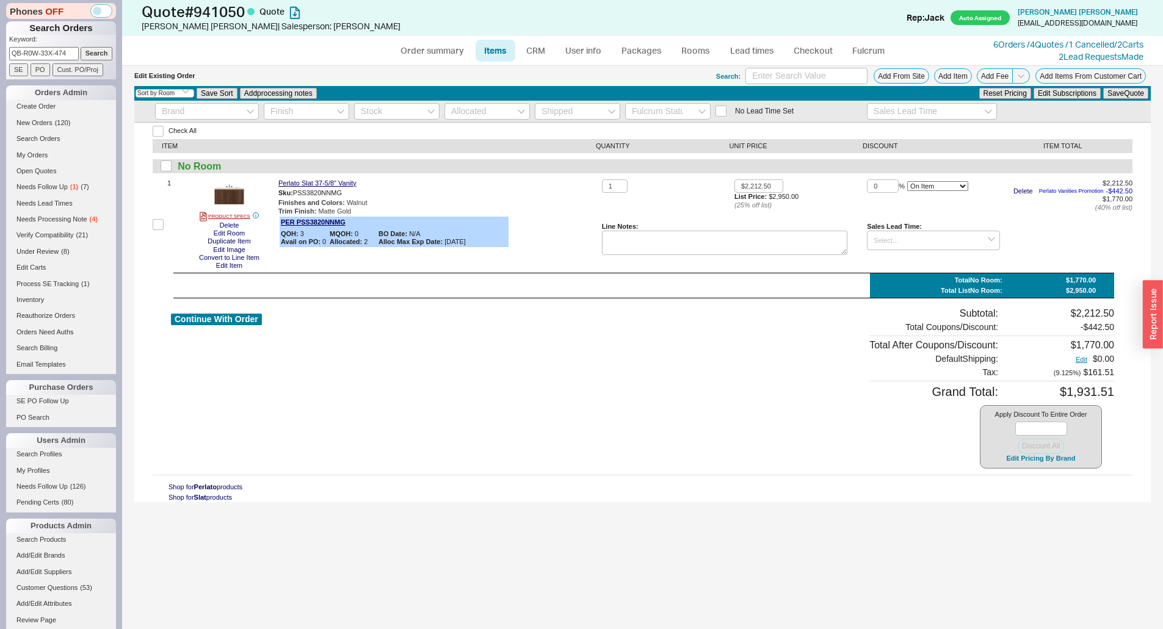
click at [477, 154] on div "Check All ITEM QUANTITY UNIT PRICE DISCOUNT ITEM TOTAL No Room 1 PRODUCT SPECS …" at bounding box center [642, 313] width 1016 height 380
click at [1016, 73] on span at bounding box center [1021, 75] width 18 height 15
click at [1008, 82] on button "Add Fee" at bounding box center [995, 75] width 36 height 15
click at [1019, 78] on icon at bounding box center [1020, 75] width 9 height 9
click at [986, 92] on button "Add Order Discount" at bounding box center [988, 91] width 82 height 12
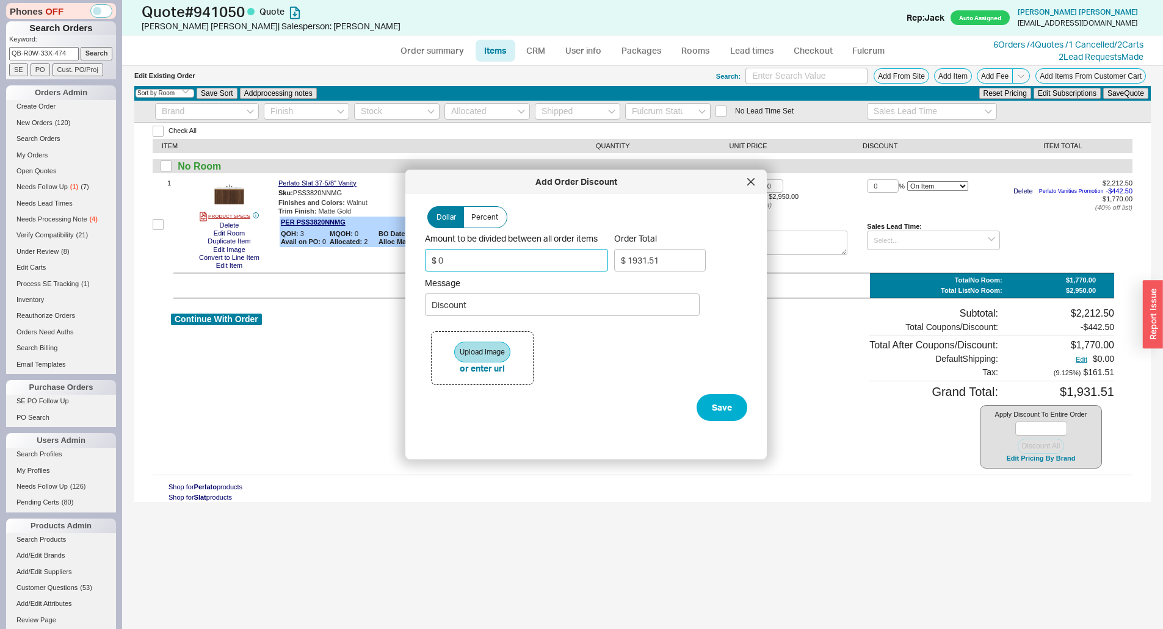
click at [517, 256] on input "$ 0" at bounding box center [516, 260] width 183 height 23
click at [746, 410] on div "Dollar Percent Amount to be divided between all order items $ 50 Order Total $ …" at bounding box center [596, 322] width 342 height 236
click at [734, 409] on button "Save" at bounding box center [721, 407] width 51 height 27
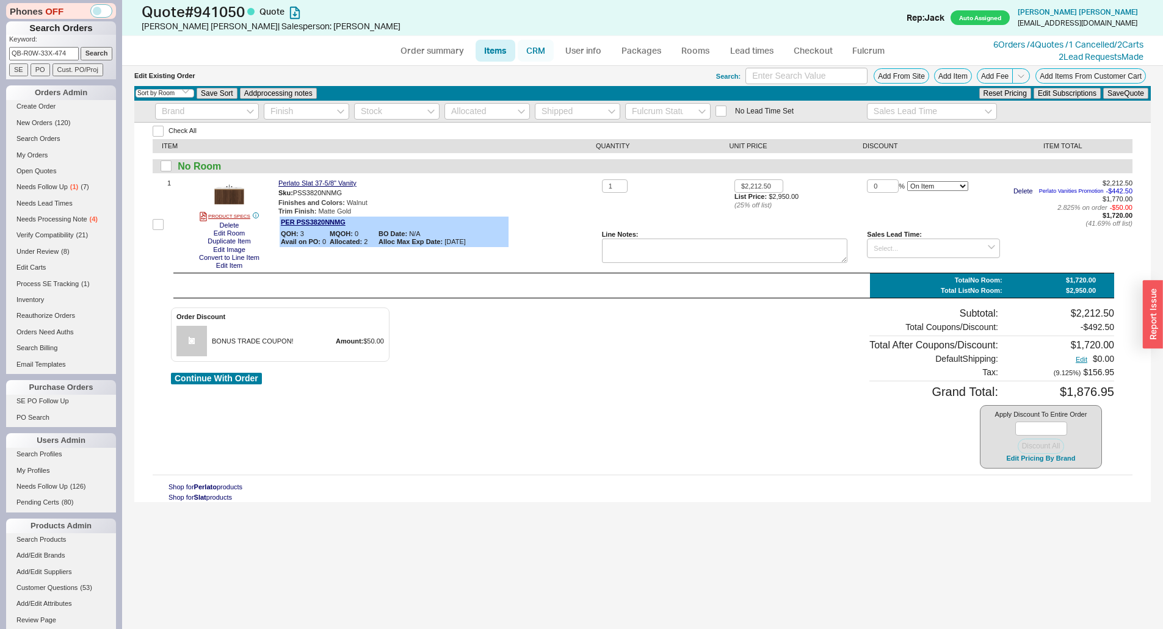
click at [540, 47] on link "CRM" at bounding box center [536, 51] width 36 height 22
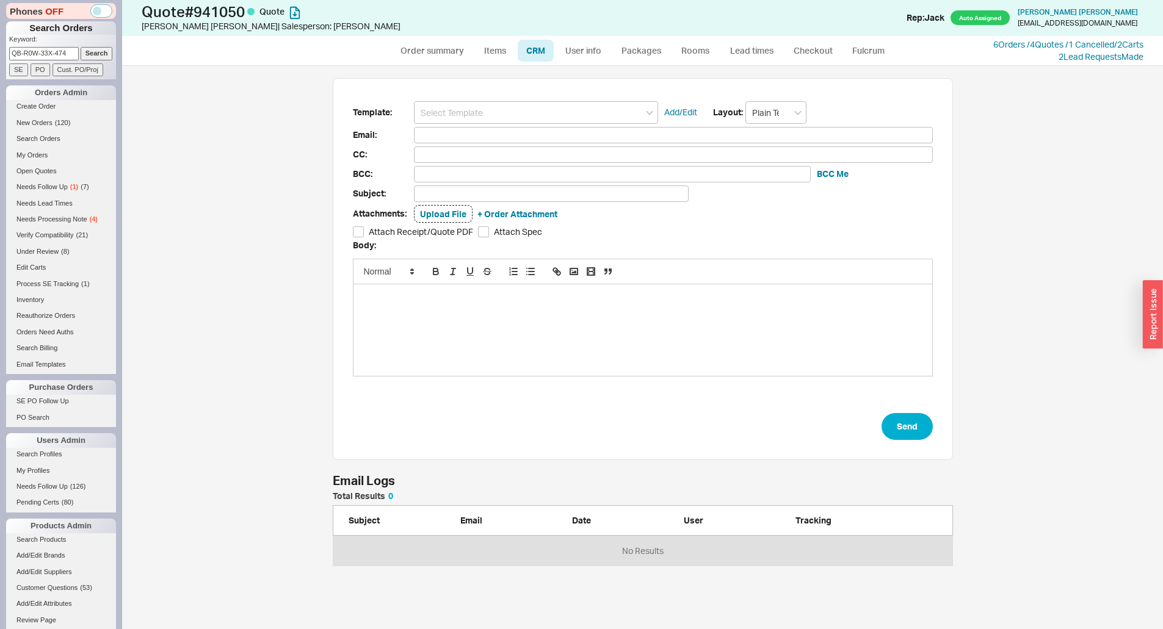
scroll to position [65, 611]
click at [543, 96] on div "Template: Add/Edit Layout: Plain Text Email: CC: BCC: BCC Me Subject: Attachmen…" at bounding box center [643, 269] width 620 height 383
click at [544, 110] on input at bounding box center [536, 112] width 244 height 23
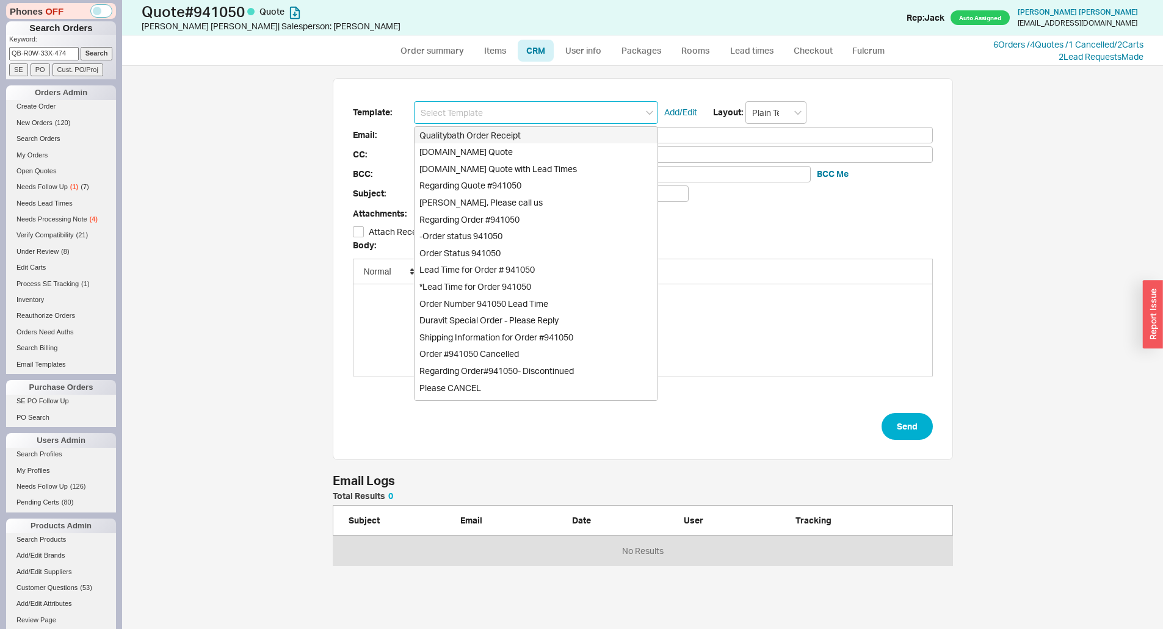
click at [533, 143] on div "Qualitybath Order Receipt" at bounding box center [535, 135] width 243 height 17
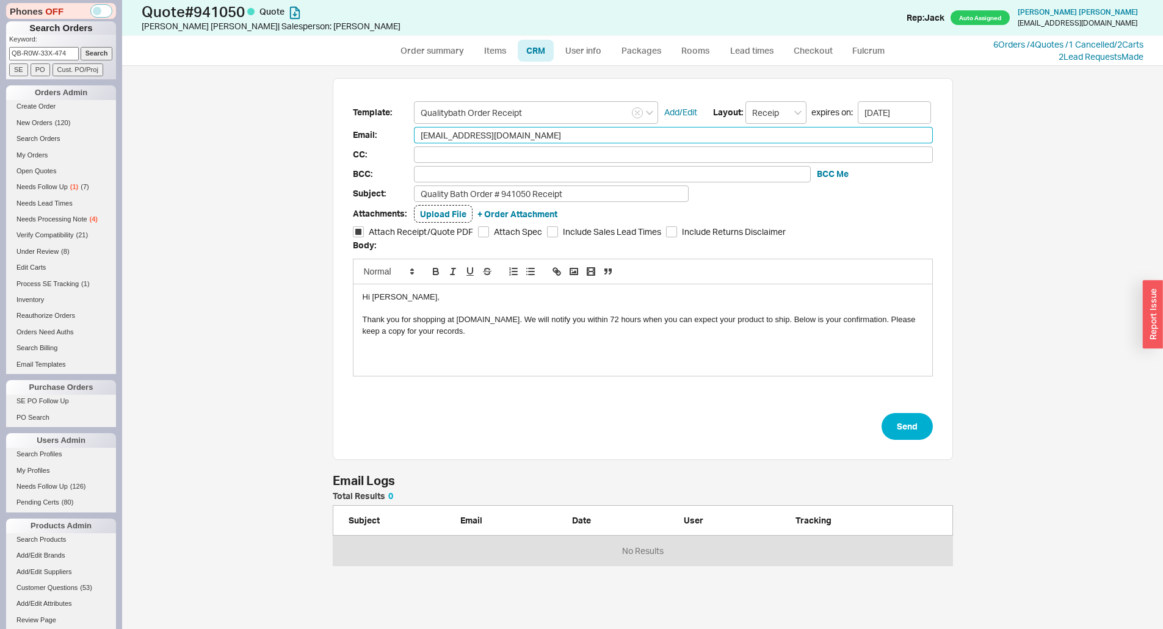
click at [527, 129] on input "nuskab2007@gmail.com" at bounding box center [673, 135] width 519 height 16
click at [527, 107] on input "Qualitybath Order Receipt" at bounding box center [536, 112] width 244 height 23
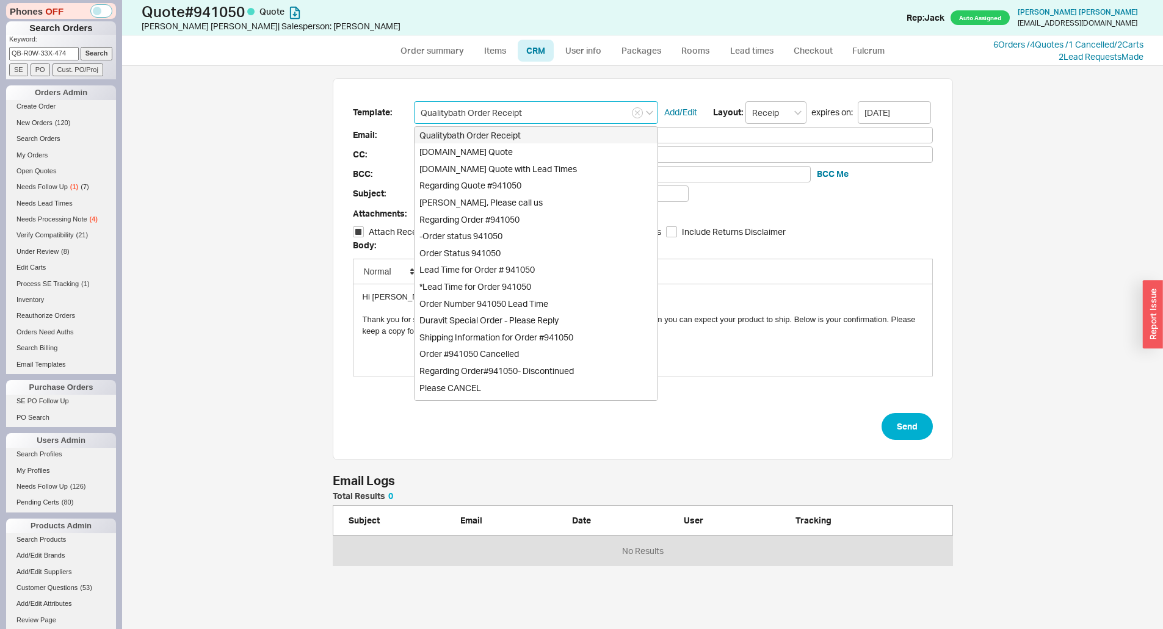
click at [524, 116] on input "Qualitybath Order Receipt" at bounding box center [536, 112] width 244 height 23
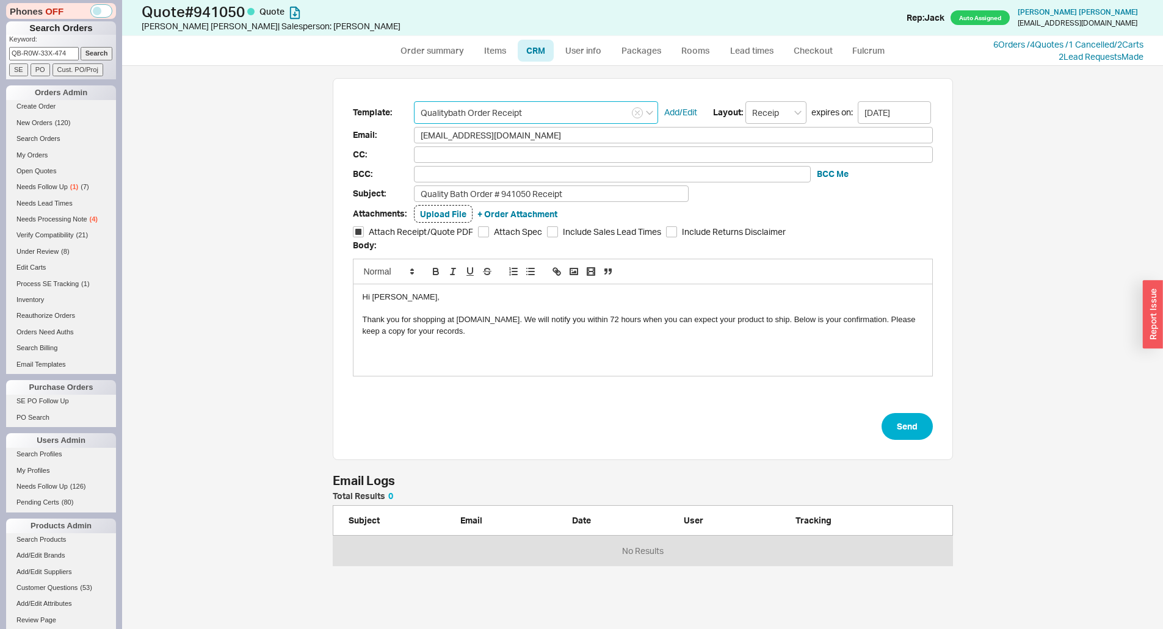
click at [524, 117] on input "Qualitybath Order Receipt" at bounding box center [536, 112] width 244 height 23
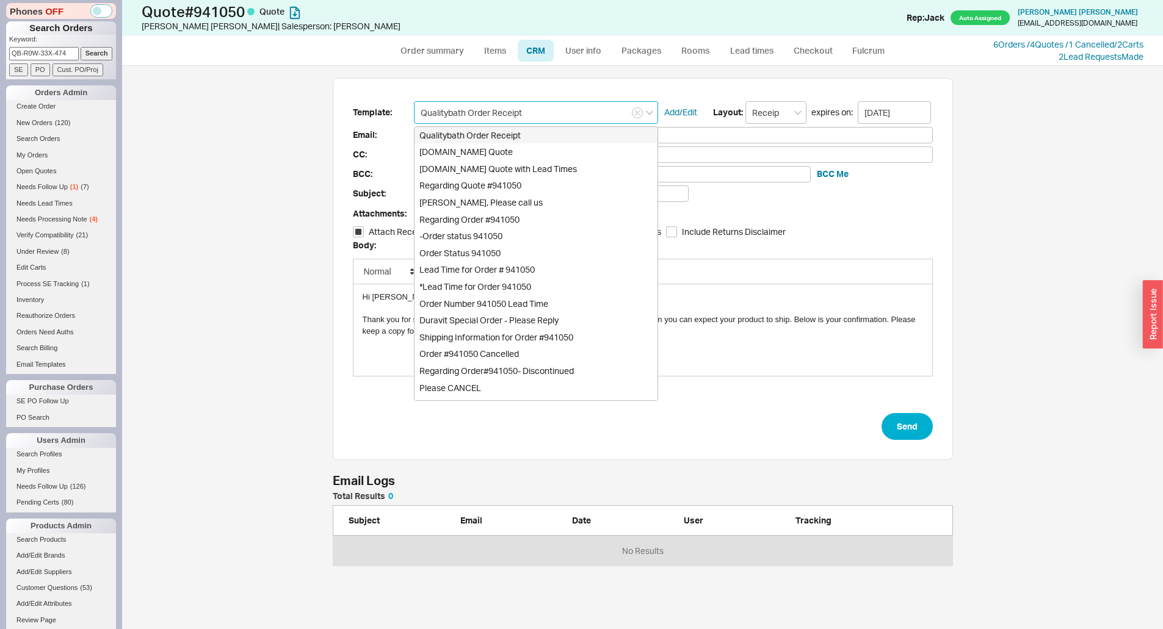
click at [515, 151] on div "[DOMAIN_NAME] Quote" at bounding box center [535, 151] width 243 height 17
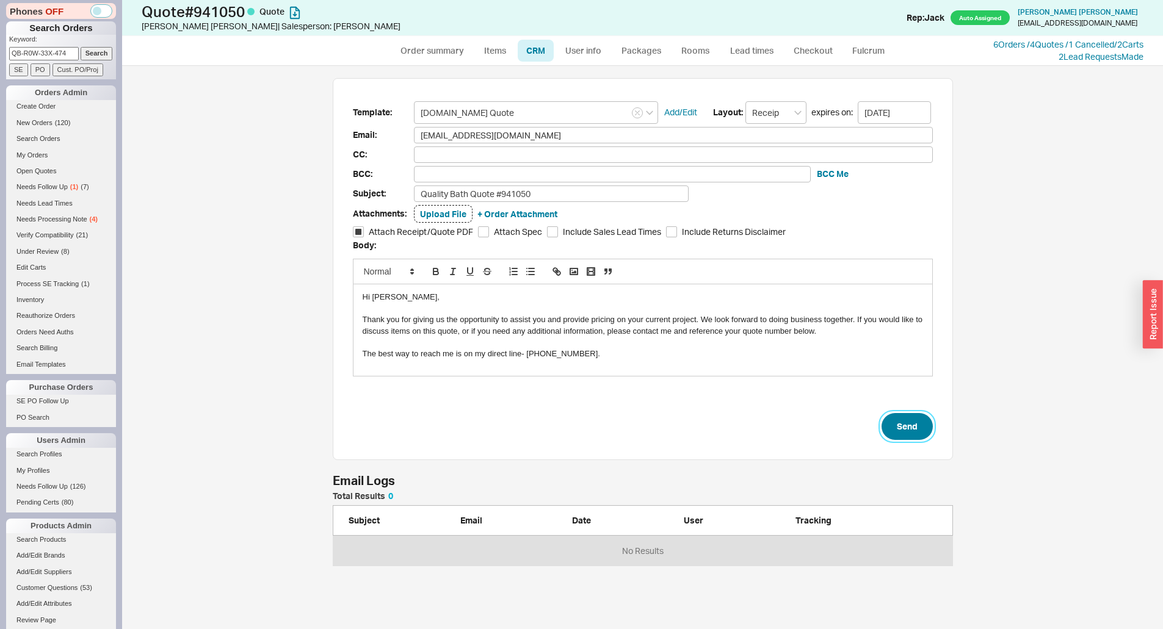
click at [889, 420] on button "Send" at bounding box center [906, 426] width 51 height 27
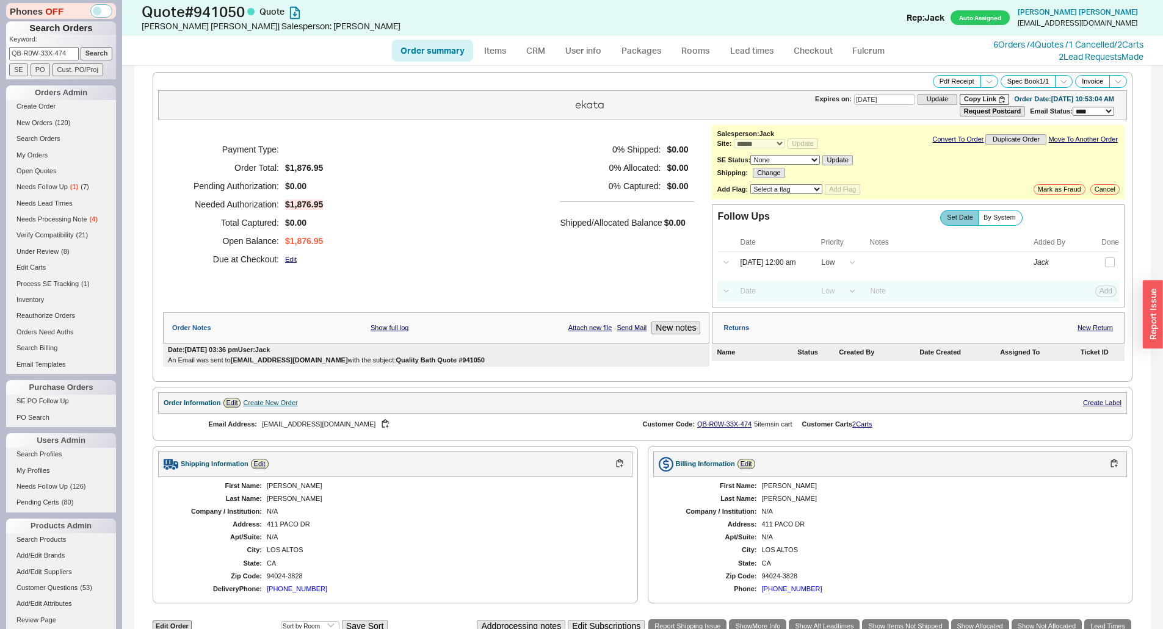
click at [598, 239] on div "0 % Shipped: $0.00 0 % Allocated: $0.00 0 % Captured: $0.00 Shipped/Allocated B…" at bounding box center [627, 204] width 134 height 128
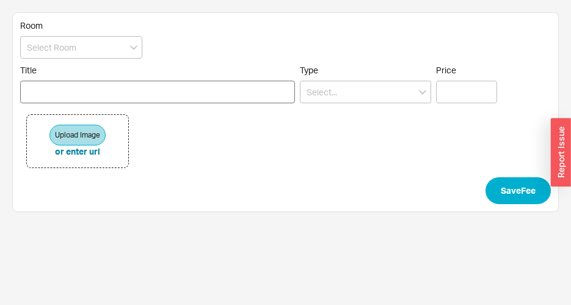
click at [125, 85] on input "Title" at bounding box center [157, 92] width 275 height 23
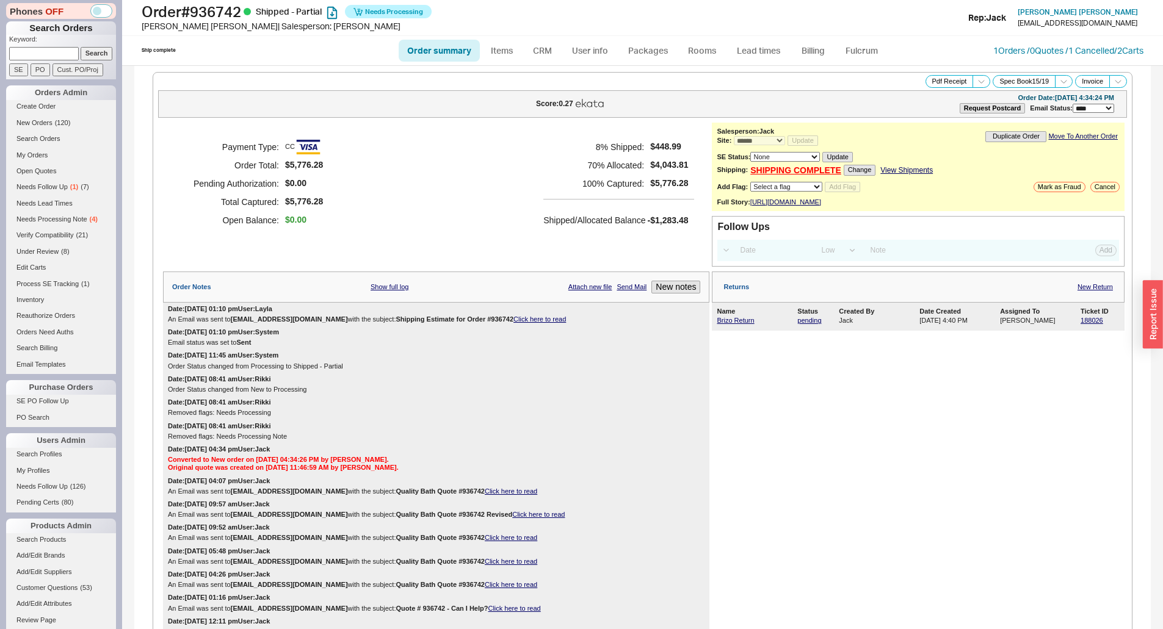
select select "*"
select select "LOW"
select select "3"
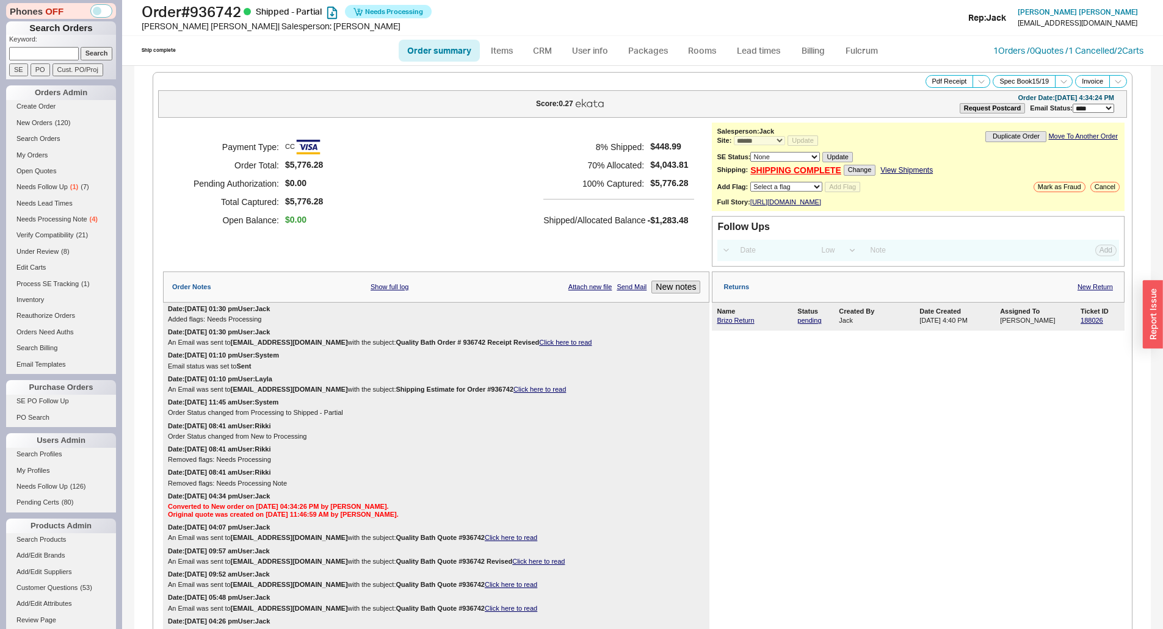
select select "*"
select select "LOW"
select select "3"
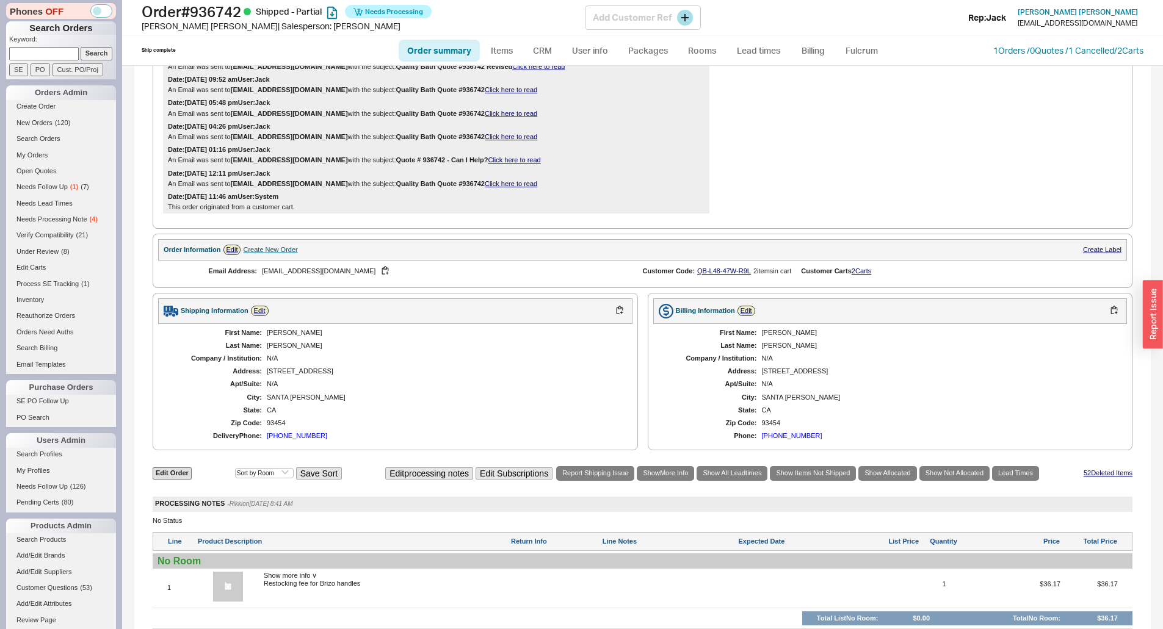
scroll to position [366, 0]
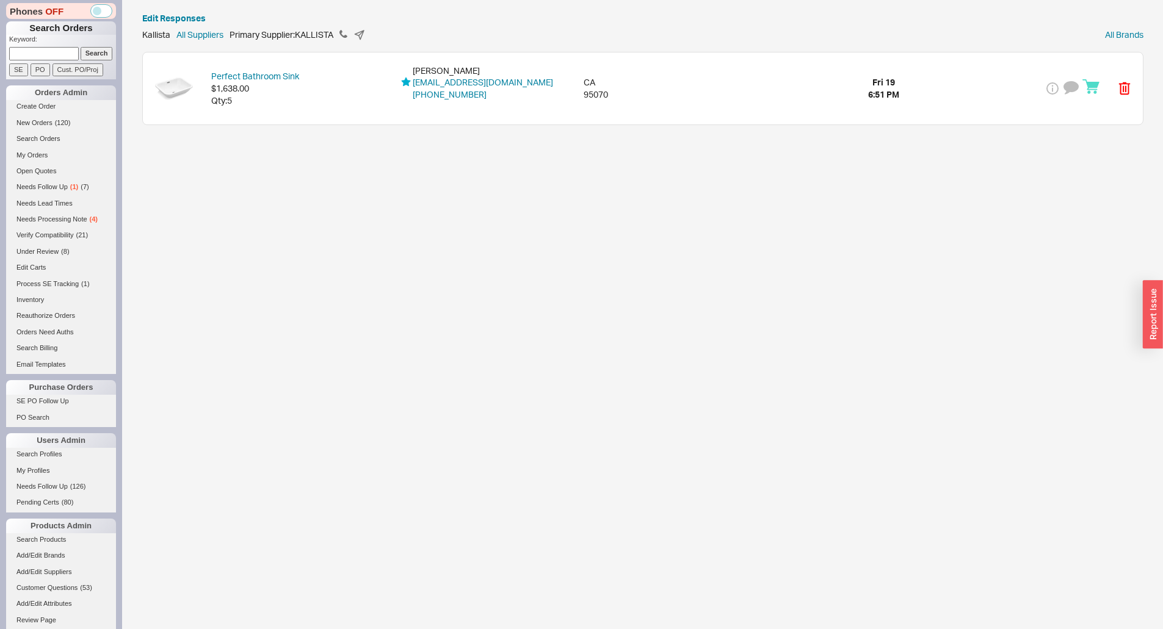
scroll to position [122, 0]
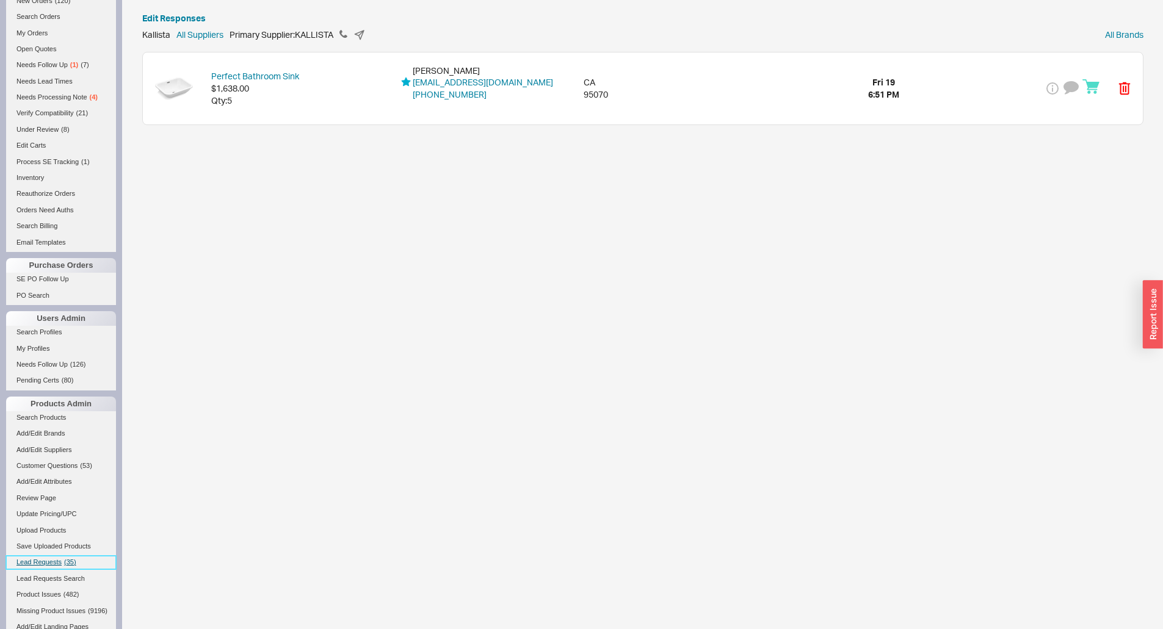
click at [42, 568] on link "Lead Requests ( 35 )" at bounding box center [61, 562] width 110 height 13
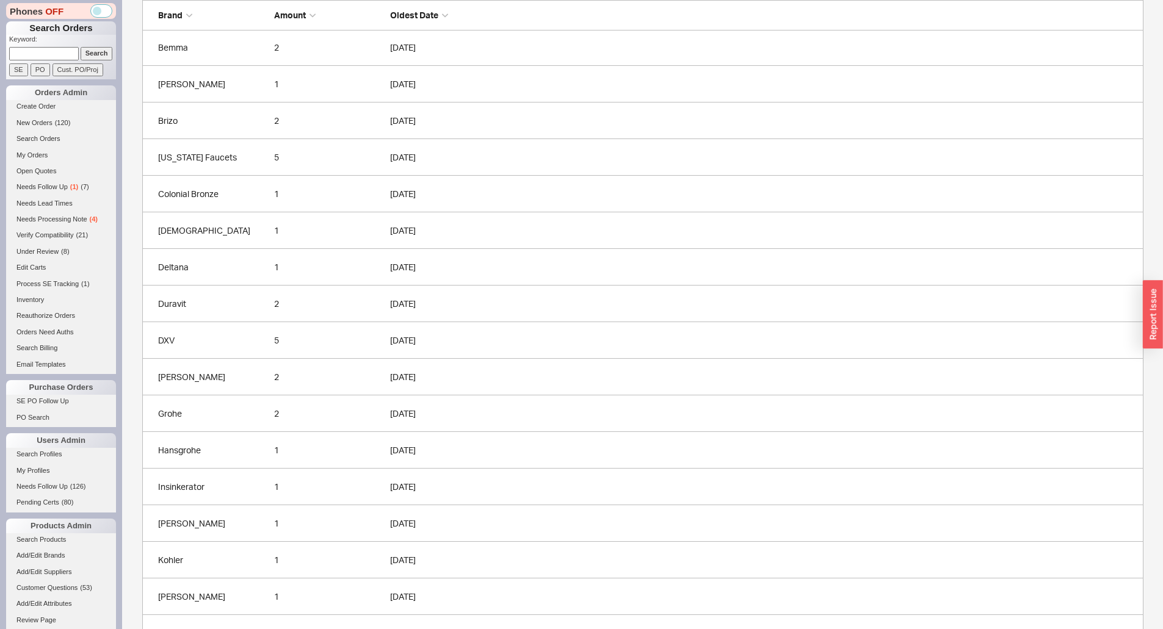
scroll to position [352, 0]
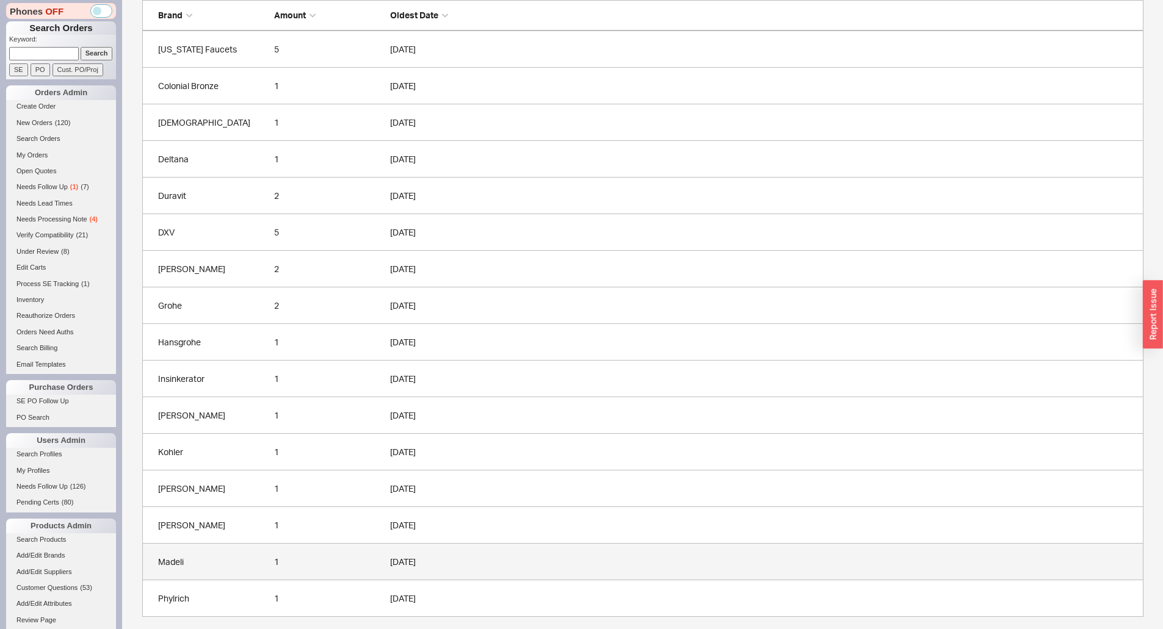
click at [201, 565] on div "Madeli" at bounding box center [213, 562] width 110 height 12
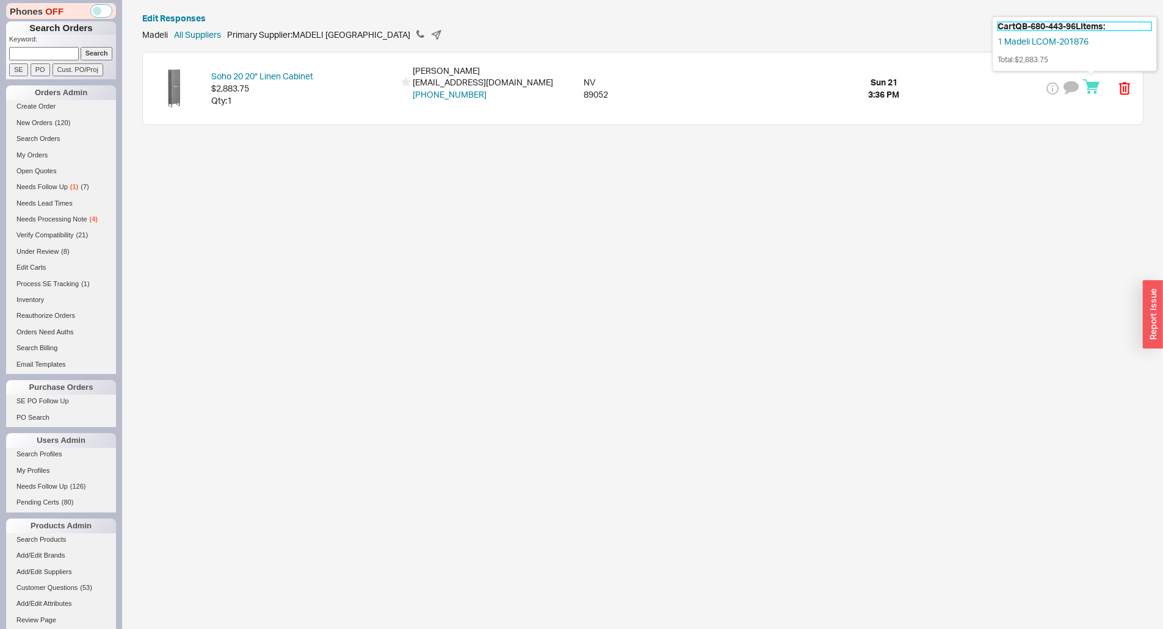
click at [1072, 22] on h5 "Cart QB-680-443-96L Items:" at bounding box center [1074, 26] width 154 height 9
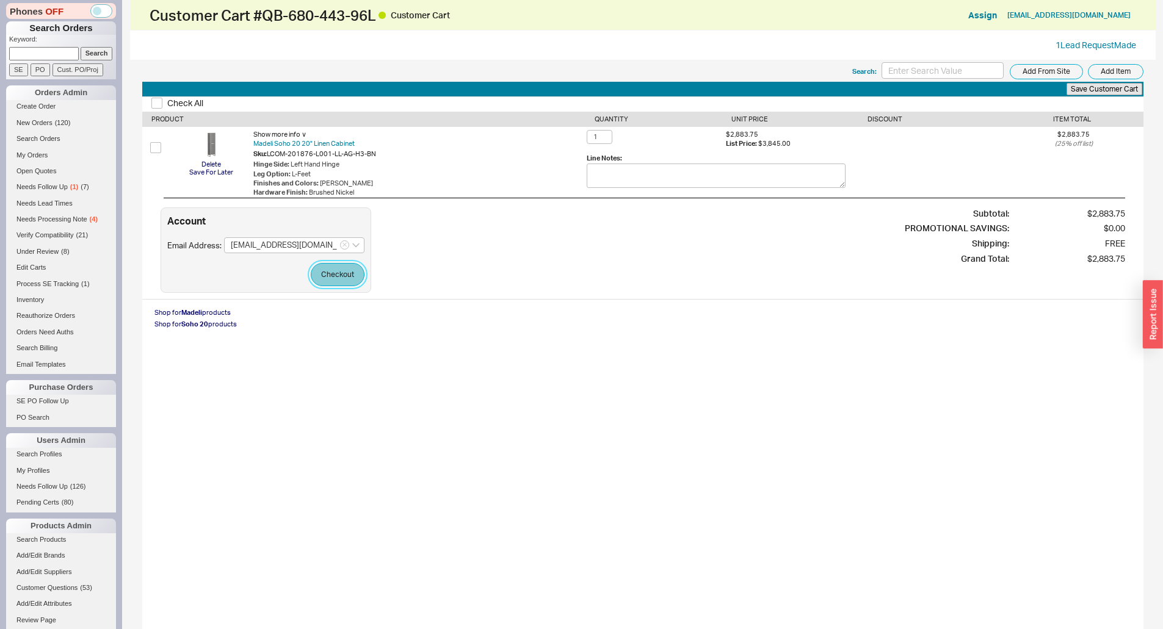
click at [351, 265] on button "Checkout" at bounding box center [338, 274] width 54 height 23
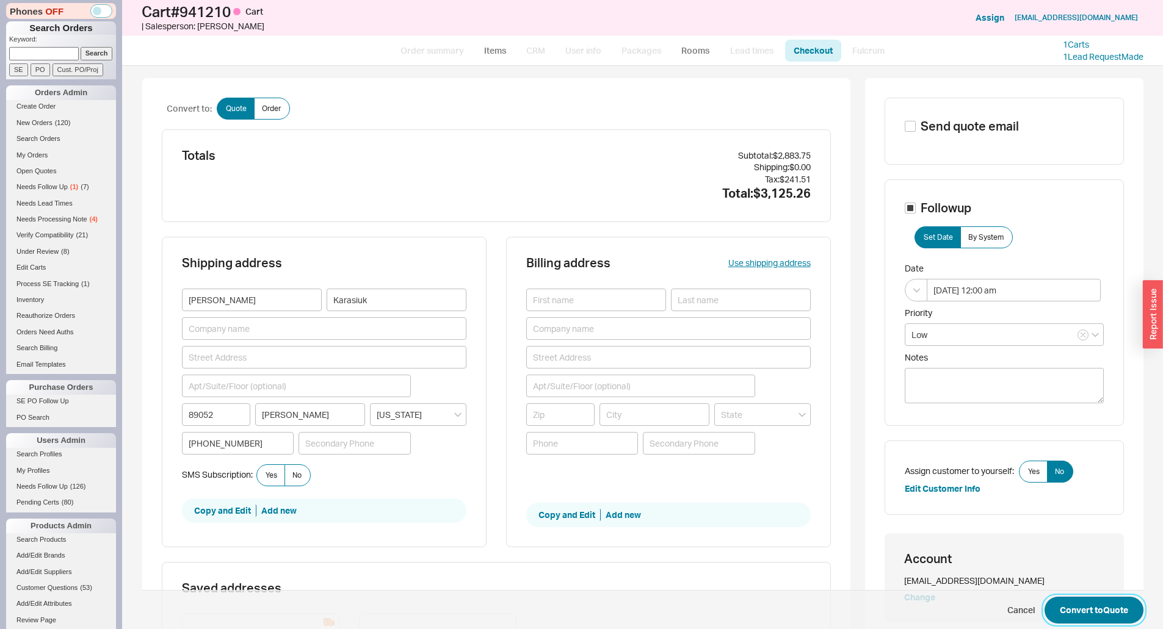
click at [1058, 612] on button "Convert to Quote" at bounding box center [1093, 610] width 99 height 27
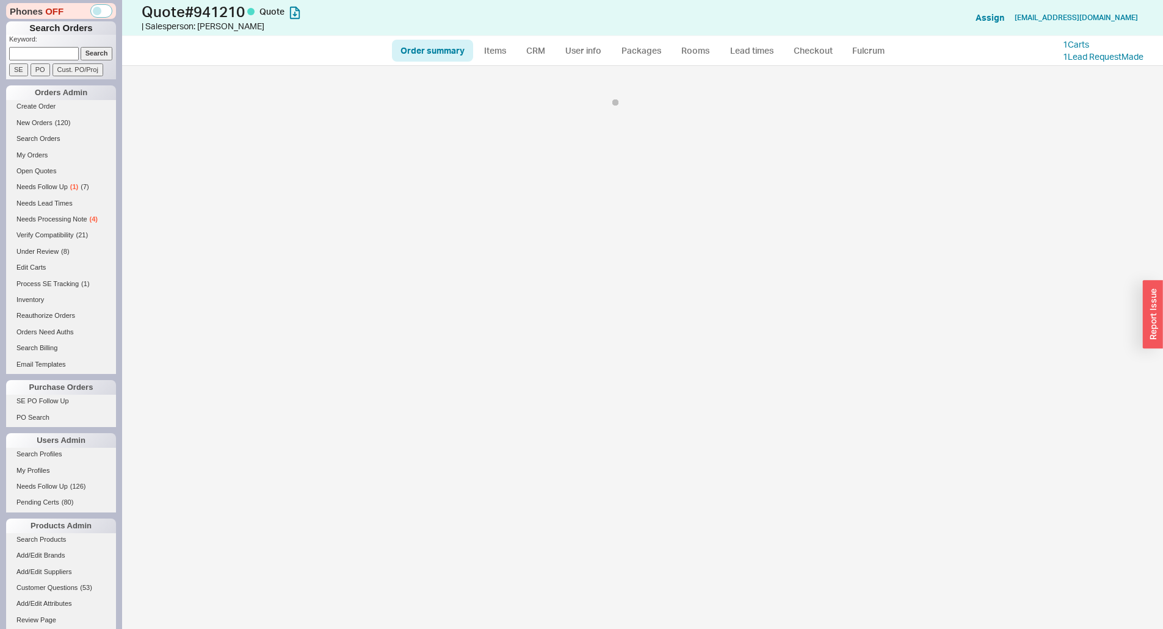
select select "*"
select select "LOW"
select select "3"
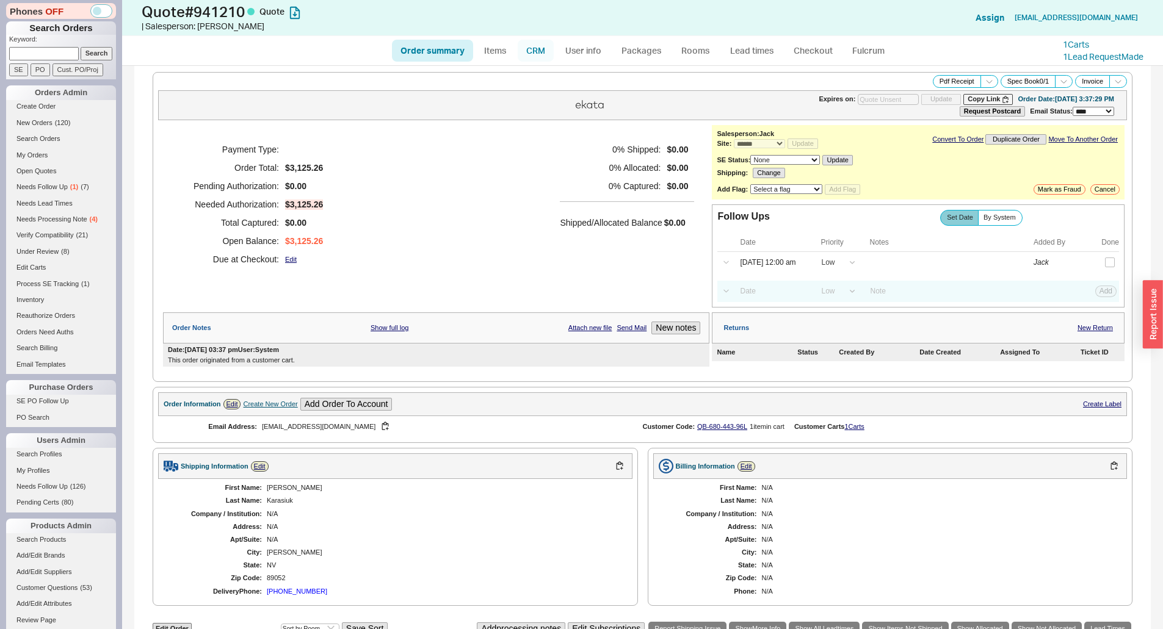
click at [538, 45] on link "CRM" at bounding box center [536, 51] width 36 height 22
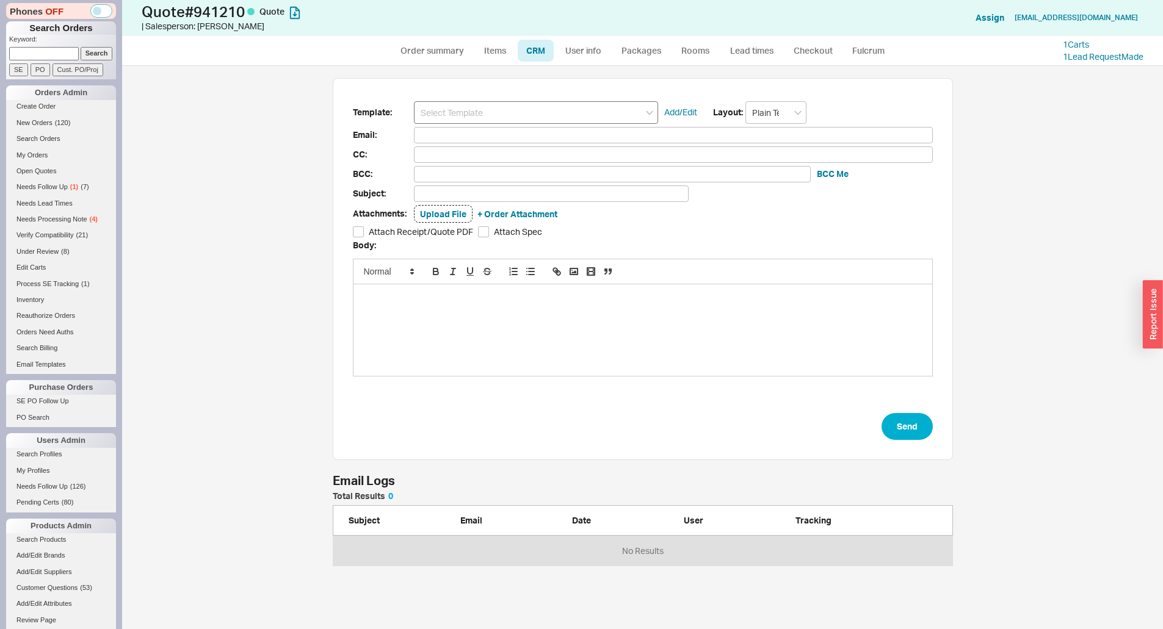
scroll to position [65, 611]
click at [485, 46] on link "Items" at bounding box center [495, 51] width 40 height 22
select select "3"
select select "ON_CHECKOUT_AGGREGATED"
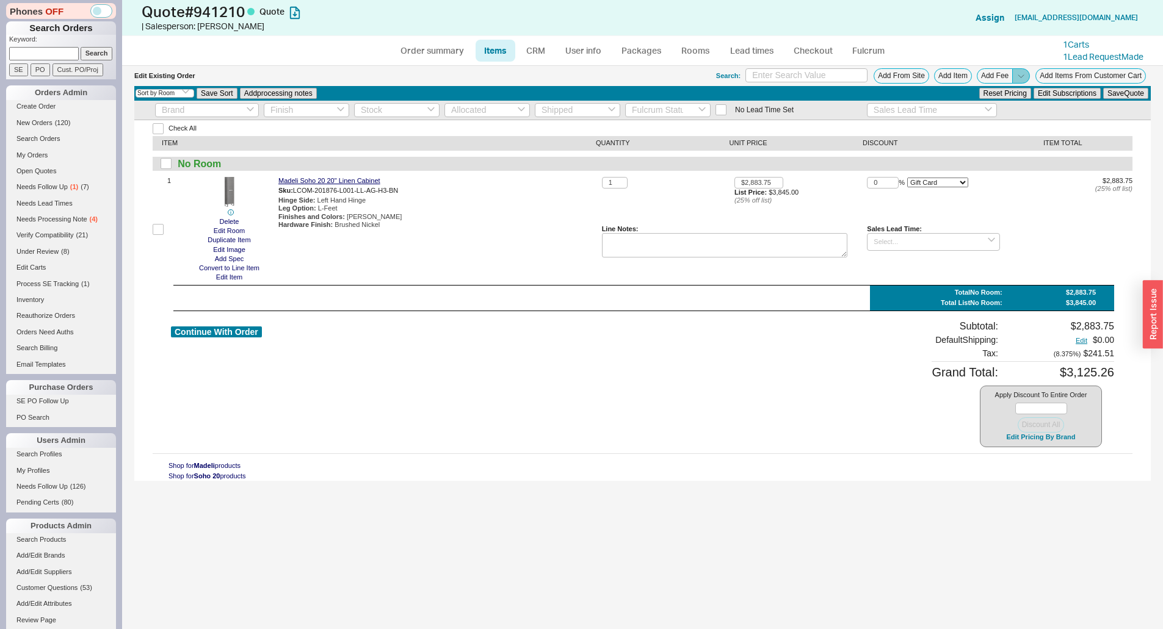
click at [1019, 74] on icon at bounding box center [1020, 75] width 9 height 9
click at [1010, 84] on button "Add Order Discount" at bounding box center [988, 90] width 82 height 12
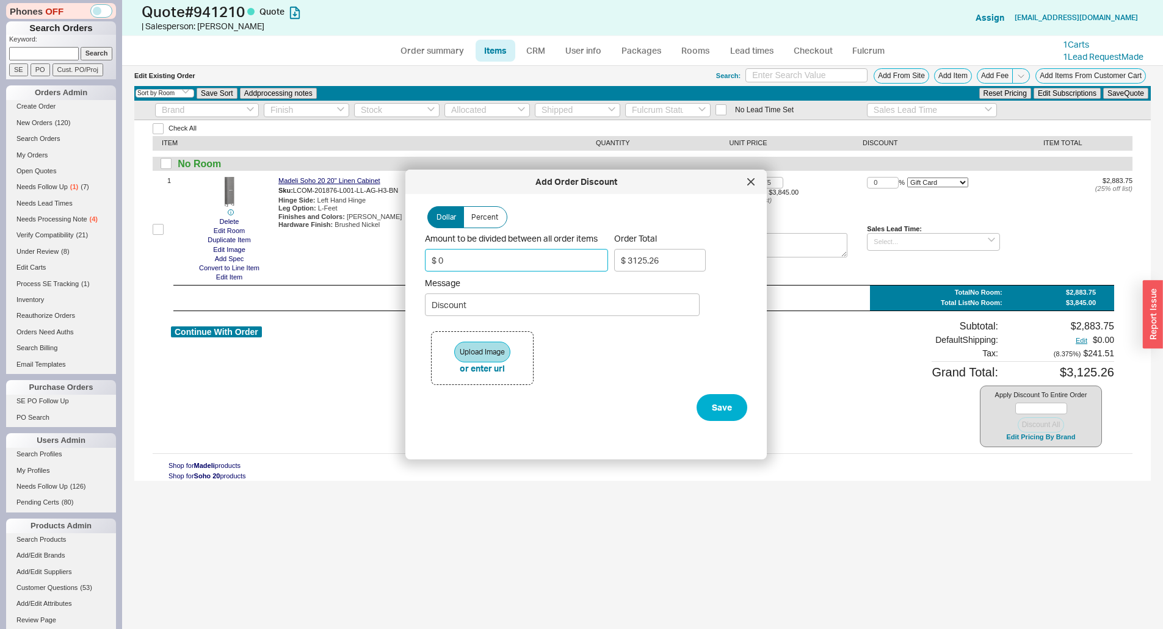
click at [521, 261] on input "$ 0" at bounding box center [516, 260] width 183 height 23
type input "$ 5"
type input "$ 3119.85"
type input "$ 50"
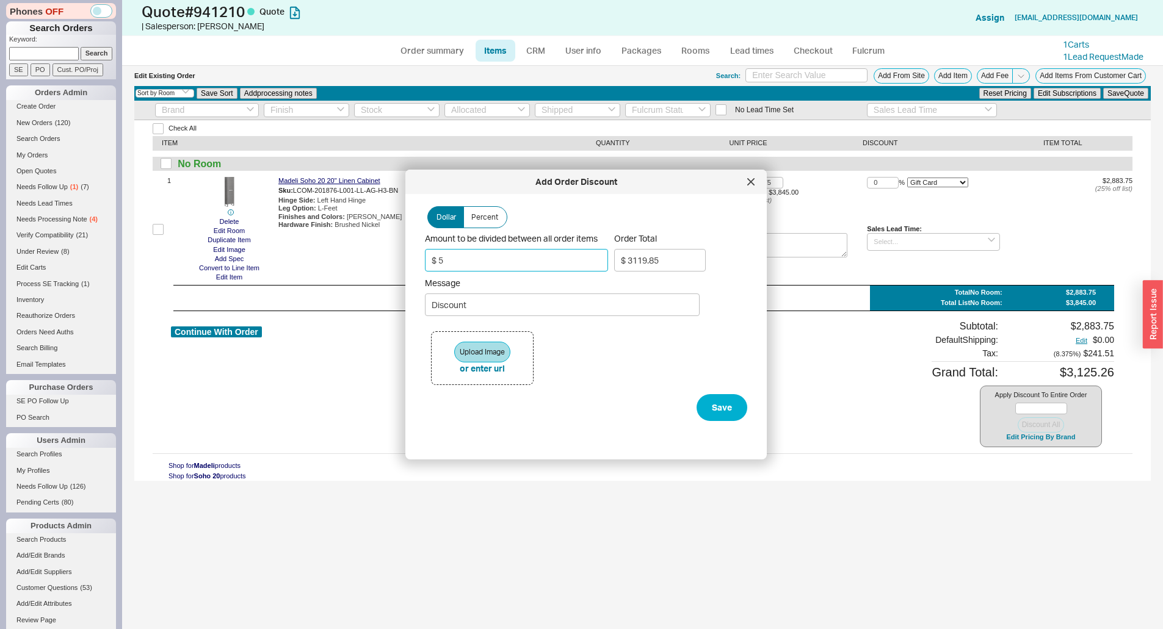
type input "$ 3071.08"
type input "$ 50"
drag, startPoint x: 463, startPoint y: 306, endPoint x: 506, endPoint y: 305, distance: 42.7
click at [506, 305] on input "BONUS COURTESY COUPON!" at bounding box center [562, 305] width 275 height 23
type input "BONUS WEEKEND COUPON!"
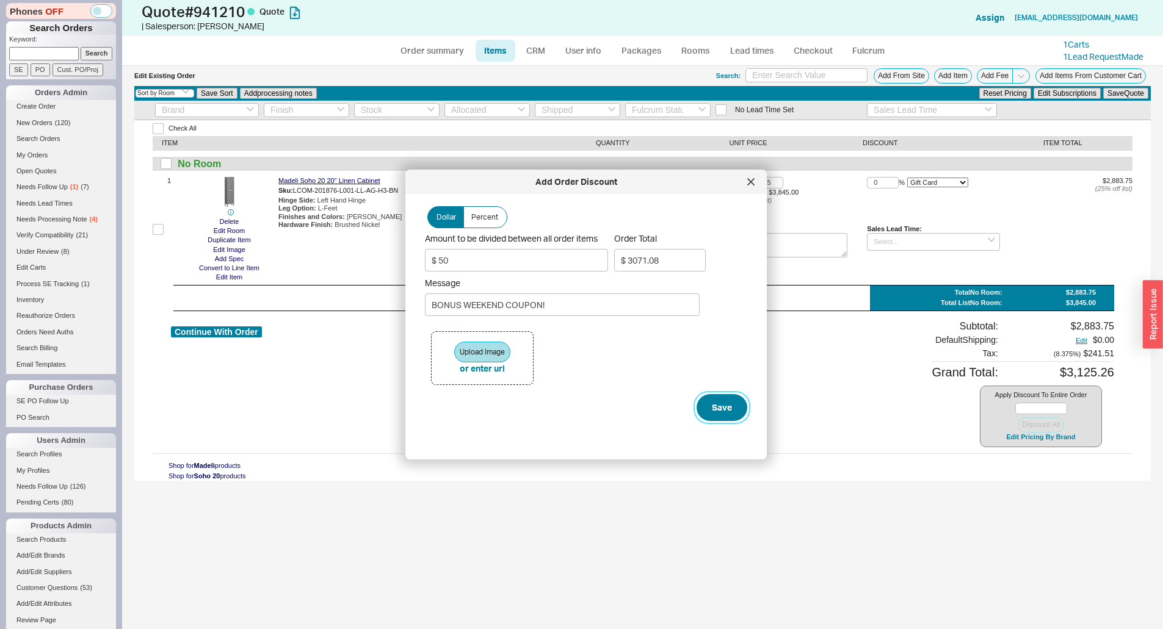
click at [696, 408] on button "Save" at bounding box center [721, 407] width 51 height 27
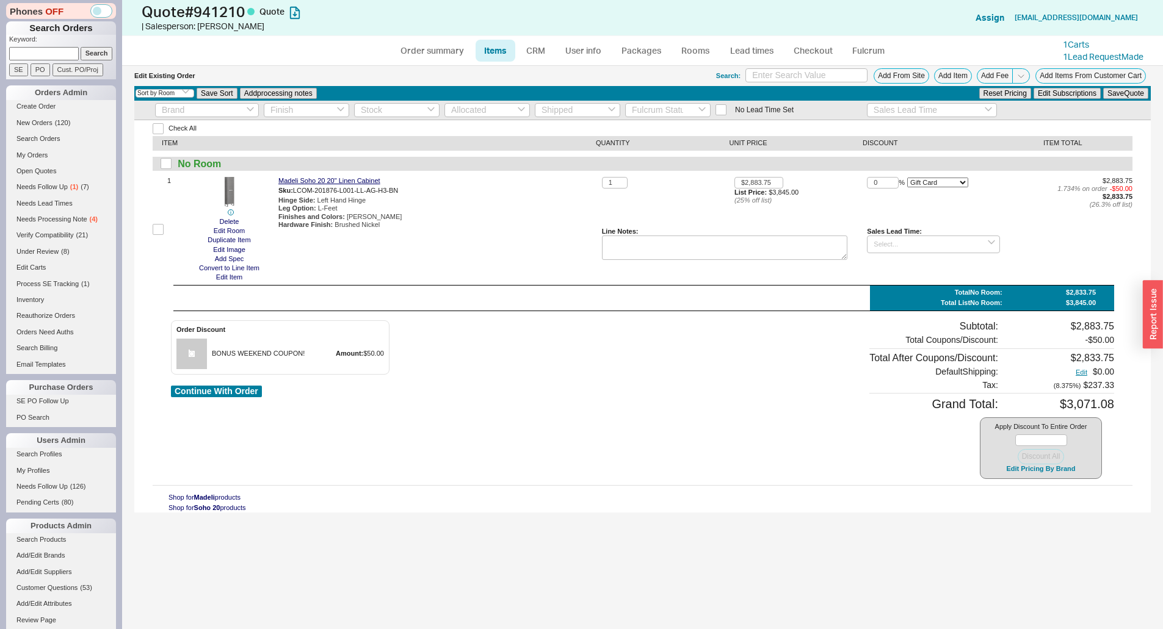
click at [192, 399] on div "Order Discount BONUS WEEKEND COUPON! Amount: $50.00 Continue With Order" at bounding box center [280, 399] width 219 height 159
click at [195, 388] on button "Continue With Order" at bounding box center [216, 392] width 91 height 12
select select "*"
select select "LOW"
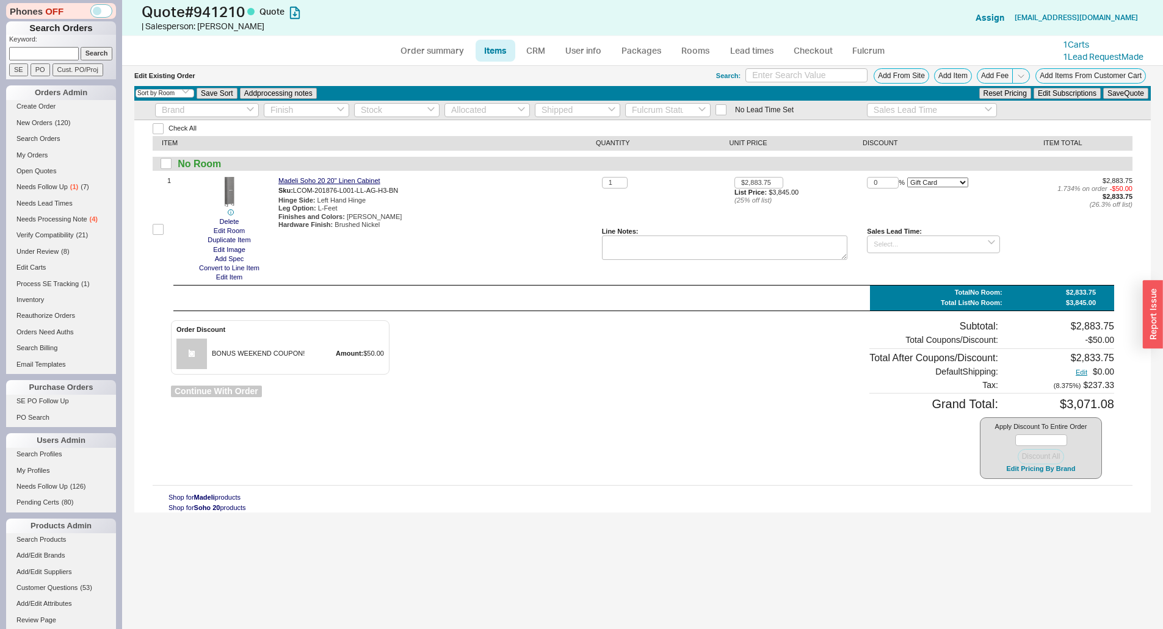
select select "LOW"
select select "3"
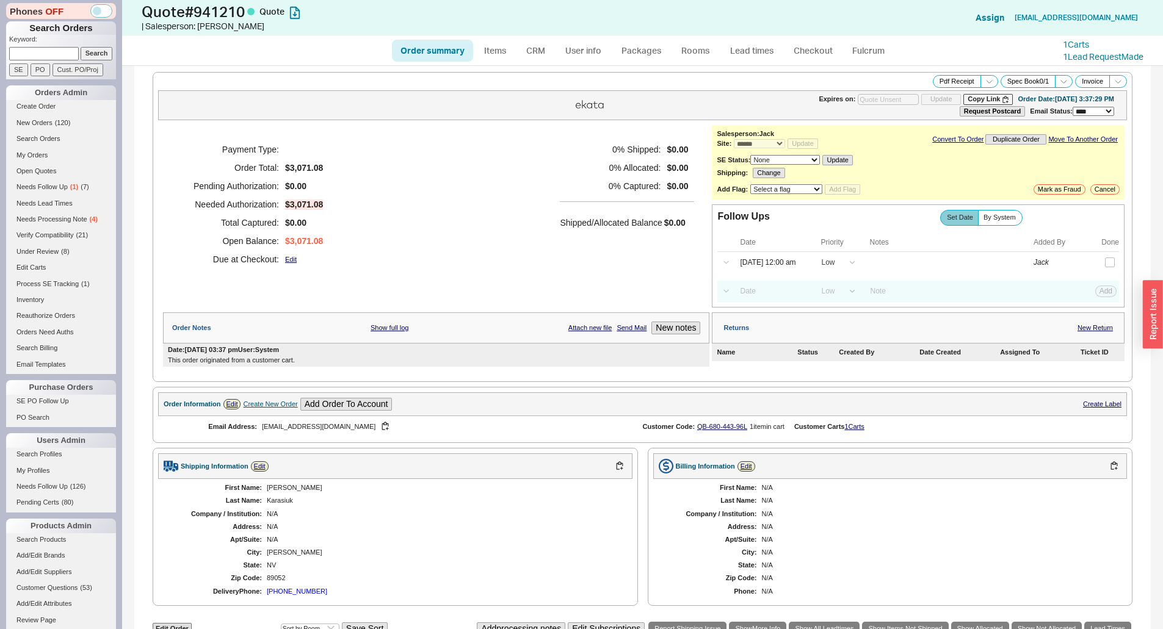
click at [462, 182] on div "Payment Type: Order Total: $3,071.08 Pending Authorization: $0.00 Needed Author…" at bounding box center [436, 204] width 546 height 159
drag, startPoint x: 543, startPoint y: 43, endPoint x: 548, endPoint y: 65, distance: 22.1
click at [543, 43] on link "CRM" at bounding box center [536, 51] width 36 height 22
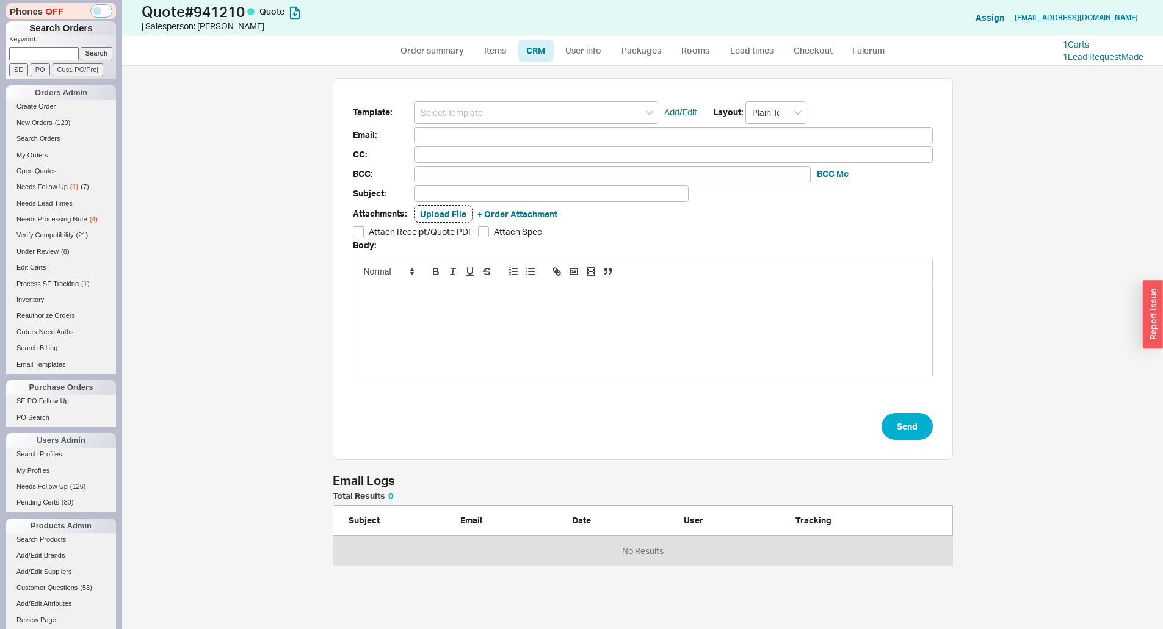
click at [565, 125] on form "Template: Add/Edit Layout: Plain Text Email: CC: BCC: BCC Me Subject: Attachmen…" at bounding box center [643, 270] width 580 height 339
click at [561, 109] on input at bounding box center [536, 112] width 244 height 23
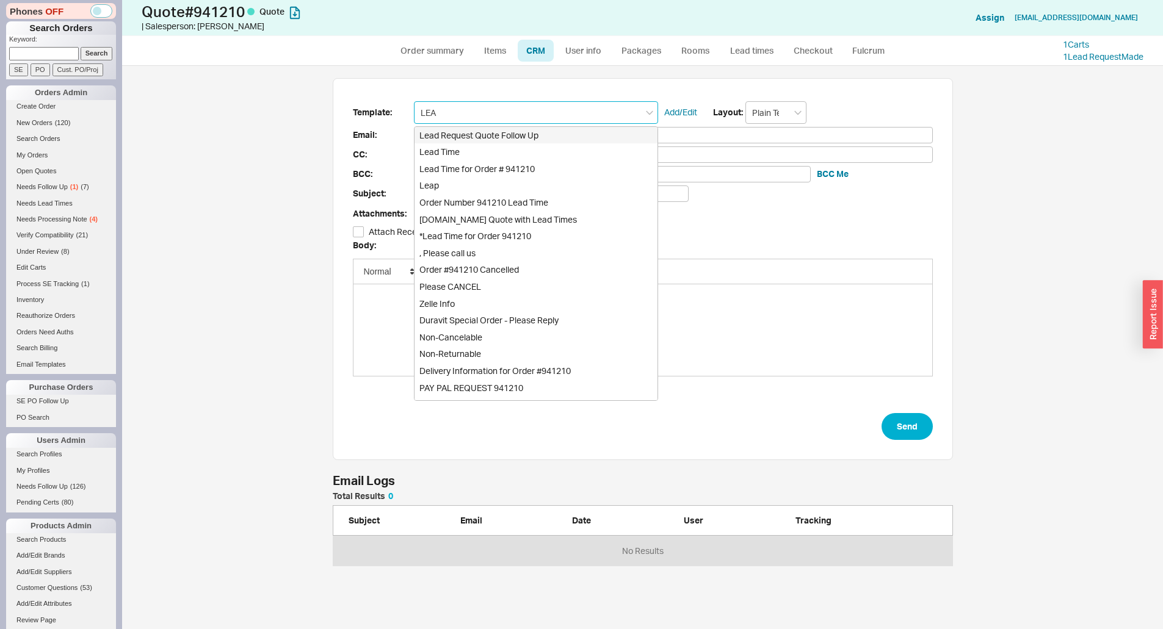
type input "LEAD"
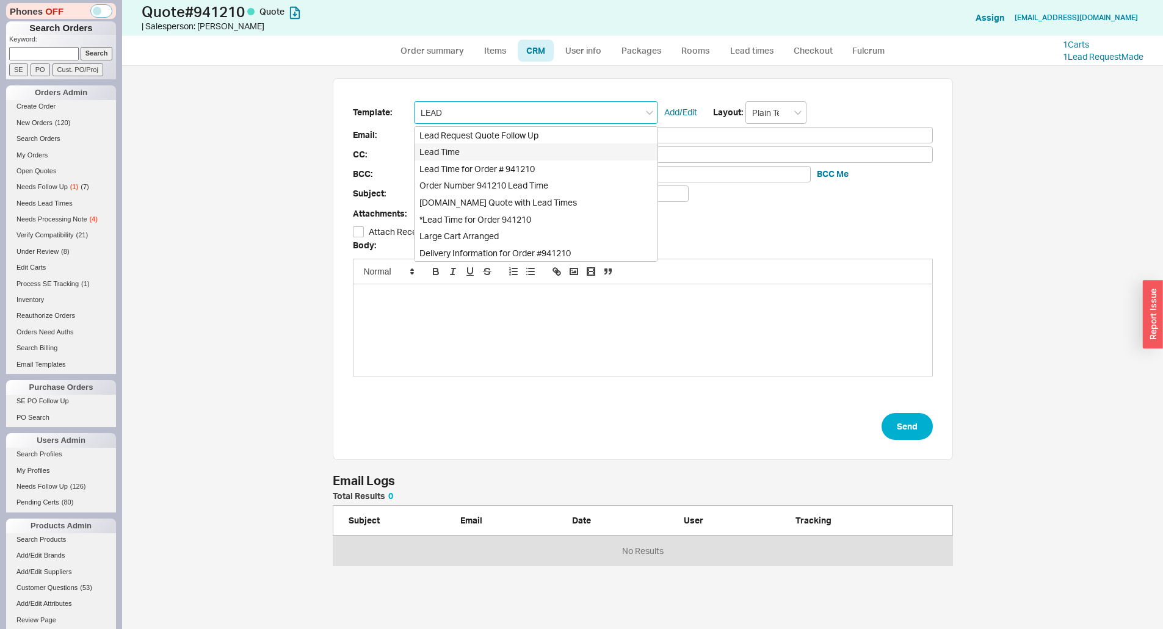
click at [505, 151] on div "Lead Time" at bounding box center [535, 151] width 243 height 17
type input "Receipt"
type input "[EMAIL_ADDRESS][DOMAIN_NAME]"
type input "Quote and Lead Time Info"
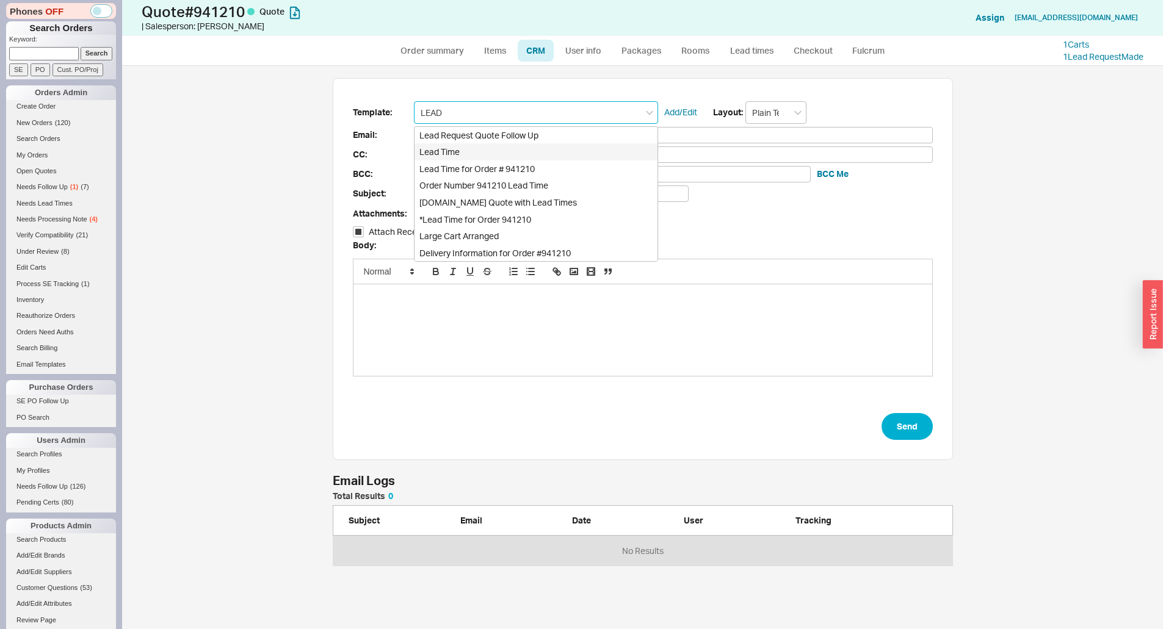
checkbox input "true"
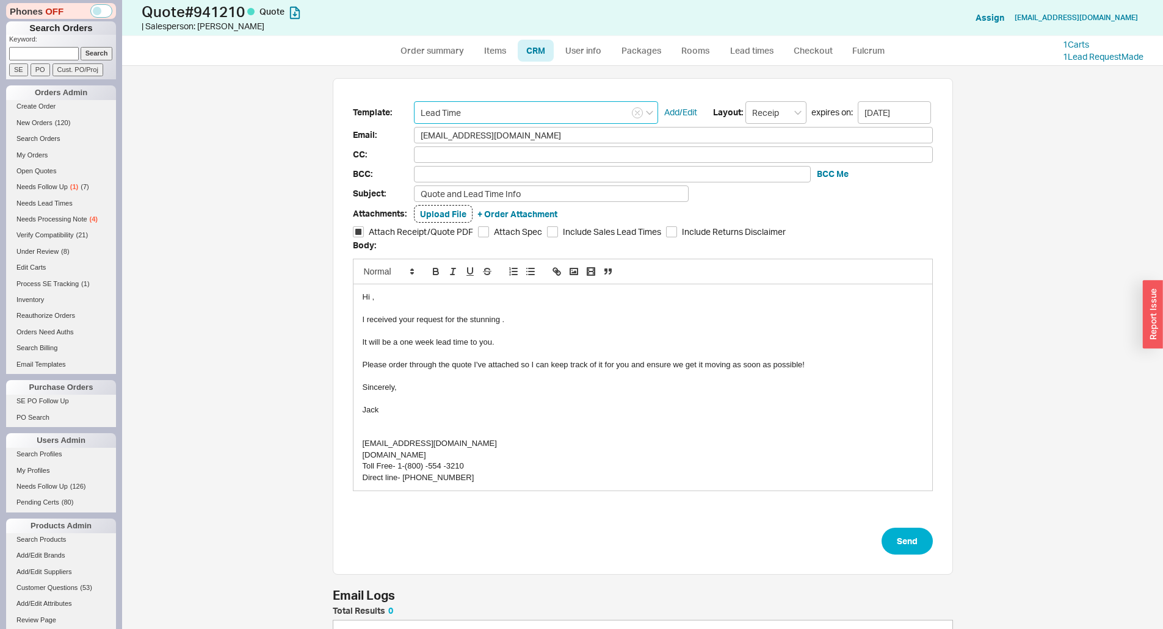
type input "Lead Time"
click at [502, 318] on div "I received your request for the stunning ." at bounding box center [643, 319] width 560 height 11
click at [526, 358] on div "To enrich screen reader interactions, please activate Accessibility in Grammarl…" at bounding box center [643, 354] width 560 height 11
click at [526, 341] on div "It will be a one week lead time to you." at bounding box center [643, 342] width 560 height 11
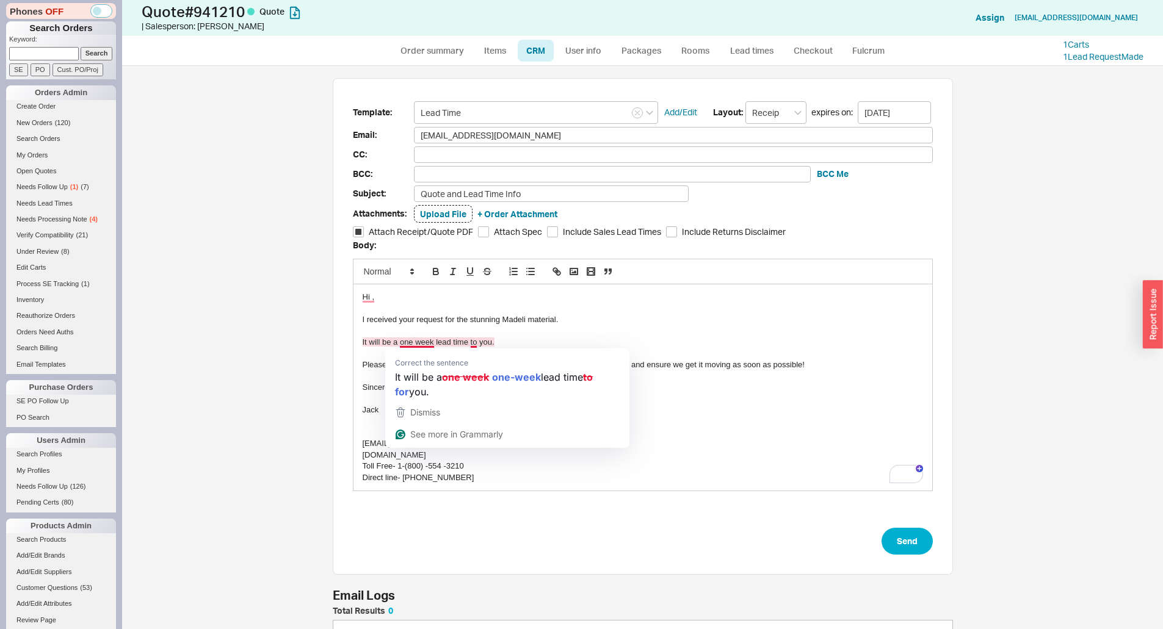
click at [397, 341] on div "It will be a one week lead time to you." at bounding box center [643, 342] width 560 height 11
click at [409, 342] on div "It will be a one week lead time to you." at bounding box center [643, 342] width 560 height 11
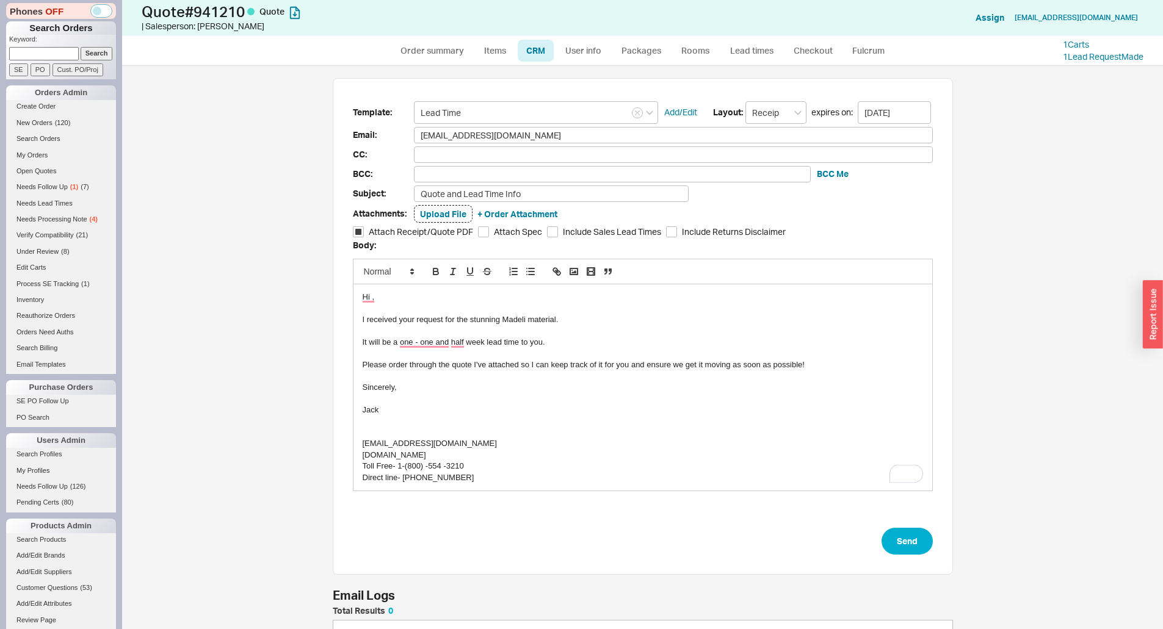
click at [634, 355] on div "To enrich screen reader interactions, please activate Accessibility in Grammarl…" at bounding box center [643, 354] width 560 height 11
click at [895, 538] on button "Send" at bounding box center [906, 541] width 51 height 27
select select "*"
select select "LOW"
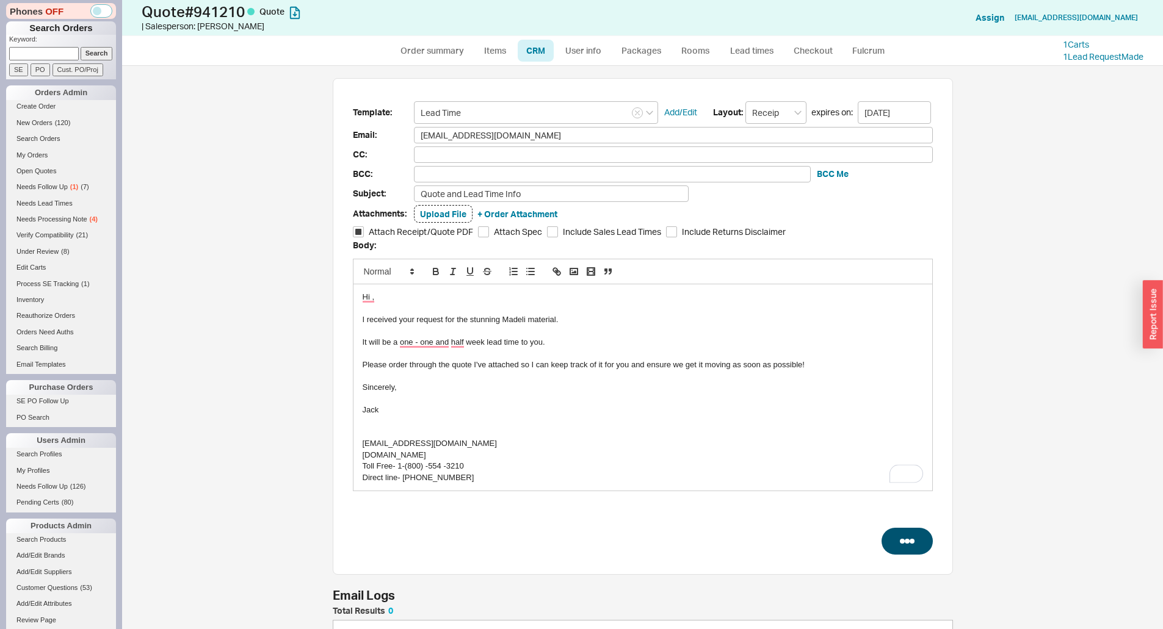
select select "LOW"
select select "3"
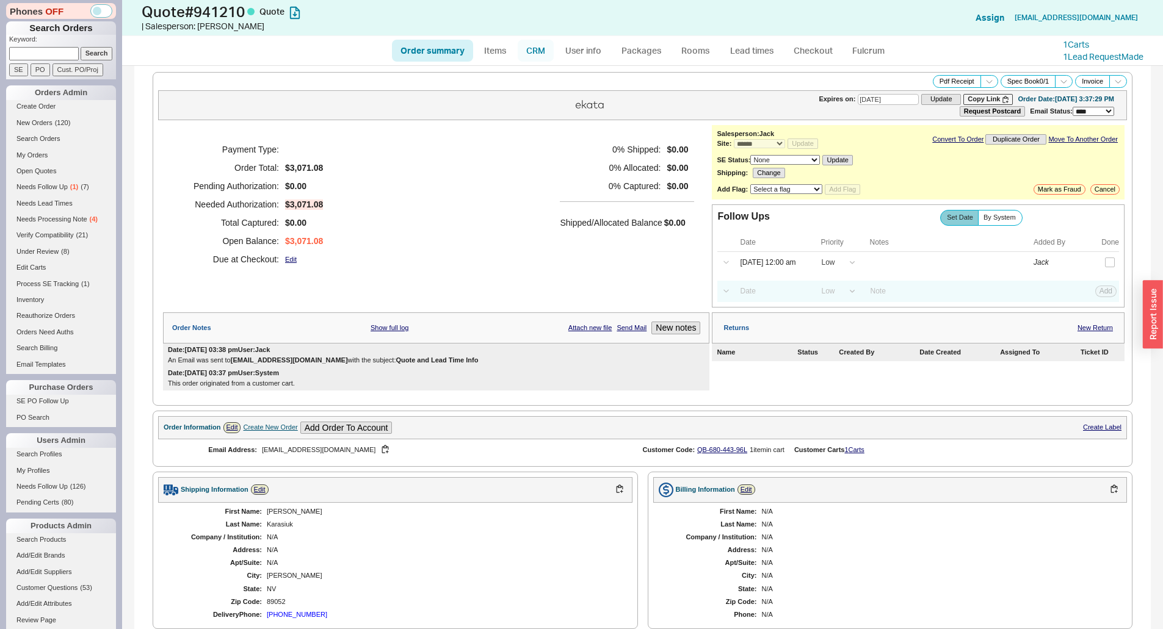
click at [535, 44] on link "CRM" at bounding box center [536, 51] width 36 height 22
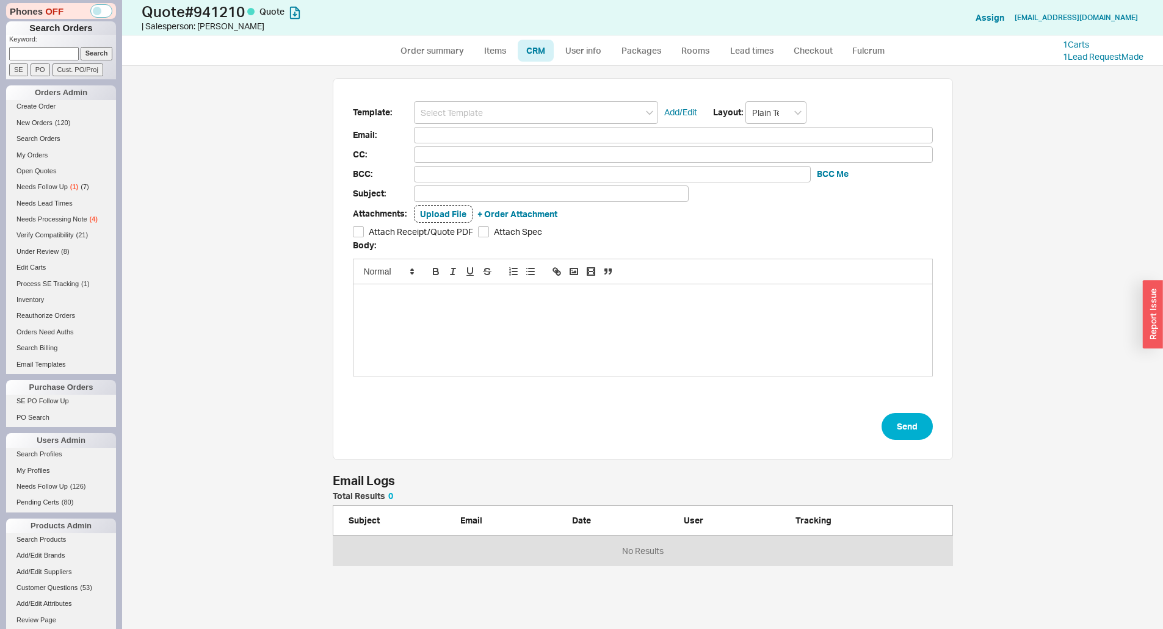
click at [535, 111] on input at bounding box center [536, 112] width 244 height 23
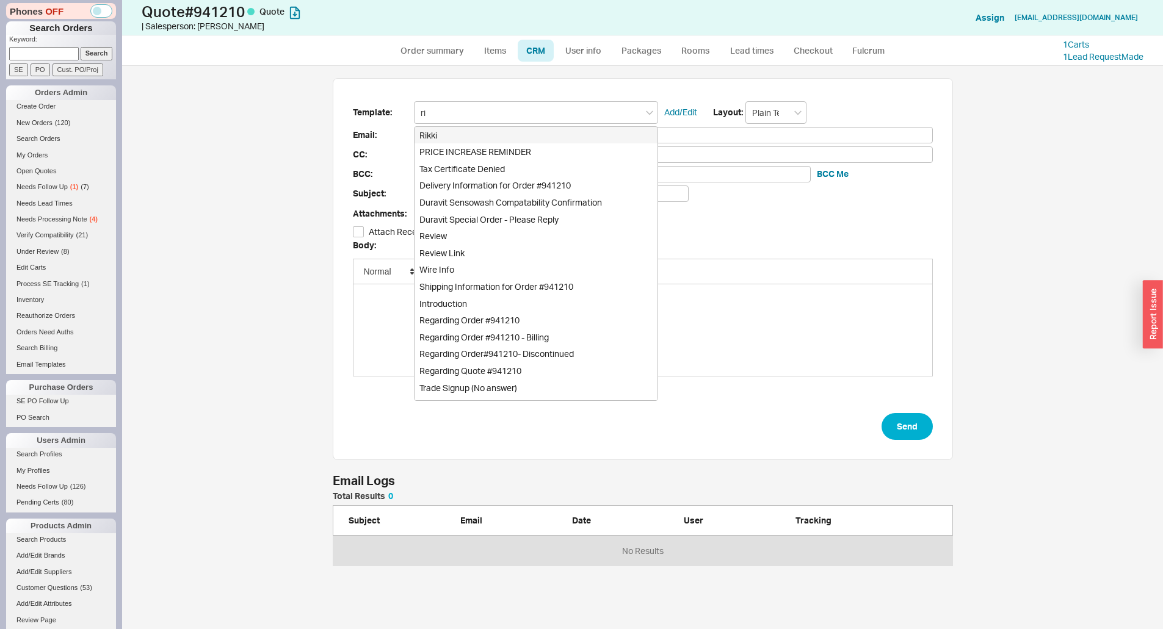
type input "rik"
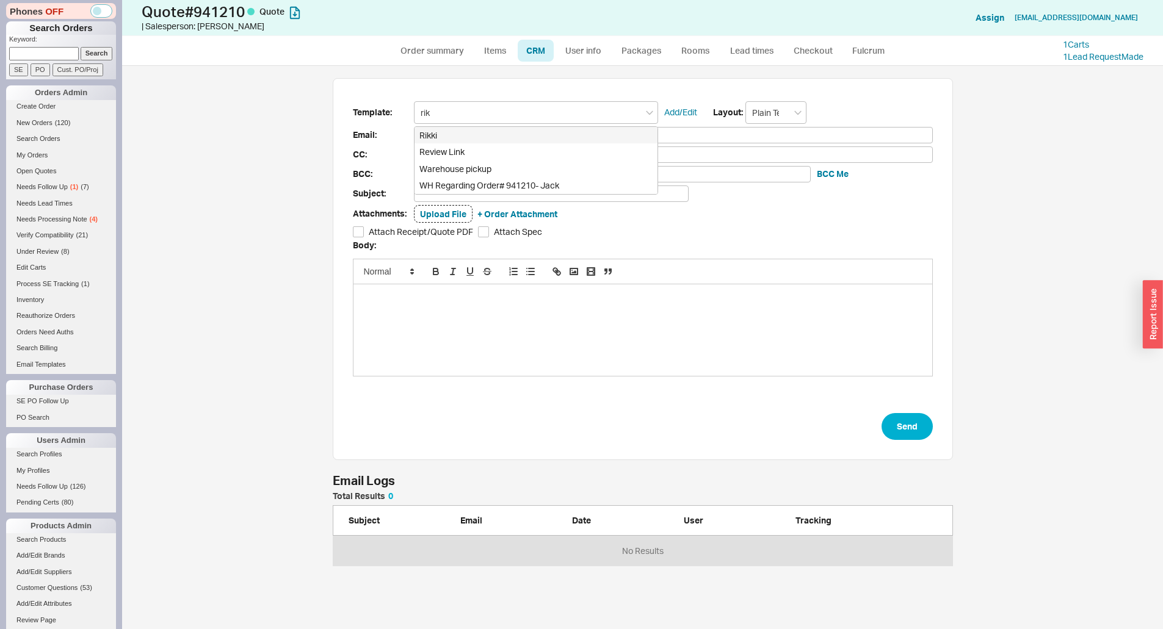
click at [529, 136] on div "Rikki" at bounding box center [535, 135] width 243 height 17
type input "[EMAIL_ADDRESS][DOMAIN_NAME]"
type input "Lead Times on # 941210"
checkbox input "true"
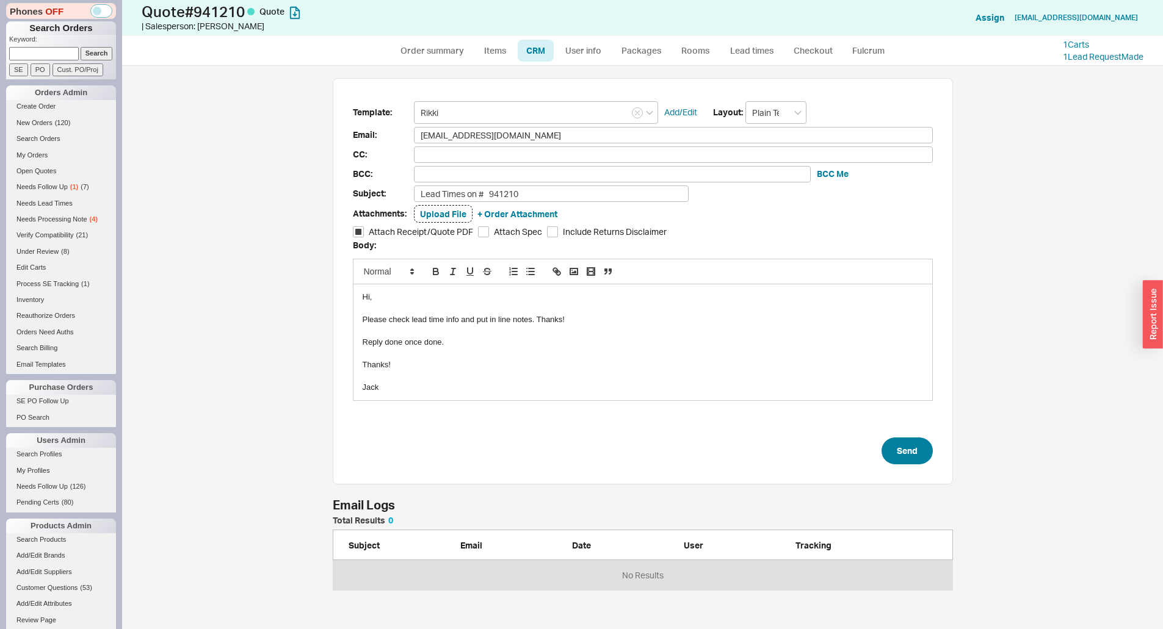
type input "Rikki"
click at [909, 463] on button "Send" at bounding box center [906, 451] width 51 height 27
select select "*"
select select "LOW"
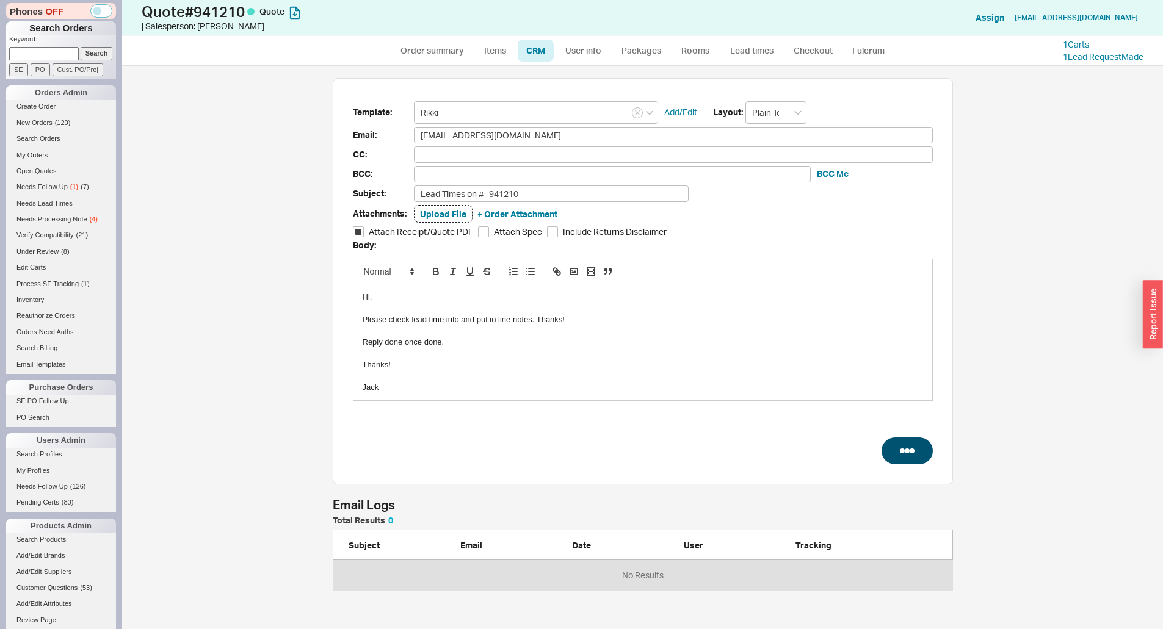
select select "LOW"
select select "3"
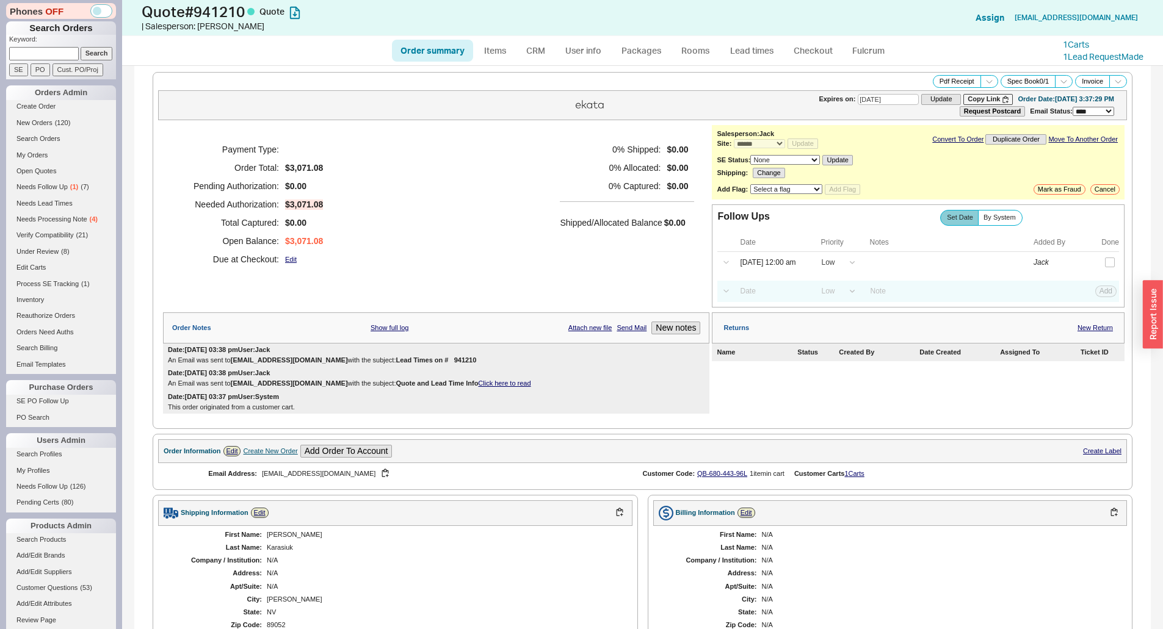
click at [712, 275] on div "Follow Ups Show Completed Set Date By System Date Priority Notes Added By Done …" at bounding box center [918, 255] width 413 height 103
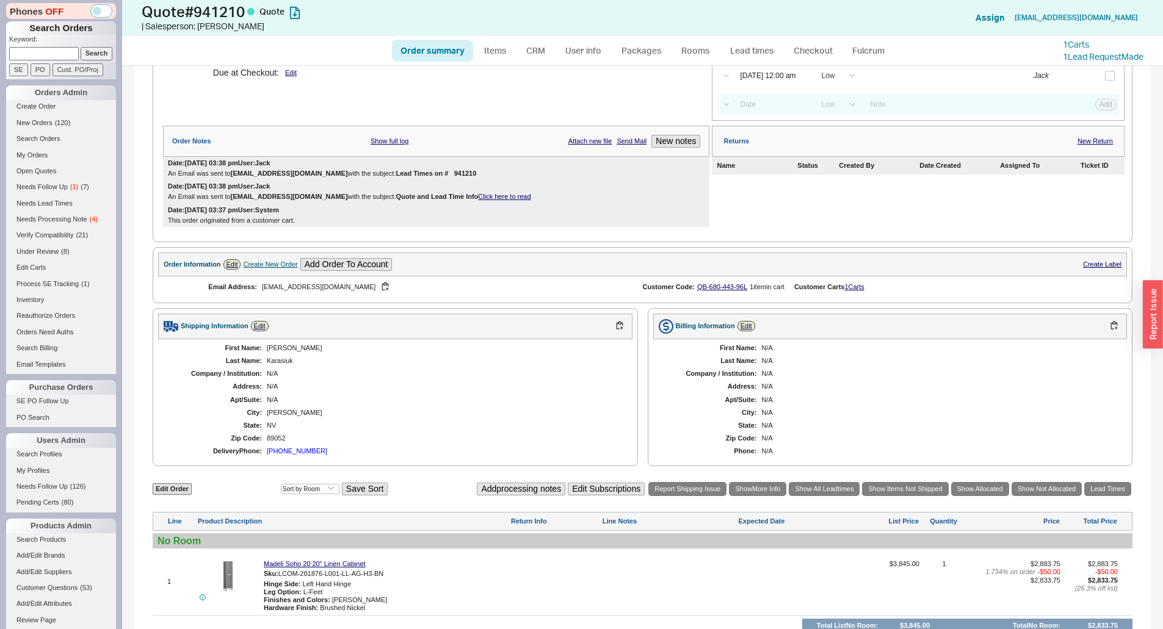
scroll to position [354, 0]
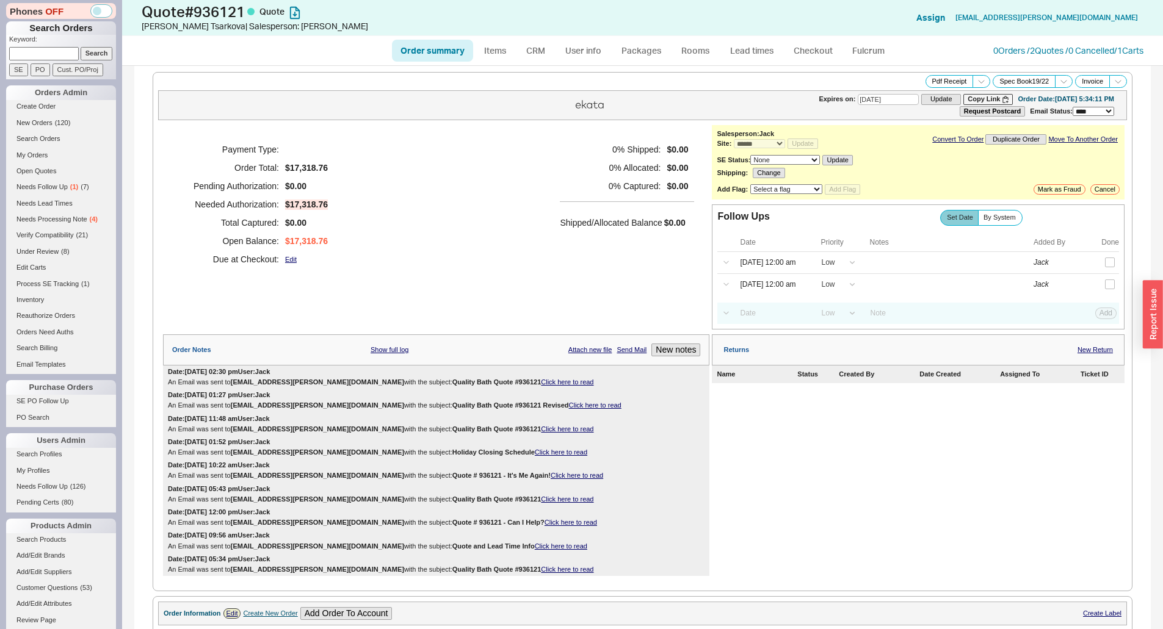
select select "*"
select select "LOW"
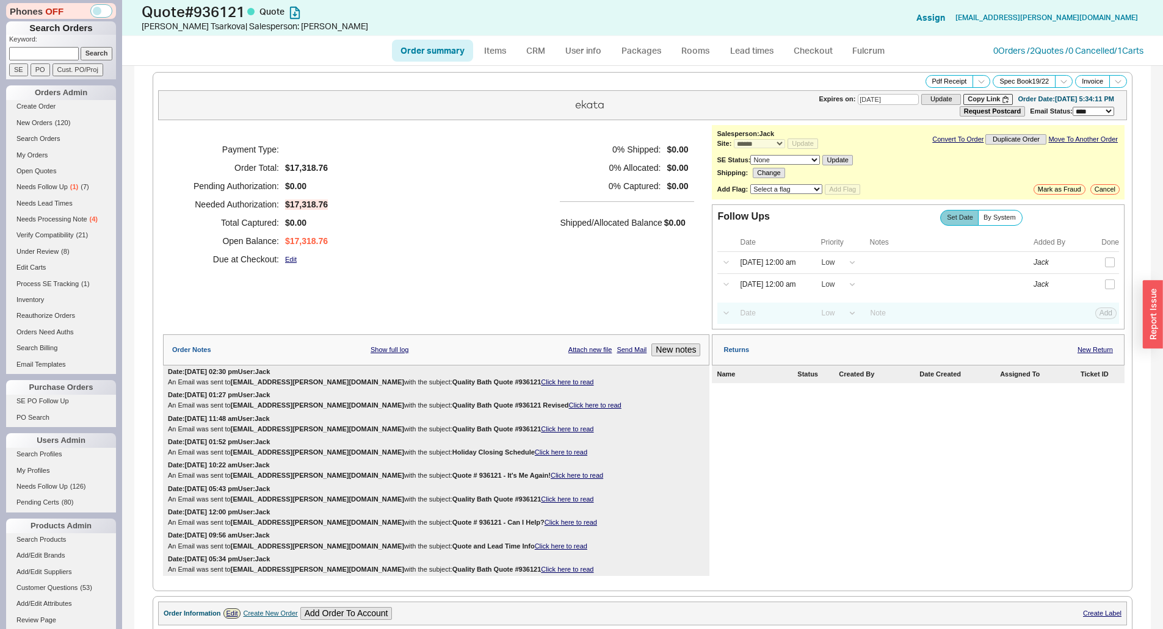
select select "3"
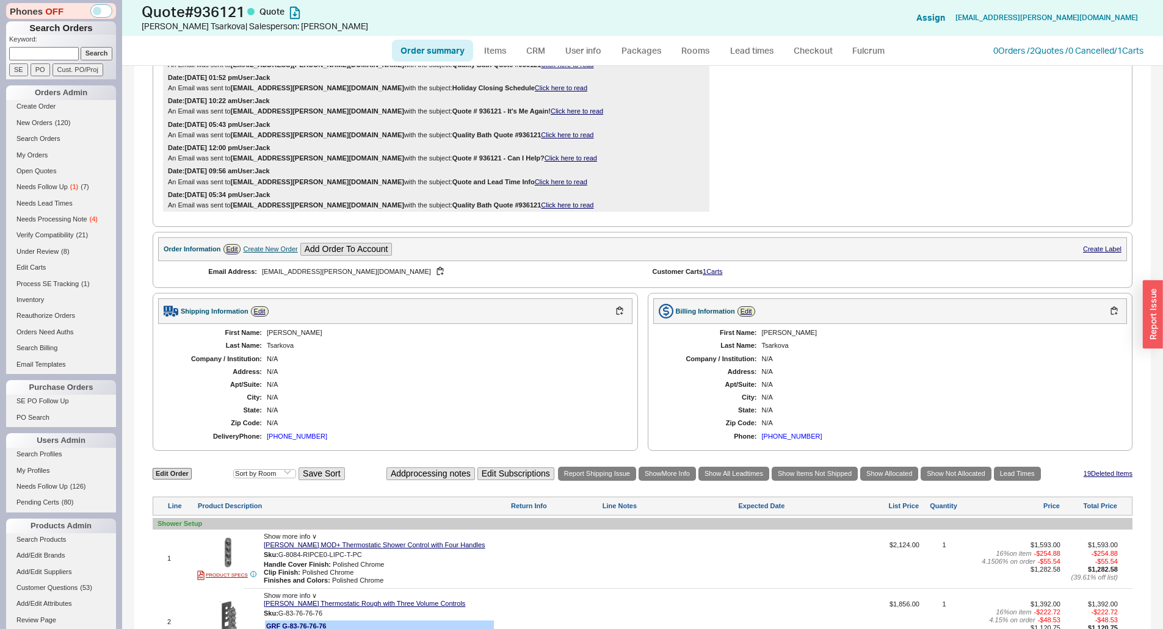
scroll to position [366, 0]
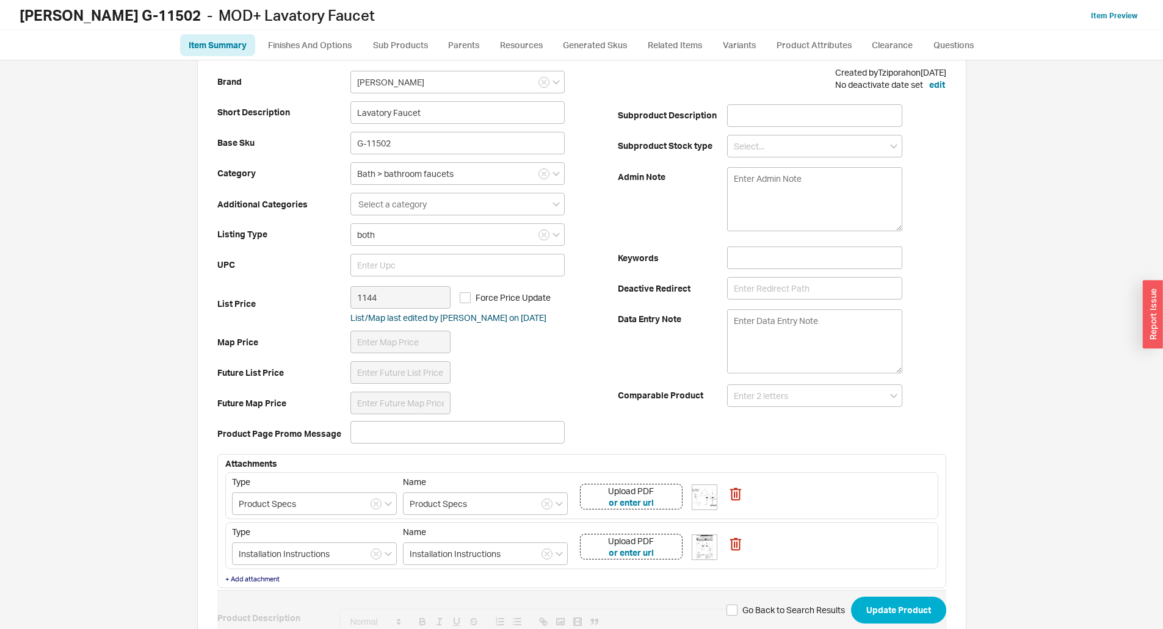
scroll to position [61, 0]
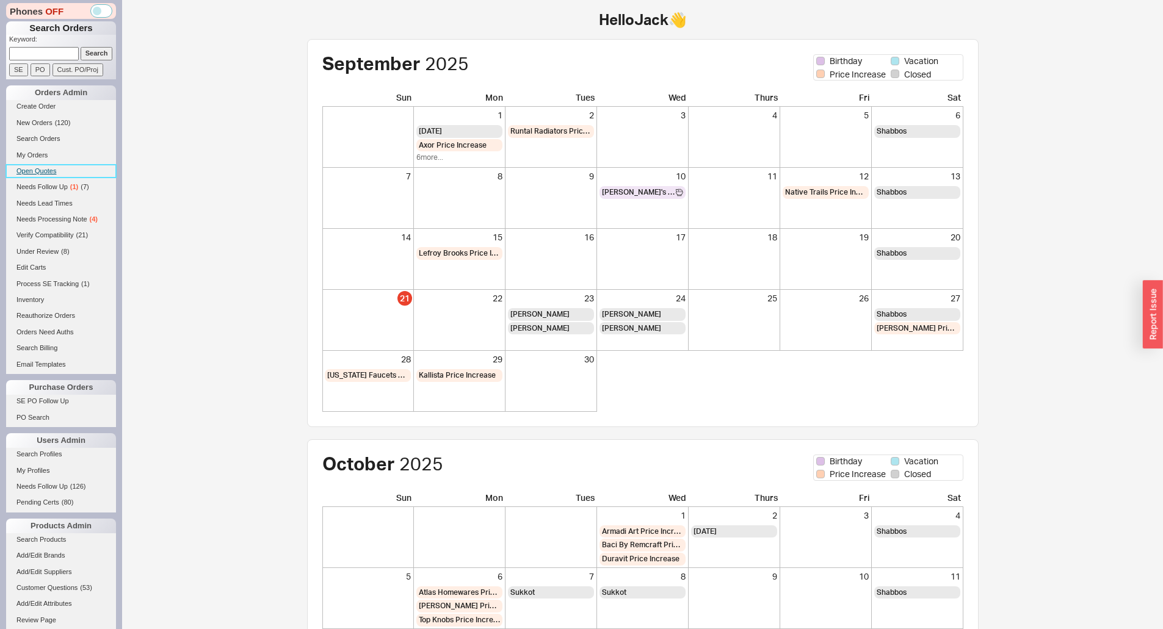
click at [35, 172] on link "Open Quotes" at bounding box center [61, 171] width 110 height 13
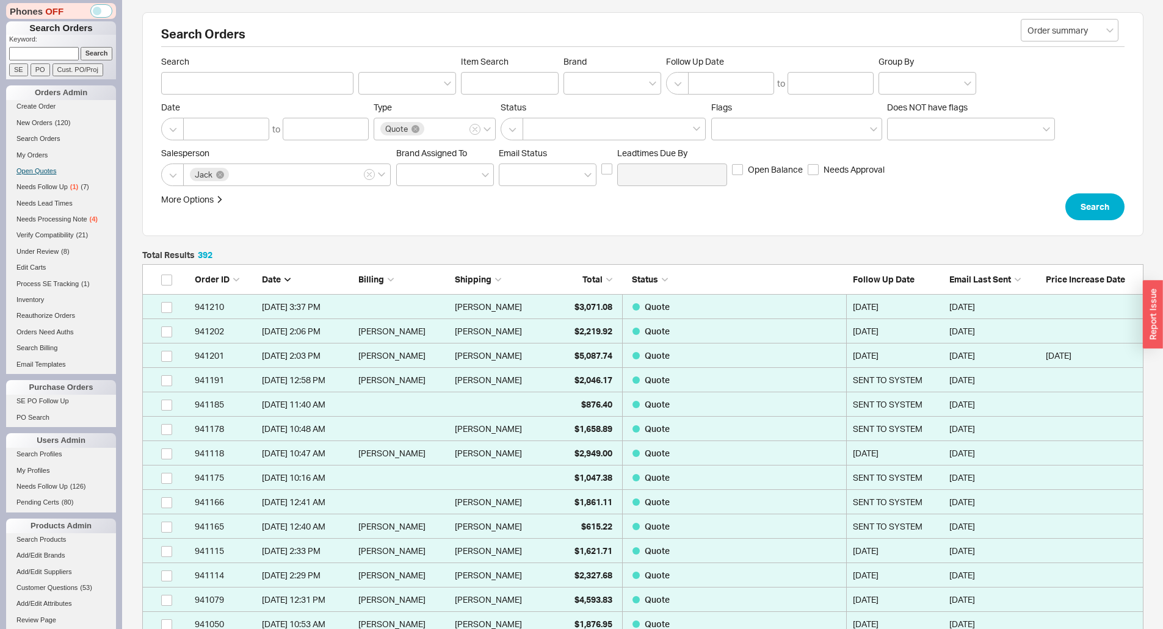
scroll to position [9592, 992]
click at [47, 58] on input at bounding box center [44, 53] width 70 height 13
paste input "[EMAIL_ADDRESS][DOMAIN_NAME]"
type input "[EMAIL_ADDRESS][DOMAIN_NAME]"
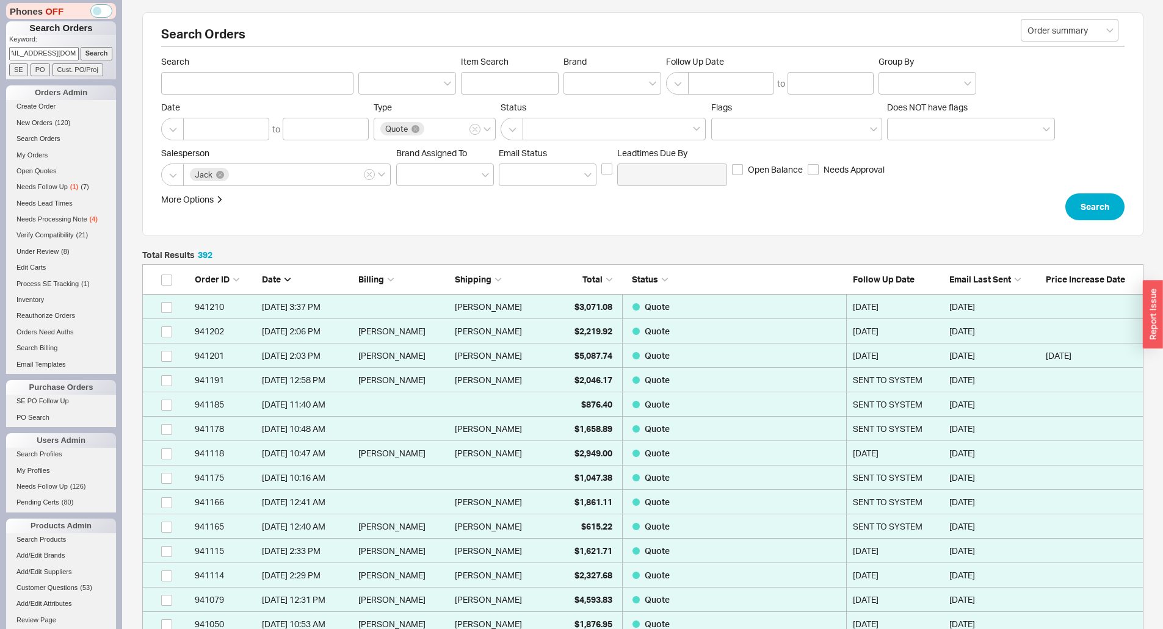
scroll to position [0, 0]
click at [81, 53] on input "Search" at bounding box center [97, 53] width 32 height 13
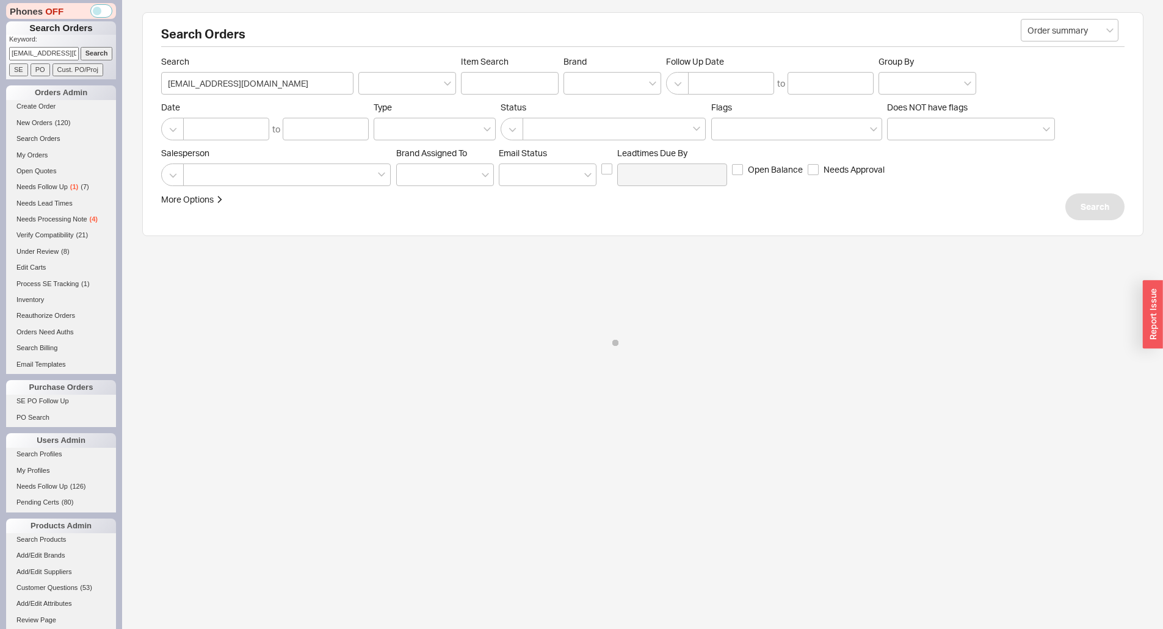
type input "[EMAIL_ADDRESS][DOMAIN_NAME]"
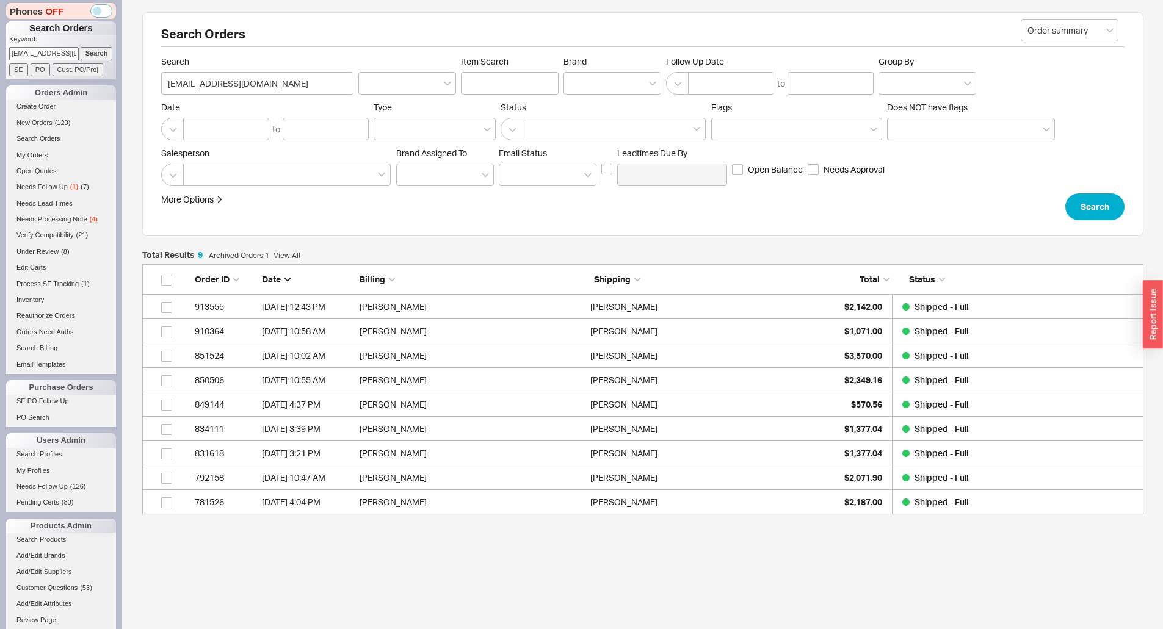
scroll to position [241, 992]
click at [834, 304] on div "$2,142.00" at bounding box center [851, 307] width 61 height 24
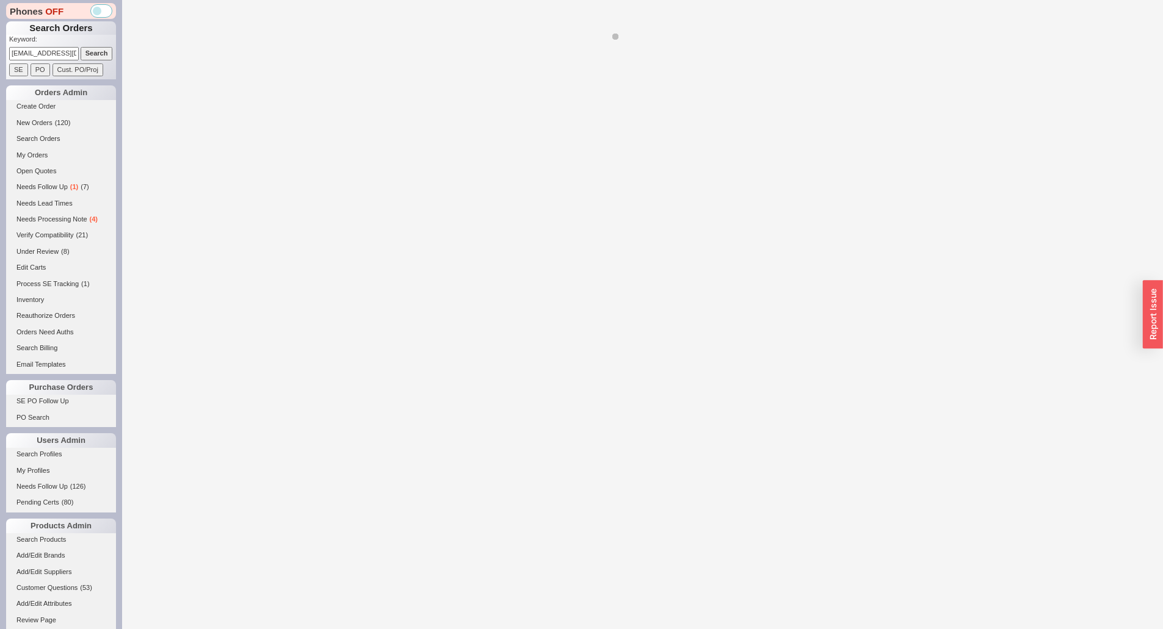
select select "*"
select select "LOW"
select select "3"
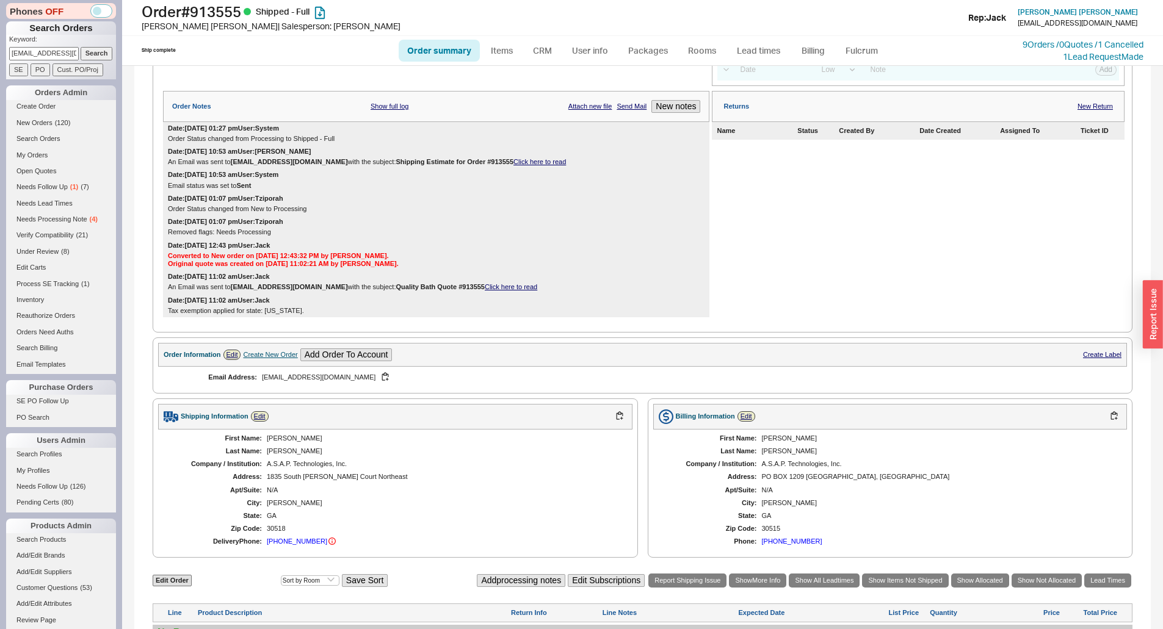
scroll to position [463, 0]
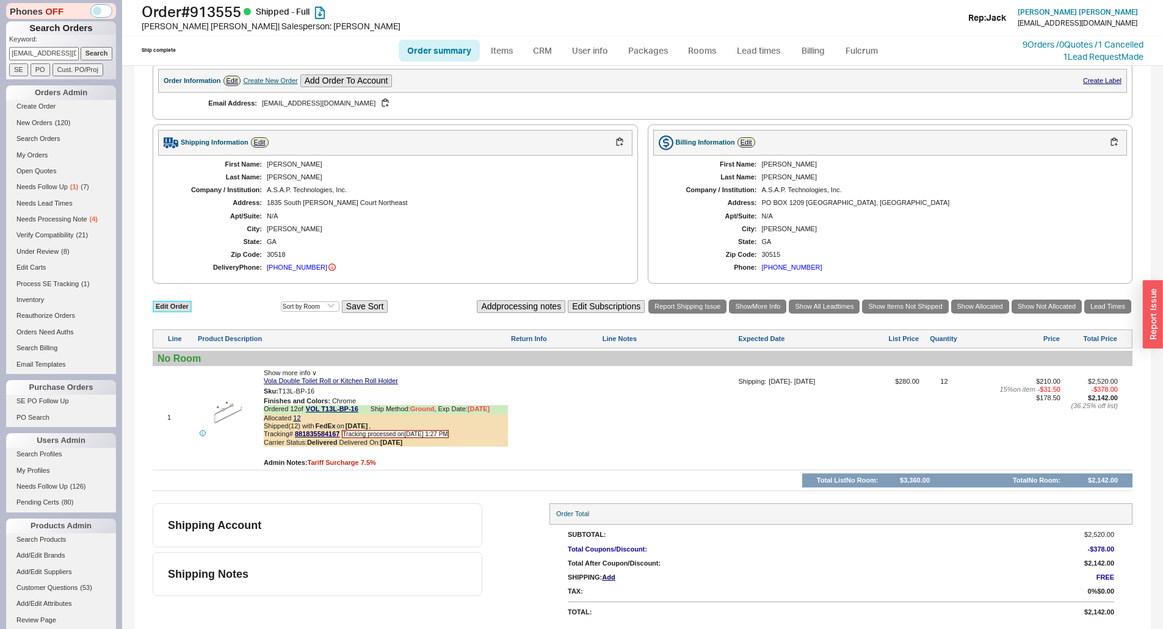
click at [175, 305] on link "Edit Order" at bounding box center [172, 307] width 39 height 12
select select "3"
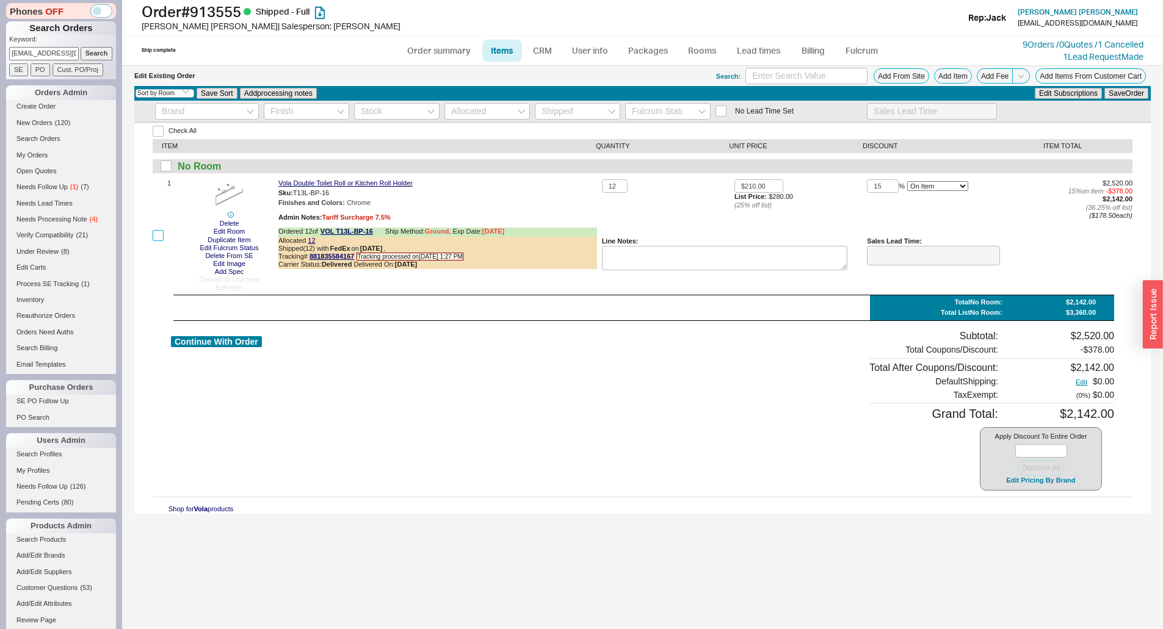
click at [162, 237] on input "checkbox" at bounding box center [158, 235] width 11 height 11
checkbox input "true"
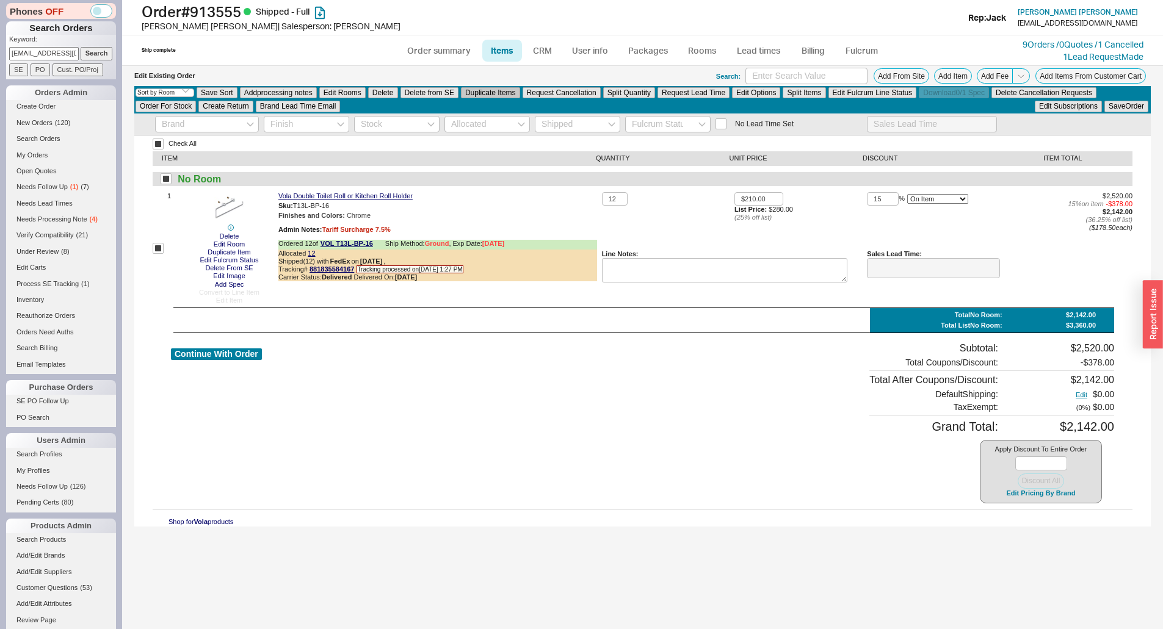
click at [491, 87] on button "Duplicate Items" at bounding box center [490, 92] width 59 height 11
checkbox input "false"
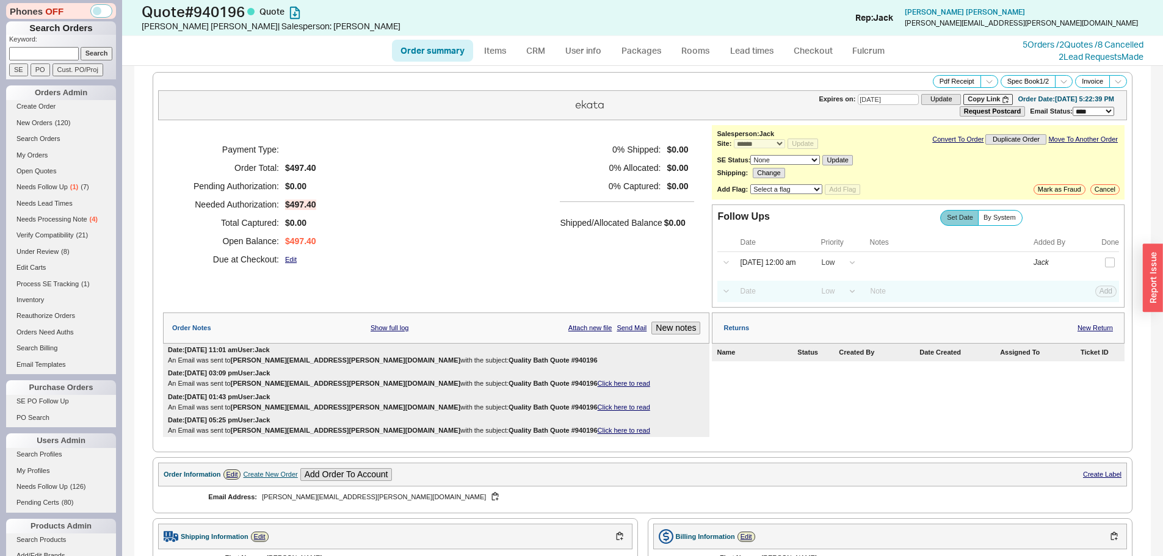
select select "*"
select select "LOW"
select select "3"
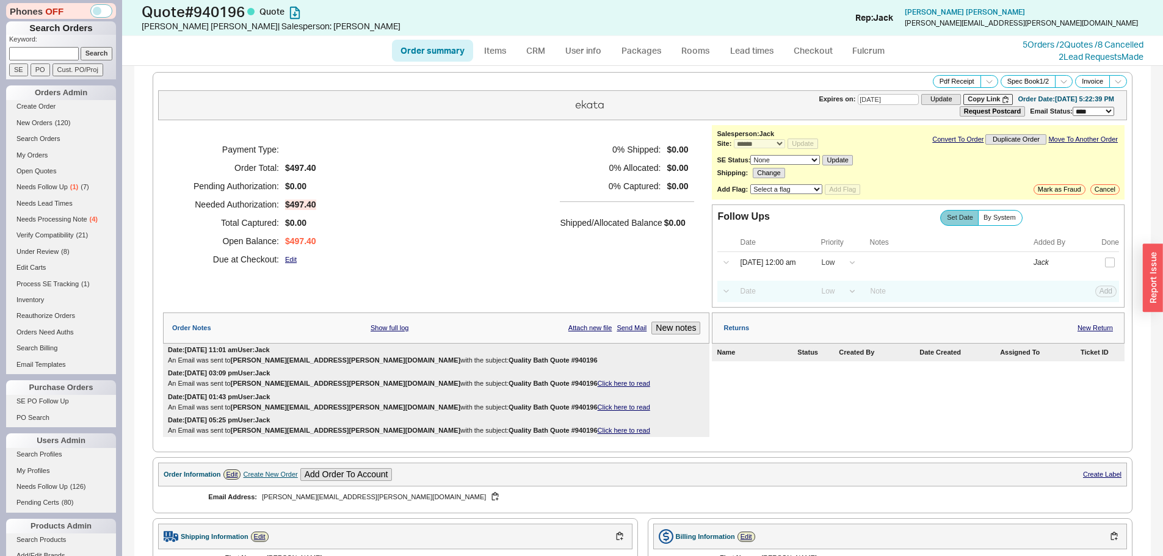
scroll to position [178, 0]
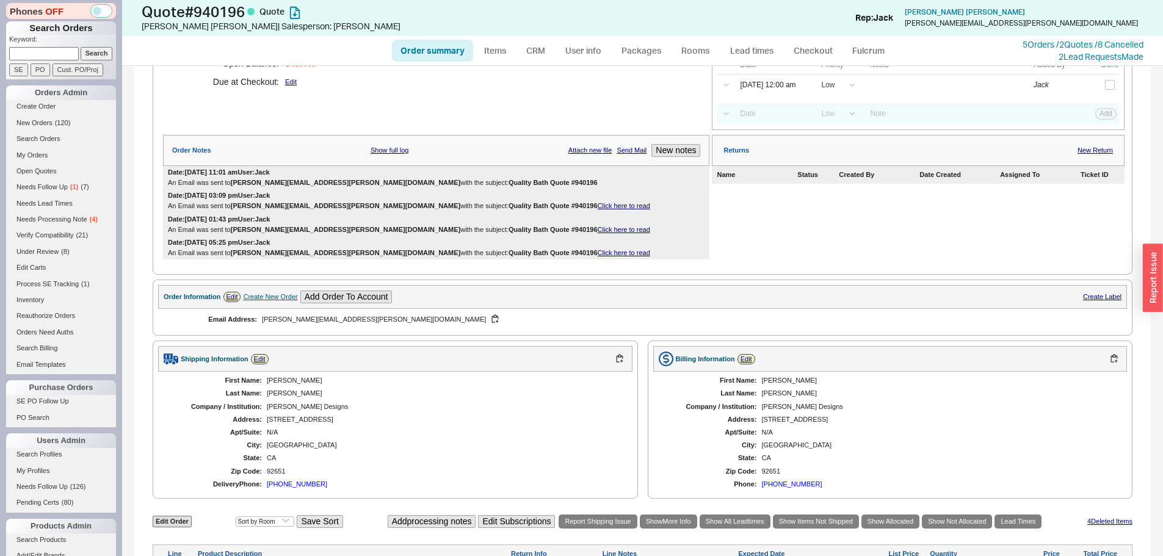
click at [393, 176] on div "Date: 09/21/2025 11:01 am User: Jack An Email was sent to andra.r.miller@gmail.…" at bounding box center [436, 177] width 546 height 23
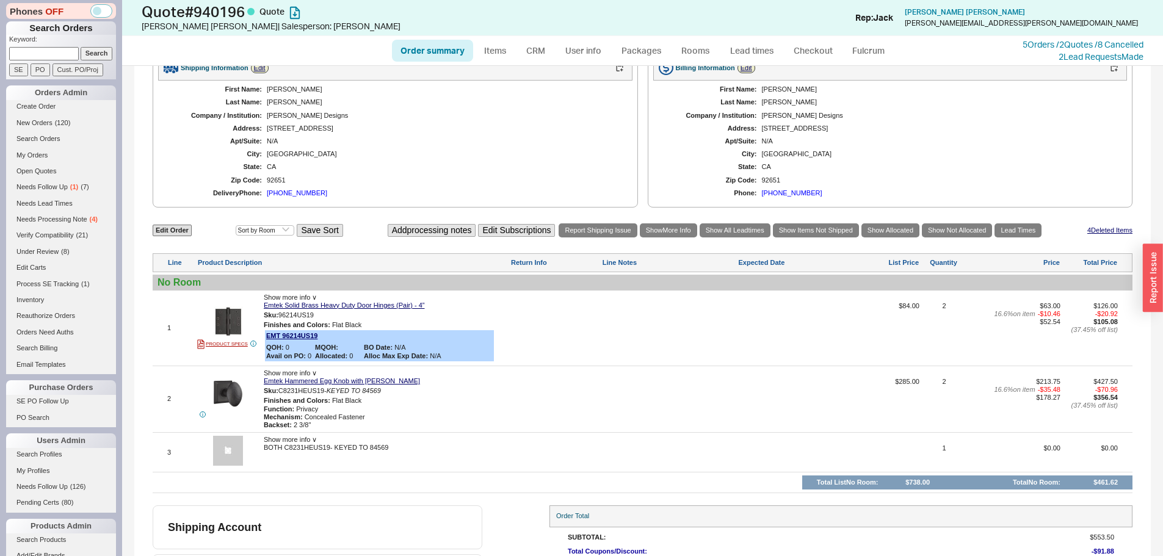
scroll to position [361, 0]
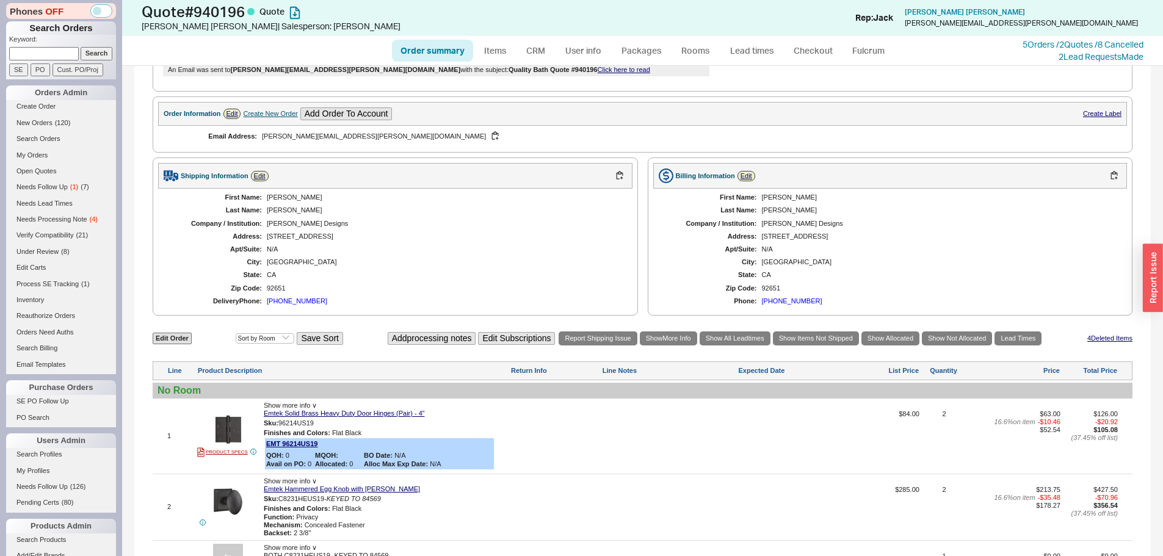
click at [396, 54] on link "Order summary" at bounding box center [432, 51] width 81 height 22
select select "*"
select select "LOW"
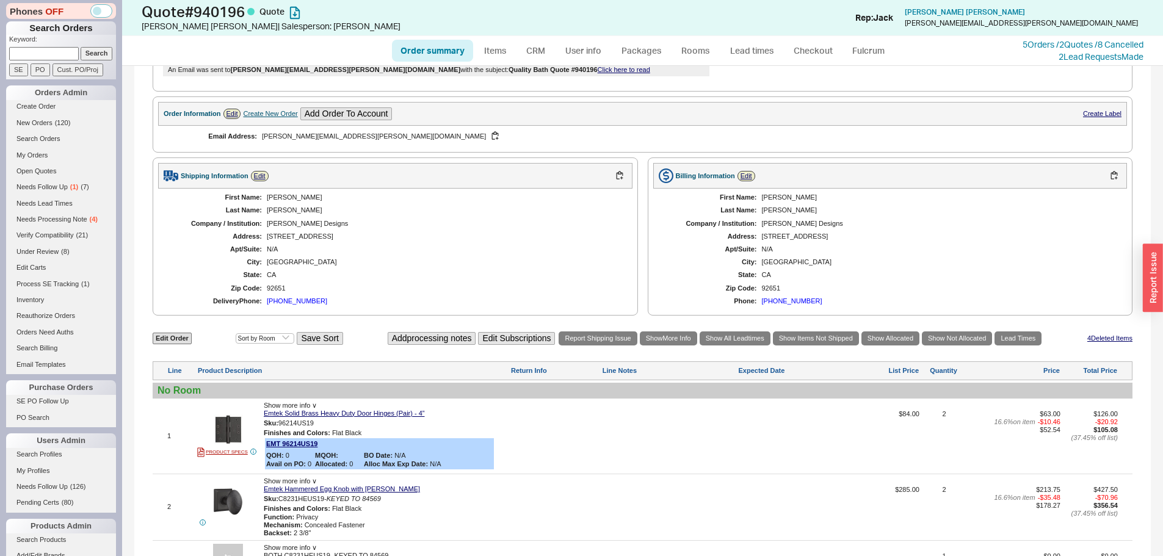
select select "3"
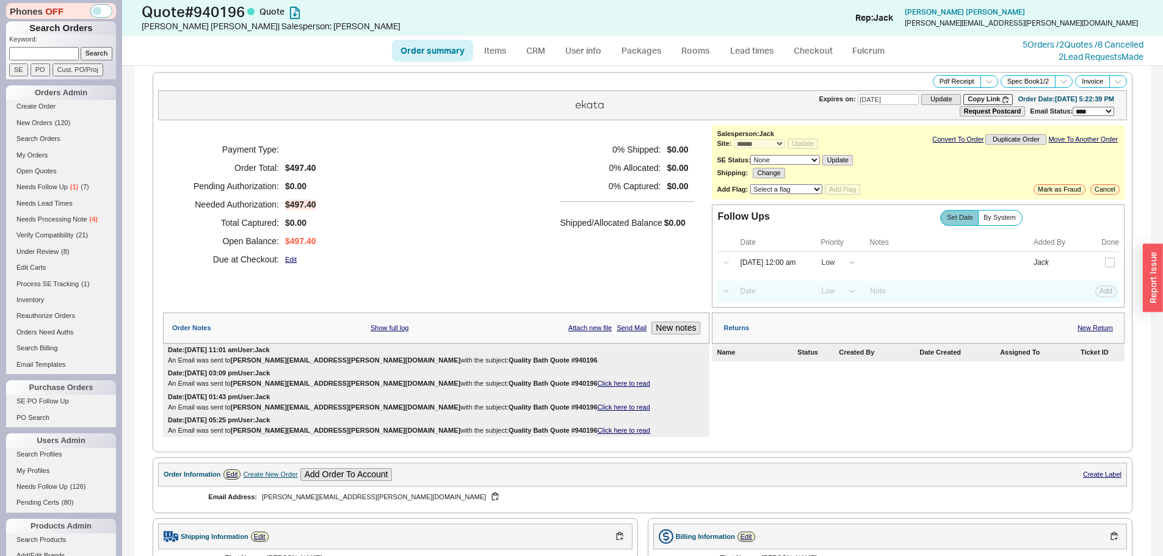
click at [430, 57] on link "Order summary" at bounding box center [432, 51] width 81 height 22
click at [430, 58] on link "Order summary" at bounding box center [432, 51] width 81 height 22
select select "*"
select select "LOW"
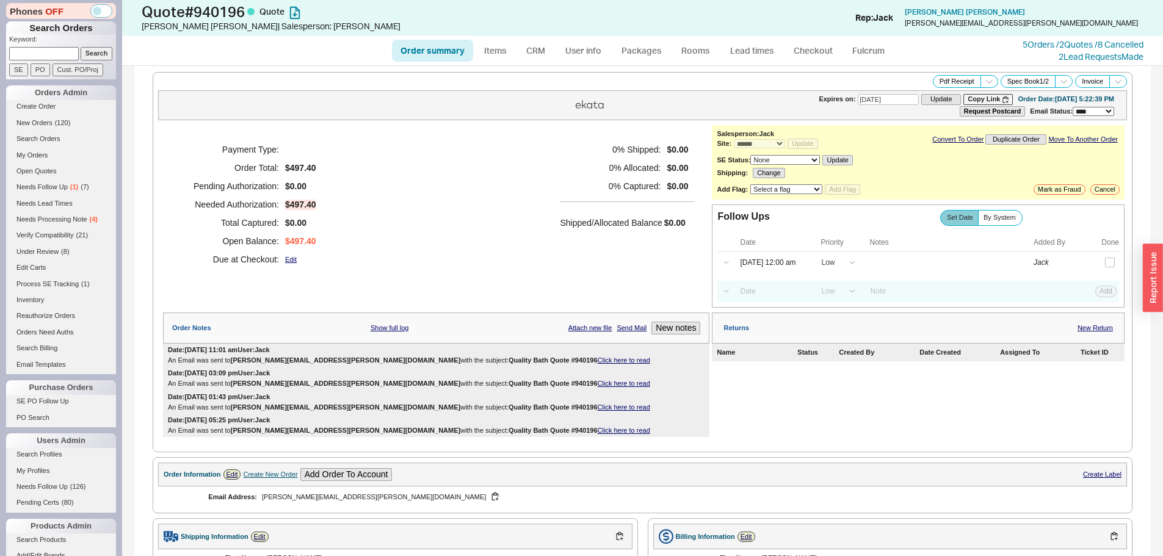
select select "LOW"
select select "3"
click at [541, 51] on link "CRM" at bounding box center [536, 51] width 36 height 22
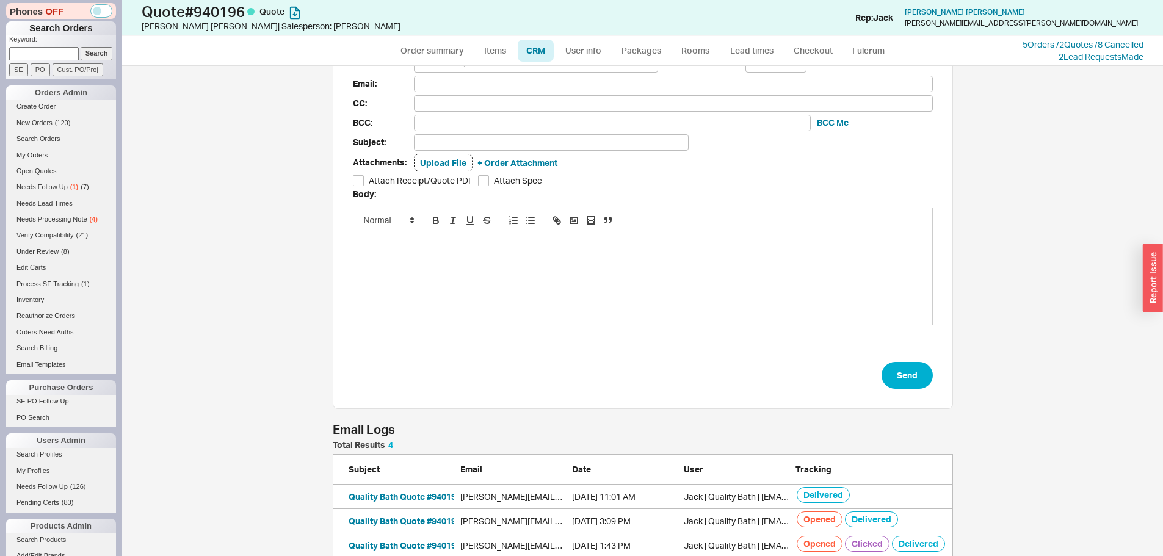
scroll to position [90, 0]
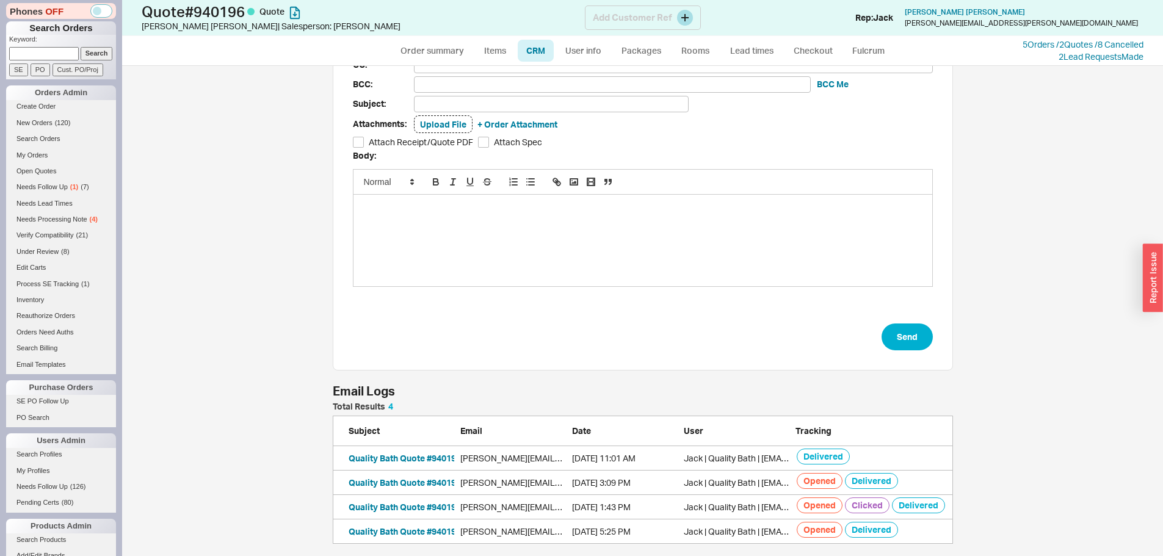
click at [428, 34] on div "Quote # 940196 Quote Andra Miller | Salesperson: Jack Add Customer Ref Rep: Jac…" at bounding box center [642, 18] width 1041 height 36
click at [429, 40] on link "Order summary" at bounding box center [432, 51] width 81 height 22
select select "*"
select select "LOW"
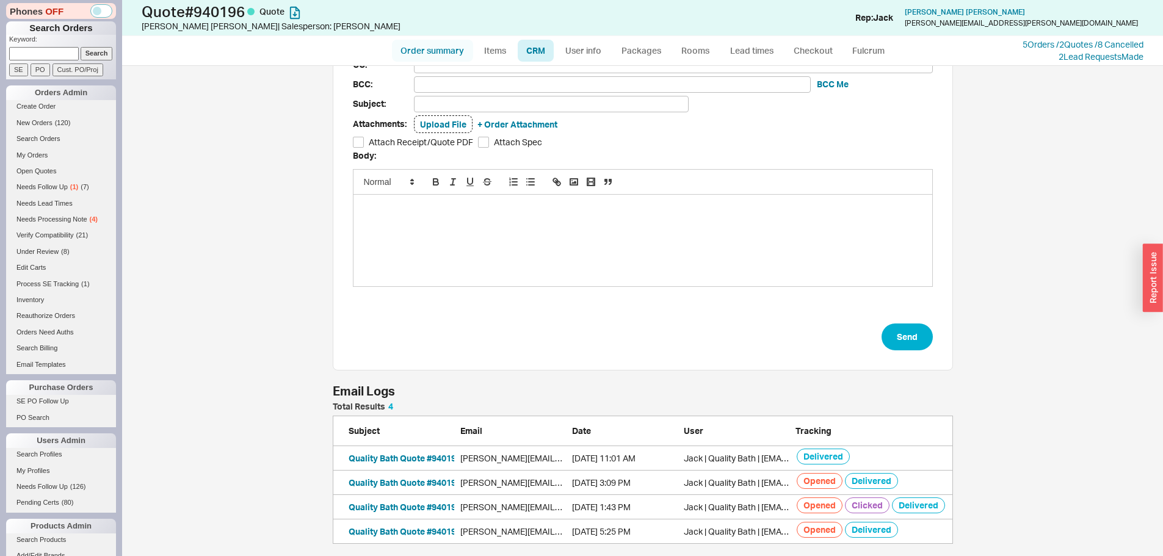
select select "LOW"
select select "3"
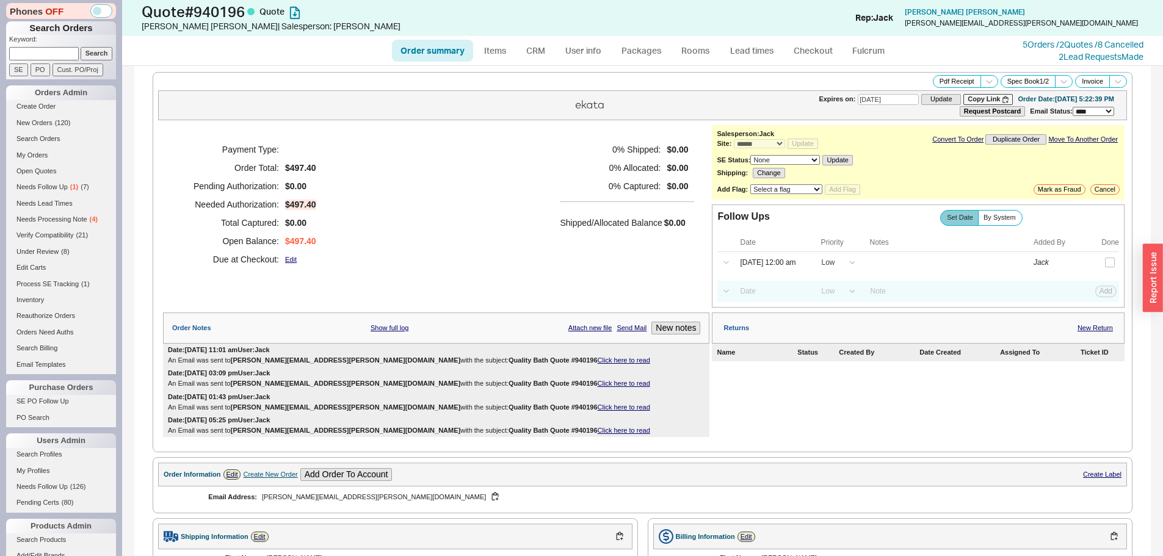
scroll to position [488, 0]
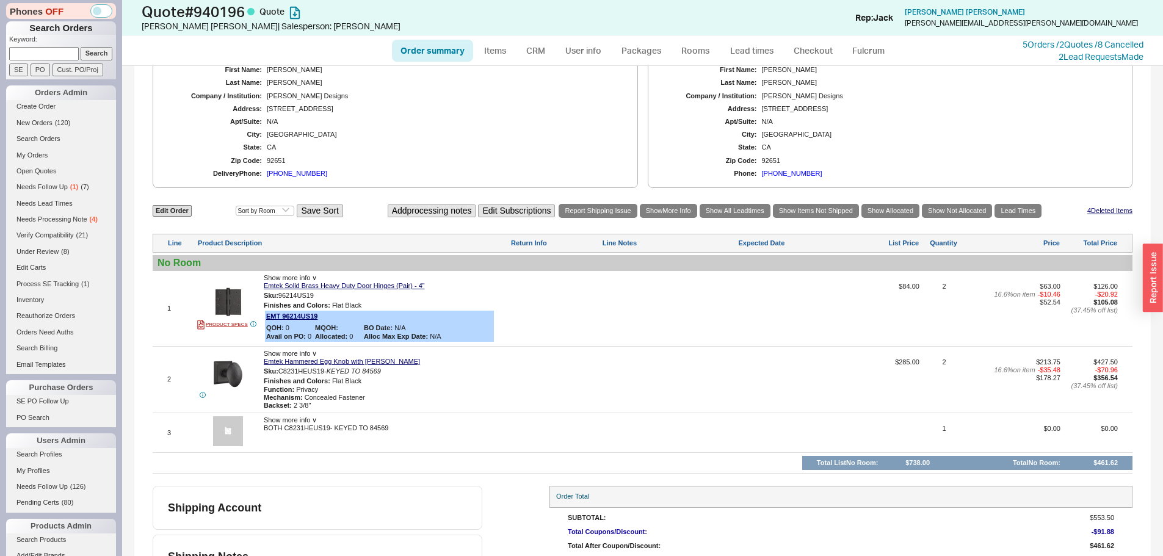
click at [302, 172] on div "(602) 370-0570" at bounding box center [297, 174] width 60 height 8
click at [361, 121] on div "N/A" at bounding box center [443, 122] width 353 height 8
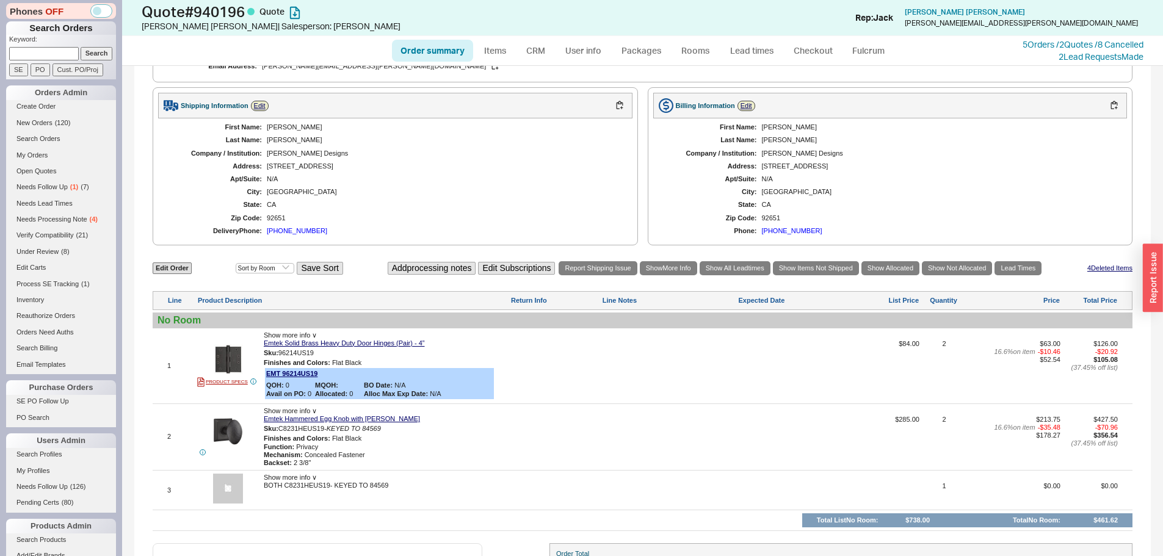
scroll to position [366, 0]
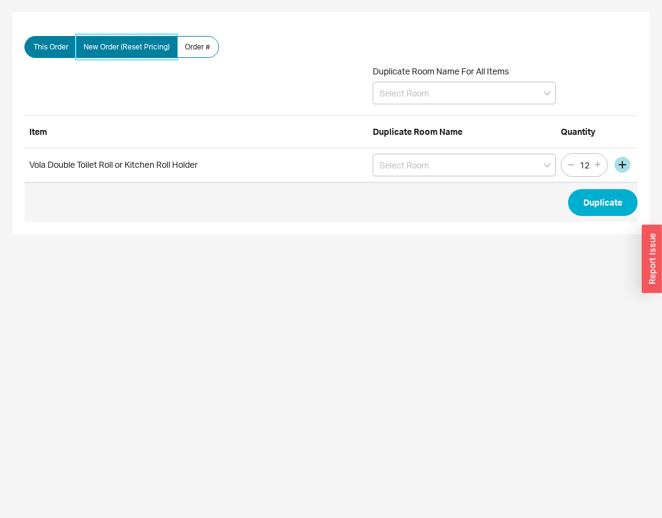
click at [161, 44] on span "New Order (Reset Pricing)" at bounding box center [127, 47] width 86 height 10
click at [0, 0] on input "New Order (Reset Pricing)" at bounding box center [0, 0] width 0 height 0
click at [611, 222] on span "Duplicate" at bounding box center [330, 203] width 613 height 40
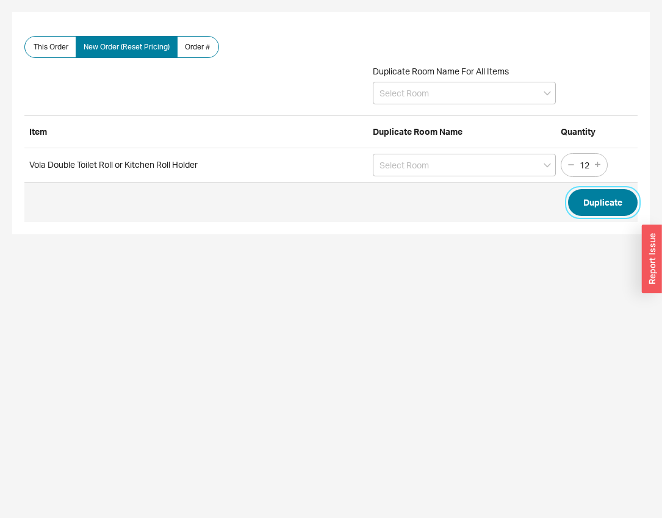
click at [609, 202] on button "Duplicate" at bounding box center [603, 202] width 70 height 27
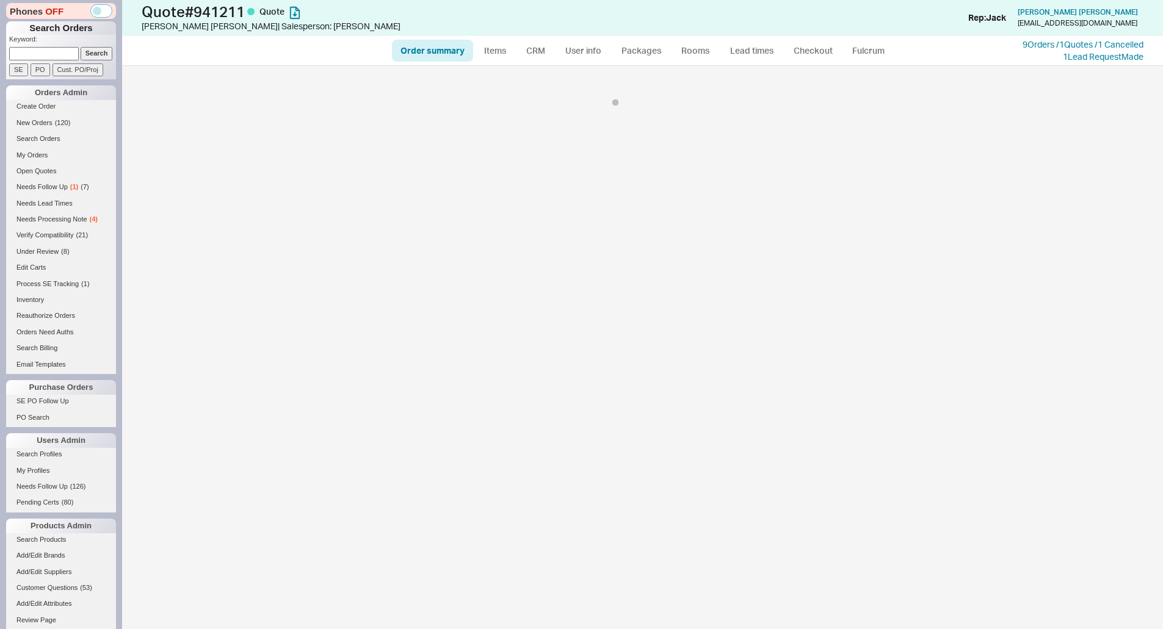
select select "*"
select select "LOW"
select select "3"
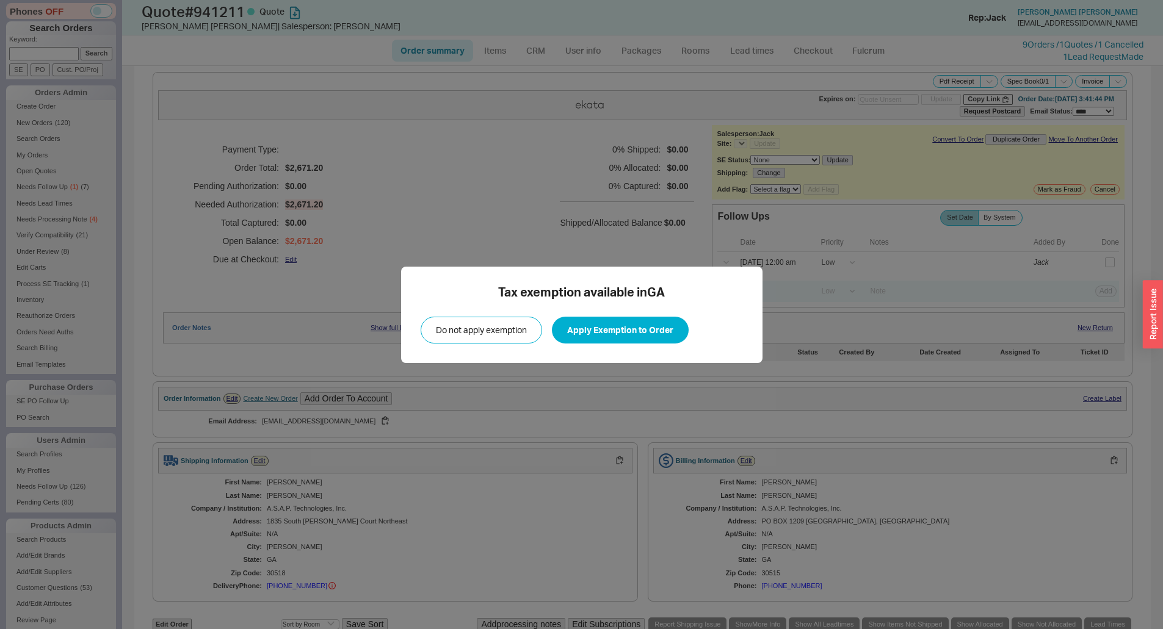
select select "*"
click at [587, 322] on button "Apply Exemption to Order" at bounding box center [620, 330] width 137 height 27
click at [557, 217] on div "Tax exemption available in [GEOGRAPHIC_DATA] Do not apply exemption Apply Exemp…" at bounding box center [581, 314] width 1163 height 629
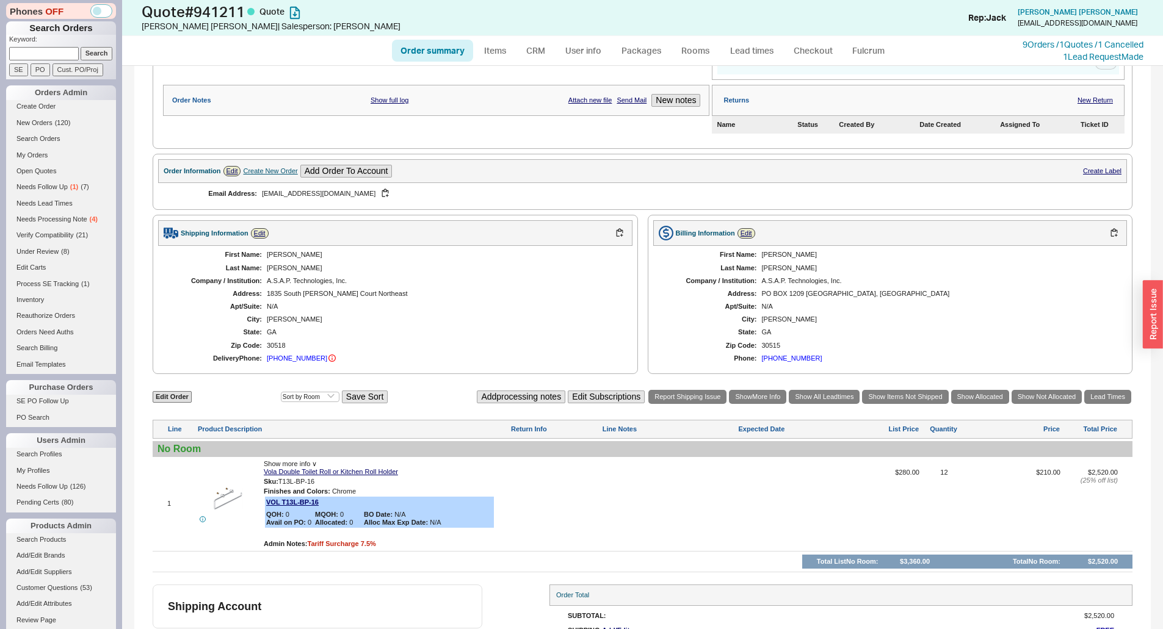
scroll to position [282, 0]
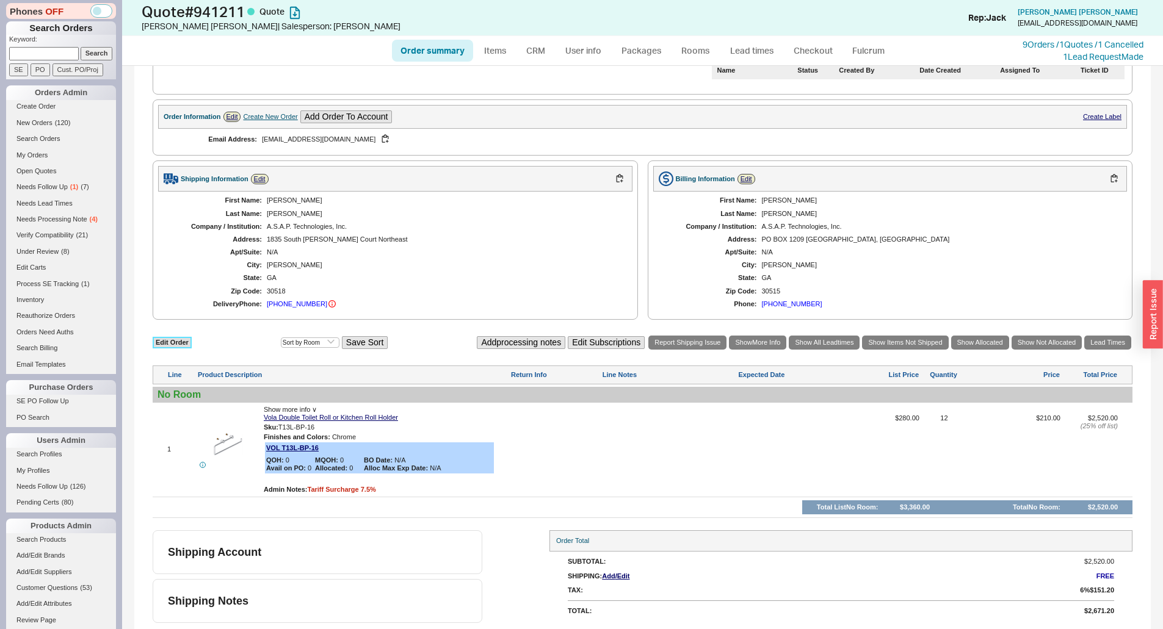
click at [173, 348] on link "Edit Order" at bounding box center [172, 343] width 39 height 12
select select "3"
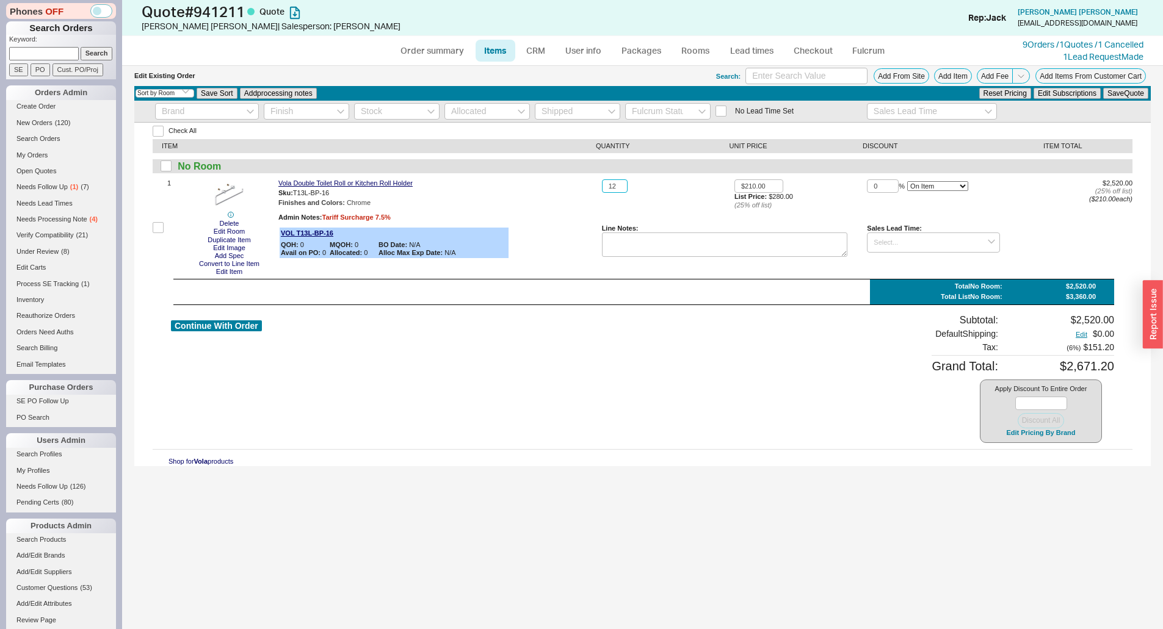
click at [613, 186] on input "12" at bounding box center [615, 186] width 26 height 14
type input "8"
click at [1136, 94] on button "Save Quote" at bounding box center [1125, 93] width 45 height 11
click at [1044, 51] on div "1 Lead Request Made" at bounding box center [1082, 57] width 121 height 12
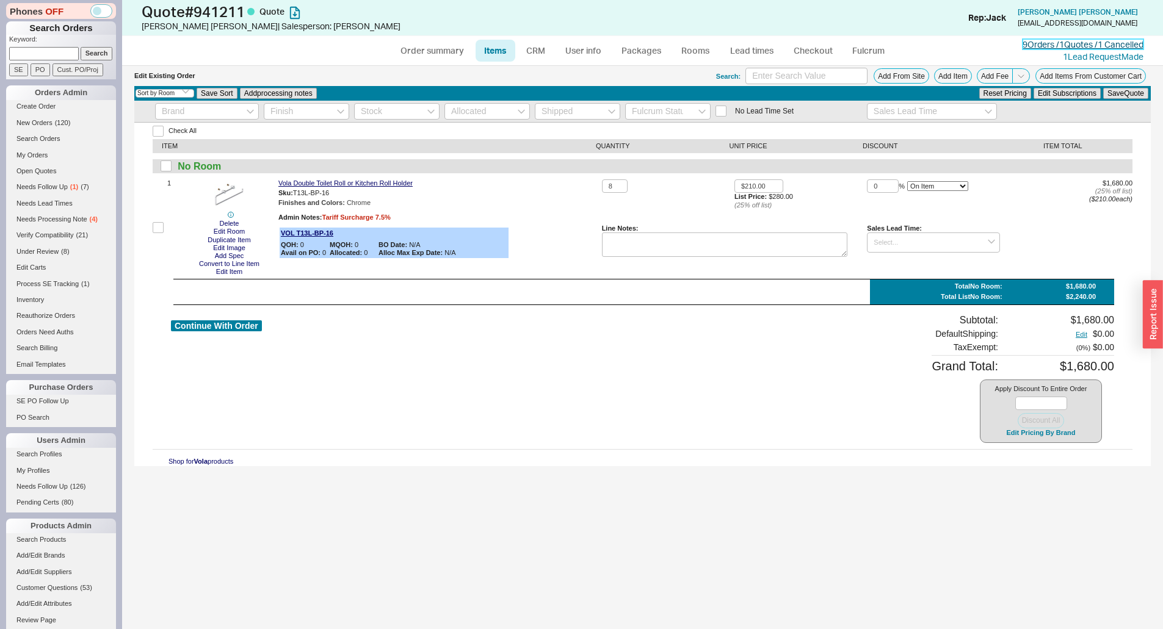
click at [1047, 40] on link "9 Orders / 1 Quotes / 1 Cancelled" at bounding box center [1082, 44] width 121 height 10
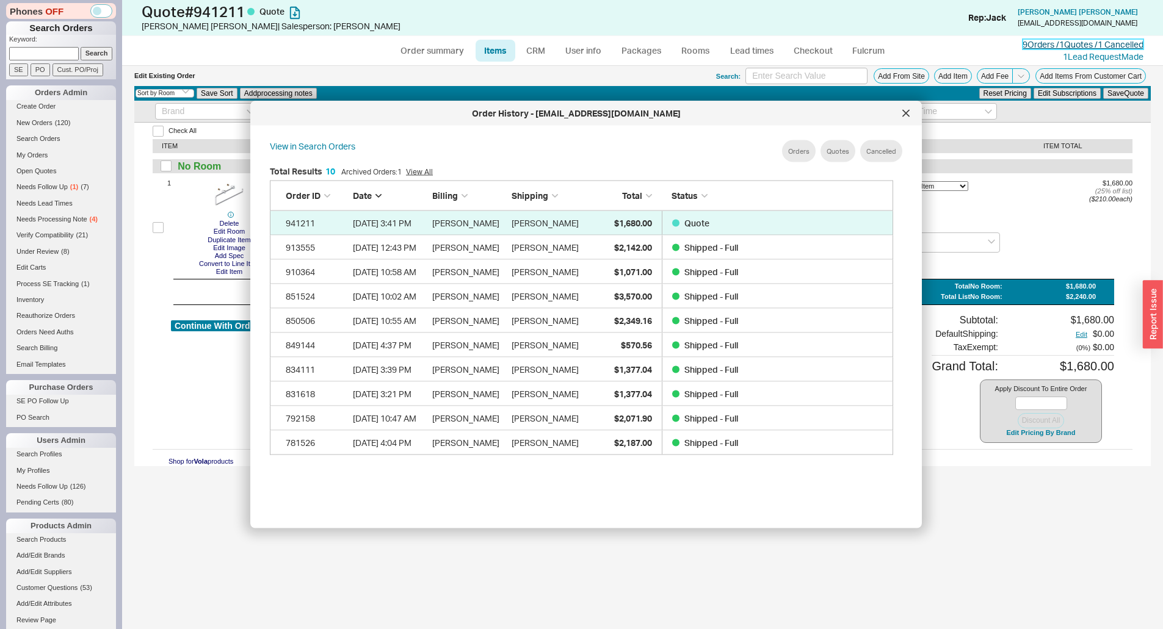
scroll to position [364, 634]
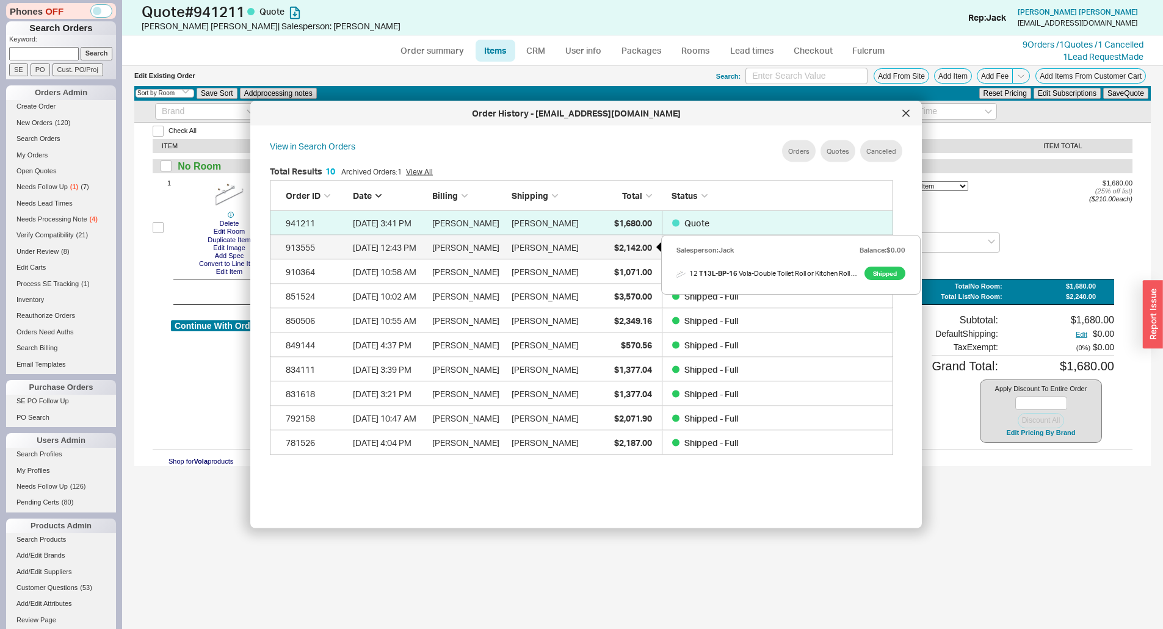
click at [631, 250] on span "$2,142.00" at bounding box center [633, 247] width 38 height 10
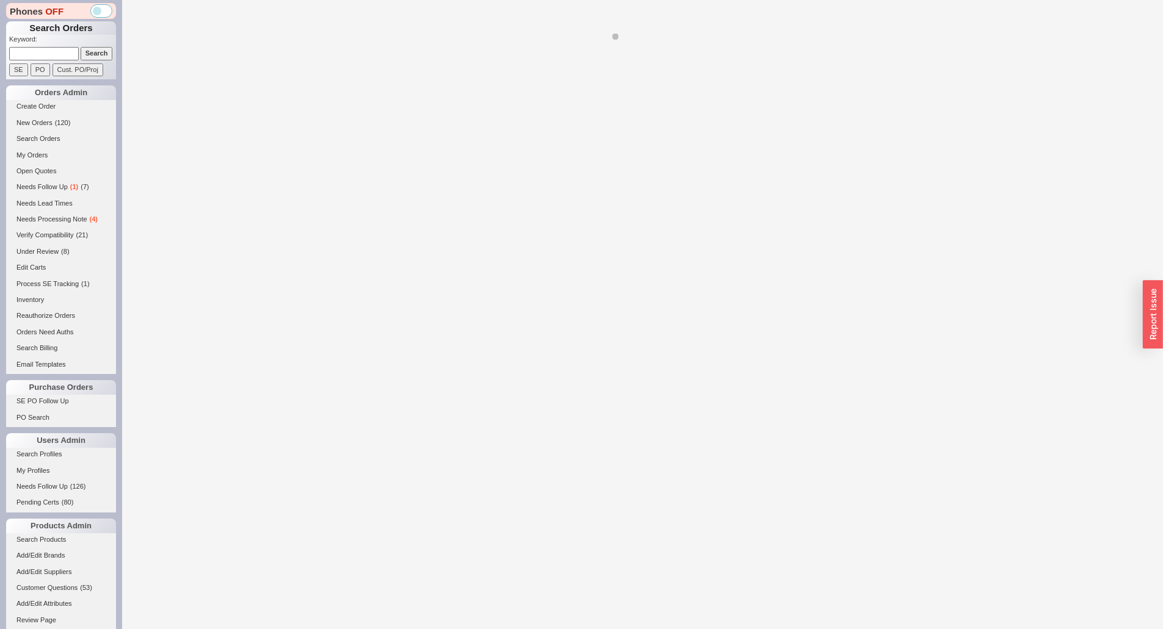
select select "*"
select select "LOW"
select select "3"
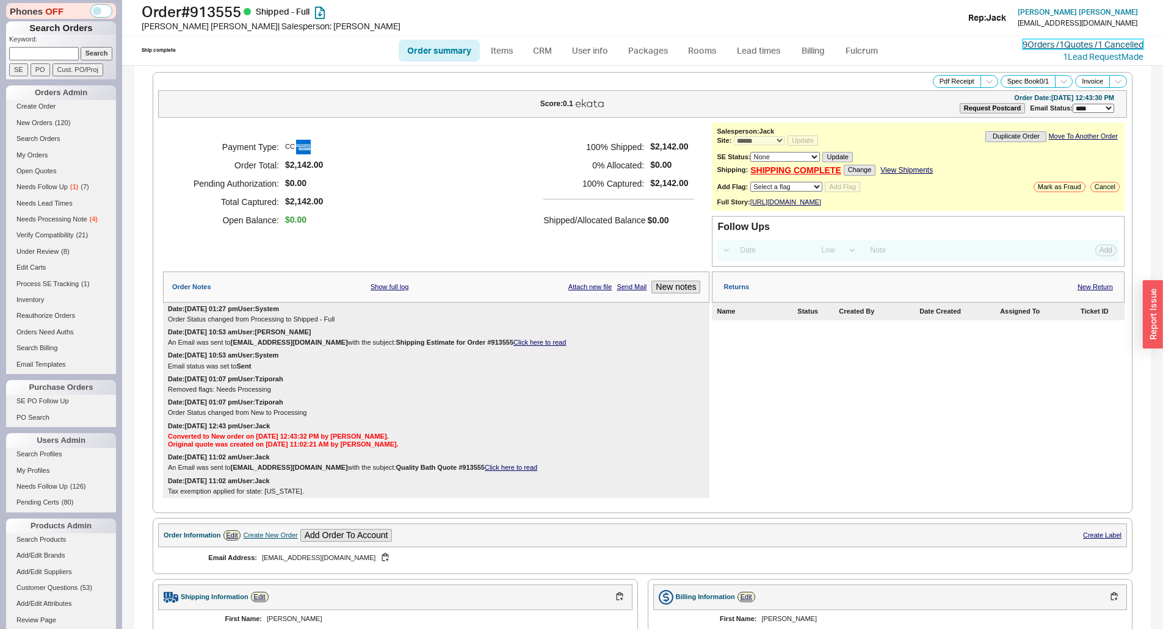
click at [1034, 44] on link "9 Orders / 1 Quotes / 1 Cancelled" at bounding box center [1082, 44] width 121 height 10
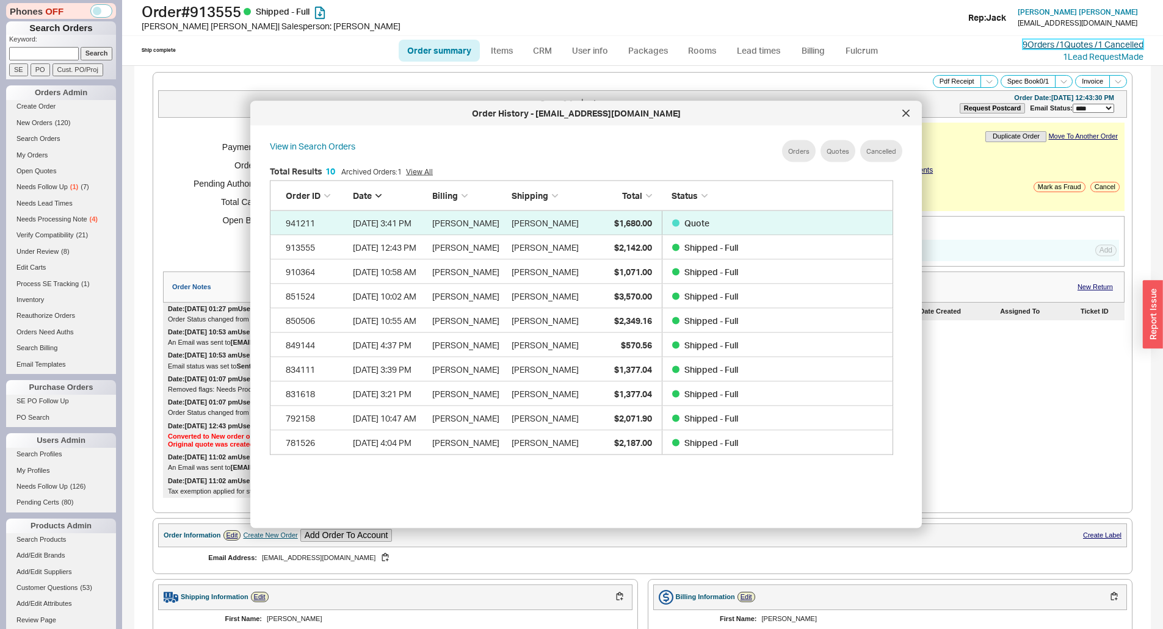
scroll to position [364, 634]
click at [606, 211] on div "Order ID Date Billing Shipping Total Status" at bounding box center [581, 196] width 623 height 31
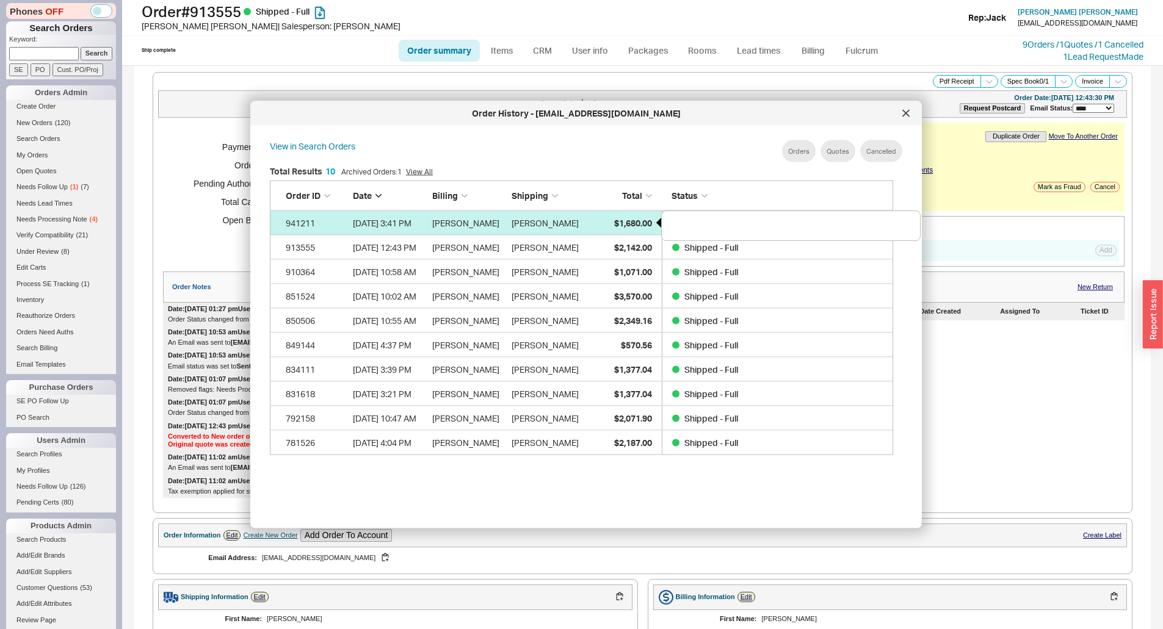
click at [610, 220] on div "$1,680.00" at bounding box center [621, 223] width 61 height 24
select select "*"
select select "LOW"
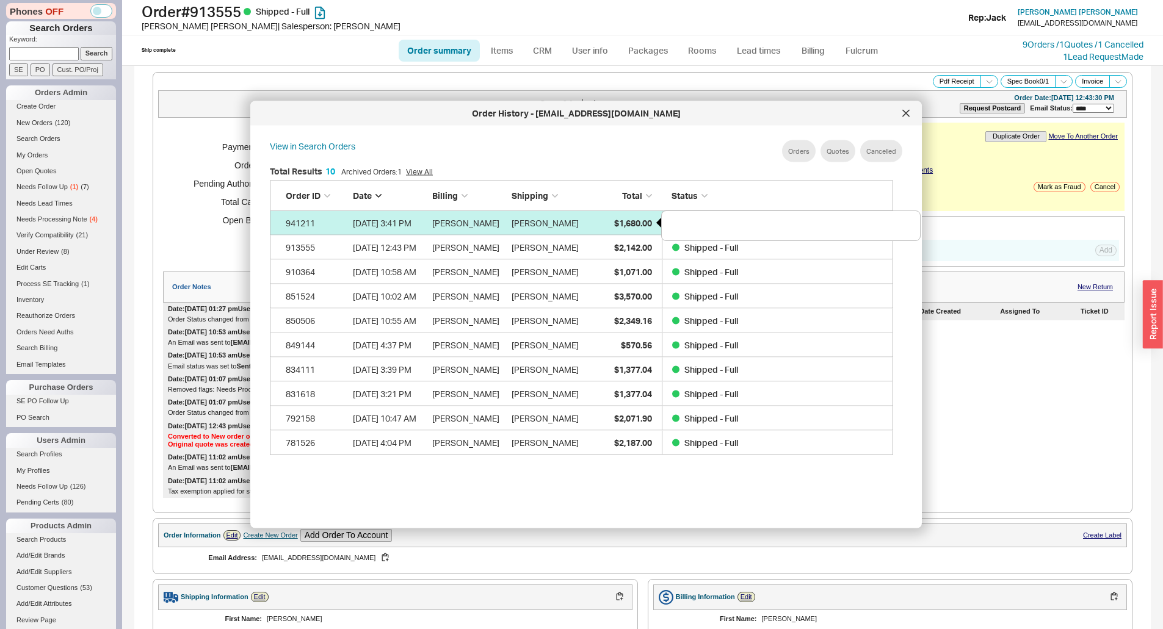
select select "3"
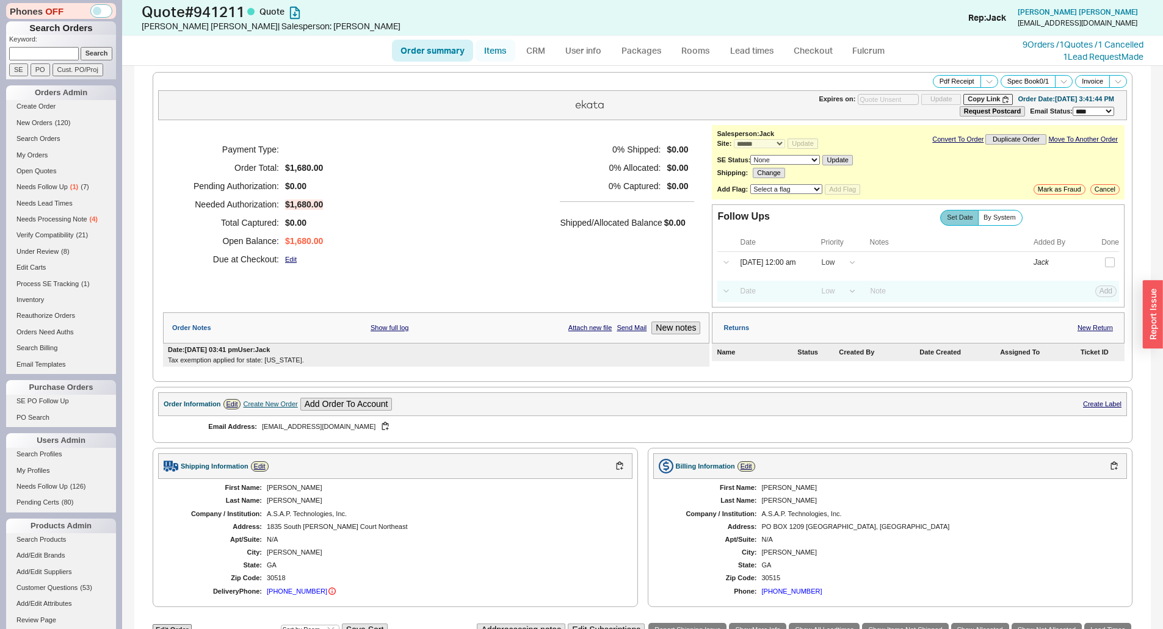
click at [505, 46] on link "Items" at bounding box center [495, 51] width 40 height 22
select select "3"
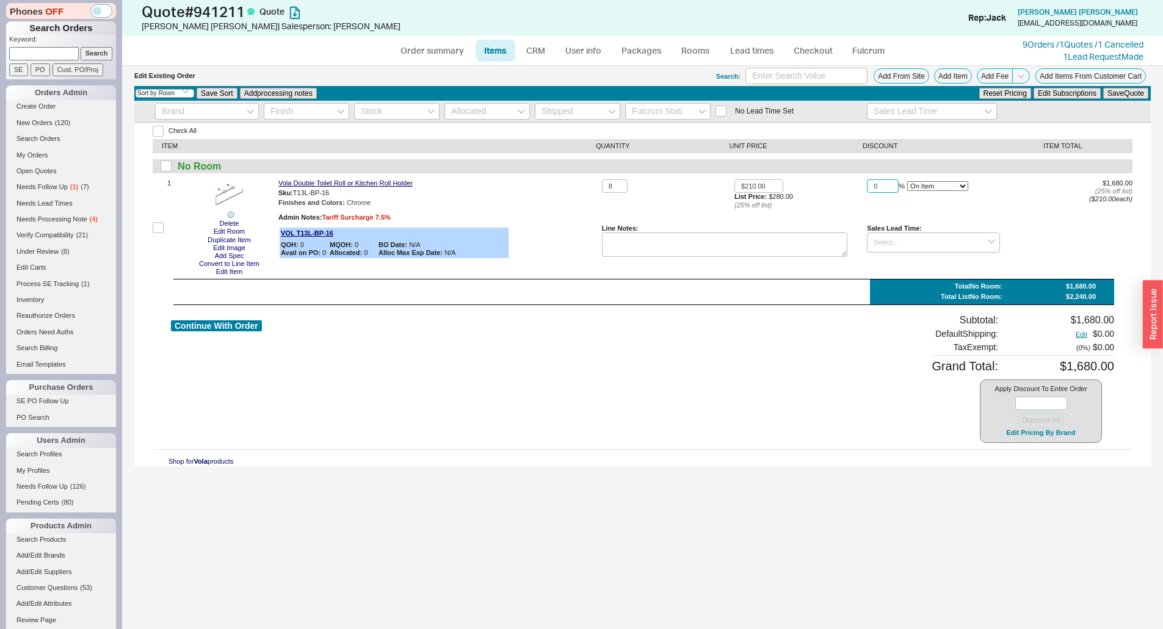
click at [878, 183] on input "0" at bounding box center [883, 186] width 32 height 14
type input "15"
click at [1115, 99] on div "Reset Pricing Edit Subscriptions Save Quote" at bounding box center [1064, 93] width 172 height 13
click at [1115, 93] on button "Save Quote" at bounding box center [1125, 93] width 45 height 11
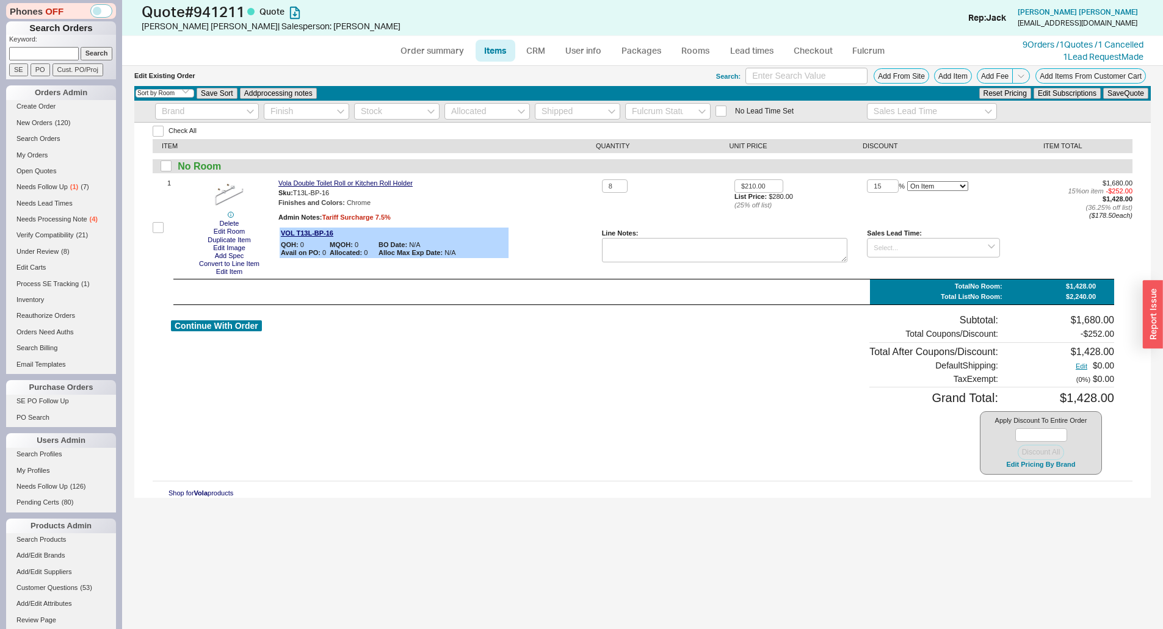
click at [640, 418] on div "Continue With Order Subtotal: $1,680.00 Total Coupons/Discount: - $252.00 Total…" at bounding box center [642, 394] width 943 height 161
click at [181, 324] on button "Continue With Order" at bounding box center [216, 326] width 91 height 12
select select "*"
select select "LOW"
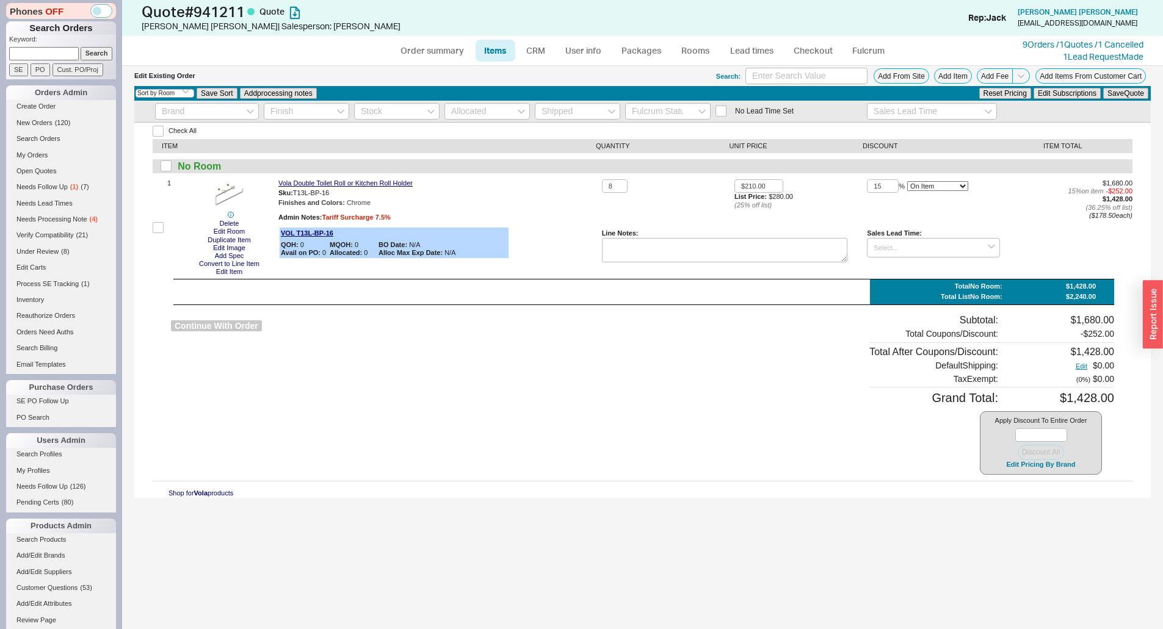
select select "LOW"
select select "3"
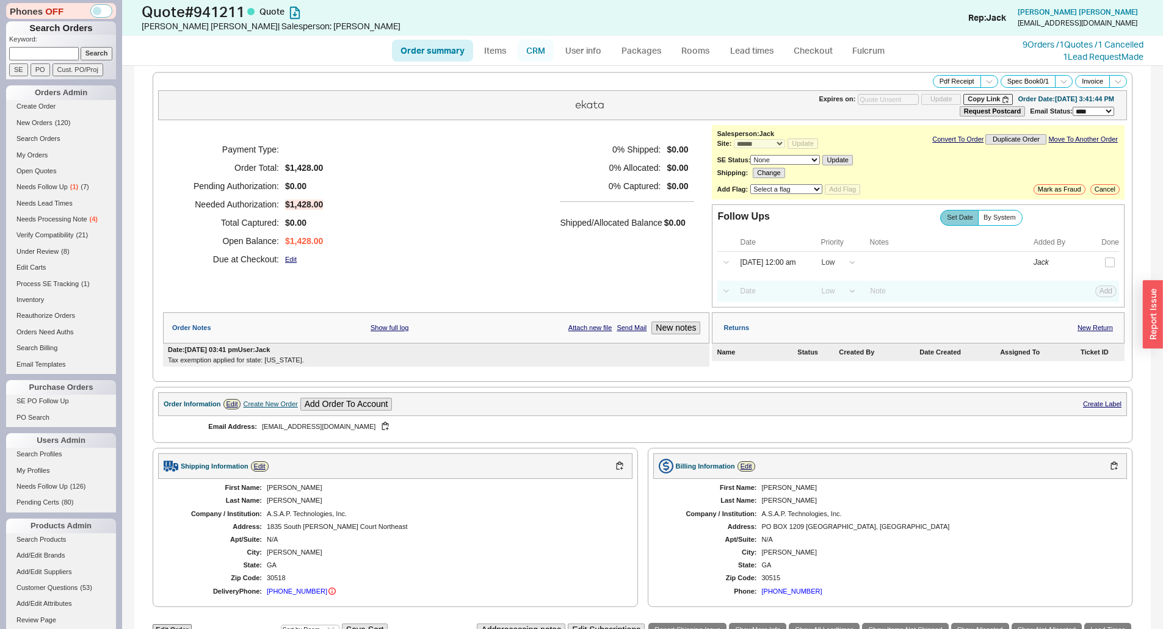
click at [525, 41] on link "CRM" at bounding box center [536, 51] width 36 height 22
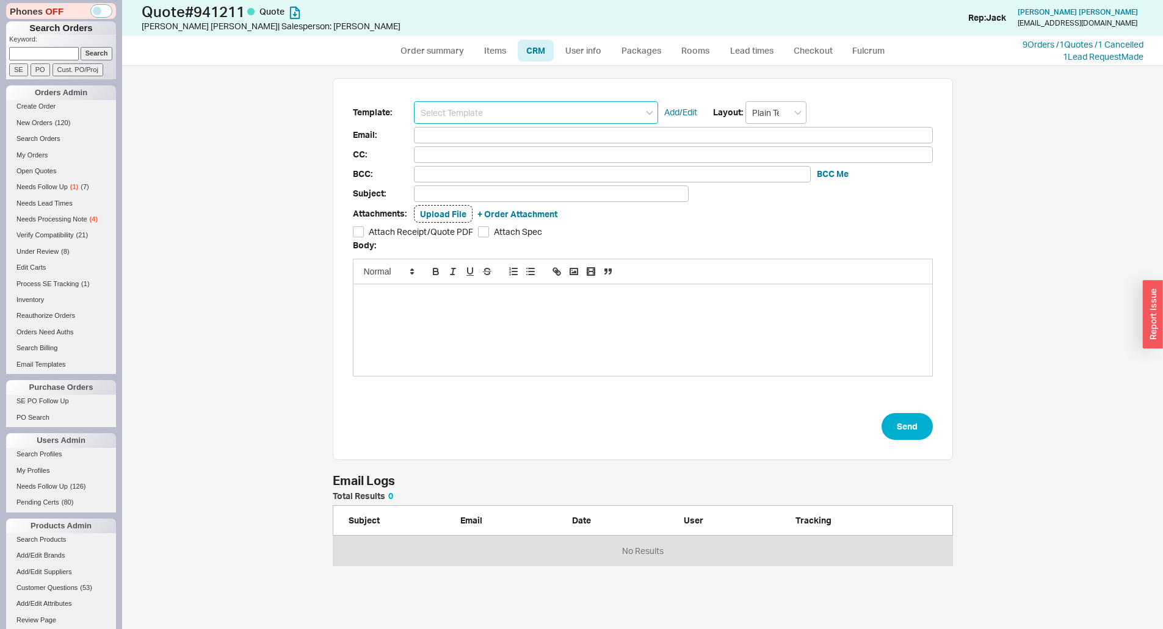
scroll to position [65, 611]
click at [475, 112] on input at bounding box center [536, 112] width 244 height 23
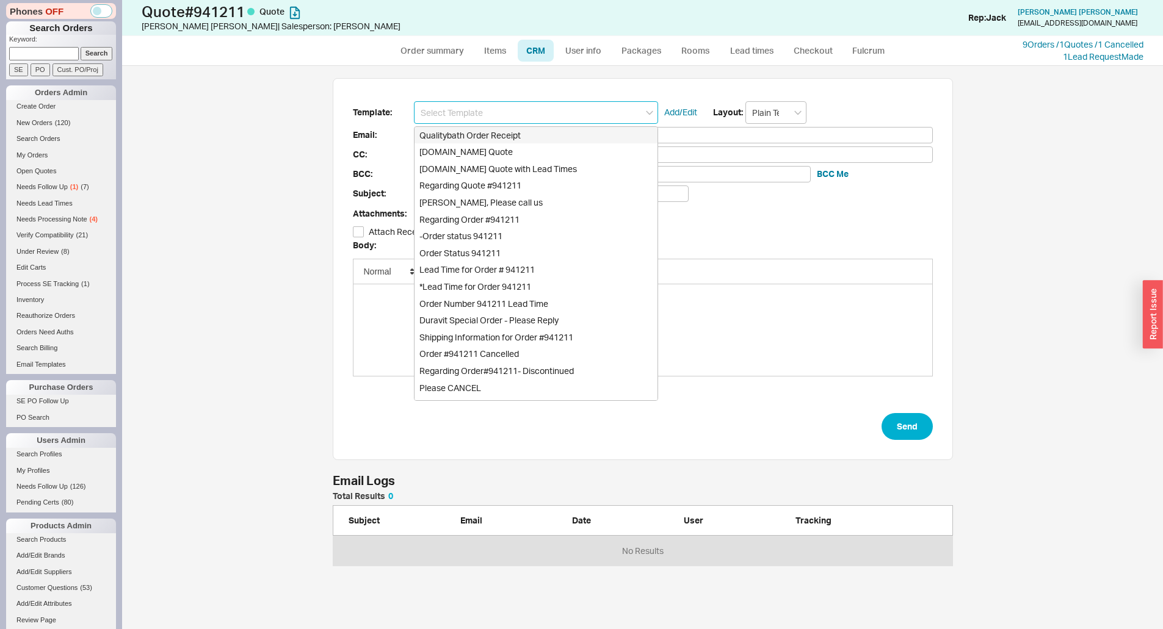
click at [479, 143] on div "Qualitybath Order Receipt" at bounding box center [535, 135] width 243 height 17
type input "Receipt"
type input "[EMAIL_ADDRESS][DOMAIN_NAME]"
type input "Quality Bath Order # 941211 Receipt"
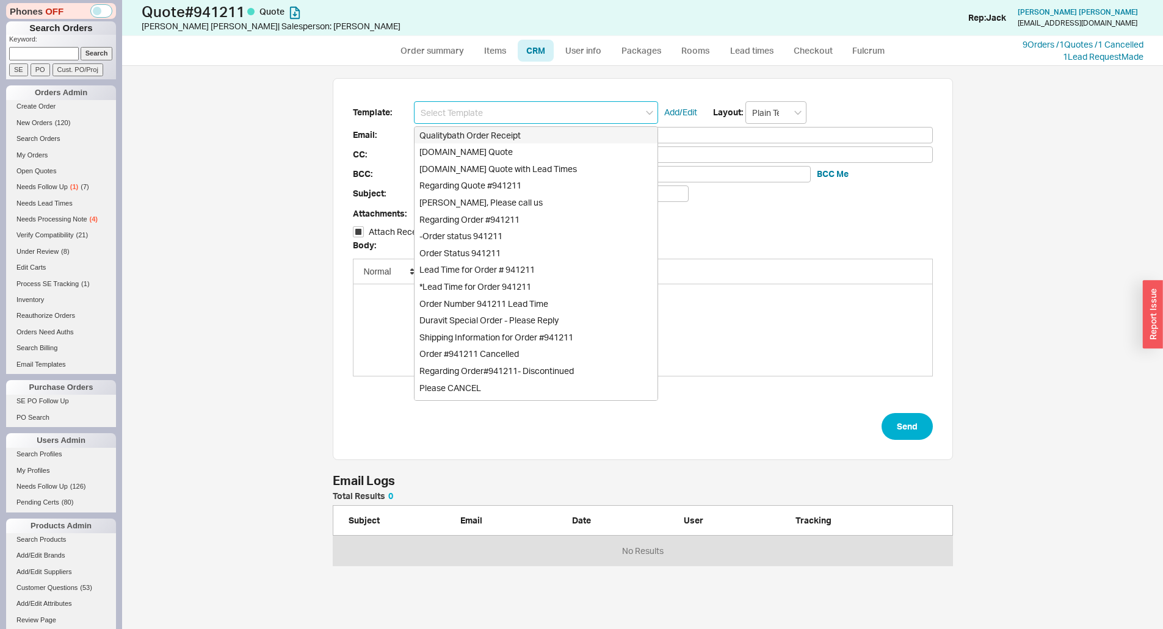
checkbox input "true"
type input "Qualitybath Order Receipt"
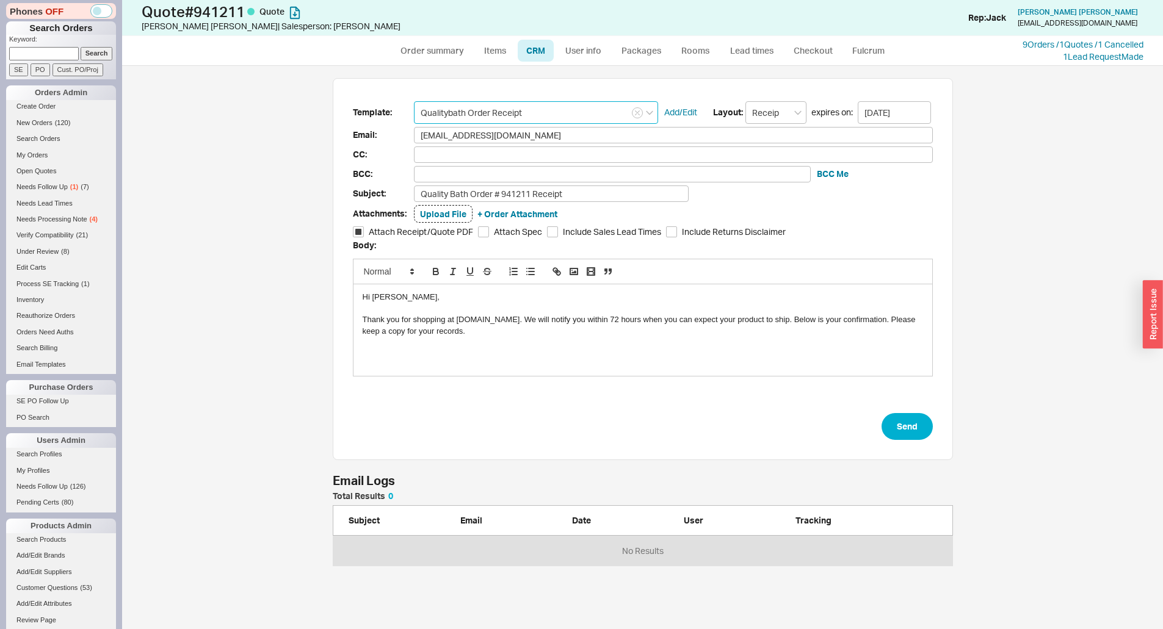
click at [479, 118] on input "Qualitybath Order Receipt" at bounding box center [536, 112] width 244 height 23
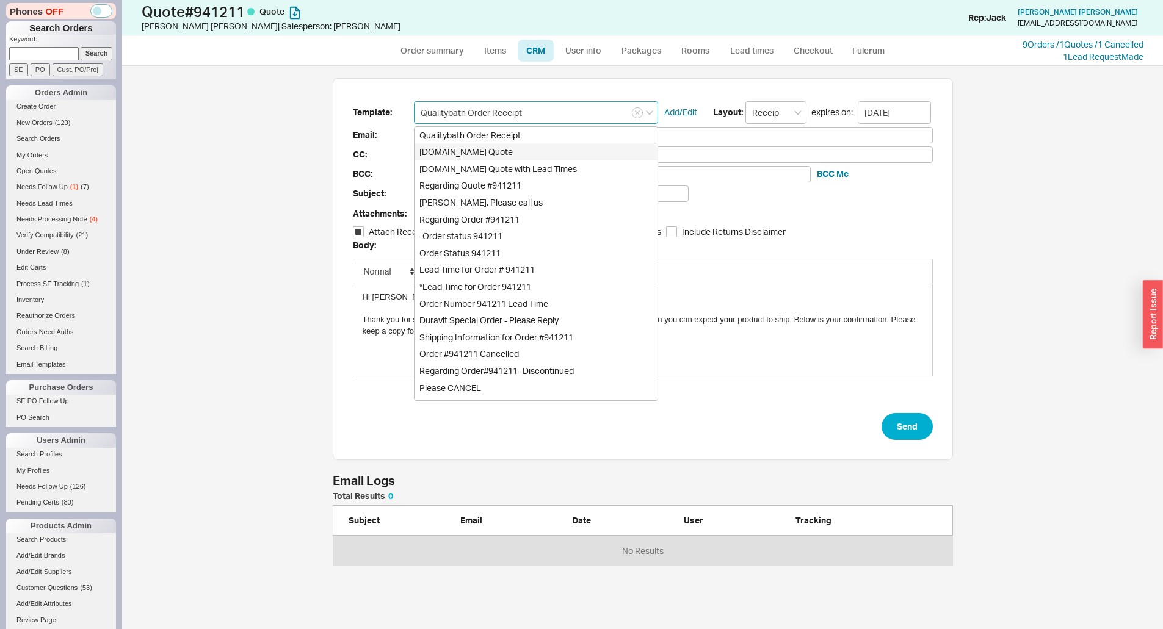
click at [485, 151] on div "[DOMAIN_NAME] Quote" at bounding box center [535, 151] width 243 height 17
type input "Quality Bath Quote #941211"
type input "[DOMAIN_NAME] Quote"
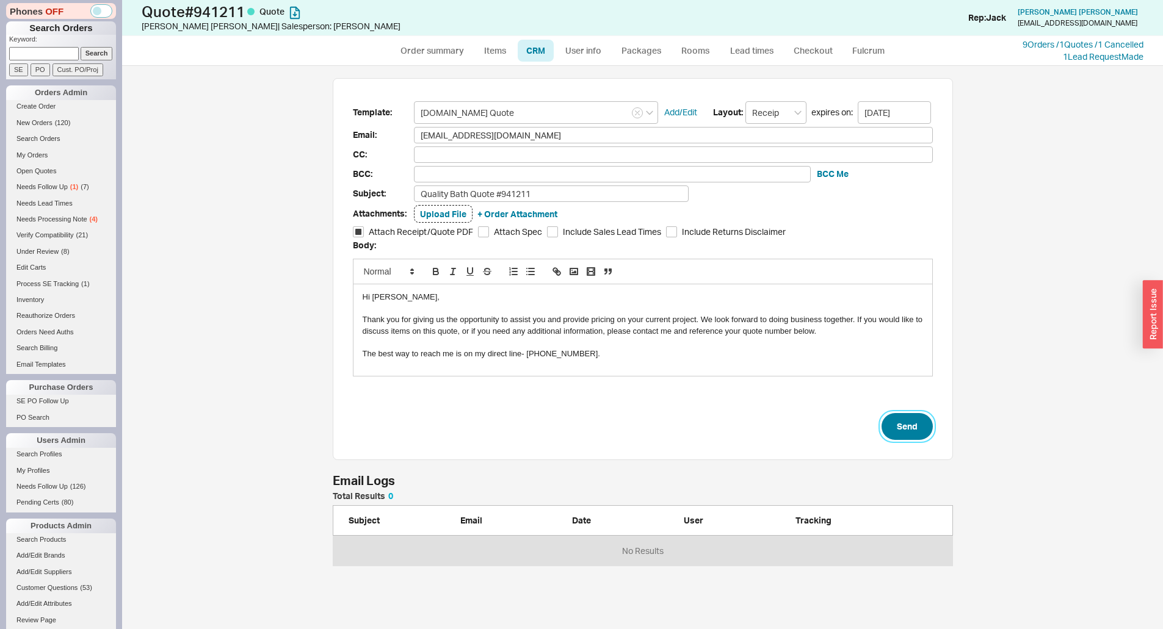
click at [881, 422] on button "Send" at bounding box center [906, 426] width 51 height 27
select select "*"
select select "LOW"
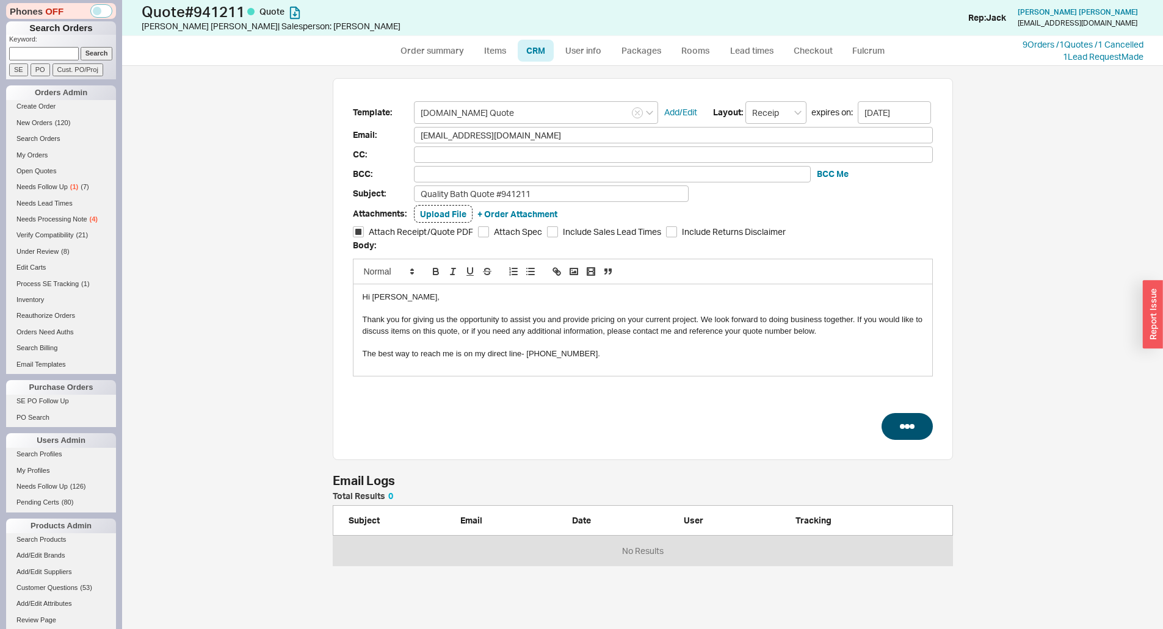
select select "3"
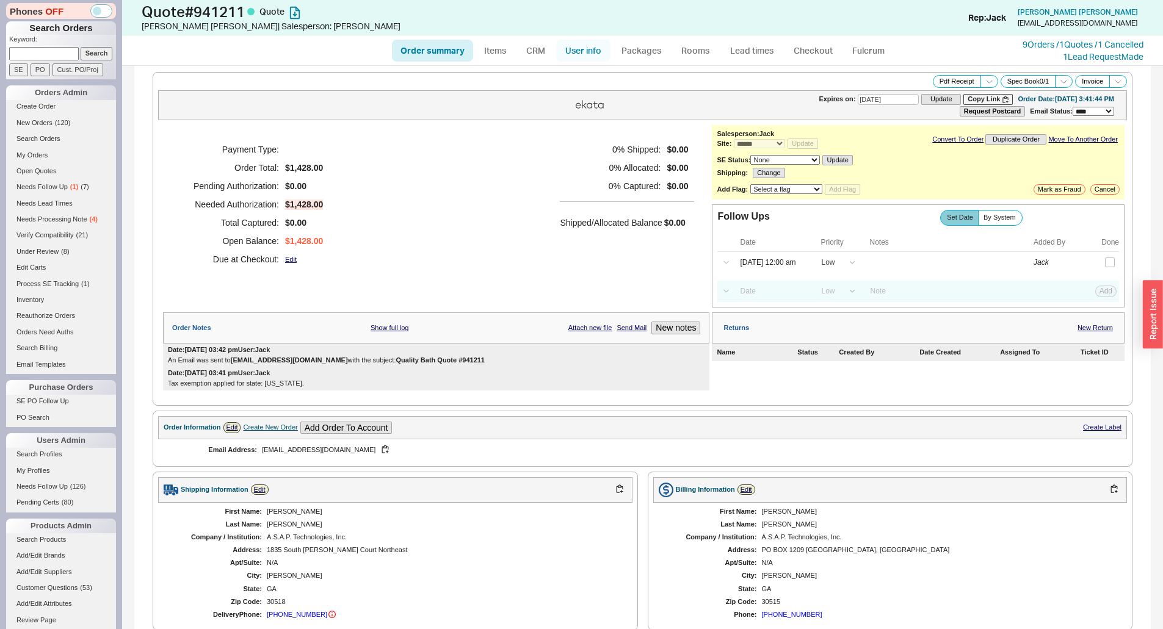
click at [557, 51] on link "User info" at bounding box center [583, 51] width 54 height 22
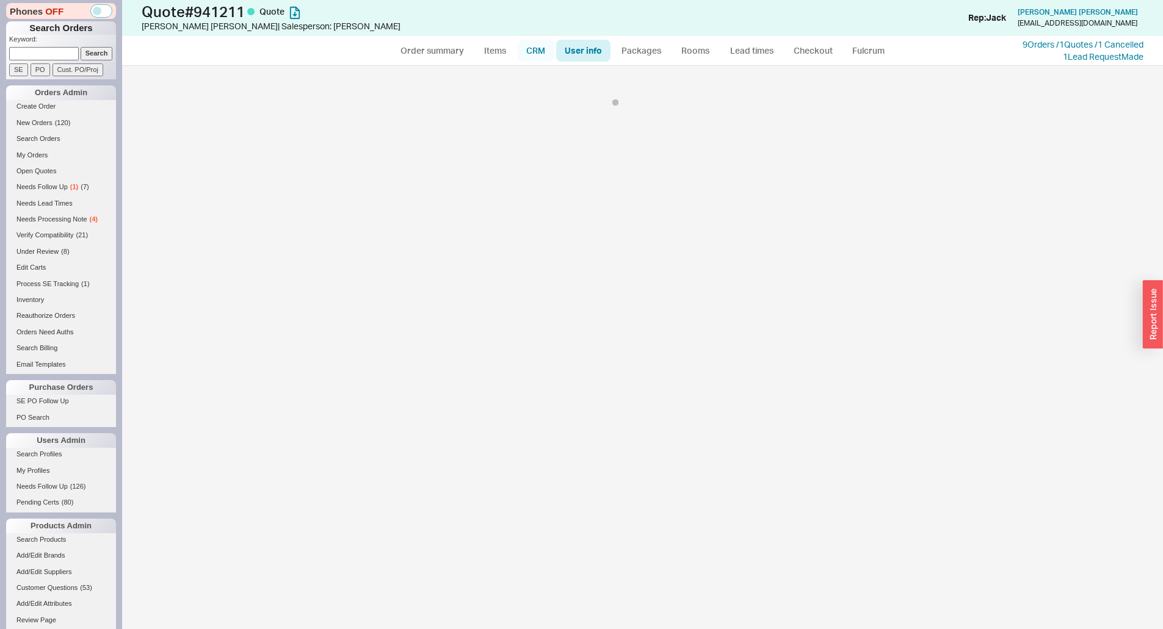
click at [547, 54] on link "CRM" at bounding box center [536, 51] width 36 height 22
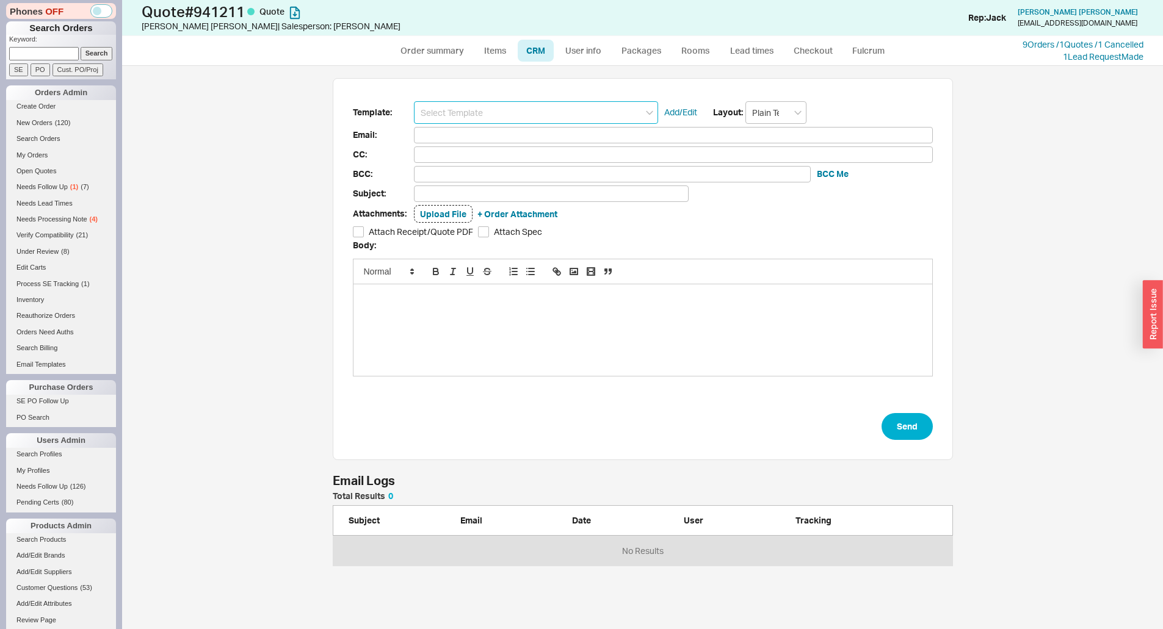
scroll to position [65, 611]
click at [533, 108] on input at bounding box center [536, 112] width 244 height 23
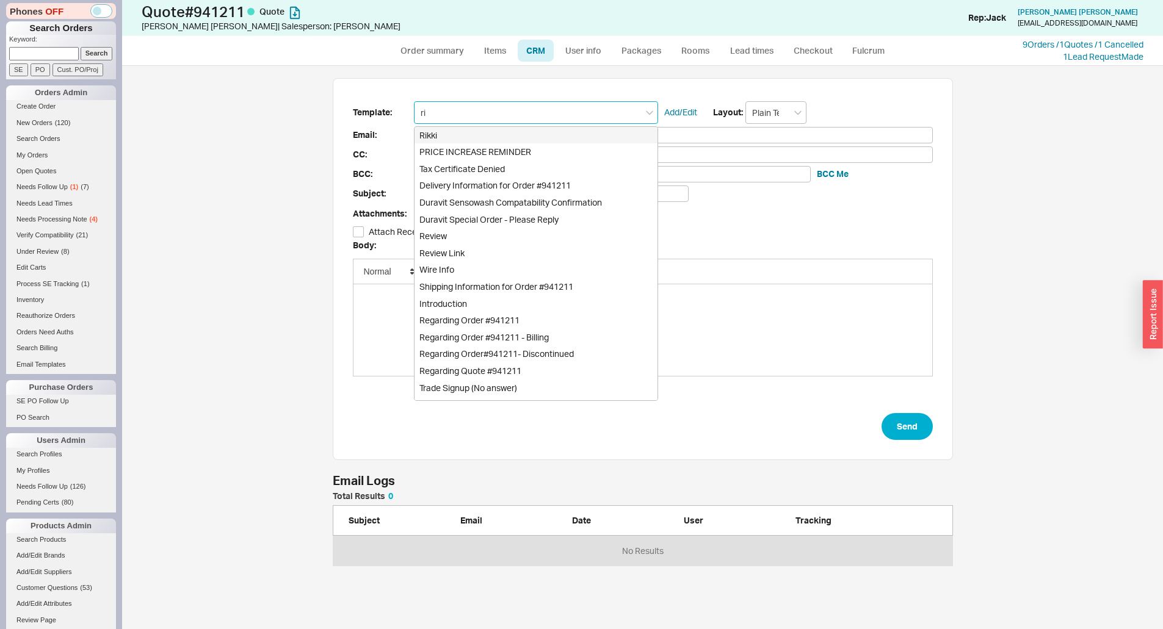
type input "rik"
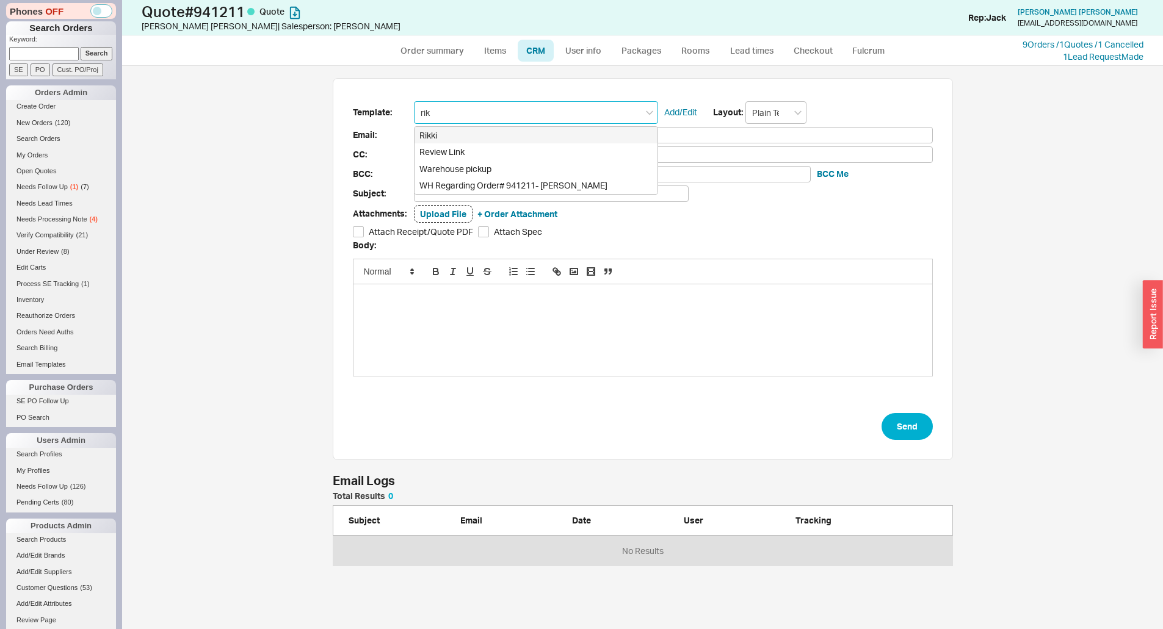
click at [490, 142] on div "Rikki" at bounding box center [535, 135] width 243 height 17
type input "[EMAIL_ADDRESS][DOMAIN_NAME]"
type input "Lead Times on # 941211"
checkbox input "true"
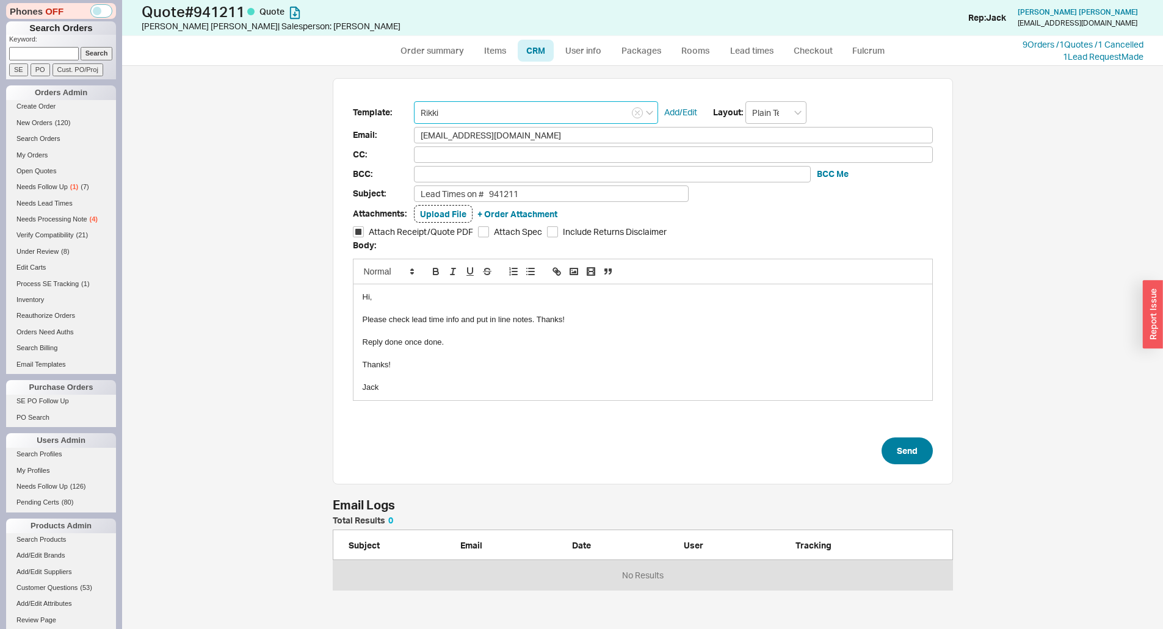
type input "Rikki"
click at [923, 455] on button "Send" at bounding box center [906, 451] width 51 height 27
select select "*"
select select "LOW"
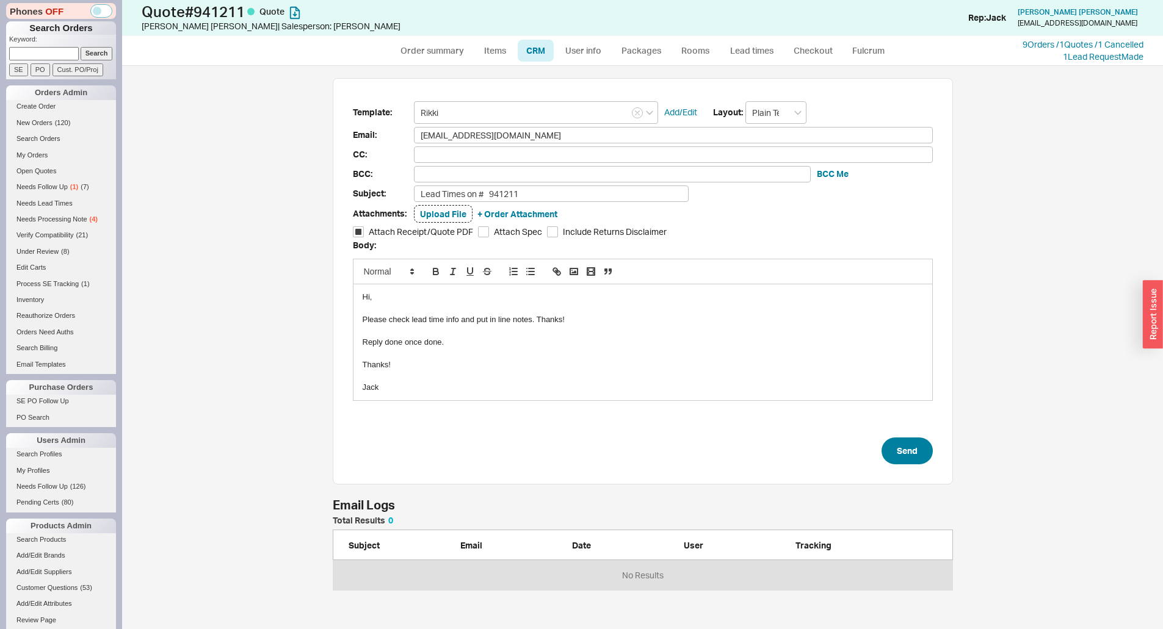
select select "LOW"
select select "3"
